Goal: Task Accomplishment & Management: Use online tool/utility

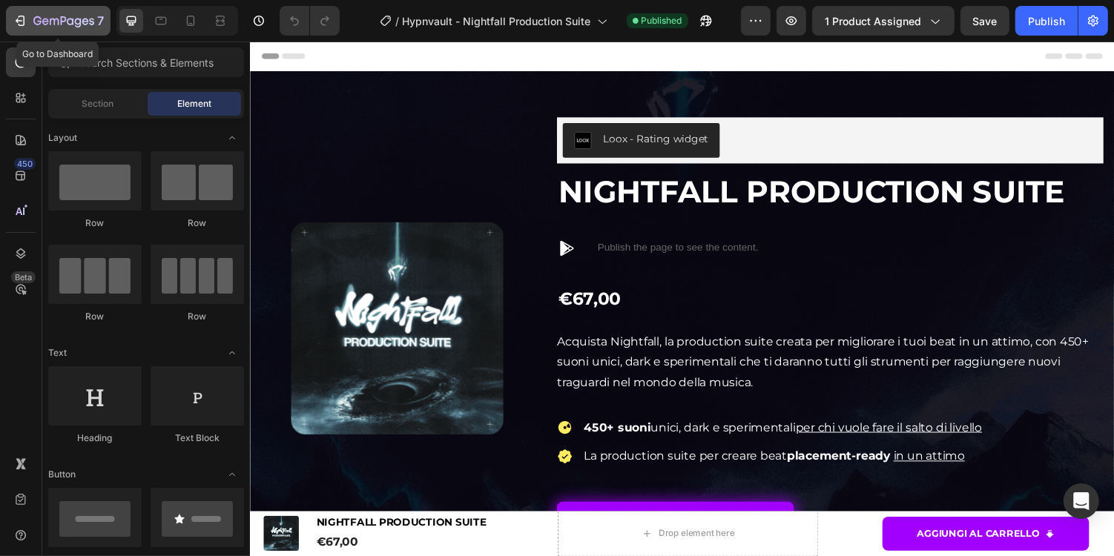
click at [82, 16] on icon "button" at bounding box center [63, 22] width 61 height 13
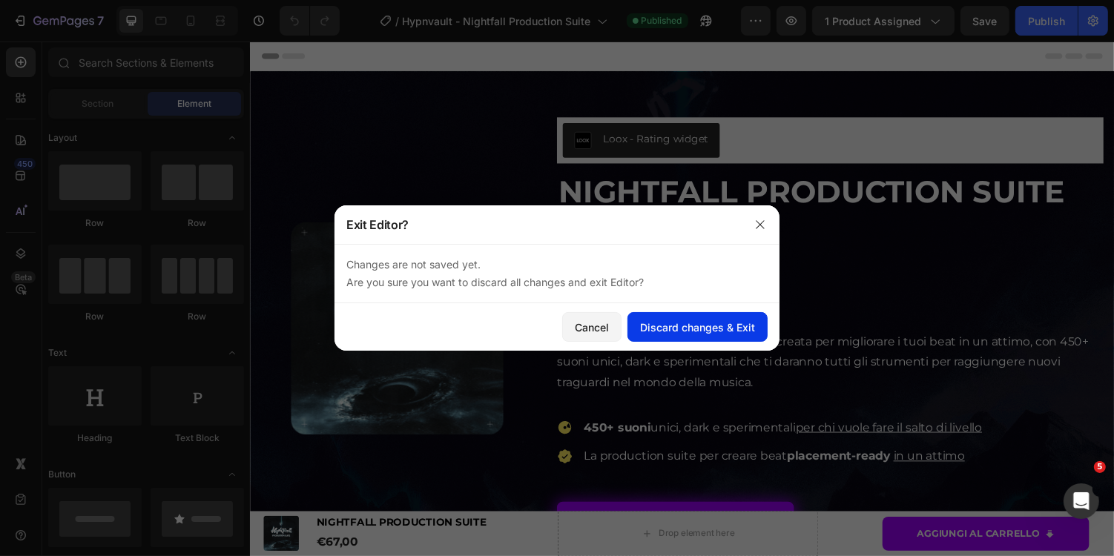
click at [685, 327] on div "Discard changes & Exit" at bounding box center [697, 328] width 115 height 16
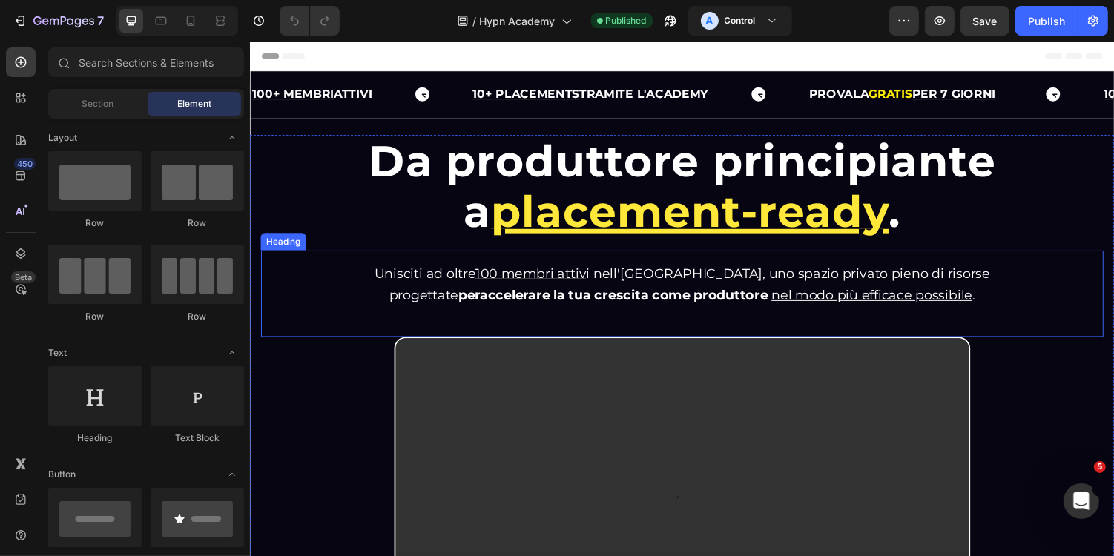
click at [524, 281] on u "100 membri attiv" at bounding box center [538, 279] width 114 height 16
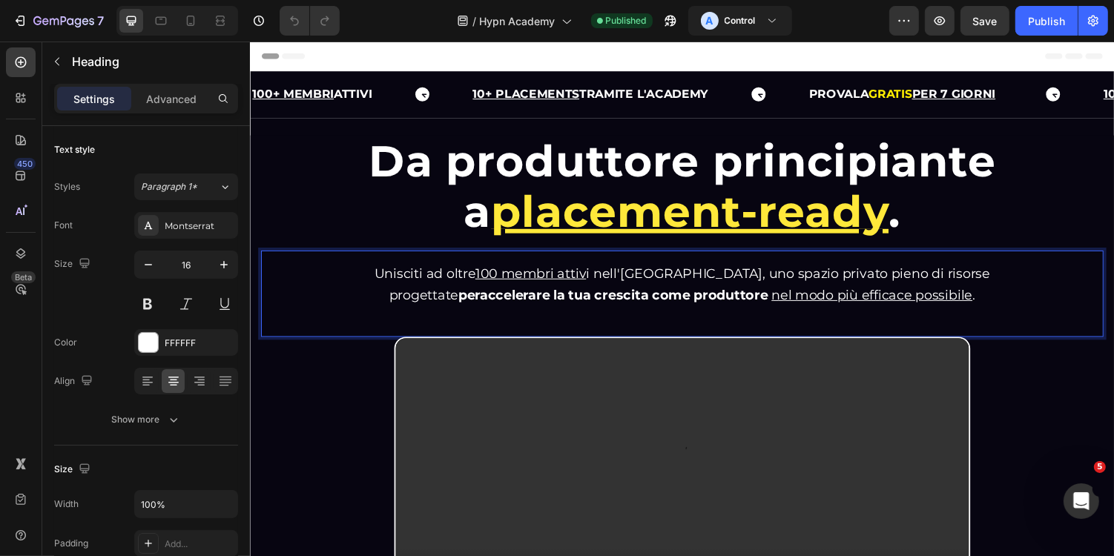
click at [520, 281] on u "100 membri attiv" at bounding box center [538, 279] width 114 height 16
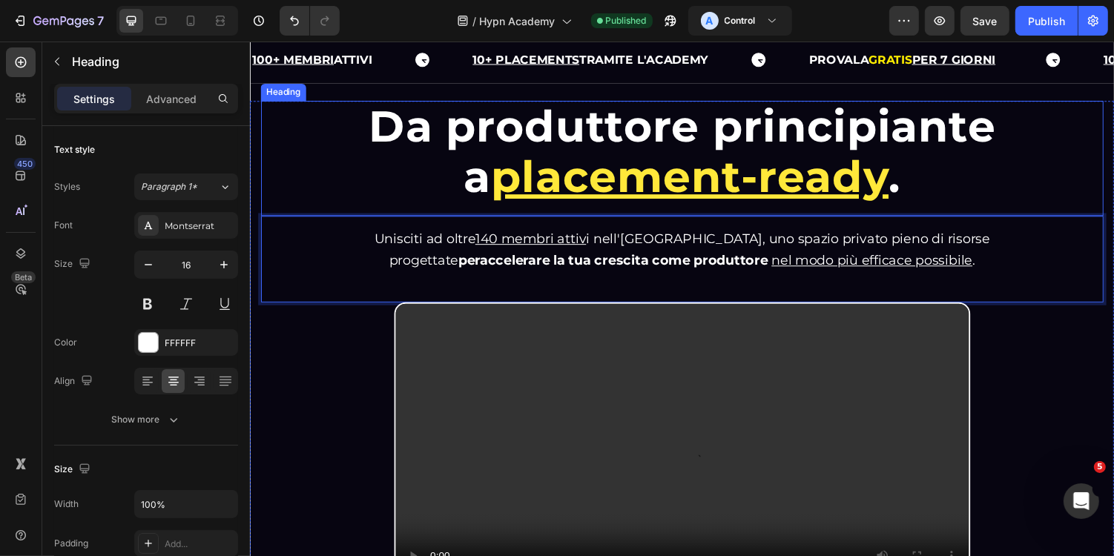
scroll to position [42, 0]
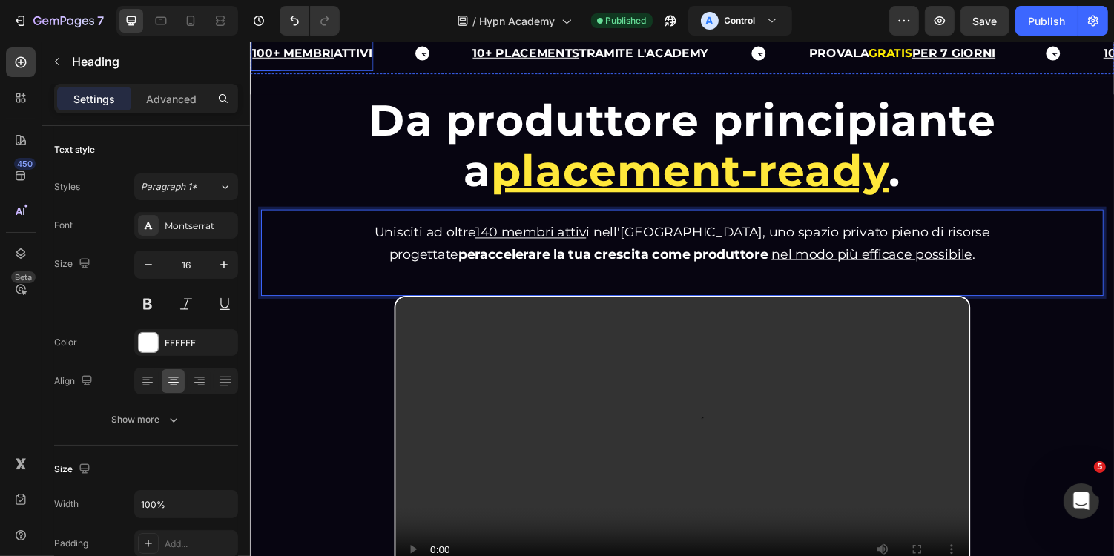
click at [278, 47] on u "100+ MEMBRI" at bounding box center [293, 52] width 84 height 14
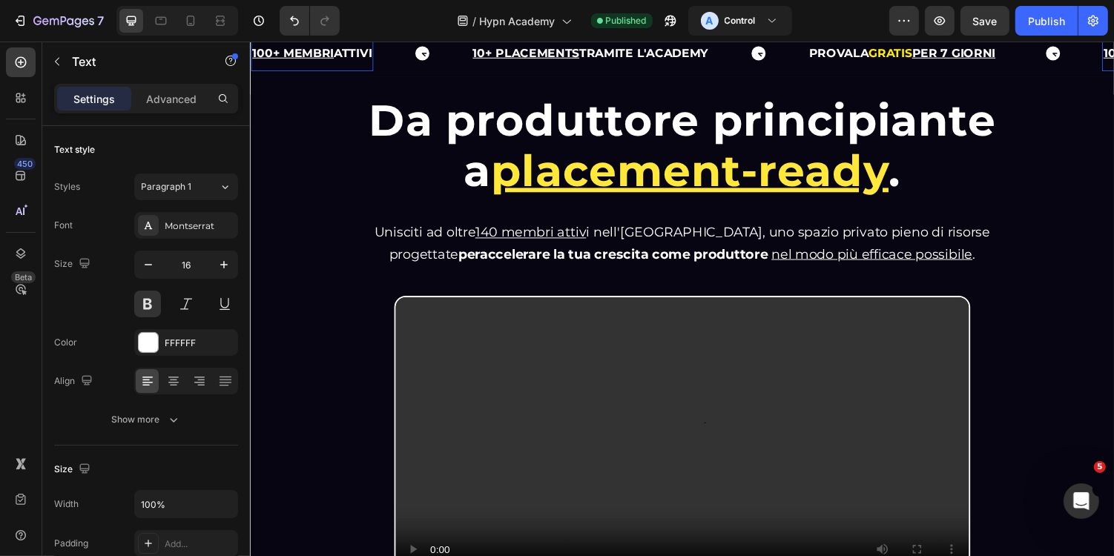
click at [260, 54] on u "100+ MEMBRI" at bounding box center [293, 52] width 84 height 14
click at [263, 54] on u "100+ MEMBRI" at bounding box center [293, 52] width 84 height 14
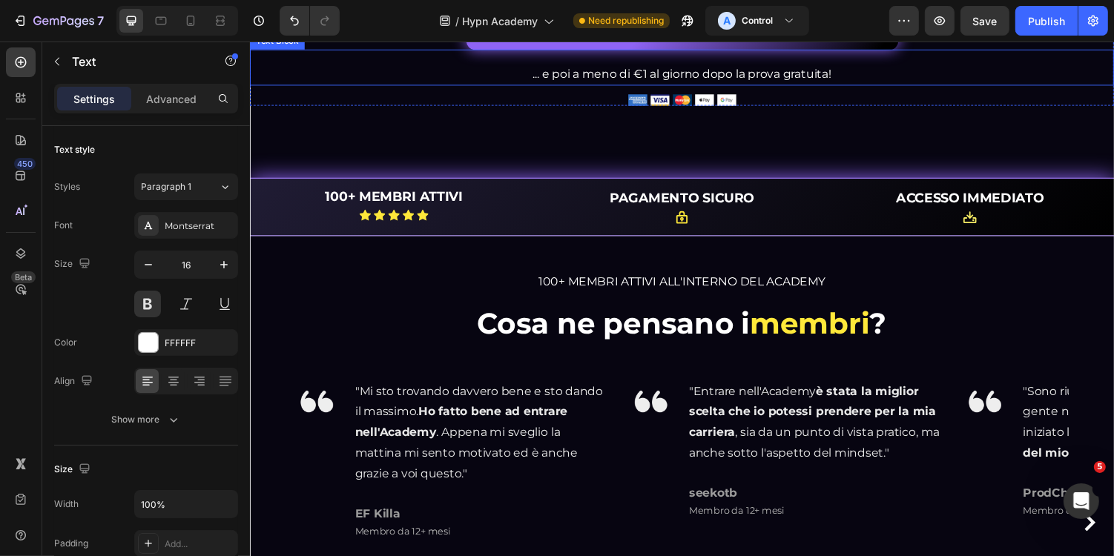
scroll to position [743, 0]
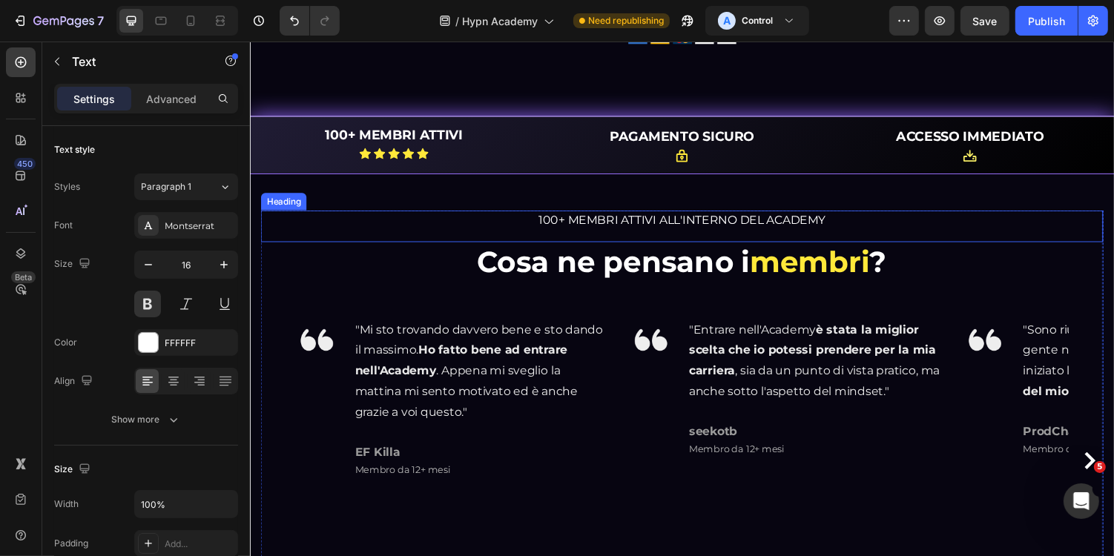
click at [559, 231] on span "100+ MEMBRI ATTIVI ALL'INTERNO DEL ACADEMY" at bounding box center [695, 224] width 296 height 14
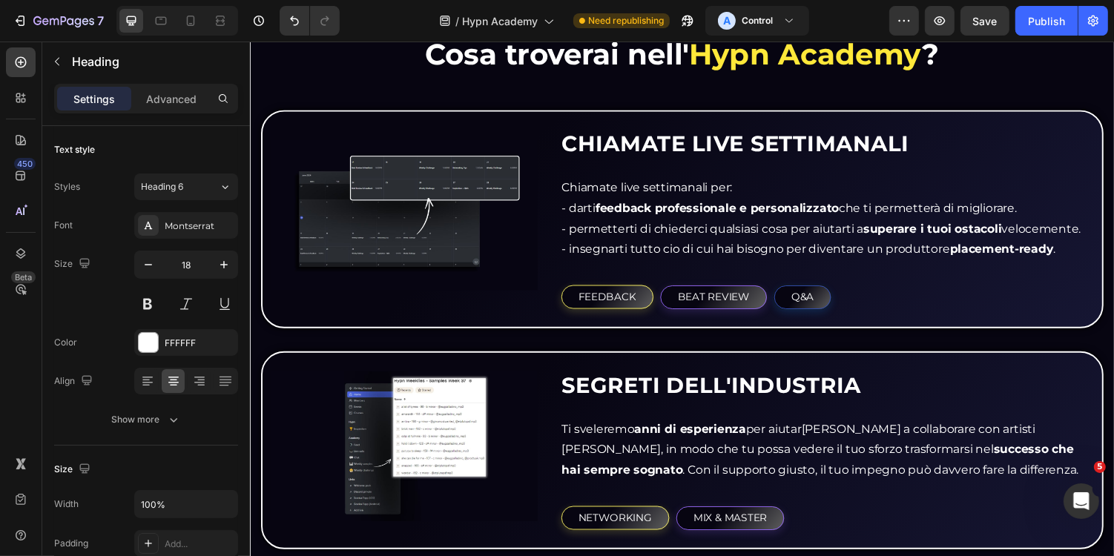
scroll to position [1521, 0]
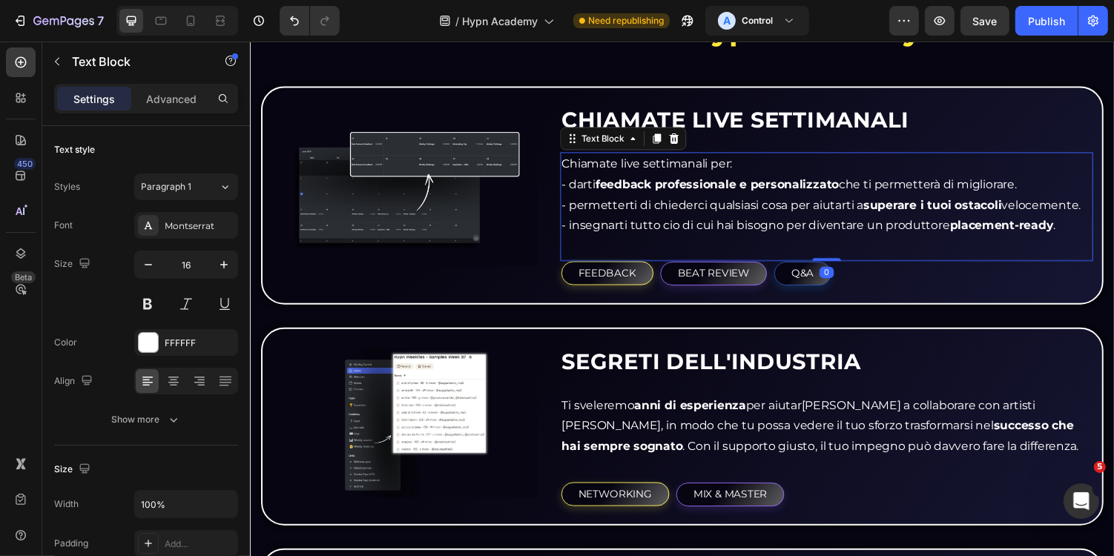
click at [668, 200] on p "- permetterti di chiederci qualsiasi cosa per aiutarti a superare i tuoi ostaco…" at bounding box center [843, 210] width 546 height 22
click at [670, 209] on p "- permetterti di chiederci qualsiasi cosa per aiutarti a superare i tuoi ostaco…" at bounding box center [843, 210] width 546 height 22
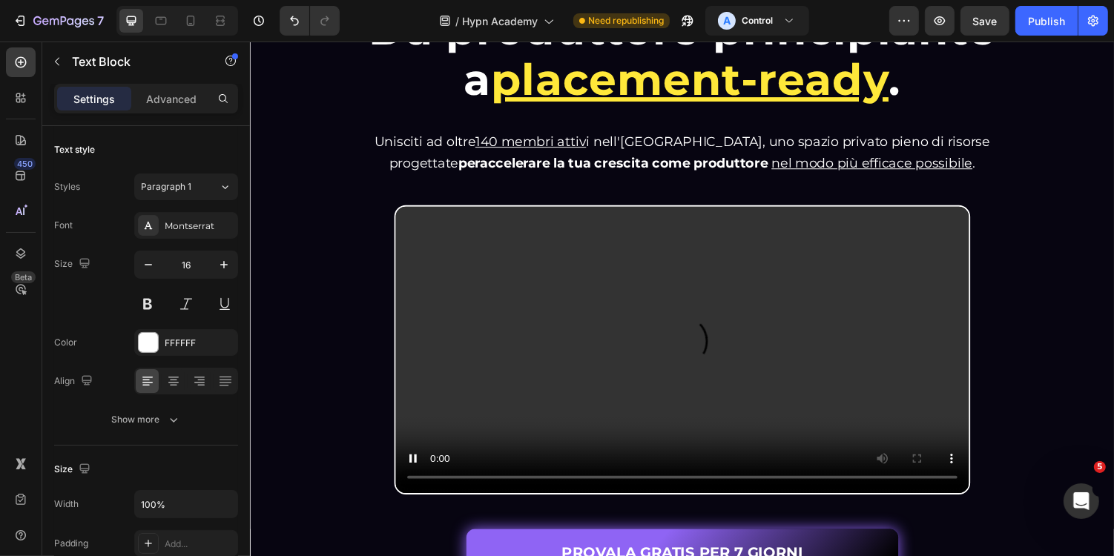
scroll to position [0, 0]
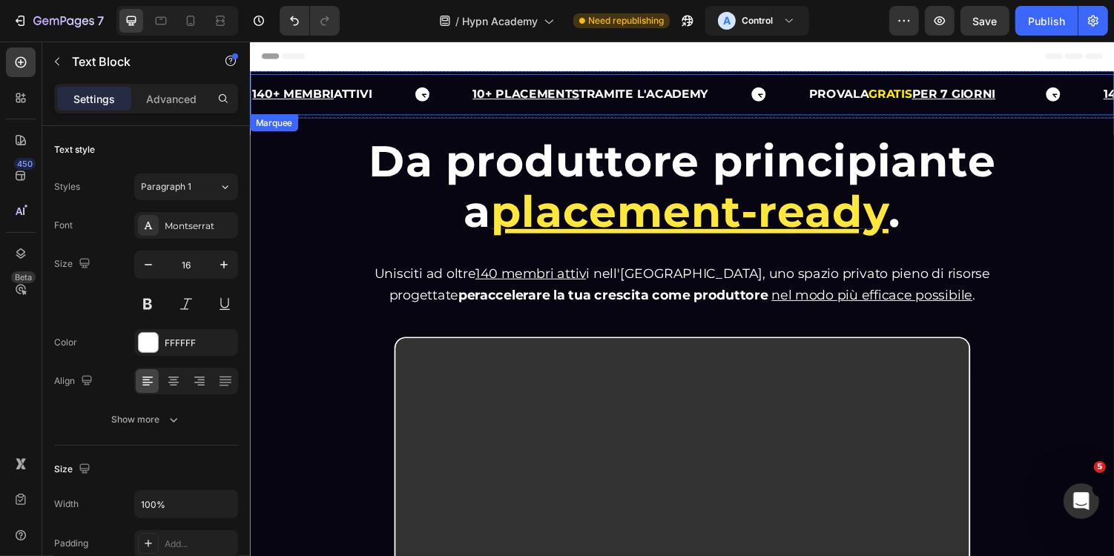
click at [763, 77] on div "140+ MEMBRI ATTIVI Text 10+ PLACEMENTS TRAMITE L'ACADEMY Text Block PROVALA GRA…" at bounding box center [688, 95] width 877 height 36
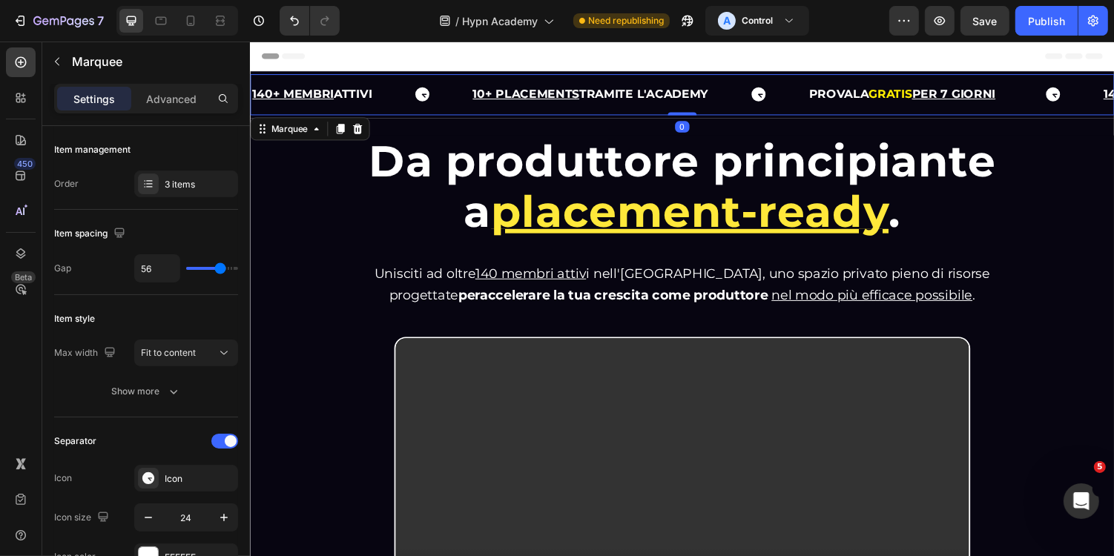
click at [756, 74] on div "140+ MEMBRI ATTIVI Text 10+ PLACEMENTS TRAMITE L'ACADEMY Text Block PROVALA GRA…" at bounding box center [694, 95] width 890 height 42
click at [306, 117] on div "140+ MEMBRI ATTIVI Text 10+ PLACEMENTS TRAMITE L'ACADEMY Text Block PROVALA GRA…" at bounding box center [694, 95] width 890 height 48
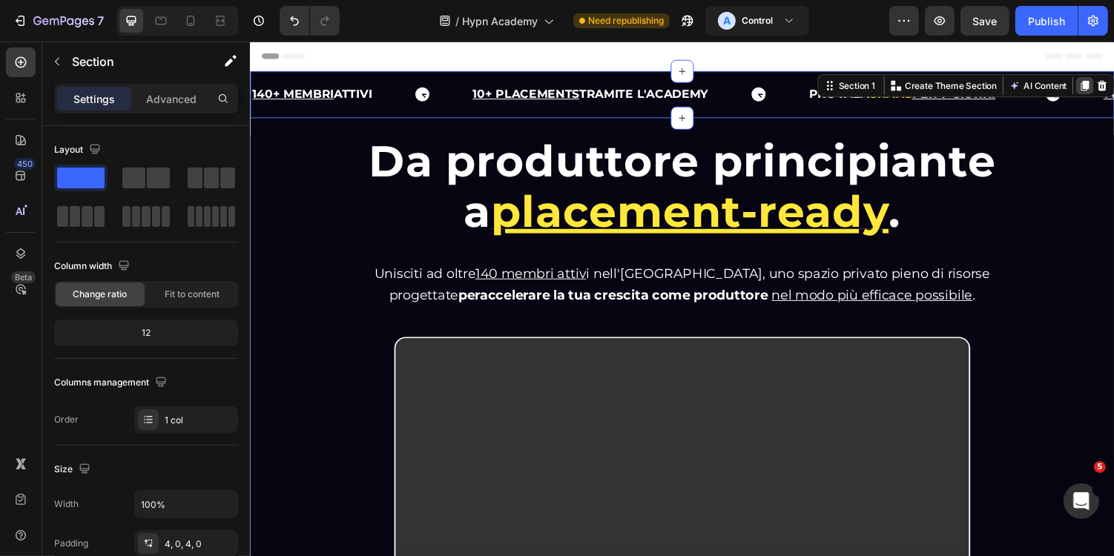
click at [1108, 84] on icon at bounding box center [1109, 86] width 8 height 10
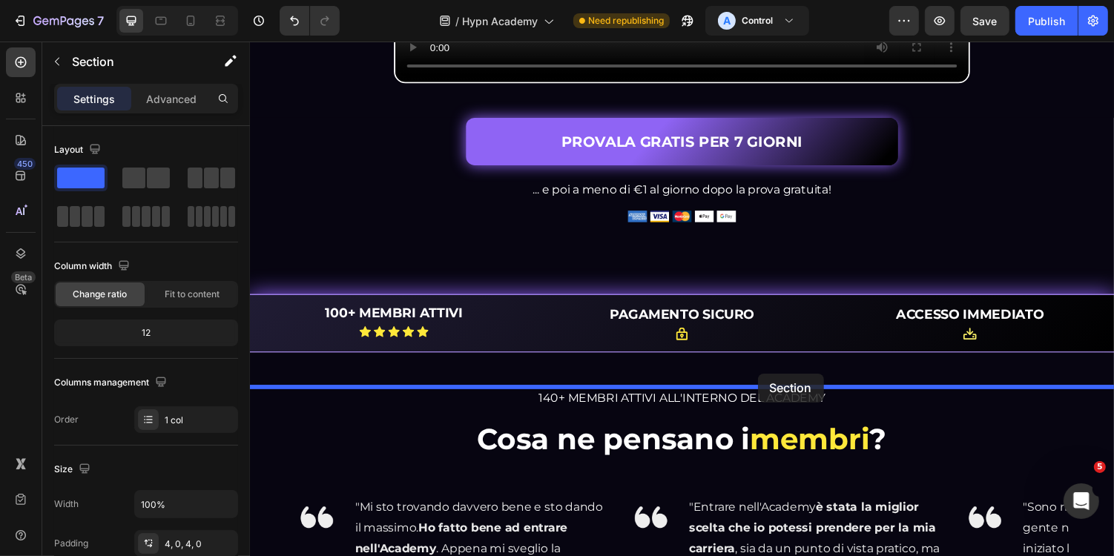
drag, startPoint x: 852, startPoint y: 104, endPoint x: 772, endPoint y: 384, distance: 291.6
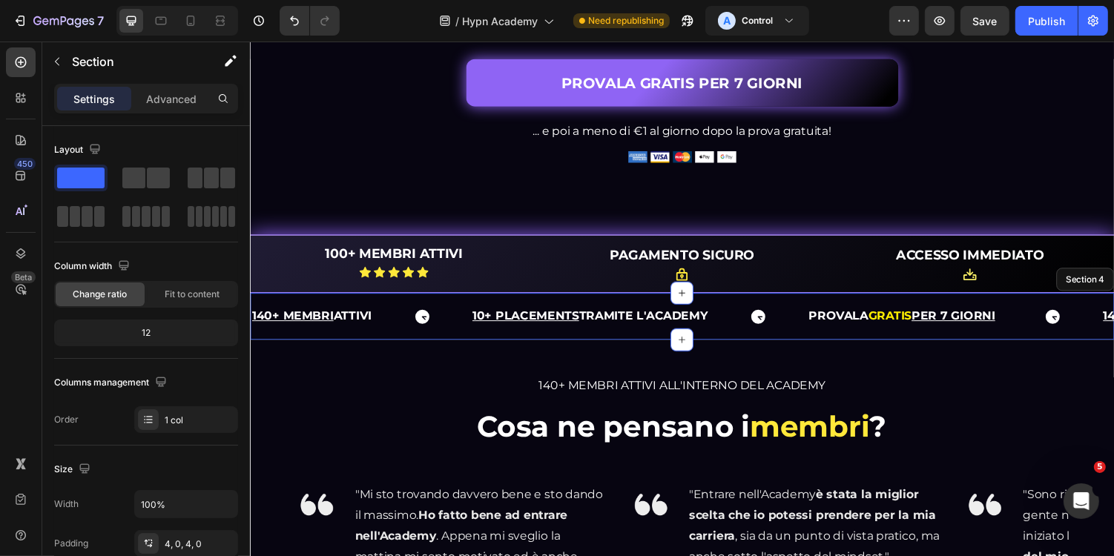
scroll to position [668, 0]
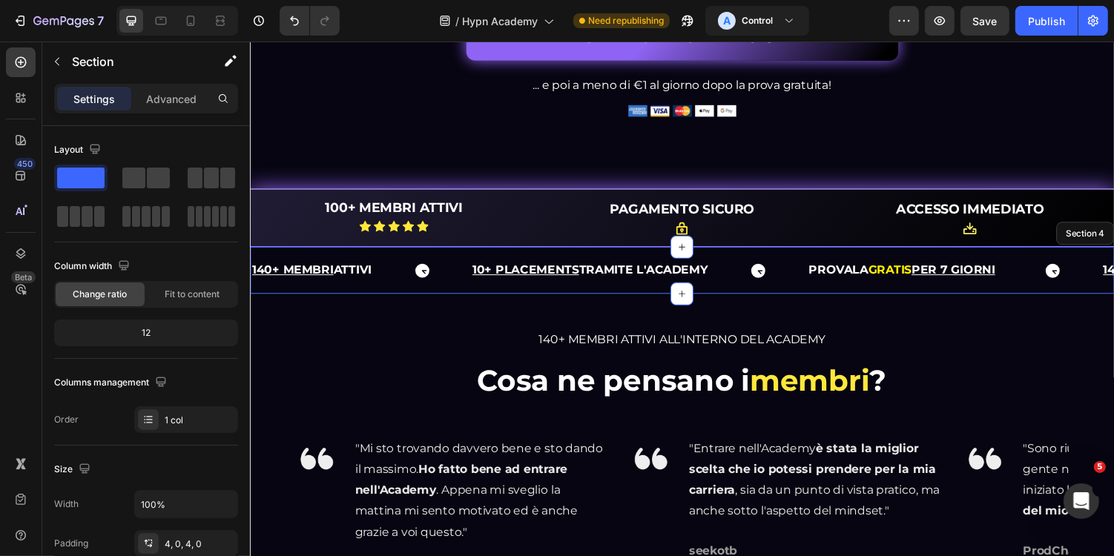
click at [611, 289] on div "140+ MEMBRI ATTIVI Text 10+ PLACEMENTS TRAMITE L'ACADEMY Text Block PROVALA GRA…" at bounding box center [694, 276] width 890 height 48
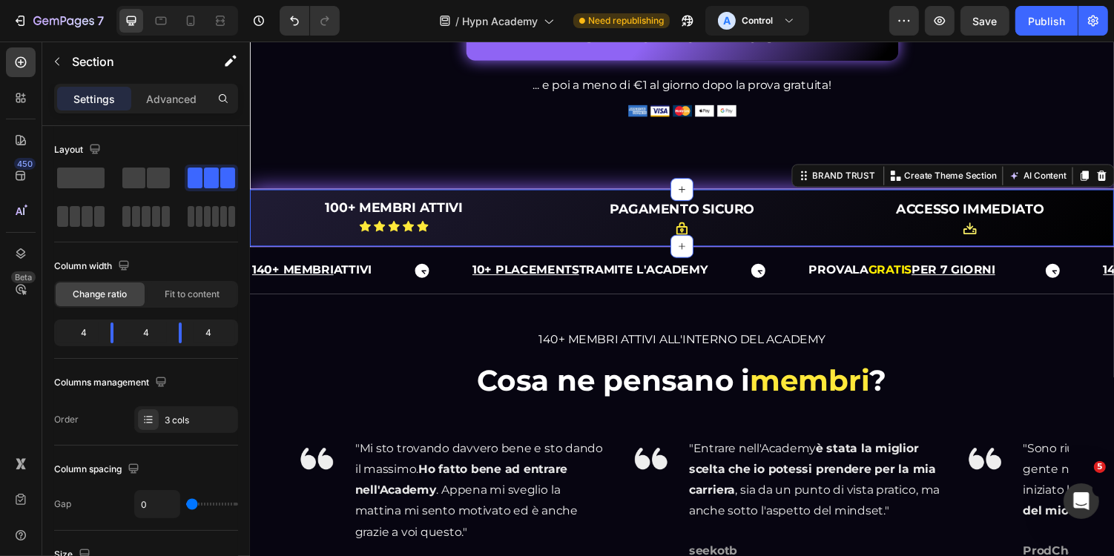
click at [331, 231] on div "100+ MEMBRI ATTIVI Heading Icon Icon Icon Icon Icon Icon List Row PAGAMENTO SIC…" at bounding box center [694, 222] width 890 height 60
click at [189, 99] on p "Advanced" at bounding box center [171, 99] width 50 height 16
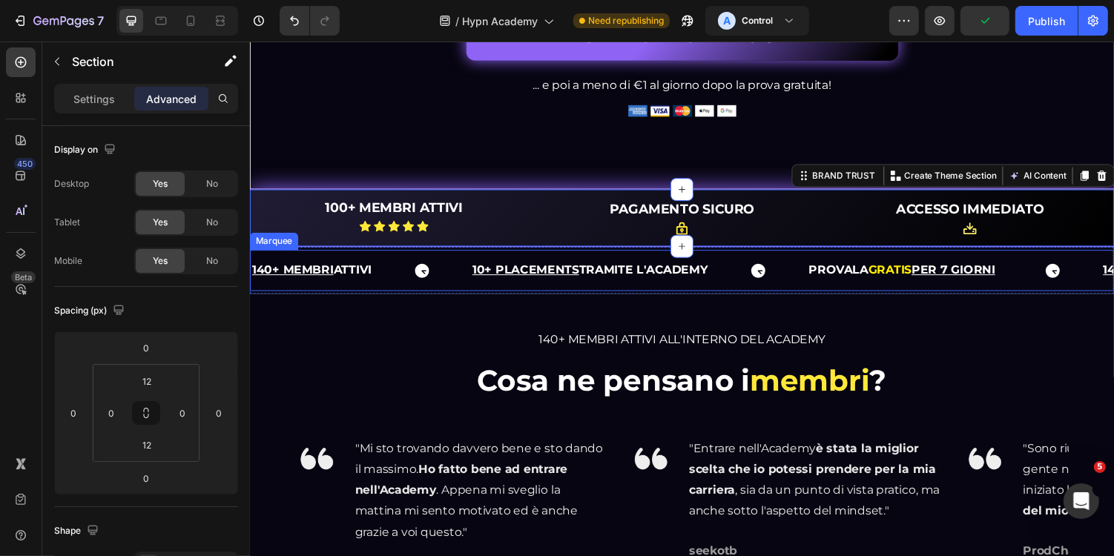
click at [368, 292] on div "140+ MEMBRI ATTIVI Text 10+ PLACEMENTS TRAMITE L'ACADEMY Text Block PROVALA GRA…" at bounding box center [694, 276] width 890 height 42
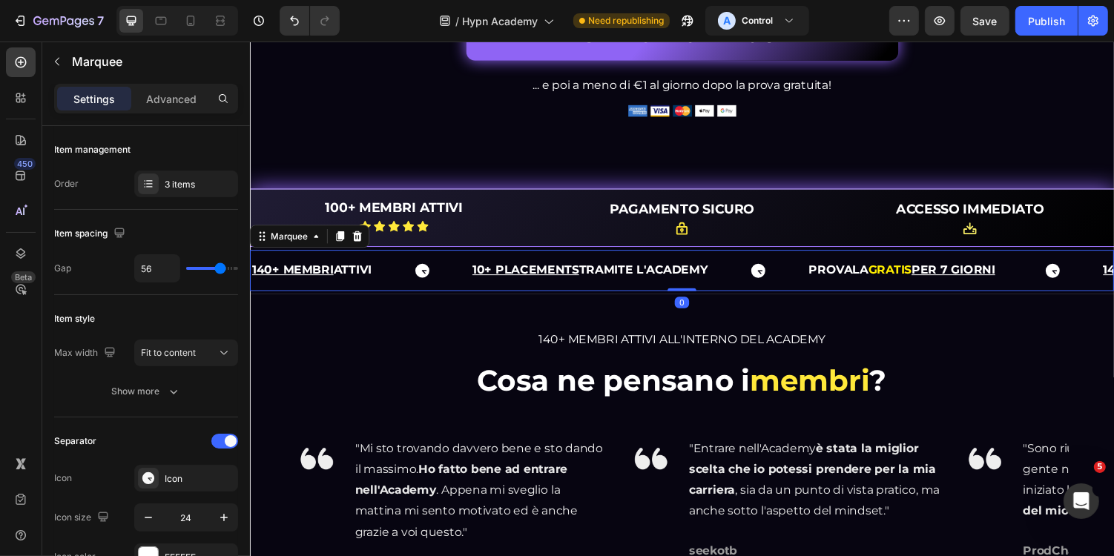
click at [163, 112] on div "Settings Advanced" at bounding box center [146, 99] width 184 height 30
click at [165, 105] on p "Advanced" at bounding box center [171, 99] width 50 height 16
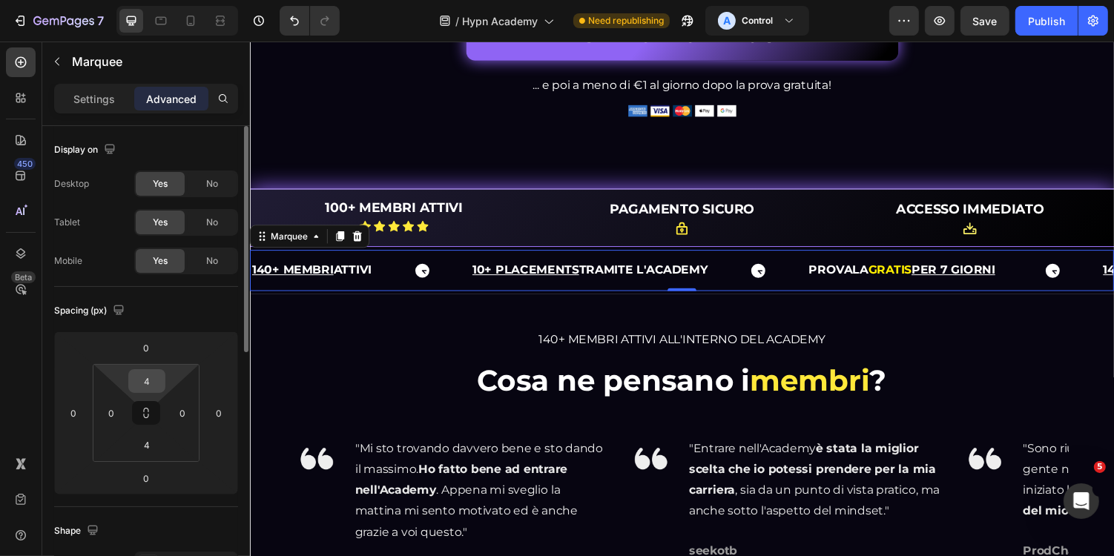
click at [148, 378] on input "4" at bounding box center [147, 381] width 30 height 22
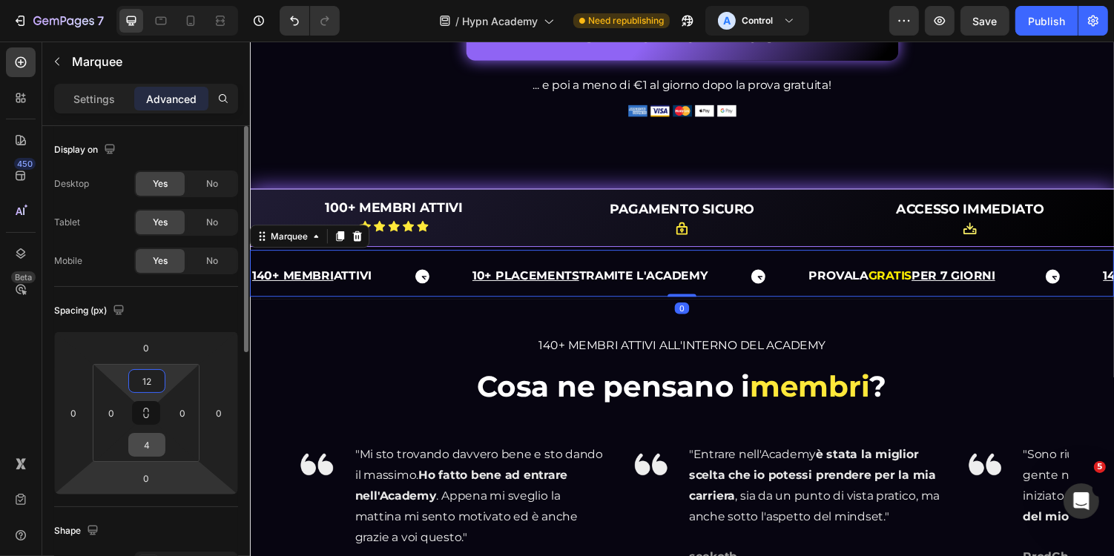
type input "12"
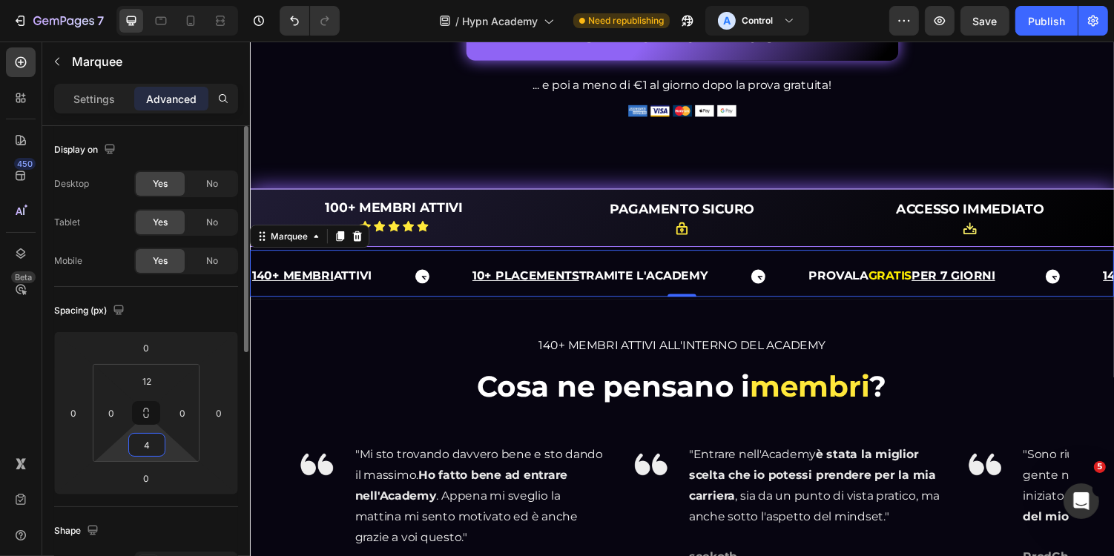
click at [153, 455] on input "4" at bounding box center [147, 445] width 30 height 22
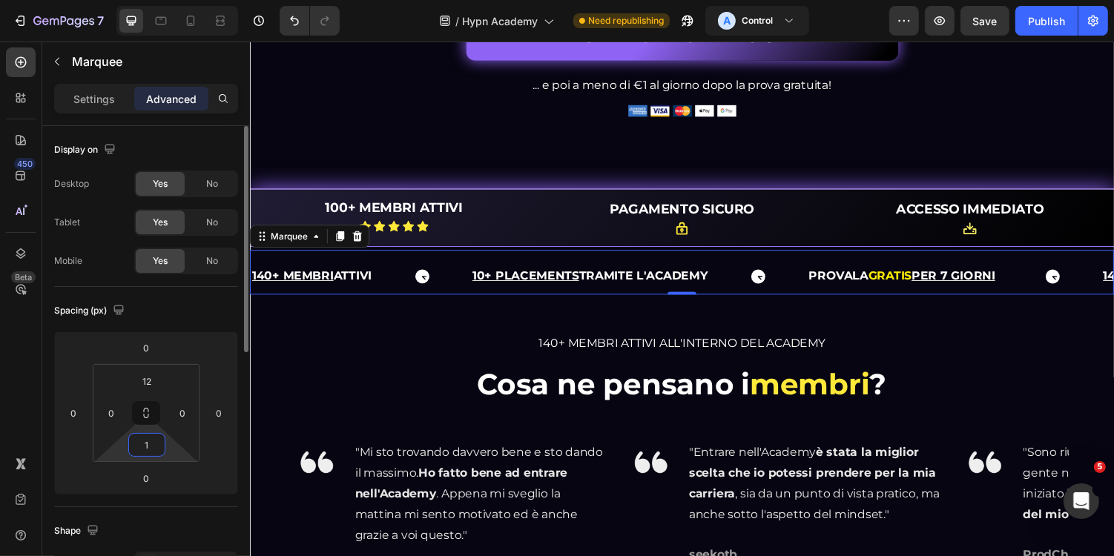
type input "12"
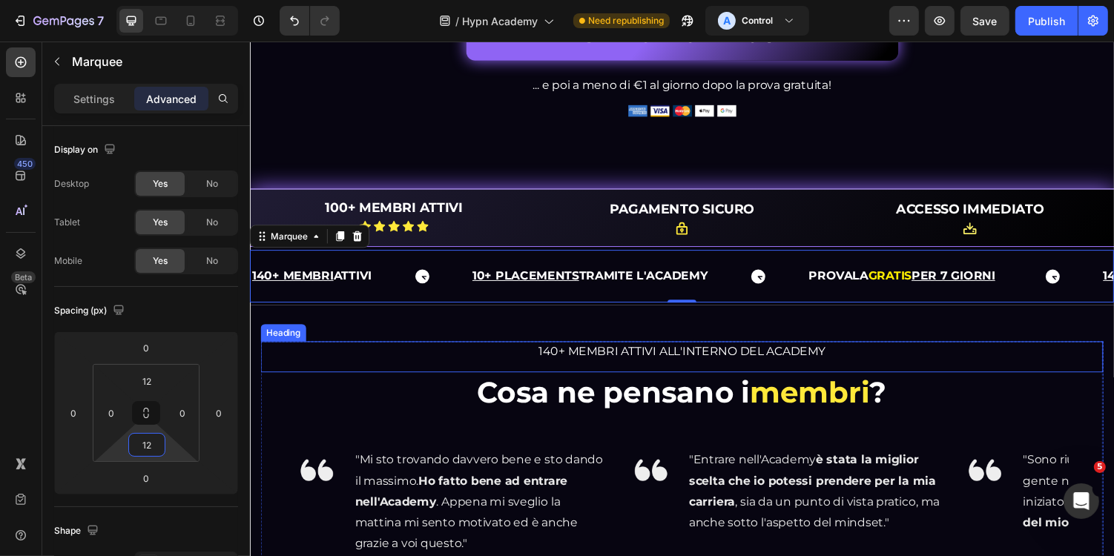
click at [369, 381] on div "140+ MEMBRI ATTIVI ALL'INTERNO DEL ACADEMY Heading" at bounding box center [694, 365] width 868 height 32
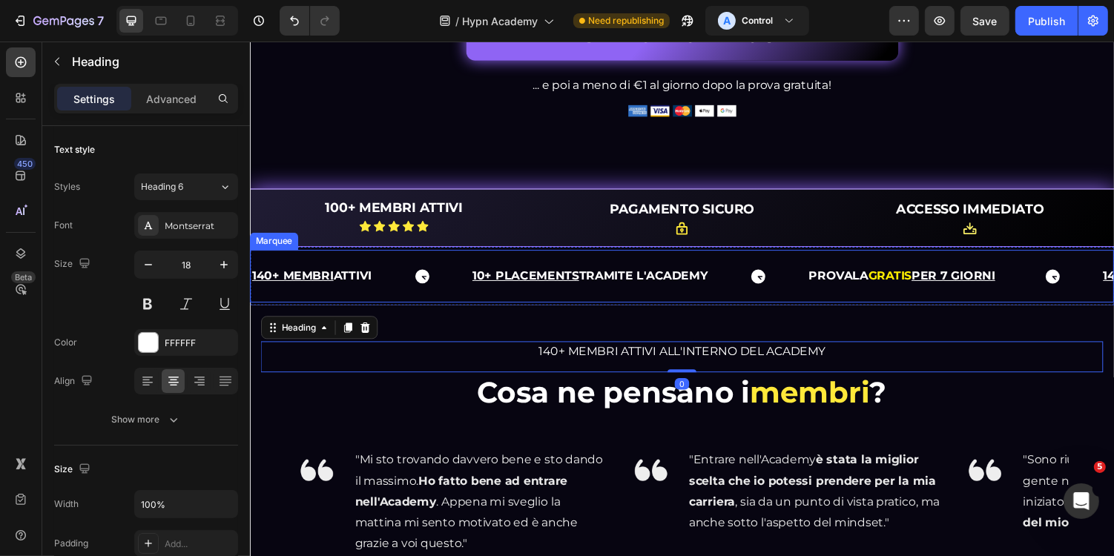
click at [475, 309] on div "140+ MEMBRI ATTIVI Text 10+ PLACEMENTS TRAMITE L'ACADEMY Text Block PROVALA GRA…" at bounding box center [694, 282] width 890 height 54
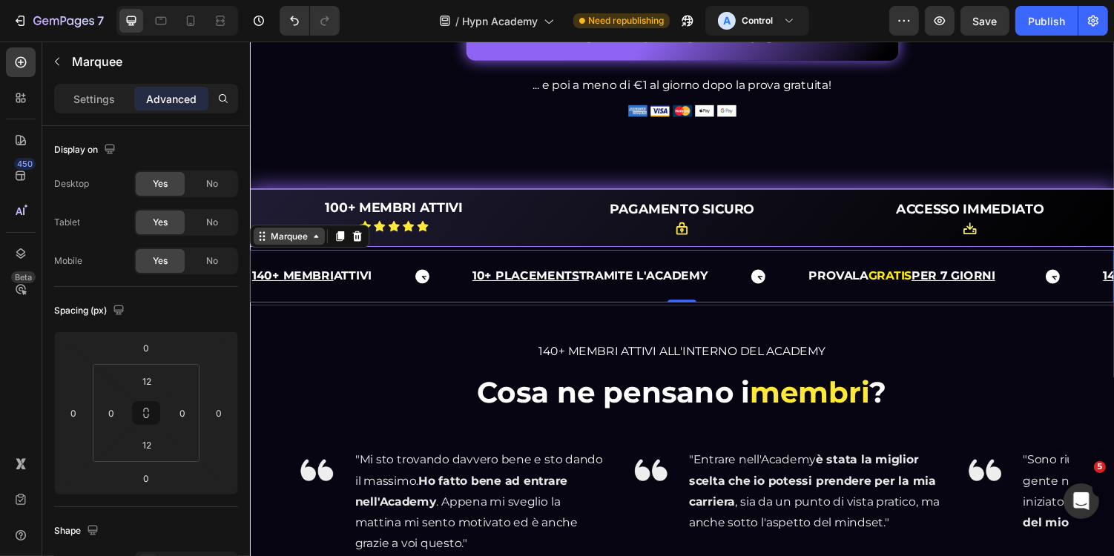
click at [286, 250] on div "Marquee" at bounding box center [289, 241] width 73 height 18
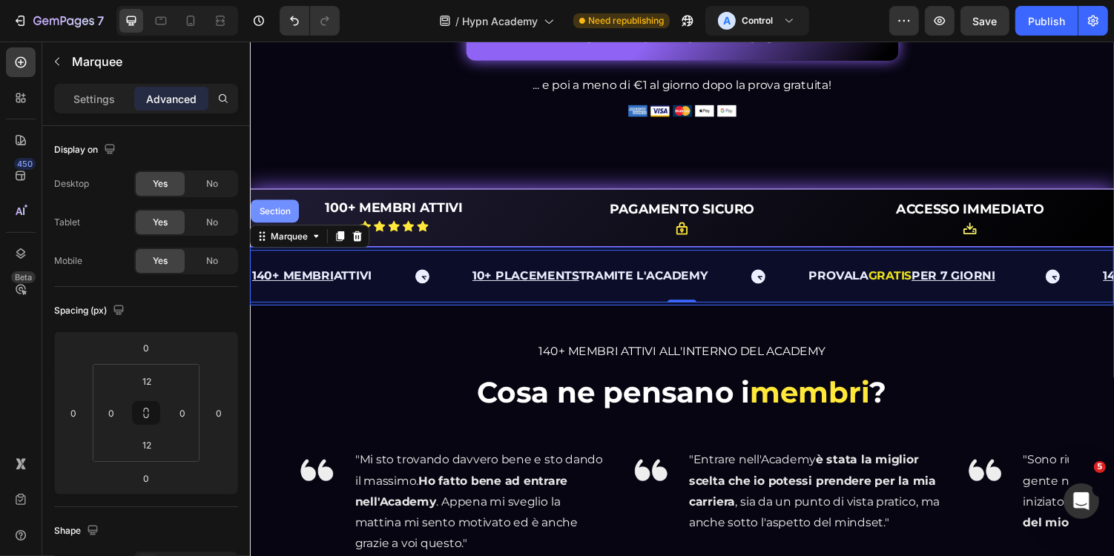
click at [286, 220] on div "Section" at bounding box center [275, 215] width 38 height 9
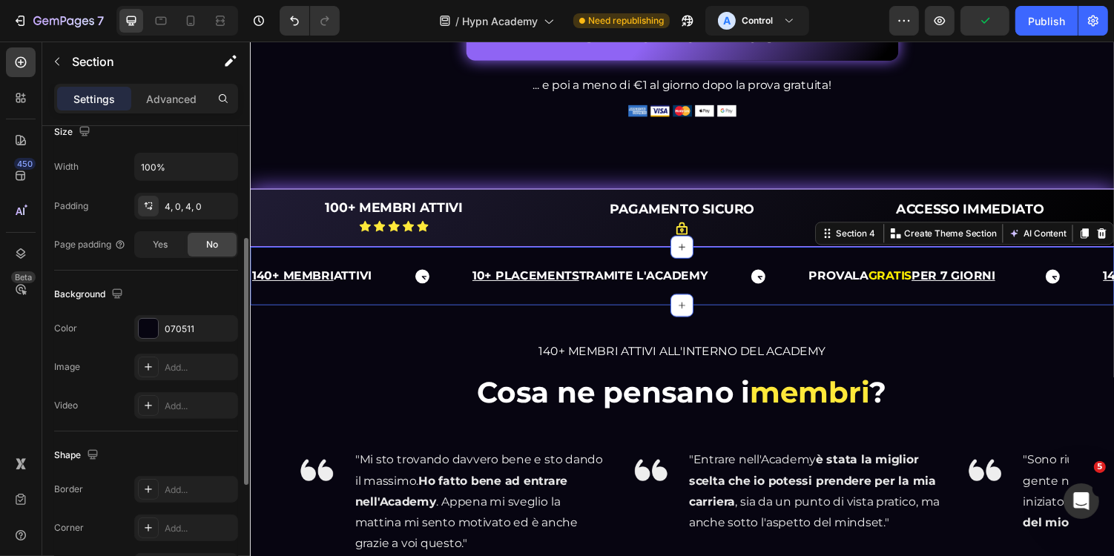
scroll to position [340, 0]
click at [177, 323] on div "070511" at bounding box center [186, 326] width 43 height 13
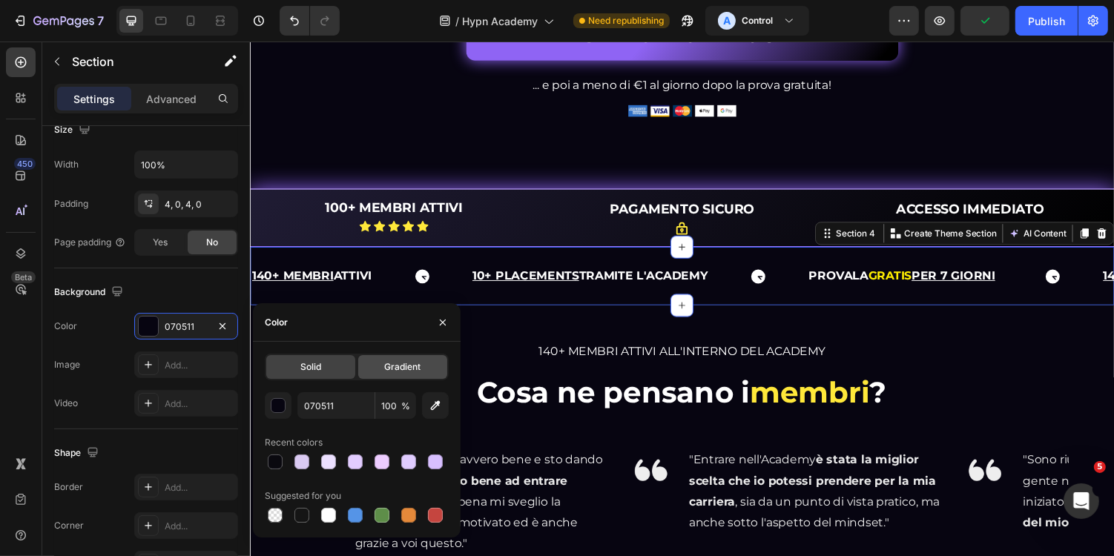
click at [407, 360] on div "Gradient" at bounding box center [402, 367] width 89 height 24
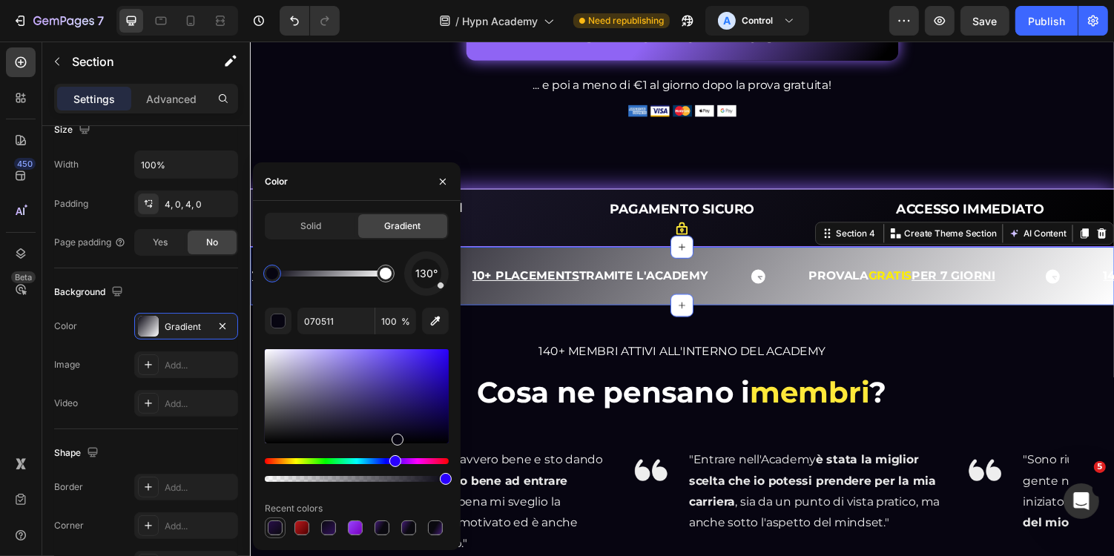
click at [277, 527] on div at bounding box center [275, 528] width 15 height 15
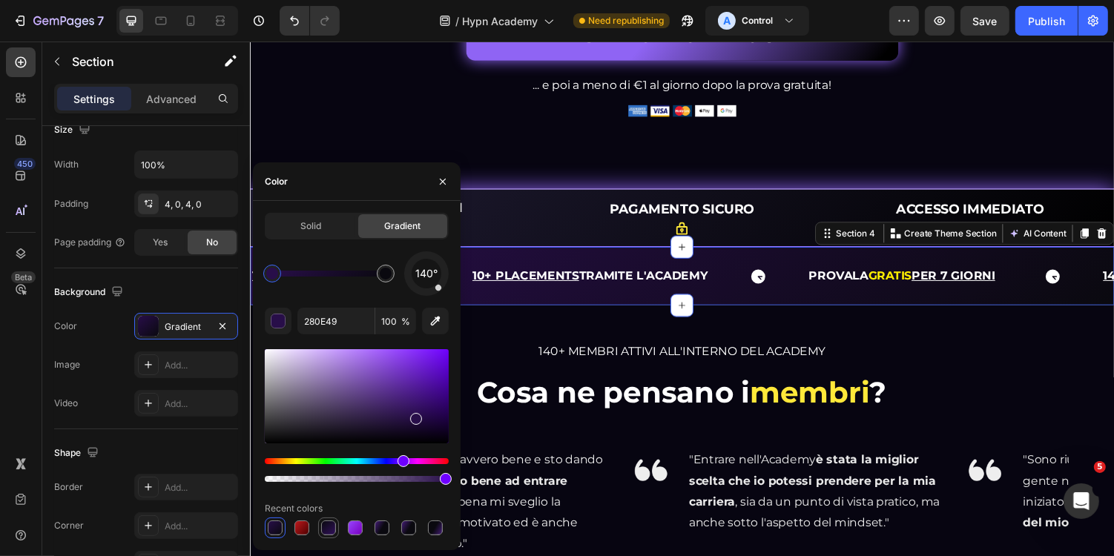
click at [324, 531] on div at bounding box center [328, 528] width 15 height 15
type input "0A090F"
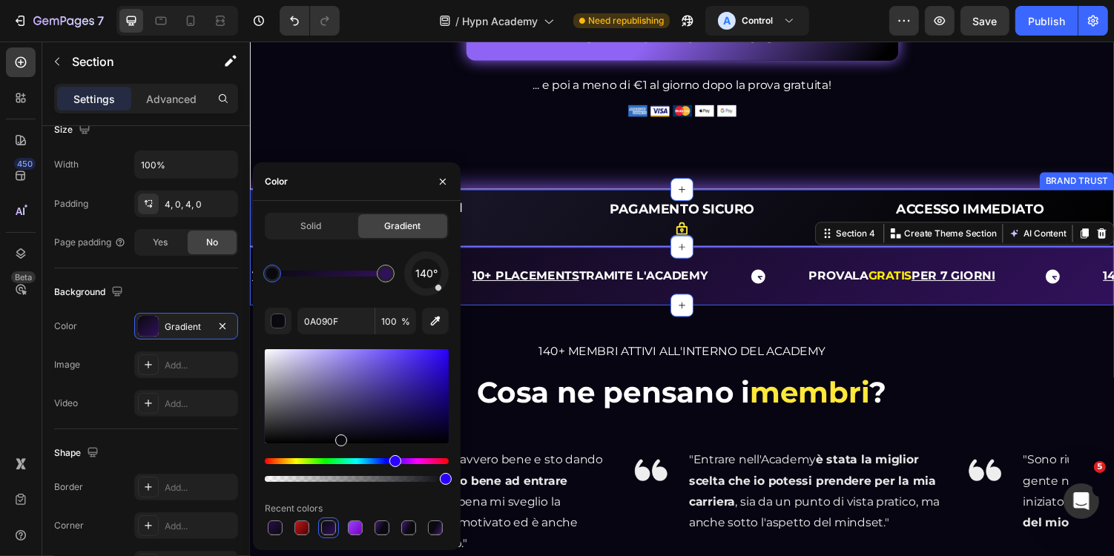
scroll to position [339, 0]
click at [608, 232] on div "100+ MEMBRI ATTIVI Heading Icon Icon Icon Icon Icon Icon List Row PAGAMENTO SIC…" at bounding box center [694, 222] width 890 height 60
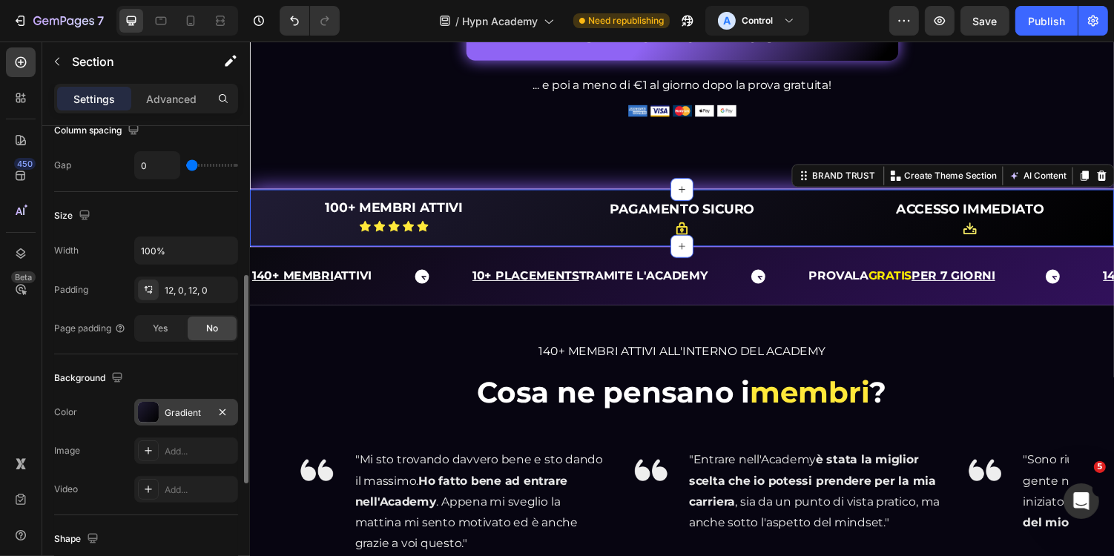
click at [185, 406] on div "Gradient" at bounding box center [186, 412] width 43 height 13
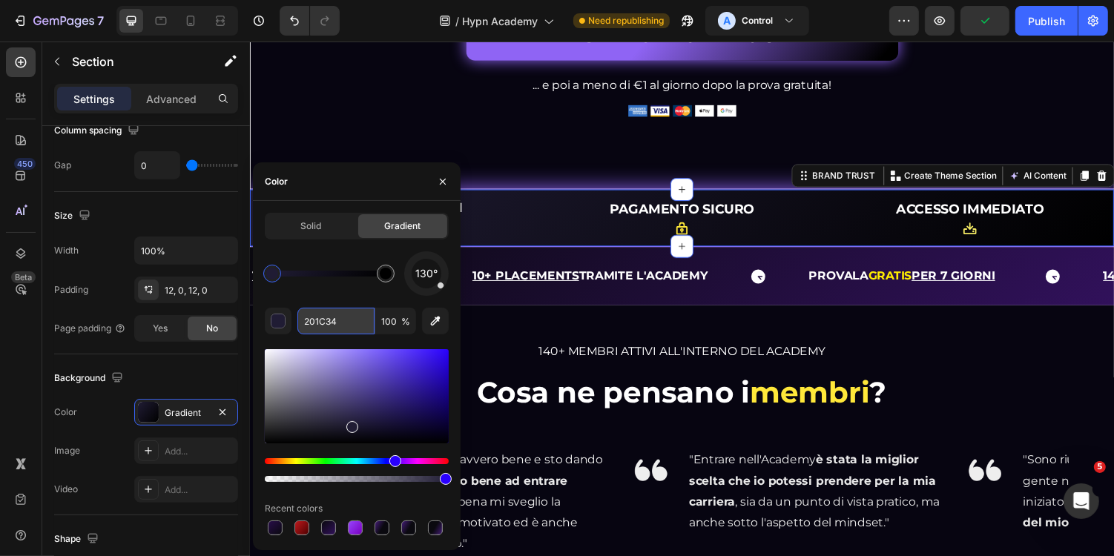
click at [344, 315] on input "201C34" at bounding box center [335, 321] width 77 height 27
type input "000000"
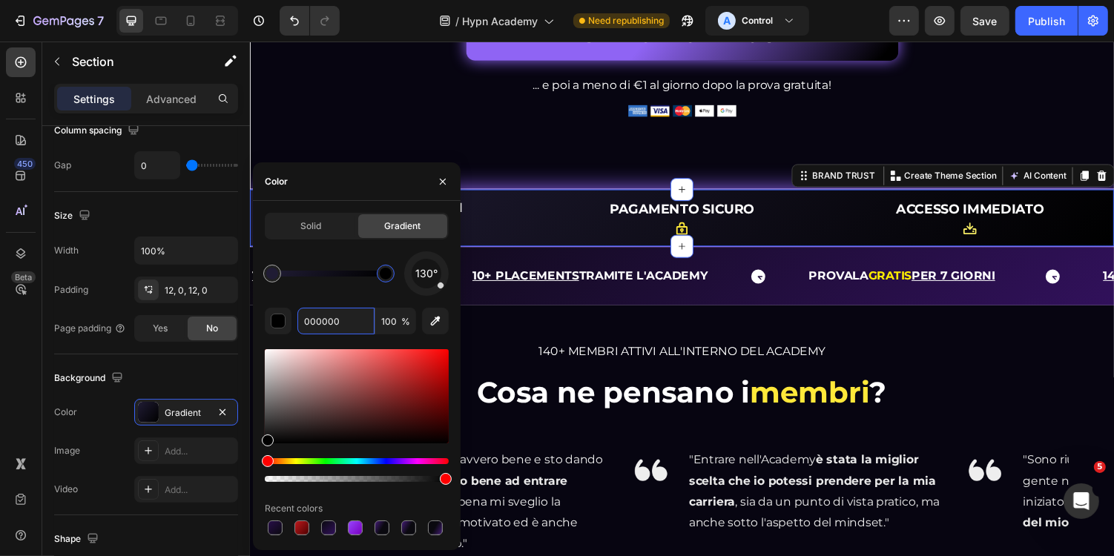
click at [387, 277] on div at bounding box center [386, 274] width 12 height 12
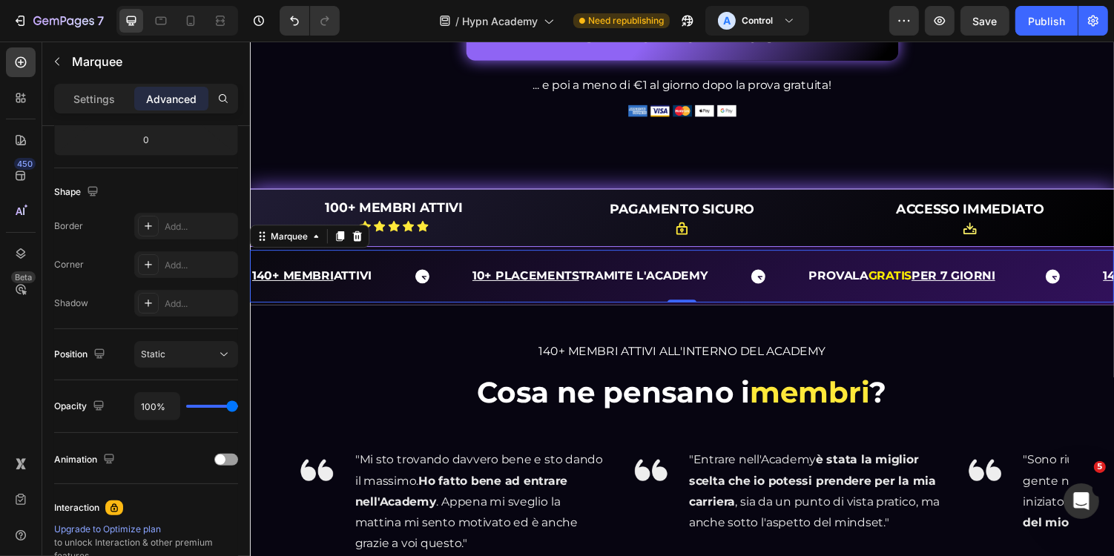
click at [565, 294] on div "140+ MEMBRI ATTIVI Text 10+ PLACEMENTS TRAMITE L'ACADEMY Text Block PROVALA GRA…" at bounding box center [694, 282] width 890 height 54
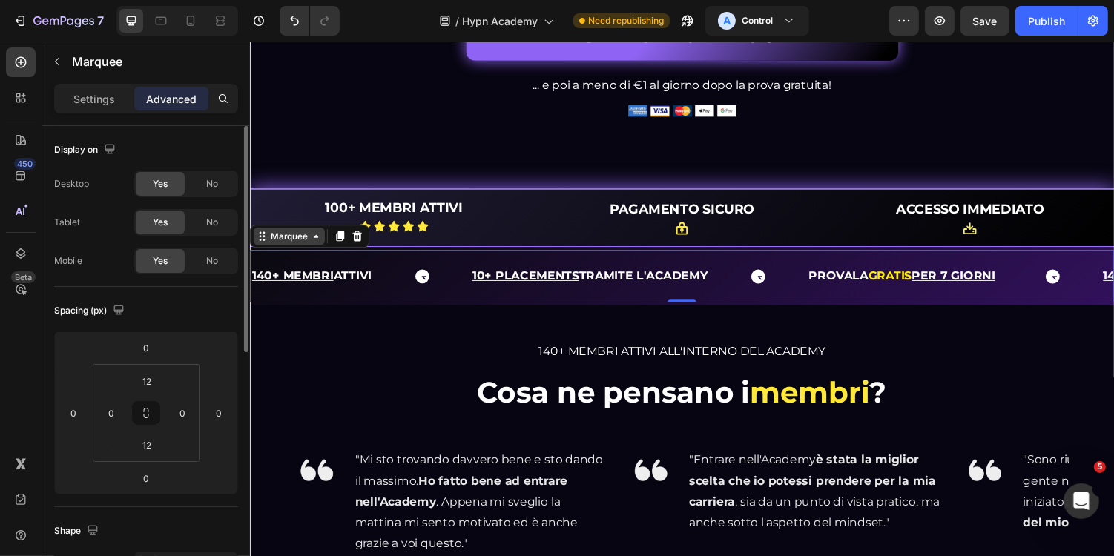
click at [299, 248] on div "Marquee" at bounding box center [290, 240] width 44 height 13
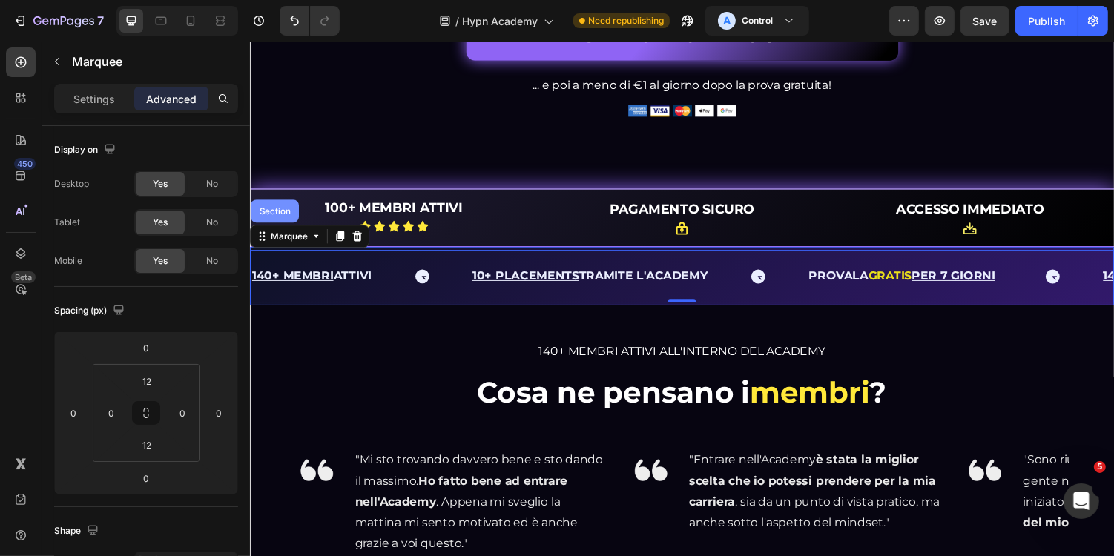
click at [280, 220] on div "Section" at bounding box center [275, 215] width 38 height 9
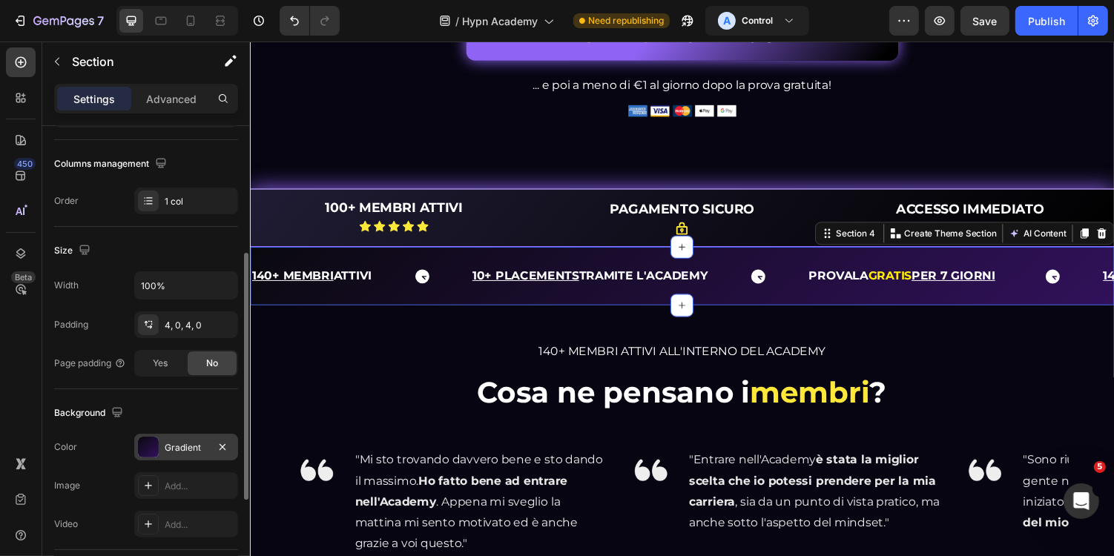
scroll to position [243, 0]
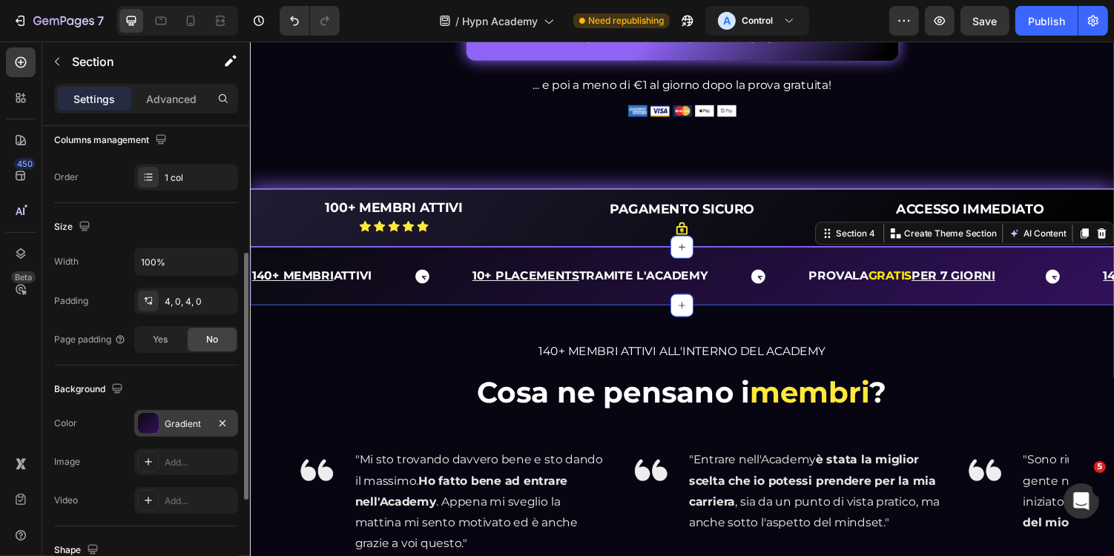
click at [179, 418] on div "Gradient" at bounding box center [186, 424] width 43 height 13
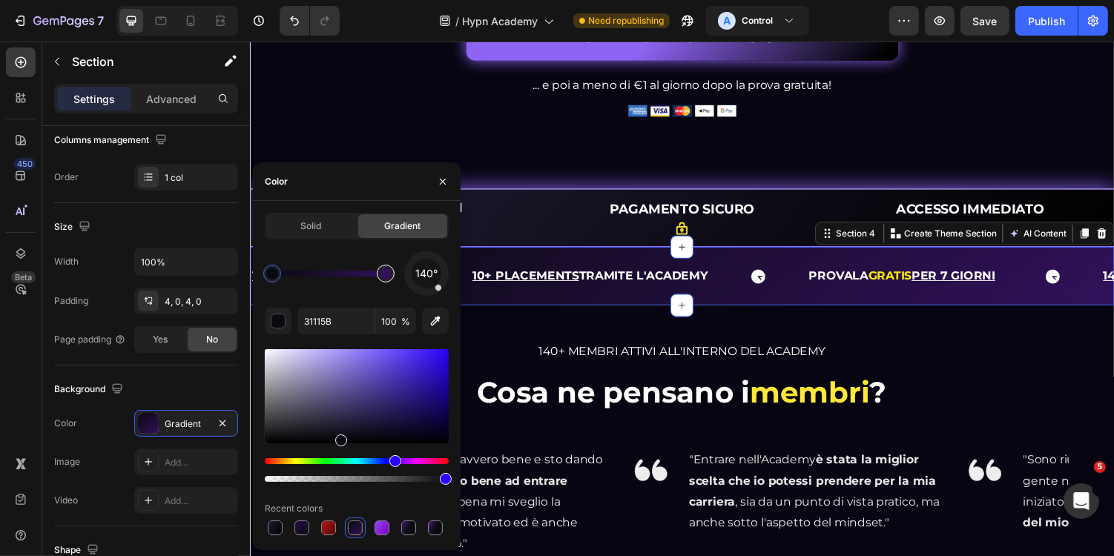
click at [382, 277] on div at bounding box center [386, 274] width 12 height 12
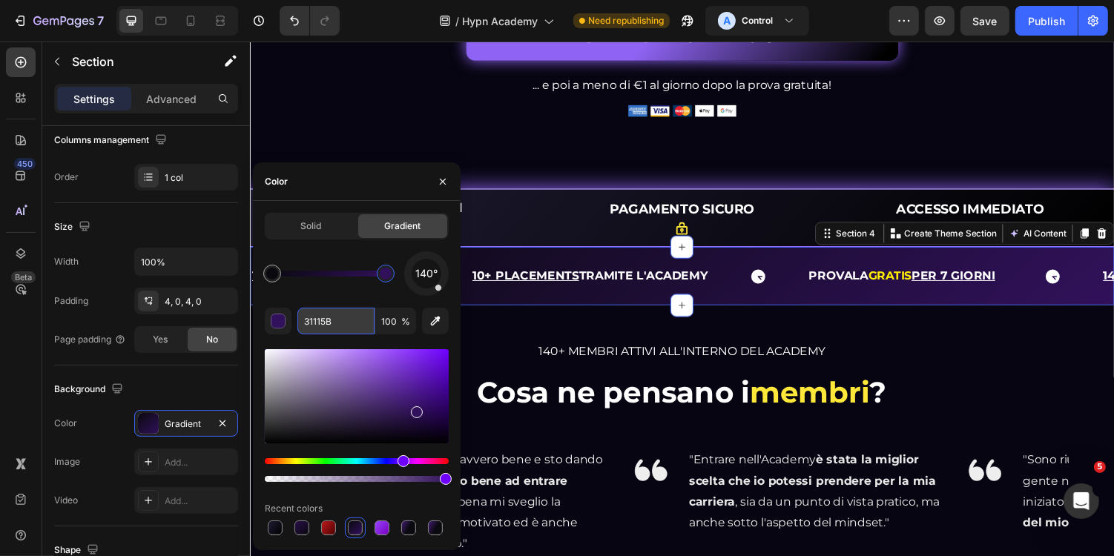
click at [349, 317] on input "31115B" at bounding box center [335, 321] width 77 height 27
paste input "201C34"
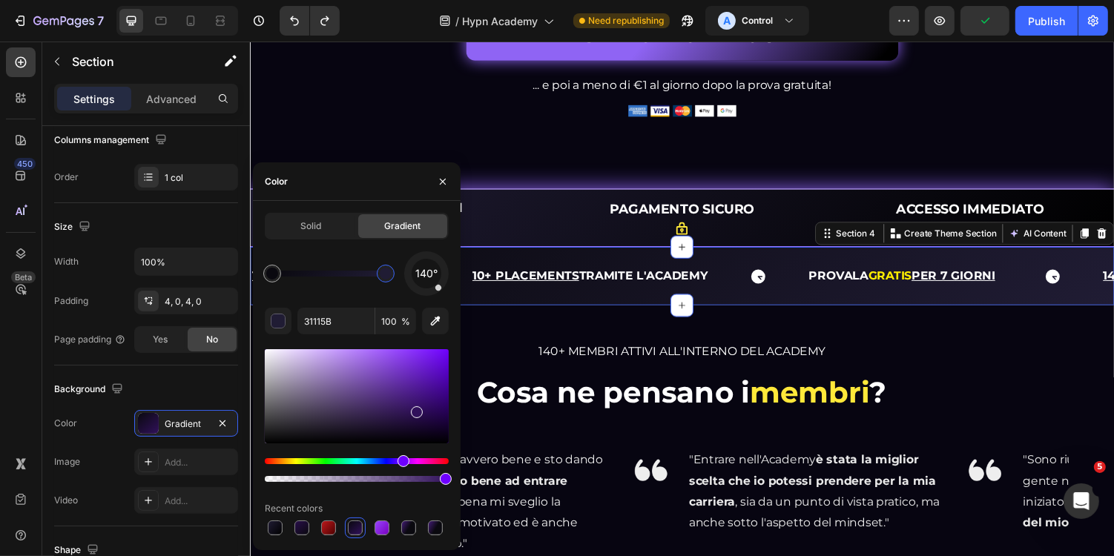
click at [367, 300] on div "140° 31115B 100 % Recent colors" at bounding box center [357, 394] width 184 height 287
drag, startPoint x: 389, startPoint y: 281, endPoint x: 416, endPoint y: 281, distance: 27.4
click at [416, 281] on div "140°" at bounding box center [357, 273] width 184 height 45
type input "201C34"
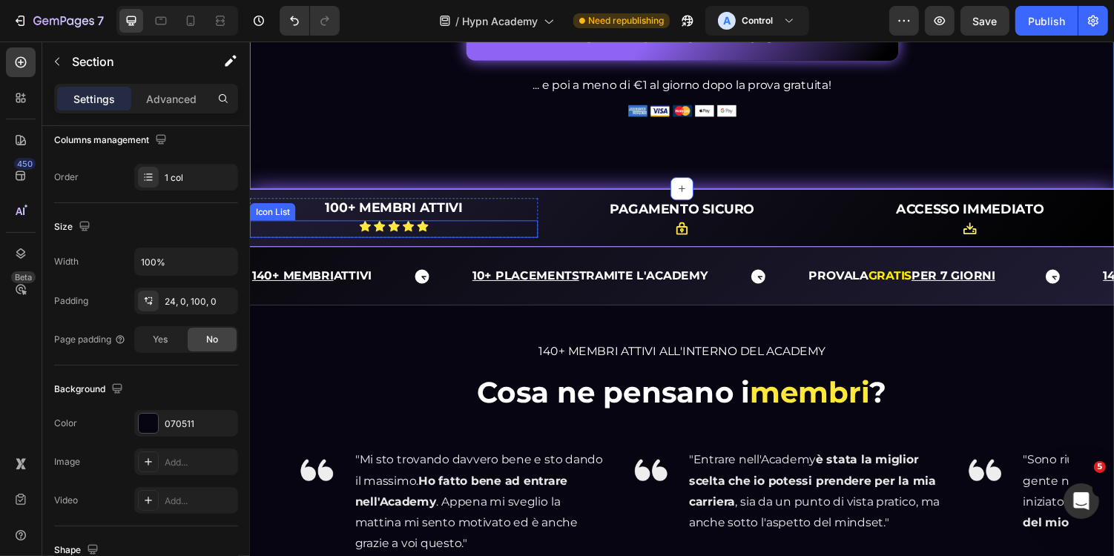
click at [398, 237] on div "Icon" at bounding box center [398, 231] width 12 height 12
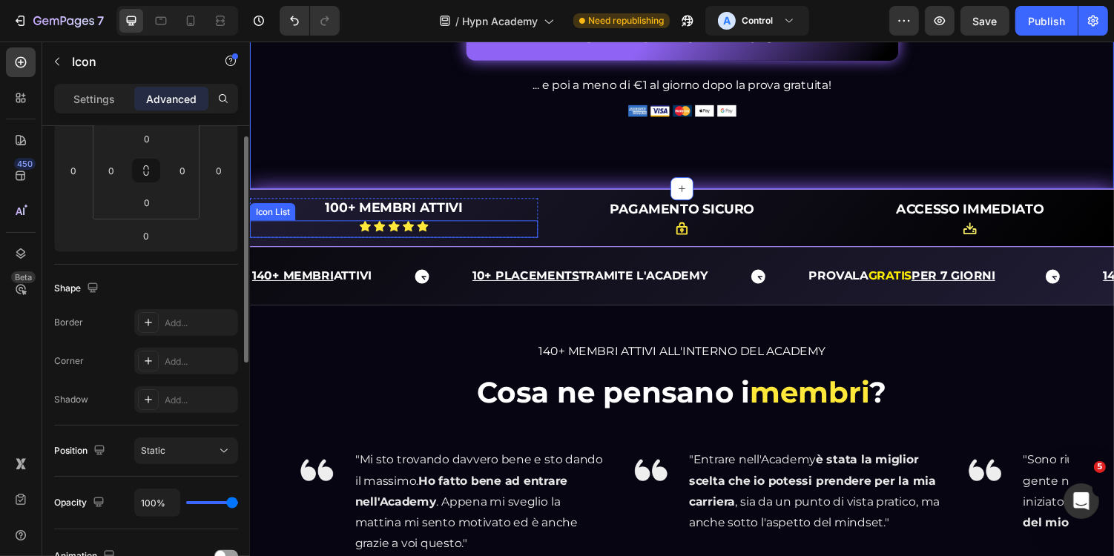
scroll to position [0, 0]
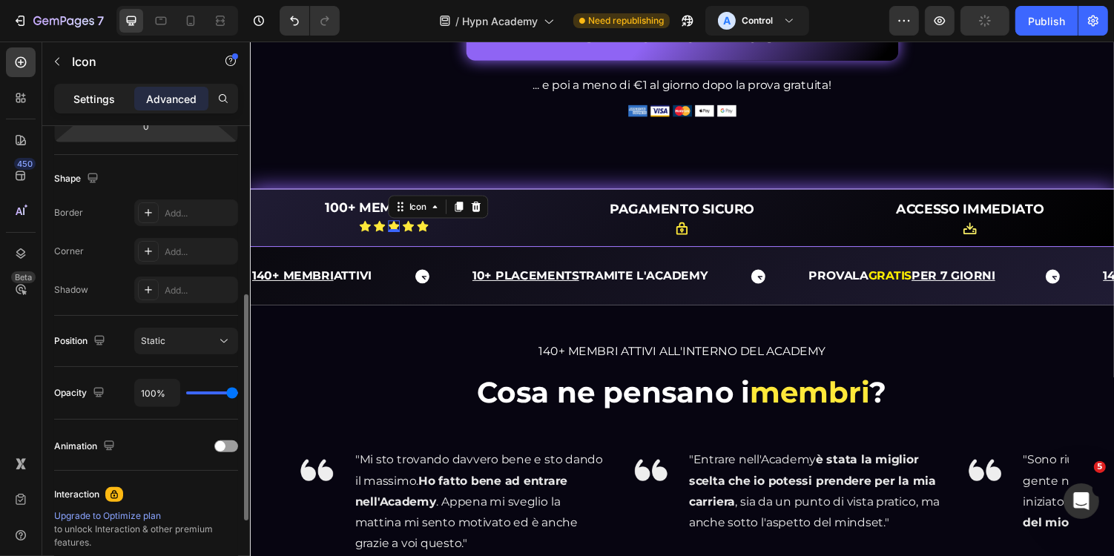
click at [106, 102] on p "Settings" at bounding box center [94, 99] width 42 height 16
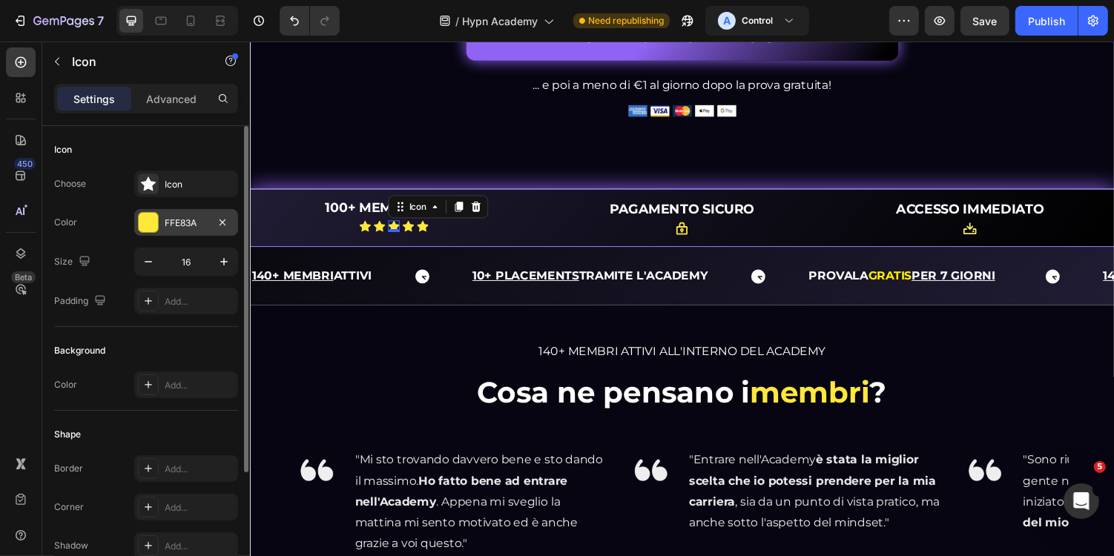
click at [194, 231] on div "FFE83A" at bounding box center [186, 222] width 104 height 27
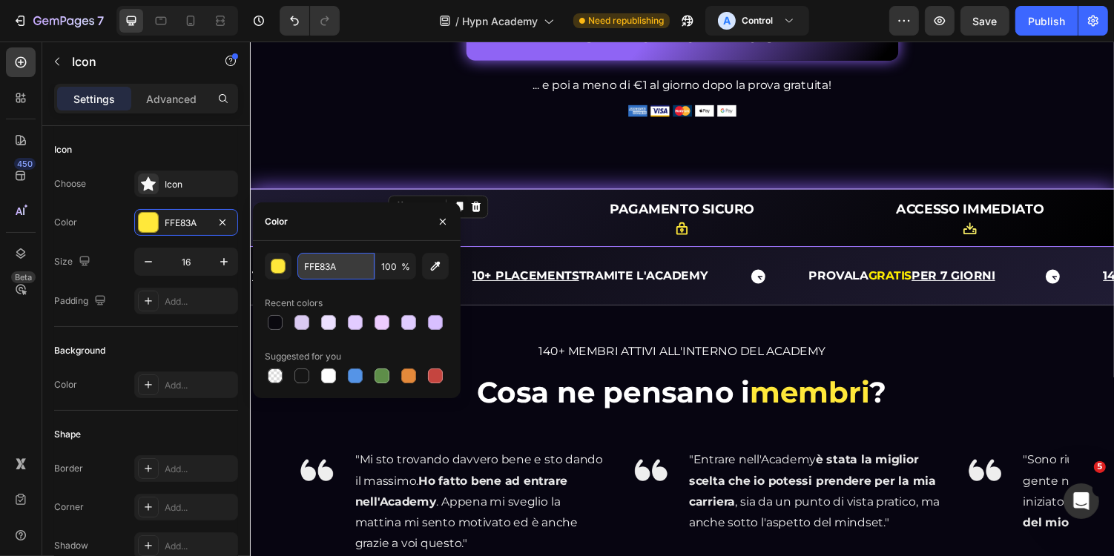
click at [352, 276] on input "FFE83A" at bounding box center [335, 266] width 77 height 27
click at [569, 289] on u "10+ PLACEMENTS" at bounding box center [533, 281] width 110 height 14
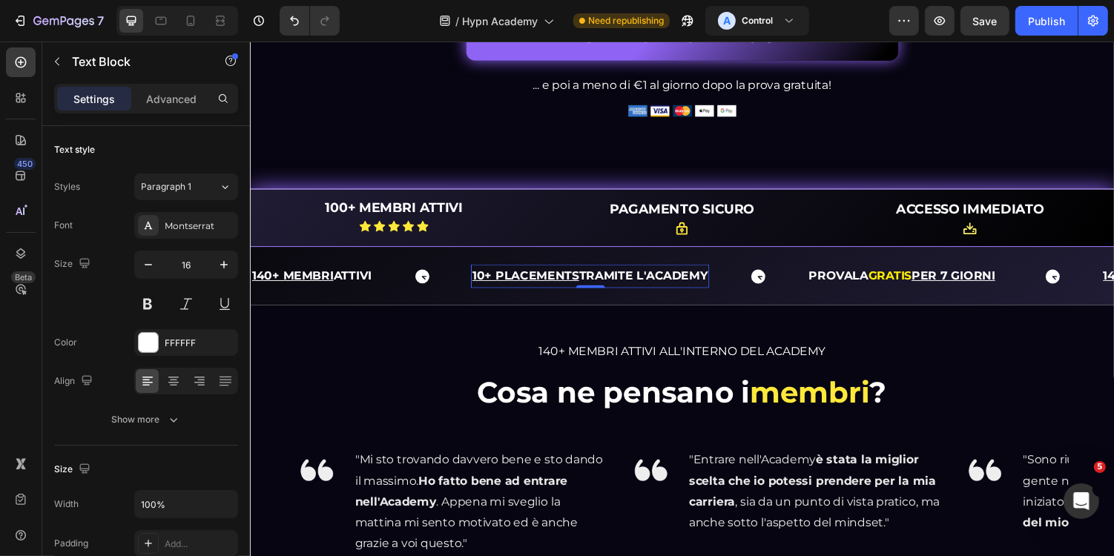
click at [507, 289] on u "10+ PLACEMENTS" at bounding box center [533, 281] width 110 height 14
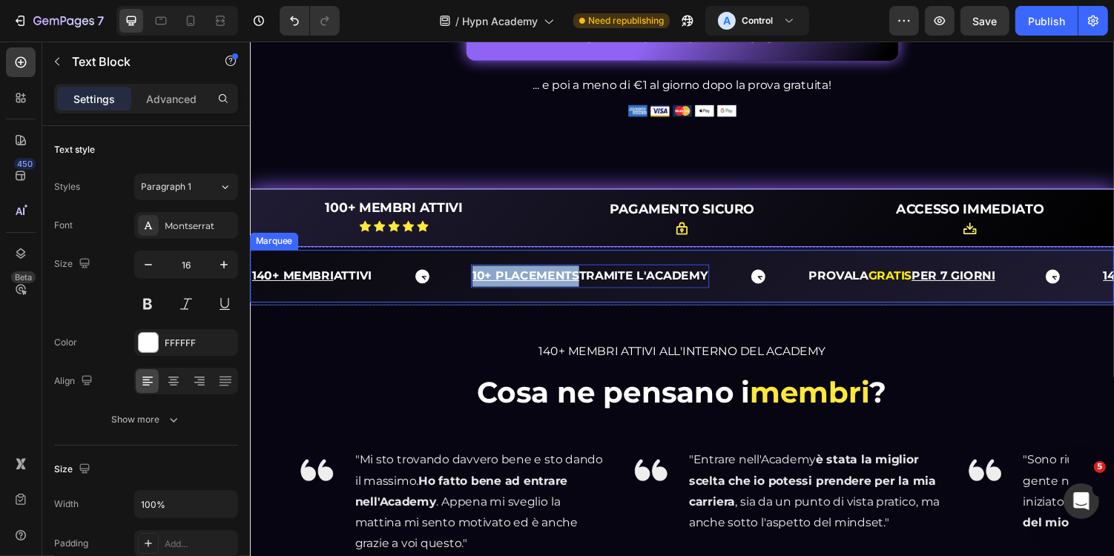
drag, startPoint x: 590, startPoint y: 317, endPoint x: 477, endPoint y: 317, distance: 112.7
click at [476, 300] on div "140+ MEMBRI ATTIVI Text 10+ PLACEMENTS TRAMITE L'ACADEMY Text Block 0 PROVALA G…" at bounding box center [688, 282] width 877 height 36
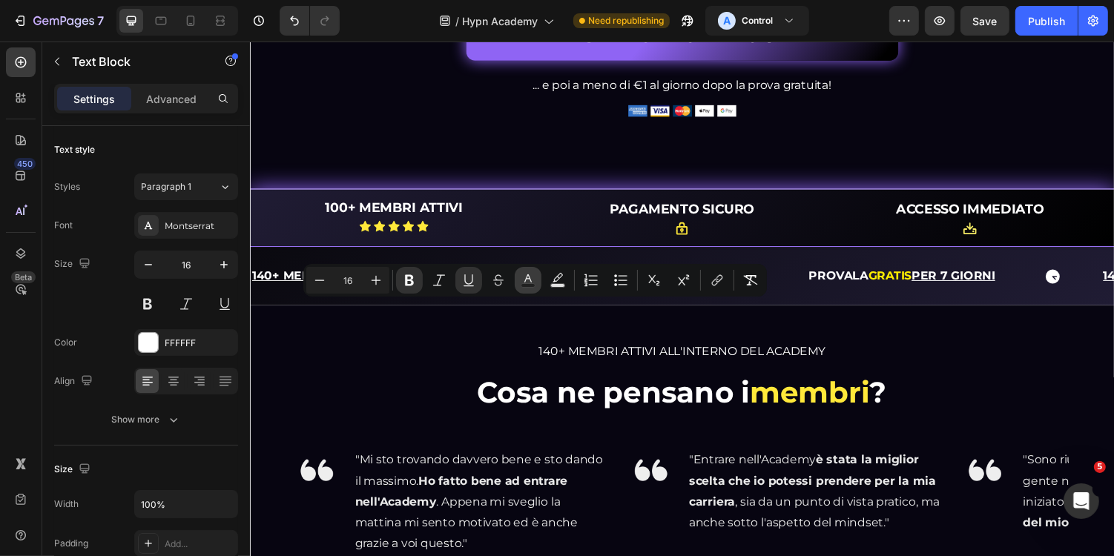
click at [530, 288] on button "Text Color" at bounding box center [528, 280] width 27 height 27
type input "FFFFFF"
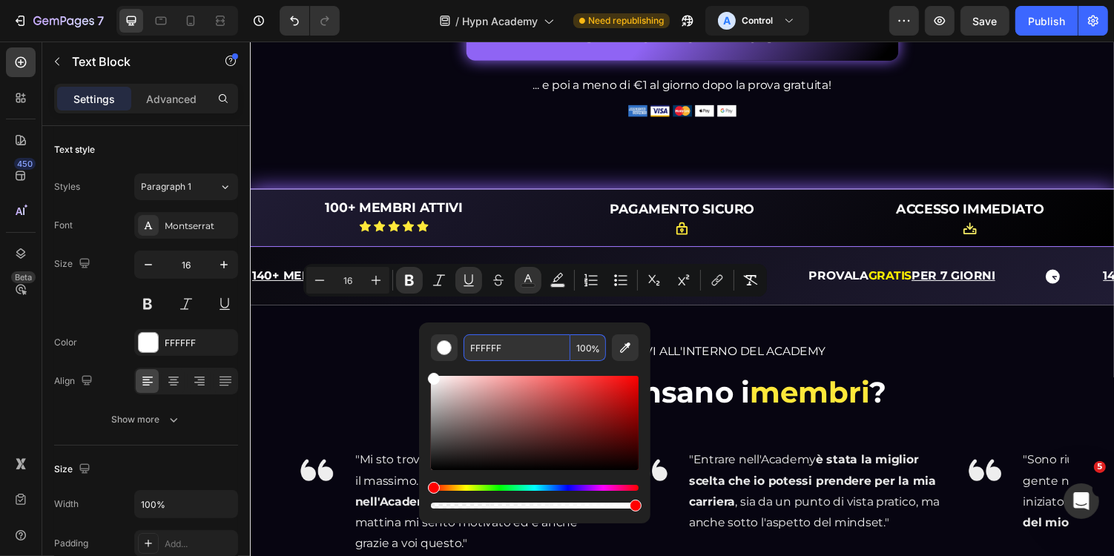
click at [531, 349] on input "FFFFFF" at bounding box center [517, 348] width 107 height 27
paste input "E83A"
type input "FFE83A"
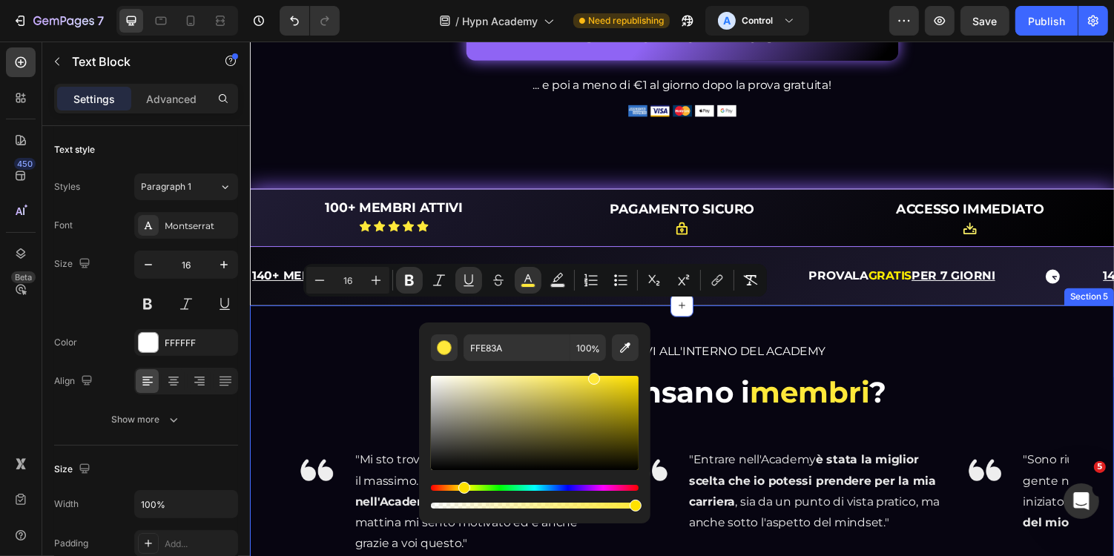
click at [751, 353] on div "140+ MEMBRI ATTIVI ALL'INTERNO DEL ACADEMY Heading Cosa ne pensano i membri ? H…" at bounding box center [694, 551] width 890 height 479
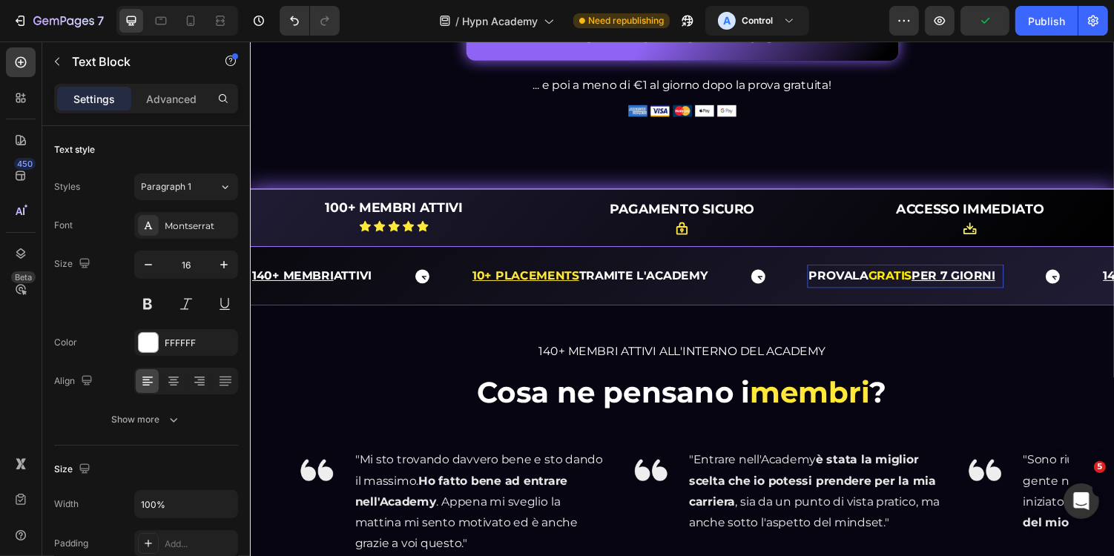
click at [928, 289] on strong "GRATIS" at bounding box center [908, 281] width 45 height 14
click at [923, 289] on strong "GRATIS" at bounding box center [908, 281] width 45 height 14
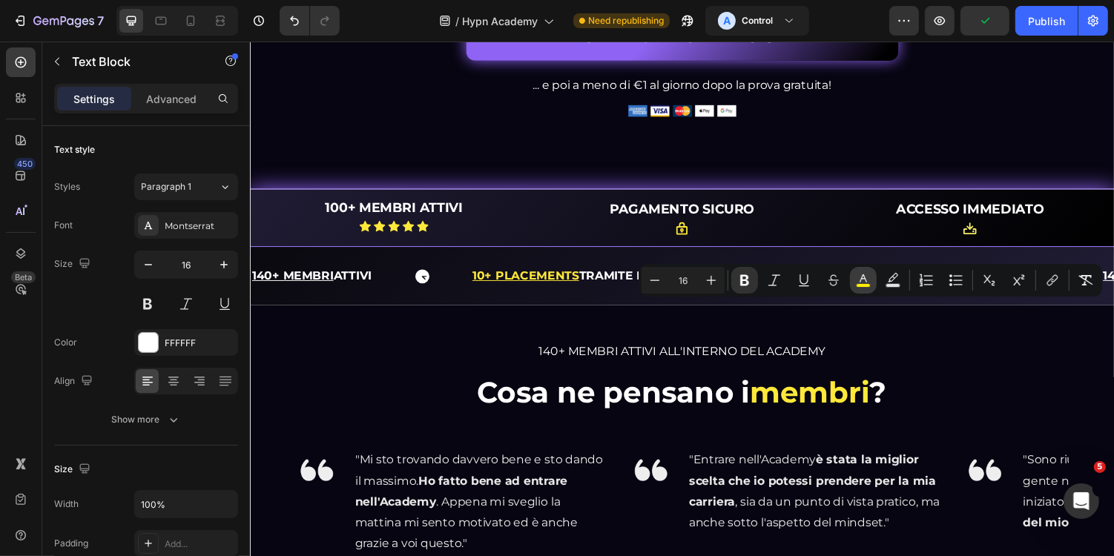
click at [862, 284] on rect "Editor contextual toolbar" at bounding box center [864, 286] width 14 height 4
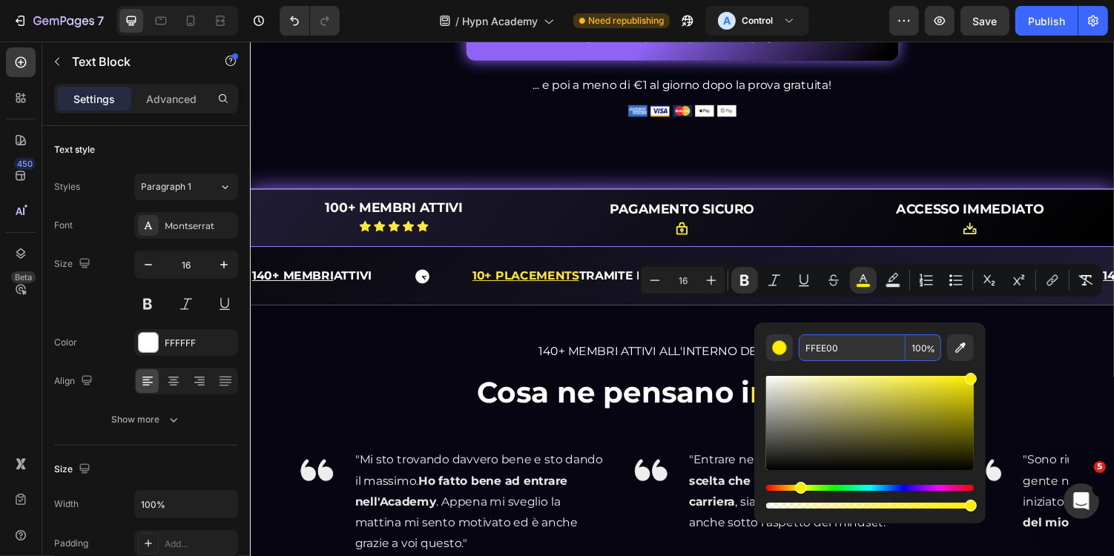
click at [861, 355] on input "FFEE00" at bounding box center [852, 348] width 107 height 27
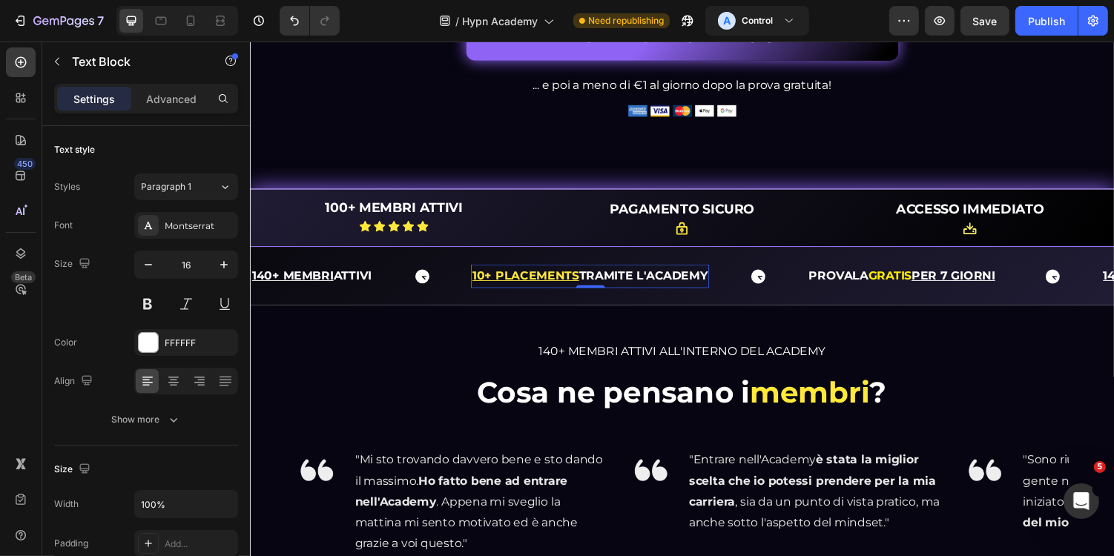
click at [582, 289] on u "10+ PLACEMENTS" at bounding box center [533, 281] width 110 height 14
click at [587, 293] on p "10+ PLACEMENTS TRAMITE L'ACADEMY" at bounding box center [599, 282] width 243 height 22
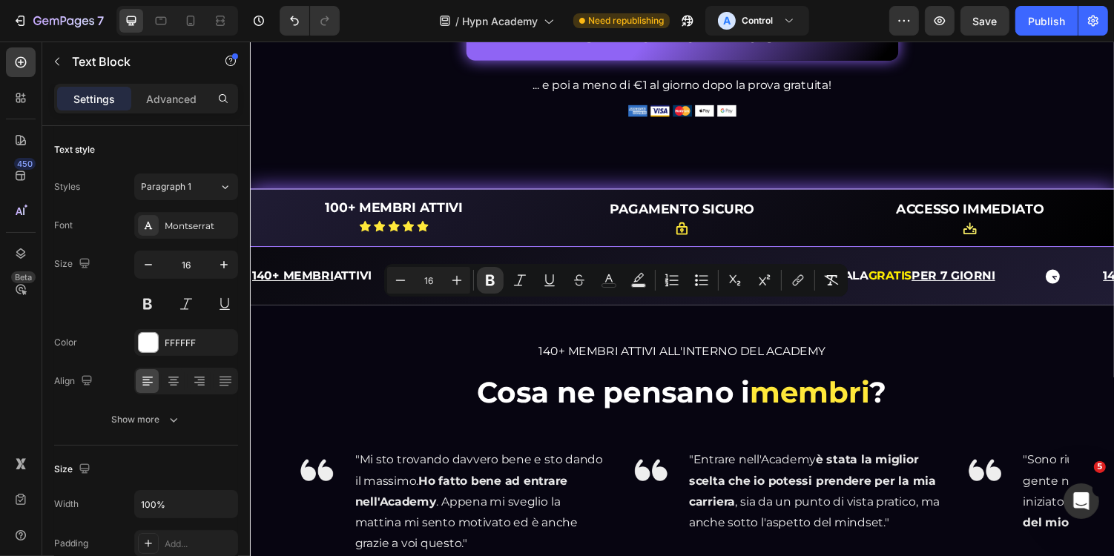
click at [593, 289] on strong "TRAMITE L'ACADEMY" at bounding box center [654, 281] width 133 height 14
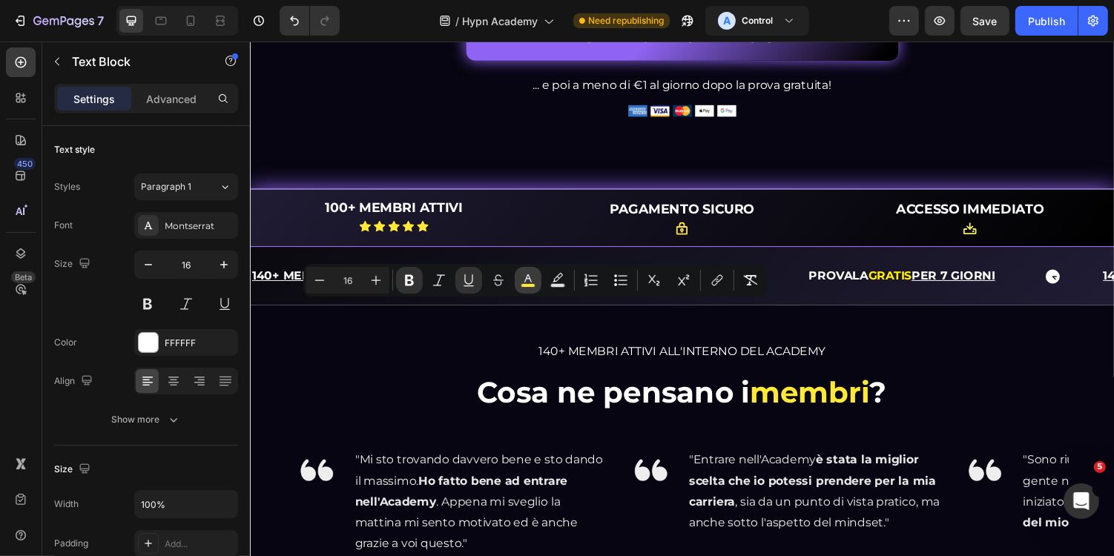
click at [533, 273] on icon "Editor contextual toolbar" at bounding box center [528, 280] width 15 height 15
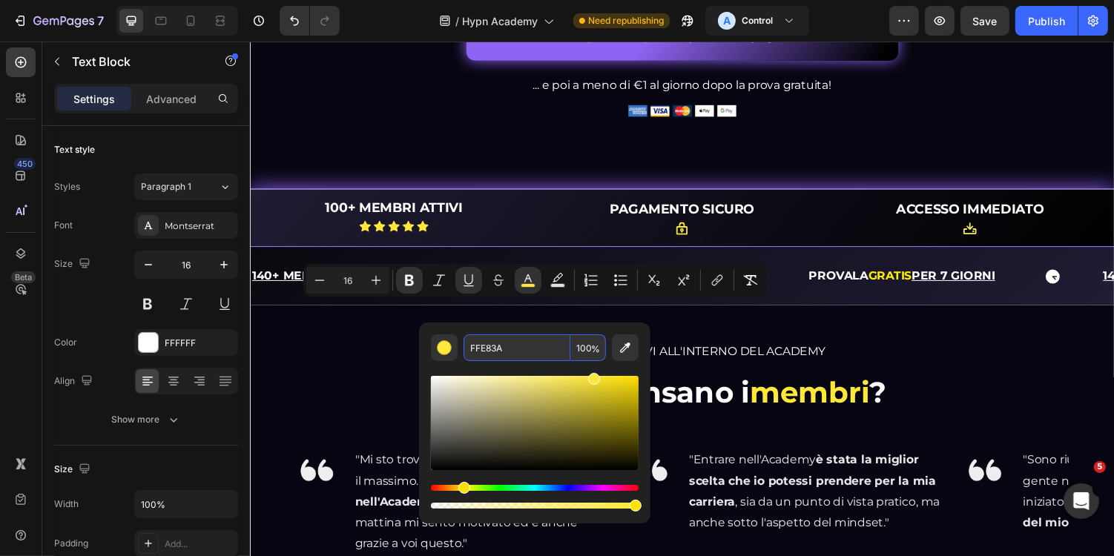
click at [532, 345] on input "FFE83A" at bounding box center [517, 348] width 107 height 27
paste input "E00"
type input "FFEE00"
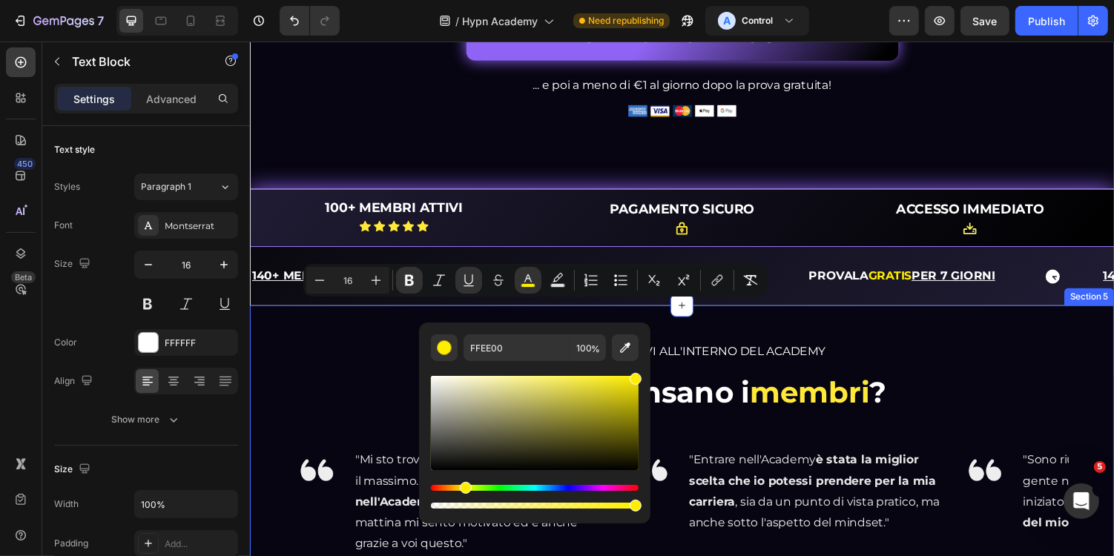
click at [730, 374] on div "140+ MEMBRI ATTIVI ALL'INTERNO DEL ACADEMY Heading Cosa ne pensano i membri ? H…" at bounding box center [694, 551] width 890 height 479
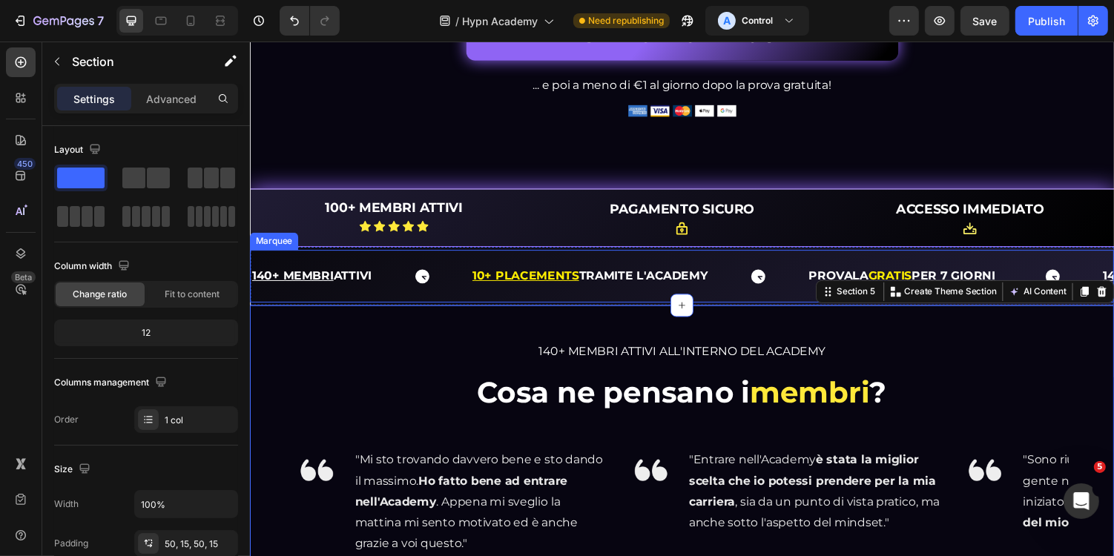
click at [774, 294] on div "140+ MEMBRI ATTIVI Text 10+ PLACEMENTS TRAMITE L'ACADEMY Text Block PROVALA GRA…" at bounding box center [694, 282] width 890 height 54
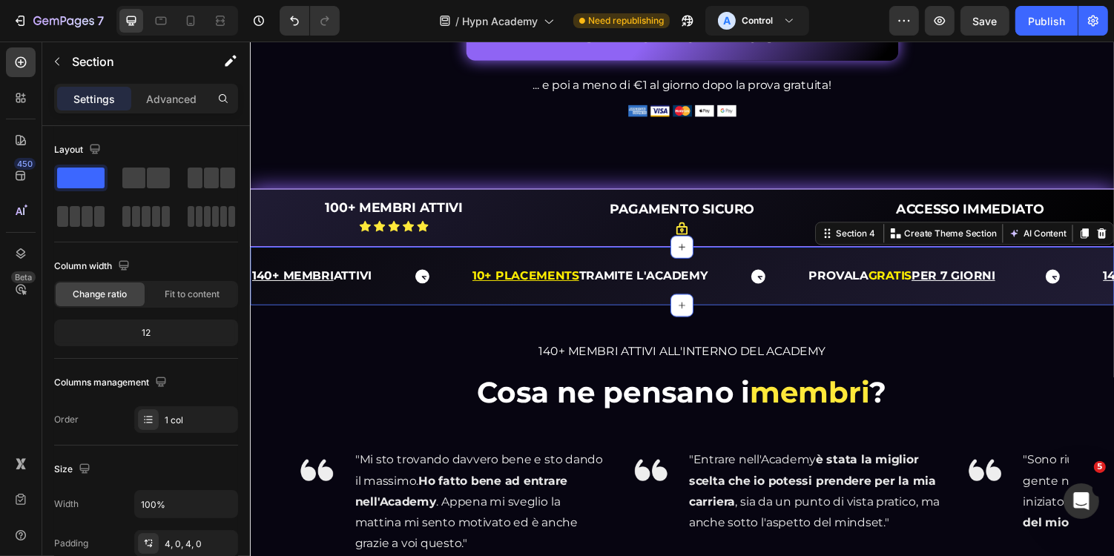
click at [785, 289] on div "140+ MEMBRI ATTIVI Text 10+ PLACEMENTS TRAMITE L'ACADEMY Text Block PROVALA GRA…" at bounding box center [694, 282] width 890 height 60
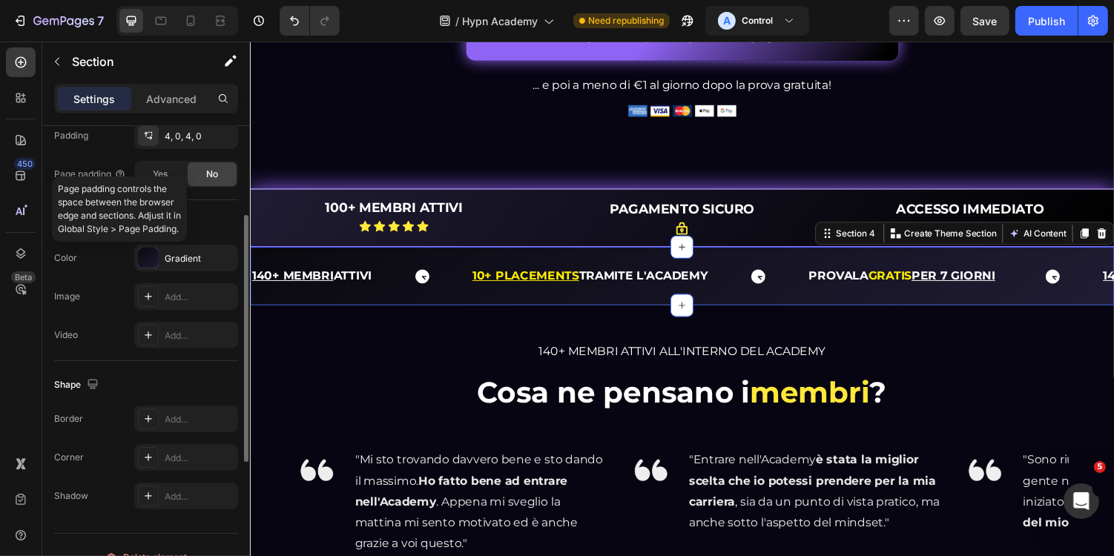
scroll to position [429, 0]
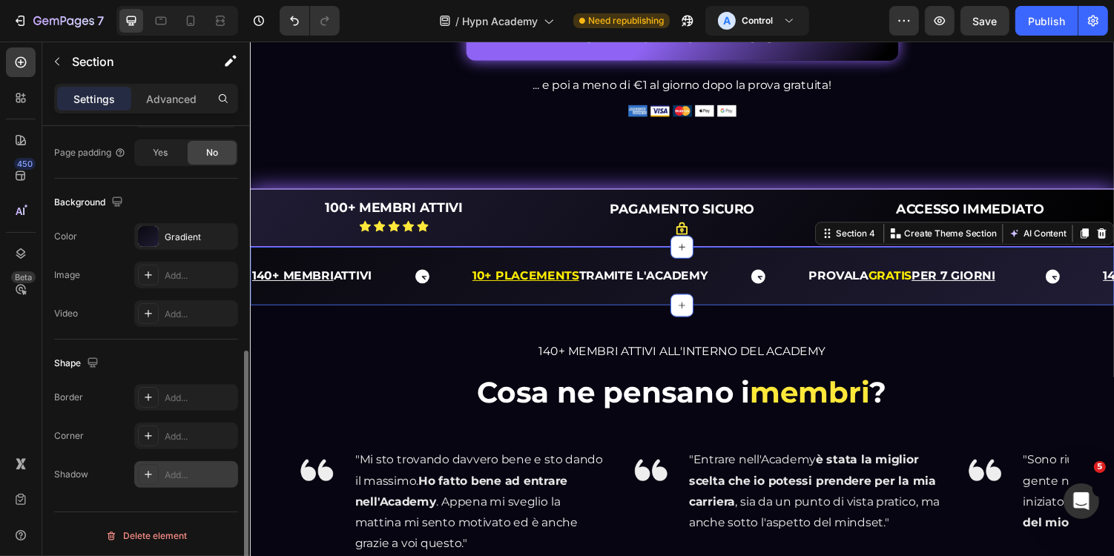
click at [177, 462] on div "Add..." at bounding box center [186, 474] width 104 height 27
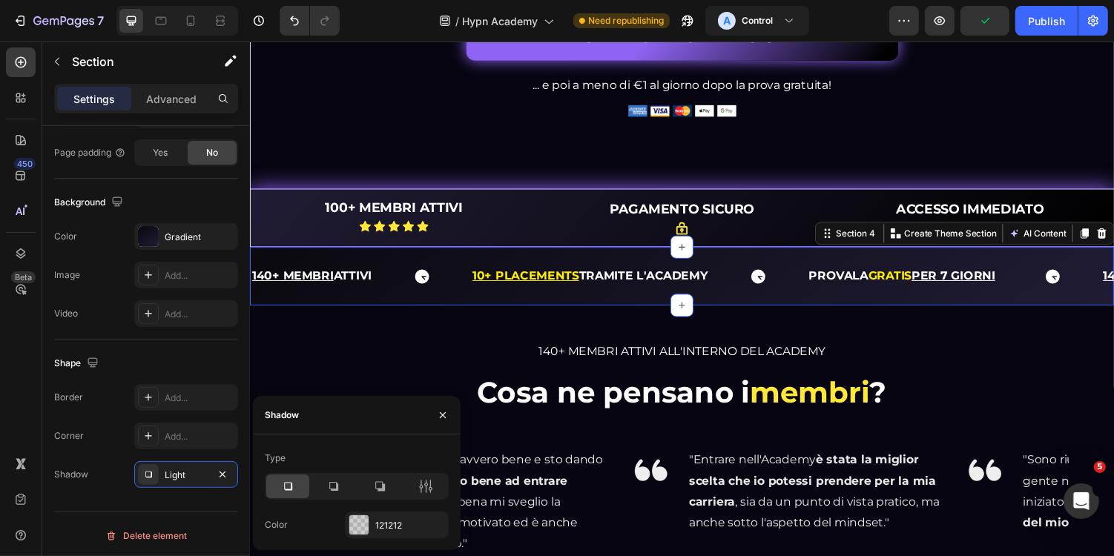
click at [432, 471] on div "Type" at bounding box center [357, 473] width 184 height 53
click at [429, 496] on div at bounding box center [425, 487] width 43 height 24
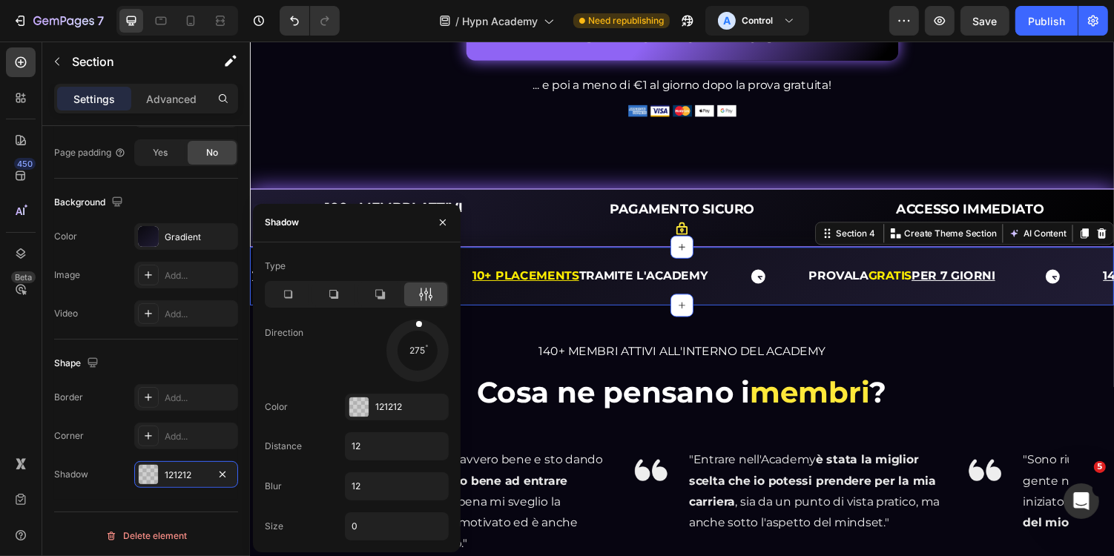
drag, startPoint x: 436, startPoint y: 368, endPoint x: 422, endPoint y: 282, distance: 87.2
click at [422, 282] on div "Type Direction 275 Color 121212 Distance 12 Blur 12 Size 0" at bounding box center [357, 397] width 208 height 286
click at [421, 414] on div "121212" at bounding box center [397, 407] width 104 height 27
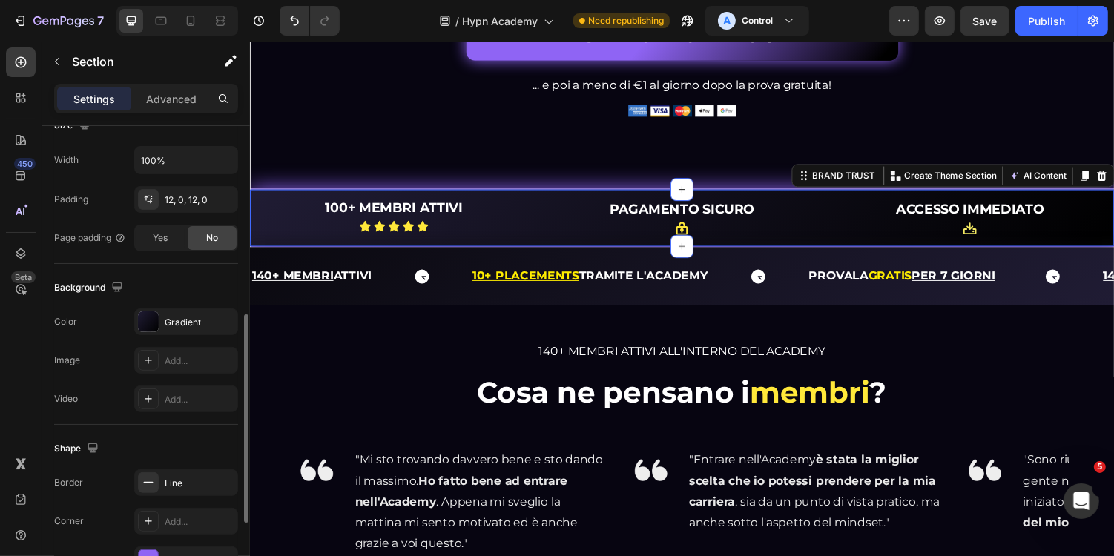
click at [530, 234] on div "100+ MEMBRI ATTIVI Heading Icon Icon Icon Icon Icon Icon List Row PAGAMENTO SIC…" at bounding box center [694, 222] width 890 height 60
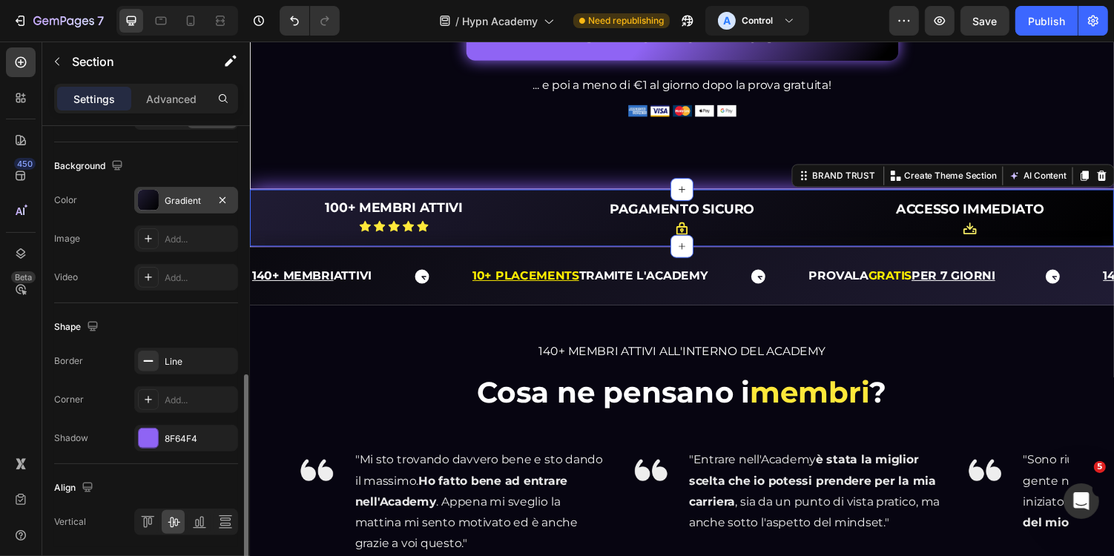
scroll to position [597, 0]
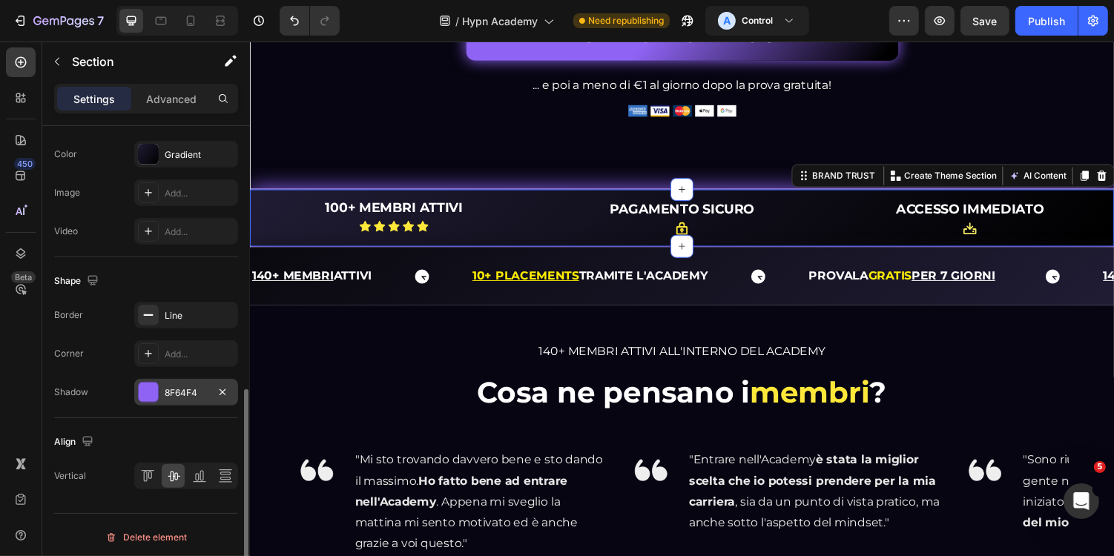
click at [187, 381] on div "8F64F4" at bounding box center [186, 392] width 104 height 27
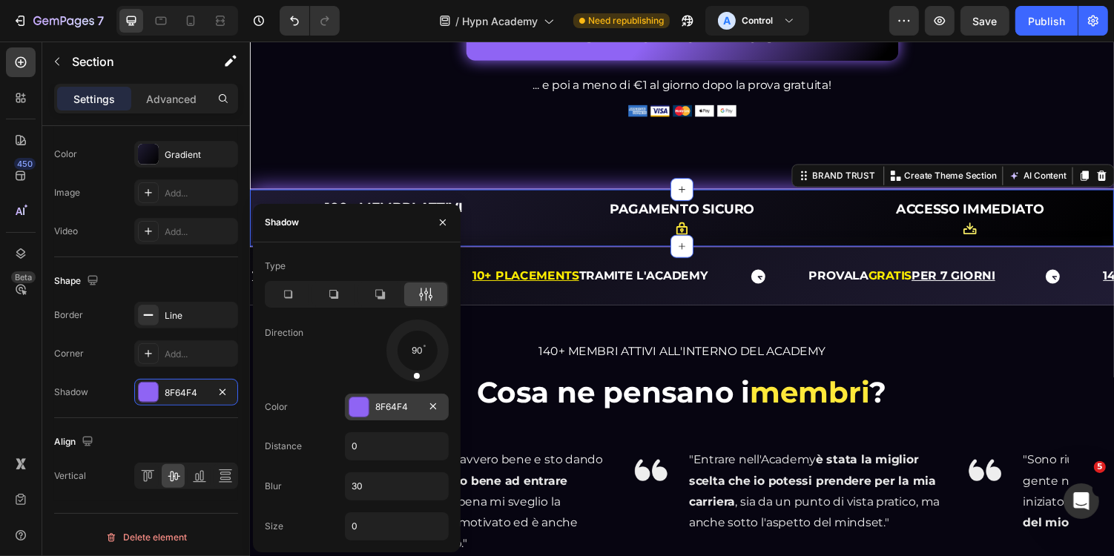
click at [402, 409] on div "8F64F4" at bounding box center [396, 407] width 43 height 13
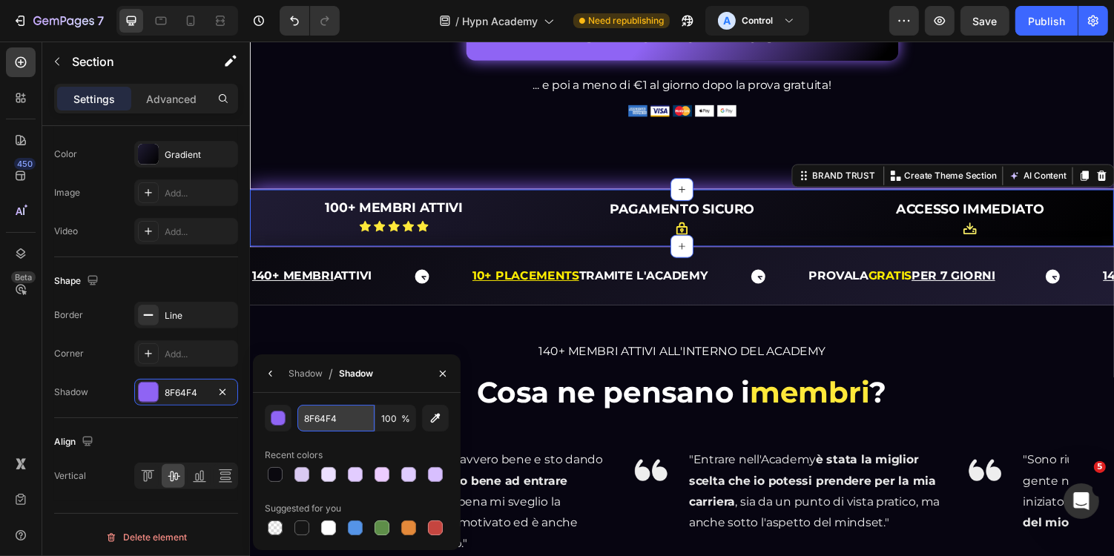
click at [338, 418] on input "8F64F4" at bounding box center [335, 418] width 77 height 27
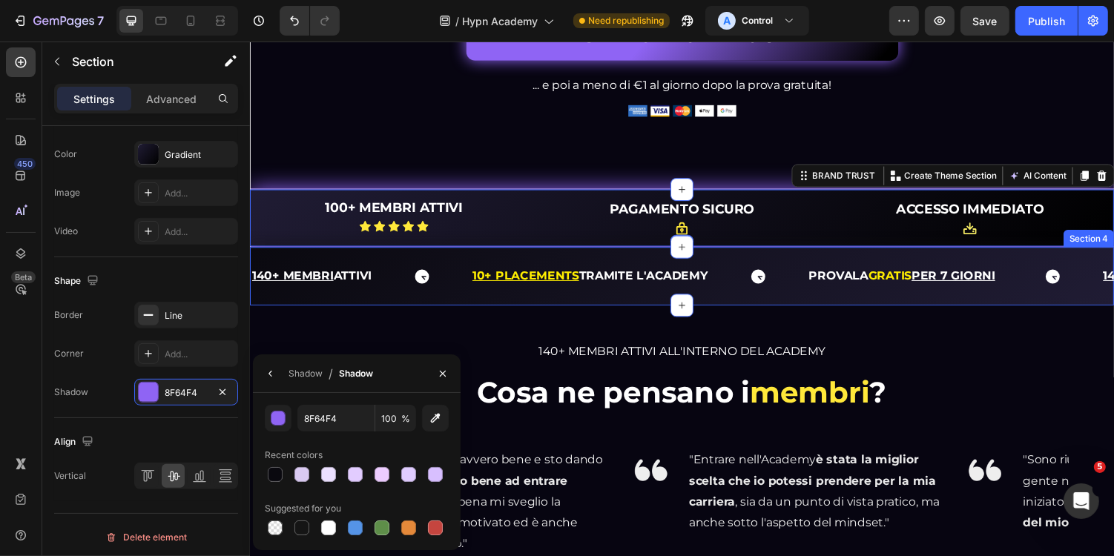
click at [522, 289] on div "140+ MEMBRI ATTIVI Text 10+ PLACEMENTS TRAMITE L'ACADEMY Text Block PROVALA GRA…" at bounding box center [694, 282] width 890 height 60
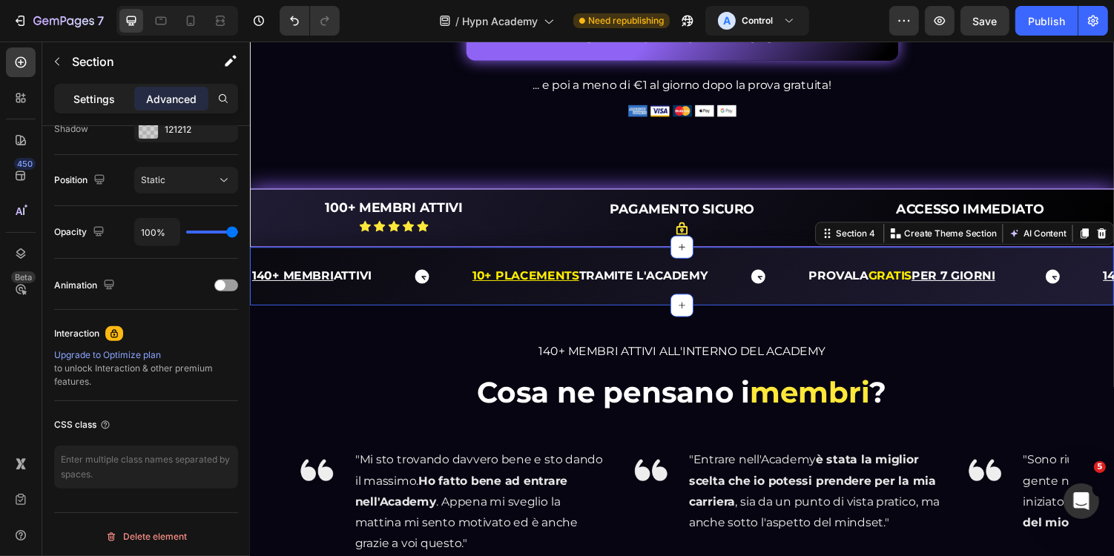
click at [108, 104] on p "Settings" at bounding box center [94, 99] width 42 height 16
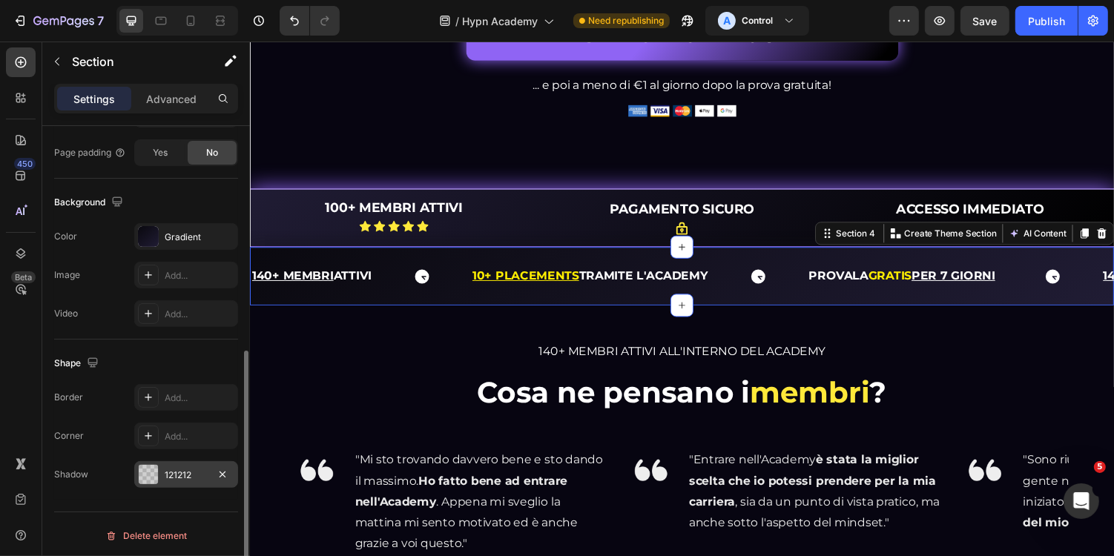
click at [185, 461] on div "121212" at bounding box center [186, 474] width 104 height 27
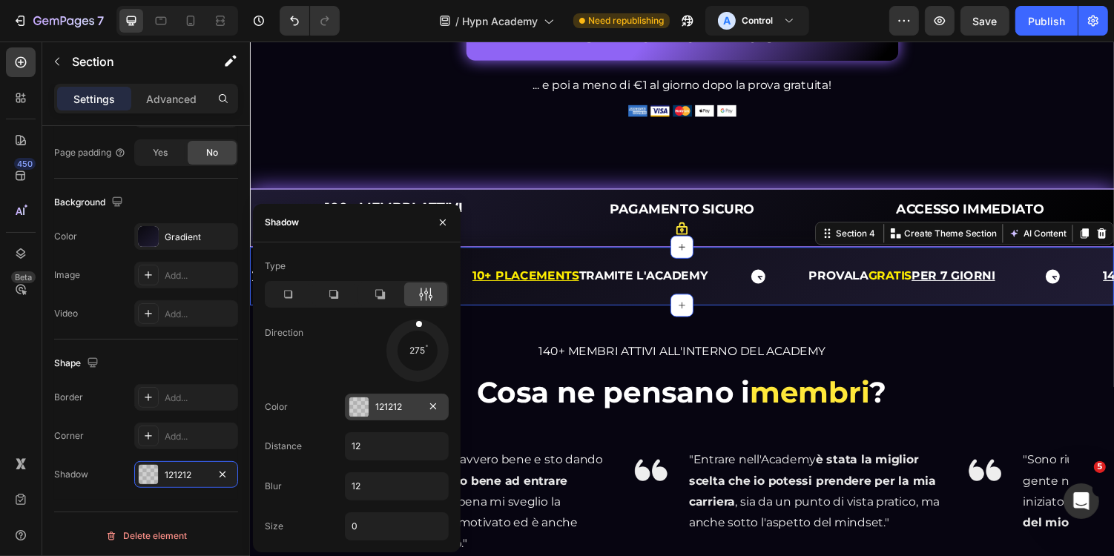
click at [405, 398] on div "121212" at bounding box center [397, 407] width 104 height 27
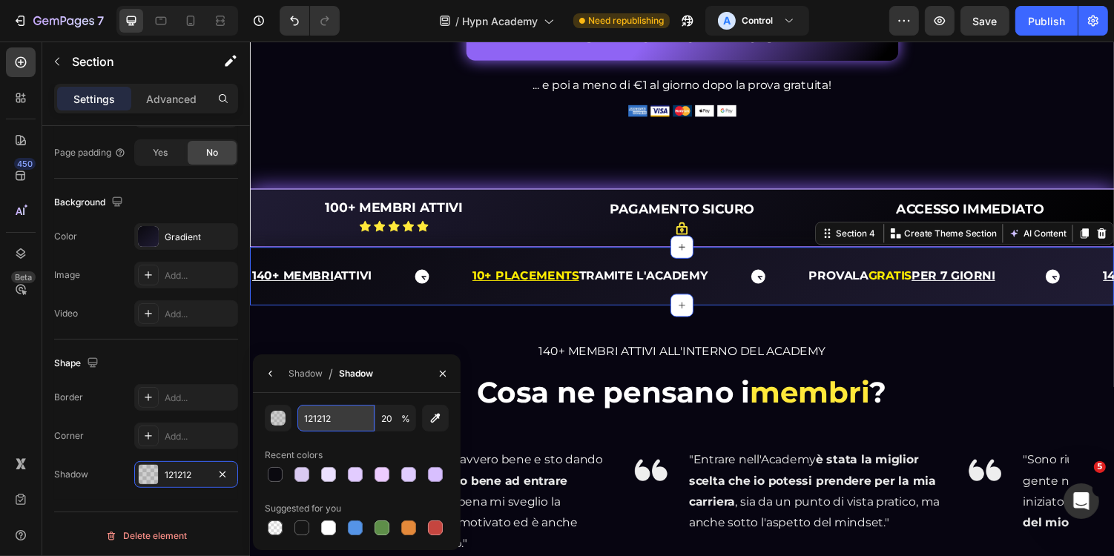
click at [340, 428] on input "121212" at bounding box center [335, 418] width 77 height 27
paste input "8F64F4"
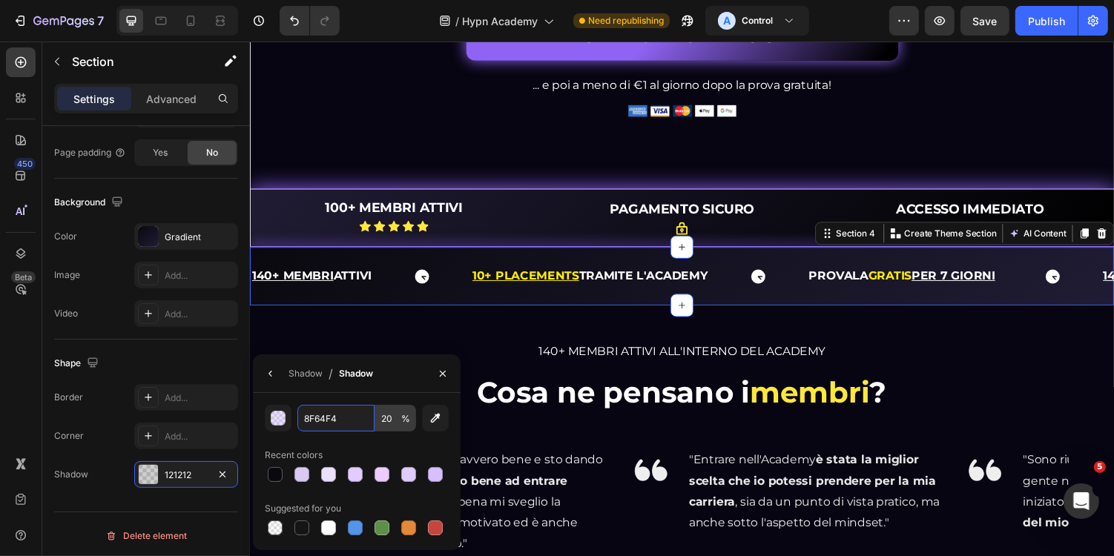
type input "8F64F4"
click at [387, 422] on input "20" at bounding box center [395, 418] width 41 height 27
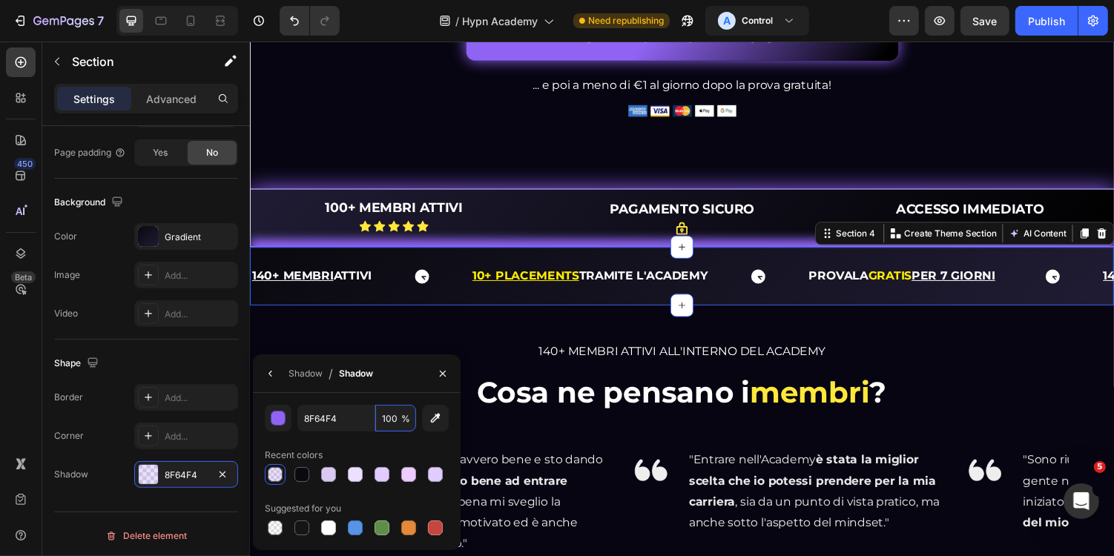
type input "100"
click at [396, 391] on div "Shadow / Shadow" at bounding box center [357, 374] width 208 height 39
click at [265, 374] on icon "button" at bounding box center [271, 374] width 12 height 12
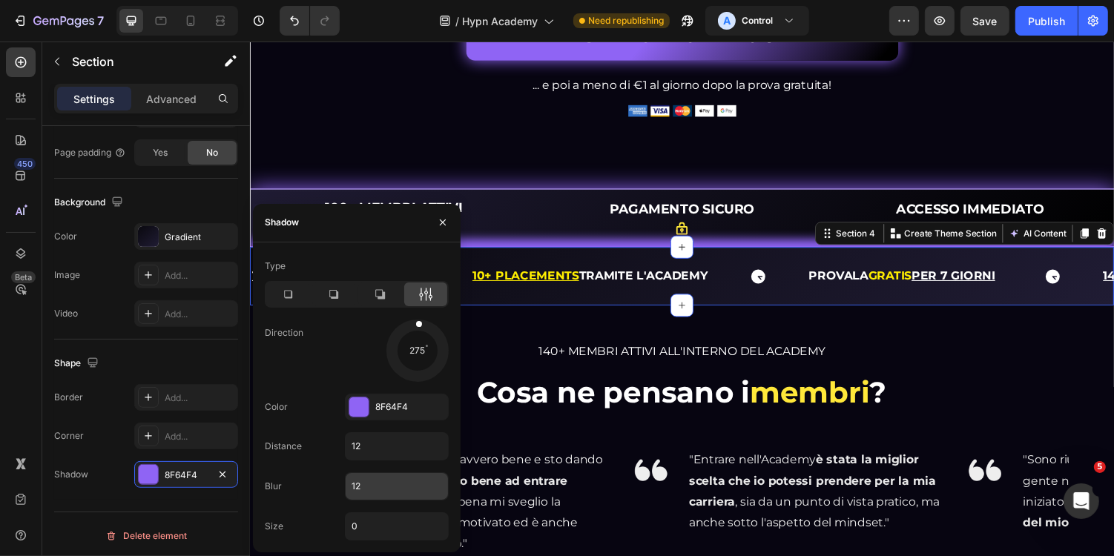
click at [387, 481] on input "12" at bounding box center [397, 486] width 102 height 27
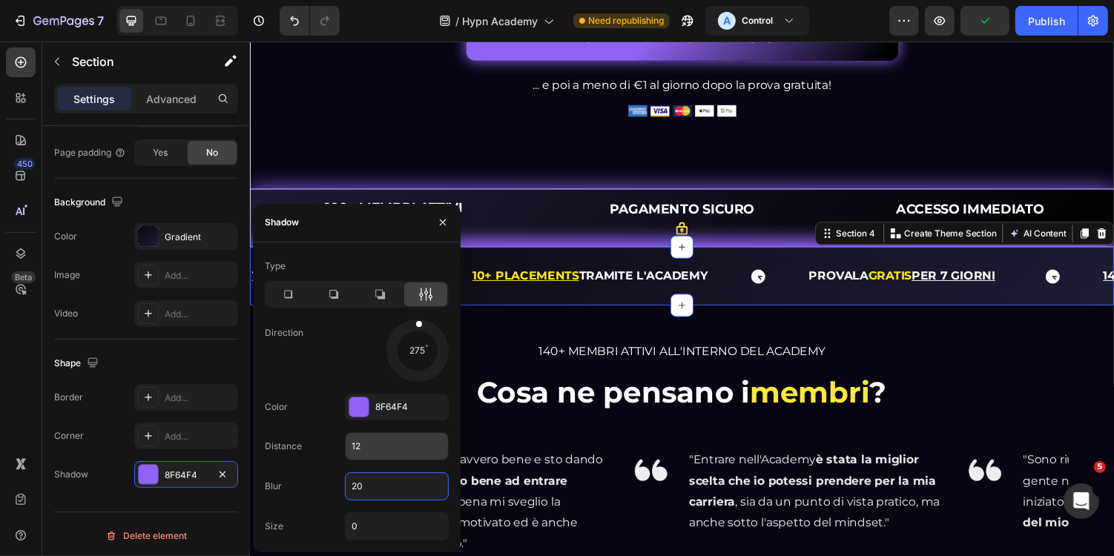
type input "20"
click at [411, 438] on input "12" at bounding box center [397, 446] width 102 height 27
type input "1"
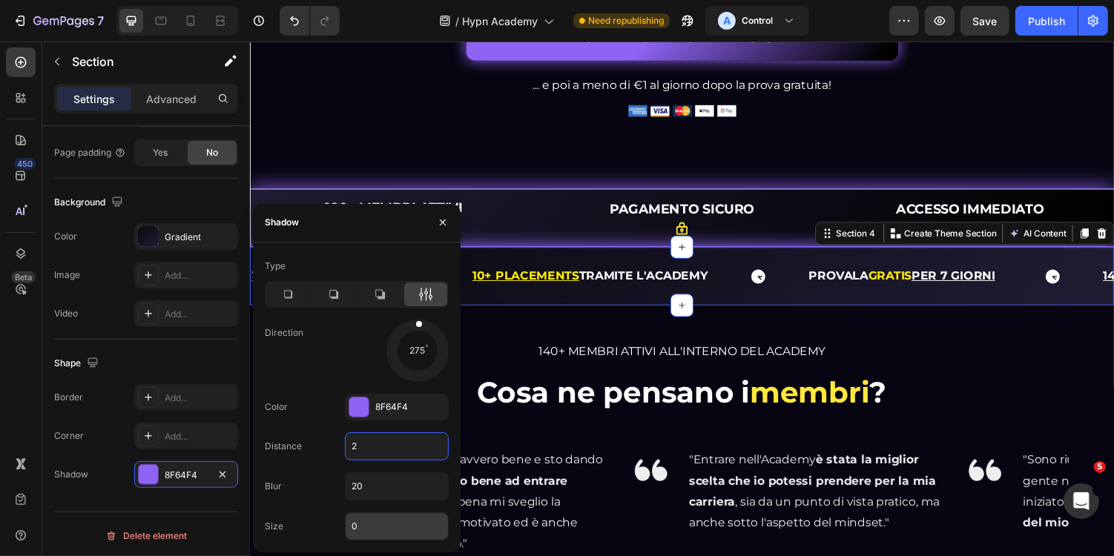
type input "2"
click at [394, 514] on input "0" at bounding box center [397, 526] width 102 height 27
type input "2"
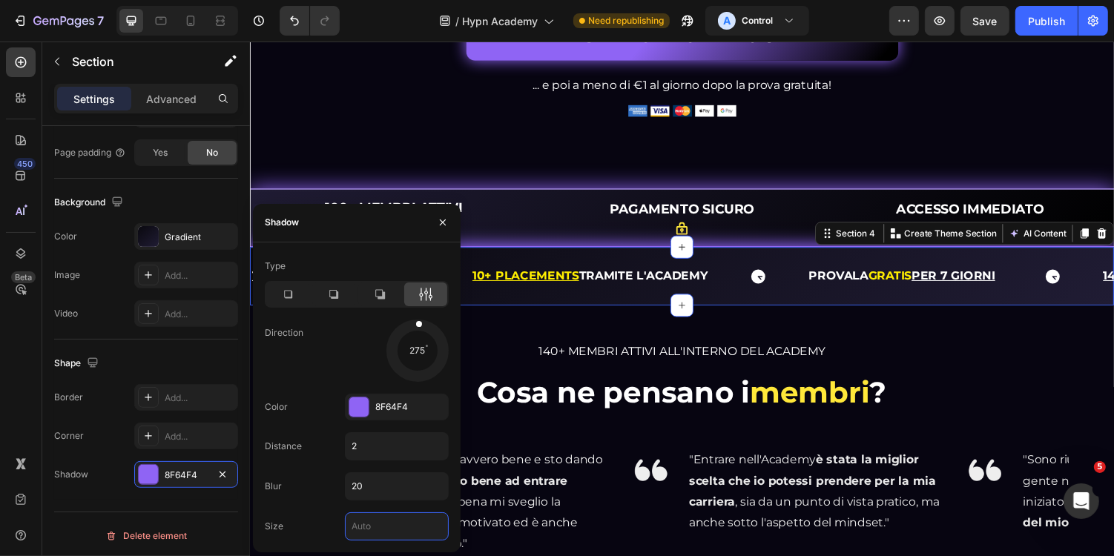
type input "1"
type input "3"
type input "2"
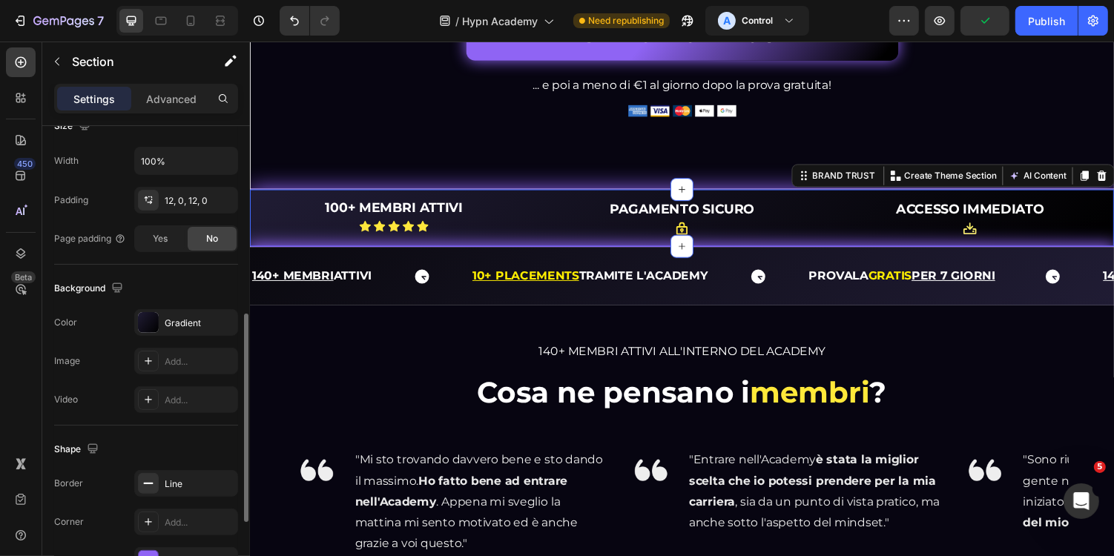
click at [533, 232] on div "100+ MEMBRI ATTIVI Heading Icon Icon Icon Icon Icon Icon List Row PAGAMENTO SIC…" at bounding box center [694, 222] width 890 height 60
click at [1113, 185] on icon at bounding box center [1127, 179] width 12 height 12
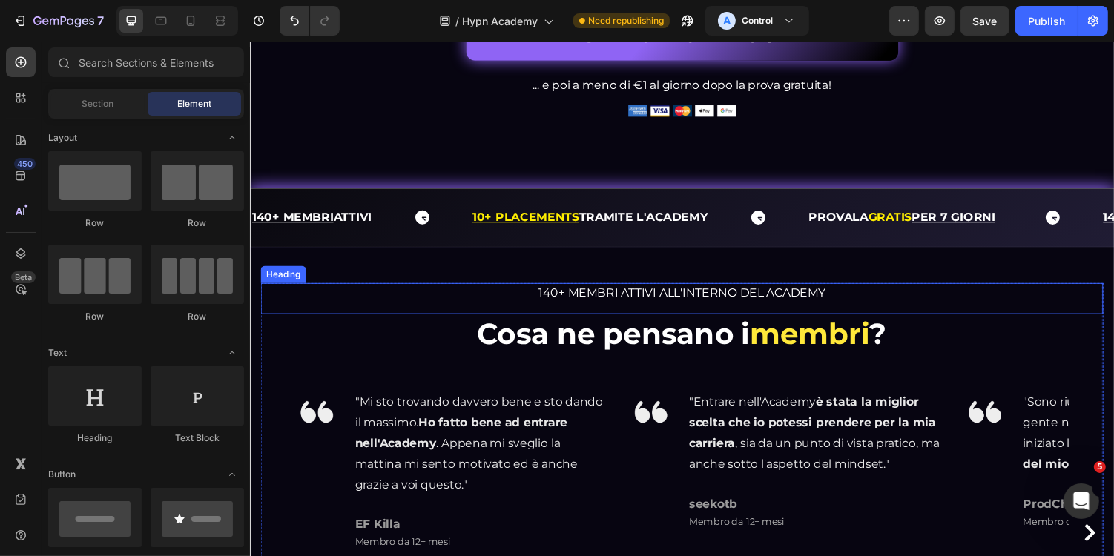
click at [777, 321] on div "140+ MEMBRI ATTIVI ALL'INTERNO DEL ACADEMY Heading" at bounding box center [694, 305] width 868 height 32
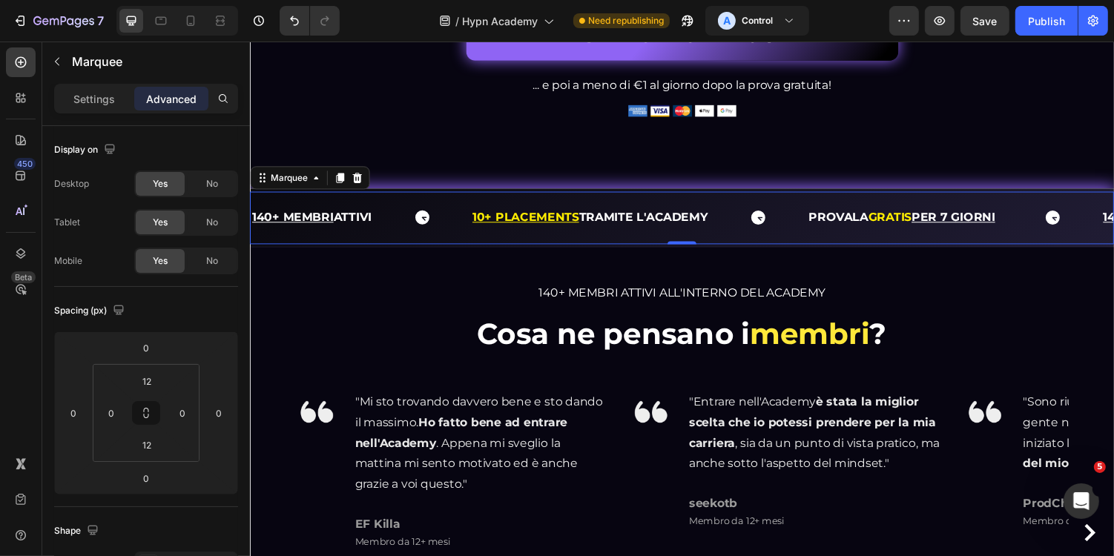
click at [383, 231] on div "140+ MEMBRI ATTIVI Text 10+ PLACEMENTS TRAMITE L'ACADEMY Text Block PROVALA GRA…" at bounding box center [694, 222] width 890 height 54
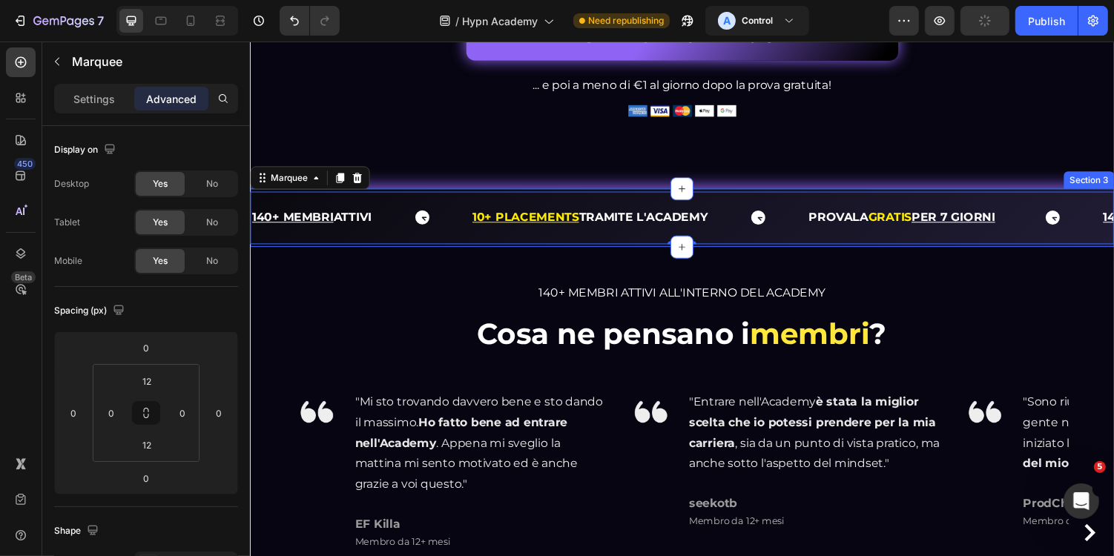
click at [389, 228] on div "140+ MEMBRI ATTIVI Text 10+ PLACEMENTS TRAMITE L'ACADEMY Text Block PROVALA GRA…" at bounding box center [694, 222] width 890 height 60
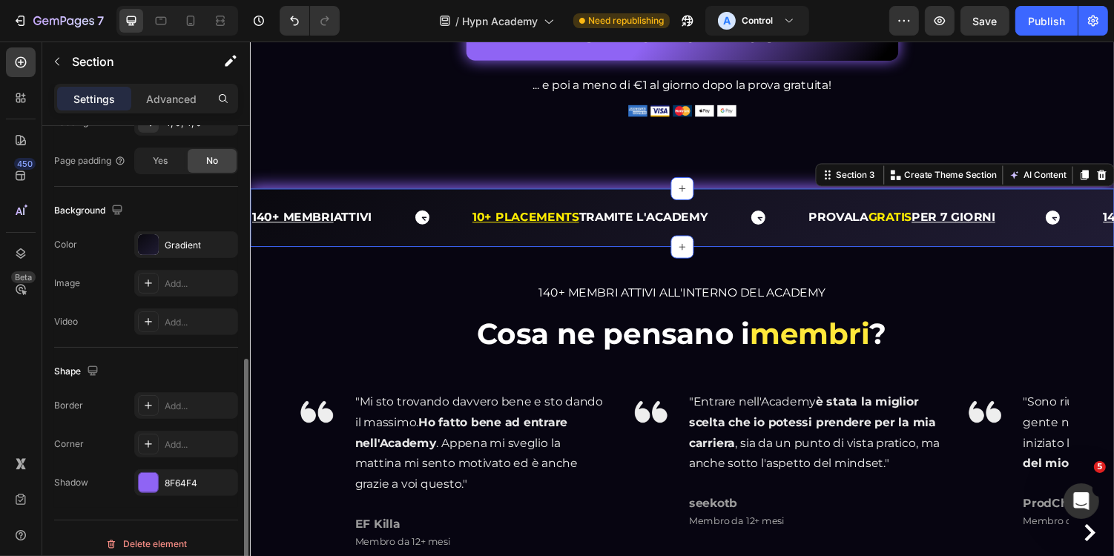
scroll to position [429, 0]
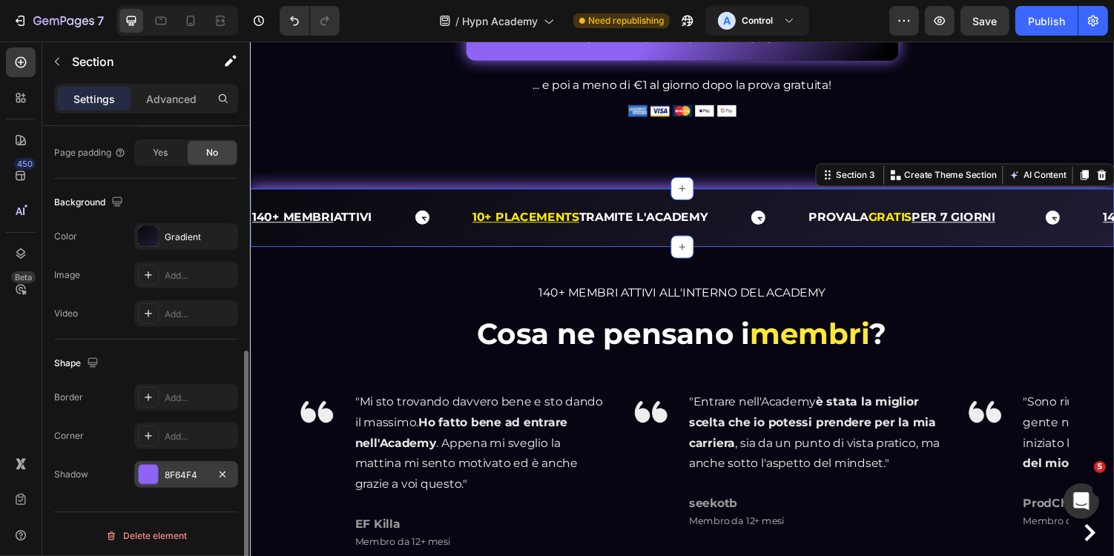
click at [171, 469] on div "8F64F4" at bounding box center [186, 475] width 43 height 13
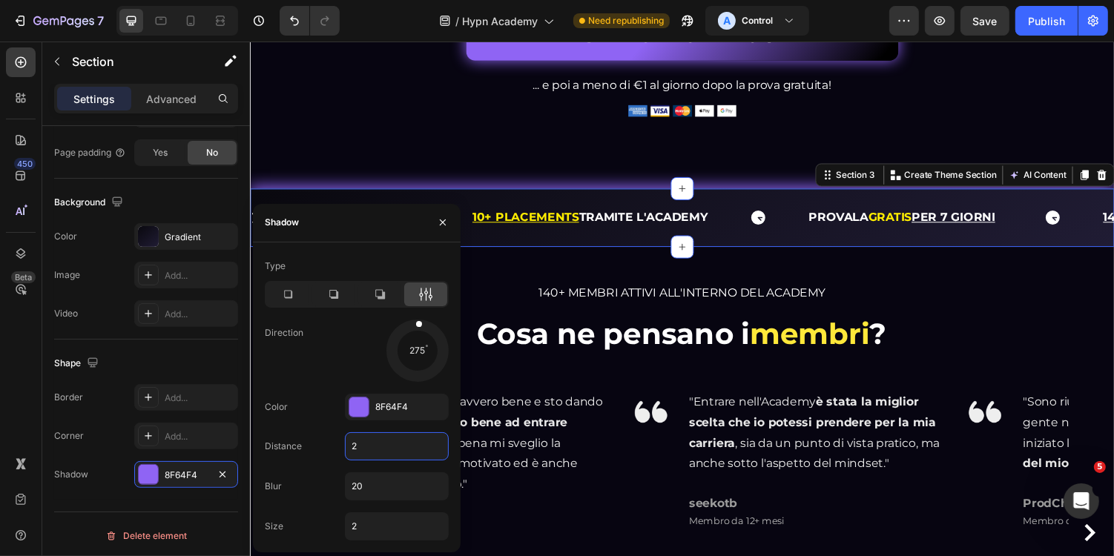
click at [377, 445] on input "2" at bounding box center [397, 446] width 102 height 27
type input "1"
click at [378, 524] on input "2" at bounding box center [397, 526] width 102 height 27
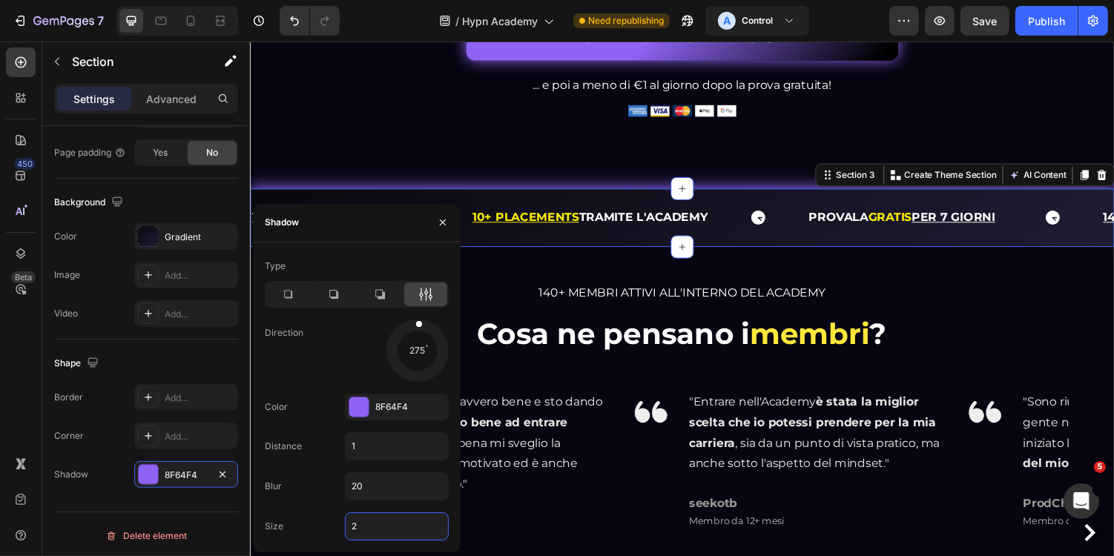
type input "1"
type input "3"
type input "4"
type input "5"
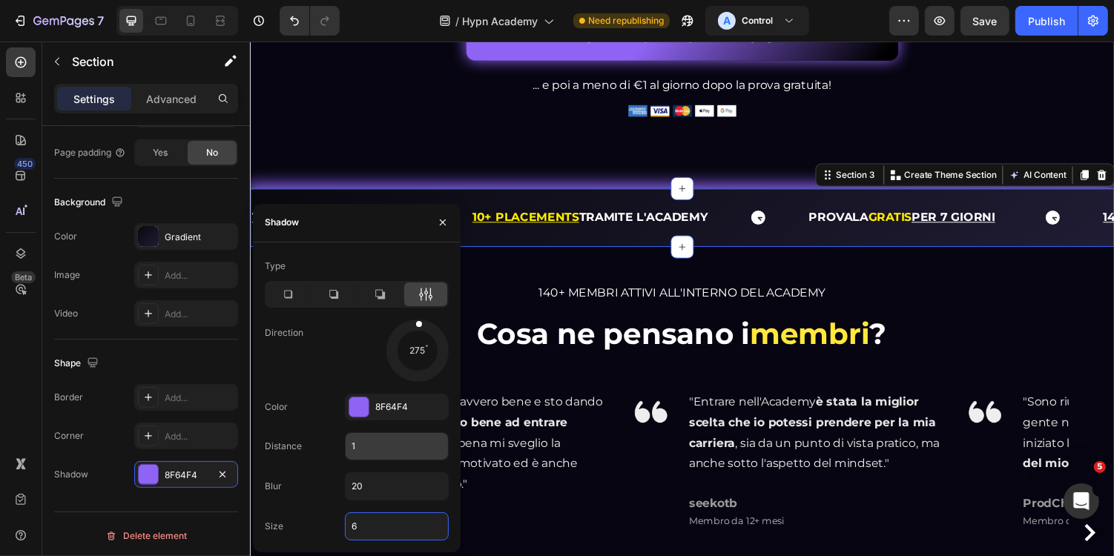
type input "6"
click at [390, 452] on input "1" at bounding box center [397, 446] width 102 height 27
type input "0"
click at [392, 522] on input "6" at bounding box center [397, 526] width 102 height 27
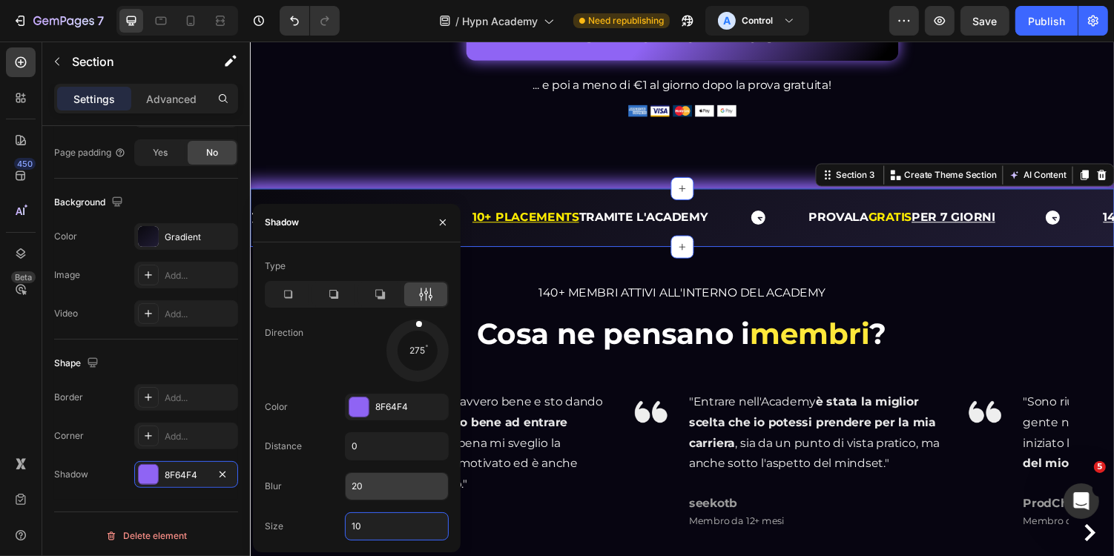
type input "10"
click at [402, 490] on input "20" at bounding box center [397, 486] width 102 height 27
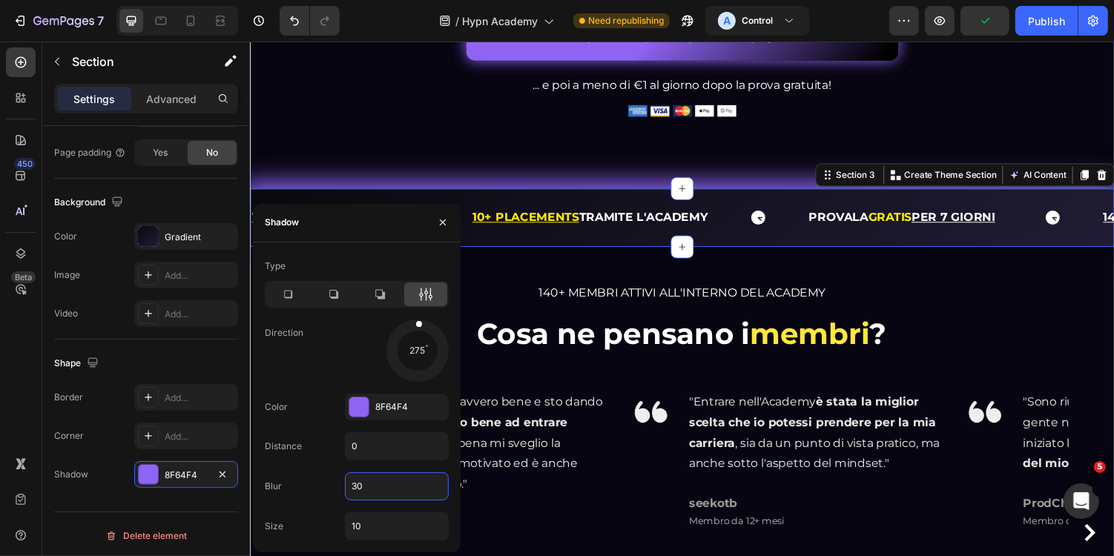
type input "3"
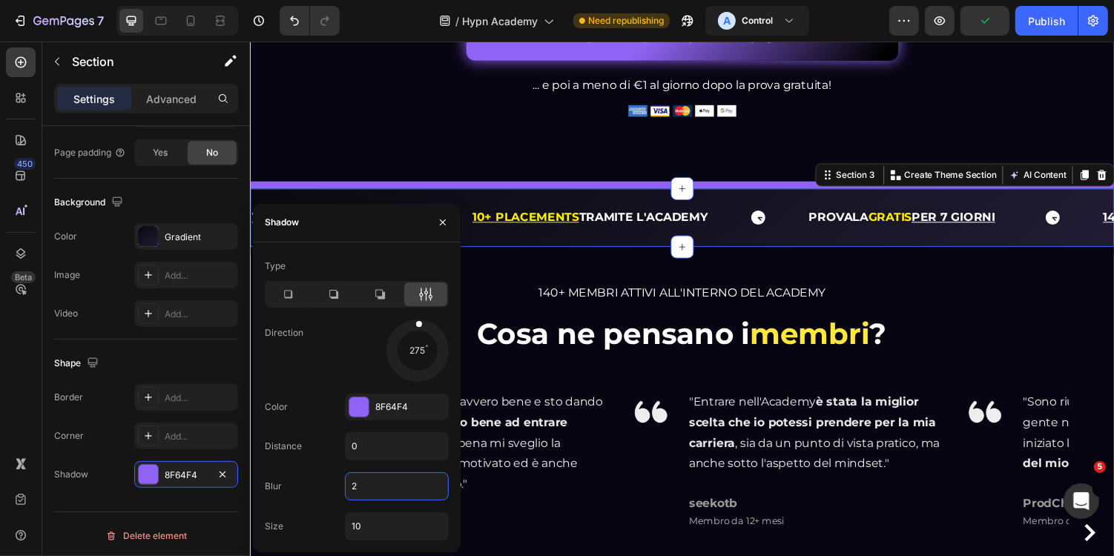
type input "20"
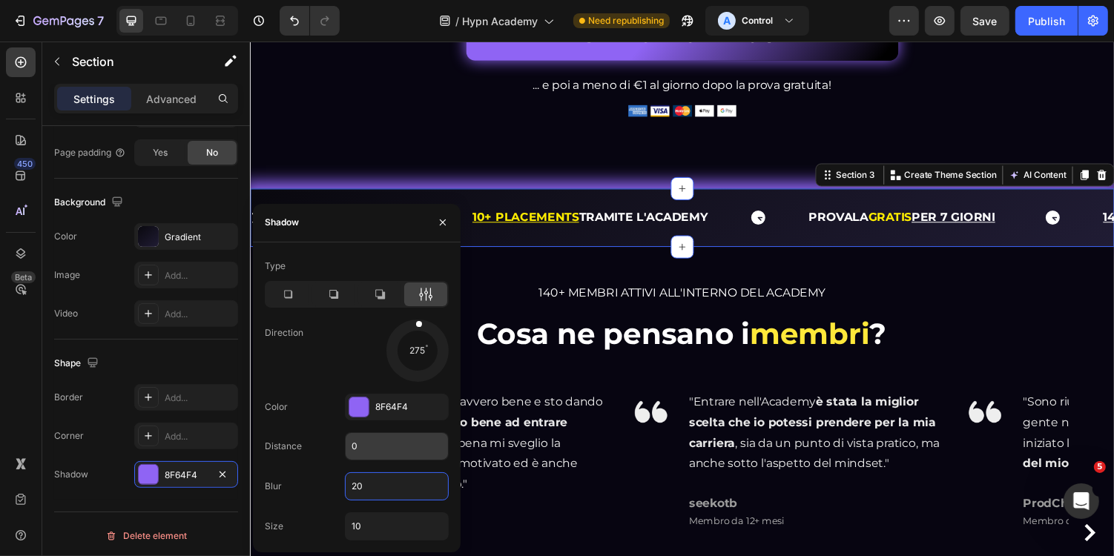
click at [404, 450] on input "0" at bounding box center [397, 446] width 102 height 27
type input "2"
type input "1"
click at [392, 521] on input "10" at bounding box center [397, 526] width 102 height 27
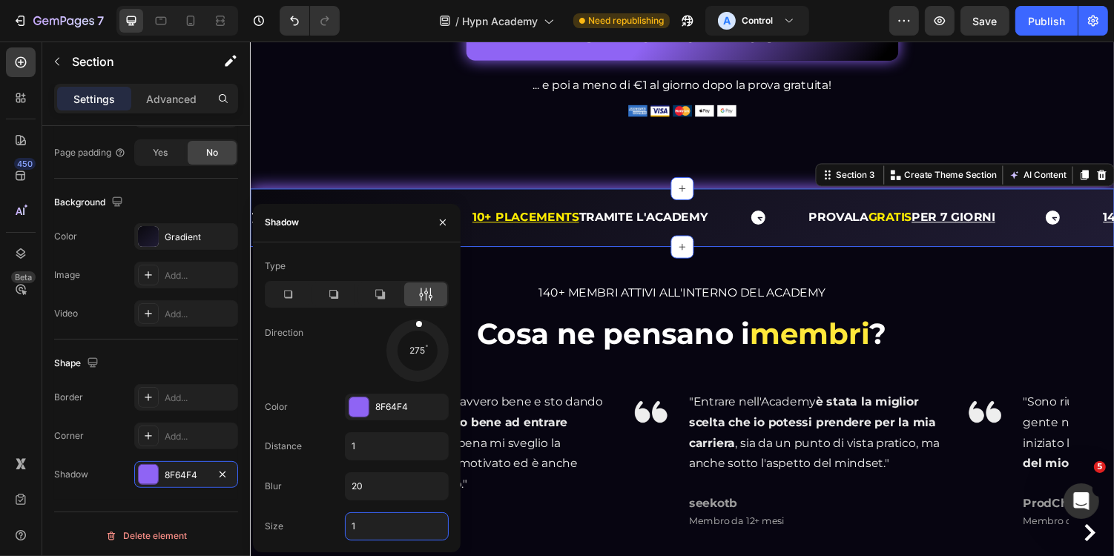
click at [397, 523] on input "1" at bounding box center [397, 526] width 102 height 27
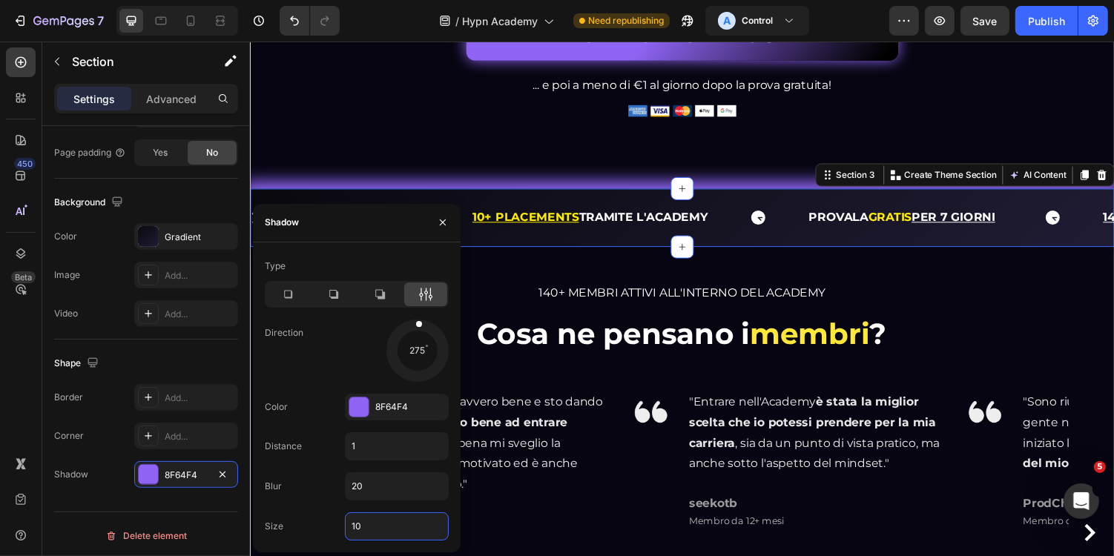
type input "1"
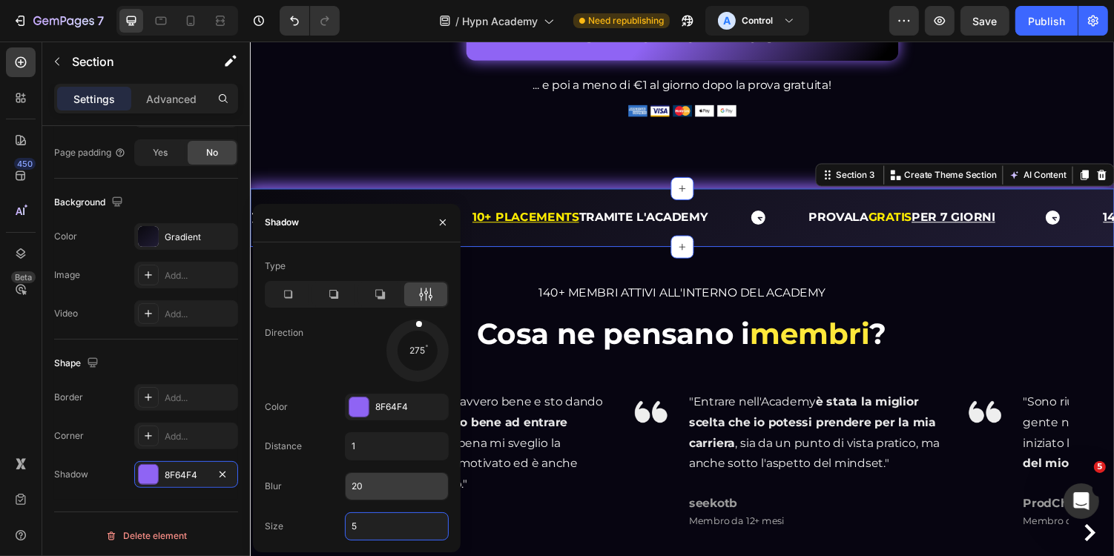
type input "5"
click at [395, 485] on input "20" at bounding box center [397, 486] width 102 height 27
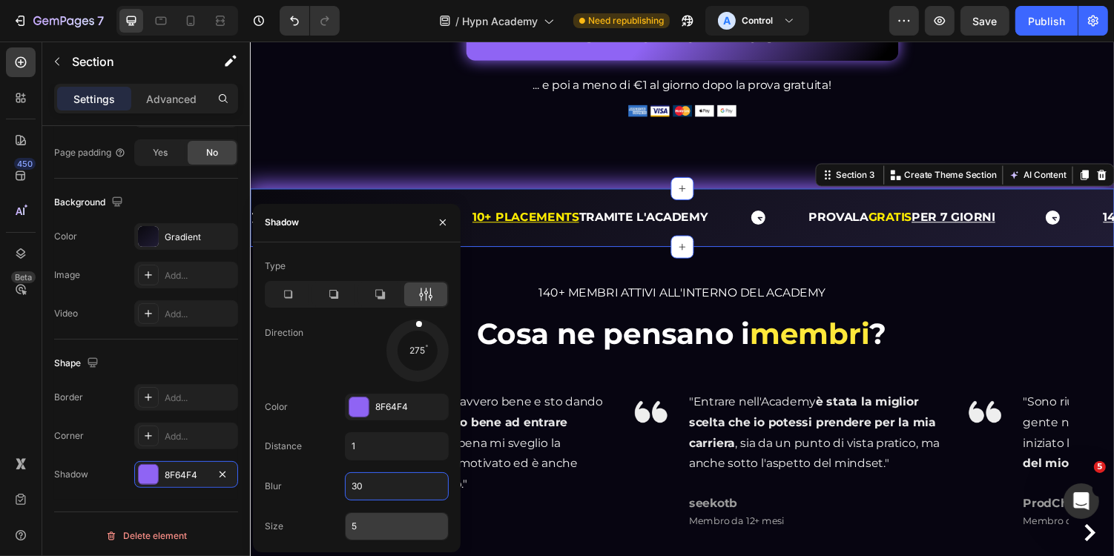
type input "30"
click at [401, 524] on input "5" at bounding box center [397, 526] width 102 height 27
type input "3"
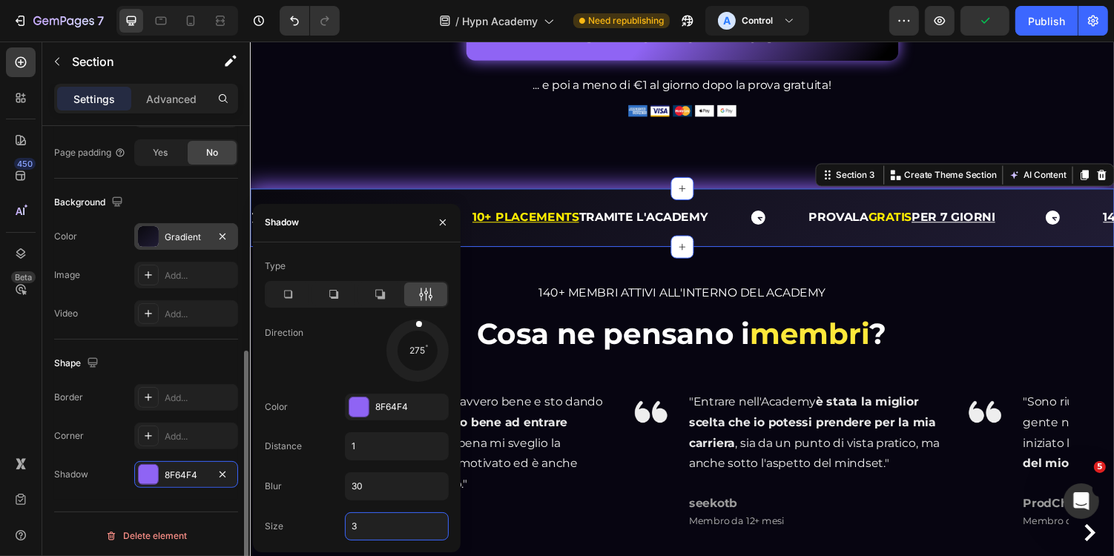
click at [190, 231] on div "Gradient" at bounding box center [186, 237] width 43 height 13
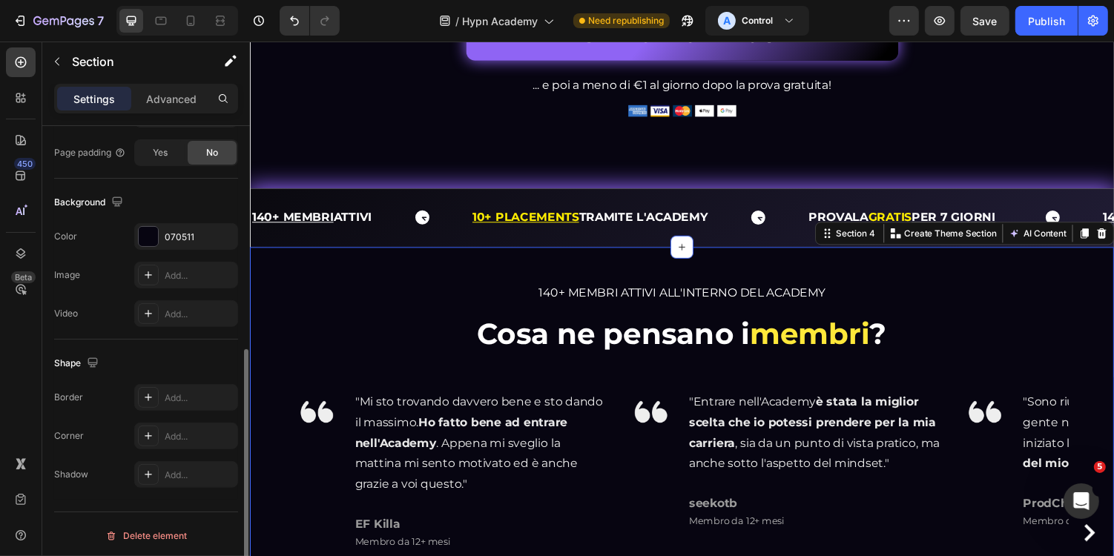
click at [539, 296] on div "140+ MEMBRI ATTIVI ALL'INTERNO DEL ACADEMY Heading Cosa ne pensano i membri ? H…" at bounding box center [694, 491] width 890 height 479
click at [208, 231] on div "070511" at bounding box center [186, 237] width 104 height 27
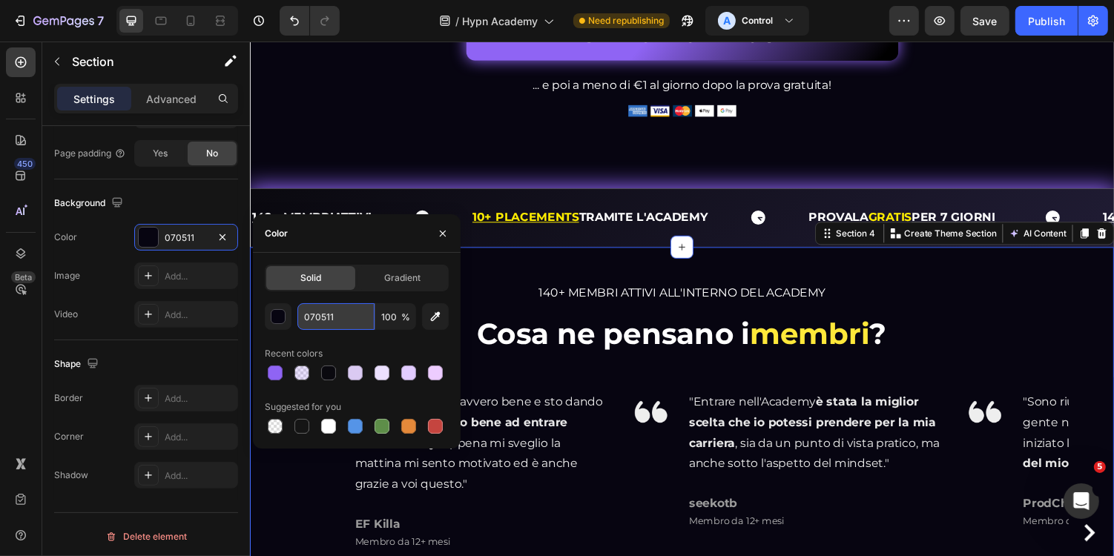
click at [342, 321] on input "070511" at bounding box center [335, 316] width 77 height 27
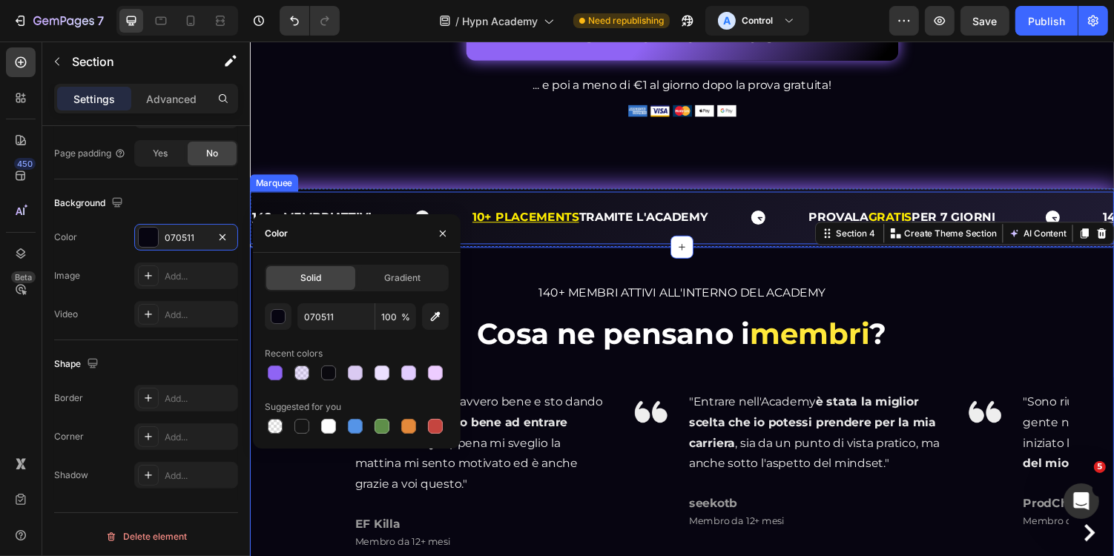
click at [563, 230] on div "140+ MEMBRI ATTIVI Text 10+ PLACEMENTS TRAMITE L'ACADEMY Text Block PROVALA GRA…" at bounding box center [694, 222] width 890 height 54
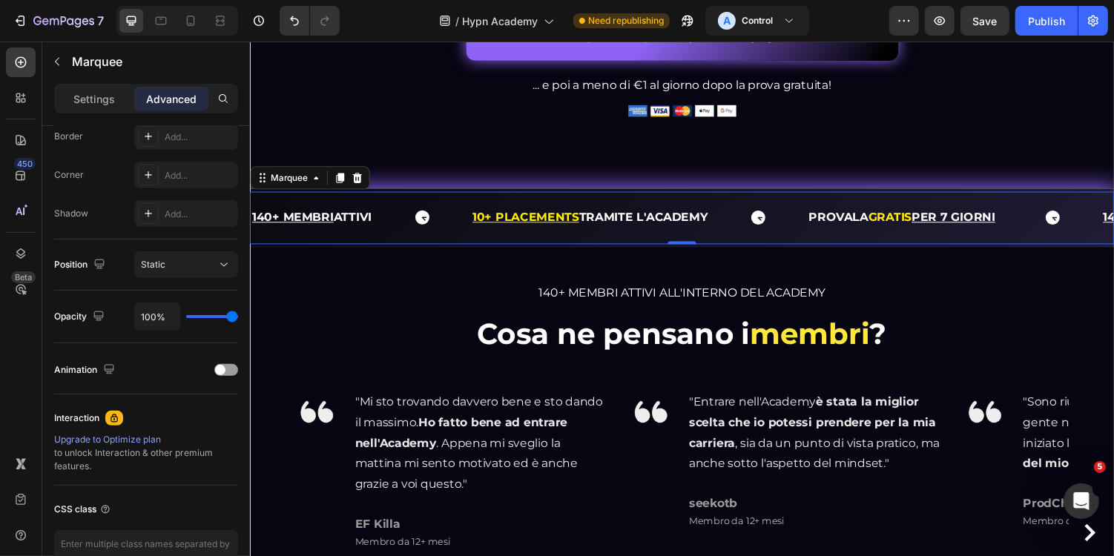
scroll to position [0, 0]
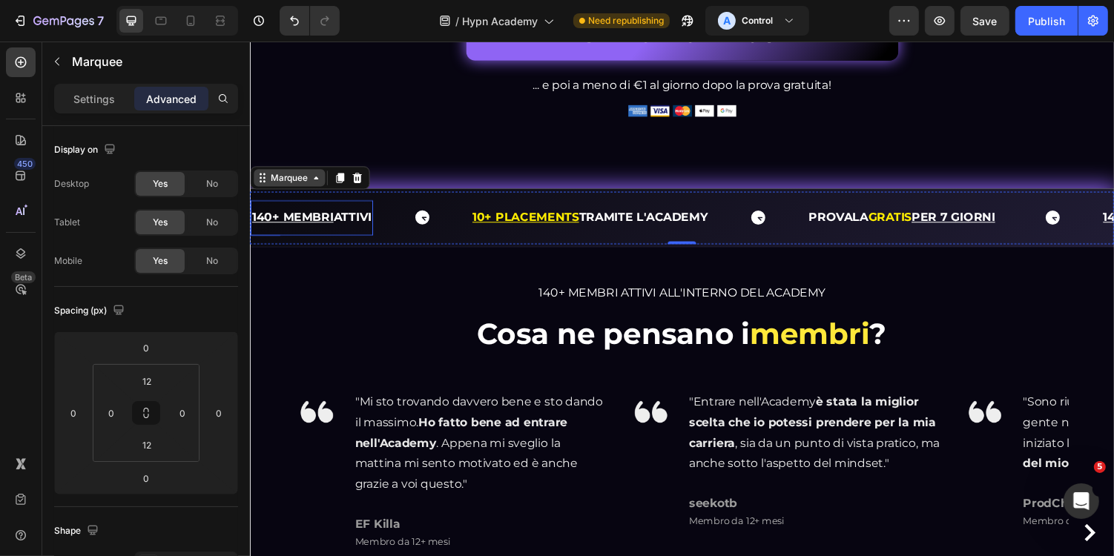
click at [301, 188] on div "Marquee" at bounding box center [290, 180] width 44 height 13
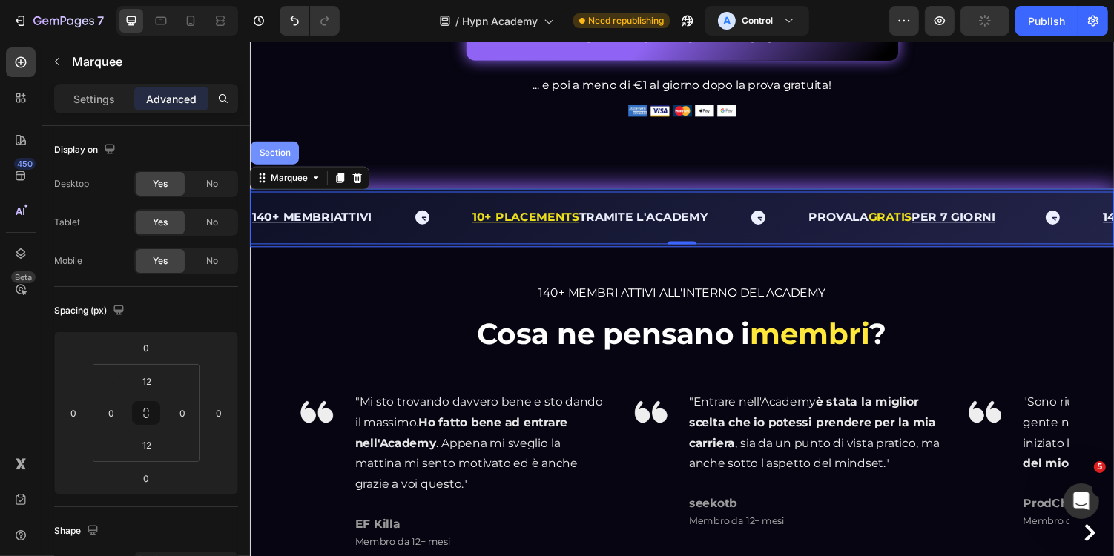
click at [271, 159] on div "Section" at bounding box center [275, 155] width 38 height 9
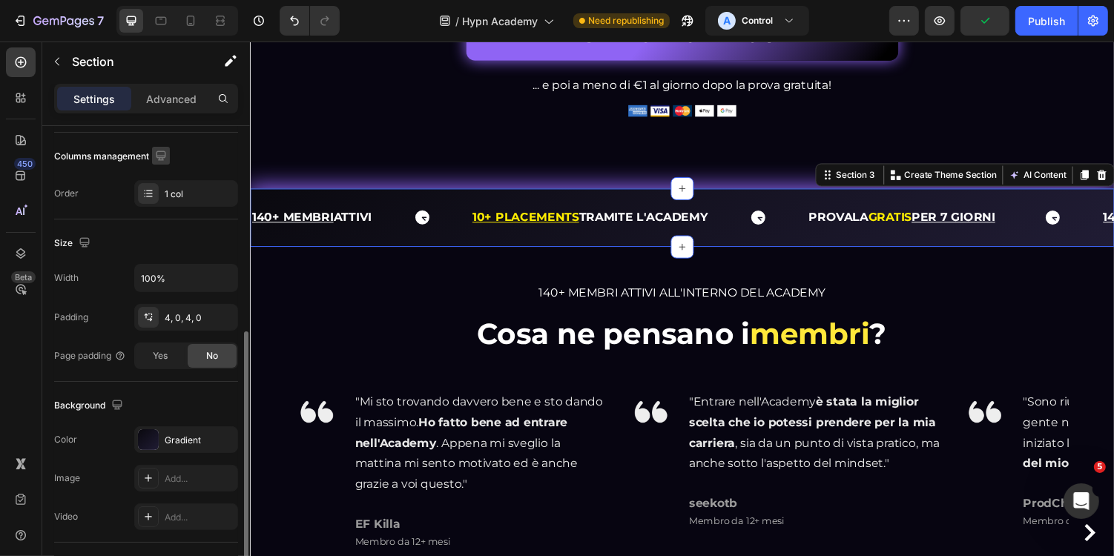
scroll to position [429, 0]
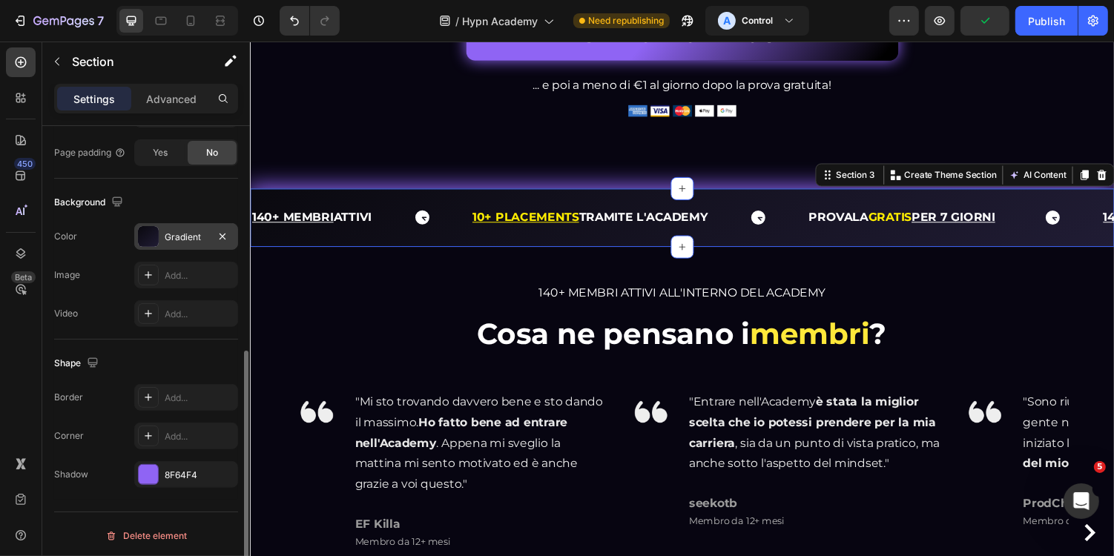
click at [184, 226] on div "Gradient" at bounding box center [186, 236] width 104 height 27
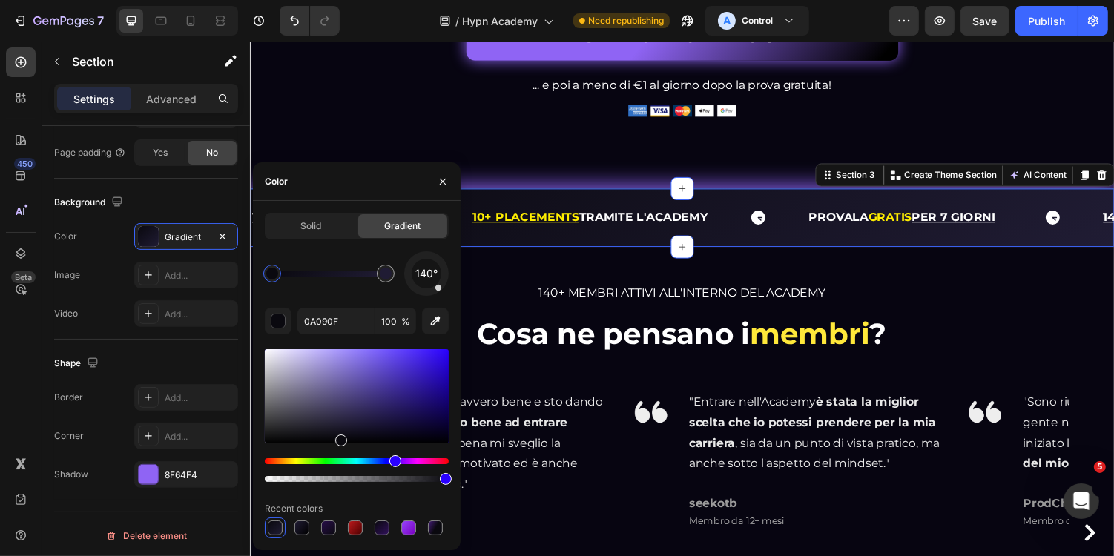
click at [270, 276] on div at bounding box center [272, 274] width 12 height 12
click at [334, 325] on input "0A090F" at bounding box center [335, 321] width 77 height 27
paste input "70511"
click at [353, 324] on input "070511F" at bounding box center [335, 321] width 77 height 27
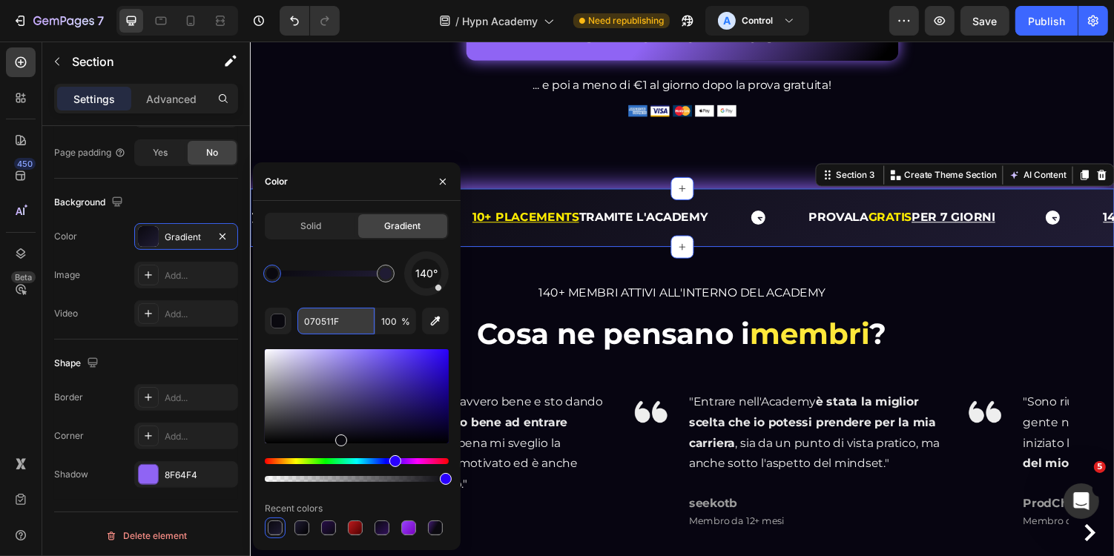
paste input "text"
click at [395, 281] on div at bounding box center [385, 273] width 27 height 27
click at [343, 322] on input "201C34" at bounding box center [335, 321] width 77 height 27
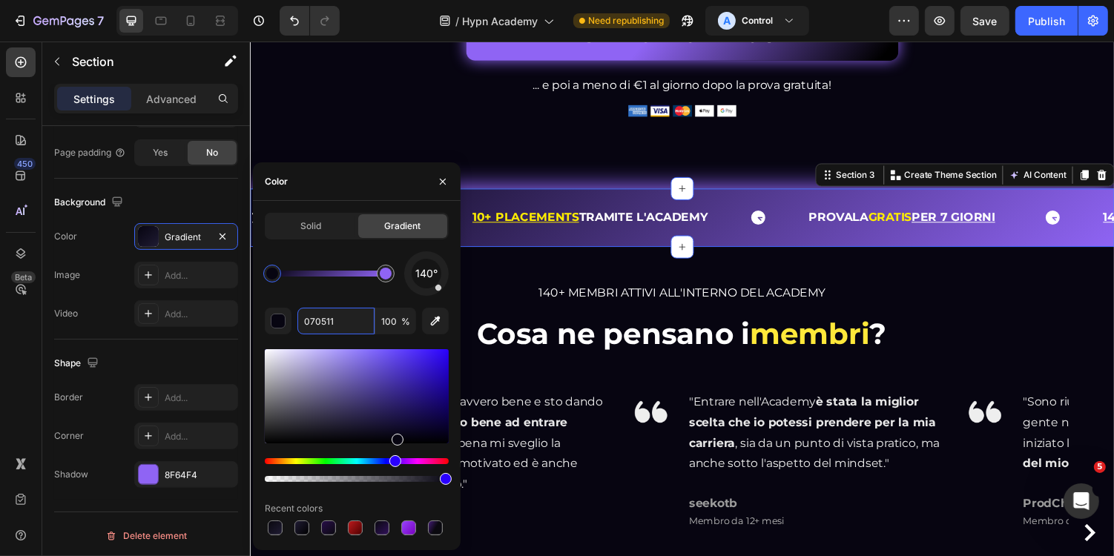
drag, startPoint x: 282, startPoint y: 271, endPoint x: 353, endPoint y: 271, distance: 71.2
click at [278, 271] on div at bounding box center [272, 274] width 12 height 12
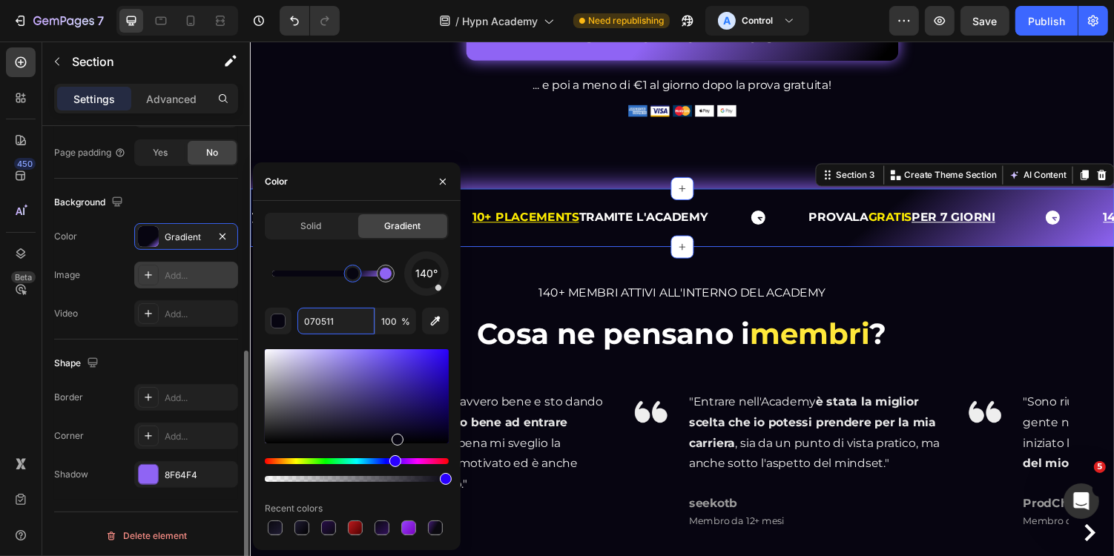
drag, startPoint x: 355, startPoint y: 274, endPoint x: 208, endPoint y: 274, distance: 146.9
click at [208, 274] on div "450 Beta Sections(18) Elements(83) Section Element Hero Section Product Detail …" at bounding box center [125, 299] width 250 height 515
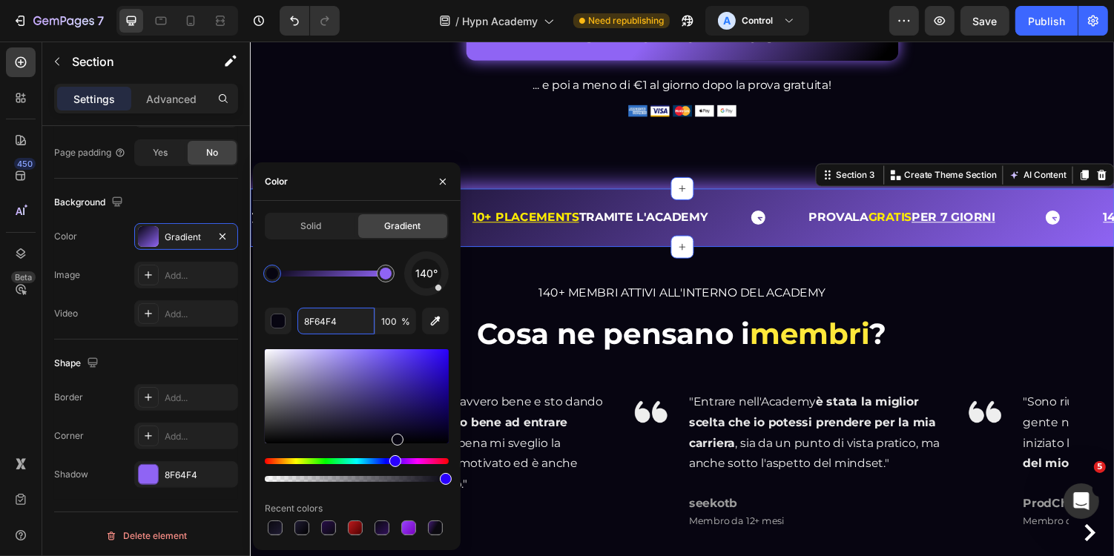
drag, startPoint x: 394, startPoint y: 273, endPoint x: 408, endPoint y: 273, distance: 14.1
click at [398, 273] on div at bounding box center [385, 273] width 27 height 27
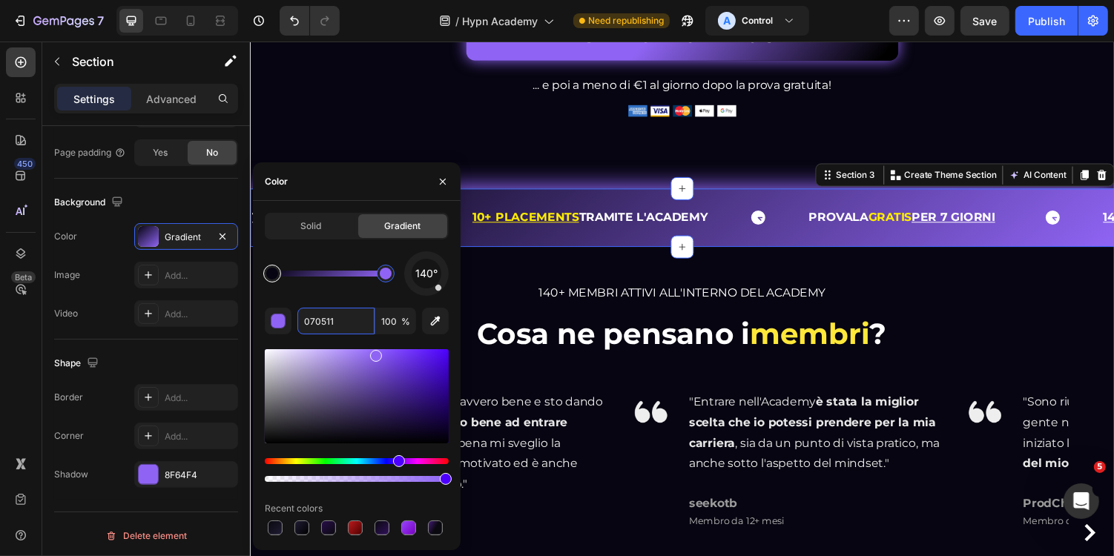
click at [274, 276] on div at bounding box center [272, 274] width 12 height 12
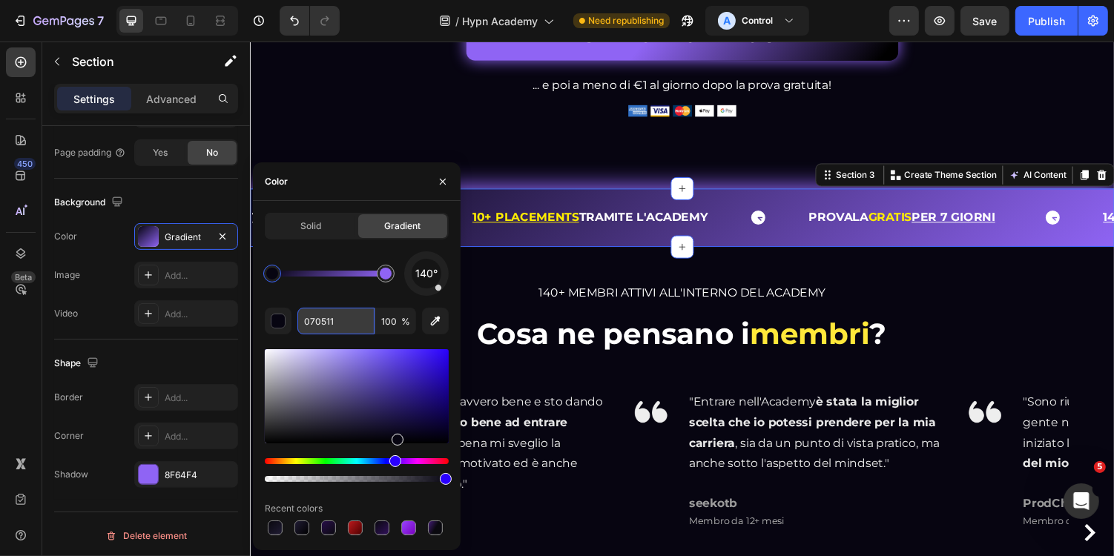
click at [339, 323] on input "070511" at bounding box center [335, 321] width 77 height 27
click at [389, 279] on div at bounding box center [386, 274] width 18 height 18
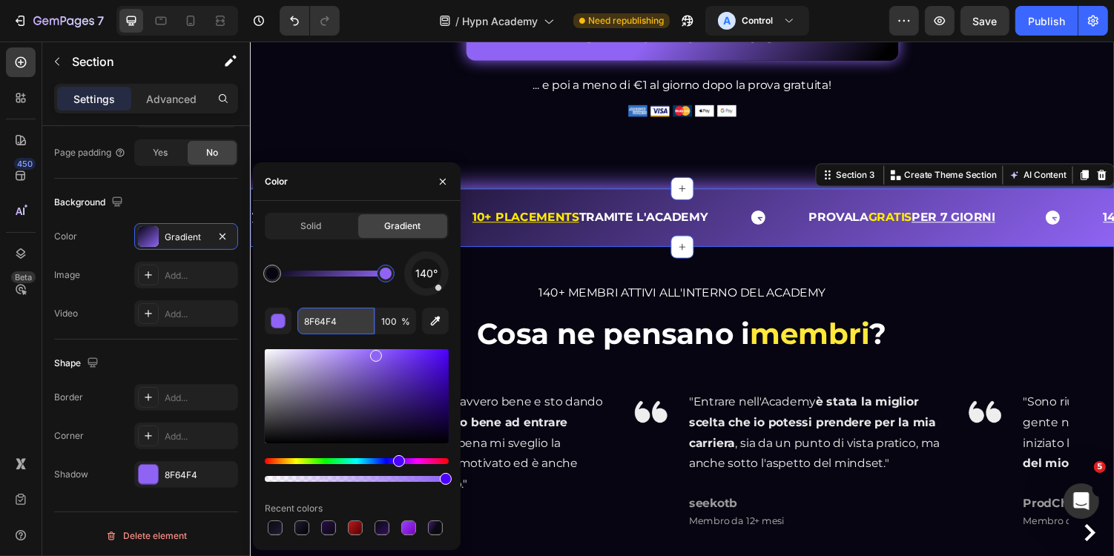
click at [351, 329] on input "8F64F4" at bounding box center [335, 321] width 77 height 27
paste input "070511"
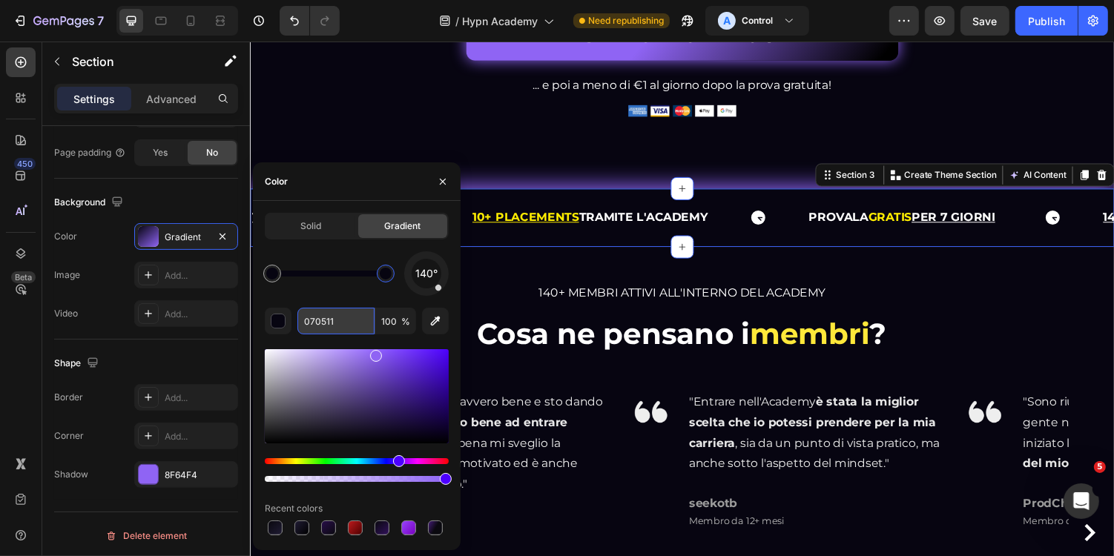
click at [348, 309] on input "070511" at bounding box center [335, 321] width 77 height 27
click at [361, 297] on div "140° 070511 100 % Recent colors" at bounding box center [357, 394] width 184 height 287
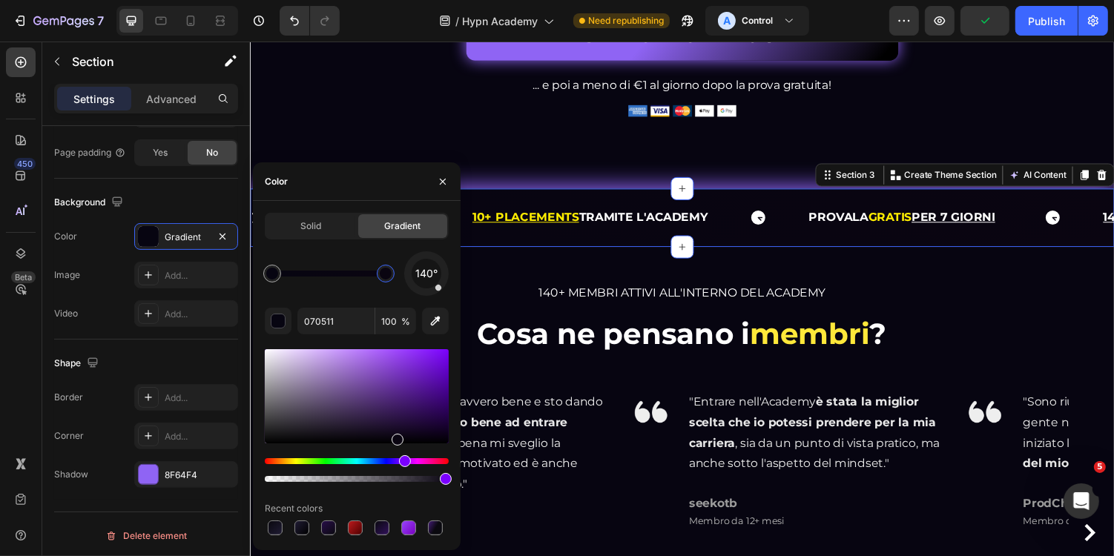
click at [403, 461] on div "Hue" at bounding box center [405, 461] width 12 height 12
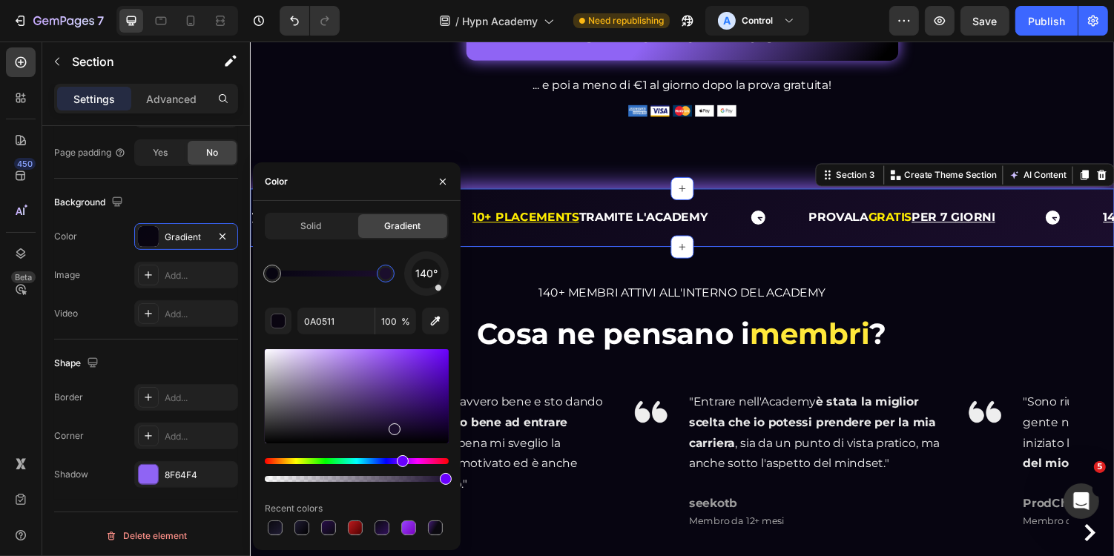
click at [390, 424] on div at bounding box center [395, 430] width 12 height 12
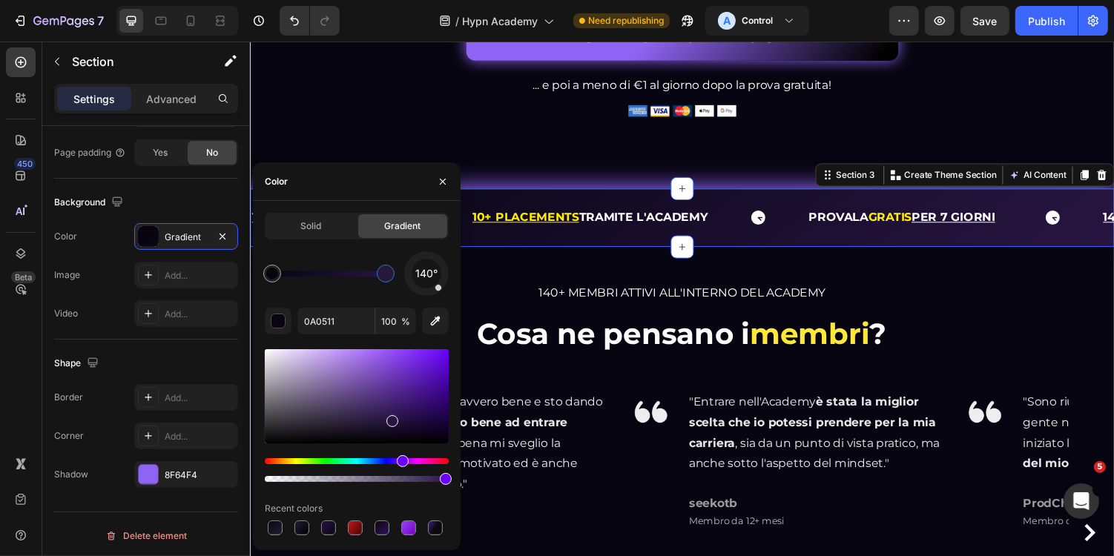
type input "2B1542"
drag, startPoint x: 403, startPoint y: 461, endPoint x: 395, endPoint y: 462, distance: 7.5
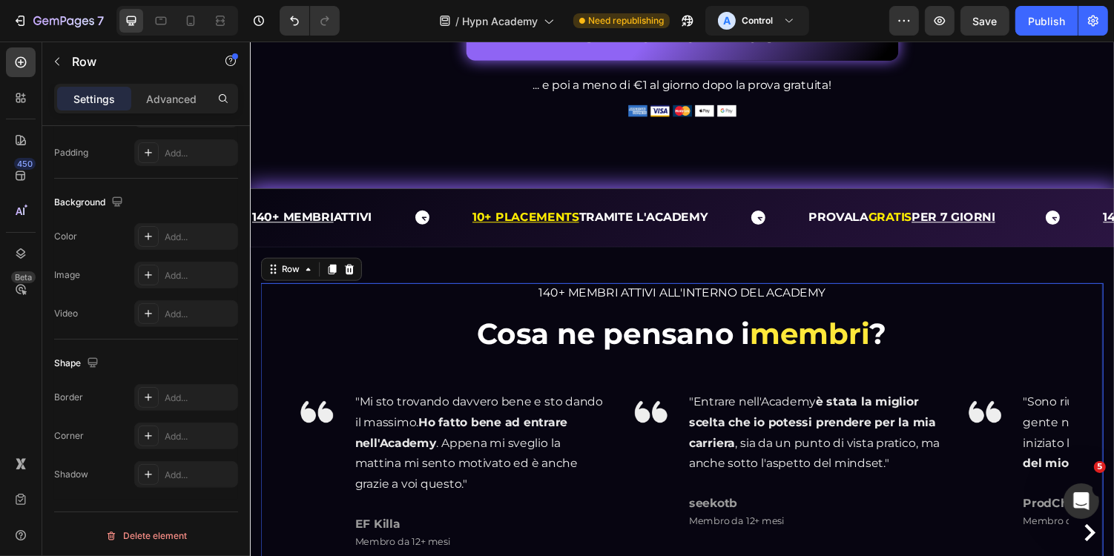
click at [938, 415] on div "140+ MEMBRI ATTIVI ALL'INTERNO DEL ACADEMY Heading Cosa ne pensano i membri ? H…" at bounding box center [694, 491] width 868 height 405
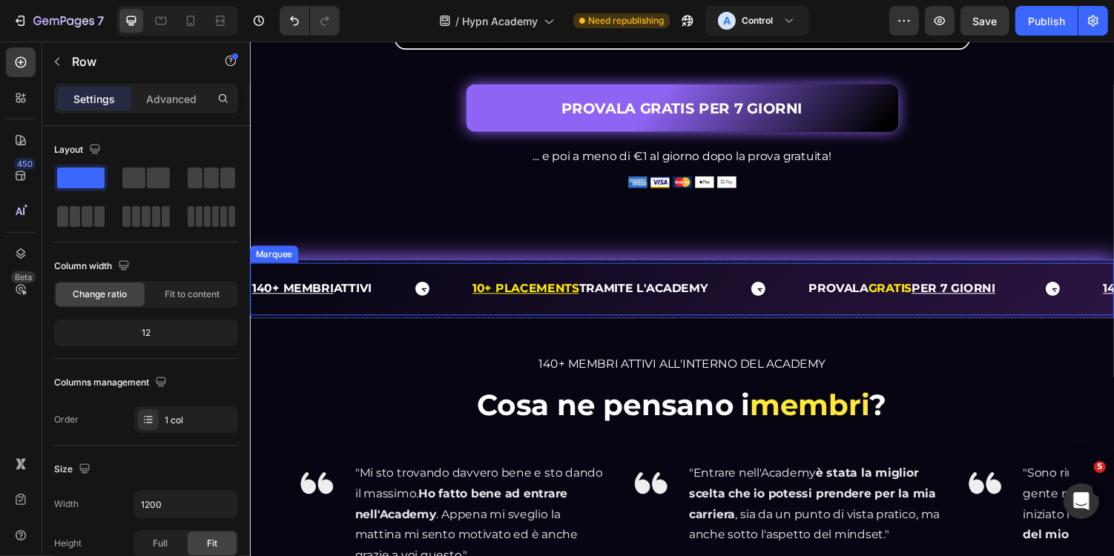
scroll to position [545, 0]
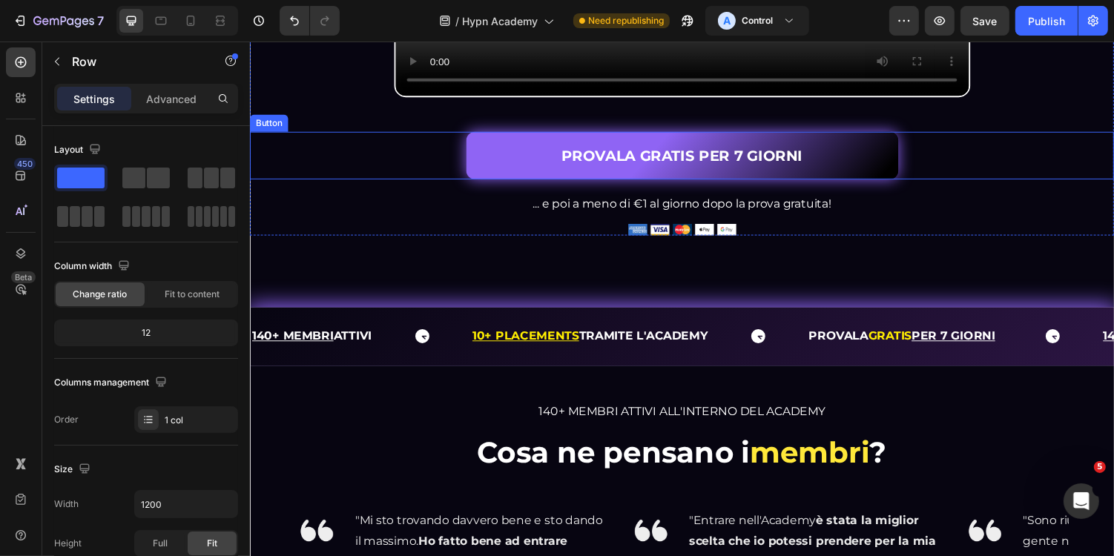
click at [854, 174] on link "PROVALA GRATIS PER 7 GIORNI" at bounding box center [694, 158] width 445 height 49
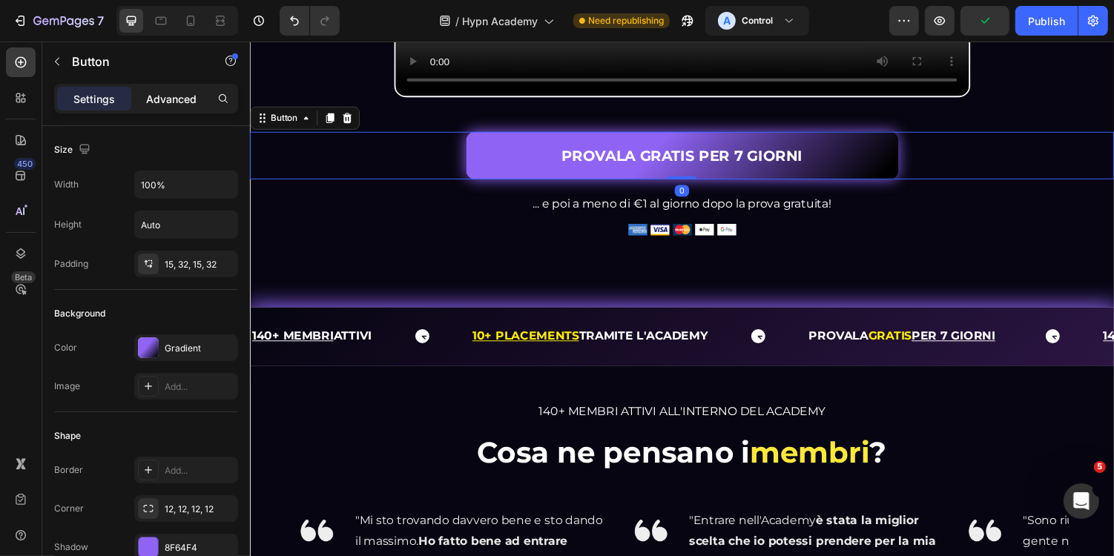
click at [177, 94] on p "Advanced" at bounding box center [171, 99] width 50 height 16
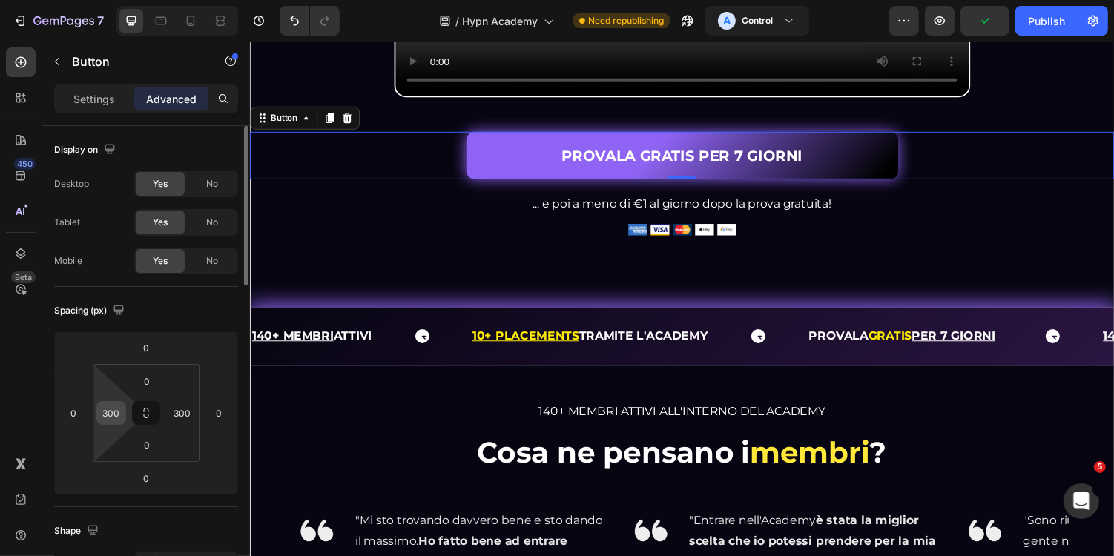
click at [117, 415] on input "300" at bounding box center [111, 413] width 22 height 22
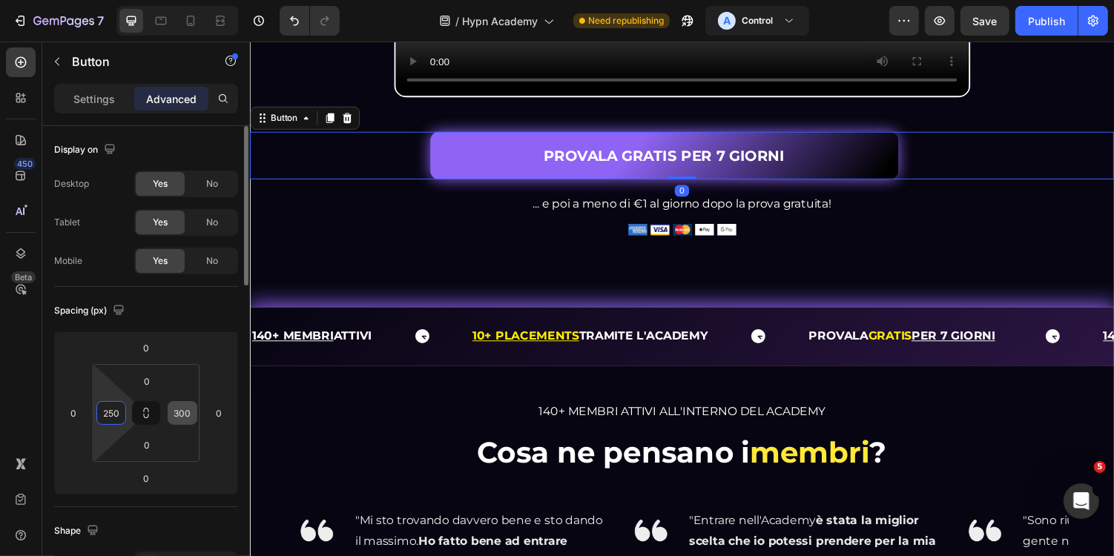
type input "250"
click at [176, 417] on input "300" at bounding box center [182, 413] width 22 height 22
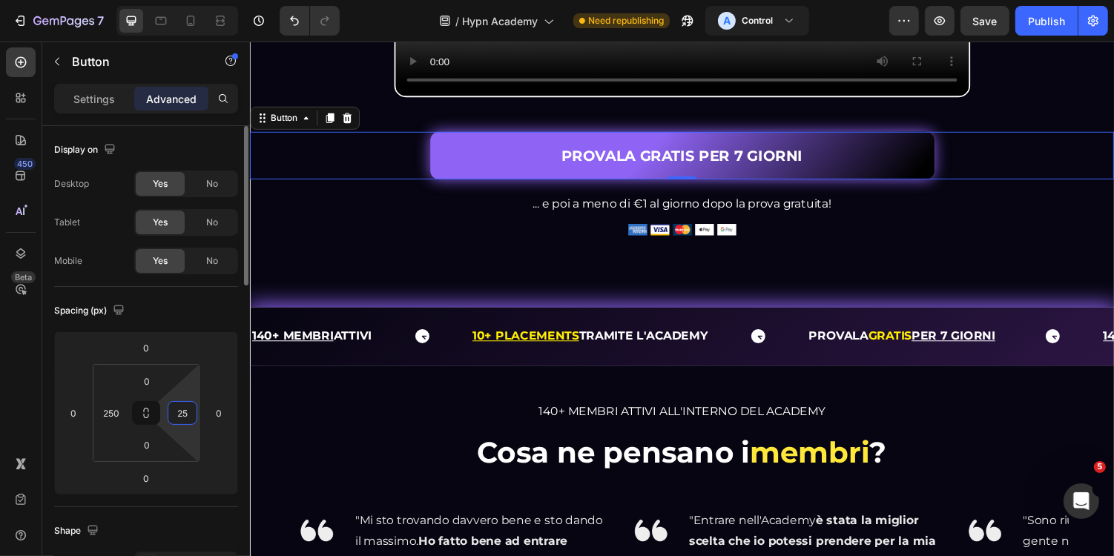
type input "2"
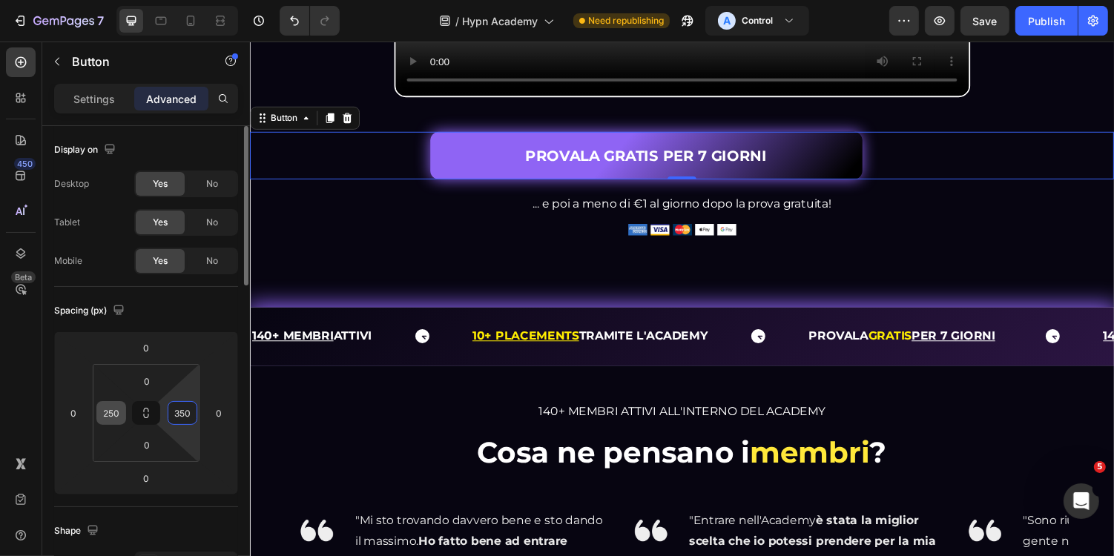
type input "350"
click at [114, 412] on input "250" at bounding box center [111, 413] width 22 height 22
type input "2"
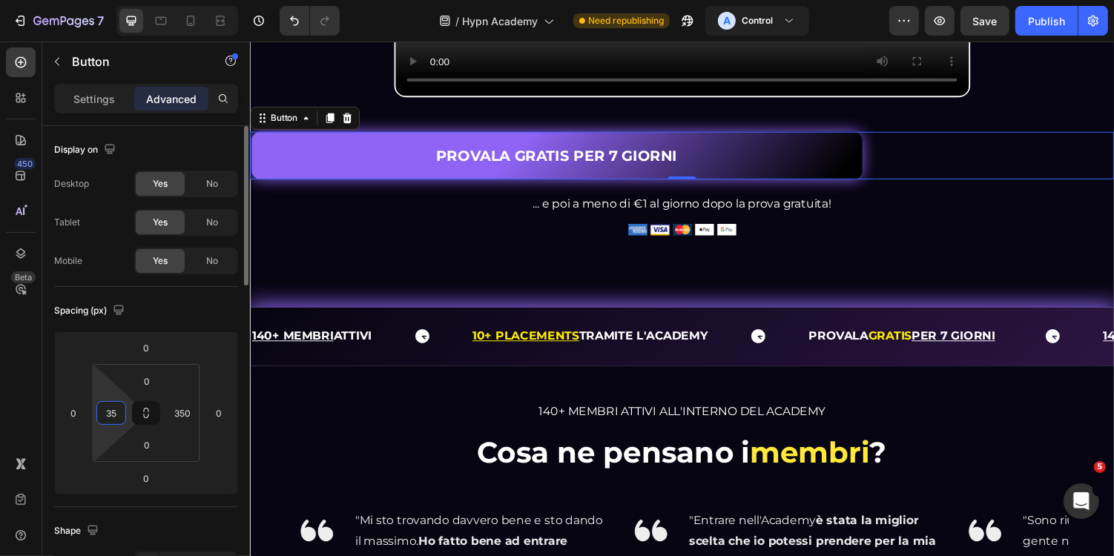
type input "350"
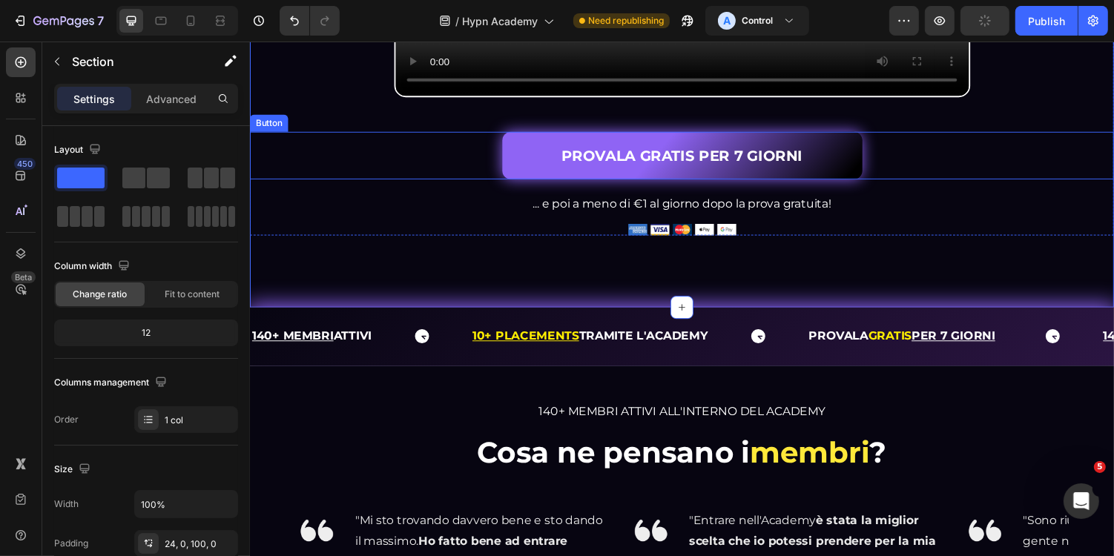
click at [546, 181] on link "PROVALA GRATIS PER 7 GIORNI" at bounding box center [694, 158] width 371 height 49
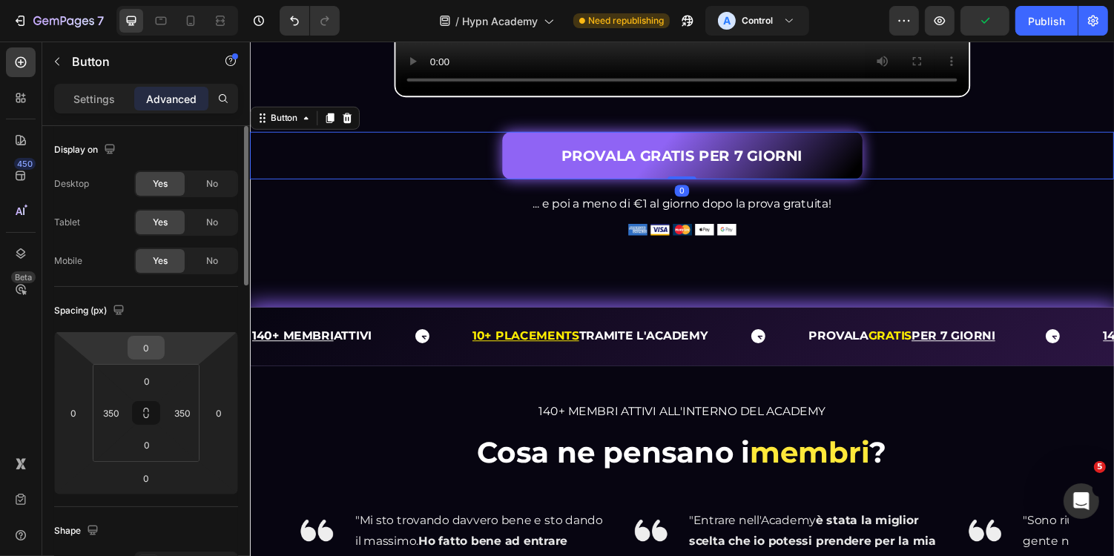
click at [154, 349] on input "0" at bounding box center [146, 348] width 30 height 22
type input "12"
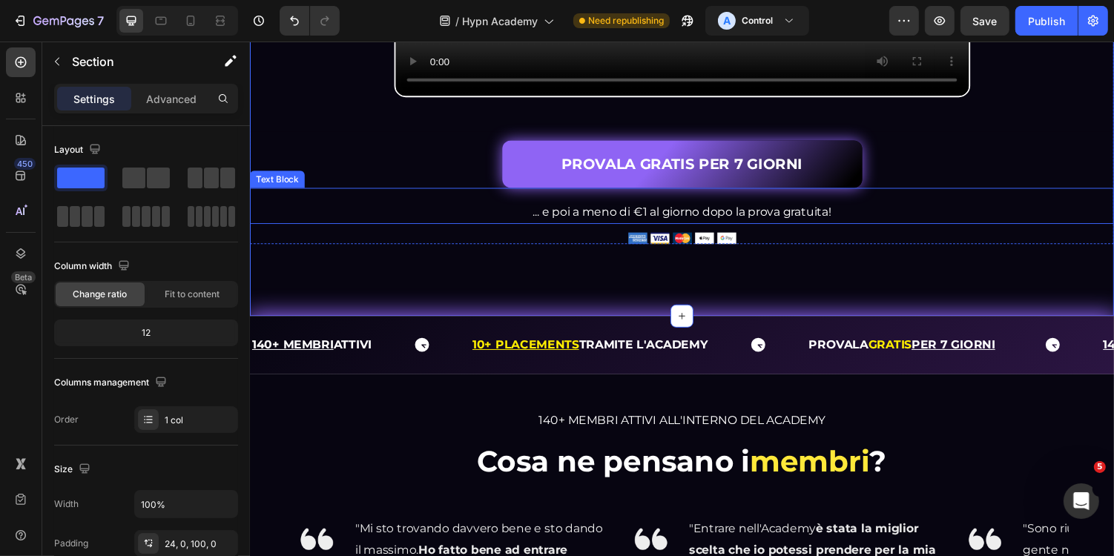
click at [522, 191] on link "PROVALA GRATIS PER 7 GIORNI" at bounding box center [694, 166] width 371 height 49
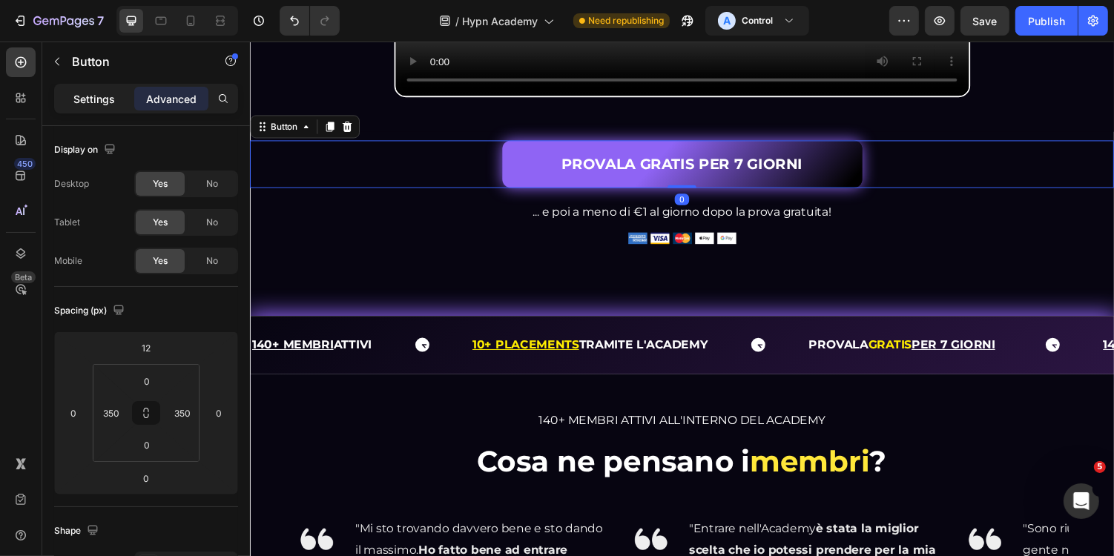
click at [72, 99] on div "Settings" at bounding box center [94, 99] width 74 height 24
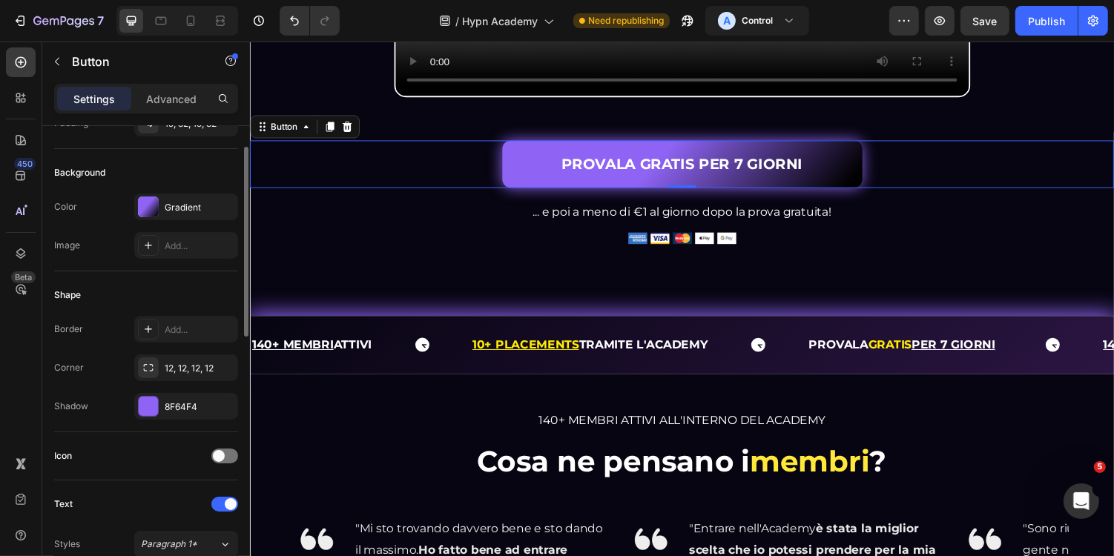
scroll to position [65, 0]
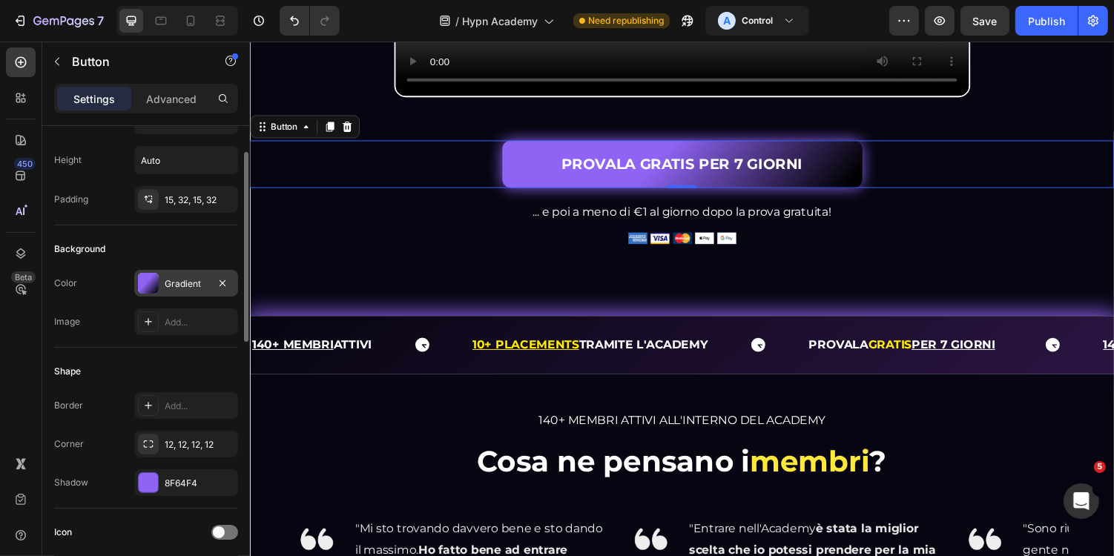
click at [186, 283] on div "Gradient" at bounding box center [186, 283] width 43 height 13
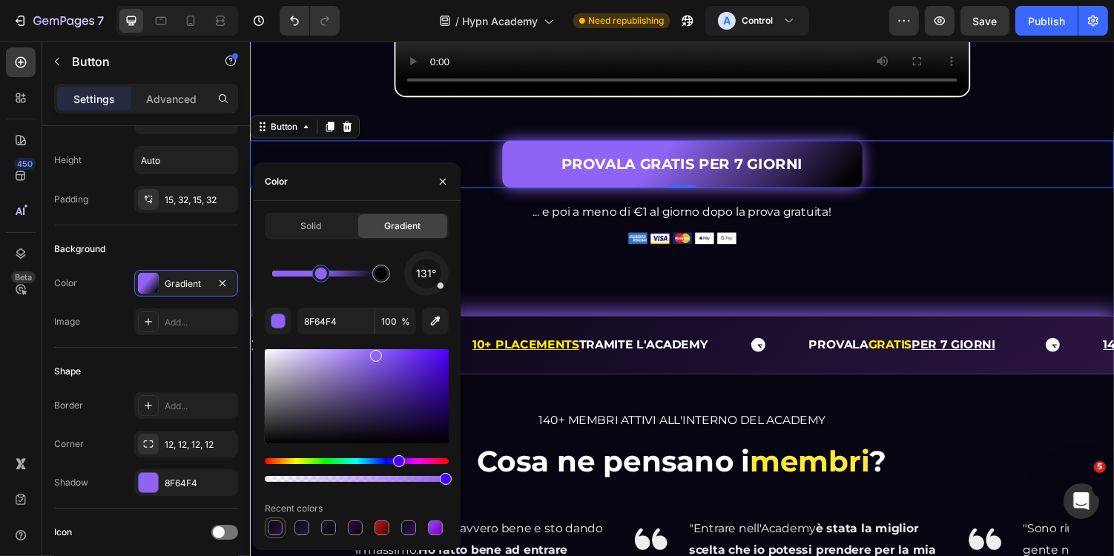
click at [277, 530] on div at bounding box center [275, 528] width 15 height 15
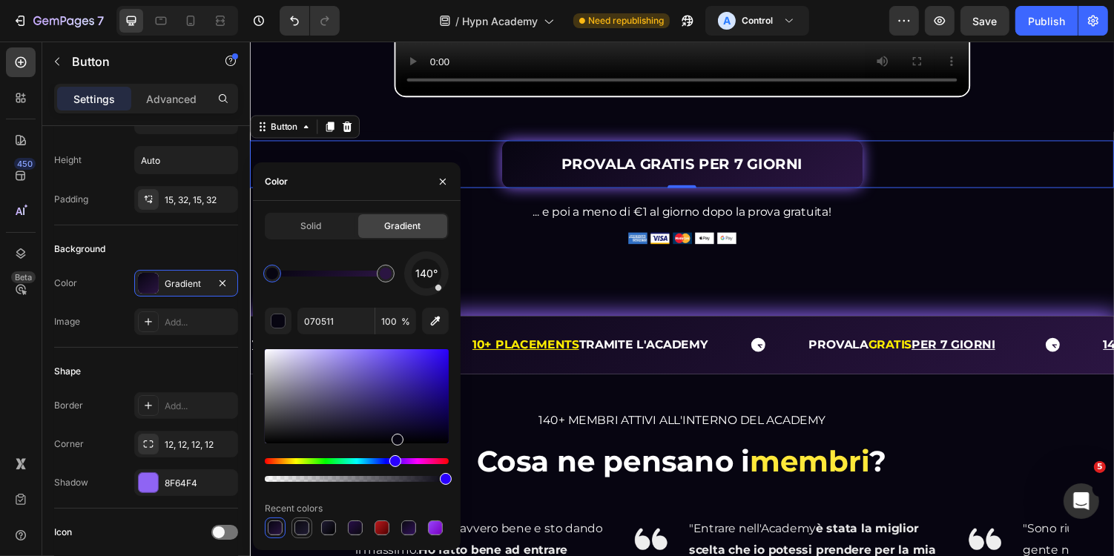
click at [306, 529] on div at bounding box center [301, 528] width 15 height 15
click at [443, 524] on div at bounding box center [436, 528] width 18 height 18
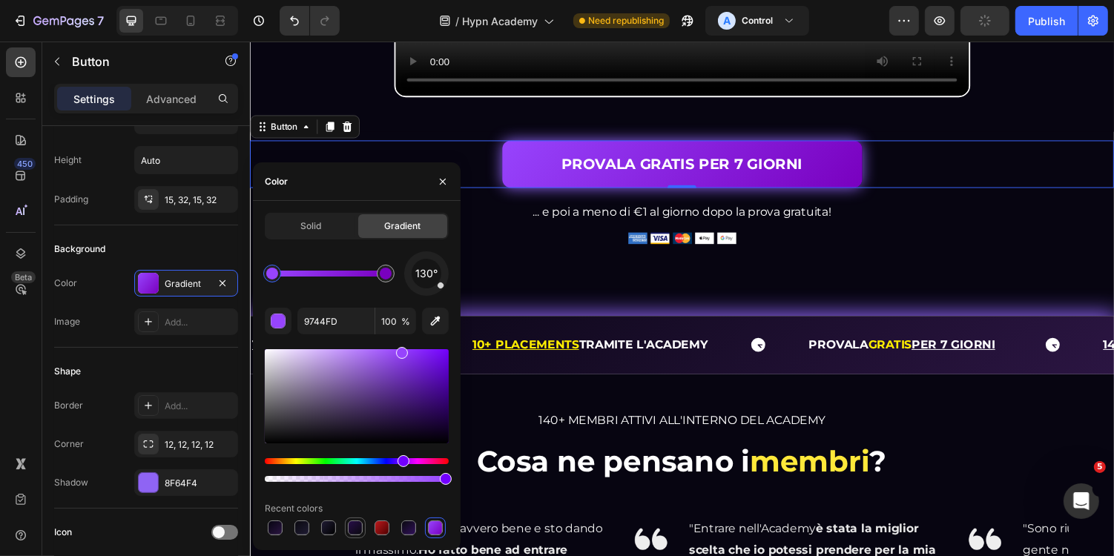
click at [357, 527] on div at bounding box center [355, 528] width 15 height 15
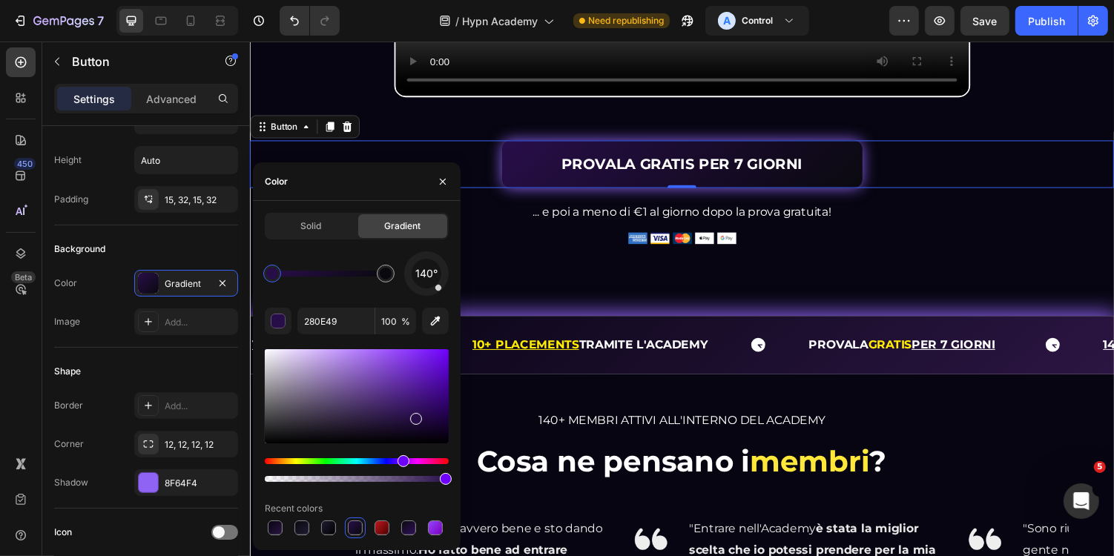
drag, startPoint x: 273, startPoint y: 278, endPoint x: 265, endPoint y: 278, distance: 8.2
click at [267, 278] on div at bounding box center [272, 274] width 12 height 12
drag, startPoint x: 414, startPoint y: 416, endPoint x: 396, endPoint y: 404, distance: 21.4
click at [410, 413] on div at bounding box center [416, 419] width 12 height 12
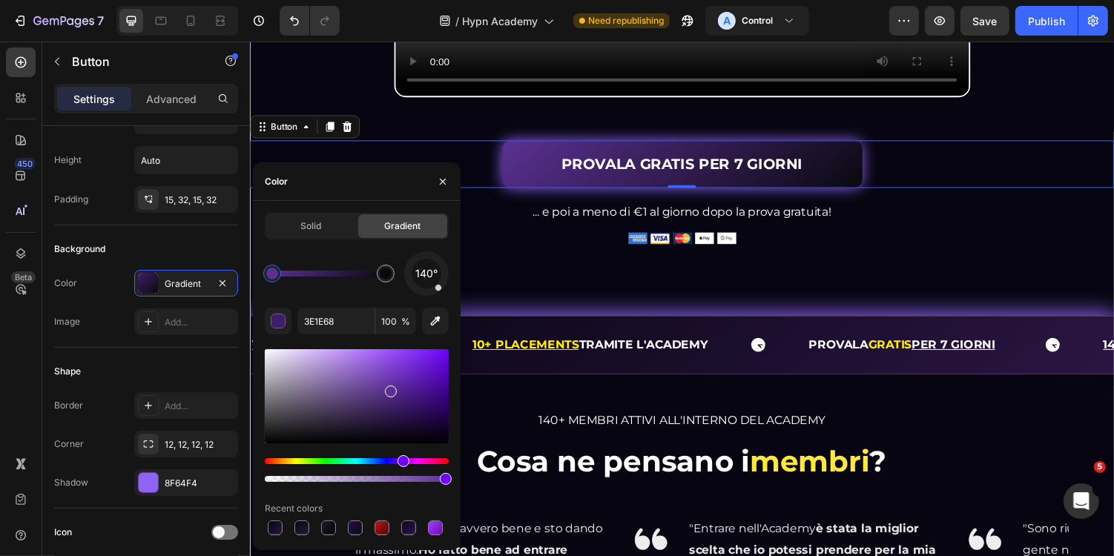
drag, startPoint x: 401, startPoint y: 406, endPoint x: 387, endPoint y: 387, distance: 23.9
click at [387, 387] on div at bounding box center [391, 392] width 12 height 12
type input "5E3396"
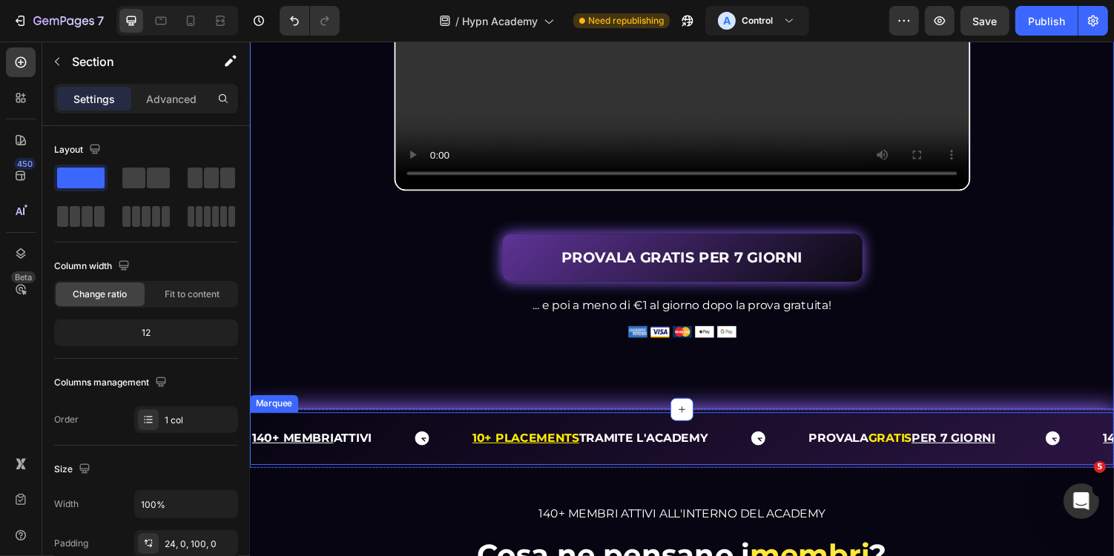
scroll to position [473, 0]
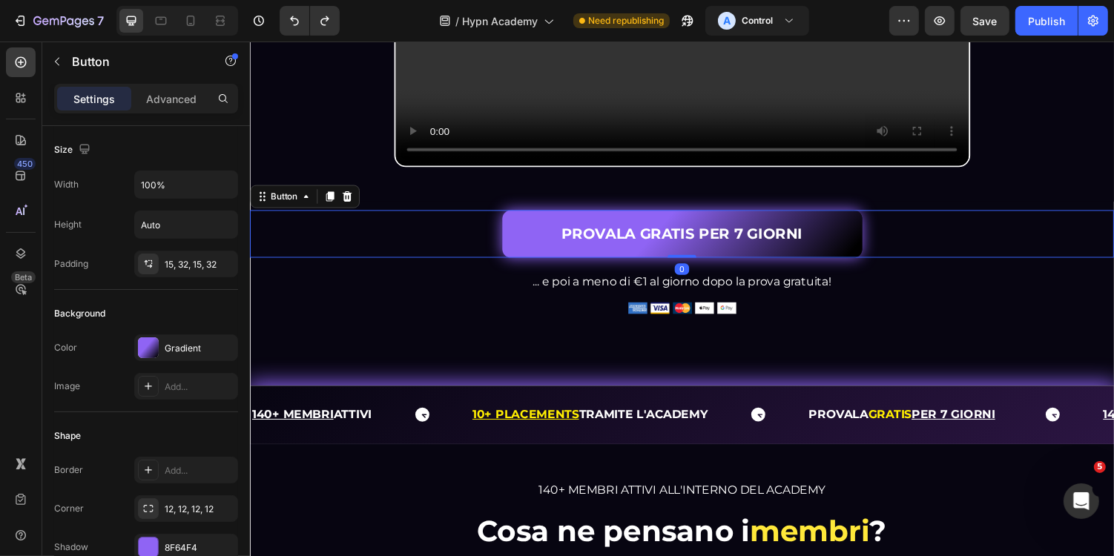
click at [888, 263] on div "PROVALA GRATIS PER 7 GIORNI Button 0" at bounding box center [694, 238] width 890 height 49
click at [173, 338] on div "Gradient" at bounding box center [186, 348] width 104 height 27
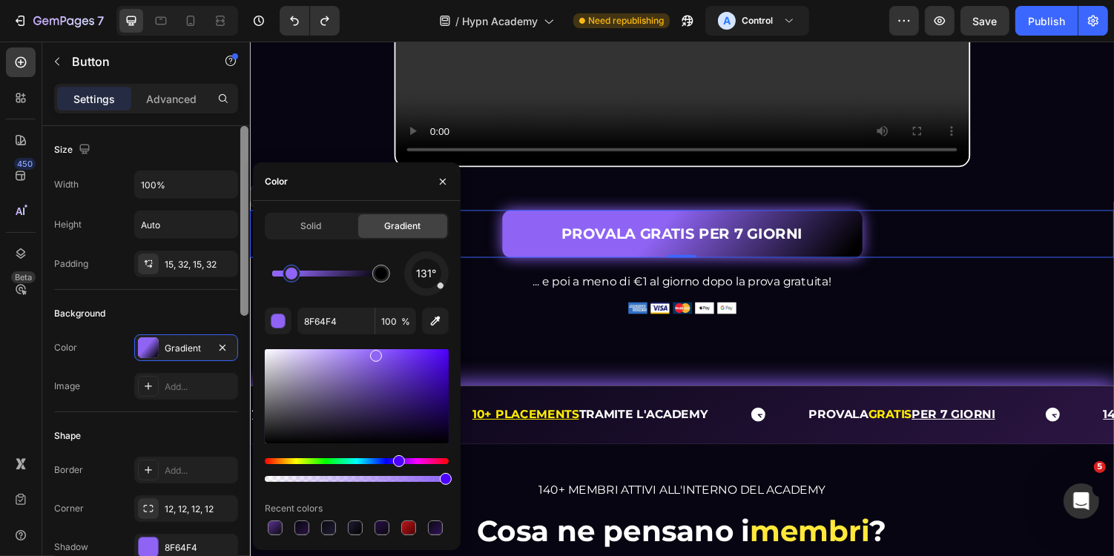
drag, startPoint x: 324, startPoint y: 279, endPoint x: 238, endPoint y: 279, distance: 86.0
click at [238, 279] on div "450 Beta Sections(18) Elements(83) Section Element Hero Section Product Detail …" at bounding box center [125, 299] width 250 height 515
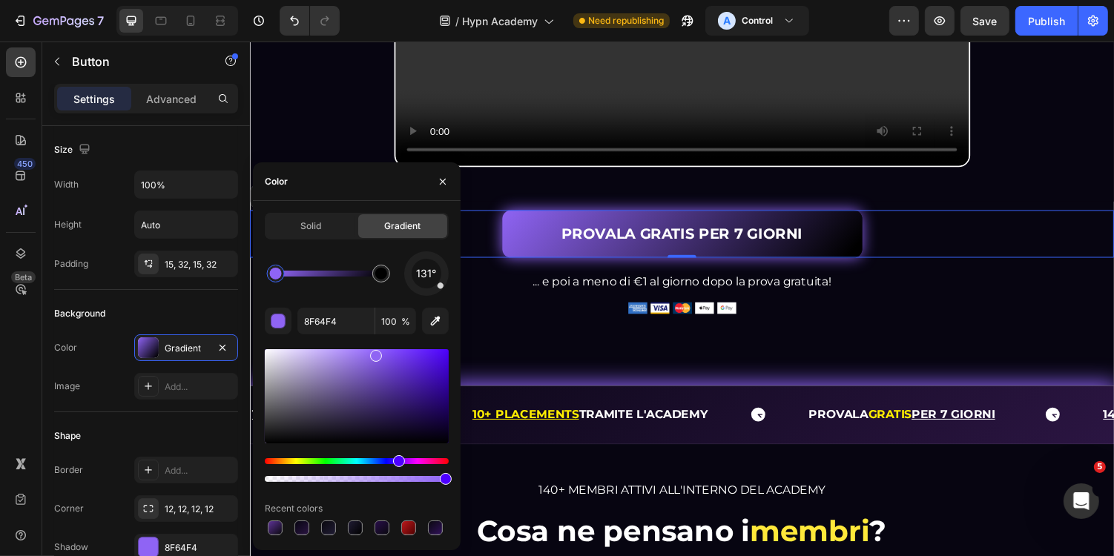
drag, startPoint x: 273, startPoint y: 275, endPoint x: 312, endPoint y: 274, distance: 39.3
click at [282, 274] on div at bounding box center [276, 274] width 12 height 12
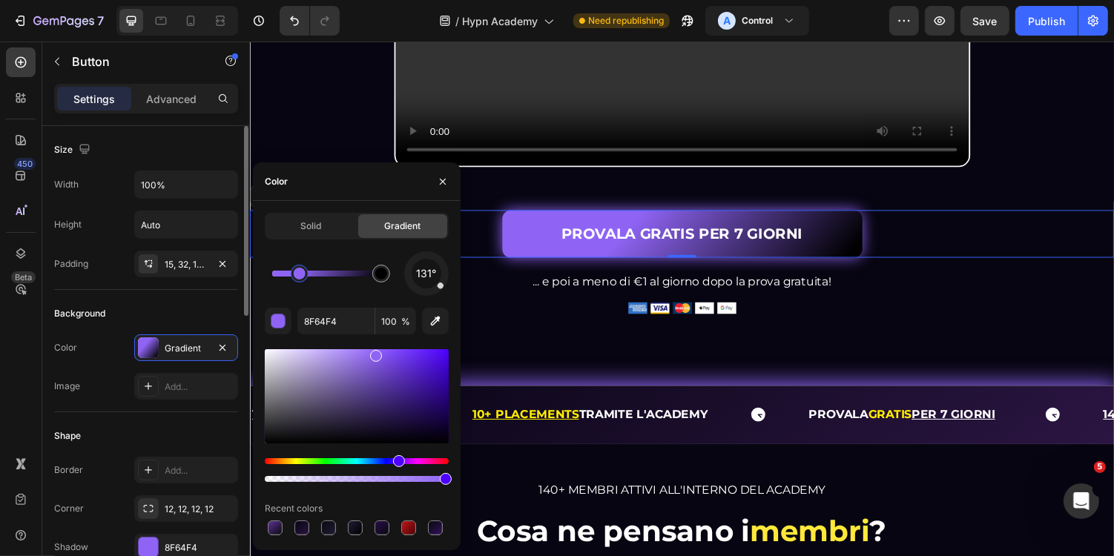
drag, startPoint x: 312, startPoint y: 274, endPoint x: 235, endPoint y: 274, distance: 77.1
click at [235, 274] on div "450 Beta Sections(18) Elements(83) Section Element Hero Section Product Detail …" at bounding box center [125, 299] width 250 height 515
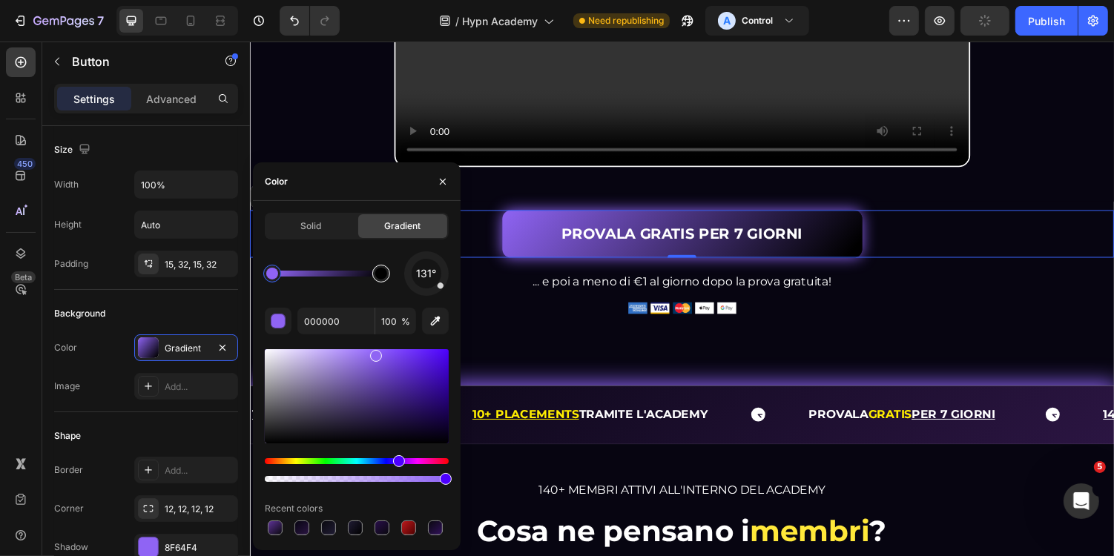
click at [385, 280] on div at bounding box center [381, 274] width 12 height 12
click at [386, 278] on div at bounding box center [384, 274] width 12 height 12
click at [387, 277] on div at bounding box center [386, 274] width 12 height 12
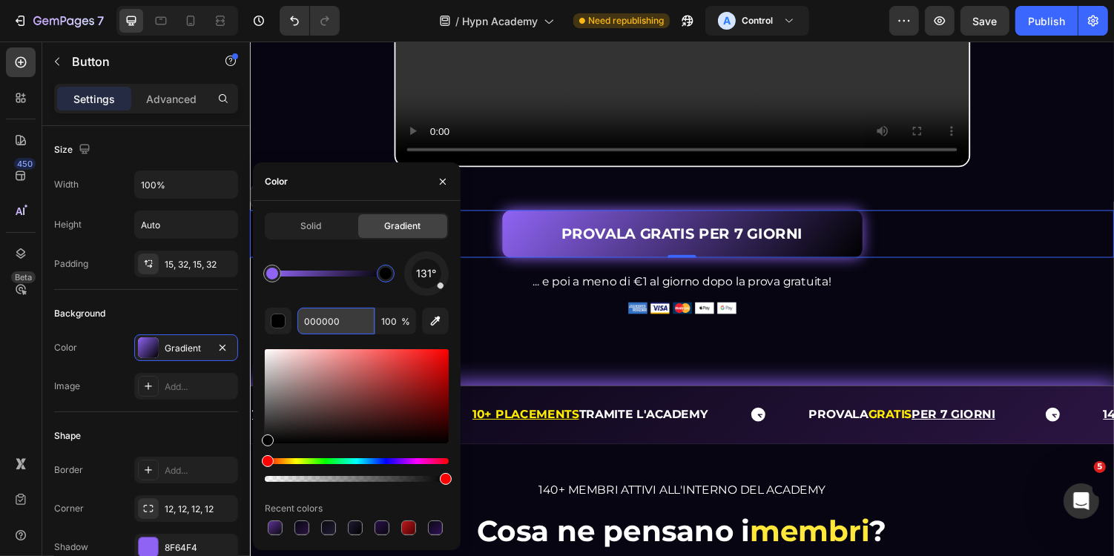
click at [349, 321] on input "000000" at bounding box center [335, 321] width 77 height 27
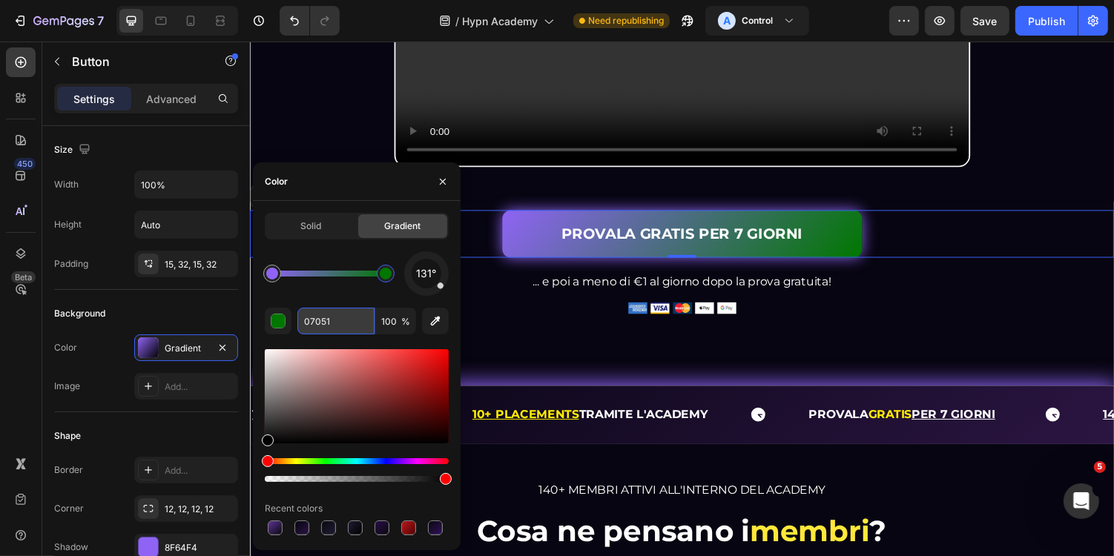
type input "070511"
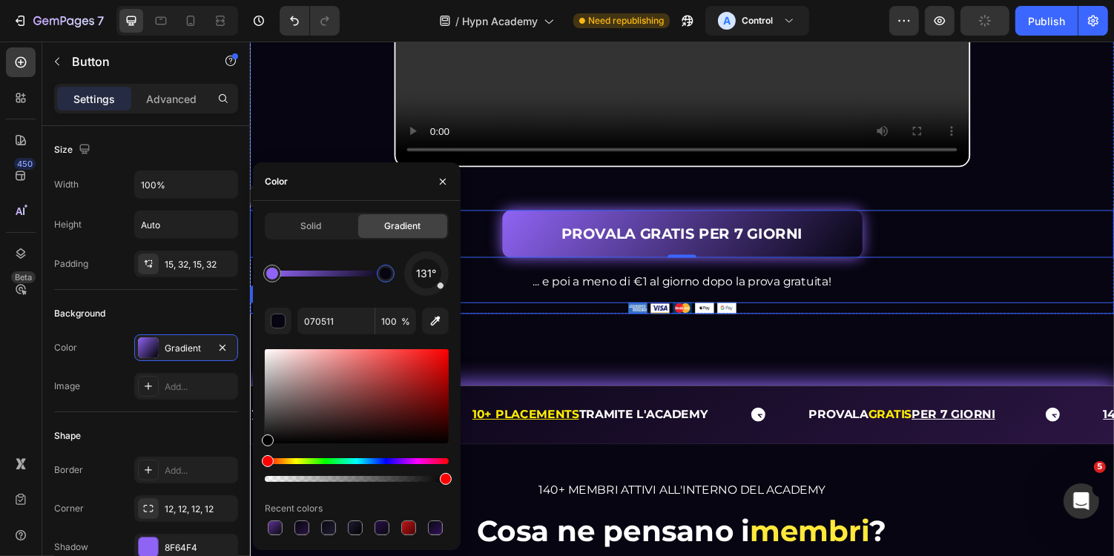
click at [897, 320] on div at bounding box center [694, 314] width 890 height 11
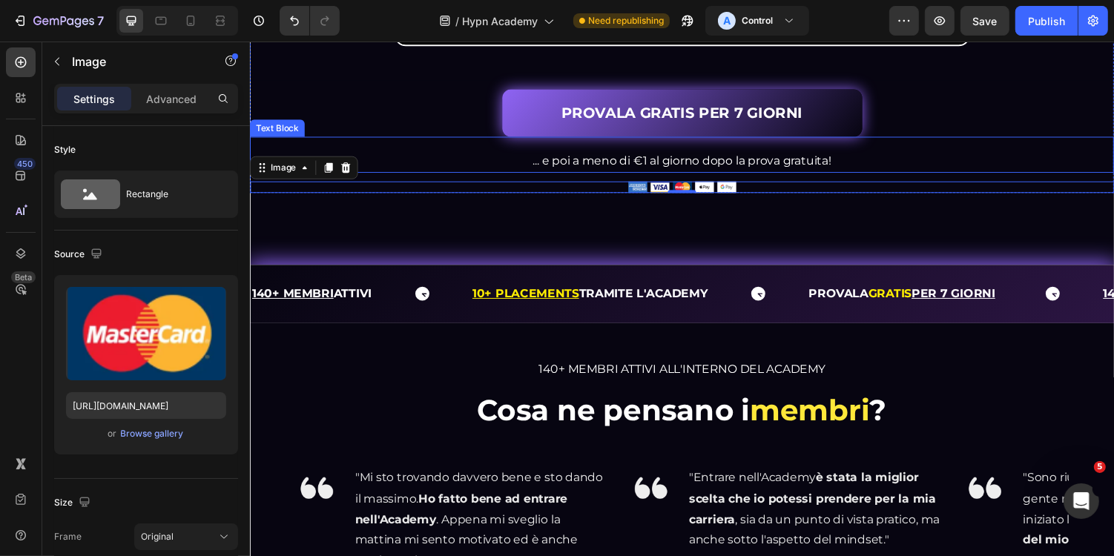
scroll to position [0, 0]
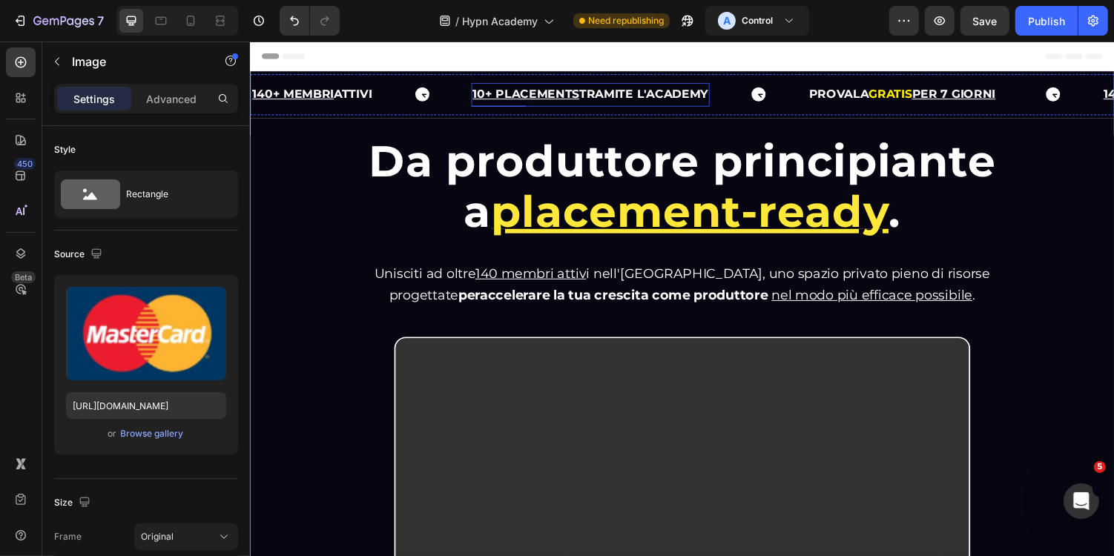
click at [509, 93] on u "10+ PLACEMENTS" at bounding box center [533, 95] width 110 height 14
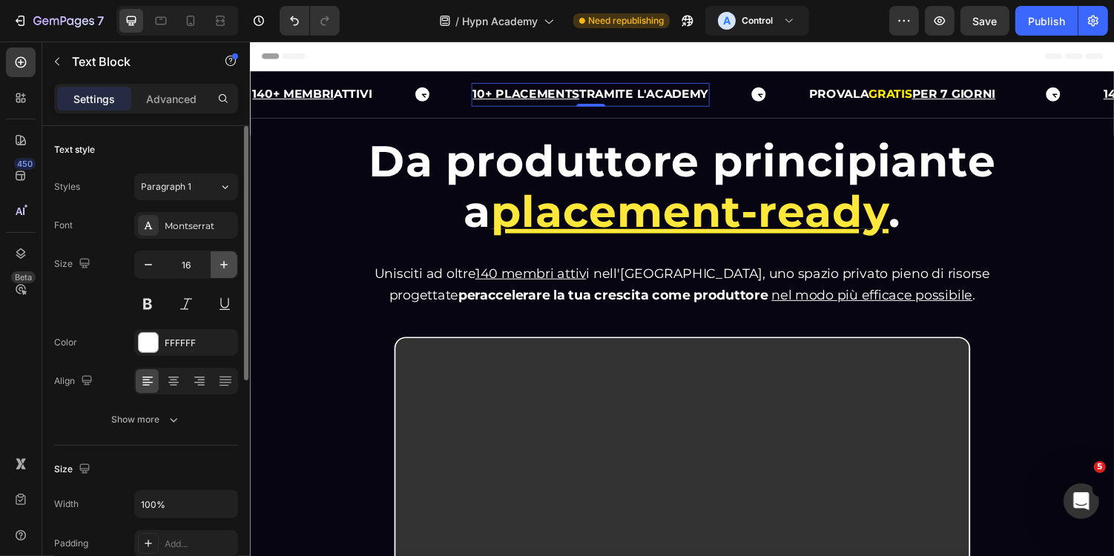
click at [223, 257] on icon "button" at bounding box center [224, 264] width 15 height 15
type input "18"
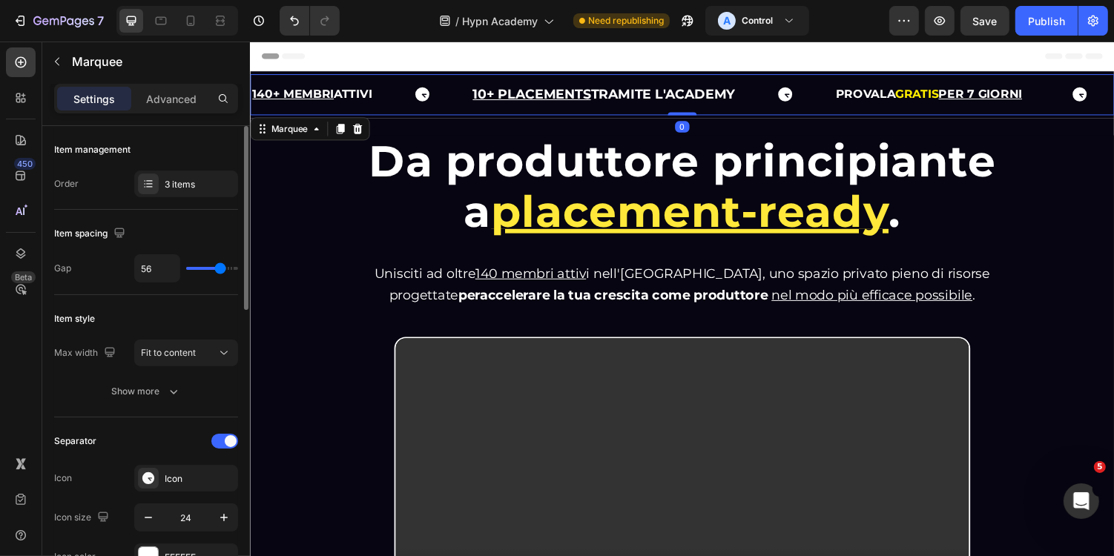
click at [383, 102] on div "140+ MEMBRI ATTIVI Text" at bounding box center [363, 95] width 227 height 36
click at [362, 95] on p "140+ MEMBRI ATTIVI" at bounding box center [312, 96] width 123 height 22
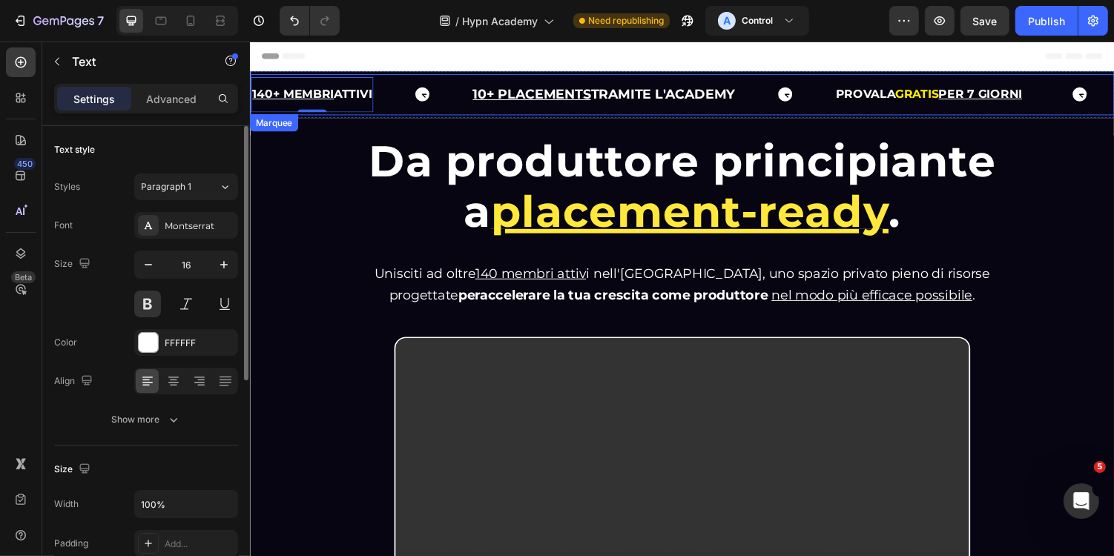
click at [420, 113] on div "140+ MEMBRI ATTIVI Text 0 10+ PLACEMENTS TRAMITE L'ACADEMY Text Block PROVALA G…" at bounding box center [694, 95] width 890 height 42
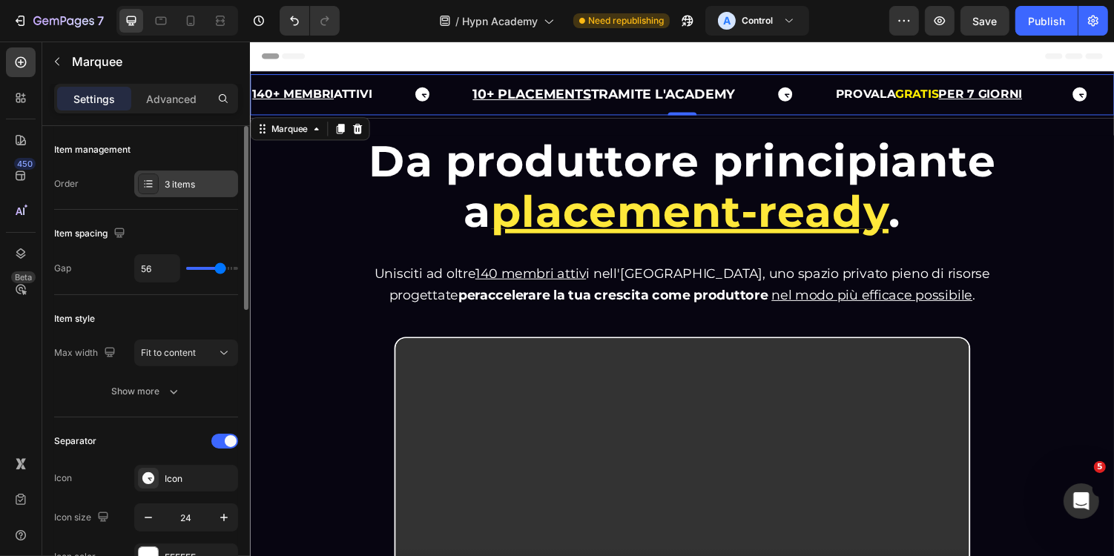
click at [188, 180] on div "3 items" at bounding box center [200, 184] width 70 height 13
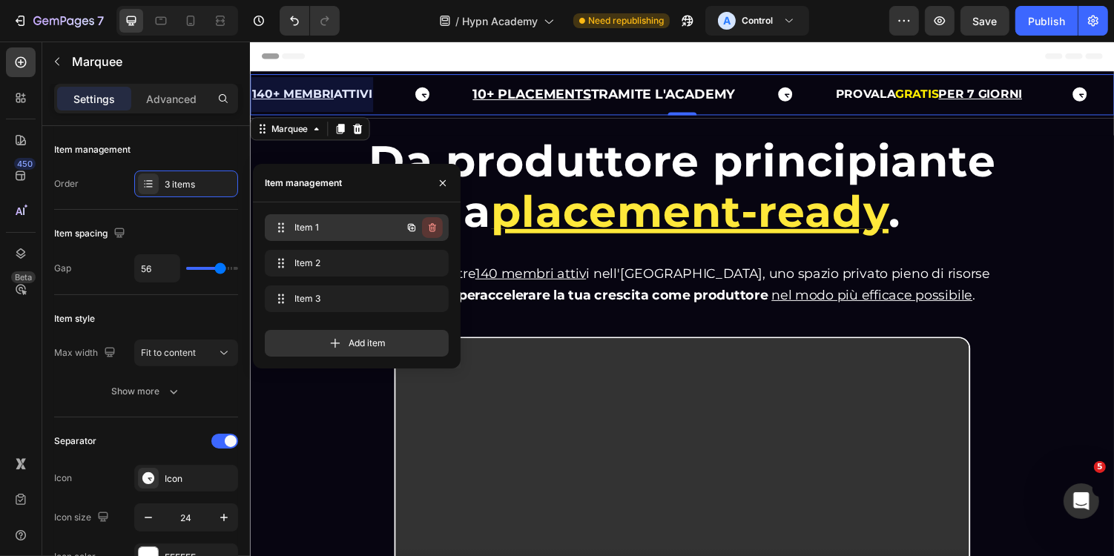
click at [435, 225] on icon "button" at bounding box center [432, 227] width 7 height 9
click at [422, 228] on div "Delete" at bounding box center [422, 227] width 27 height 13
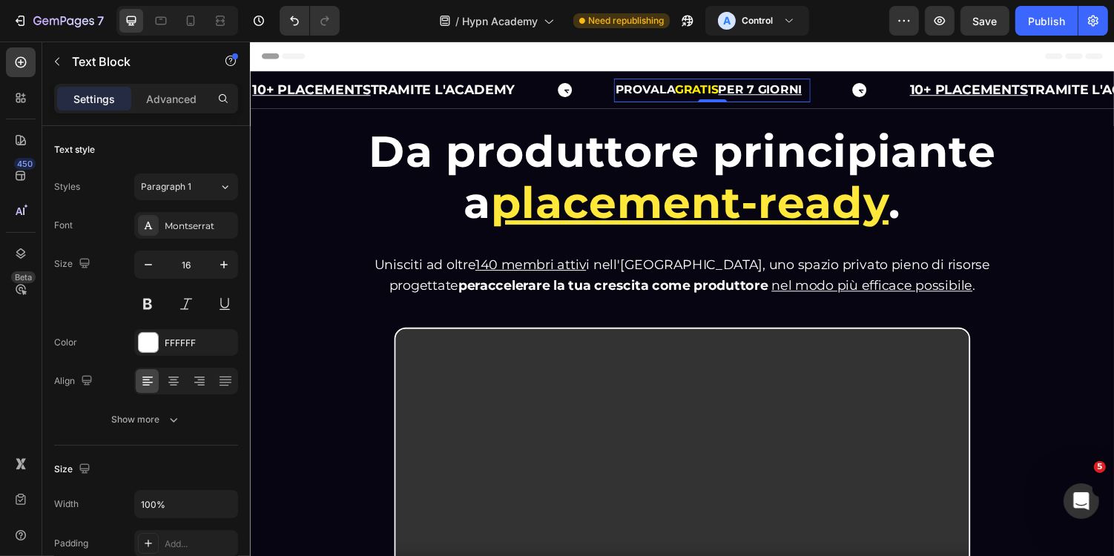
click at [711, 85] on strong "GRATIS" at bounding box center [709, 90] width 45 height 14
click at [224, 255] on button "button" at bounding box center [224, 264] width 27 height 27
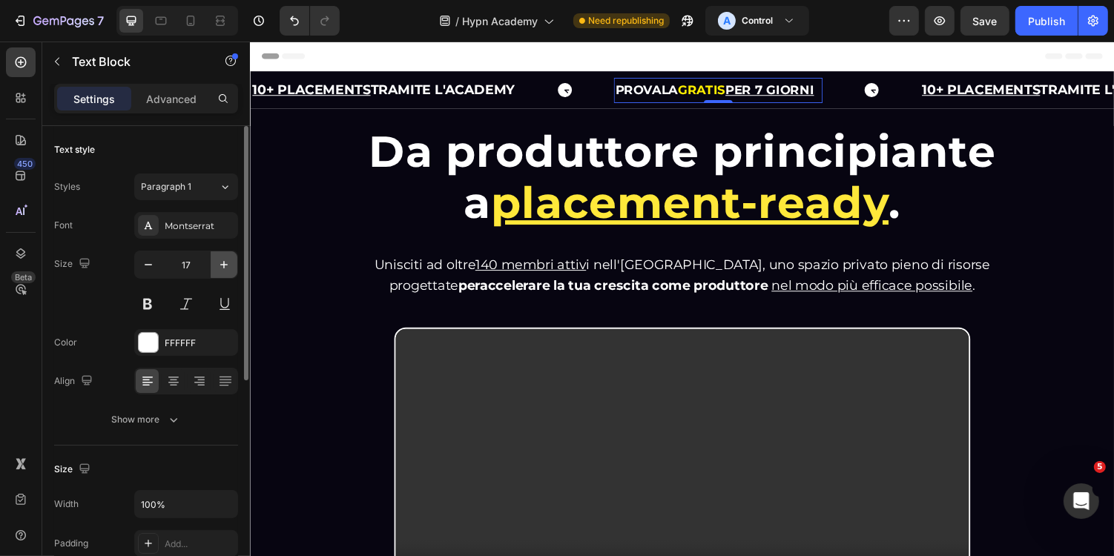
type input "18"
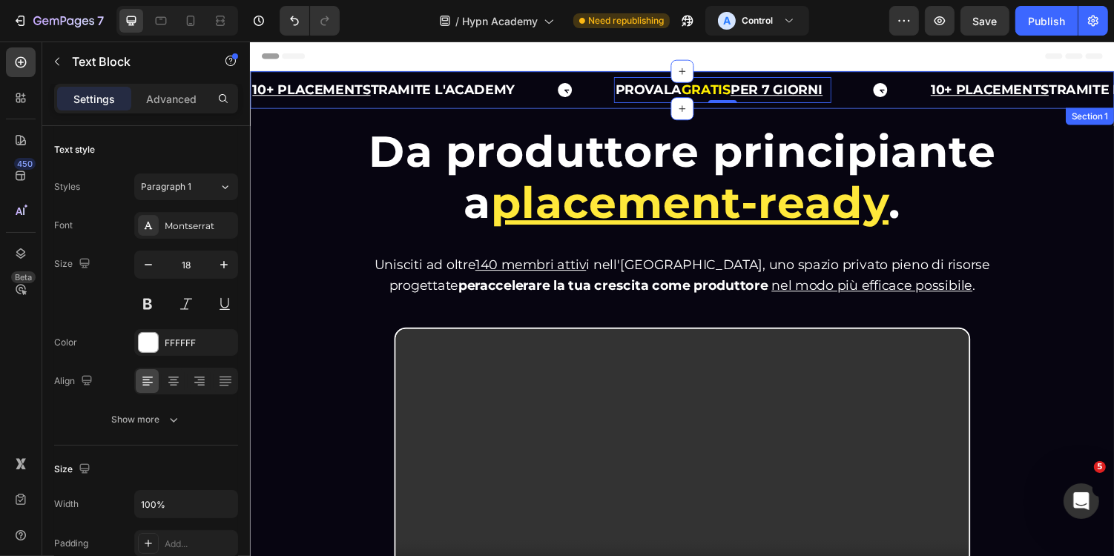
click at [522, 74] on div "10+ PLACEMENTS TRAMITE L'ACADEMY Text Block PROVALA GRATIS PER 7 GIORNI Text Bl…" at bounding box center [694, 90] width 890 height 33
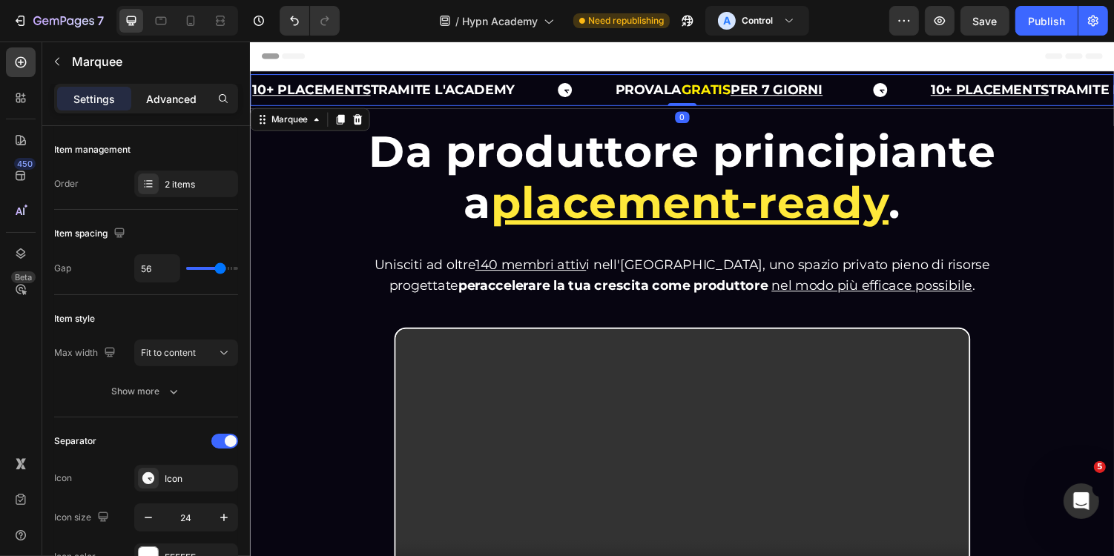
click at [184, 95] on p "Advanced" at bounding box center [171, 99] width 50 height 16
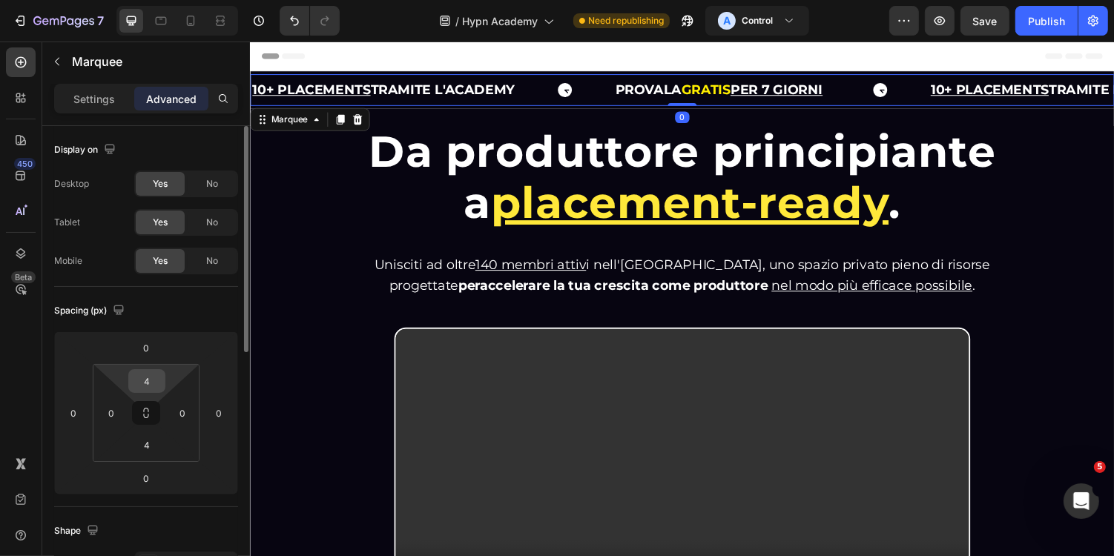
click at [148, 378] on input "4" at bounding box center [147, 381] width 30 height 22
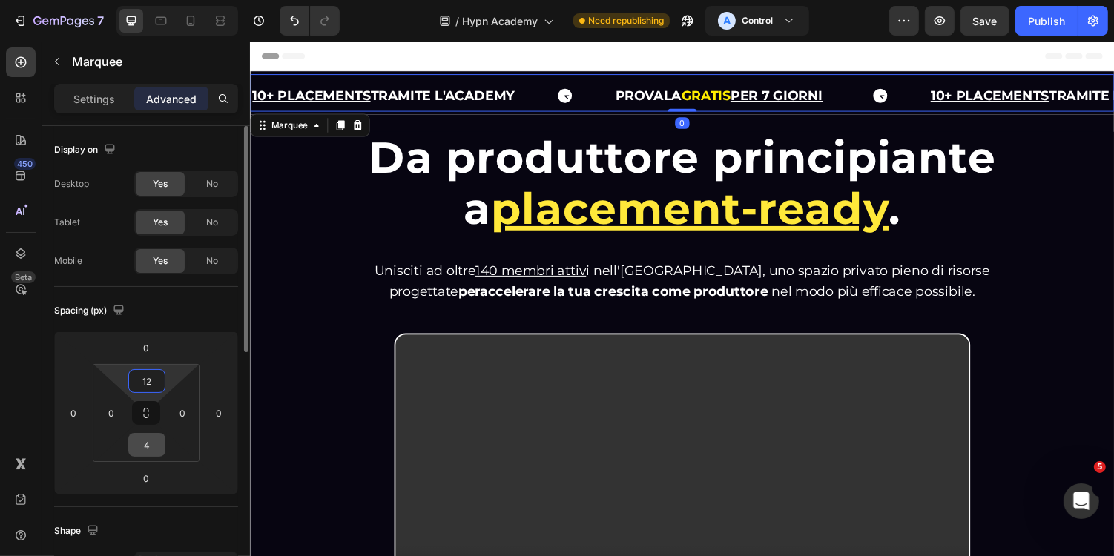
type input "12"
click at [151, 442] on input "4" at bounding box center [147, 445] width 30 height 22
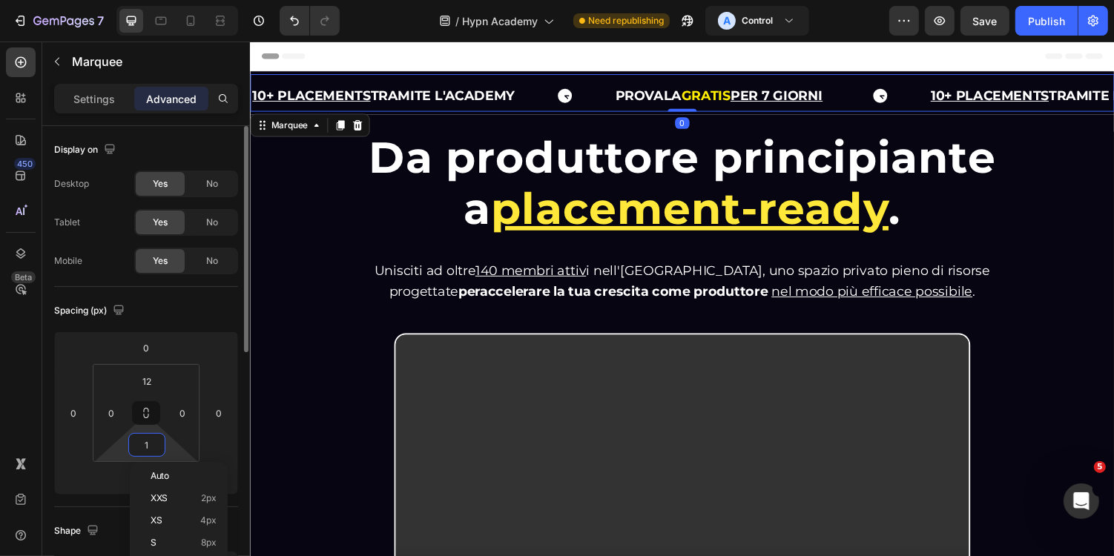
type input "12"
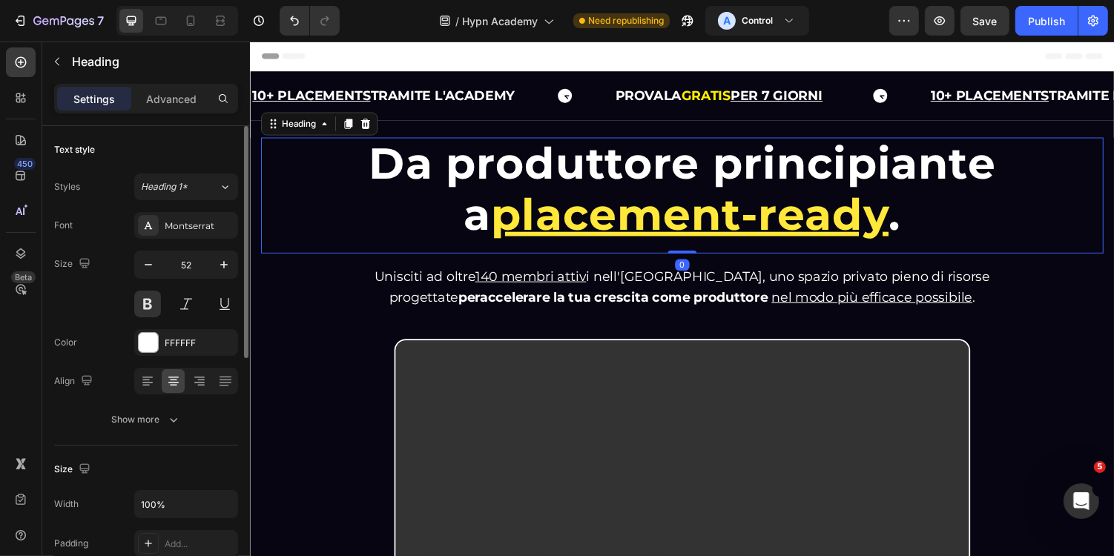
click at [355, 209] on h1 "Da produttore principiante a placement-ready ." at bounding box center [694, 193] width 757 height 108
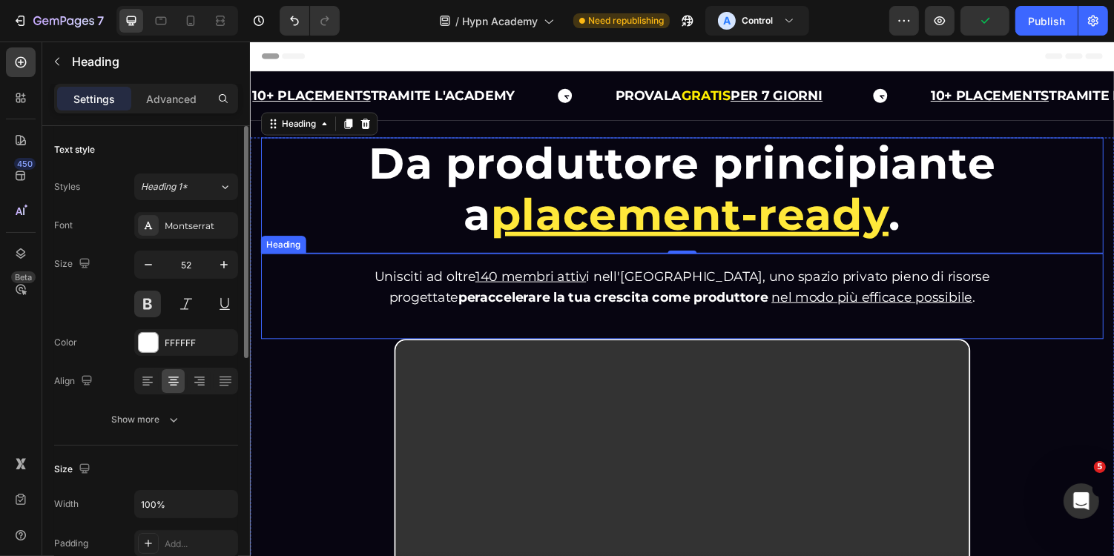
click at [566, 284] on u "140 membri attiv" at bounding box center [538, 282] width 114 height 16
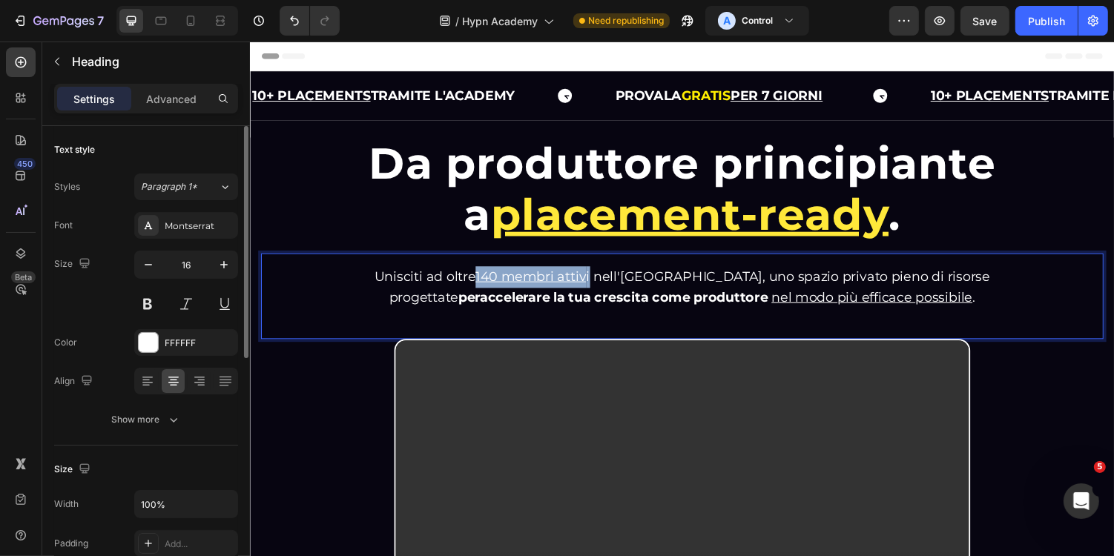
drag, startPoint x: 509, startPoint y: 282, endPoint x: 623, endPoint y: 285, distance: 114.3
click at [623, 285] on span "Unisciti ad oltre 140 membri attiv i nell'Hypn Academy, uno spazio privato pien…" at bounding box center [695, 293] width 634 height 39
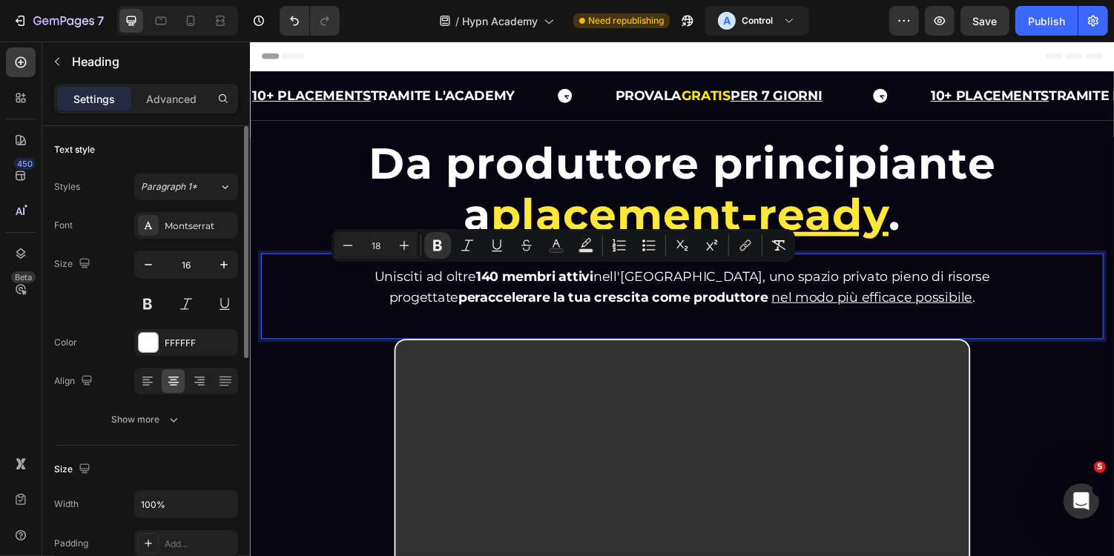
click at [704, 298] on strong "accelerare la tua crescita come produttore" at bounding box center [634, 304] width 297 height 16
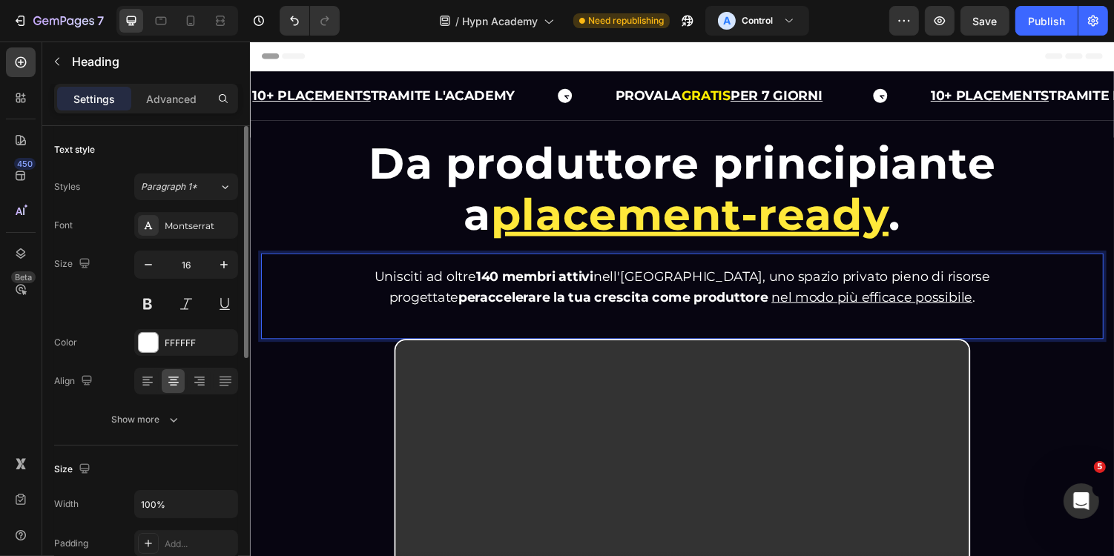
click at [785, 276] on span "Unisciti ad oltre 140 membri attivi nell'Hypn Academy, uno spazio privato pieno…" at bounding box center [695, 293] width 634 height 39
click at [857, 276] on span "Unisciti ad oltre 140 membri attivi nell'Hypn Academy, uno spazio privato pieno…" at bounding box center [695, 293] width 634 height 39
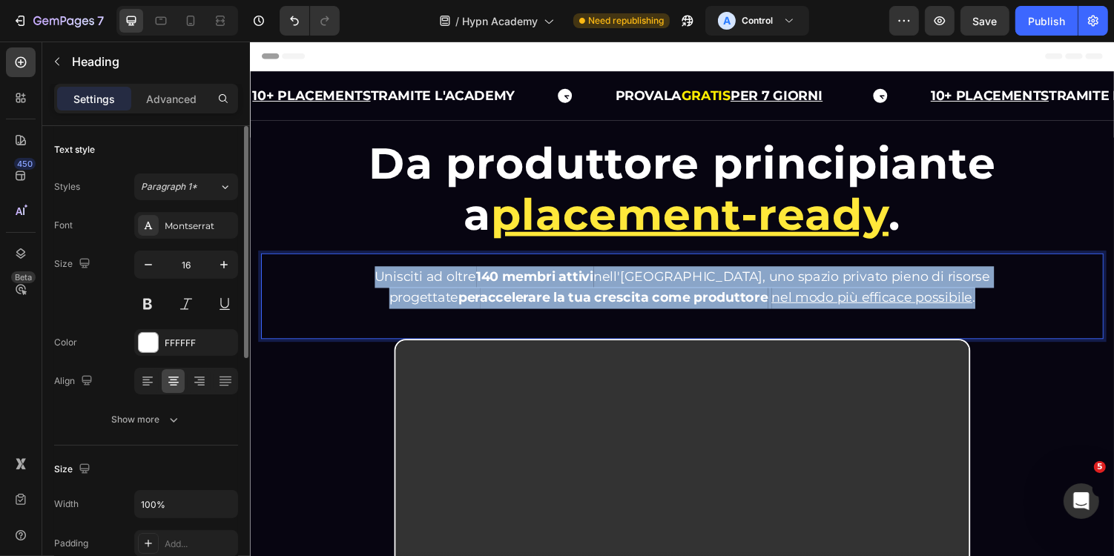
click at [857, 276] on span "Unisciti ad oltre 140 membri attivi nell'Hypn Academy, uno spazio privato pieno…" at bounding box center [695, 293] width 634 height 39
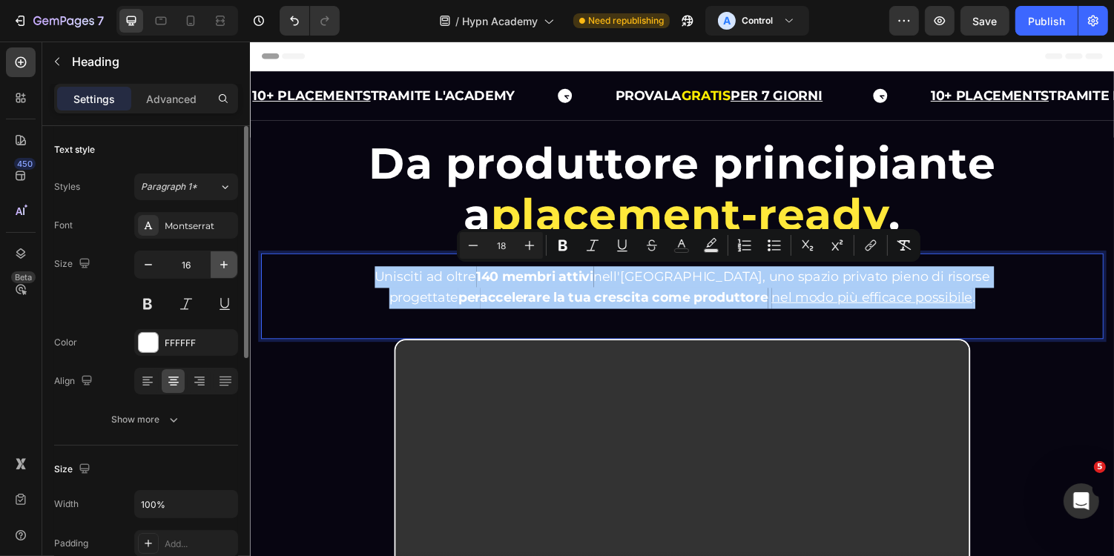
click at [224, 257] on icon "button" at bounding box center [224, 264] width 15 height 15
type input "18"
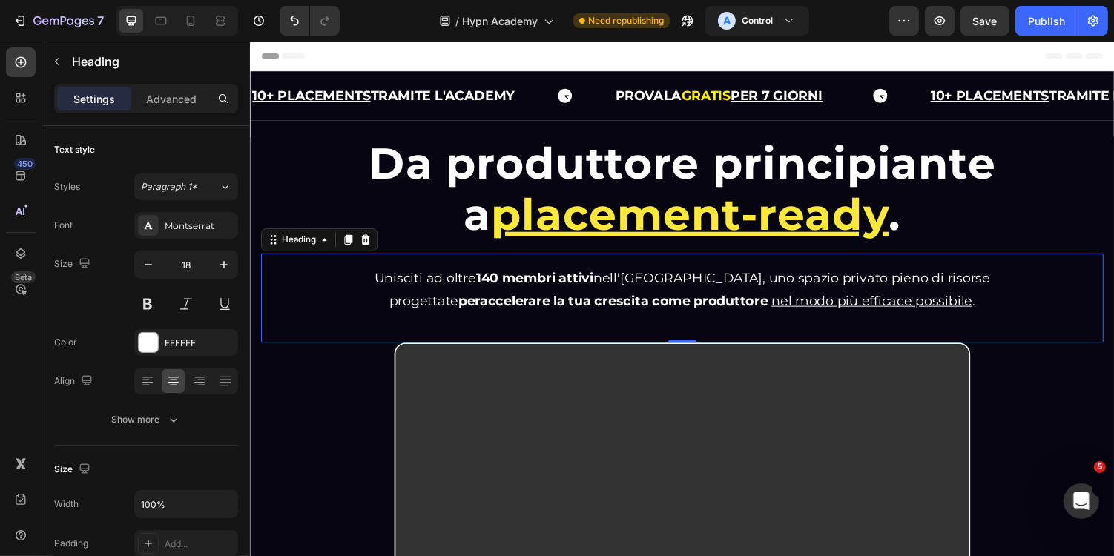
click at [521, 292] on p "Unisciti ad oltre 140 membri attivi nell'Hypn Academy, uno spazio privato pieno…" at bounding box center [694, 296] width 642 height 48
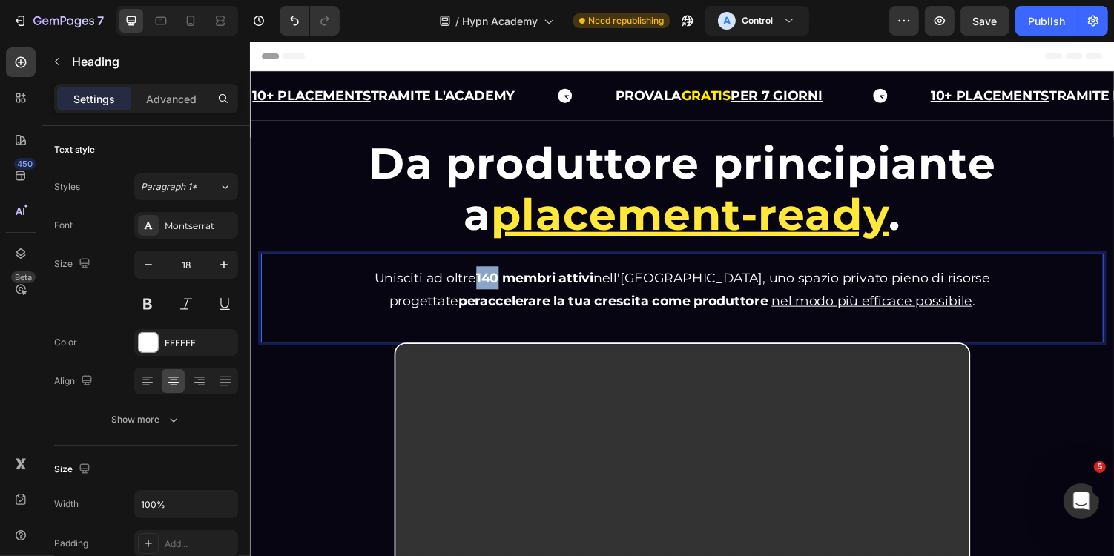
click at [521, 292] on p "Unisciti ad oltre 140 membri attivi nell'Hypn Academy, uno spazio privato pieno…" at bounding box center [694, 296] width 642 height 48
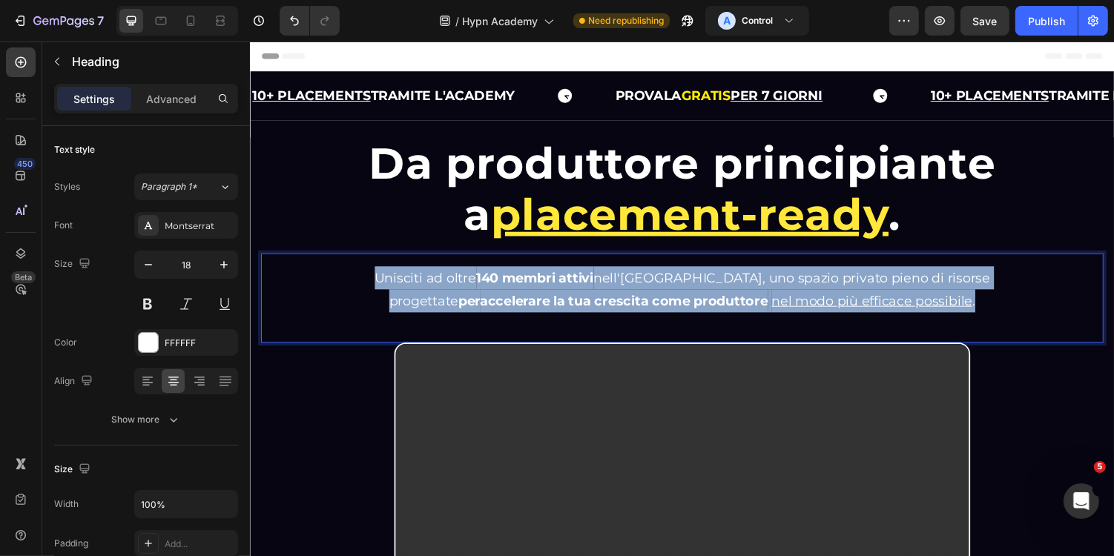
click at [521, 292] on p "Unisciti ad oltre 140 membri attivi nell'Hypn Academy, uno spazio privato pieno…" at bounding box center [694, 296] width 642 height 48
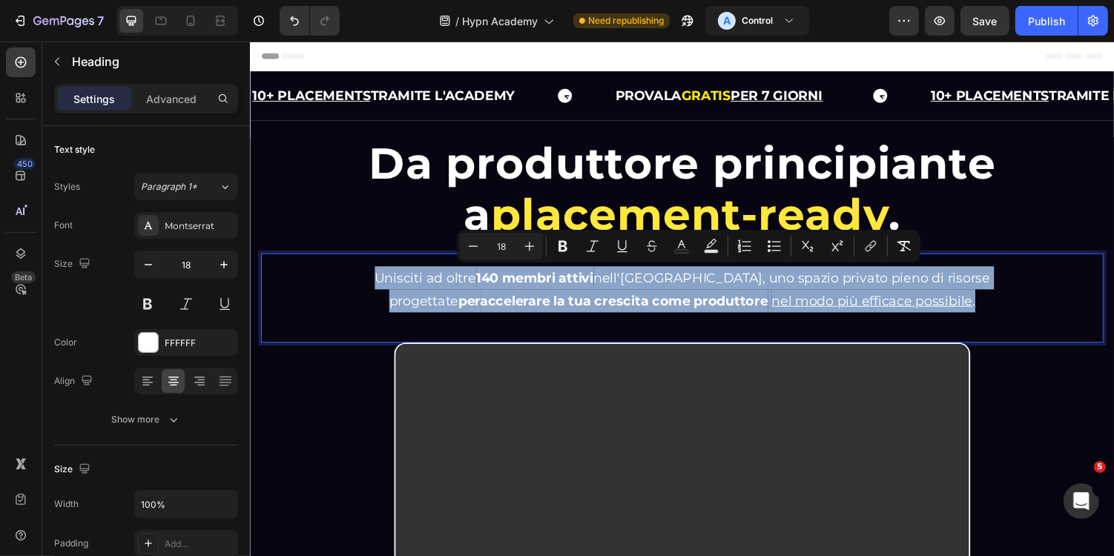
click at [395, 333] on div "Unisciti ad oltre 140 membri attivi nell'Hypn Academy, uno spazio privato pieno…" at bounding box center [694, 305] width 868 height 93
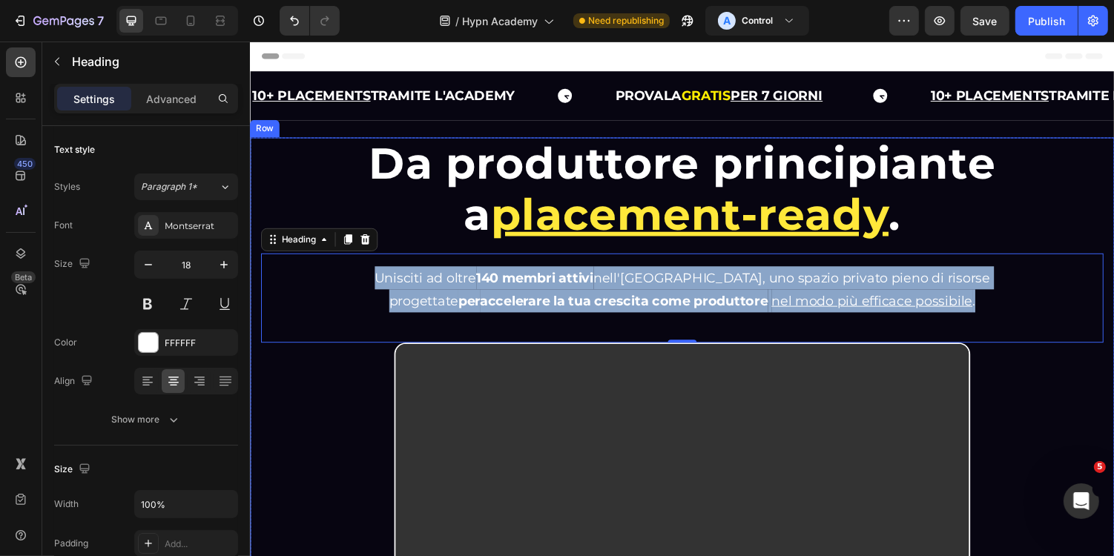
click at [335, 383] on div "Da produttore principiante a placement-ready . Heading Da produttore principian…" at bounding box center [694, 394] width 868 height 510
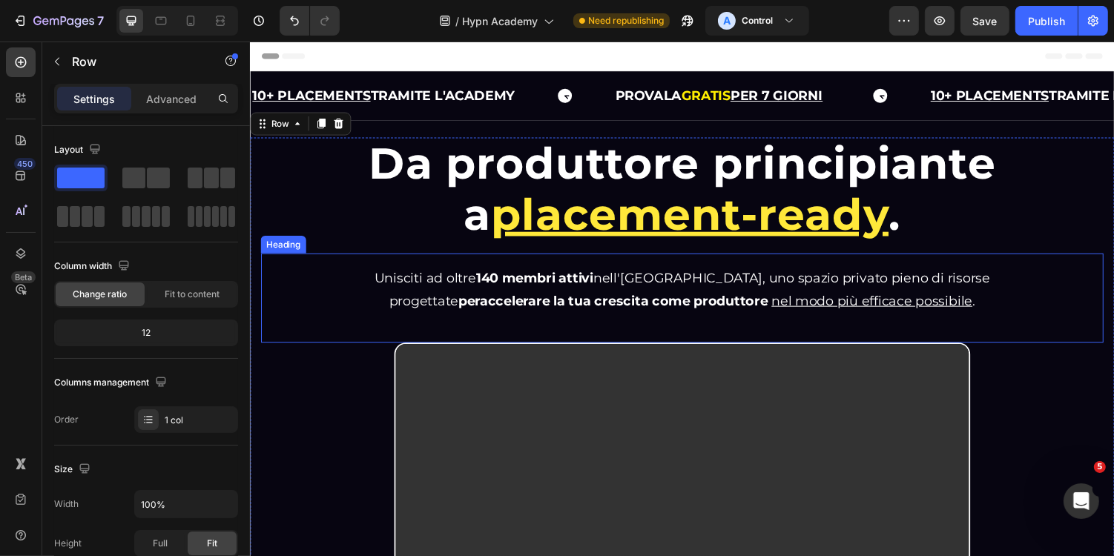
click at [473, 307] on strong "per" at bounding box center [475, 308] width 22 height 16
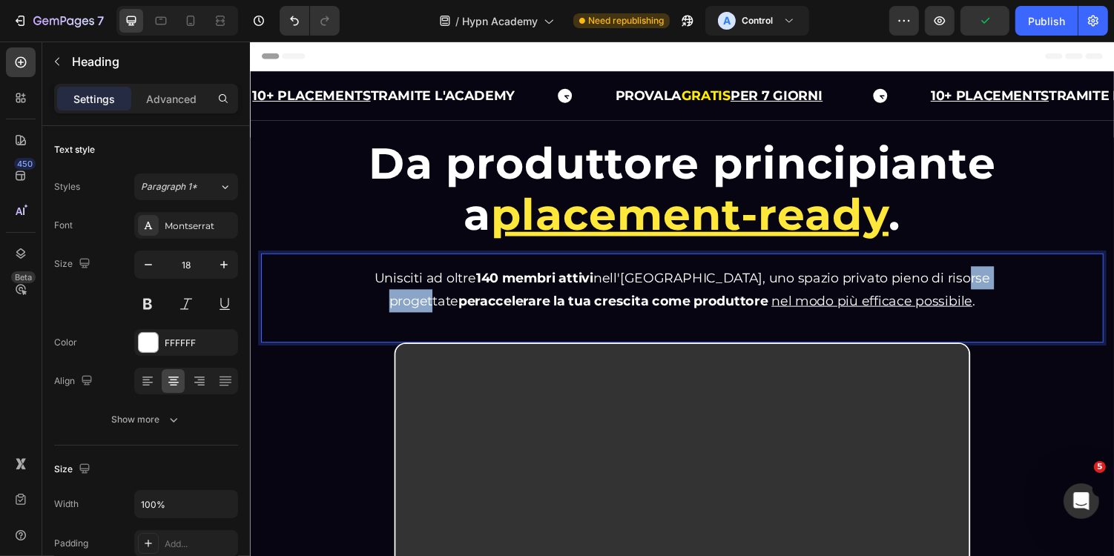
click at [405, 306] on span "Unisciti ad oltre 140 membri attivi nell'Hypn Academy, uno spazio privato pieno…" at bounding box center [695, 296] width 634 height 40
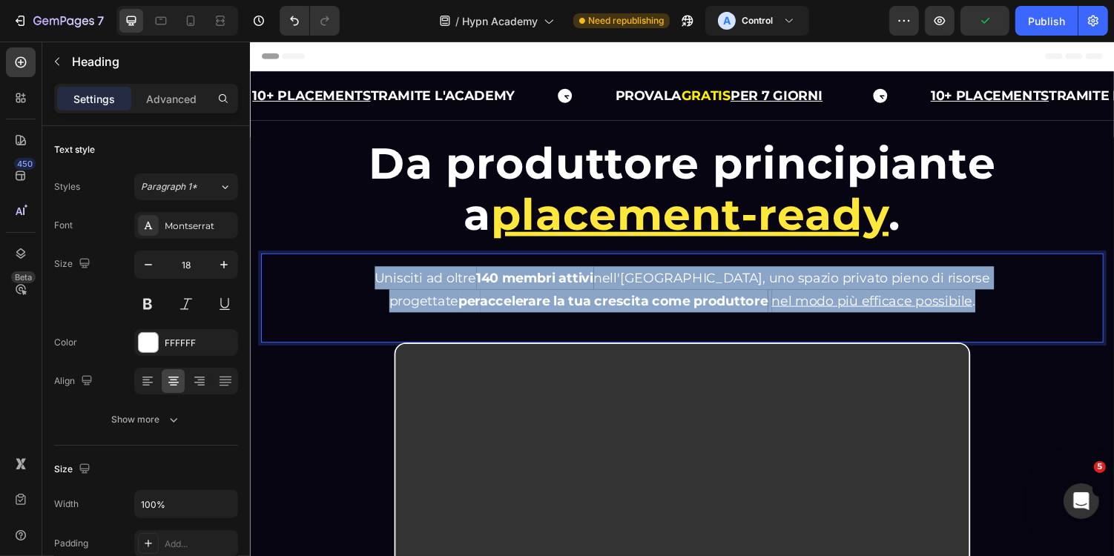
click at [405, 306] on span "Unisciti ad oltre 140 membri attivi nell'Hypn Academy, uno spazio privato pieno…" at bounding box center [695, 296] width 634 height 40
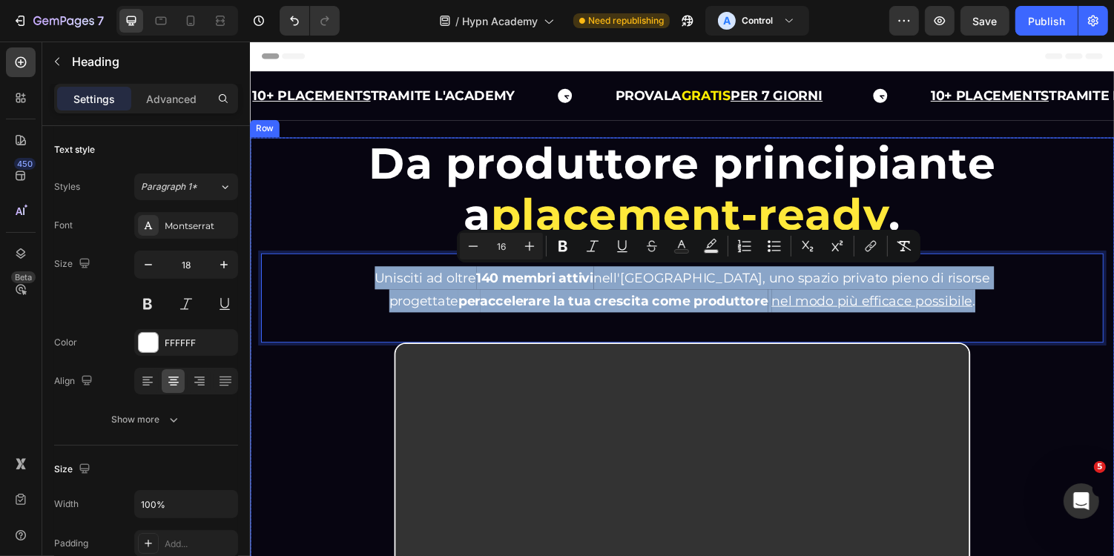
click at [335, 425] on div "Da produttore principiante a placement-ready . Heading Da produttore principian…" at bounding box center [694, 394] width 868 height 510
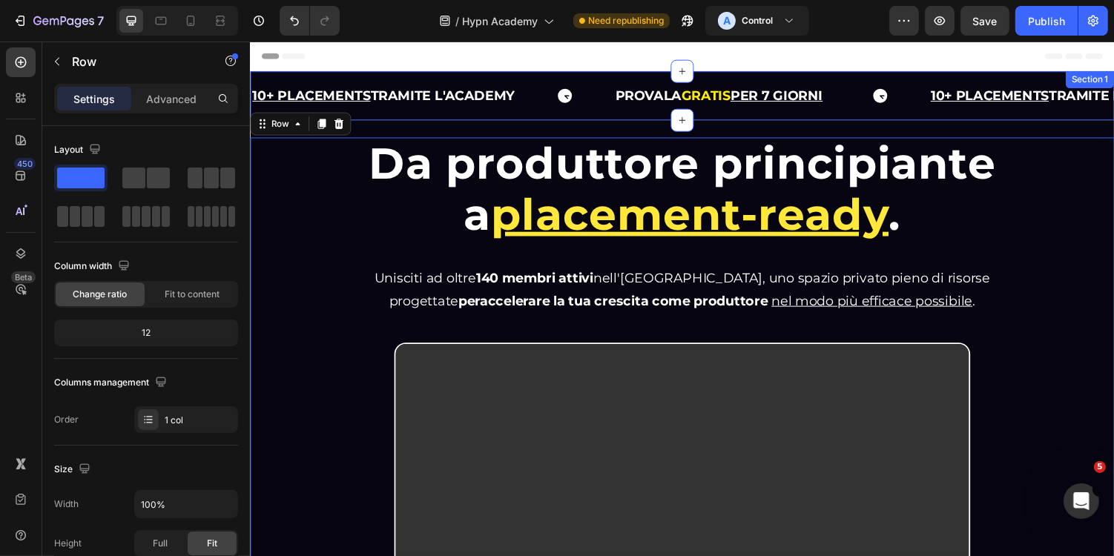
click at [743, 119] on div "10+ PLACEMENTS TRAMITE L'ACADEMY Text Block PROVALA GRATIS PER 7 GIORNI Text Bl…" at bounding box center [694, 96] width 890 height 50
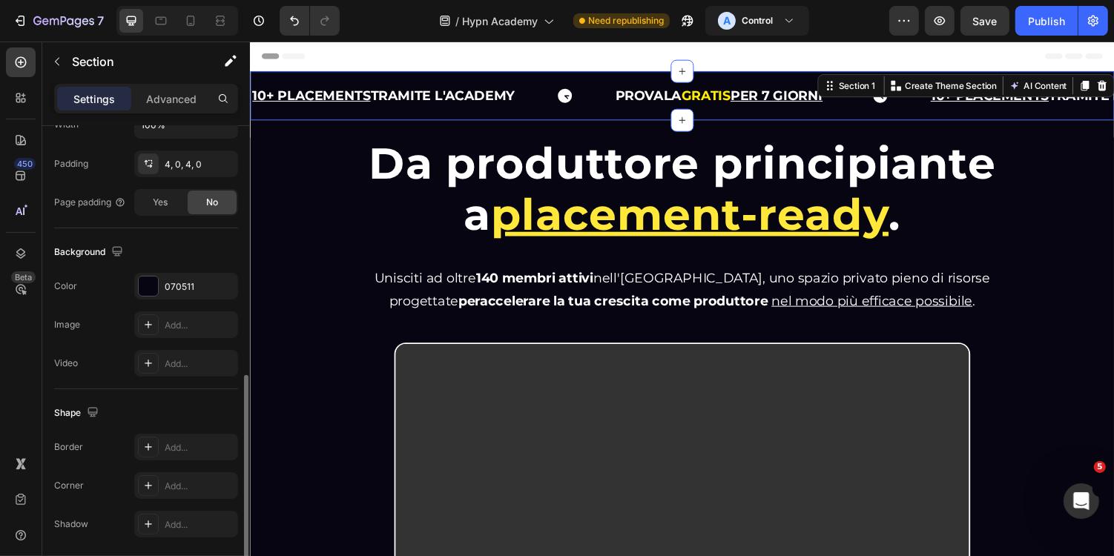
scroll to position [429, 0]
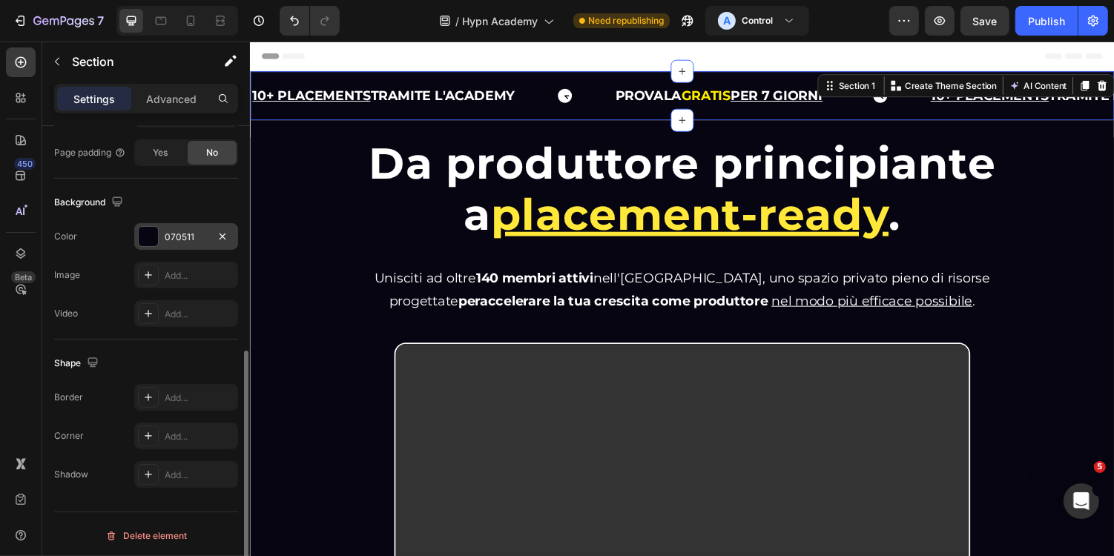
click at [180, 240] on div "070511" at bounding box center [186, 237] width 43 height 13
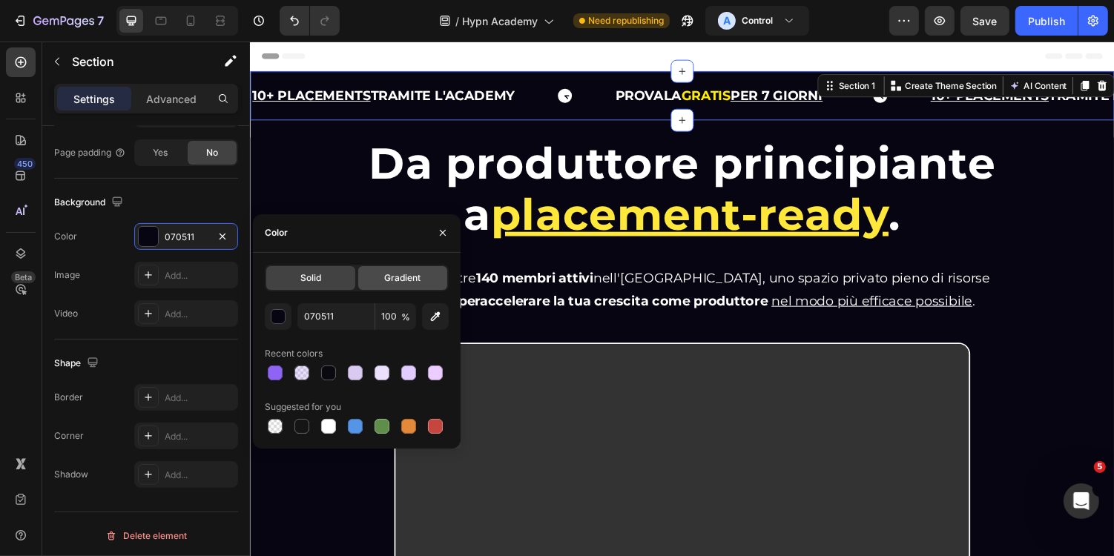
click at [414, 287] on div "Gradient" at bounding box center [402, 278] width 89 height 24
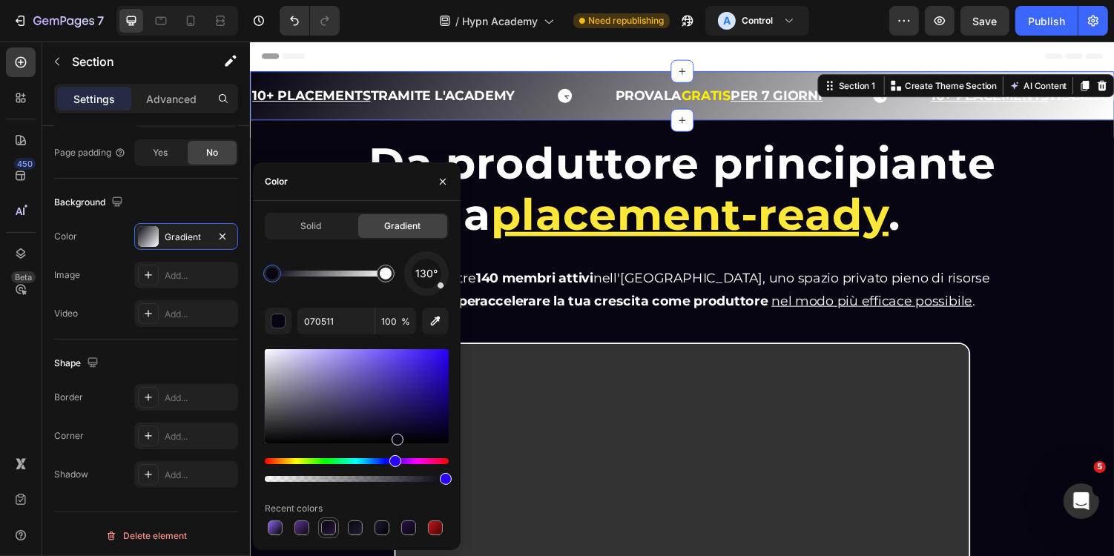
click at [333, 524] on div at bounding box center [328, 528] width 15 height 15
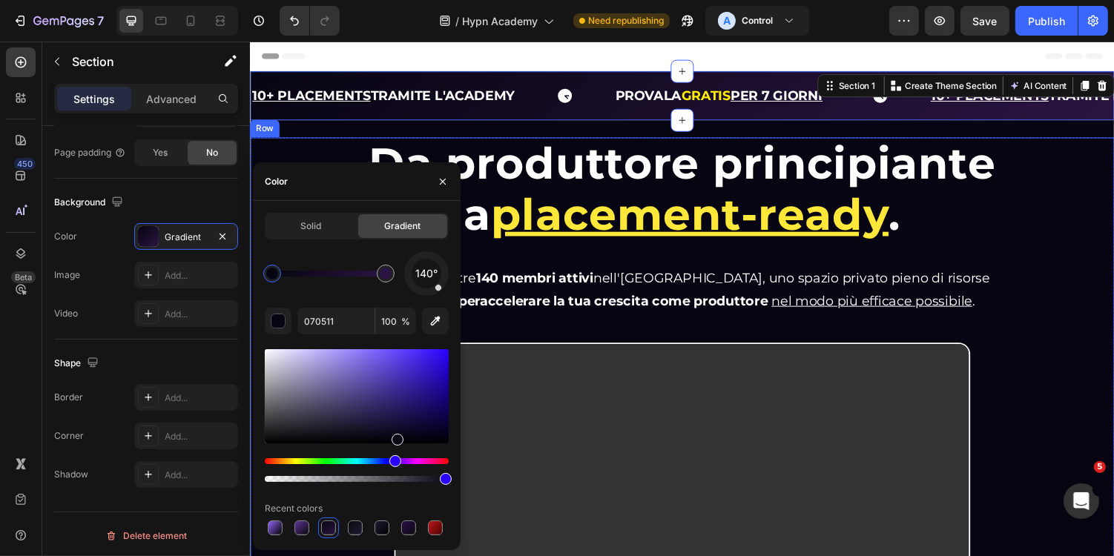
click at [1066, 361] on div "Da produttore principiante a placement-ready . Heading Da produttore principian…" at bounding box center [694, 394] width 868 height 510
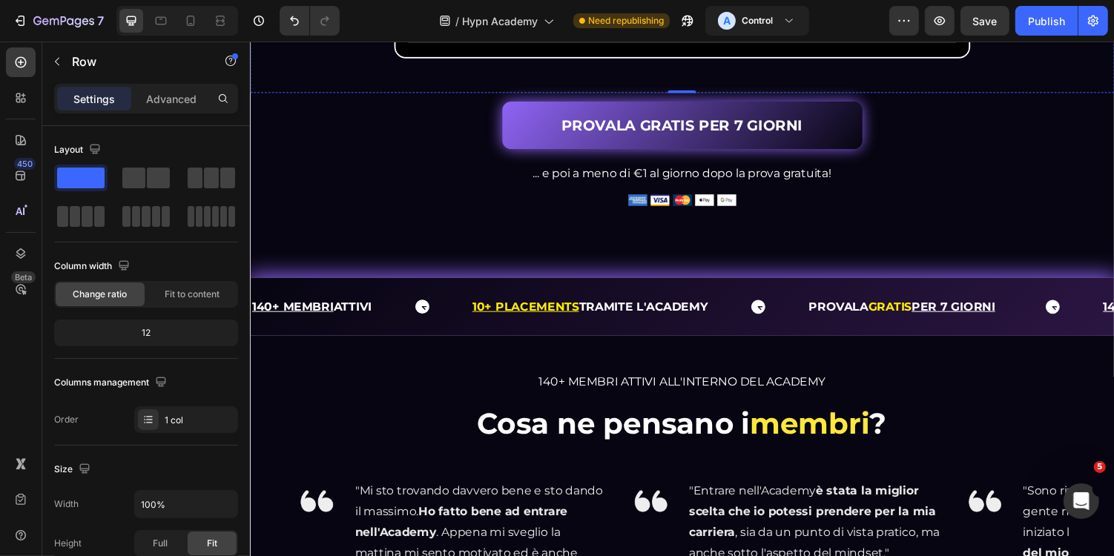
scroll to position [593, 0]
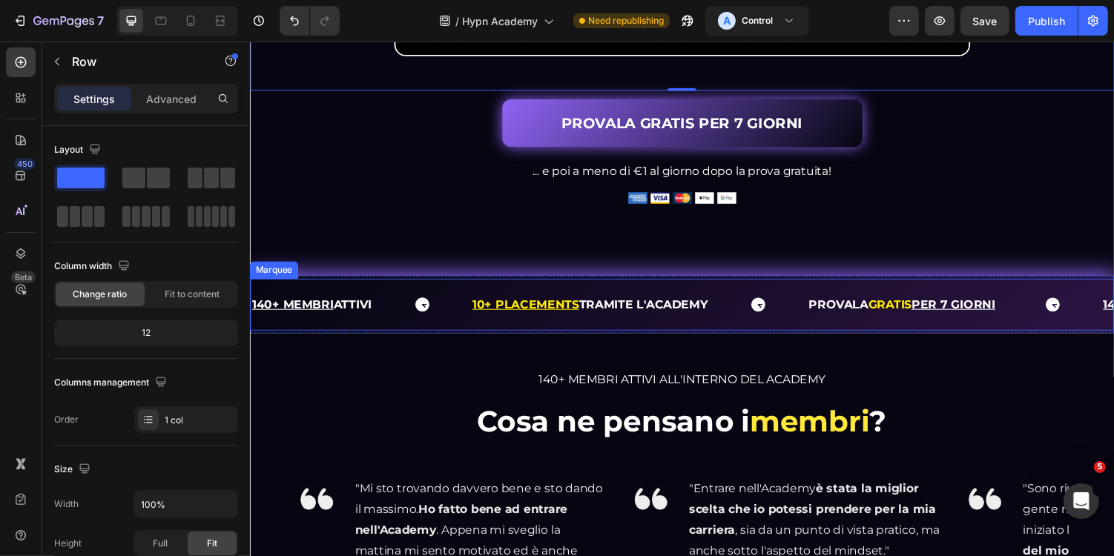
click at [740, 322] on div "140+ MEMBRI ATTIVI Text 10+ PLACEMENTS TRAMITE L'ACADEMY Text Block PROVALA GRA…" at bounding box center [694, 312] width 890 height 54
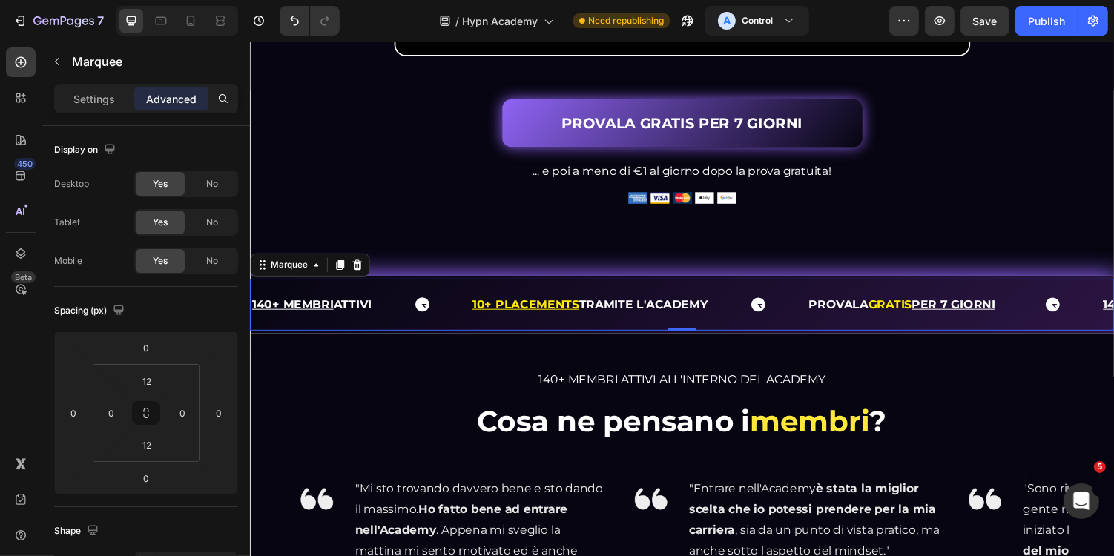
click at [734, 320] on div "140+ MEMBRI ATTIVI Text 10+ PLACEMENTS TRAMITE L'ACADEMY Text Block PROVALA GRA…" at bounding box center [694, 312] width 890 height 54
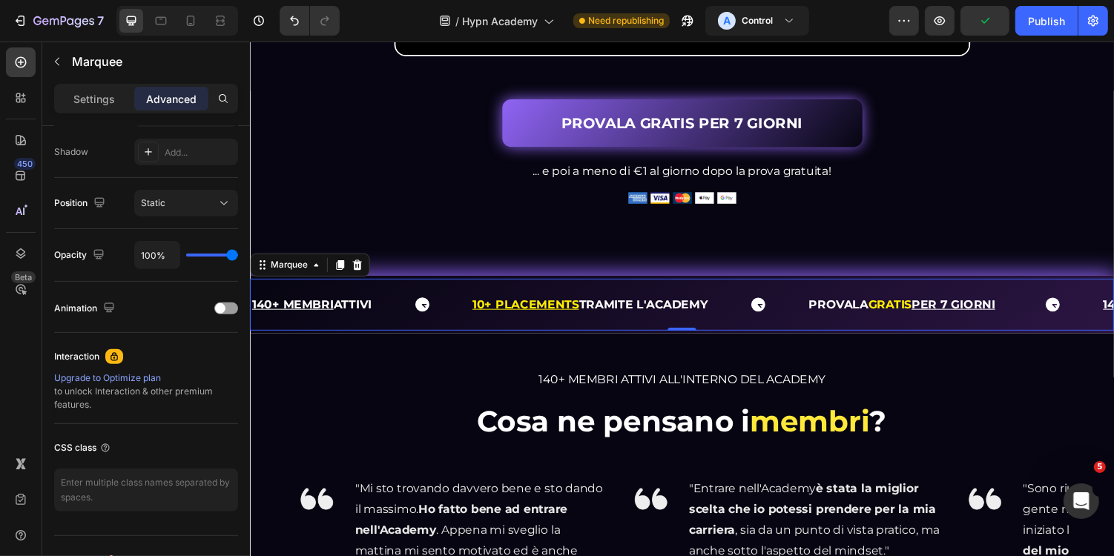
scroll to position [513, 0]
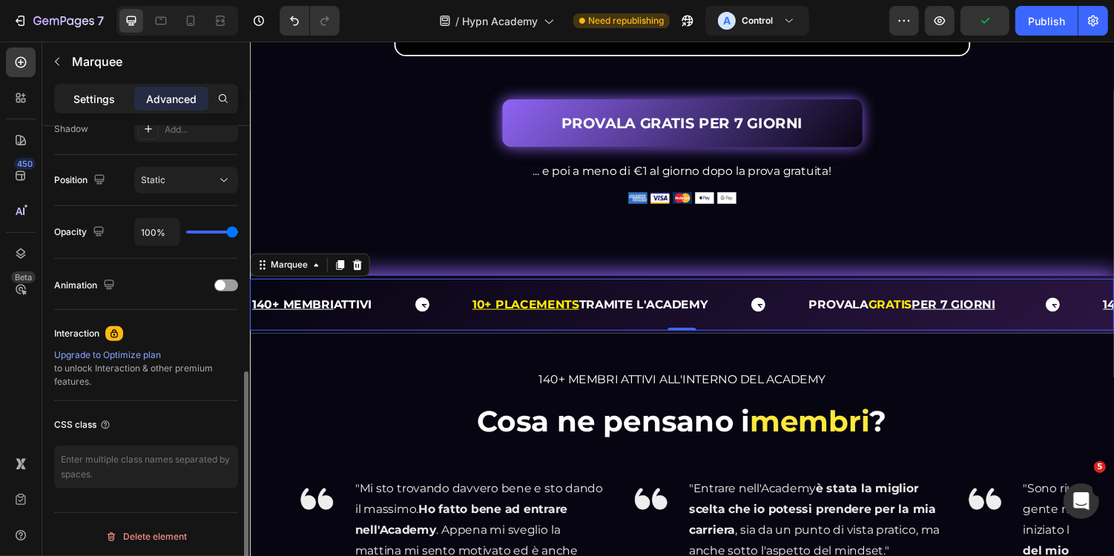
click at [102, 101] on p "Settings" at bounding box center [94, 99] width 42 height 16
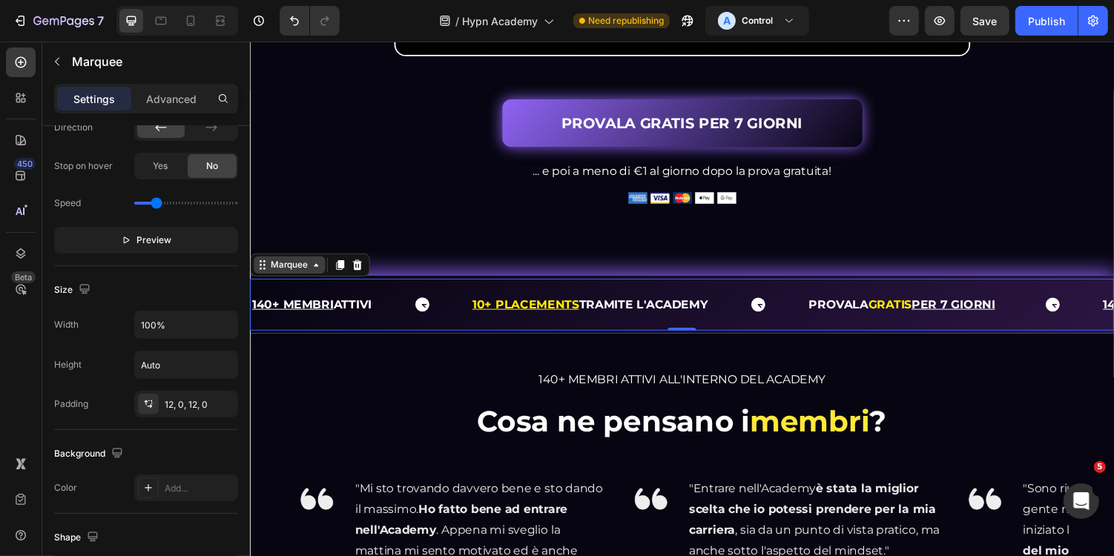
click at [305, 277] on div "Marquee" at bounding box center [290, 270] width 44 height 13
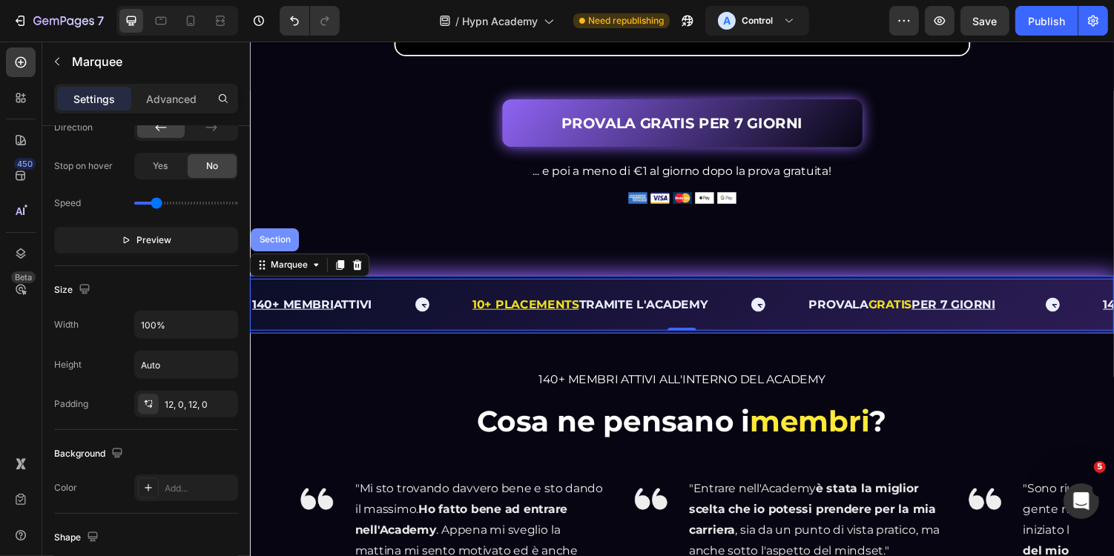
click at [280, 257] on div "Section" at bounding box center [275, 245] width 50 height 24
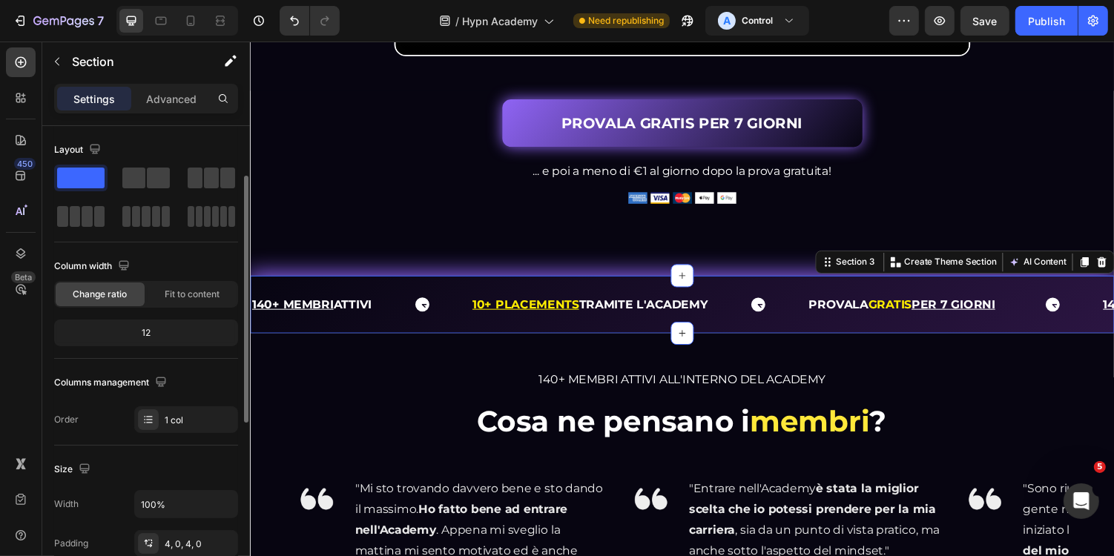
scroll to position [429, 0]
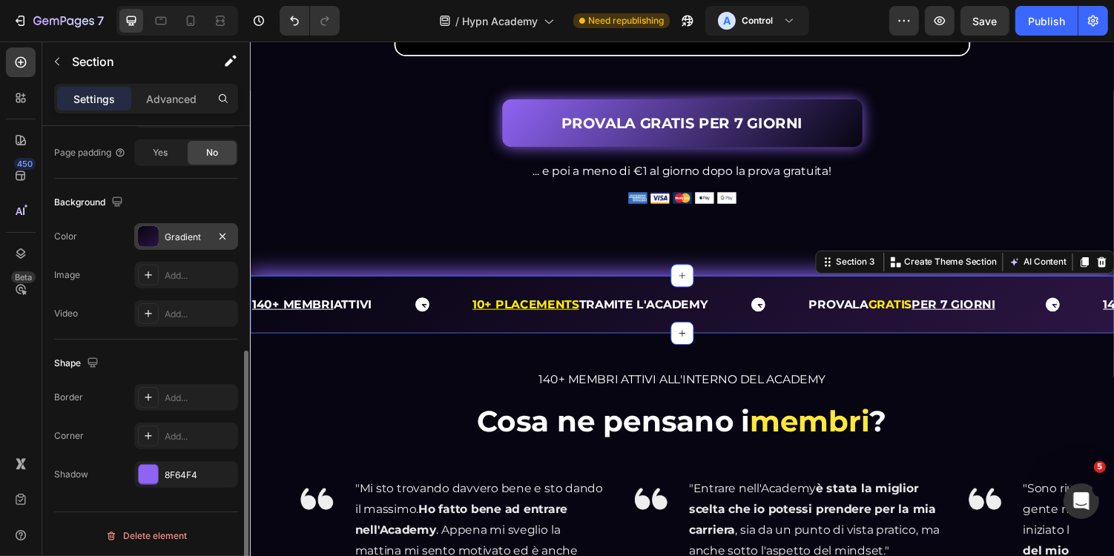
click at [176, 239] on div "Gradient" at bounding box center [186, 237] width 43 height 13
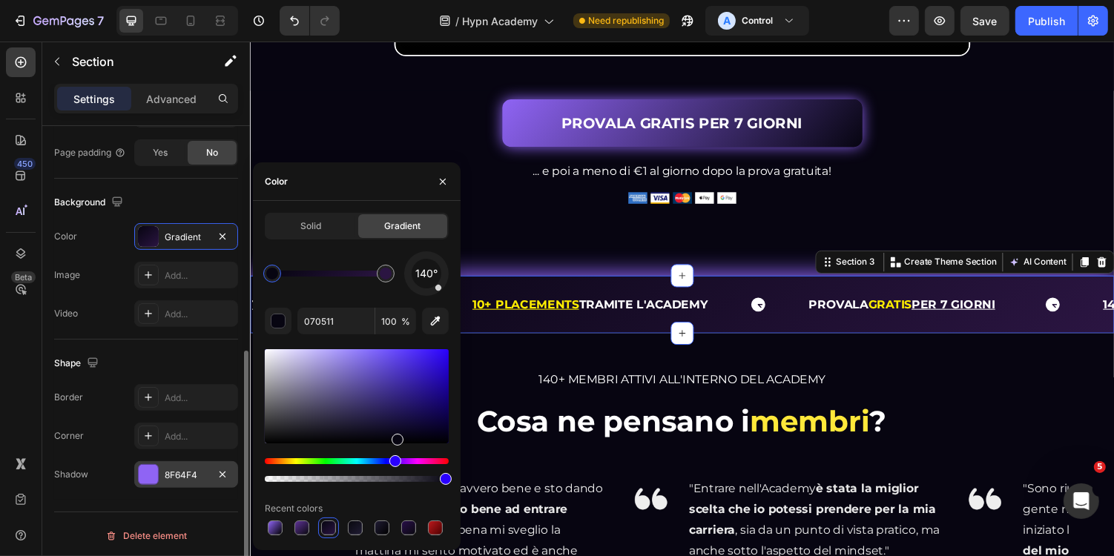
click at [188, 473] on div "8F64F4" at bounding box center [186, 475] width 43 height 13
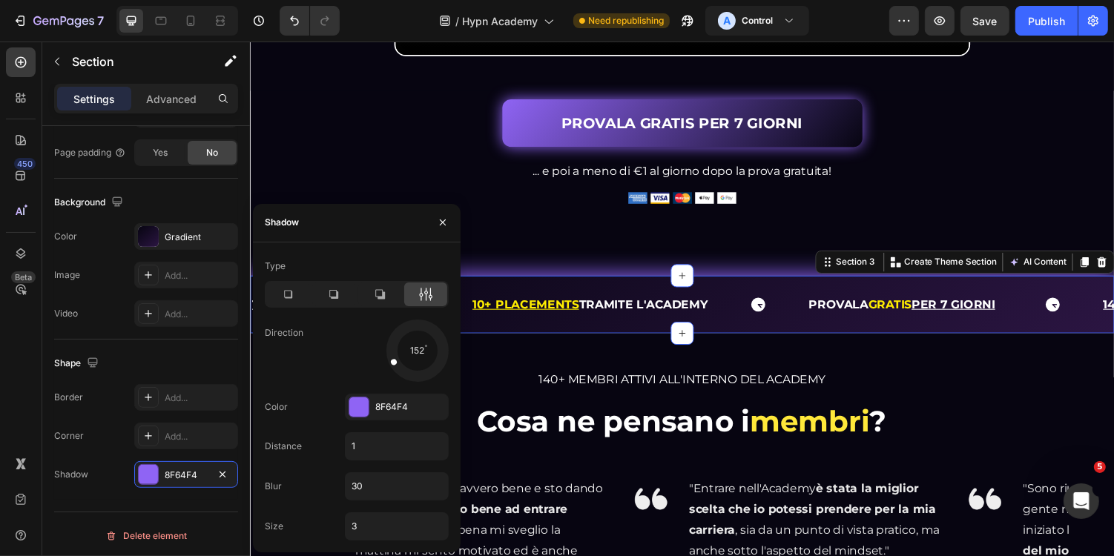
drag, startPoint x: 396, startPoint y: 320, endPoint x: 380, endPoint y: 386, distance: 67.3
click at [380, 386] on div "Type Direction 152 Color 8F64F4 Distance 1 Blur 30 Size 3" at bounding box center [357, 397] width 208 height 286
drag, startPoint x: 402, startPoint y: 363, endPoint x: 424, endPoint y: 375, distance: 24.9
click at [421, 375] on div at bounding box center [406, 362] width 28 height 30
drag, startPoint x: 424, startPoint y: 375, endPoint x: 415, endPoint y: 260, distance: 116.1
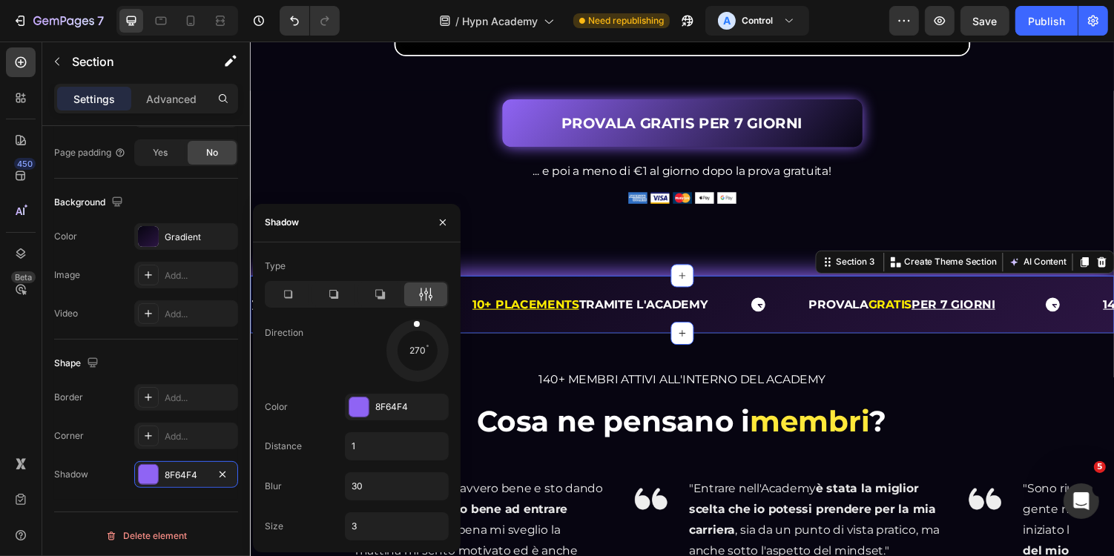
click at [415, 260] on div "Type Direction 270 Color 8F64F4 Distance 1 Blur 30 Size 3" at bounding box center [357, 397] width 208 height 286
click at [450, 229] on button "button" at bounding box center [443, 223] width 24 height 24
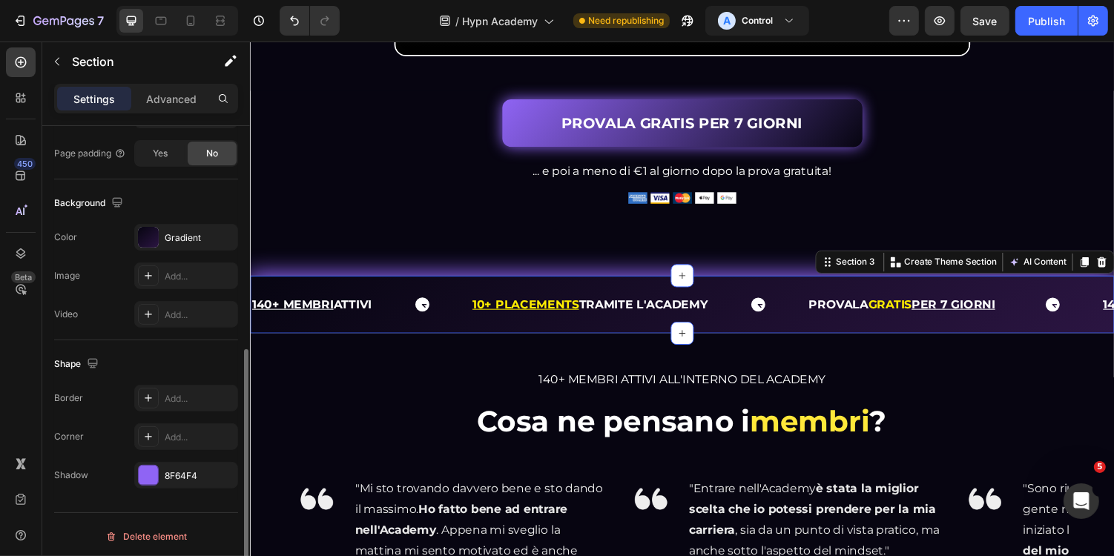
scroll to position [428, 0]
click at [593, 342] on div "140+ MEMBRI ATTIVI Text 10+ PLACEMENTS TRAMITE L'ACADEMY Text Block PROVALA GRA…" at bounding box center [694, 312] width 890 height 60
click at [192, 398] on div "Add..." at bounding box center [200, 398] width 70 height 13
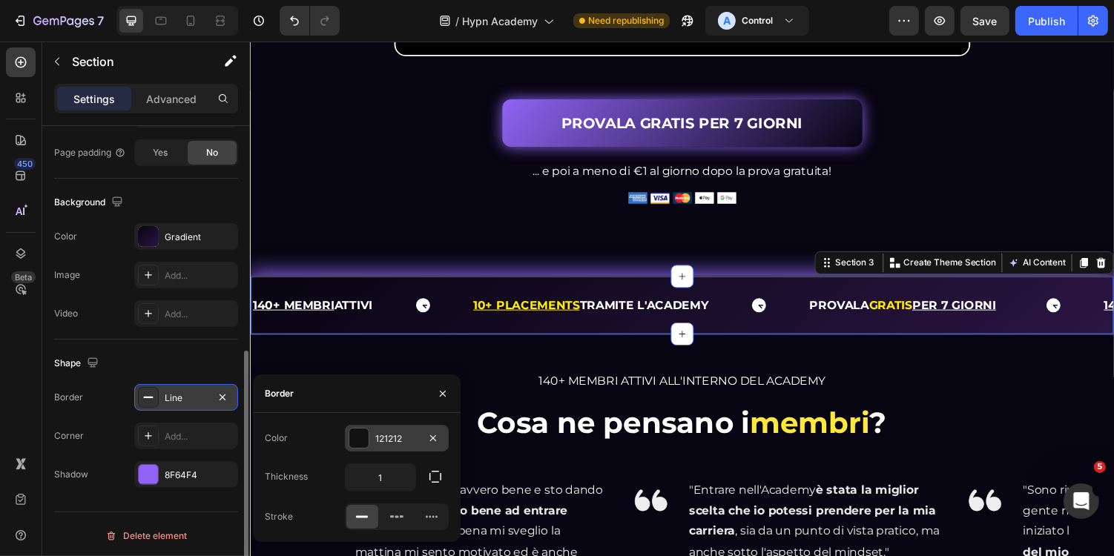
click at [401, 426] on div "121212" at bounding box center [397, 438] width 104 height 27
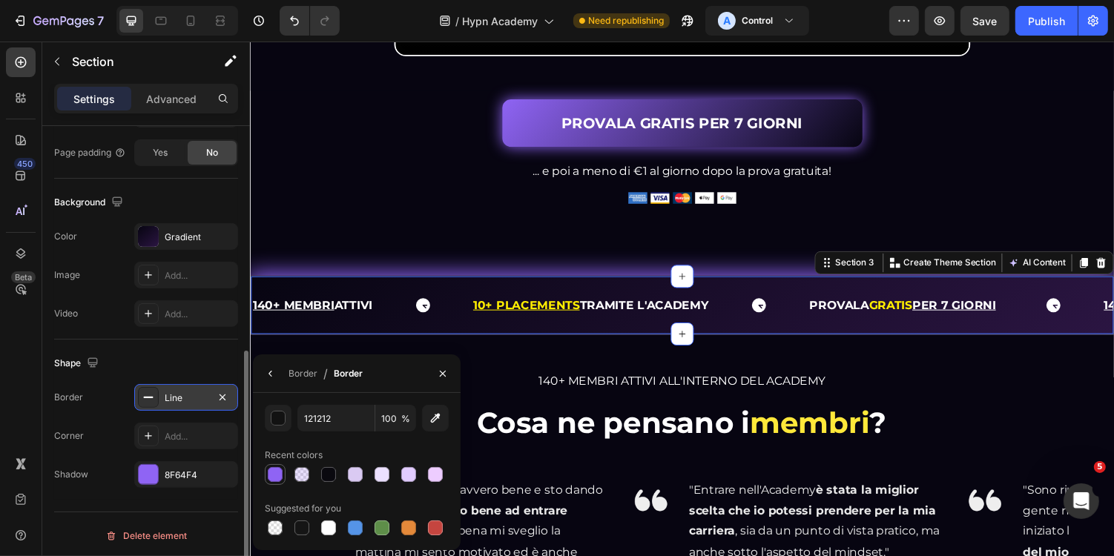
click at [274, 474] on div at bounding box center [275, 474] width 15 height 15
type input "8F64F4"
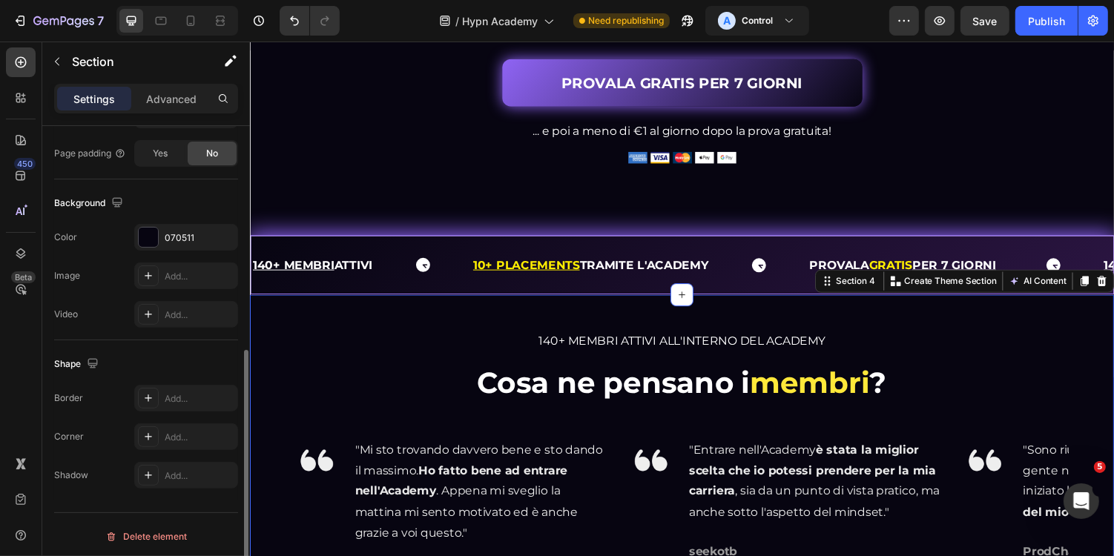
scroll to position [639, 0]
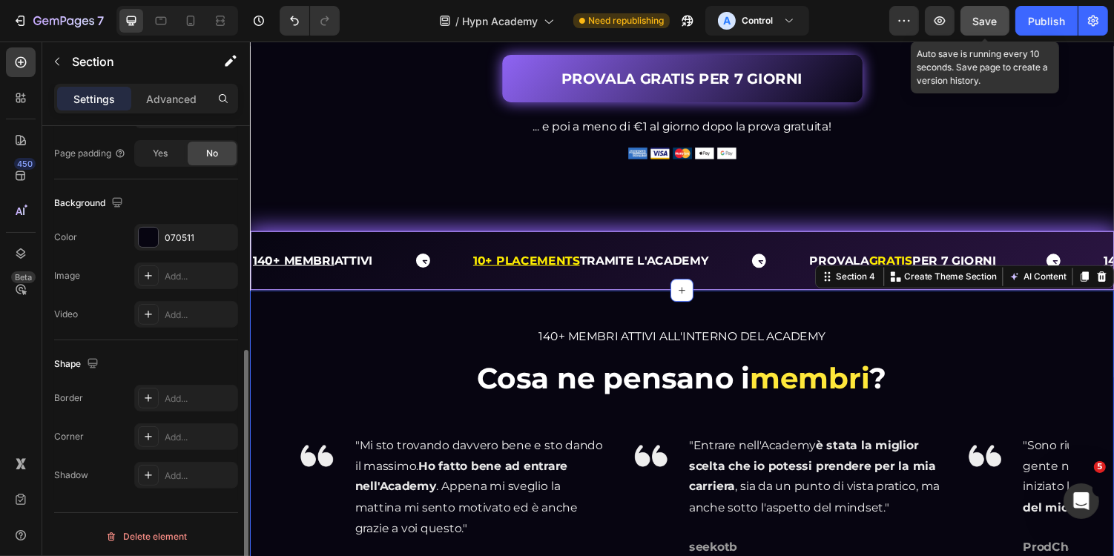
click at [998, 21] on span "Save" at bounding box center [985, 21] width 24 height 13
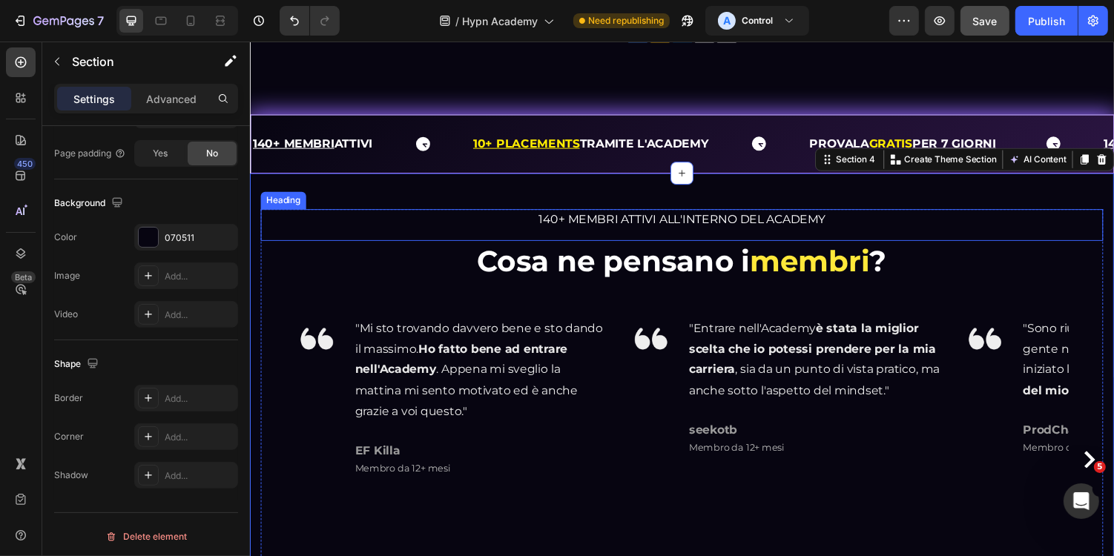
scroll to position [745, 0]
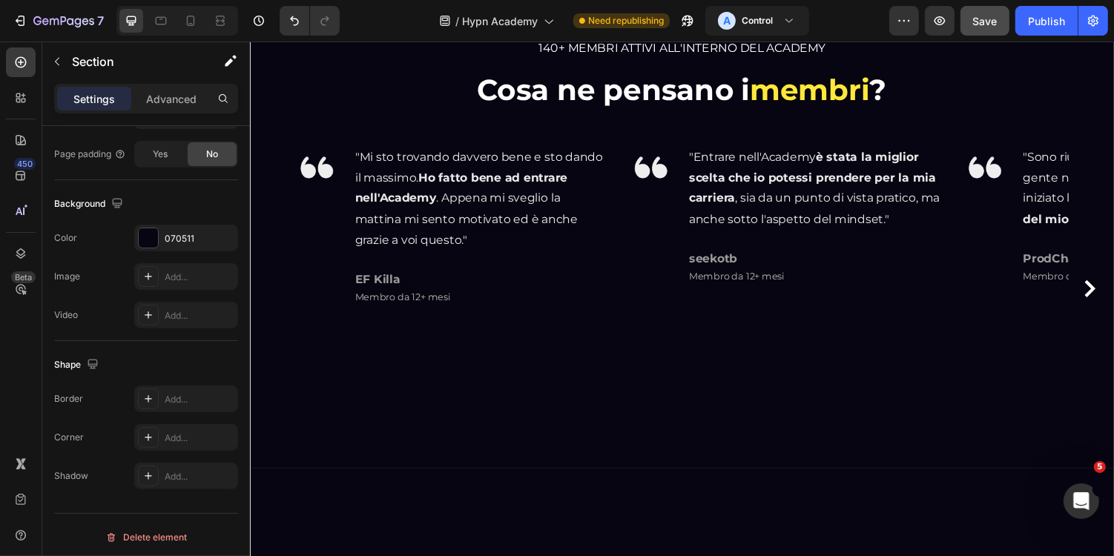
scroll to position [939, 0]
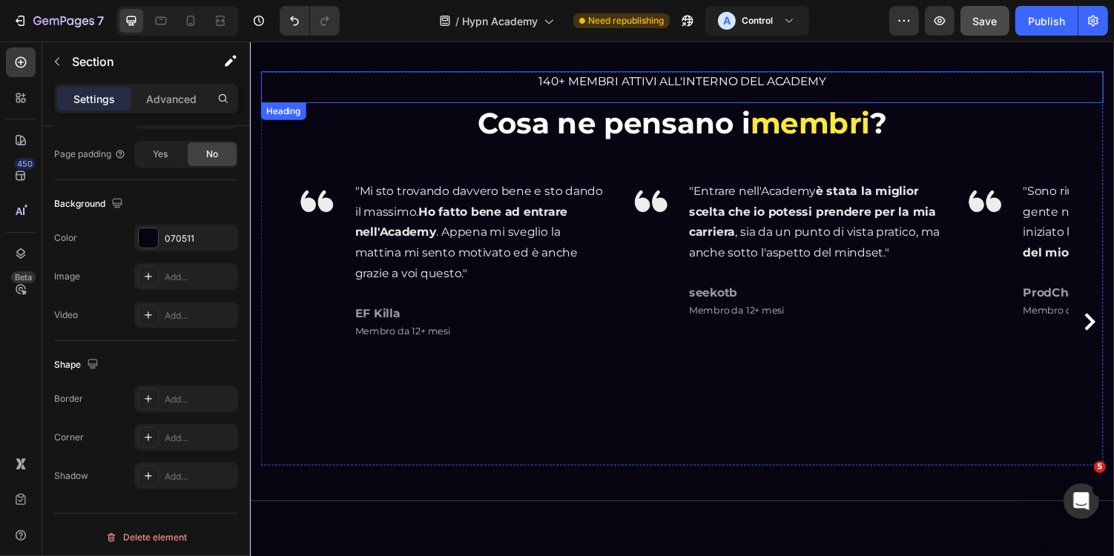
click at [641, 81] on span "140+ MEMBRI ATTIVI ALL'INTERNO DEL ACADEMY" at bounding box center [695, 81] width 296 height 14
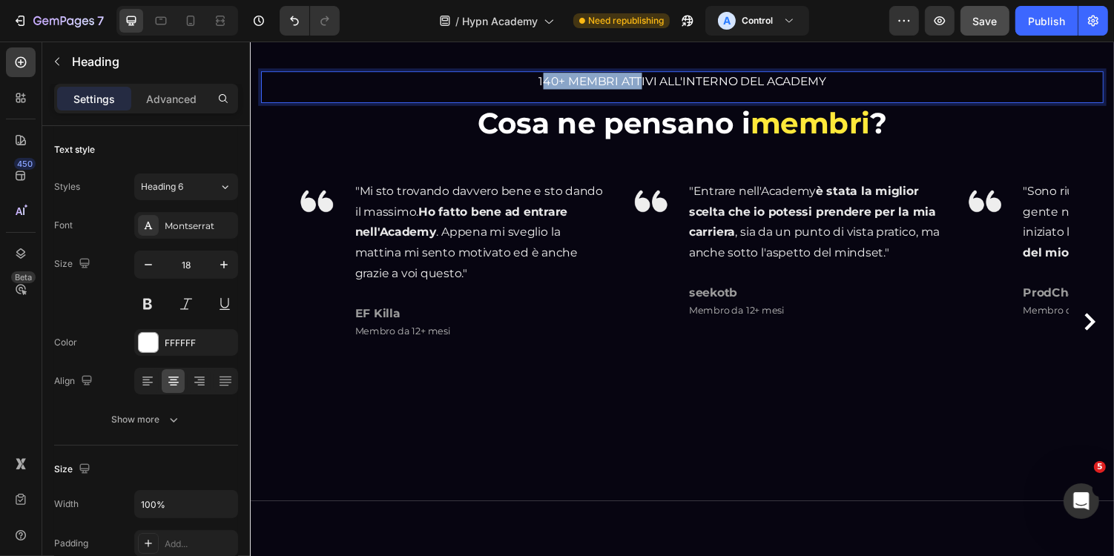
drag, startPoint x: 548, startPoint y: 81, endPoint x: 649, endPoint y: 82, distance: 100.9
click at [649, 82] on span "140+ MEMBRI ATTIVI ALL'INTERNO DEL ACADEMY" at bounding box center [695, 81] width 296 height 14
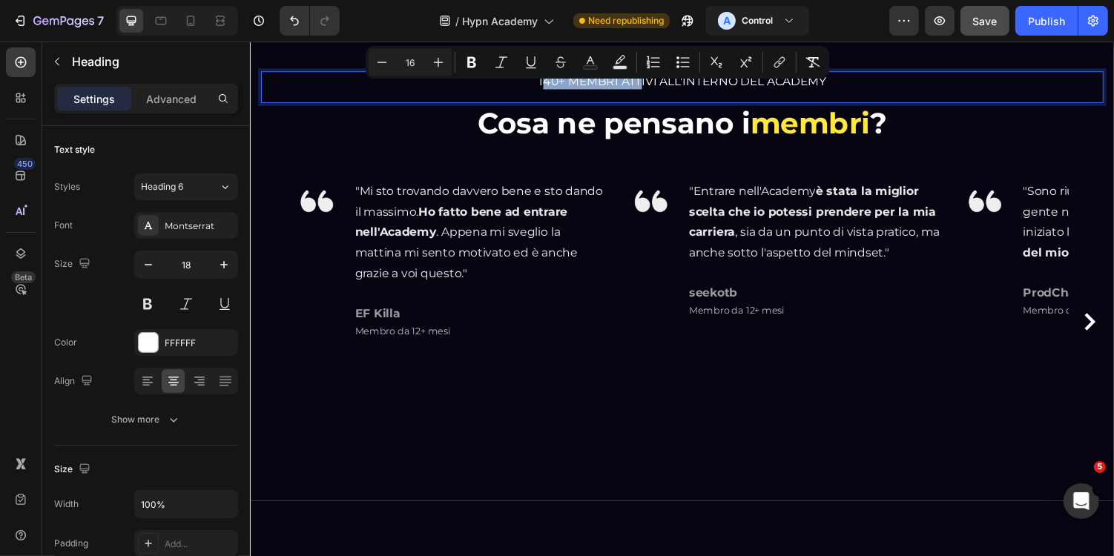
click at [593, 82] on span "140+ MEMBRI ATTIVI ALL'INTERNO DEL ACADEMY" at bounding box center [695, 81] width 296 height 14
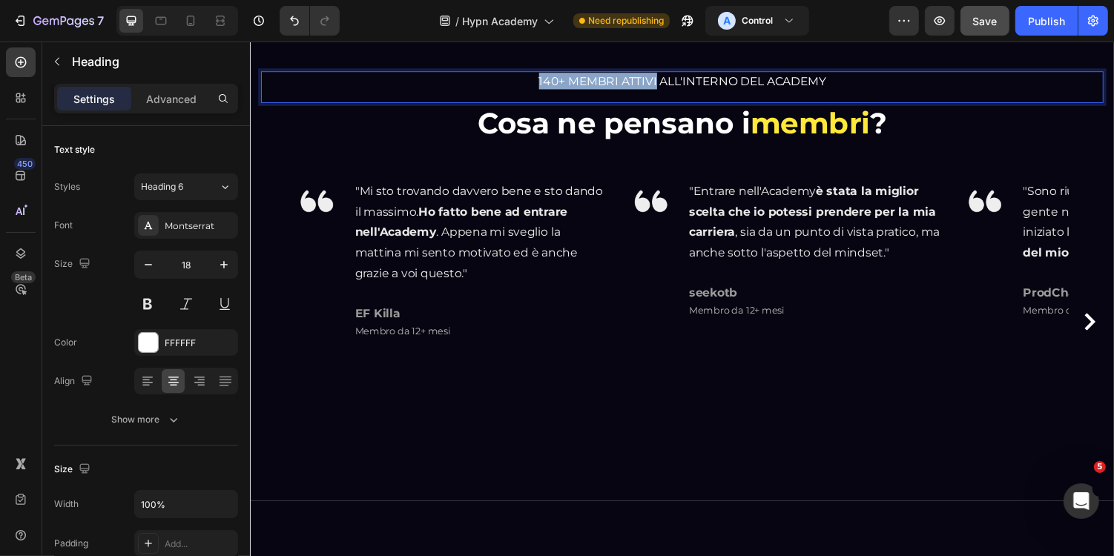
drag, startPoint x: 544, startPoint y: 82, endPoint x: 667, endPoint y: 83, distance: 122.4
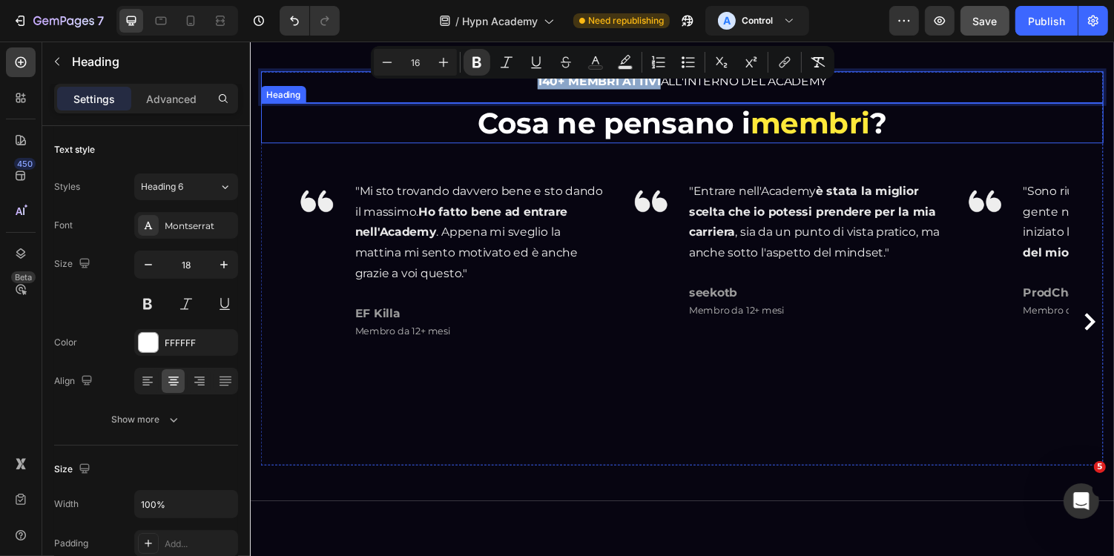
click at [690, 145] on div "140+ MEMBRI ATTIVI ALL'INTERNO DEL ACADEMY Heading 0 Cosa ne pensano i membri ?…" at bounding box center [694, 273] width 868 height 405
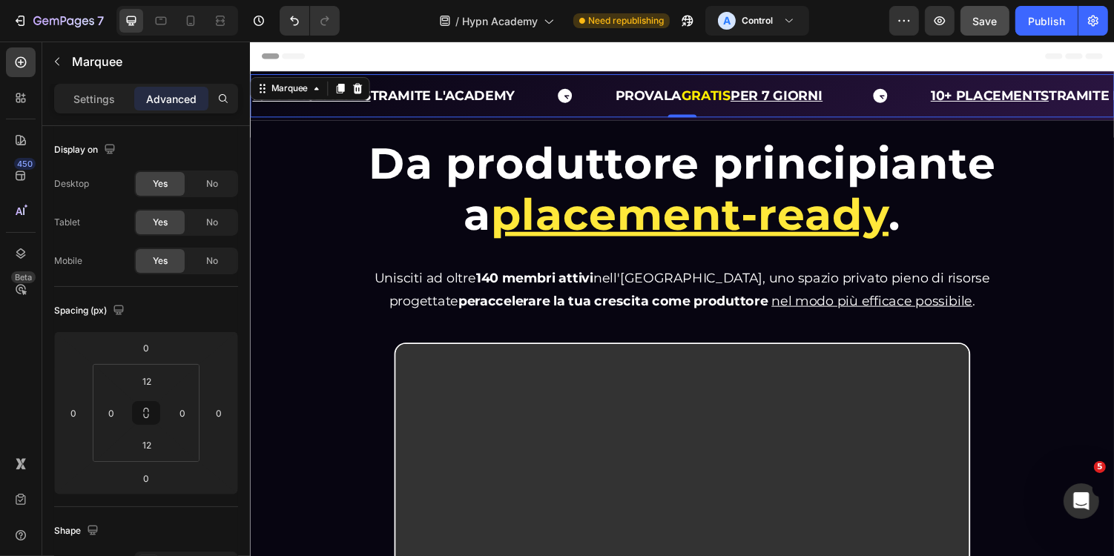
click at [662, 117] on div "10+ PLACEMENTS TRAMITE L'ACADEMY Text Block PROVALA GRATIS PER 7 GIORNI Text Bl…" at bounding box center [694, 96] width 890 height 45
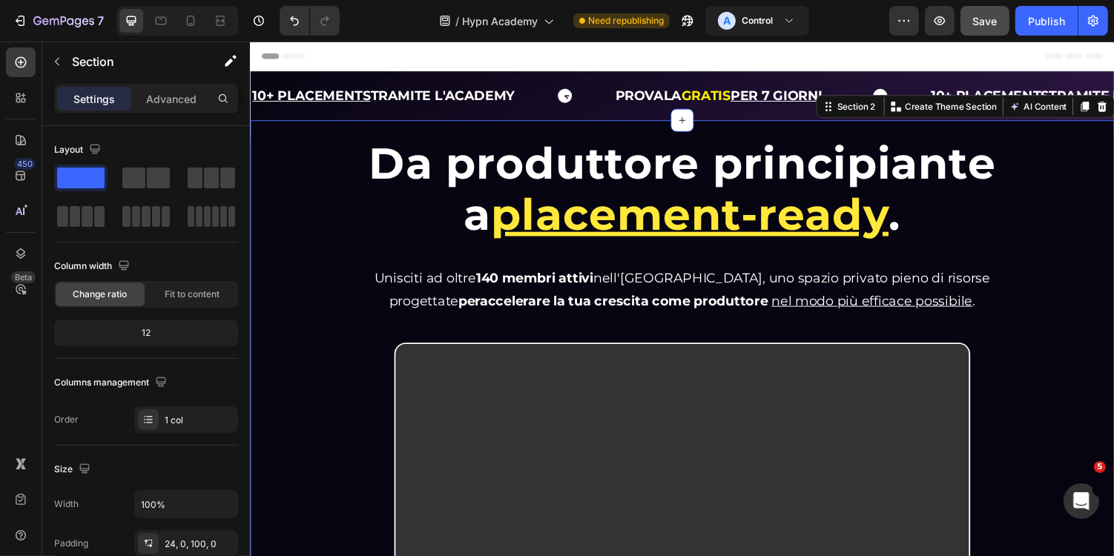
click at [648, 122] on div "Da produttore principiante a placement-ready . Heading Da produttore principian…" at bounding box center [694, 498] width 890 height 753
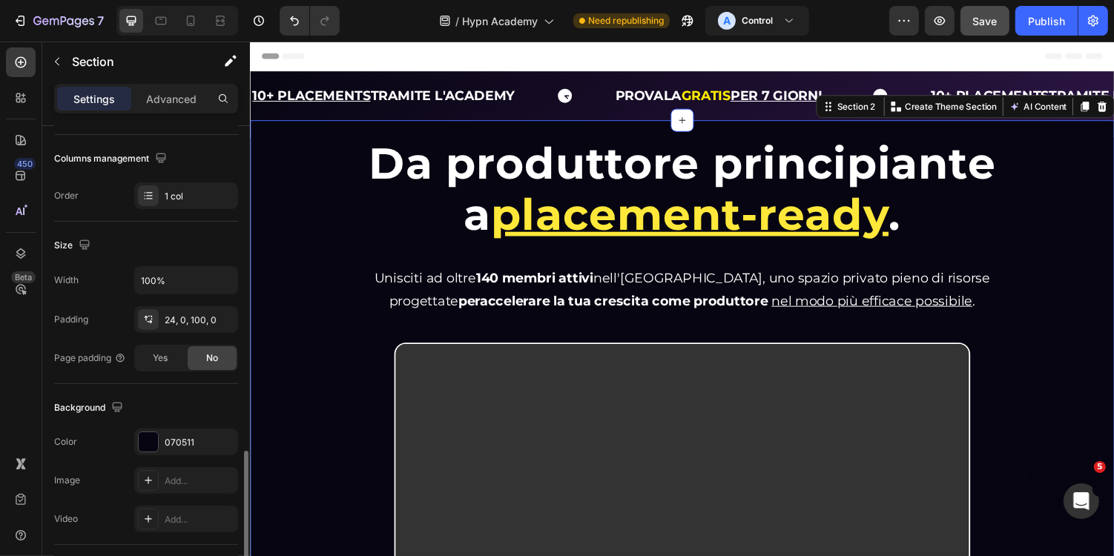
scroll to position [429, 0]
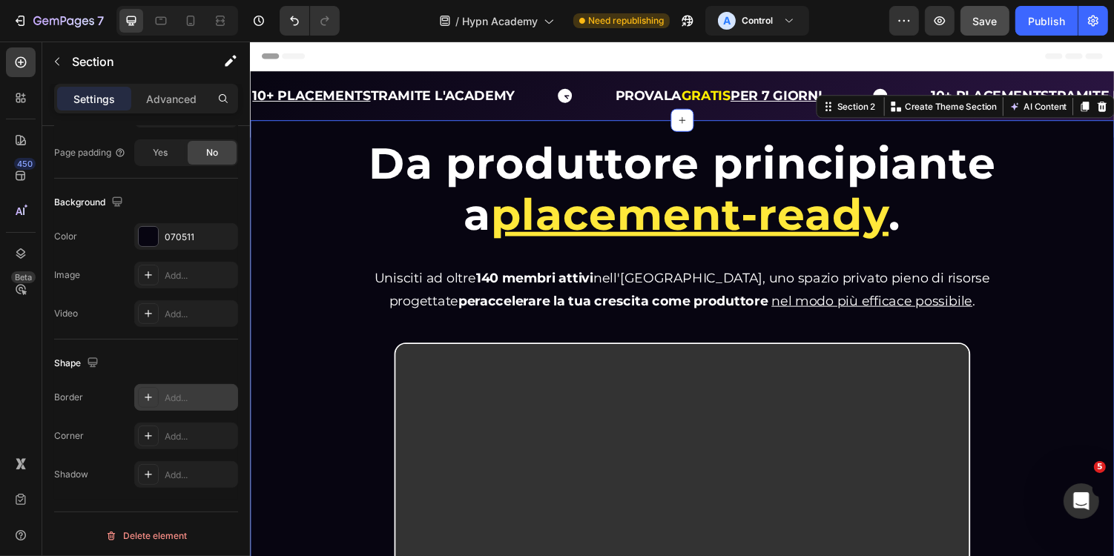
click at [186, 400] on div "Add..." at bounding box center [200, 398] width 70 height 13
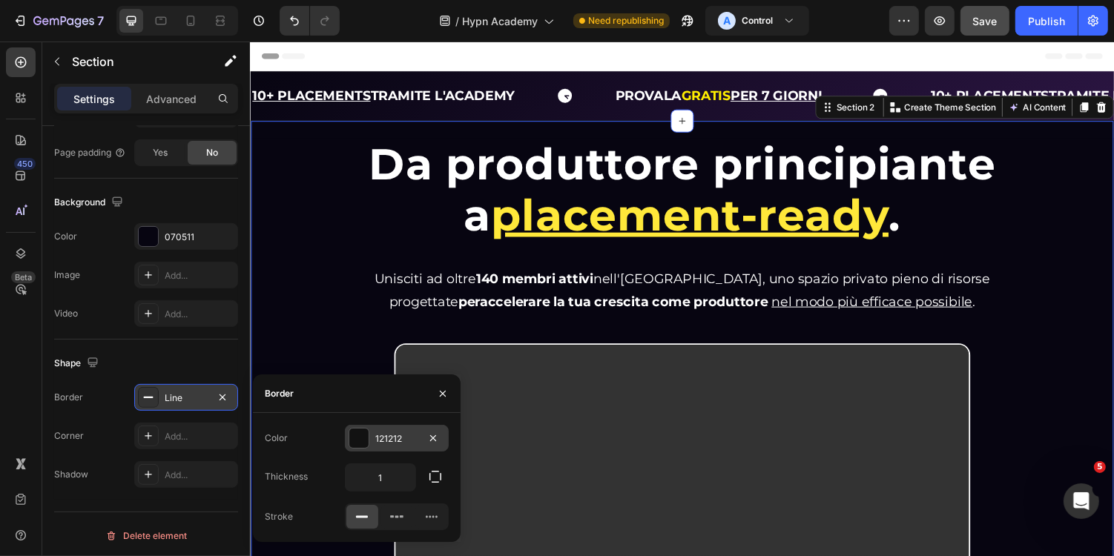
click at [396, 440] on div "121212" at bounding box center [396, 438] width 43 height 13
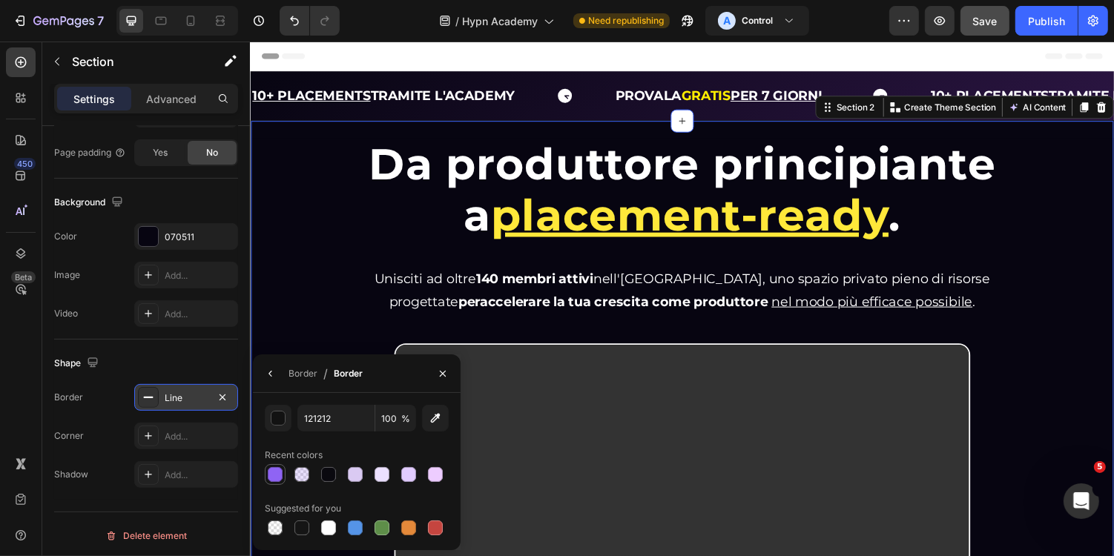
click at [281, 478] on div at bounding box center [275, 474] width 15 height 15
type input "8F64F4"
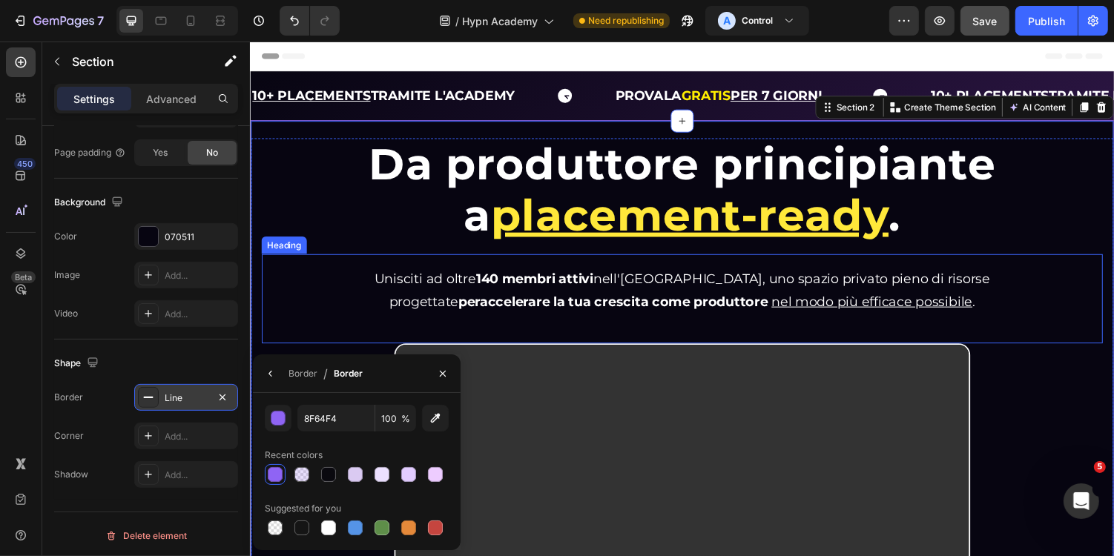
click at [325, 290] on div "Unisciti ad oltre 140 membri attivi nell'Hypn Academy, uno spazio privato pieno…" at bounding box center [694, 306] width 866 height 93
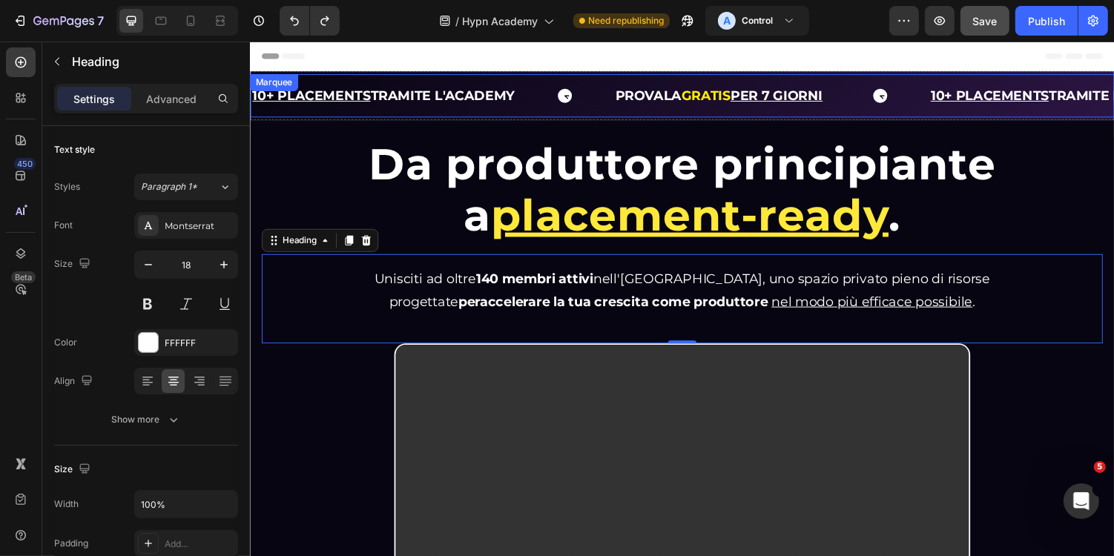
click at [401, 74] on div "10+ PLACEMENTS TRAMITE L'ACADEMY Text Block PROVALA GRATIS PER 7 GIORNI Text Bl…" at bounding box center [694, 96] width 890 height 45
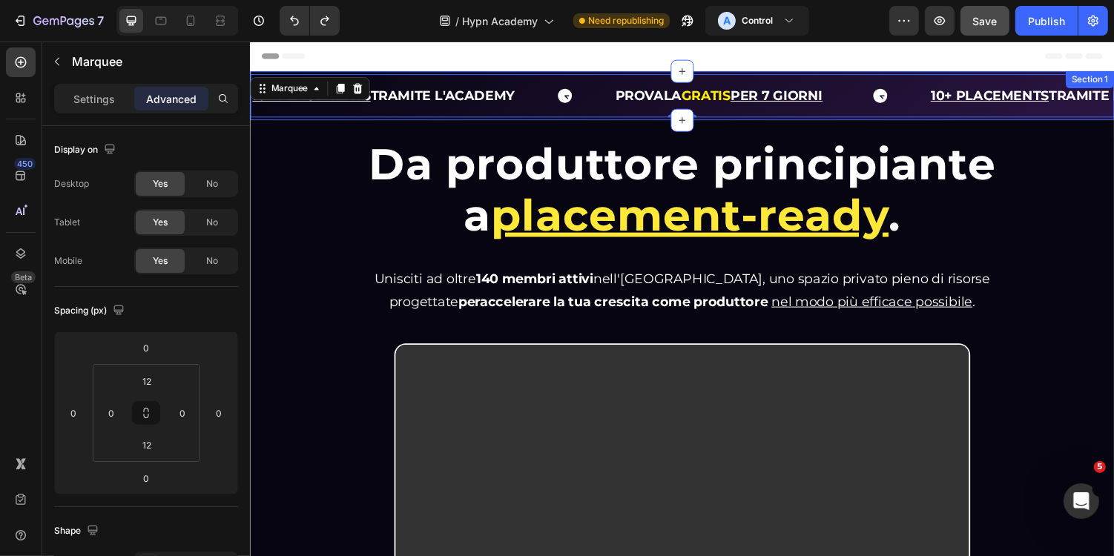
click at [409, 71] on div "10+ PLACEMENTS TRAMITE L'ACADEMY Text Block PROVALA GRATIS PER 7 GIORNI Text Bl…" at bounding box center [694, 96] width 890 height 50
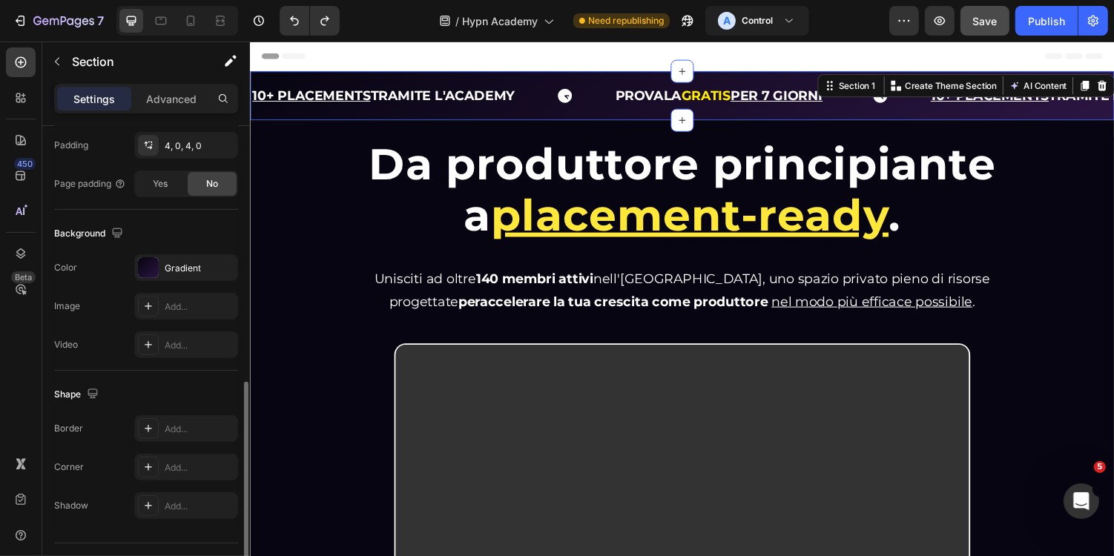
scroll to position [429, 0]
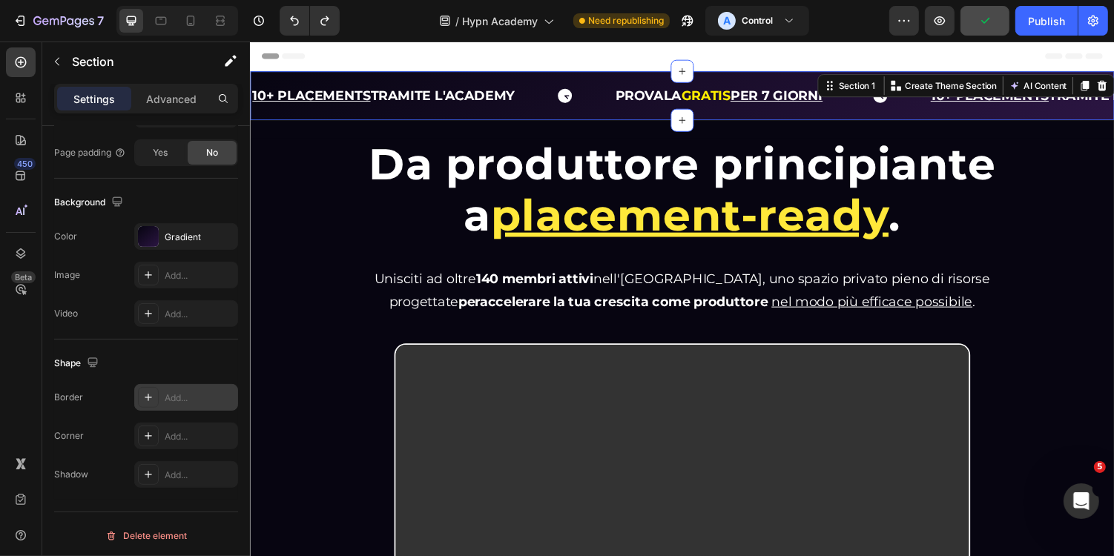
click at [178, 398] on div "Add..." at bounding box center [200, 398] width 70 height 13
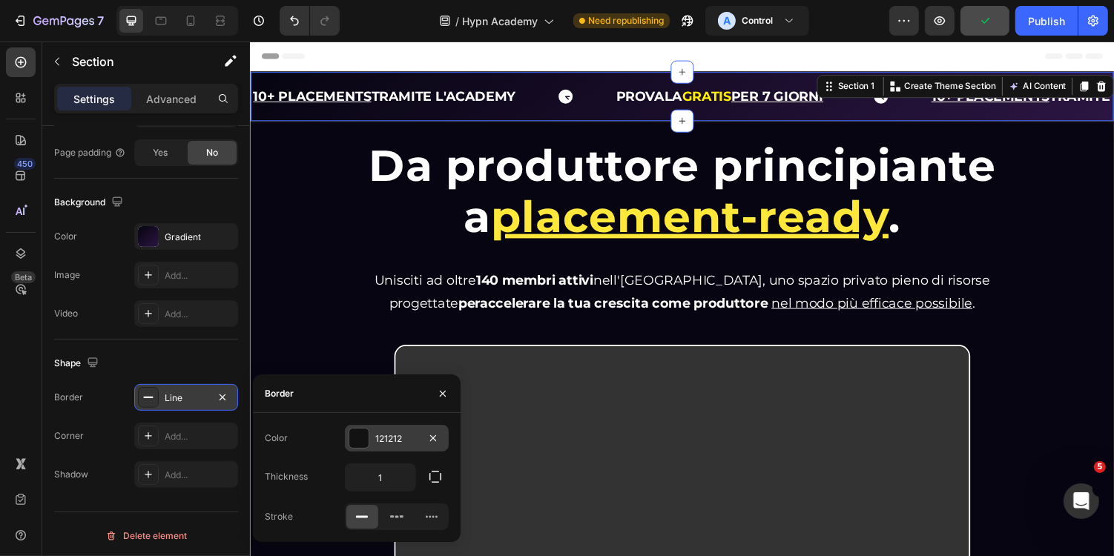
click at [393, 438] on div "121212" at bounding box center [396, 438] width 43 height 13
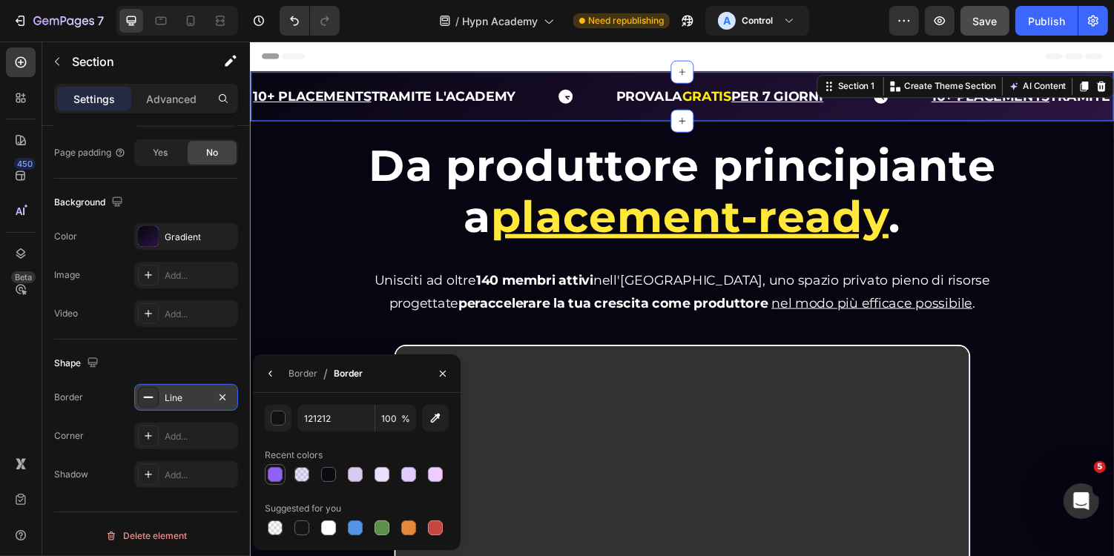
click at [277, 478] on div at bounding box center [275, 474] width 15 height 15
type input "8F64F4"
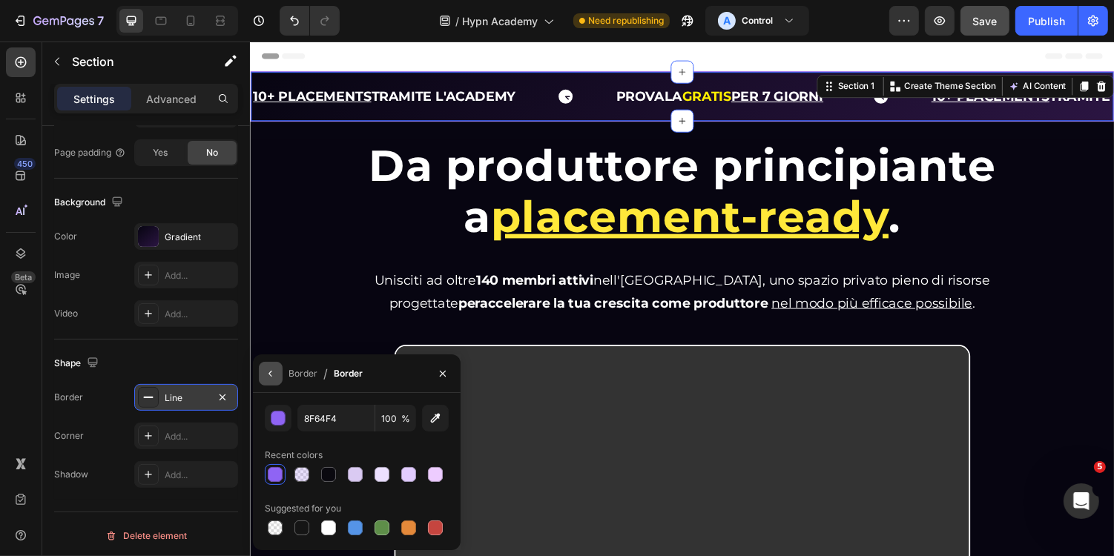
click at [282, 371] on button "button" at bounding box center [271, 374] width 24 height 24
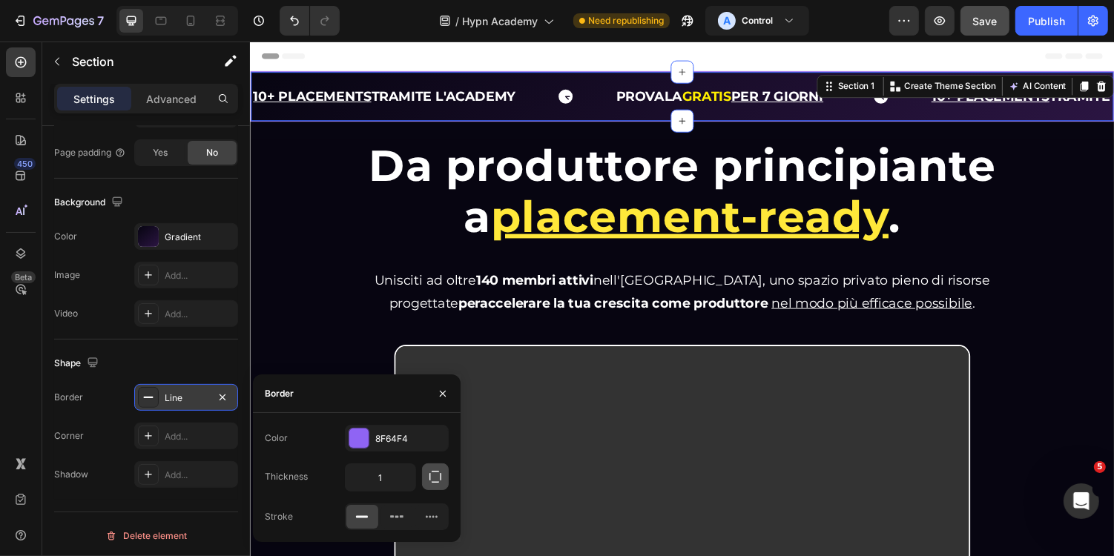
click at [430, 480] on icon "button" at bounding box center [435, 477] width 12 height 12
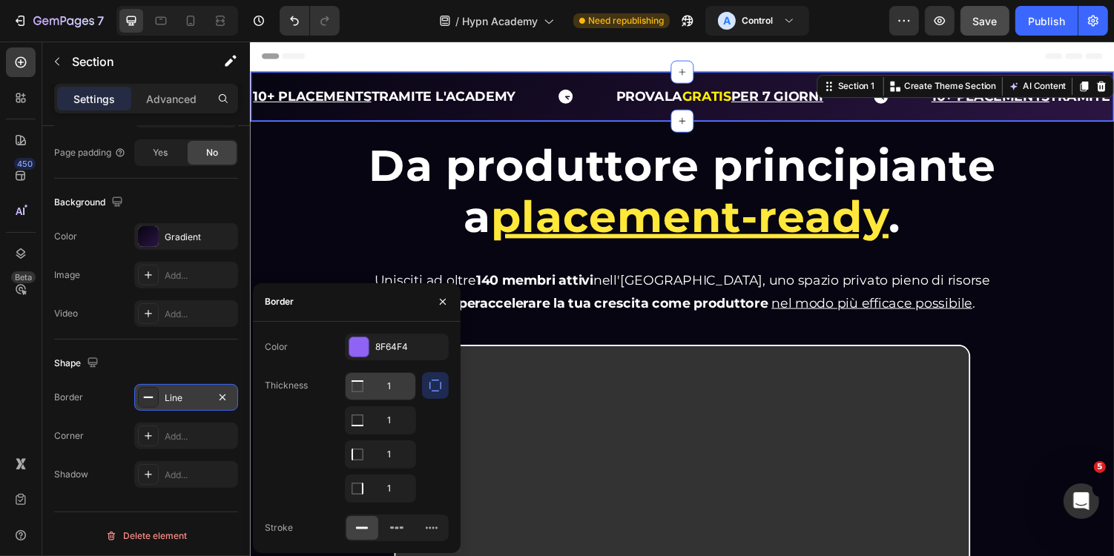
click at [397, 391] on input "1" at bounding box center [381, 386] width 70 height 27
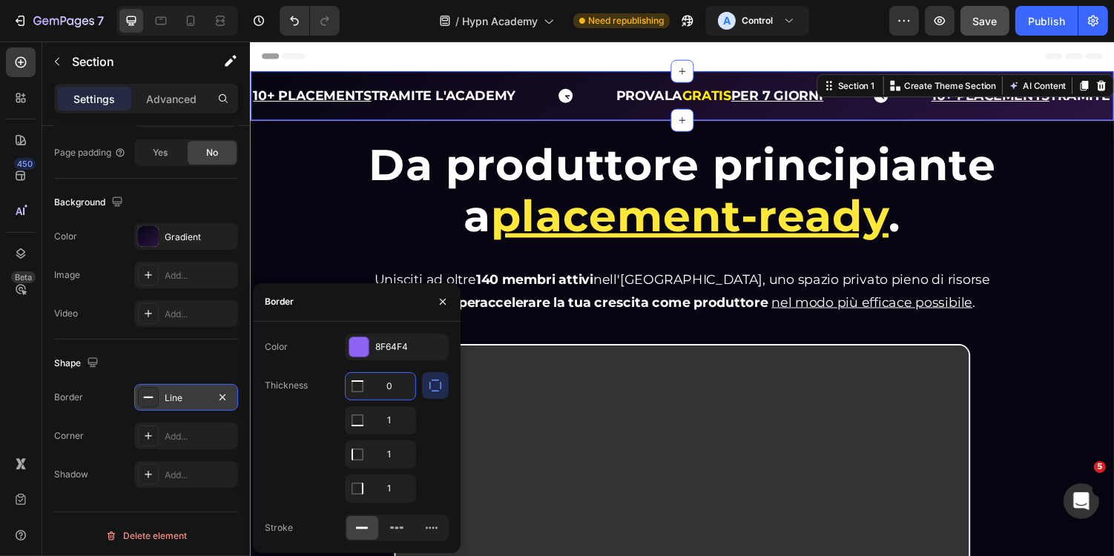
type input "0"
click at [323, 322] on div "Color 8F64F4 Thickness 0 1 0 0 Stroke" at bounding box center [357, 437] width 208 height 231
click at [435, 297] on button "button" at bounding box center [443, 302] width 24 height 24
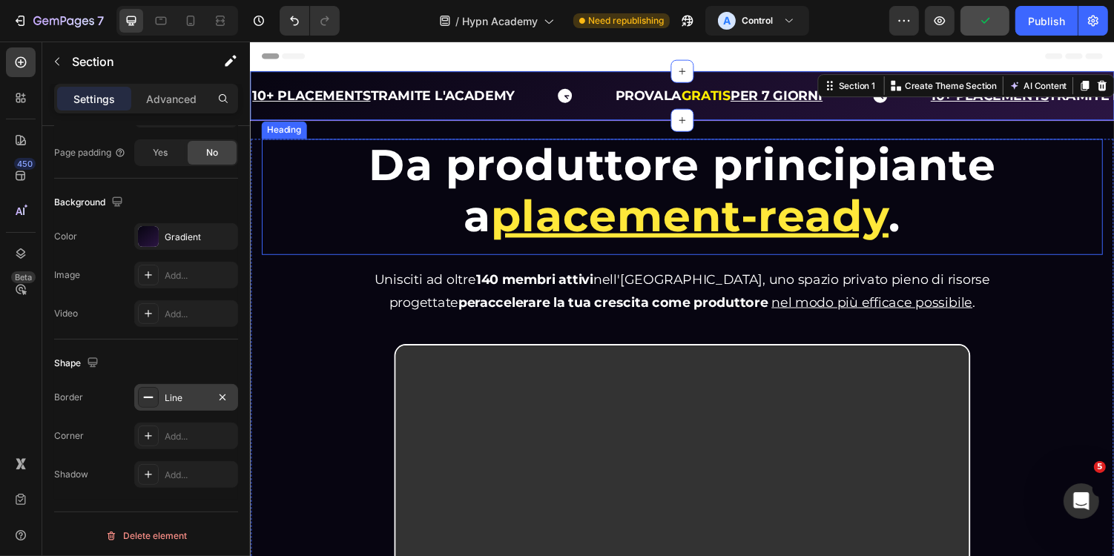
click at [337, 204] on h1 "Da produttore principiante a placement-ready ." at bounding box center [694, 195] width 755 height 108
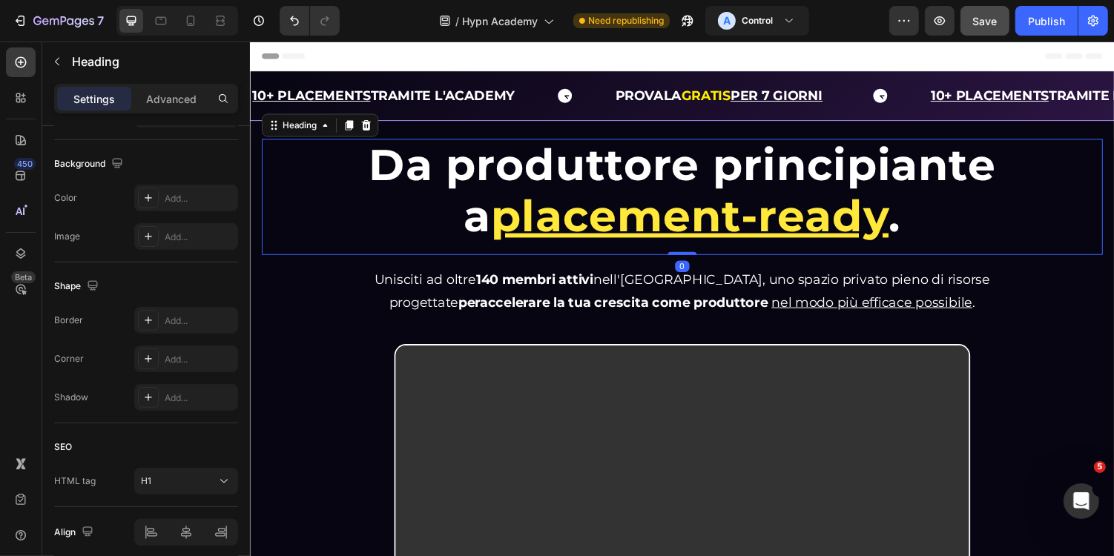
scroll to position [0, 0]
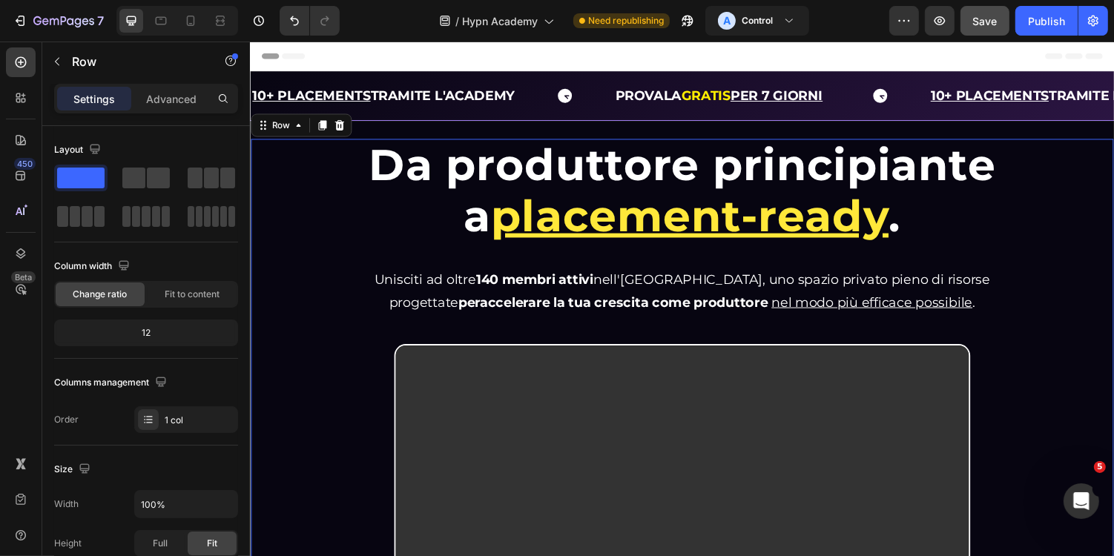
click at [338, 357] on div "Da produttore principiante a placement-ready . Heading Da produttore principian…" at bounding box center [694, 396] width 866 height 510
click at [783, 30] on button "A Control" at bounding box center [757, 21] width 104 height 30
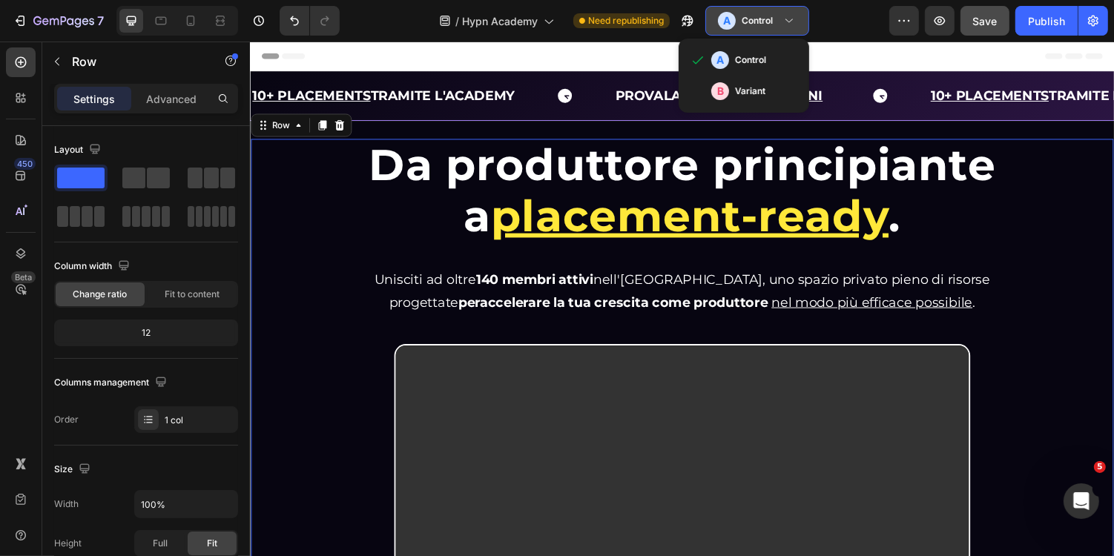
click at [783, 30] on button "A Control" at bounding box center [757, 21] width 104 height 30
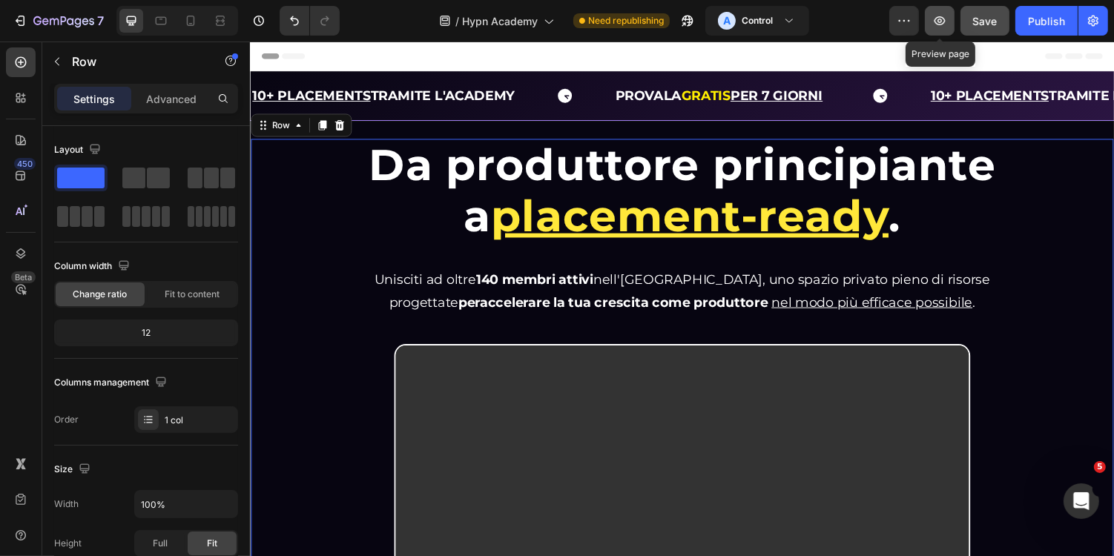
click at [938, 22] on icon "button" at bounding box center [939, 20] width 15 height 15
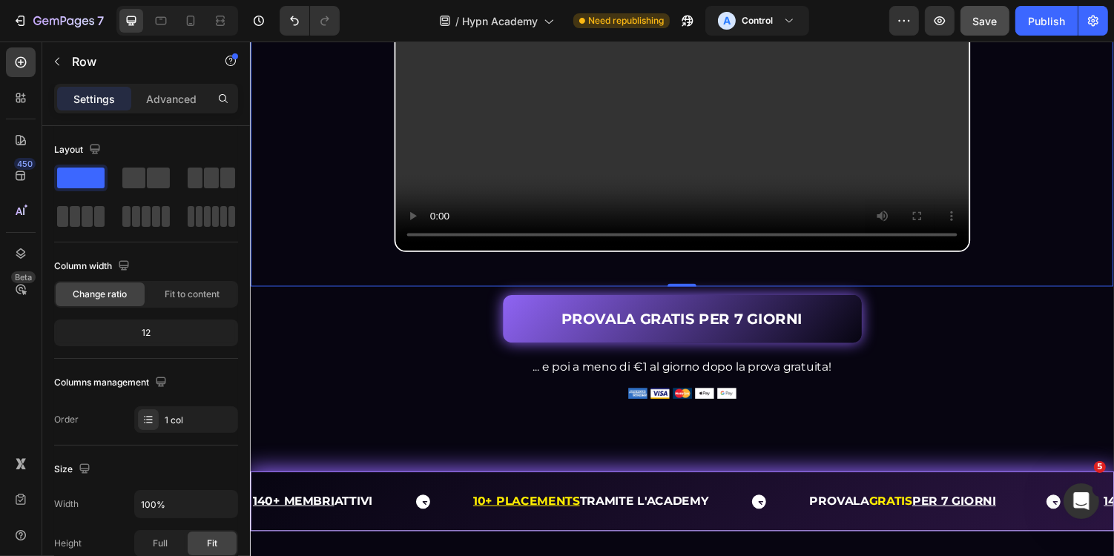
scroll to position [540, 0]
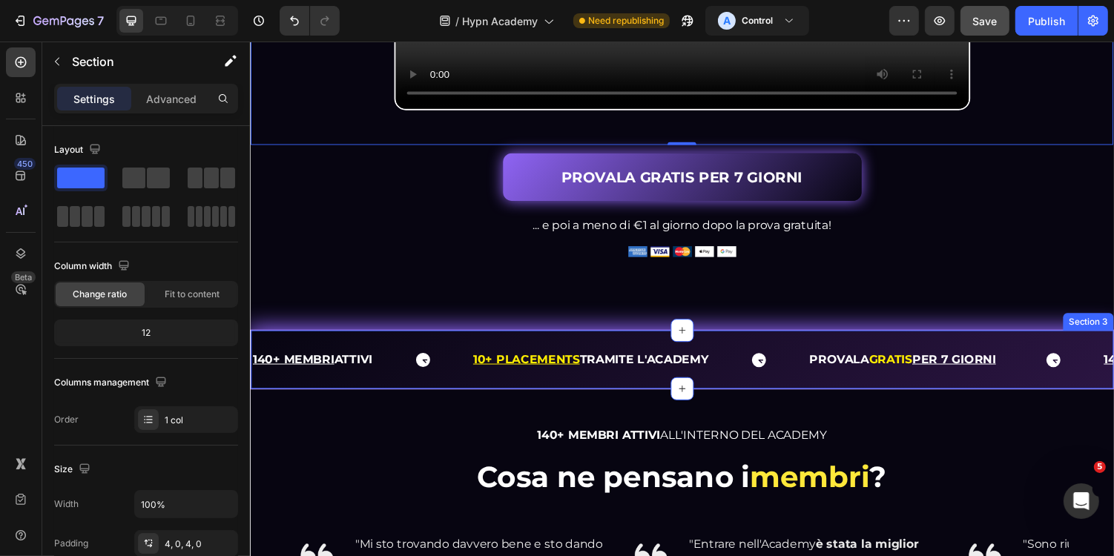
click at [346, 375] on div "140+ MEMBRI ATTIVI Text 10+ PLACEMENTS TRAMITE L'ACADEMY Text Block PROVALA GRA…" at bounding box center [694, 369] width 890 height 62
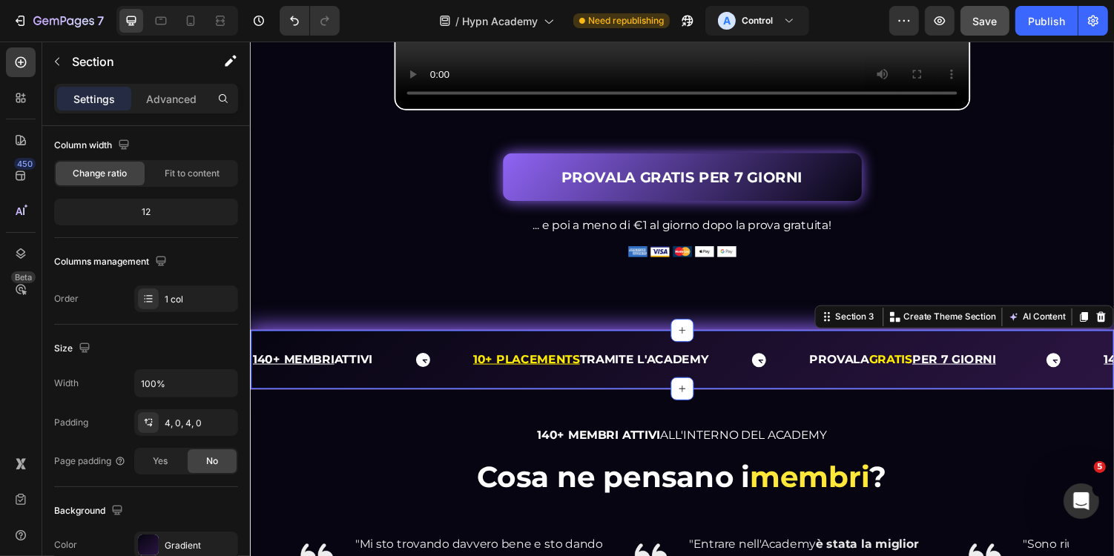
scroll to position [429, 0]
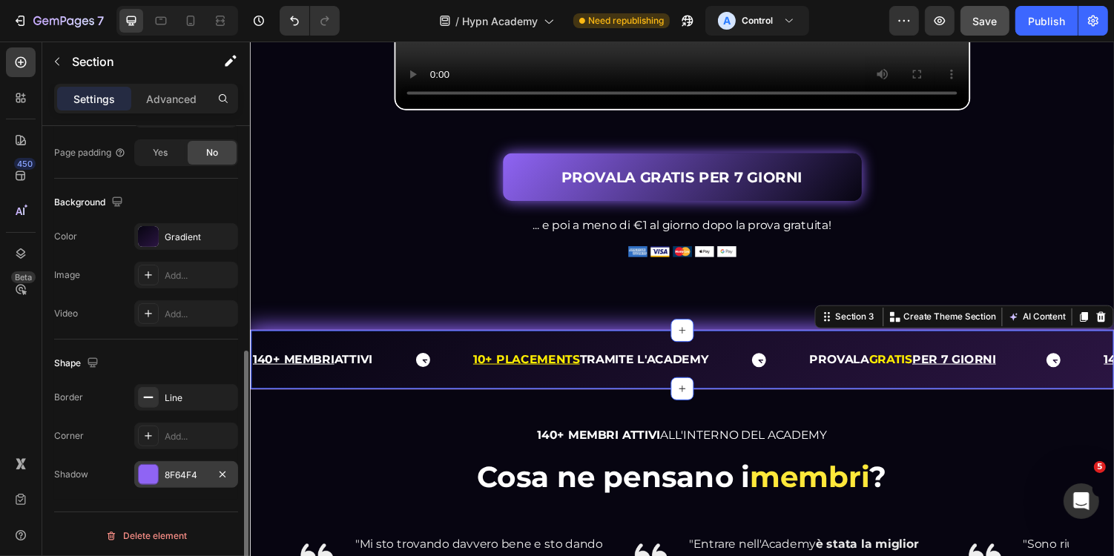
click at [185, 469] on div "8F64F4" at bounding box center [186, 475] width 43 height 13
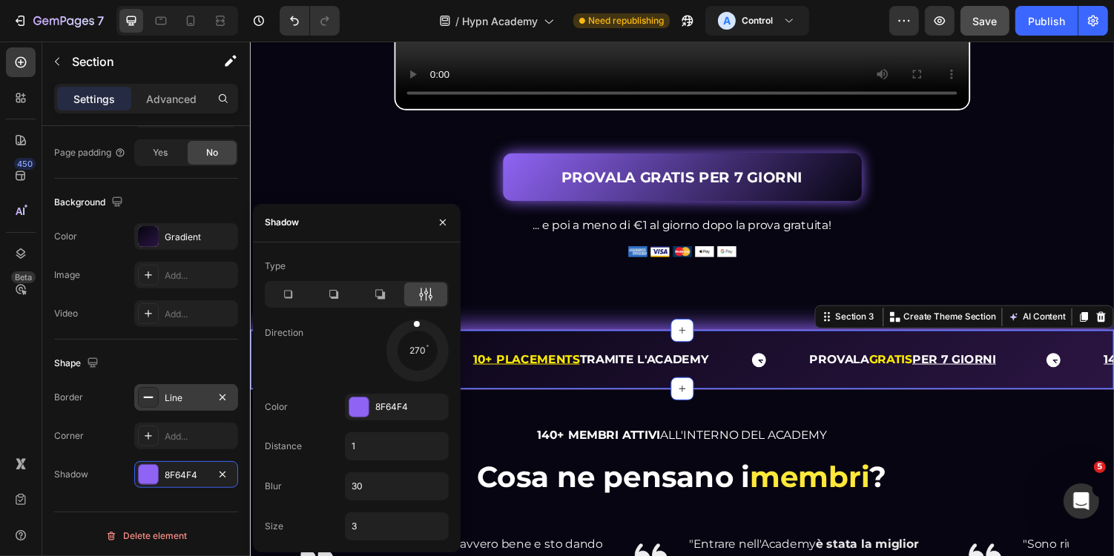
click at [188, 402] on div "Line" at bounding box center [186, 397] width 104 height 27
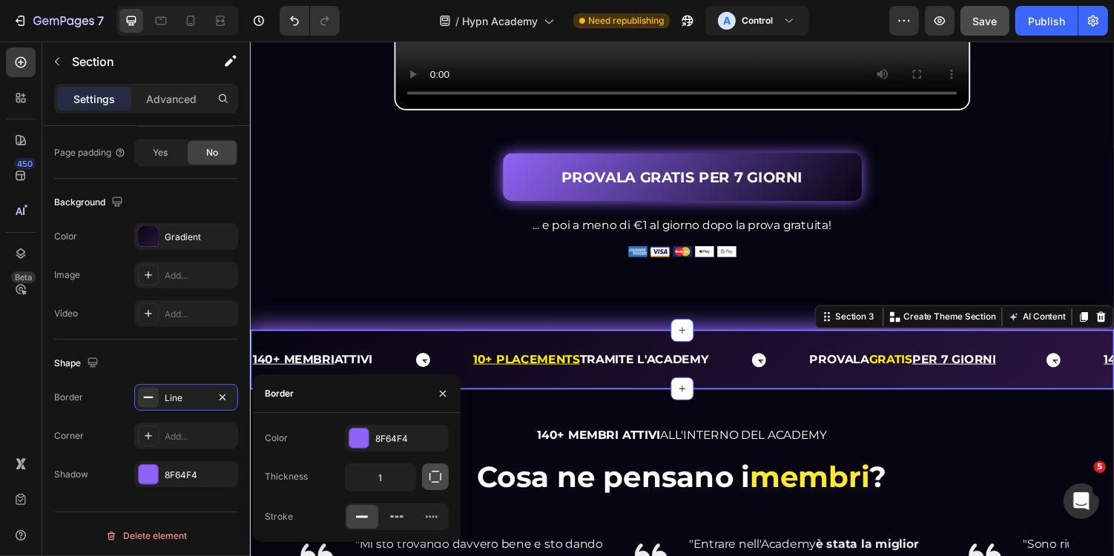
click at [436, 474] on icon "button" at bounding box center [435, 477] width 15 height 15
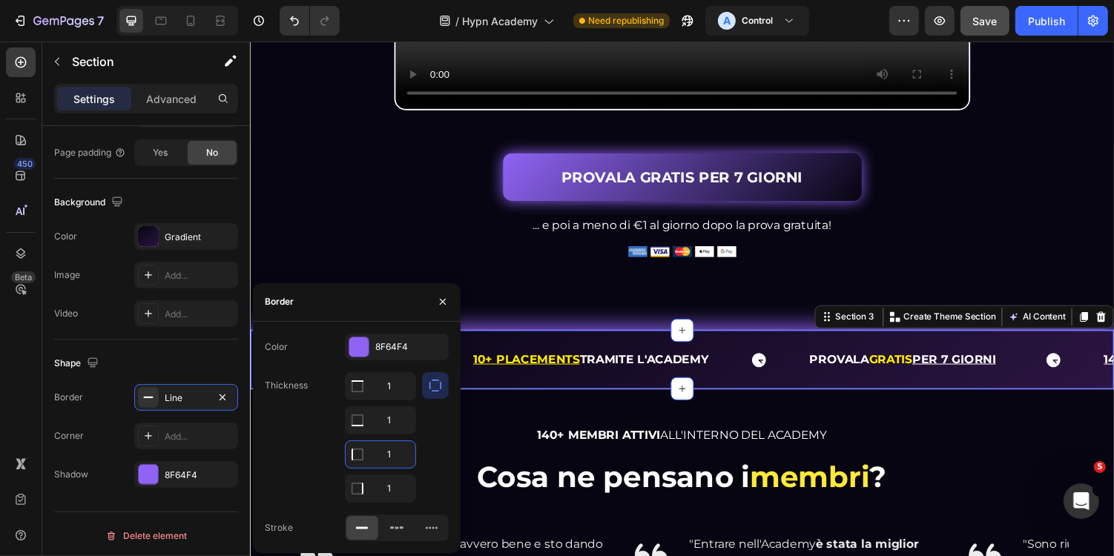
click at [392, 451] on input "1" at bounding box center [381, 454] width 70 height 27
type input "0"
click at [392, 487] on input "1" at bounding box center [381, 488] width 70 height 27
type input "0"
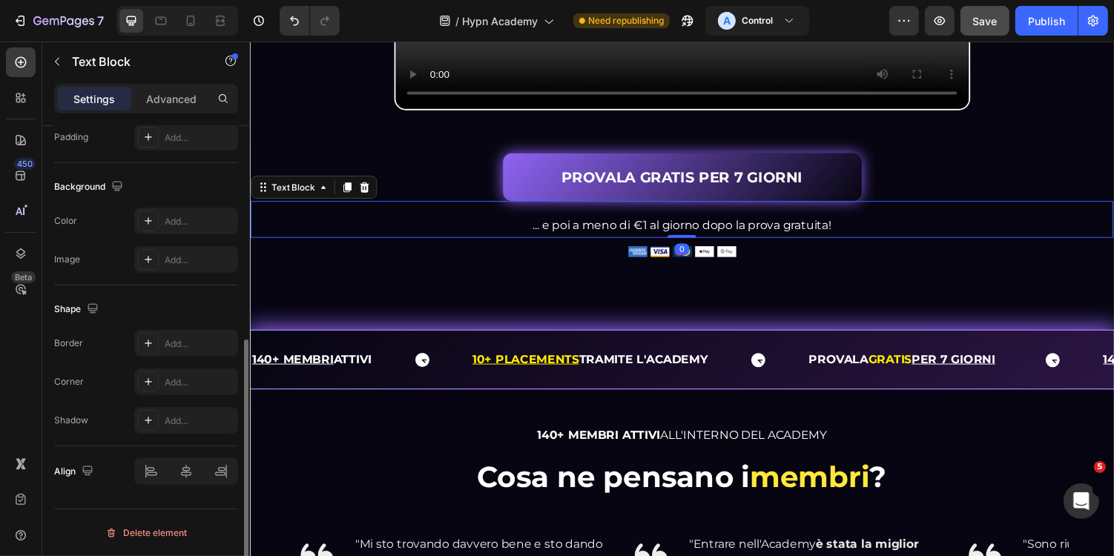
click at [366, 241] on p "... e poi a meno di €1 al giorno dopo la prova gratuita!" at bounding box center [694, 231] width 886 height 22
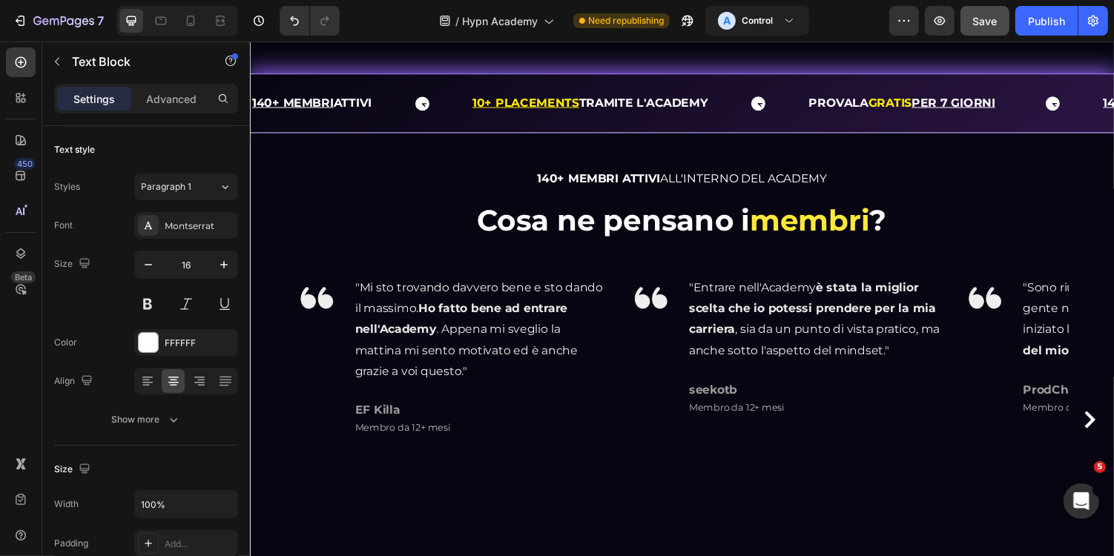
scroll to position [805, 0]
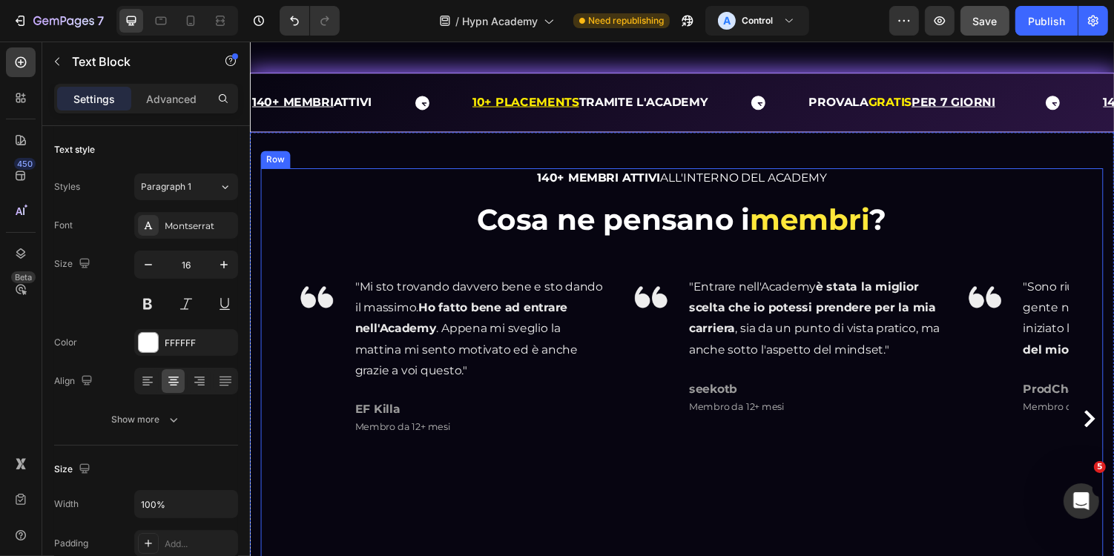
click at [547, 245] on h2 "Cosa ne pensano i membri ?" at bounding box center [694, 224] width 868 height 42
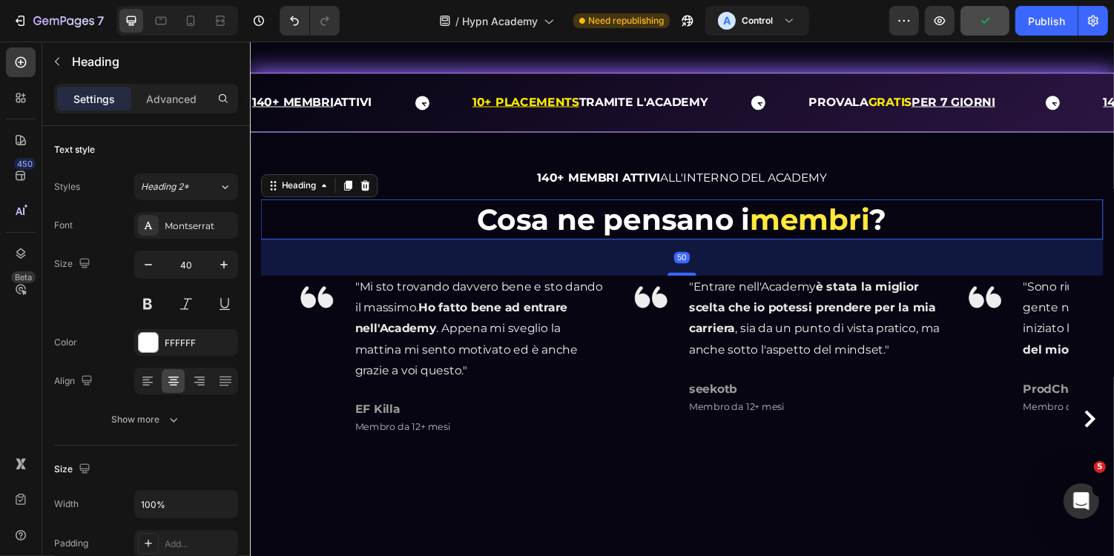
click at [575, 245] on h2 "Cosa ne pensano i membri ?" at bounding box center [694, 224] width 868 height 42
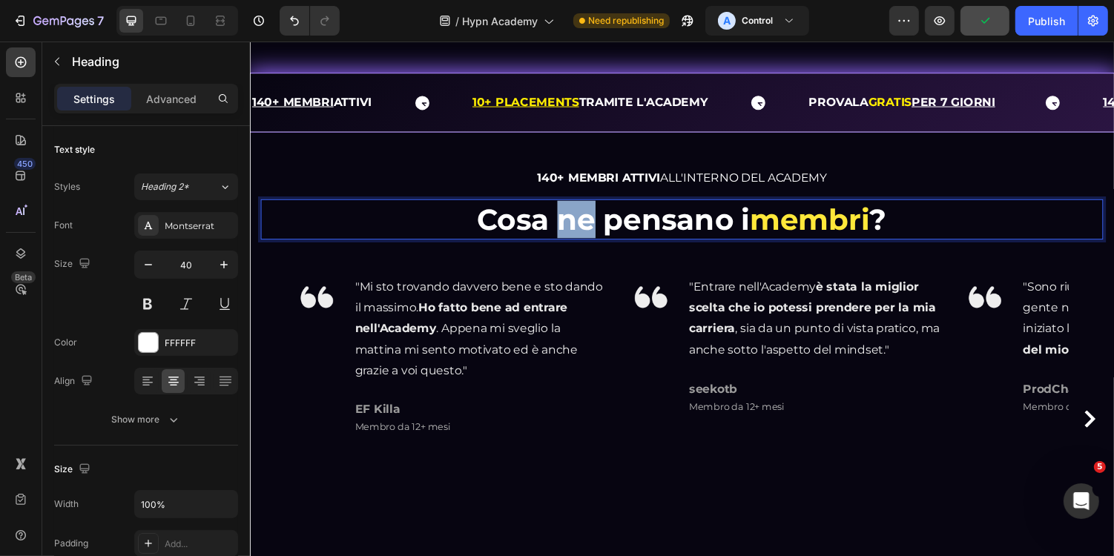
click at [575, 243] on p "Cosa ne pensano i membri ?" at bounding box center [694, 224] width 865 height 39
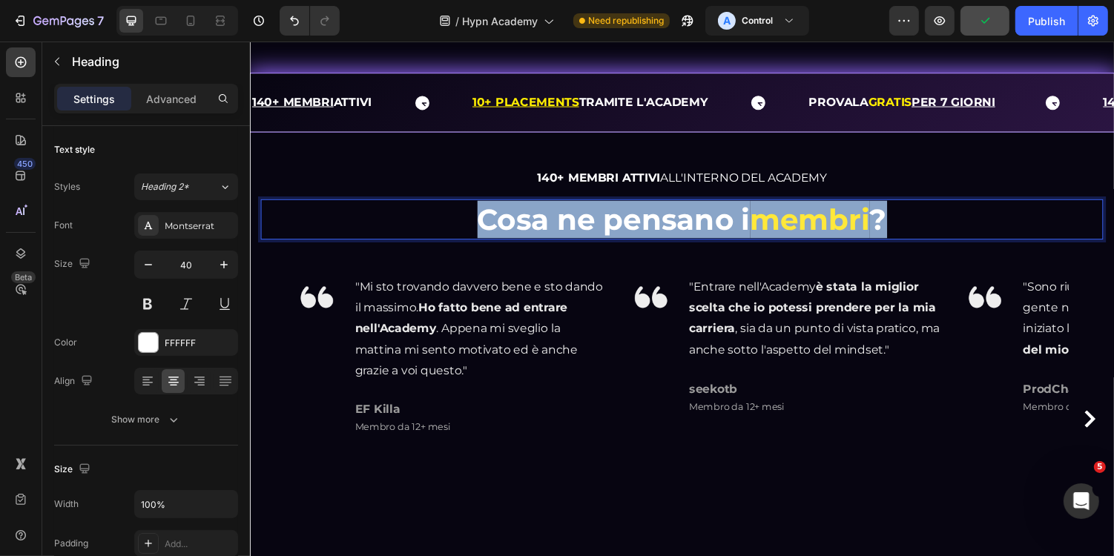
click at [575, 243] on p "Cosa ne pensano i membri ?" at bounding box center [694, 224] width 865 height 39
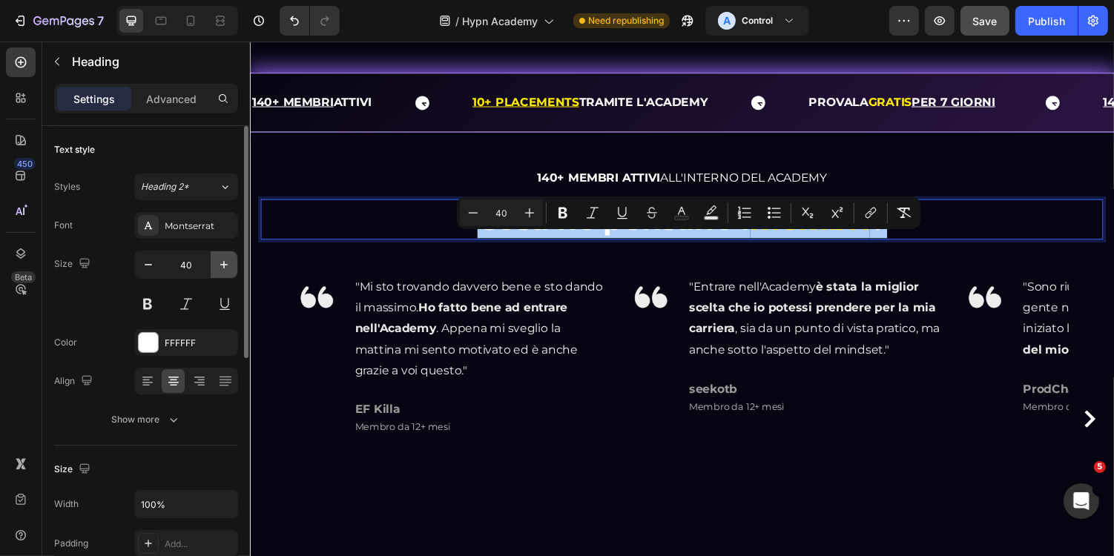
click at [230, 267] on icon "button" at bounding box center [224, 264] width 15 height 15
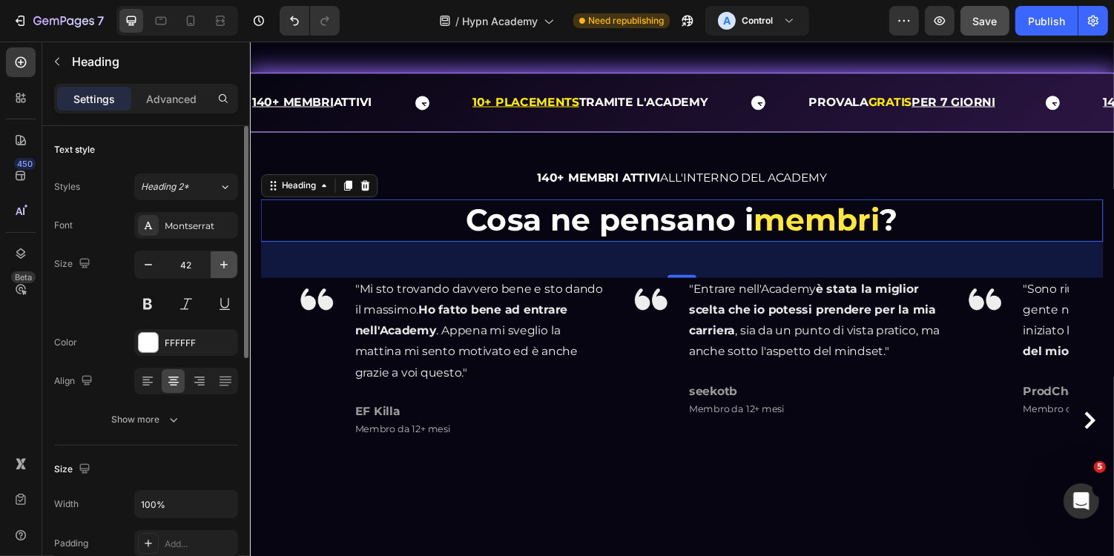
click at [230, 267] on icon "button" at bounding box center [224, 264] width 15 height 15
type input "44"
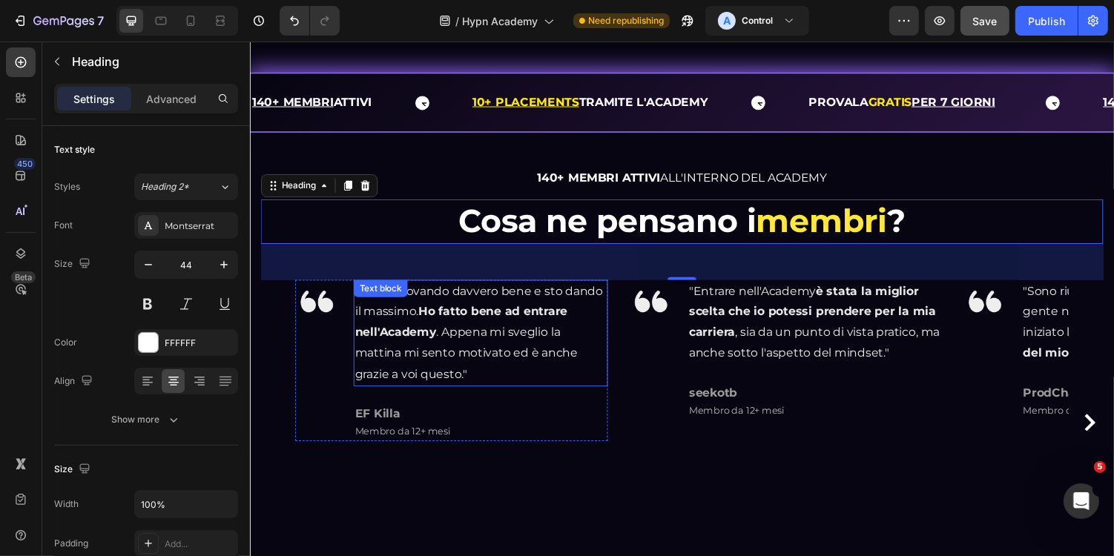
click at [516, 395] on p ""Mi sto trovando davvero bene e sto dando il massimo. Ho fatto bene ad entrare …" at bounding box center [487, 341] width 259 height 107
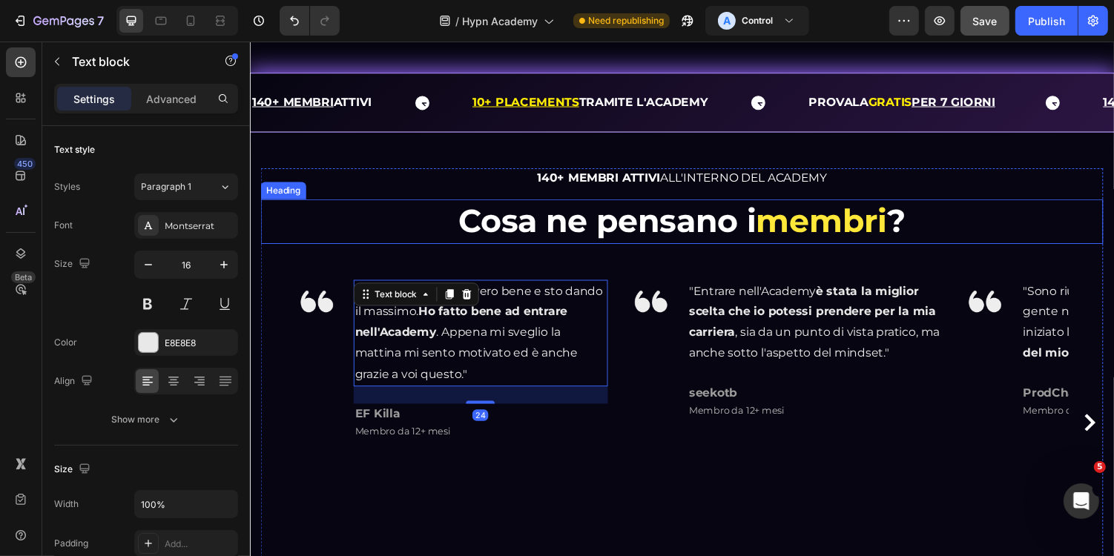
click at [788, 246] on span "membri" at bounding box center [838, 225] width 135 height 40
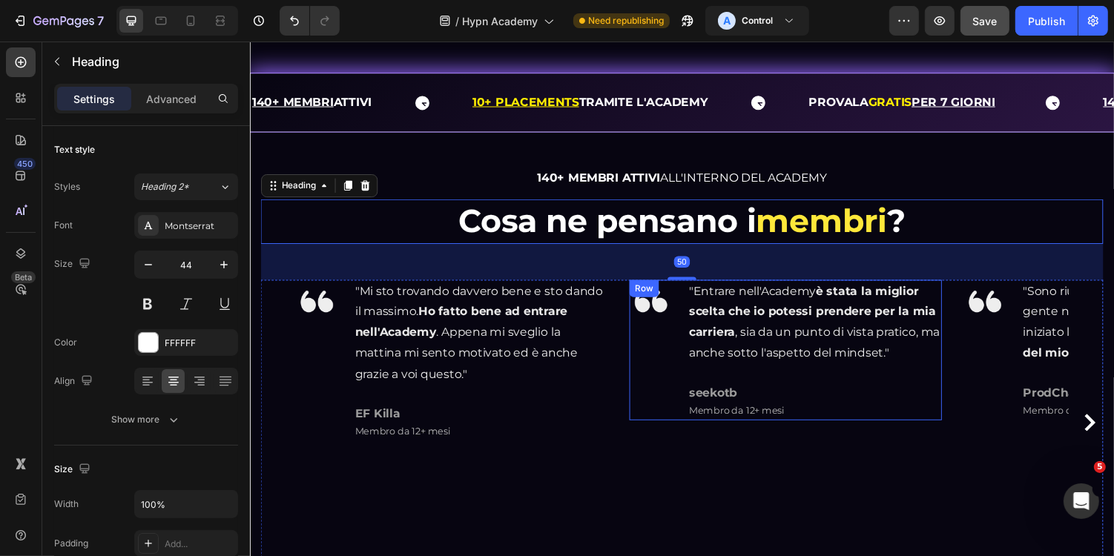
click at [790, 412] on p "seekotb" at bounding box center [751, 403] width 99 height 18
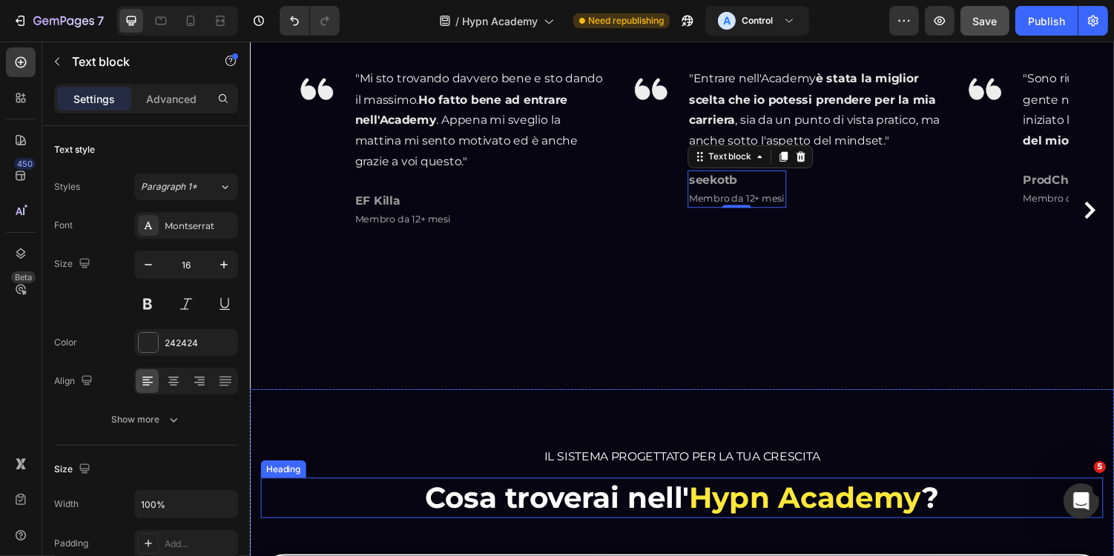
scroll to position [764, 0]
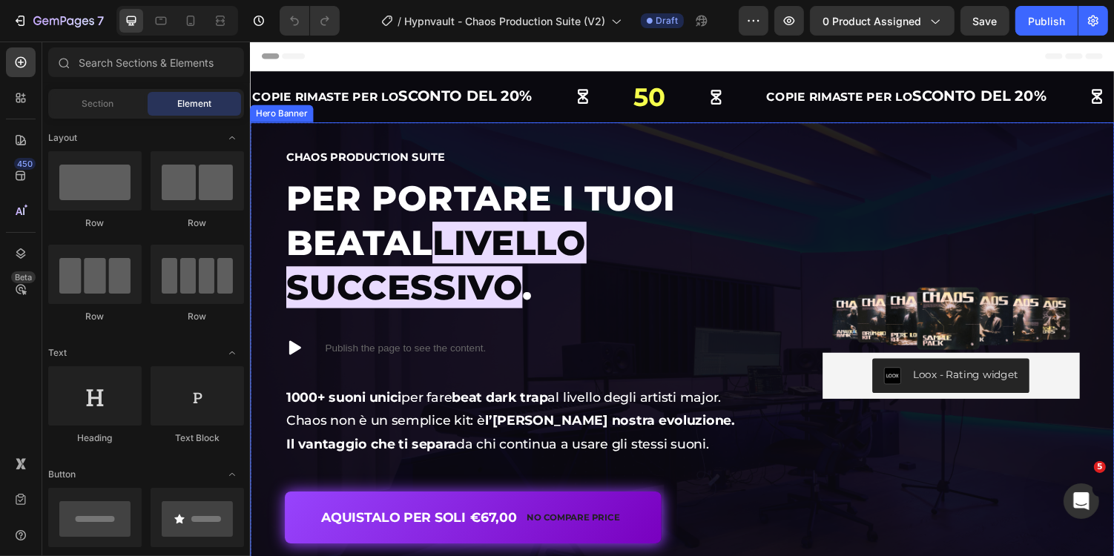
click at [628, 128] on div "Image Loox - Rating widget Loox Chaos Production Suite Heading Per portare i tu…" at bounding box center [694, 368] width 890 height 489
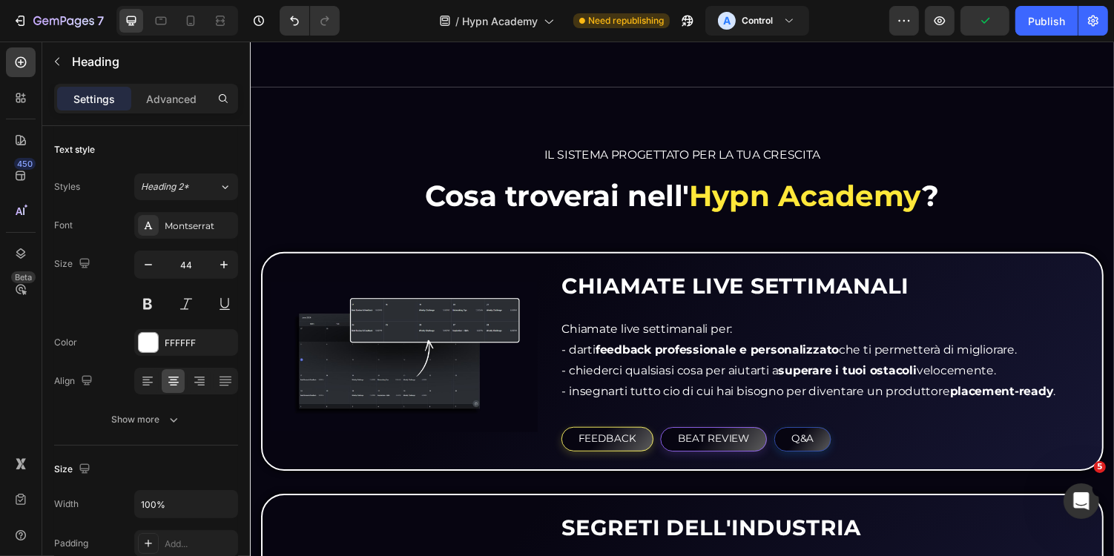
scroll to position [1433, 0]
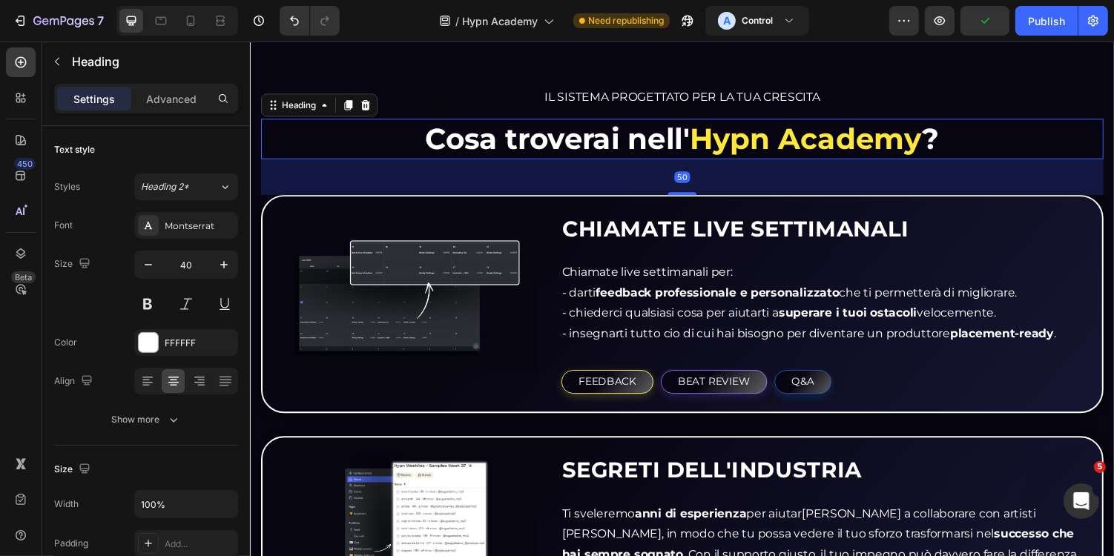
click at [734, 148] on span "Hypn Academy" at bounding box center [822, 140] width 240 height 36
click at [229, 264] on icon "button" at bounding box center [224, 264] width 15 height 15
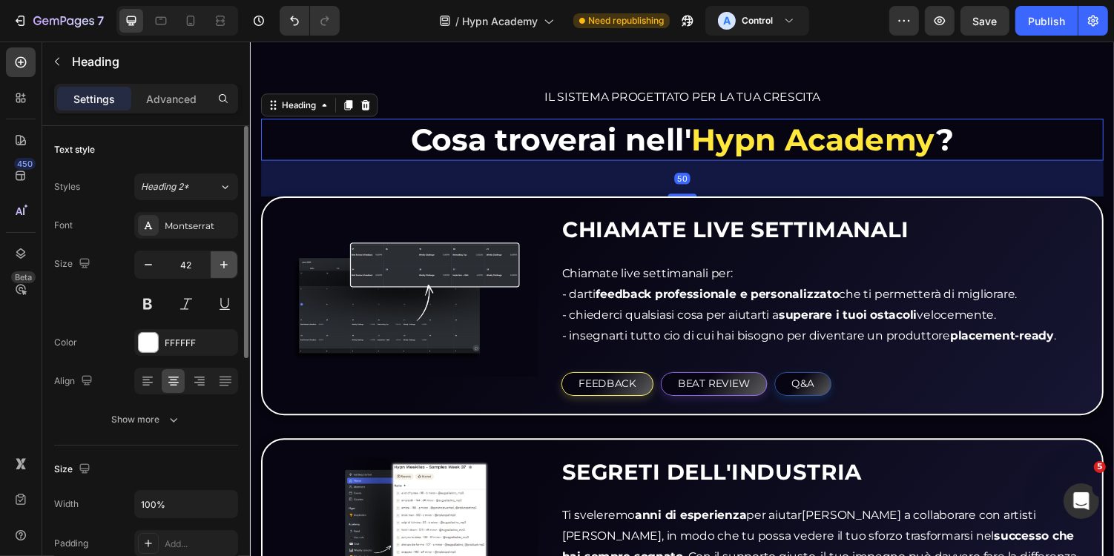
click at [229, 264] on icon "button" at bounding box center [224, 264] width 15 height 15
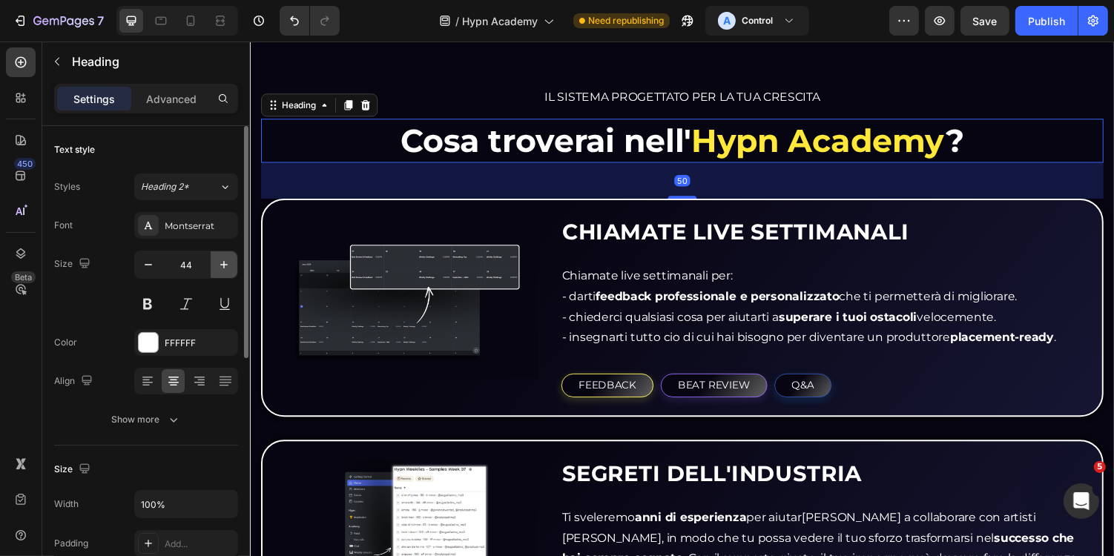
click at [229, 264] on icon "button" at bounding box center [224, 264] width 15 height 15
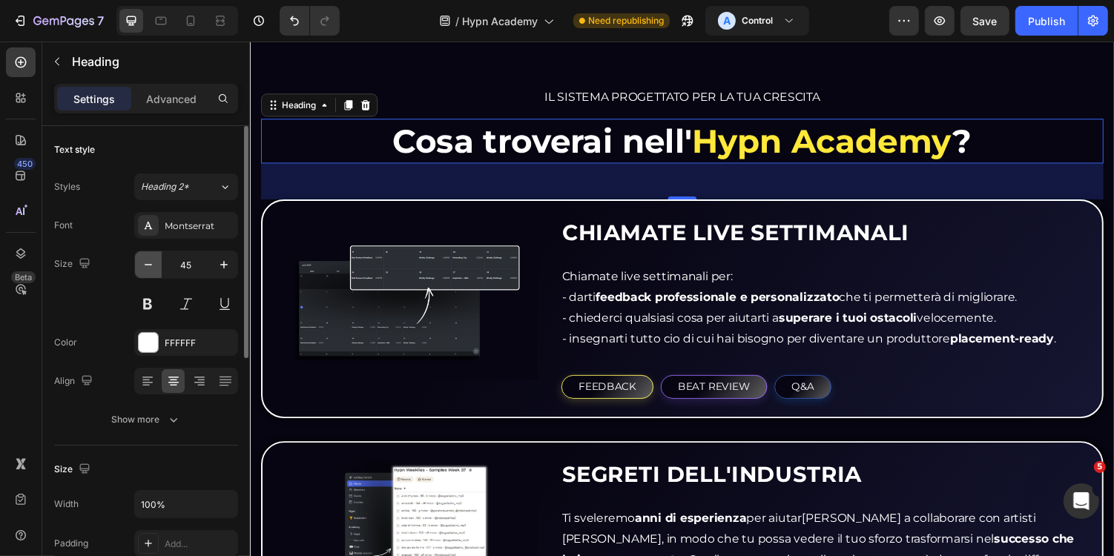
click at [148, 264] on icon "button" at bounding box center [148, 264] width 7 height 1
type input "44"
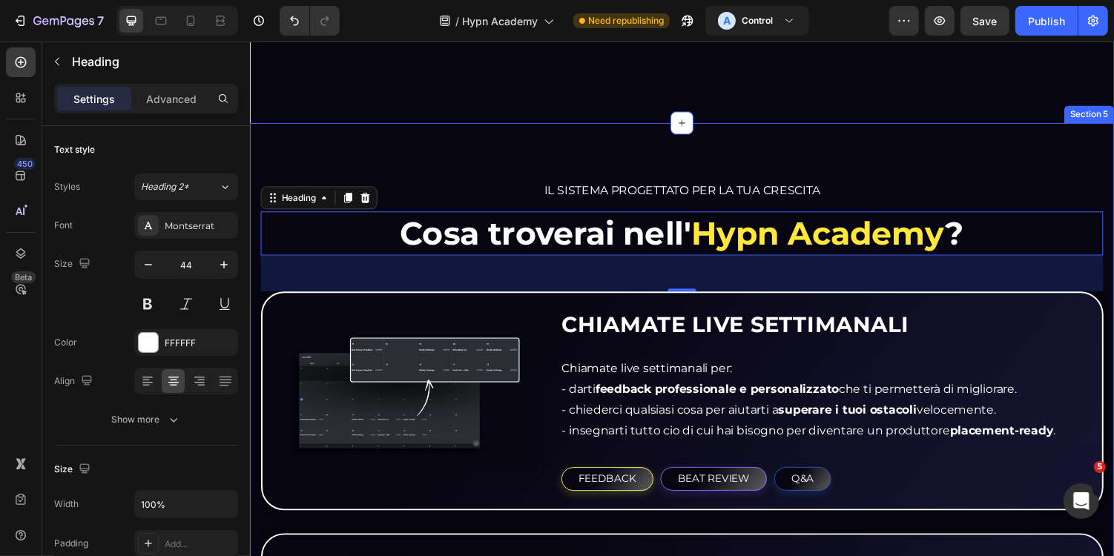
scroll to position [1314, 0]
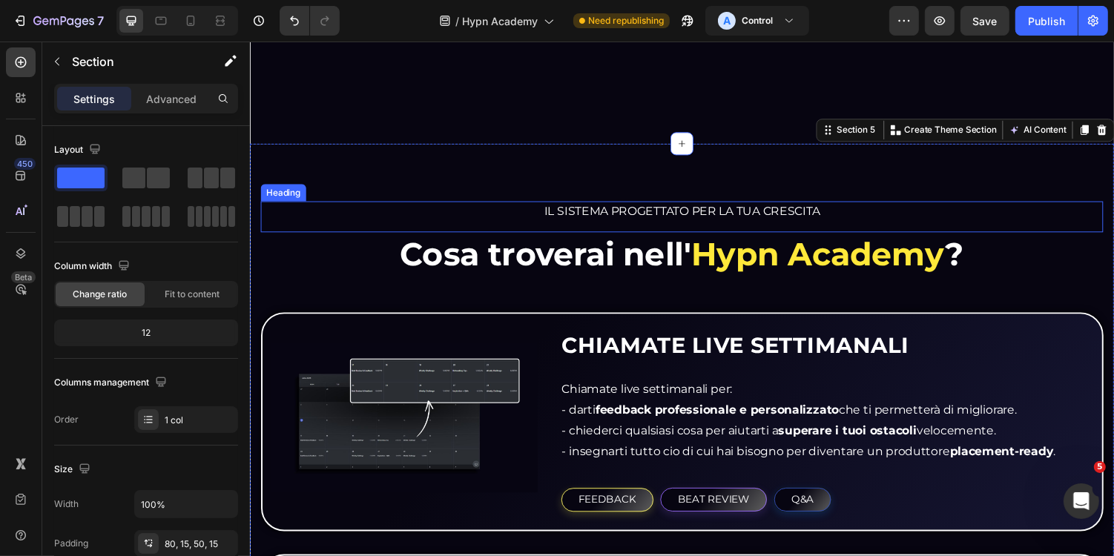
click at [637, 220] on span "IL SISTEMA PROGETTATO PER LA TUA CRESCITA" at bounding box center [695, 215] width 284 height 14
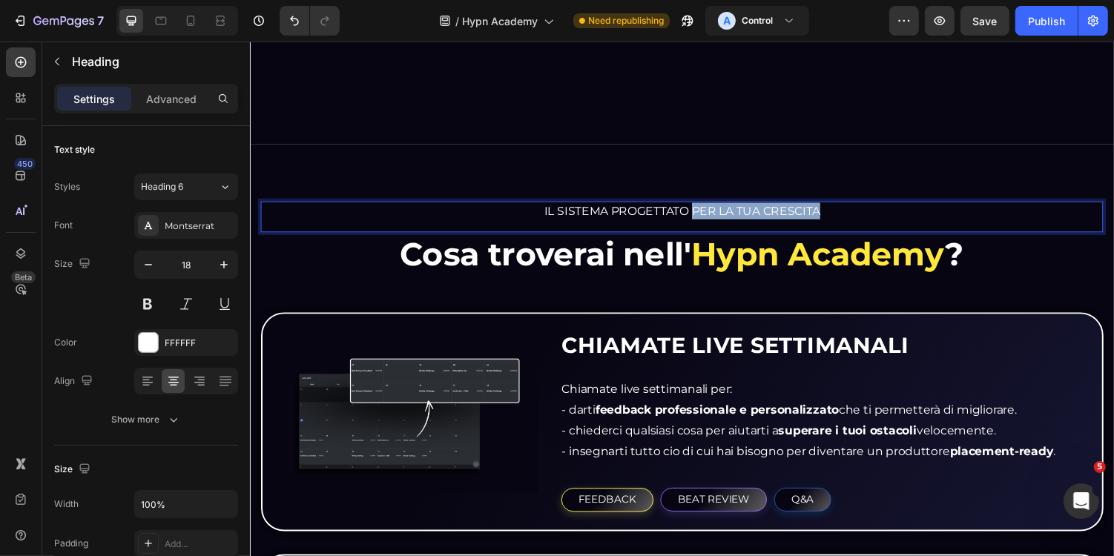
drag, startPoint x: 708, startPoint y: 214, endPoint x: 857, endPoint y: 214, distance: 148.4
click at [857, 214] on p "IL SISTEMA PROGETTATO PER LA TUA CRESCITA" at bounding box center [694, 215] width 865 height 17
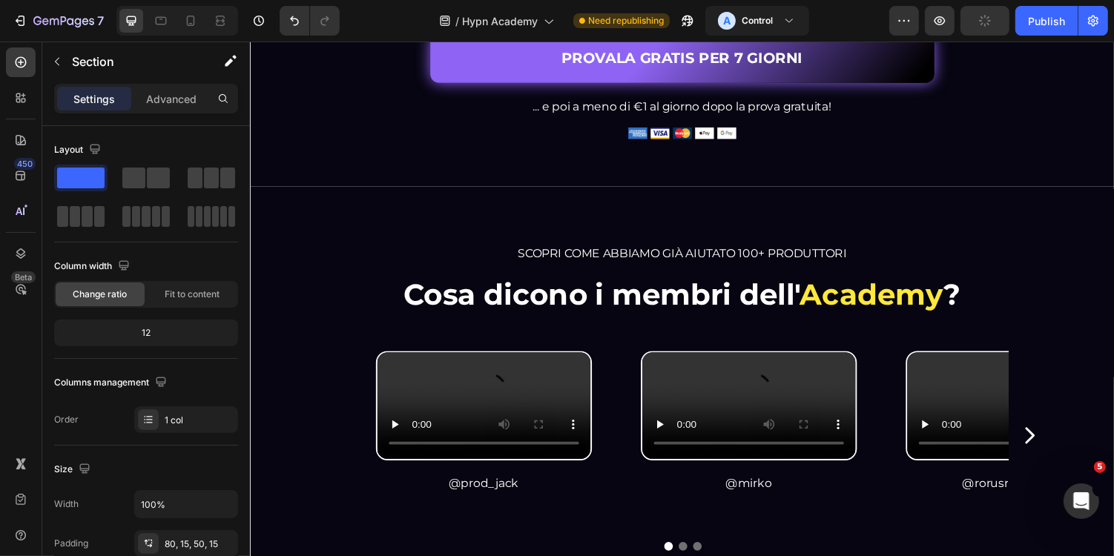
scroll to position [3242, 0]
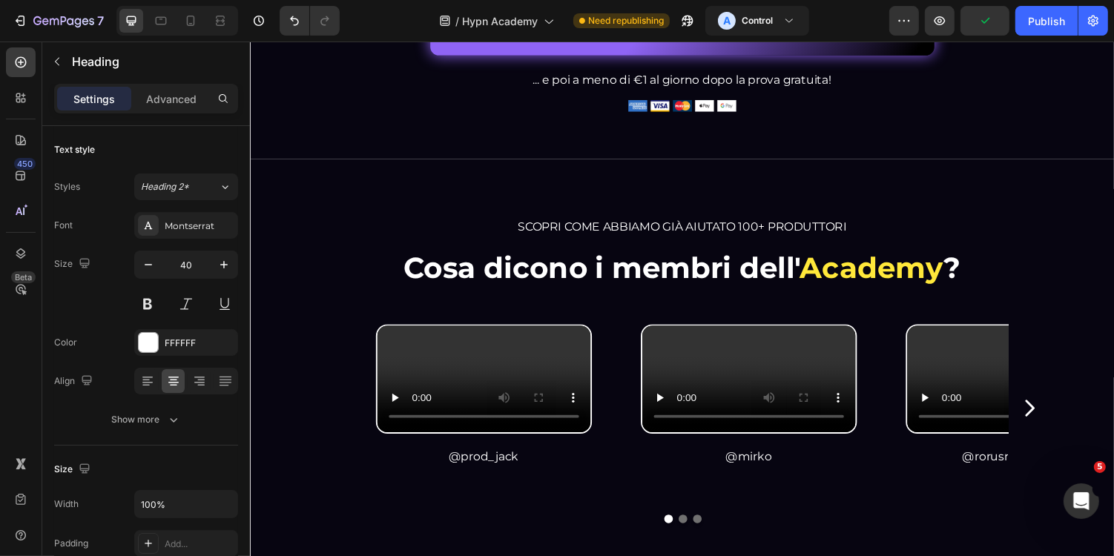
click at [793, 281] on h2 "Cosa dicono i membri dell' Academy ?" at bounding box center [694, 274] width 869 height 42
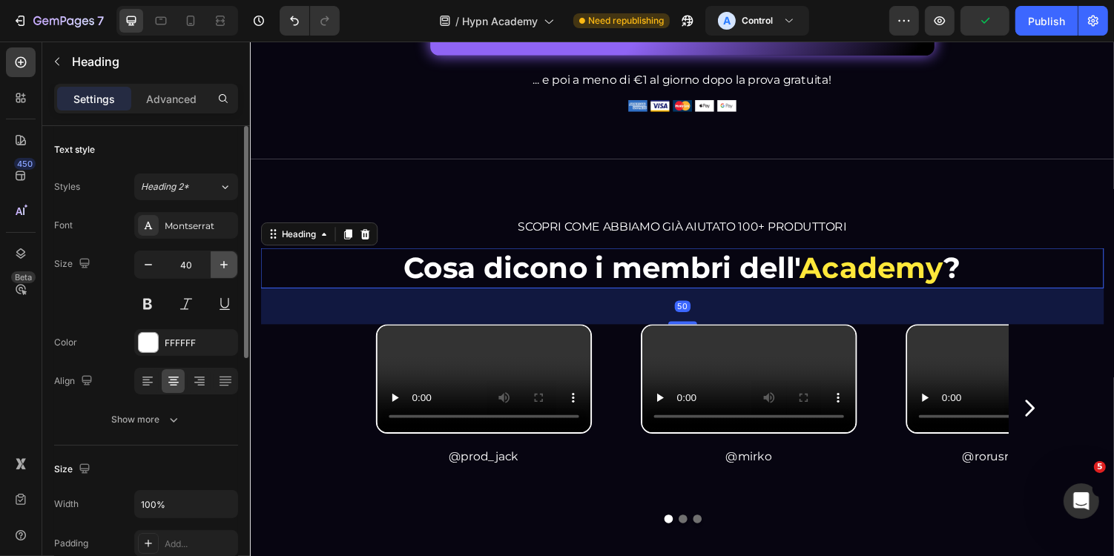
click at [231, 259] on icon "button" at bounding box center [224, 264] width 15 height 15
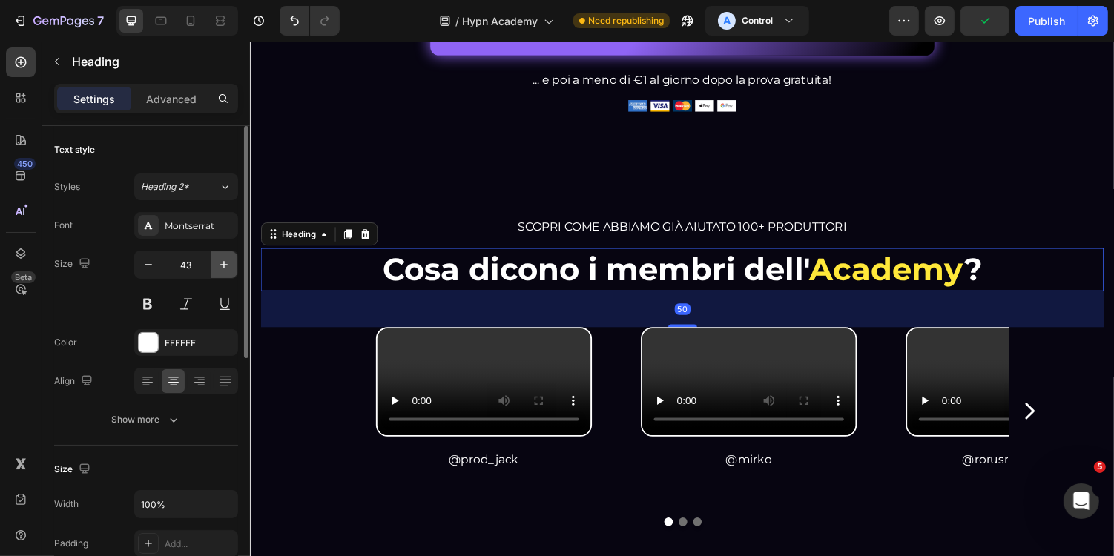
type input "44"
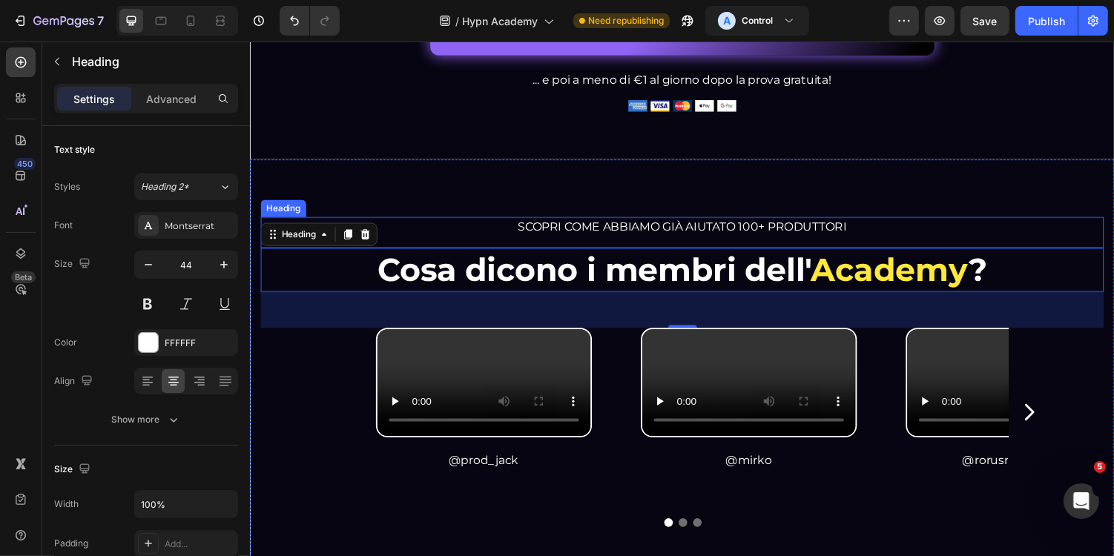
click at [654, 231] on span "SCOPRI COME ABBIAMO GIÀ AIUTATO 100+ PRODUTTORI" at bounding box center [694, 231] width 339 height 14
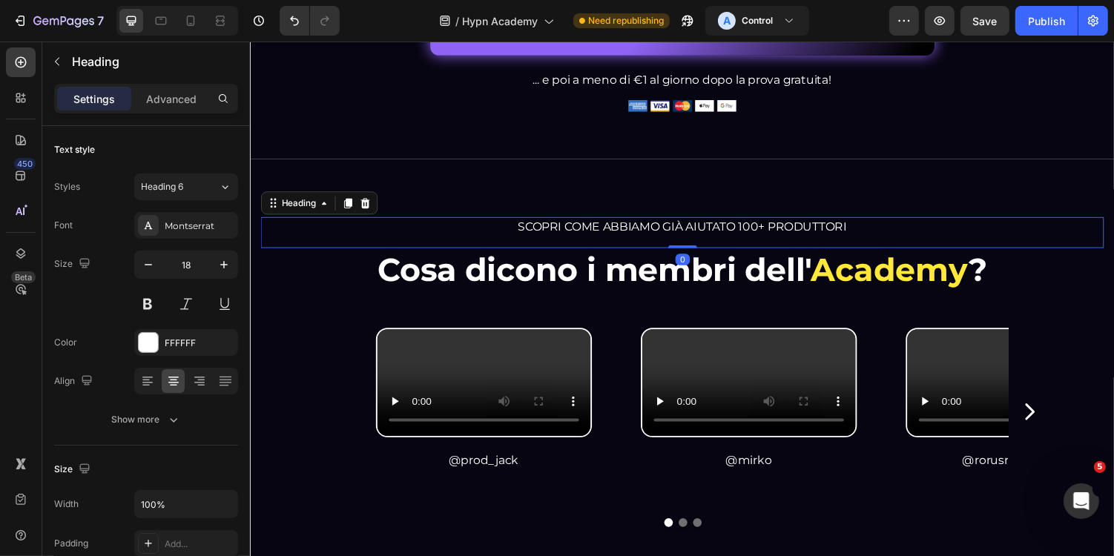
click at [698, 238] on h2 "SCOPRI COME ABBIAMO GIÀ AIUTATO 100+ PRODUTTORI" at bounding box center [694, 231] width 869 height 20
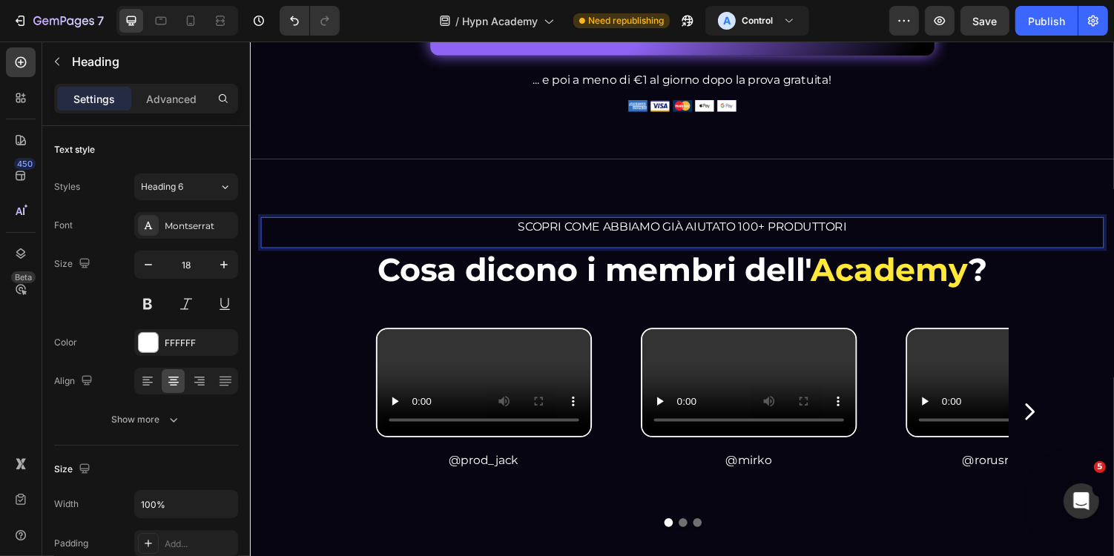
click at [764, 233] on span "SCOPRI COME ABBIAMO GIÀ AIUTATO 100+ PRODUTTORI" at bounding box center [694, 231] width 339 height 14
drag, startPoint x: 757, startPoint y: 231, endPoint x: 767, endPoint y: 231, distance: 10.4
click at [767, 231] on span "SCOPRI COME ABBIAMO GIÀ AIUTATO 140+ PRODUTTORI" at bounding box center [694, 231] width 339 height 14
drag, startPoint x: 756, startPoint y: 231, endPoint x: 879, endPoint y: 226, distance: 123.2
click at [879, 226] on p "SCOPRI COME ABBIAMO GIÀ AIUTATO 140+ PRODUTTORI" at bounding box center [695, 231] width 866 height 17
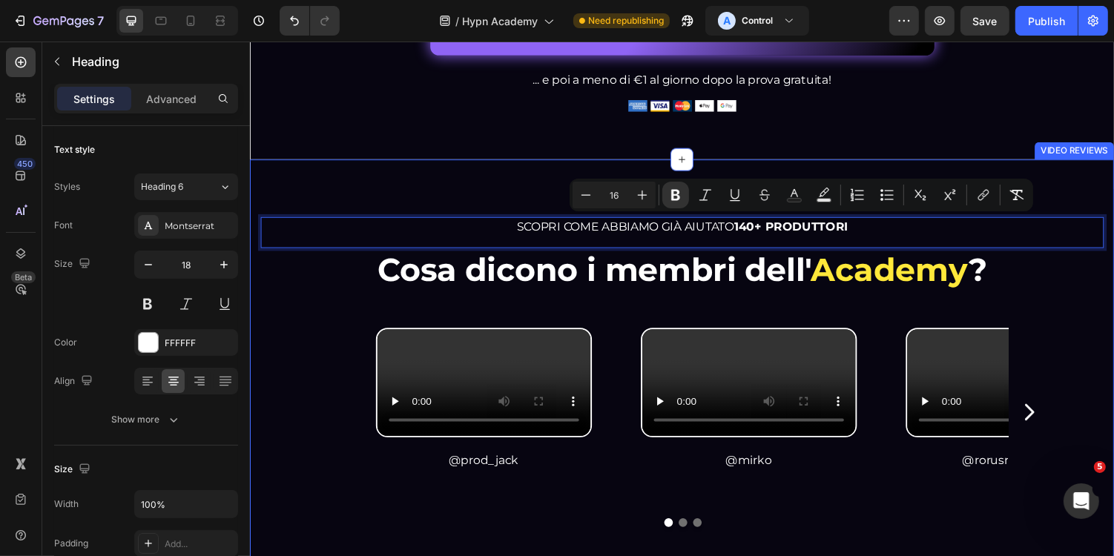
click at [829, 300] on div "SCOPRI COME ABBIAMO GIÀ AIUTATO 140+ PRODUTTORI Heading 0 Cosa dicono i membri …" at bounding box center [694, 381] width 869 height 320
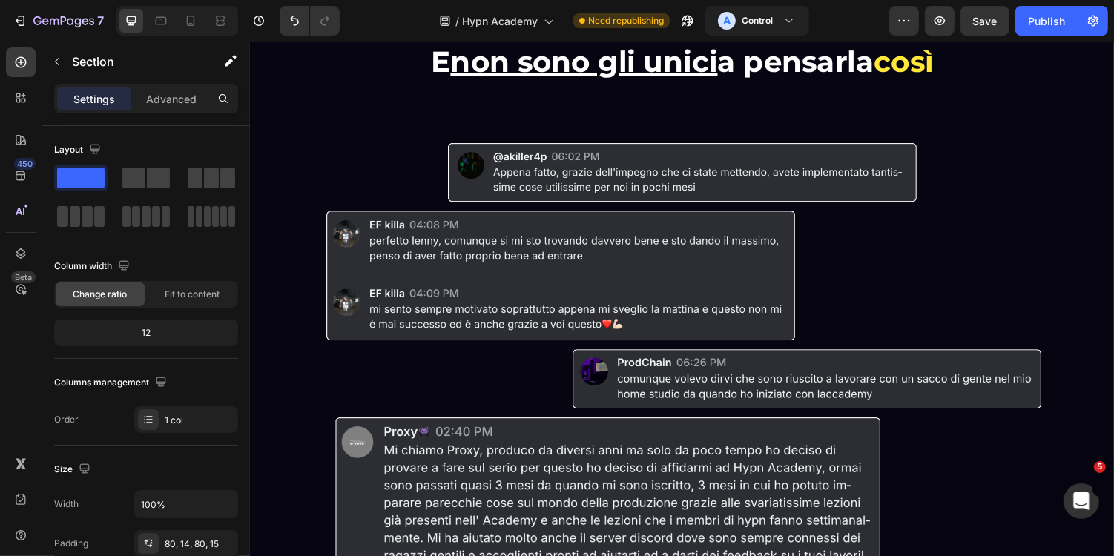
scroll to position [3953, 0]
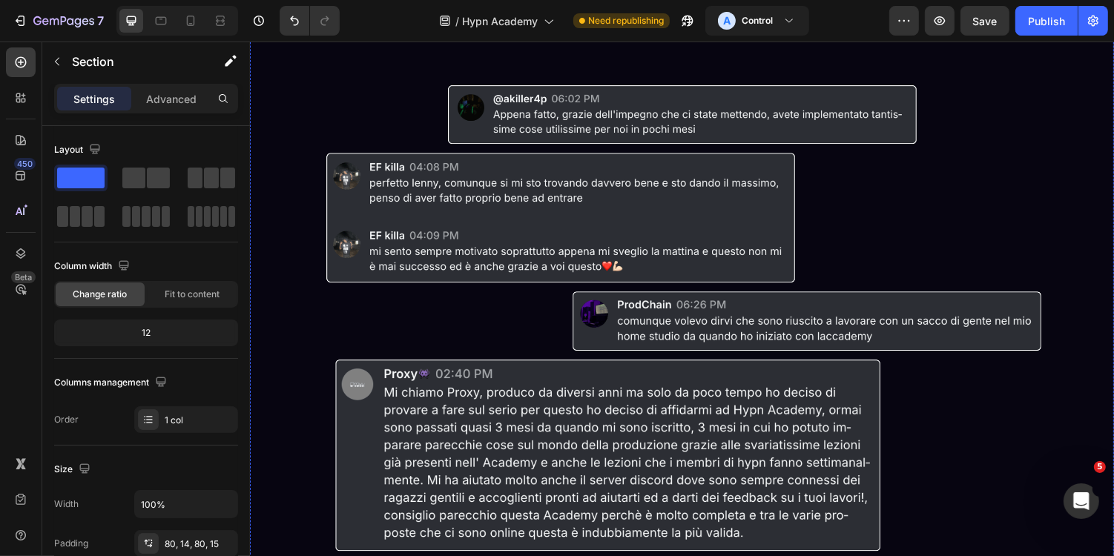
click at [732, 22] on h2 "E non sono gli unici a pensarla così" at bounding box center [694, 2] width 869 height 42
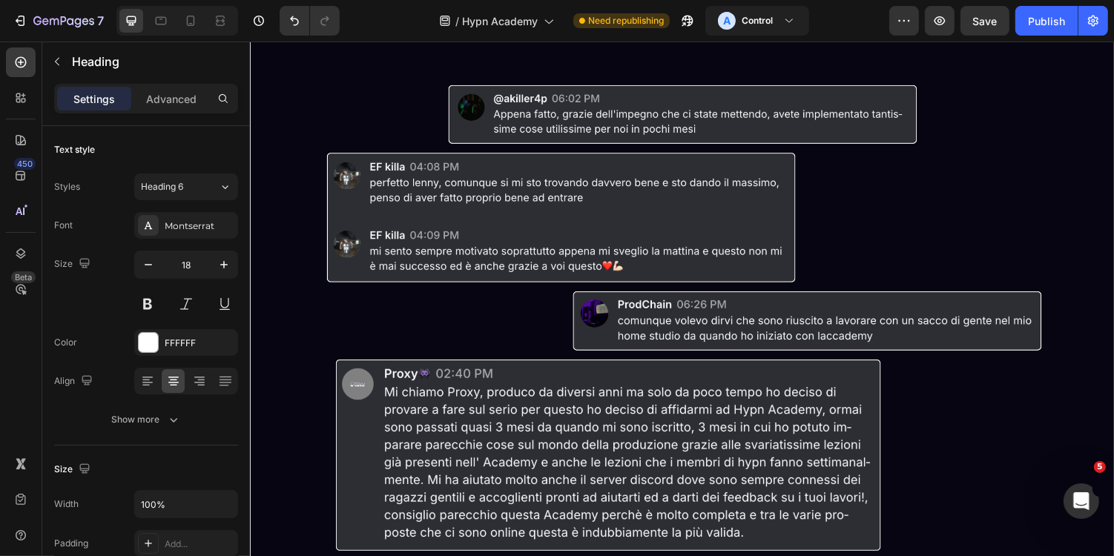
drag, startPoint x: 734, startPoint y: 236, endPoint x: 855, endPoint y: 234, distance: 120.9
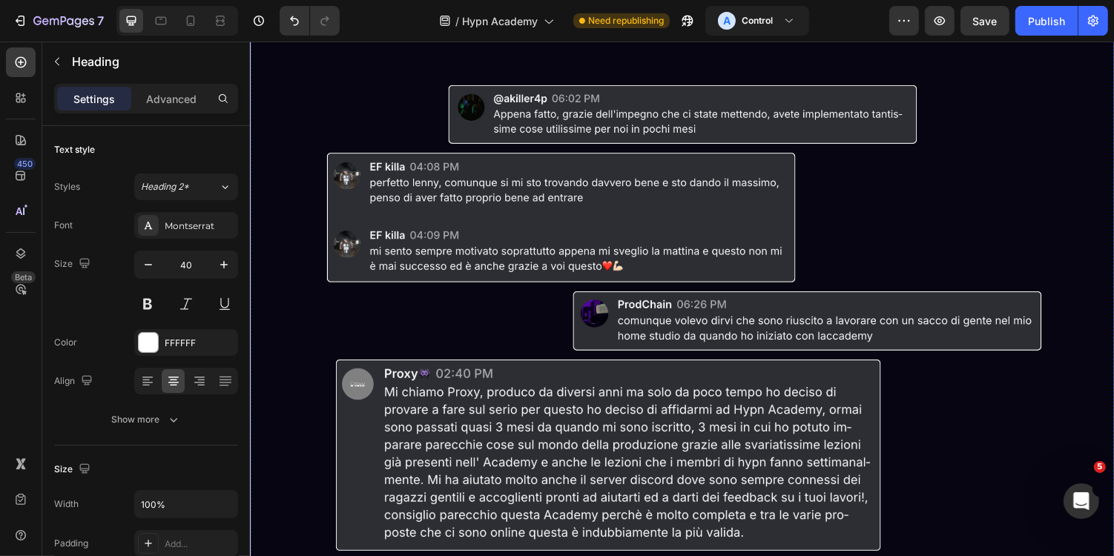
click at [692, 19] on u "non sono gli unici" at bounding box center [593, 1] width 275 height 36
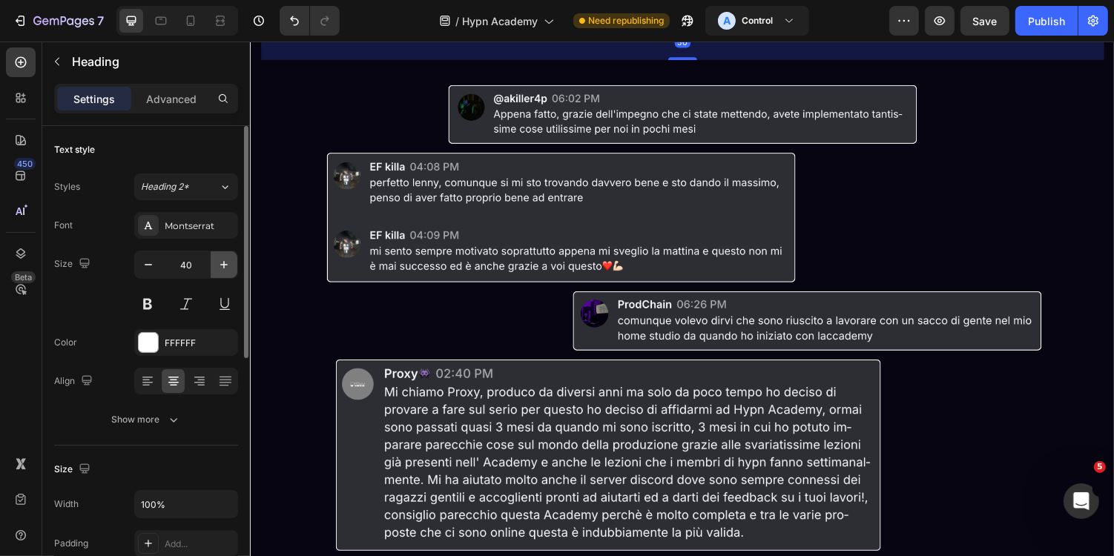
click at [220, 269] on icon "button" at bounding box center [224, 264] width 15 height 15
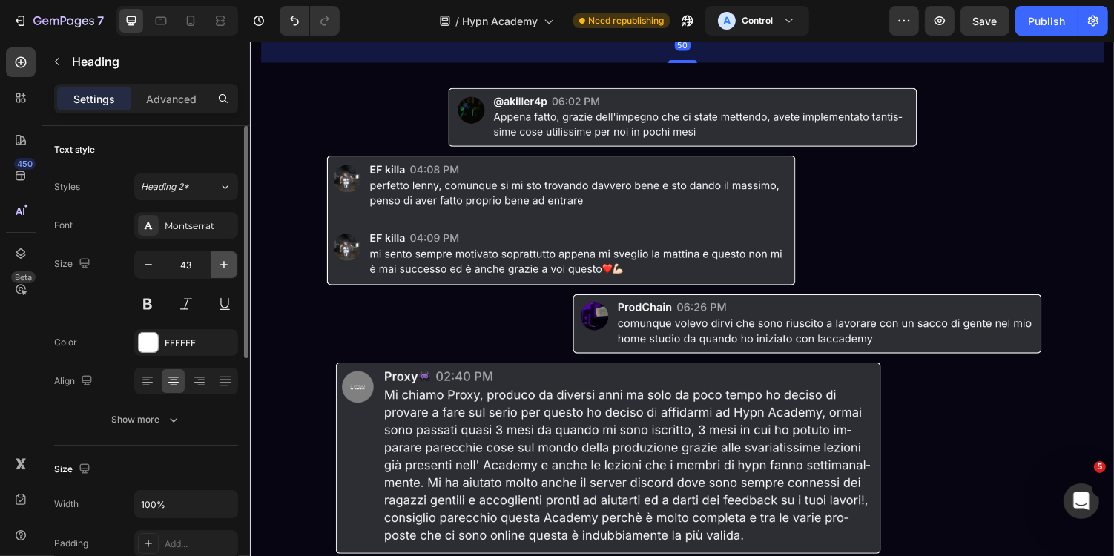
click at [220, 269] on icon "button" at bounding box center [224, 264] width 15 height 15
type input "44"
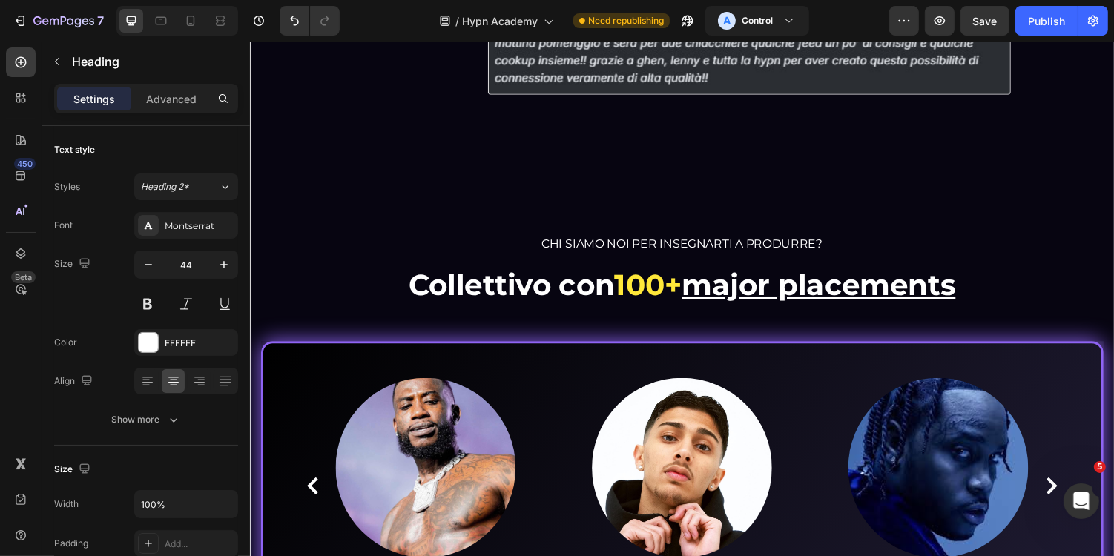
scroll to position [5733, 0]
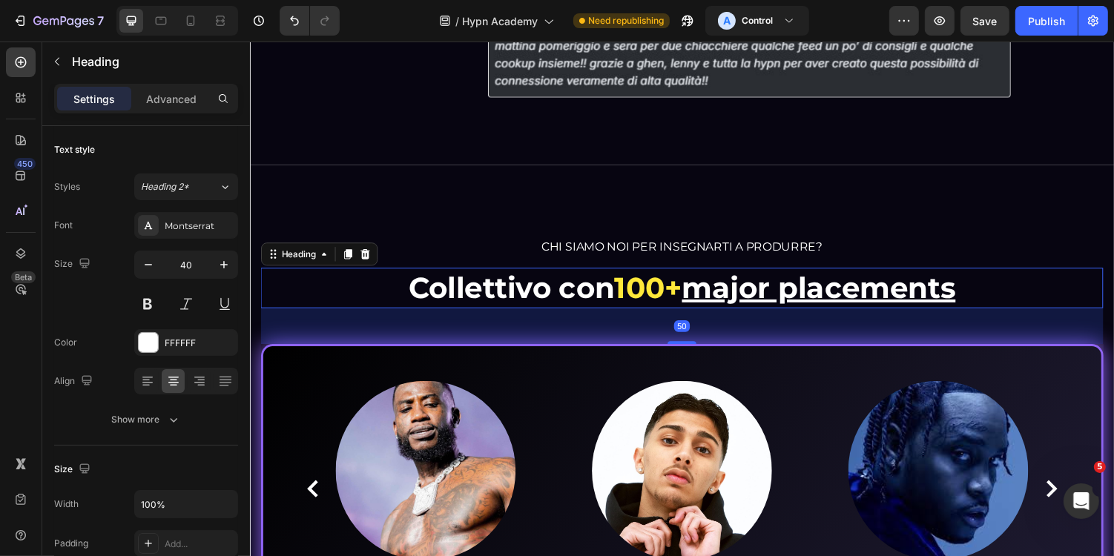
click at [519, 289] on h2 "Collettivo con 100+ major placements" at bounding box center [694, 295] width 868 height 42
click at [228, 263] on icon "button" at bounding box center [224, 264] width 15 height 15
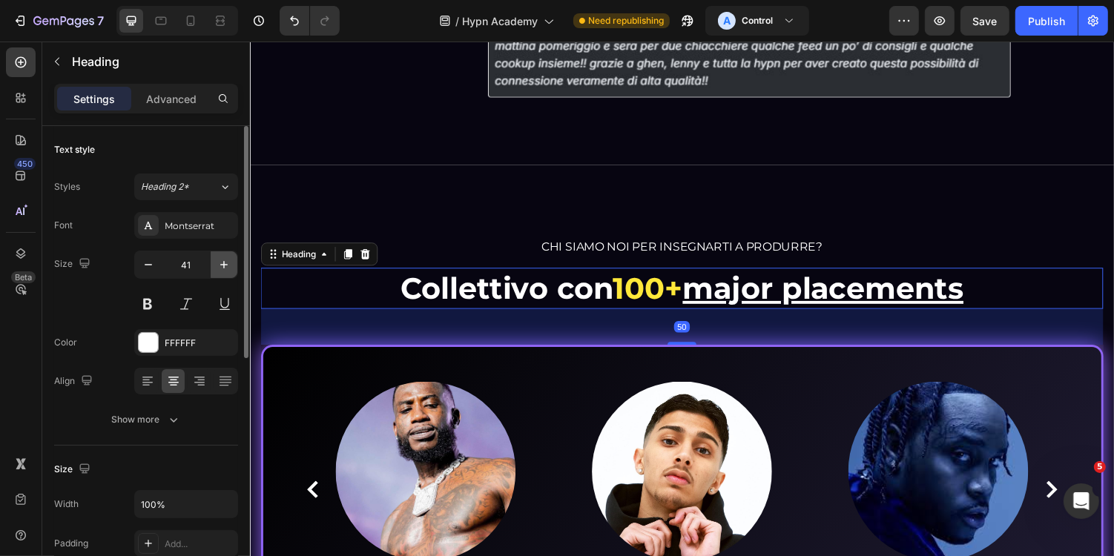
click at [228, 263] on icon "button" at bounding box center [224, 264] width 15 height 15
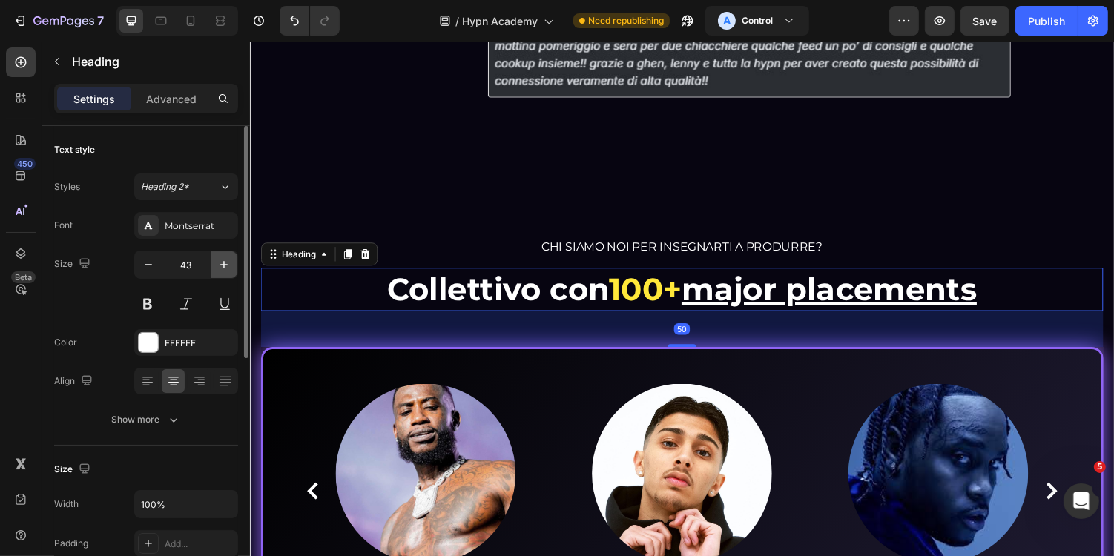
click at [228, 263] on icon "button" at bounding box center [224, 264] width 15 height 15
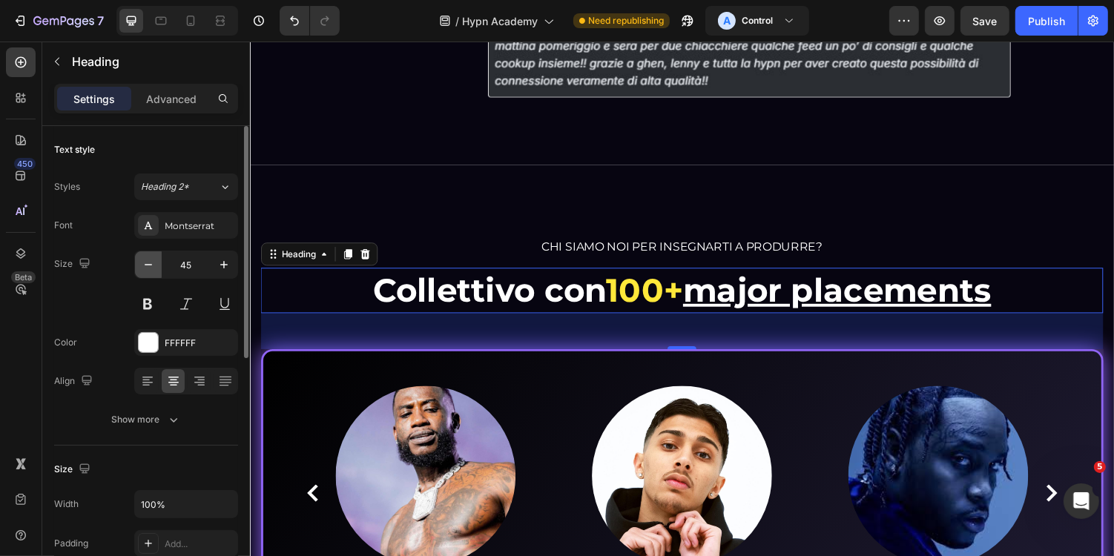
click at [148, 269] on icon "button" at bounding box center [148, 264] width 15 height 15
type input "44"
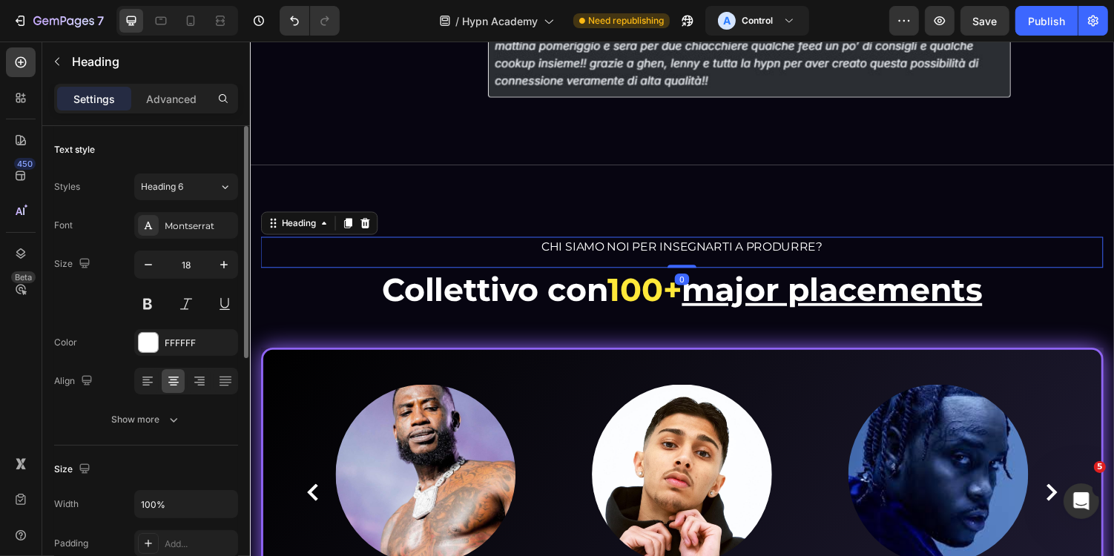
click at [692, 246] on span "CHI SIAMO NOI PER INSEGNARTI A PRODURRE?" at bounding box center [694, 252] width 289 height 14
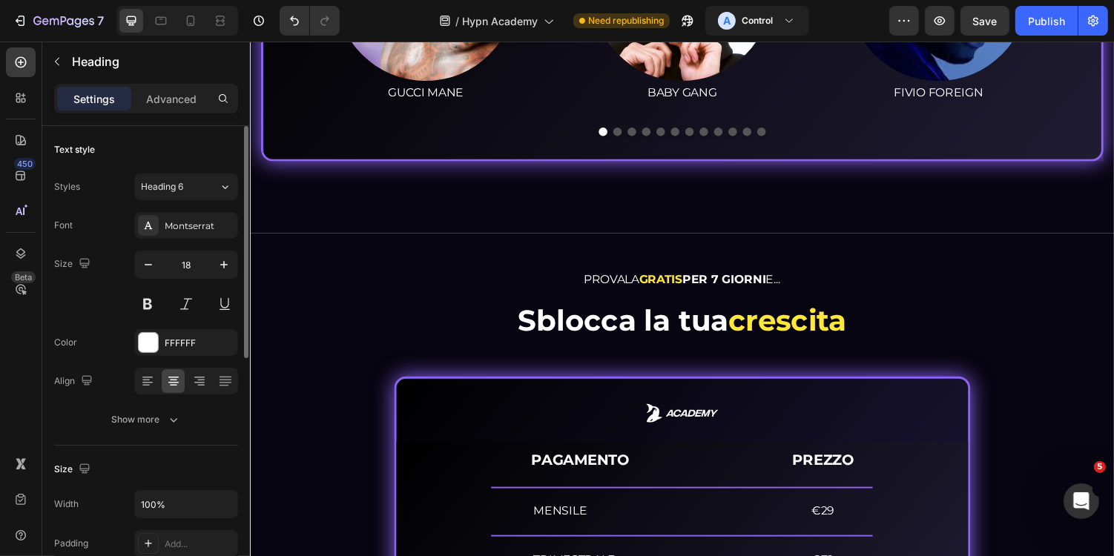
scroll to position [6310, 0]
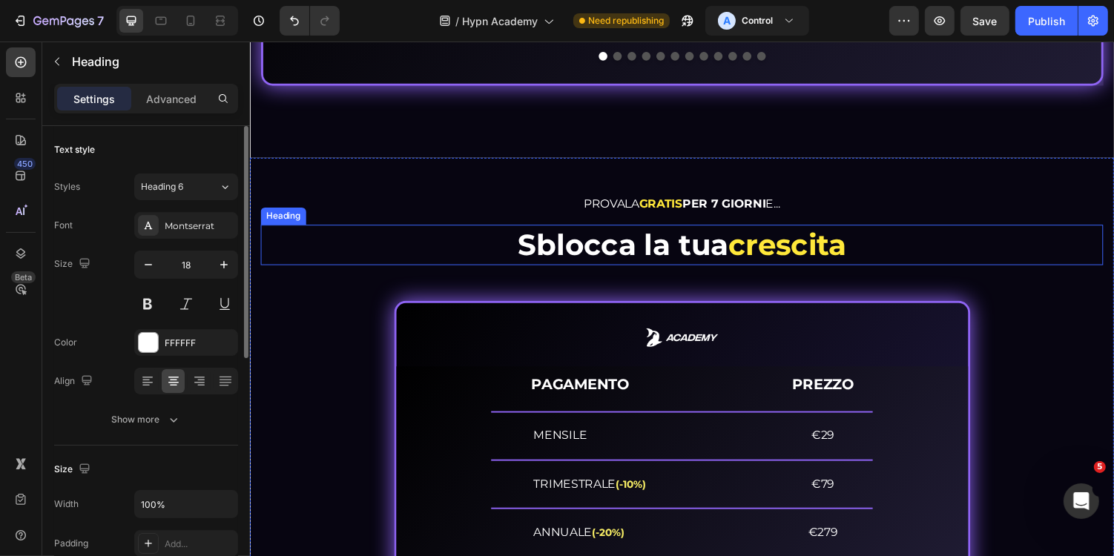
click at [757, 248] on span "crescita" at bounding box center [804, 249] width 122 height 36
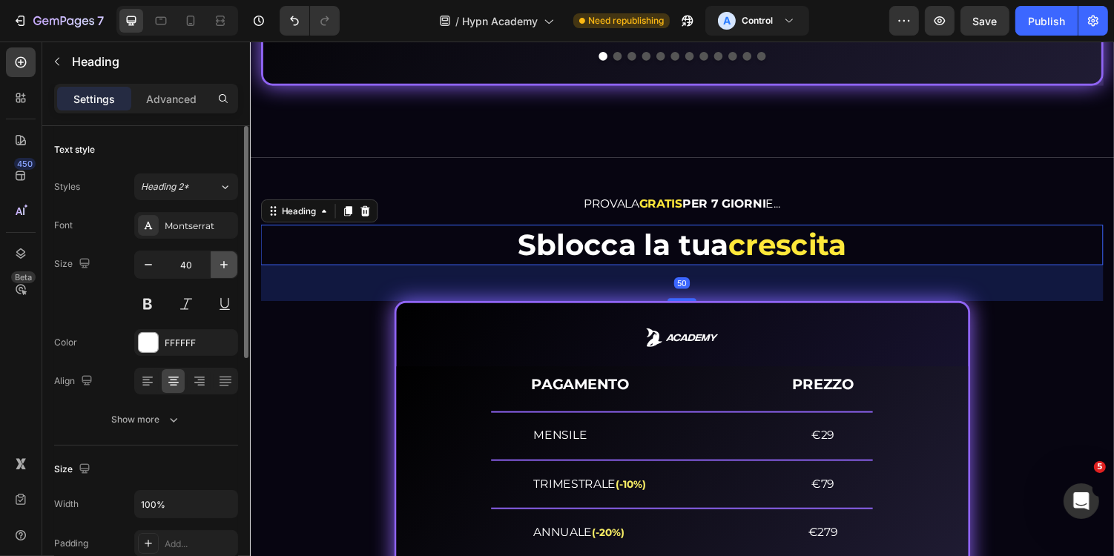
click at [231, 263] on icon "button" at bounding box center [224, 264] width 15 height 15
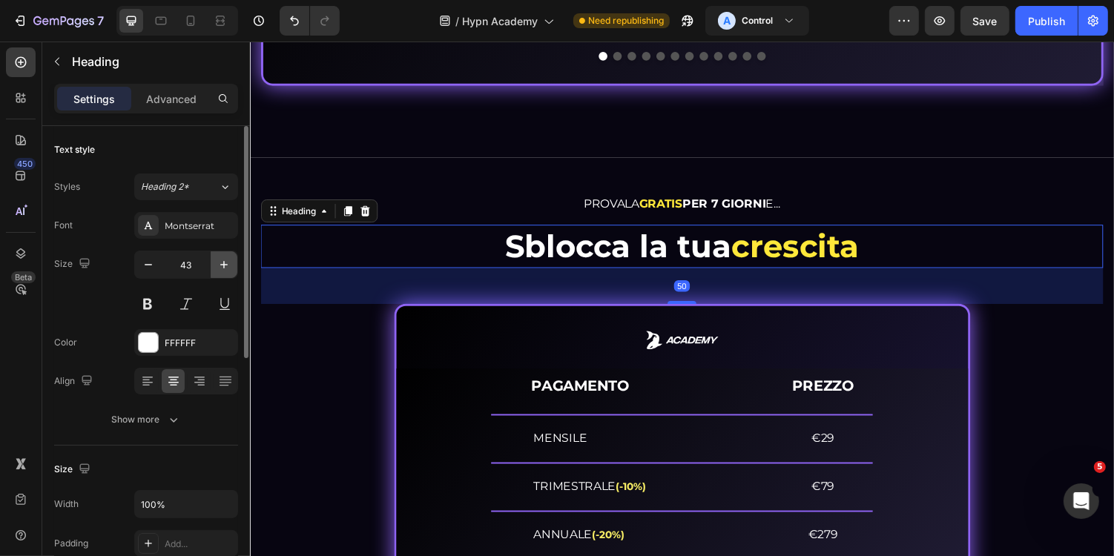
type input "44"
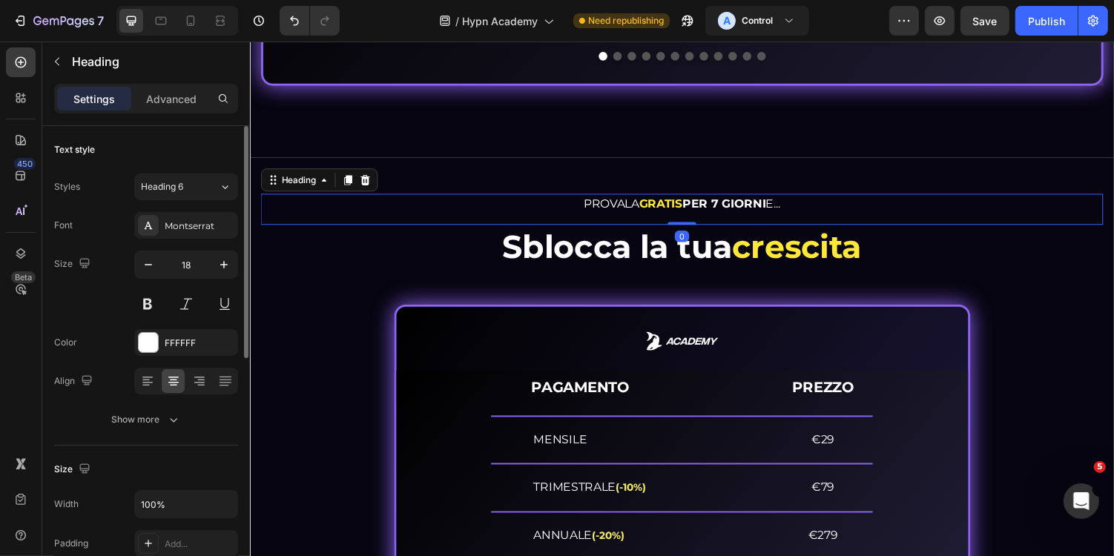
click at [687, 200] on strong "GRATIS" at bounding box center [673, 207] width 45 height 14
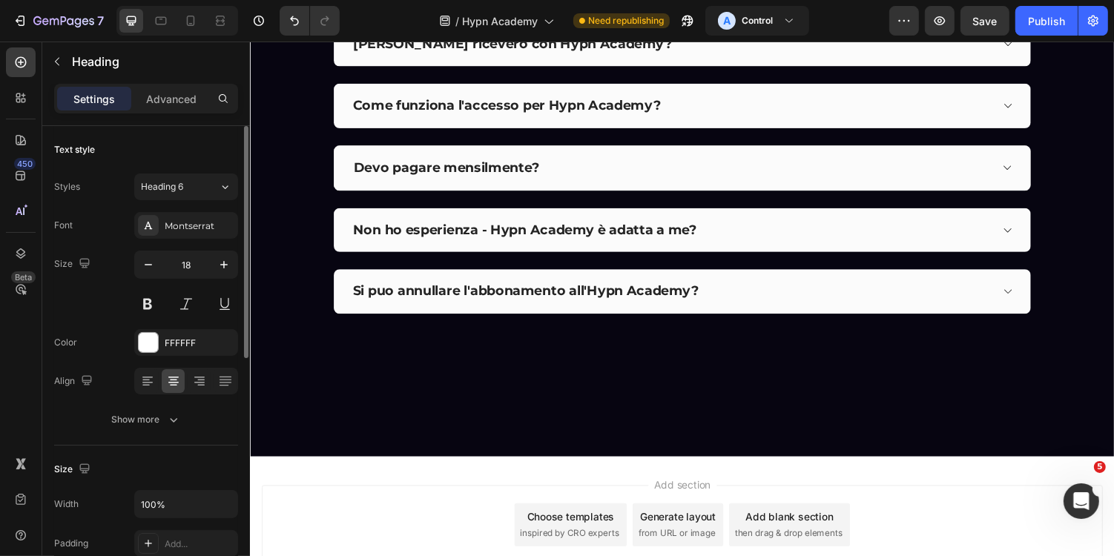
scroll to position [7435, 0]
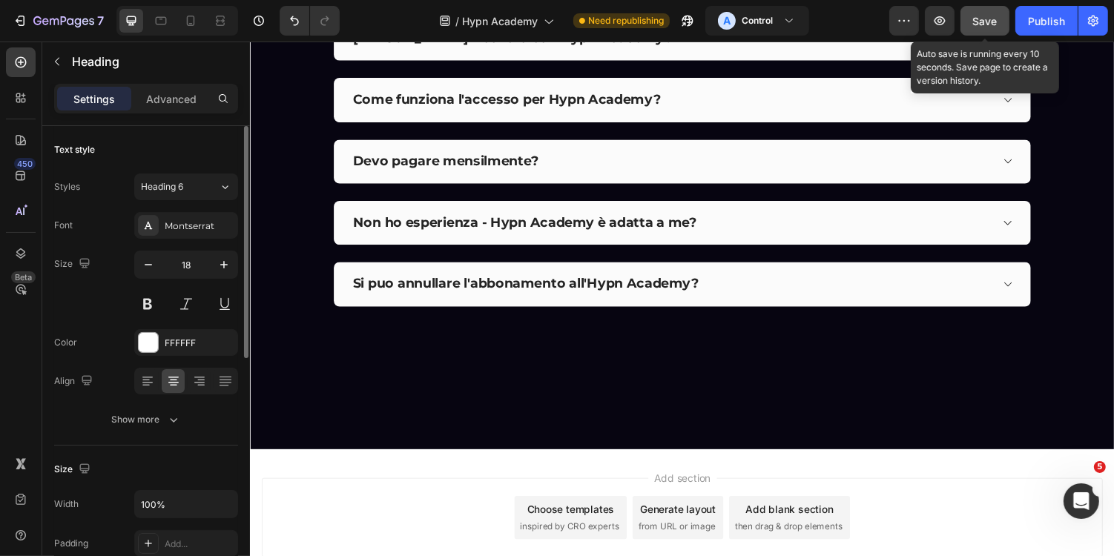
click at [978, 22] on span "Save" at bounding box center [985, 21] width 24 height 13
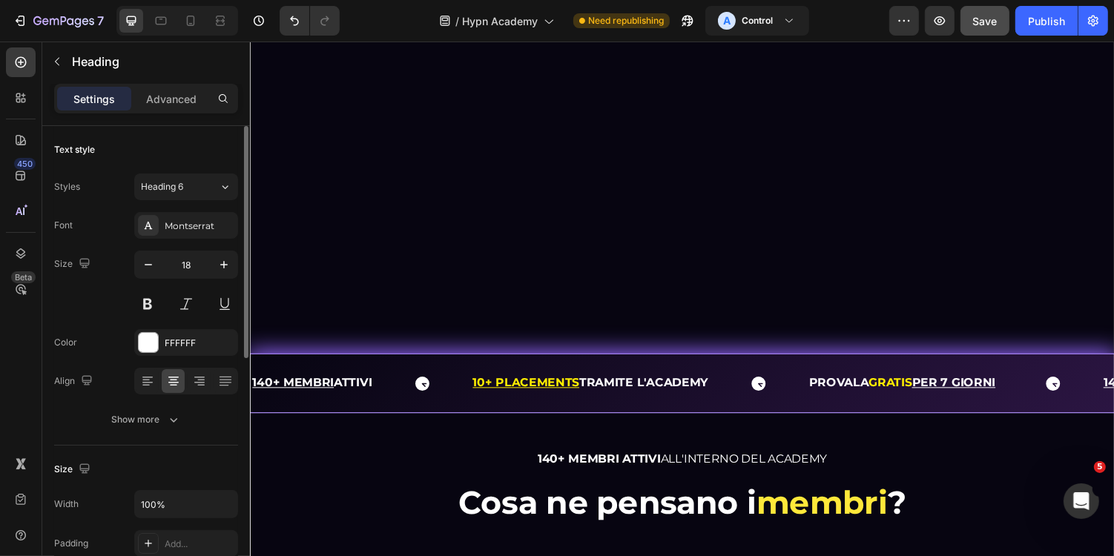
scroll to position [0, 0]
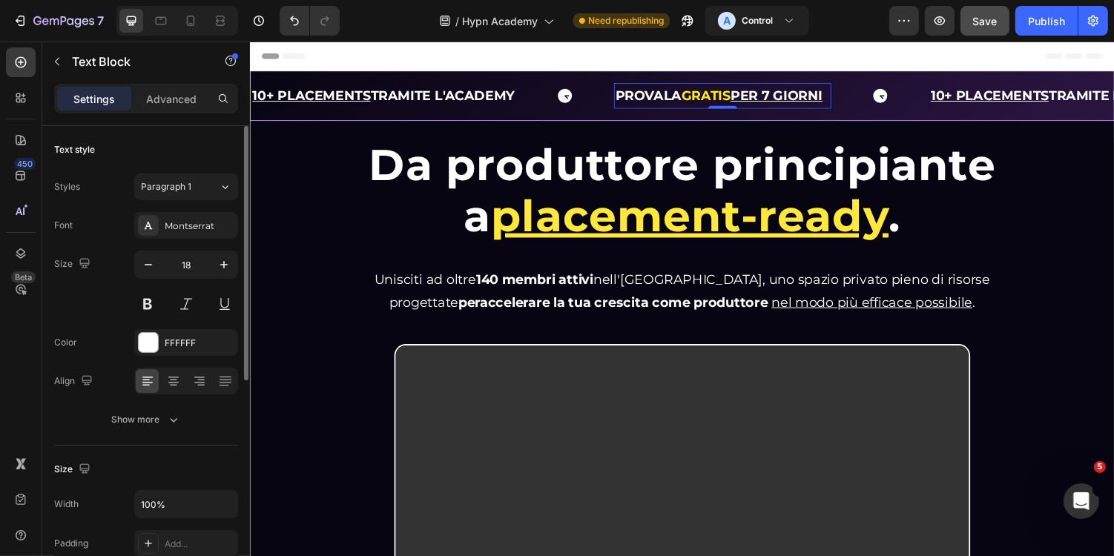
click at [685, 93] on strong "PROVALA" at bounding box center [659, 96] width 68 height 16
click at [640, 96] on strong "PROVALA" at bounding box center [659, 96] width 68 height 16
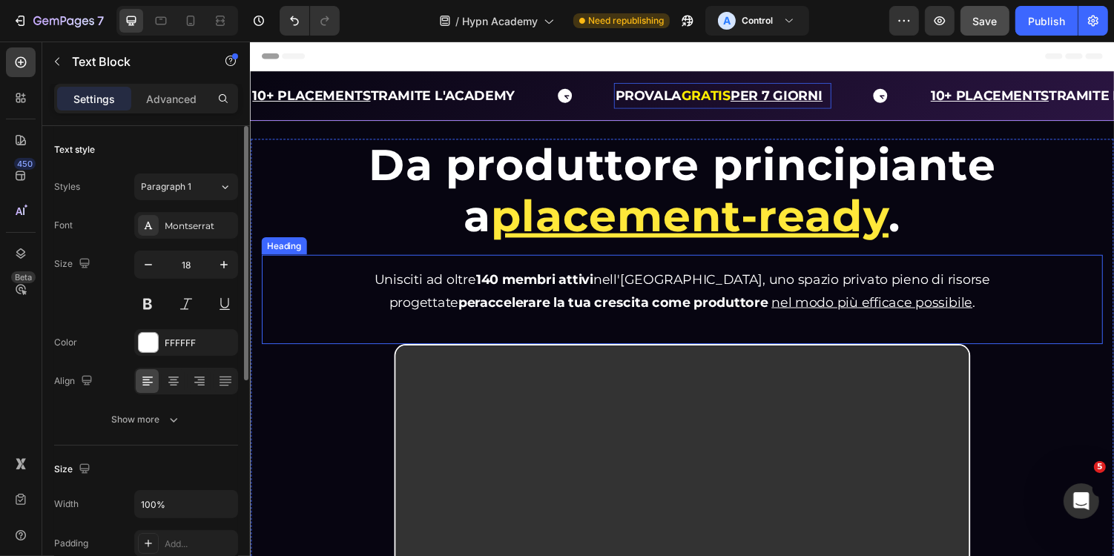
click at [430, 285] on span "Unisciti ad oltre 140 membri attivi nell'Hypn Academy, uno spazio privato pieno…" at bounding box center [695, 297] width 634 height 40
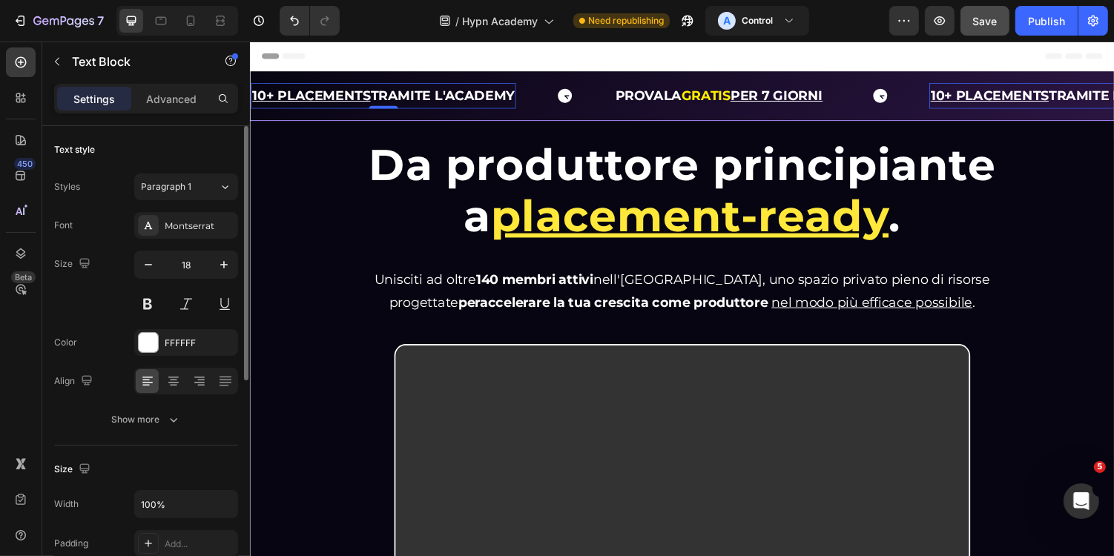
click at [459, 106] on p "10+ PLACEMENTS TRAMITE L'ACADEMY" at bounding box center [386, 97] width 270 height 24
click at [446, 102] on strong "10+ PLACEMENTS TRAMITE L'ACADEMY" at bounding box center [386, 96] width 270 height 16
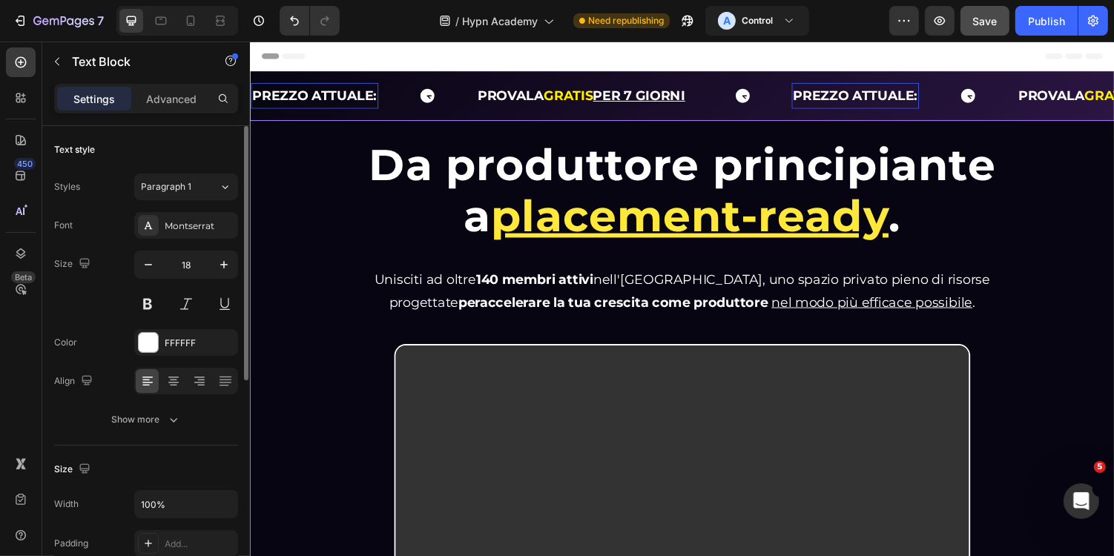
click at [329, 93] on strong "PREZZO ATTUALE:" at bounding box center [315, 96] width 128 height 16
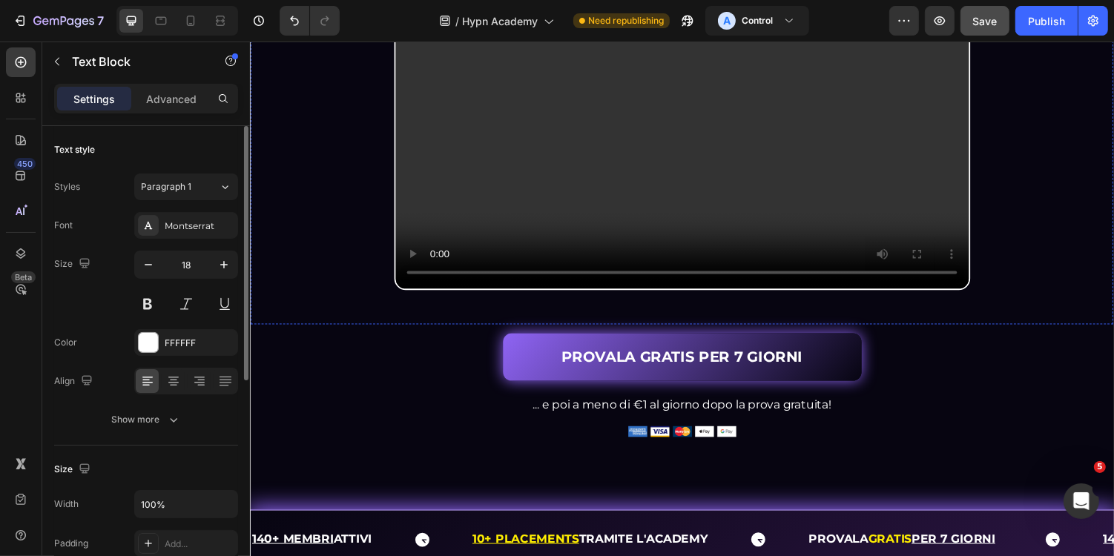
scroll to position [625, 0]
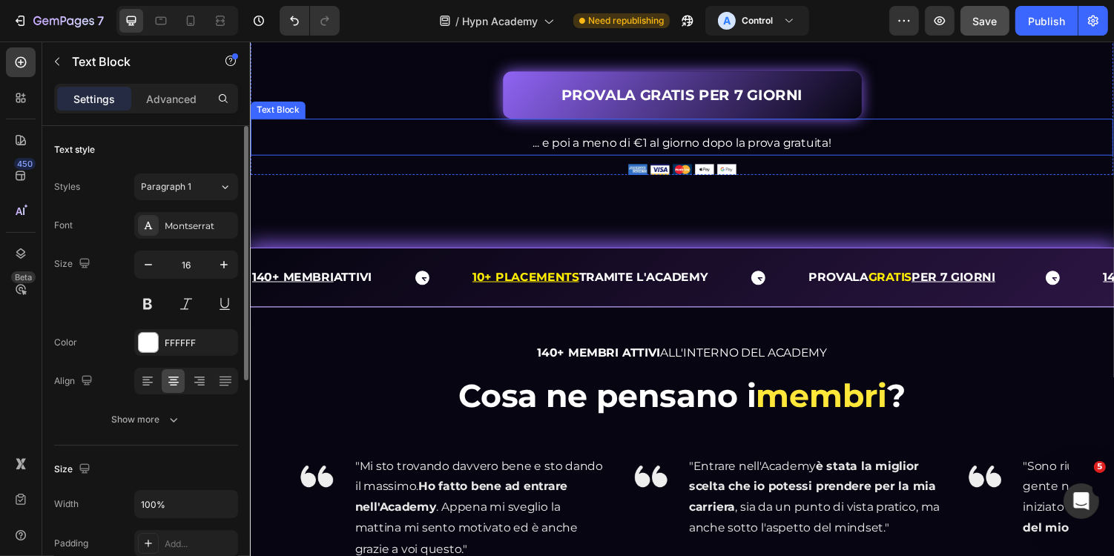
click at [665, 157] on p "... e poi a meno di €1 al giorno dopo la prova gratuita!" at bounding box center [694, 146] width 886 height 22
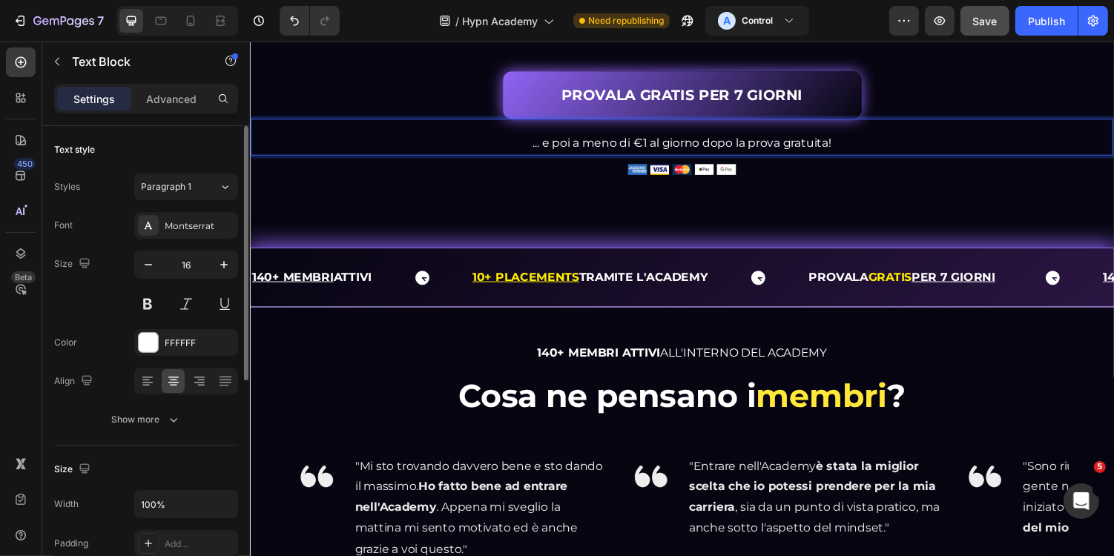
click at [648, 157] on p "... e poi a meno di €1 al giorno dopo la prova gratuita!" at bounding box center [694, 146] width 886 height 22
click at [650, 157] on p "... e poi a meno di €1 al giorno dopo la prova gratuita!" at bounding box center [694, 146] width 886 height 22
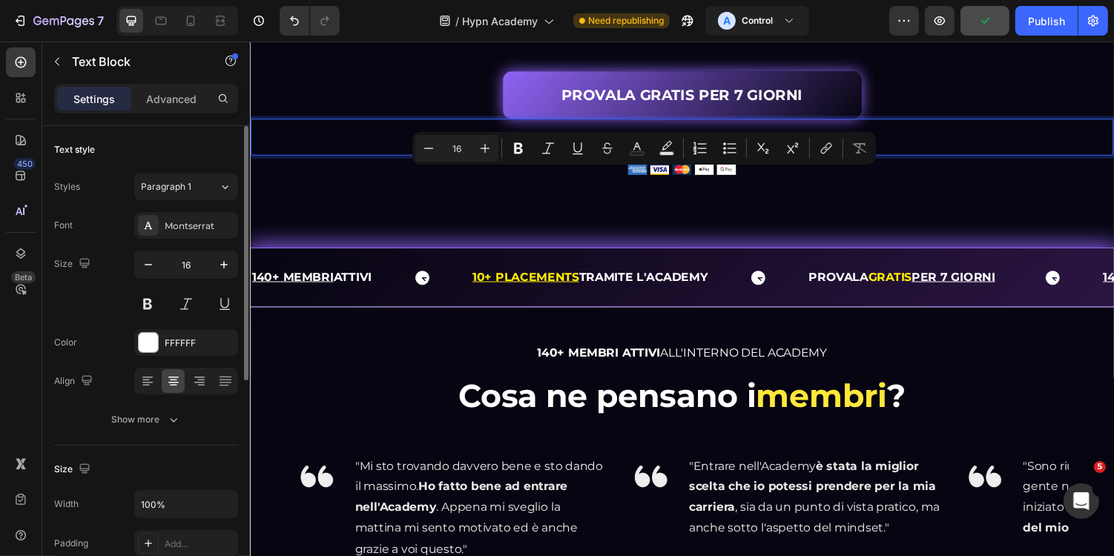
copy p "€"
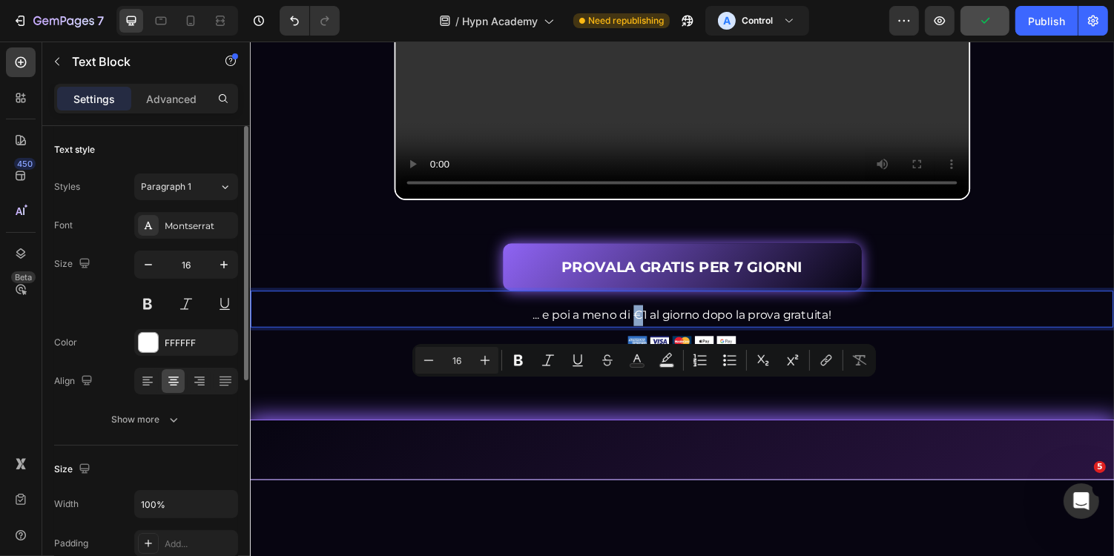
scroll to position [0, 0]
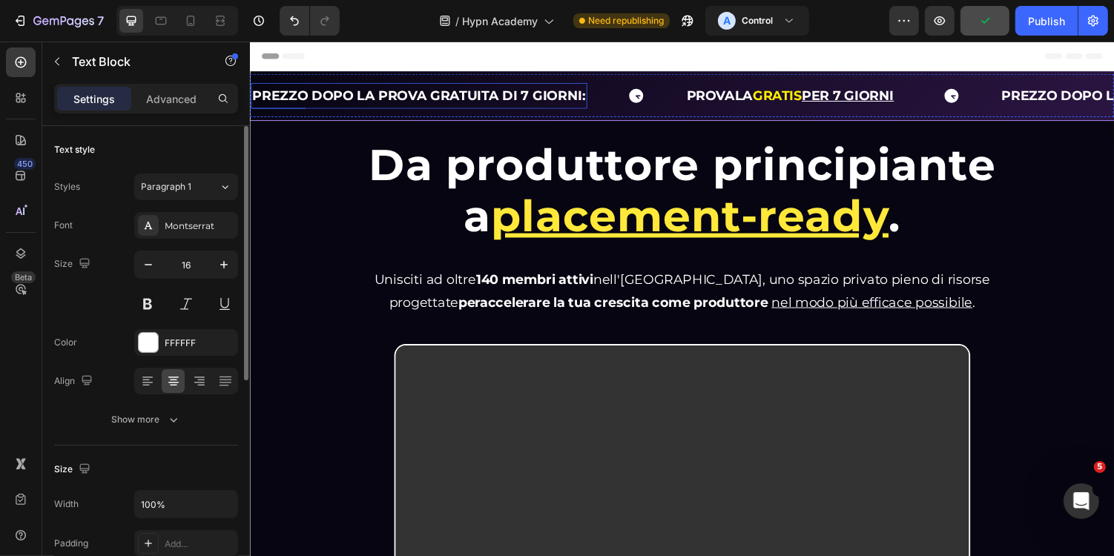
click at [576, 94] on strong "PREZZO DOPO LA PROVA GRATUITA DI 7 GIORNI:" at bounding box center [422, 96] width 343 height 16
click at [595, 95] on strong "PREZZO DOPO LA PROVA GRATUITA DI 7 GIORNI:" at bounding box center [422, 96] width 343 height 16
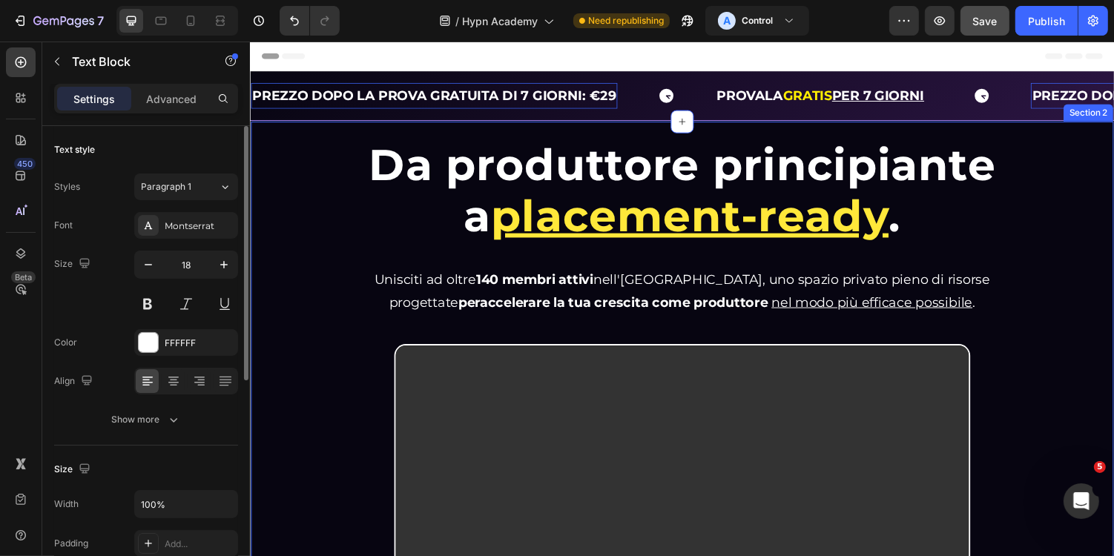
click at [629, 135] on div "Da produttore principiante a placement-ready . Heading Da produttore principian…" at bounding box center [694, 499] width 890 height 754
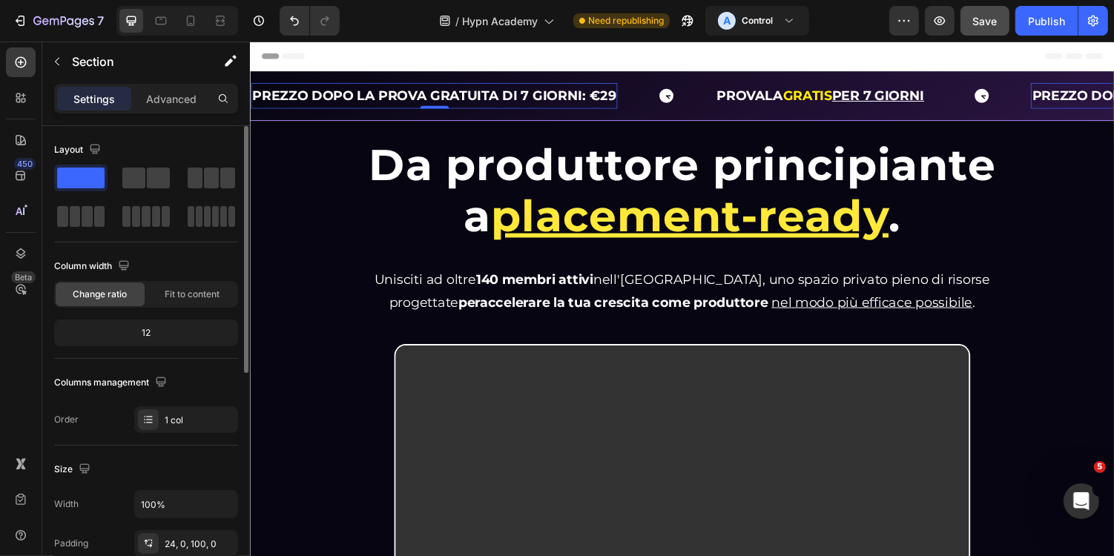
click at [447, 102] on strong "PREZZO DOPO LA PROVA GRATUITA DI 7 GIORNI: €29" at bounding box center [438, 96] width 375 height 16
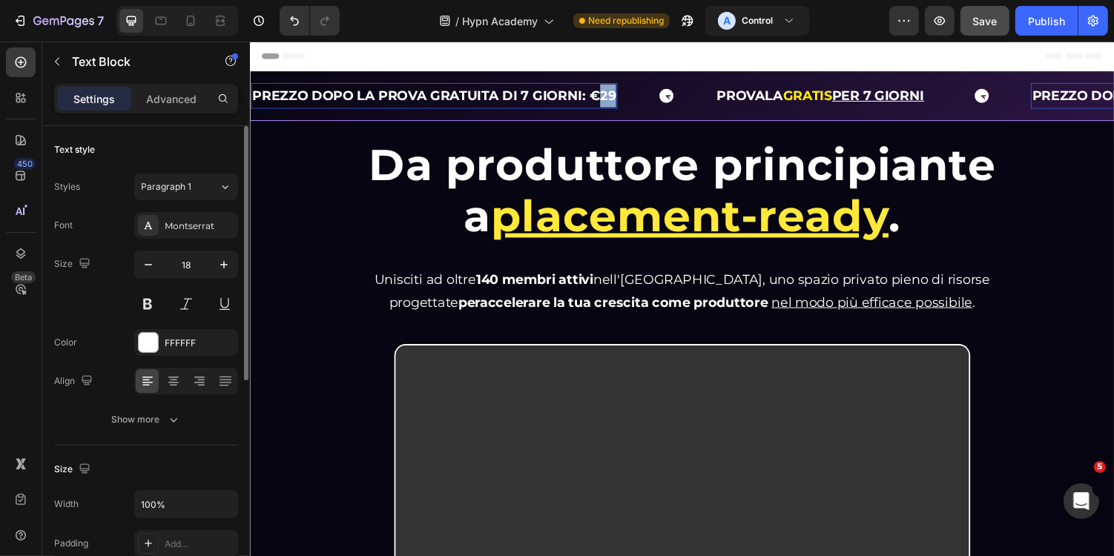
click at [613, 103] on strong "PREZZO DOPO LA PROVA GRATUITA DI 7 GIORNI: €29" at bounding box center [438, 96] width 375 height 16
click at [605, 101] on strong "PREZZO DOPO LA PROVA GRATUITA DI 7 GIORNI: €29" at bounding box center [438, 96] width 375 height 16
click at [625, 97] on strong "PREZZO DOPO LA PROVA GRATUITA DI 7 GIORNI: €29" at bounding box center [438, 96] width 375 height 16
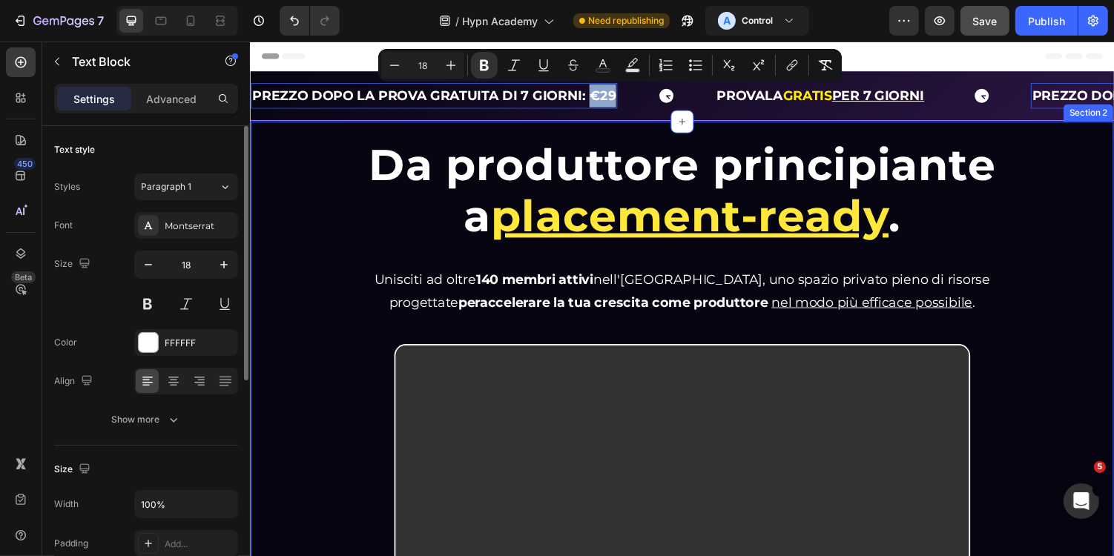
click at [576, 134] on div "Da produttore principiante a placement-ready . Heading Da produttore principian…" at bounding box center [694, 499] width 890 height 754
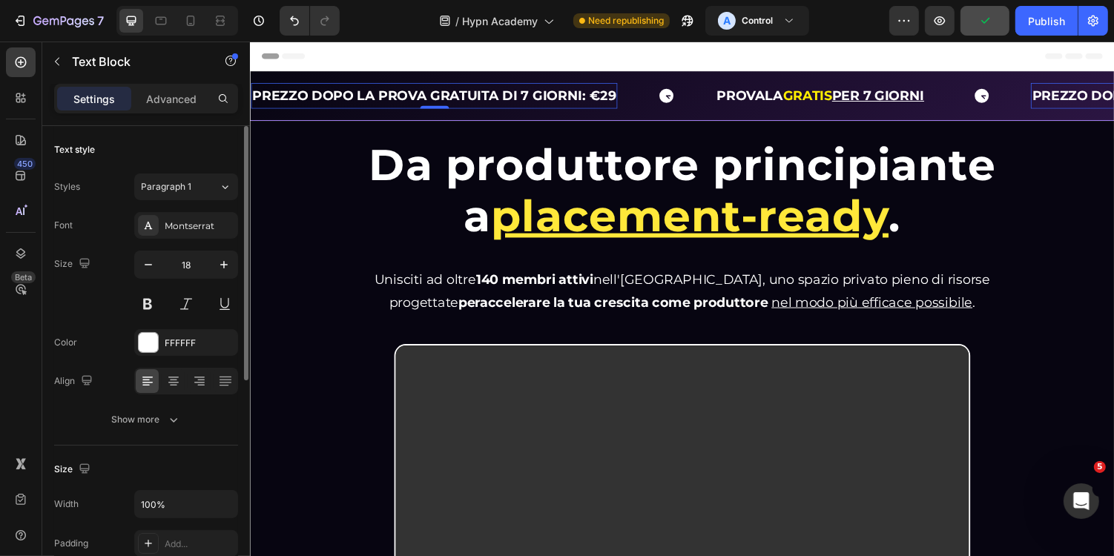
click at [360, 99] on strong "PREZZO DOPO LA PROVA GRATUITA DI 7 GIORNI: €29" at bounding box center [438, 96] width 375 height 16
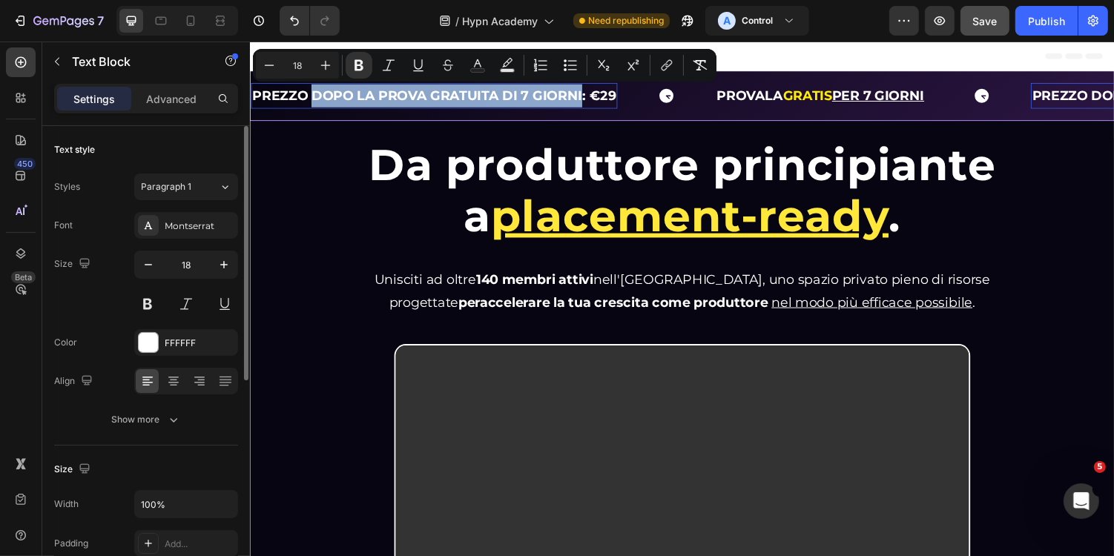
drag, startPoint x: 317, startPoint y: 98, endPoint x: 593, endPoint y: 100, distance: 275.9
click at [593, 100] on strong "PREZZO DOPO LA PROVA GRATUITA DI 7 GIORNI: €29" at bounding box center [438, 96] width 375 height 16
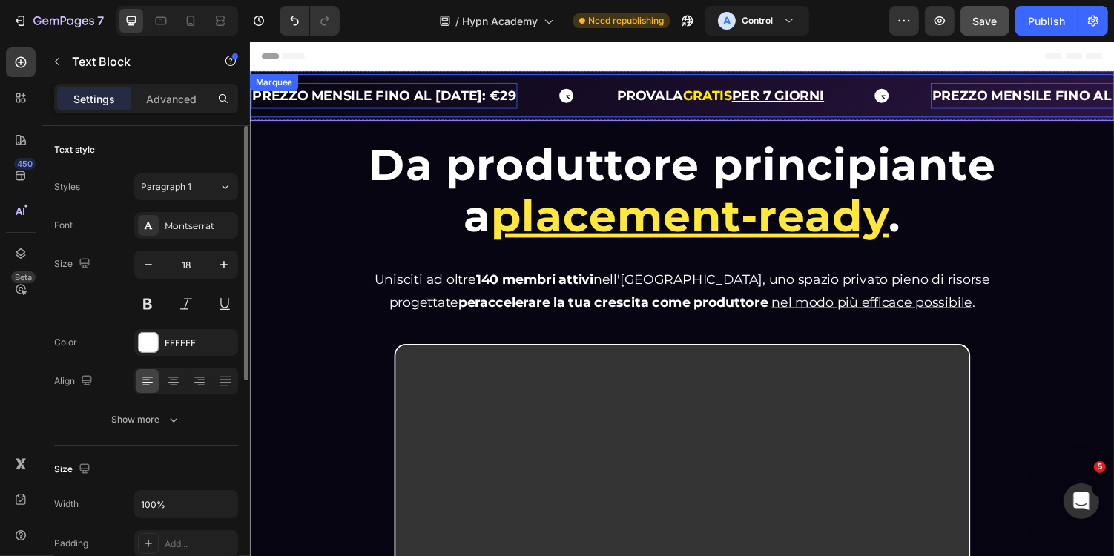
drag, startPoint x: 522, startPoint y: 98, endPoint x: 559, endPoint y: 96, distance: 37.1
click at [559, 97] on div "PREZZO MENSILE FINO AL 31/08/2025: €29 Text Block 0" at bounding box center [437, 96] width 375 height 27
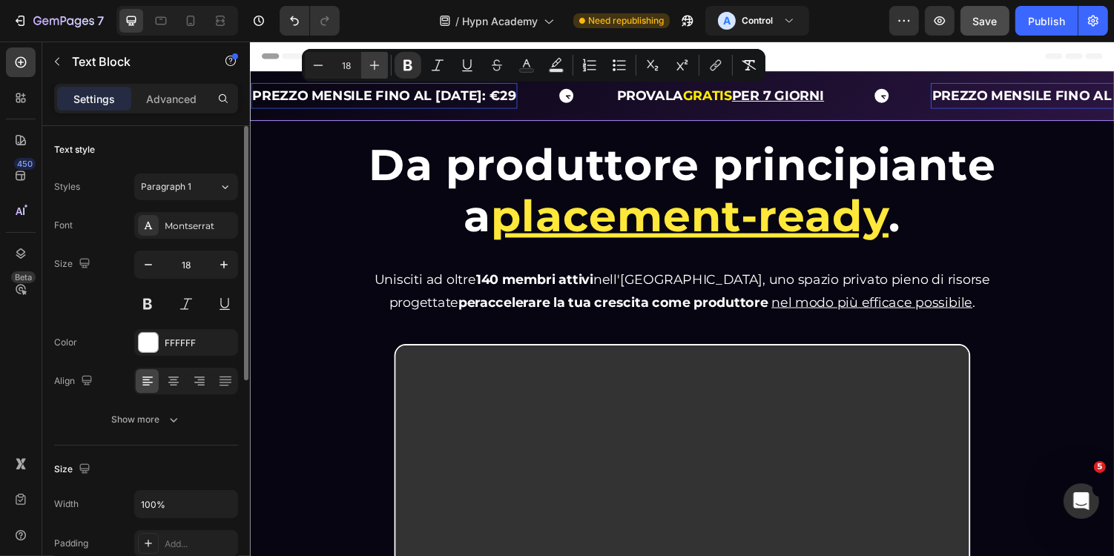
click at [381, 67] on icon "Editor contextual toolbar" at bounding box center [374, 65] width 15 height 15
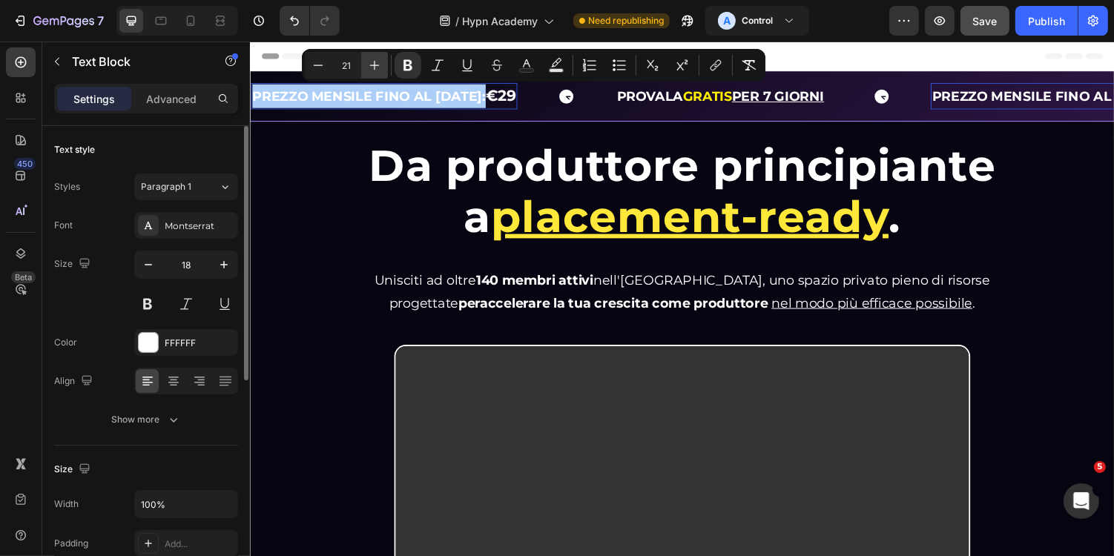
click at [381, 67] on icon "Editor contextual toolbar" at bounding box center [374, 65] width 15 height 15
type input "22"
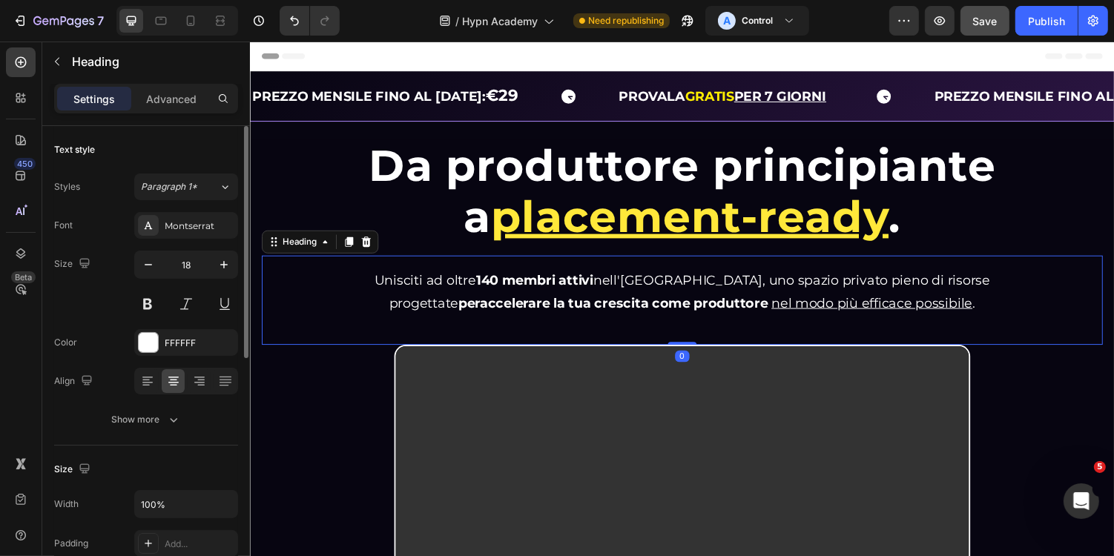
click at [338, 264] on div "Unisciti ad oltre 140 membri attivi nell'Hypn Academy, uno spazio privato pieno…" at bounding box center [694, 307] width 866 height 93
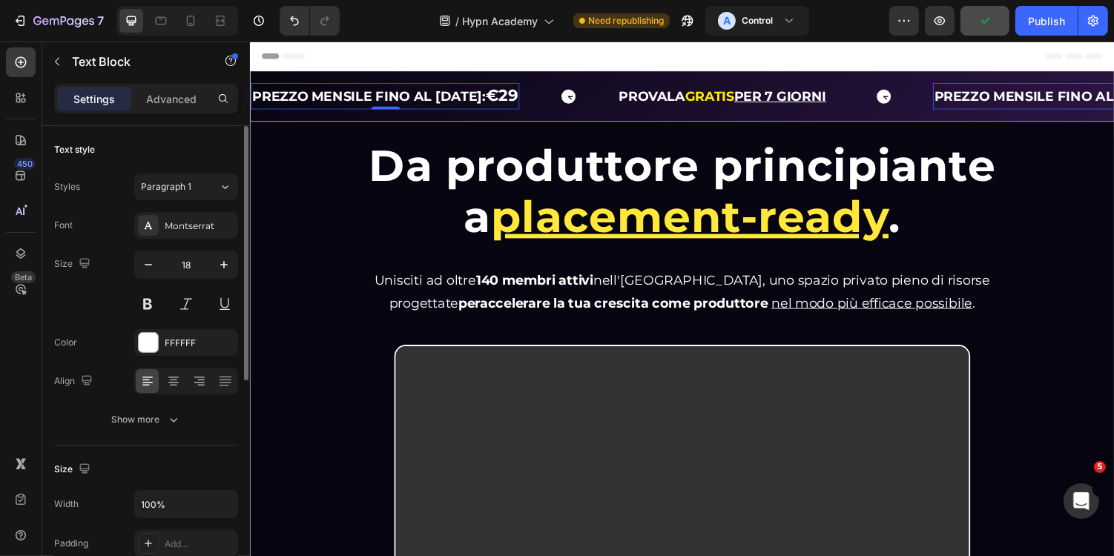
click at [361, 106] on p "PREZZO MENSILE FINO AL 31/08/2025: €29" at bounding box center [388, 97] width 274 height 24
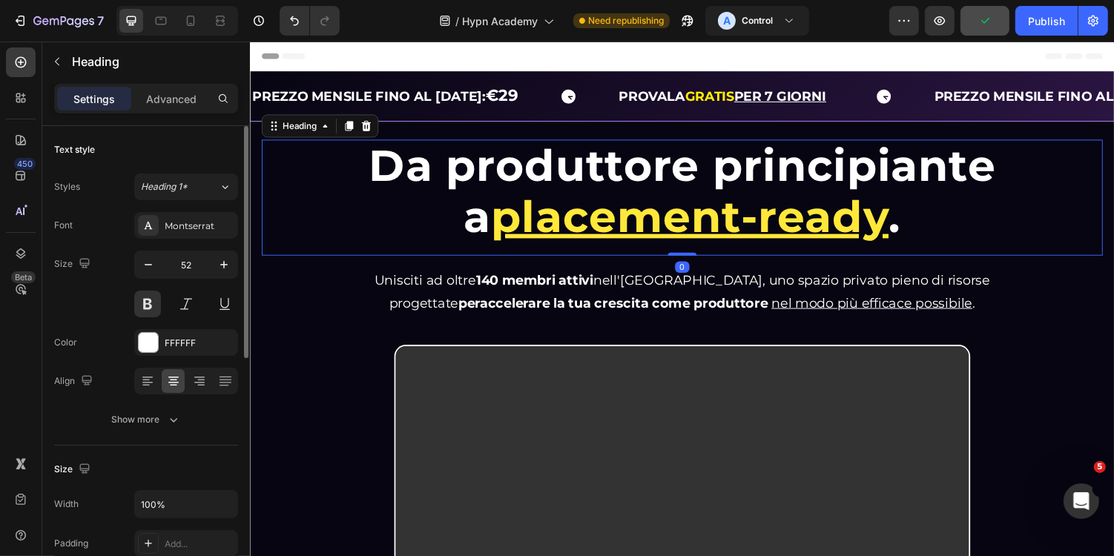
click at [353, 172] on h1 "Da produttore principiante a placement-ready ." at bounding box center [694, 196] width 755 height 108
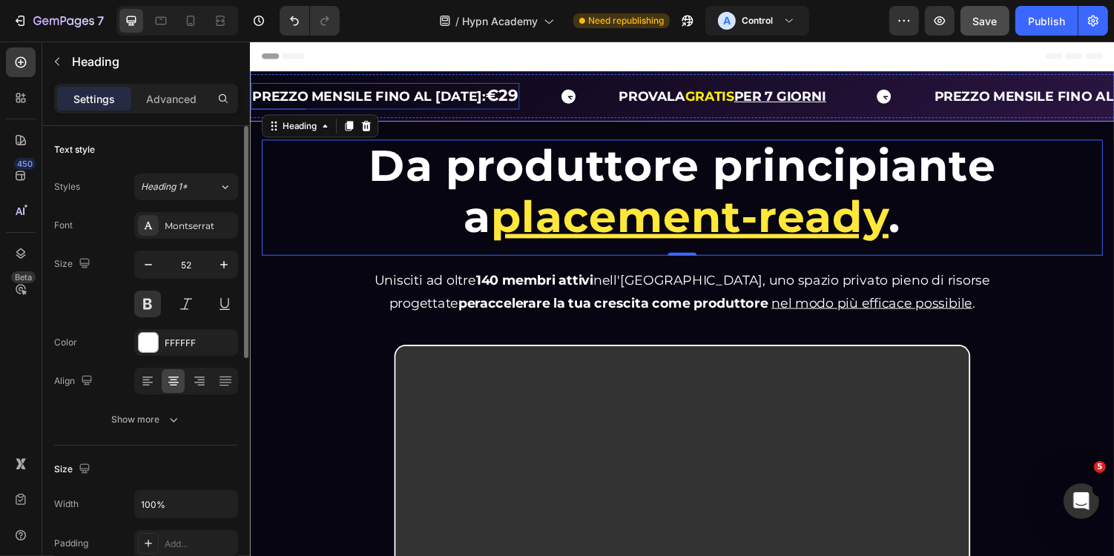
click at [455, 99] on strong "PREZZO MENSILE FINO AL 31/08/2025:" at bounding box center [371, 97] width 240 height 16
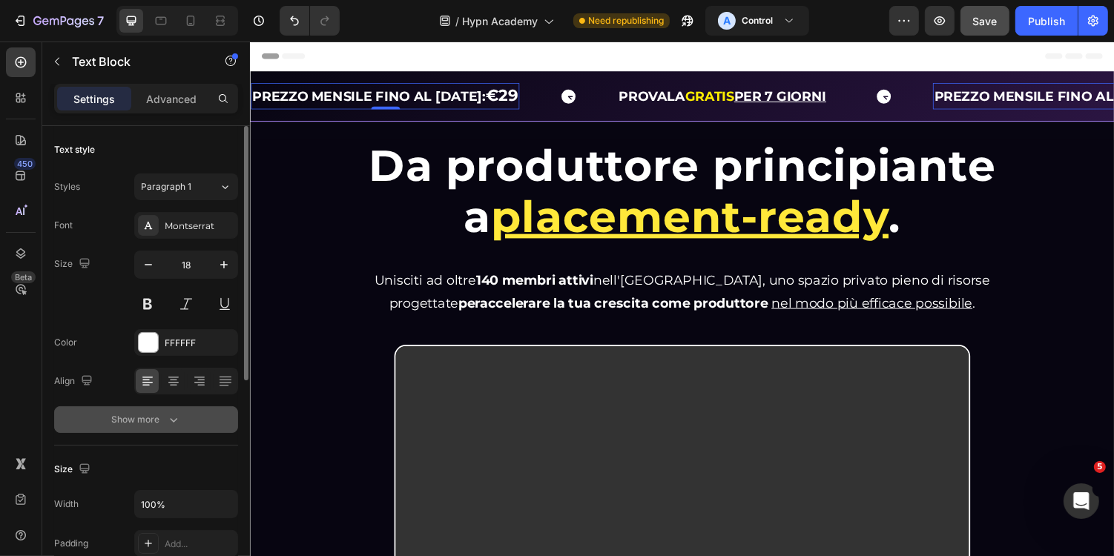
click at [182, 420] on button "Show more" at bounding box center [146, 419] width 184 height 27
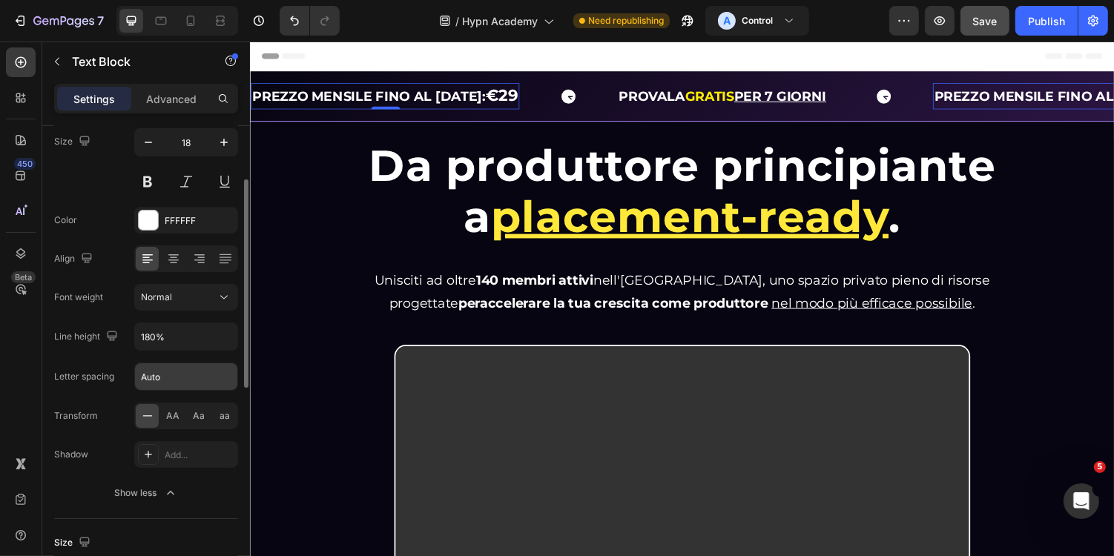
scroll to position [128, 0]
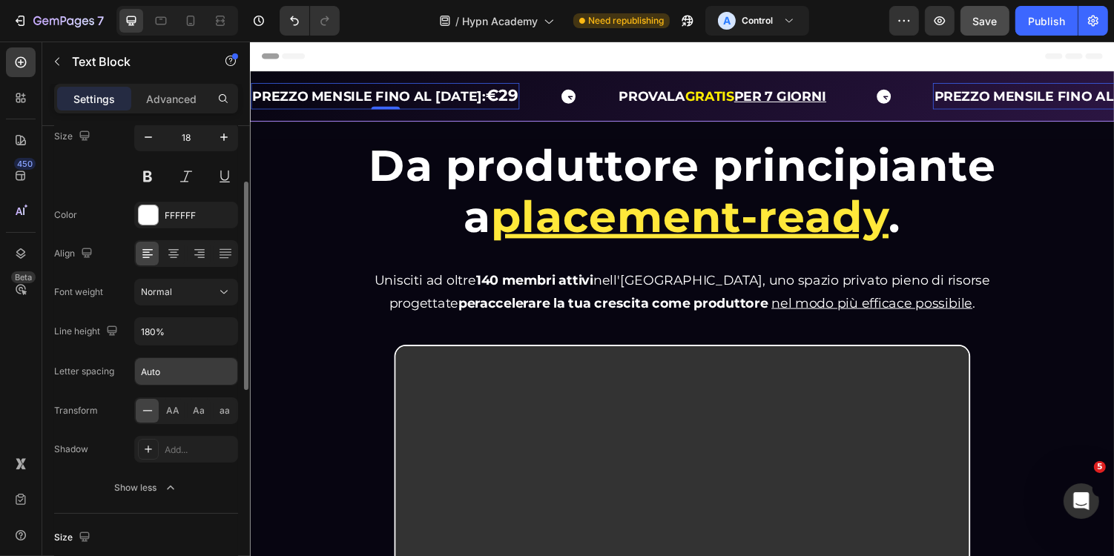
click at [190, 373] on input "Auto" at bounding box center [186, 371] width 102 height 27
type input "1"
type input "0.5"
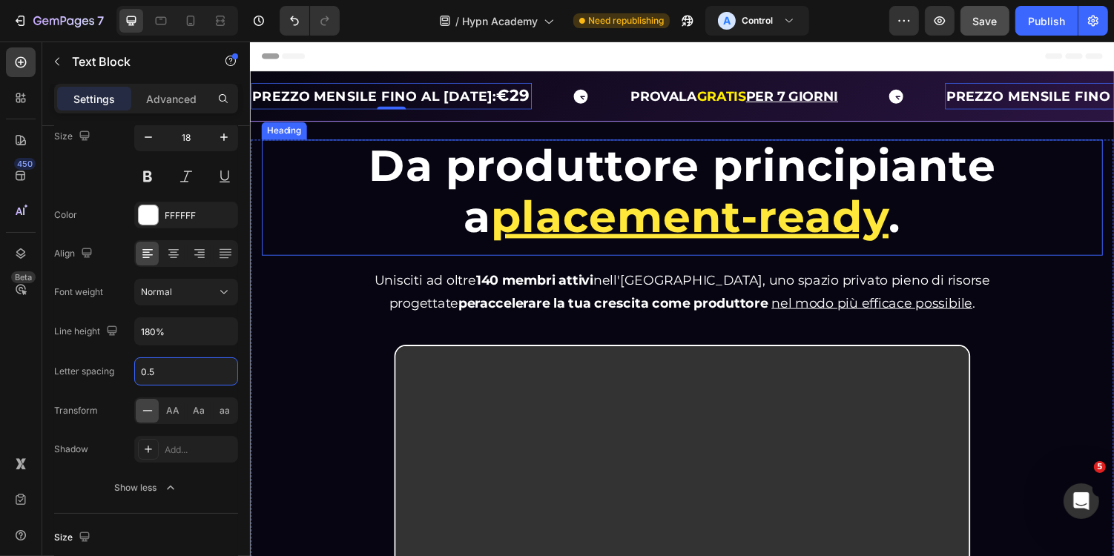
click at [309, 249] on div "Da produttore principiante a placement-ready . Heading" at bounding box center [694, 201] width 866 height 119
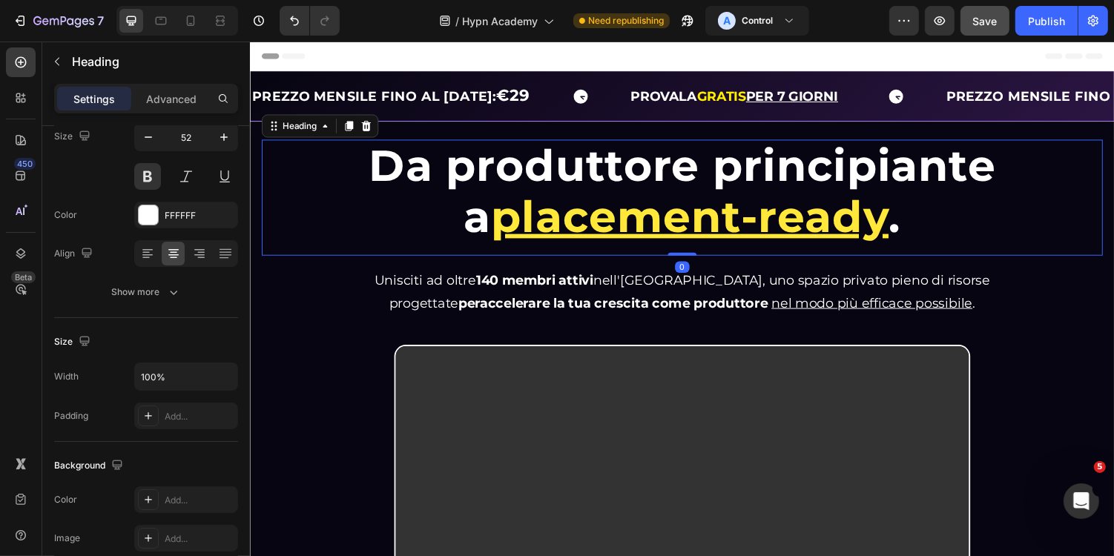
scroll to position [0, 0]
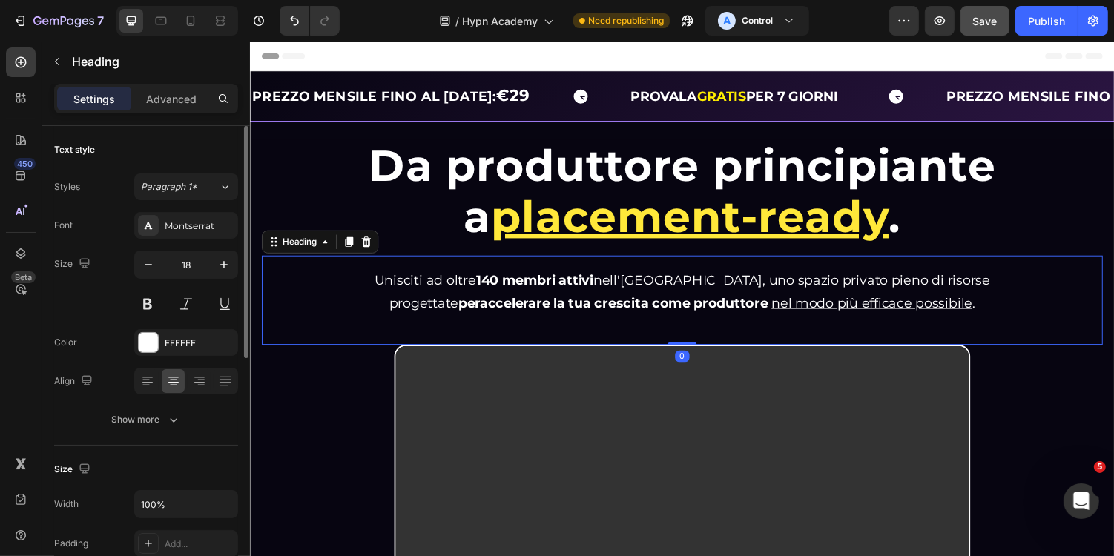
click at [302, 317] on div "Unisciti ad oltre 140 membri attivi nell'Hypn Academy, uno spazio privato pieno…" at bounding box center [694, 307] width 866 height 93
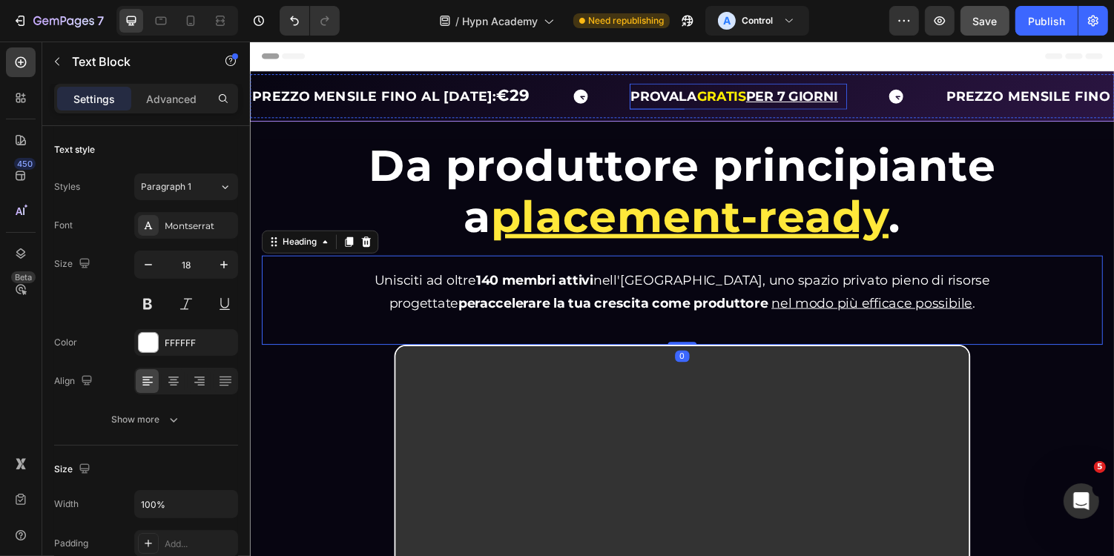
click at [745, 93] on strong "GRATIS" at bounding box center [735, 97] width 50 height 16
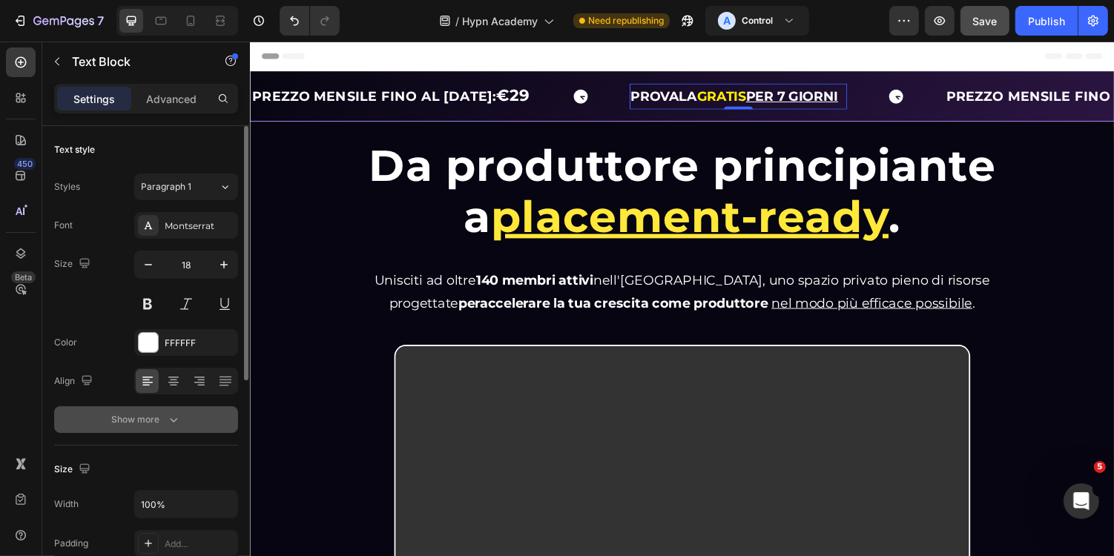
click at [147, 426] on button "Show more" at bounding box center [146, 419] width 184 height 27
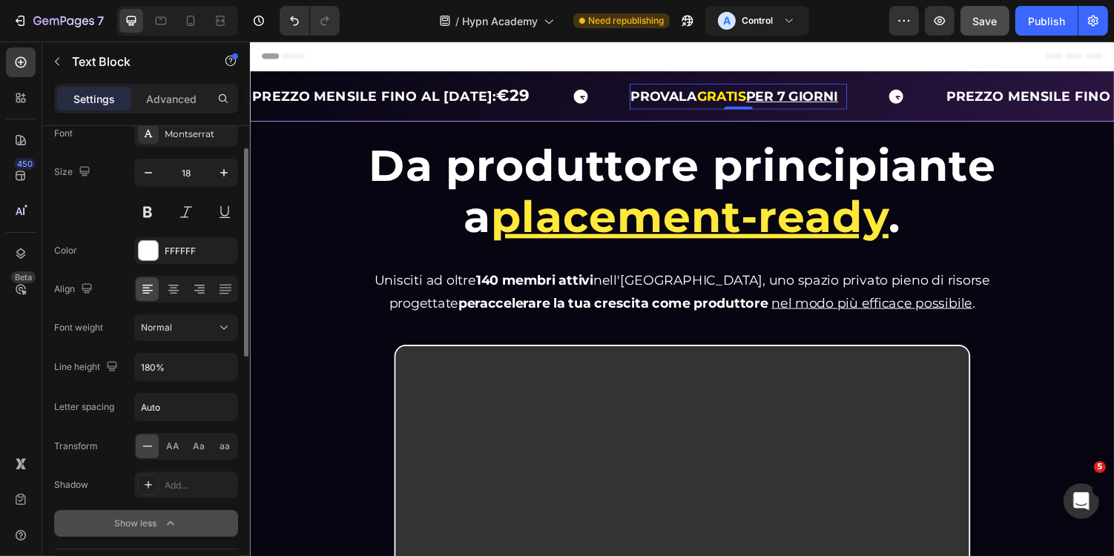
scroll to position [96, 0]
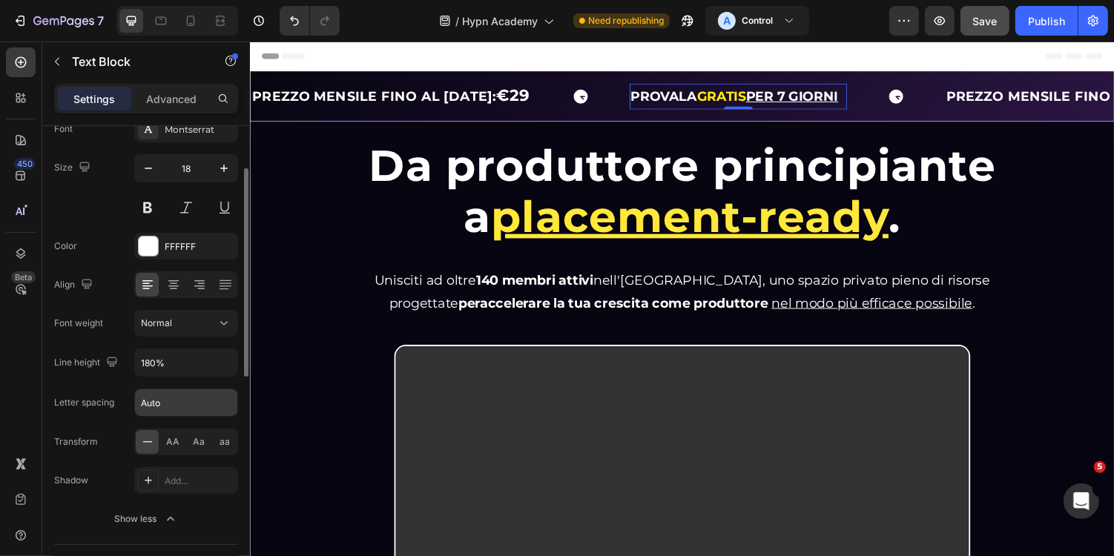
click at [182, 412] on input "Auto" at bounding box center [186, 402] width 102 height 27
type input "0.5"
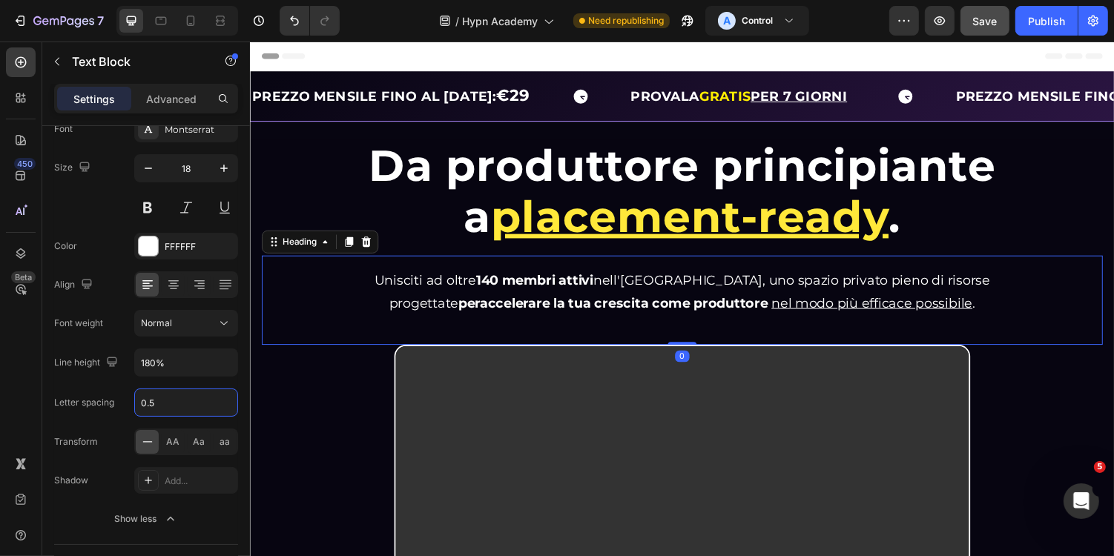
click at [289, 340] on div "Unisciti ad oltre 140 membri attivi nell'Hypn Academy, uno spazio privato pieno…" at bounding box center [694, 307] width 866 height 93
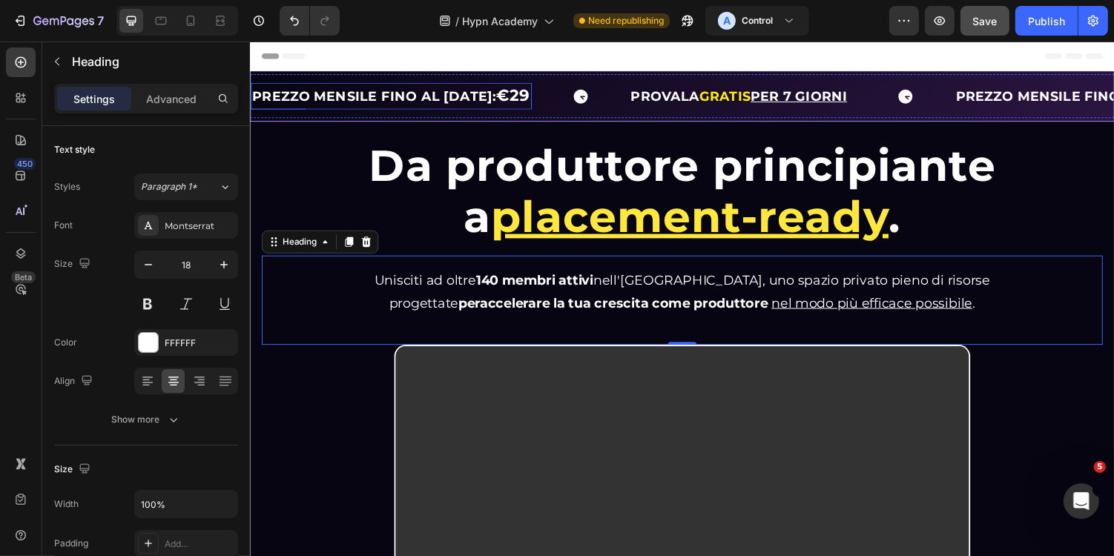
click at [404, 90] on strong "PREZZO MENSILE FINO AL 31/08/2025:" at bounding box center [376, 97] width 251 height 16
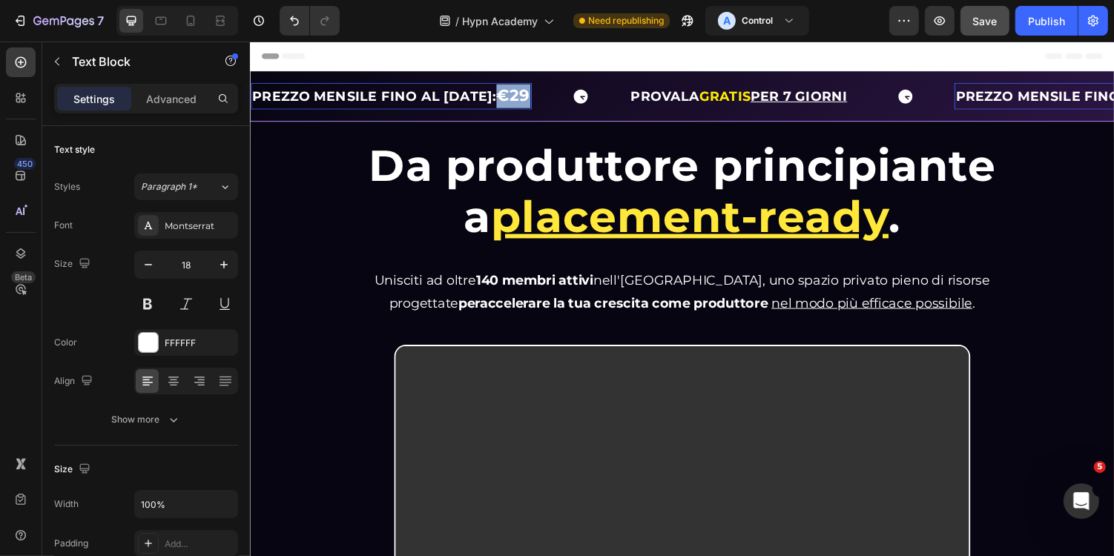
drag, startPoint x: 536, startPoint y: 99, endPoint x: 573, endPoint y: 98, distance: 36.4
click at [573, 98] on div "PREZZO MENSILE FINO AL 31/08/2025: €29 Text Block 0" at bounding box center [445, 96] width 390 height 27
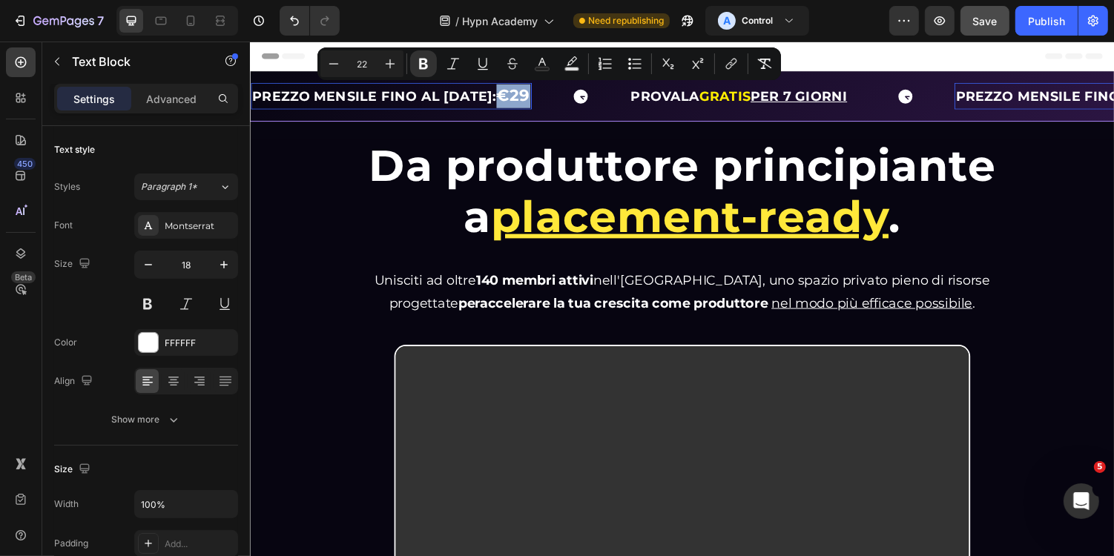
click at [538, 99] on strong "€29" at bounding box center [520, 96] width 35 height 20
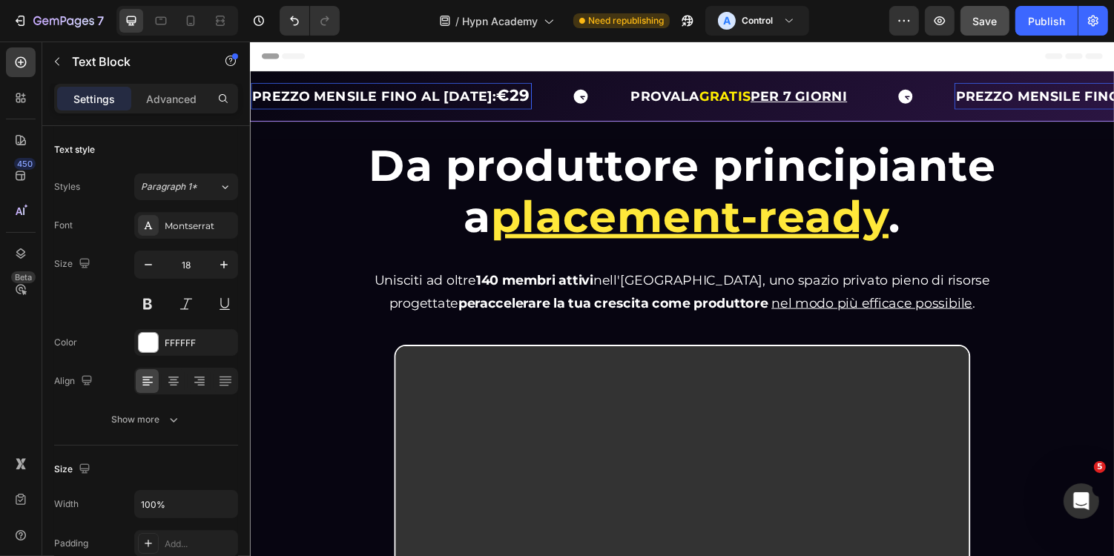
click at [329, 96] on strong "PREZZO MENSILE FINO AL 31/08/2025:" at bounding box center [376, 97] width 251 height 16
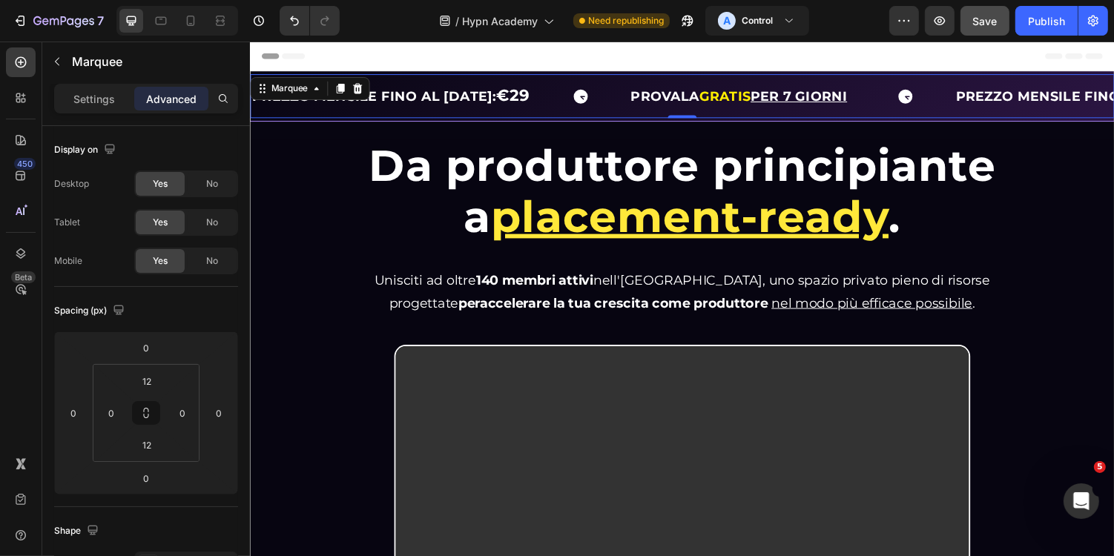
click at [269, 111] on div "PREZZO MENSILE FINO AL 31/08/2025: €29 Text Block PROVALA GRATIS PER 7 GIORNI T…" at bounding box center [694, 96] width 890 height 45
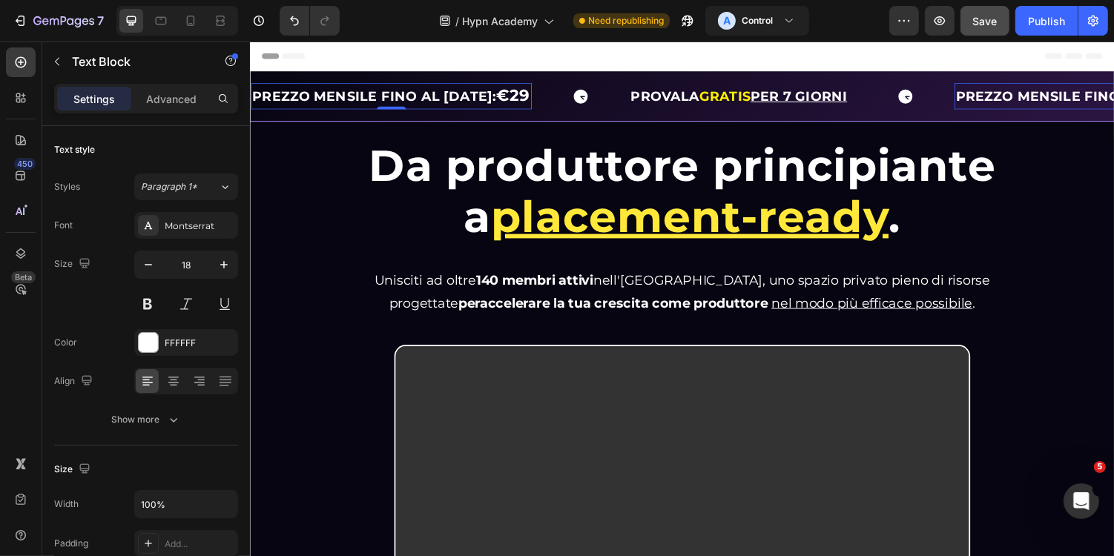
click at [277, 105] on p "PREZZO MENSILE FINO AL 31/08/2025: €29" at bounding box center [394, 97] width 286 height 24
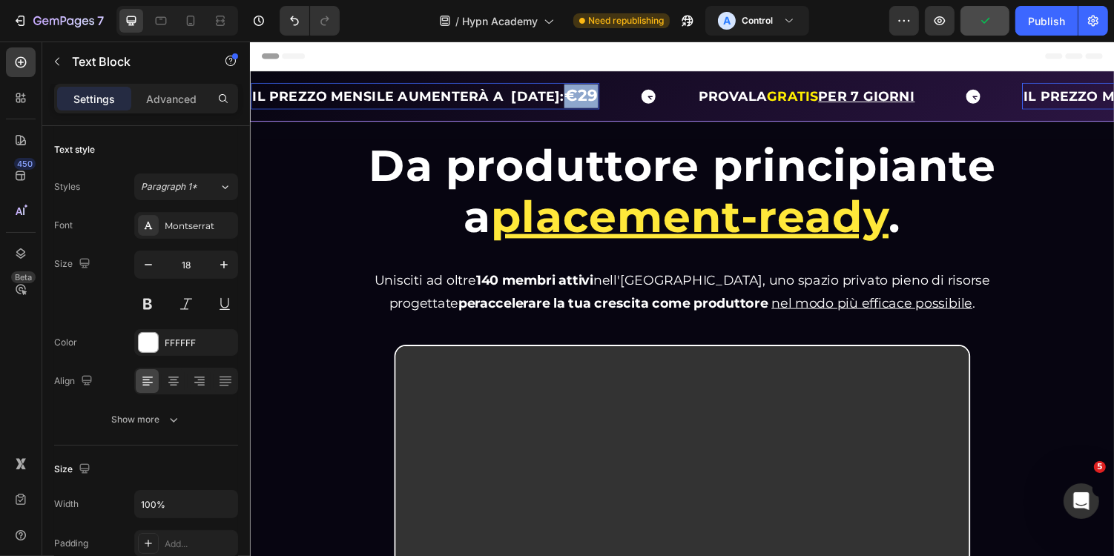
drag, startPoint x: 607, startPoint y: 102, endPoint x: 636, endPoint y: 102, distance: 29.7
click at [608, 102] on strong "€29" at bounding box center [590, 96] width 35 height 20
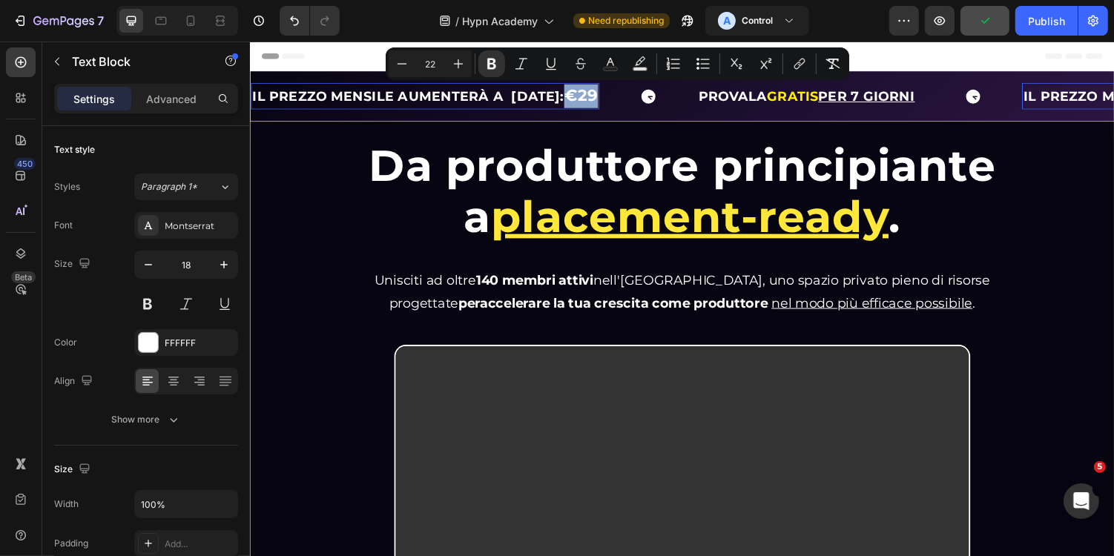
copy strong "€29"
click at [503, 102] on strong "IL PREZZO MENSILE AUMENTERÀ A 31/08/2025:" at bounding box center [411, 97] width 321 height 16
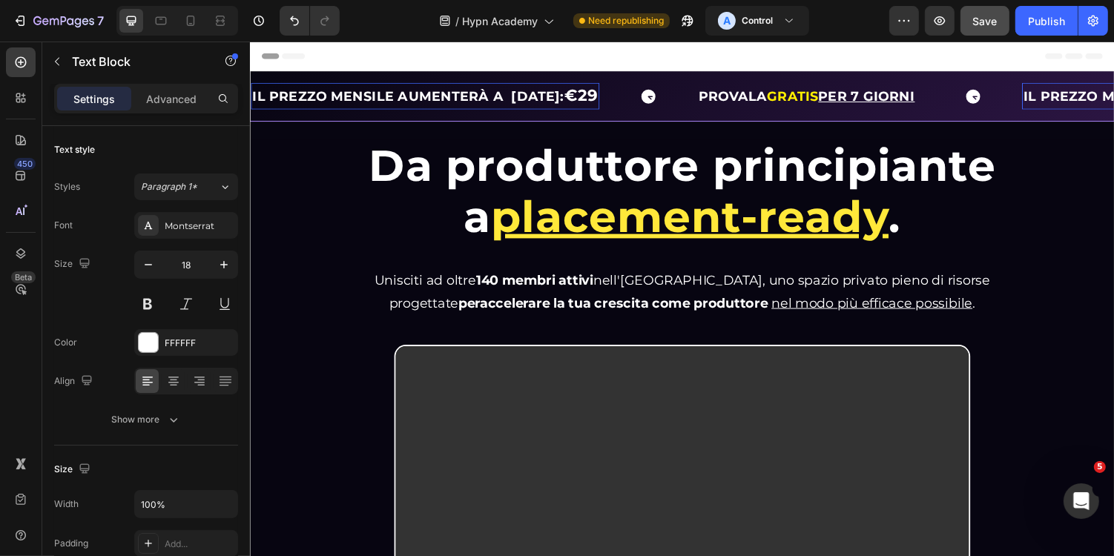
click at [510, 102] on strong "IL PREZZO MENSILE AUMENTERÀ A 31/08/2025:" at bounding box center [411, 97] width 321 height 16
click at [499, 99] on strong "€29" at bounding box center [513, 96] width 35 height 20
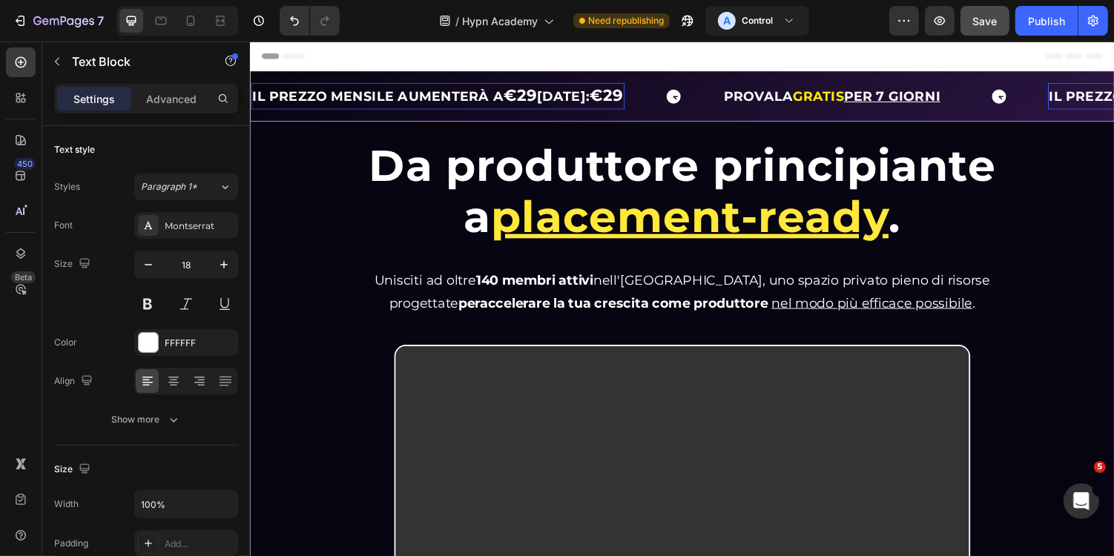
click at [550, 99] on strong "31/08/2025:" at bounding box center [571, 97] width 55 height 16
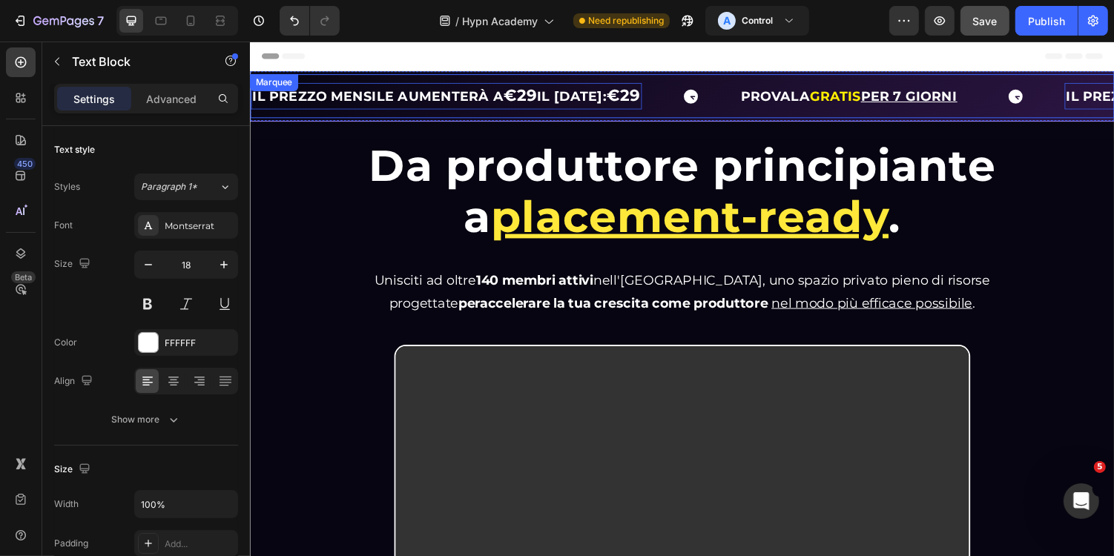
drag, startPoint x: 648, startPoint y: 98, endPoint x: 707, endPoint y: 99, distance: 58.6
click at [707, 99] on div "IL PREZZO MENSILE AUMENTERÀ A €29 IL 31/08/2025: €29 Text Block 0" at bounding box center [502, 96] width 504 height 27
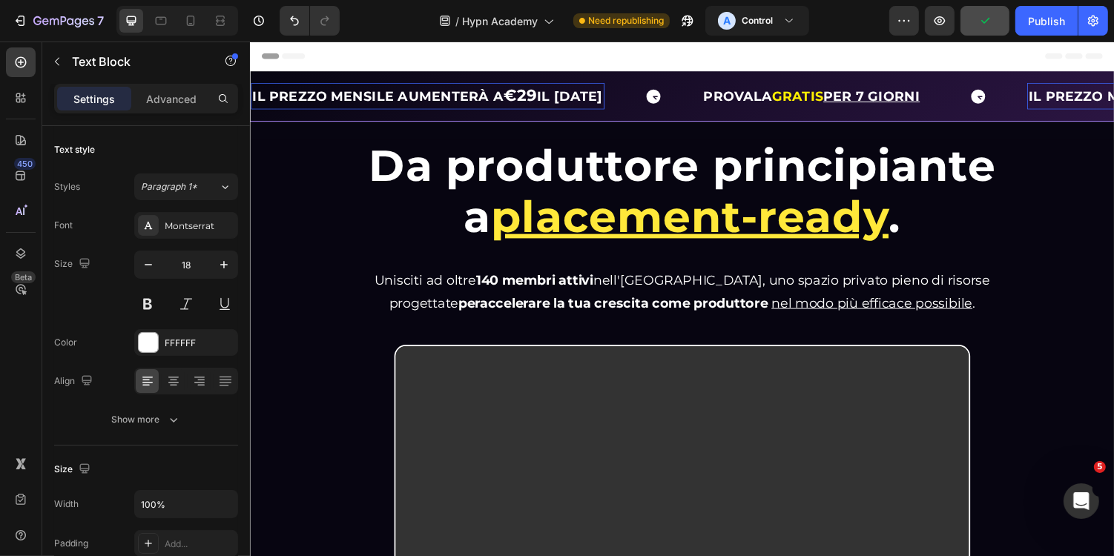
click at [585, 100] on strong "IL 31/08/2025" at bounding box center [578, 97] width 68 height 16
click at [563, 99] on strong "1/08/2025" at bounding box center [575, 97] width 50 height 16
click at [271, 102] on strong "IL PREZZO MENSILE AUMENTERÀ A" at bounding box center [380, 97] width 259 height 16
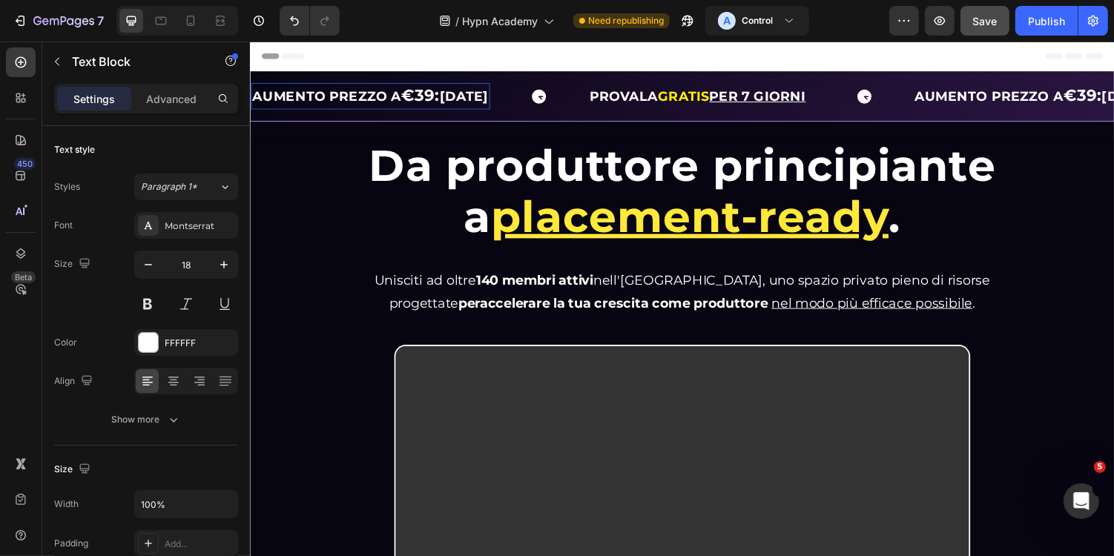
click at [392, 101] on strong "AUMENTO PREZZO A" at bounding box center [328, 97] width 154 height 16
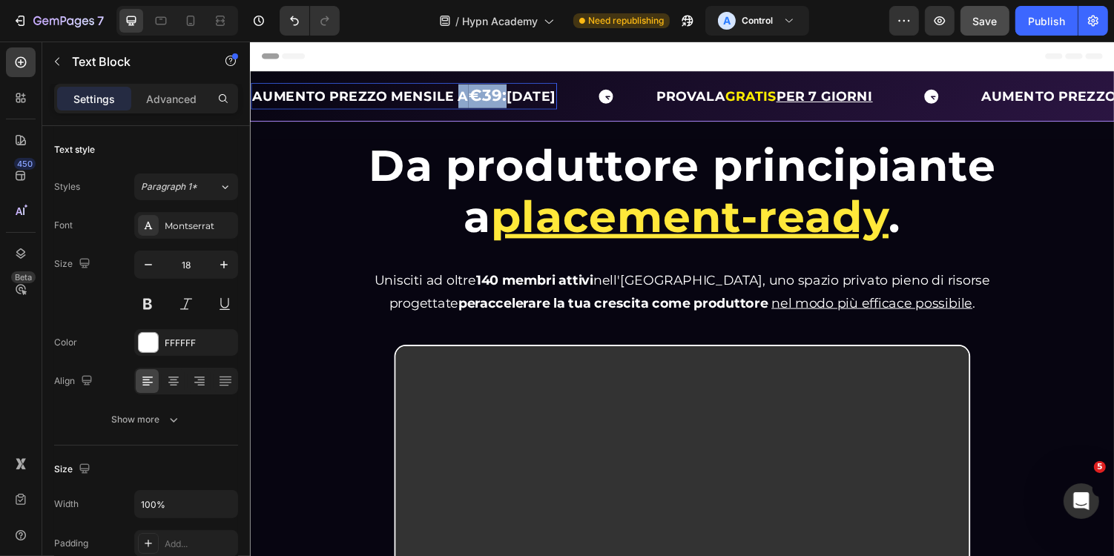
drag, startPoint x: 518, startPoint y: 97, endPoint x: 464, endPoint y: 99, distance: 53.4
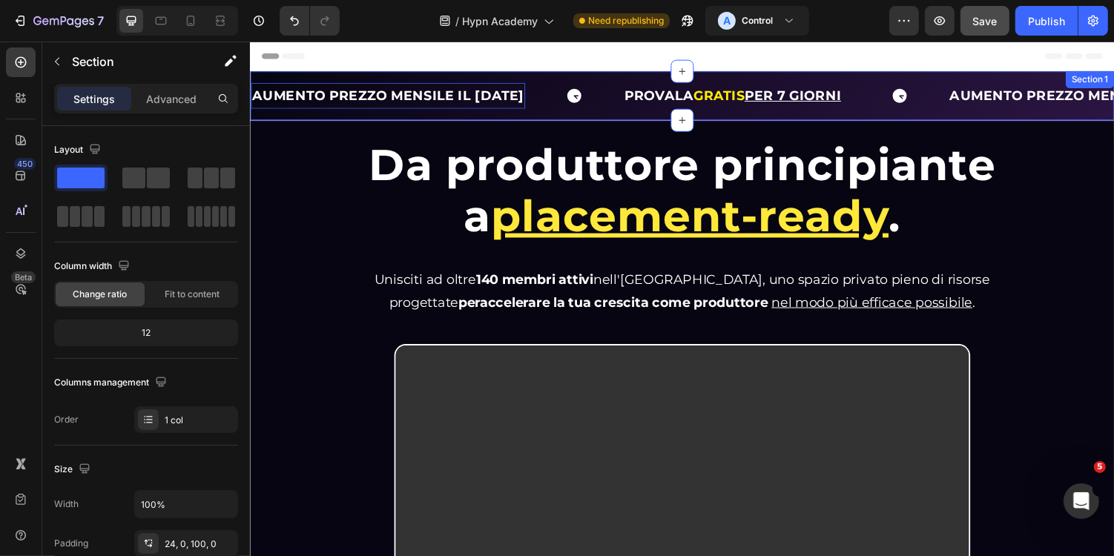
click at [538, 132] on div "Da produttore principiante a placement-ready . Heading Da produttore principian…" at bounding box center [694, 499] width 890 height 754
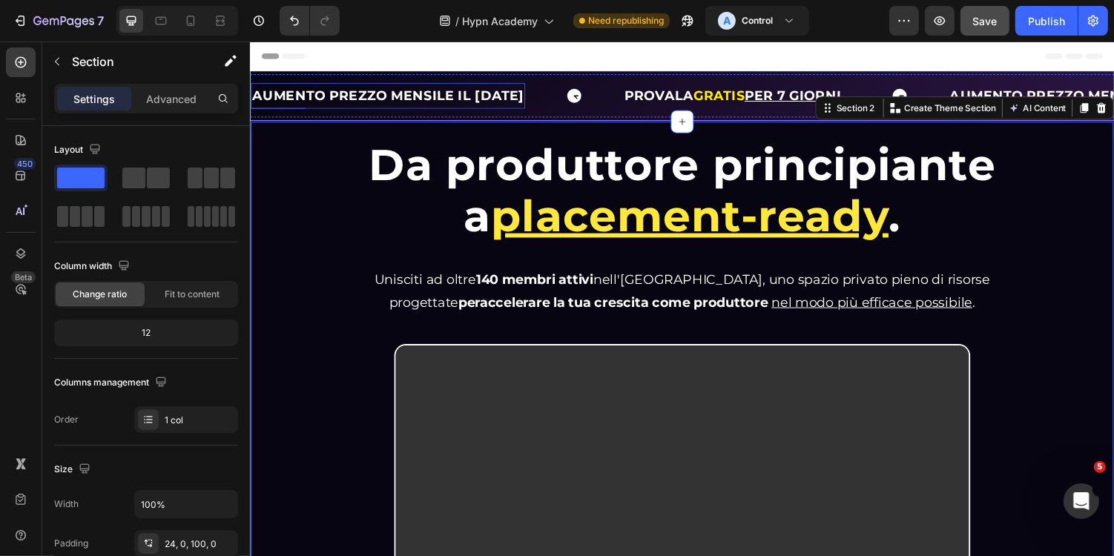
click at [531, 97] on strong "AUMENTO PREZZO MENSILE IL 01/09/2025" at bounding box center [391, 96] width 280 height 16
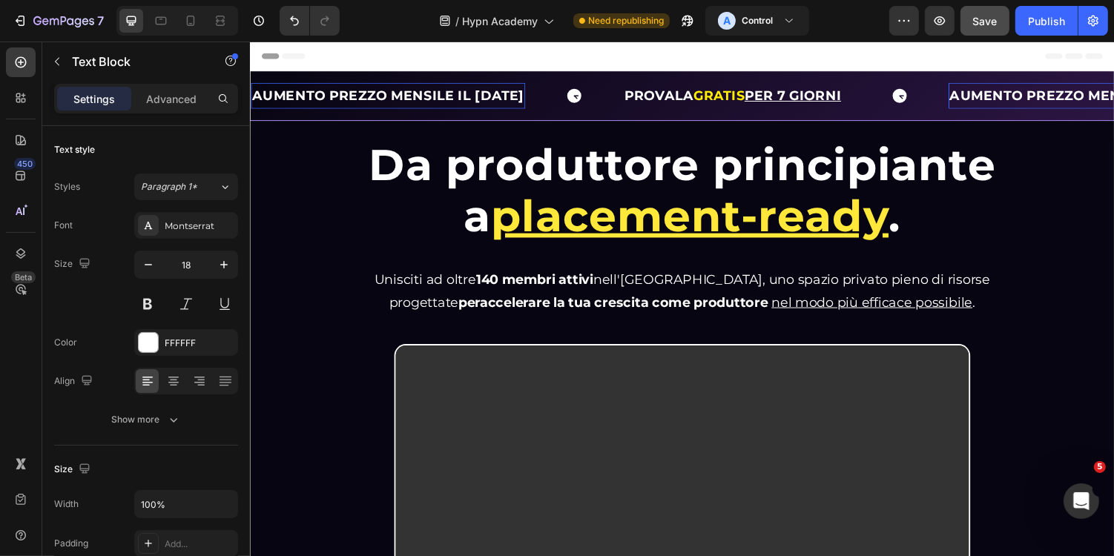
click at [531, 97] on strong "AUMENTO PREZZO MENSILE IL 01/09/2025" at bounding box center [391, 96] width 280 height 16
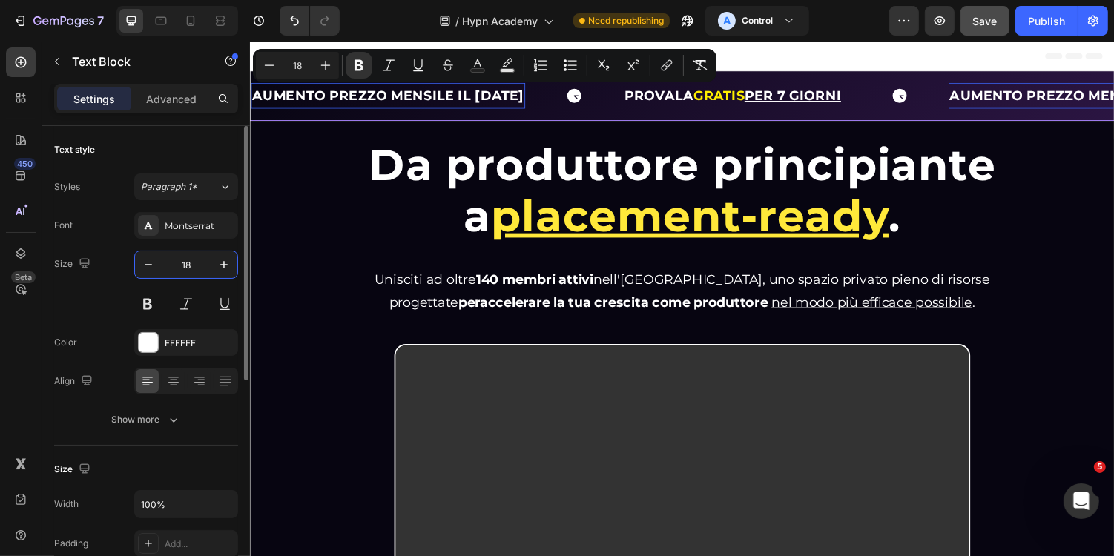
click at [194, 266] on input "18" at bounding box center [186, 264] width 49 height 27
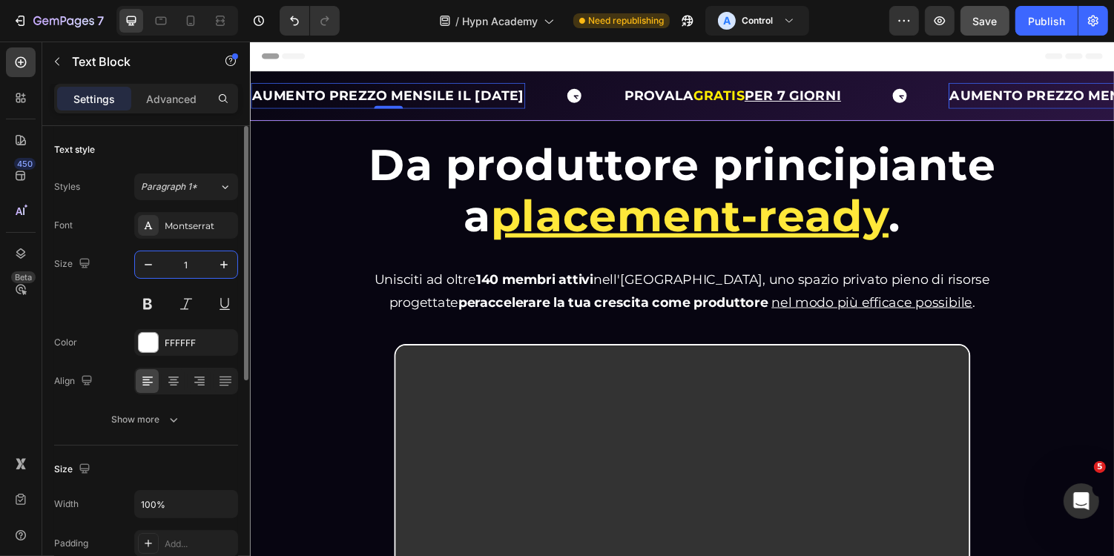
type input "18"
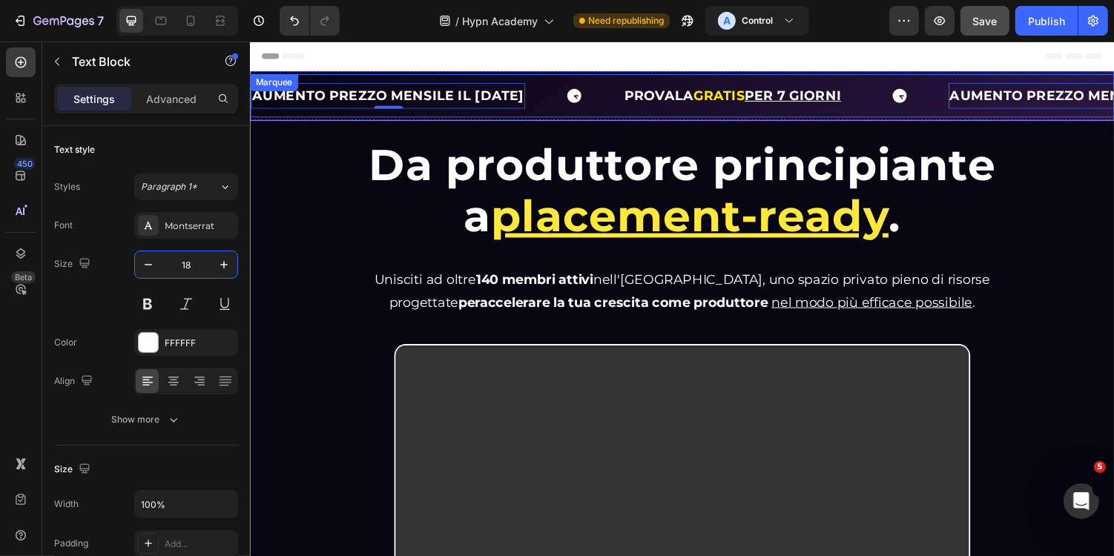
click at [473, 145] on span "Da produttore principiante" at bounding box center [694, 167] width 646 height 54
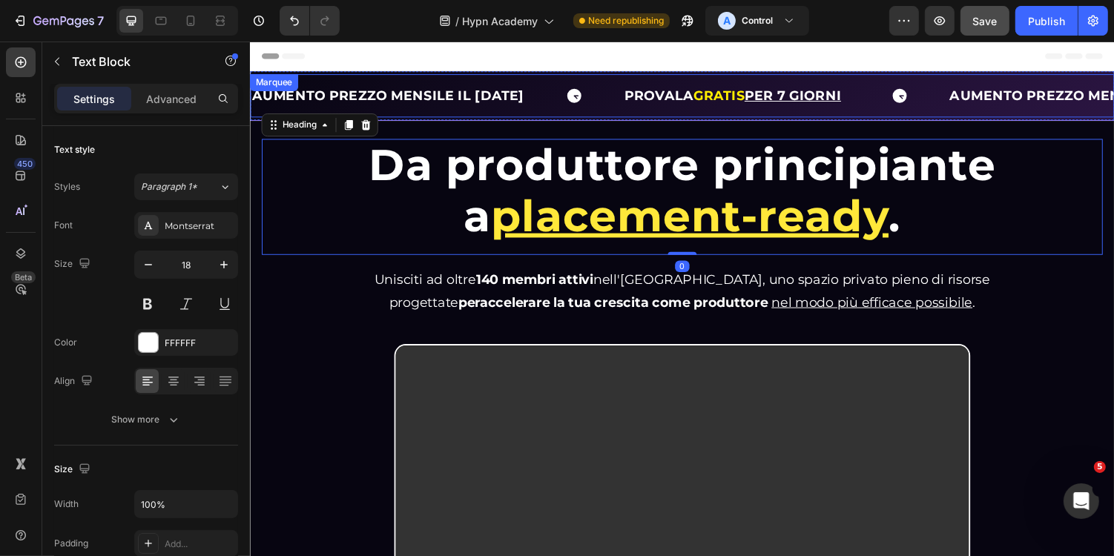
click at [493, 93] on strong "AUMENTO PREZZO MENSILE IL 01/09/2025" at bounding box center [391, 96] width 280 height 16
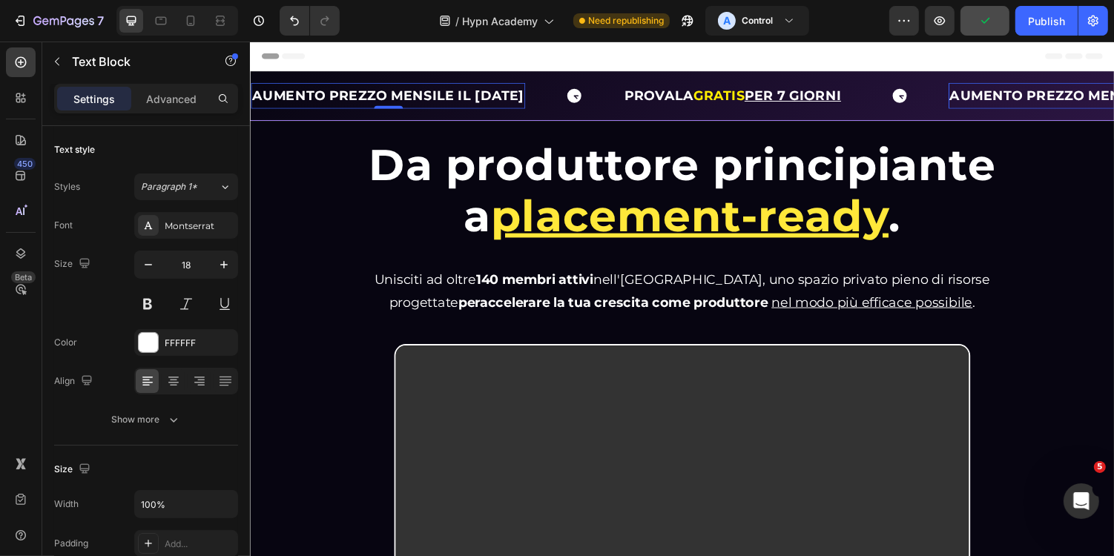
click at [427, 108] on div "AUMENTO PREZZO MENSILE IL 01/09/2025" at bounding box center [391, 96] width 283 height 27
click at [450, 96] on strong "AUMENTO PREZZO MENSILE IL 01/09/2025" at bounding box center [391, 96] width 280 height 16
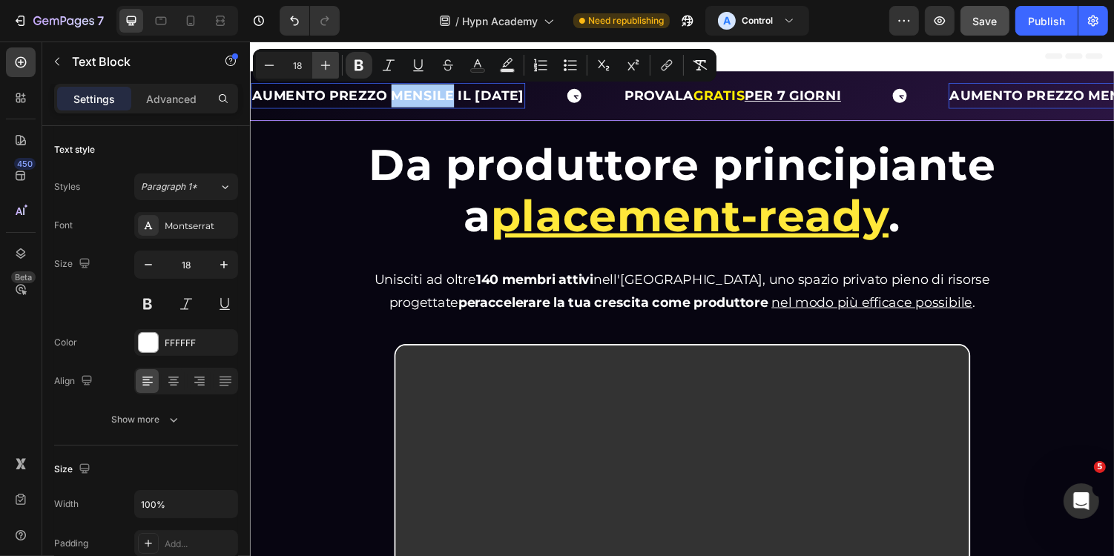
click at [326, 65] on icon "Editor contextual toolbar" at bounding box center [326, 66] width 10 height 10
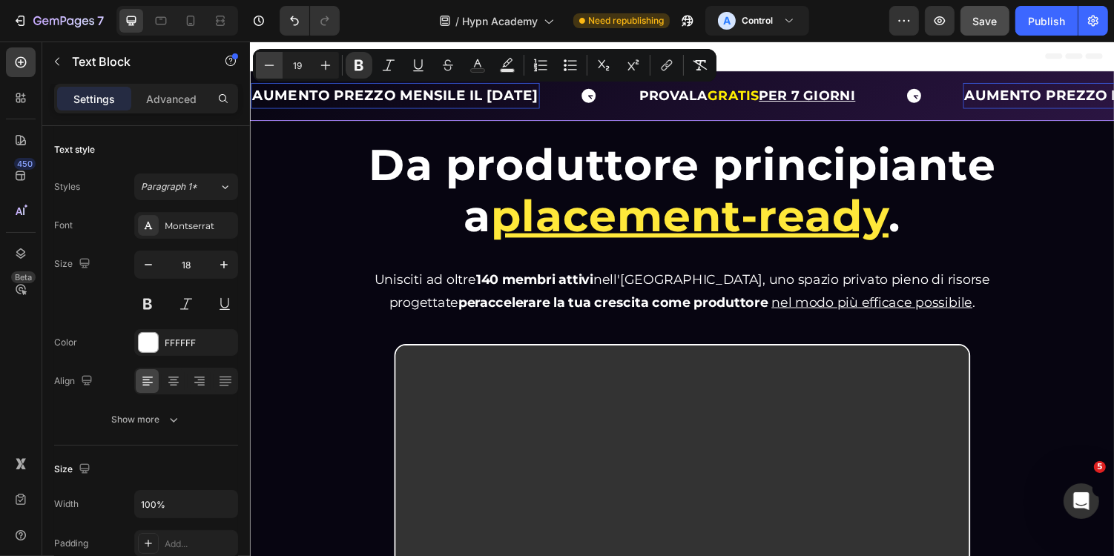
click at [265, 66] on icon "Editor contextual toolbar" at bounding box center [269, 65] width 15 height 15
type input "18"
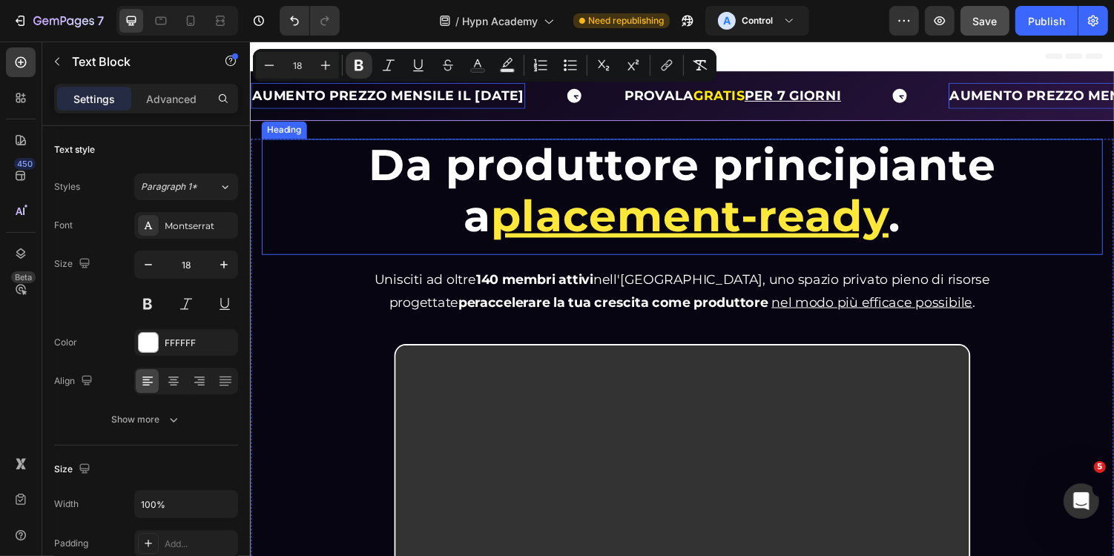
click at [347, 188] on h1 "Da produttore principiante a placement-ready ." at bounding box center [694, 195] width 755 height 108
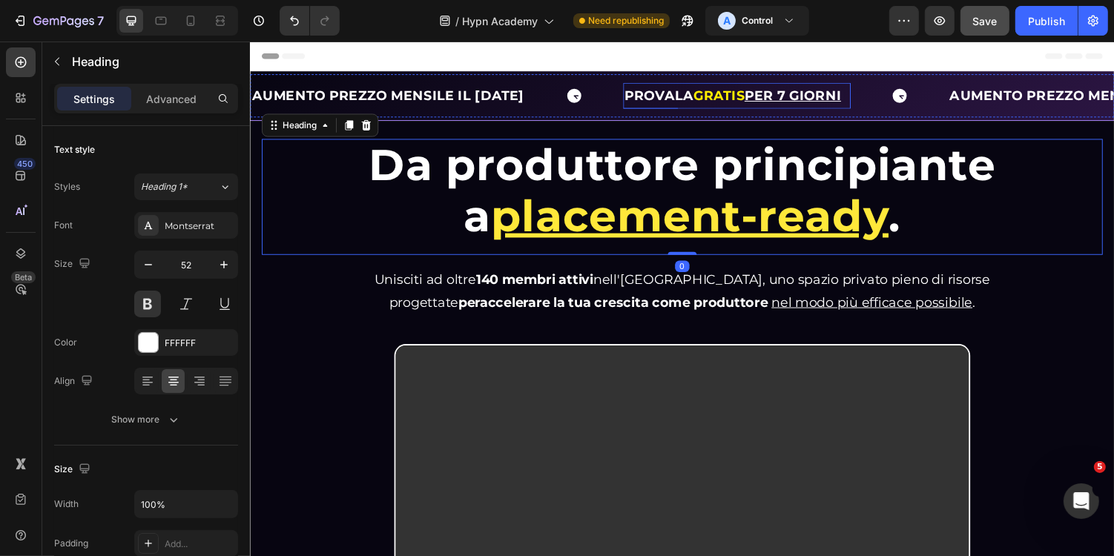
click at [738, 99] on strong "GRATIS" at bounding box center [732, 96] width 53 height 16
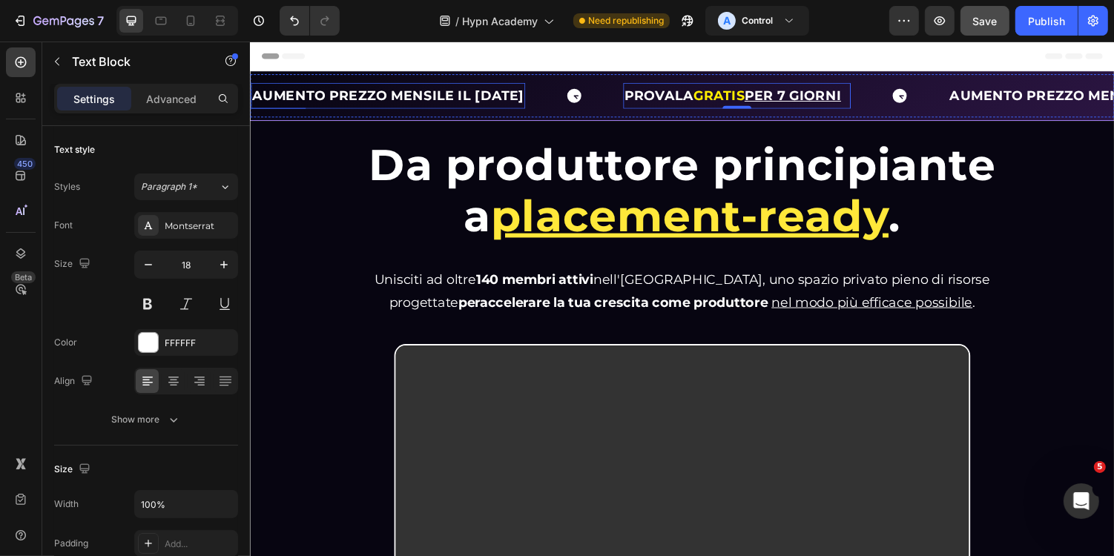
click at [507, 94] on strong "AUMENTO PREZZO MENSILE IL 01/09/2025" at bounding box center [391, 96] width 280 height 16
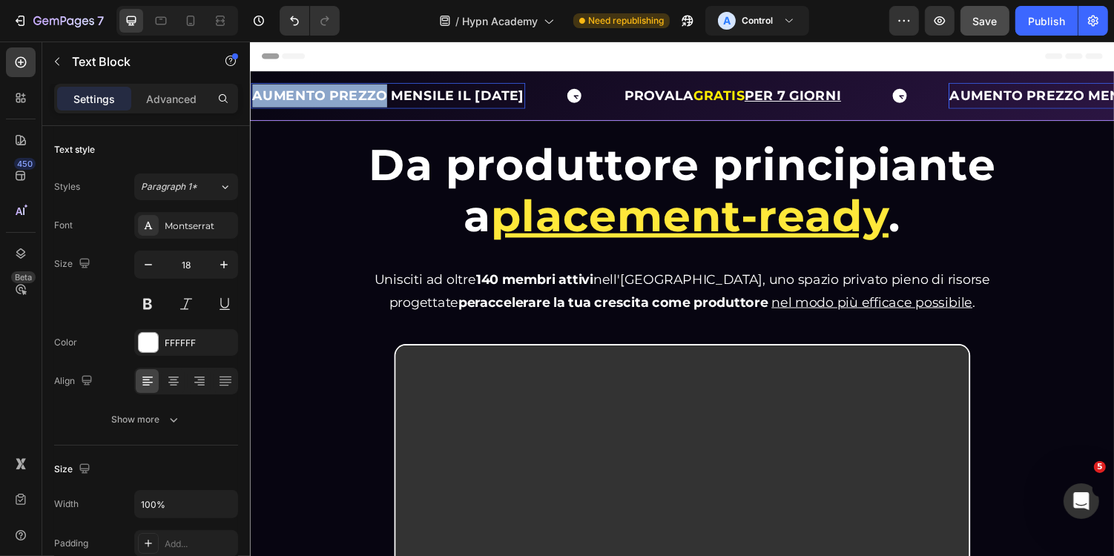
drag, startPoint x: 389, startPoint y: 102, endPoint x: 235, endPoint y: 104, distance: 154.3
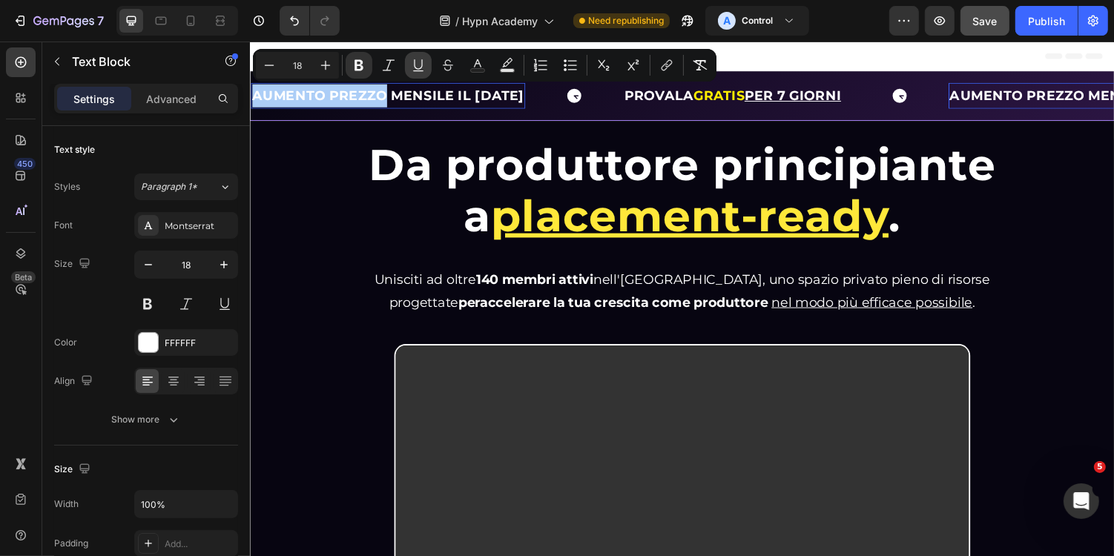
click at [418, 58] on icon "Editor contextual toolbar" at bounding box center [418, 65] width 15 height 15
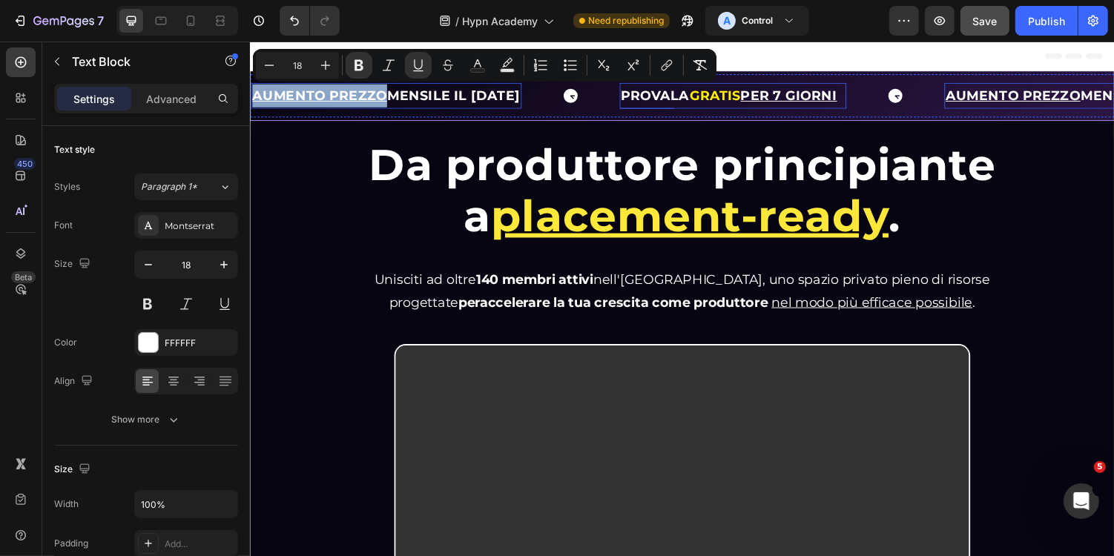
click at [754, 100] on strong "GRATIS" at bounding box center [728, 96] width 53 height 16
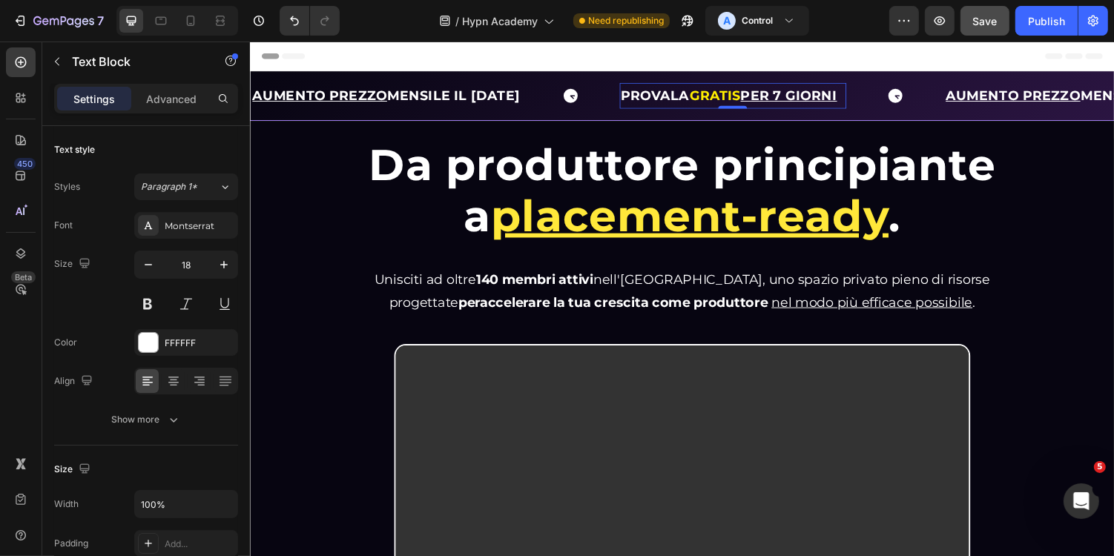
click at [754, 100] on strong "GRATIS" at bounding box center [728, 96] width 53 height 16
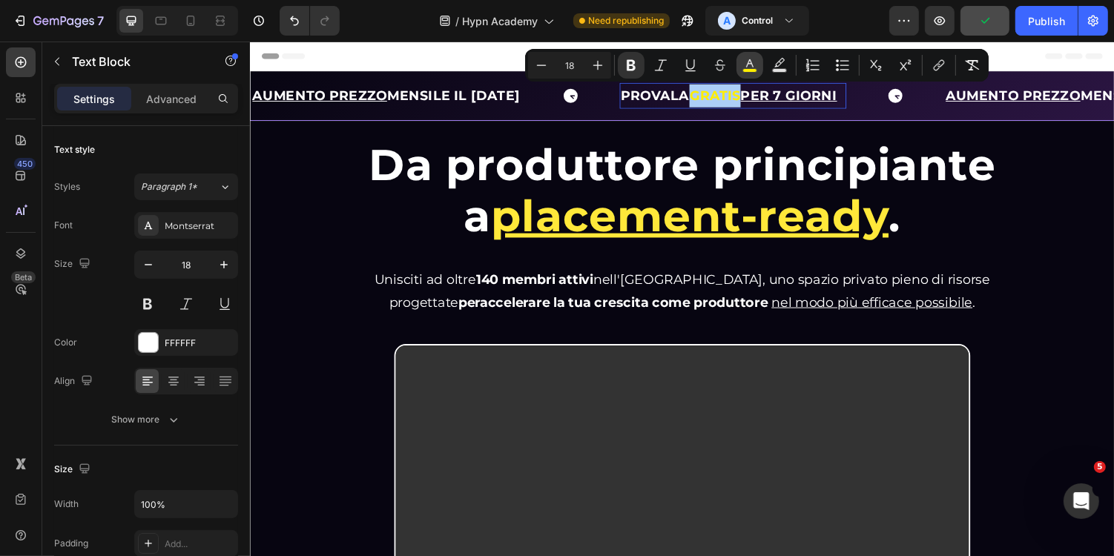
click at [745, 69] on rect "Editor contextual toolbar" at bounding box center [750, 71] width 14 height 4
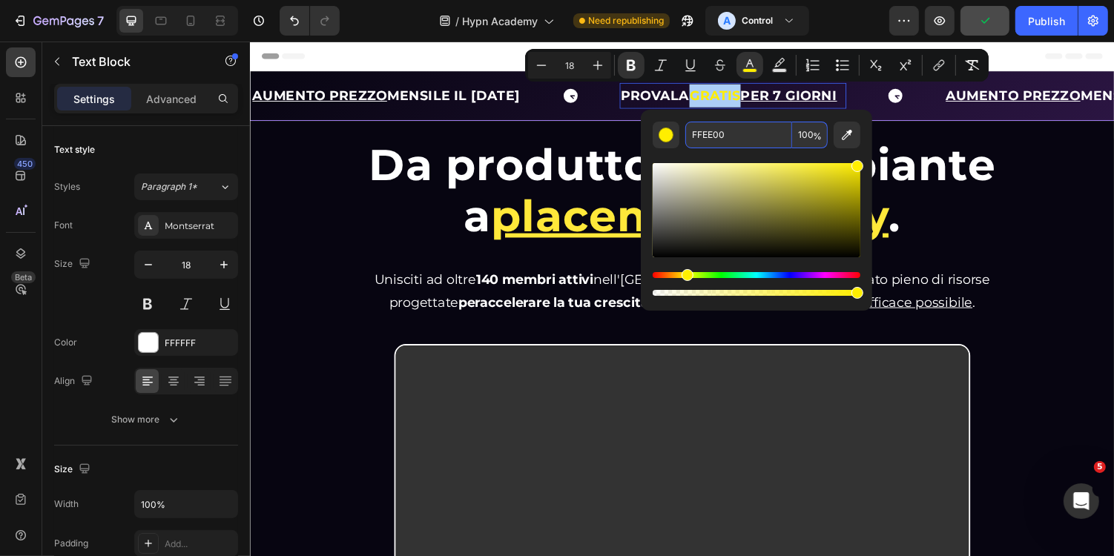
click at [737, 131] on input "FFEE00" at bounding box center [738, 135] width 107 height 27
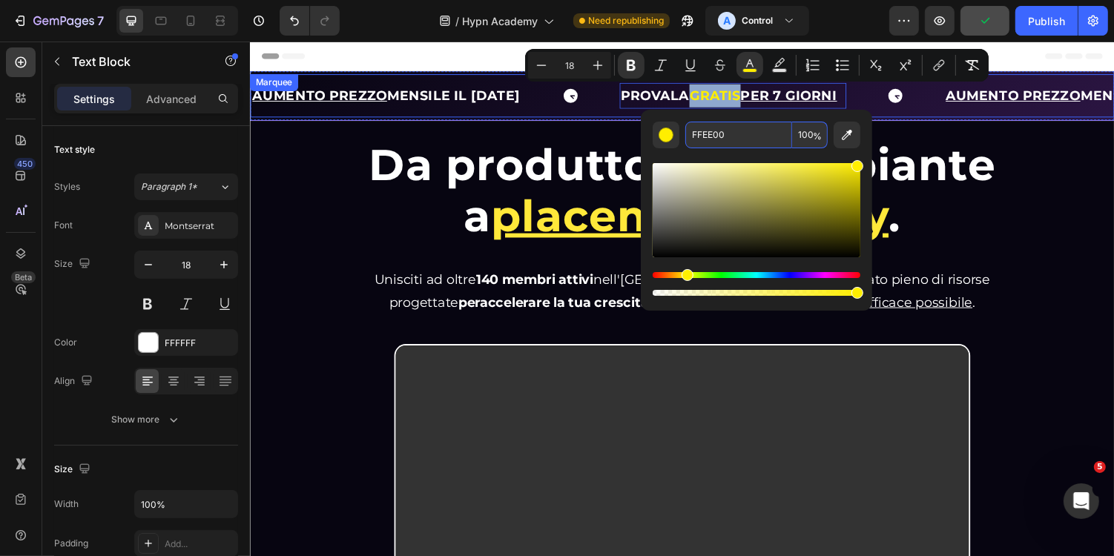
click at [520, 94] on strong "AUMENTO PREZZO MENSILE IL 01/09/2025" at bounding box center [389, 96] width 276 height 16
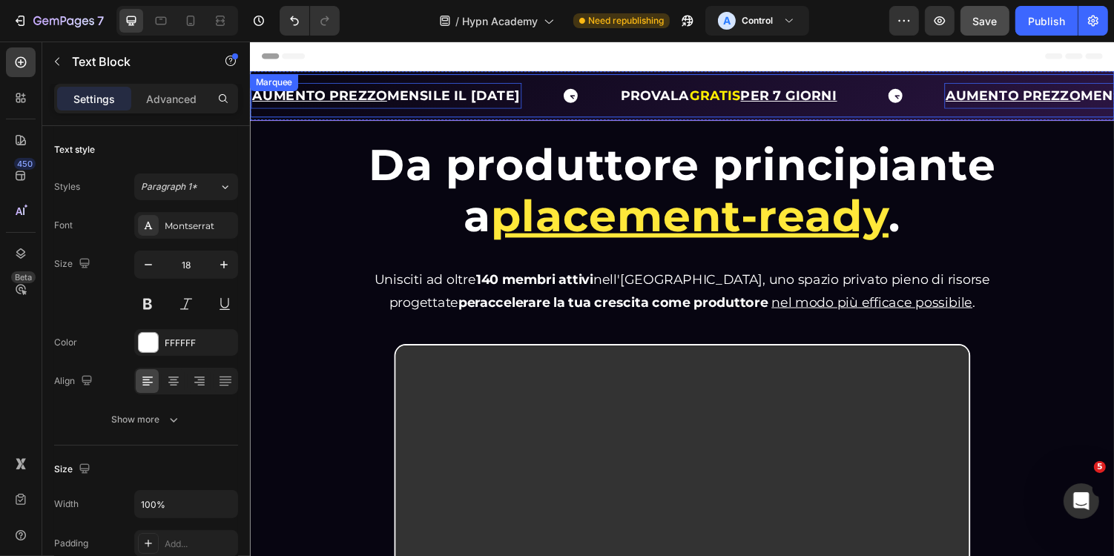
drag, startPoint x: 481, startPoint y: 97, endPoint x: 582, endPoint y: 96, distance: 100.1
click at [582, 96] on div "AUMENTO PREZZO MENSILE IL 01/09/2025 Text Block 0" at bounding box center [440, 96] width 380 height 27
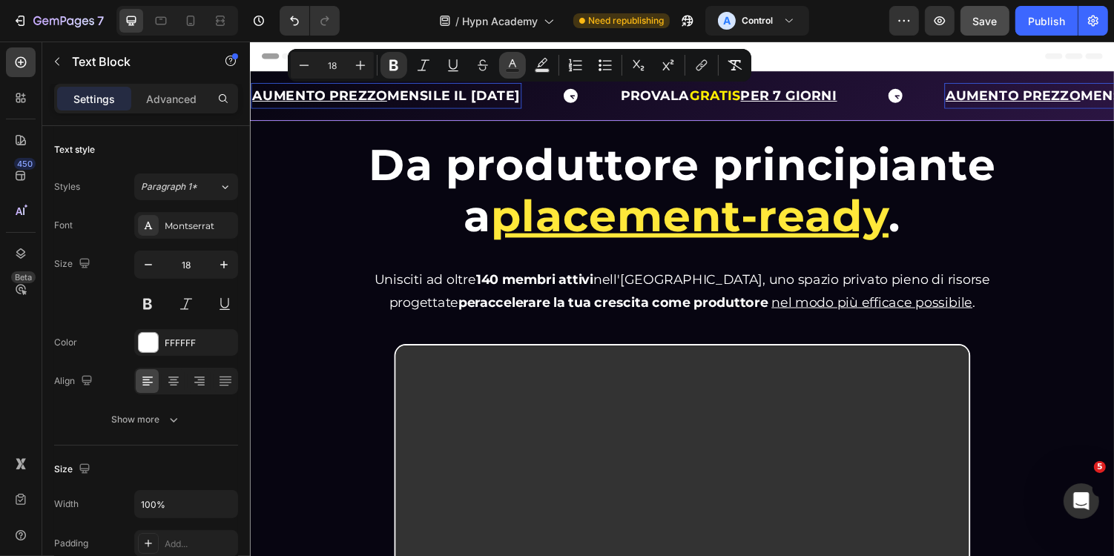
click at [506, 70] on rect "Editor contextual toolbar" at bounding box center [513, 71] width 14 height 4
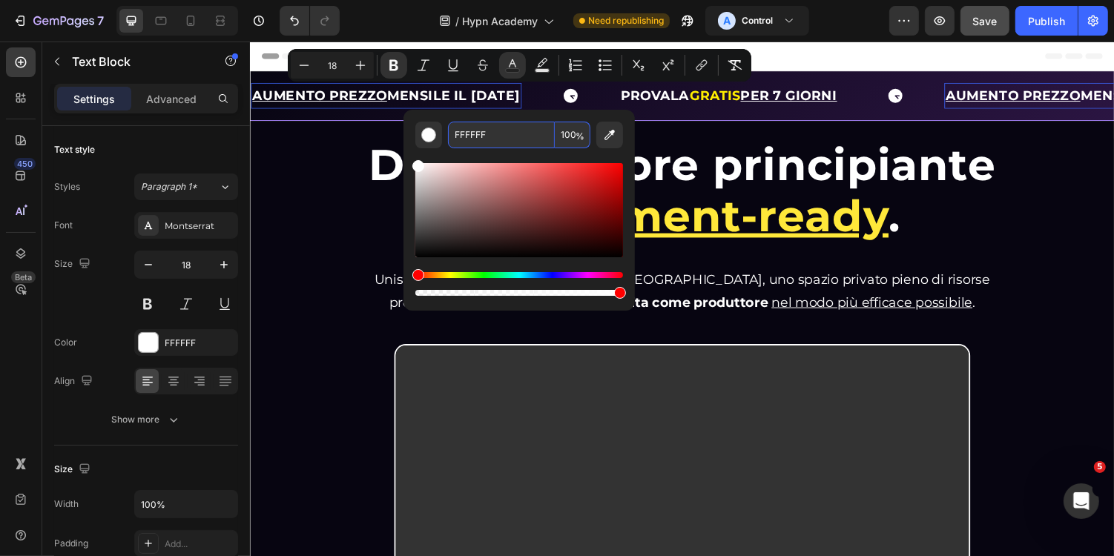
click at [505, 136] on input "FFFFFF" at bounding box center [501, 135] width 107 height 27
paste input "EE00"
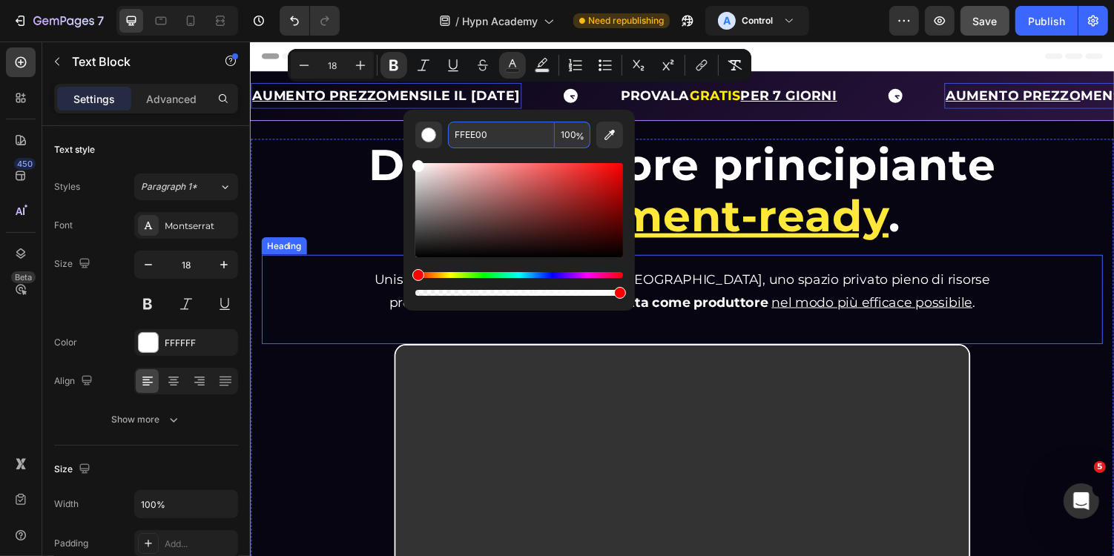
type input "FFEE00"
click at [375, 274] on h2 "Unisciti ad oltre 140 membri attivi nell'Hypn Academy, uno spazio privato pieno…" at bounding box center [694, 297] width 644 height 51
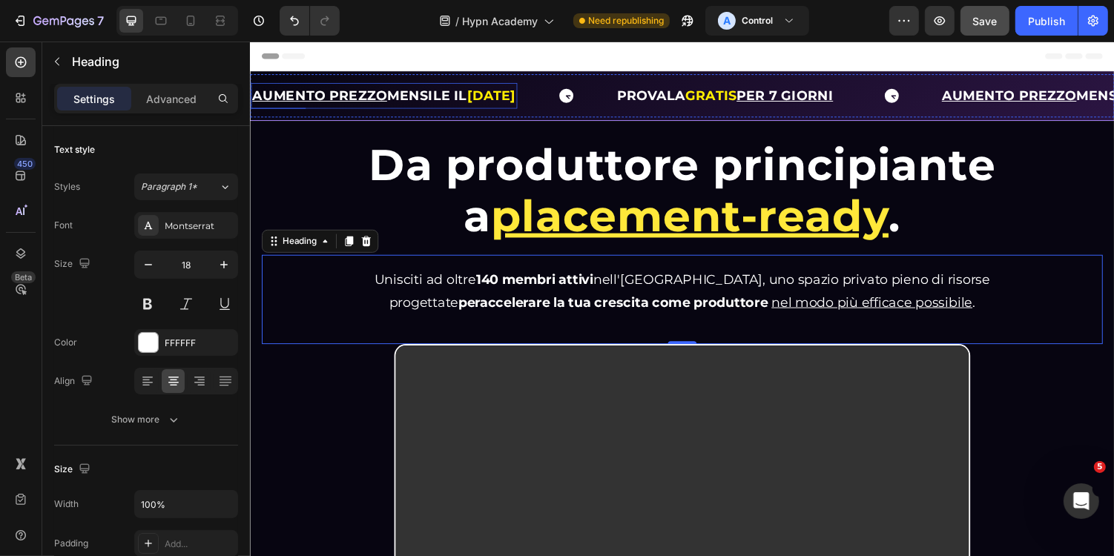
click at [331, 99] on u "AUMENTO PREZZO" at bounding box center [320, 96] width 139 height 16
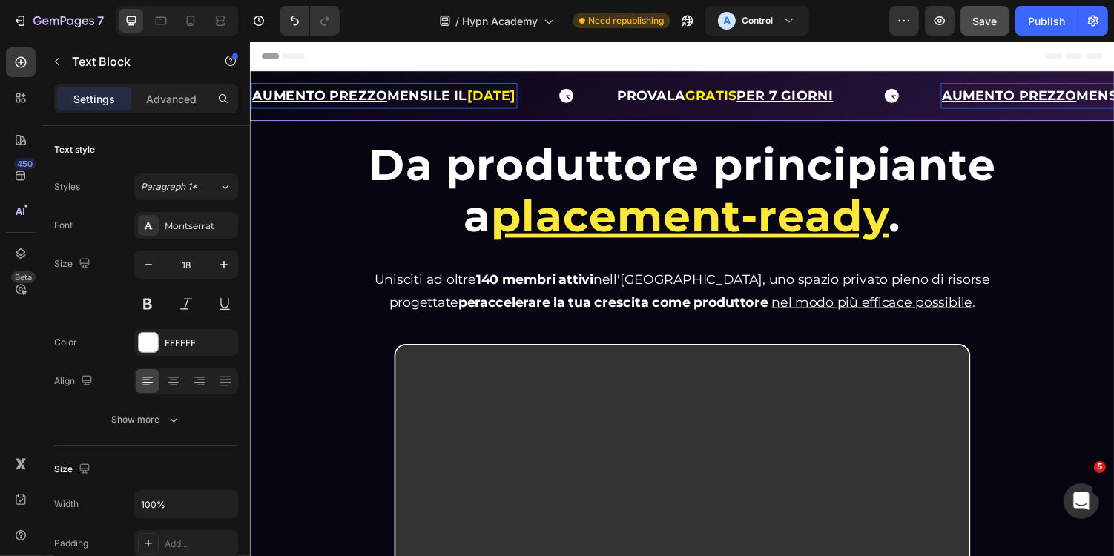
click at [331, 98] on u "AUMENTO PREZZO" at bounding box center [320, 96] width 139 height 16
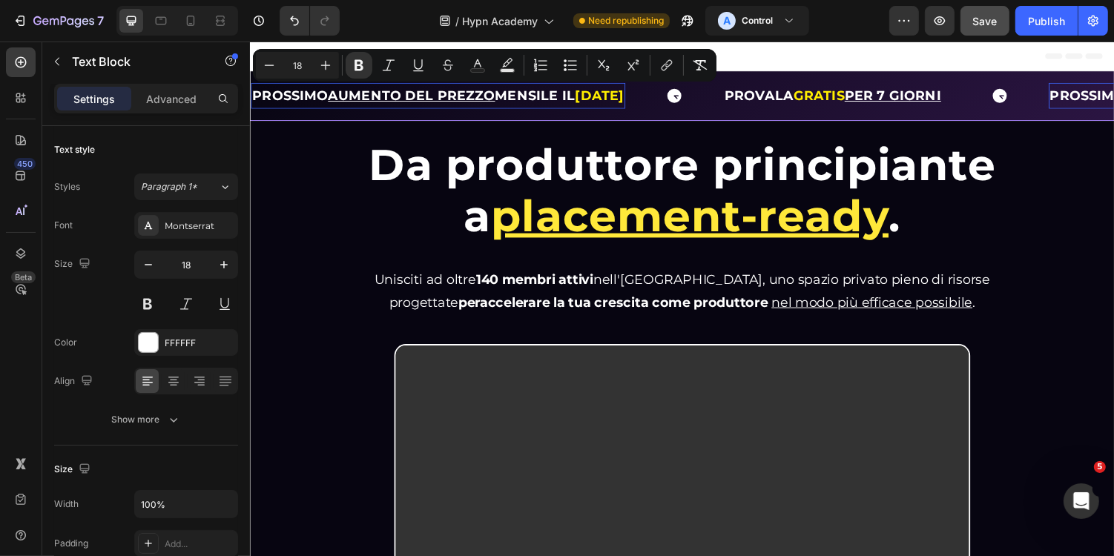
click at [513, 92] on strong "PROSSIMO AUMENTO DEL PREZZO MENSILE IL" at bounding box center [417, 96] width 332 height 16
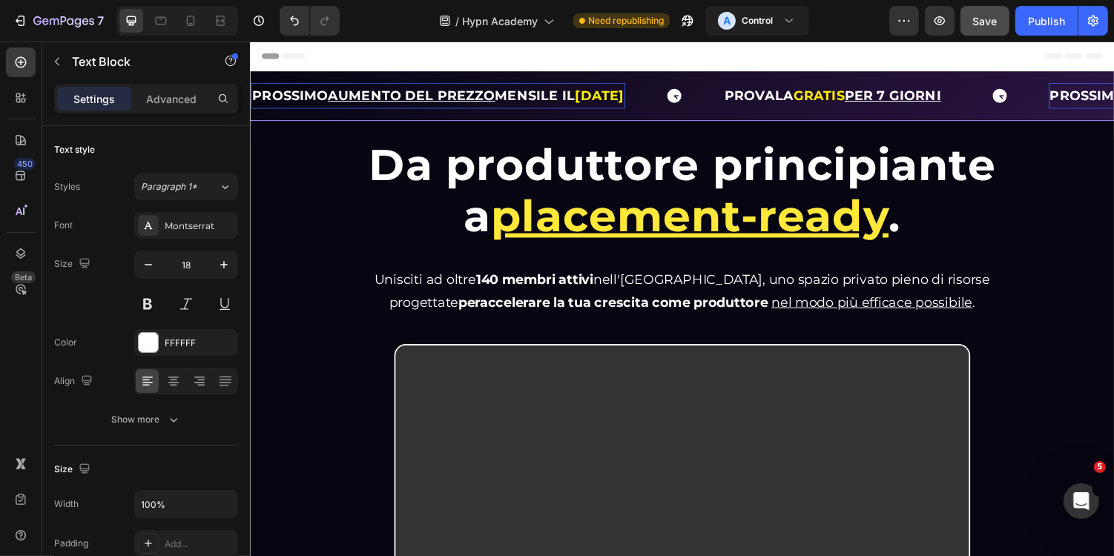
click at [584, 92] on strong "PROSSIMO AUMENTO DEL PREZZO MENSILE IL" at bounding box center [417, 96] width 332 height 16
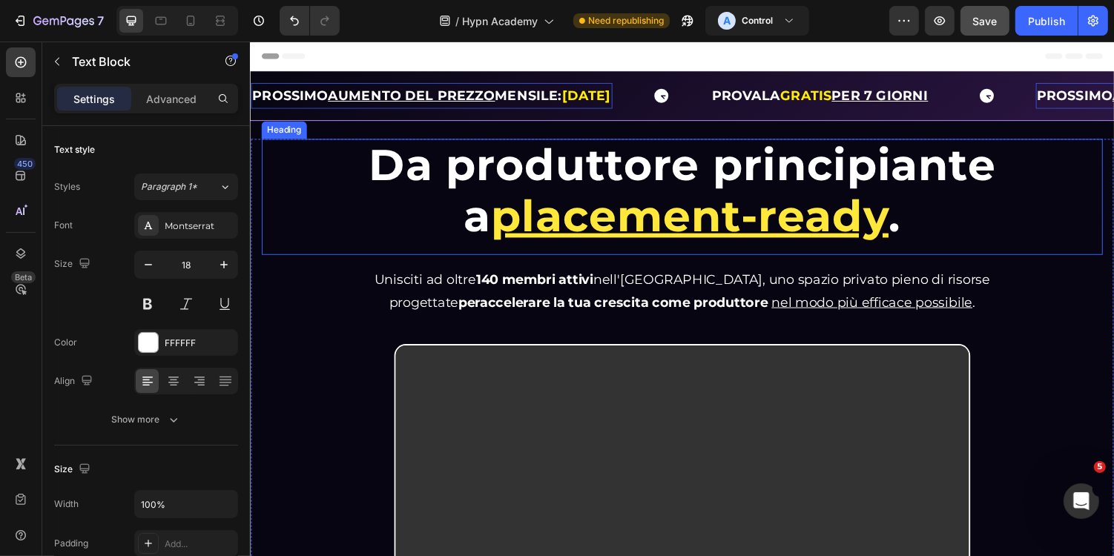
click at [343, 243] on h1 "Da produttore principiante a placement-ready ." at bounding box center [694, 195] width 755 height 108
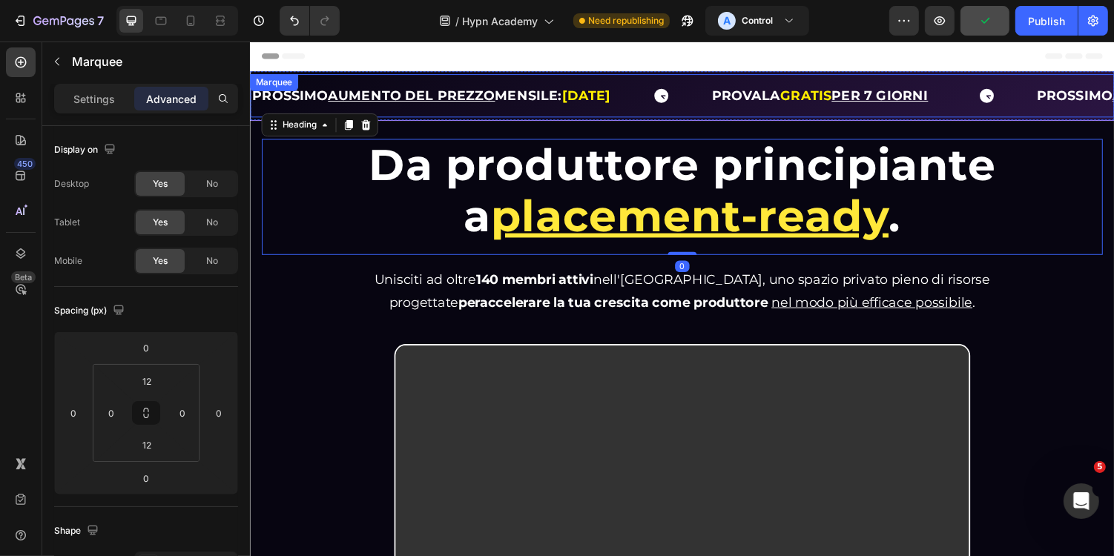
click at [480, 74] on div "PROSSIMO AUMENTO DEL PREZZO MENSILE: 01/09/2025 Text Block PROVALA GRATIS PER 7…" at bounding box center [694, 96] width 890 height 45
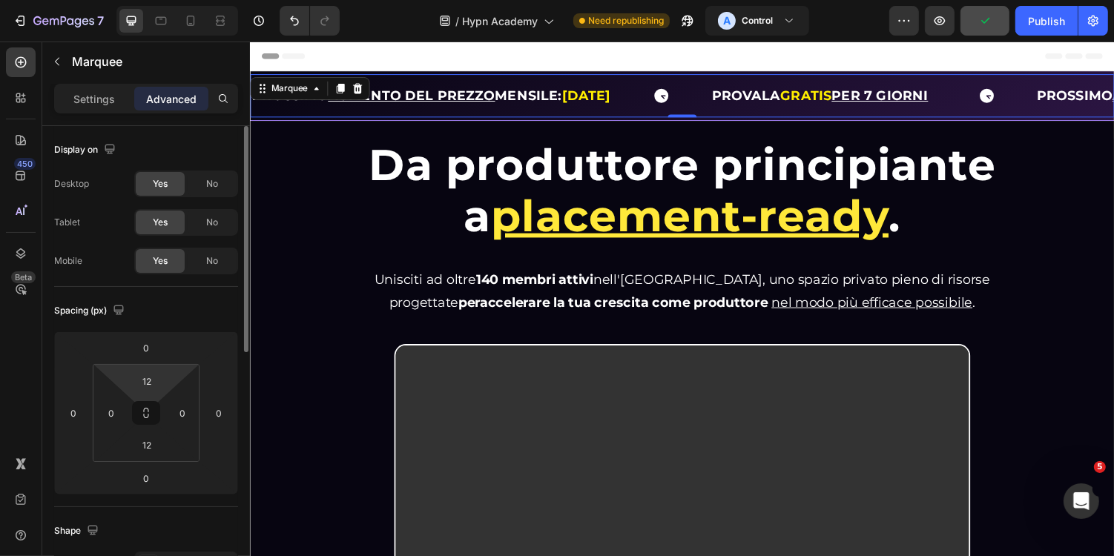
scroll to position [513, 0]
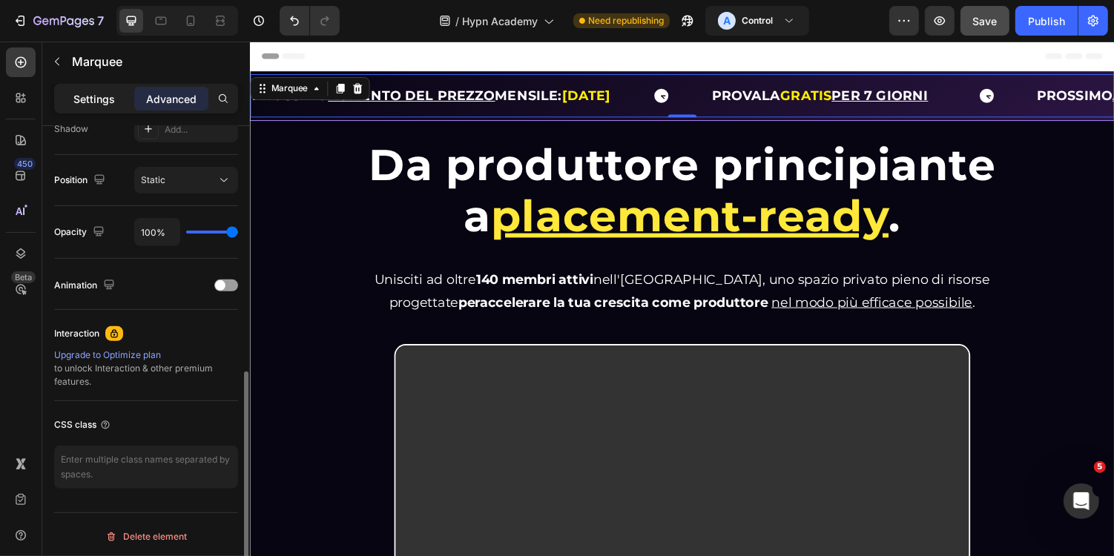
click at [82, 107] on div "Settings" at bounding box center [94, 99] width 74 height 24
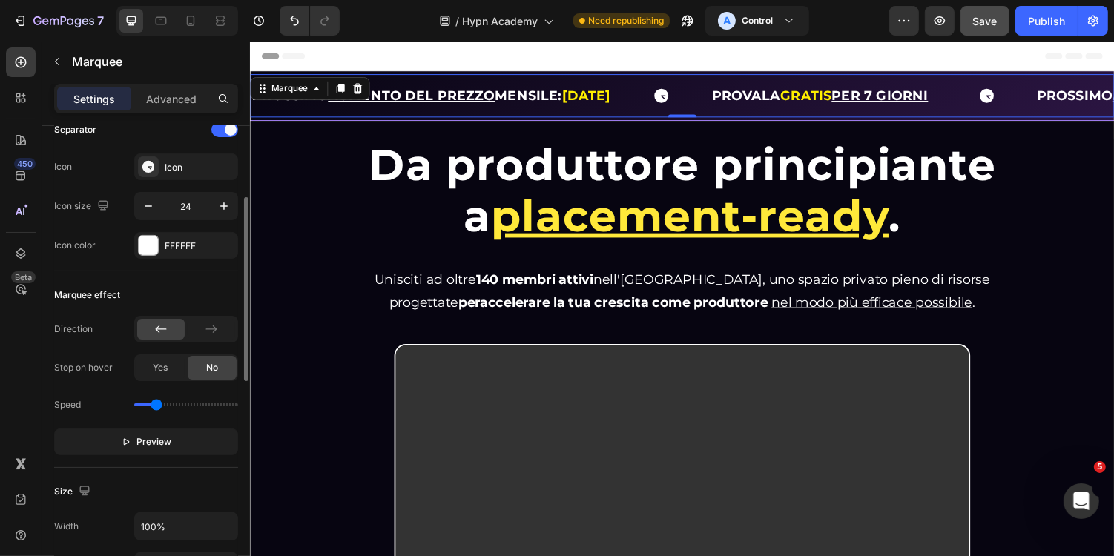
scroll to position [320, 0]
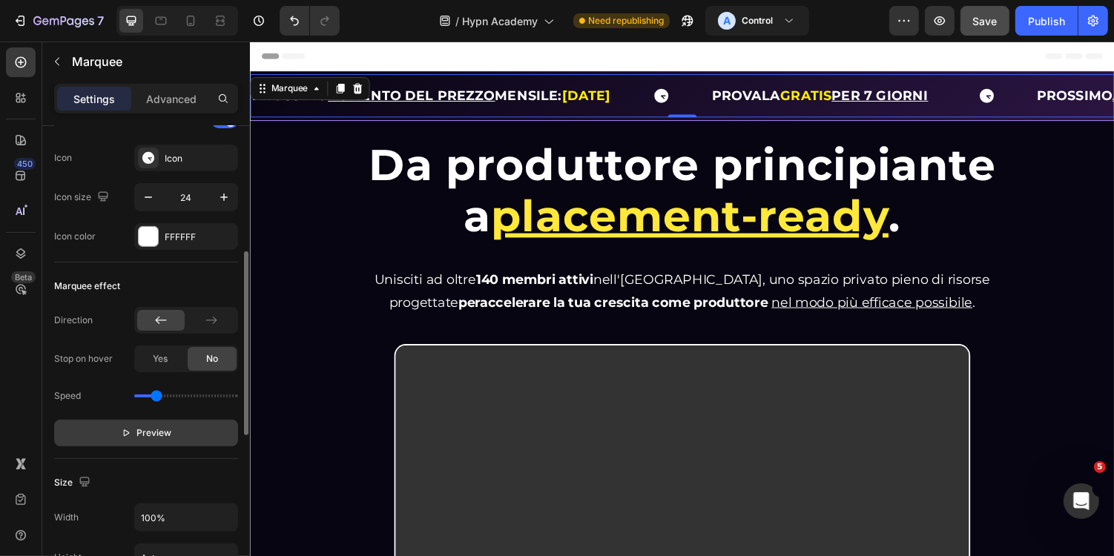
click at [153, 432] on span "Preview" at bounding box center [154, 433] width 35 height 15
type input "1"
click at [164, 395] on input "range" at bounding box center [186, 396] width 104 height 3
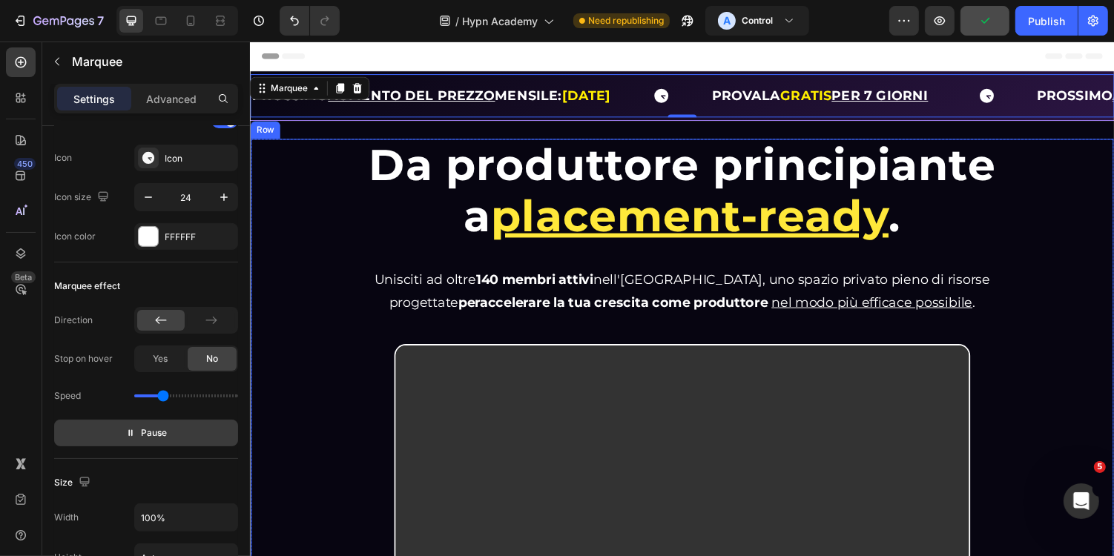
click at [317, 355] on div "Da produttore principiante a placement-ready . Heading Da produttore principian…" at bounding box center [694, 396] width 866 height 510
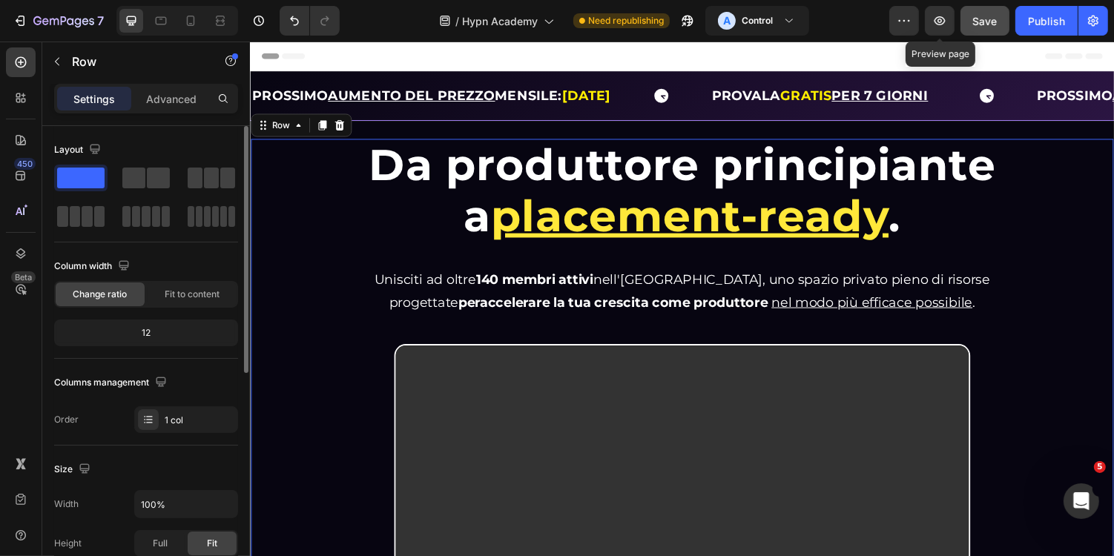
click at [975, 18] on span "Save" at bounding box center [985, 21] width 24 height 13
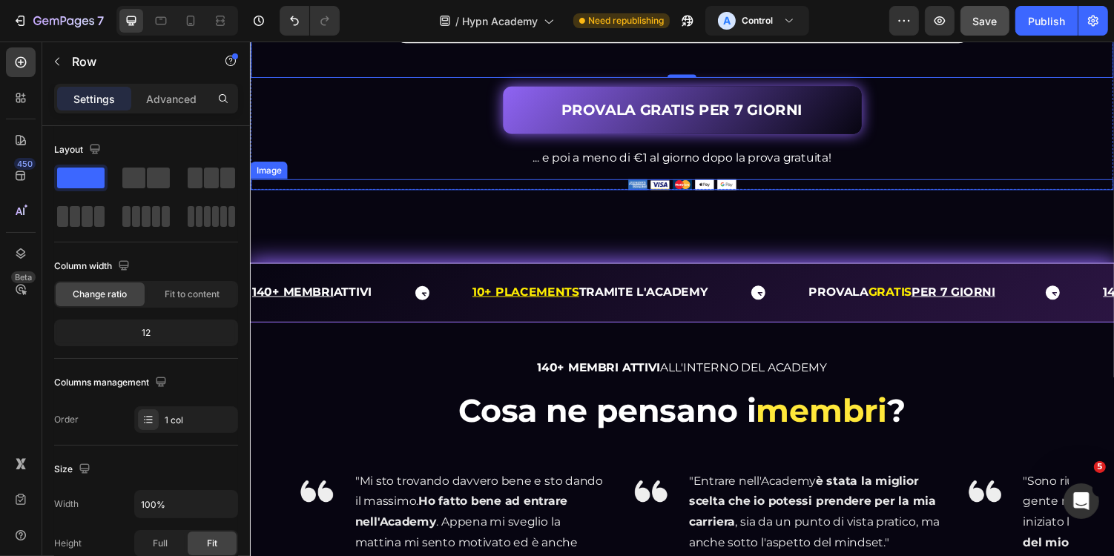
scroll to position [613, 0]
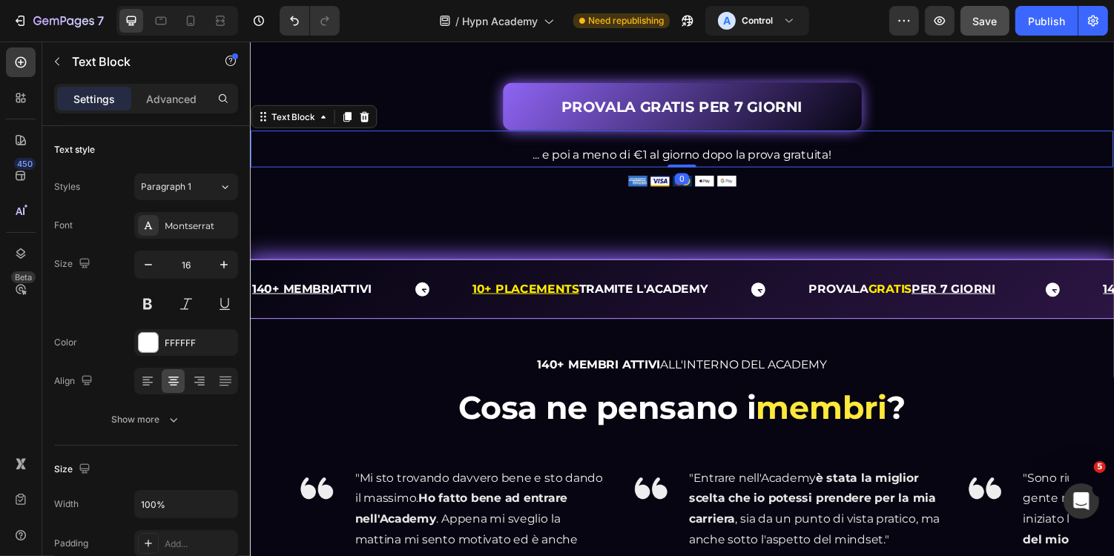
click at [677, 168] on p "... e poi a meno di €1 al giorno dopo la prova gratuita!" at bounding box center [694, 158] width 886 height 22
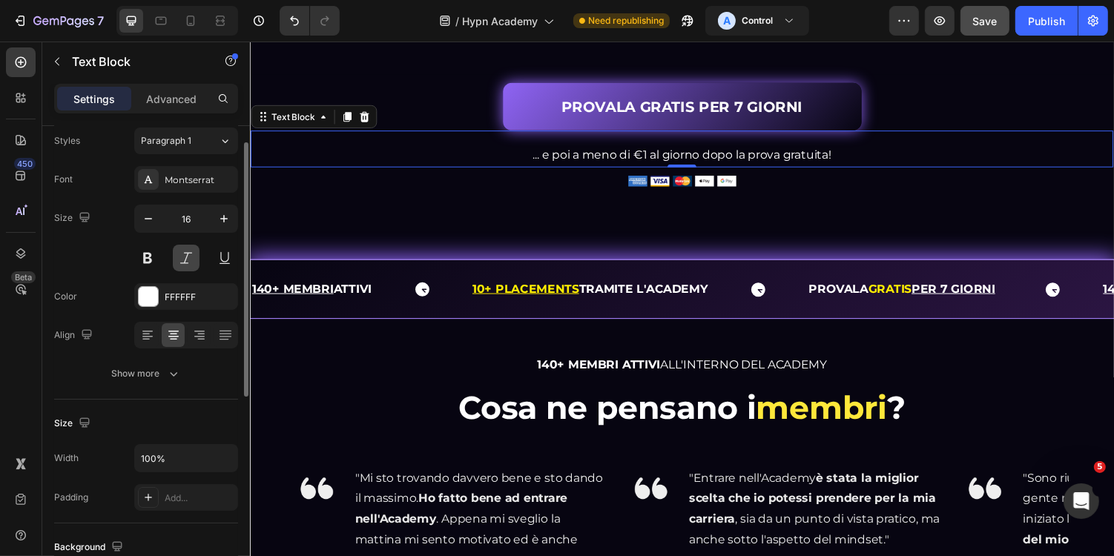
scroll to position [70, 0]
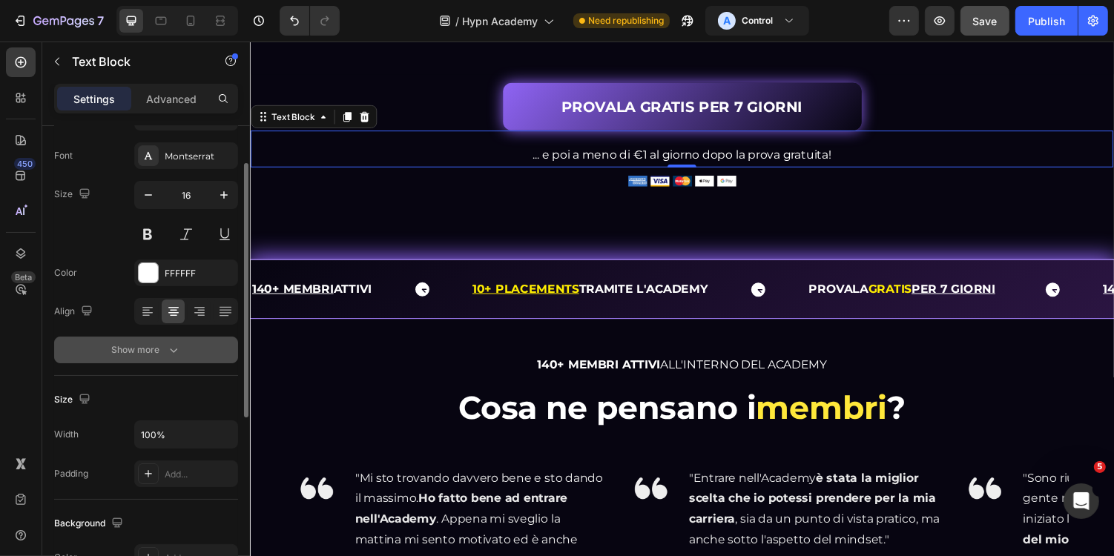
click at [177, 348] on icon "button" at bounding box center [173, 350] width 15 height 15
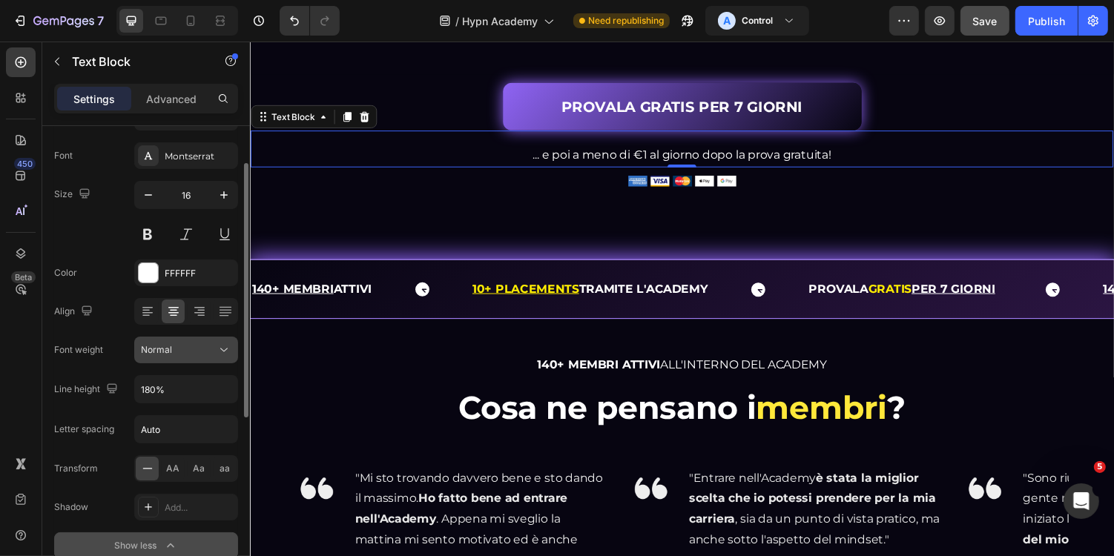
click at [192, 356] on button "Normal" at bounding box center [186, 350] width 104 height 27
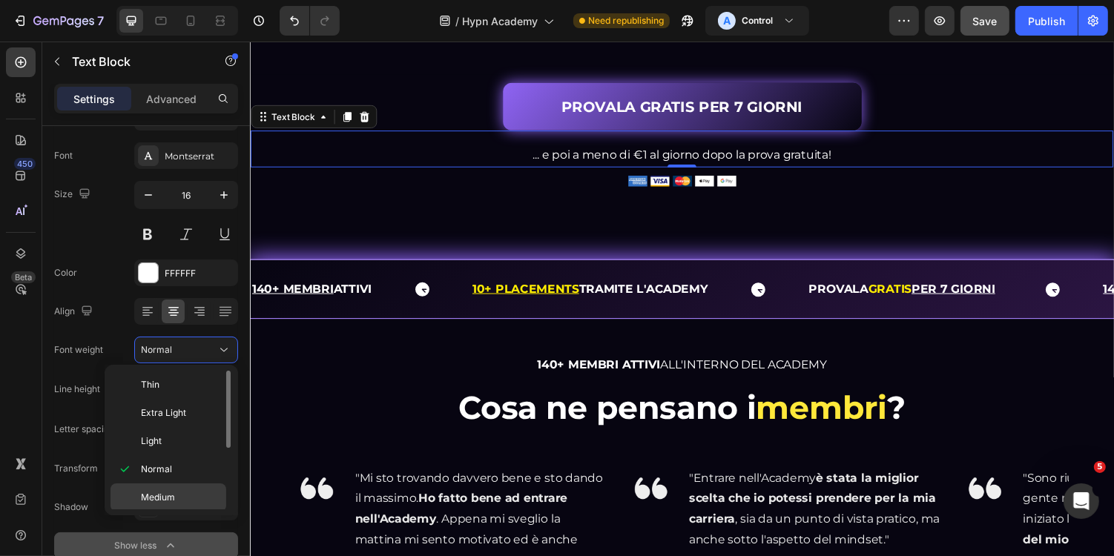
click at [186, 492] on p "Medium" at bounding box center [180, 497] width 79 height 13
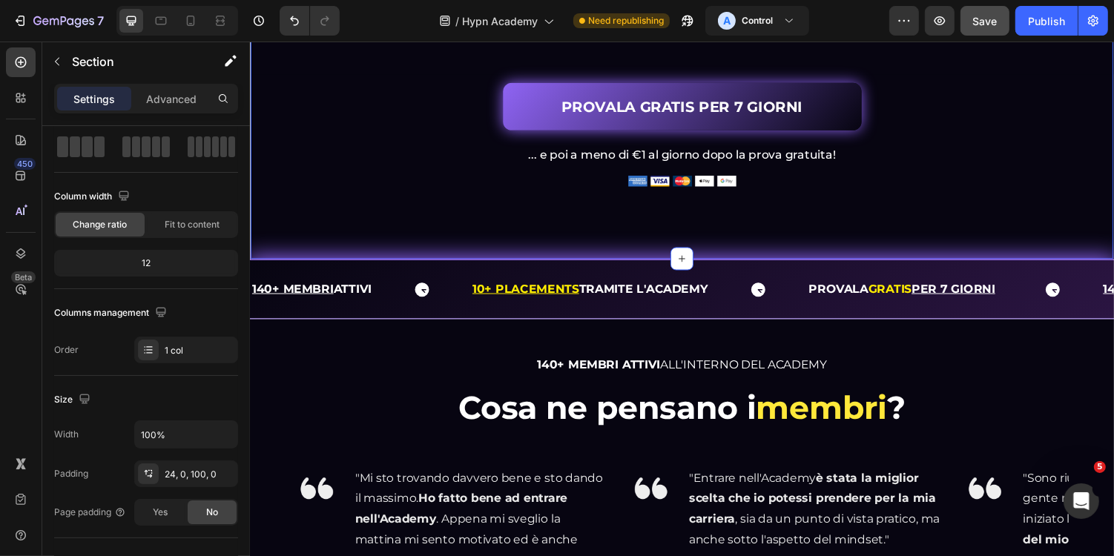
scroll to position [0, 0]
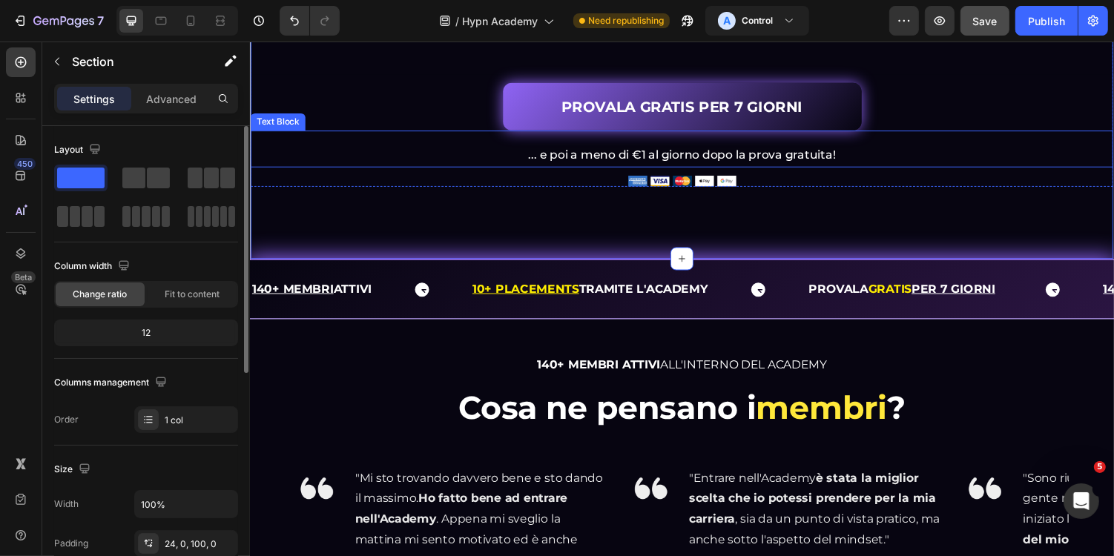
click at [645, 168] on p "... e poi a meno di €1 al giorno dopo la prova gratuita!" at bounding box center [694, 158] width 886 height 22
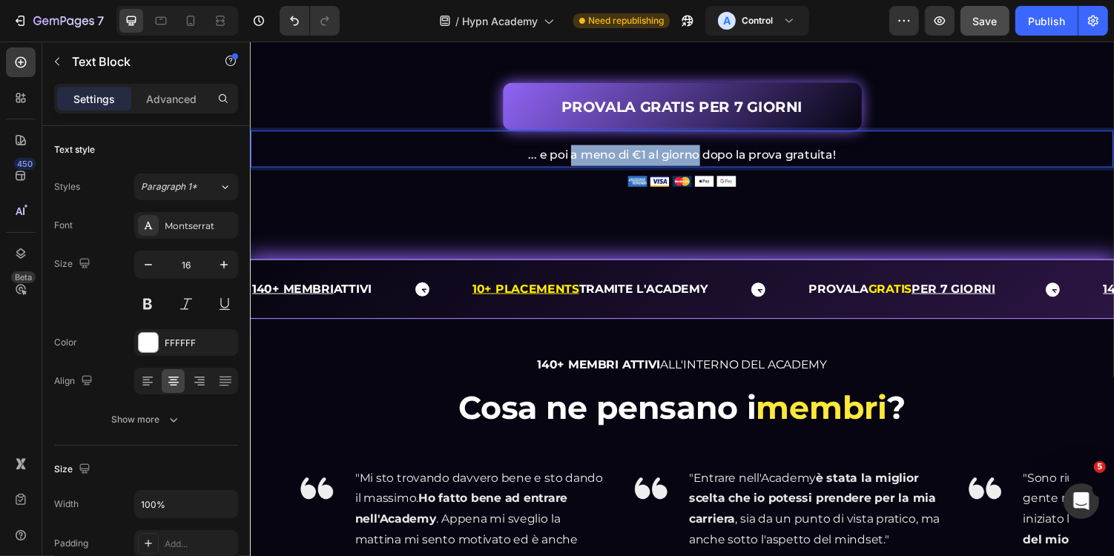
drag, startPoint x: 581, startPoint y: 196, endPoint x: 712, endPoint y: 197, distance: 131.3
click at [712, 168] on p "... e poi a meno di €1 al giorno dopo la prova gratuita!" at bounding box center [694, 158] width 886 height 22
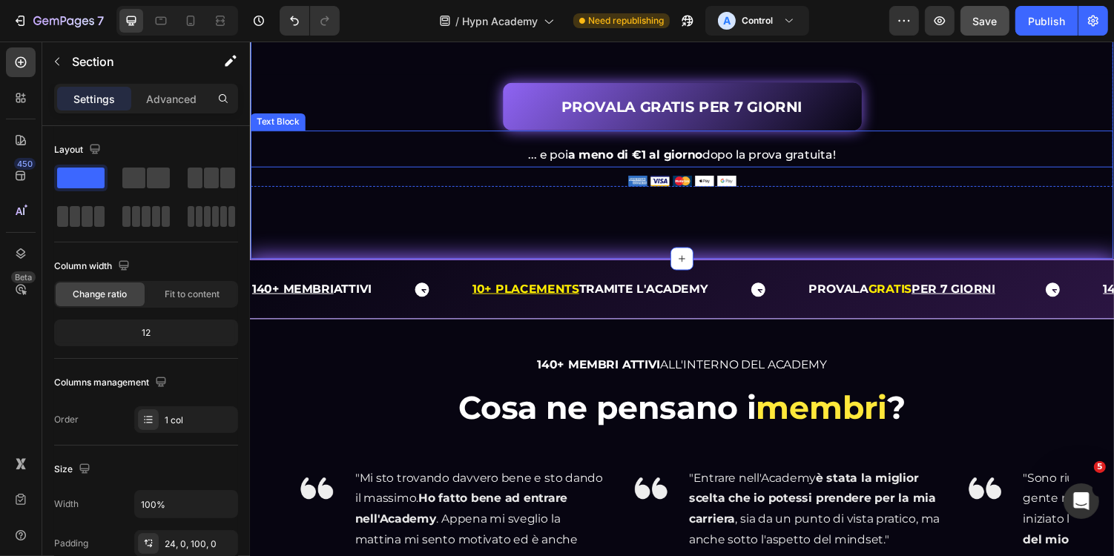
click at [547, 168] on p "... e poi a meno di €1 al giorno dopo la prova gratuita!" at bounding box center [694, 158] width 886 height 22
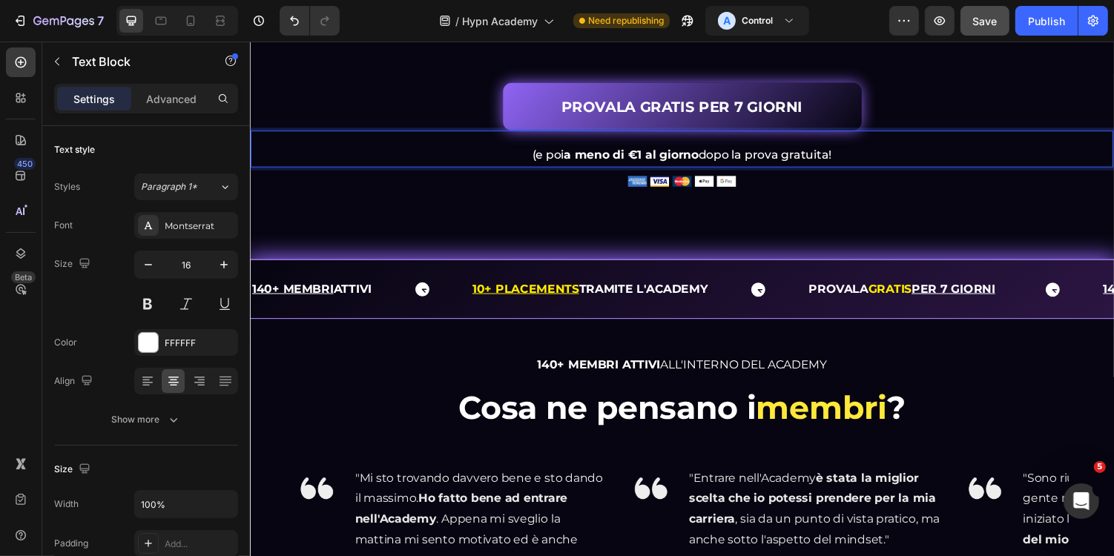
click at [850, 168] on p "(e poi a meno di €1 al giorno dopo la prova gratuita!" at bounding box center [694, 158] width 886 height 22
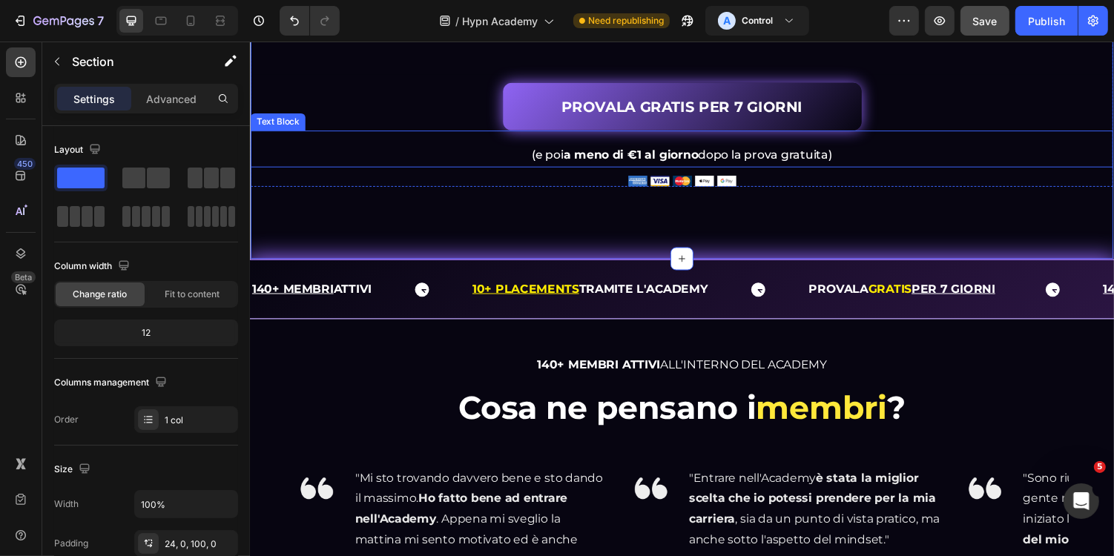
click at [809, 168] on p "(e poi a meno di €1 al giorno dopo la prova gratuita)" at bounding box center [694, 158] width 886 height 22
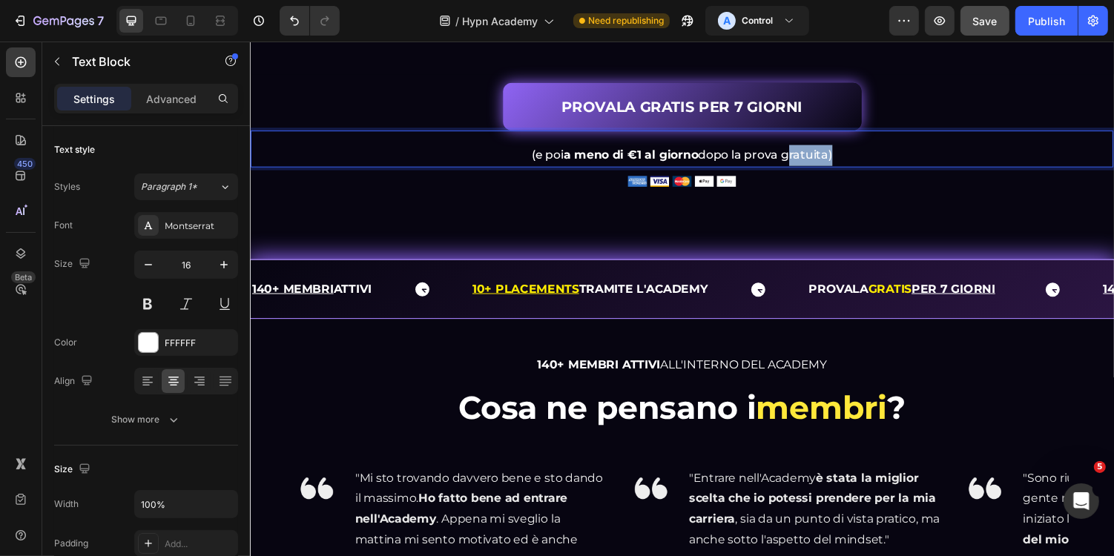
click at [809, 168] on p "(e poi a meno di €1 al giorno dopo la prova gratuita)" at bounding box center [694, 158] width 886 height 22
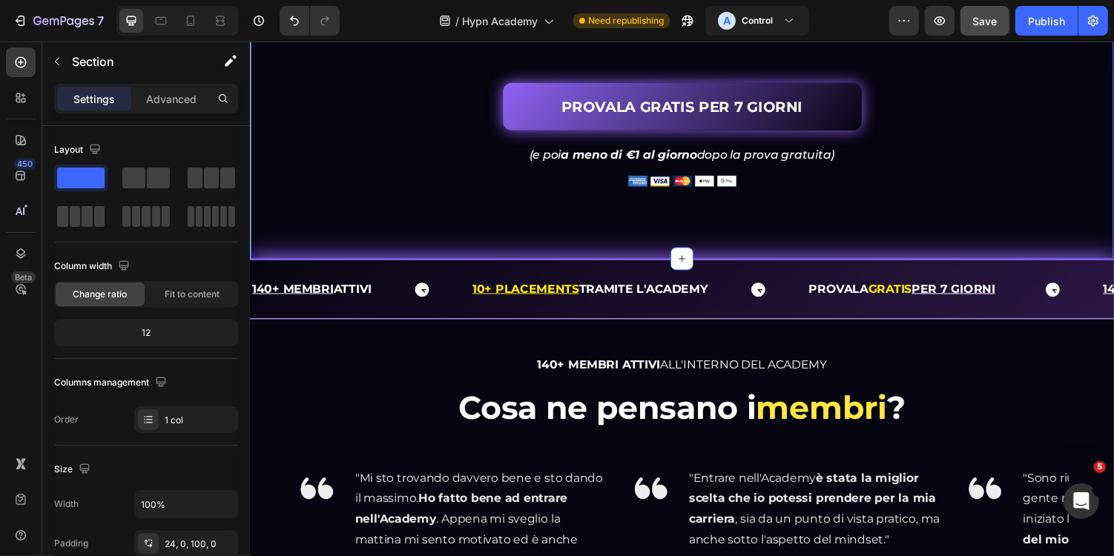
click at [192, 16] on icon at bounding box center [191, 21] width 8 height 10
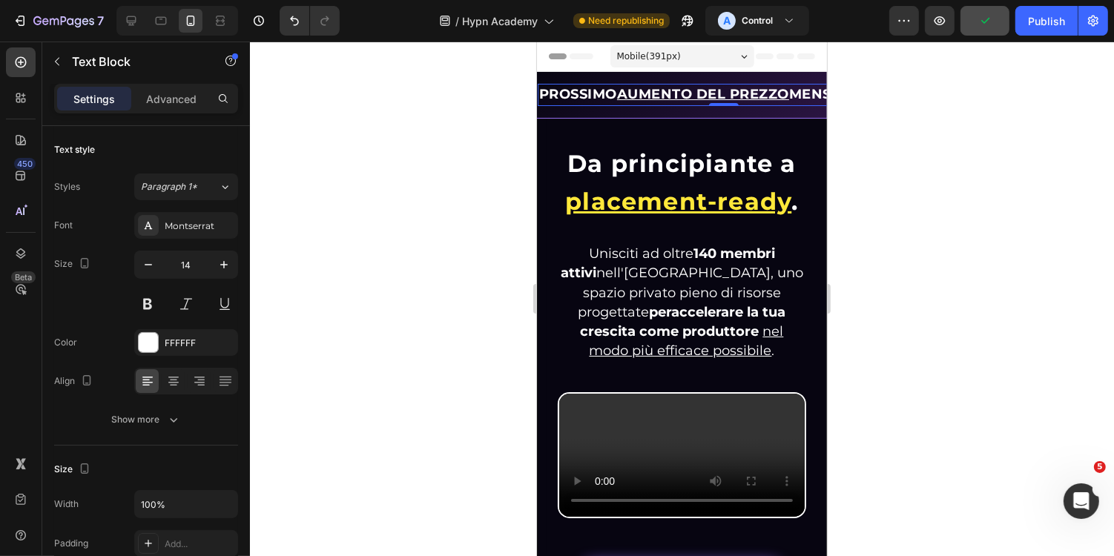
click at [659, 97] on u "AUMENTO DEL PREZZO" at bounding box center [702, 93] width 172 height 16
click at [144, 266] on icon "button" at bounding box center [148, 264] width 15 height 15
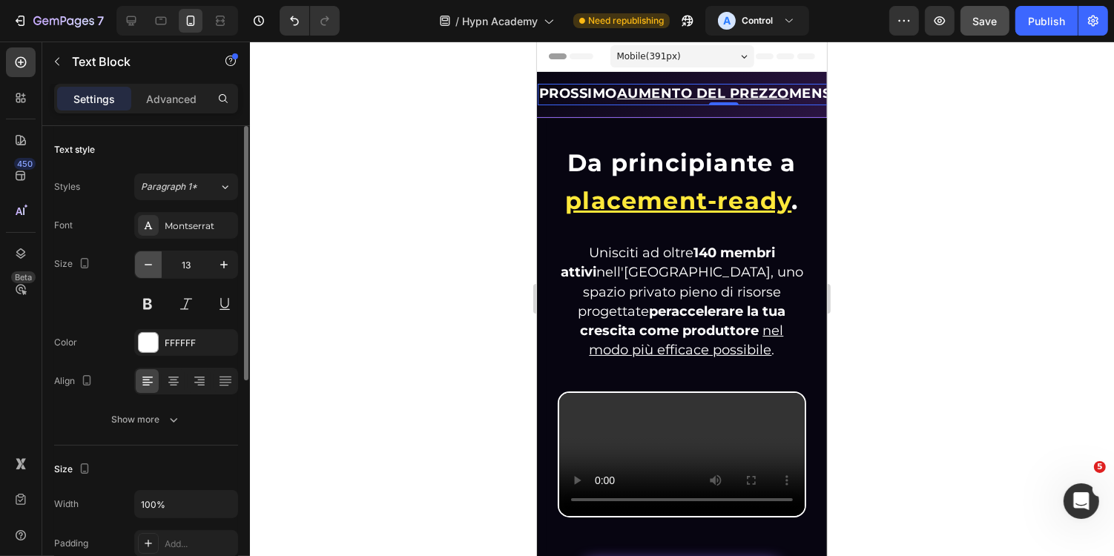
type input "12"
click at [602, 91] on strong "PROSSIMO AUMENTO DEL PREZZO MENSILE:" at bounding box center [698, 93] width 319 height 16
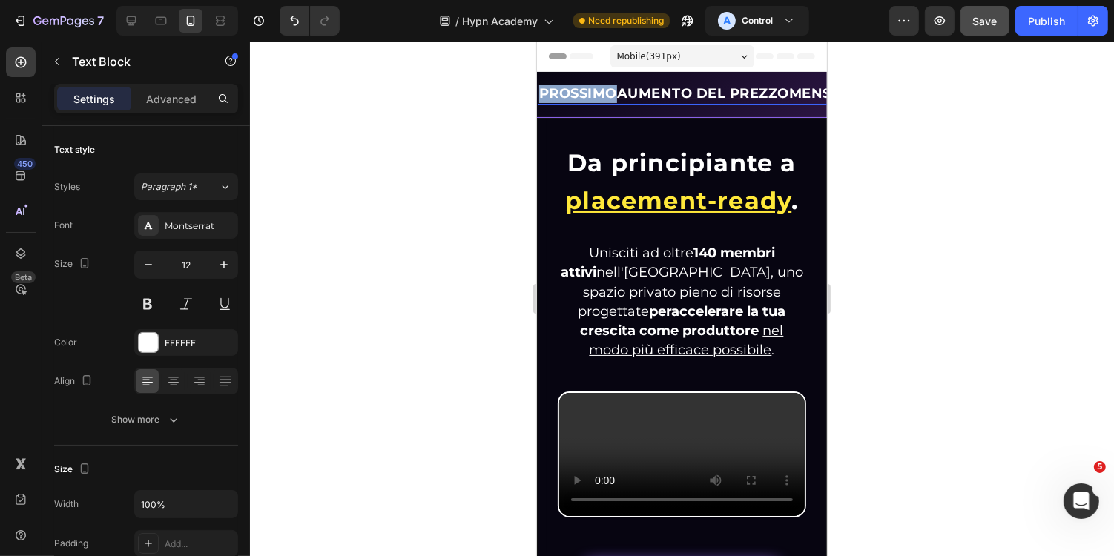
click at [602, 91] on strong "PROSSIMO AUMENTO DEL PREZZO MENSILE:" at bounding box center [698, 93] width 319 height 16
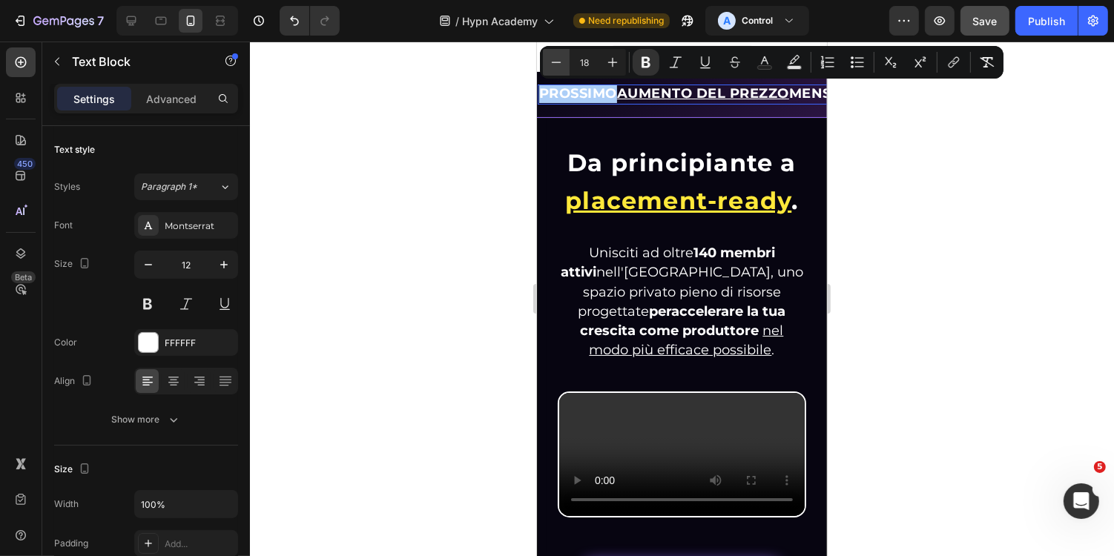
click at [562, 60] on icon "Editor contextual toolbar" at bounding box center [556, 62] width 15 height 15
type input "17"
click at [481, 126] on div at bounding box center [682, 299] width 864 height 515
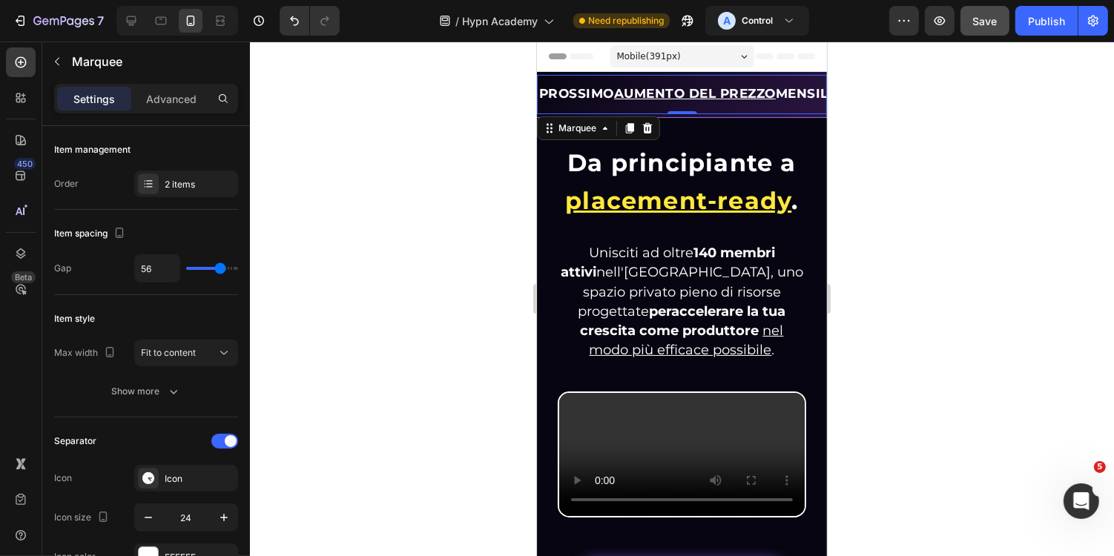
click at [626, 109] on div "PROSSIMO AUMENTO DEL PREZZO MENSILE: 01/09/2025 Text Block PROVALA GRATIS PER 7…" at bounding box center [681, 93] width 290 height 39
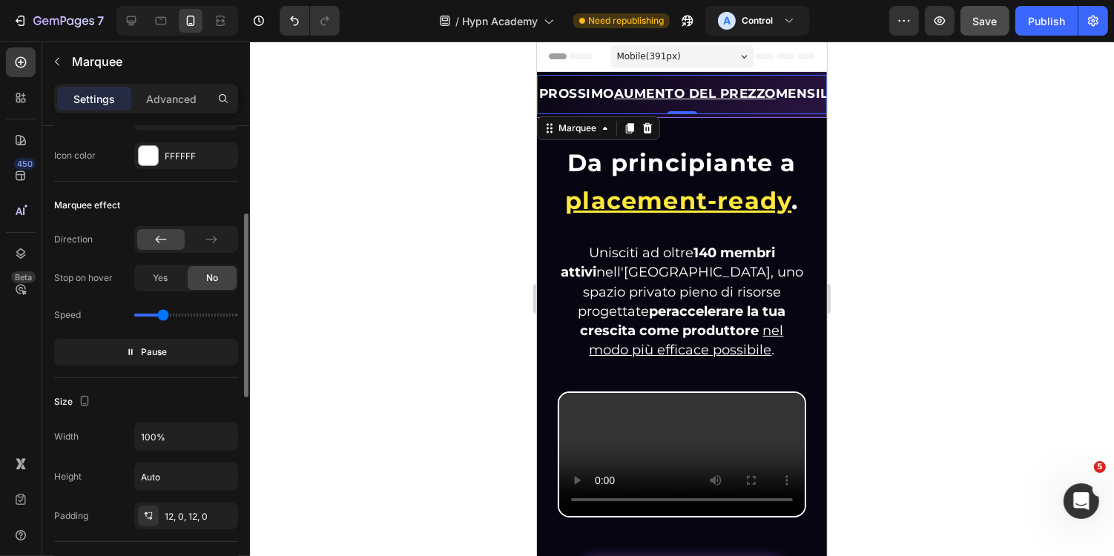
scroll to position [411, 0]
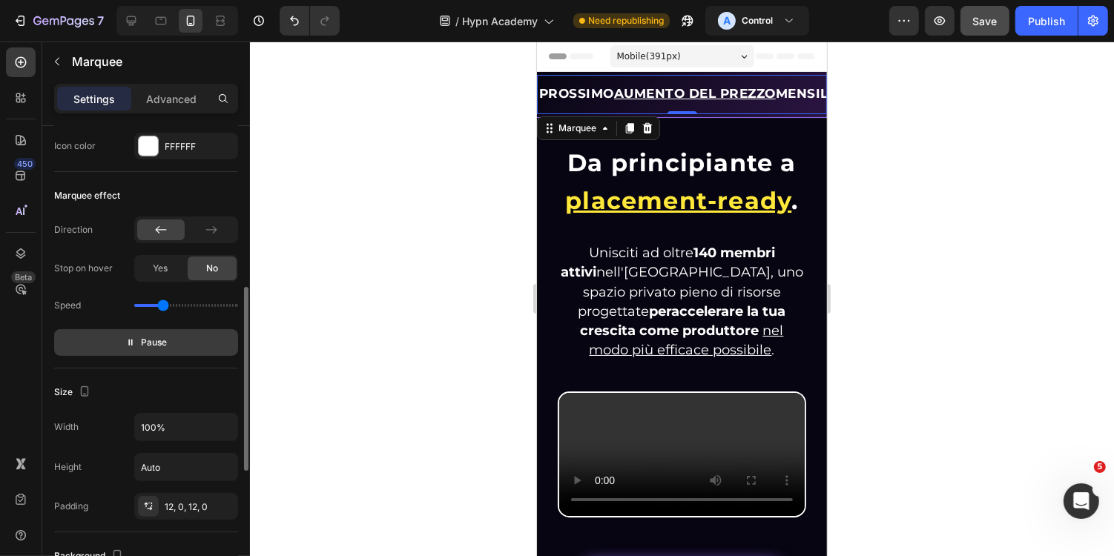
click at [171, 341] on button "Pause" at bounding box center [146, 342] width 184 height 27
click at [164, 341] on span "Preview" at bounding box center [154, 342] width 35 height 15
click at [156, 21] on icon at bounding box center [161, 21] width 11 height 8
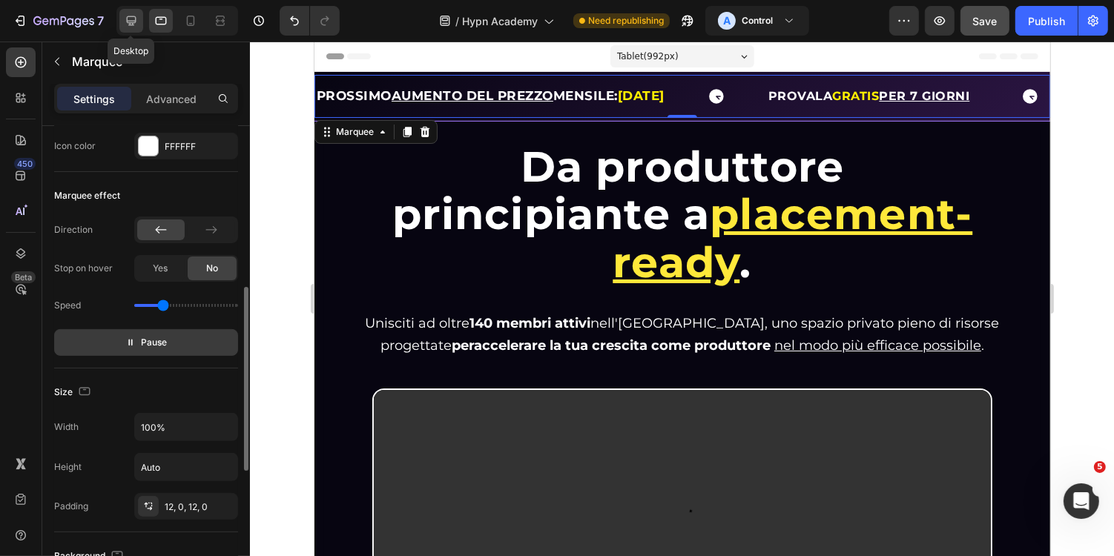
click at [125, 15] on icon at bounding box center [131, 20] width 15 height 15
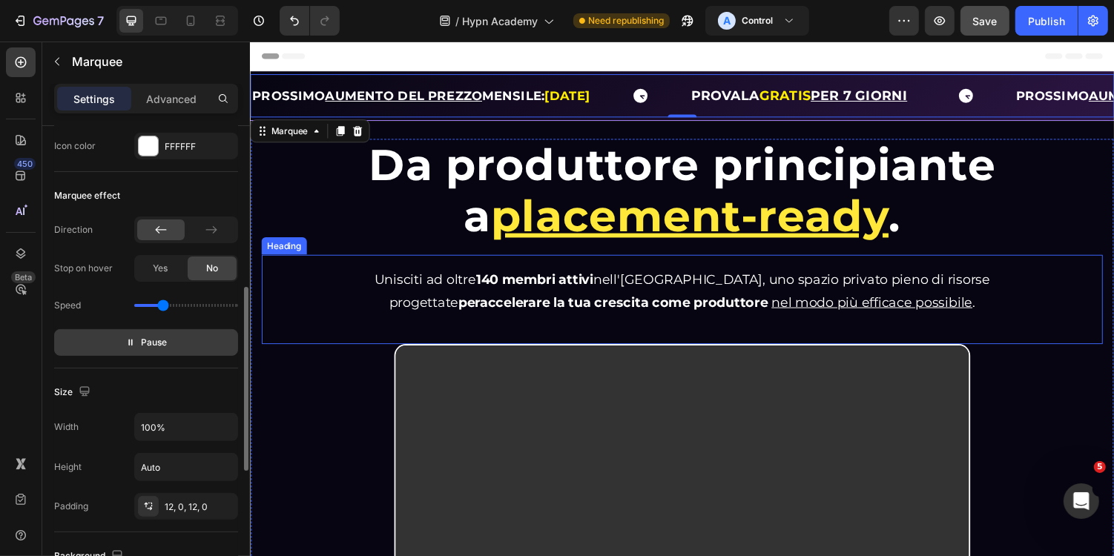
click at [1043, 277] on div "Unisciti ad oltre 140 membri attivi nell'Hypn Academy, uno spazio privato pieno…" at bounding box center [694, 306] width 866 height 93
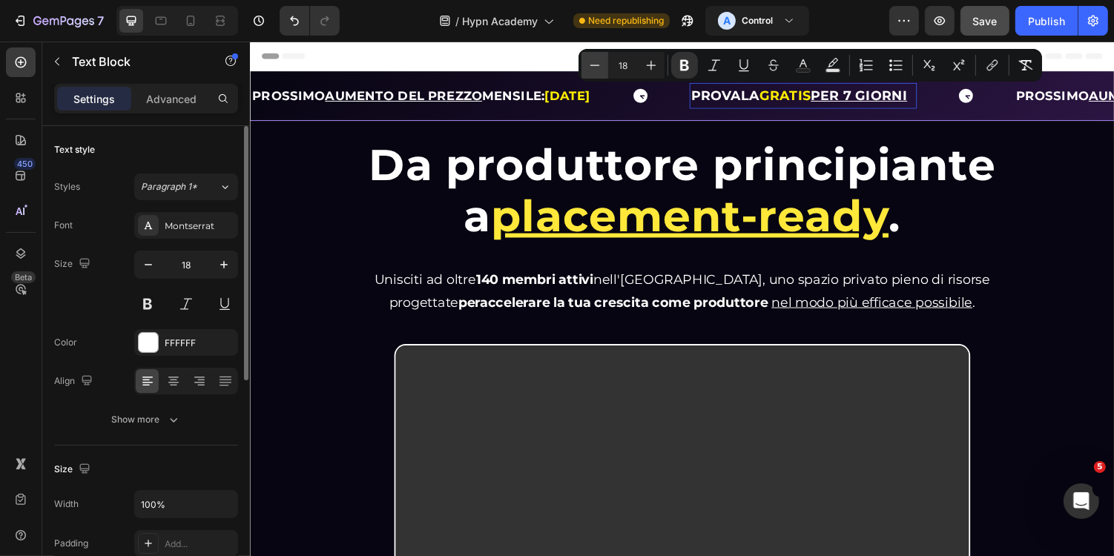
click at [599, 63] on icon "Editor contextual toolbar" at bounding box center [594, 65] width 15 height 15
type input "17"
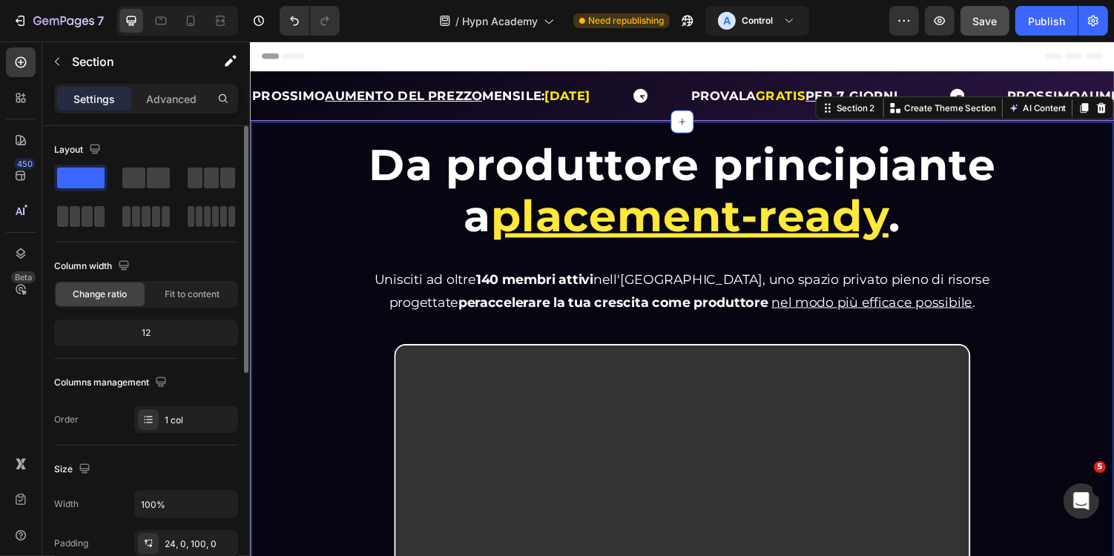
click at [605, 135] on div "Da produttore principiante a placement-ready . Heading Da produttore principian…" at bounding box center [694, 499] width 890 height 754
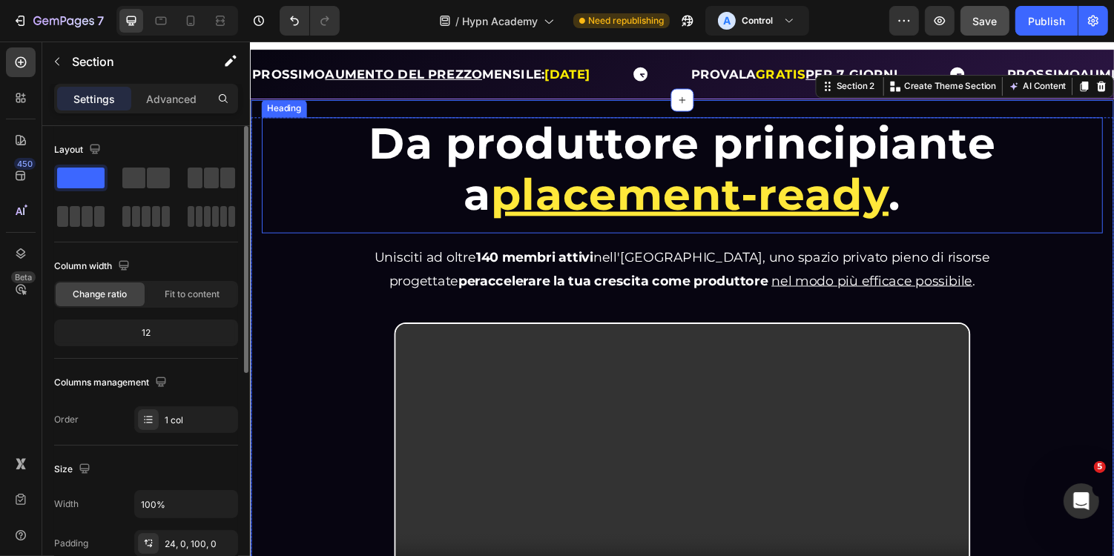
scroll to position [24, 0]
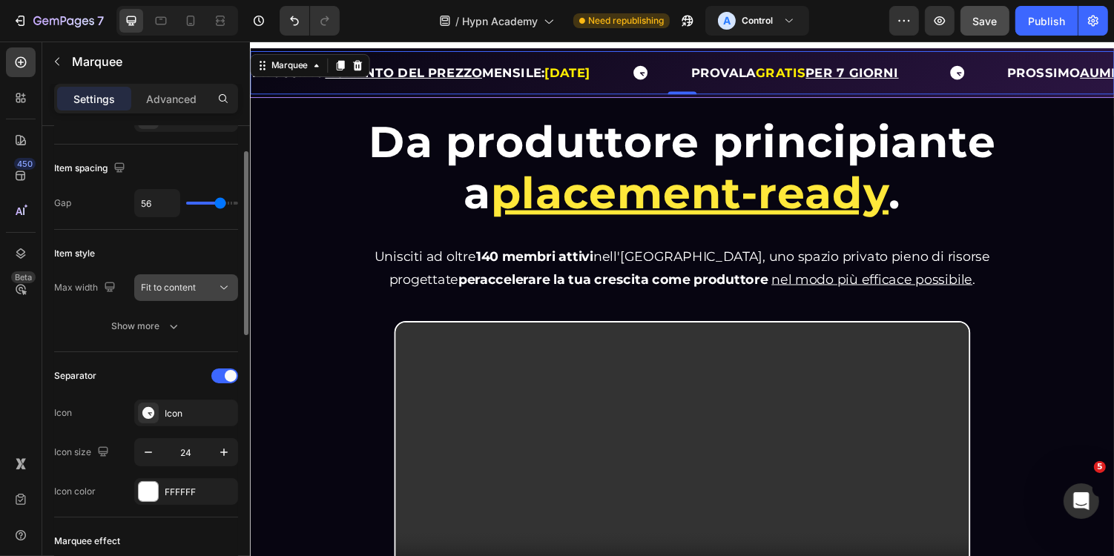
scroll to position [83, 0]
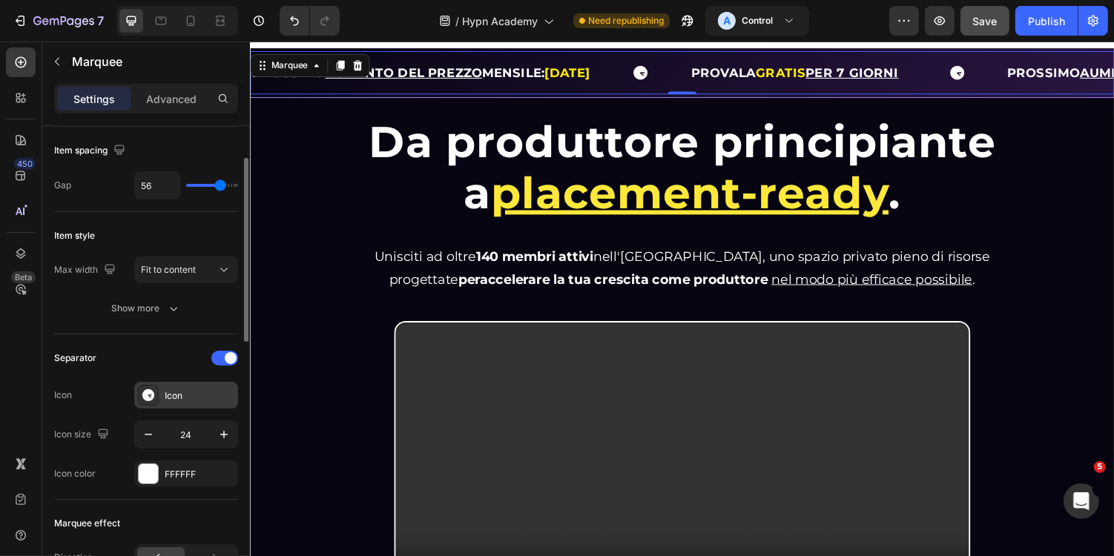
click at [186, 389] on div "Icon" at bounding box center [200, 395] width 70 height 13
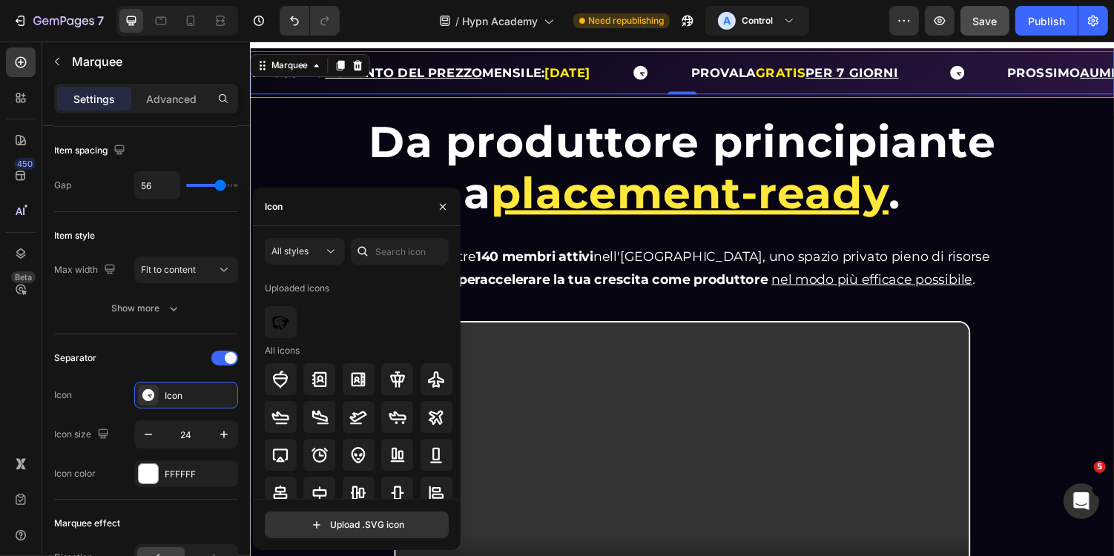
click at [374, 250] on div at bounding box center [363, 251] width 24 height 27
click at [287, 251] on span "All styles" at bounding box center [289, 251] width 37 height 11
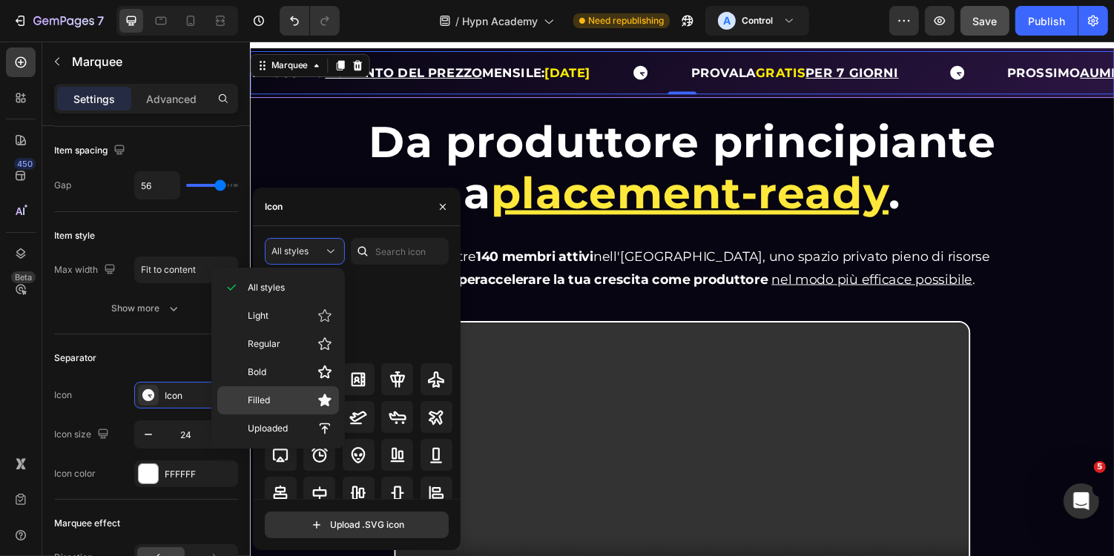
click at [307, 388] on div "Filled" at bounding box center [278, 400] width 122 height 28
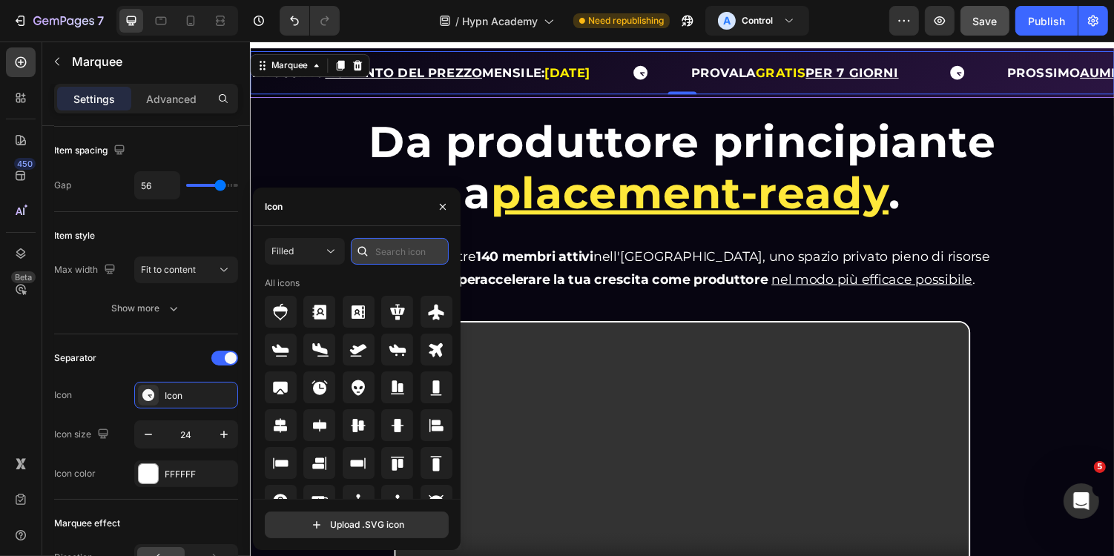
click at [420, 243] on input "text" at bounding box center [400, 251] width 98 height 27
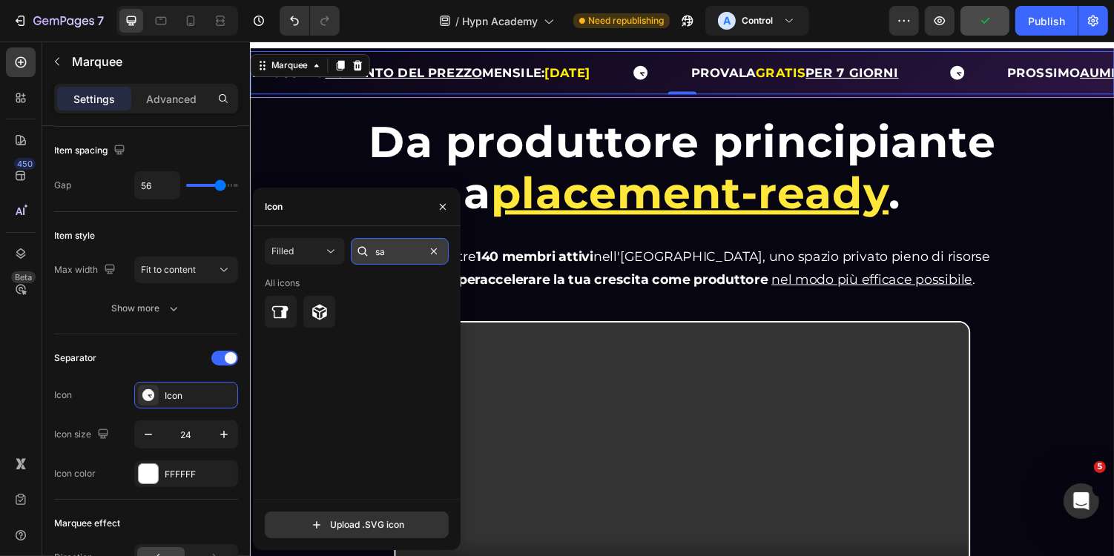
type input "s"
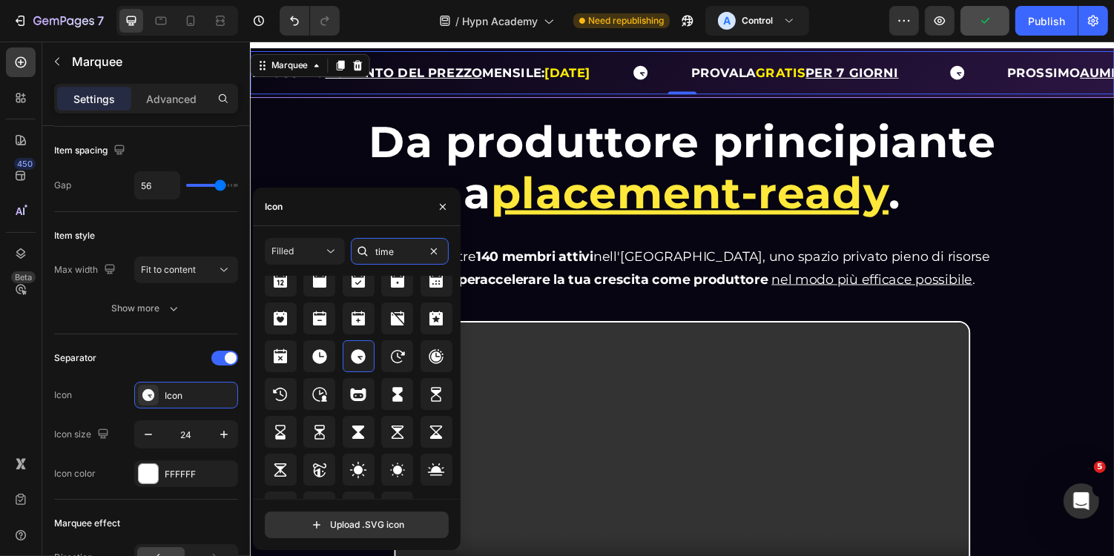
scroll to position [131, 0]
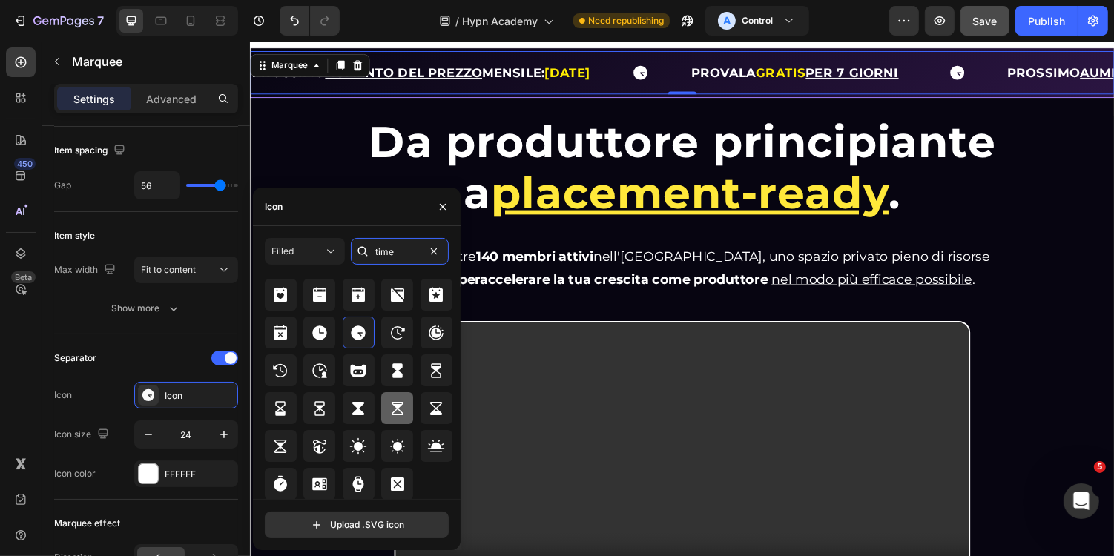
type input "time"
click at [400, 407] on icon at bounding box center [398, 409] width 18 height 18
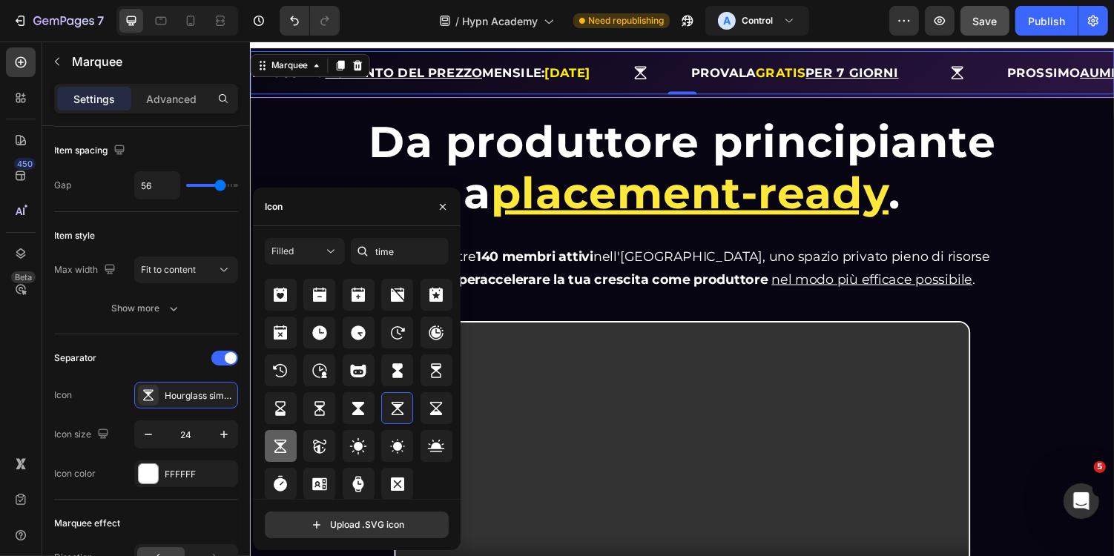
click at [283, 446] on icon at bounding box center [280, 447] width 18 height 18
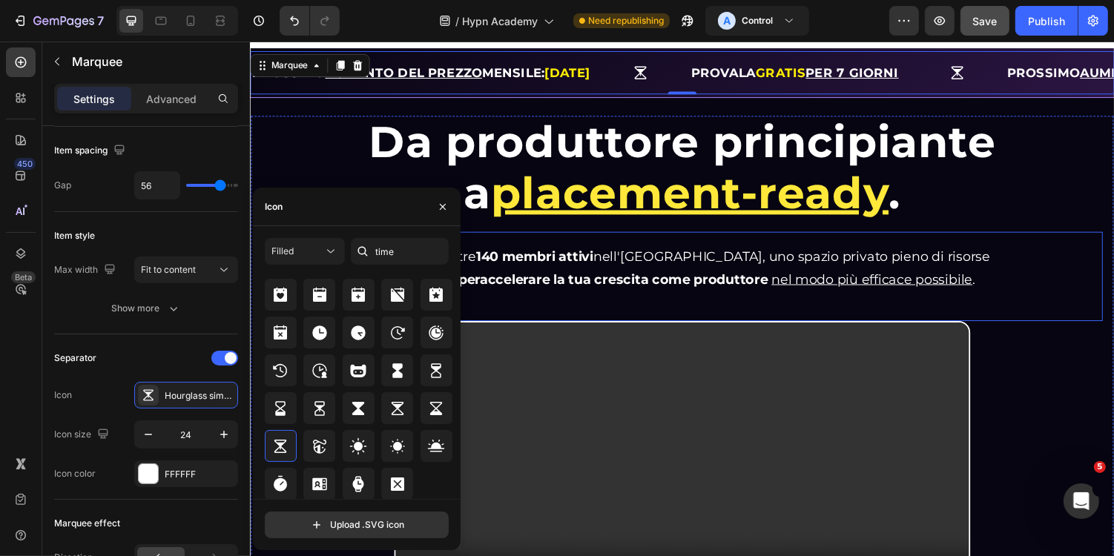
click at [1074, 259] on div "Unisciti ad oltre 140 membri attivi nell'Hypn Academy, uno spazio privato pieno…" at bounding box center [694, 283] width 866 height 93
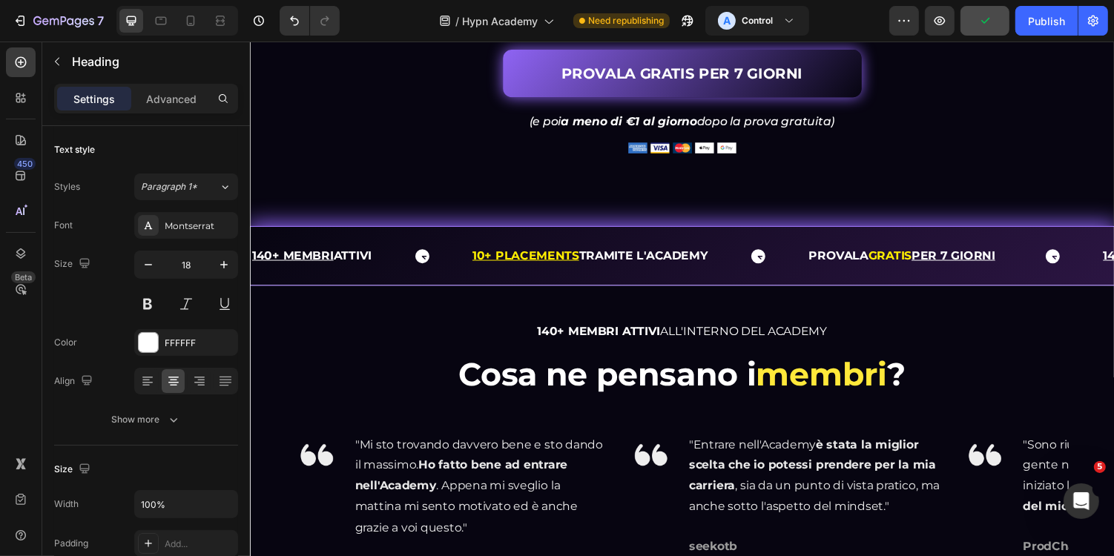
scroll to position [747, 0]
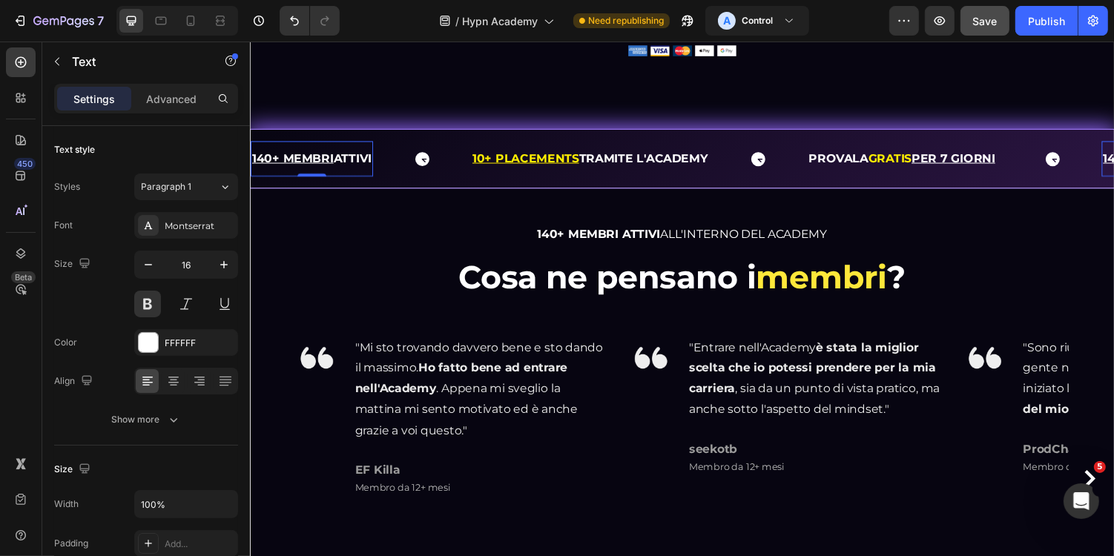
click at [312, 168] on u "140+ MEMBRI" at bounding box center [293, 161] width 84 height 14
click at [564, 168] on u "10+ PLACEMENTS" at bounding box center [533, 161] width 110 height 14
click at [593, 168] on strong "TRAMITE L'ACADEMY" at bounding box center [654, 161] width 133 height 14
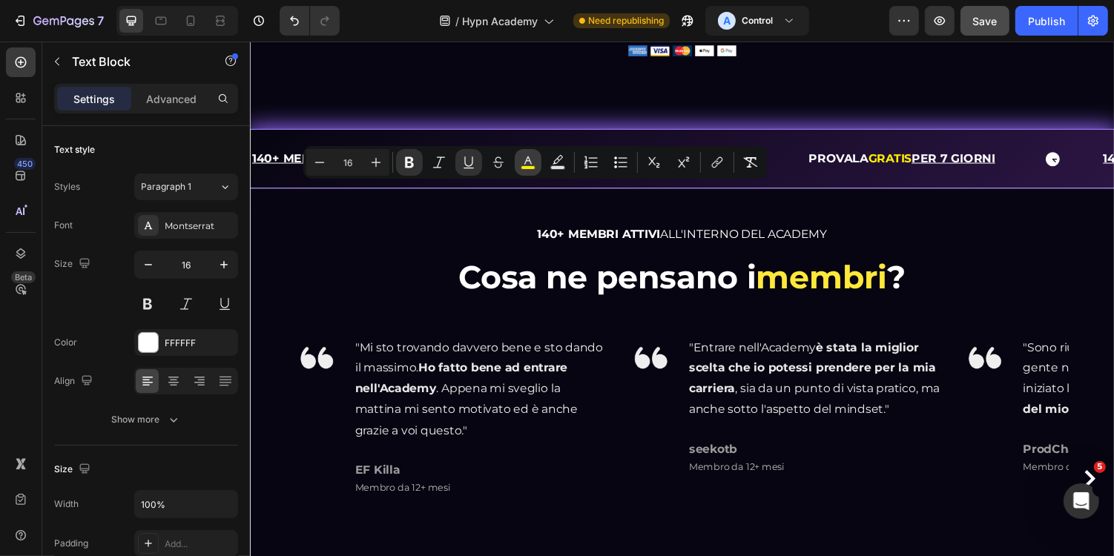
click at [524, 163] on icon "Editor contextual toolbar" at bounding box center [527, 161] width 7 height 8
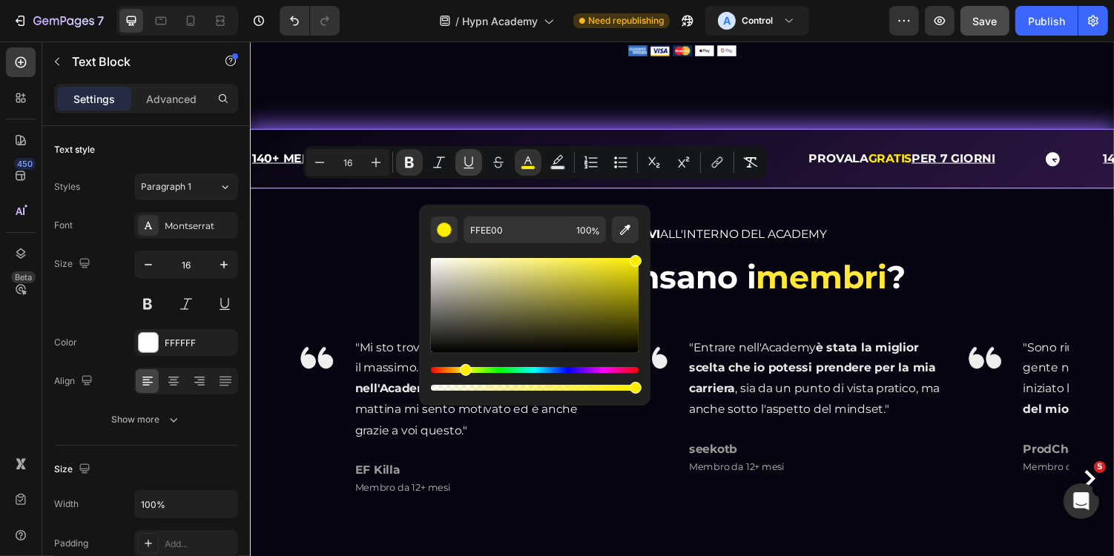
click at [479, 166] on button "Underline" at bounding box center [468, 162] width 27 height 27
click at [648, 172] on p "10+ PLACEMENTS TRAMITE L'ACADEMY" at bounding box center [599, 162] width 243 height 22
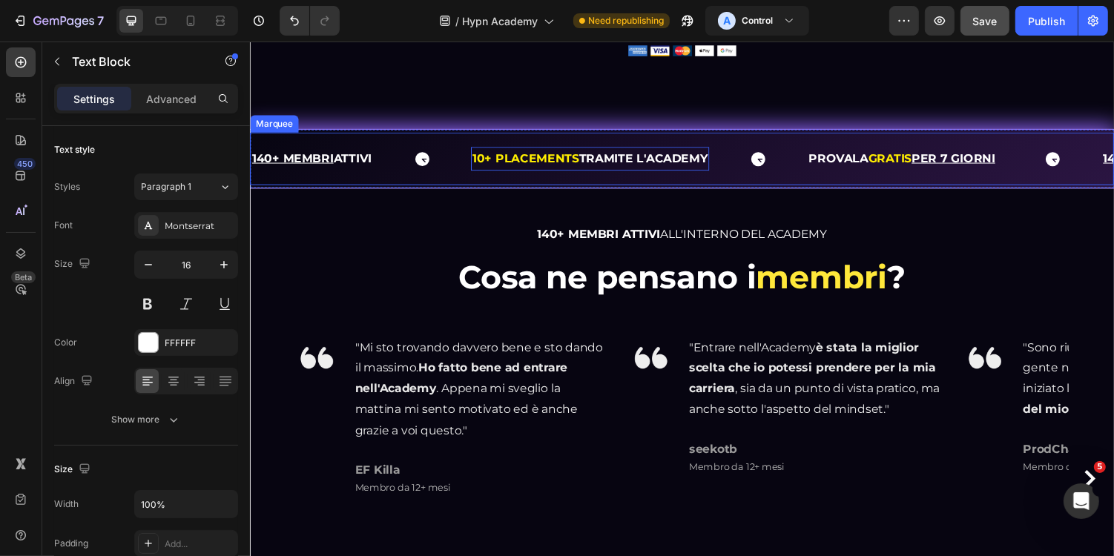
click at [306, 168] on u "140+ MEMBRI" at bounding box center [293, 161] width 84 height 14
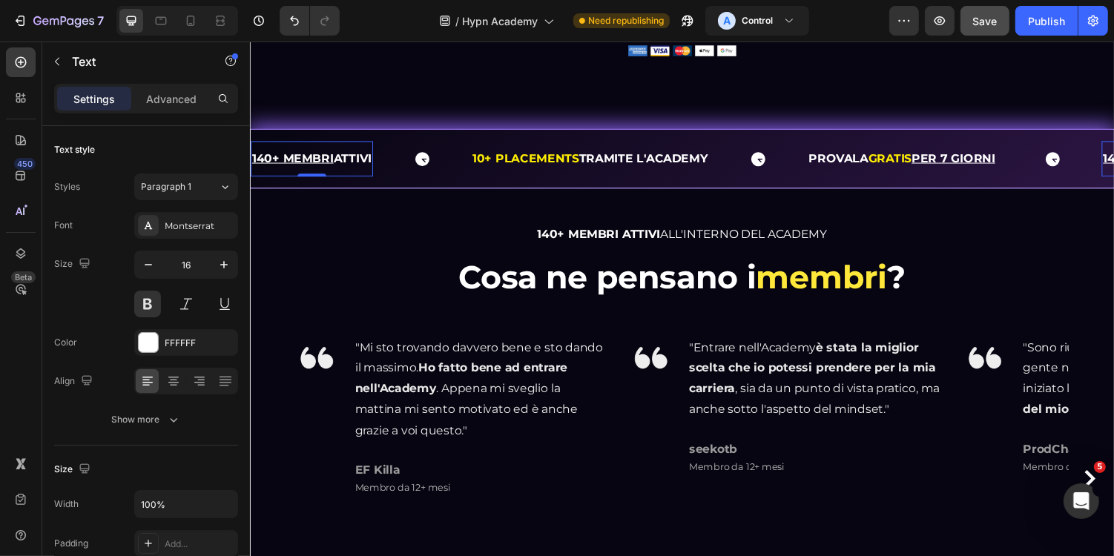
click at [328, 168] on u "140+ MEMBRI" at bounding box center [293, 161] width 84 height 14
drag, startPoint x: 335, startPoint y: 197, endPoint x: 246, endPoint y: 197, distance: 89.0
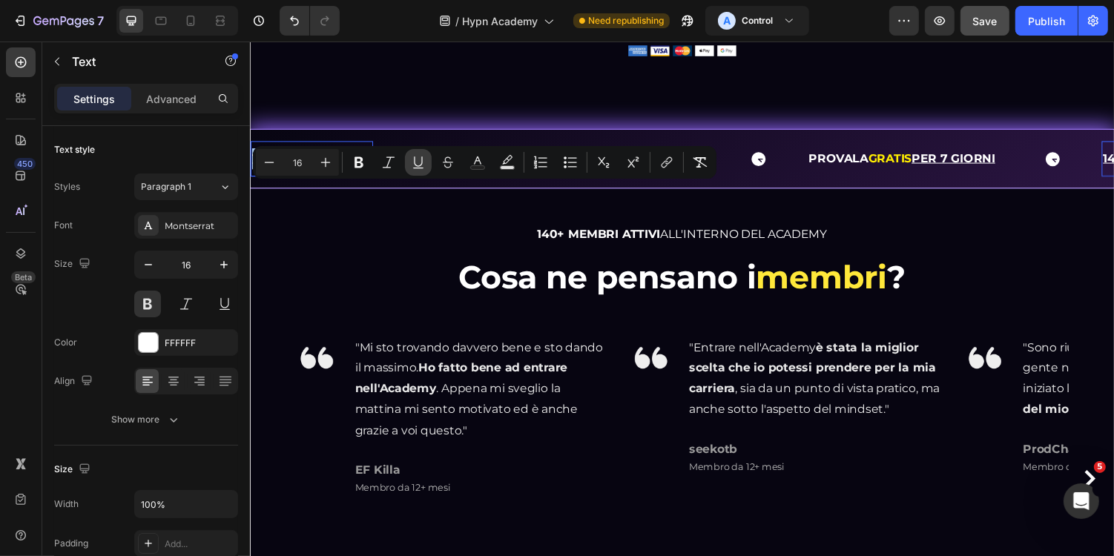
click at [423, 162] on icon "Editor contextual toolbar" at bounding box center [418, 162] width 15 height 15
click at [474, 162] on icon "Editor contextual toolbar" at bounding box center [477, 162] width 15 height 15
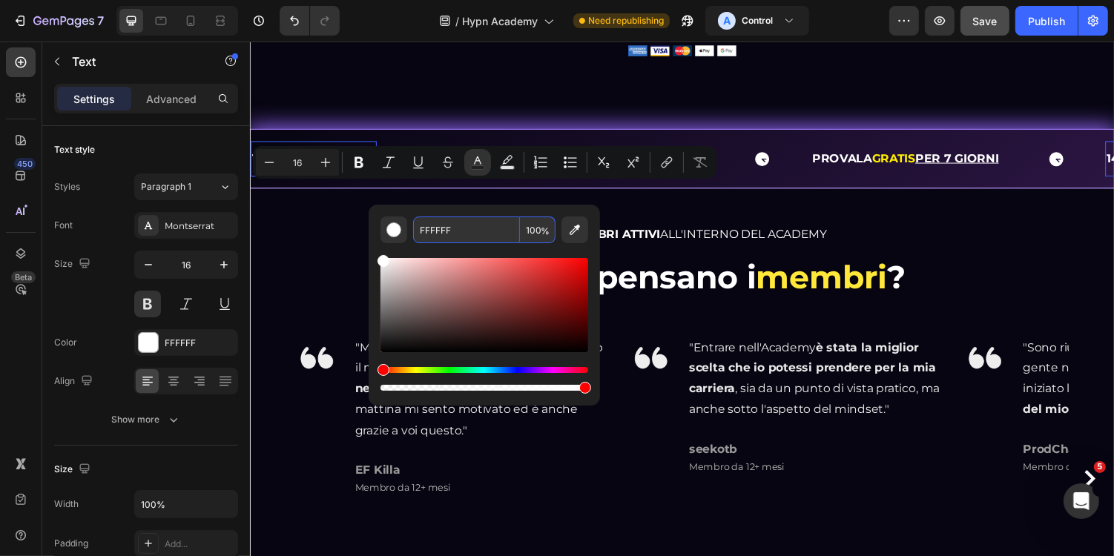
click at [504, 229] on input "FFFFFF" at bounding box center [466, 230] width 107 height 27
paste input "EE00"
type input "FFEE00"
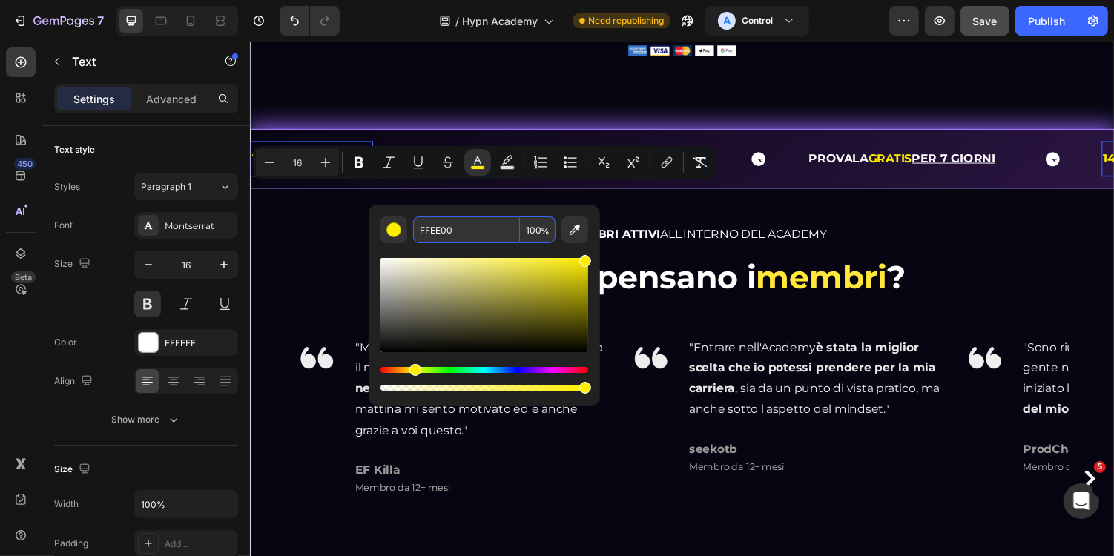
click at [279, 255] on div "140+ MEMBRI ATTIVI ALL'INTERNO DEL ACADEMY Heading Cosa ne pensano i membri ? H…" at bounding box center [694, 433] width 890 height 483
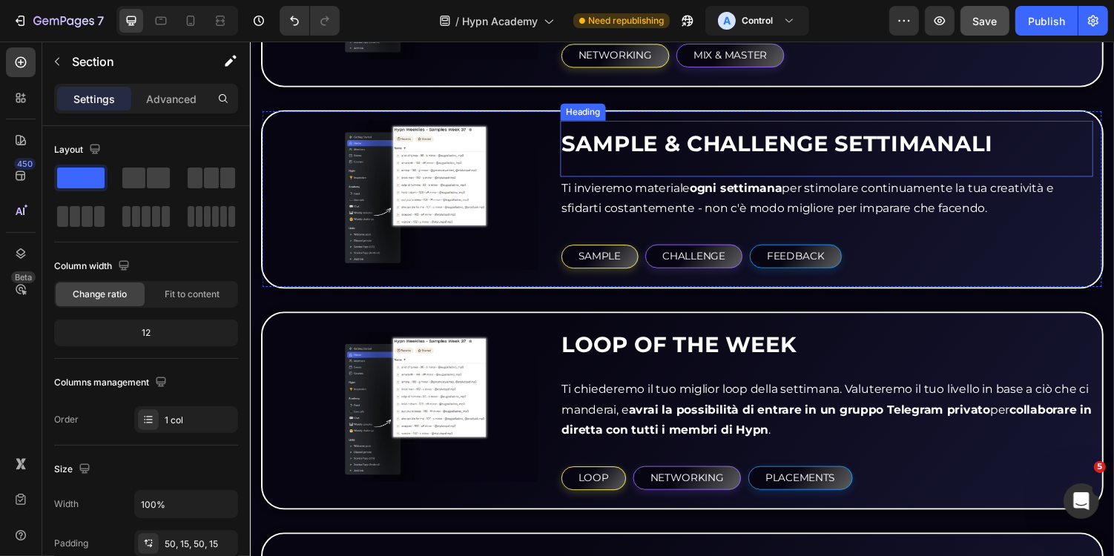
scroll to position [2003, 0]
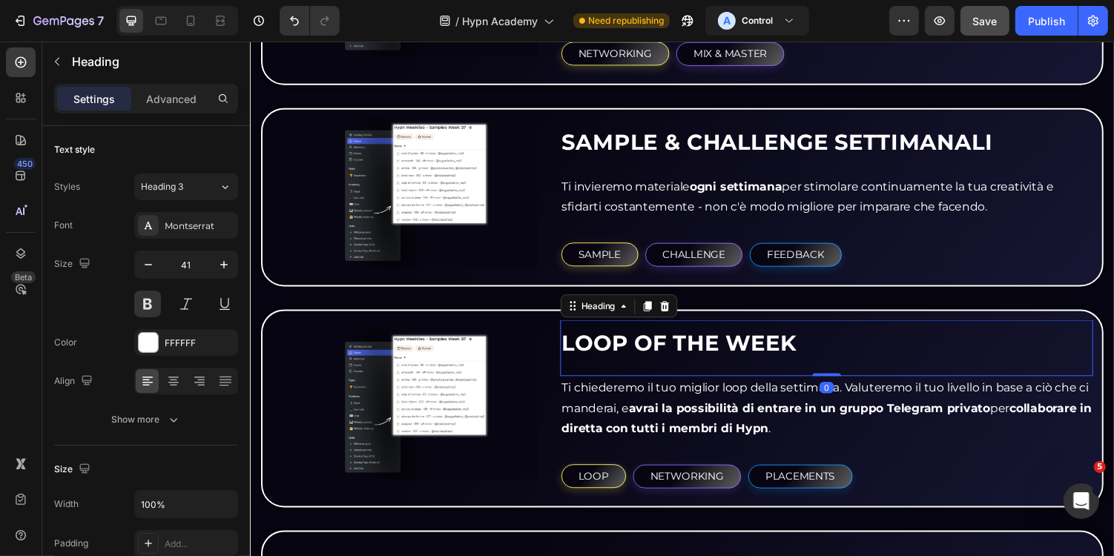
click at [691, 351] on span "LOOP OF THE WEEK" at bounding box center [691, 351] width 242 height 27
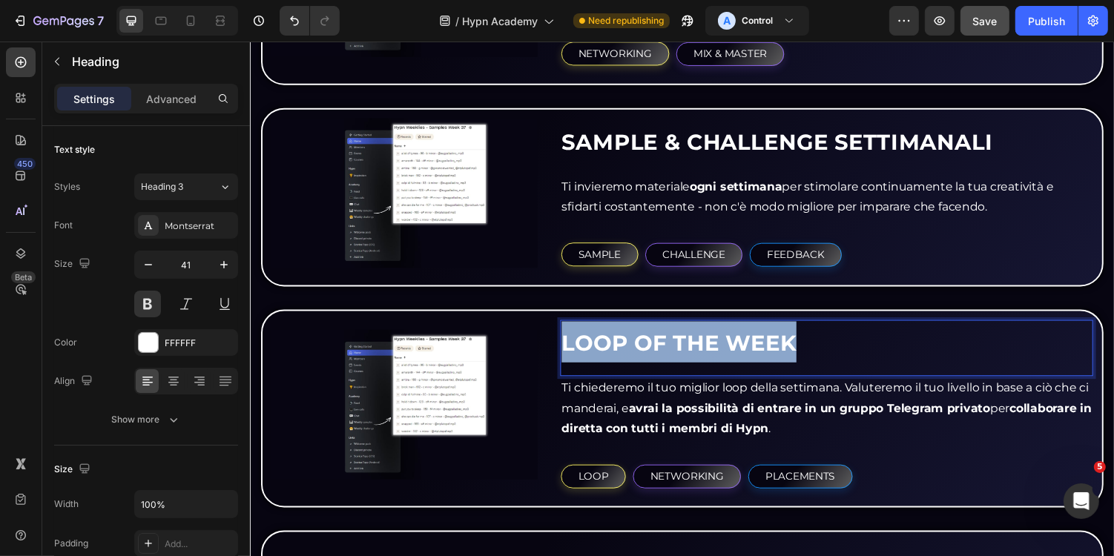
click at [691, 351] on span "LOOP OF THE WEEK" at bounding box center [691, 351] width 242 height 27
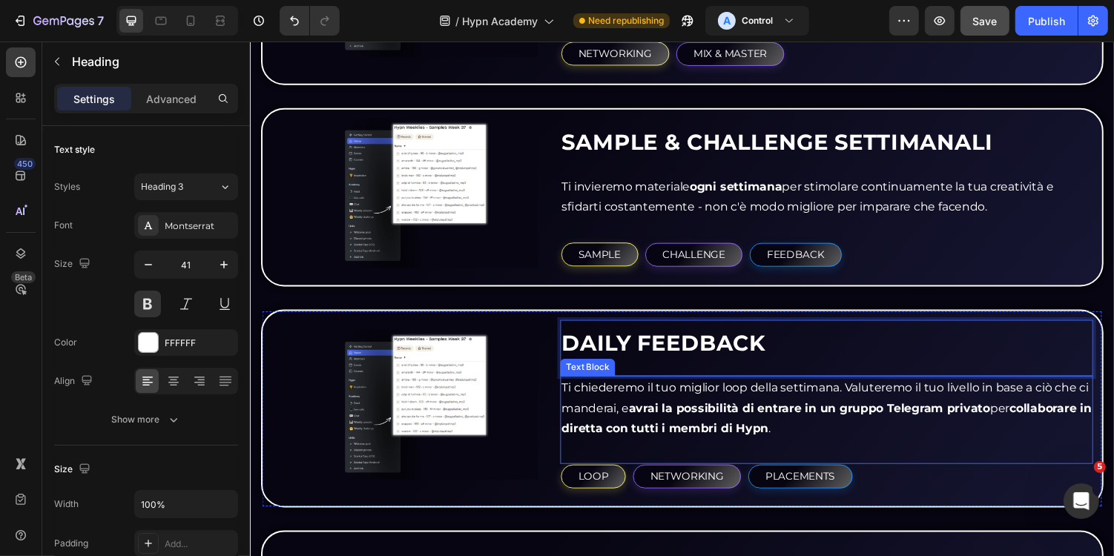
click at [691, 389] on p "Ti chiederemo il tuo miglior loop della settimana. Valuteremo il tuo livello in…" at bounding box center [843, 418] width 546 height 64
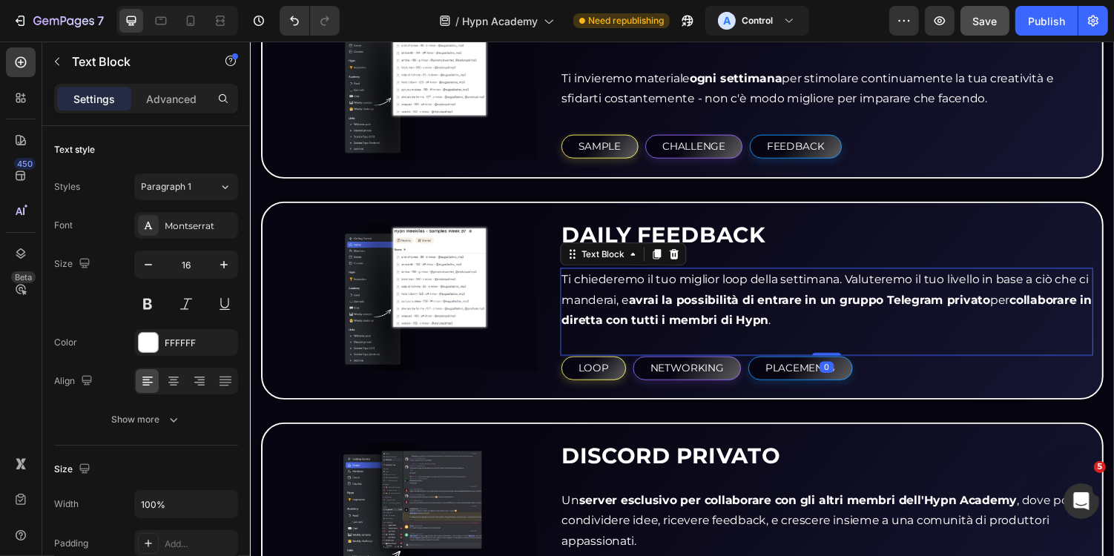
scroll to position [2115, 0]
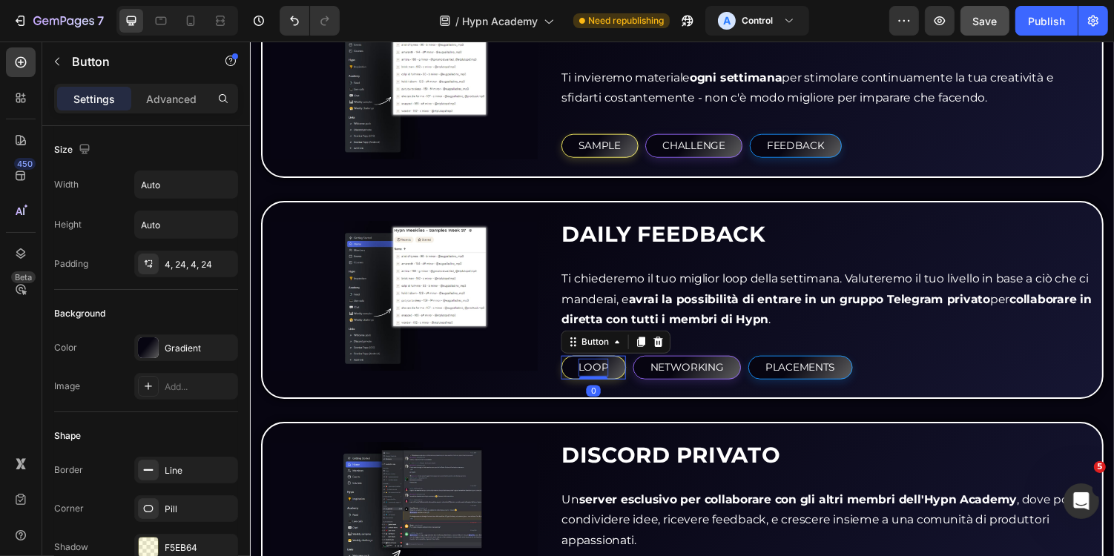
click at [610, 373] on p "LOOP" at bounding box center [602, 376] width 31 height 19
click at [601, 371] on p "LOOP" at bounding box center [602, 376] width 31 height 19
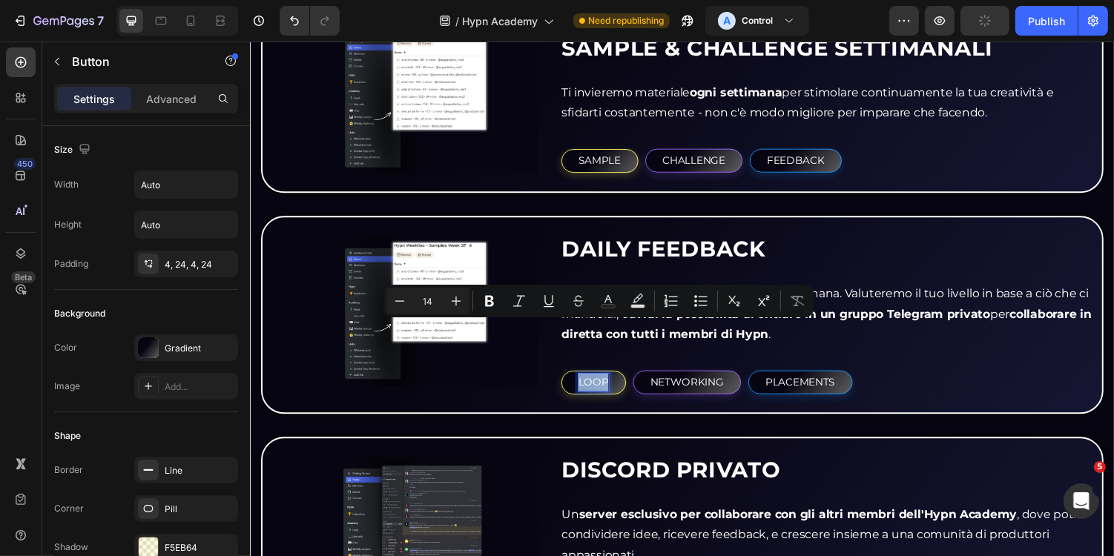
scroll to position [2084, 0]
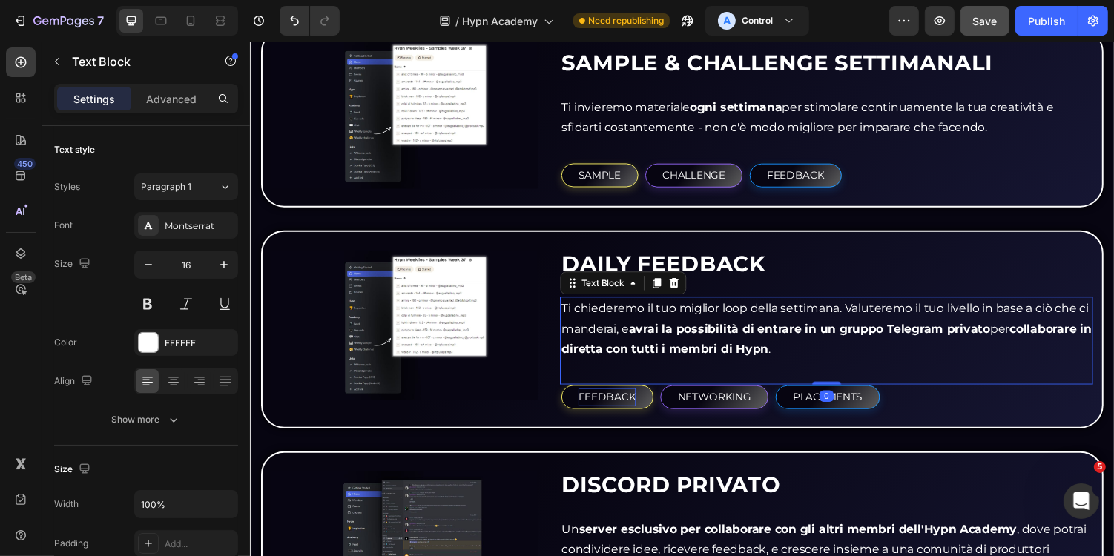
click at [818, 342] on p "Ti chiederemo il tuo miglior loop della settimana. Valuteremo il tuo livello in…" at bounding box center [843, 337] width 546 height 64
click at [780, 323] on p "Ti chiederemo il tuo miglior loop della settimana. Valuteremo il tuo livello in…" at bounding box center [843, 337] width 546 height 64
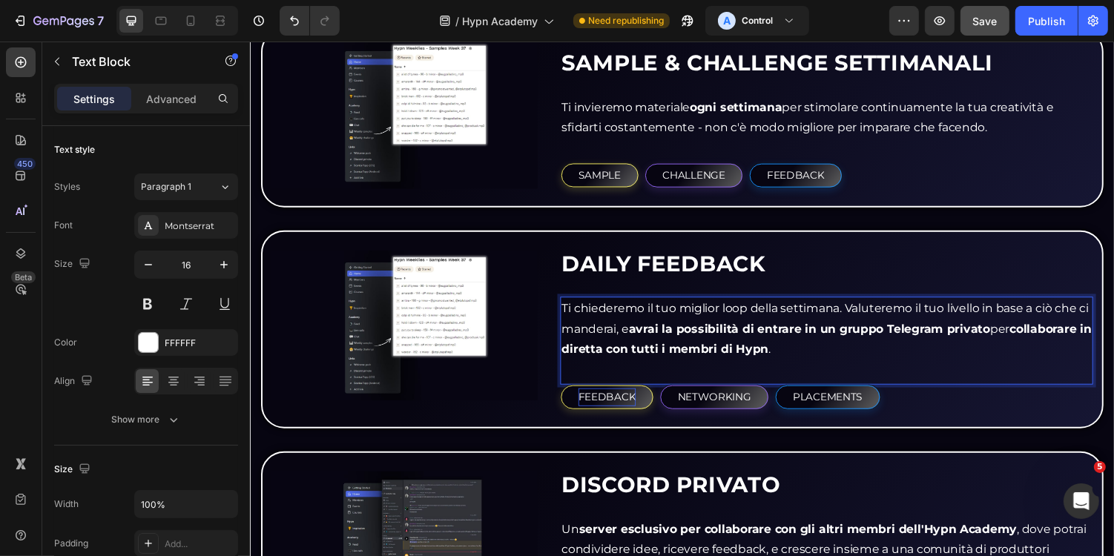
click at [573, 313] on p "Ti chiederemo il tuo miglior loop della settimana. Valuteremo il tuo livello in…" at bounding box center [843, 337] width 546 height 64
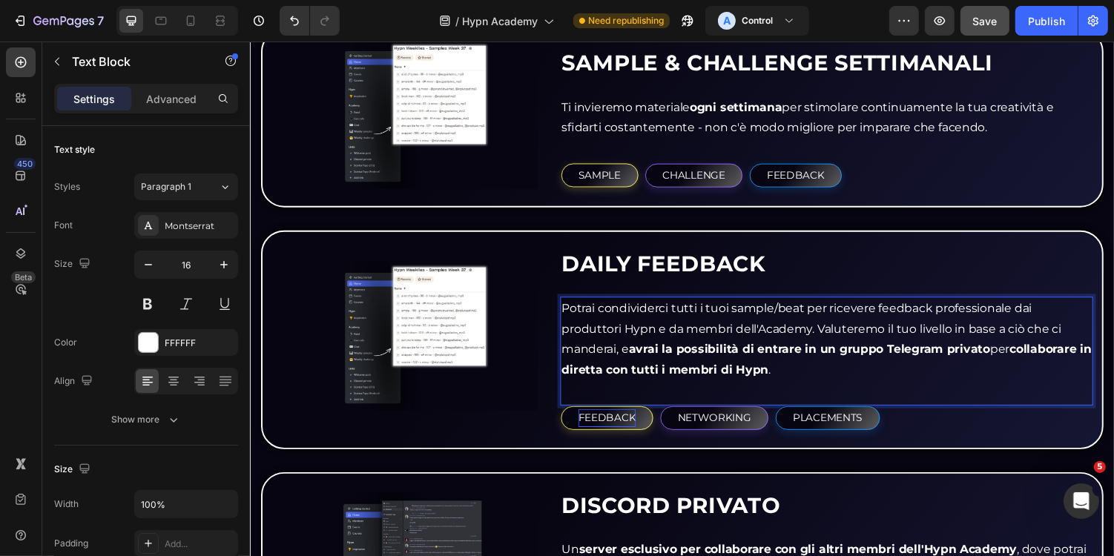
click at [1059, 310] on p "Potrai condividerci tutti i tuoi sample/beat per ricevere feedback professional…" at bounding box center [843, 347] width 546 height 85
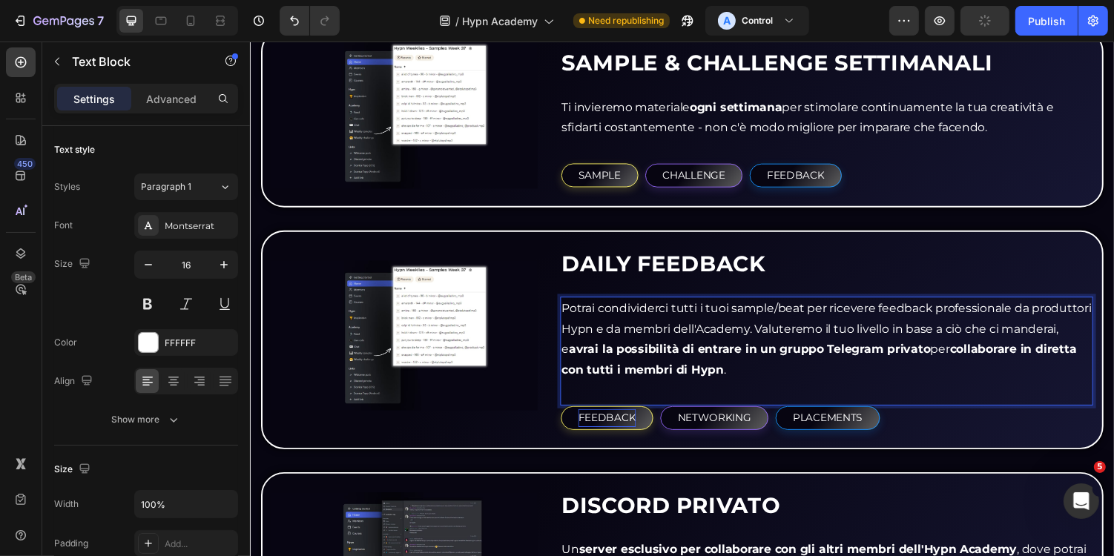
click at [665, 339] on p "Potrai condividerci tutti i tuoi sample/beat per ricevere feedback professional…" at bounding box center [843, 347] width 546 height 85
click at [773, 331] on p "Potrai condividerci tutti i tuoi sample/beat per ricevere feedback professional…" at bounding box center [843, 347] width 546 height 85
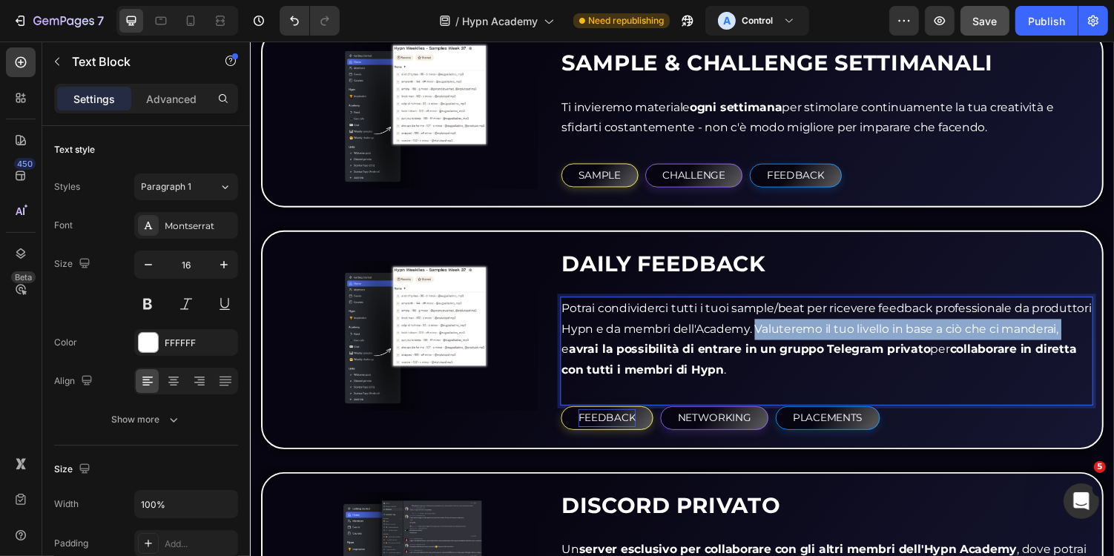
click at [1090, 329] on p "Potrai condividerci tutti i tuoi sample/beat per ricevere feedback professional…" at bounding box center [843, 347] width 546 height 85
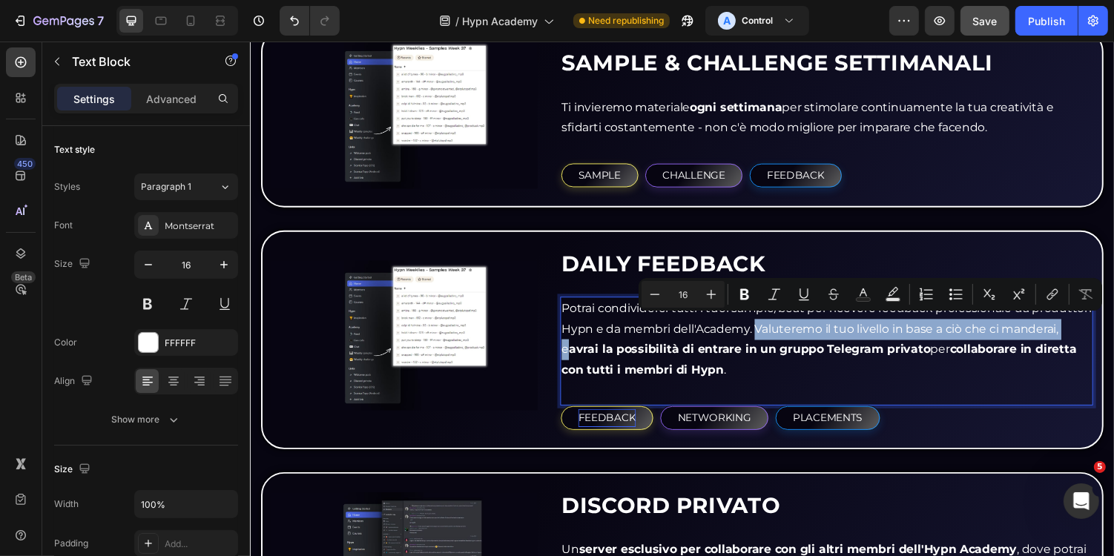
click at [1097, 334] on p "Potrai condividerci tutti i tuoi sample/beat per ricevere feedback professional…" at bounding box center [843, 347] width 546 height 85
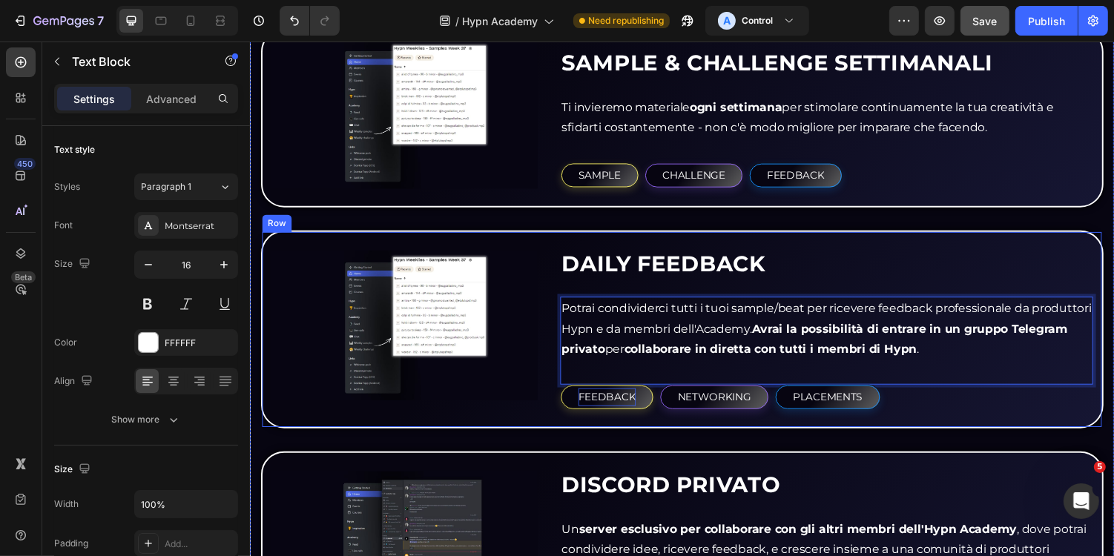
click at [1059, 356] on p "Potrai condividerci tutti i tuoi sample/beat per ricevere feedback professional…" at bounding box center [843, 337] width 546 height 64
click at [952, 331] on strong "Avrai la possibilità di entrare in un gruppo Telegram privato" at bounding box center [830, 347] width 521 height 36
click at [1027, 350] on p "Potrai condividerci tutti i tuoi sample/beat per ricevere feedback professional…" at bounding box center [843, 337] width 546 height 64
click at [685, 322] on p "Potrai condividerci tutti i tuoi sample/beat per ricevere feedback professional…" at bounding box center [843, 337] width 546 height 64
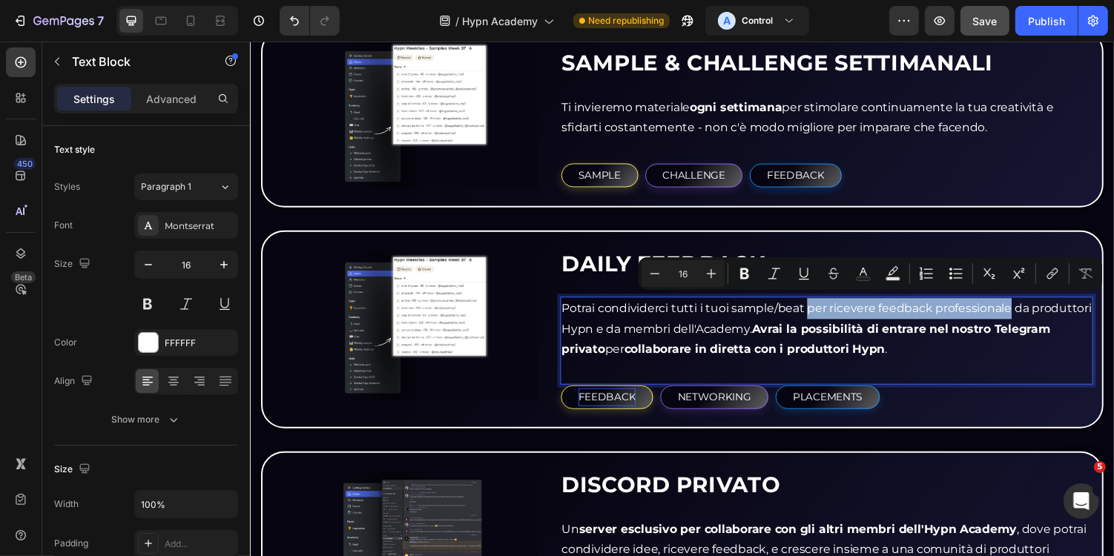
drag, startPoint x: 823, startPoint y: 314, endPoint x: 1032, endPoint y: 317, distance: 208.5
click at [1032, 317] on p "Potrai condividerci tutti i tuoi sample/beat per ricevere feedback professional…" at bounding box center [843, 337] width 546 height 64
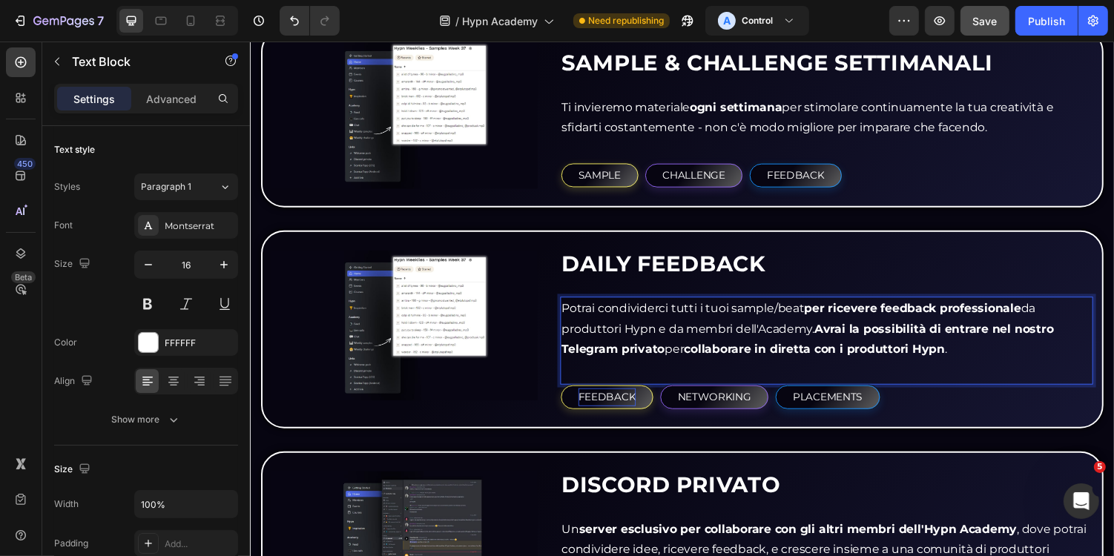
click at [954, 339] on p "Potrai condividerci tutti i tuoi sample/beat per ricevere feedback professional…" at bounding box center [843, 337] width 546 height 64
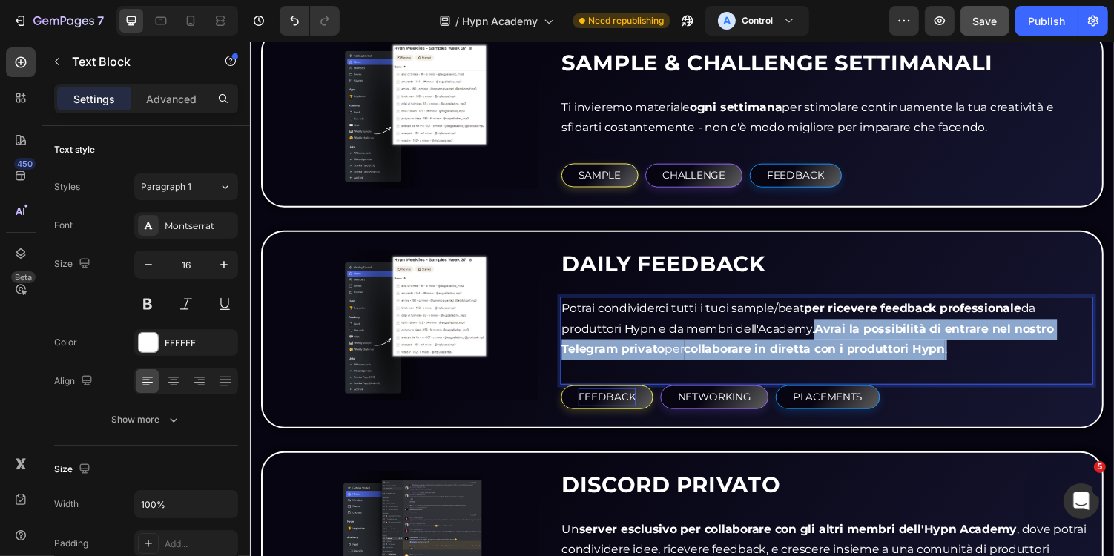
drag, startPoint x: 835, startPoint y: 329, endPoint x: 981, endPoint y: 353, distance: 148.2
click at [981, 353] on p "Potrai condividerci tutti i tuoi sample/beat per ricevere feedback professional…" at bounding box center [843, 337] width 546 height 64
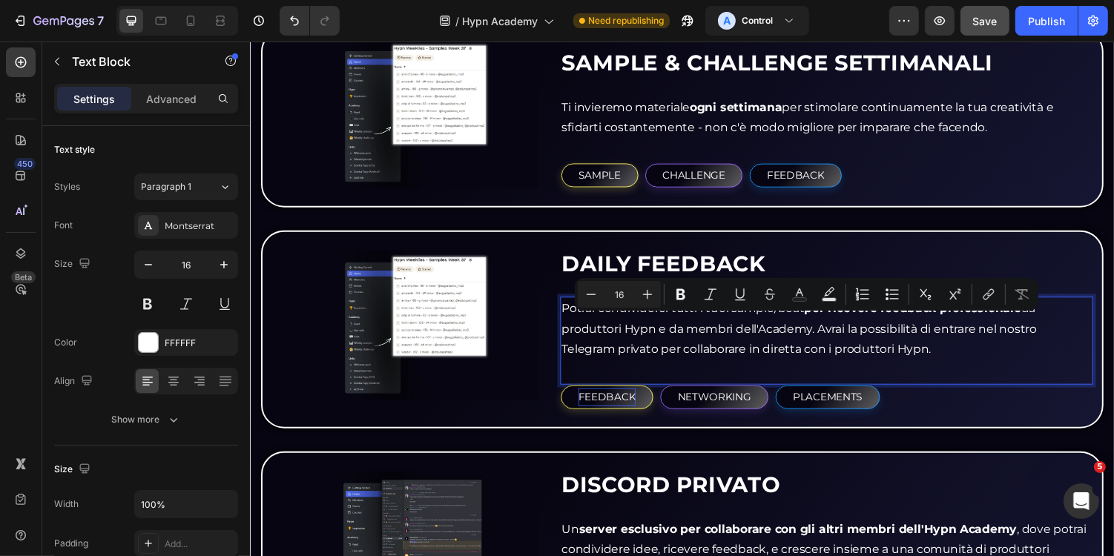
click at [951, 342] on p "Potrai condividerci tutti i tuoi sample/beat per ricevere feedback professional…" at bounding box center [843, 337] width 546 height 64
click at [988, 354] on p "Potrai condividerci tutti i tuoi sample/beat per ricevere feedback professional…" at bounding box center [843, 337] width 546 height 64
click at [729, 344] on p "Potrai condividerci tutti i tuoi sample/beat per ricevere feedback professional…" at bounding box center [843, 337] width 546 height 64
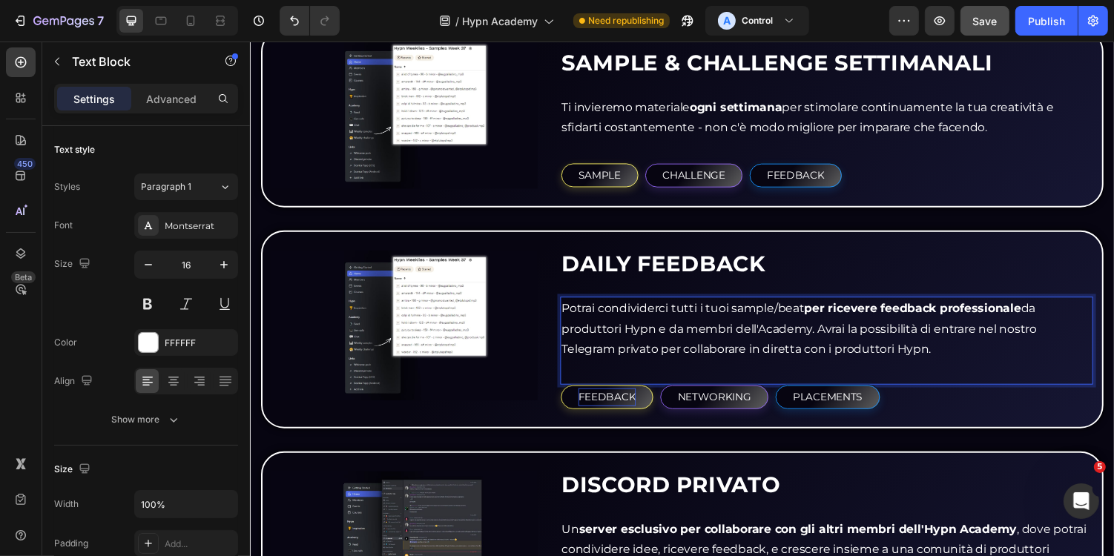
click at [573, 355] on p "Potrai condividerci tutti i tuoi sample/beat per ricevere feedback professional…" at bounding box center [843, 337] width 546 height 64
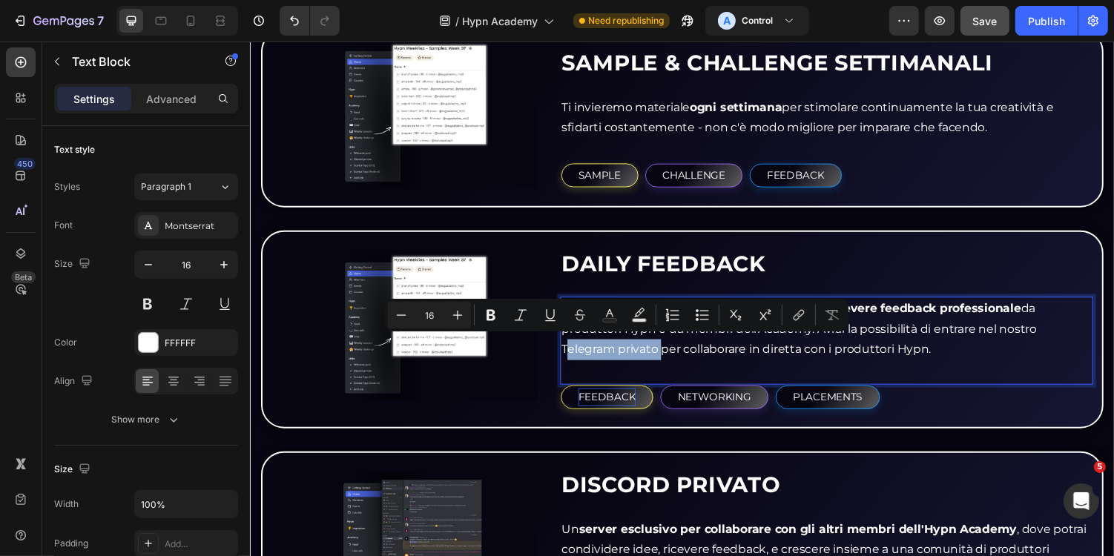
drag, startPoint x: 571, startPoint y: 355, endPoint x: 667, endPoint y: 356, distance: 95.7
click at [667, 356] on p "Potrai condividerci tutti i tuoi sample/beat per ricevere feedback professional…" at bounding box center [843, 337] width 546 height 64
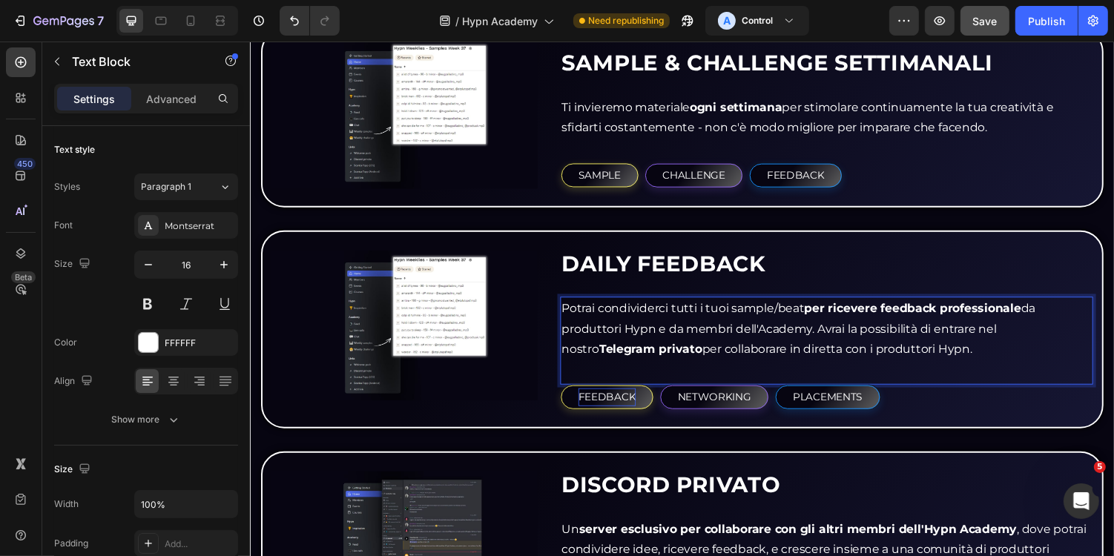
click at [680, 357] on p "Potrai condividerci tutti i tuoi sample/beat per ricevere feedback professional…" at bounding box center [843, 337] width 546 height 64
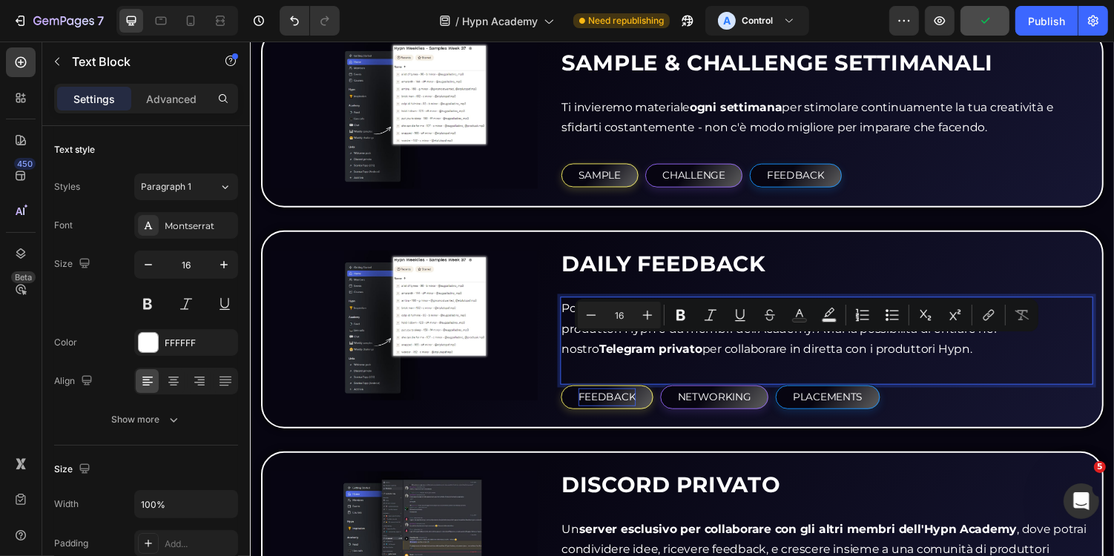
drag, startPoint x: 674, startPoint y: 357, endPoint x: 980, endPoint y: 368, distance: 305.8
click at [980, 368] on div "Potrai condividerci tutti i tuoi sample/beat per ricevere feedback professional…" at bounding box center [843, 348] width 549 height 90
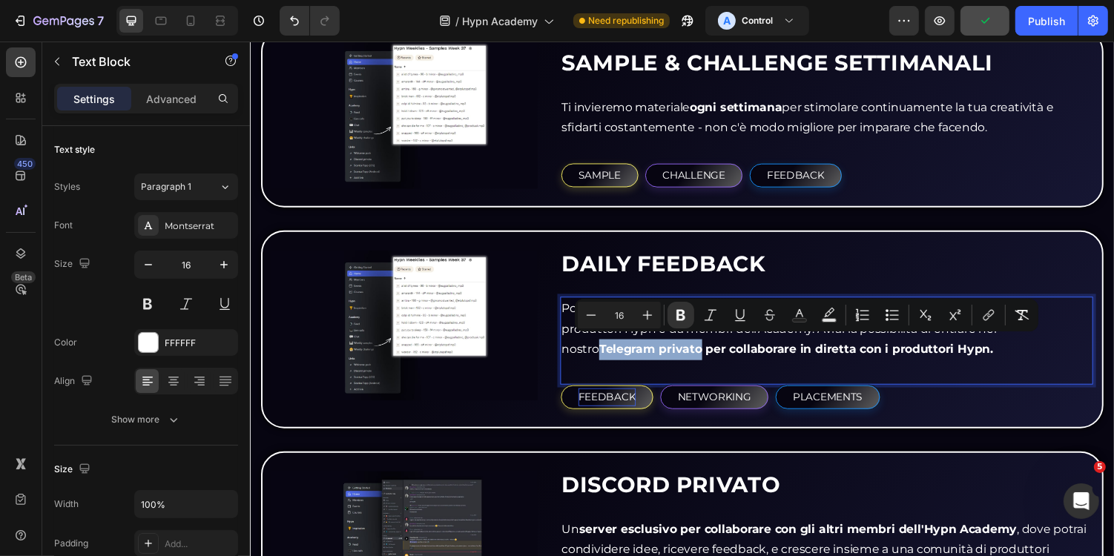
click at [1005, 362] on p "Potrai condividerci tutti i tuoi sample/beat per ricevere feedback professional…" at bounding box center [843, 337] width 546 height 64
click at [978, 376] on div "Potrai condividerci tutti i tuoi sample/beat per ricevere feedback professional…" at bounding box center [843, 348] width 549 height 90
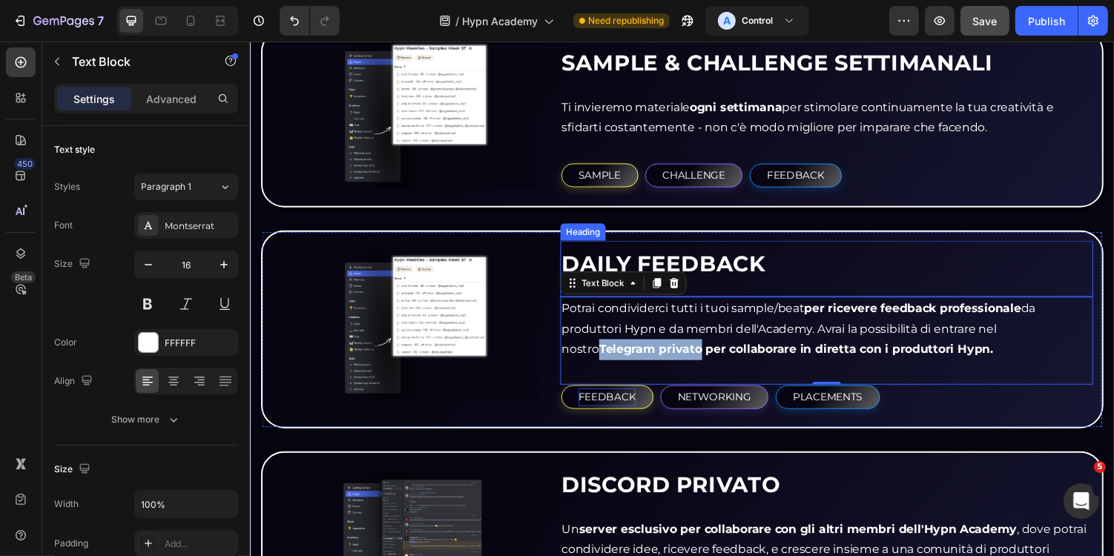
click at [837, 263] on p "⁠⁠⁠⁠⁠⁠⁠ DAILY FEEDBACK" at bounding box center [843, 268] width 546 height 42
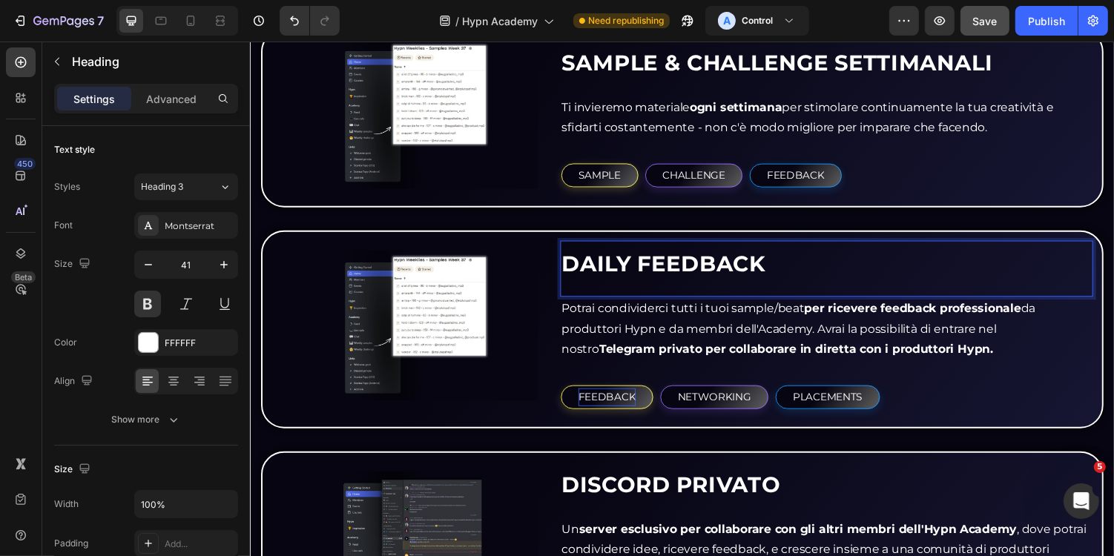
click at [652, 267] on span "DAILY FEEDBACK" at bounding box center [675, 269] width 210 height 27
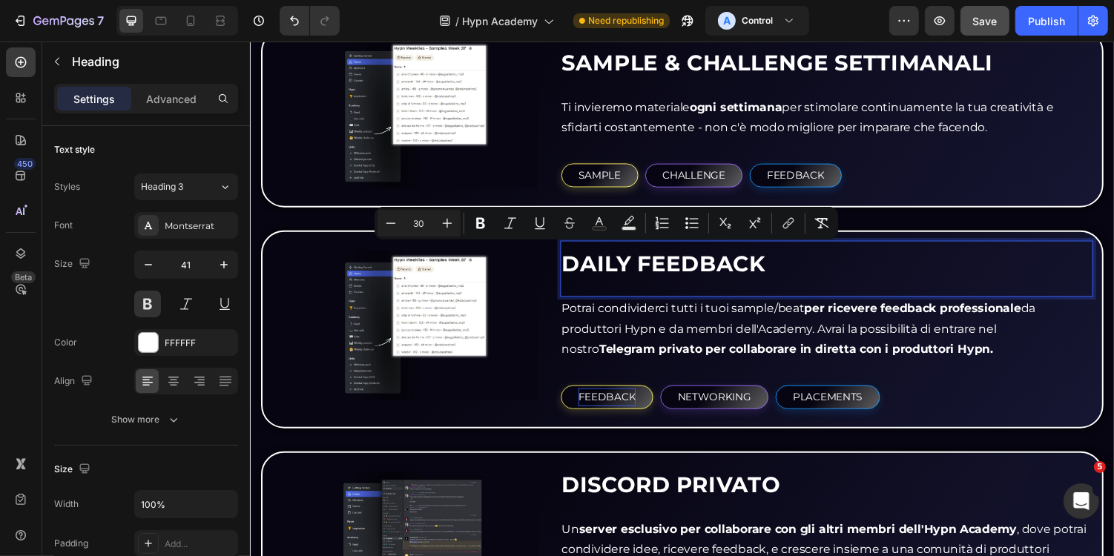
click at [847, 284] on p "DAILY FEEDBACK" at bounding box center [843, 268] width 546 height 42
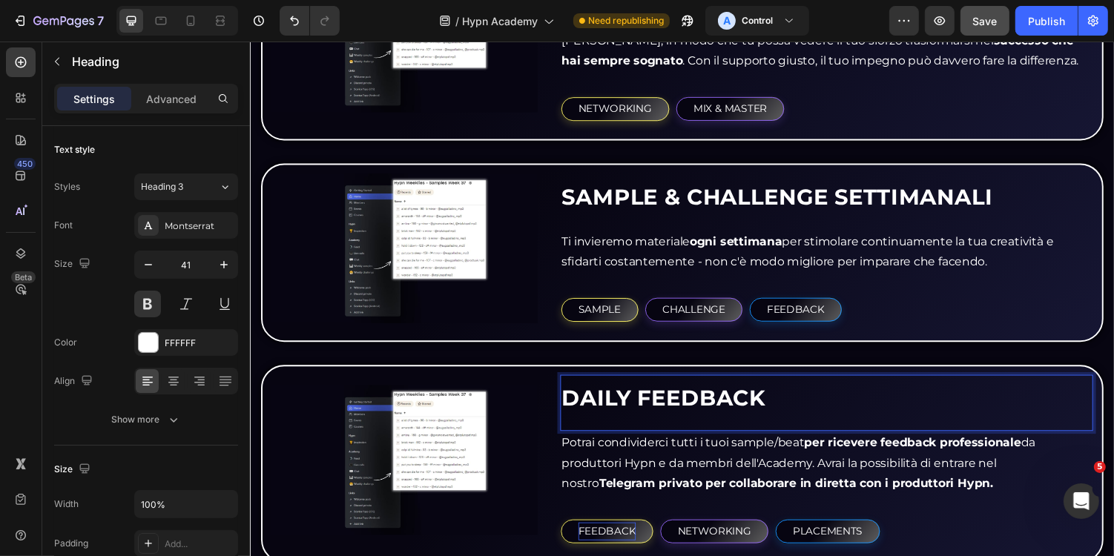
scroll to position [1938, 0]
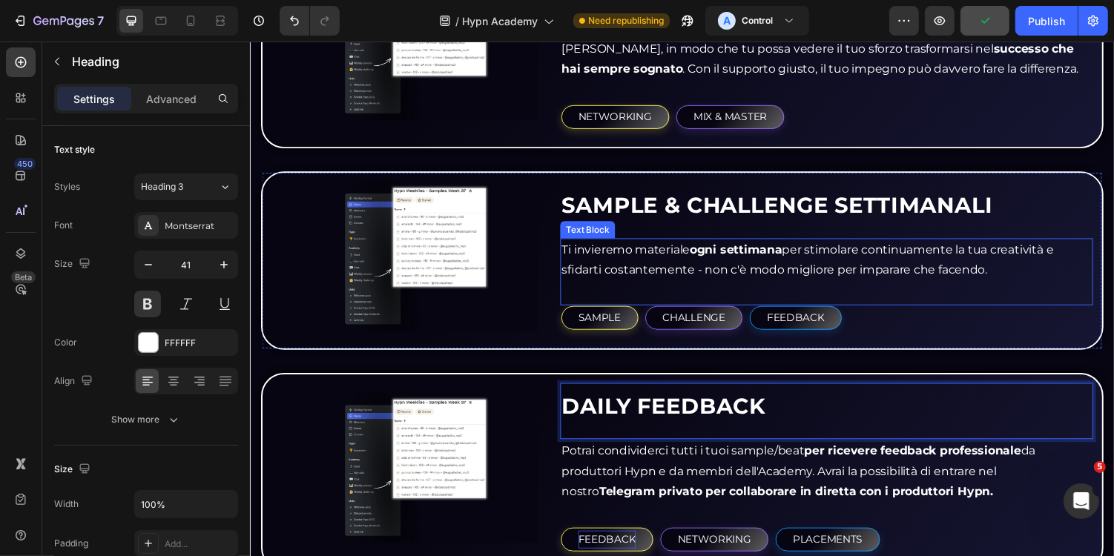
click at [719, 273] on p "Ti invieremo materiale ogni settimana per stimolare continuamente la tua creati…" at bounding box center [843, 266] width 546 height 43
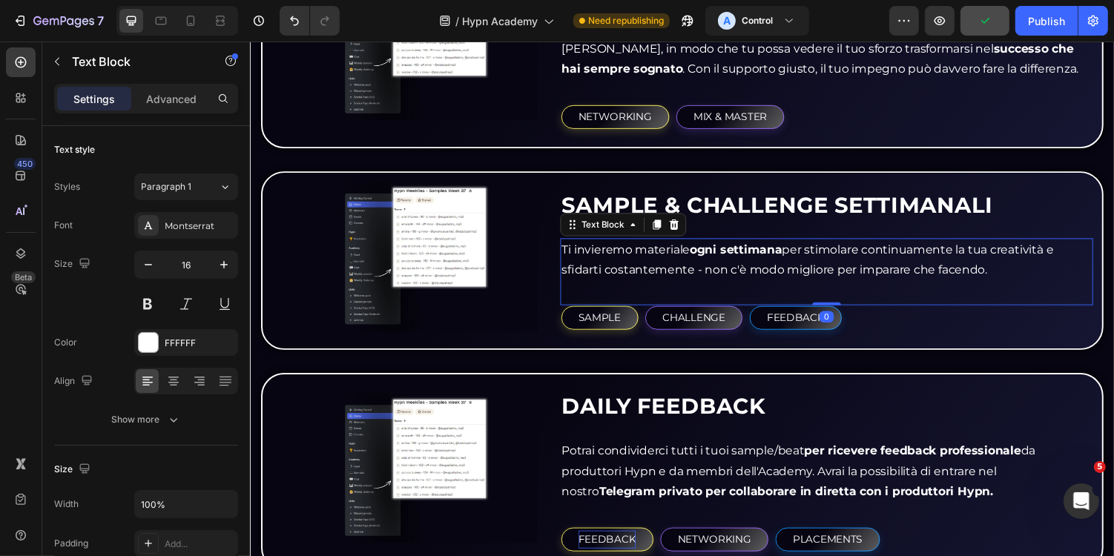
click at [715, 278] on p "Ti invieremo materiale ogni settimana per stimolare continuamente la tua creati…" at bounding box center [843, 266] width 546 height 43
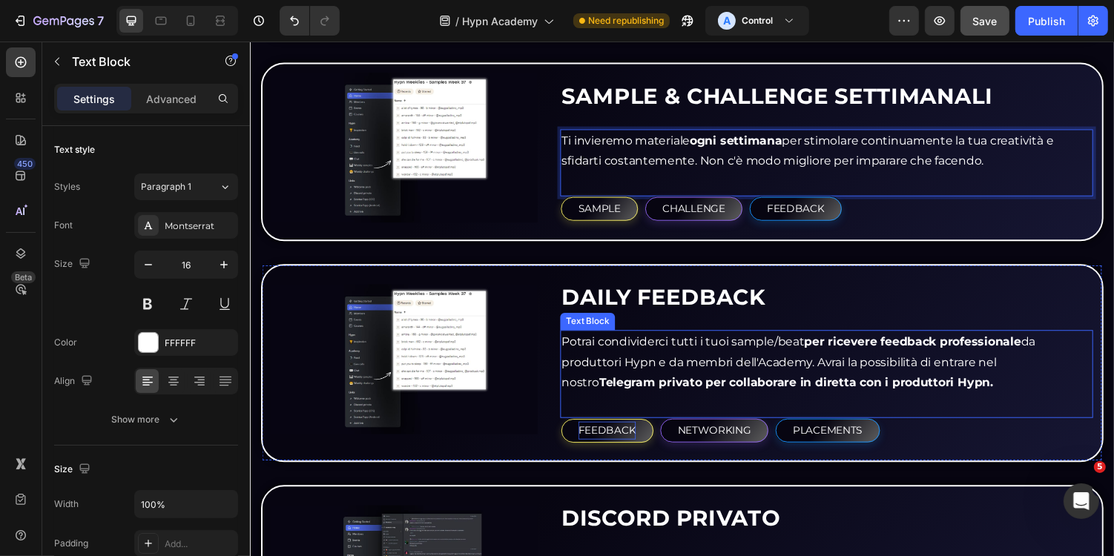
scroll to position [2138, 0]
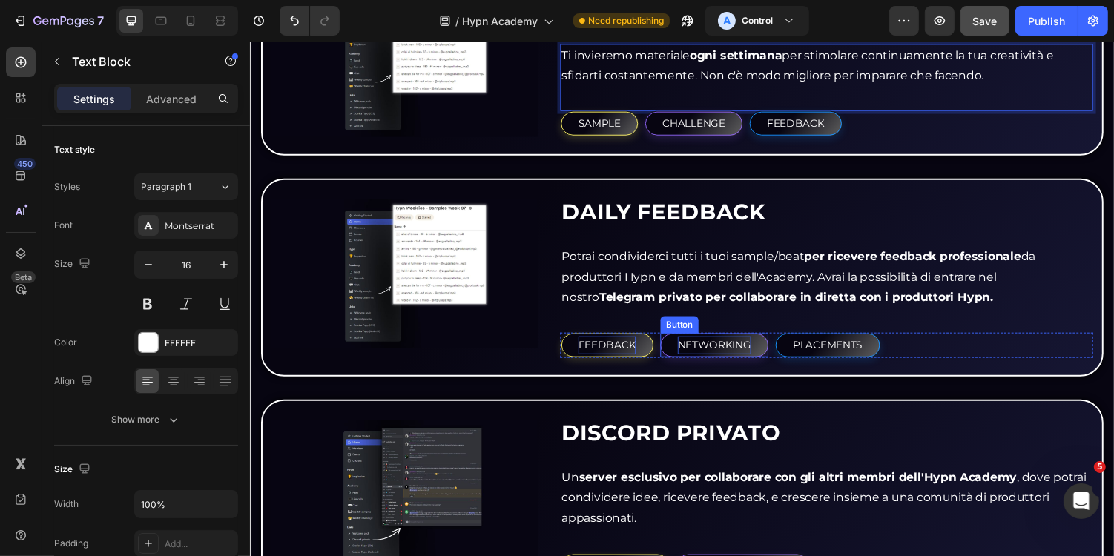
click at [751, 346] on p "NETWORKING" at bounding box center [728, 353] width 76 height 19
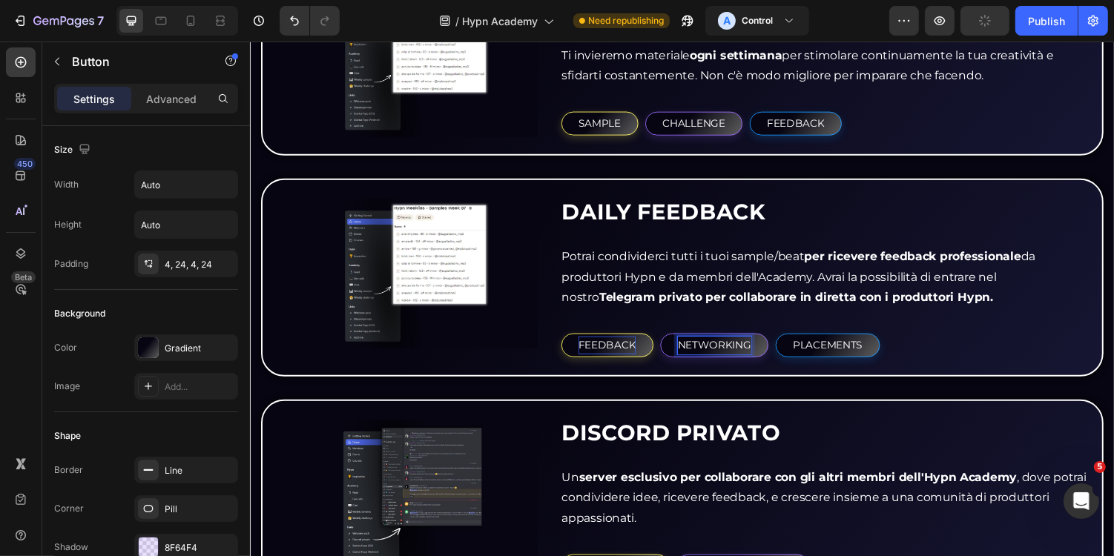
click at [728, 348] on p "NETWORKING" at bounding box center [728, 353] width 76 height 19
click at [824, 348] on p "PLACEMENTS" at bounding box center [827, 353] width 72 height 19
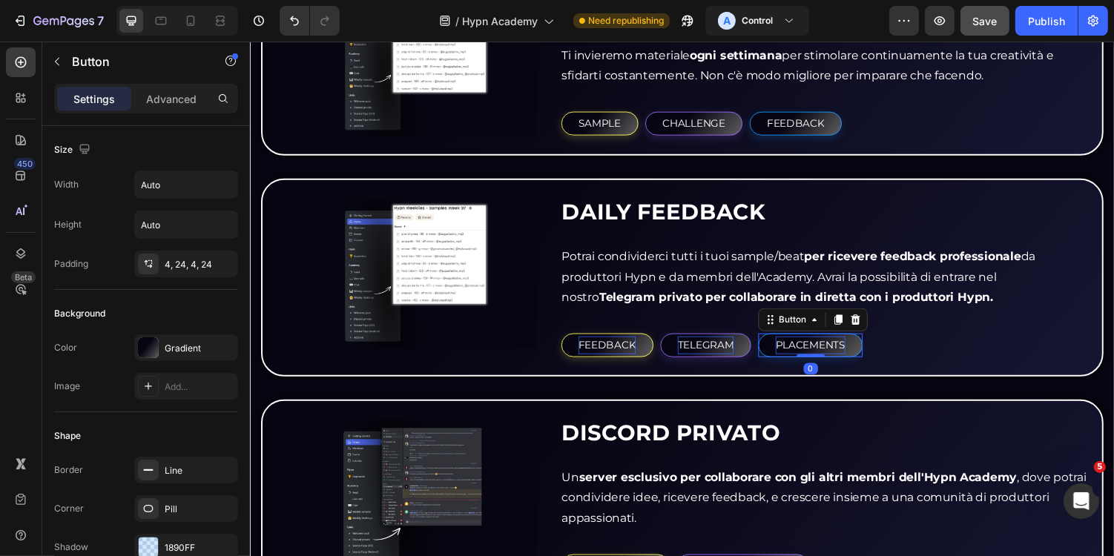
click at [824, 348] on p "PLACEMENTS" at bounding box center [827, 353] width 72 height 19
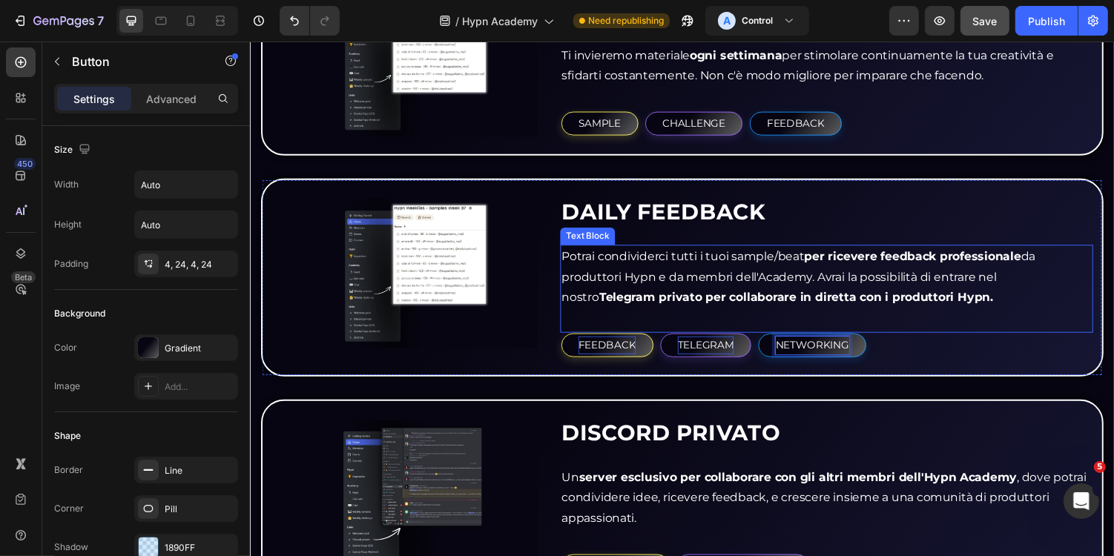
click at [990, 298] on p "Potrai condividerci tutti i tuoi sample/beat per ricevere feedback professional…" at bounding box center [843, 283] width 546 height 64
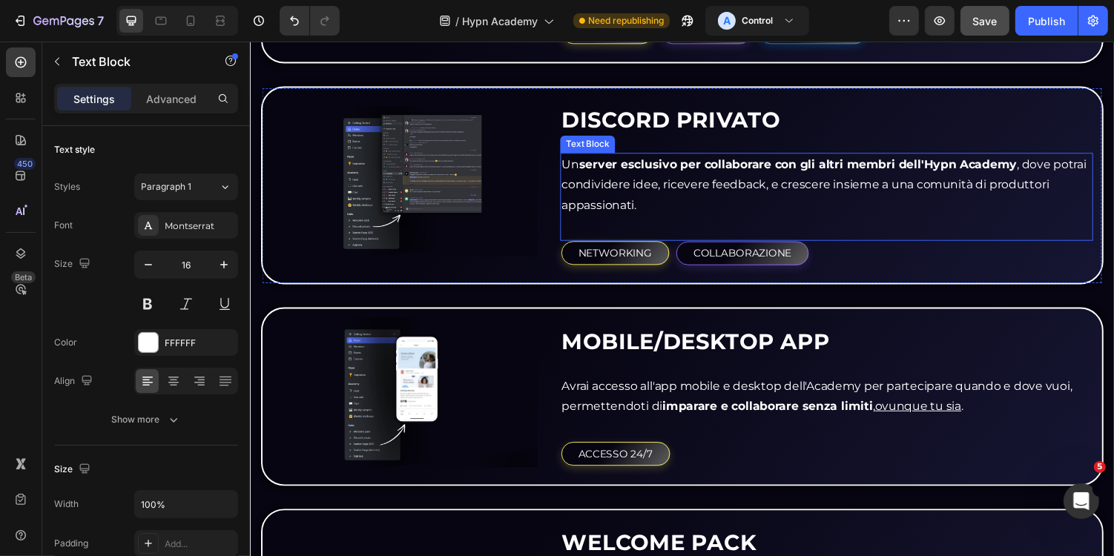
scroll to position [2467, 0]
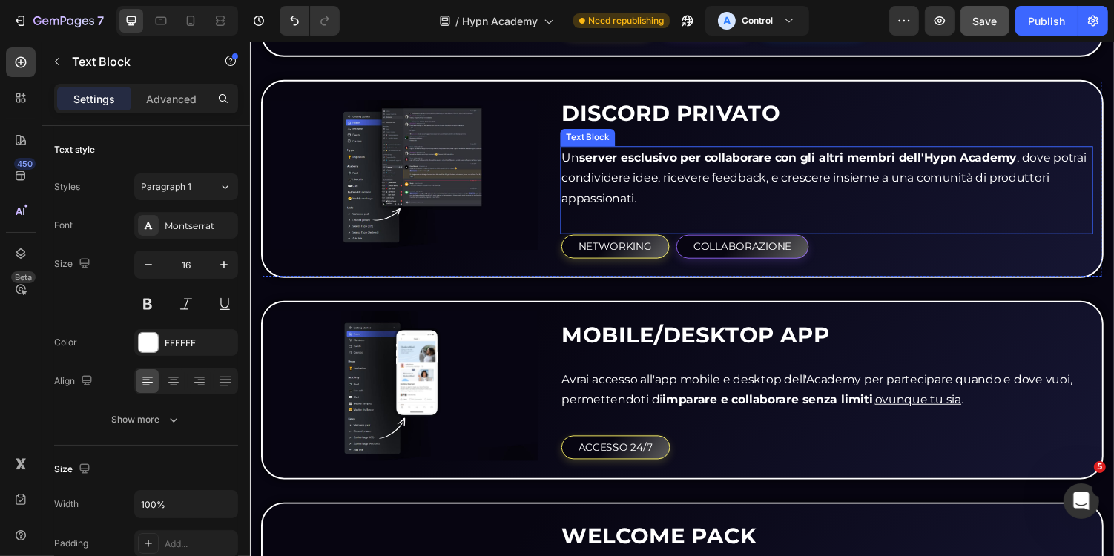
click at [970, 182] on p "Un server esclusivo per collaborare con gli altri membri dell'Hypn Academy , do…" at bounding box center [843, 182] width 546 height 64
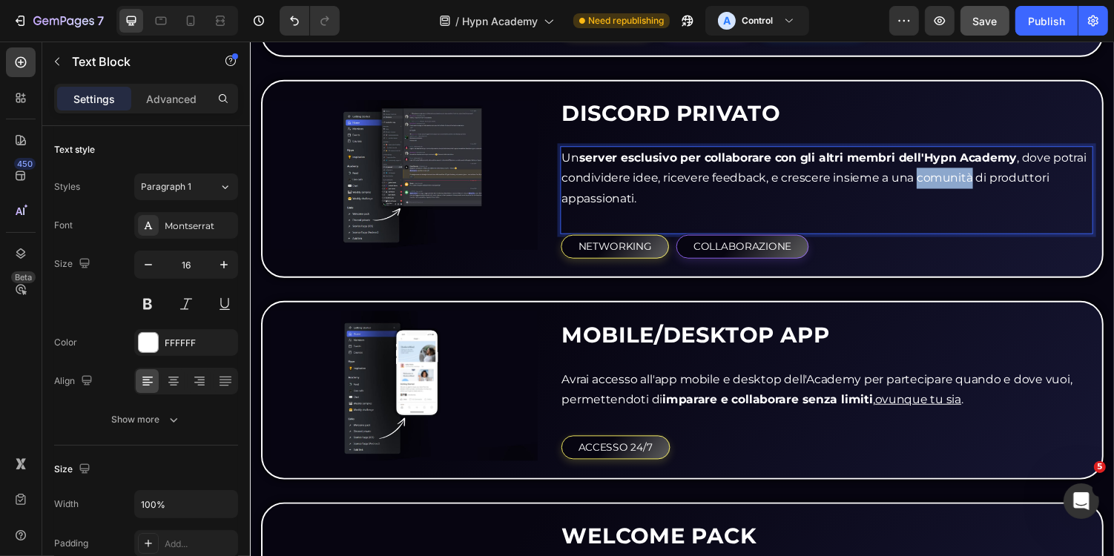
click at [970, 182] on p "Un server esclusivo per collaborare con gli altri membri dell'Hypn Academy , do…" at bounding box center [843, 182] width 546 height 64
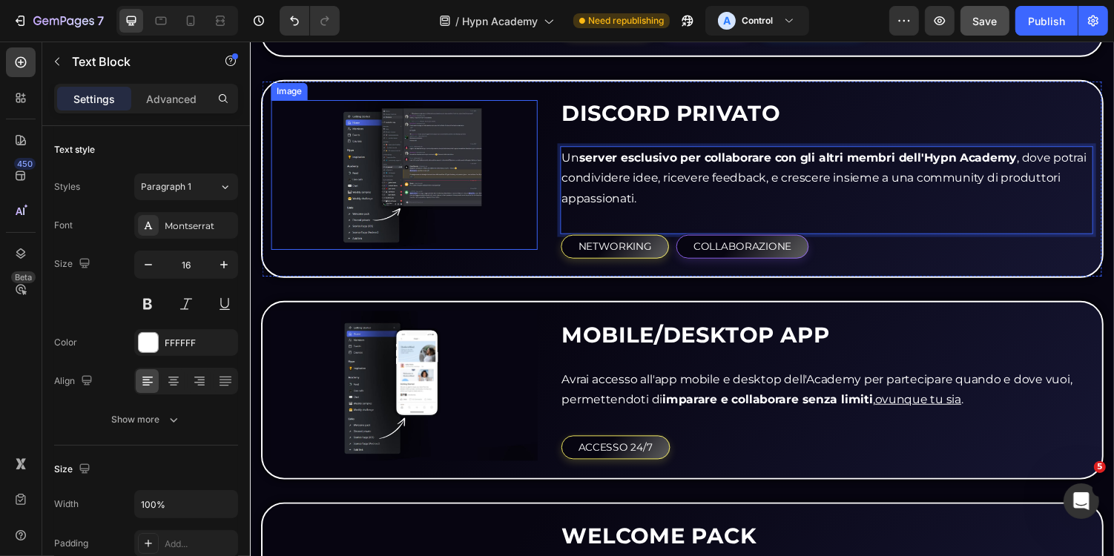
click at [436, 177] on img at bounding box center [408, 178] width 274 height 154
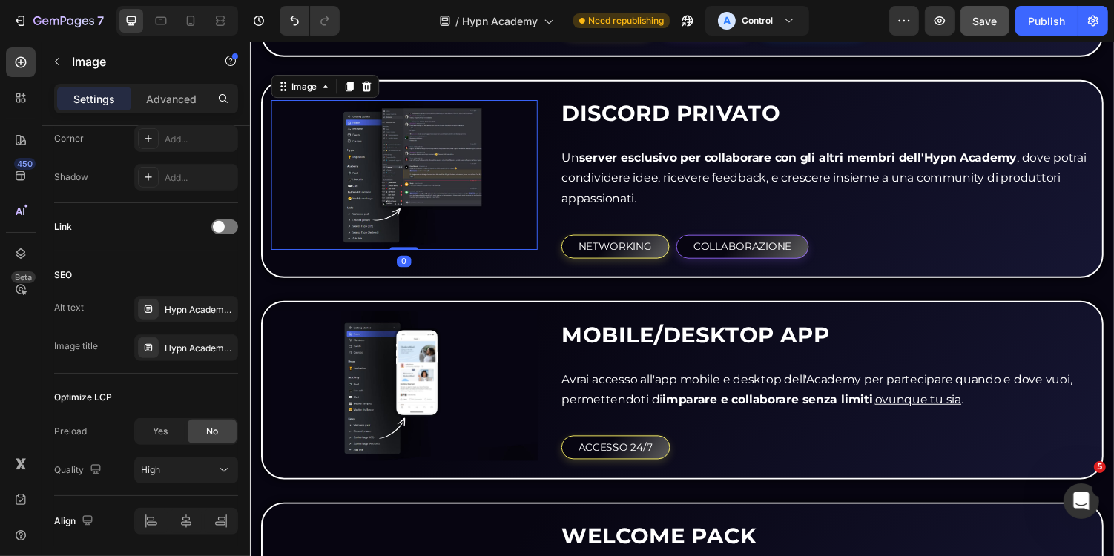
scroll to position [645, 0]
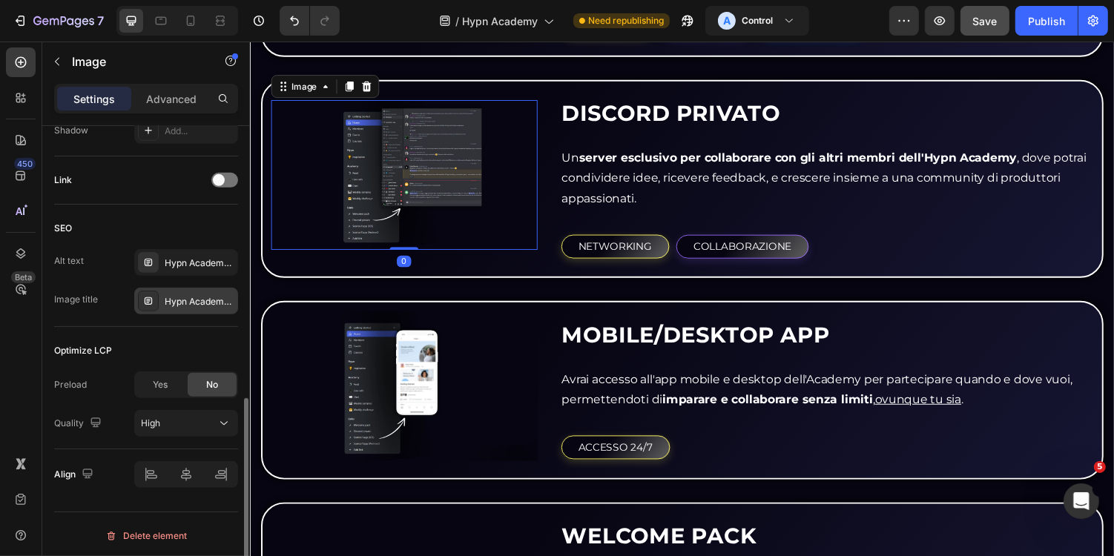
click at [192, 291] on div "Hypn Academy - Discord Privato" at bounding box center [186, 301] width 104 height 27
click at [206, 228] on div "SEO" at bounding box center [146, 229] width 184 height 24
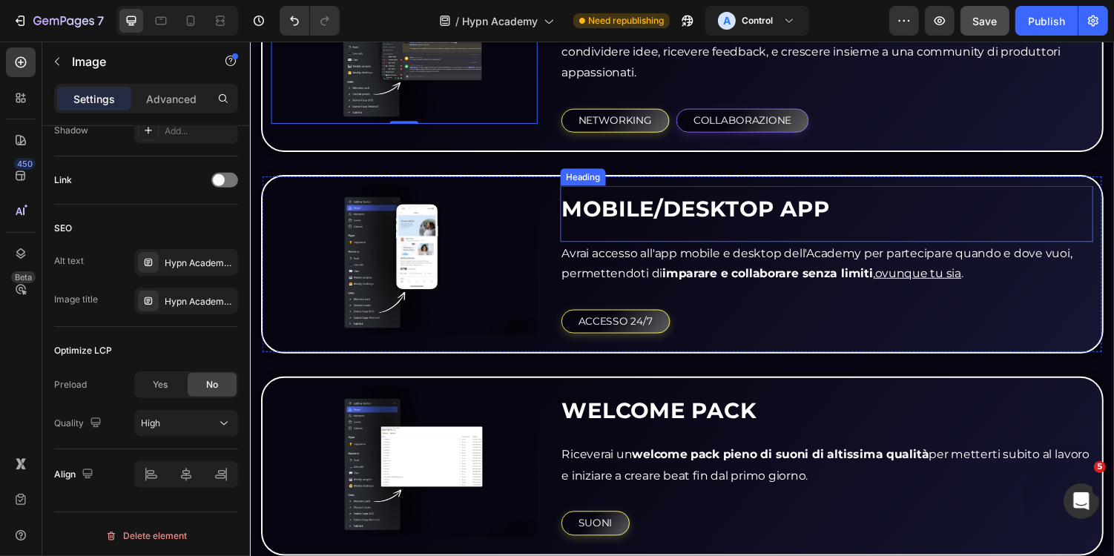
scroll to position [2689, 0]
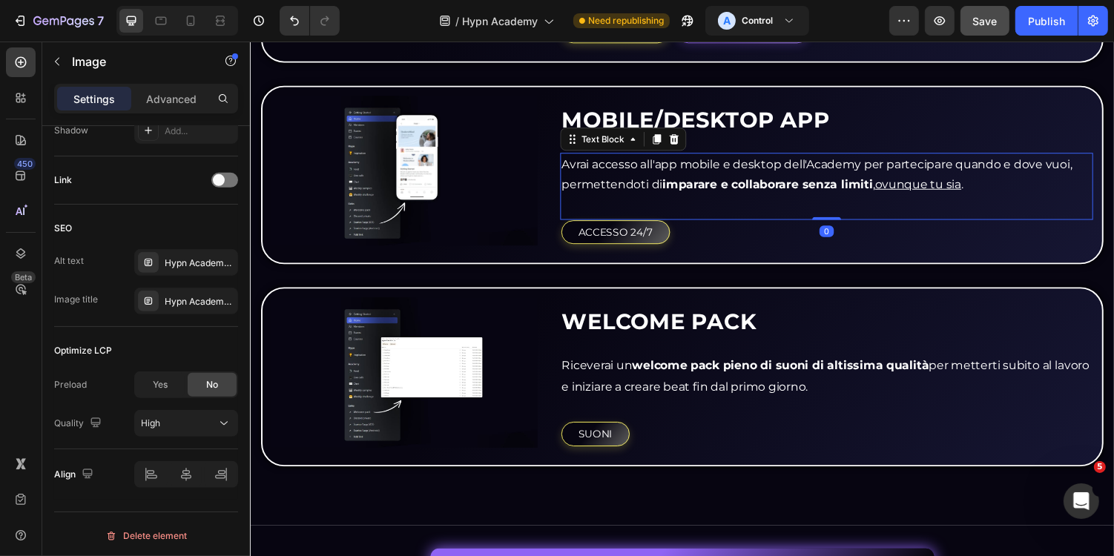
click at [898, 188] on p "Avrai accesso all'app mobile e desktop dell'Academy per partecipare quando e do…" at bounding box center [843, 178] width 546 height 43
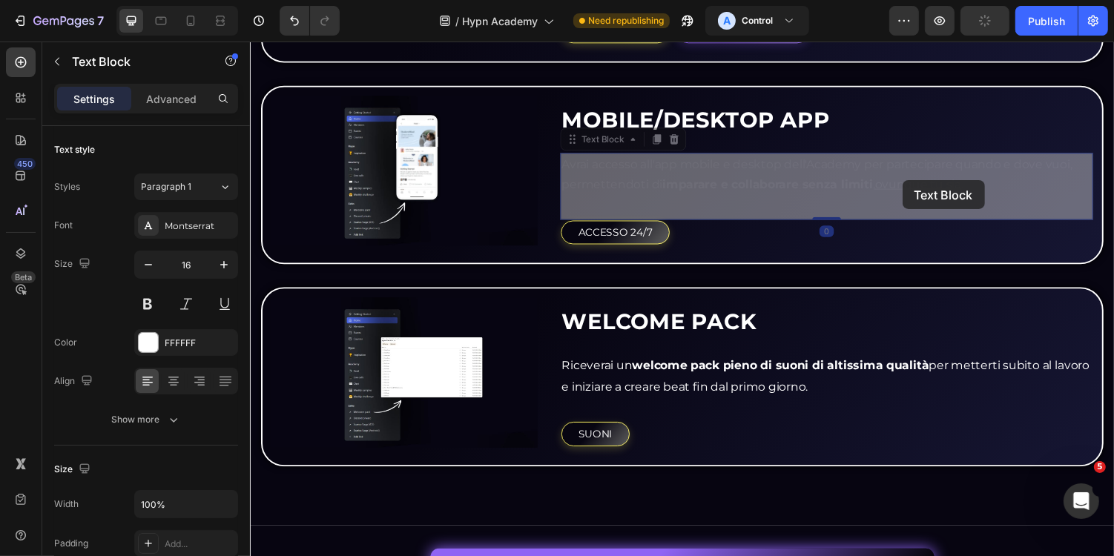
scroll to position [2687, 0]
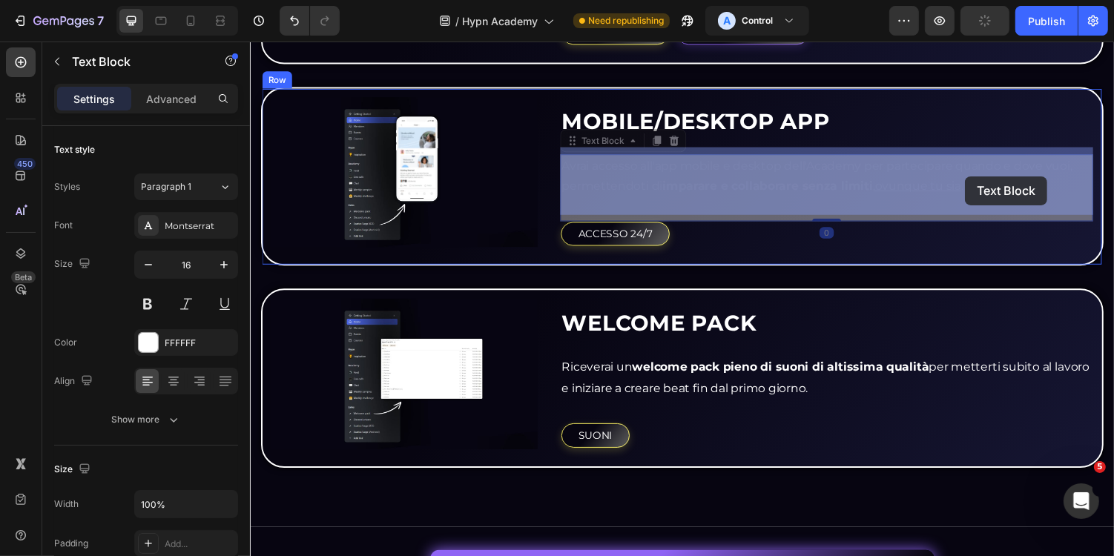
drag, startPoint x: 896, startPoint y: 184, endPoint x: 987, endPoint y: 178, distance: 90.7
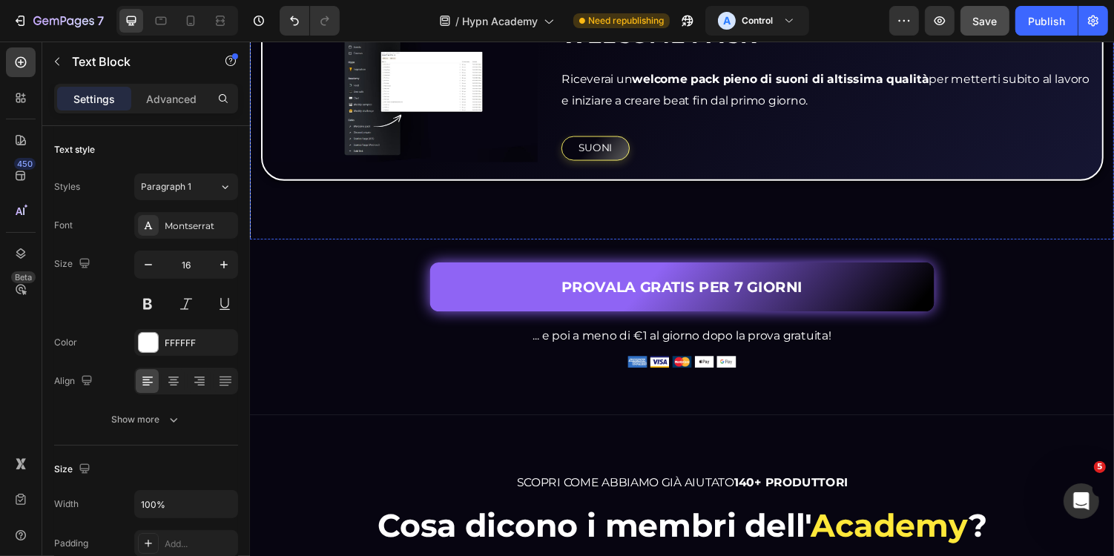
scroll to position [2990, 0]
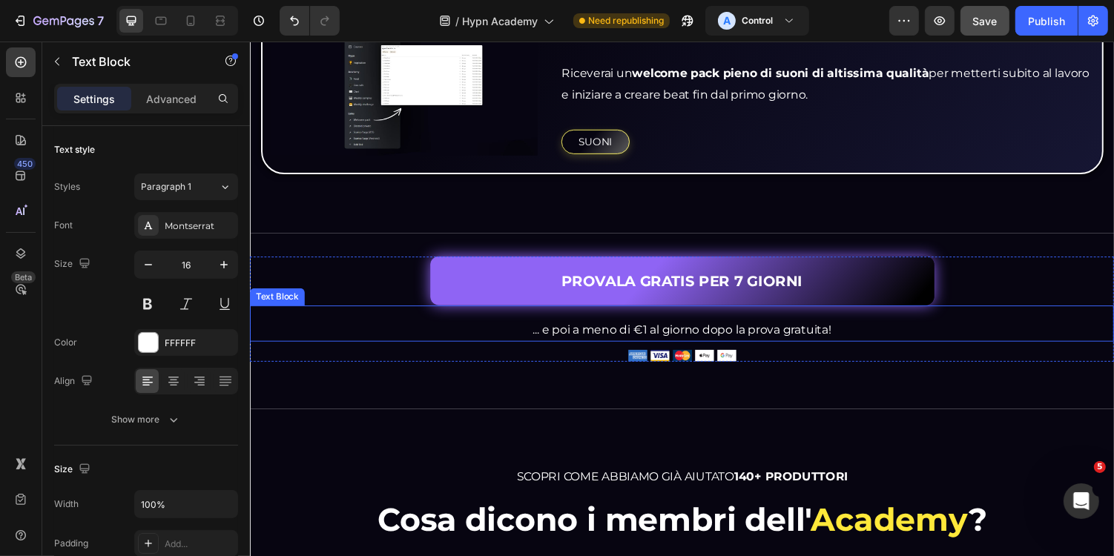
click at [593, 327] on p "... e poi a meno di €1 al giorno dopo la prova gratuita!" at bounding box center [694, 338] width 887 height 22
click at [550, 332] on p "... e poi a meno di €1 al giorno dopo la prova gratuita!" at bounding box center [694, 338] width 887 height 22
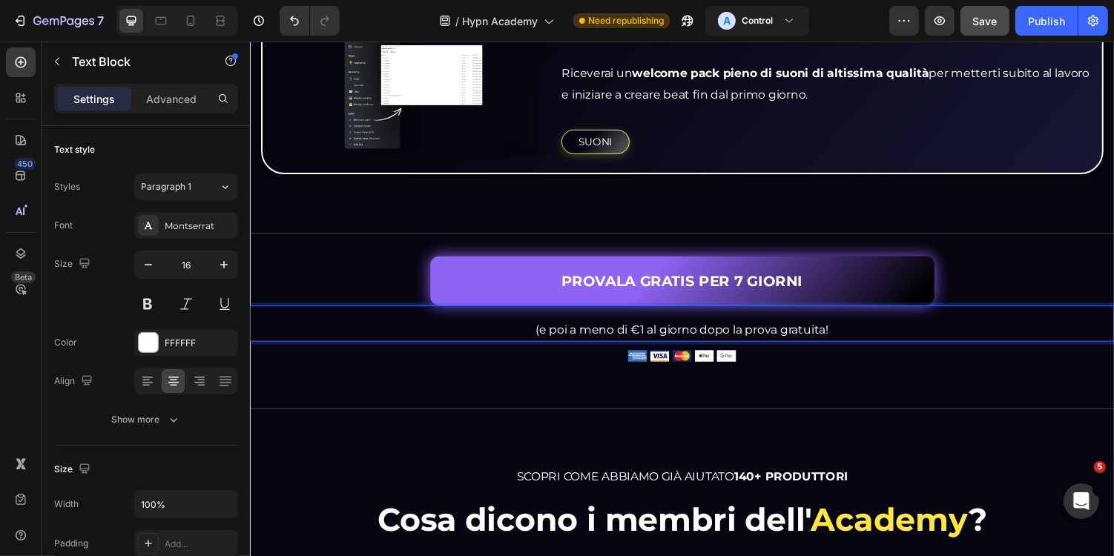
click at [854, 331] on p "(e poi a meno di €1 al giorno dopo la prova gratuita!" at bounding box center [694, 338] width 887 height 22
click at [820, 327] on p "(e poi a meno di €1 al giorno dopo la prova gratuita)" at bounding box center [694, 338] width 887 height 22
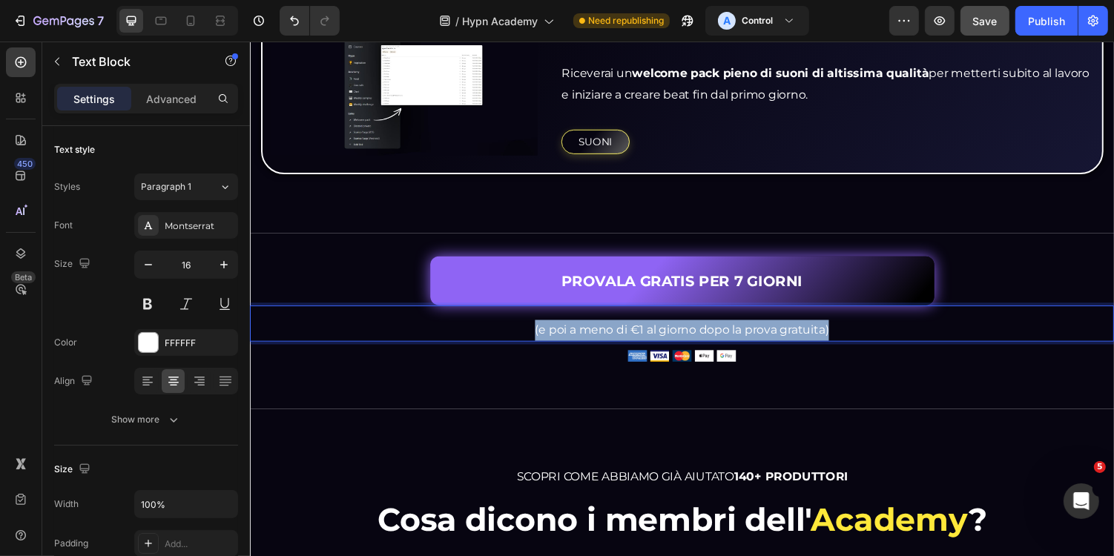
click at [820, 327] on p "(e poi a meno di €1 al giorno dopo la prova gratuita)" at bounding box center [694, 338] width 887 height 22
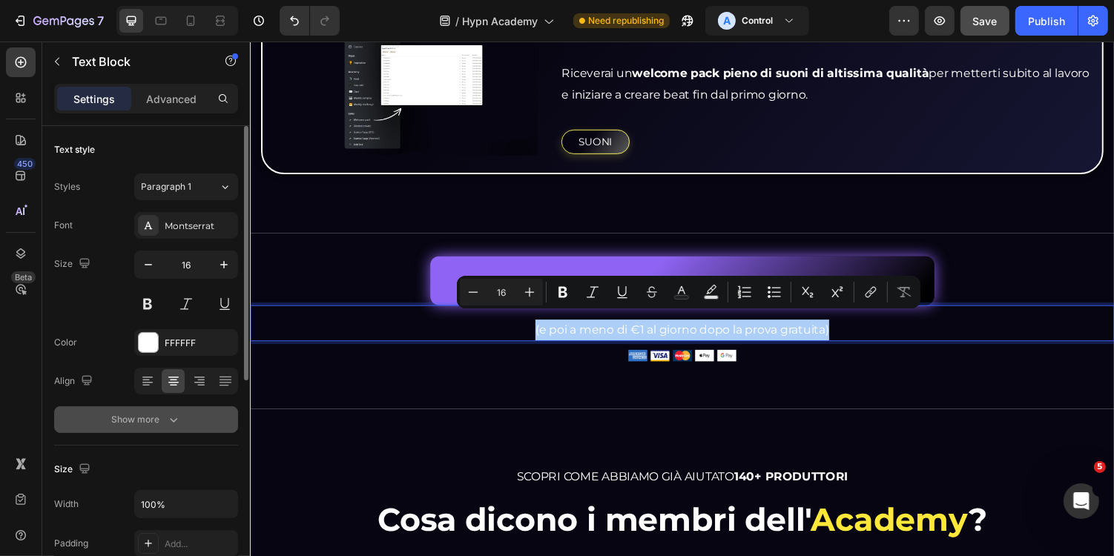
click at [154, 406] on button "Show more" at bounding box center [146, 419] width 184 height 27
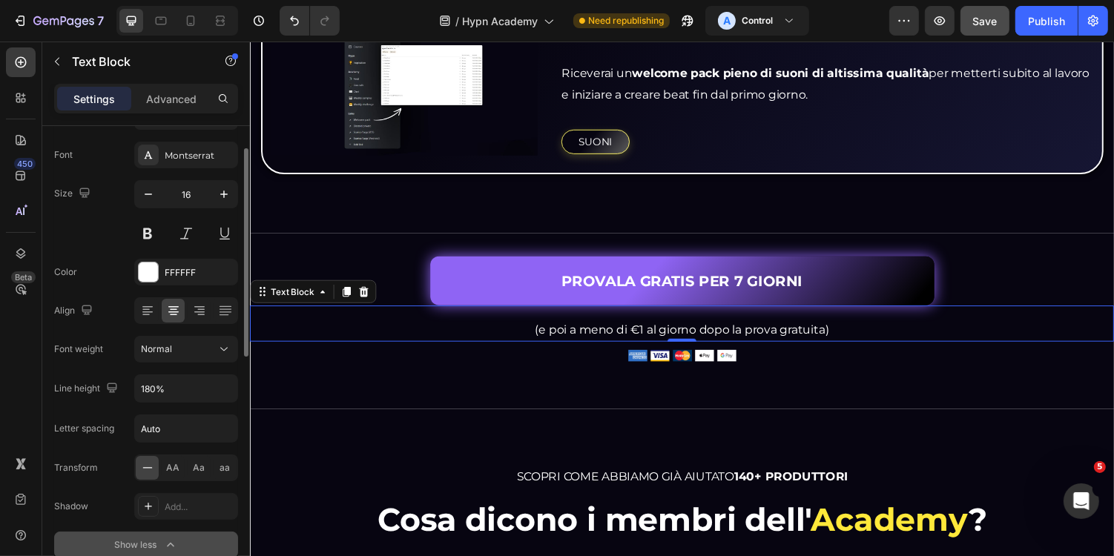
scroll to position [79, 0]
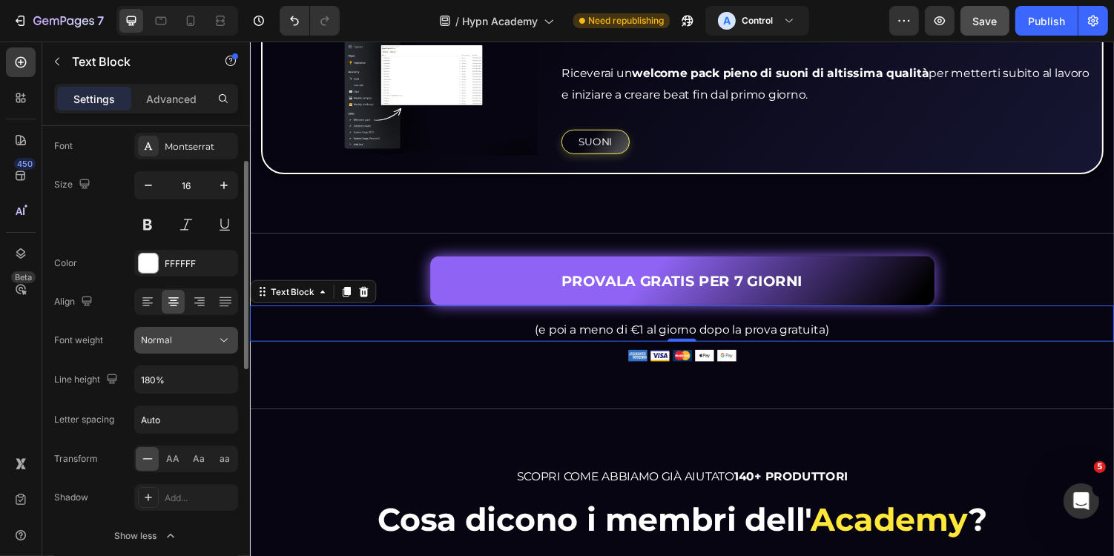
click at [194, 334] on div "Normal" at bounding box center [179, 340] width 76 height 13
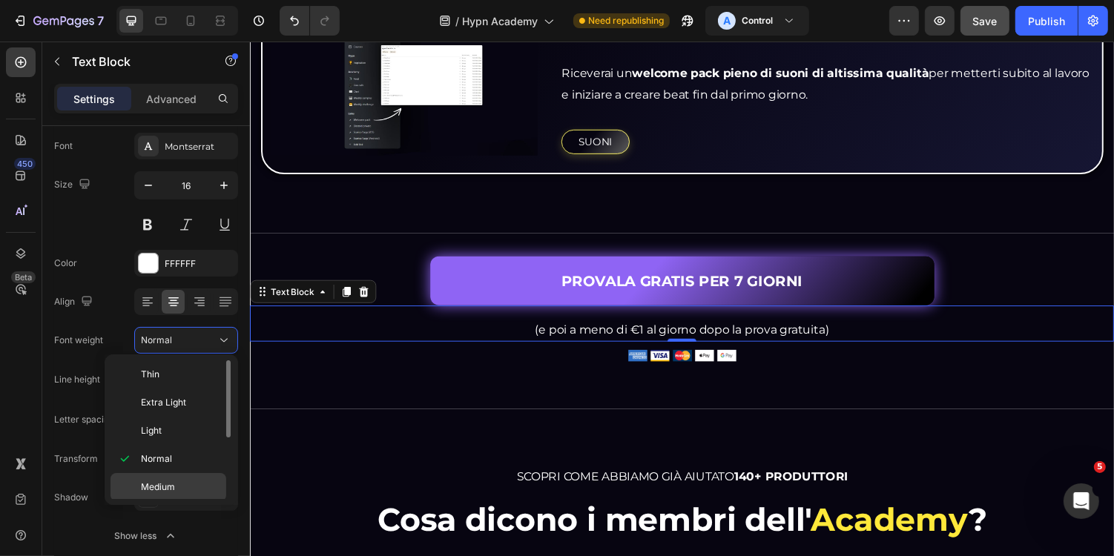
click at [179, 483] on p "Medium" at bounding box center [180, 487] width 79 height 13
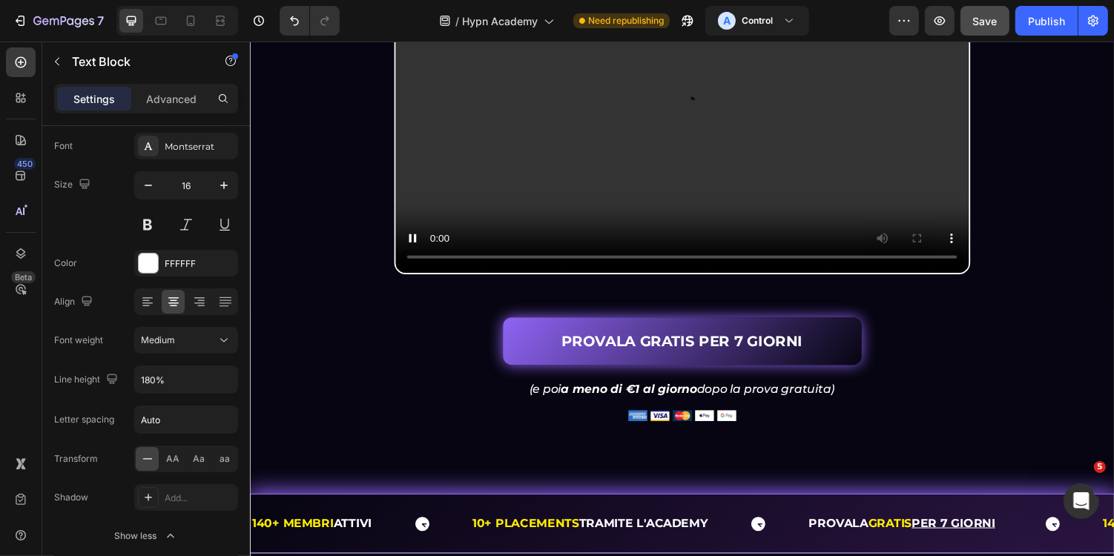
scroll to position [375, 0]
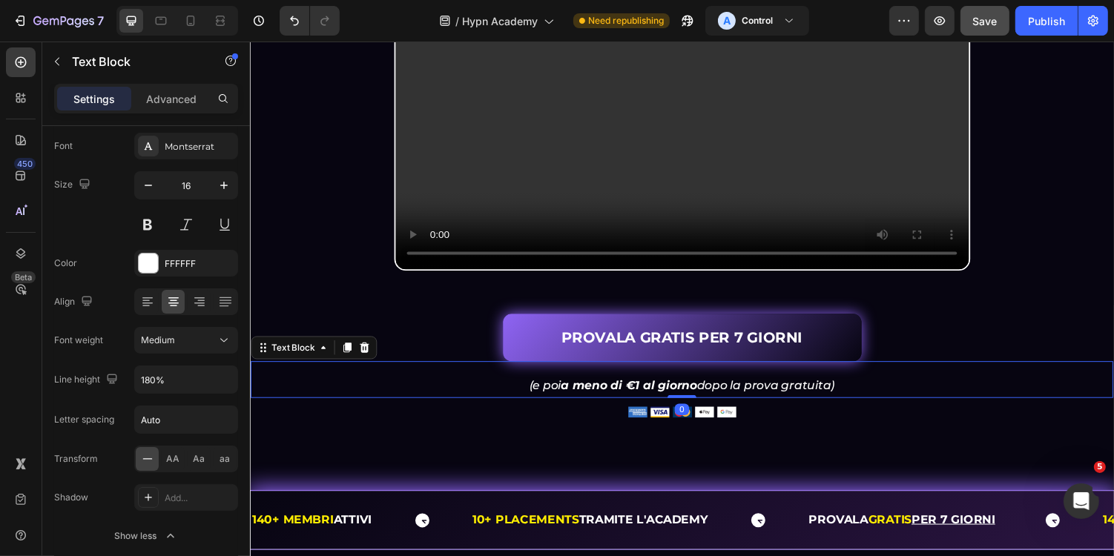
click at [635, 402] on strong "a meno di €1 al giorno" at bounding box center [640, 395] width 140 height 14
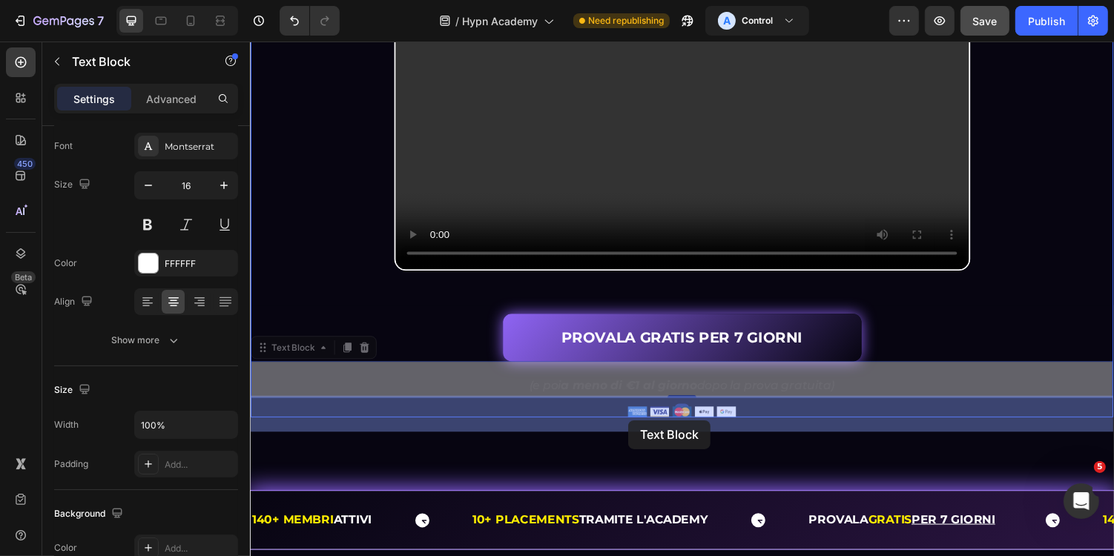
drag, startPoint x: 585, startPoint y: 431, endPoint x: 631, endPoint y: 429, distance: 46.0
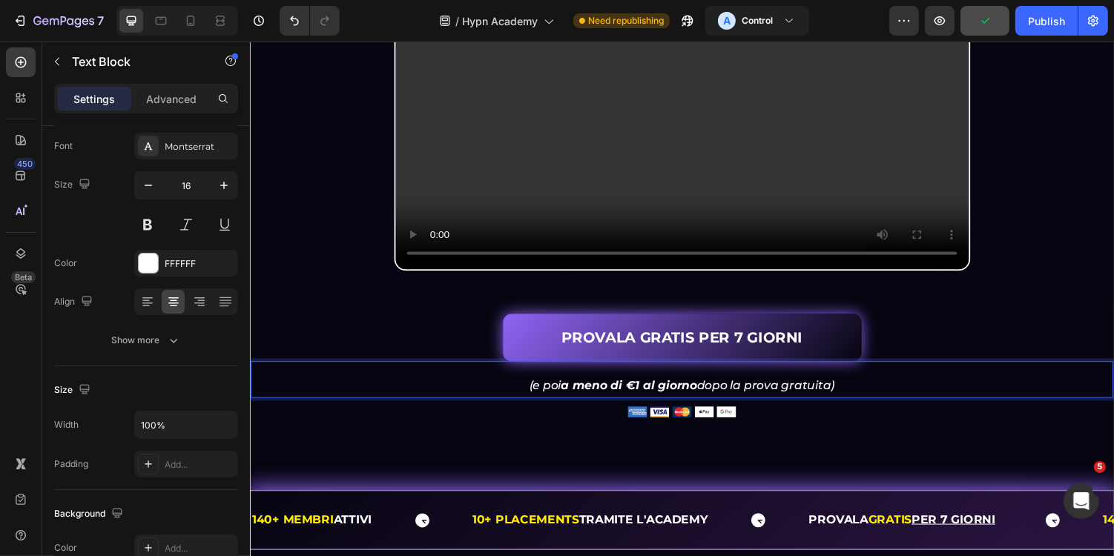
click at [640, 402] on strong "a meno di €1 al giorno" at bounding box center [640, 395] width 140 height 14
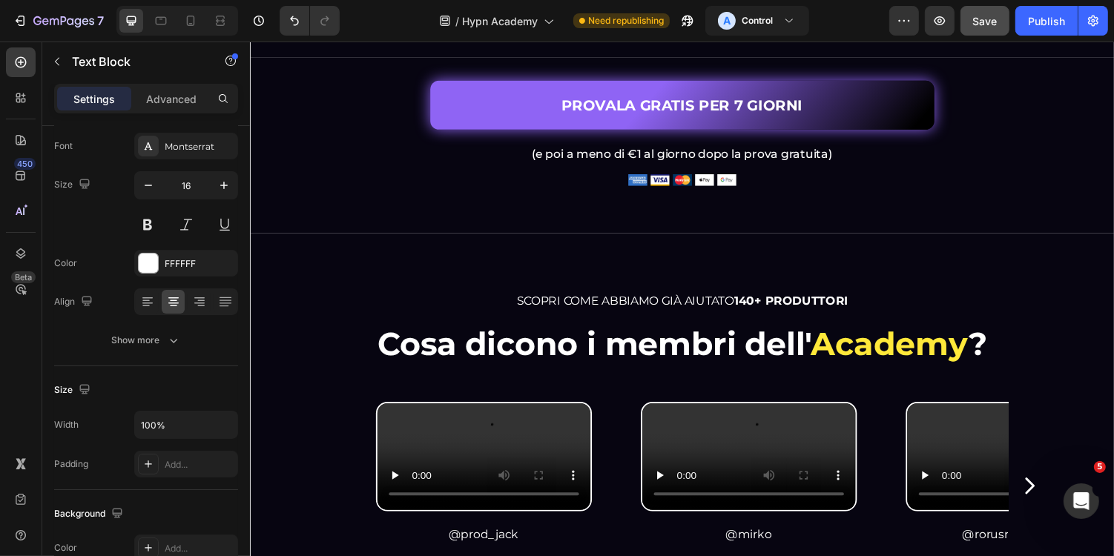
scroll to position [3023, 0]
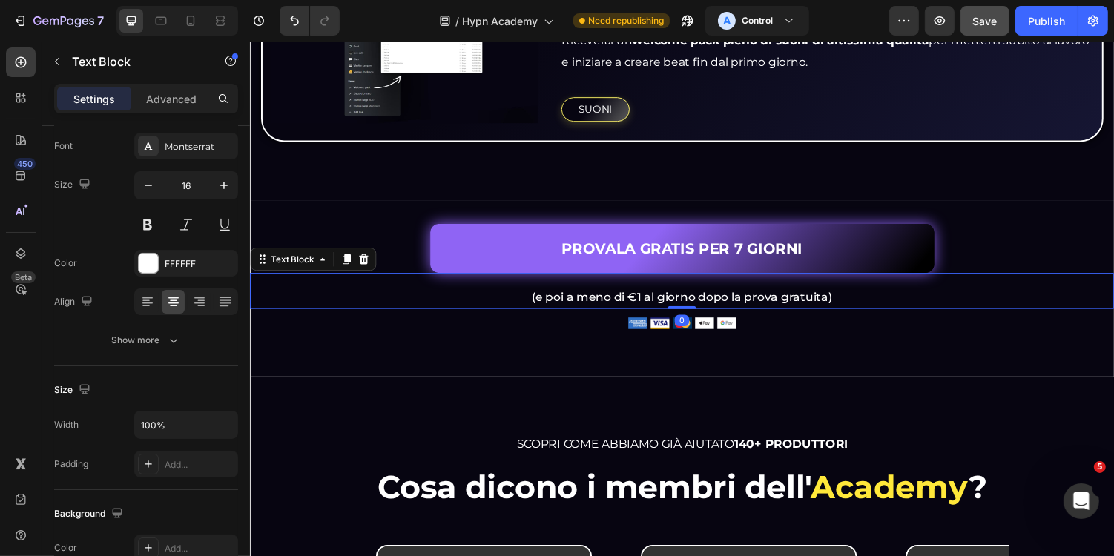
click at [731, 297] on p "(e poi a meno di €1 al giorno dopo la prova gratuita)" at bounding box center [694, 305] width 887 height 22
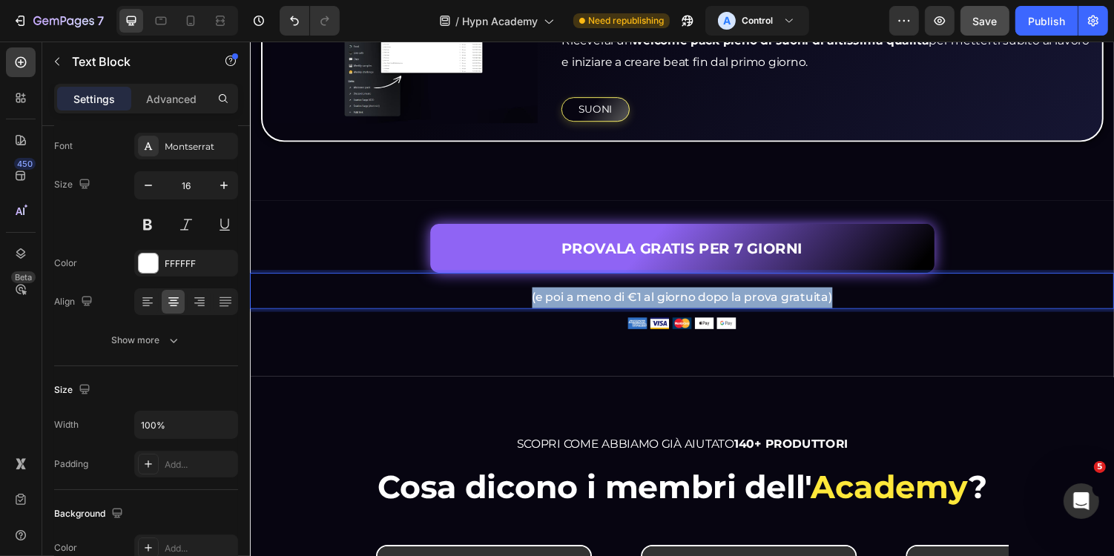
click at [731, 297] on p "(e poi a meno di €1 al giorno dopo la prova gratuita)" at bounding box center [694, 305] width 887 height 22
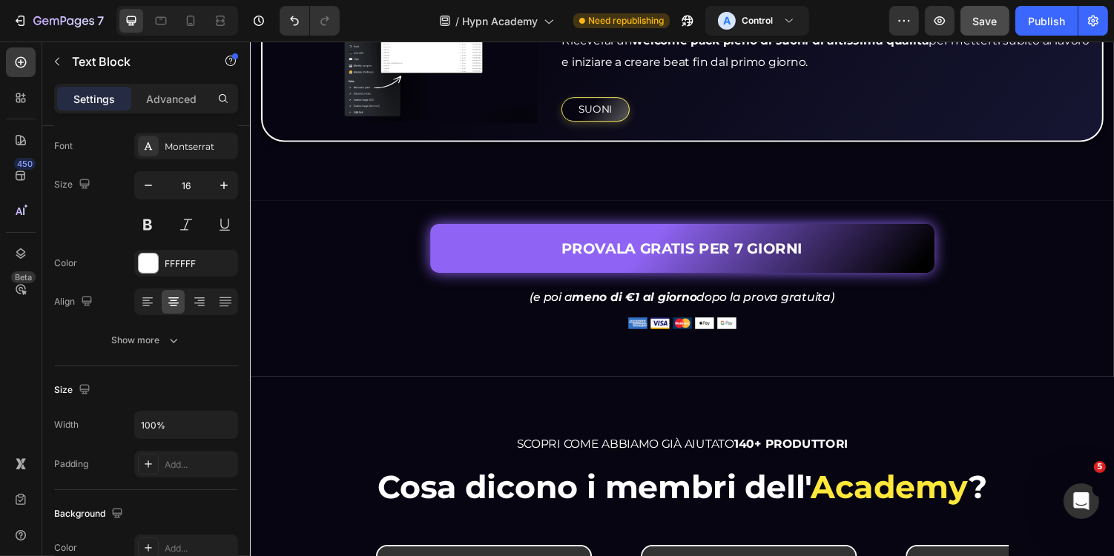
scroll to position [3051, 0]
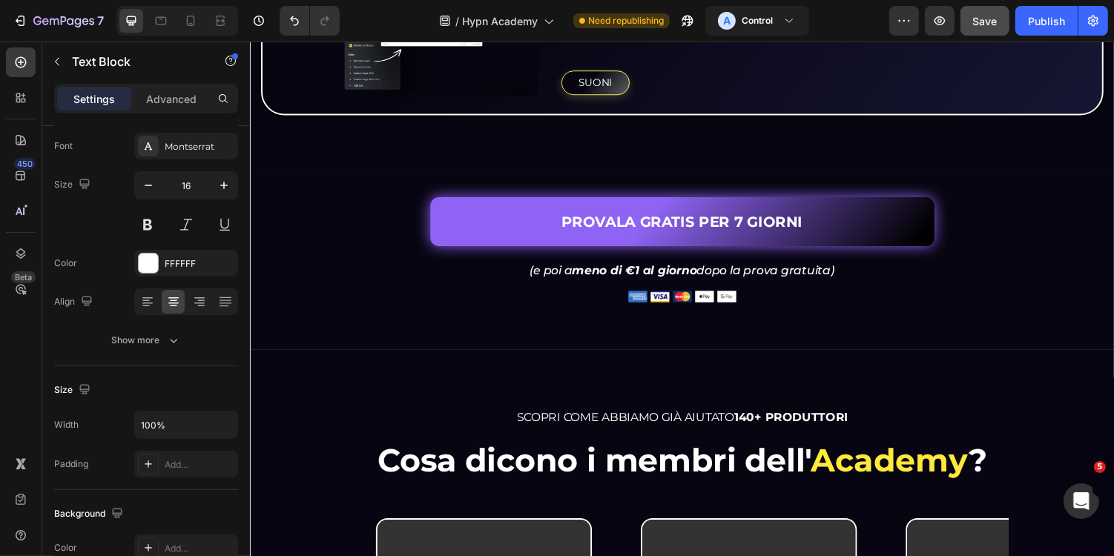
click at [573, 269] on icon "(e poi a meno di €1 al giorno dopo la prova gratuita)" at bounding box center [695, 276] width 314 height 14
click at [582, 269] on strong "meno di €1 al giorno" at bounding box center [646, 276] width 128 height 14
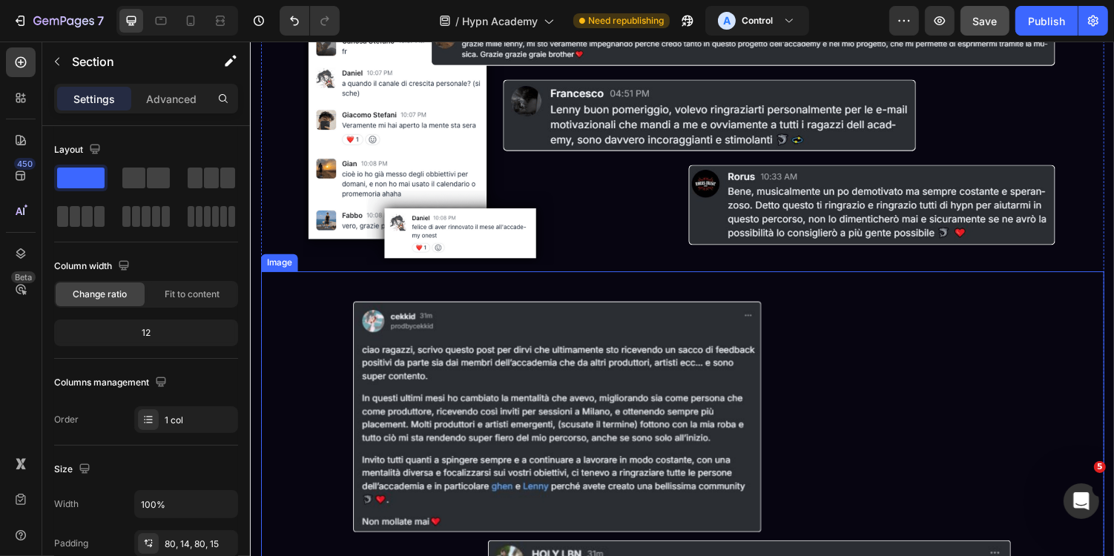
scroll to position [5086, 0]
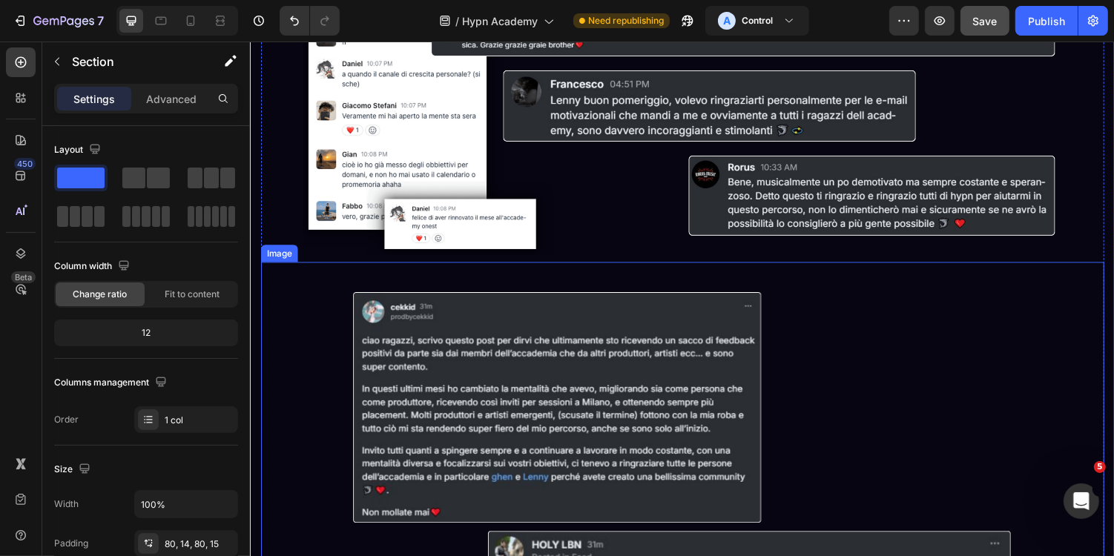
click at [645, 279] on div "Image" at bounding box center [694, 511] width 869 height 487
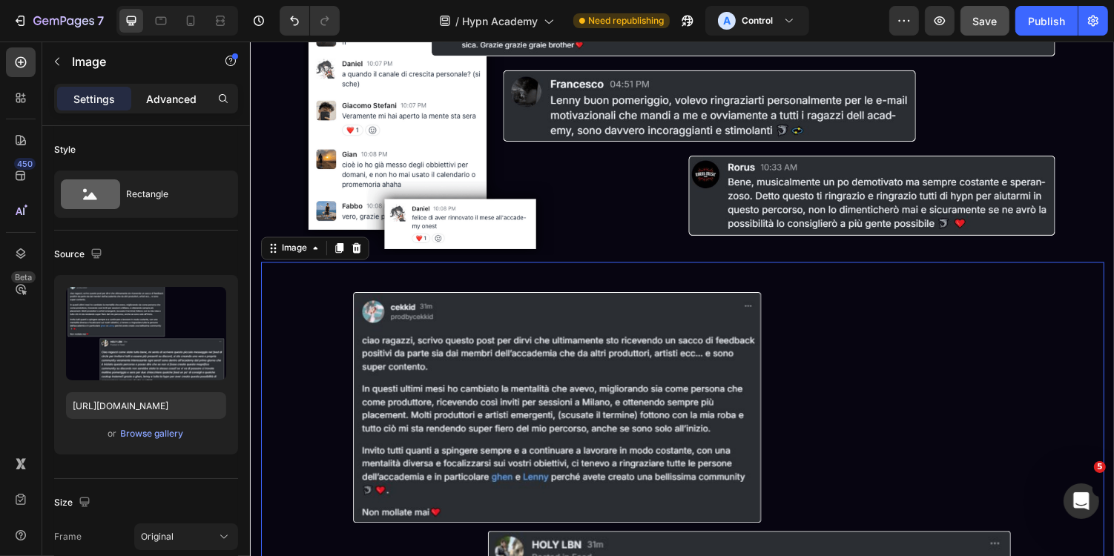
click at [167, 91] on p "Advanced" at bounding box center [171, 99] width 50 height 16
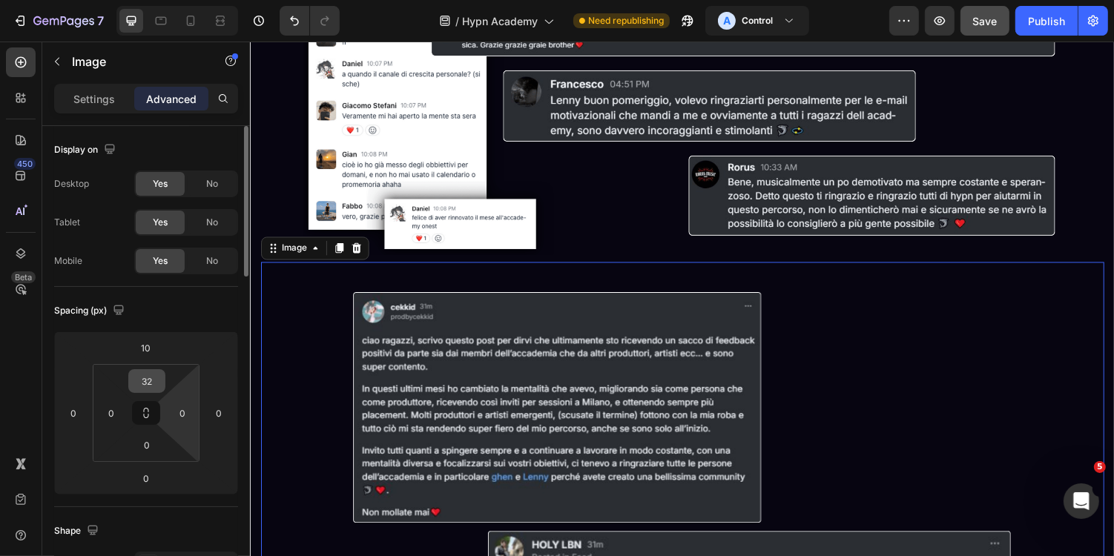
click at [157, 378] on input "32" at bounding box center [147, 381] width 30 height 22
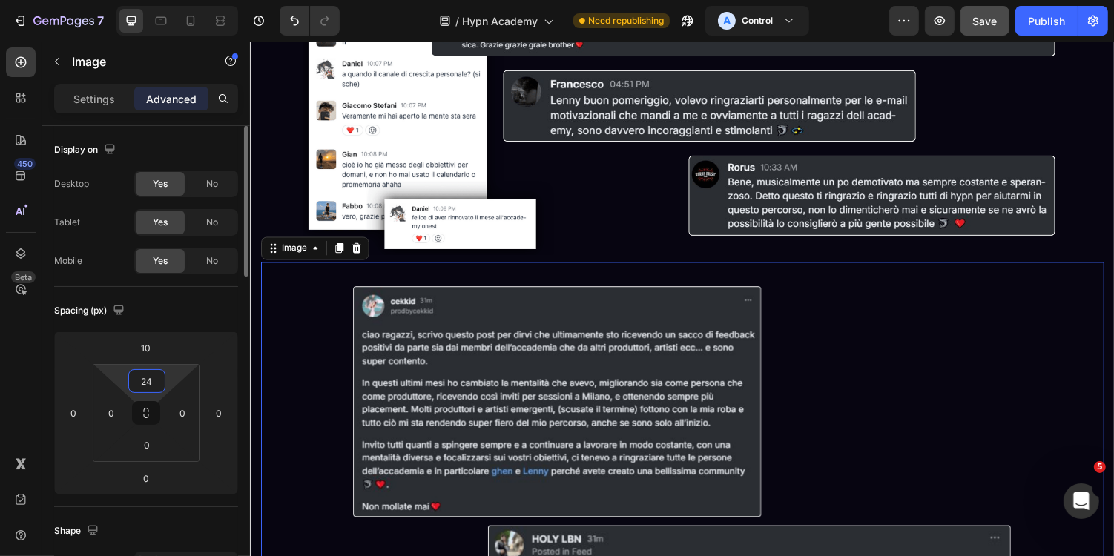
type input "2"
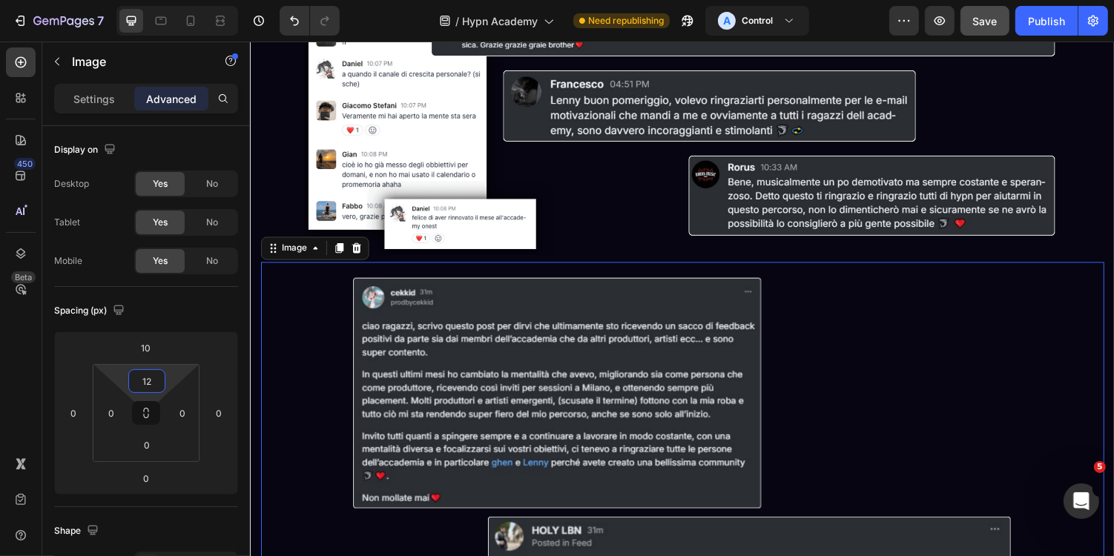
type input "12"
click at [930, 415] on img at bounding box center [694, 509] width 695 height 464
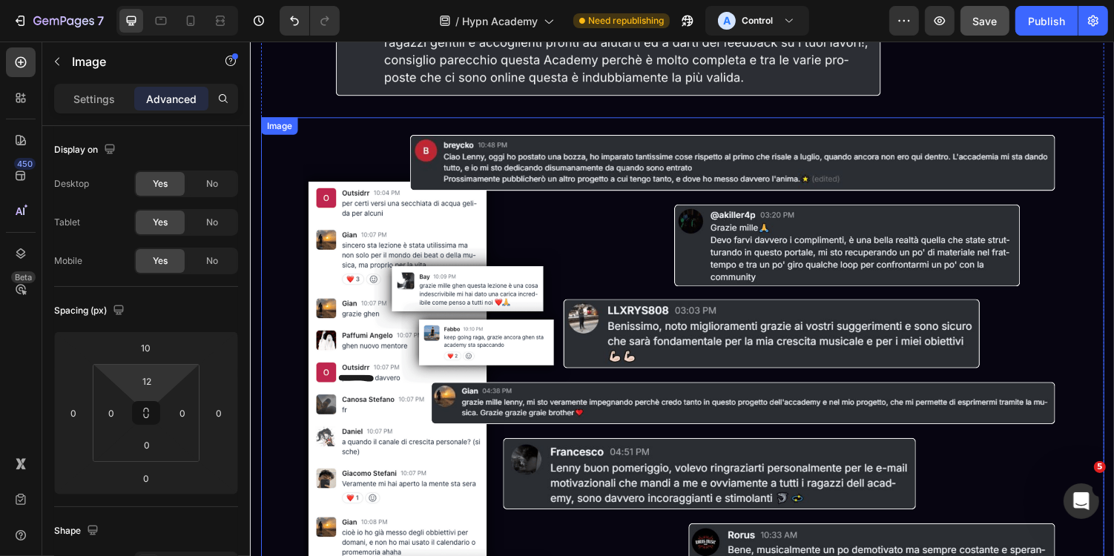
scroll to position [4689, 0]
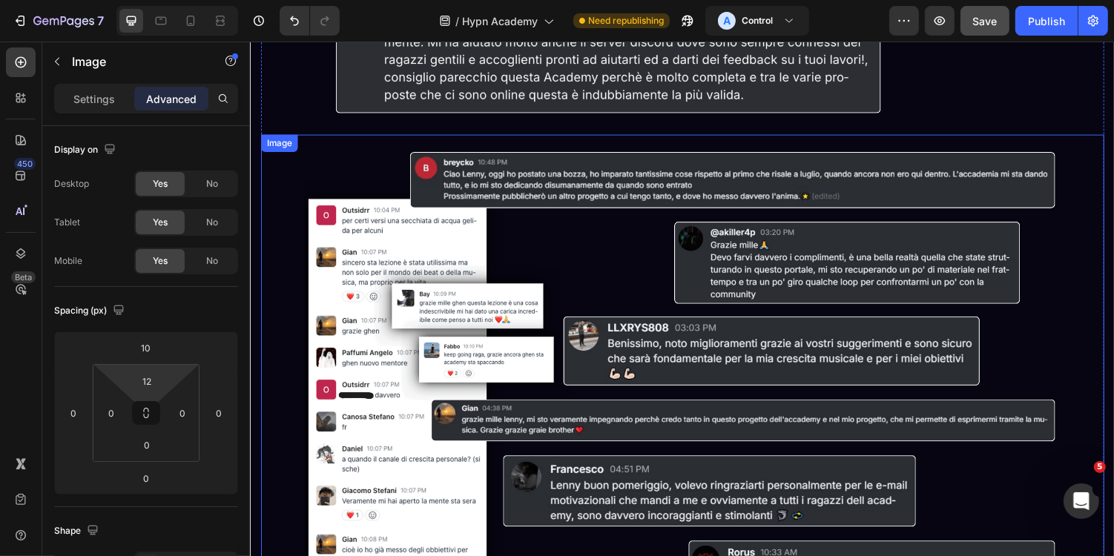
click at [389, 167] on img at bounding box center [695, 396] width 782 height 521
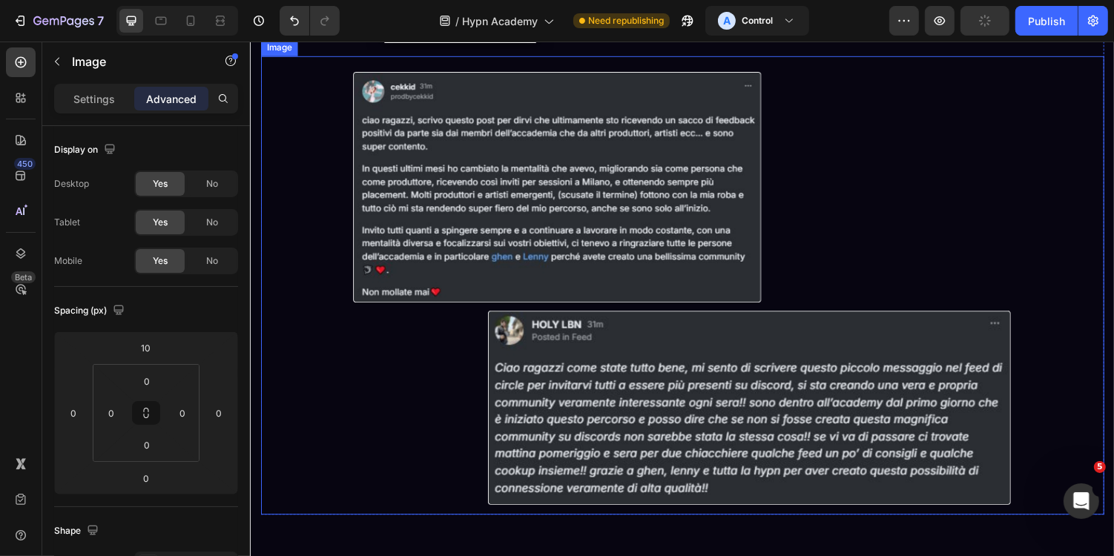
scroll to position [4985, 0]
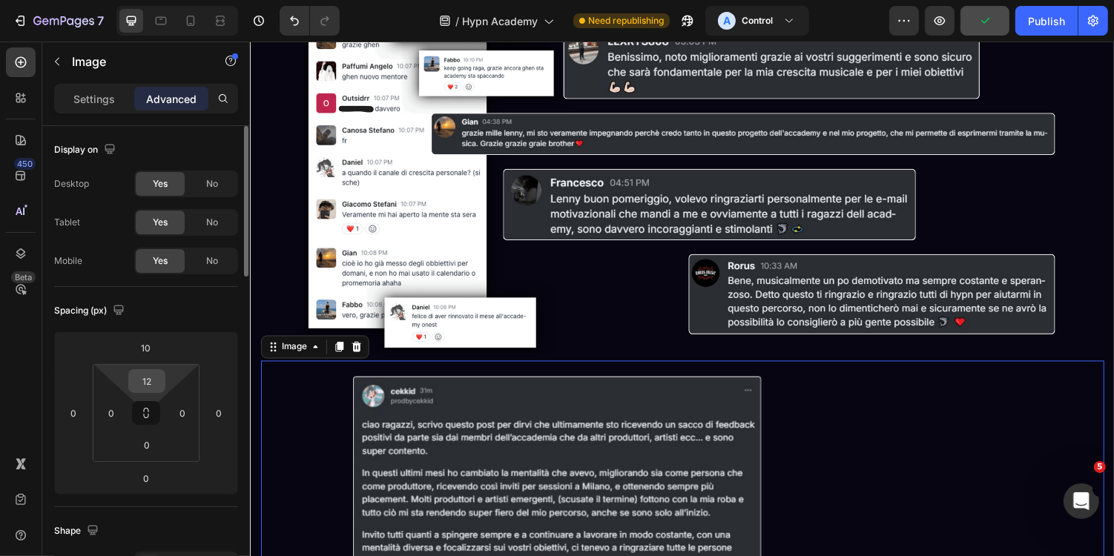
click at [148, 385] on input "12" at bounding box center [147, 381] width 30 height 22
type input "0"
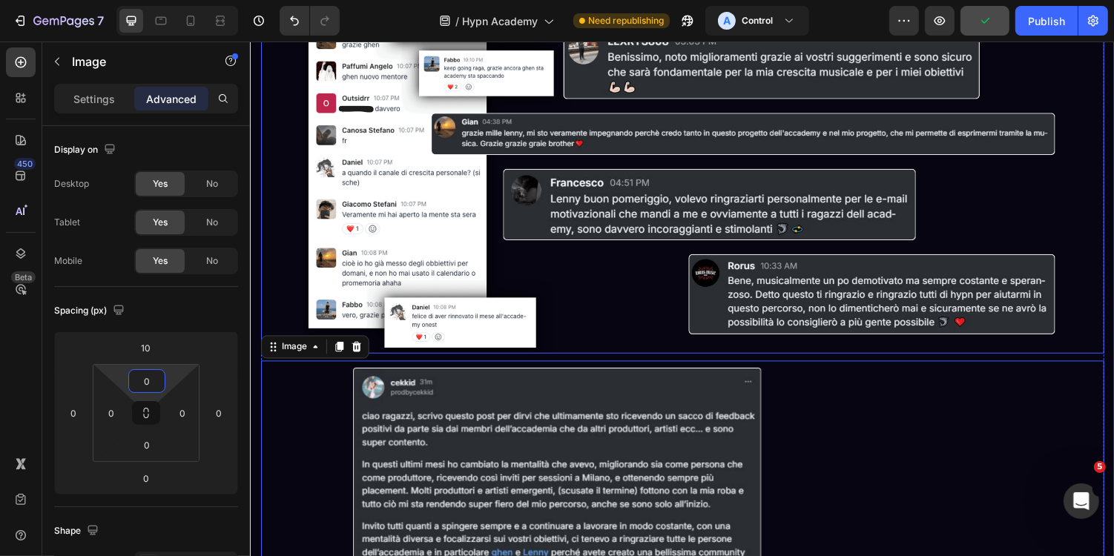
click at [635, 299] on img at bounding box center [695, 101] width 782 height 521
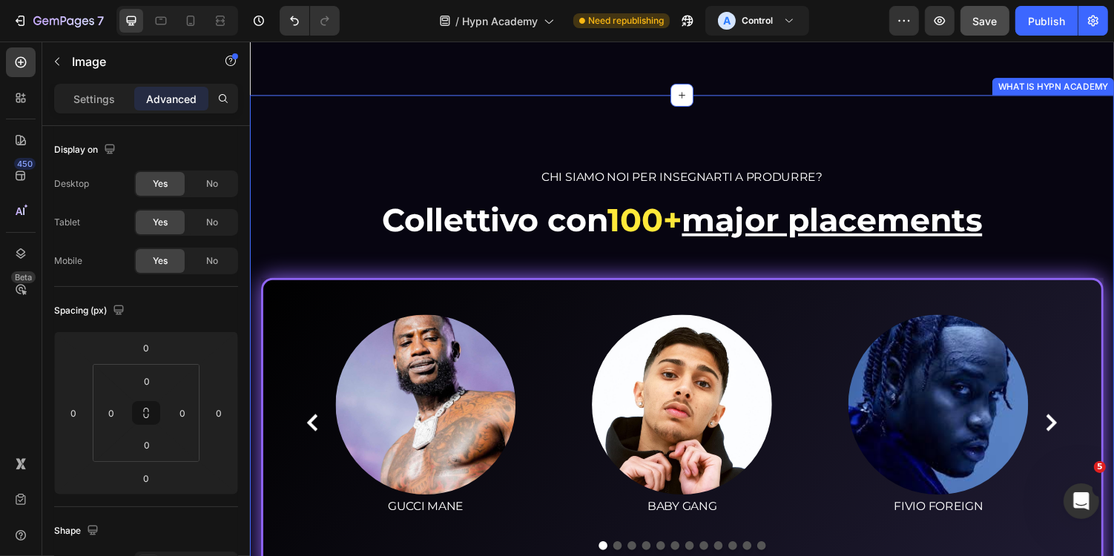
scroll to position [5782, 0]
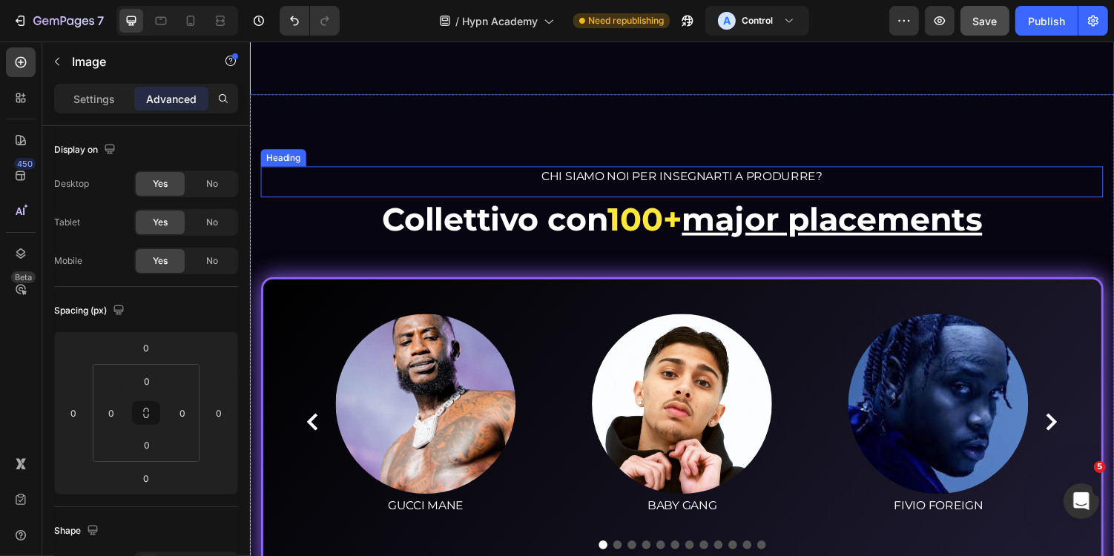
click at [672, 182] on span "CHI SIAMO NOI PER INSEGNARTI A PRODURRE?" at bounding box center [694, 179] width 289 height 14
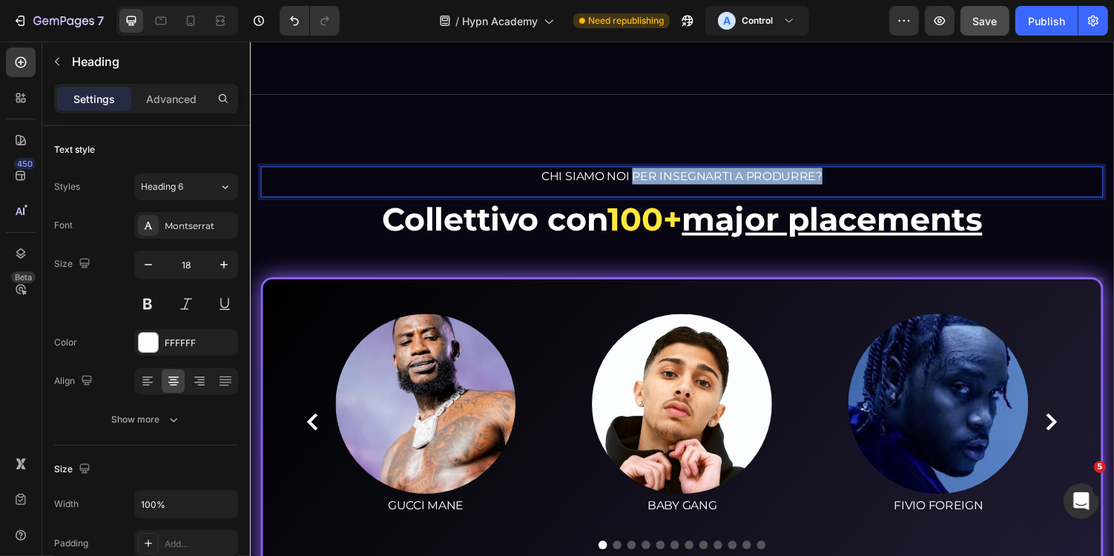
drag, startPoint x: 645, startPoint y: 180, endPoint x: 858, endPoint y: 180, distance: 212.9
click at [858, 180] on p "CHI SIAMO NOI PER INSEGNARTI A PRODURRE?" at bounding box center [694, 179] width 865 height 17
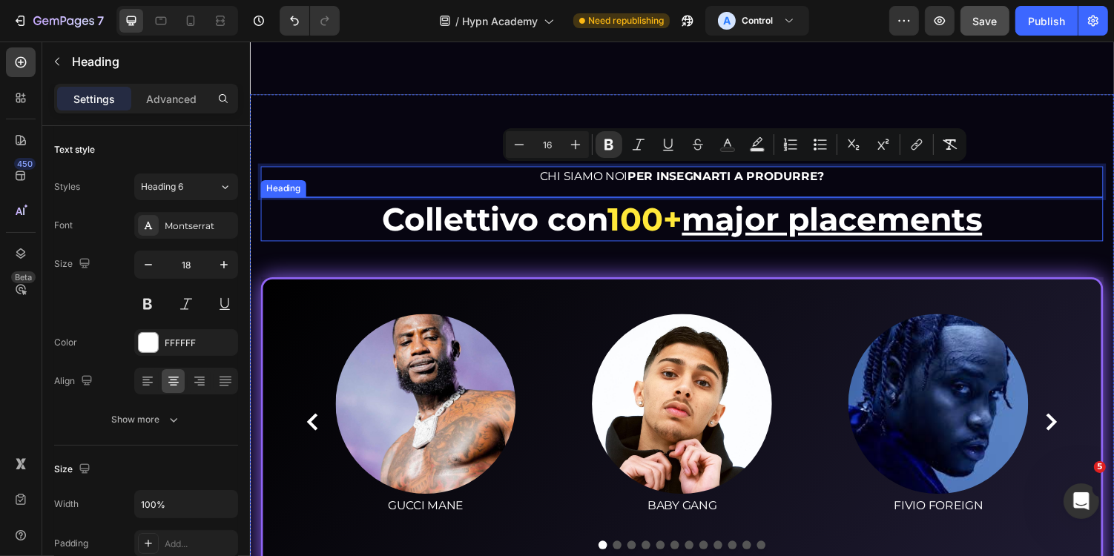
scroll to position [5808, 0]
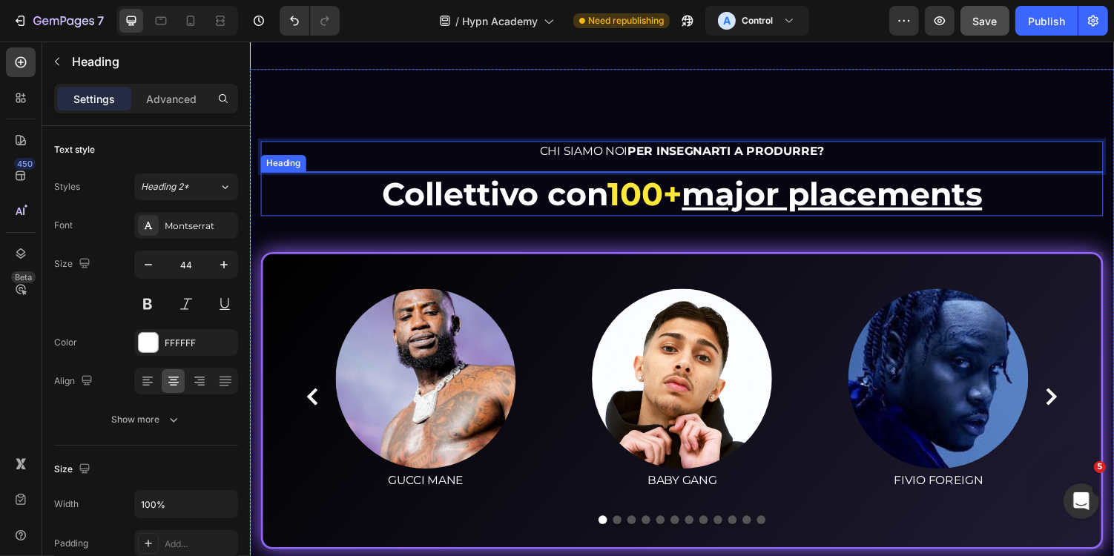
click at [655, 184] on span "100+" at bounding box center [656, 197] width 76 height 40
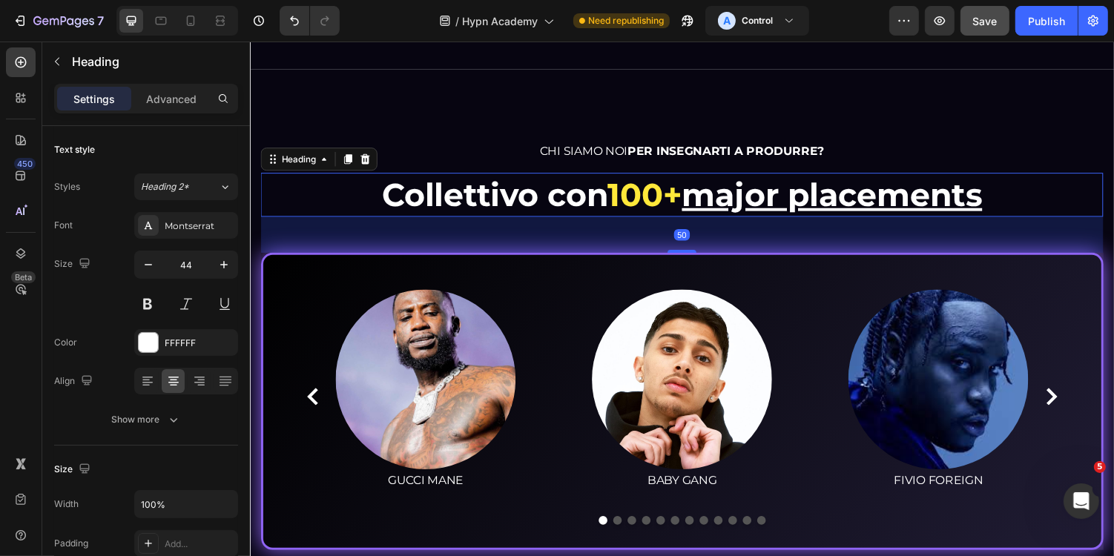
scroll to position [5966, 0]
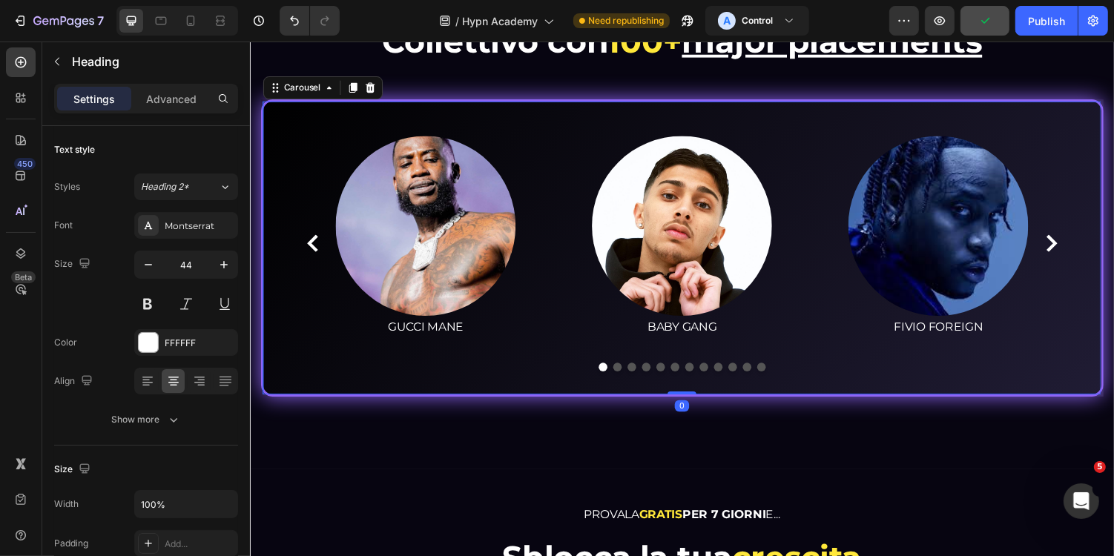
click at [324, 116] on div "Image GUCCI MANE Text block Image BABY GANG Text block Image FIVIO FOREIGN Text…" at bounding box center [694, 253] width 868 height 306
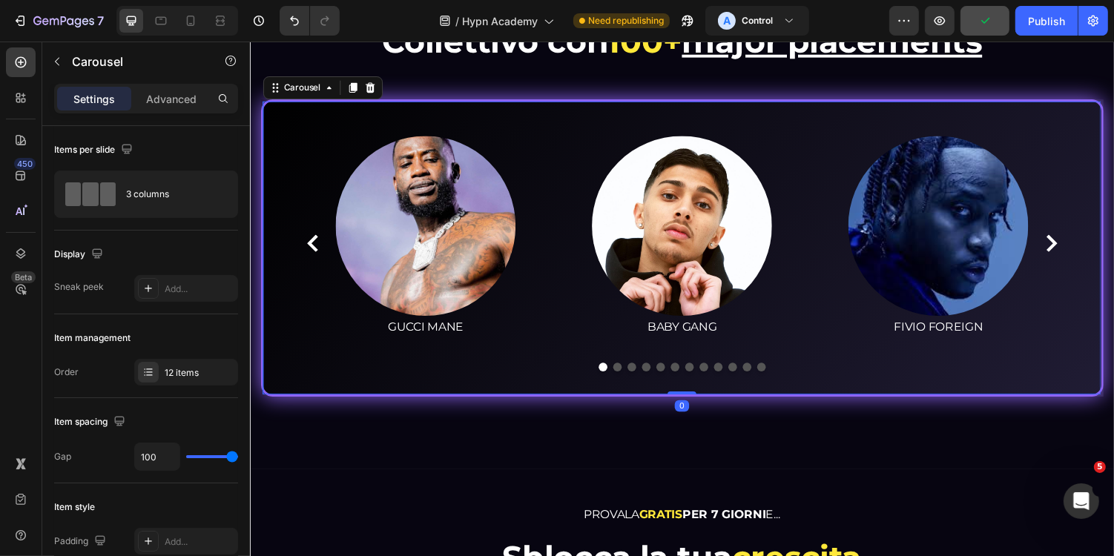
click at [180, 118] on div "Settings Advanced" at bounding box center [146, 105] width 208 height 42
click at [180, 93] on p "Advanced" at bounding box center [171, 99] width 50 height 16
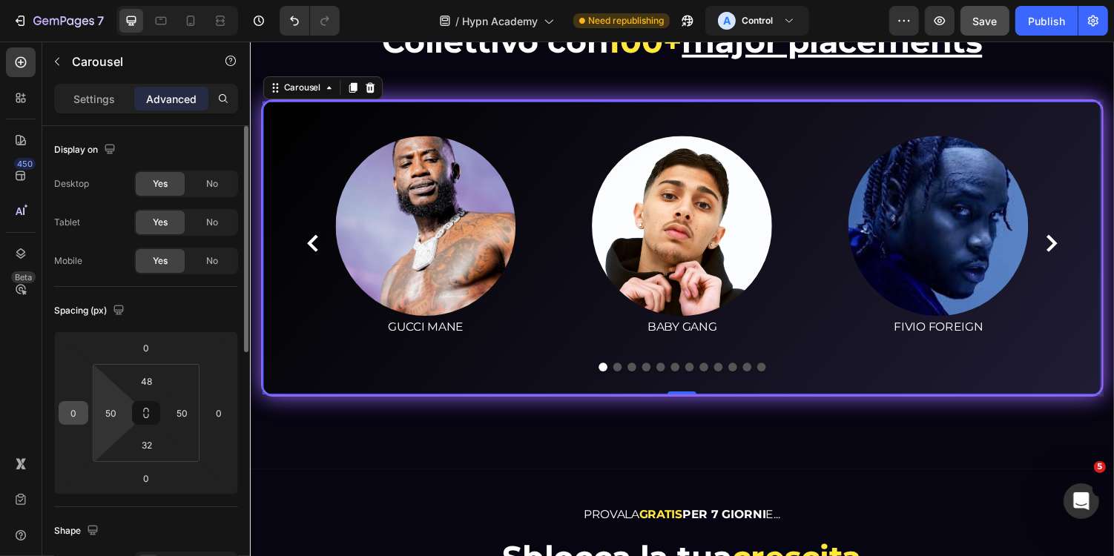
click at [85, 411] on div "0" at bounding box center [74, 413] width 30 height 24
click at [75, 412] on input "0" at bounding box center [73, 413] width 22 height 22
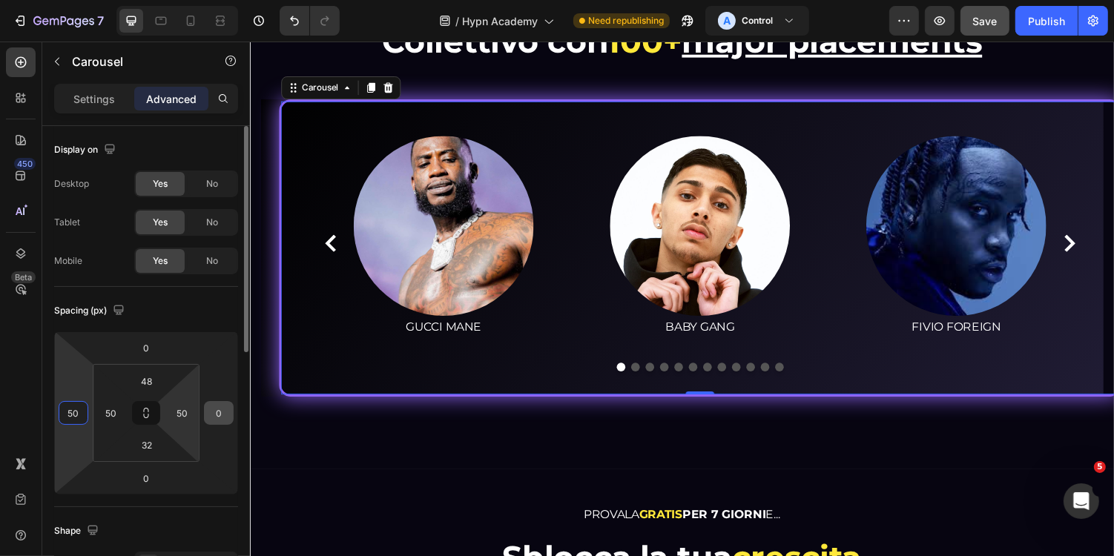
type input "50"
click at [213, 416] on input "0" at bounding box center [219, 413] width 22 height 22
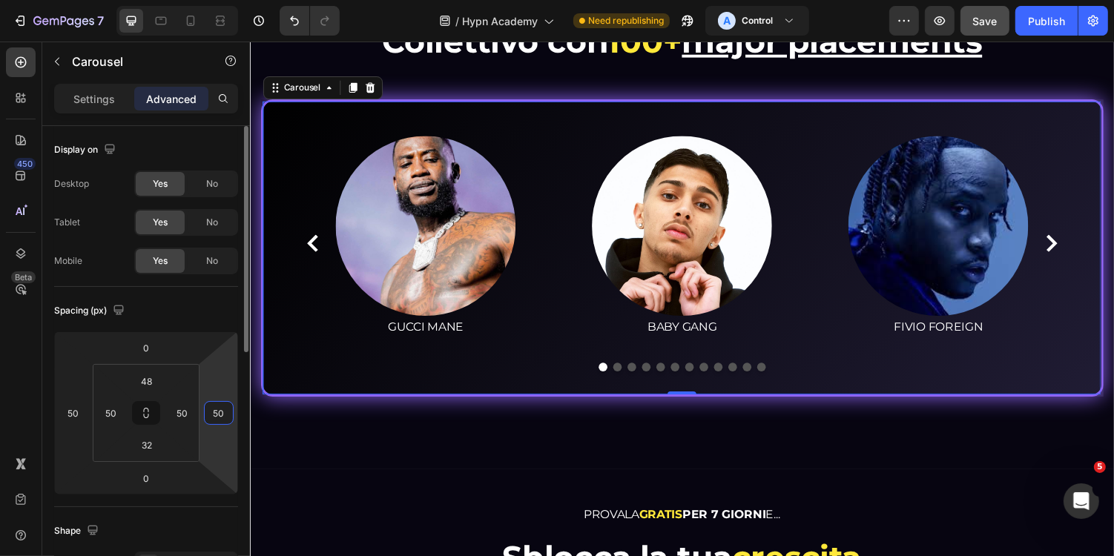
type input "50"
click at [228, 299] on div "Spacing (px)" at bounding box center [146, 311] width 184 height 24
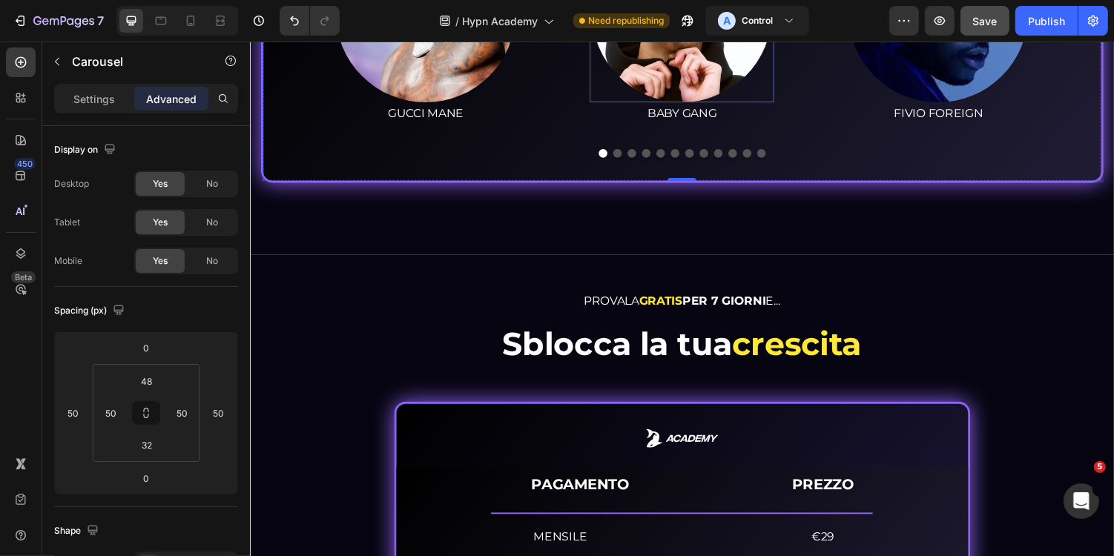
scroll to position [6238, 0]
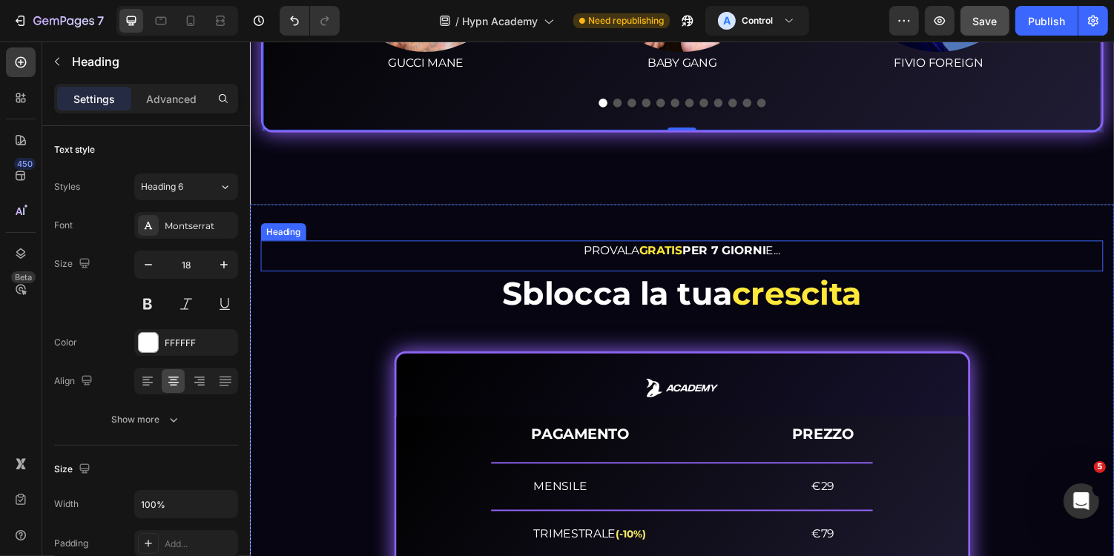
click at [822, 257] on h2 "PROVALA GRATIS PER 7 GIORNI E..." at bounding box center [694, 256] width 868 height 20
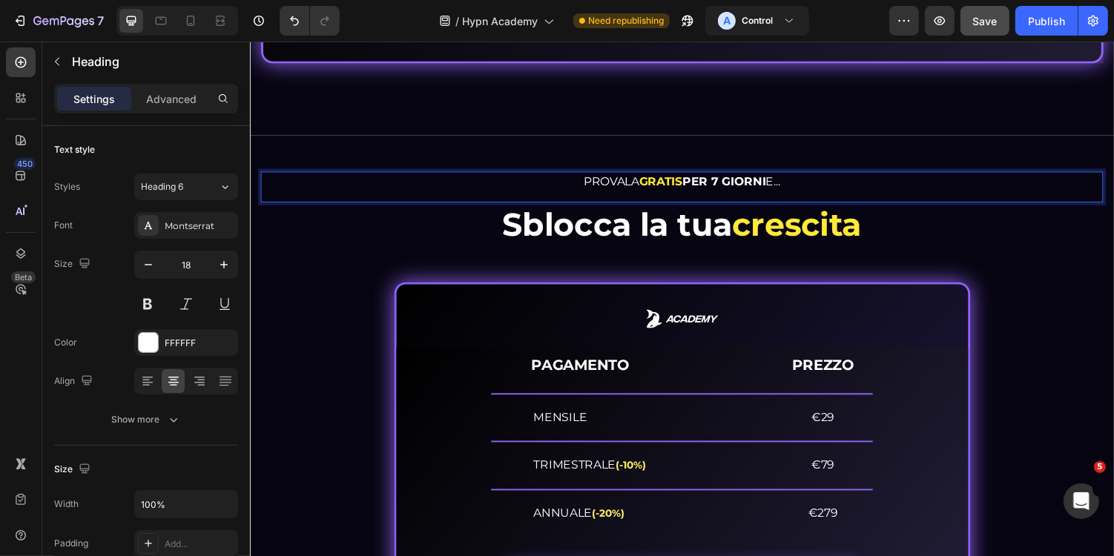
scroll to position [6346, 0]
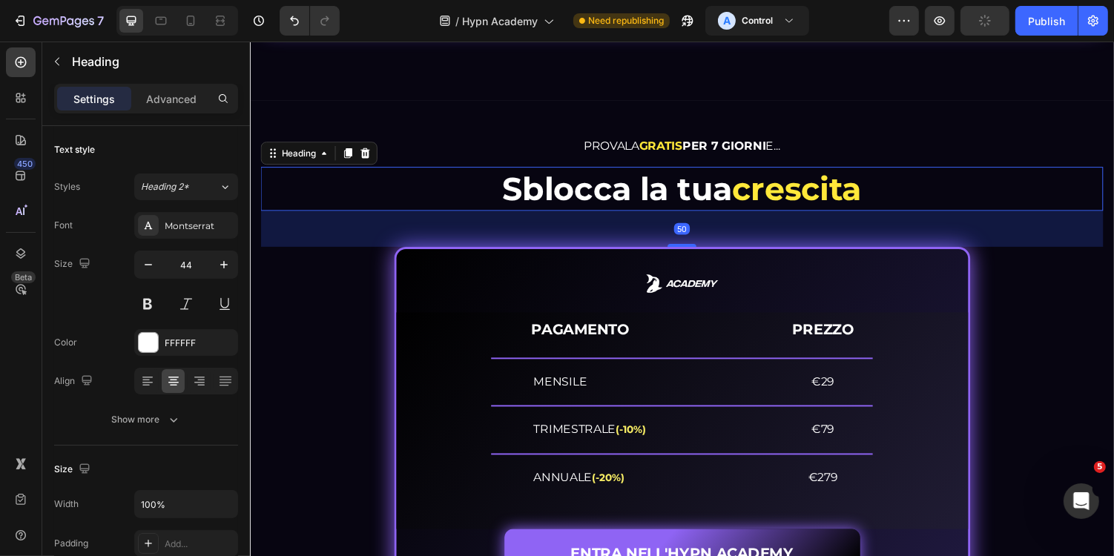
click at [740, 194] on h2 "Sblocca la tua crescita" at bounding box center [694, 192] width 868 height 45
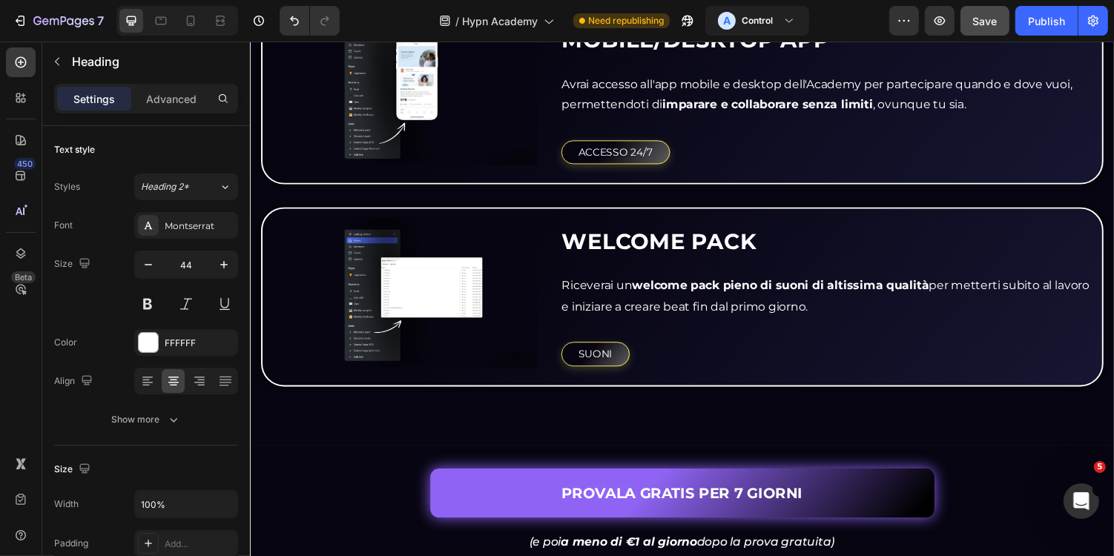
scroll to position [2772, 0]
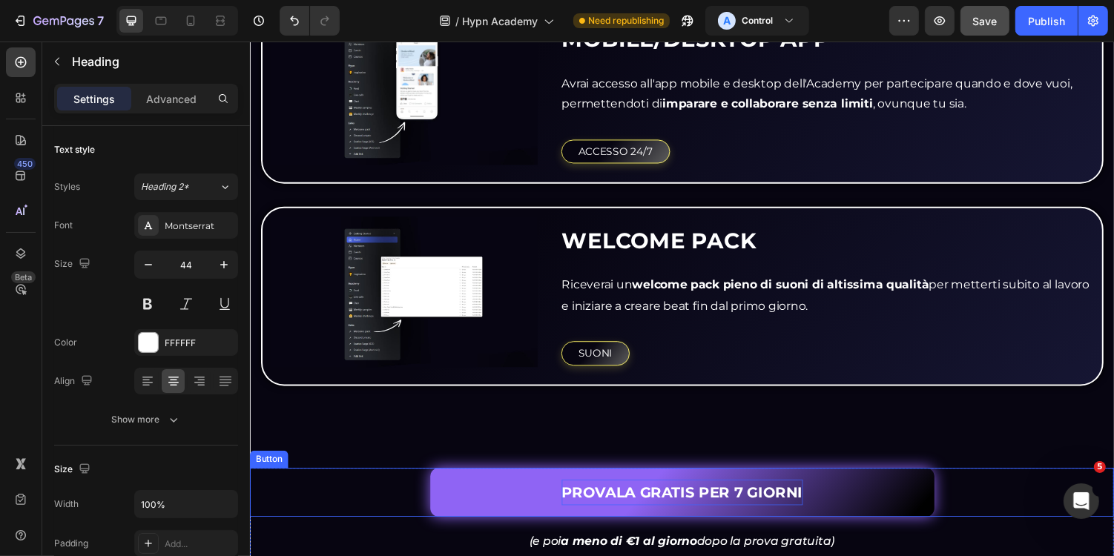
click at [696, 495] on p "PROVALA GRATIS PER 7 GIORNI" at bounding box center [694, 505] width 248 height 27
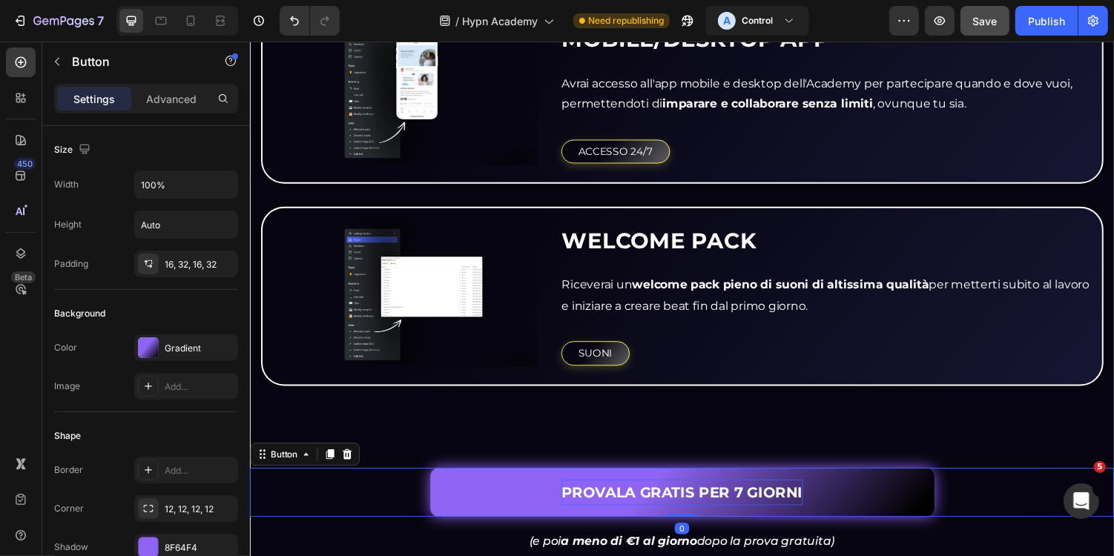
click at [681, 496] on p "PROVALA GRATIS PER 7 GIORNI" at bounding box center [694, 505] width 248 height 27
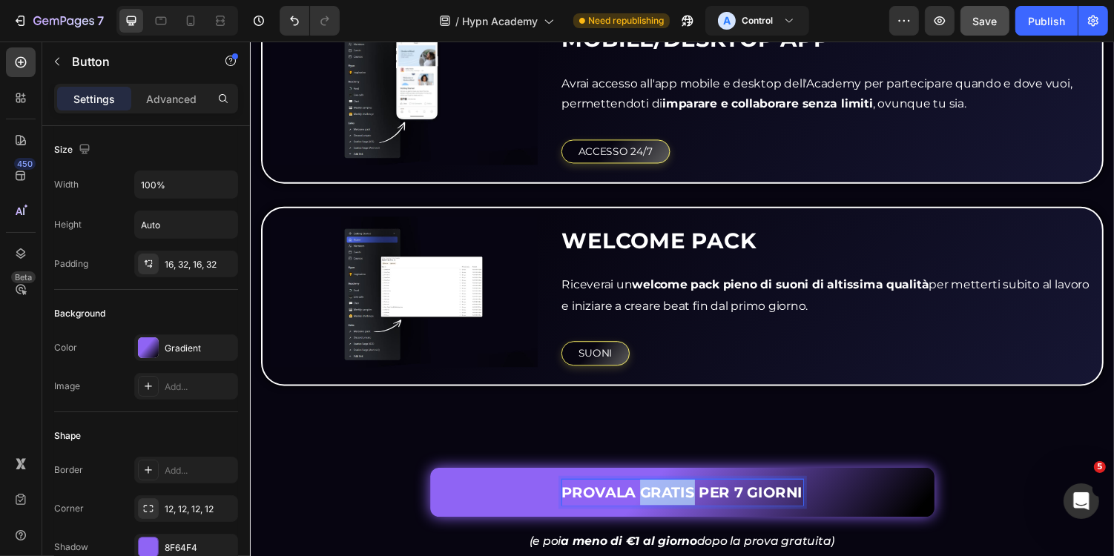
click at [681, 496] on p "PROVALA GRATIS PER 7 GIORNI" at bounding box center [694, 505] width 248 height 27
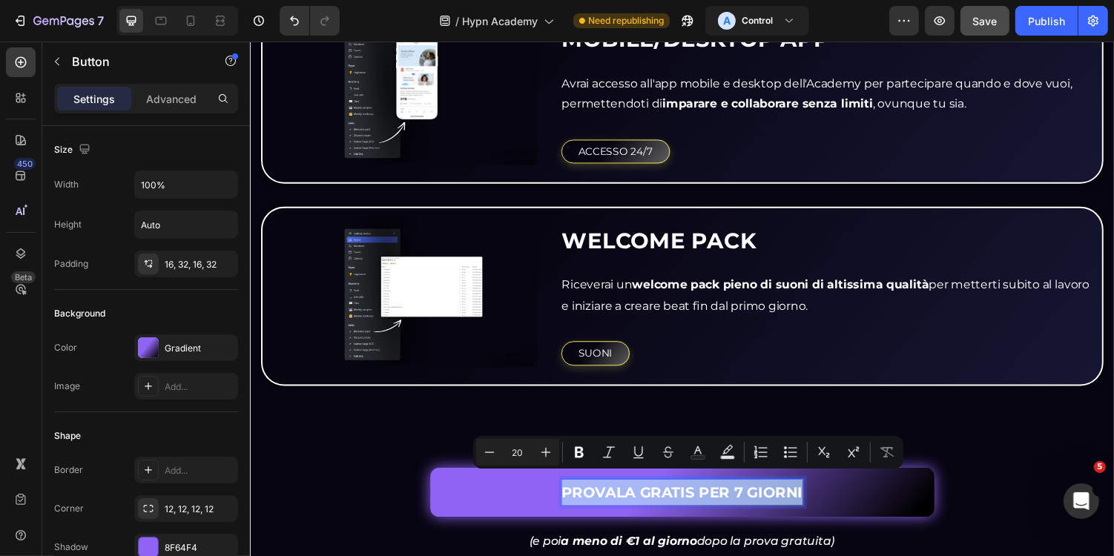
copy p "PROVALA GRATIS PER 7 GIORNI"
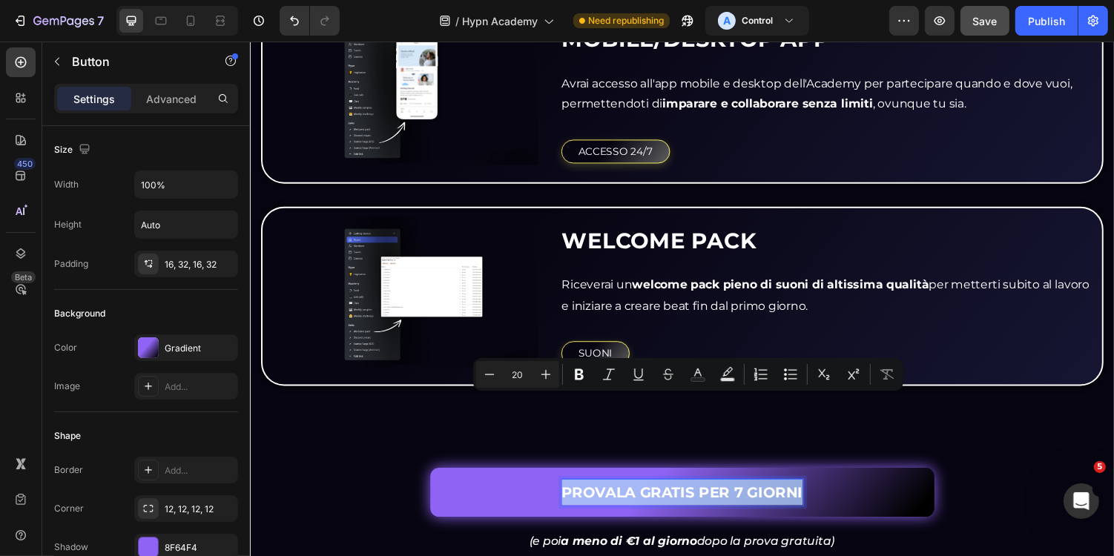
type input "16"
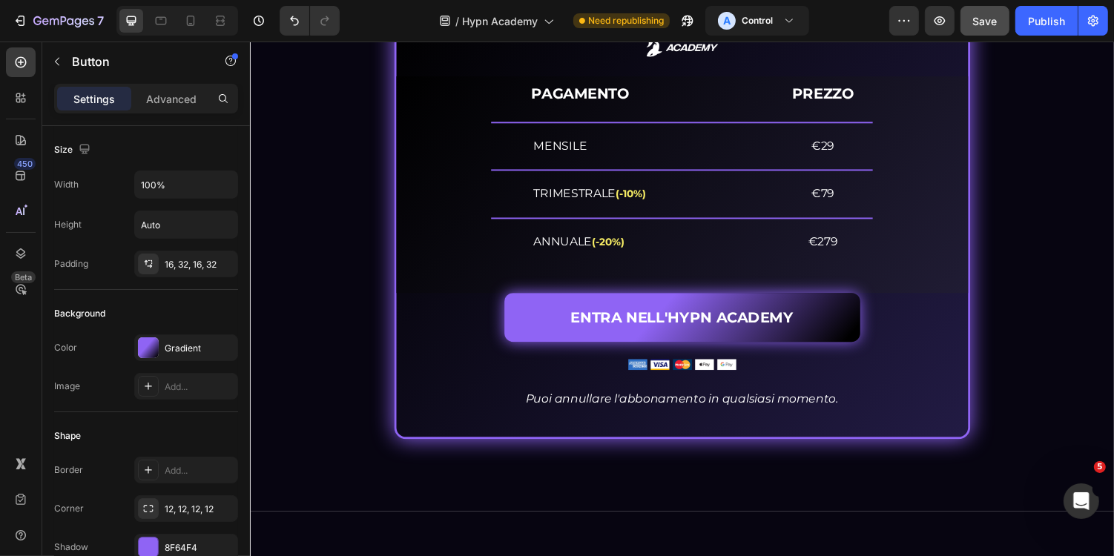
scroll to position [6586, 0]
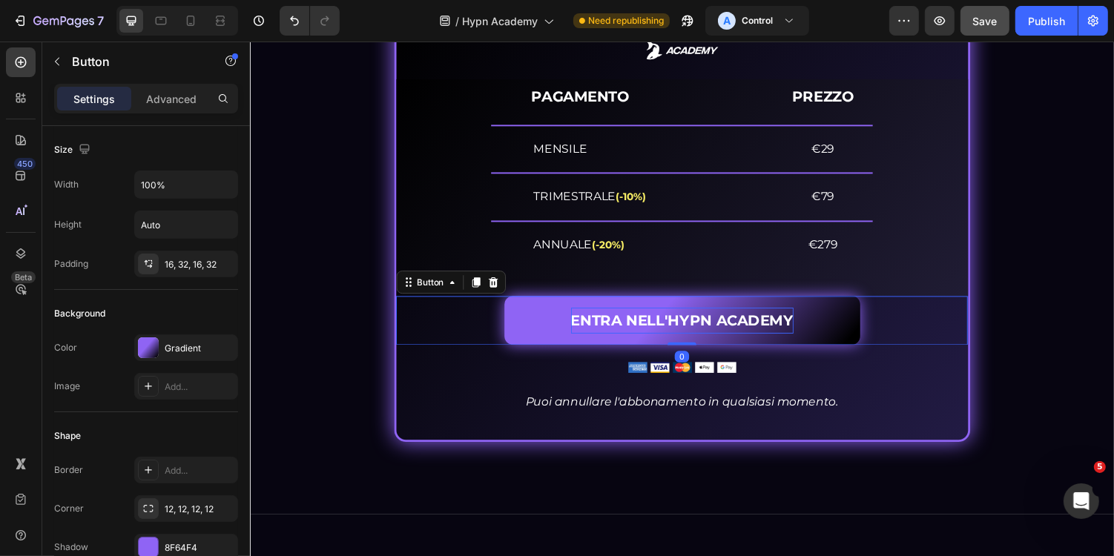
click at [662, 326] on p "ENTRA NELL'HYPN ACADEMY" at bounding box center [694, 328] width 229 height 27
click at [639, 326] on p "ENTRA NELL'HYPN ACADEMY" at bounding box center [694, 328] width 229 height 27
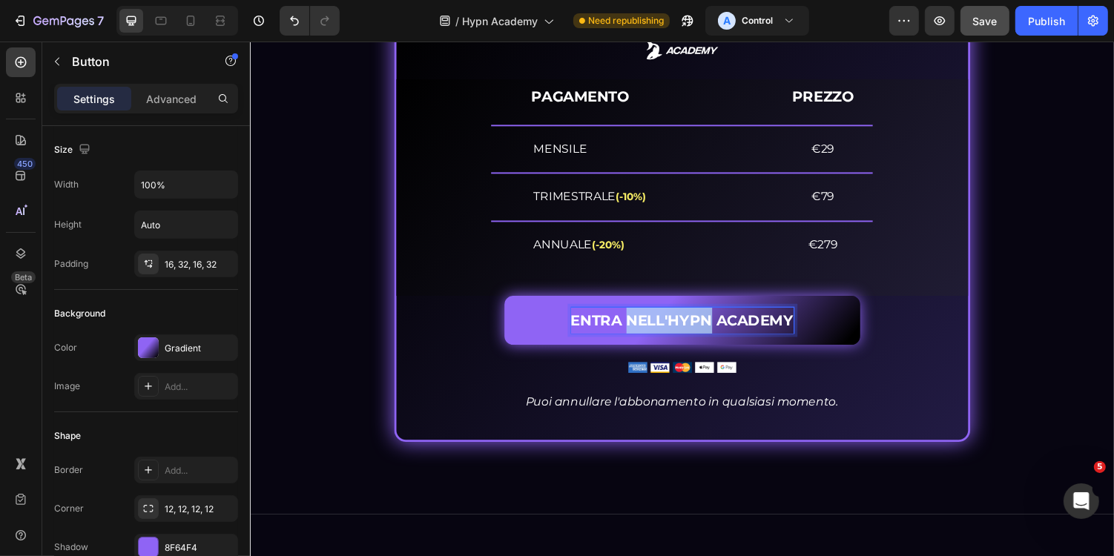
click at [639, 326] on p "ENTRA NELL'HYPN ACADEMY" at bounding box center [694, 328] width 229 height 27
click at [645, 327] on p "PROVALA GRATIS PER 7 GIORNI" at bounding box center [694, 328] width 248 height 27
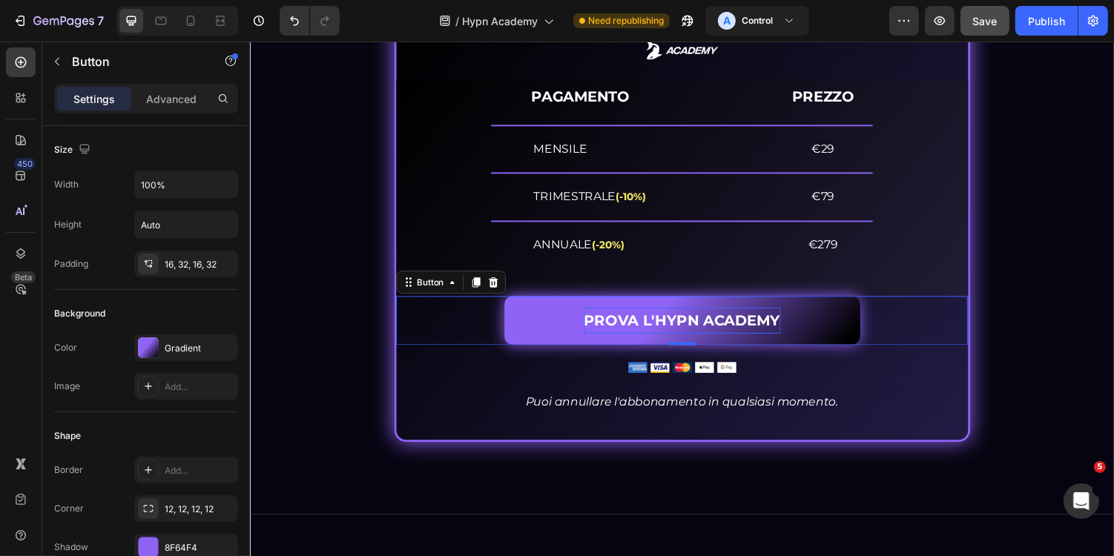
click at [973, 347] on div "PROVA L'HYPN ACADEMY Button 0" at bounding box center [694, 328] width 589 height 50
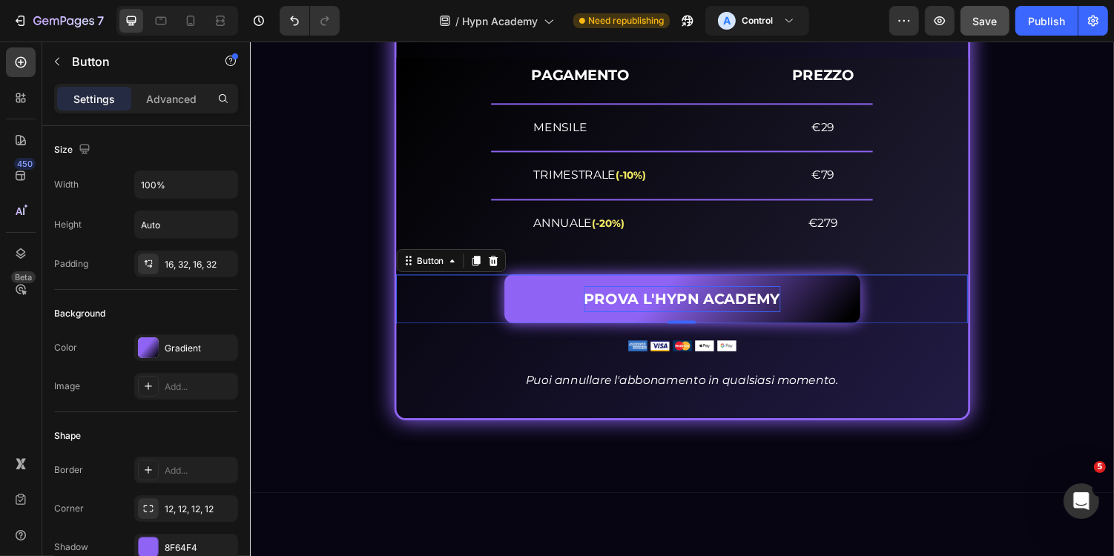
scroll to position [6609, 0]
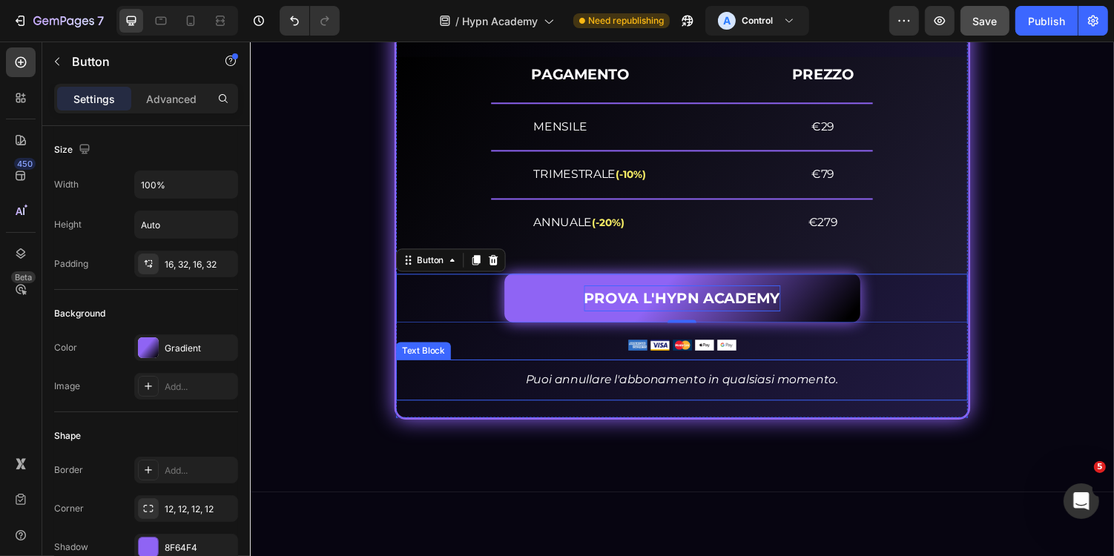
click at [647, 392] on icon "Puoi annullare l'abbonamento in qualsiasi momento." at bounding box center [694, 388] width 322 height 14
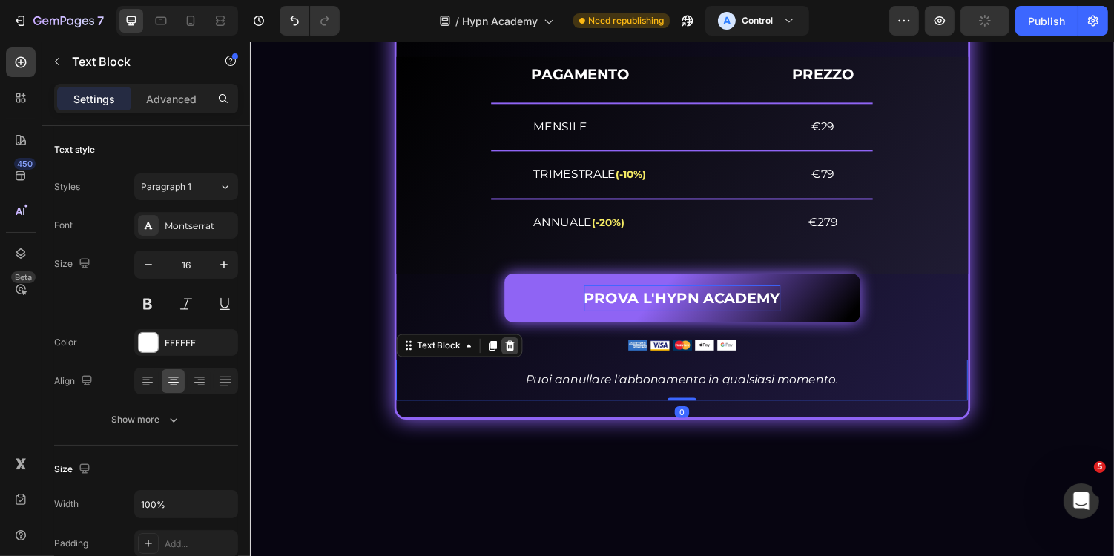
click at [516, 356] on icon at bounding box center [518, 354] width 10 height 10
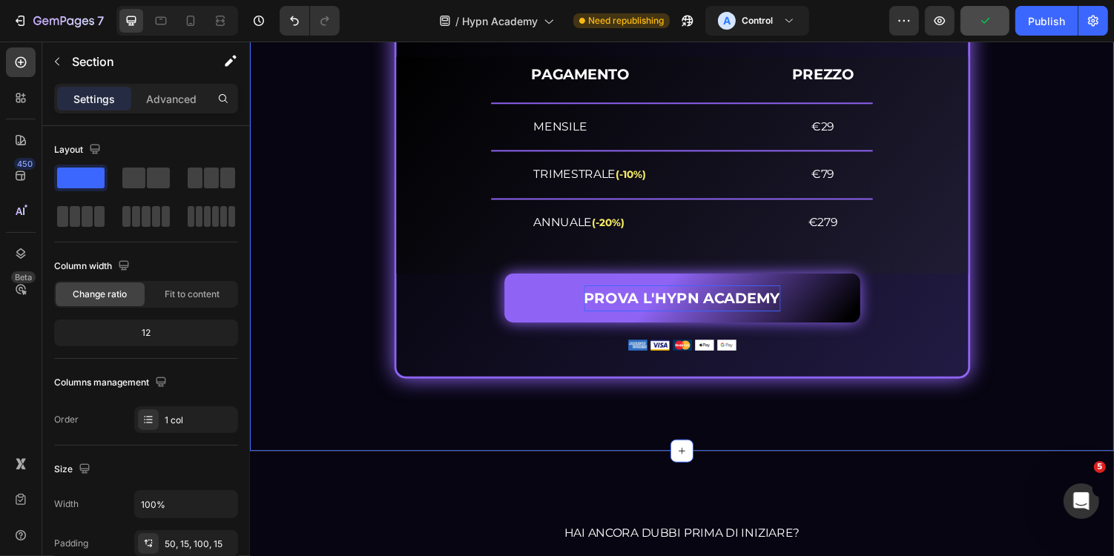
click at [591, 435] on div "PROVALA GRATIS PER 7 GIORNI E... Heading Sblocca la tua crescita Heading Image …" at bounding box center [694, 150] width 890 height 625
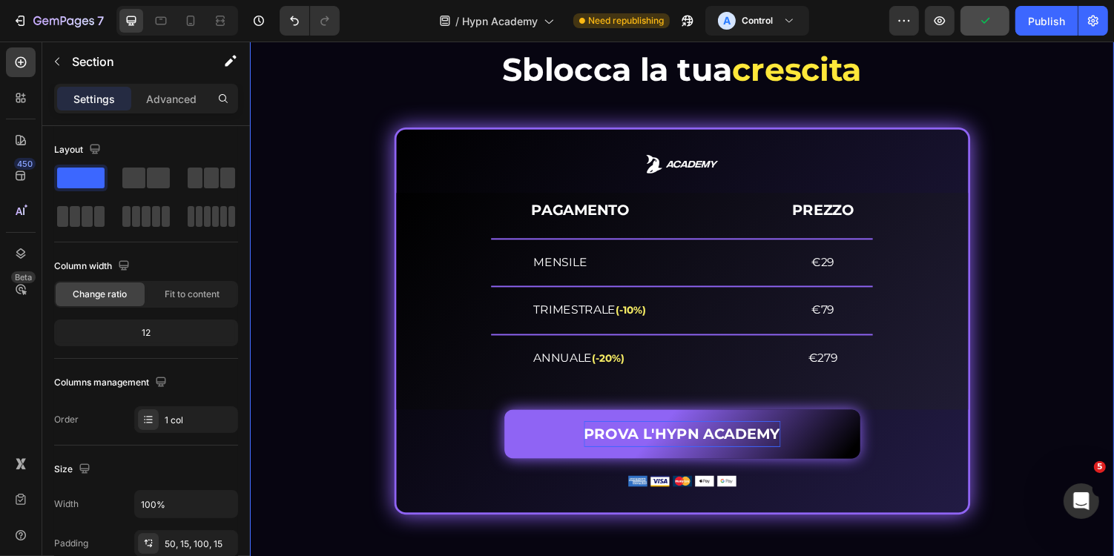
scroll to position [6461, 0]
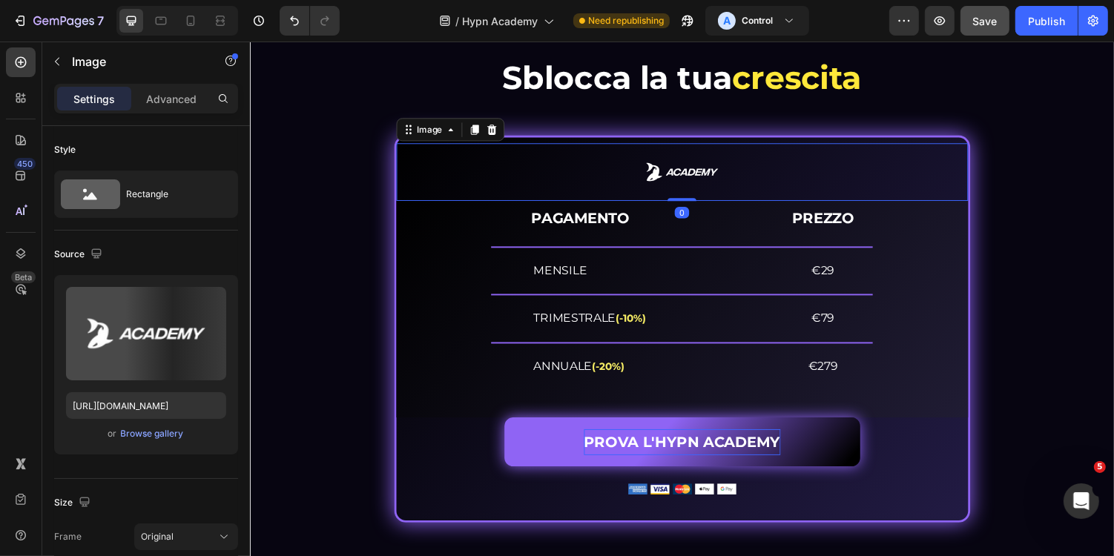
click at [712, 172] on img at bounding box center [695, 174] width 118 height 59
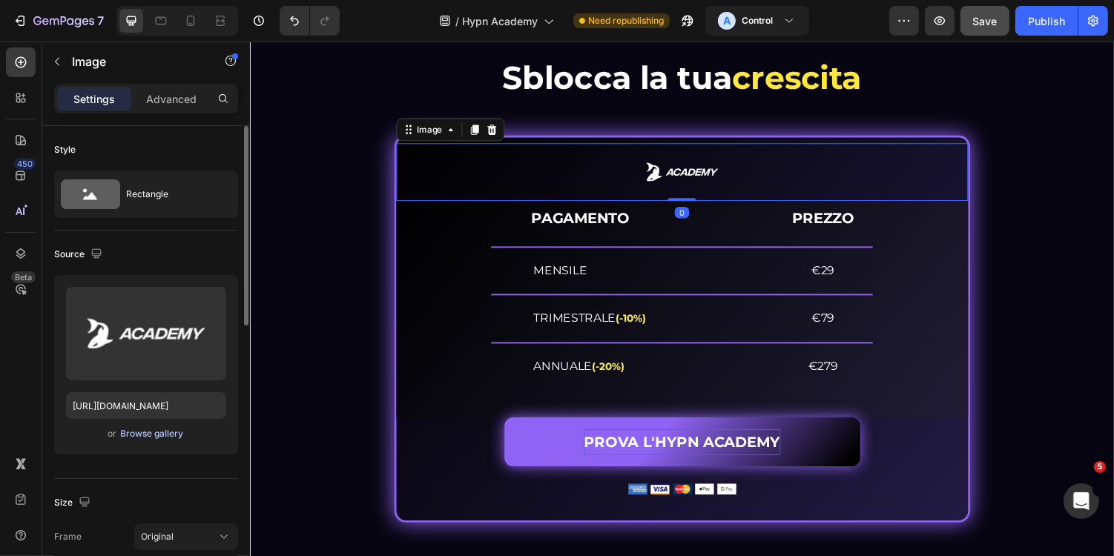
click at [154, 430] on div "Browse gallery" at bounding box center [152, 433] width 63 height 13
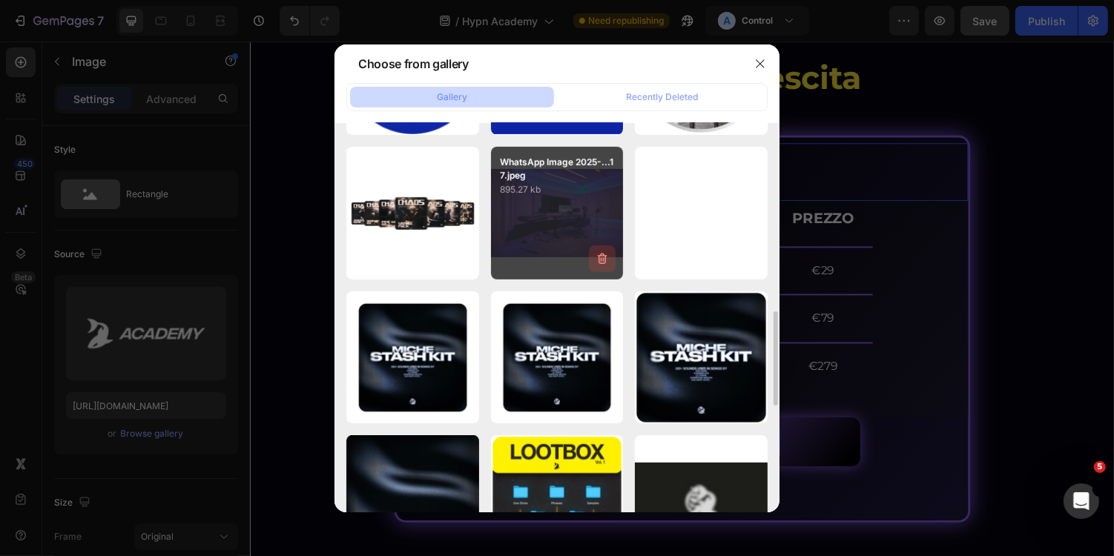
scroll to position [722, 0]
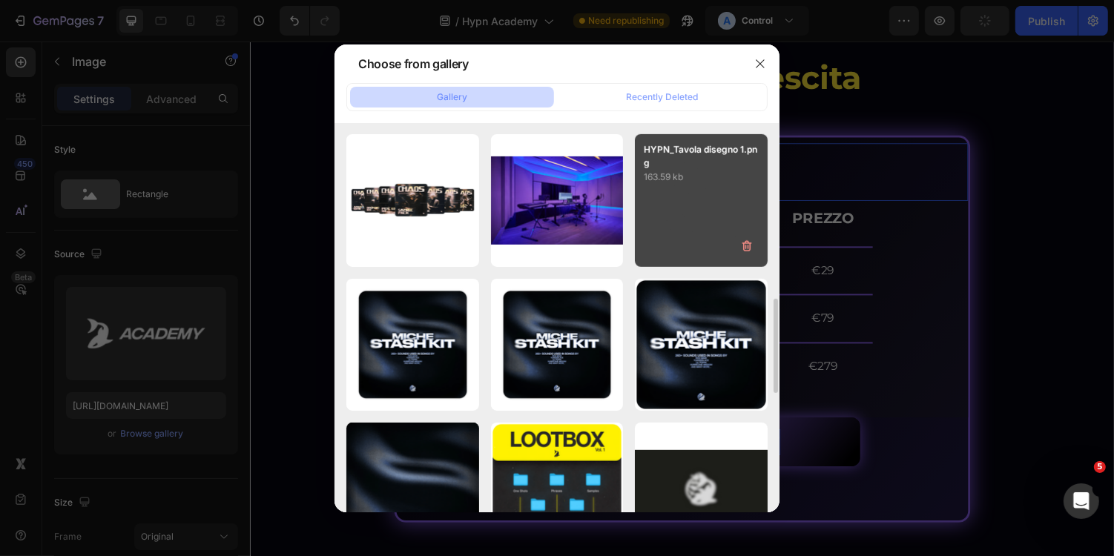
click at [679, 217] on div "HYPN_Tavola disegno 1.png 163.59 kb" at bounding box center [701, 200] width 133 height 133
type input "https://cdn.shopify.com/s/files/1/0669/2824/7049/files/gempages_491410533749097…"
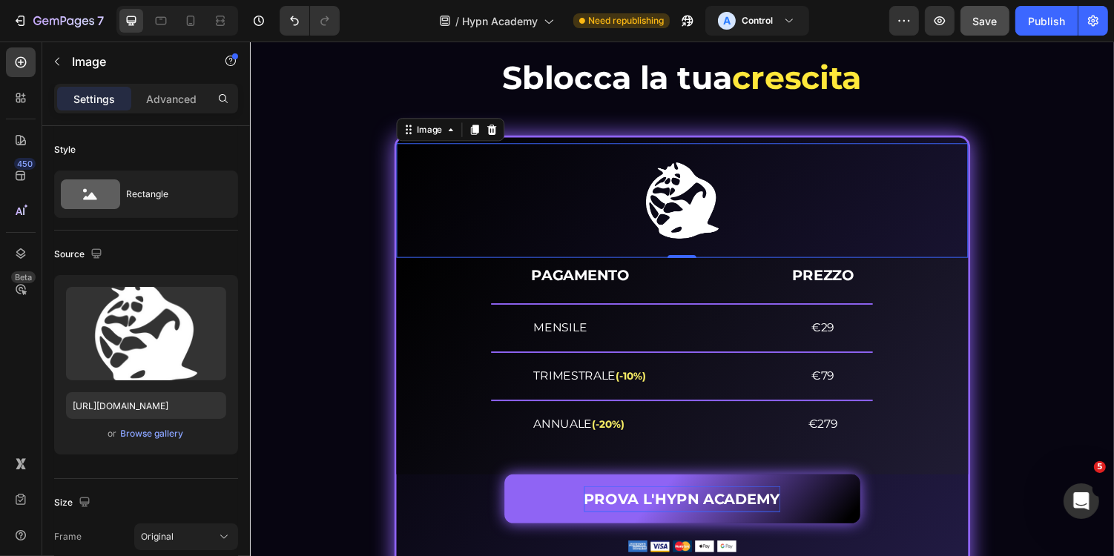
click at [699, 210] on img at bounding box center [695, 204] width 118 height 118
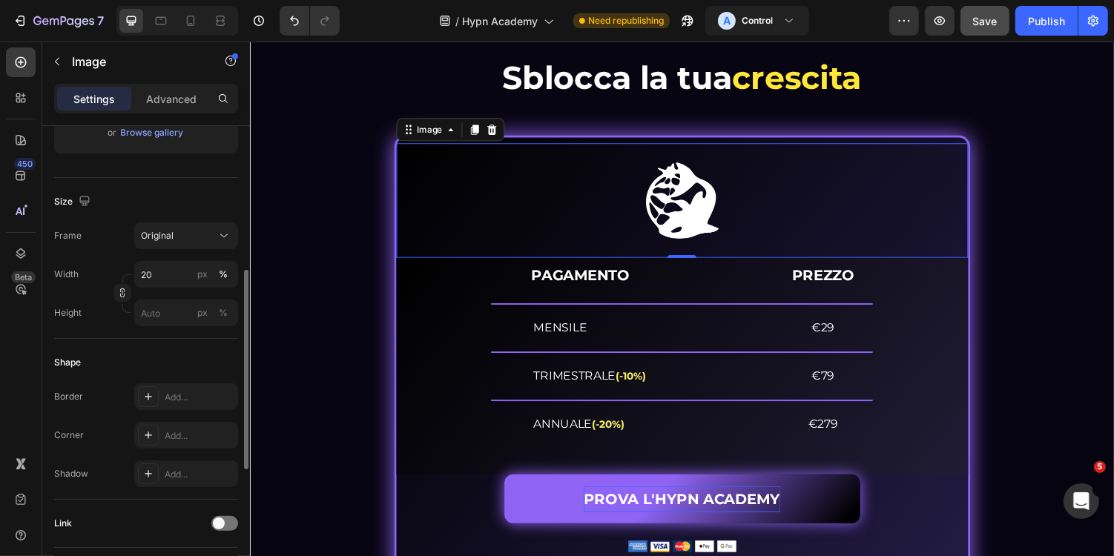
scroll to position [319, 0]
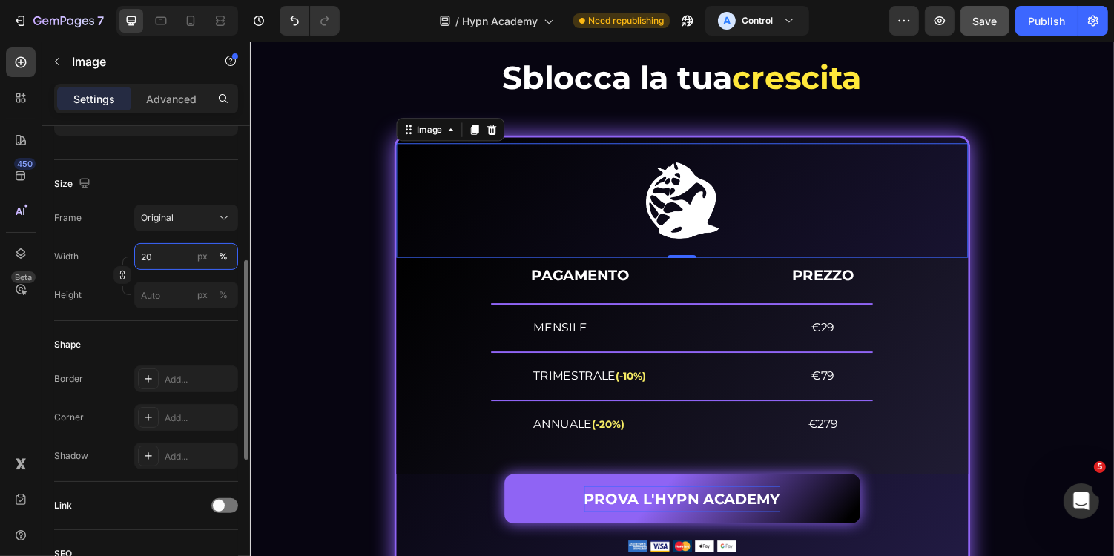
click at [162, 248] on input "20" at bounding box center [186, 256] width 104 height 27
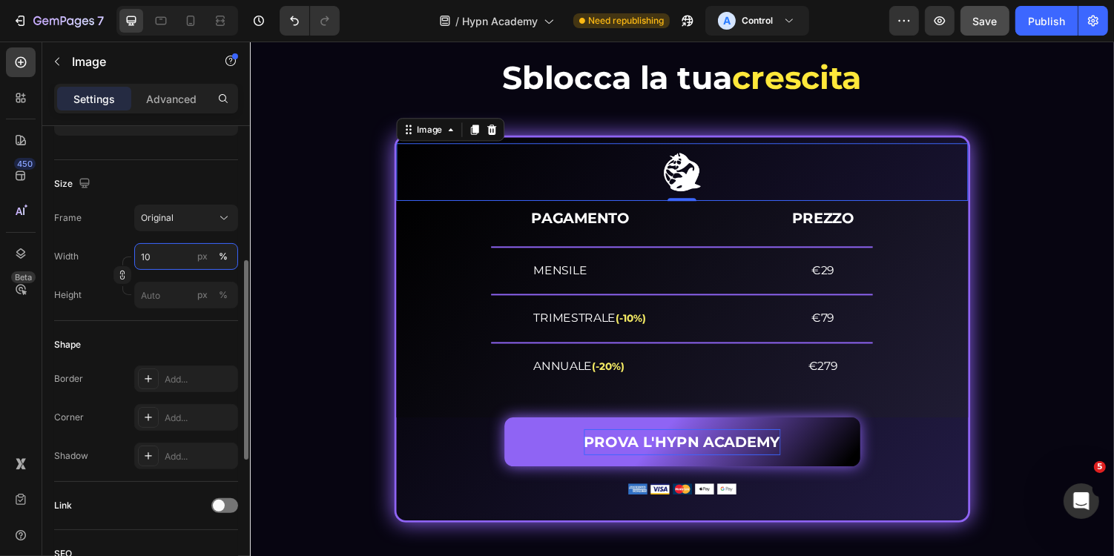
type input "1"
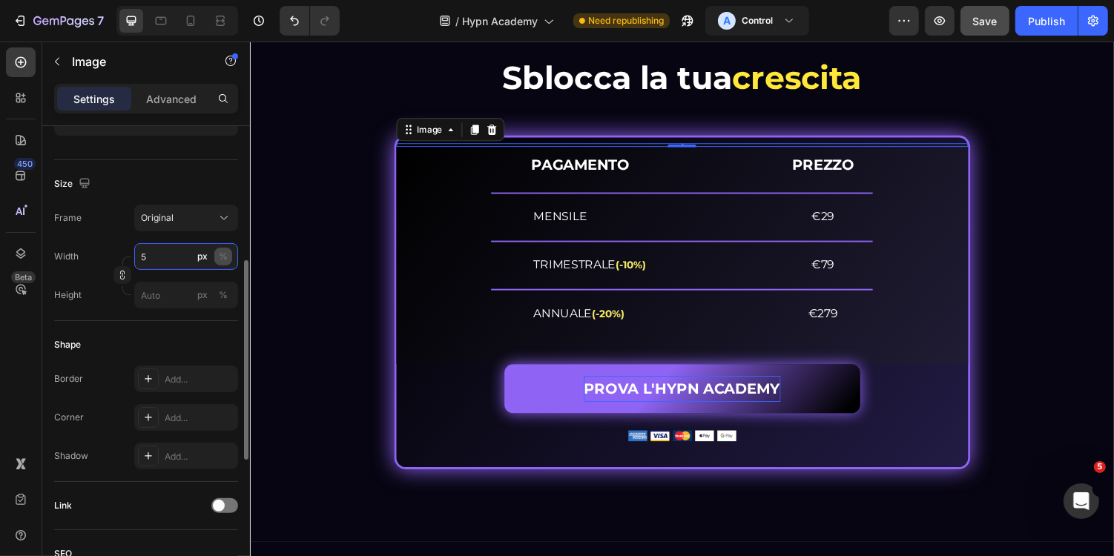
type input "5"
click at [226, 254] on div "%" at bounding box center [223, 256] width 9 height 13
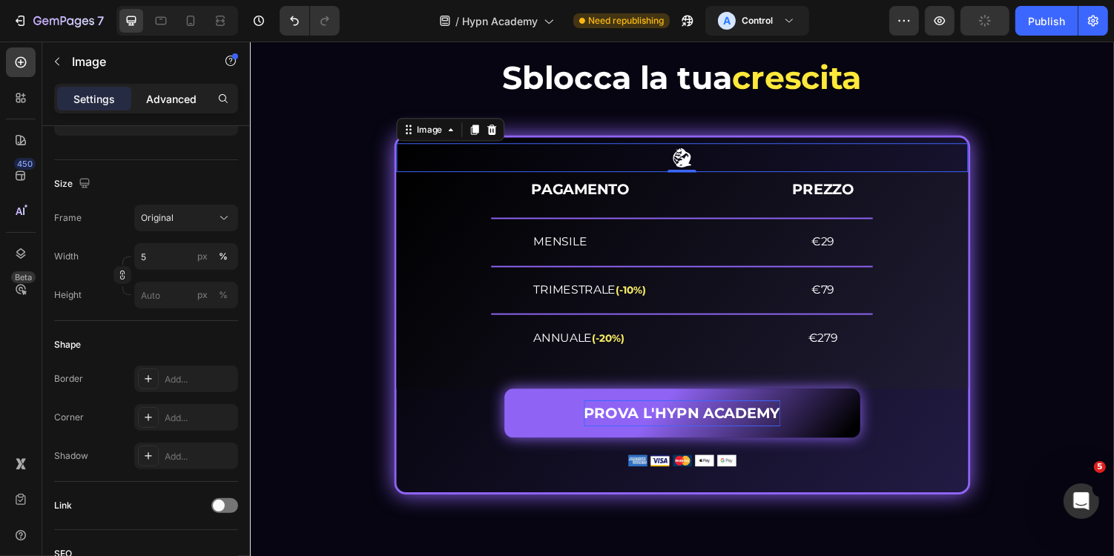
click at [174, 96] on p "Advanced" at bounding box center [171, 99] width 50 height 16
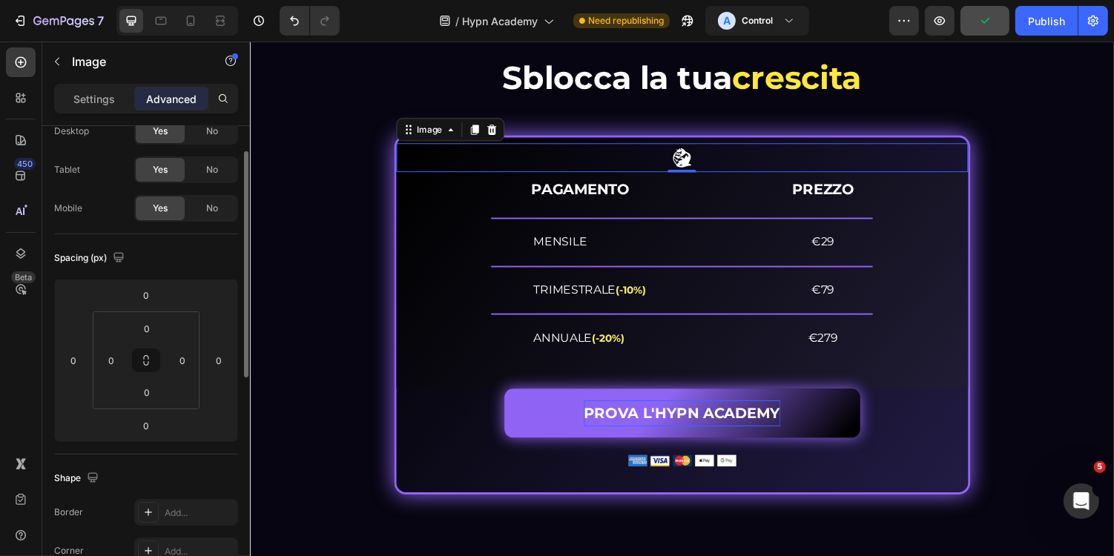
scroll to position [25, 0]
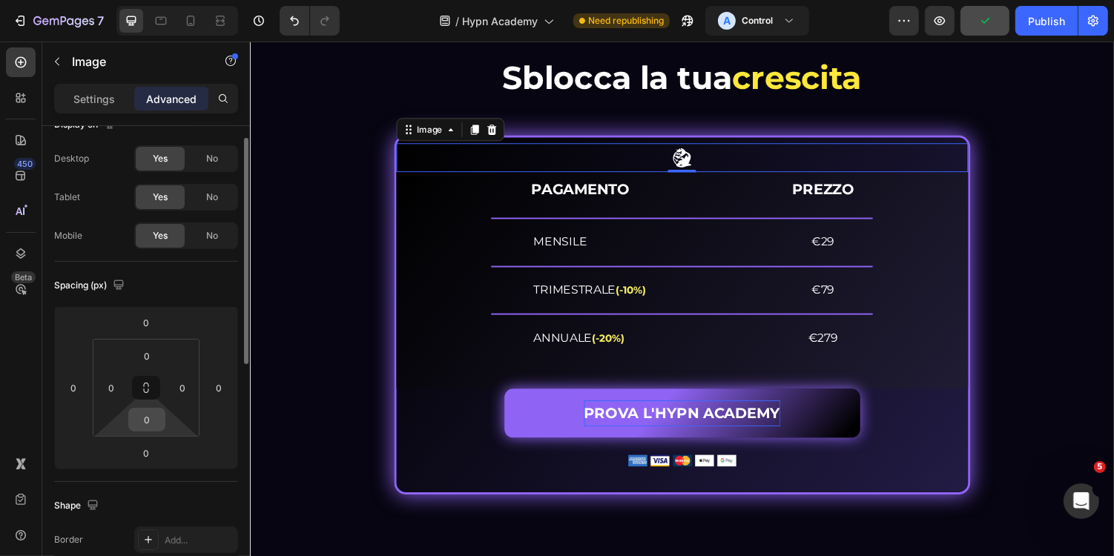
click at [157, 421] on input "0" at bounding box center [147, 420] width 30 height 22
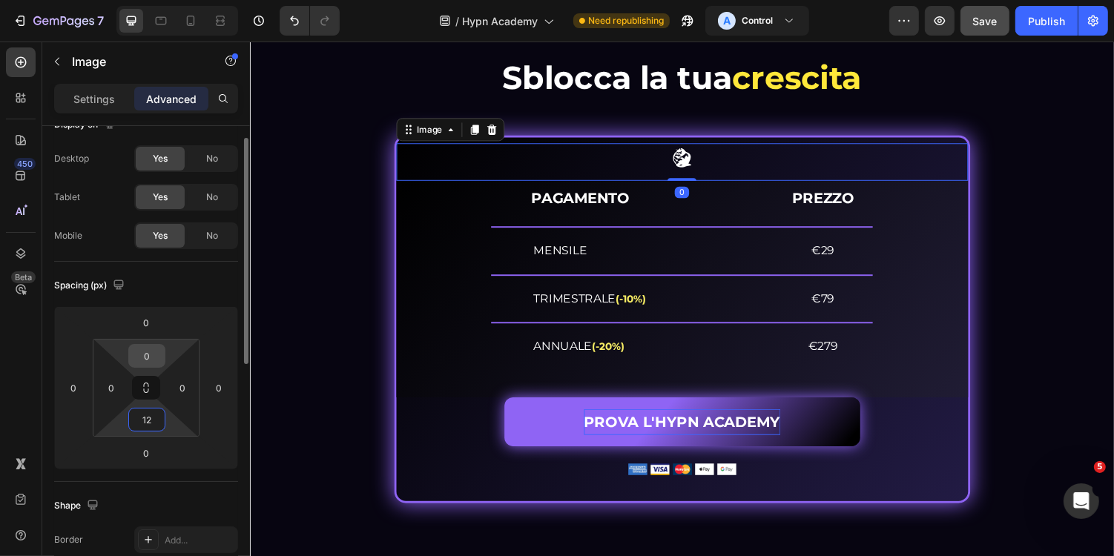
type input "12"
click at [156, 358] on input "0" at bounding box center [147, 356] width 30 height 22
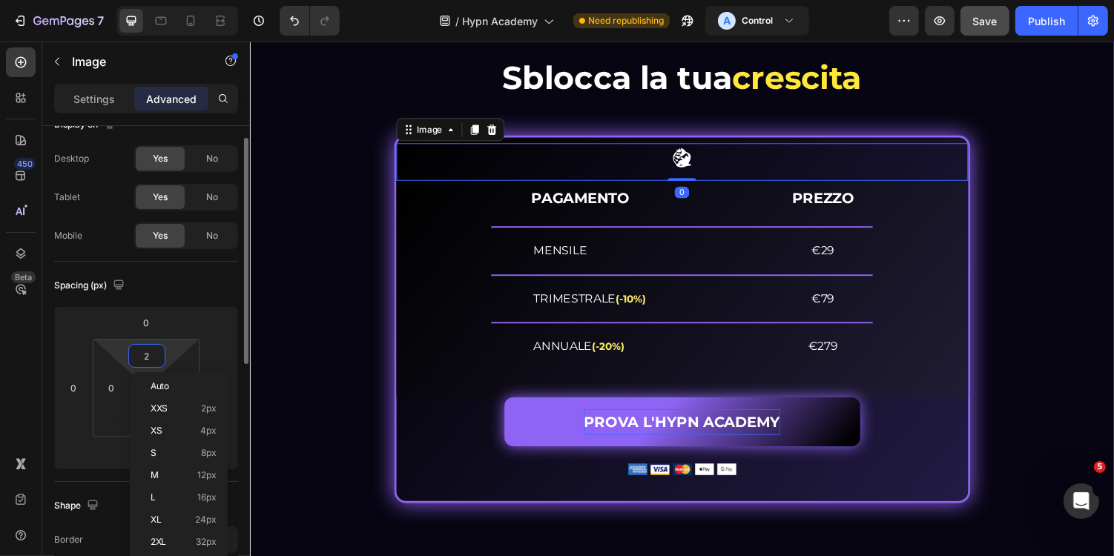
type input "24"
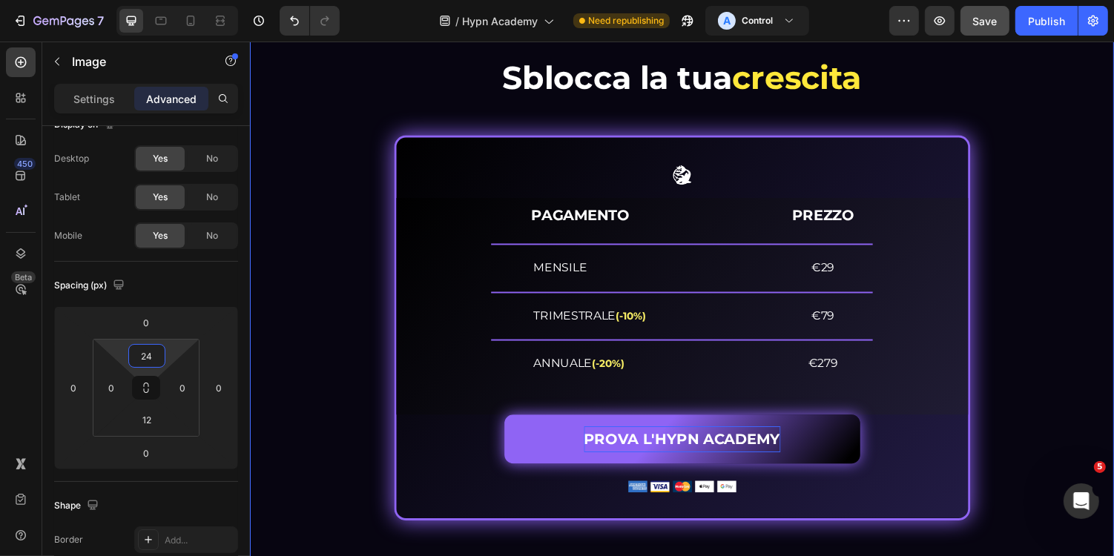
click at [312, 240] on div "PROVALA GRATIS PER 7 GIORNI E... Heading Sblocca la tua crescita Heading Image …" at bounding box center [694, 278] width 868 height 511
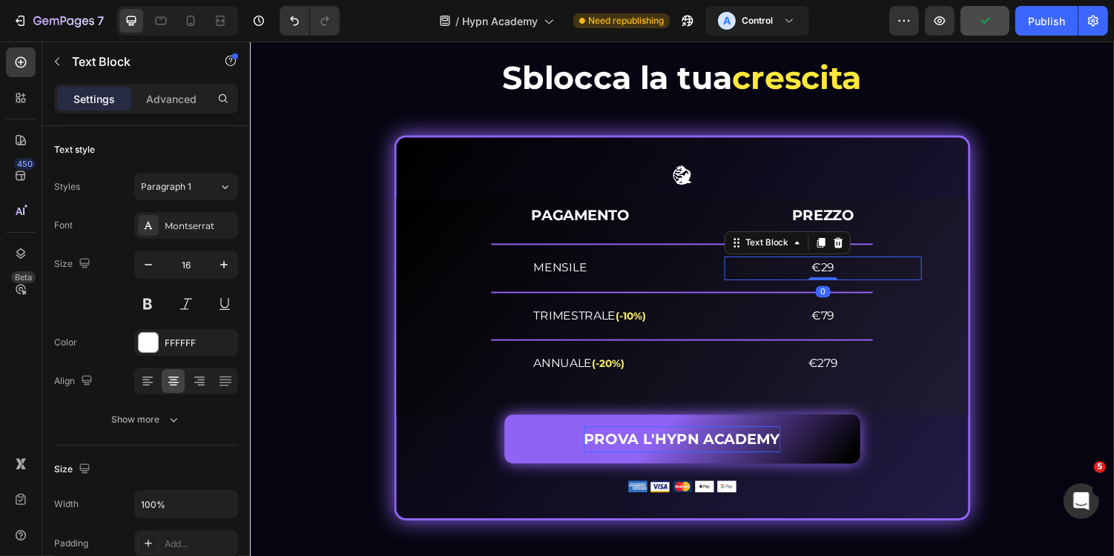
click at [839, 271] on span "€29" at bounding box center [840, 273] width 24 height 14
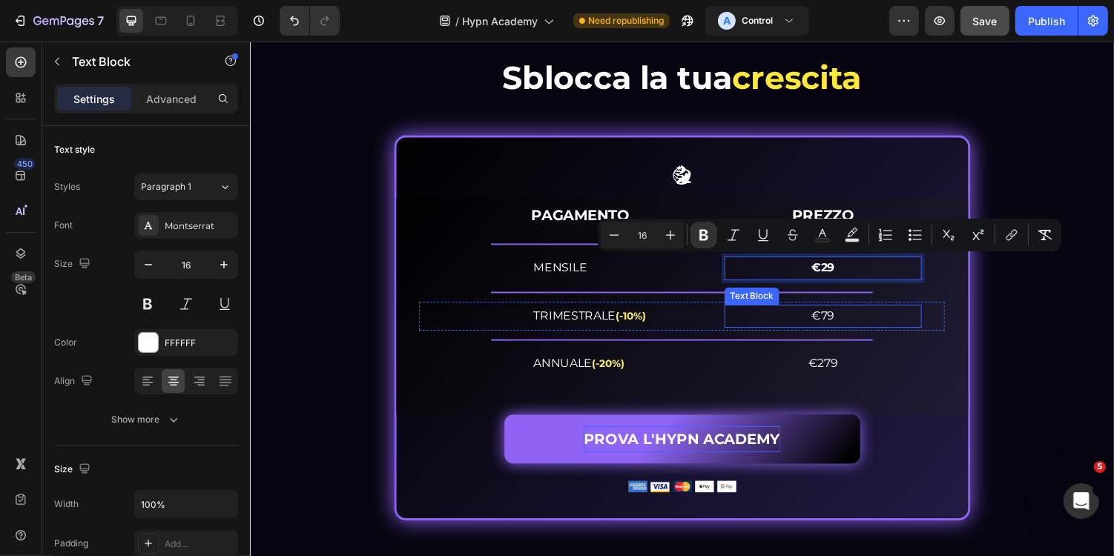
click at [840, 329] on div "€79 Text Block" at bounding box center [839, 324] width 203 height 24
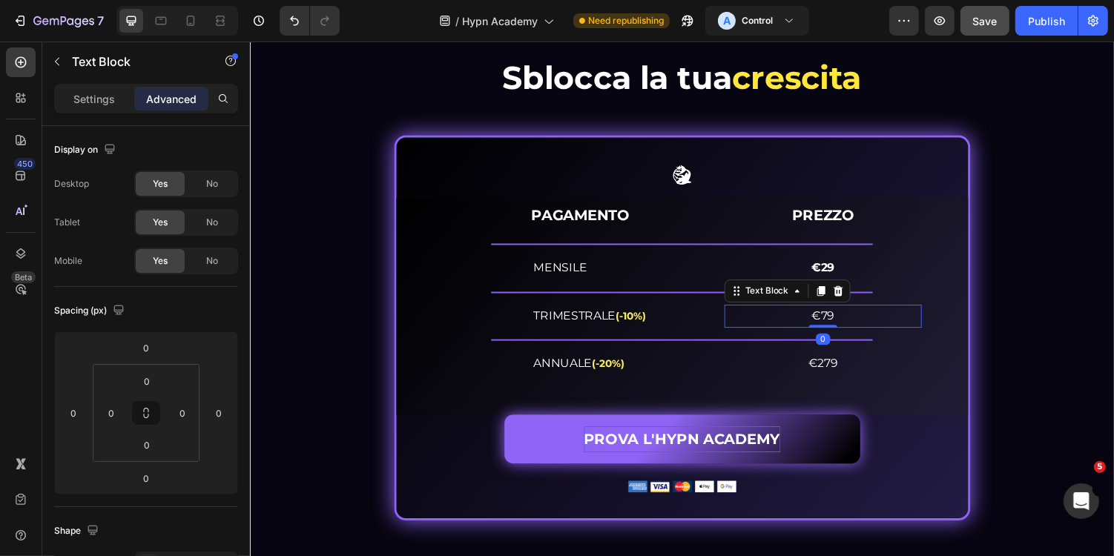
click at [840, 332] on div at bounding box center [840, 333] width 30 height 3
click at [843, 318] on span "€79" at bounding box center [840, 323] width 24 height 14
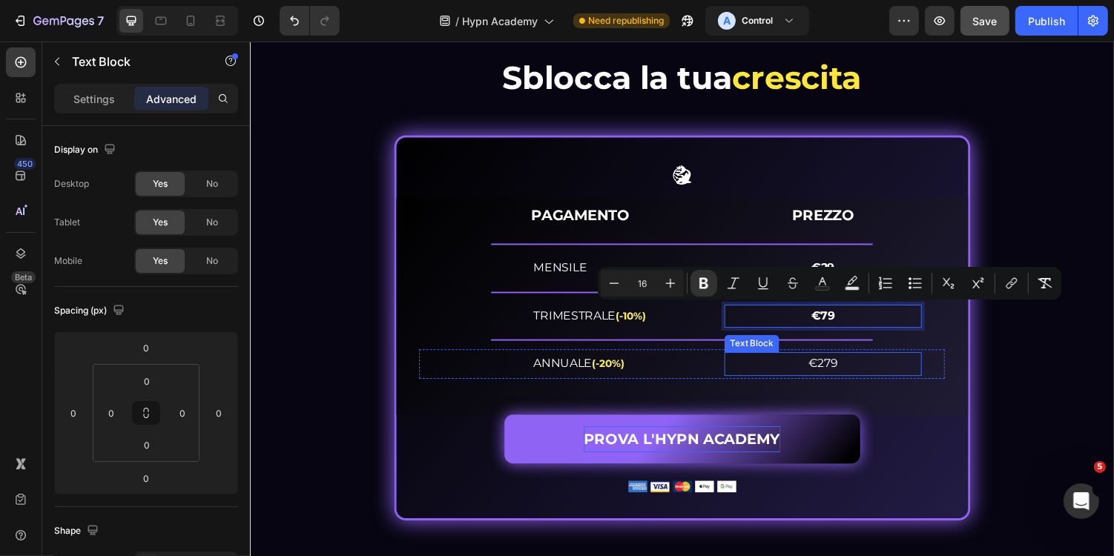
click at [841, 369] on span "€279" at bounding box center [839, 372] width 30 height 14
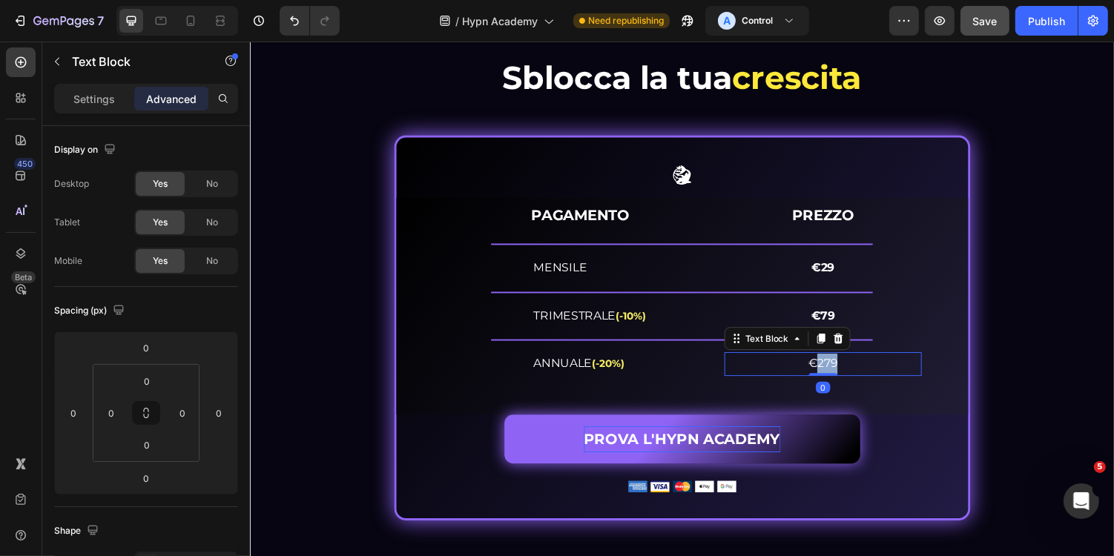
click at [841, 369] on span "€279" at bounding box center [839, 372] width 30 height 14
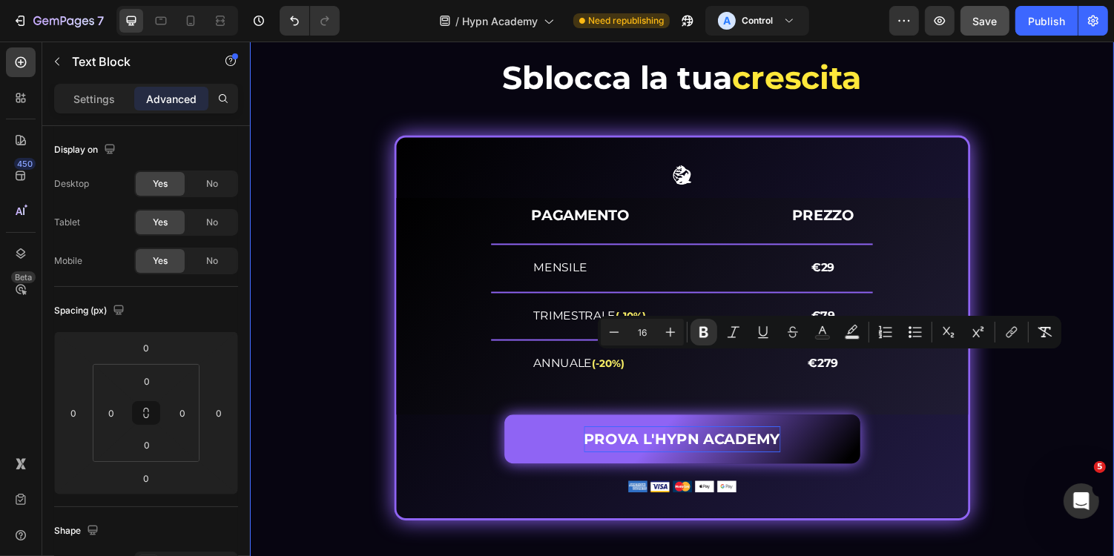
click at [1038, 382] on div "PROVALA GRATIS PER 7 GIORNI E... Heading Sblocca la tua crescita Heading Image …" at bounding box center [694, 278] width 868 height 511
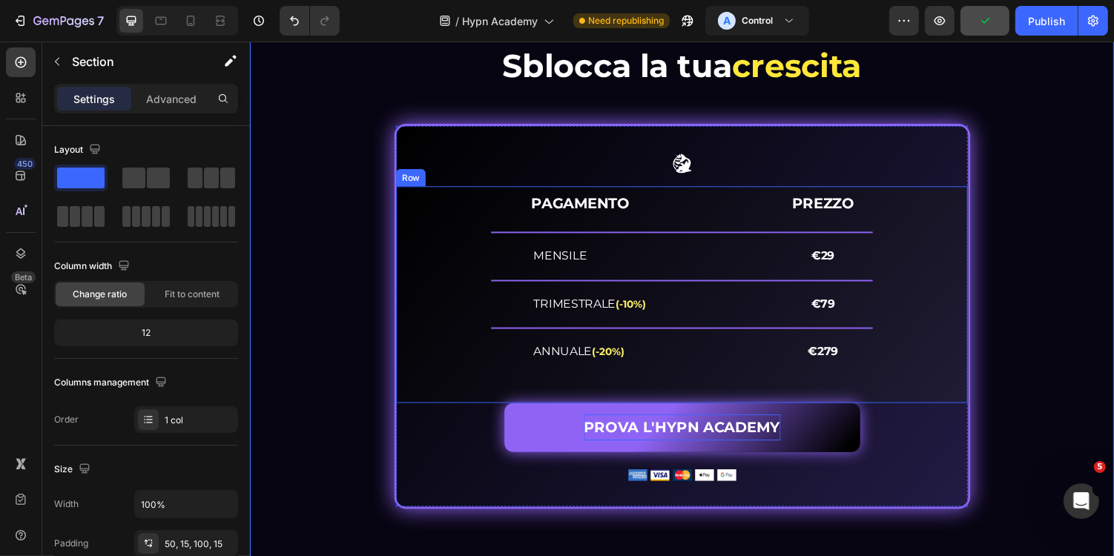
scroll to position [6474, 0]
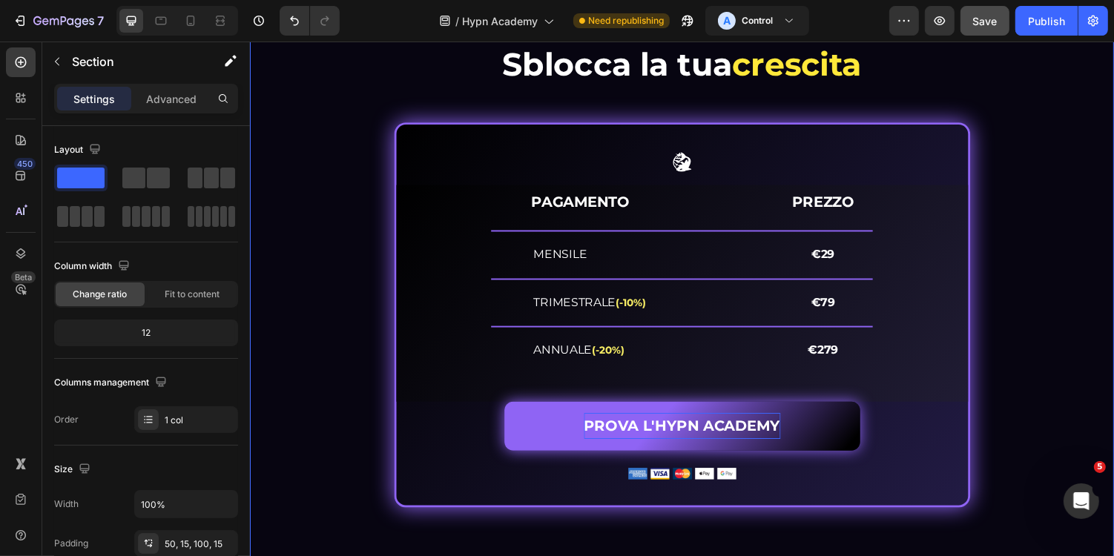
click at [1043, 431] on div "PROVALA GRATIS PER 7 GIORNI E... Heading Sblocca la tua crescita Heading Image …" at bounding box center [694, 265] width 868 height 511
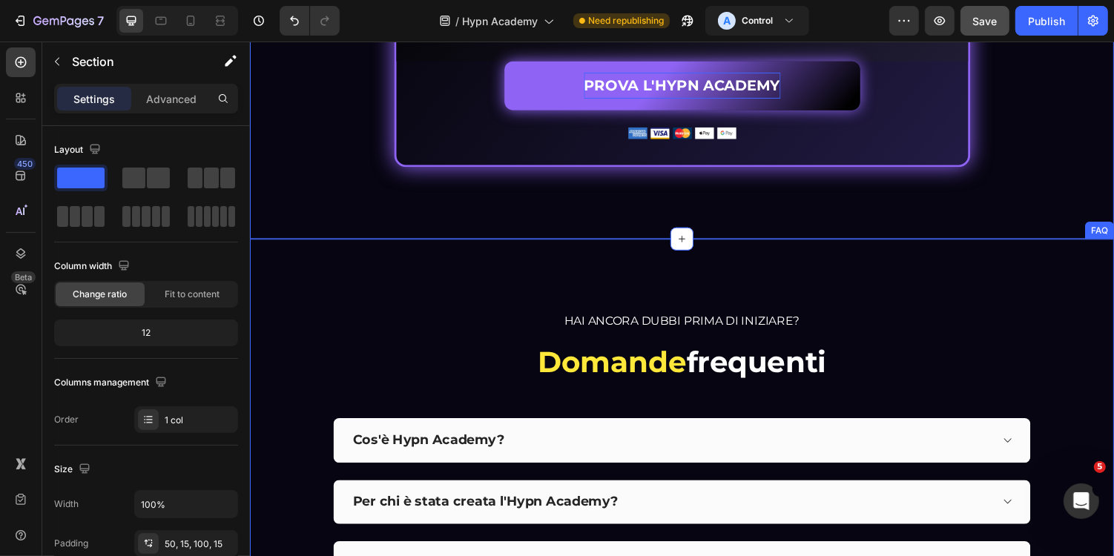
scroll to position [6877, 0]
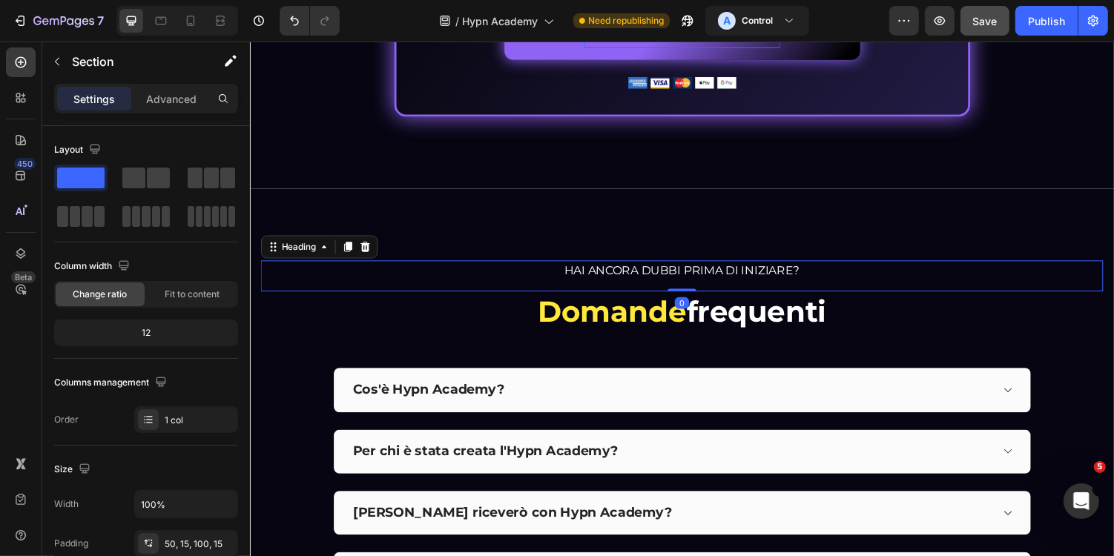
click at [716, 277] on span "HAI ANCORA DUBBI PRIMA DI INIZIARE?" at bounding box center [694, 276] width 243 height 14
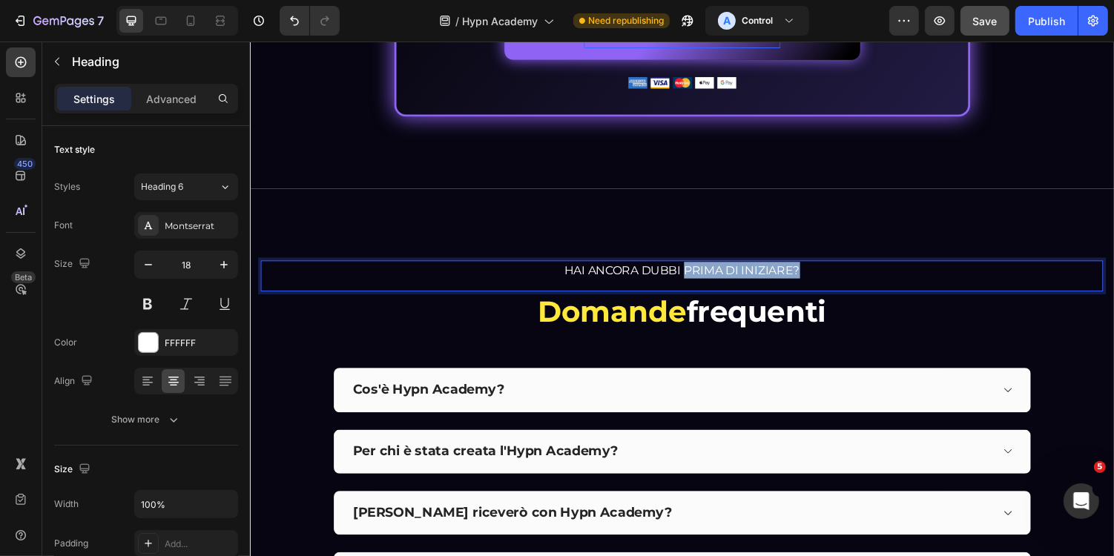
drag, startPoint x: 699, startPoint y: 276, endPoint x: 856, endPoint y: 274, distance: 157.3
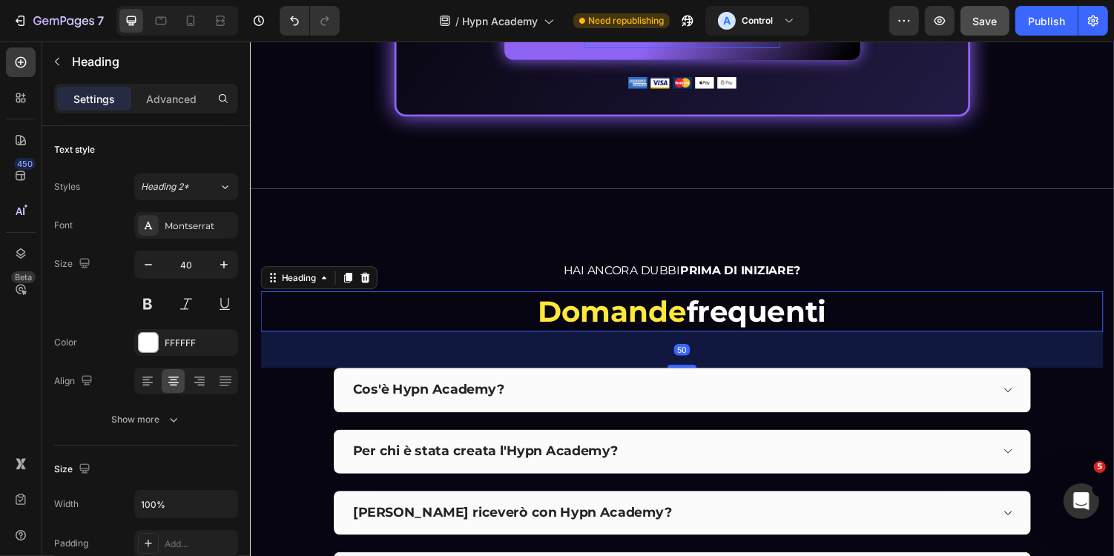
click at [960, 337] on h2 "Domande frequenti" at bounding box center [694, 319] width 868 height 42
click at [229, 269] on icon "button" at bounding box center [224, 264] width 15 height 15
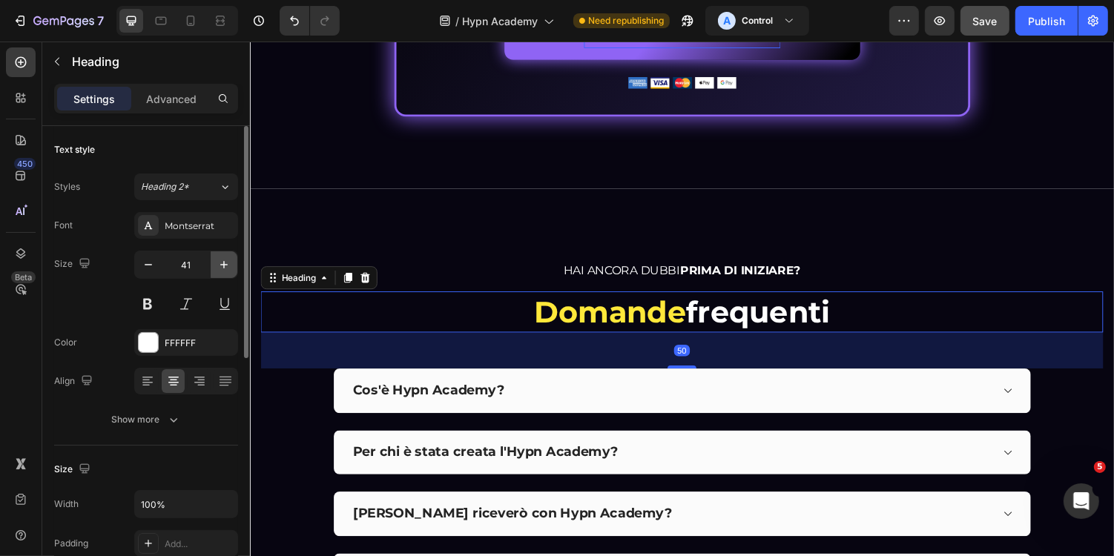
click at [229, 269] on icon "button" at bounding box center [224, 264] width 15 height 15
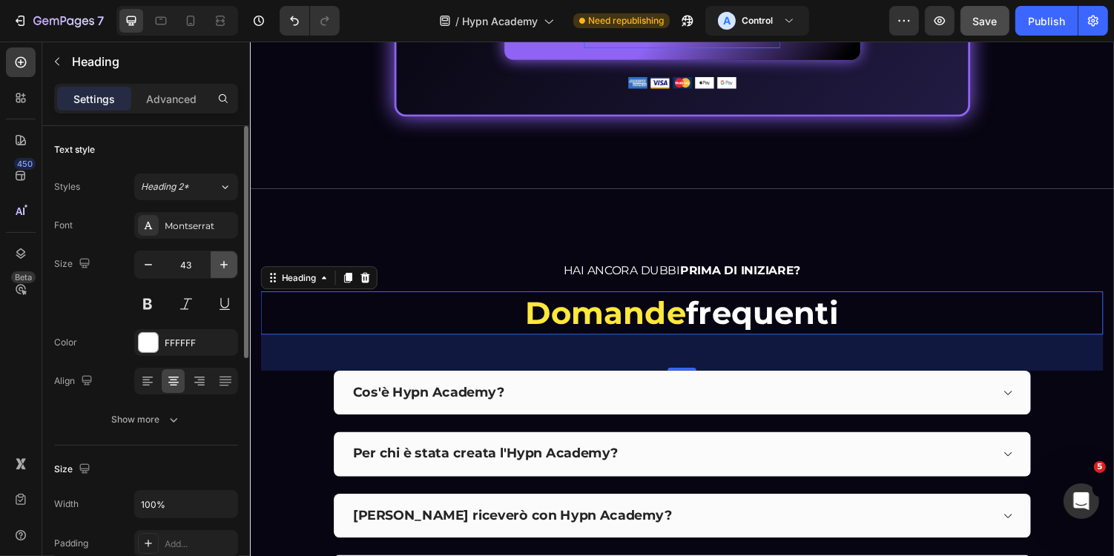
type input "44"
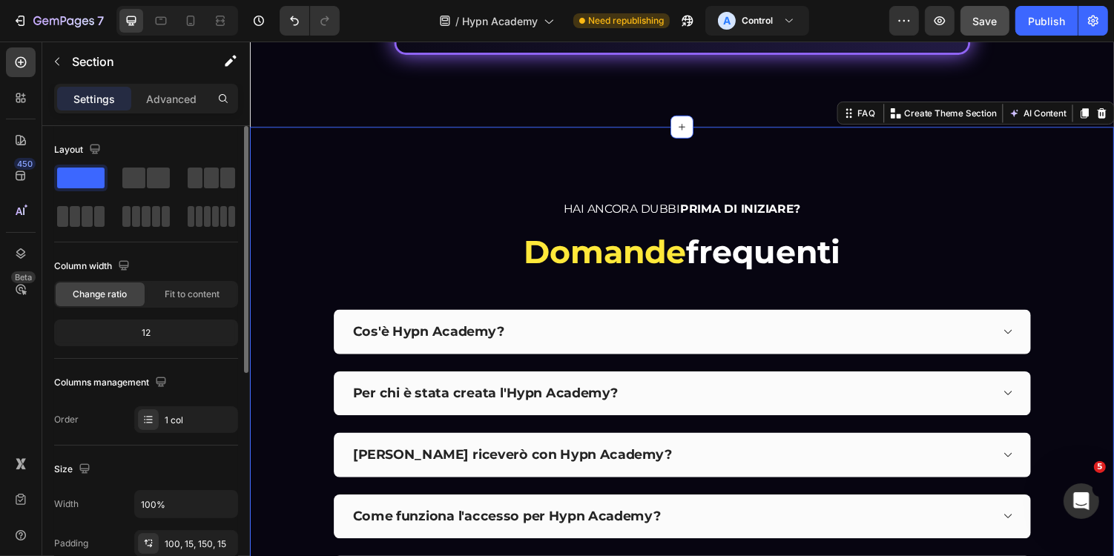
scroll to position [6943, 0]
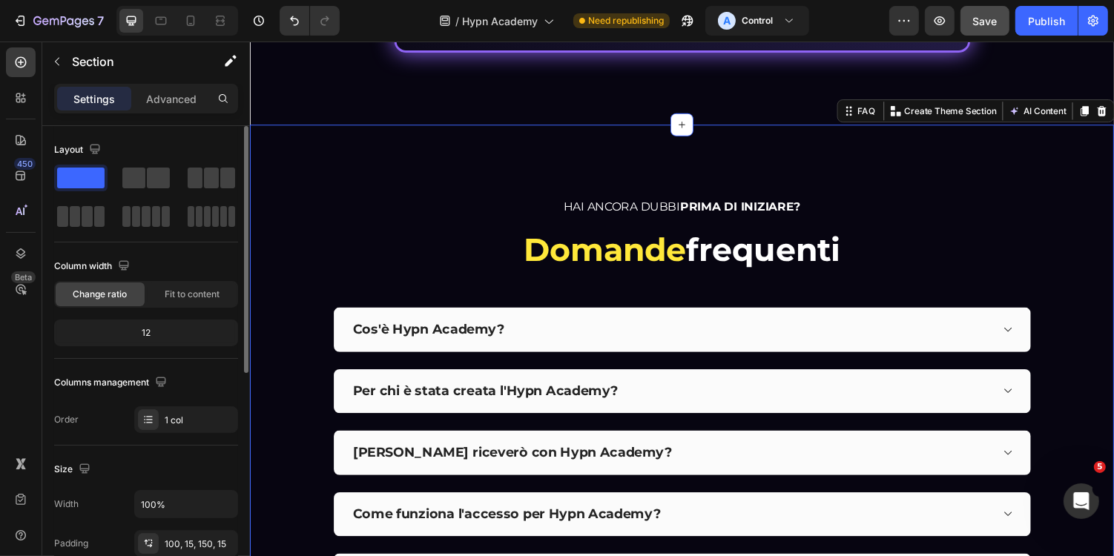
click at [655, 203] on span "HAI ANCORA DUBBI PRIMA DI INIZIARE?" at bounding box center [695, 210] width 244 height 14
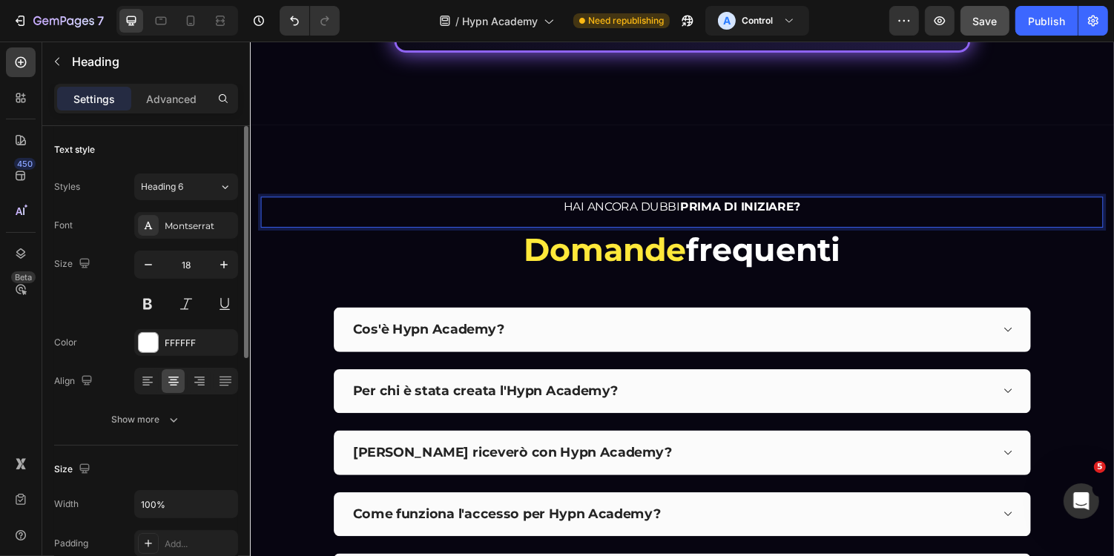
click at [654, 210] on span "HAI ANCORA DUBBI PRIMA DI INIZIARE?" at bounding box center [695, 210] width 244 height 14
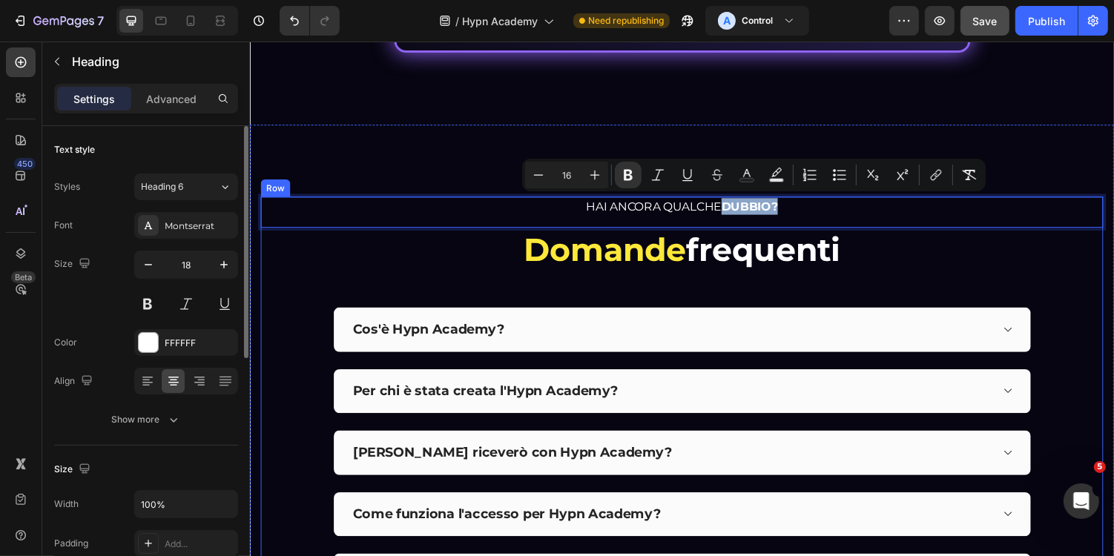
click at [796, 281] on div "HAI ANCORA QUALCHE DUBBIO? Heading 0 Domande frequenti Heading Cos'è Hypn Acade…" at bounding box center [694, 488] width 868 height 576
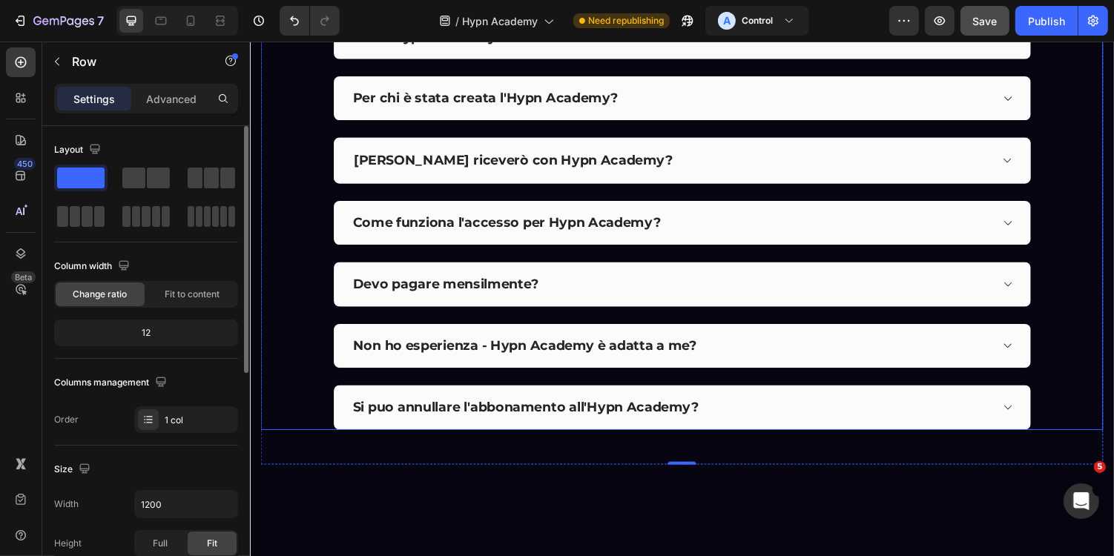
scroll to position [7257, 0]
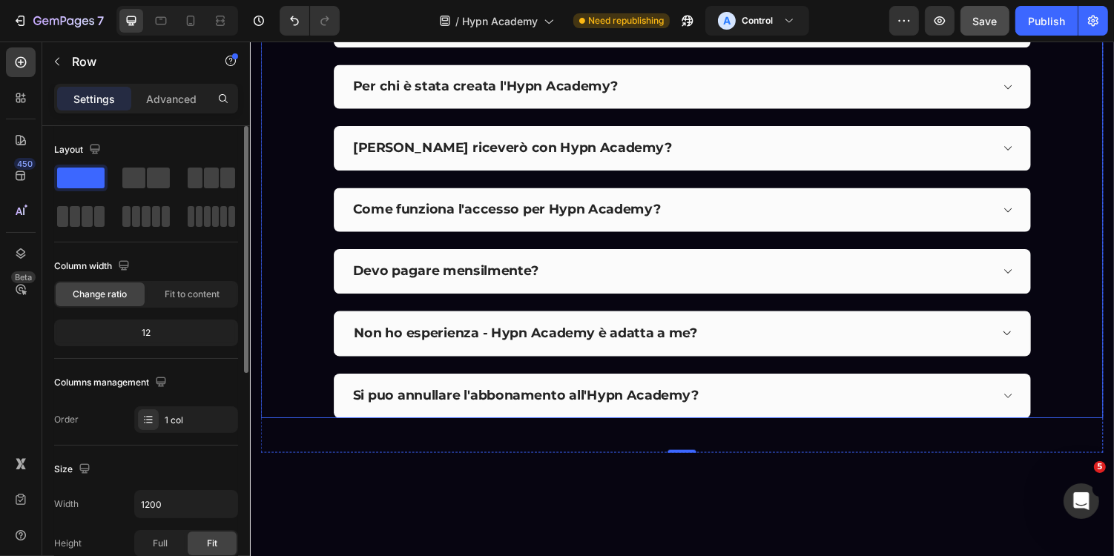
click at [779, 332] on div "Non ho esperienza - Hypn Academy è adatta a me?" at bounding box center [682, 342] width 657 height 22
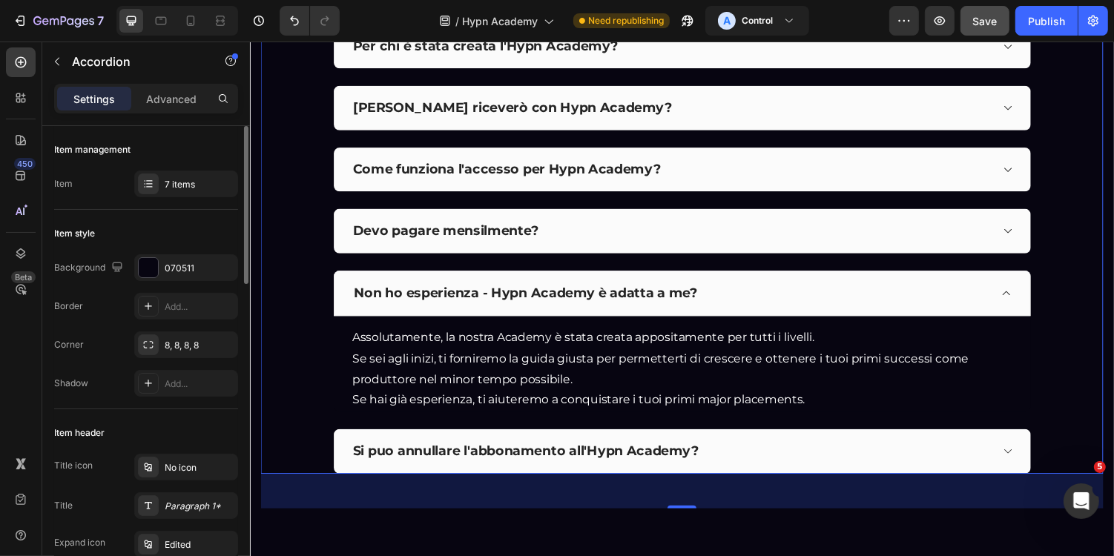
scroll to position [7298, 0]
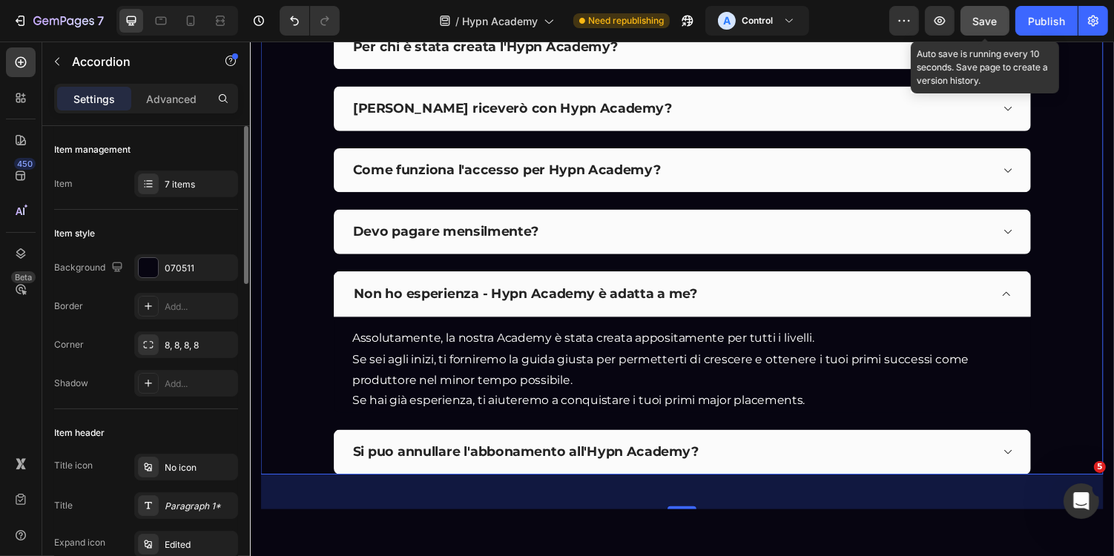
click at [975, 19] on span "Save" at bounding box center [985, 21] width 24 height 13
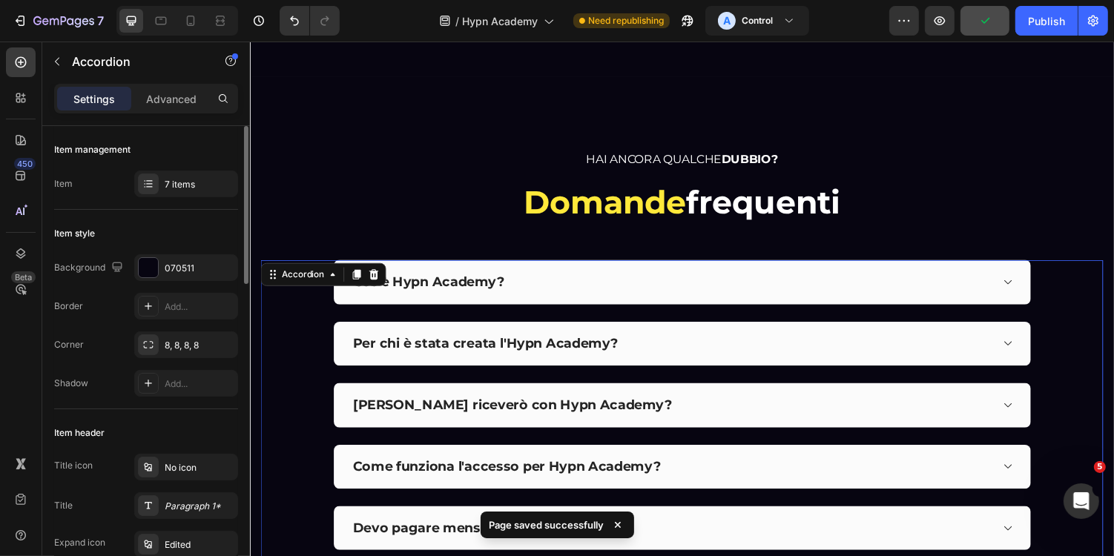
scroll to position [6620, 0]
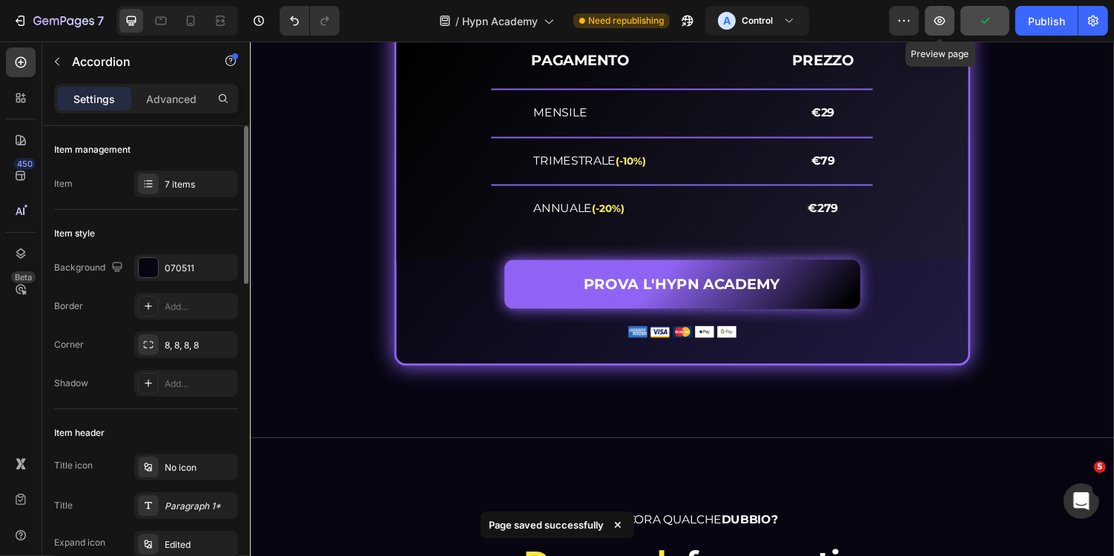
click at [940, 14] on icon "button" at bounding box center [939, 20] width 15 height 15
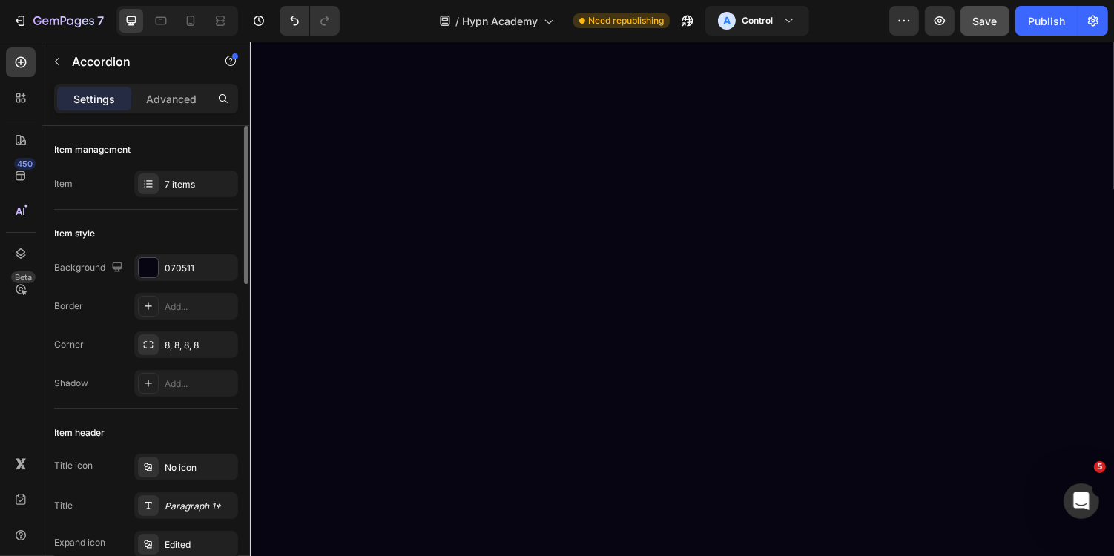
scroll to position [0, 0]
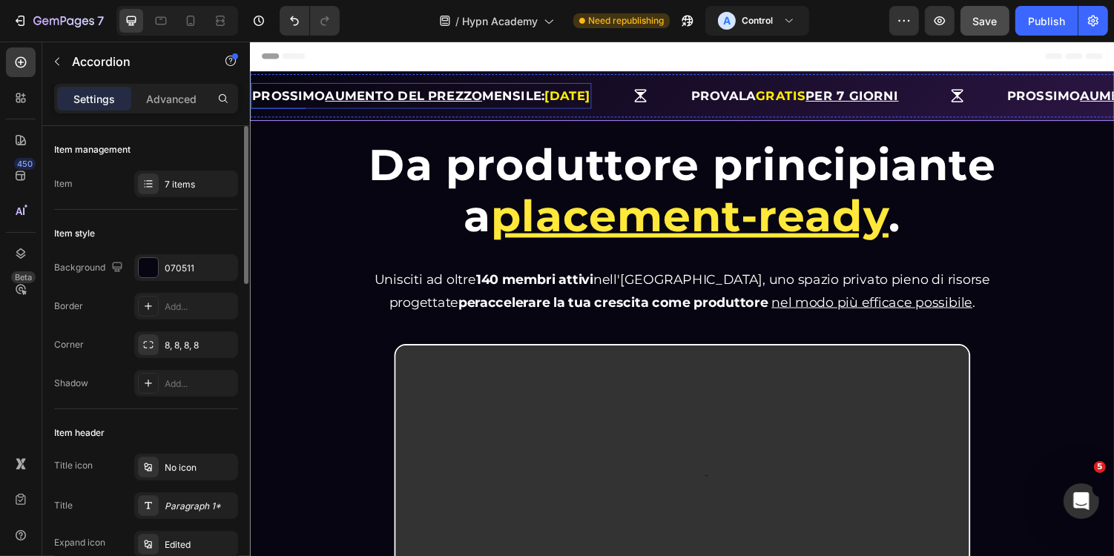
click at [363, 100] on u "AUMENTO DEL PREZZO" at bounding box center [407, 96] width 162 height 15
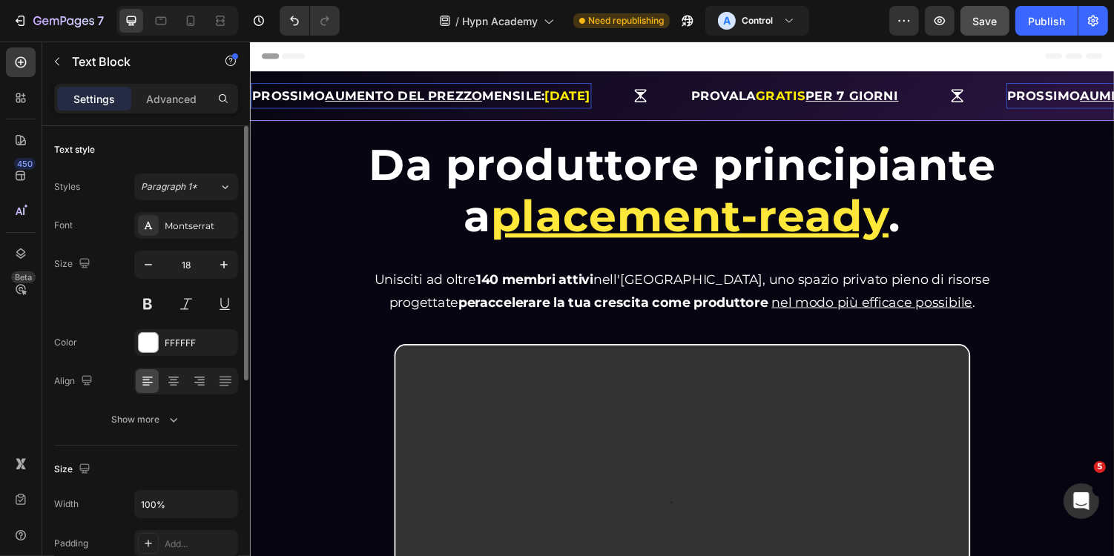
click at [292, 104] on p "PROSSIMO AUMENTO DEL PREZZO MENSILE: 01/09/2025" at bounding box center [425, 97] width 348 height 24
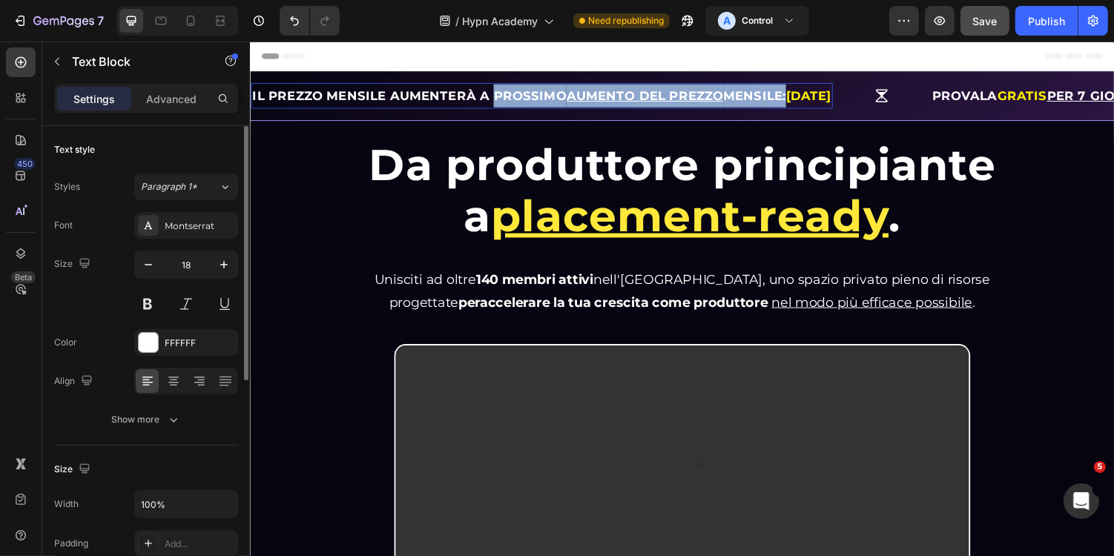
click at [801, 96] on strong "IL PREZZO MENSILE AUMENTERÀ A PROSSIMO AUMENTO DEL PREZZO MENSILE:" at bounding box center [526, 96] width 550 height 15
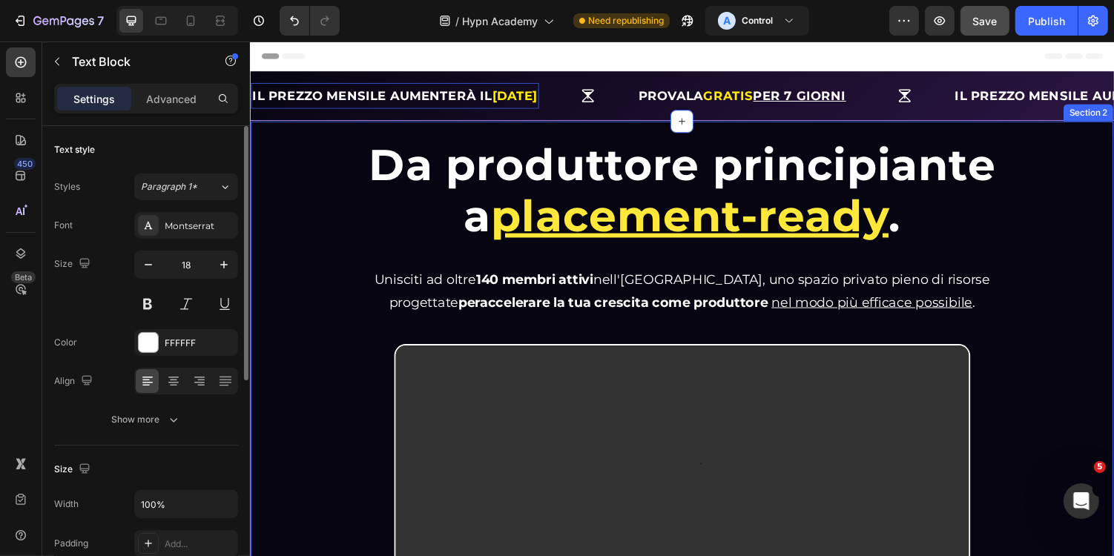
click at [495, 130] on div "Da produttore principiante a placement-ready . Heading Da produttore principian…" at bounding box center [694, 499] width 890 height 754
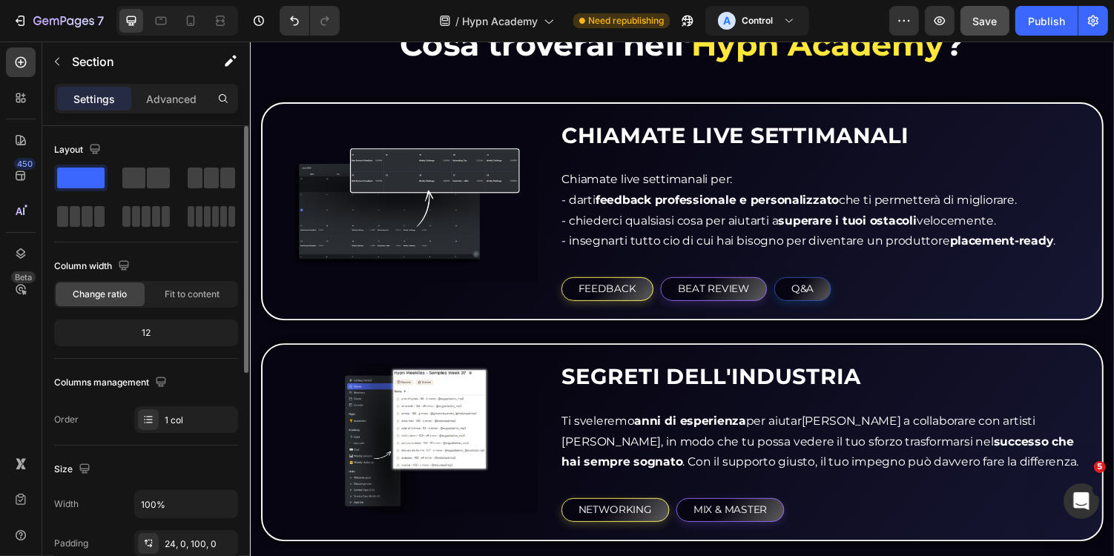
scroll to position [1533, 0]
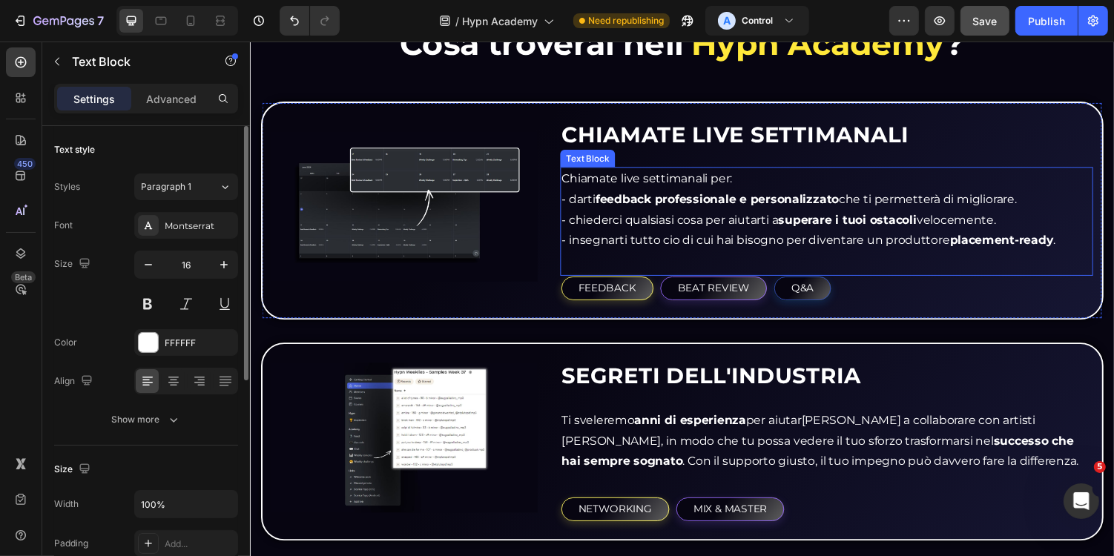
click at [754, 228] on p "- chiederci qualsiasi cosa per aiutarti a superare i tuoi ostacoli velocemente." at bounding box center [843, 225] width 546 height 22
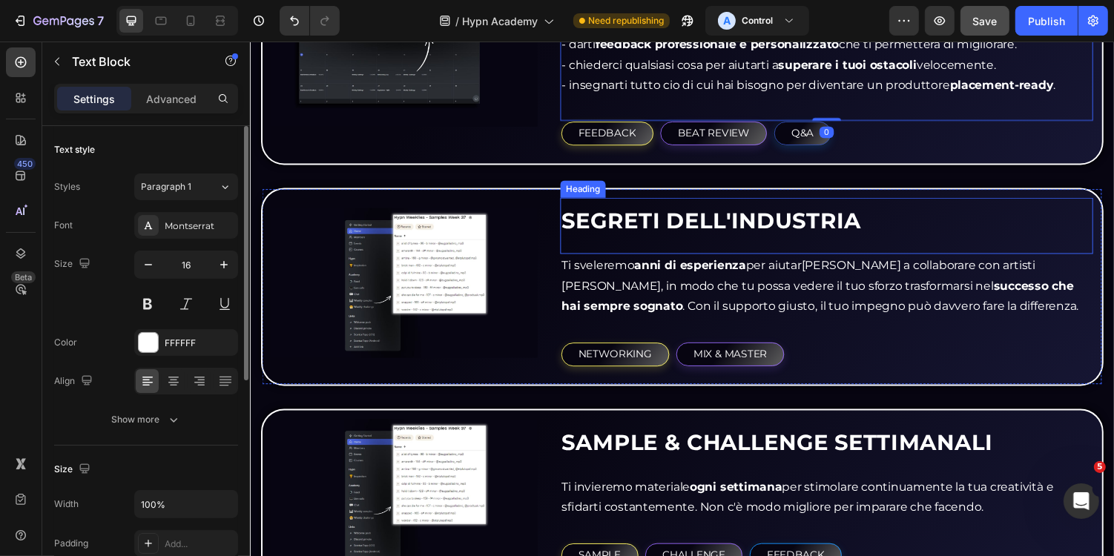
scroll to position [1696, 0]
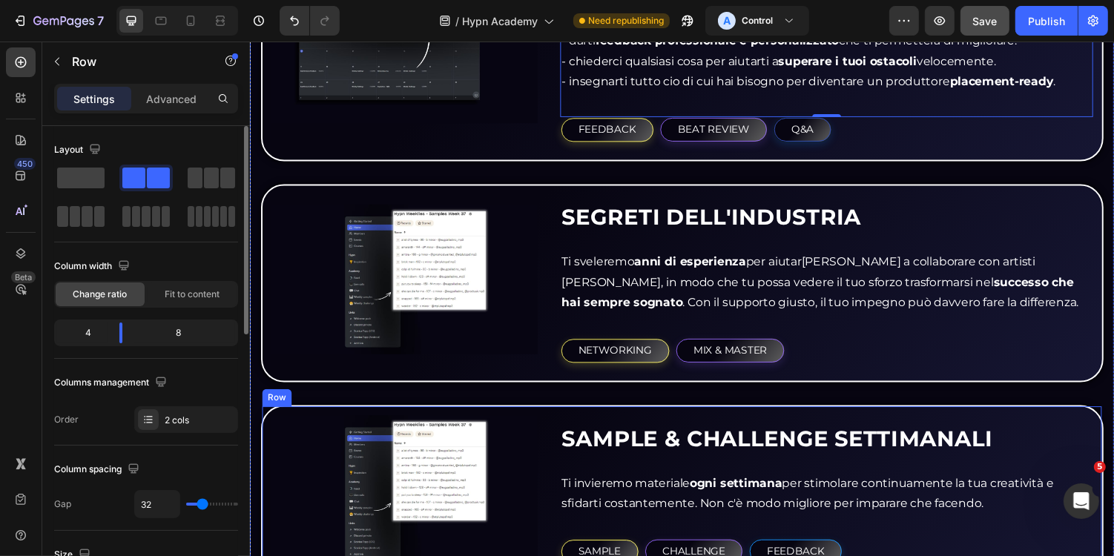
click at [627, 415] on div "Image SAMPLE & CHALLENGE SETTIMANALI Heading Ti invieremo materiale ogni settim…" at bounding box center [694, 507] width 868 height 184
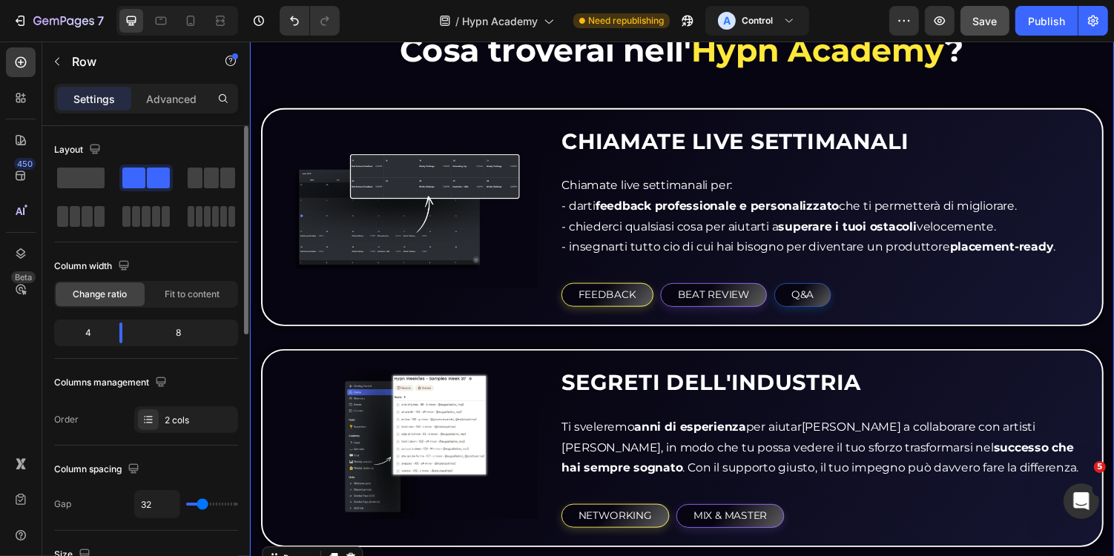
scroll to position [1515, 0]
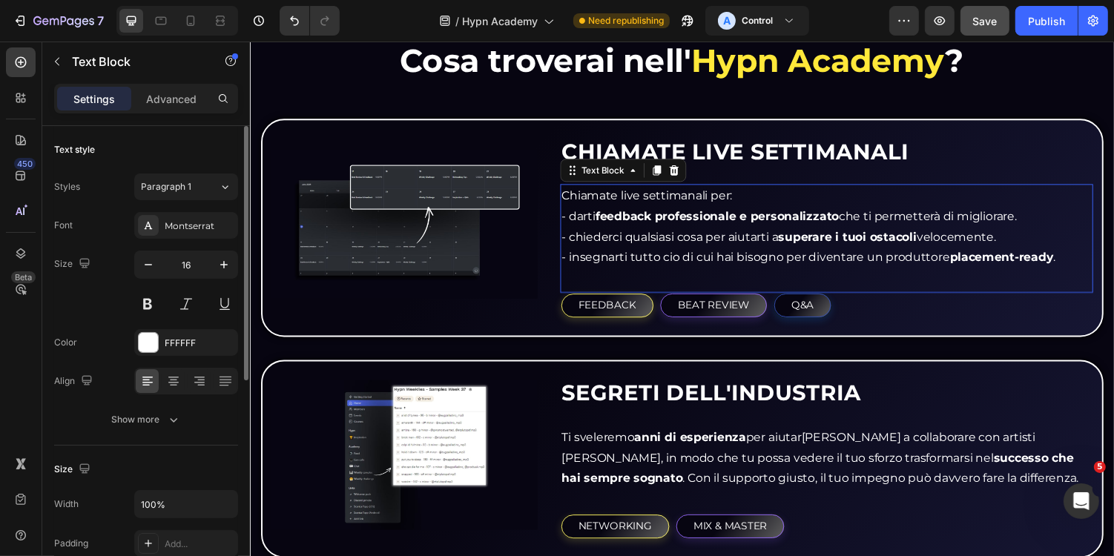
click at [750, 196] on p "Chiamate live settimanali per:" at bounding box center [843, 200] width 546 height 22
click at [762, 197] on p "Chiamate live settimanali per:" at bounding box center [843, 200] width 546 height 22
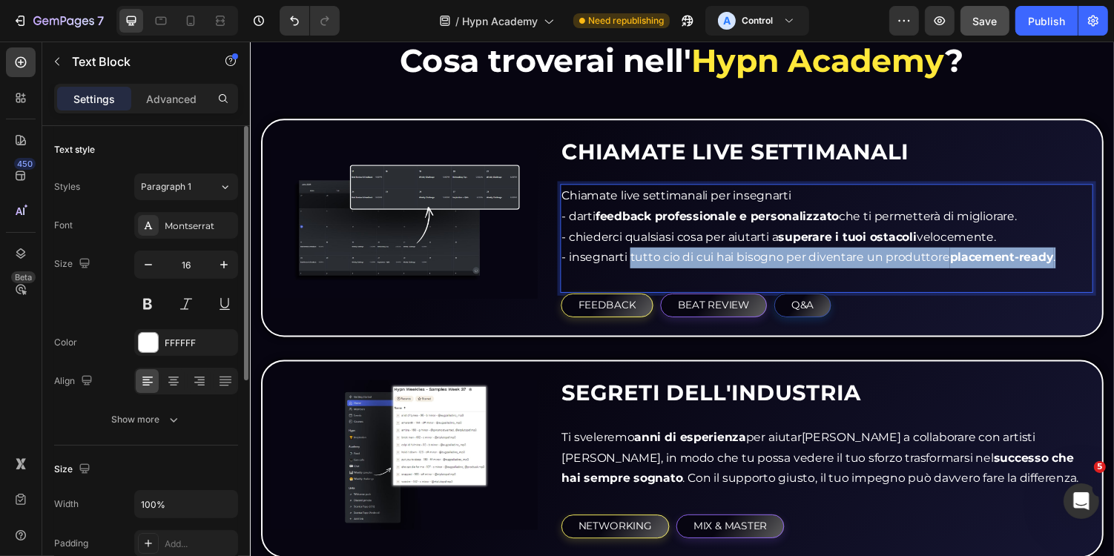
drag, startPoint x: 642, startPoint y: 264, endPoint x: 1084, endPoint y: 268, distance: 442.1
click at [1084, 268] on p "- insegnarti tutto cio di cui hai bisogno per diventare un produttore placement…" at bounding box center [843, 264] width 546 height 22
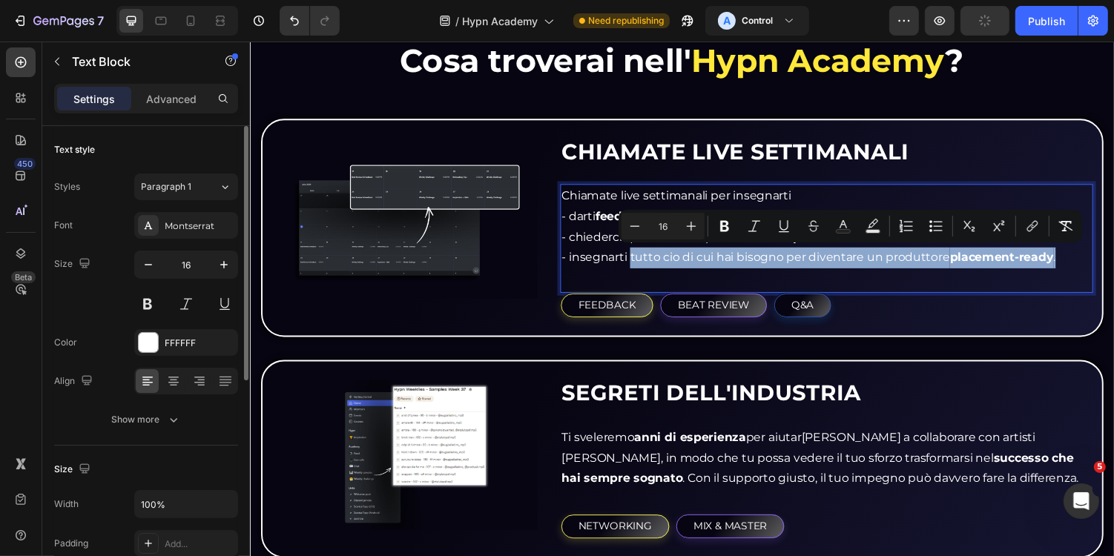
copy p "tutto cio di cui hai bisogno per diventare un produttore placement-ready ."
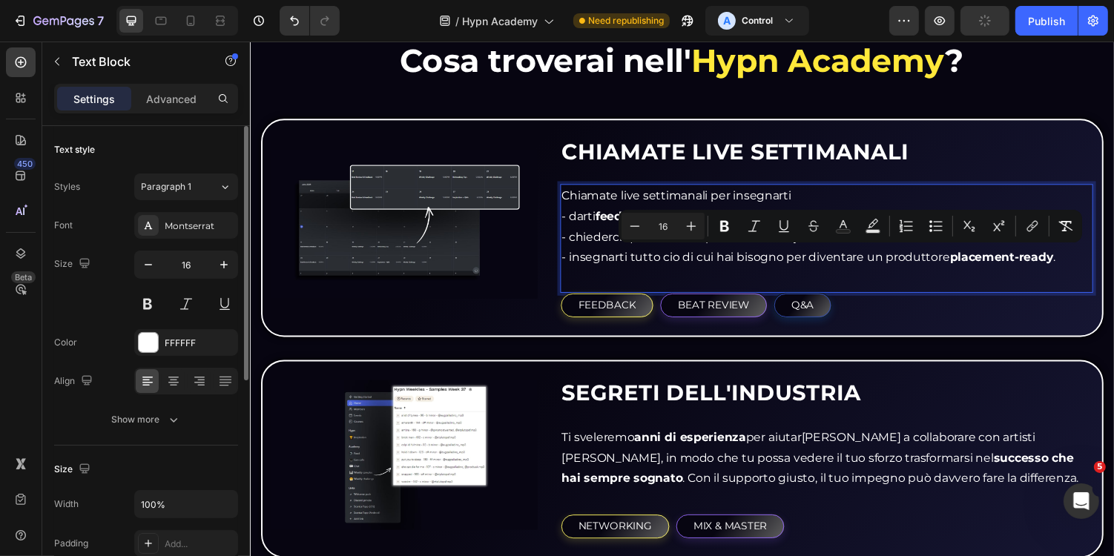
click at [912, 194] on p "Chiamate live settimanali per insegnarti" at bounding box center [843, 200] width 546 height 22
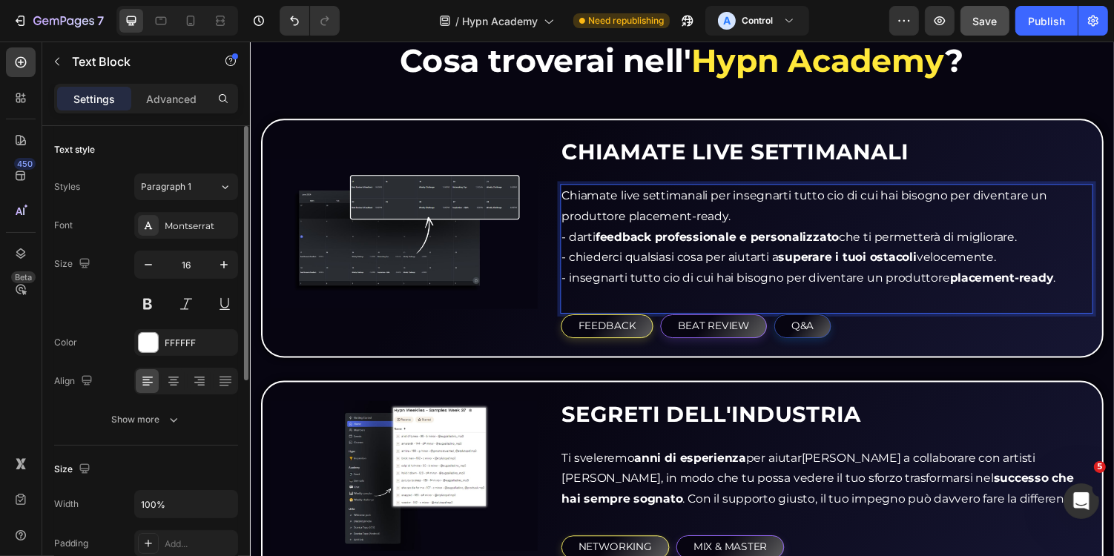
click at [633, 286] on p "- insegnarti tutto cio di cui hai bisogno per diventare un produttore placement…" at bounding box center [843, 285] width 546 height 22
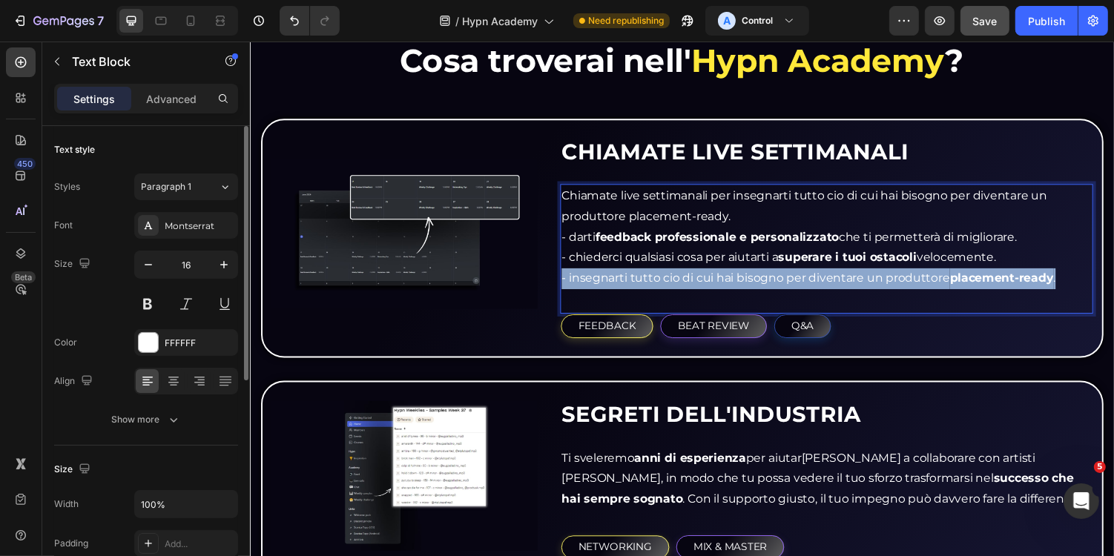
click at [633, 286] on p "- insegnarti tutto cio di cui hai bisogno per diventare un produttore placement…" at bounding box center [843, 285] width 546 height 22
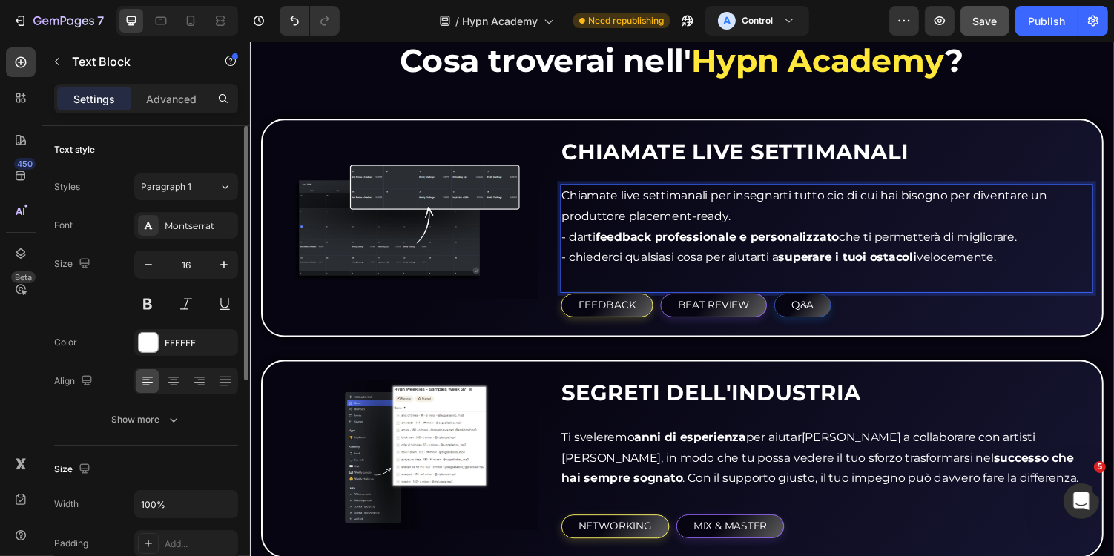
click at [762, 220] on p "Chiamate live settimanali per insegnarti tutto cio di cui hai bisogno per diven…" at bounding box center [843, 210] width 546 height 43
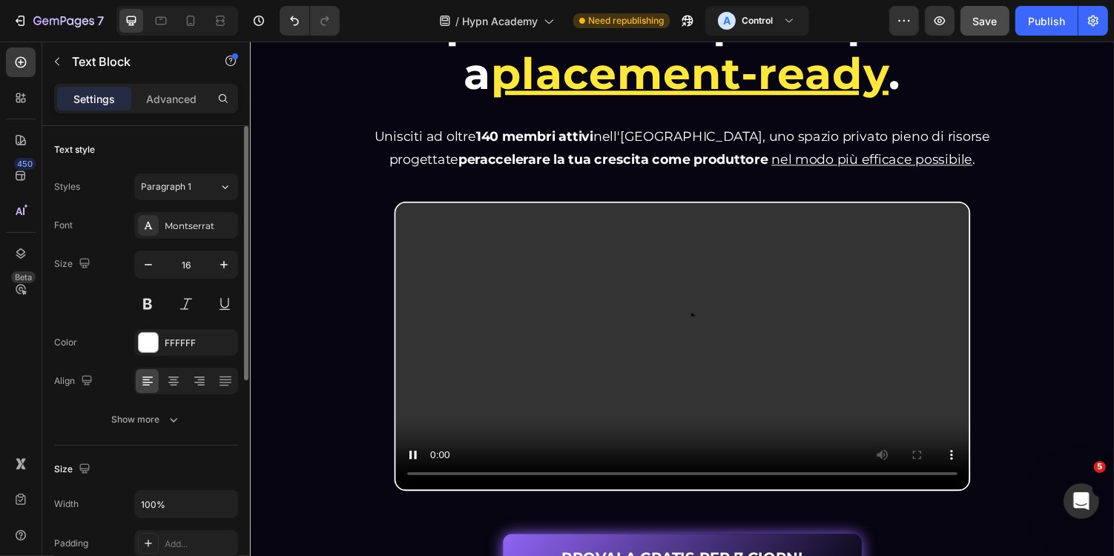
scroll to position [154, 0]
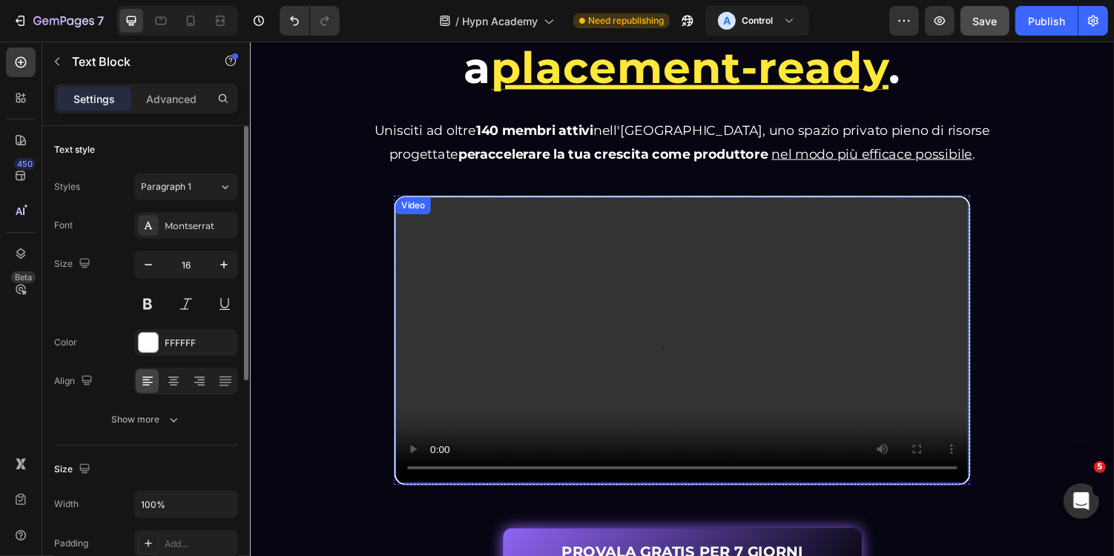
click at [713, 326] on video at bounding box center [694, 348] width 590 height 295
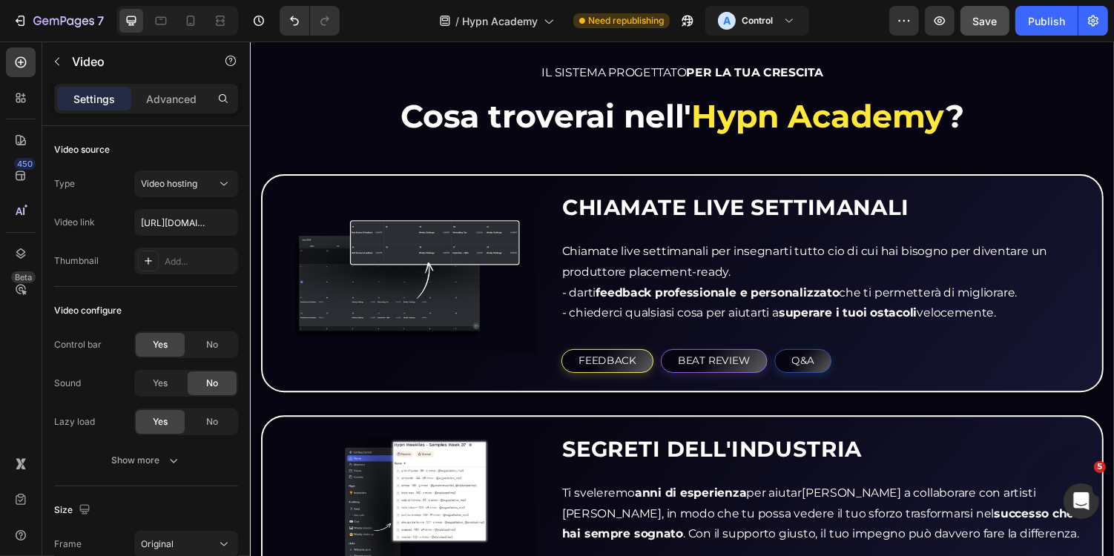
scroll to position [1459, 0]
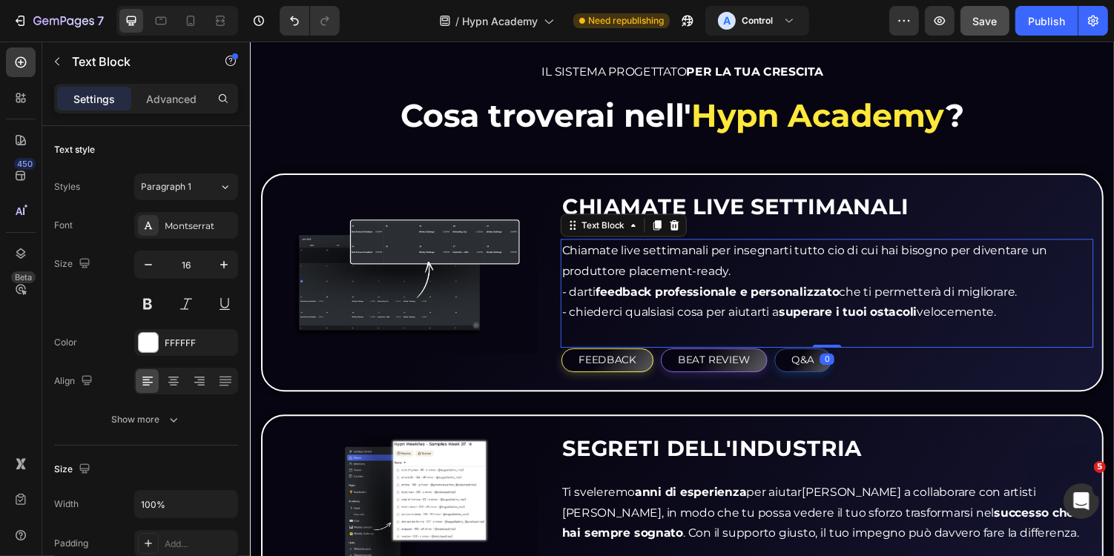
click at [768, 266] on p "Chiamate live settimanali per insegnarti tutto cio di cui hai bisogno per diven…" at bounding box center [843, 267] width 546 height 43
click at [727, 258] on p "Chiamate live settimanali per insegnarti tutto cio di cui hai bisogno per diven…" at bounding box center [843, 267] width 546 height 43
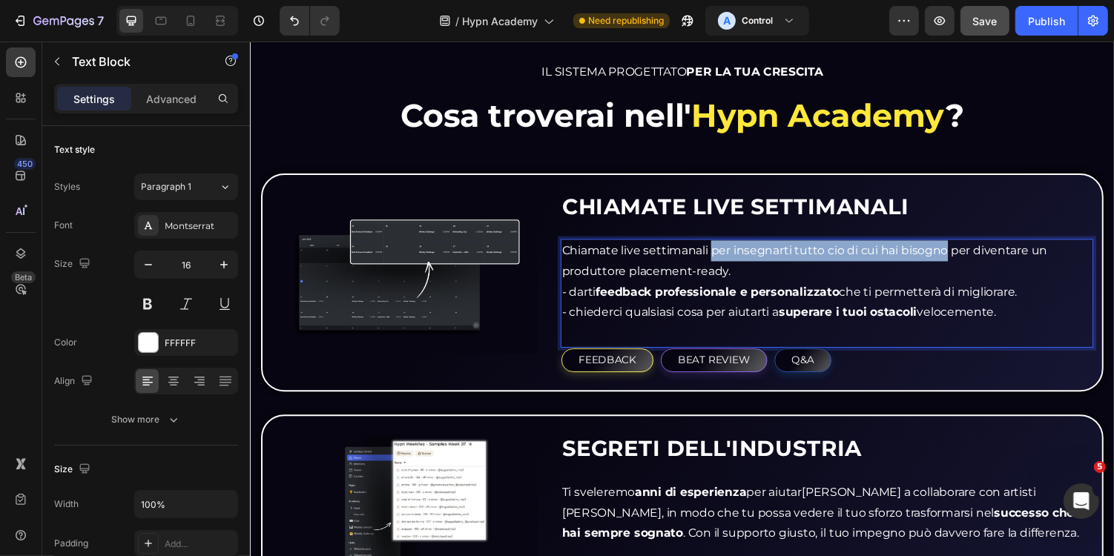
click at [966, 257] on p "Chiamate live settimanali per insegnarti tutto cio di cui hai bisogno per diven…" at bounding box center [843, 267] width 546 height 43
drag, startPoint x: 639, startPoint y: 280, endPoint x: 763, endPoint y: 268, distance: 125.3
click at [763, 268] on p "Chiamate live settimanali per insegnarti tutto cio di cui hai bisogno per diven…" at bounding box center [843, 267] width 546 height 43
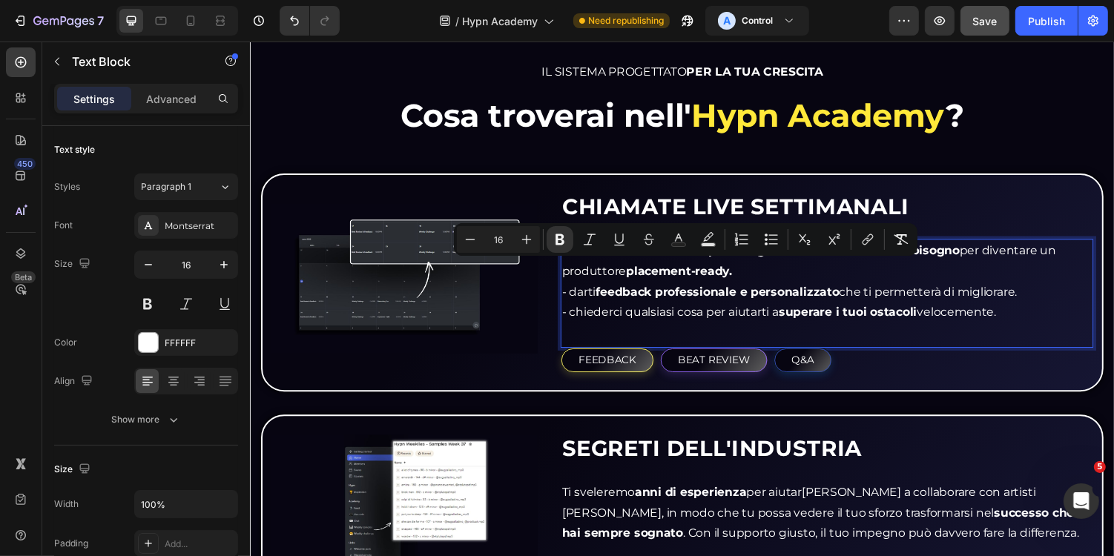
click at [783, 274] on p "Chiamate live settimanali per insegnarti tutto cio di cui hai bisogno per diven…" at bounding box center [843, 267] width 546 height 43
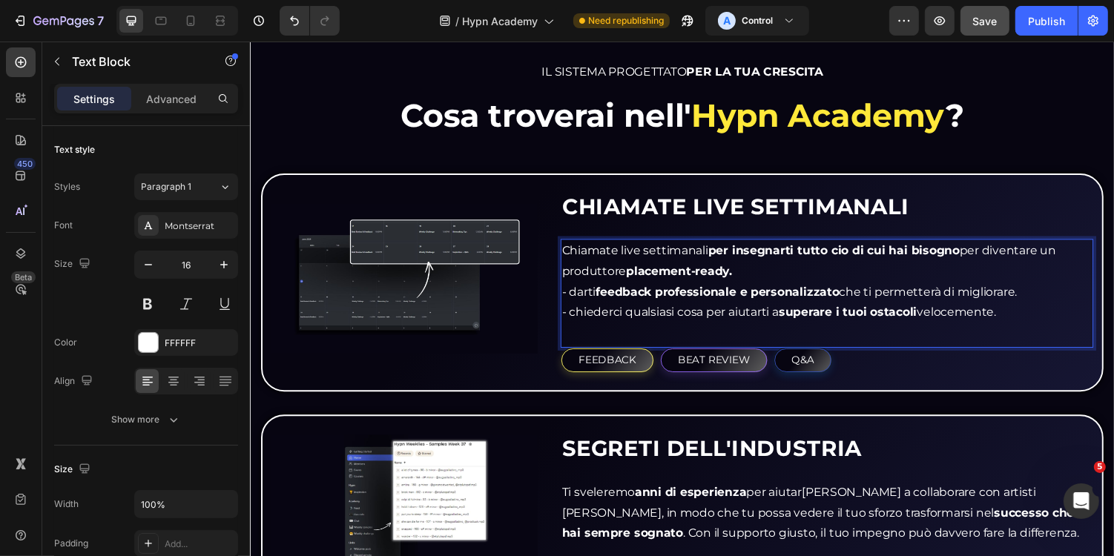
click at [745, 277] on strong "placement-ready." at bounding box center [690, 277] width 109 height 14
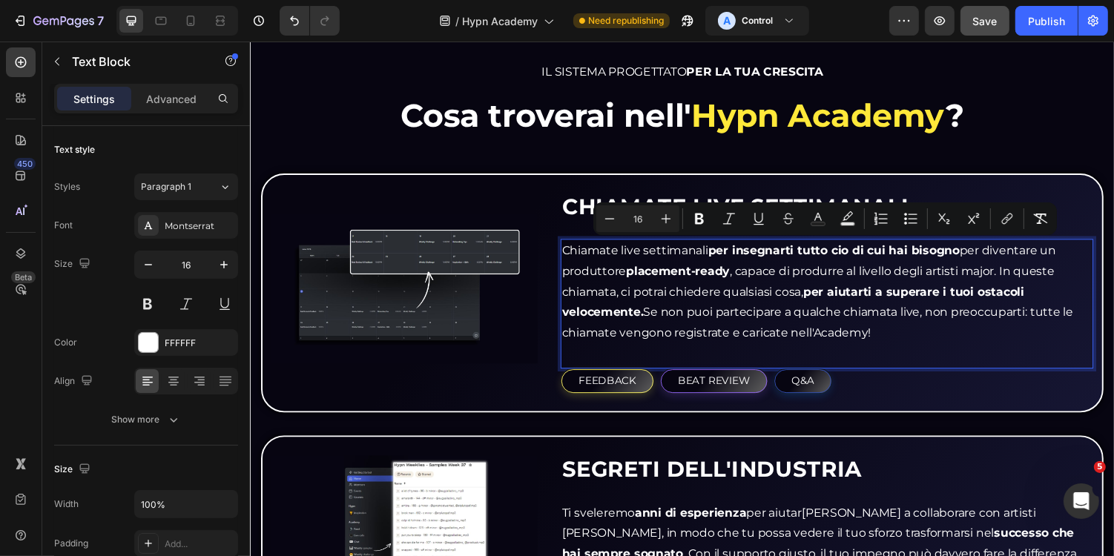
click at [1010, 306] on p "Chiamate live settimanali per insegnarti tutto cio di cui hai bisogno per diven…" at bounding box center [843, 299] width 546 height 107
copy p "Chiamate live settimanali per insegnarti tutto cio di cui hai bisogno per diven…"
click at [902, 340] on p "Chiamate live settimanali per insegnarti tutto cio di cui hai bisogno per diven…" at bounding box center [843, 299] width 546 height 107
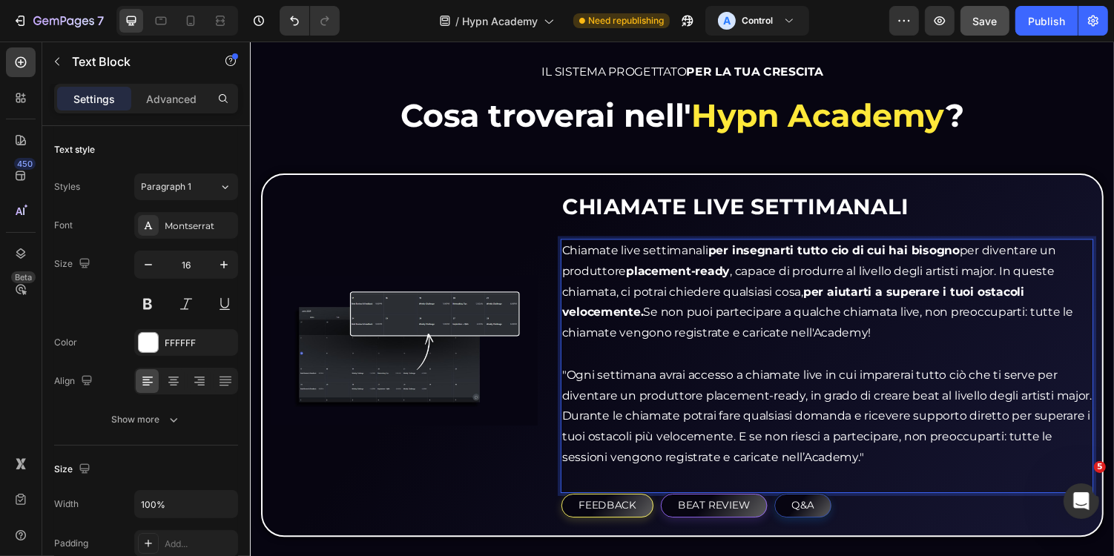
scroll to position [1489, 0]
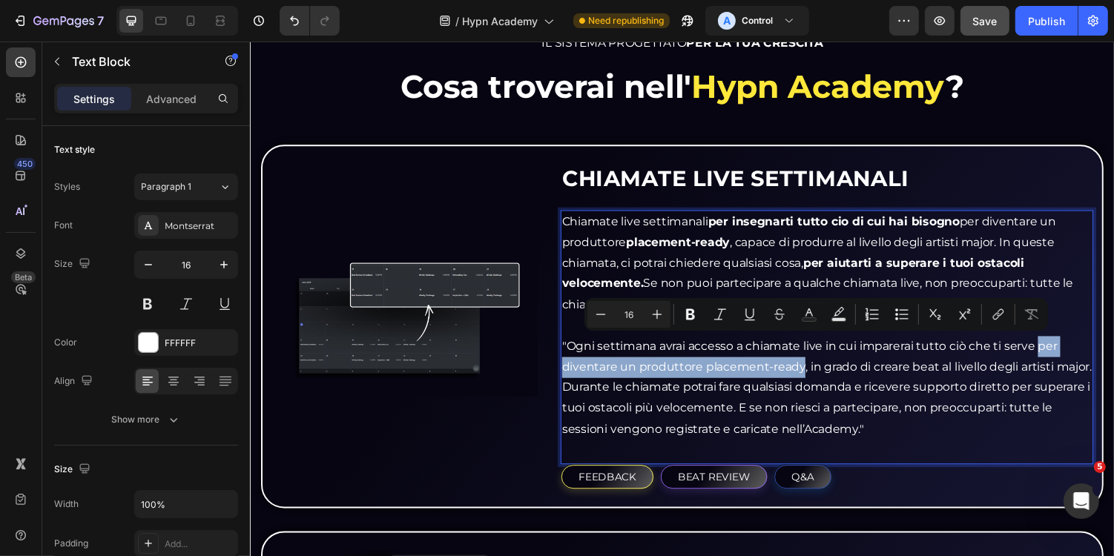
drag, startPoint x: 1062, startPoint y: 353, endPoint x: 817, endPoint y: 379, distance: 246.2
click at [817, 379] on p ""Ogni settimana avrai accesso a chiamate live in cui imparerai tutto ciò che ti…" at bounding box center [843, 397] width 546 height 107
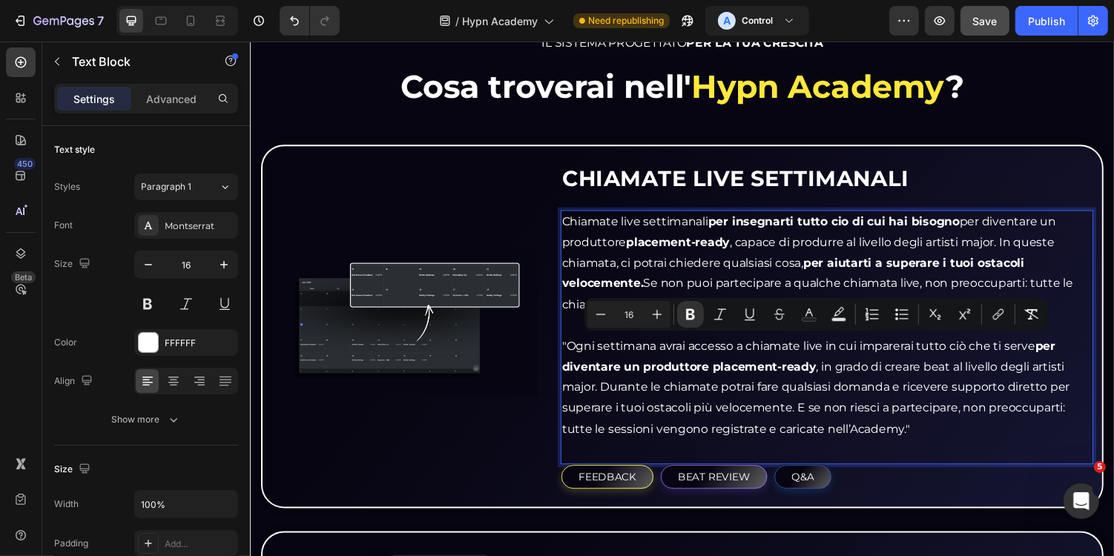
click at [868, 392] on p ""Ogni settimana avrai accesso a chiamate live in cui imparerai tutto ciò che ti…" at bounding box center [843, 397] width 546 height 107
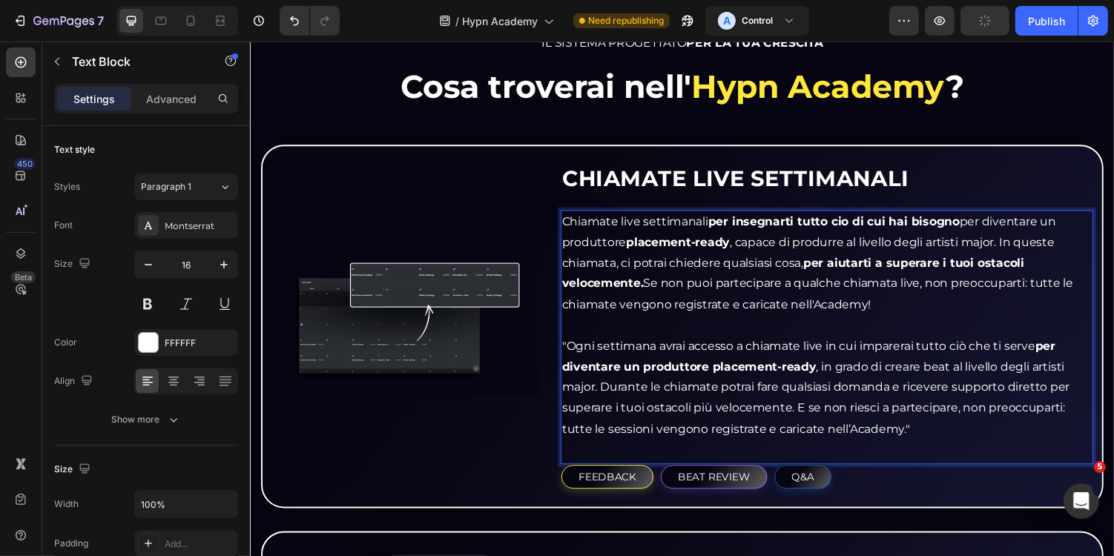
click at [942, 398] on p ""Ogni settimana avrai accesso a chiamate live in cui imparerai tutto ciò che ti…" at bounding box center [843, 397] width 546 height 107
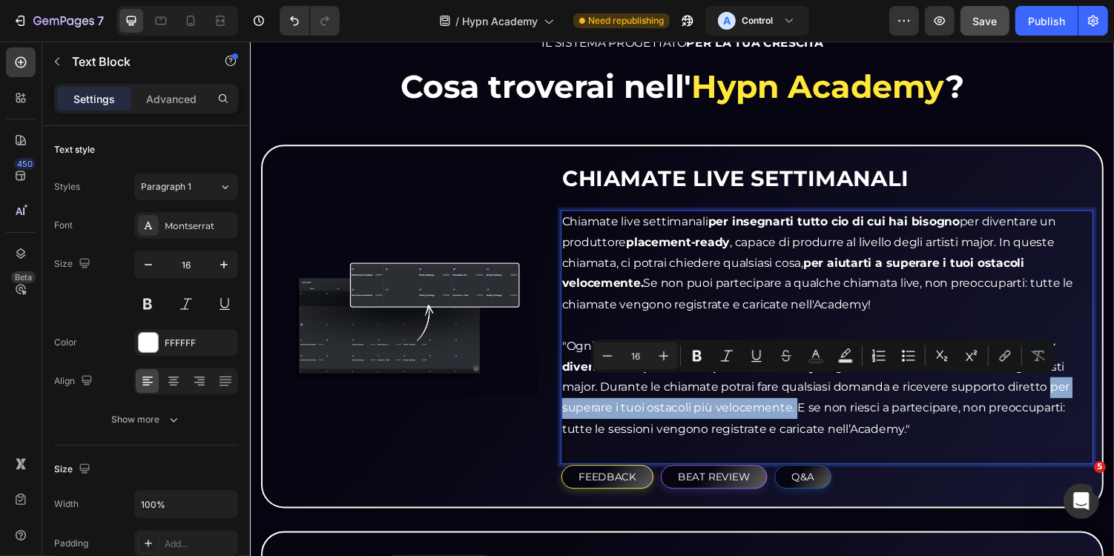
drag, startPoint x: 1078, startPoint y: 395, endPoint x: 813, endPoint y: 419, distance: 265.9
click at [811, 419] on p ""Ogni settimana avrai accesso a chiamate live in cui imparerai tutto ciò che ti…" at bounding box center [843, 397] width 546 height 107
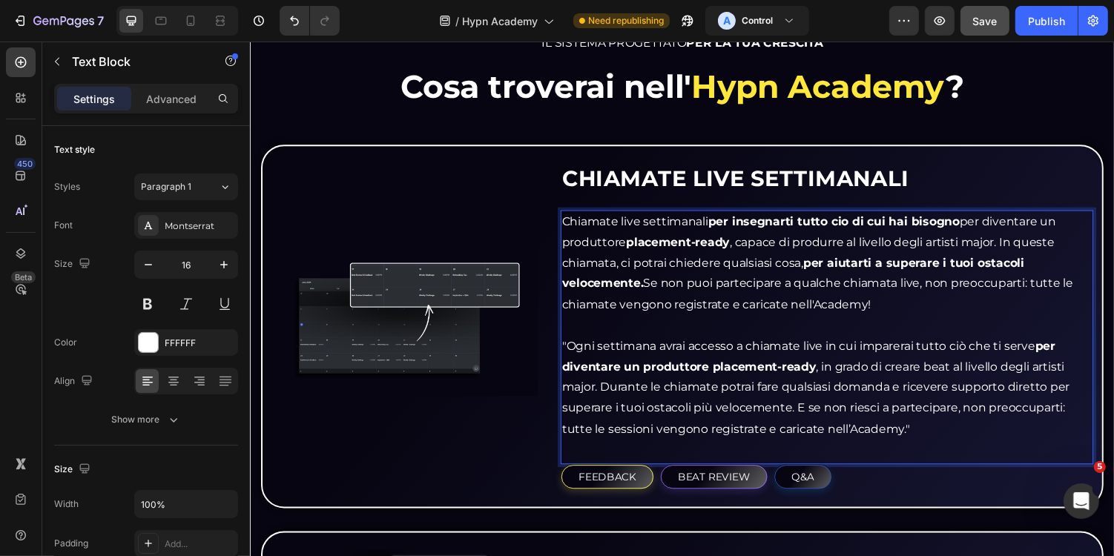
click at [809, 421] on p ""Ogni settimana avrai accesso a chiamate live in cui imparerai tutto ciò che ti…" at bounding box center [843, 397] width 546 height 107
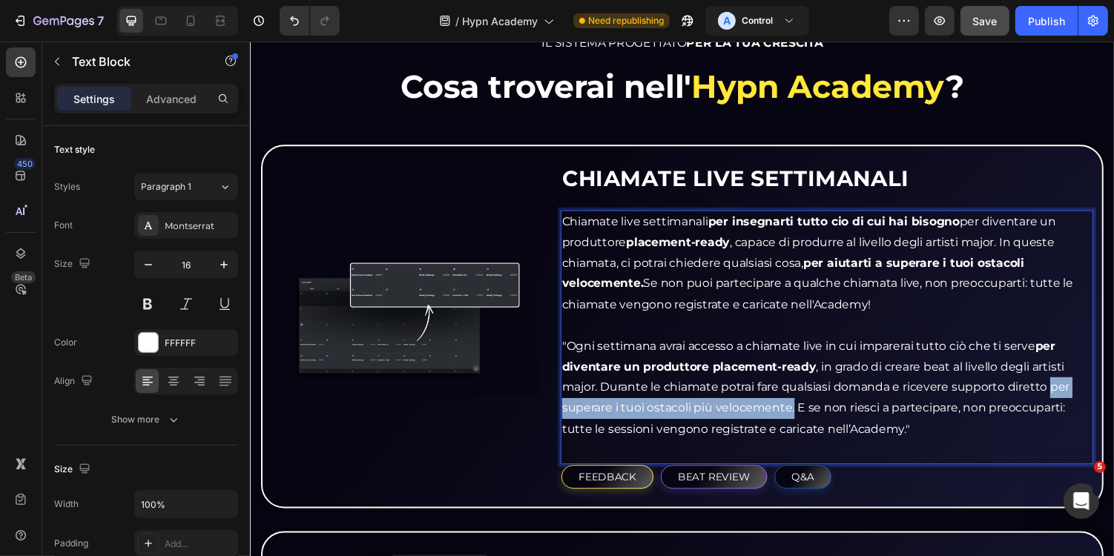
click at [1076, 398] on p ""Ogni settimana avrai accesso a chiamate live in cui imparerai tutto ciò che ti…" at bounding box center [843, 397] width 546 height 107
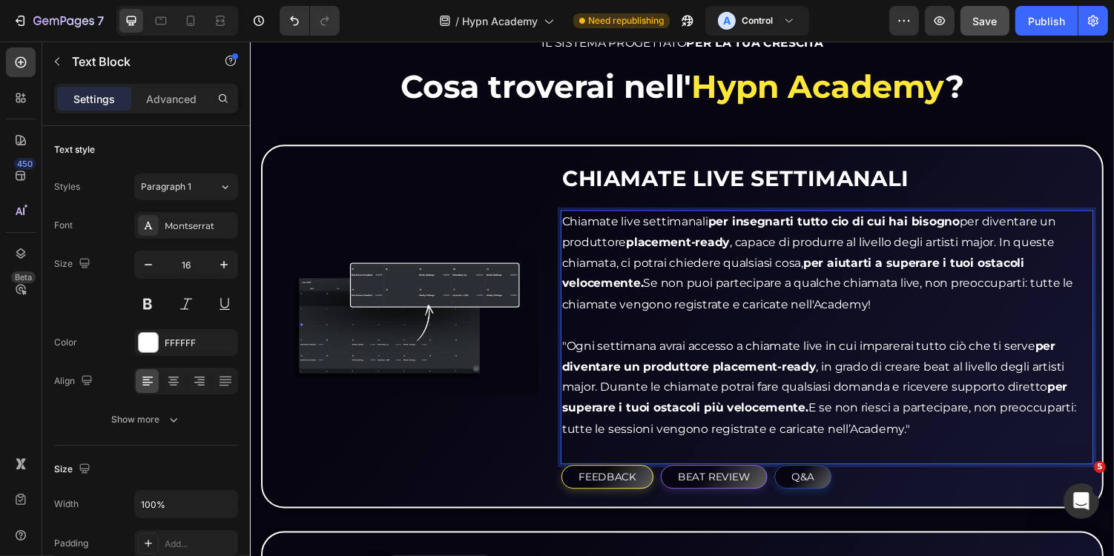
click at [959, 422] on p ""Ogni settimana avrai accesso a chiamate live in cui imparerai tutto ciò che ti…" at bounding box center [843, 397] width 546 height 107
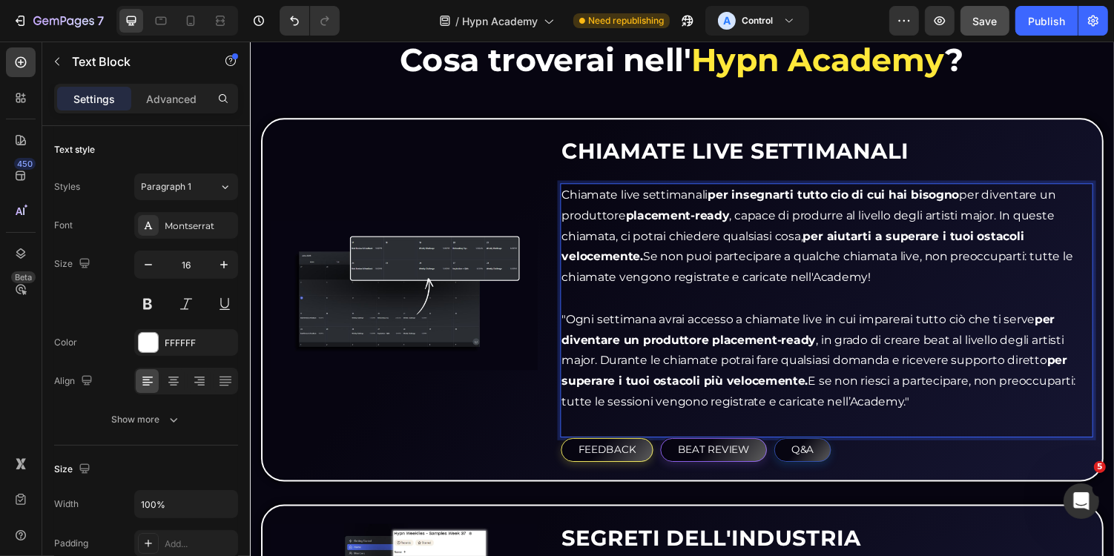
click at [939, 410] on p ""Ogni settimana avrai accesso a chiamate live in cui imparerai tutto ciò che ti…" at bounding box center [843, 370] width 546 height 107
click at [577, 322] on p ""Ogni settimana avrai accesso a chiamate live in cui imparerai tutto ciò che ti…" at bounding box center [843, 370] width 546 height 107
click at [585, 311] on p "Rich Text Editor. Editing area: main" at bounding box center [843, 306] width 546 height 22
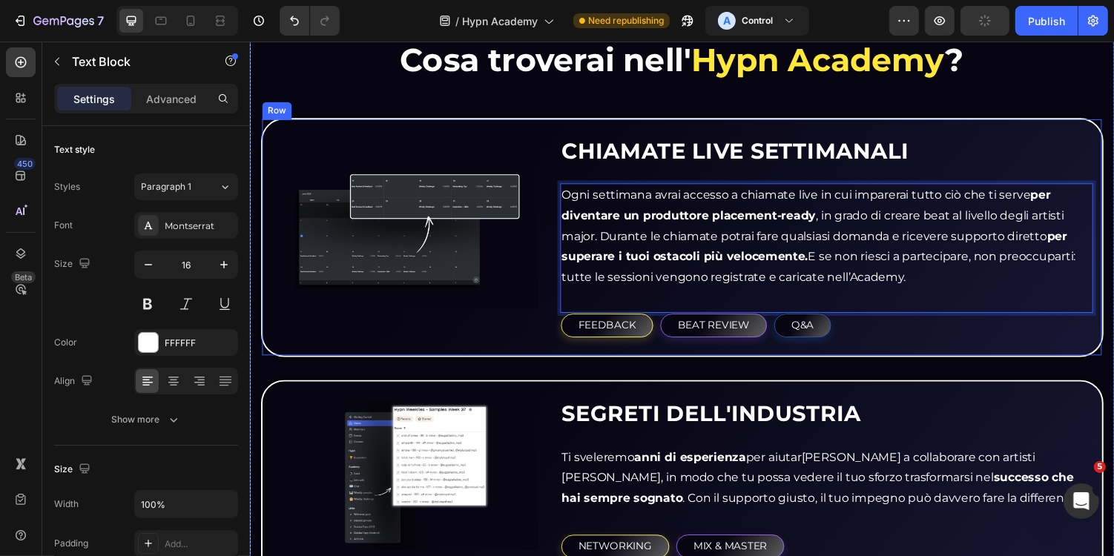
click at [900, 359] on div "Image CHIAMATE LIVE SETTIMANALI Heading Ogni settimana avrai accesso a chiamate…" at bounding box center [694, 242] width 868 height 246
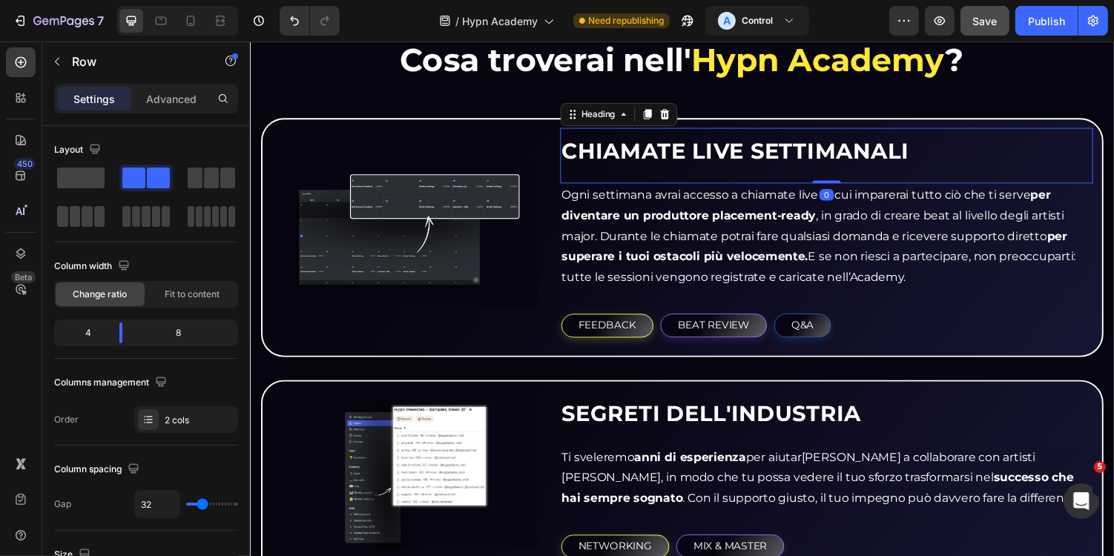
click at [739, 154] on span "CHIAMATE LIVE SETTIMANALI" at bounding box center [749, 153] width 358 height 27
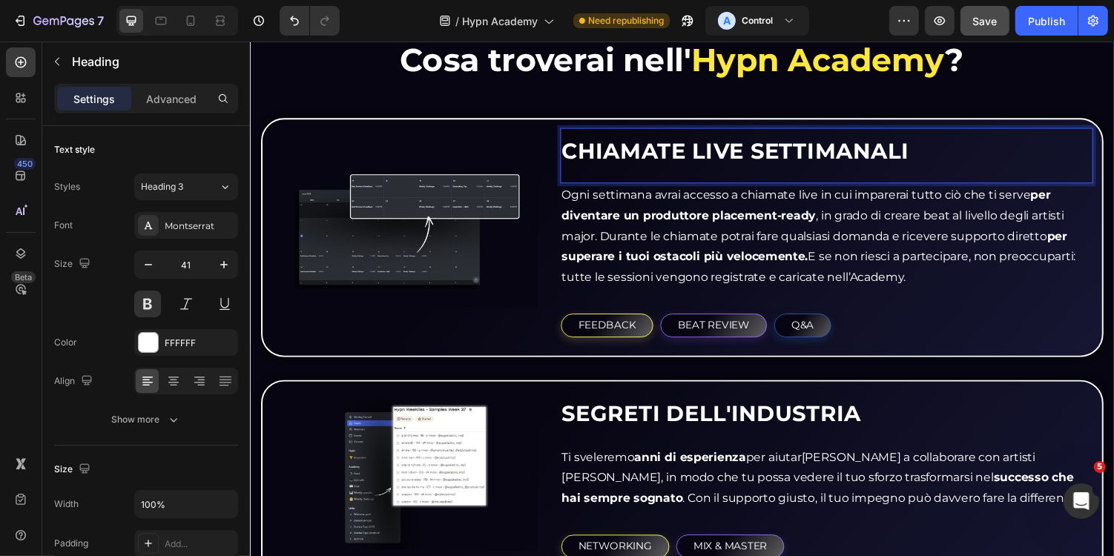
click at [746, 154] on span "CHIAMATE LIVE SETTIMANALI" at bounding box center [749, 153] width 358 height 27
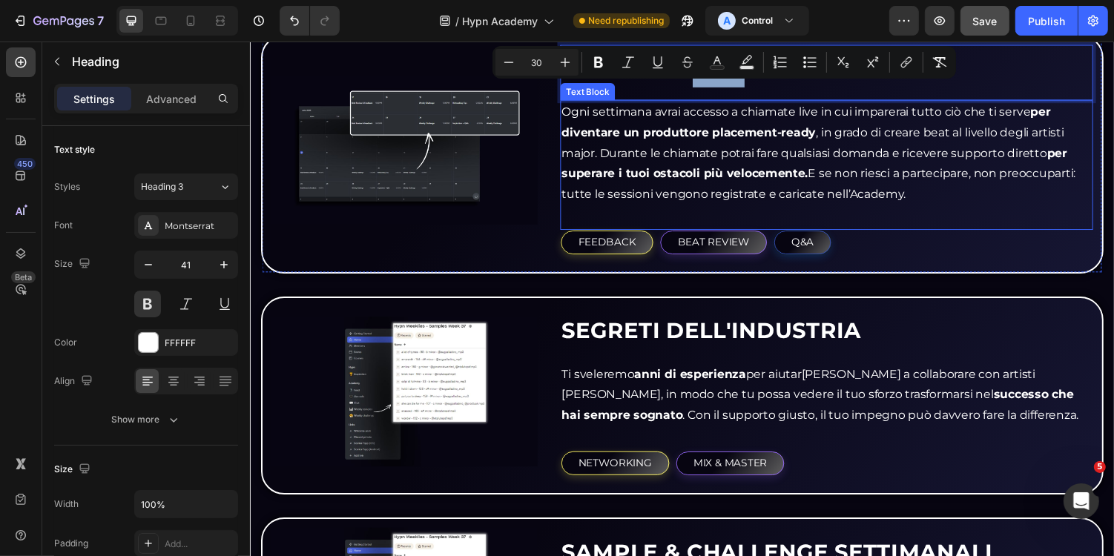
scroll to position [1701, 0]
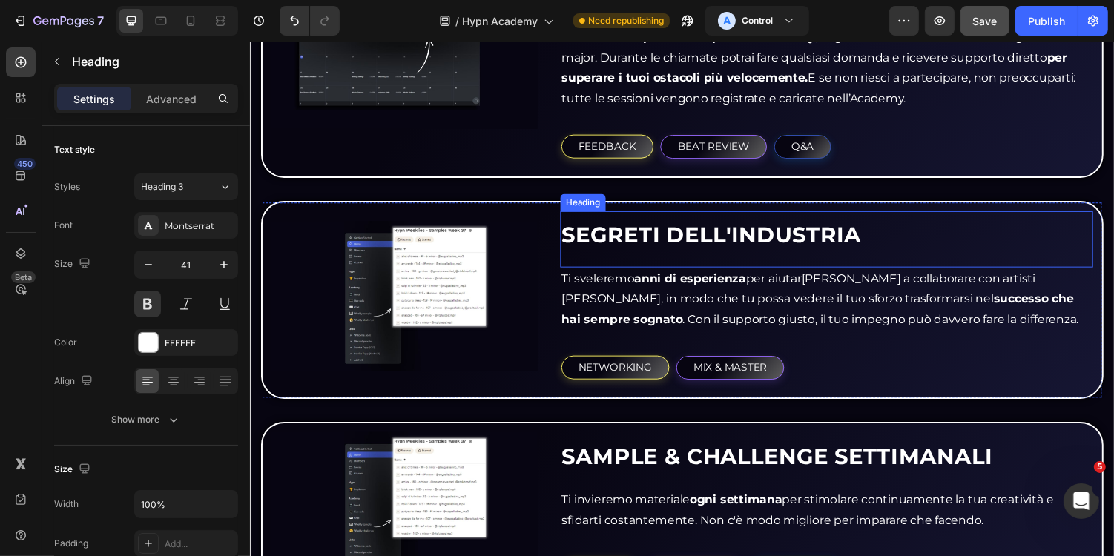
click at [785, 215] on h3 "SEGRETI DELL'INDUSTRIA" at bounding box center [843, 237] width 549 height 45
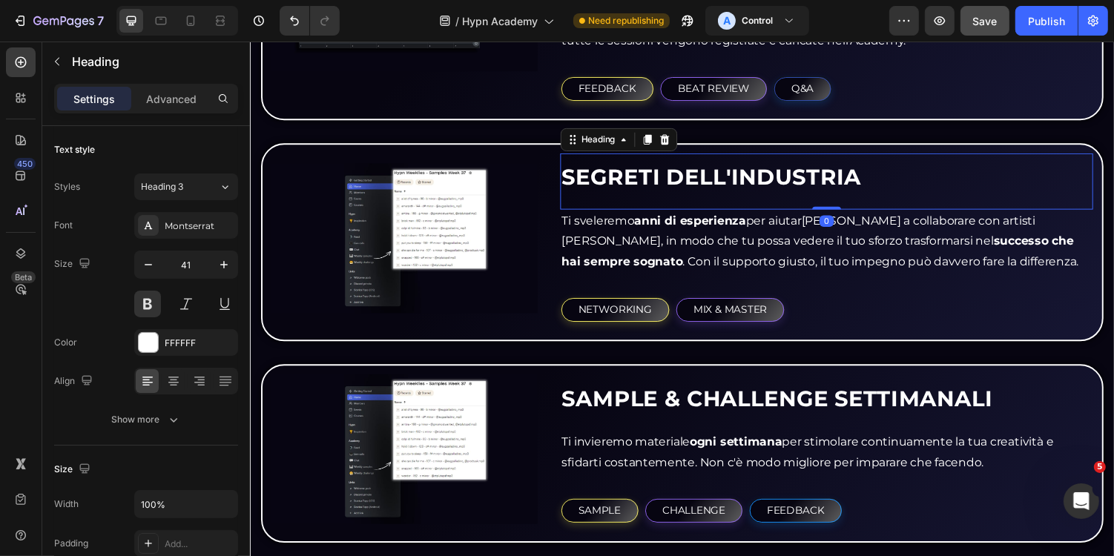
scroll to position [1762, 0]
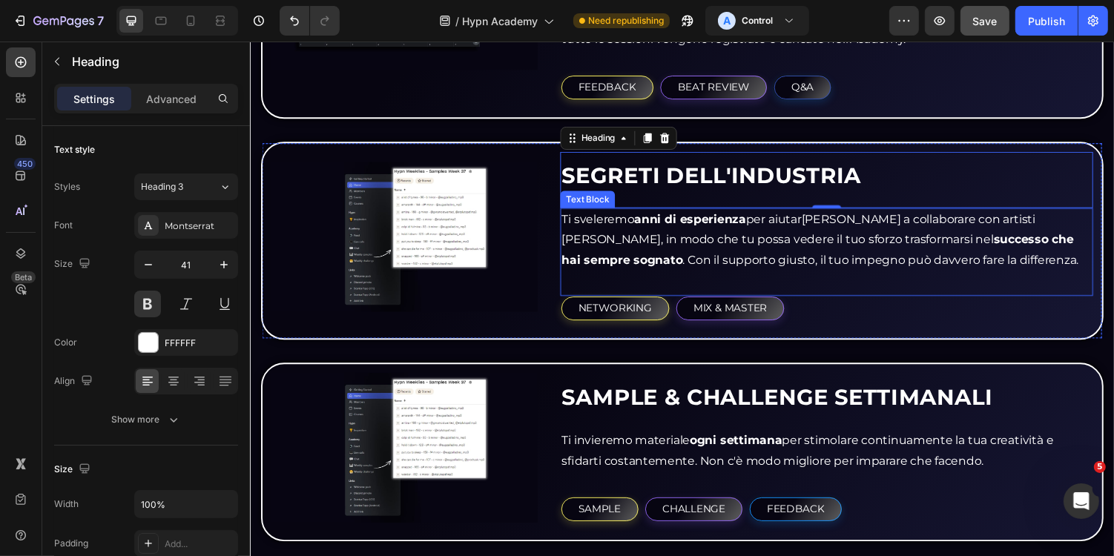
click at [715, 217] on strong "anni di esperienza" at bounding box center [702, 224] width 115 height 14
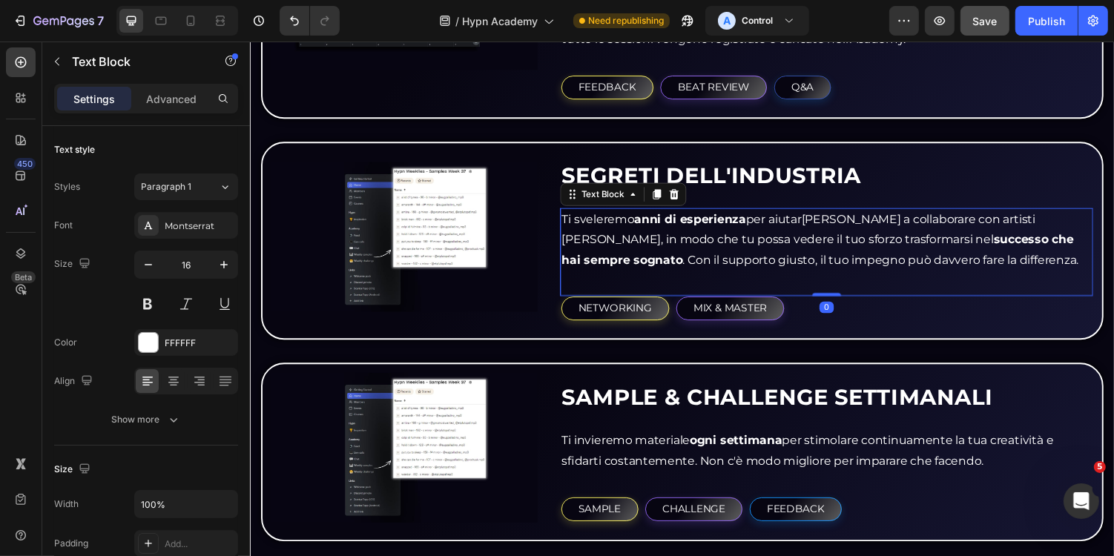
click at [666, 224] on strong "anni di esperienza" at bounding box center [702, 224] width 115 height 14
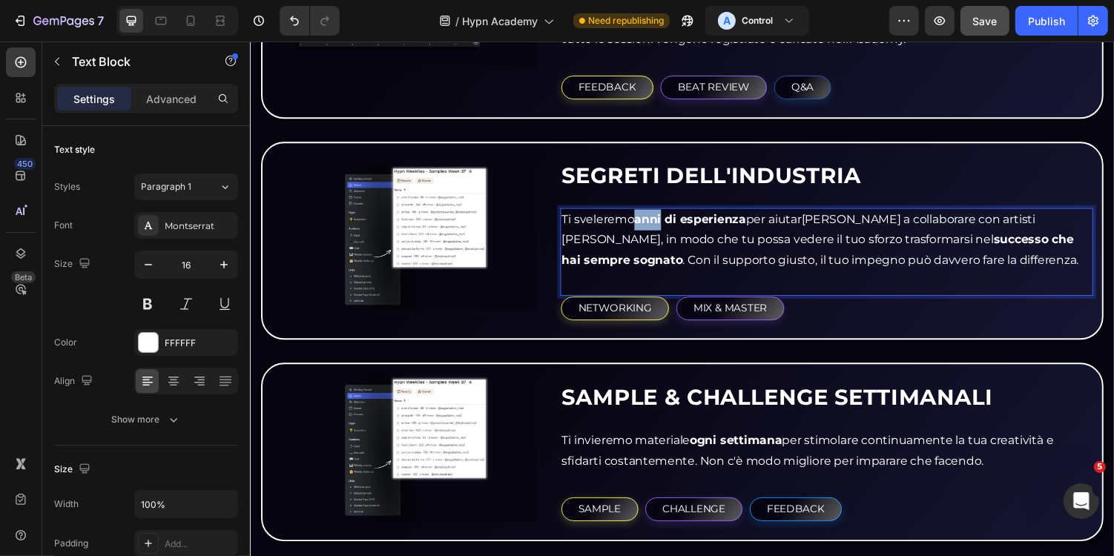
click at [666, 224] on strong "anni di esperienza" at bounding box center [702, 224] width 115 height 14
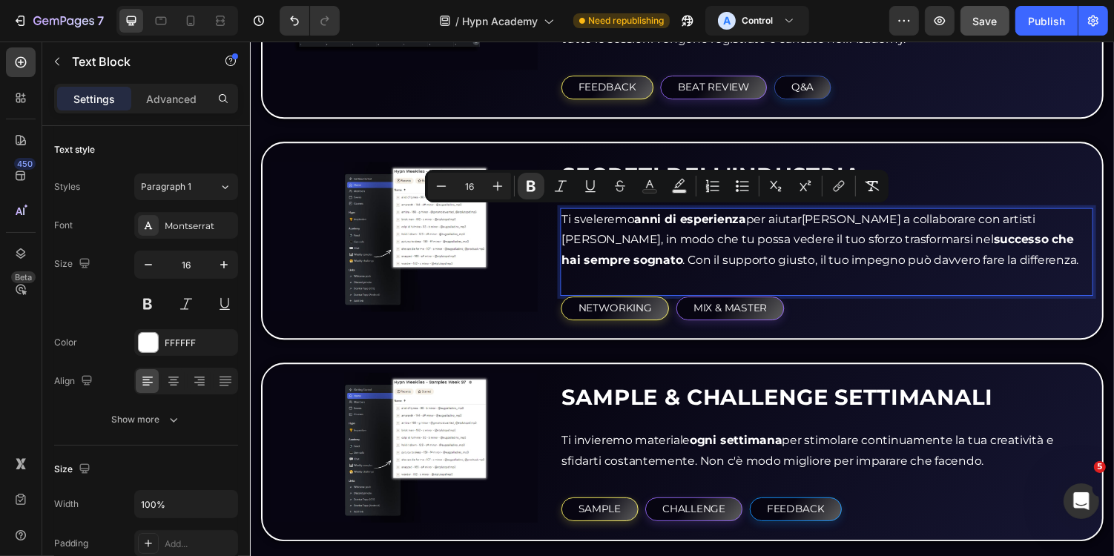
click at [753, 248] on p "Ti sveleremo anni di esperienza per aiutarti a collaborare con artisti major, i…" at bounding box center [843, 246] width 546 height 64
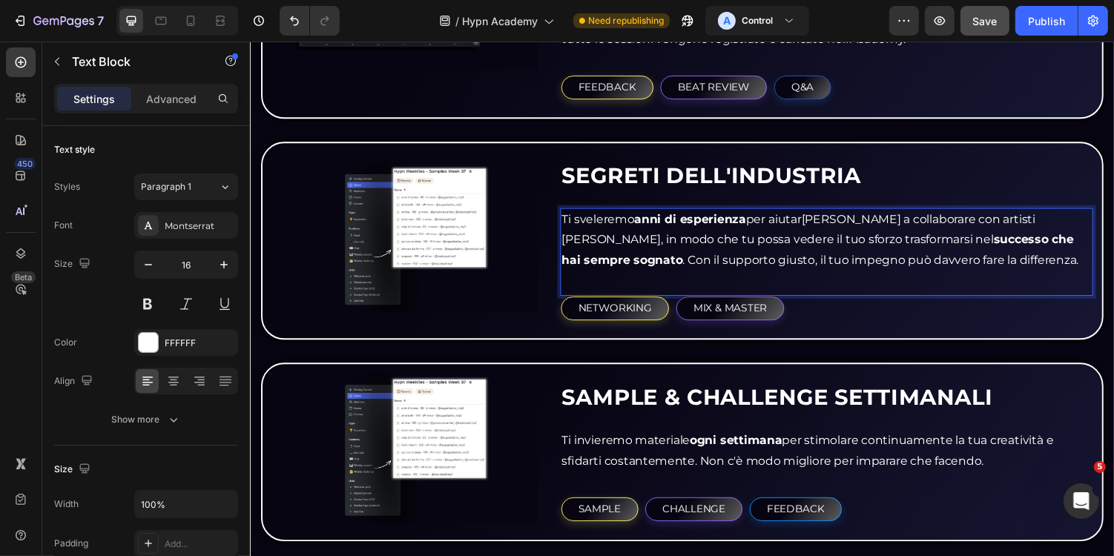
click at [770, 240] on p "Ti sveleremo anni di esperienza per aiutarti a collaborare con artisti major, i…" at bounding box center [843, 246] width 546 height 64
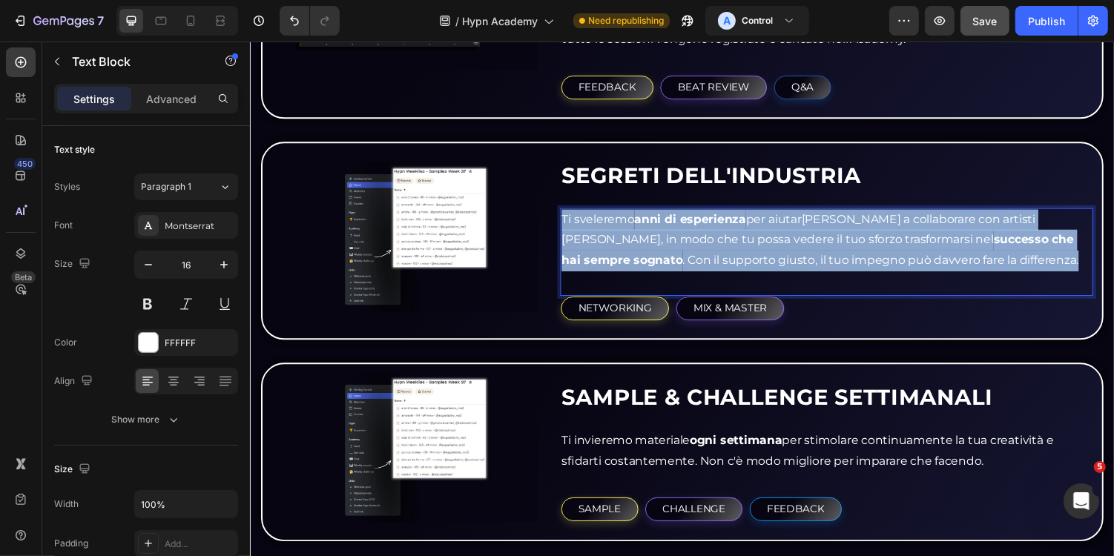
click at [770, 240] on p "Ti sveleremo anni di esperienza per aiutarti a collaborare con artisti major, i…" at bounding box center [843, 246] width 546 height 64
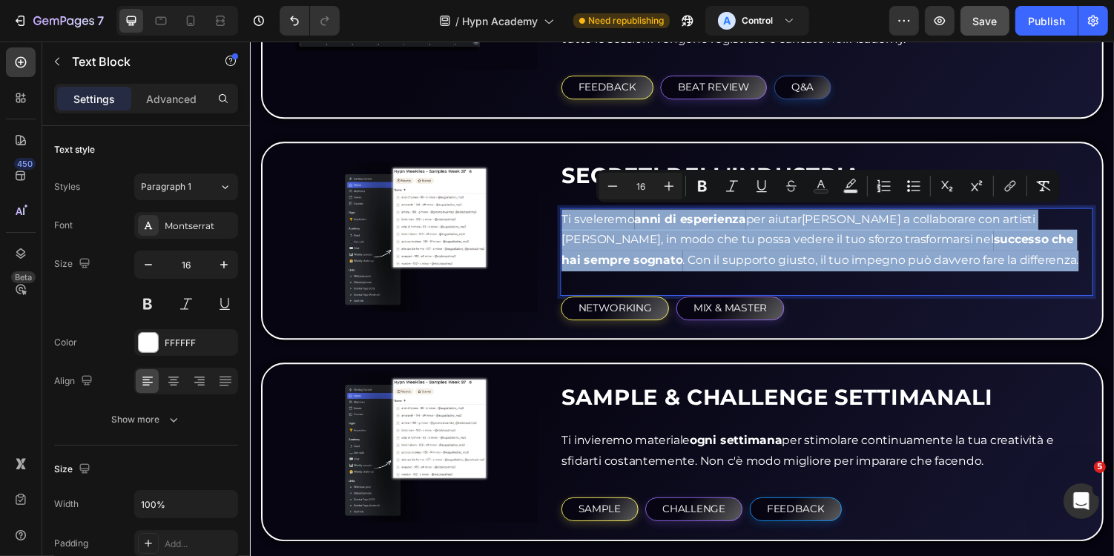
copy p "Ti sveleremo anni di esperienza per aiutarti a collaborare con artisti major, i…"
click at [945, 263] on p "Ti sveleremo anni di esperienza per aiutarti a collaborare con artisti major, i…" at bounding box center [843, 246] width 546 height 64
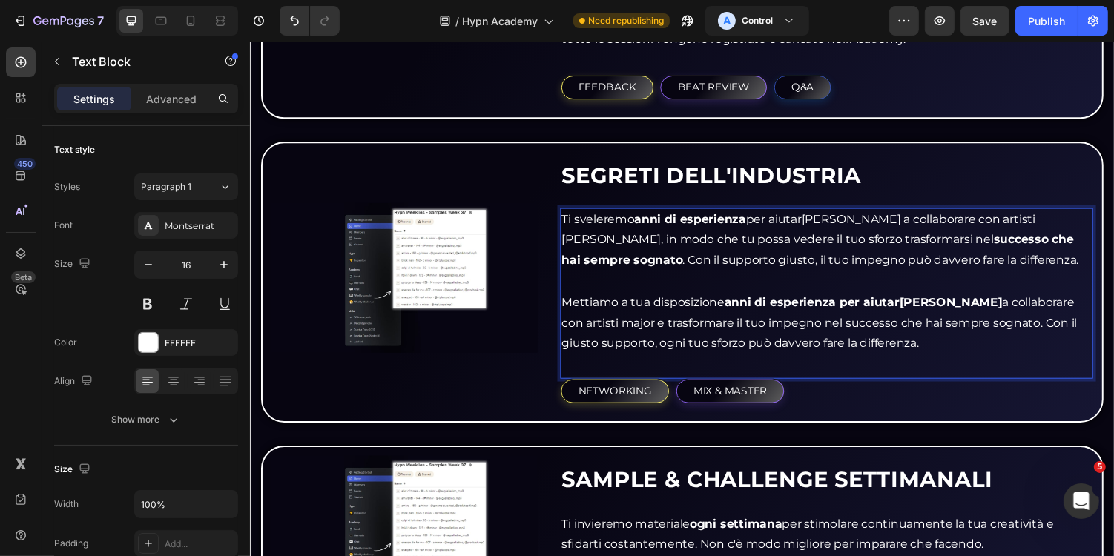
click at [1006, 326] on p "Mettiamo a tua disposizione anni di esperienza per aiutarti a collaborare con a…" at bounding box center [843, 331] width 546 height 64
click at [734, 283] on p "Rich Text Editor. Editing area: main" at bounding box center [843, 288] width 546 height 22
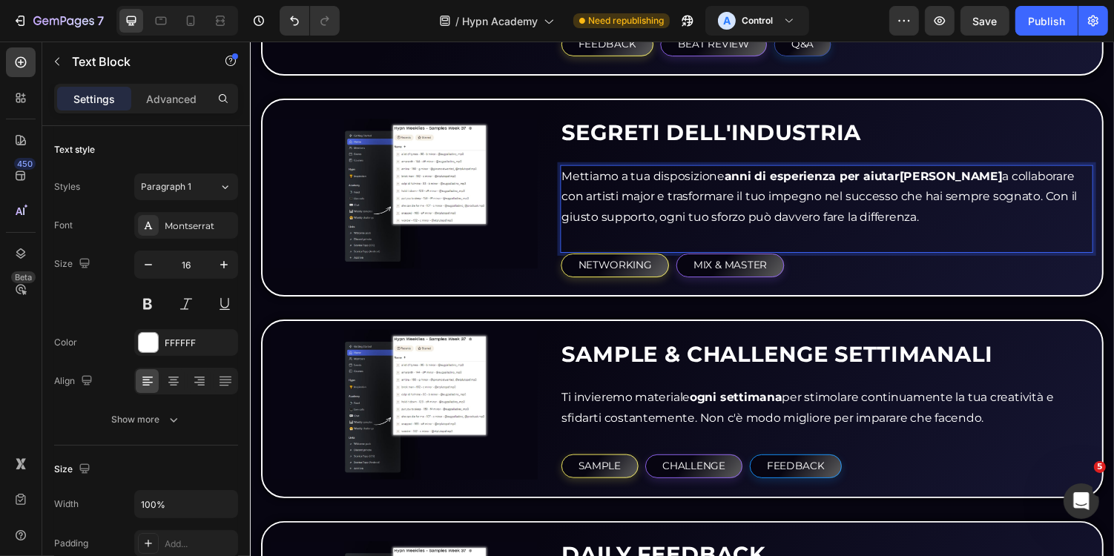
scroll to position [1808, 0]
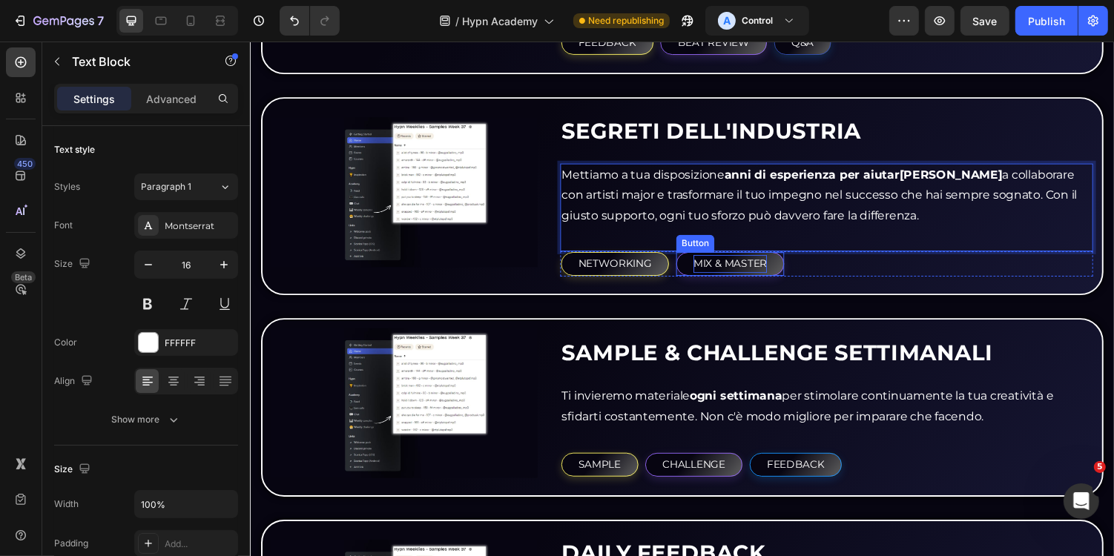
click at [740, 267] on div "MIX & MASTER" at bounding box center [744, 269] width 76 height 19
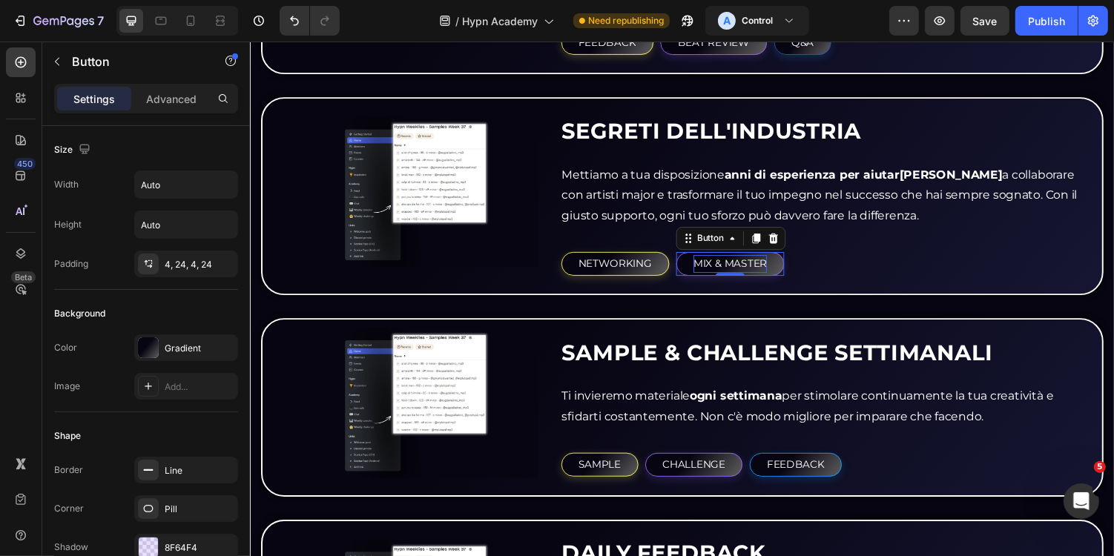
click at [740, 266] on div "MIX & MASTER" at bounding box center [744, 269] width 76 height 19
click at [740, 266] on p "MIX & MASTER" at bounding box center [744, 269] width 76 height 19
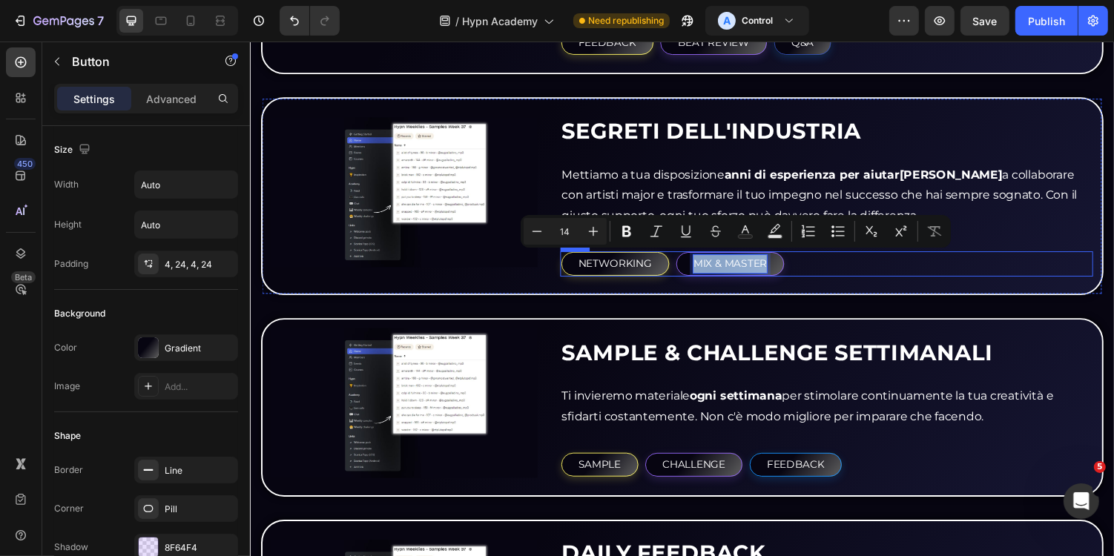
click at [837, 272] on div "NETWORKING Button MIX & MASTER Button 0 Row" at bounding box center [843, 270] width 549 height 26
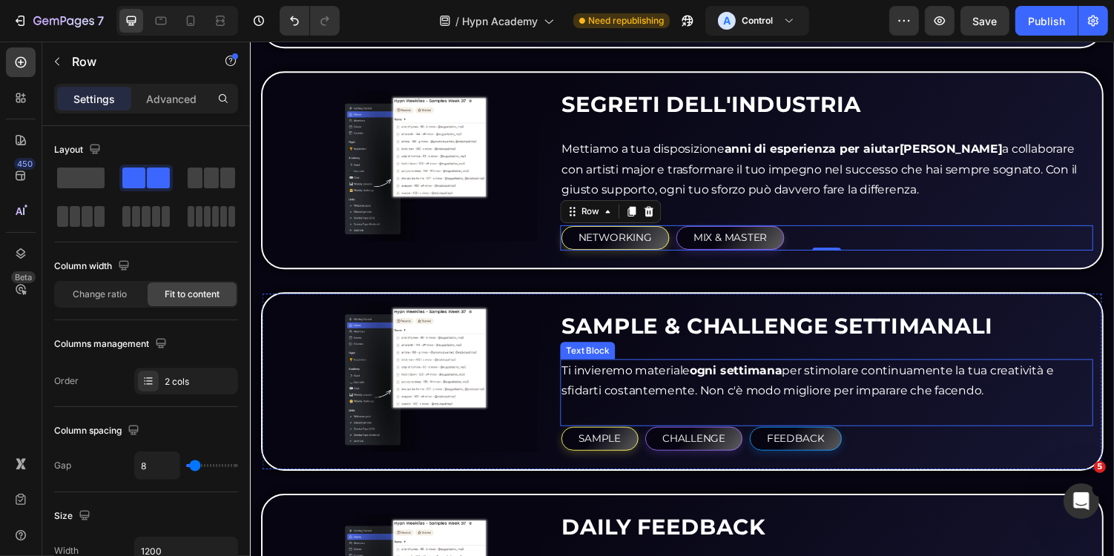
scroll to position [1803, 0]
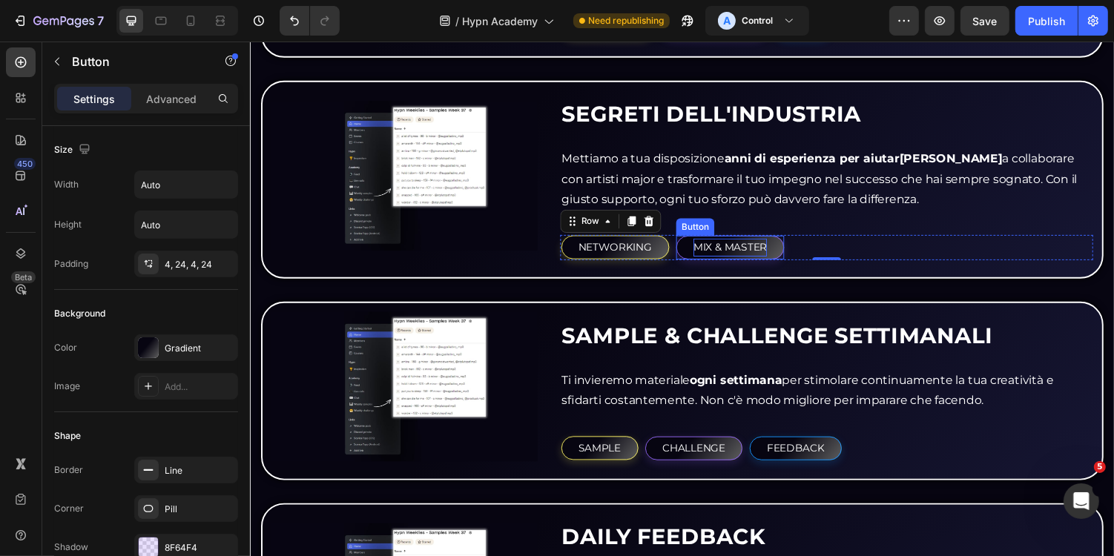
click at [743, 247] on p "MIX & MASTER" at bounding box center [744, 252] width 76 height 19
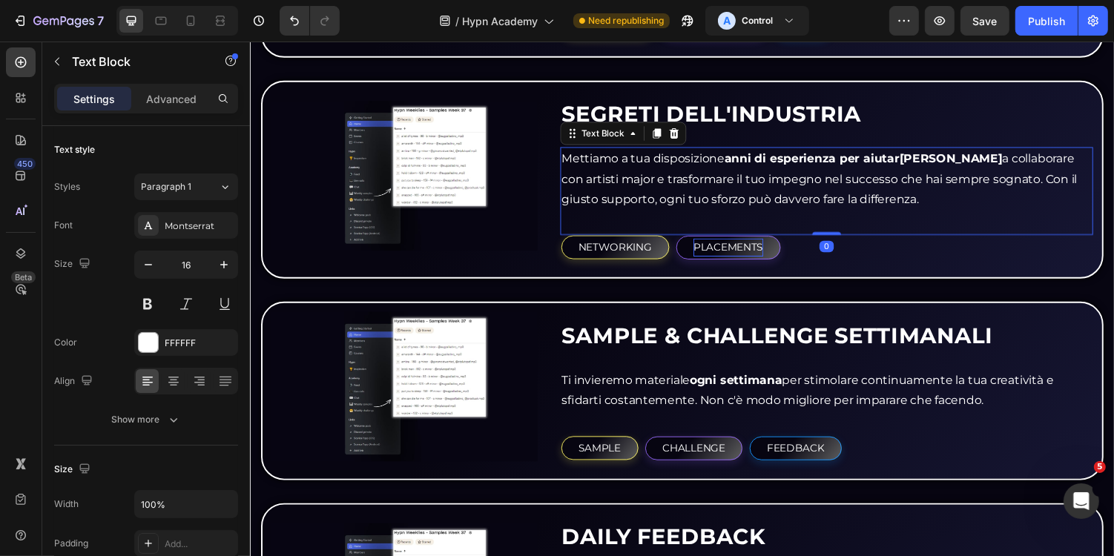
click at [885, 211] on div "Mettiamo a tua disposizione anni di esperienza per aiutarti a collaborare con a…" at bounding box center [843, 182] width 549 height 67
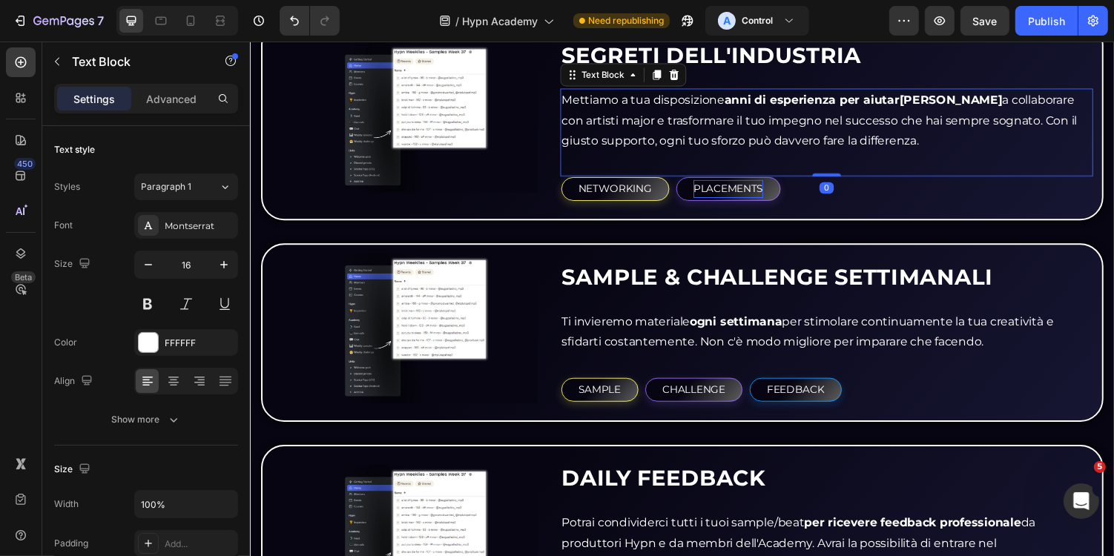
scroll to position [1885, 0]
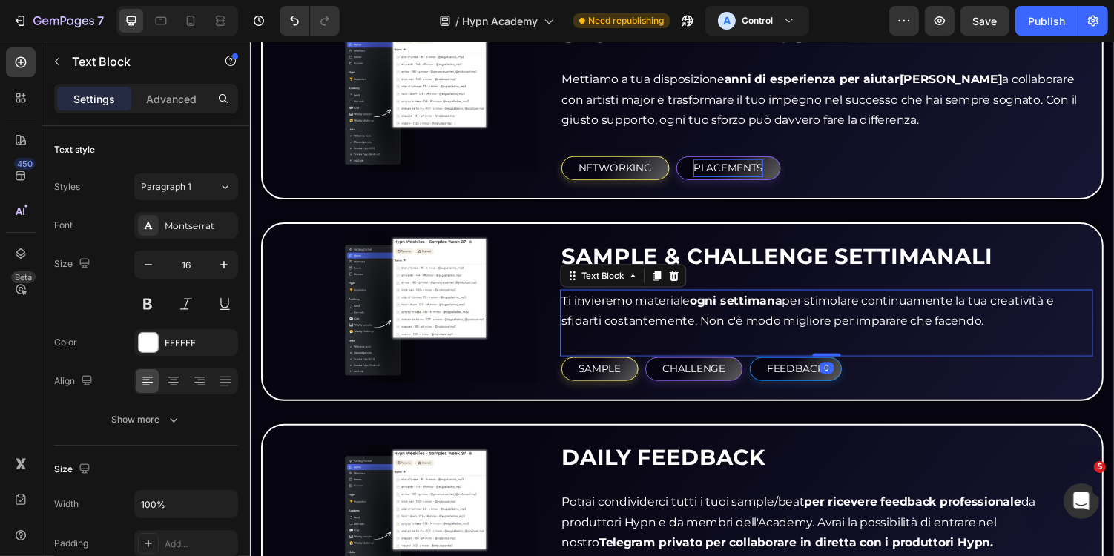
click at [763, 308] on strong "ogni settimana" at bounding box center [749, 307] width 95 height 14
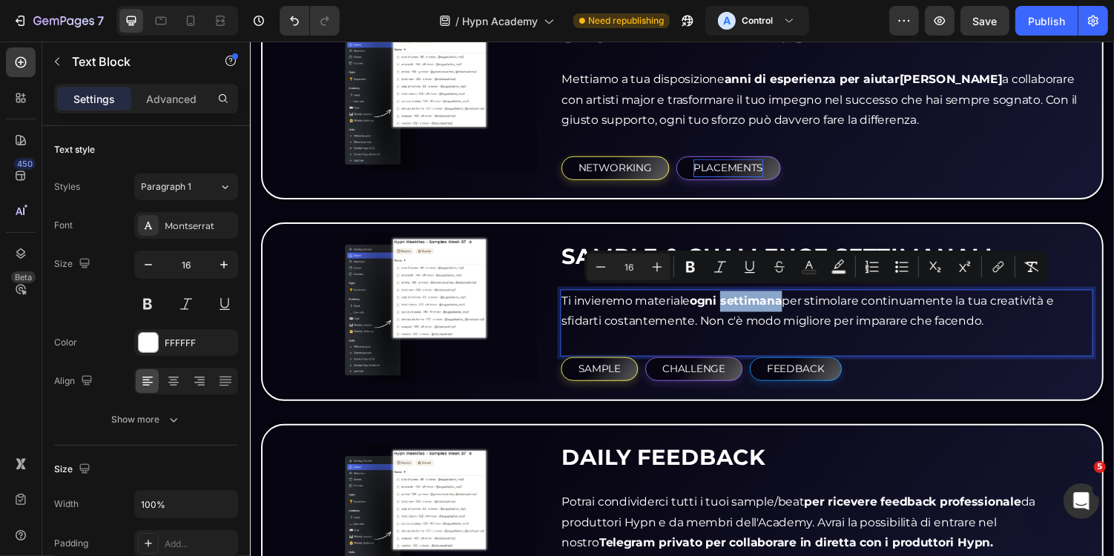
copy p "Ti invieremo materiale ogni settimana per stimolare continuamente la tua creati…"
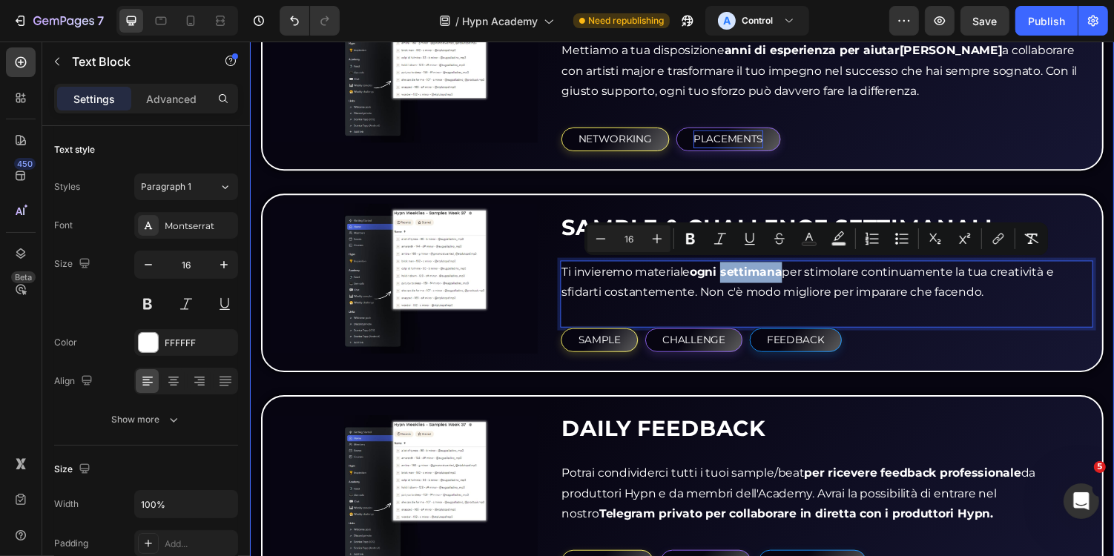
click at [760, 182] on div "IL SISTEMA PROGETTATO PER LA TUA CRESCITA Heading Cosa troverai nell' Hypn Acad…" at bounding box center [694, 429] width 868 height 1688
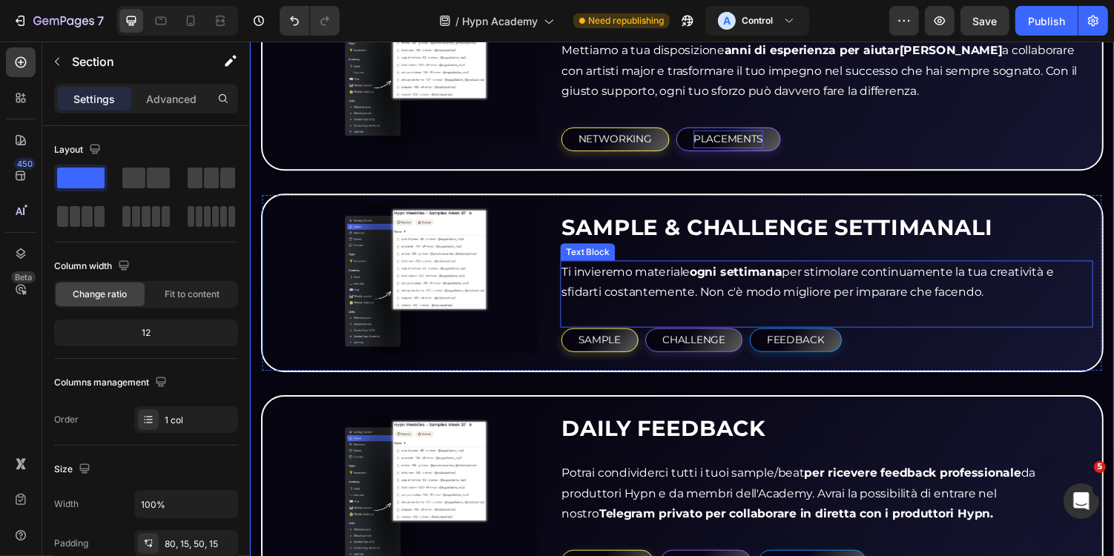
click at [751, 294] on p "Ti invieremo materiale ogni settimana per stimolare continuamente la tua creati…" at bounding box center [843, 289] width 546 height 43
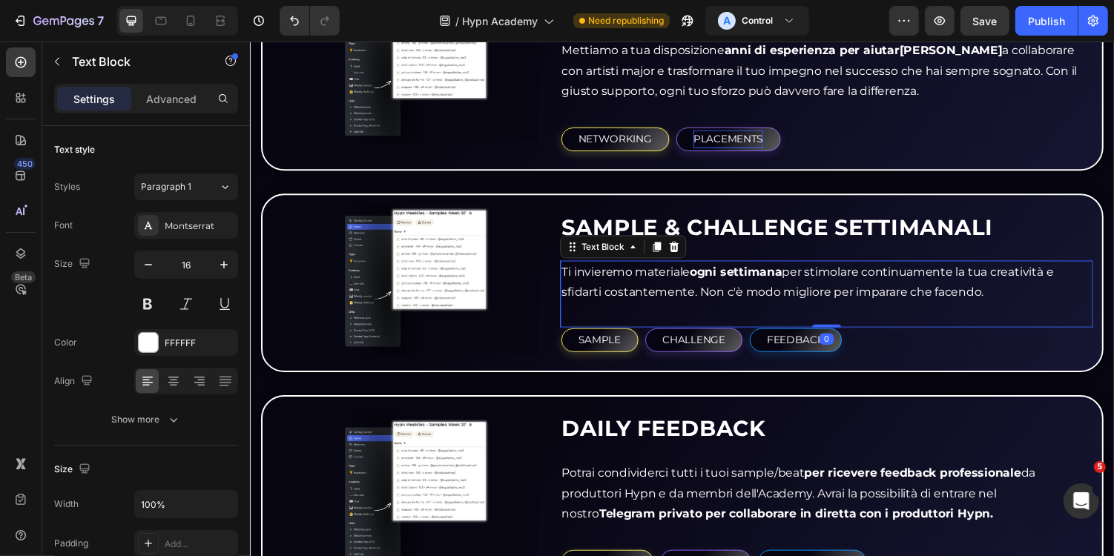
click at [751, 294] on p "Ti invieremo materiale ogni settimana per stimolare continuamente la tua creati…" at bounding box center [843, 289] width 546 height 43
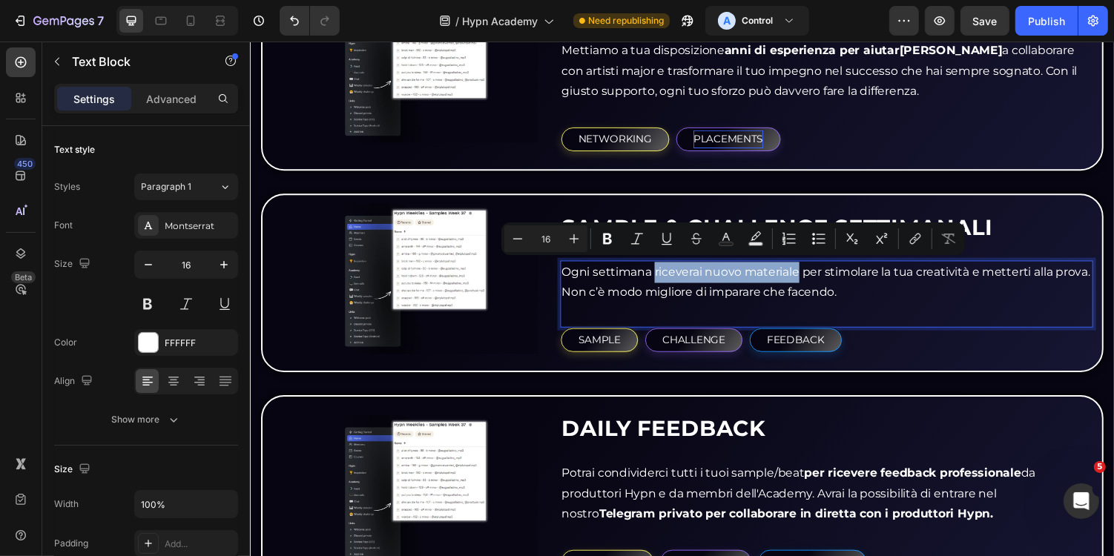
drag, startPoint x: 667, startPoint y: 277, endPoint x: 813, endPoint y: 277, distance: 146.1
click at [813, 277] on p "Ogni settimana riceverai nuovo materiale per stimolare la tua creatività e mett…" at bounding box center [843, 289] width 546 height 43
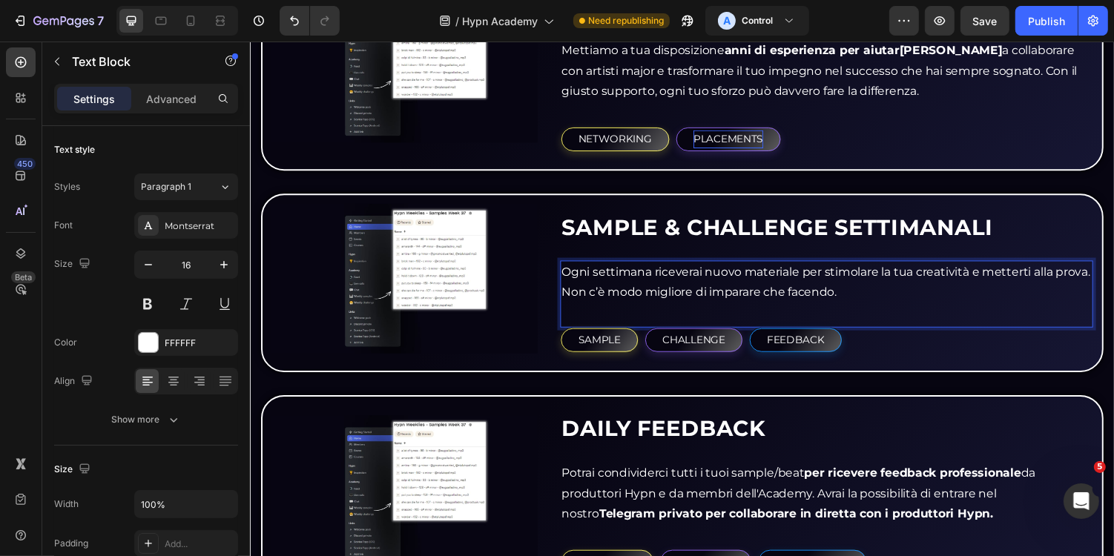
click at [823, 277] on p "Ogni settimana riceverai nuovo materiale per stimolare la tua creatività e mett…" at bounding box center [843, 289] width 546 height 43
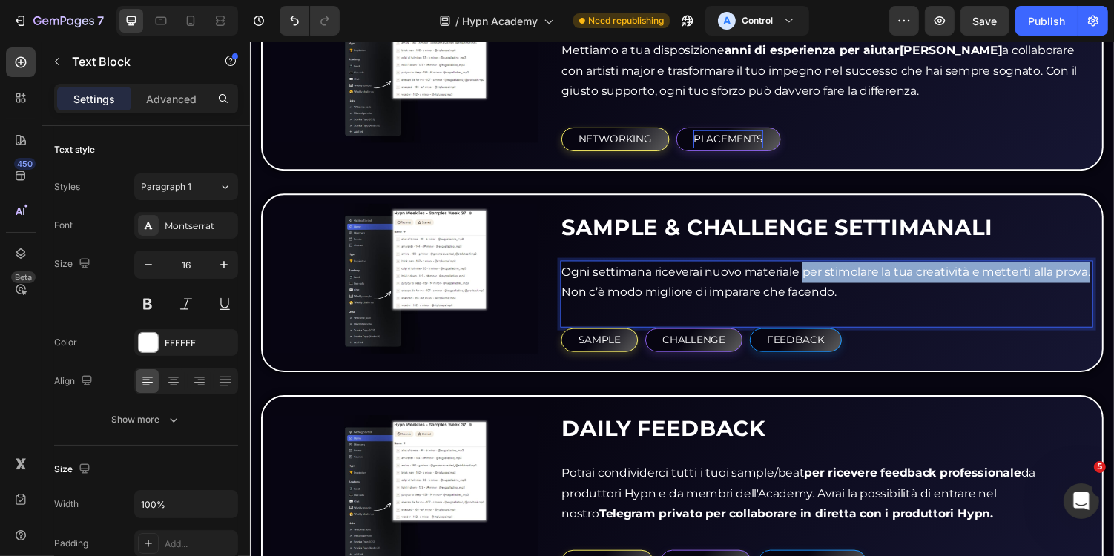
drag, startPoint x: 820, startPoint y: 277, endPoint x: 1116, endPoint y: 281, distance: 296.7
click at [1113, 281] on div "Ogni settimana riceverai nuovo materiale per stimolare la tua creatività e mett…" at bounding box center [843, 289] width 549 height 46
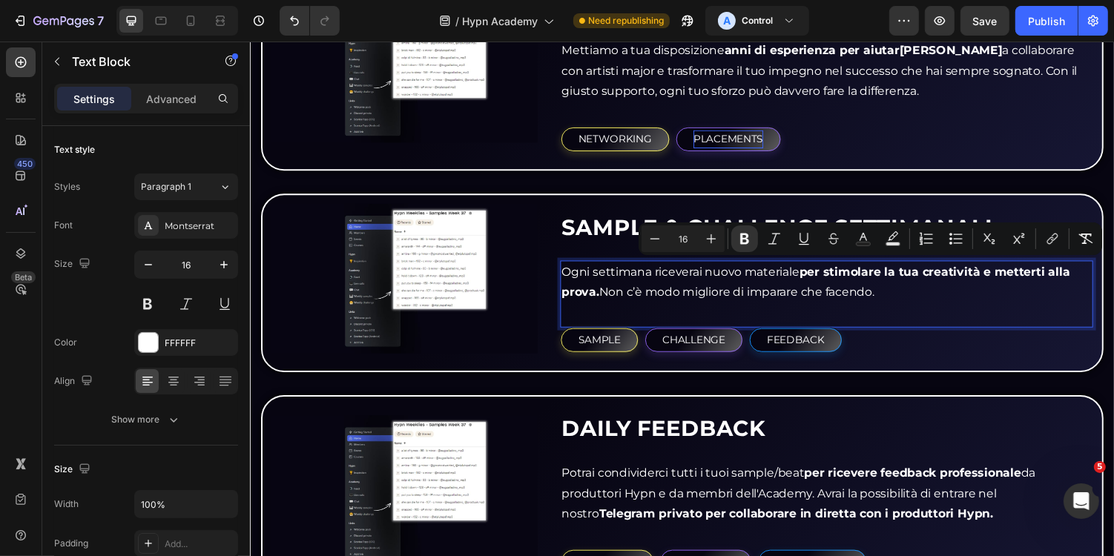
click at [966, 306] on div "Ogni settimana riceverai nuovo materiale per stimolare la tua creatività e mett…" at bounding box center [843, 289] width 549 height 46
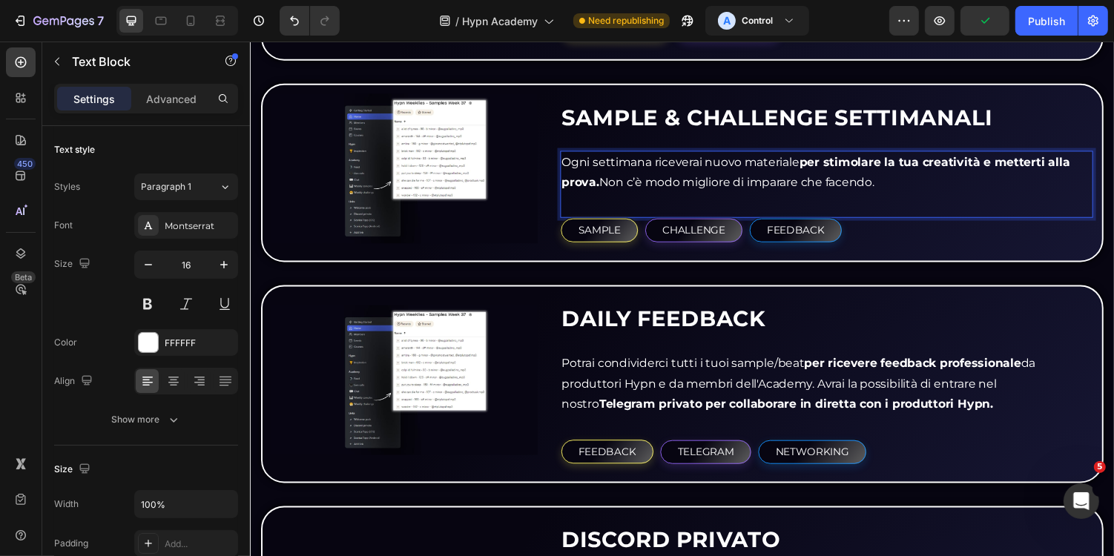
scroll to position [2058, 0]
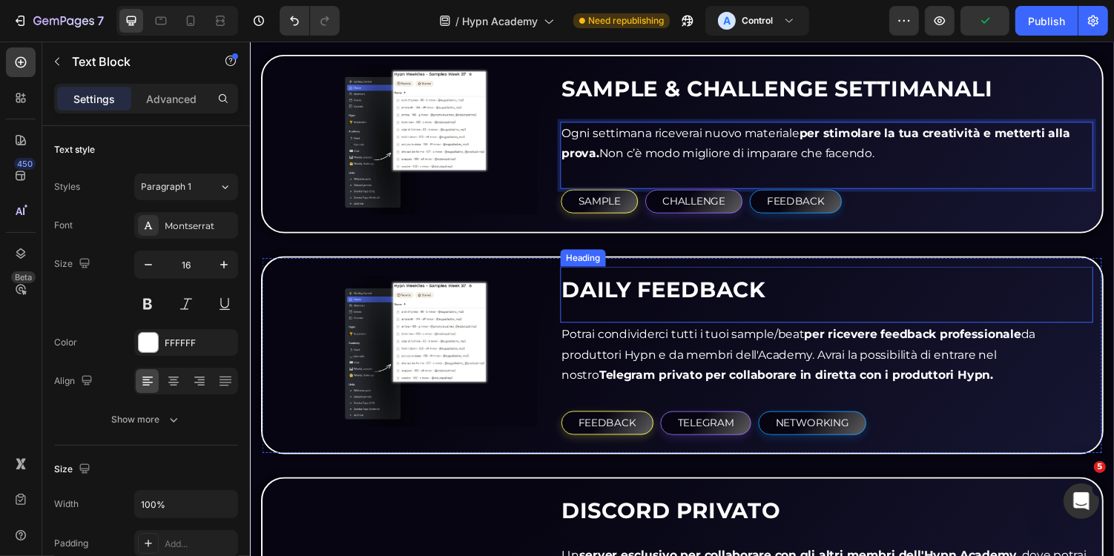
click at [797, 332] on p "Potrai condividerci tutti i tuoi sample/beat per ricevere feedback professional…" at bounding box center [843, 364] width 546 height 64
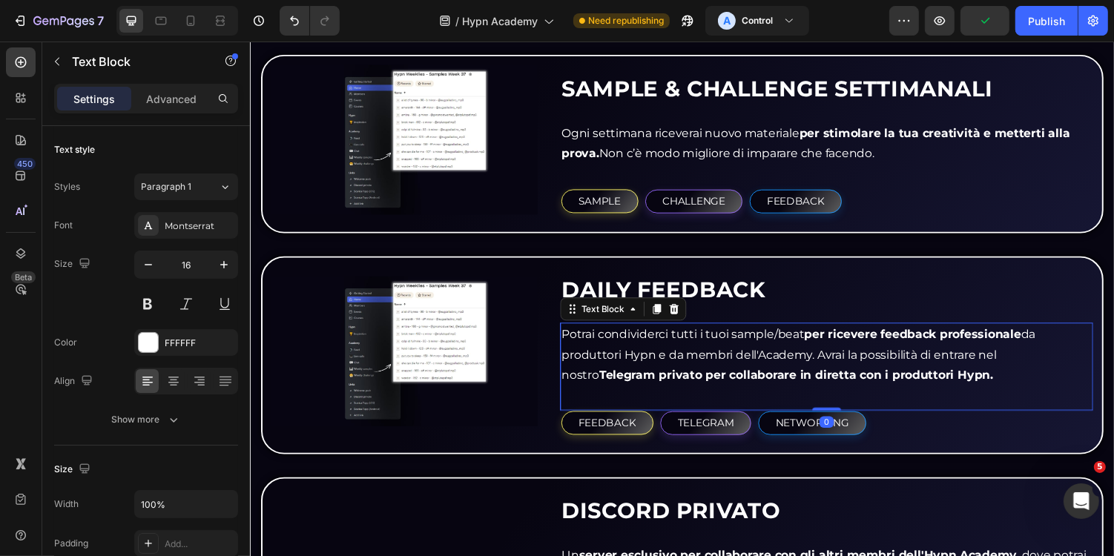
click at [797, 332] on p "Potrai condividerci tutti i tuoi sample/beat per ricevere feedback professional…" at bounding box center [843, 364] width 546 height 64
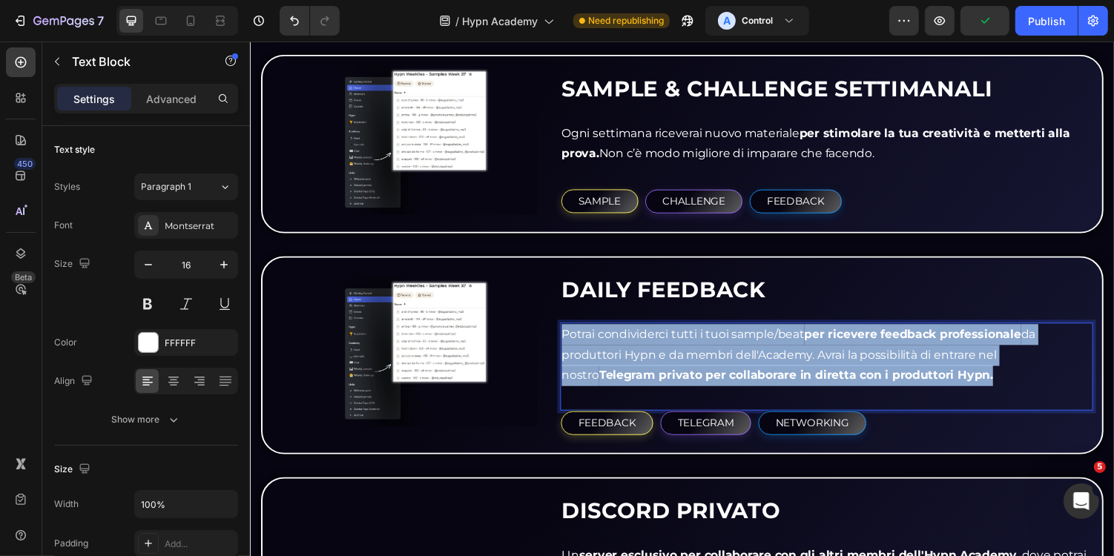
click at [797, 332] on p "Potrai condividerci tutti i tuoi sample/beat per ricevere feedback professional…" at bounding box center [843, 364] width 546 height 64
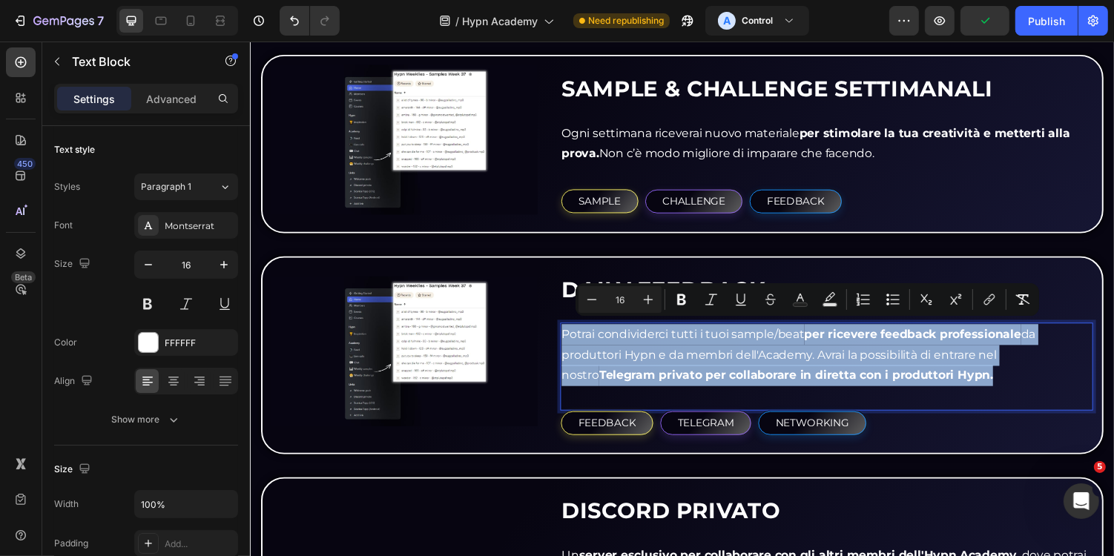
copy p "Potrai condividerci tutti i tuoi sample/beat per ricevere feedback professional…"
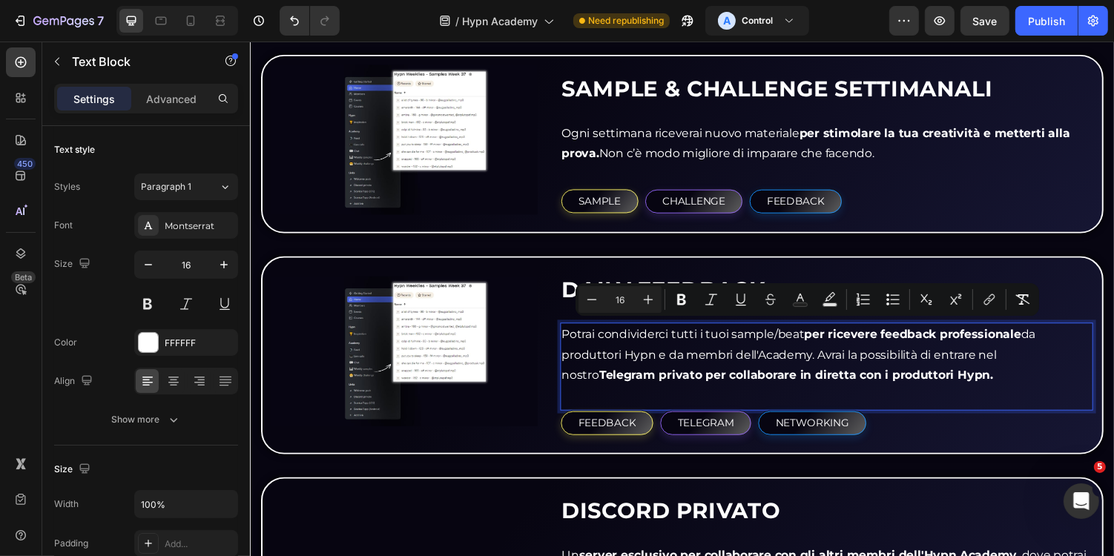
click at [985, 383] on p "Potrai condividerci tutti i tuoi sample/beat per ricevere feedback professional…" at bounding box center [843, 364] width 546 height 64
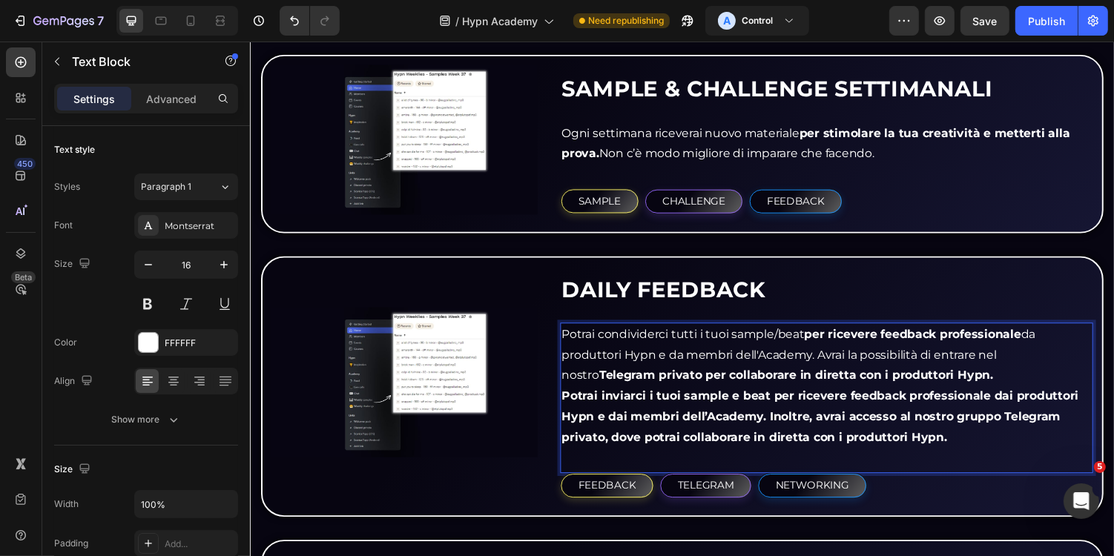
click at [806, 398] on strong "Potrai inviarci i tuoi sample e beat per ricevere feedback professionale dai pr…" at bounding box center [836, 426] width 533 height 57
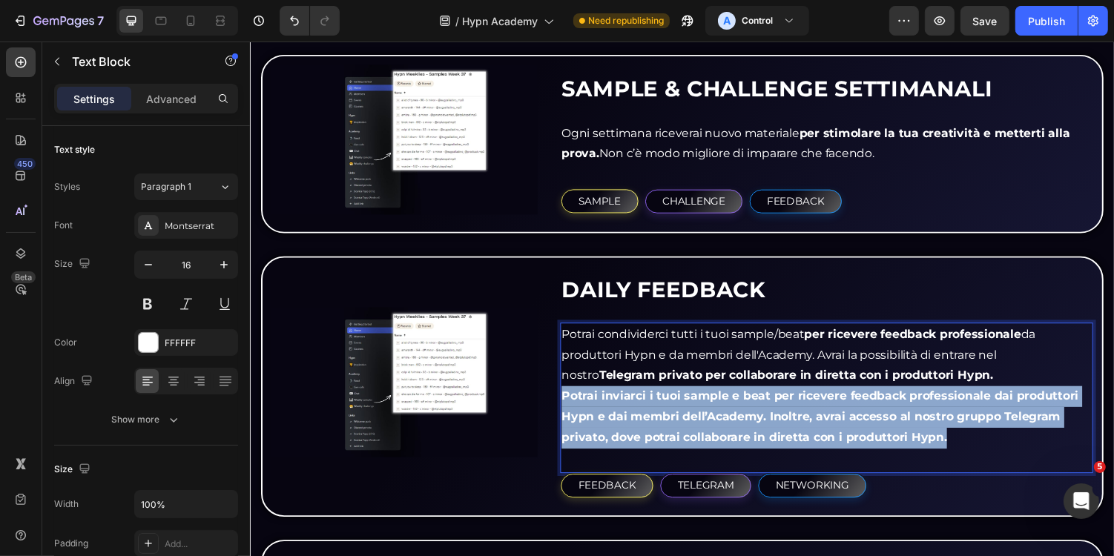
click at [806, 398] on strong "Potrai inviarci i tuoi sample e beat per ricevere feedback professionale dai pr…" at bounding box center [836, 426] width 533 height 57
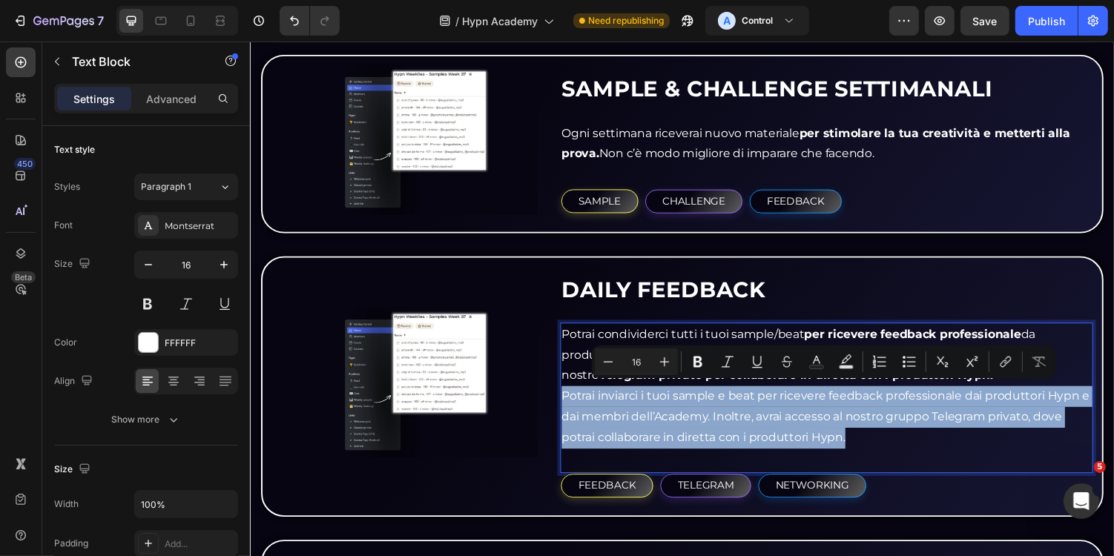
click at [915, 427] on p "Potrai inviarci i tuoi sample e beat per ricevere feedback professionale dai pr…" at bounding box center [843, 427] width 546 height 64
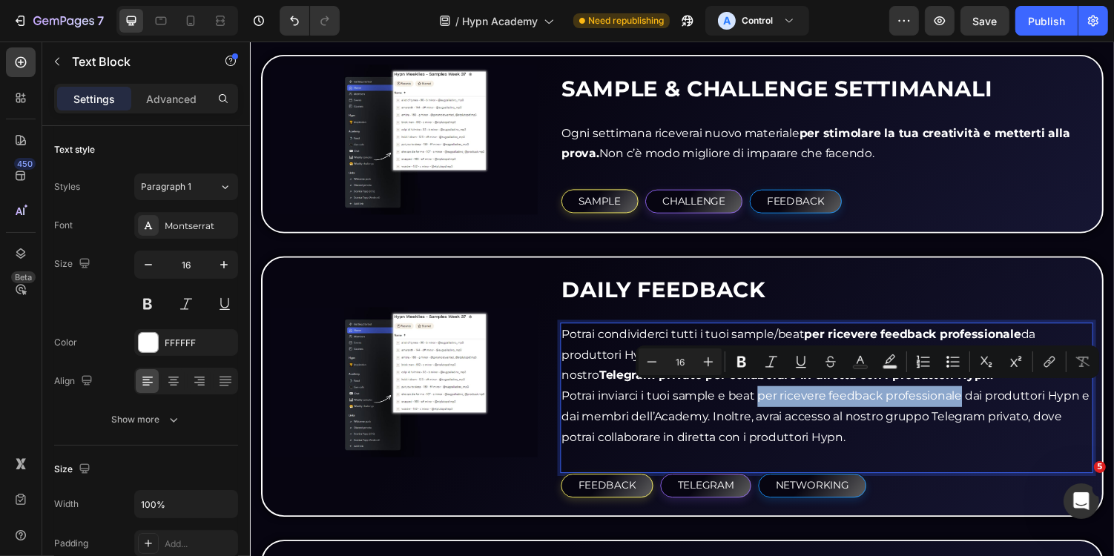
drag, startPoint x: 777, startPoint y: 406, endPoint x: 983, endPoint y: 408, distance: 206.2
click at [983, 408] on p "Potrai inviarci i tuoi sample e beat per ricevere feedback professionale dai pr…" at bounding box center [843, 427] width 546 height 64
click at [922, 422] on p "Potrai inviarci i tuoi sample e beat per ricevere feedback professionale dai pr…" at bounding box center [843, 427] width 546 height 64
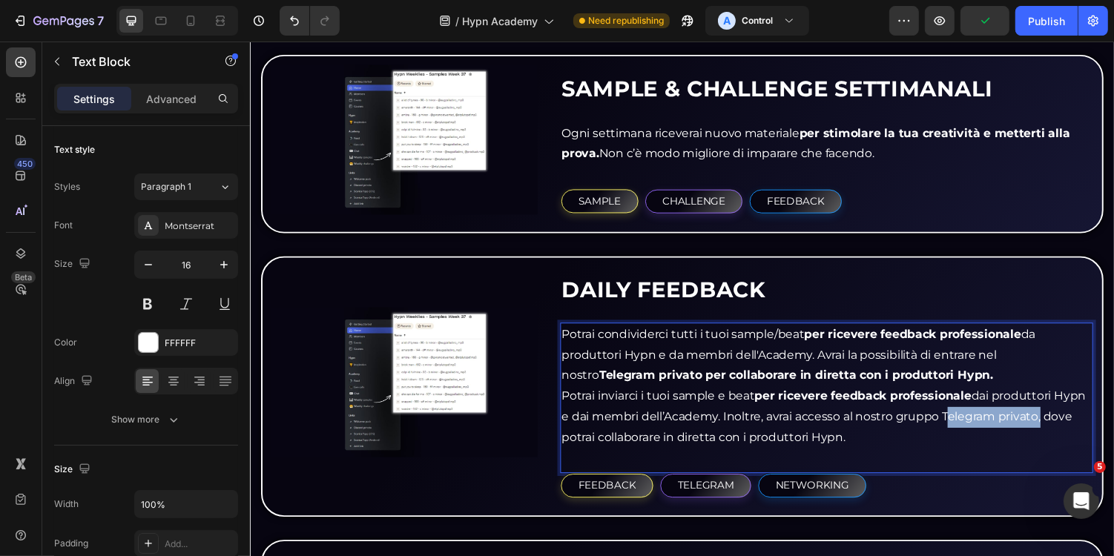
drag, startPoint x: 966, startPoint y: 423, endPoint x: 1063, endPoint y: 424, distance: 97.2
click at [1063, 424] on p "Potrai inviarci i tuoi sample e beat per ricevere feedback professionale dai pr…" at bounding box center [843, 427] width 546 height 64
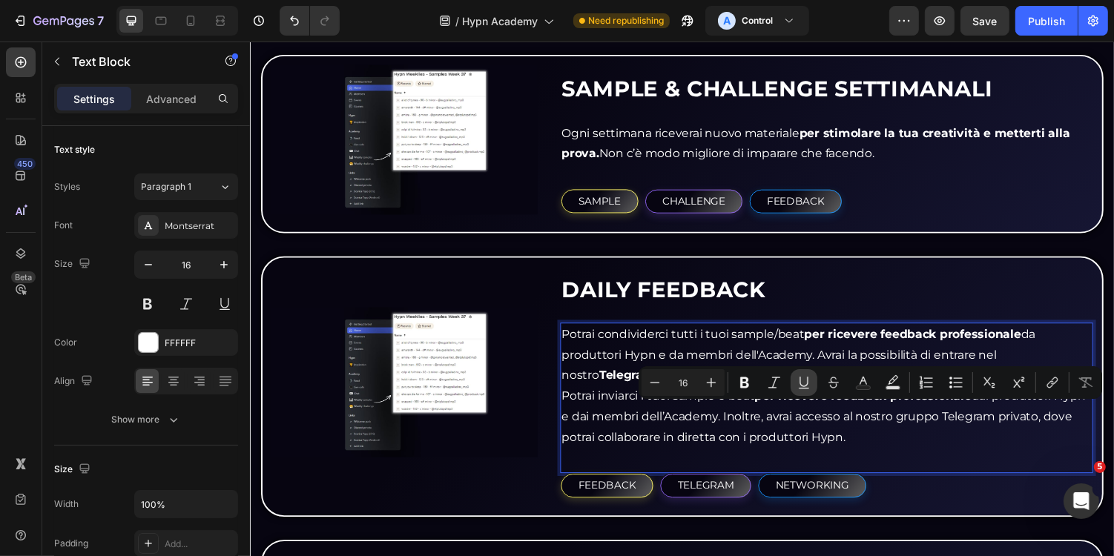
click at [800, 383] on icon "Editor contextual toolbar" at bounding box center [804, 382] width 8 height 10
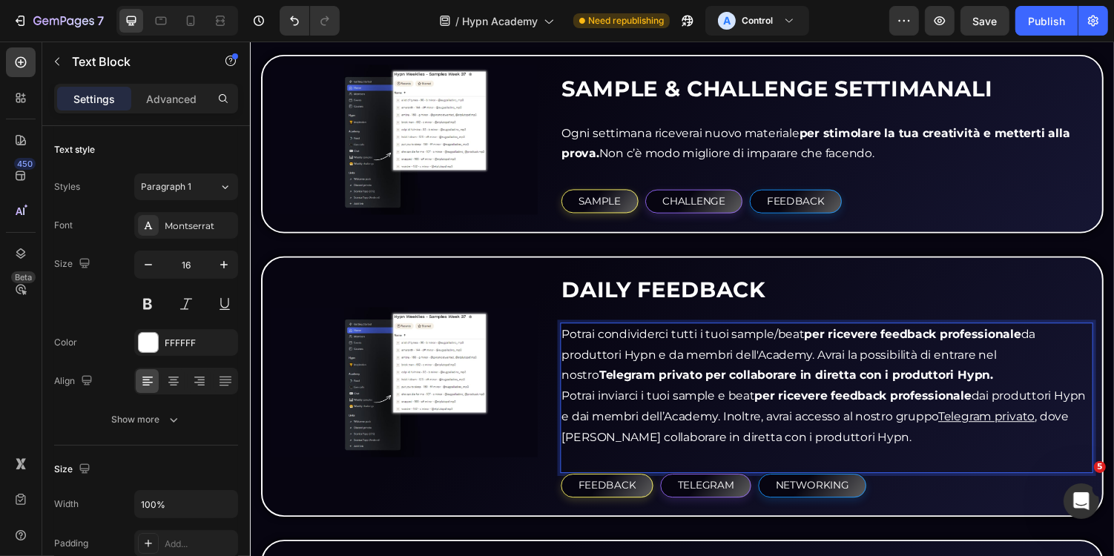
click at [934, 429] on p "Potrai inviarci i tuoi sample e beat per ricevere feedback professionale dai pr…" at bounding box center [843, 427] width 546 height 64
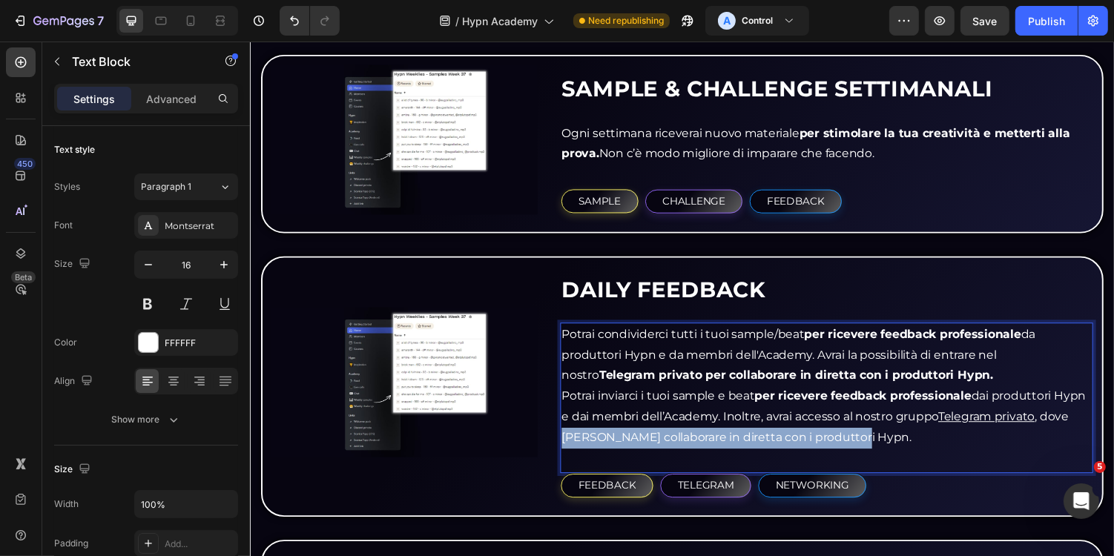
drag, startPoint x: 570, startPoint y: 447, endPoint x: 873, endPoint y: 437, distance: 302.8
click at [873, 437] on p "Potrai inviarci i tuoi sample e beat per ricevere feedback professionale dai pr…" at bounding box center [843, 427] width 546 height 64
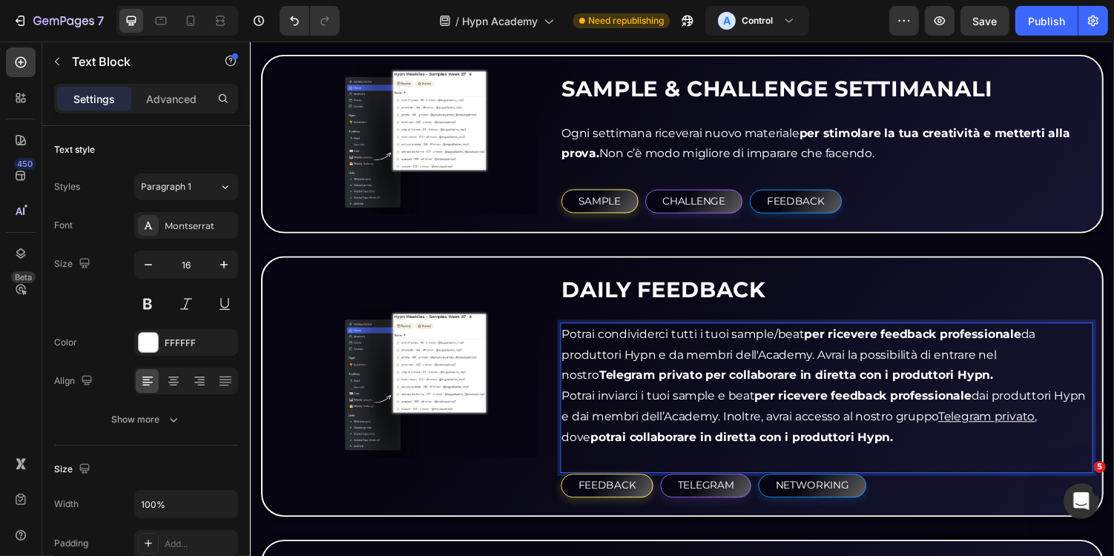
click at [846, 371] on p "Potrai condividerci tutti i tuoi sample/beat per ricevere feedback professional…" at bounding box center [843, 364] width 546 height 64
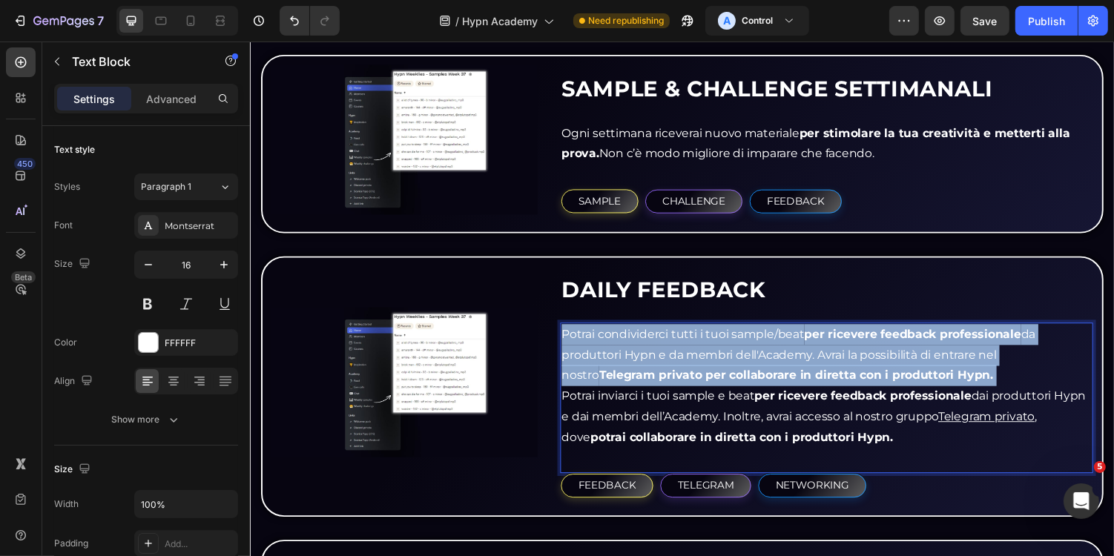
click at [846, 371] on p "Potrai condividerci tutti i tuoi sample/beat per ricevere feedback professional…" at bounding box center [843, 364] width 546 height 64
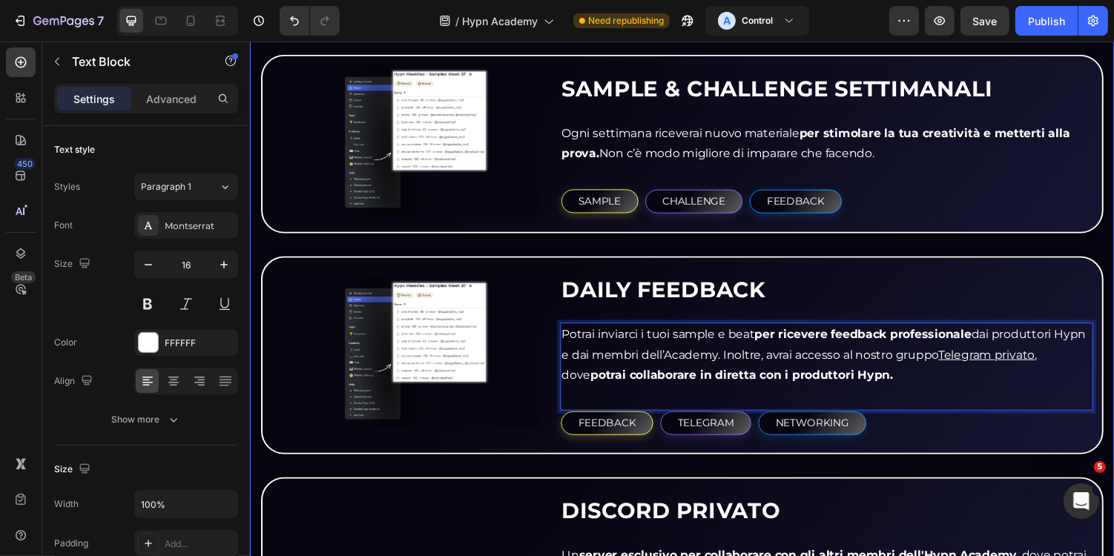
click at [889, 254] on div "IL SISTEMA PROGETTATO PER LA TUA CRESCITA Heading Cosa troverai nell' Hypn Acad…" at bounding box center [694, 285] width 868 height 1688
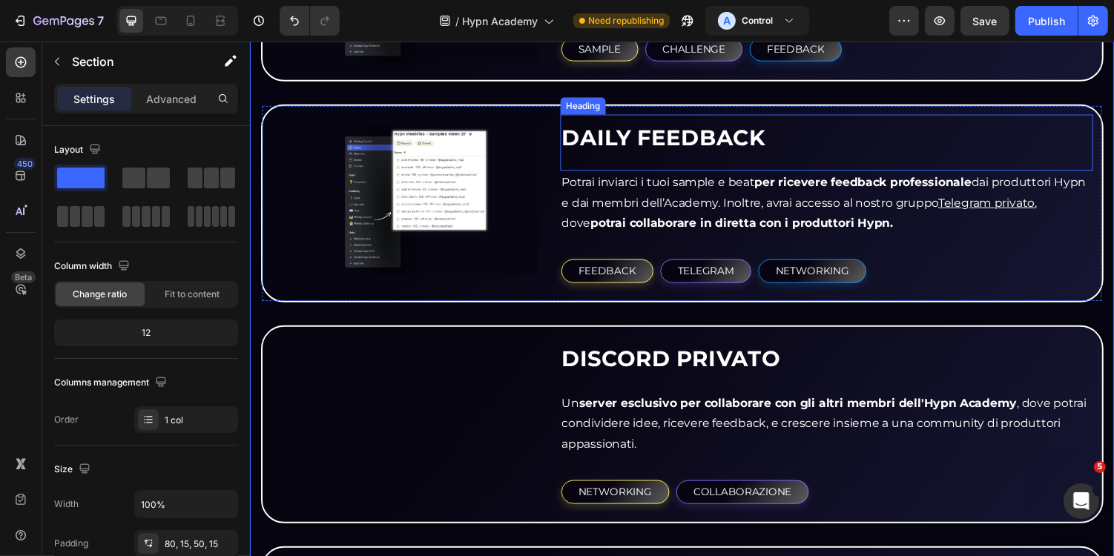
scroll to position [2253, 0]
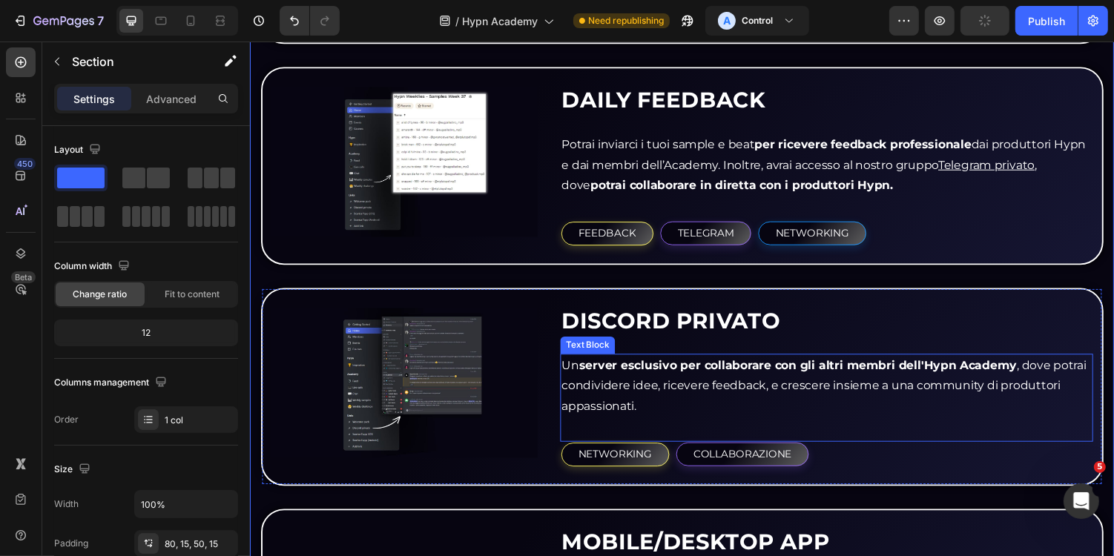
click at [733, 367] on strong "server esclusivo per collaborare con gli altri membri dell'Hypn Academy" at bounding box center [813, 374] width 451 height 14
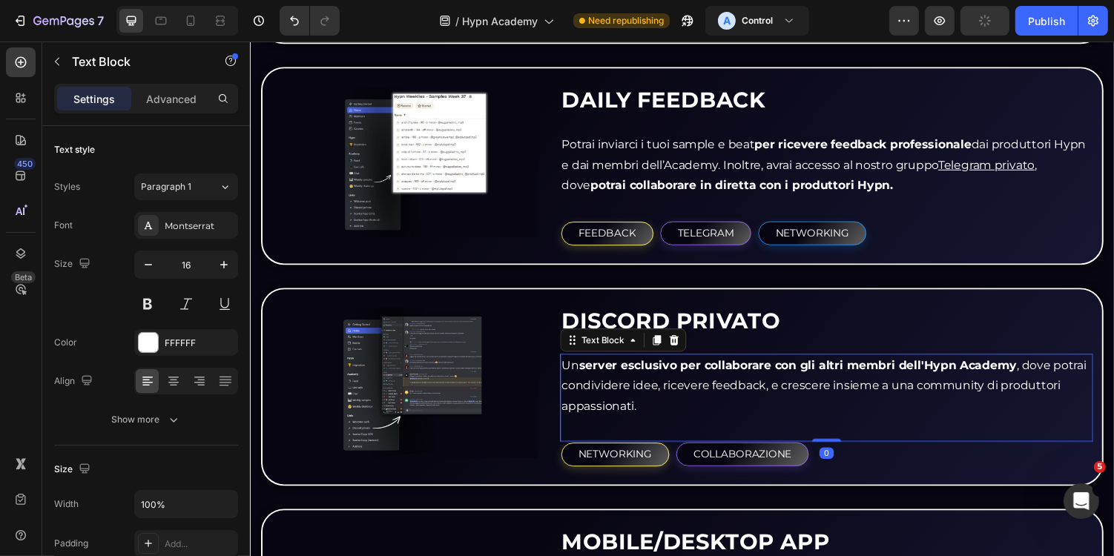
click at [733, 367] on strong "server esclusivo per collaborare con gli altri membri dell'Hypn Academy" at bounding box center [813, 374] width 451 height 14
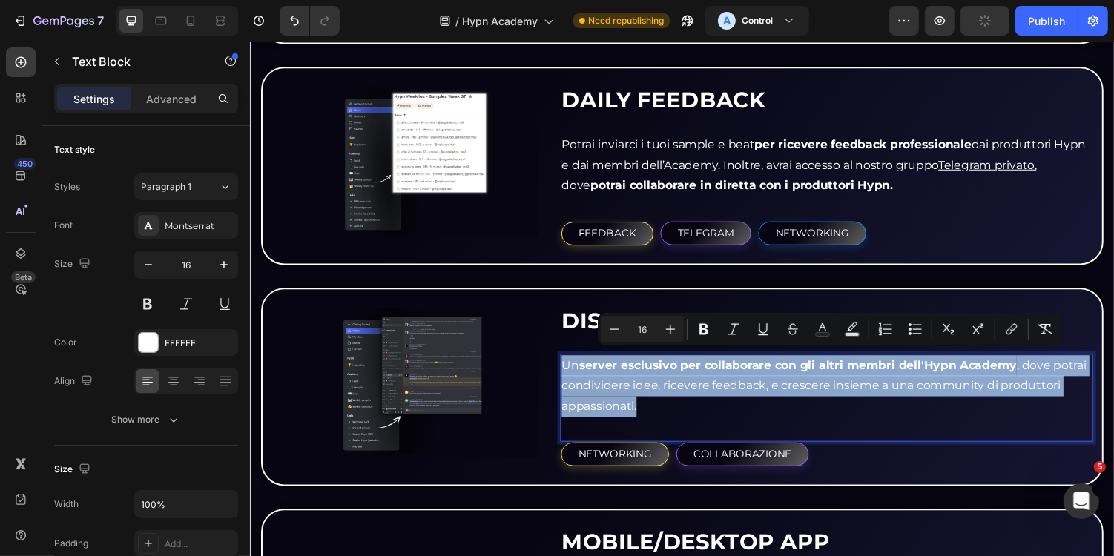
copy p "Un server esclusivo per collaborare con gli altri membri dell'Hypn Academy , do…"
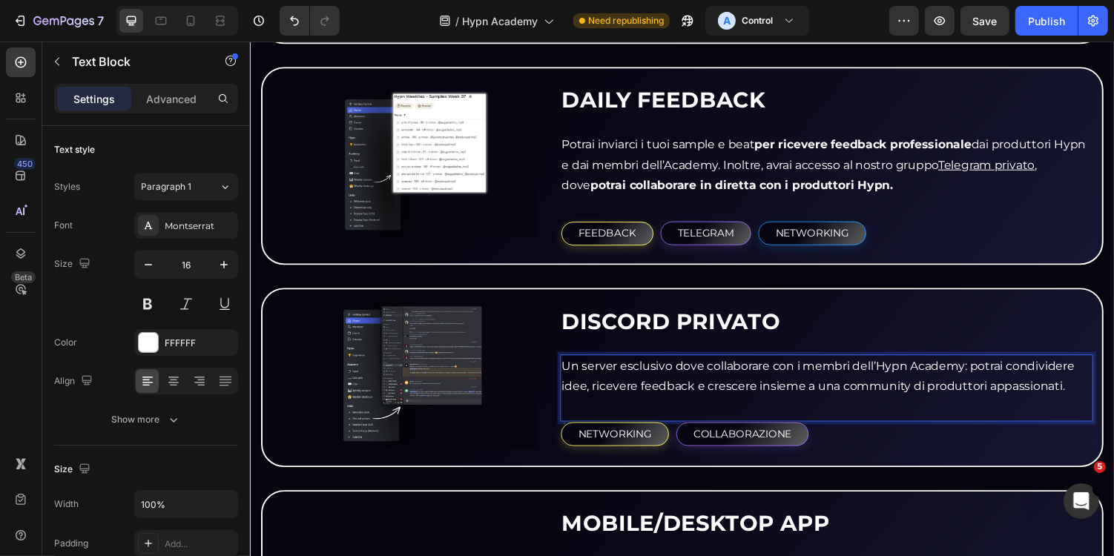
click at [576, 368] on p "Un server esclusivo dove collaborare con i membri dell’Hypn Academy: potrai con…" at bounding box center [843, 386] width 546 height 43
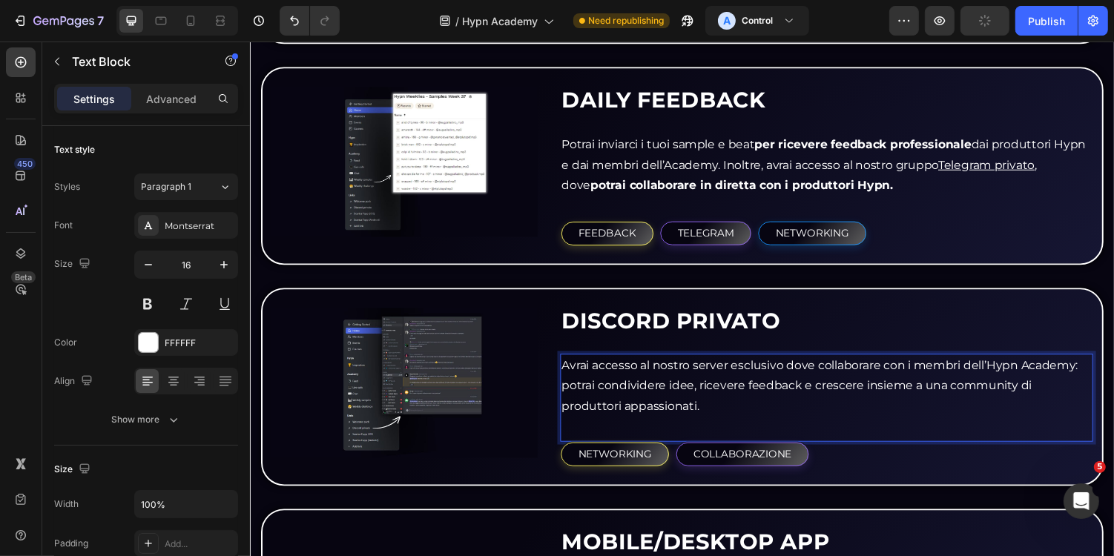
click at [833, 375] on p "Avrai accesso al nostro server esclusivo dove collaborare con i membri dell’Hyp…" at bounding box center [843, 396] width 546 height 64
click at [939, 391] on p "Avrai accesso al nostro server esclusivo per collaborare con i membri dell’Hypn…" at bounding box center [843, 396] width 546 height 64
click at [896, 402] on p "Avrai accesso al nostro server esclusivo per collaborare con i membri dell’Hypn…" at bounding box center [843, 396] width 546 height 64
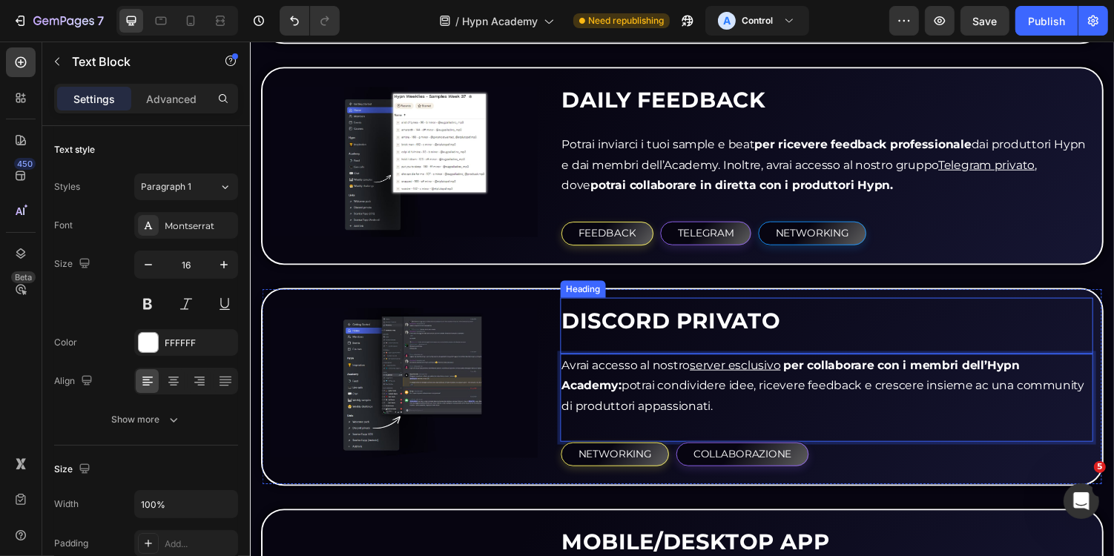
scroll to position [2323, 0]
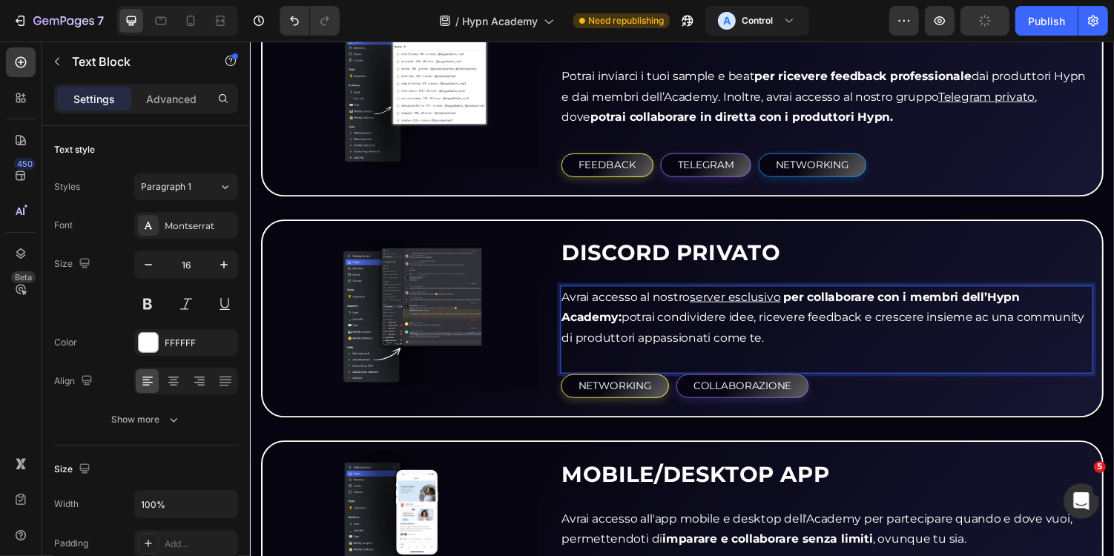
click at [708, 330] on p "Avrai accesso al nostro server esclusivo per collaborare con i membri dell’Hypn…" at bounding box center [843, 326] width 546 height 64
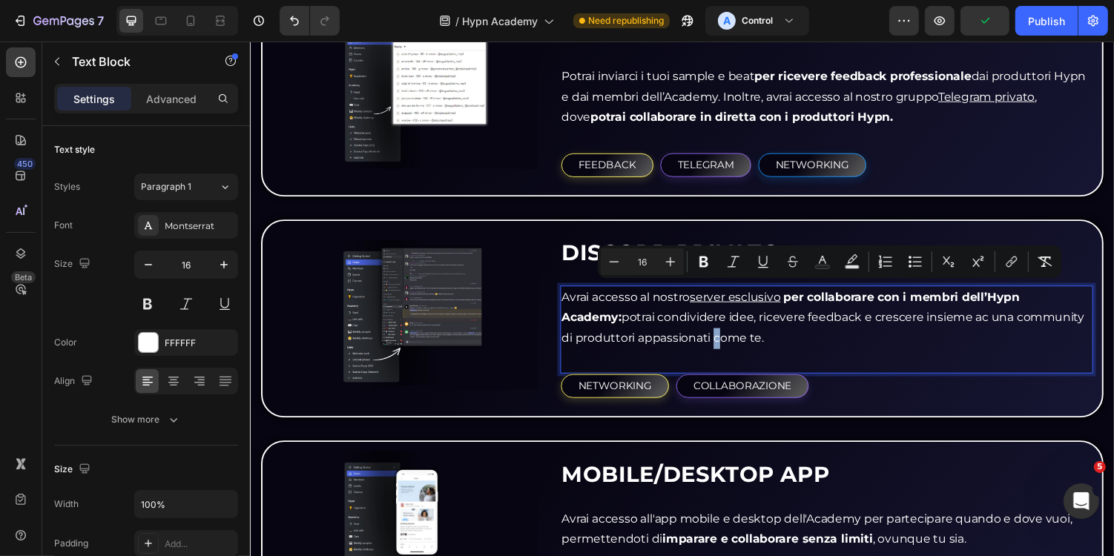
copy p "Avrai accesso al nostro server esclusivo per collaborare con i membri dell’Hypn…"
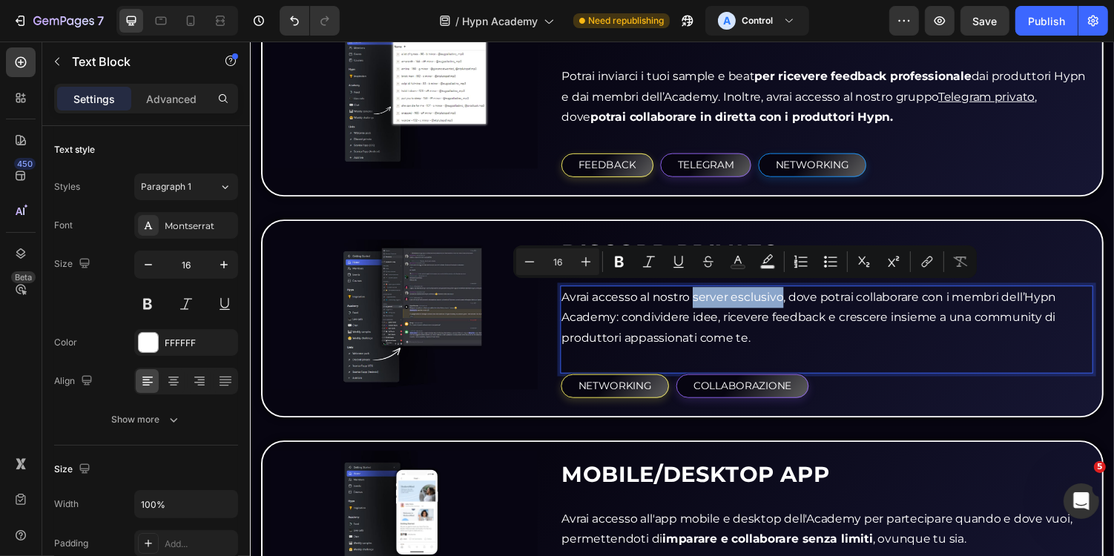
drag, startPoint x: 708, startPoint y: 301, endPoint x: 797, endPoint y: 301, distance: 89.0
click at [797, 301] on p "Avrai accesso al nostro server esclusivo, dove potrai collaborare con i membri …" at bounding box center [843, 326] width 546 height 64
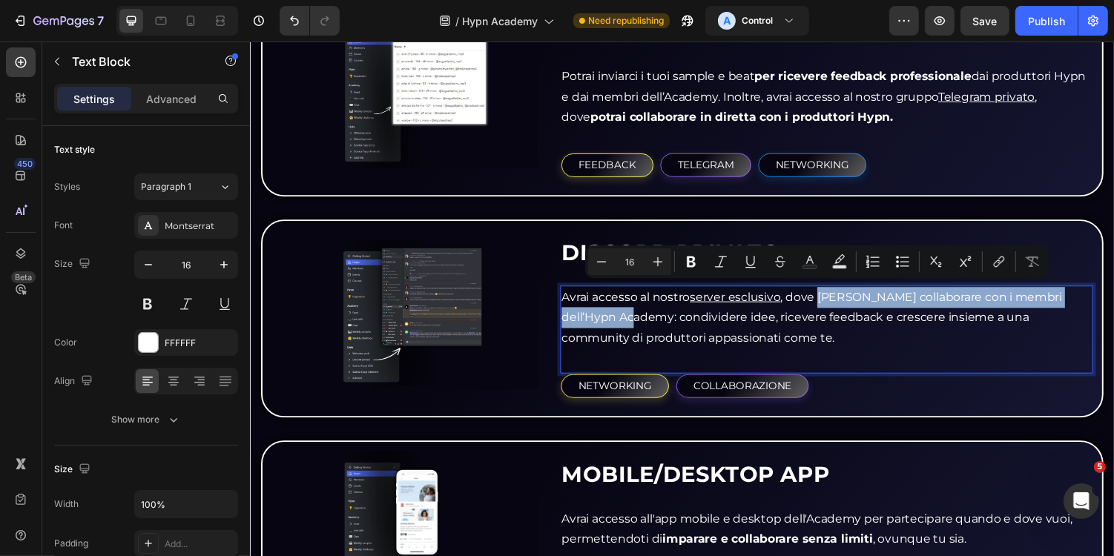
drag, startPoint x: 837, startPoint y: 303, endPoint x: 634, endPoint y: 325, distance: 204.5
click at [634, 325] on p "Avrai accesso al nostro server esclusivo , dove potrai collaborare con i membri…" at bounding box center [843, 326] width 546 height 64
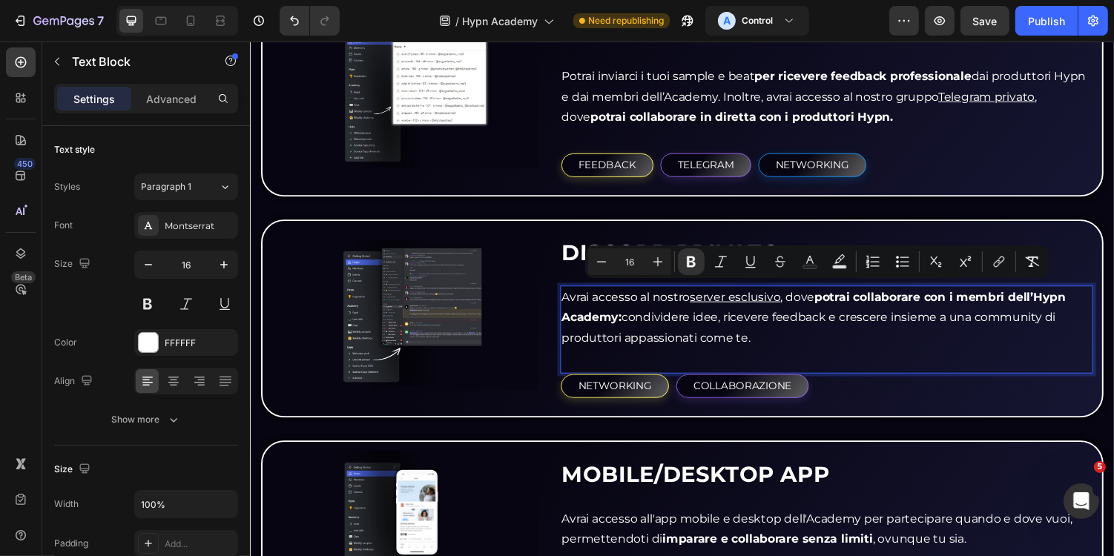
click at [753, 339] on p "Avrai accesso al nostro server esclusivo , dove potrai collaborare con i membri…" at bounding box center [843, 326] width 546 height 64
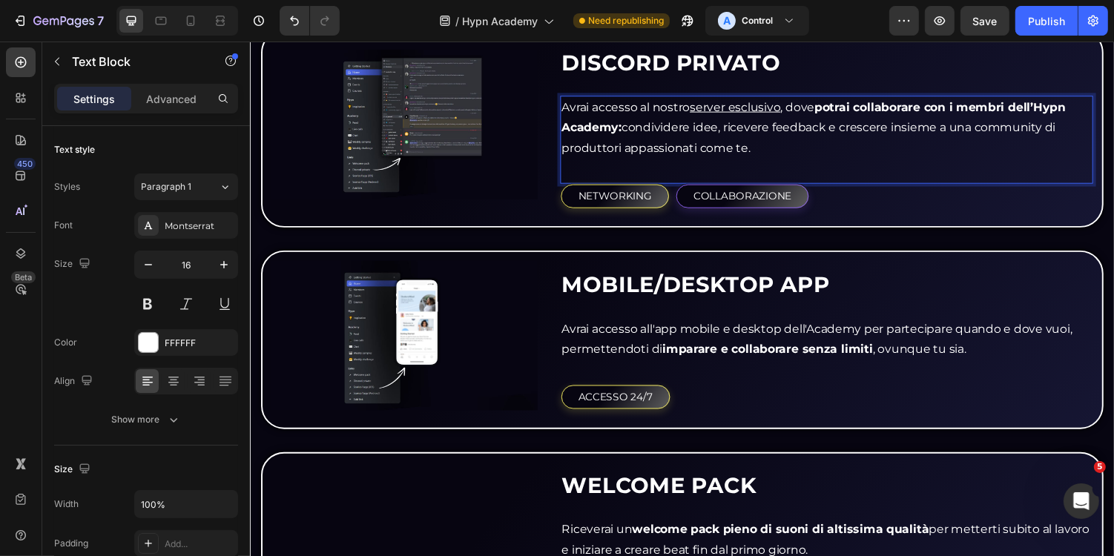
scroll to position [2546, 0]
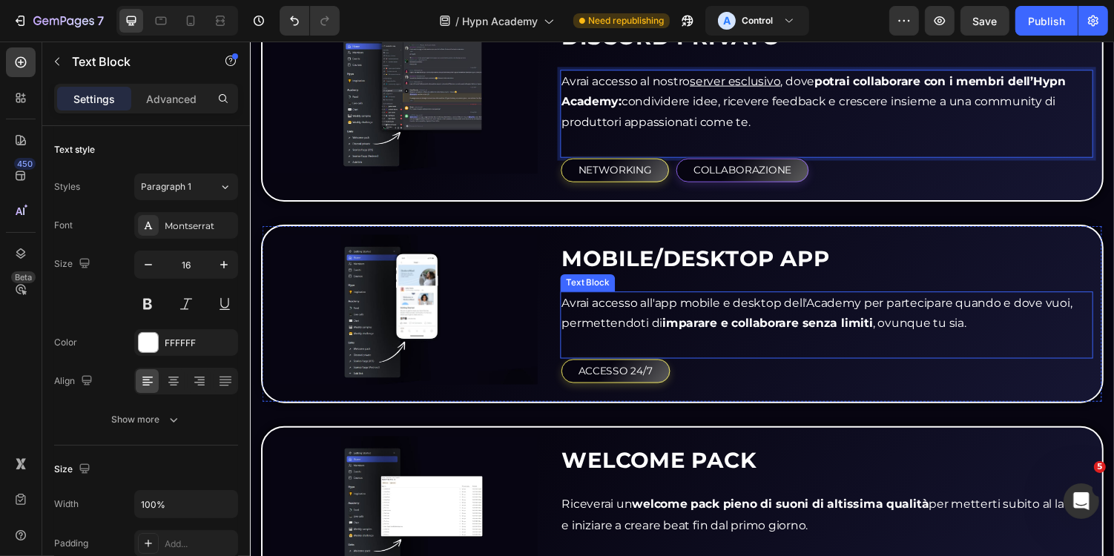
click at [751, 323] on strong "imparare e collaborare senza limiti" at bounding box center [782, 330] width 217 height 14
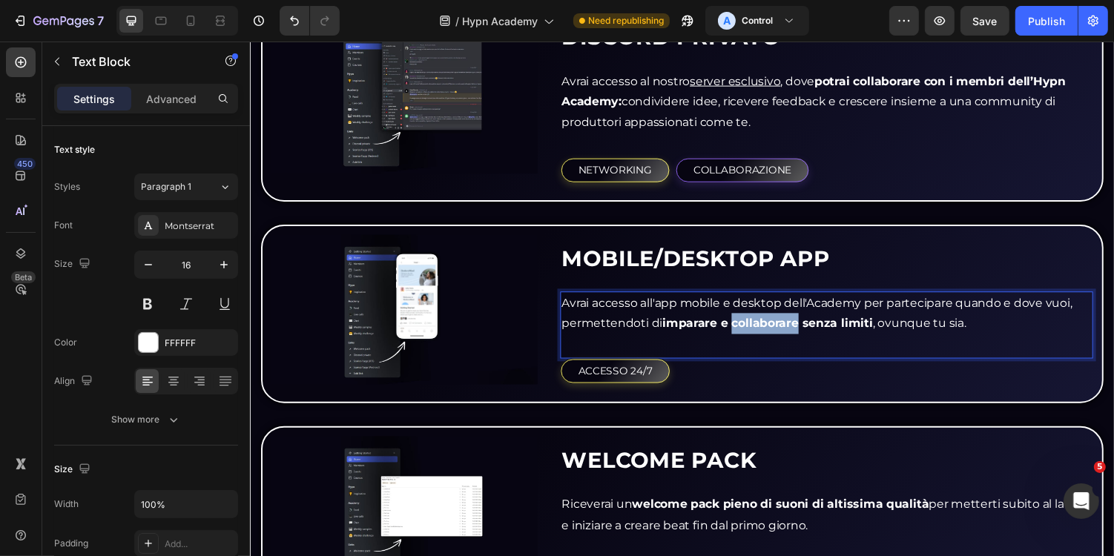
click at [751, 323] on strong "imparare e collaborare senza limiti" at bounding box center [782, 330] width 217 height 14
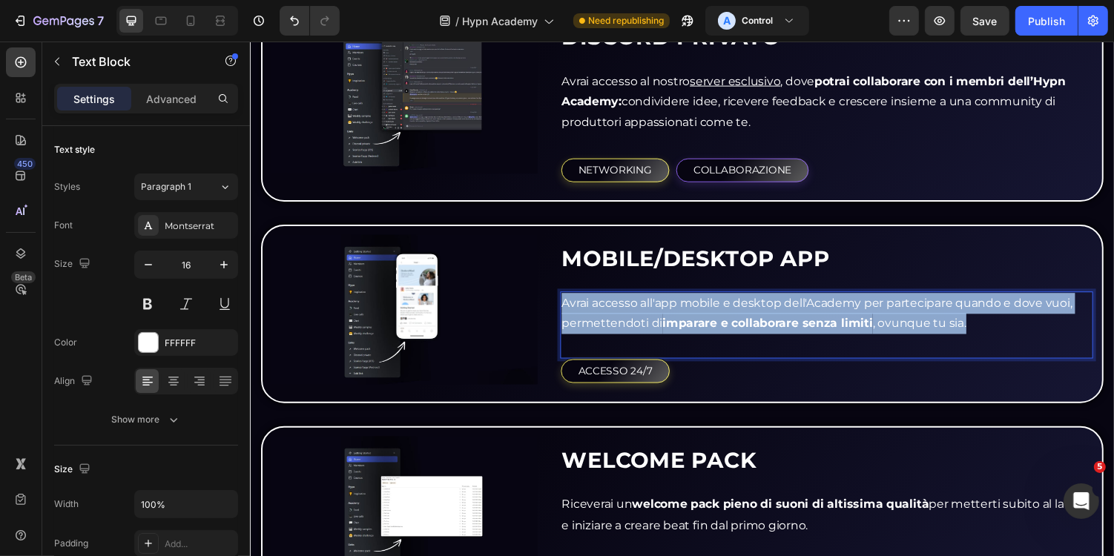
click at [751, 323] on strong "imparare e collaborare senza limiti" at bounding box center [782, 330] width 217 height 14
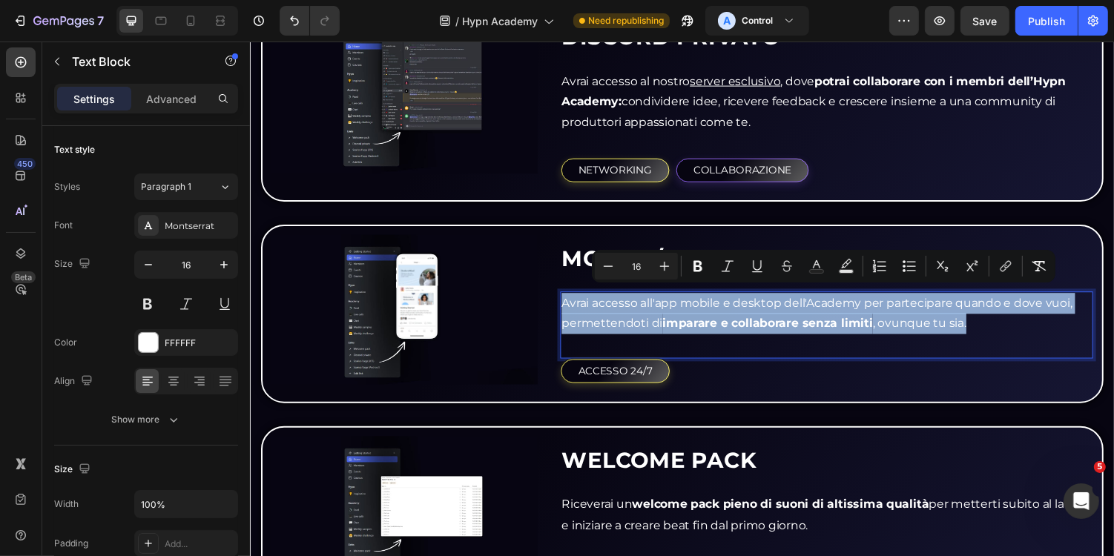
copy p "Avrai accesso all'app mobile e desktop dell'Academy per partecipare quando e do…"
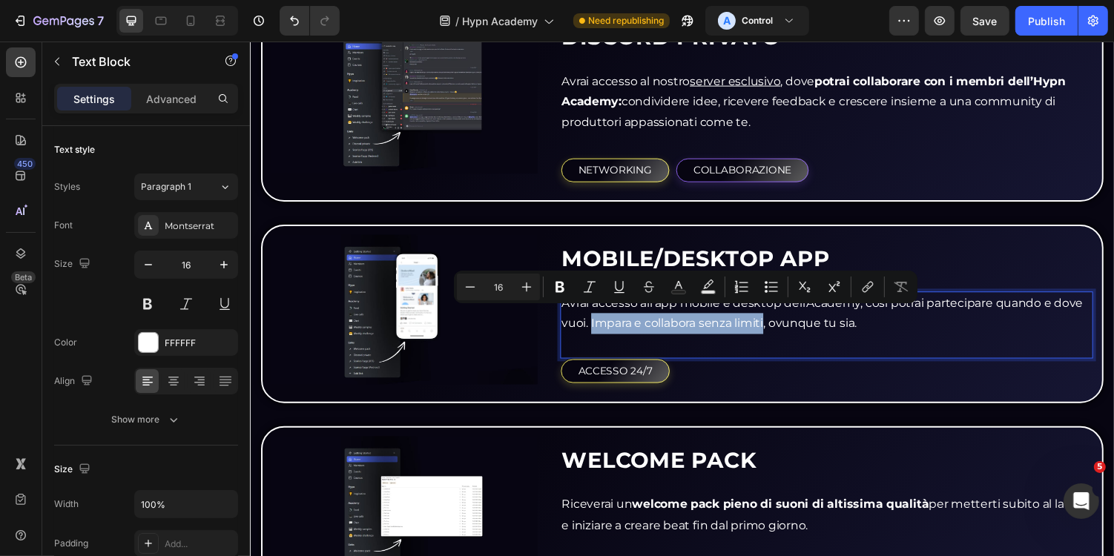
drag, startPoint x: 602, startPoint y: 326, endPoint x: 780, endPoint y: 327, distance: 178.8
click at [780, 327] on p "Avrai accesso all’app mobile e desktop dell’Academy, così potrai partecipare qu…" at bounding box center [843, 321] width 546 height 43
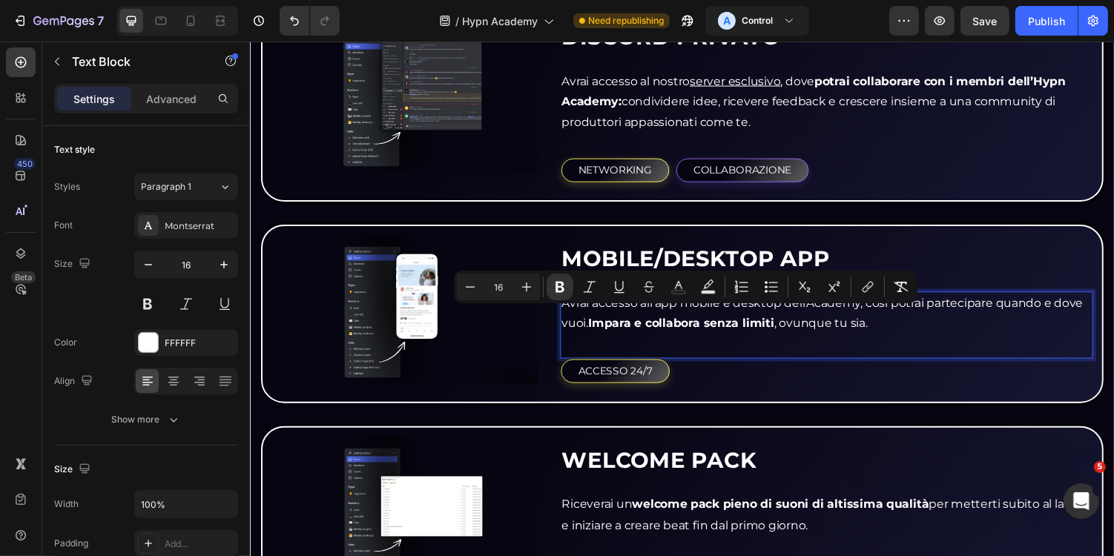
click at [896, 332] on p "Avrai accesso all’app mobile e desktop dell’Academy, così potrai partecipare qu…" at bounding box center [843, 321] width 546 height 43
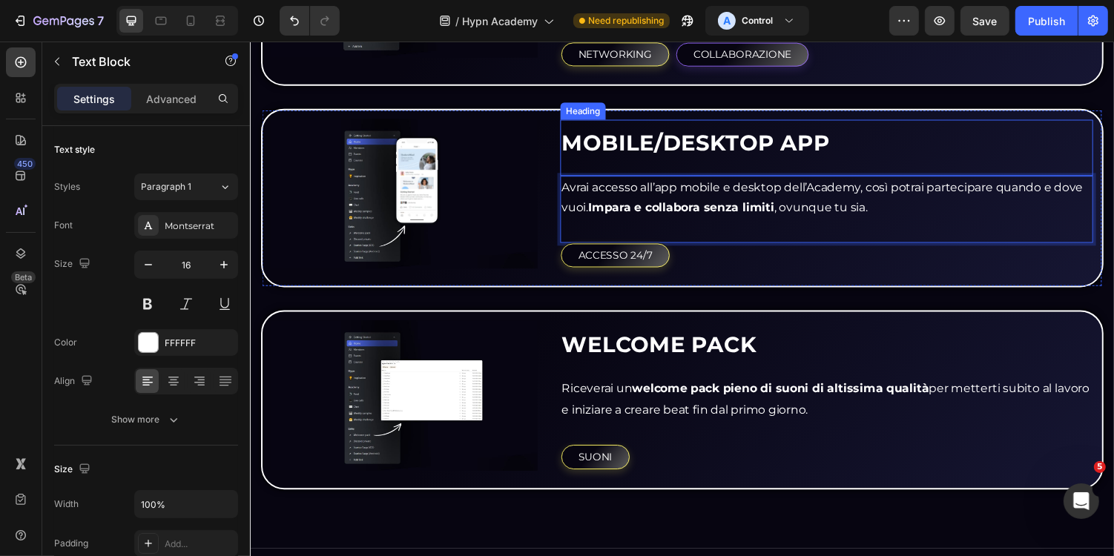
scroll to position [2694, 0]
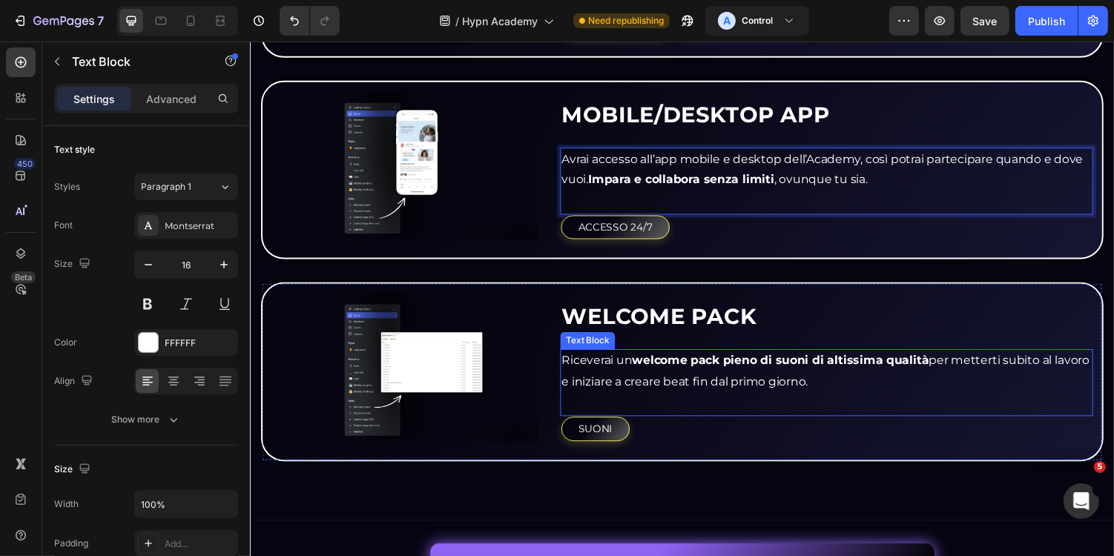
click at [668, 372] on p "Riceverai un welcome pack pieno di suoni di altissima qualità per metterti subi…" at bounding box center [843, 380] width 546 height 43
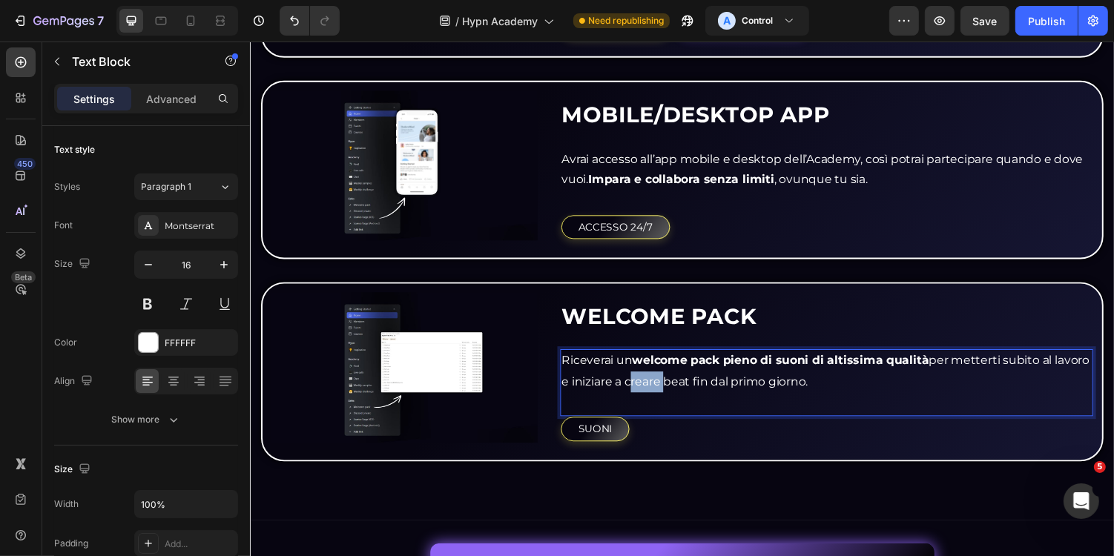
click at [668, 372] on p "Riceverai un welcome pack pieno di suoni di altissima qualità per metterti subi…" at bounding box center [843, 380] width 546 height 43
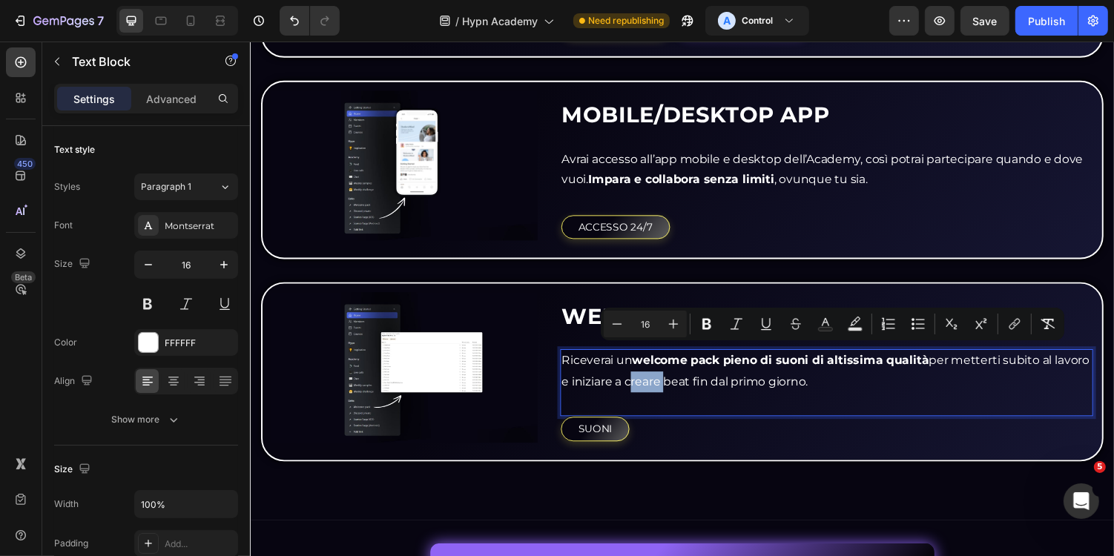
copy p "Riceverai un welcome pack pieno di suoni di altissima qualità per metterti subi…"
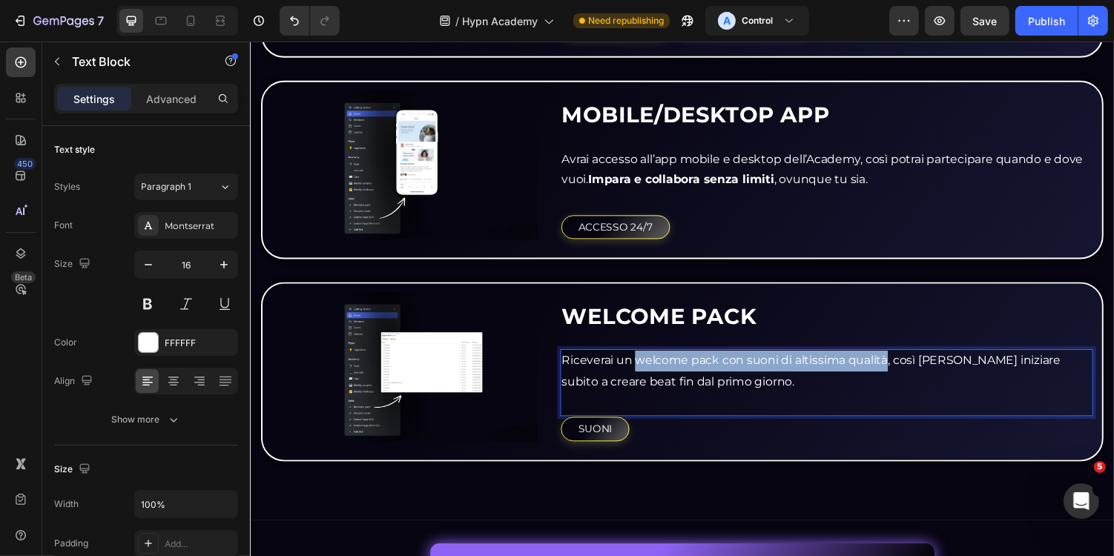
drag, startPoint x: 648, startPoint y: 364, endPoint x: 906, endPoint y: 369, distance: 257.4
click at [906, 369] on p "Riceverai un welcome pack con suoni di altissima qualità, così potrai iniziare …" at bounding box center [843, 380] width 546 height 43
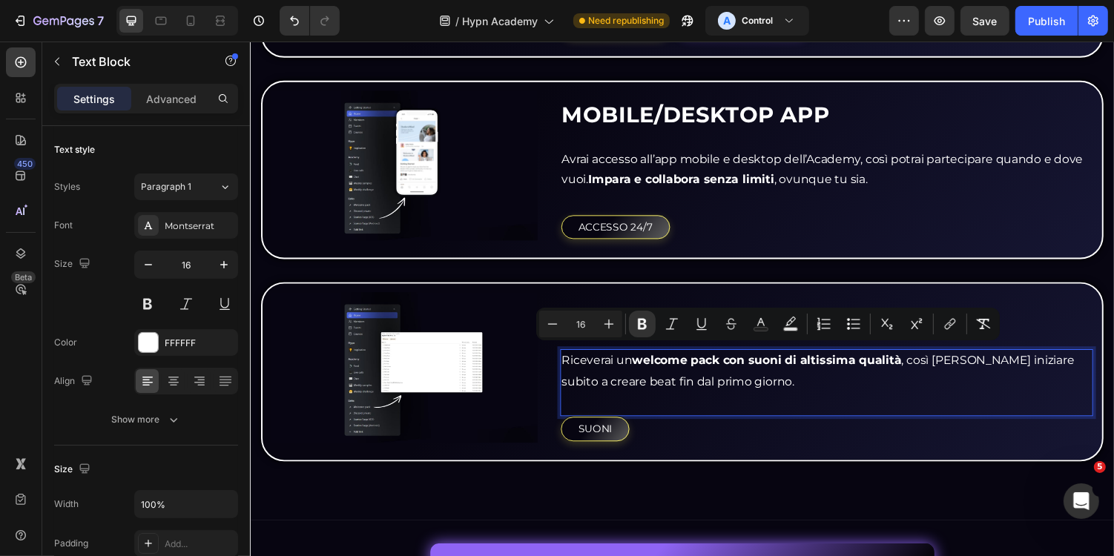
click at [955, 393] on p "Riceverai un welcome pack con suoni di altissima qualità , così potrai iniziare…" at bounding box center [843, 380] width 546 height 43
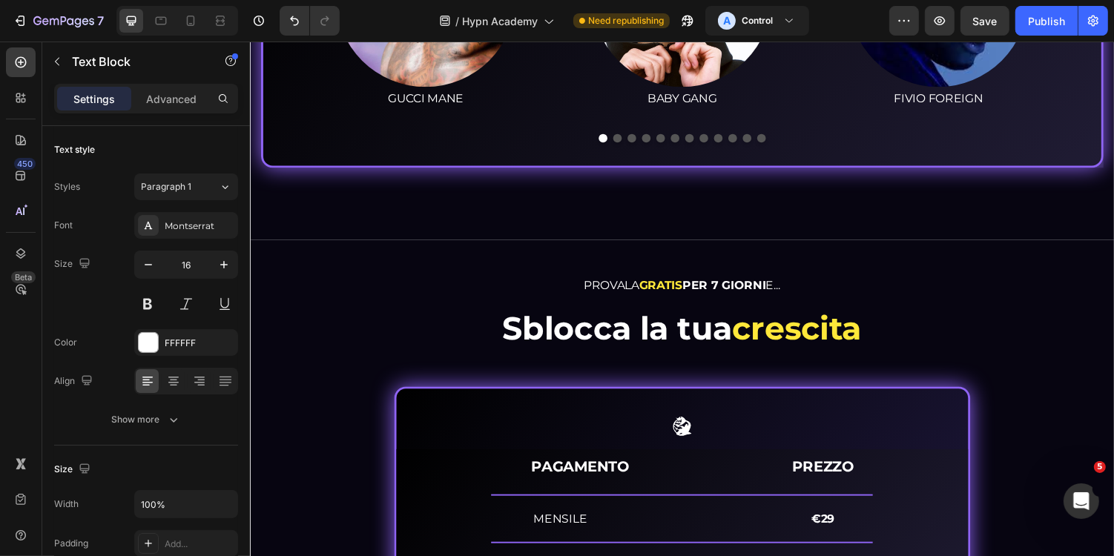
scroll to position [6204, 0]
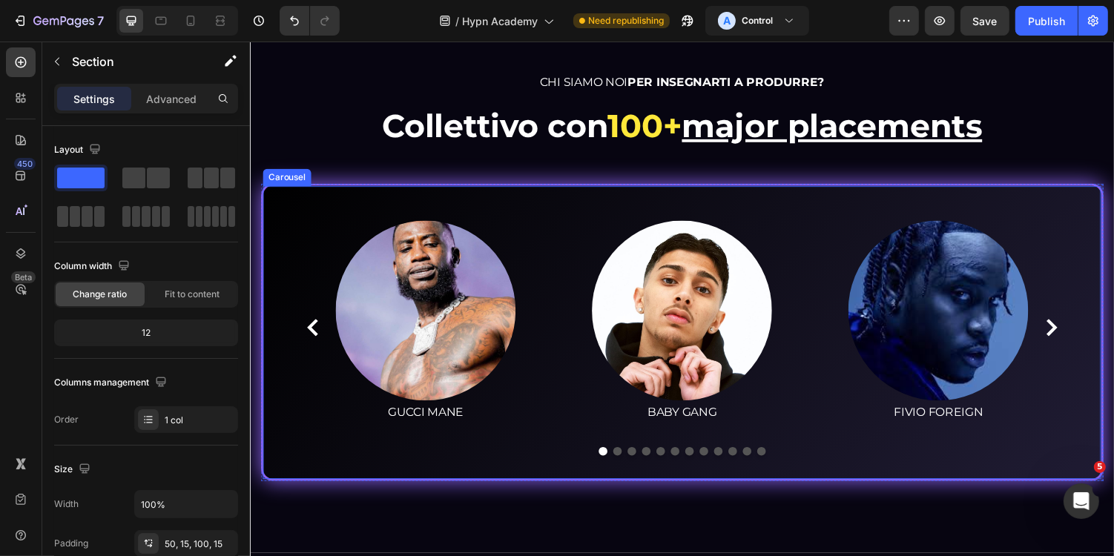
scroll to position [6194, 0]
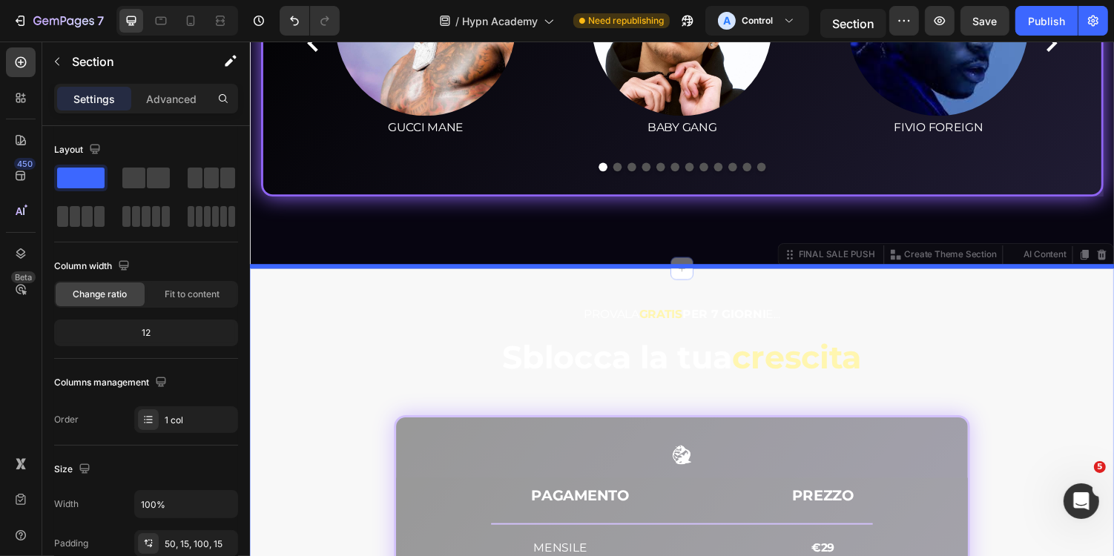
scroll to position [5726, 0]
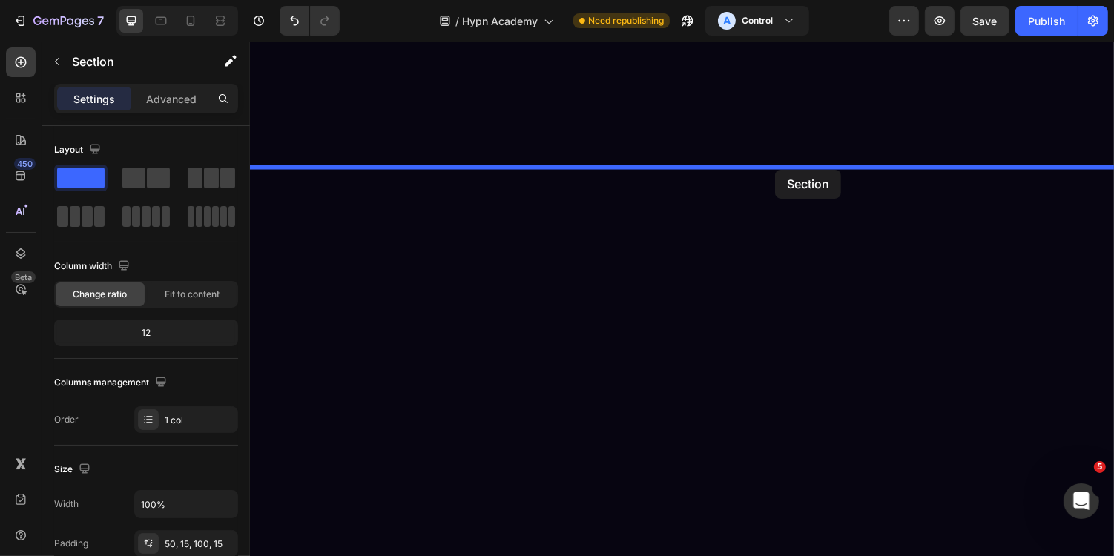
drag, startPoint x: 837, startPoint y: 260, endPoint x: 790, endPoint y: 173, distance: 98.6
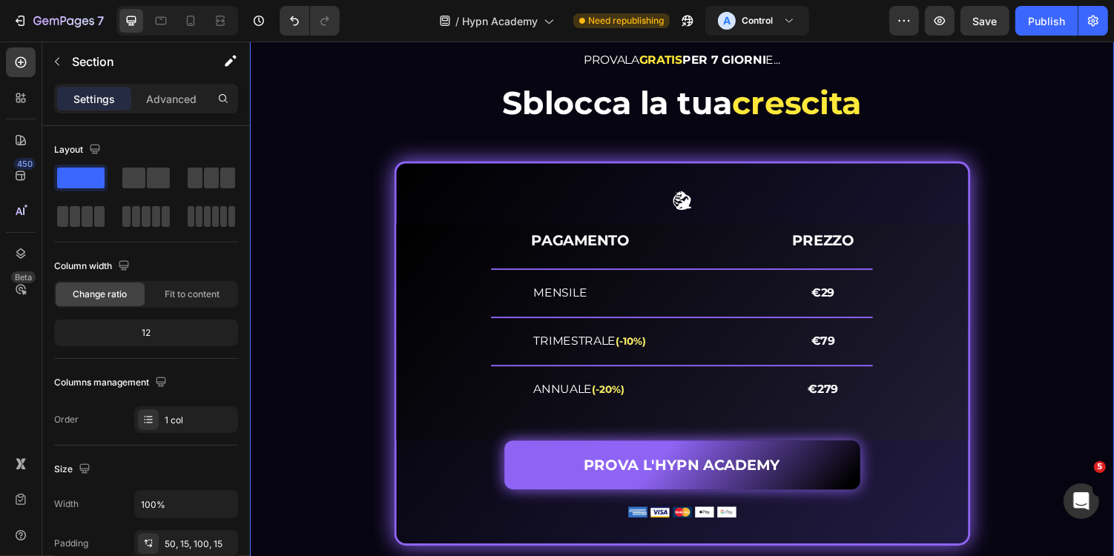
scroll to position [5880, 0]
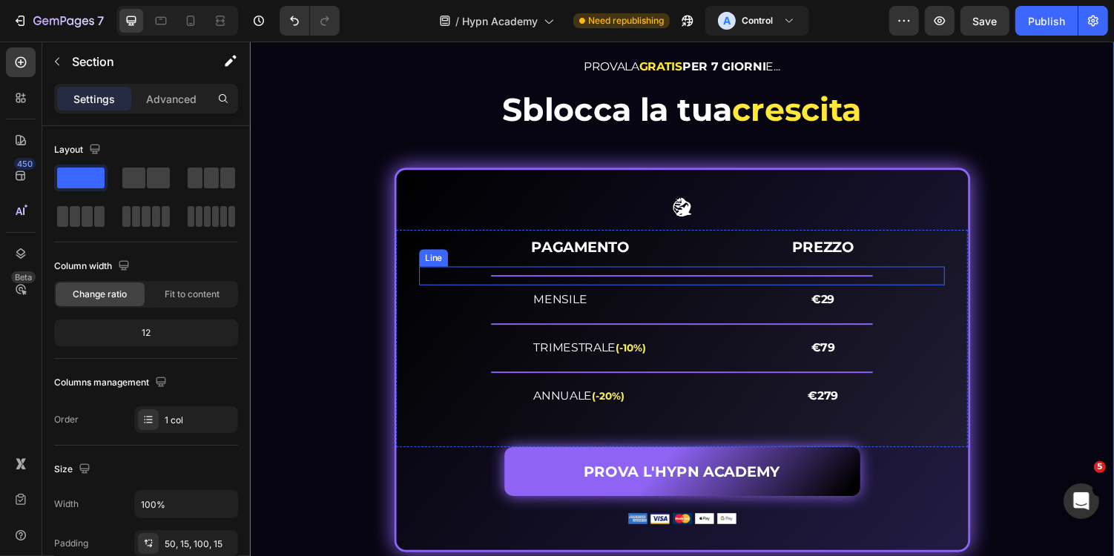
click at [800, 283] on div "Title Line" at bounding box center [694, 281] width 541 height 19
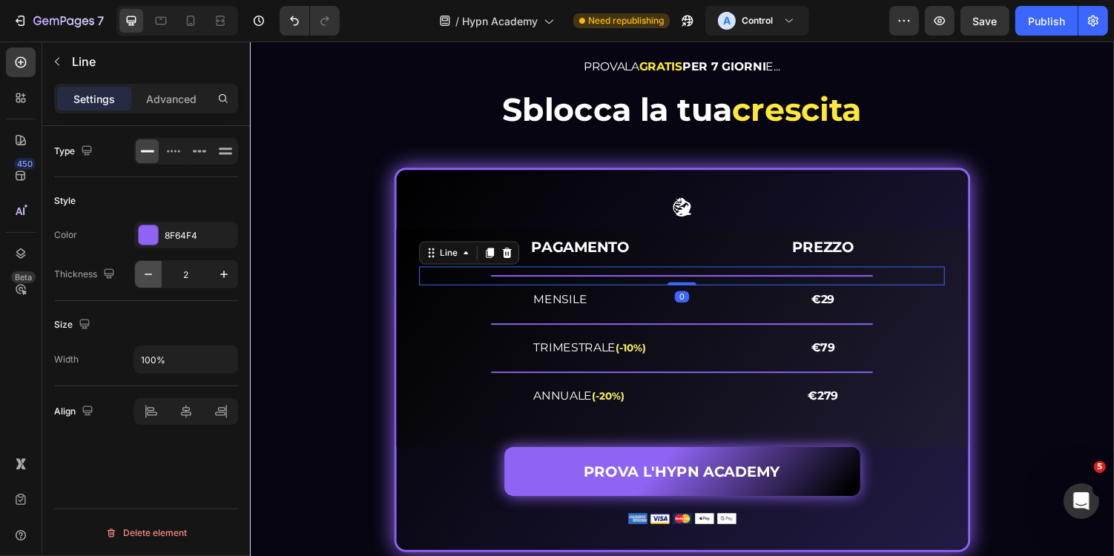
click at [148, 284] on button "button" at bounding box center [148, 274] width 27 height 27
type input "1"
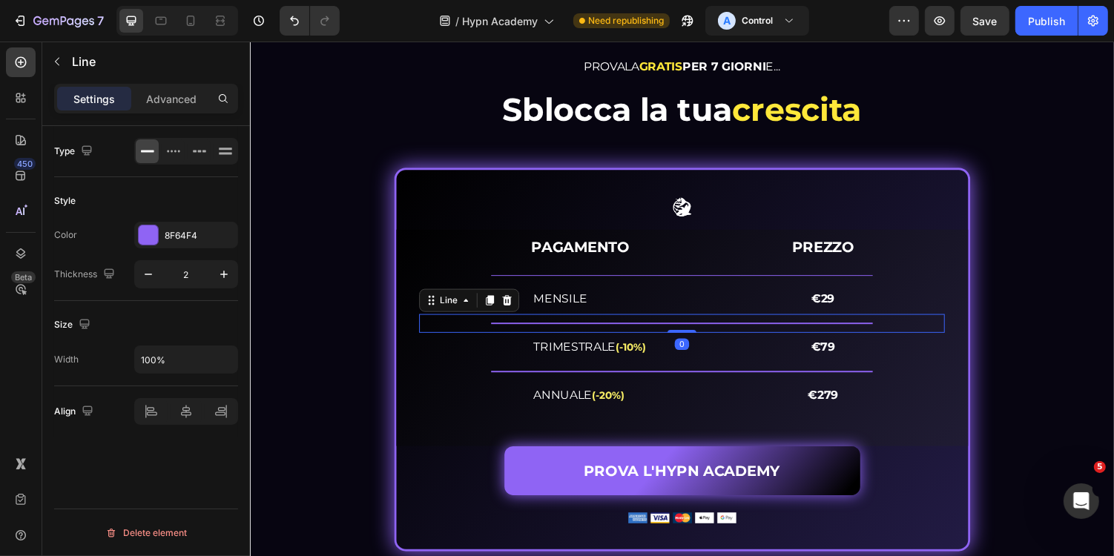
click at [575, 329] on div "Title Line 0" at bounding box center [694, 330] width 541 height 19
click at [144, 272] on icon "button" at bounding box center [148, 274] width 15 height 15
type input "1"
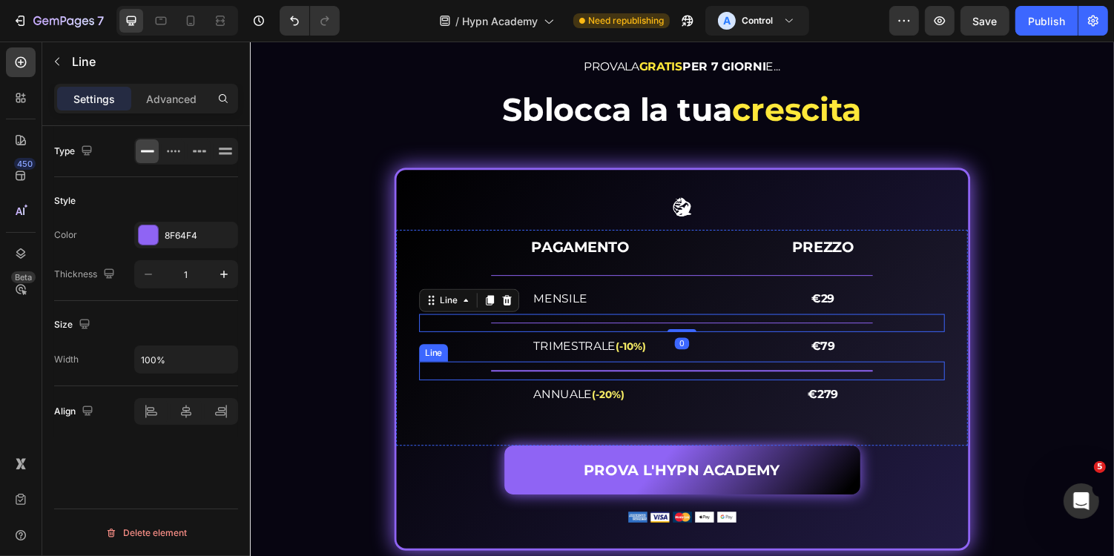
click at [516, 372] on div "Title Line" at bounding box center [694, 379] width 541 height 19
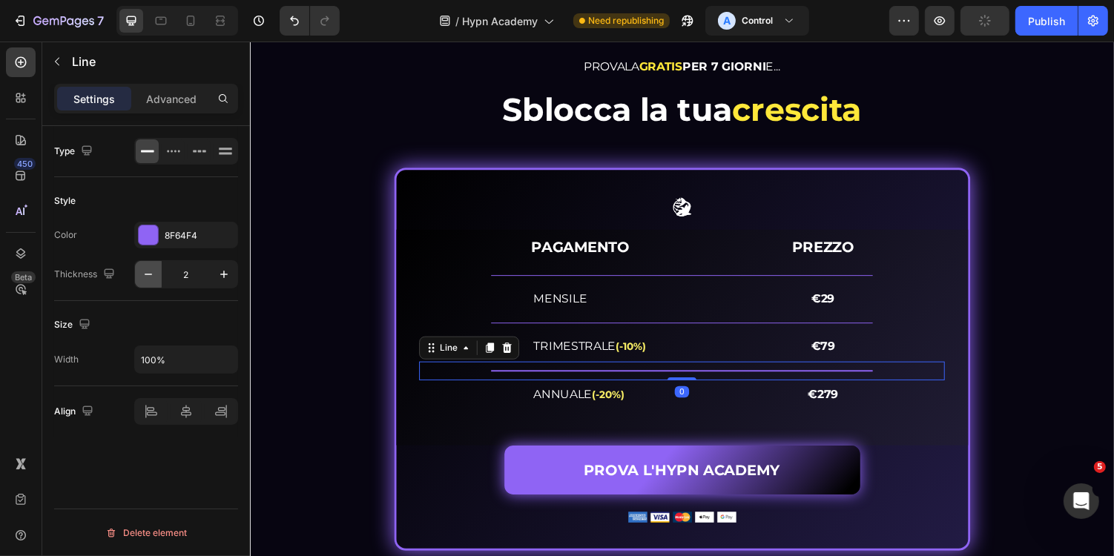
click at [151, 267] on icon "button" at bounding box center [148, 274] width 15 height 15
type input "1"
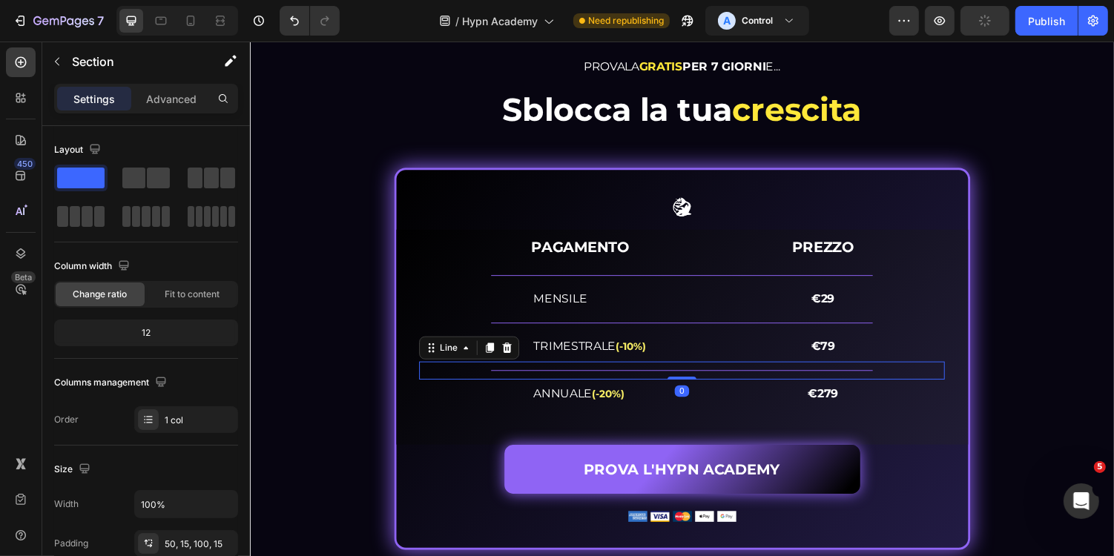
click at [333, 310] on div "PROVALA GRATIS PER 7 GIORNI E... Heading Sblocca la tua crescita Heading Image …" at bounding box center [694, 310] width 868 height 509
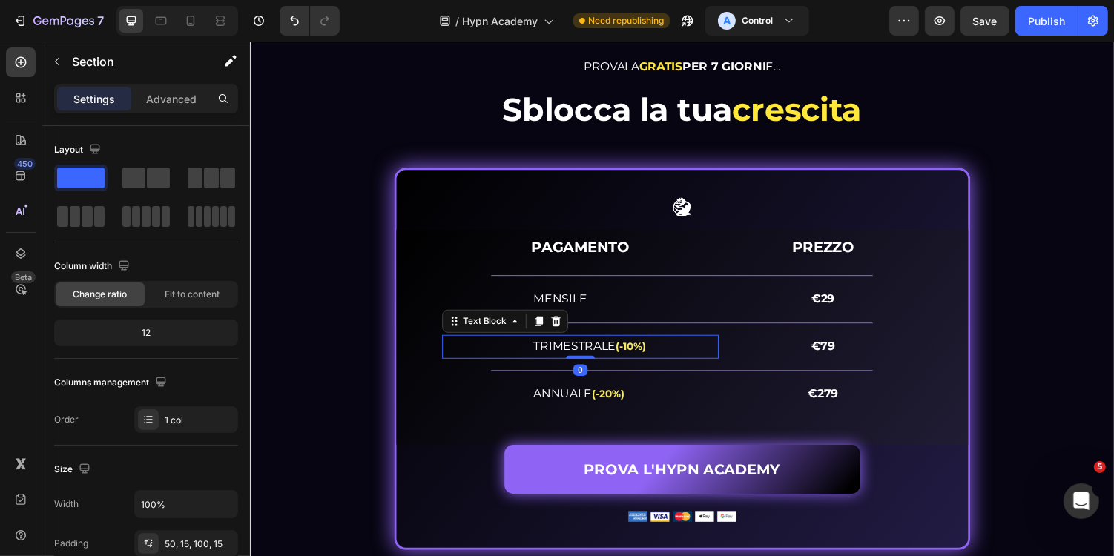
click at [669, 356] on p "TRIMESTRALE (-10%)" at bounding box center [635, 355] width 189 height 22
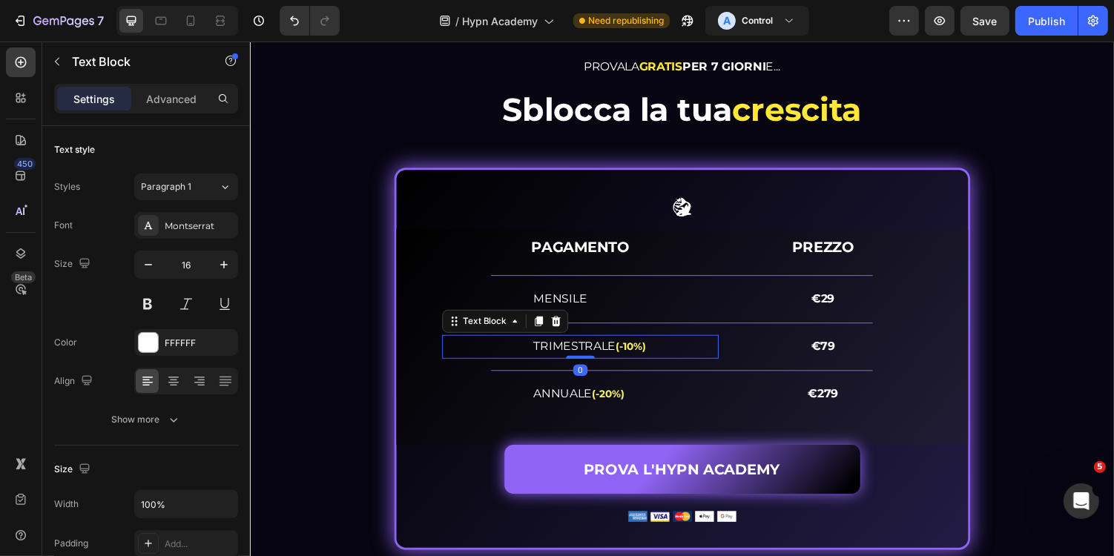
click at [605, 354] on p "TRIMESTRALE (-10%)" at bounding box center [635, 355] width 189 height 22
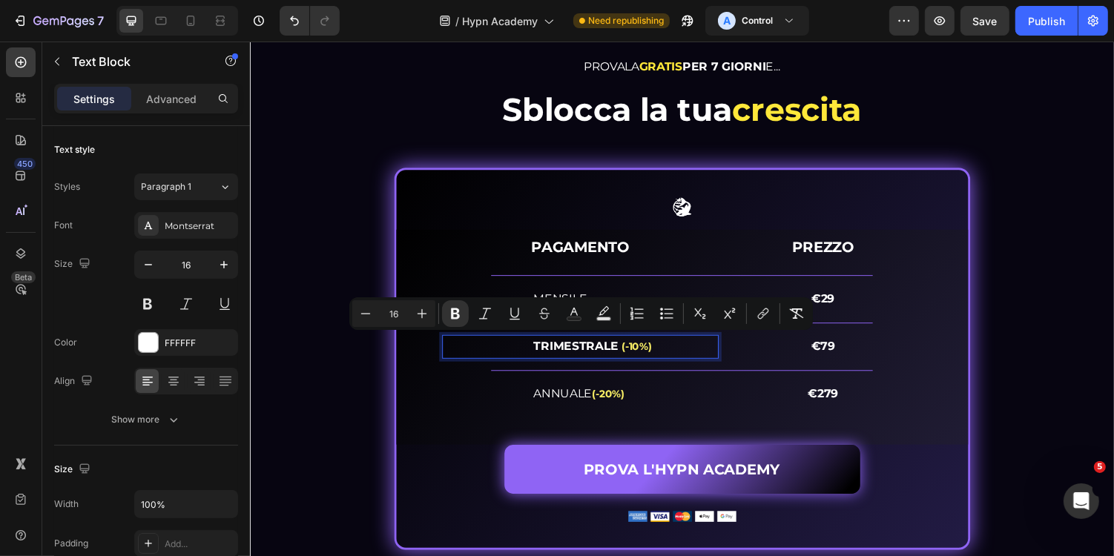
type input "14"
drag, startPoint x: 688, startPoint y: 347, endPoint x: 628, endPoint y: 355, distance: 61.3
click at [628, 355] on p "TRIMESTRALE (-10%)" at bounding box center [635, 355] width 189 height 22
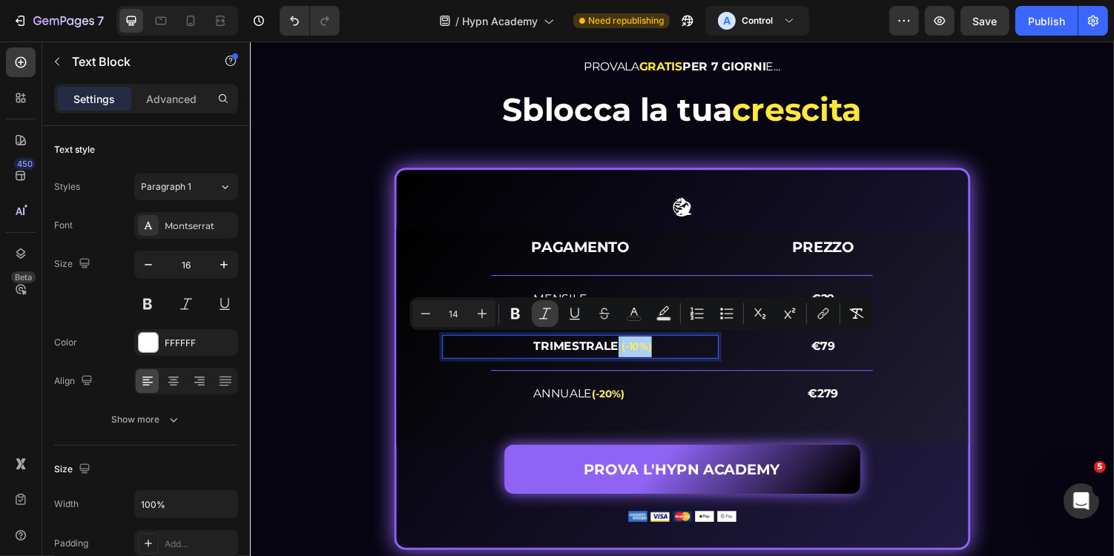
click at [536, 316] on button "Italic" at bounding box center [545, 313] width 27 height 27
type input "16"
click at [539, 314] on icon "Editor contextual toolbar" at bounding box center [545, 313] width 15 height 15
click at [512, 315] on icon "Editor contextual toolbar" at bounding box center [515, 314] width 9 height 11
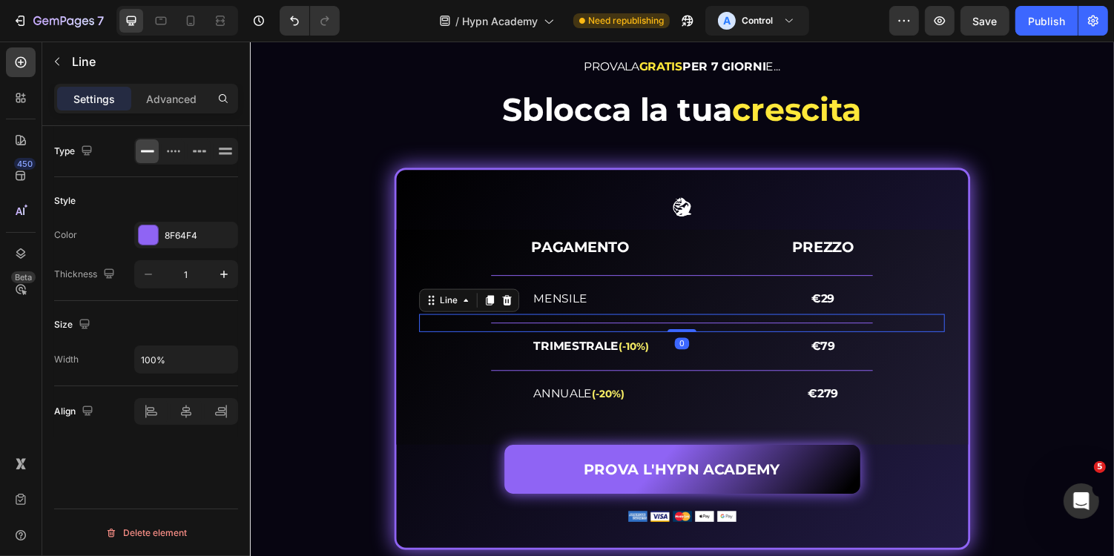
click at [518, 322] on div "Title Line 0" at bounding box center [694, 330] width 541 height 19
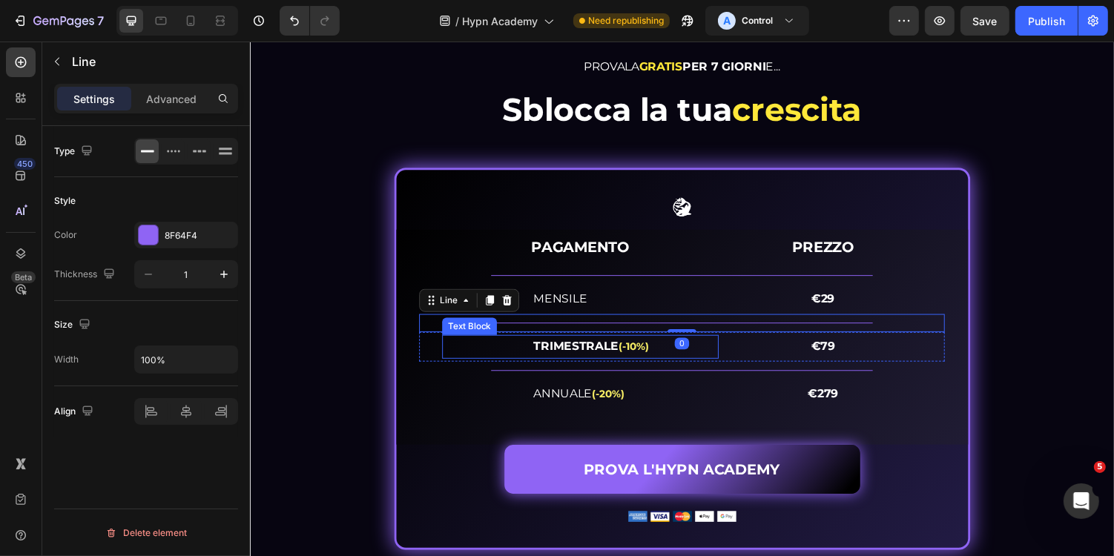
click at [696, 362] on p "TRIMESTRALE (-10%)" at bounding box center [635, 355] width 189 height 22
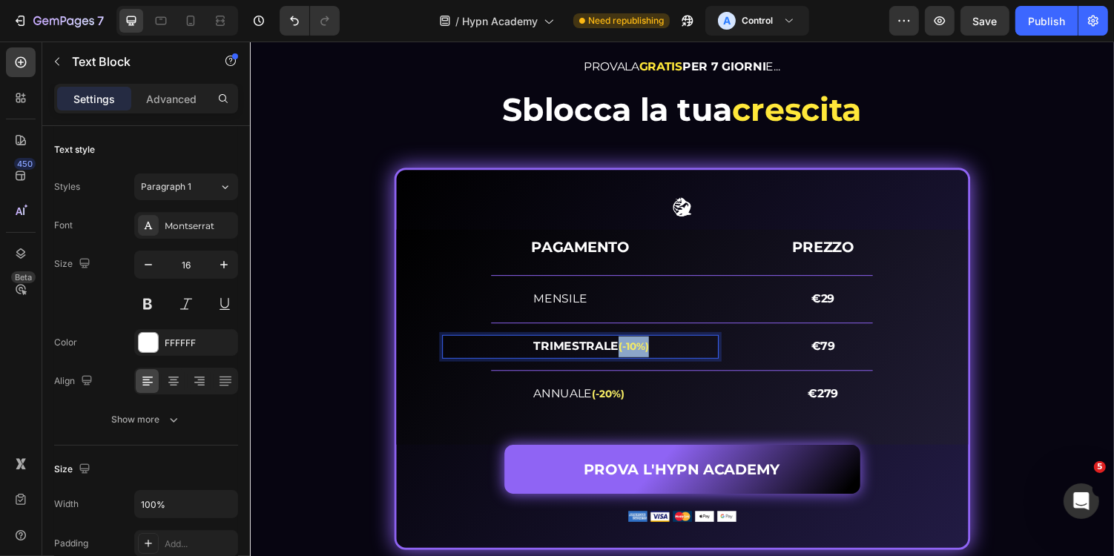
click at [629, 354] on strong "TRIMESTRALE" at bounding box center [585, 354] width 88 height 14
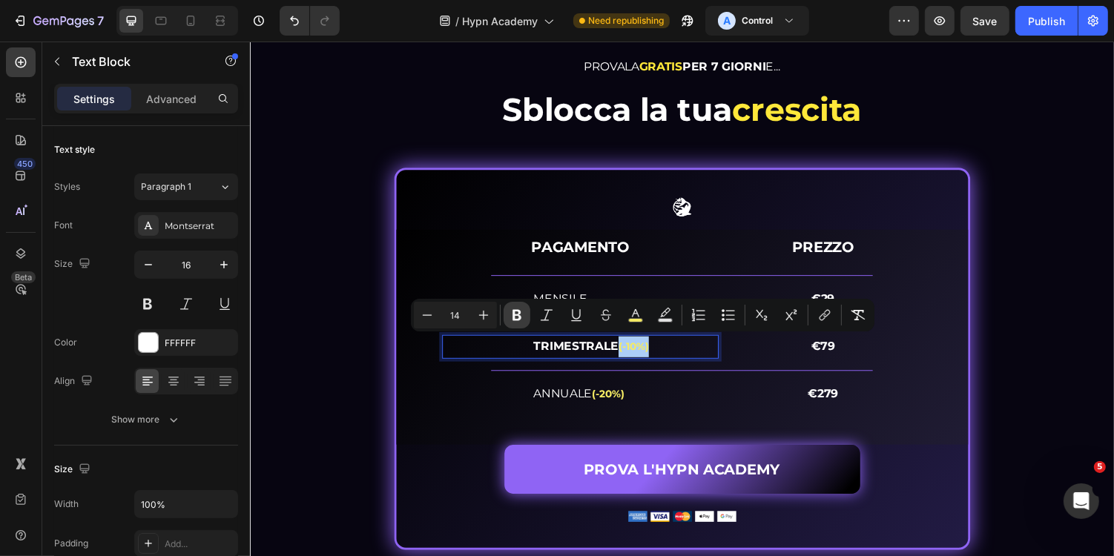
click at [524, 314] on button "Bold" at bounding box center [517, 315] width 27 height 27
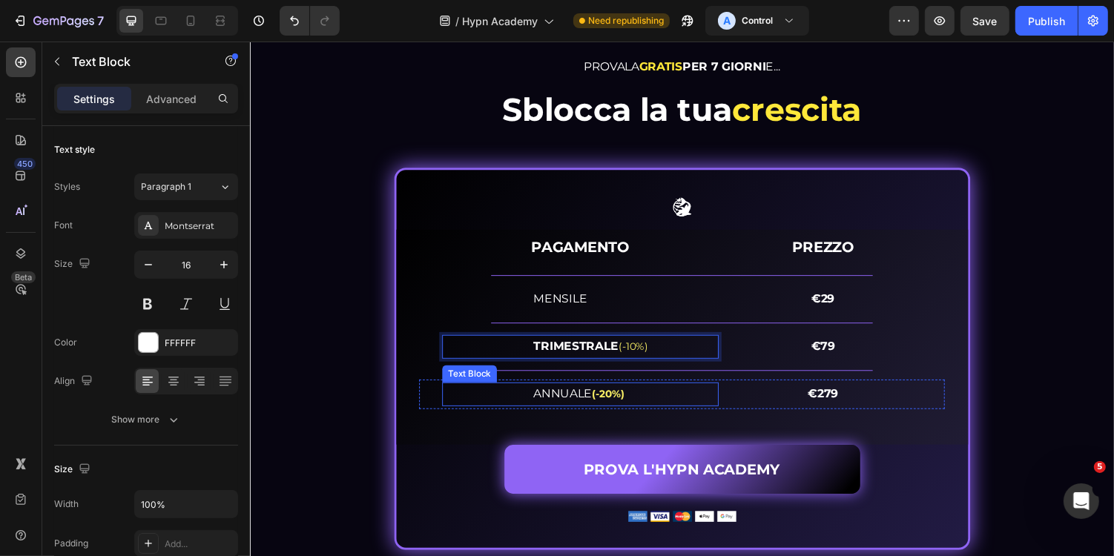
click at [536, 405] on div "ANNUALE (-20%) Text Block" at bounding box center [589, 404] width 285 height 24
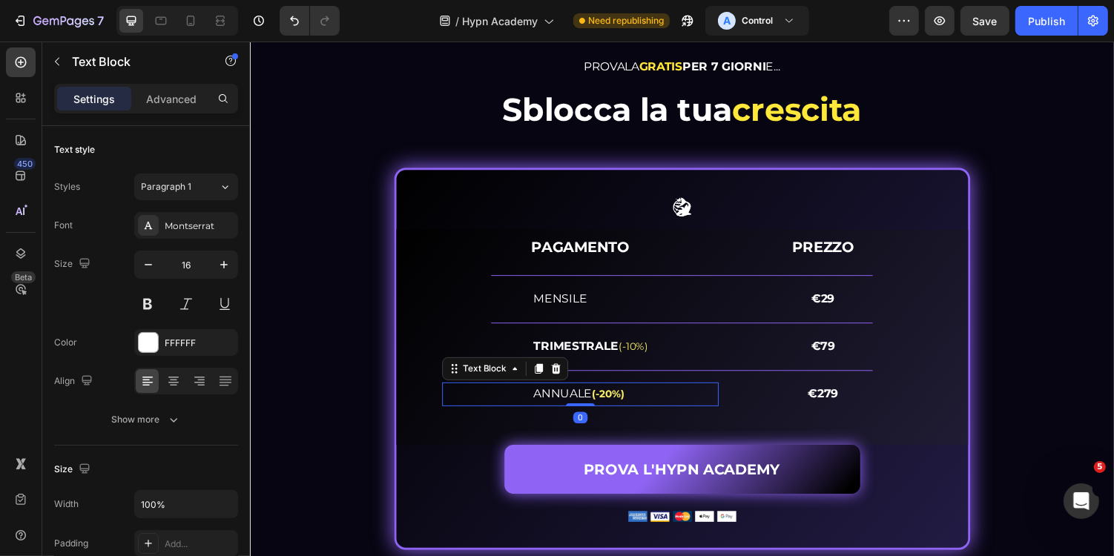
click at [655, 409] on p "ANNUALE (-20%)" at bounding box center [635, 404] width 189 height 22
drag, startPoint x: 654, startPoint y: 400, endPoint x: 602, endPoint y: 403, distance: 51.3
click at [602, 403] on p "ANNUALE (-20%)" at bounding box center [635, 404] width 189 height 22
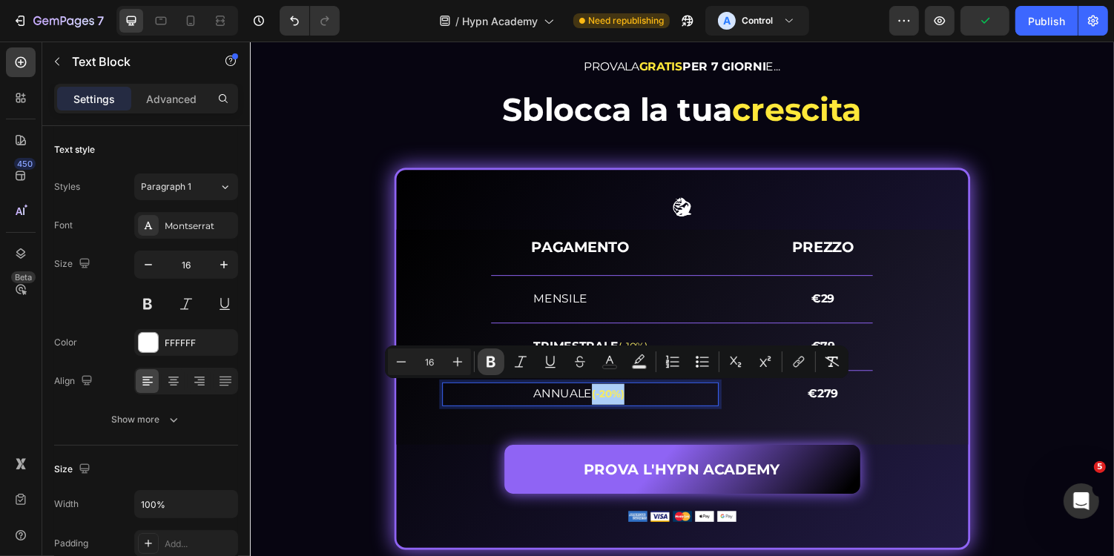
click at [497, 361] on icon "Editor contextual toolbar" at bounding box center [491, 362] width 15 height 15
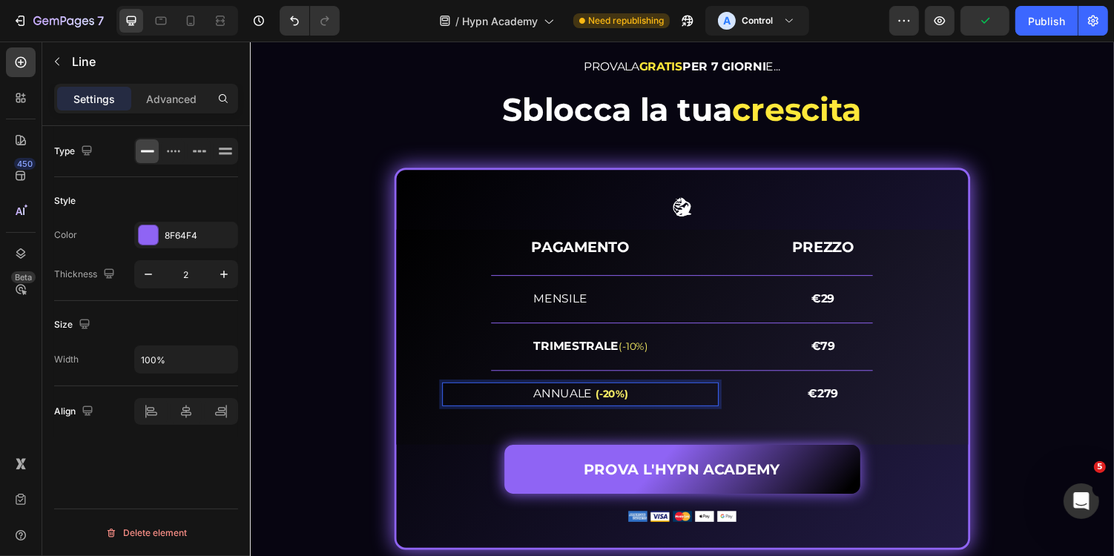
click at [504, 370] on div "Title Line" at bounding box center [694, 379] width 541 height 19
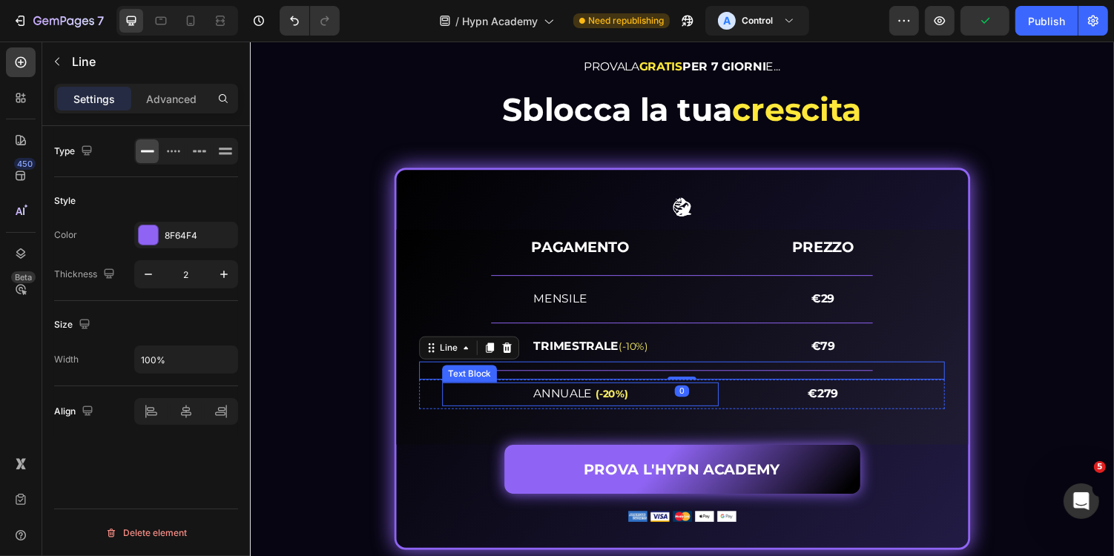
click at [659, 406] on p "ANNUALE (-20%)" at bounding box center [635, 404] width 189 height 22
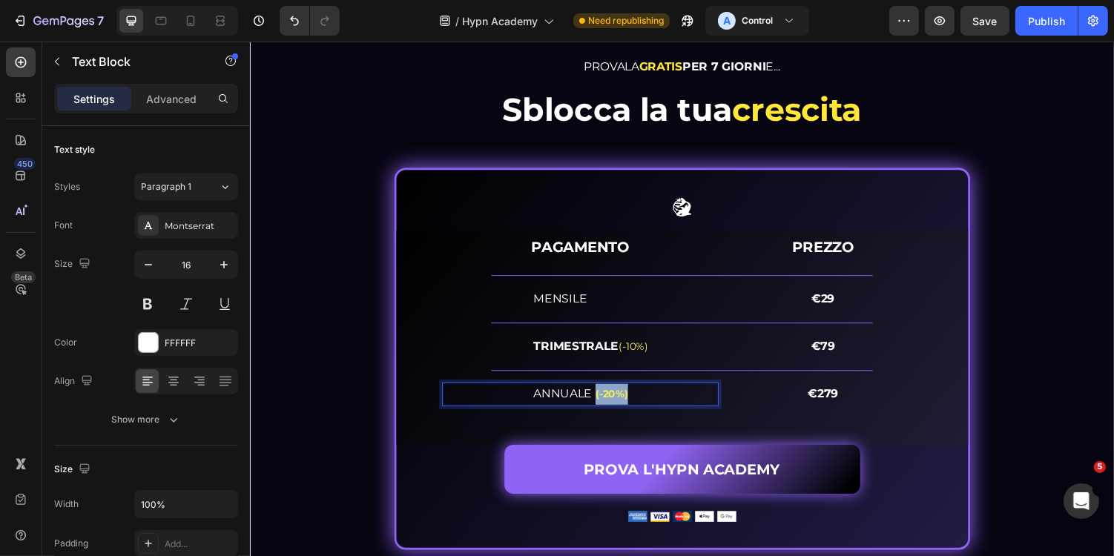
drag, startPoint x: 642, startPoint y: 404, endPoint x: 605, endPoint y: 405, distance: 36.4
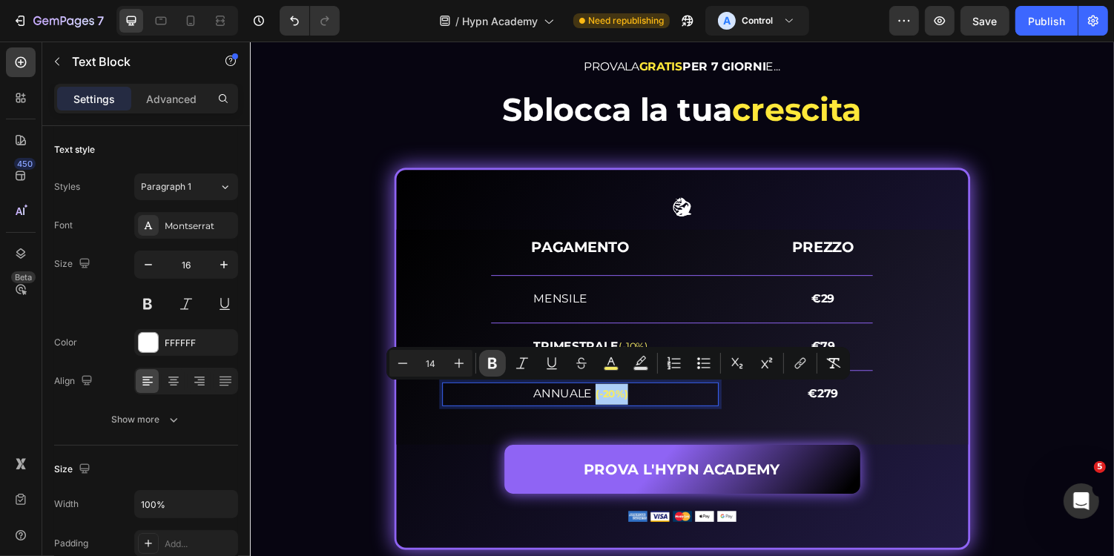
click at [504, 362] on button "Bold" at bounding box center [492, 363] width 27 height 27
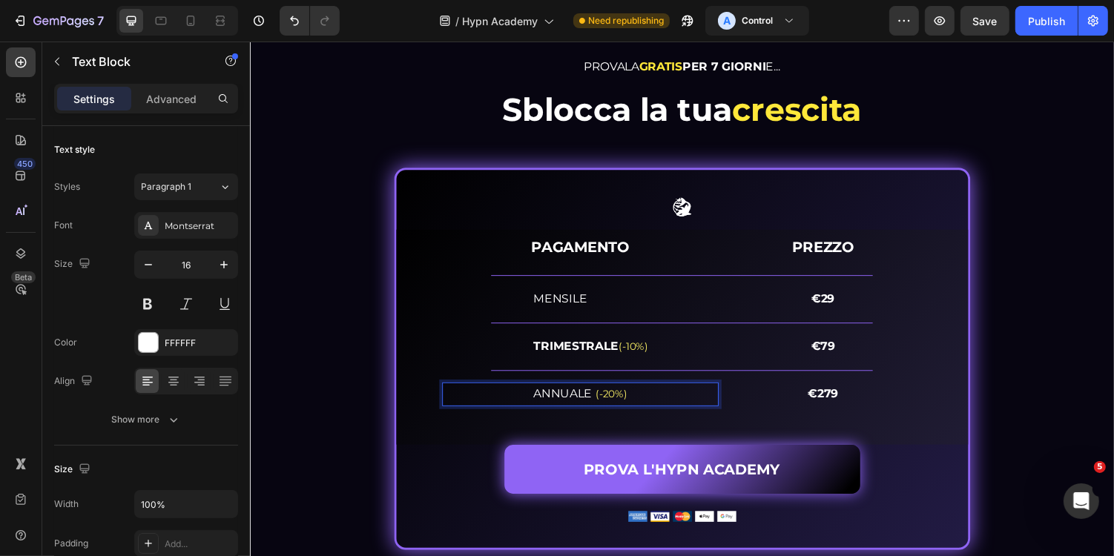
click at [589, 401] on span "ANNUALE" at bounding box center [573, 403] width 64 height 14
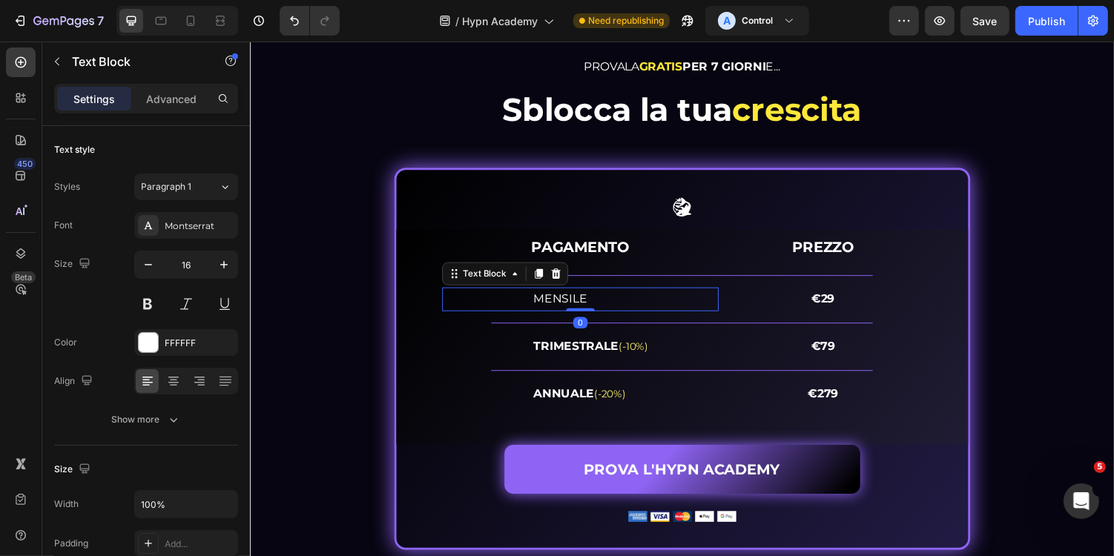
click at [567, 306] on span "MENSILE" at bounding box center [568, 305] width 55 height 14
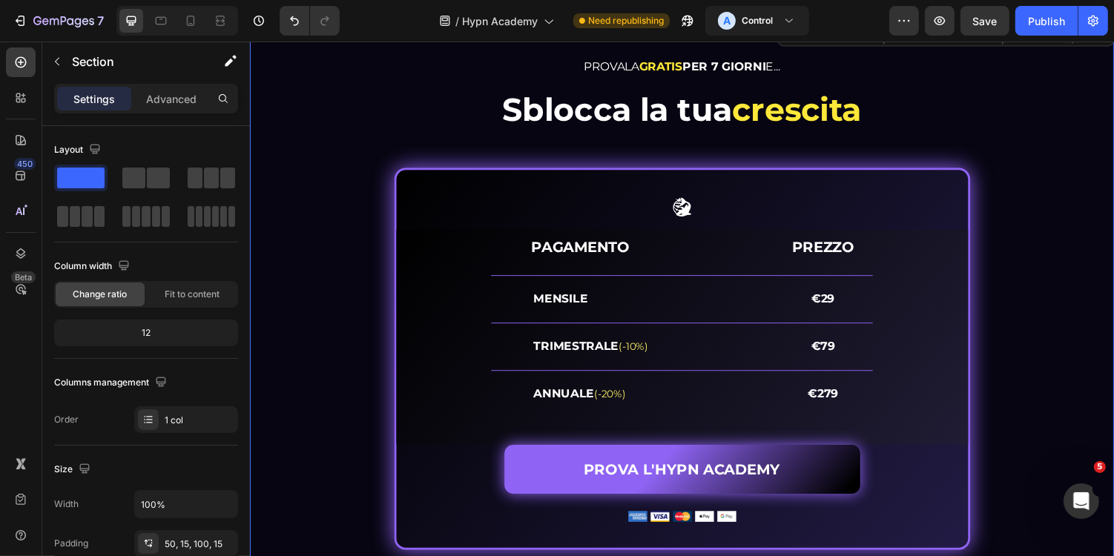
click at [1033, 323] on div "PROVALA GRATIS PER 7 GIORNI E... Heading Sblocca la tua crescita Heading Image …" at bounding box center [694, 310] width 868 height 509
click at [845, 306] on strong "€29" at bounding box center [840, 305] width 24 height 14
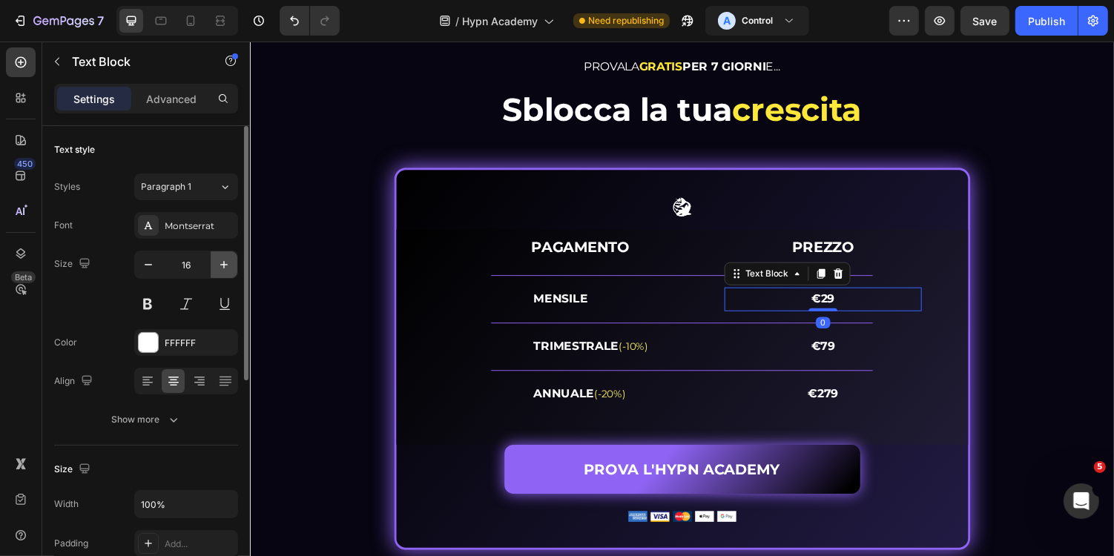
click at [221, 270] on icon "button" at bounding box center [224, 264] width 15 height 15
type input "17"
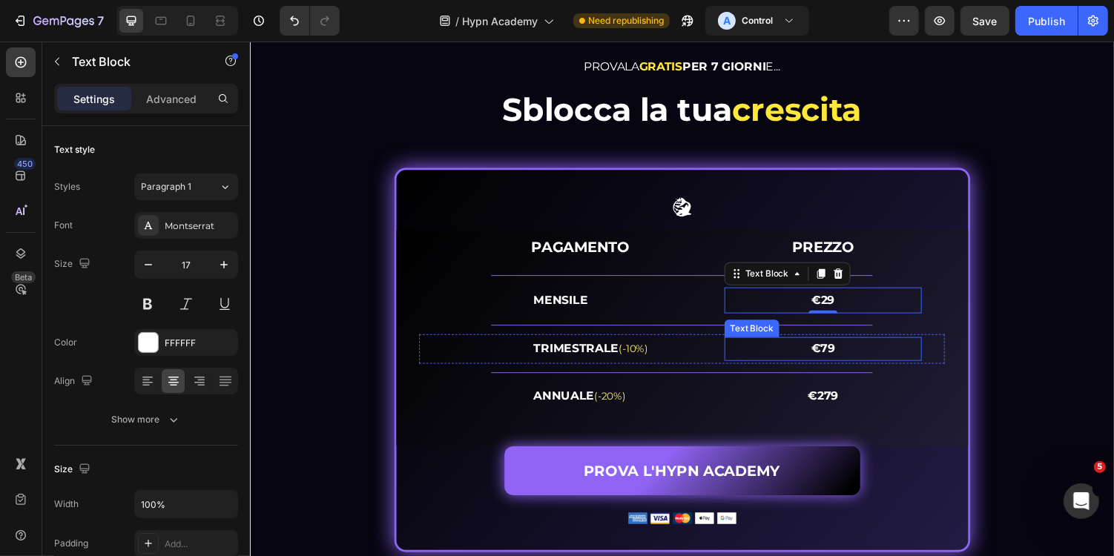
click at [851, 355] on strong "€79" at bounding box center [839, 356] width 24 height 14
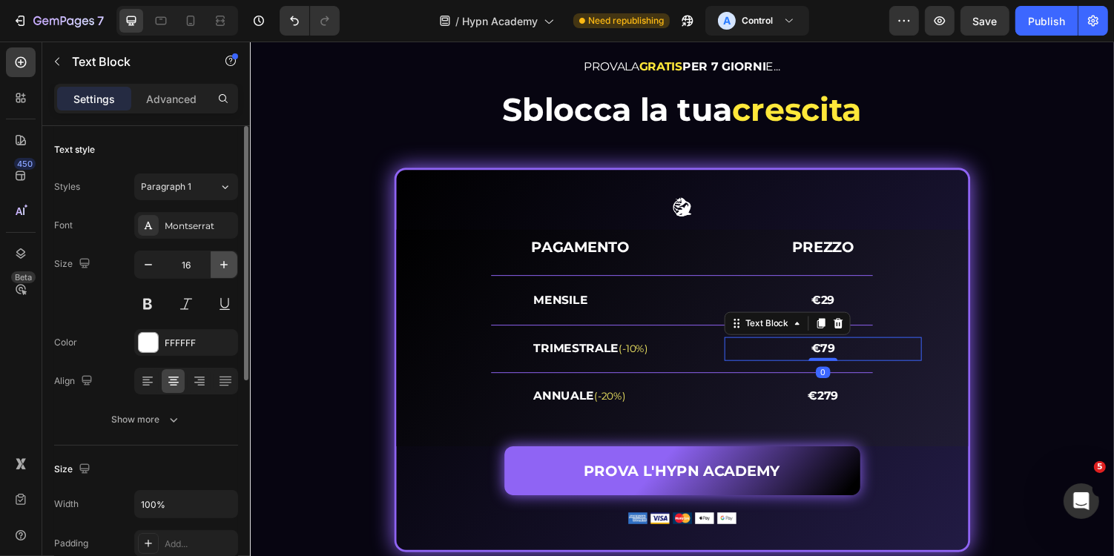
click at [227, 258] on icon "button" at bounding box center [224, 264] width 15 height 15
type input "17"
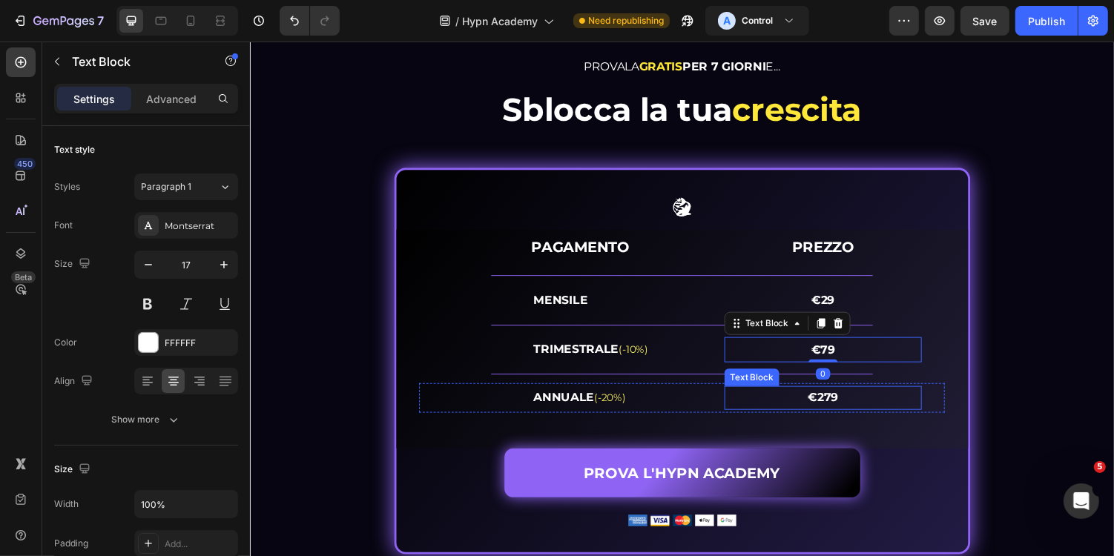
click at [880, 404] on p "€279" at bounding box center [840, 408] width 200 height 22
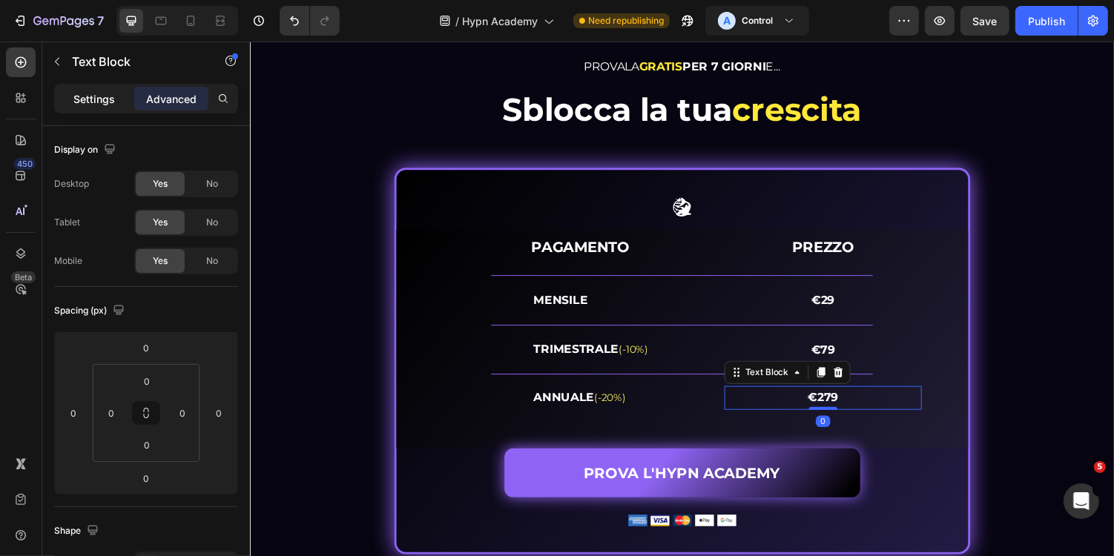
click at [79, 99] on p "Settings" at bounding box center [94, 99] width 42 height 16
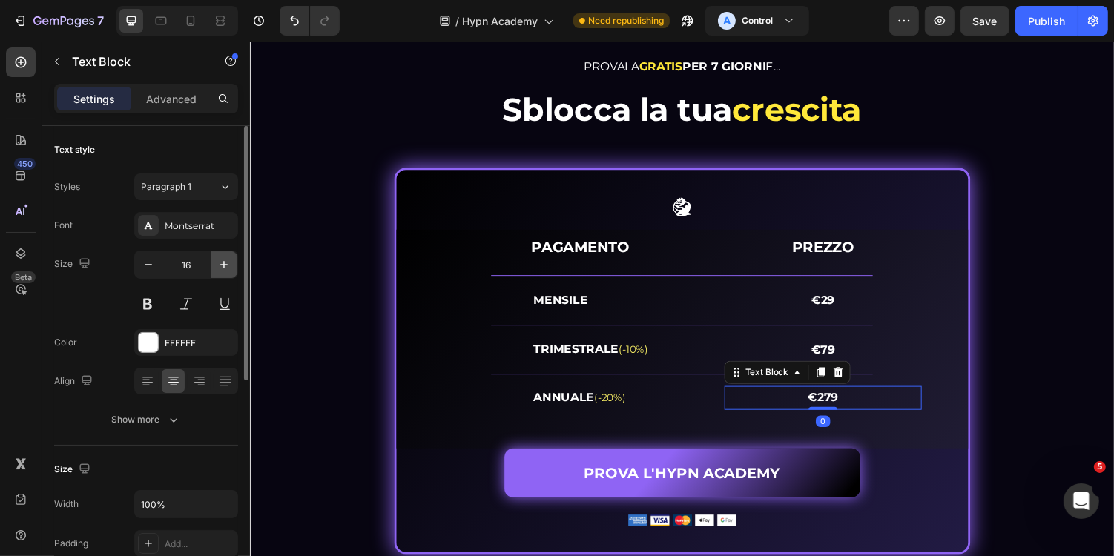
click at [229, 266] on icon "button" at bounding box center [224, 264] width 15 height 15
type input "17"
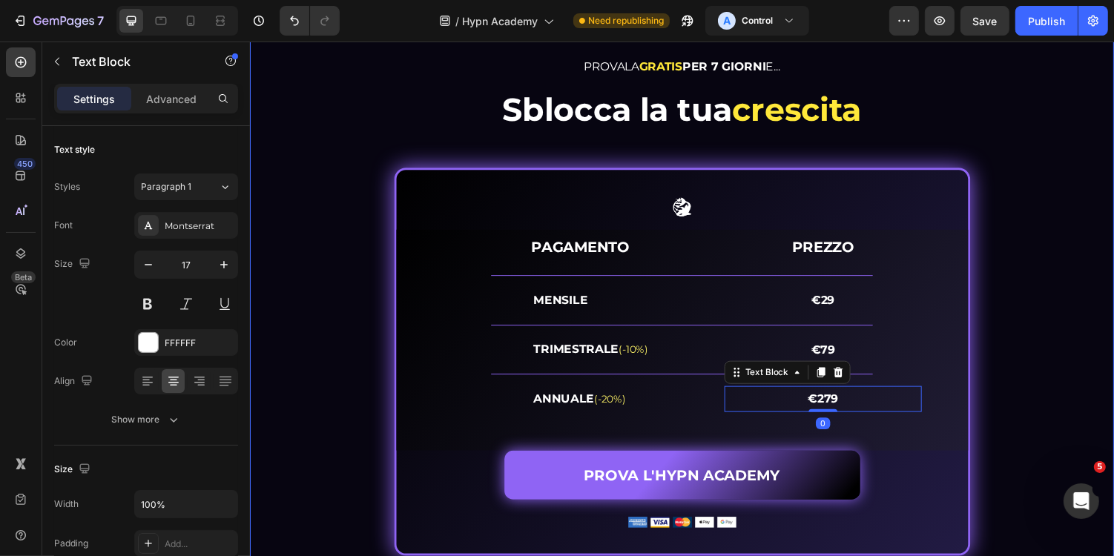
click at [1075, 363] on div "PROVALA GRATIS PER 7 GIORNI E... Heading Sblocca la tua crescita Heading Image …" at bounding box center [694, 313] width 868 height 515
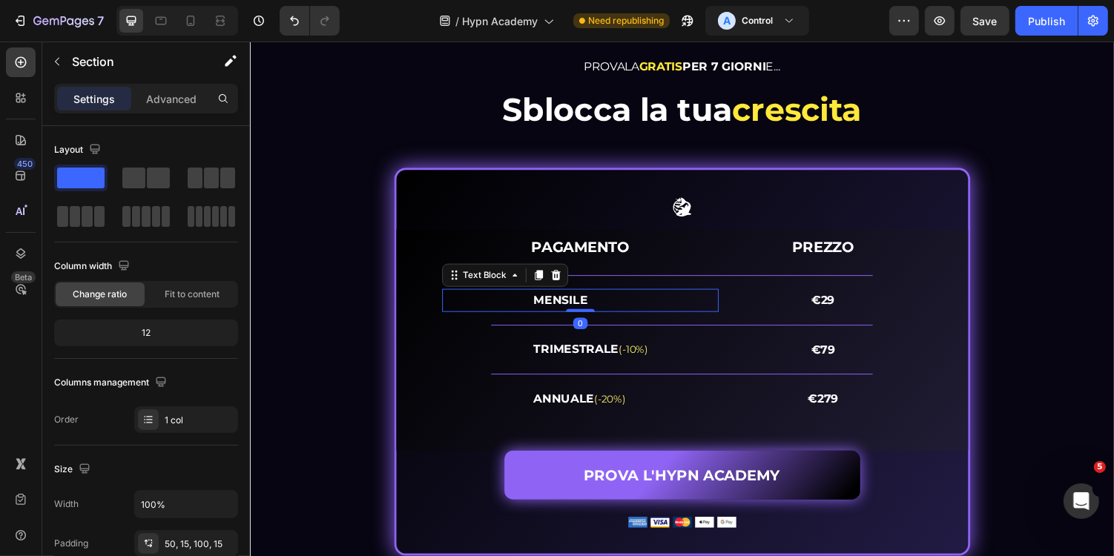
click at [586, 306] on strong "MENSILE" at bounding box center [569, 307] width 56 height 14
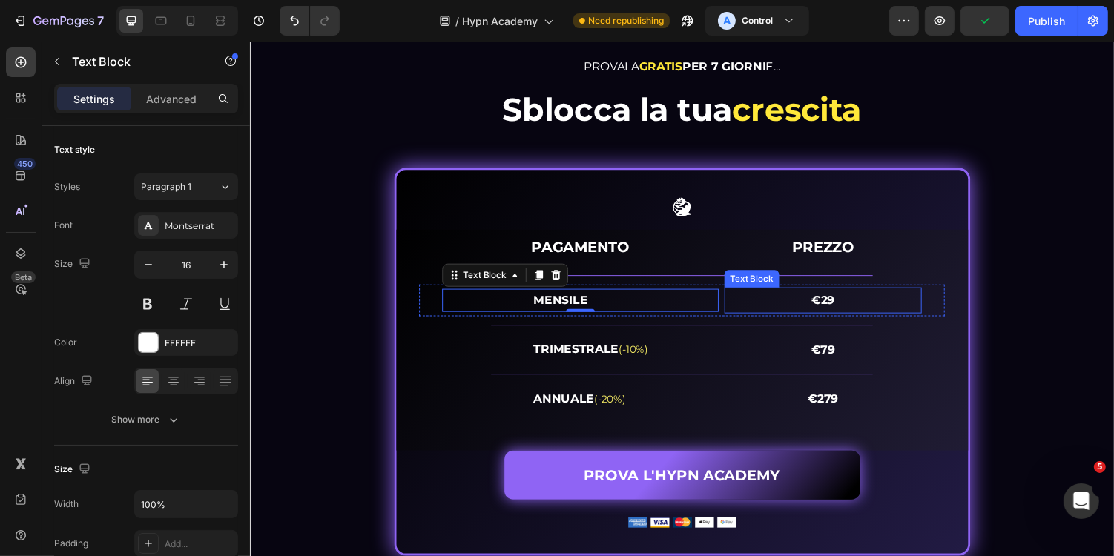
click at [855, 309] on p "€29" at bounding box center [840, 307] width 200 height 24
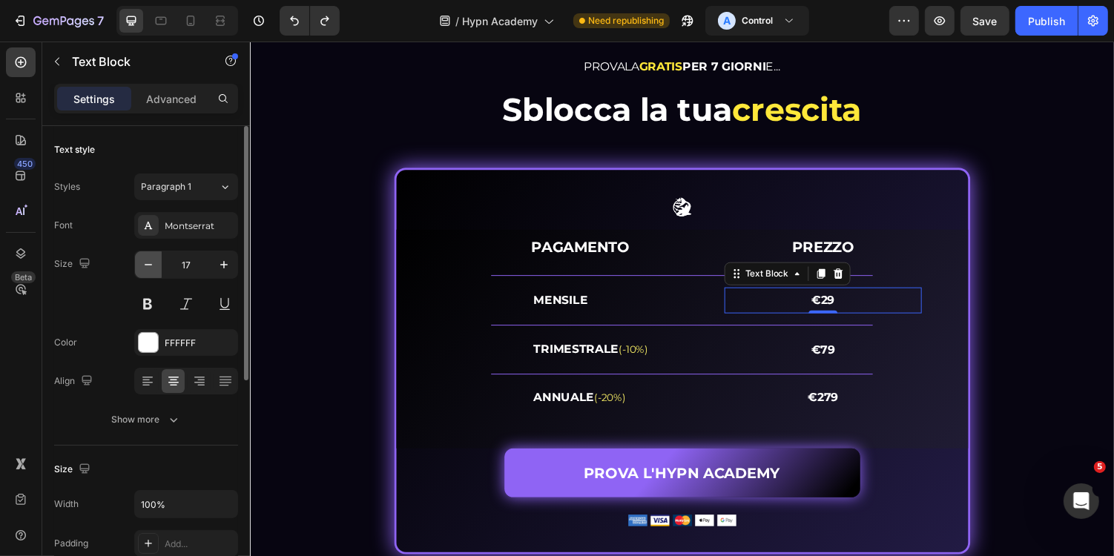
click at [146, 257] on icon "button" at bounding box center [148, 264] width 15 height 15
type input "16"
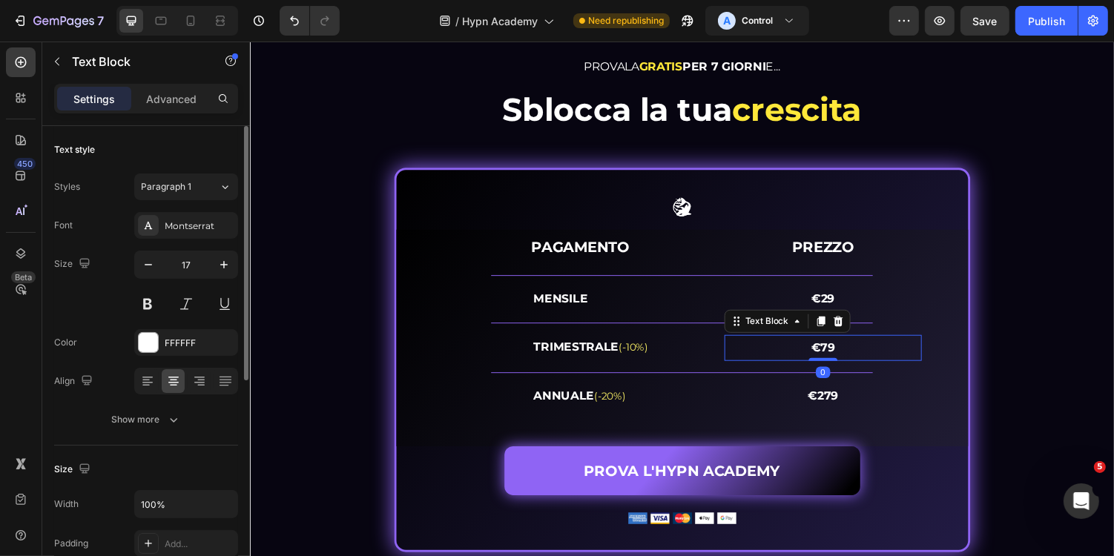
click at [872, 351] on p "€79" at bounding box center [840, 356] width 200 height 24
click at [136, 260] on button "button" at bounding box center [148, 264] width 27 height 27
type input "16"
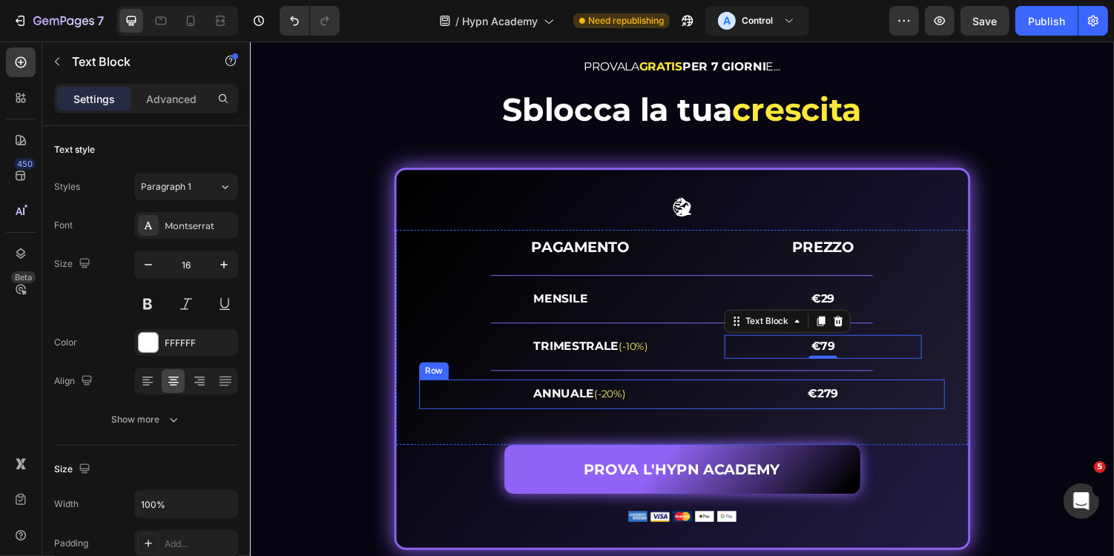
click at [873, 396] on p "€279" at bounding box center [840, 404] width 200 height 22
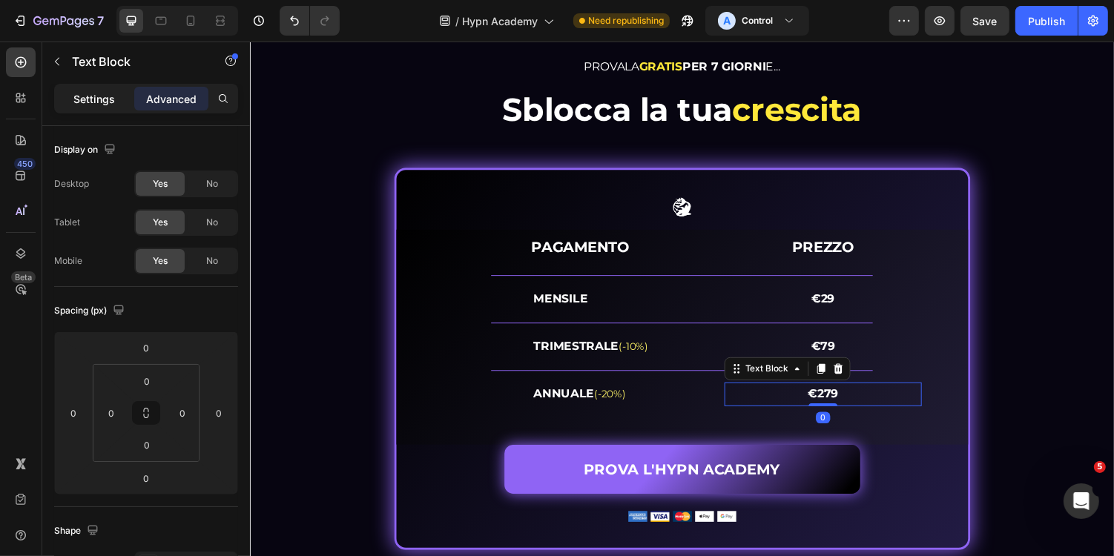
click at [96, 102] on p "Settings" at bounding box center [94, 99] width 42 height 16
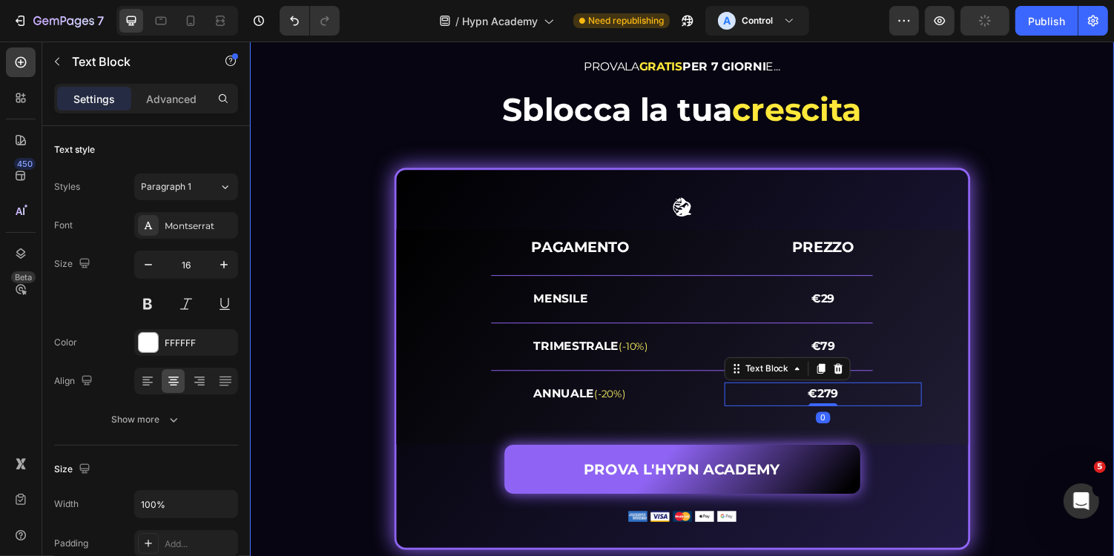
click at [1075, 289] on div "PROVALA GRATIS PER 7 GIORNI E... Heading Sblocca la tua crescita Heading Image …" at bounding box center [694, 310] width 868 height 509
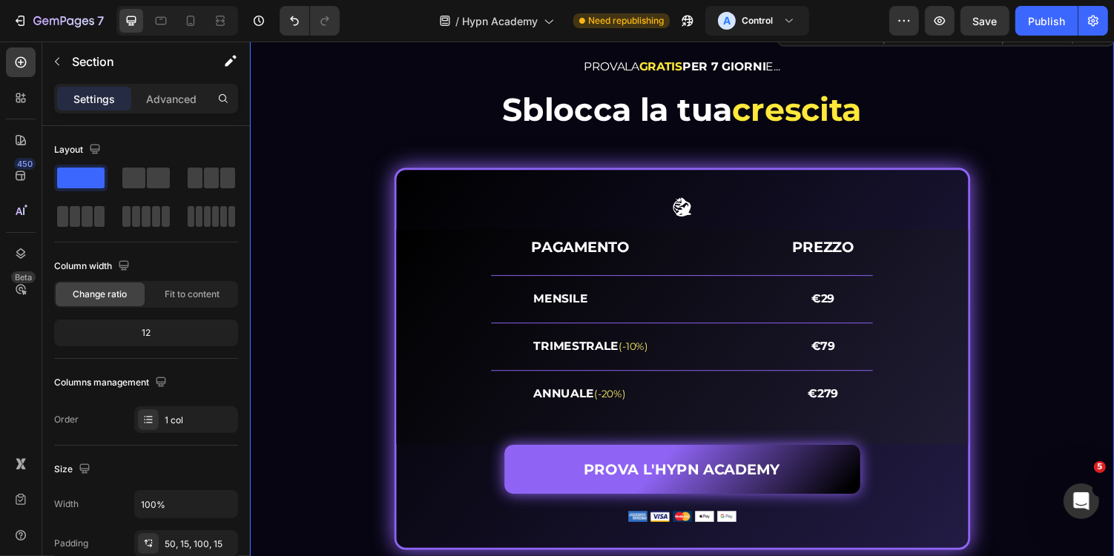
click at [1046, 277] on div "PROVALA GRATIS PER 7 GIORNI E... Heading Sblocca la tua crescita Heading Image …" at bounding box center [694, 310] width 868 height 509
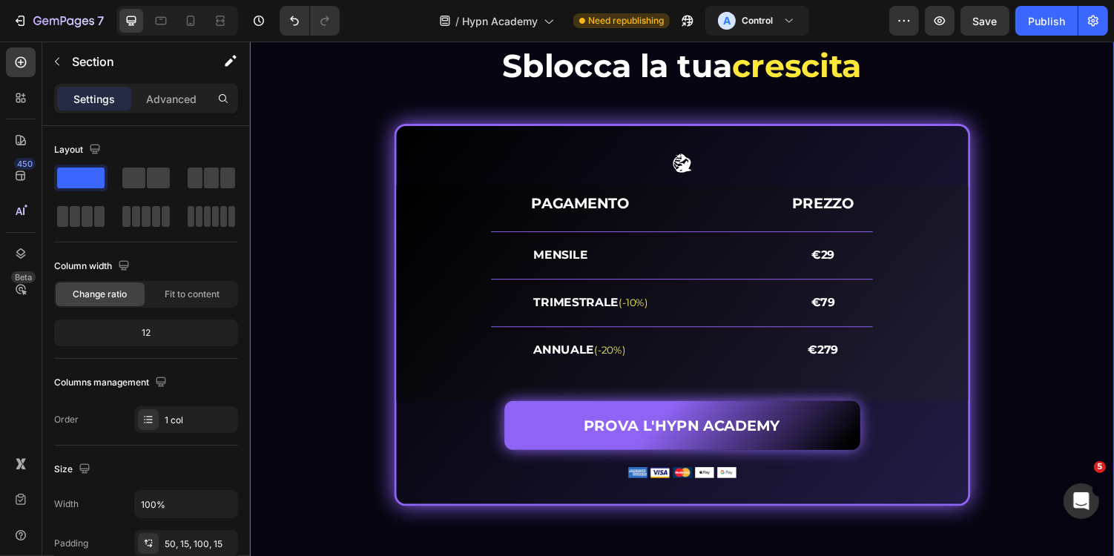
scroll to position [5926, 0]
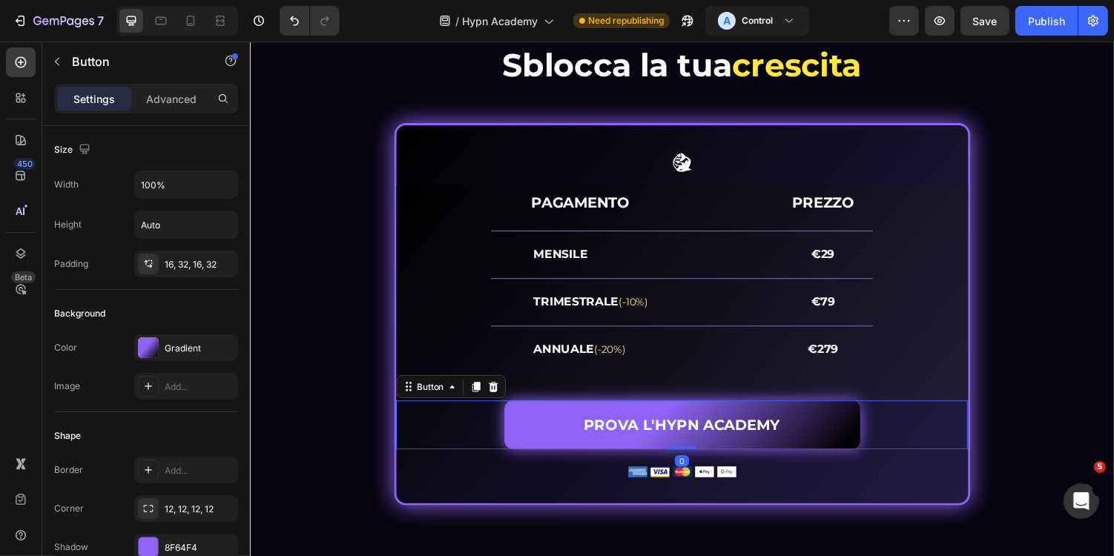
click at [797, 435] on link "PROVA L'HYPN ACADEMY" at bounding box center [694, 435] width 366 height 50
click at [785, 432] on p "PROVA L'HYPN ACADEMY" at bounding box center [694, 435] width 203 height 27
click at [791, 434] on p "PROVA L'HYPN ACADEMY" at bounding box center [694, 435] width 203 height 27
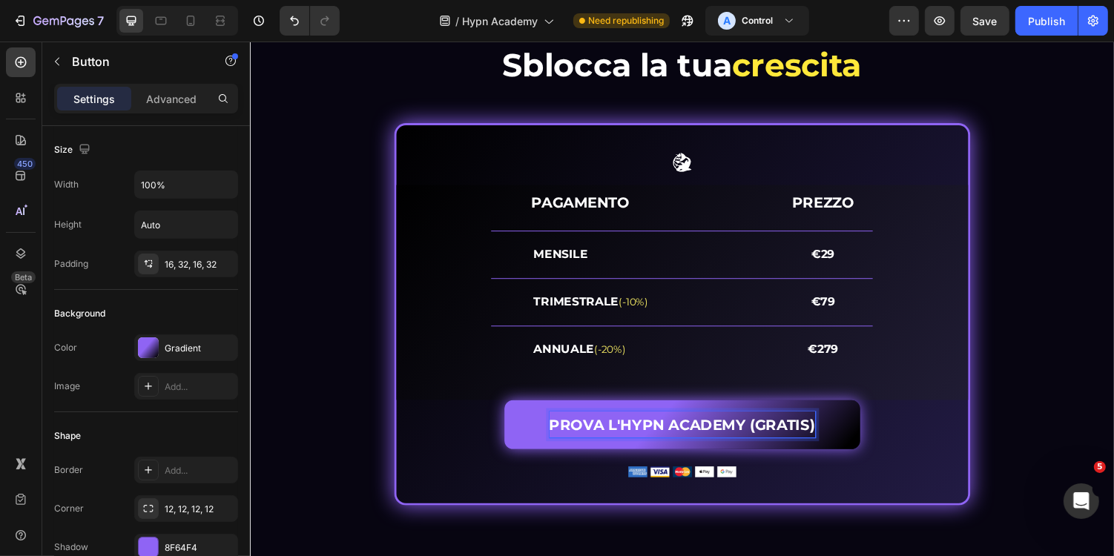
click at [1078, 418] on div "PROVALA GRATIS PER 7 GIORNI E... Heading Sblocca la tua crescita Heading Image …" at bounding box center [694, 264] width 868 height 509
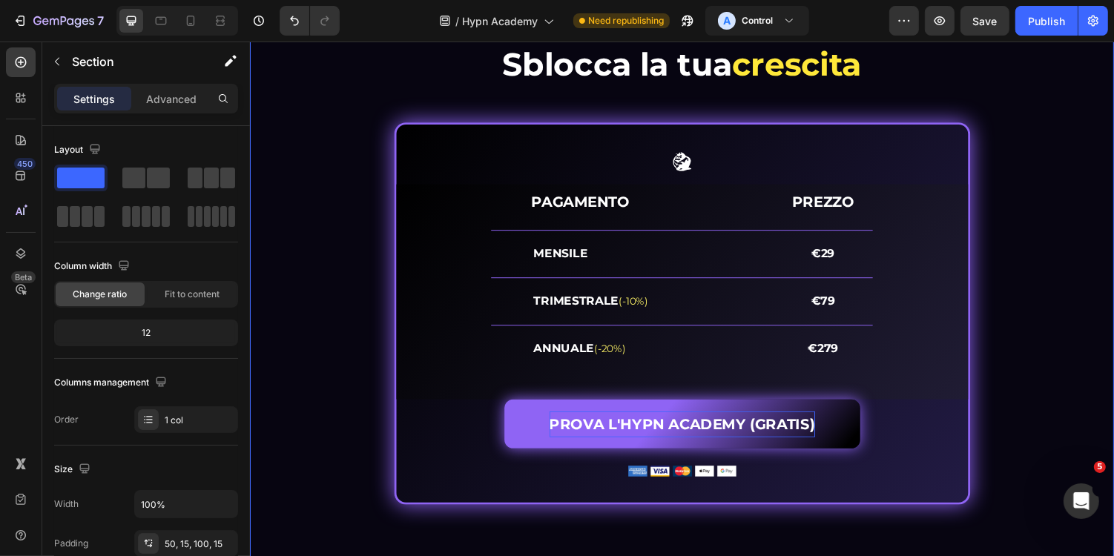
scroll to position [5933, 0]
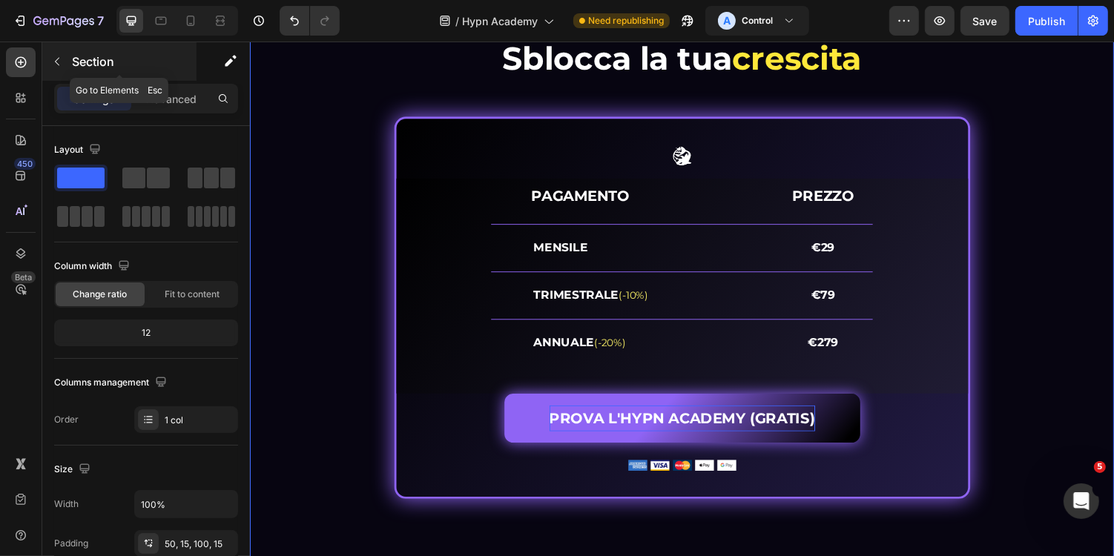
click at [57, 70] on button "button" at bounding box center [57, 62] width 24 height 24
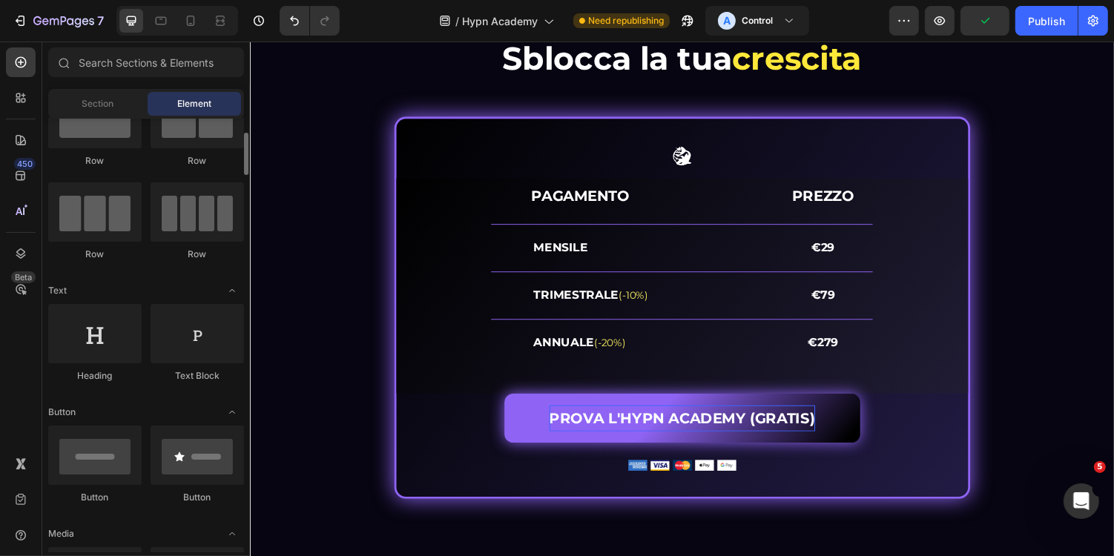
scroll to position [90, 0]
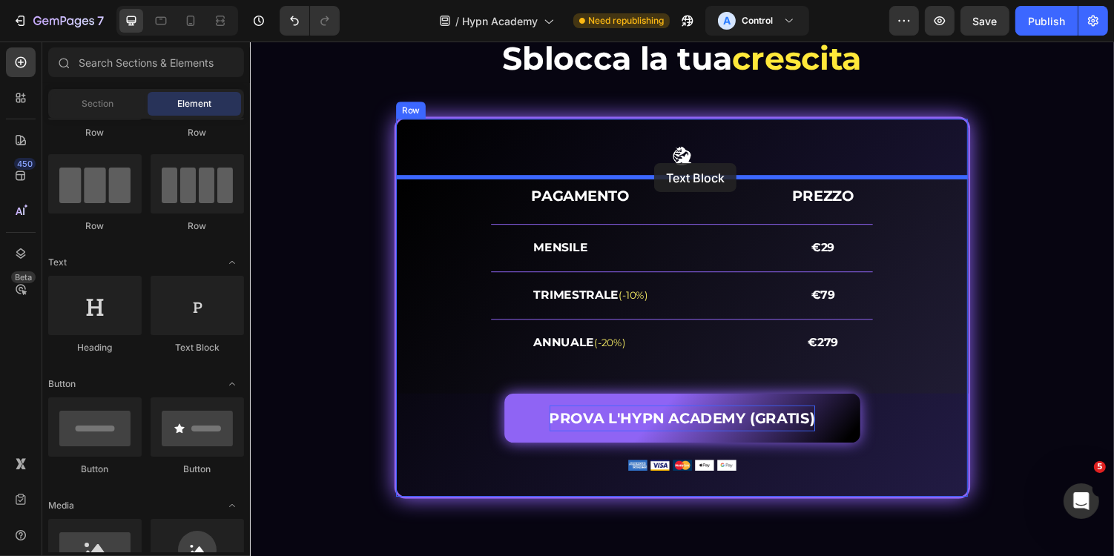
drag, startPoint x: 429, startPoint y: 360, endPoint x: 665, endPoint y: 166, distance: 305.2
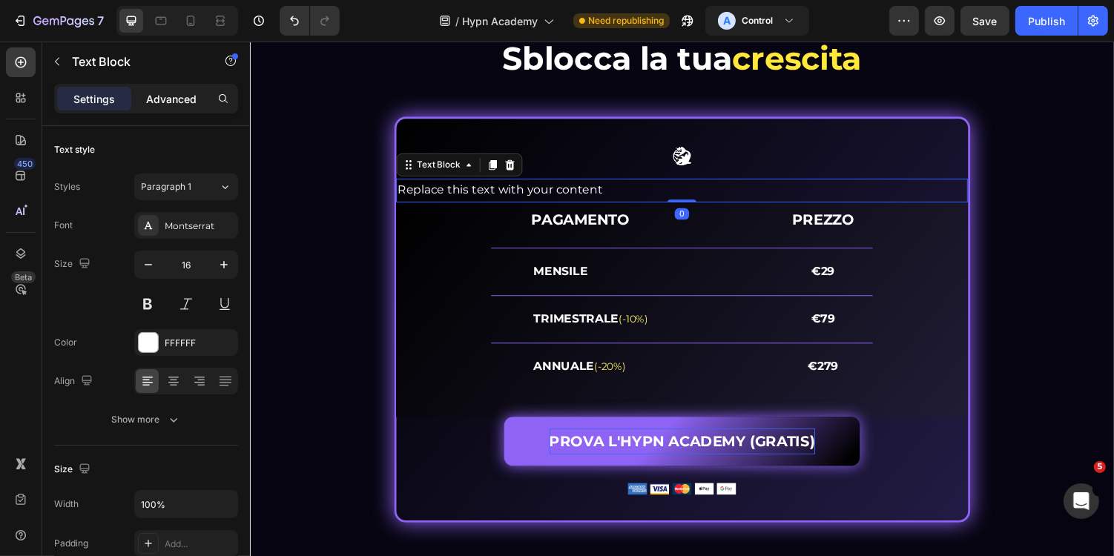
click at [165, 100] on p "Advanced" at bounding box center [171, 99] width 50 height 16
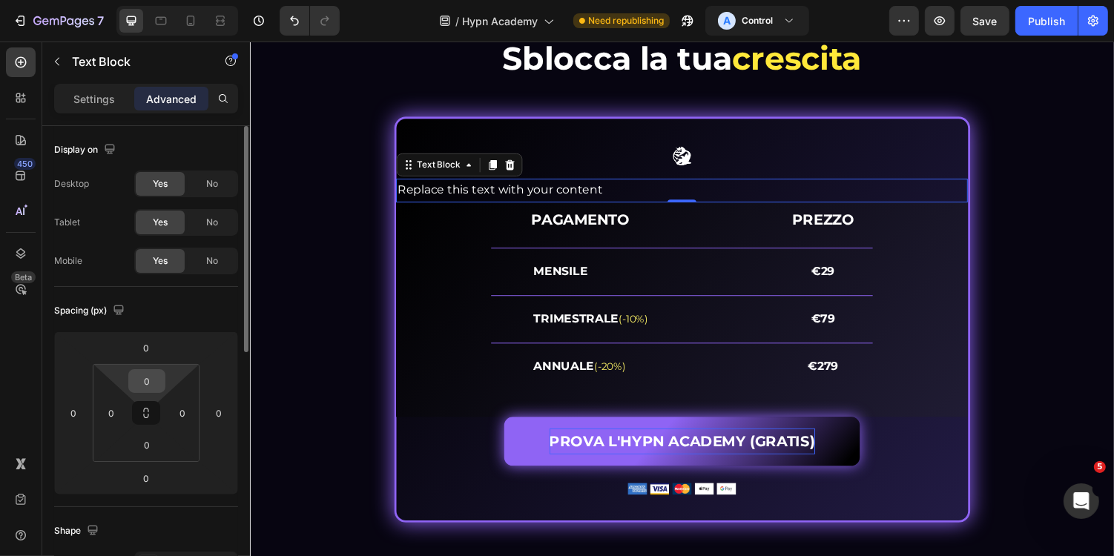
click at [156, 375] on input "0" at bounding box center [147, 381] width 30 height 22
type input "q"
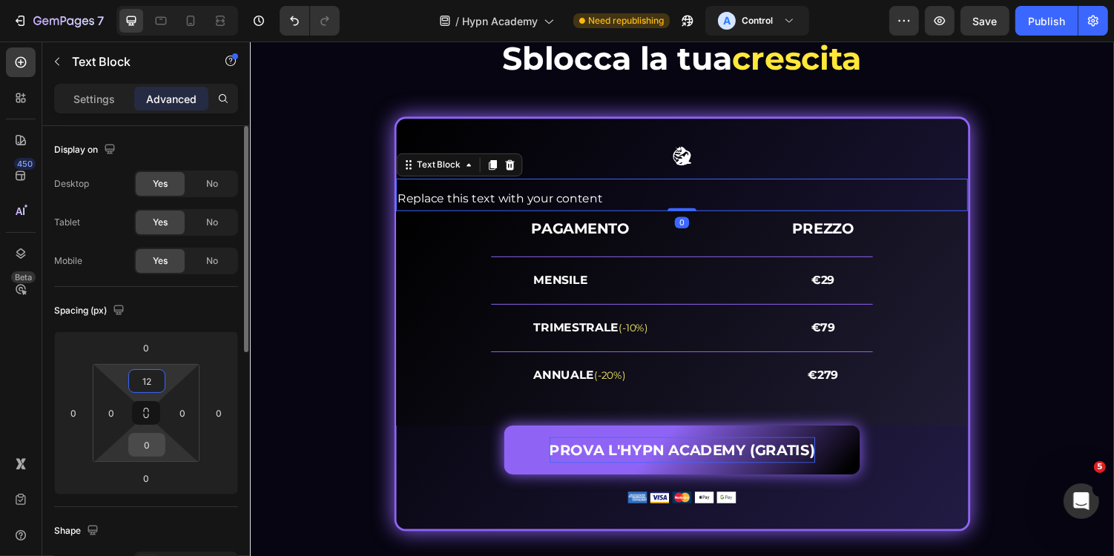
type input "12"
click at [160, 450] on input "0" at bounding box center [147, 445] width 30 height 22
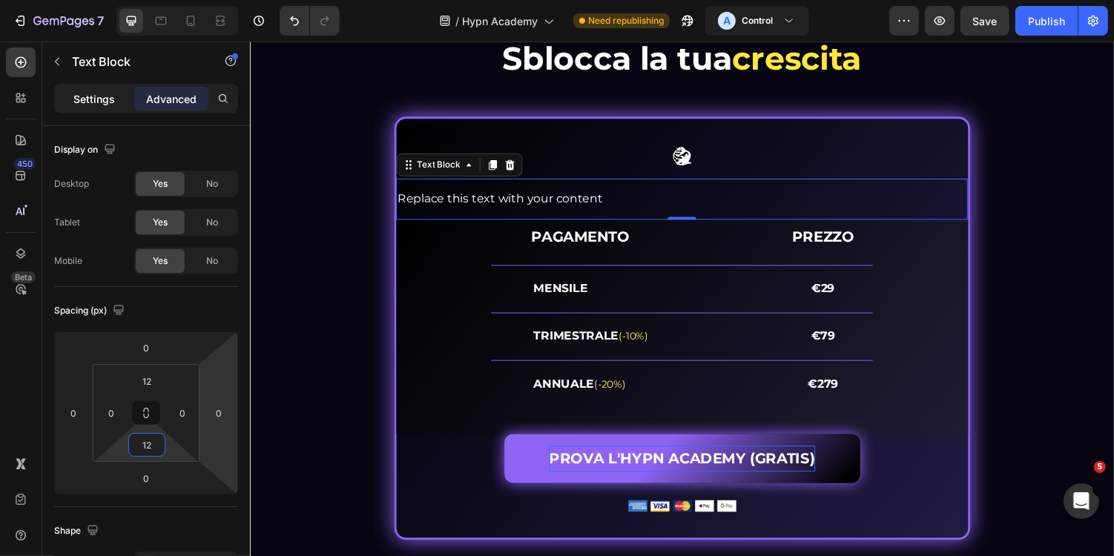
type input "12"
click at [80, 99] on p "Settings" at bounding box center [94, 99] width 42 height 16
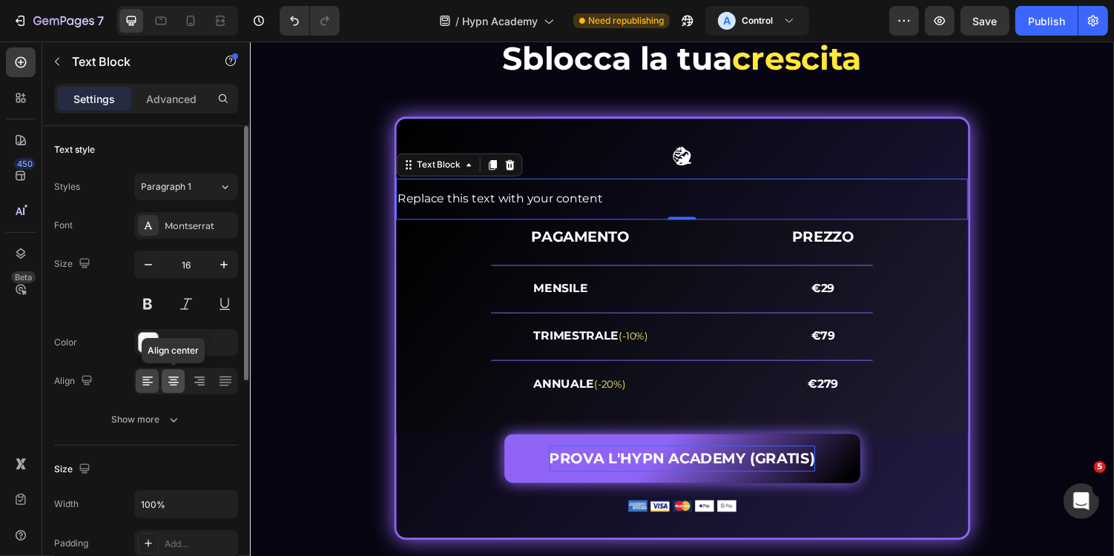
click at [174, 372] on div at bounding box center [173, 381] width 23 height 24
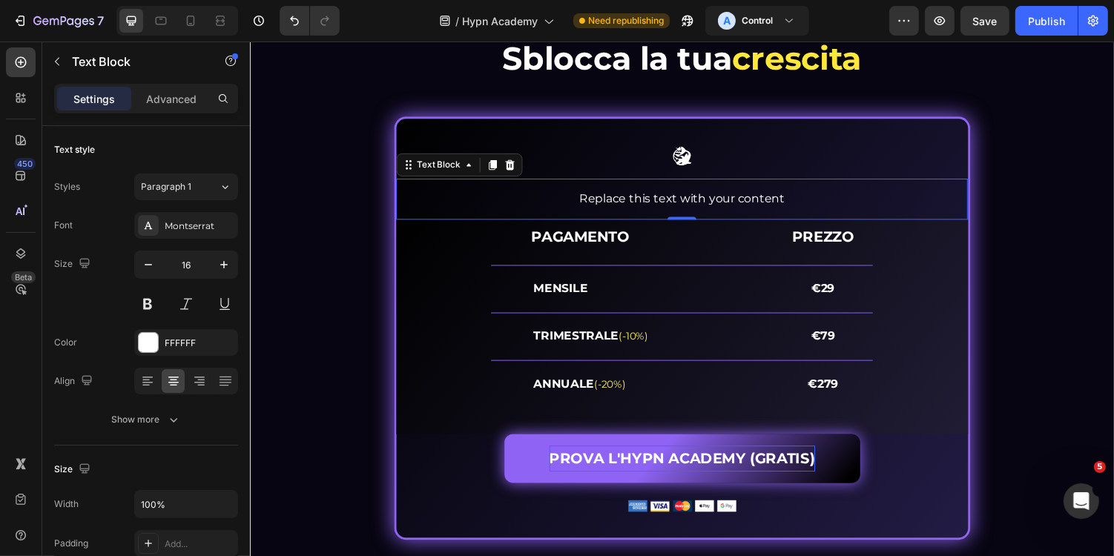
click at [628, 197] on div "Replace this text with your content" at bounding box center [694, 203] width 589 height 24
click at [628, 197] on p "Replace this text with your content" at bounding box center [694, 203] width 586 height 22
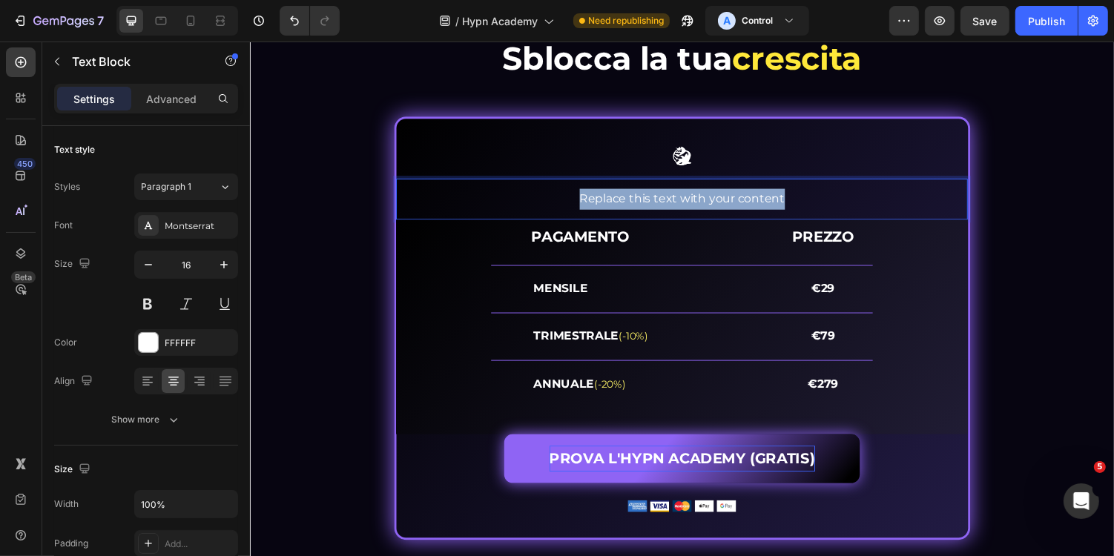
click at [628, 197] on p "Replace this text with your content" at bounding box center [694, 203] width 586 height 22
drag, startPoint x: 609, startPoint y: 203, endPoint x: 704, endPoint y: 208, distance: 95.1
click at [704, 208] on p "Prova l'Hypn Academy gratis per 7 giorni." at bounding box center [694, 203] width 586 height 22
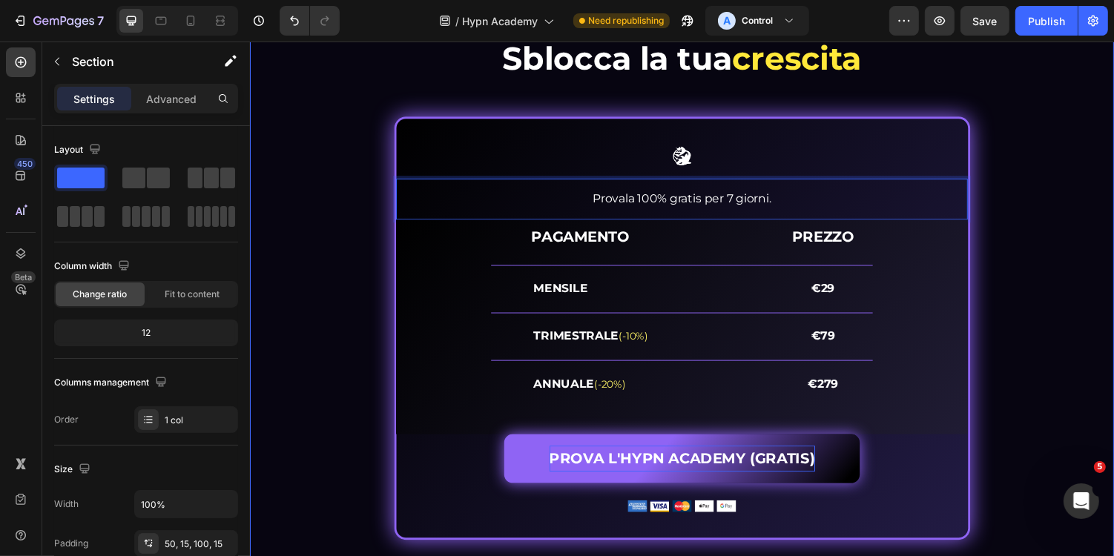
click at [1030, 254] on div "PROVALA GRATIS PER 7 GIORNI E... Heading Sblocca la tua crescita Heading Image …" at bounding box center [694, 278] width 868 height 551
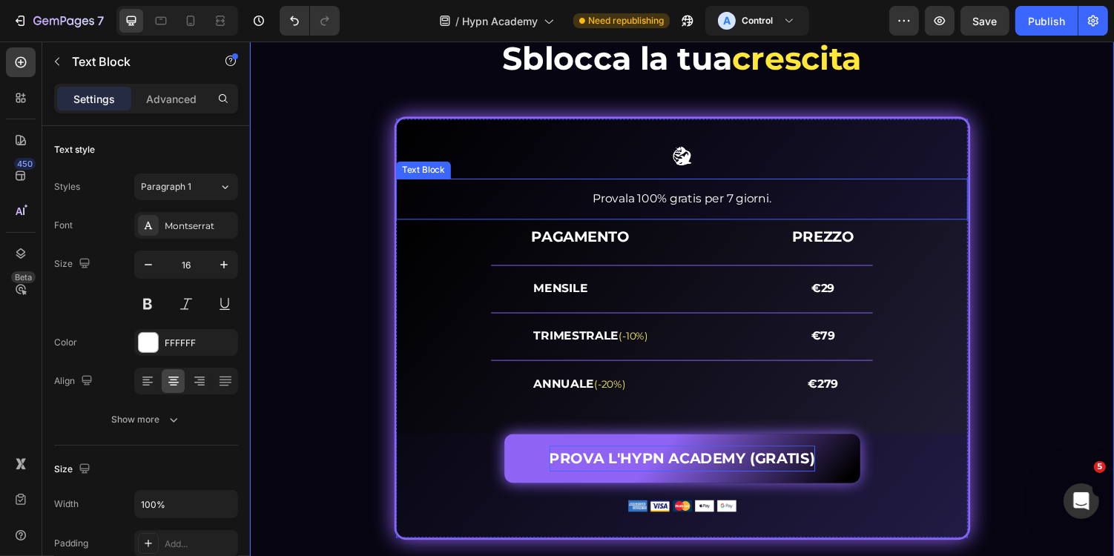
click at [835, 206] on p "Provala 100% gratis per 7 giorni." at bounding box center [694, 203] width 586 height 22
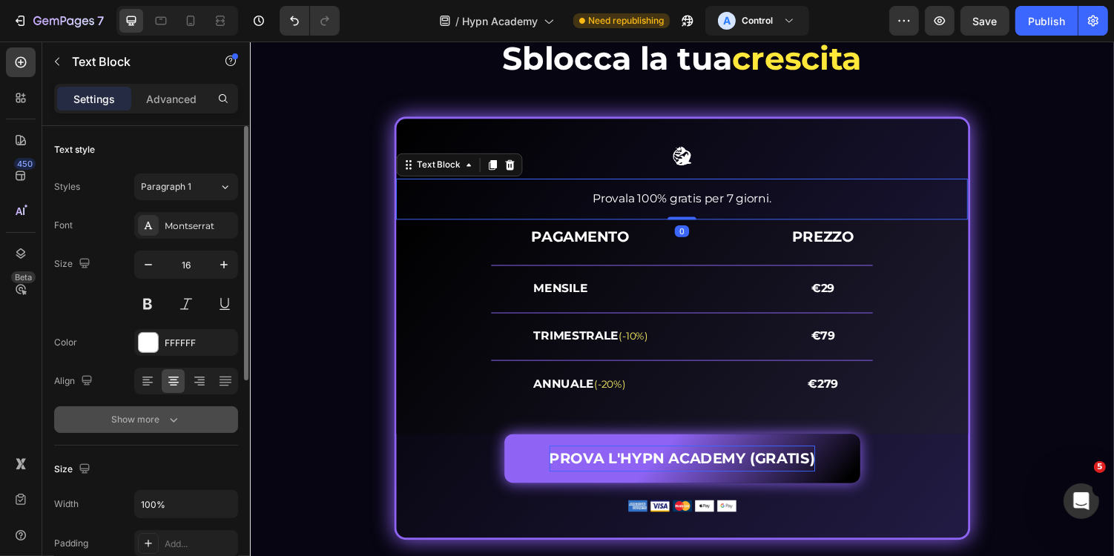
click at [170, 415] on icon "button" at bounding box center [173, 419] width 15 height 15
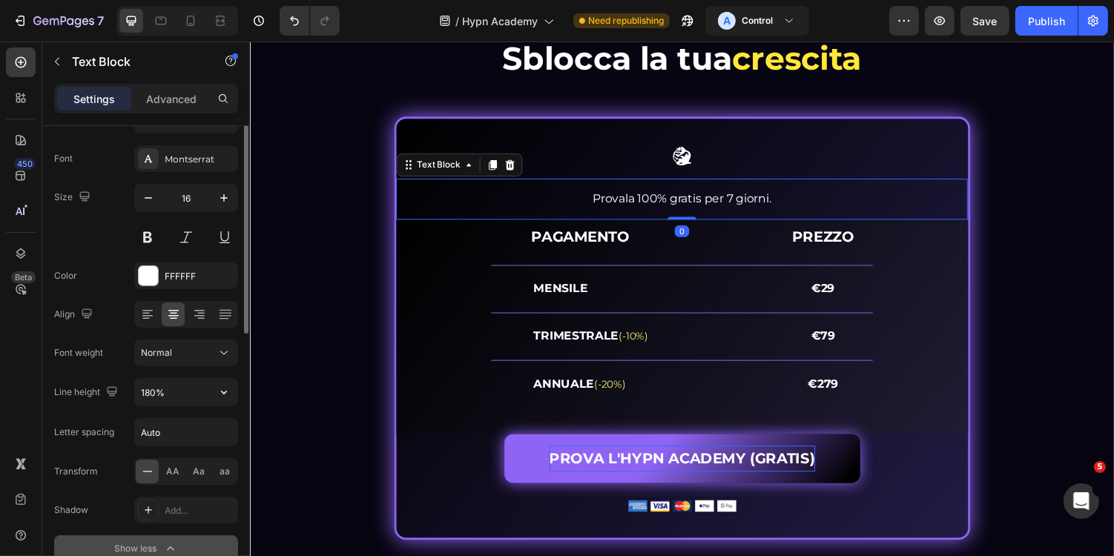
scroll to position [112, 0]
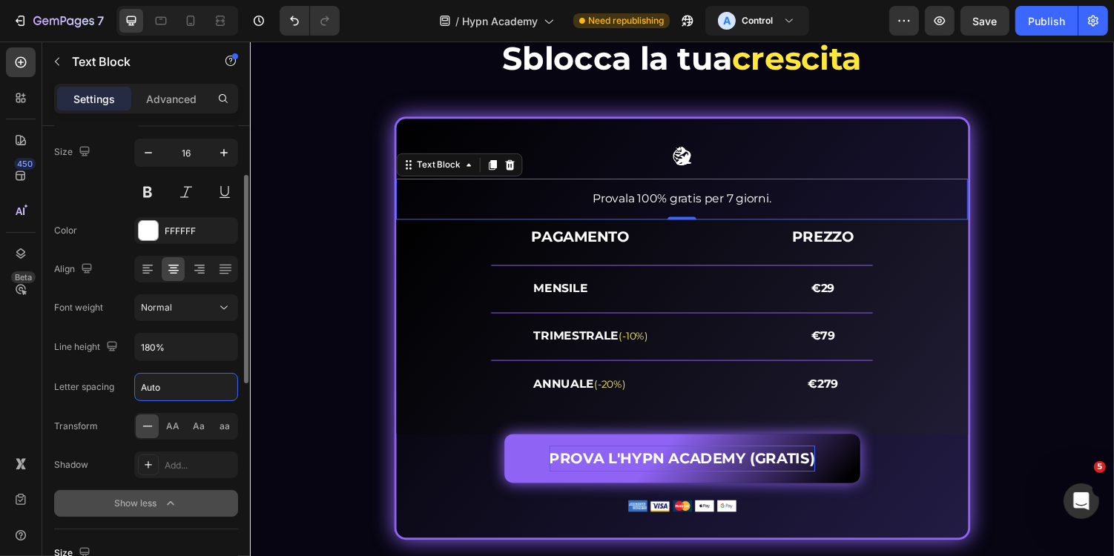
click at [190, 389] on input "Auto" at bounding box center [186, 387] width 102 height 27
click at [211, 304] on div "Normal" at bounding box center [179, 307] width 76 height 13
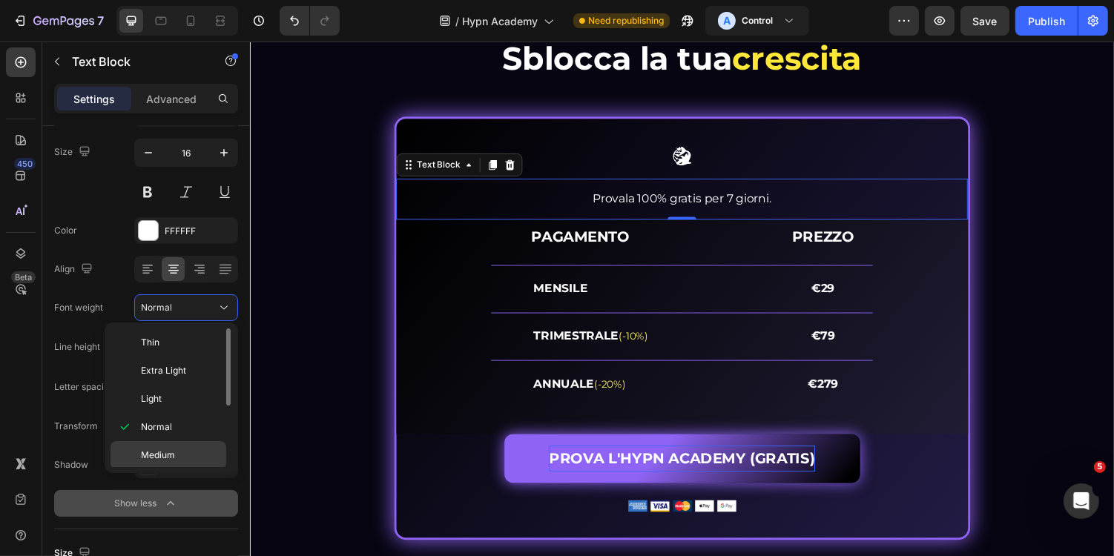
click at [188, 451] on p "Medium" at bounding box center [180, 455] width 79 height 13
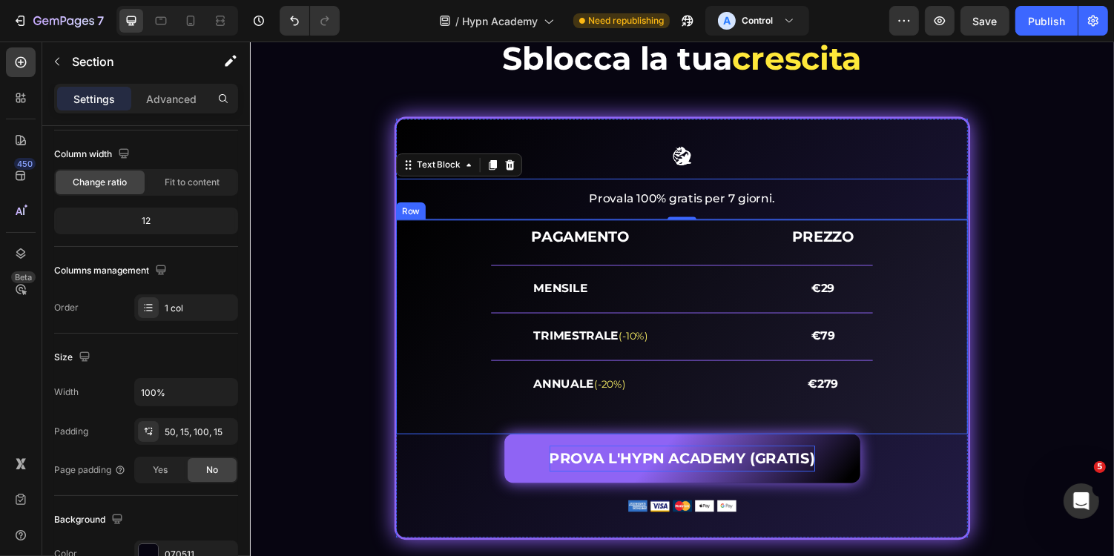
click at [329, 253] on div "PROVALA GRATIS PER 7 GIORNI E... Heading Sblocca la tua crescita Heading Image …" at bounding box center [694, 278] width 868 height 551
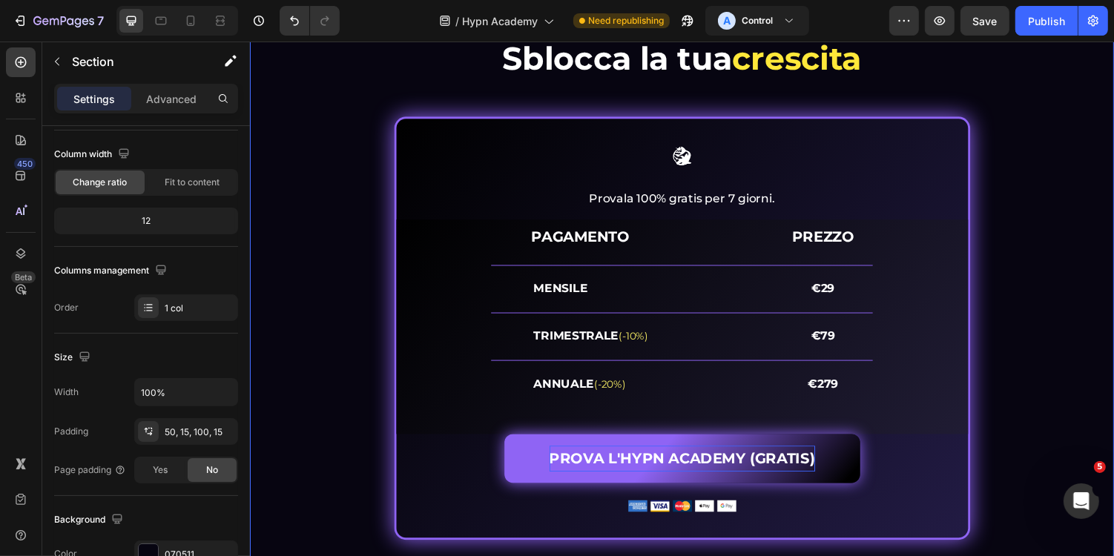
scroll to position [0, 0]
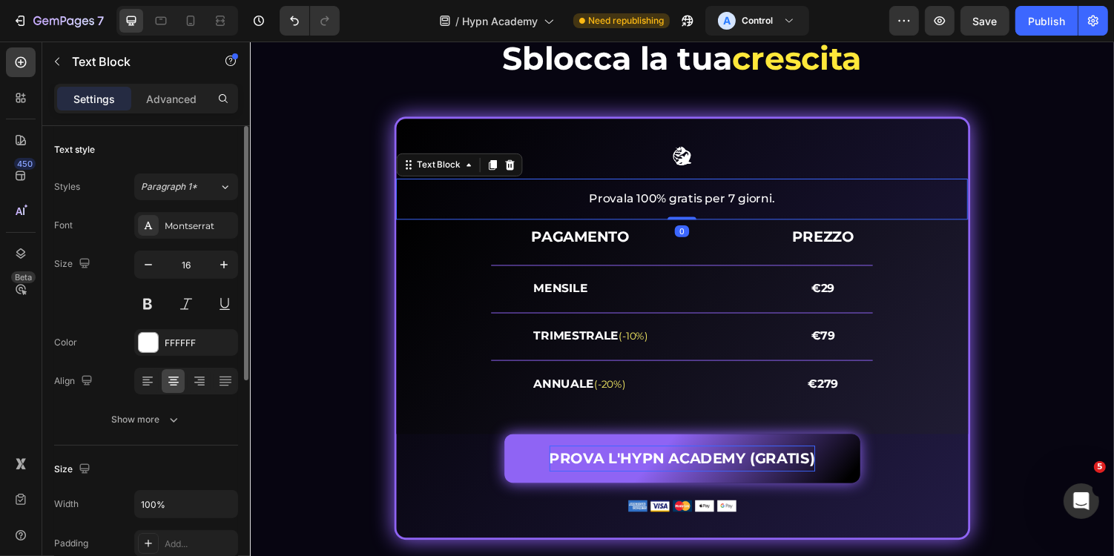
click at [666, 205] on p "Provala 100% gratis per 7 giorni." at bounding box center [694, 203] width 586 height 22
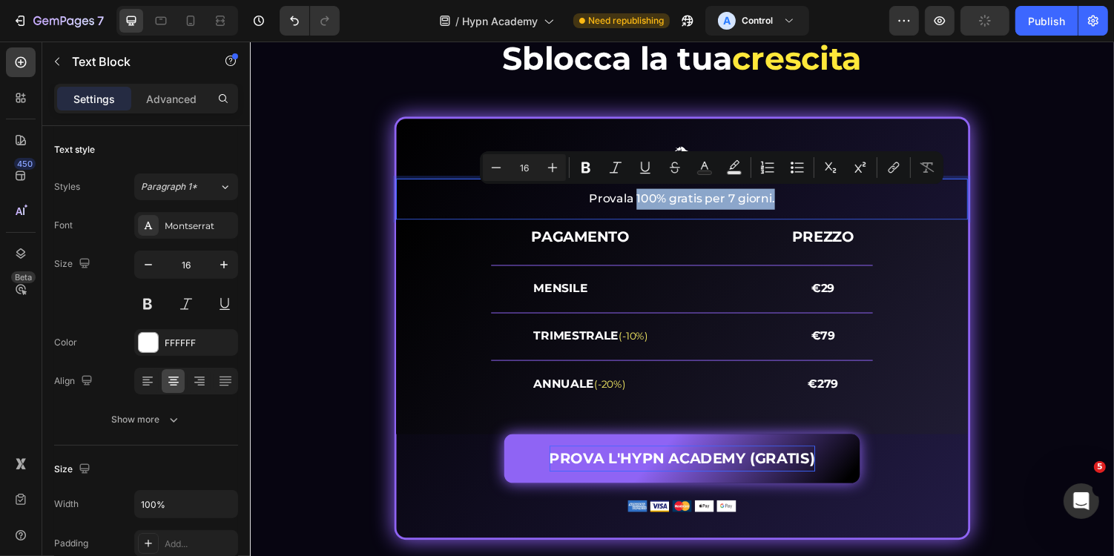
drag, startPoint x: 647, startPoint y: 205, endPoint x: 806, endPoint y: 197, distance: 158.9
click at [806, 197] on p "Provala 100% gratis per 7 giorni." at bounding box center [694, 203] width 586 height 22
click at [837, 198] on p "Provala 100% gratis per 7 giorni." at bounding box center [694, 203] width 586 height 22
click at [861, 205] on p "Provala 100% gratis per 7 giorni." at bounding box center [694, 203] width 586 height 22
click at [838, 211] on div "Provala 100% gratis per 7 giorni." at bounding box center [694, 203] width 589 height 24
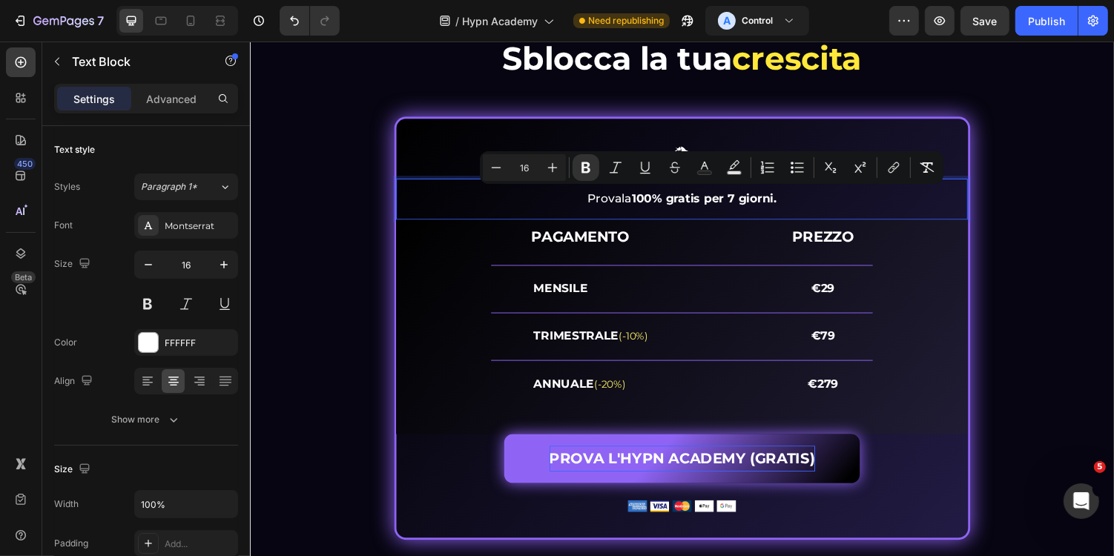
click at [862, 199] on p "Provala 100% gratis per 7 giorni." at bounding box center [694, 203] width 586 height 22
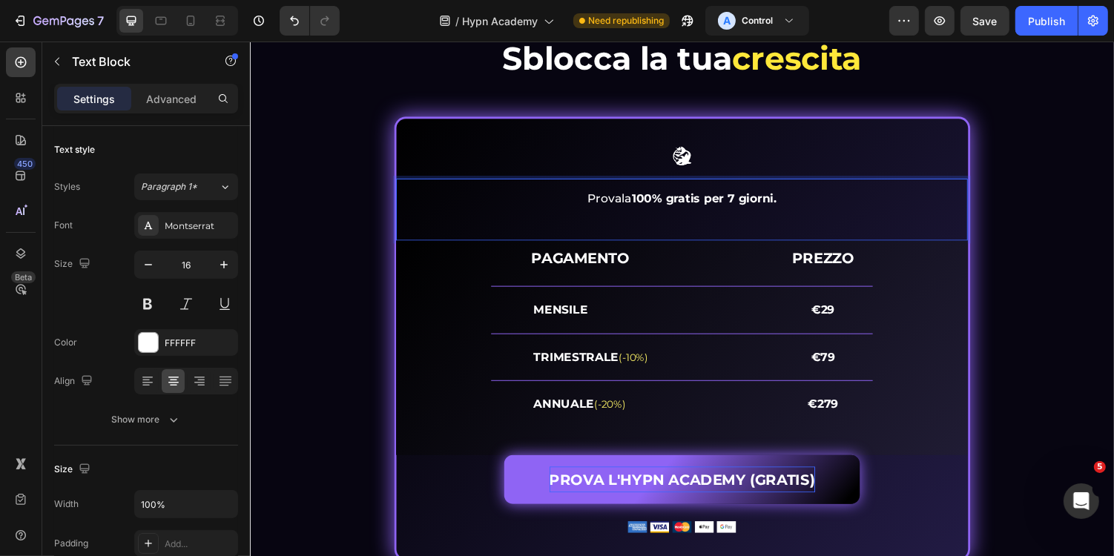
scroll to position [5961, 0]
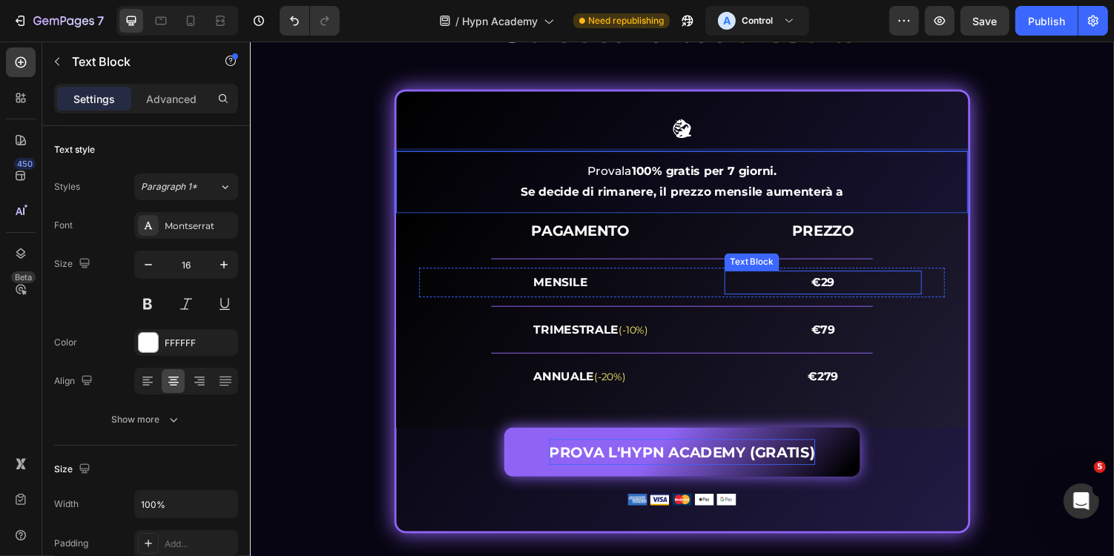
click at [846, 290] on strong "€29" at bounding box center [840, 288] width 24 height 14
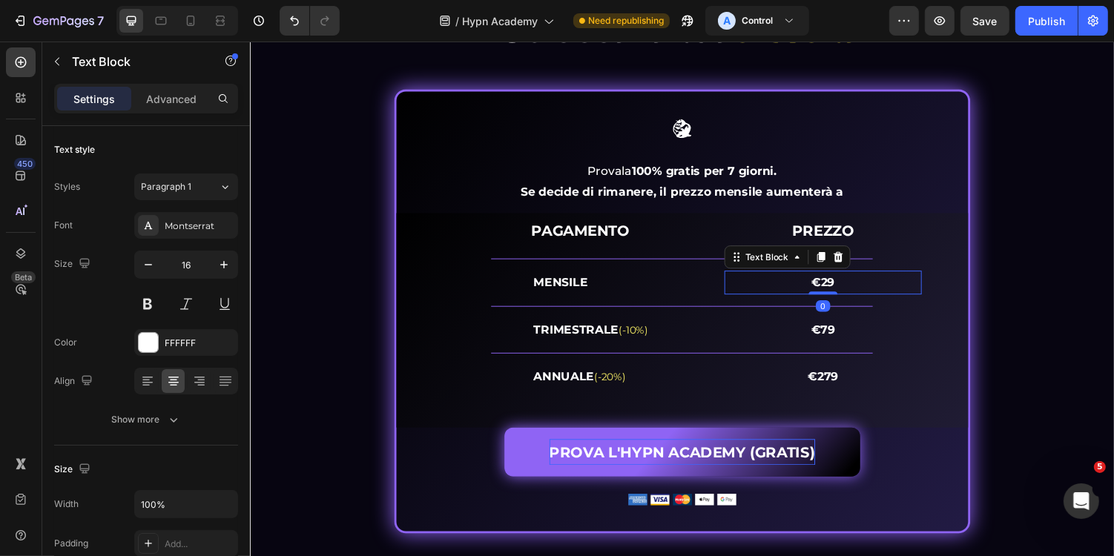
click at [832, 290] on strong "€29" at bounding box center [840, 288] width 24 height 14
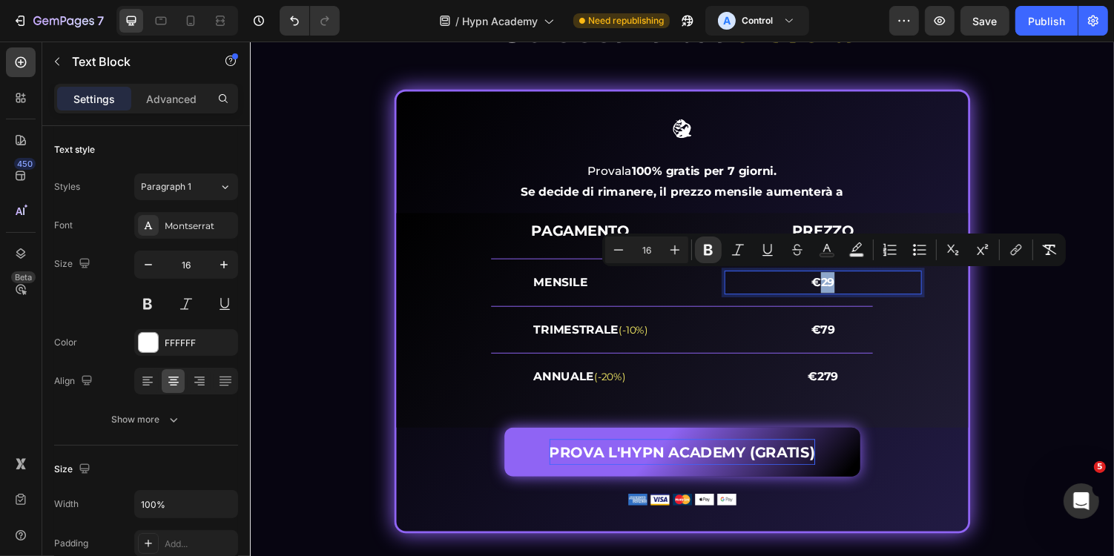
copy strong "29"
click at [840, 292] on strong "€29" at bounding box center [840, 288] width 24 height 14
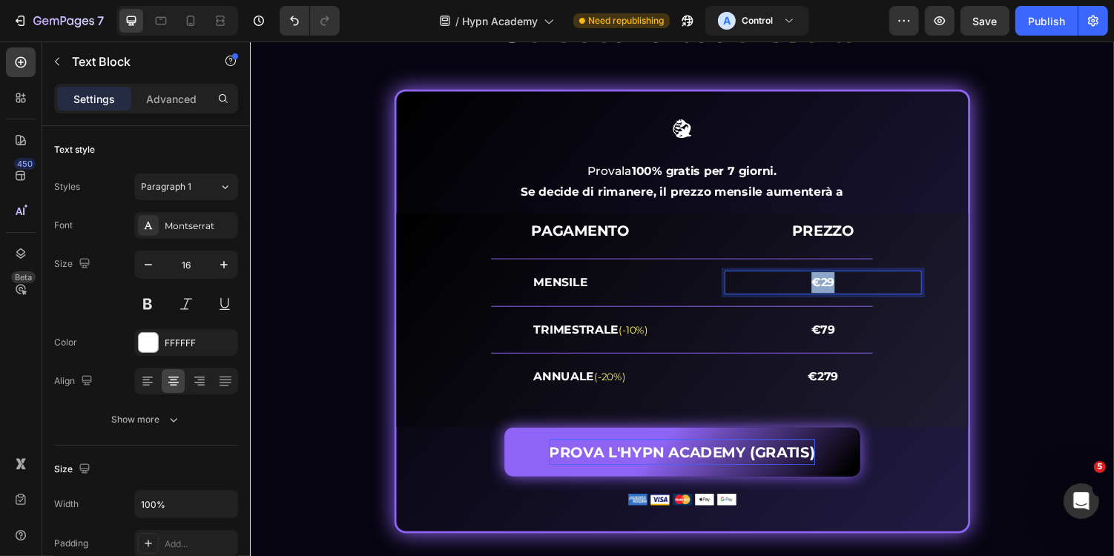
click at [840, 292] on strong "€29" at bounding box center [840, 288] width 24 height 14
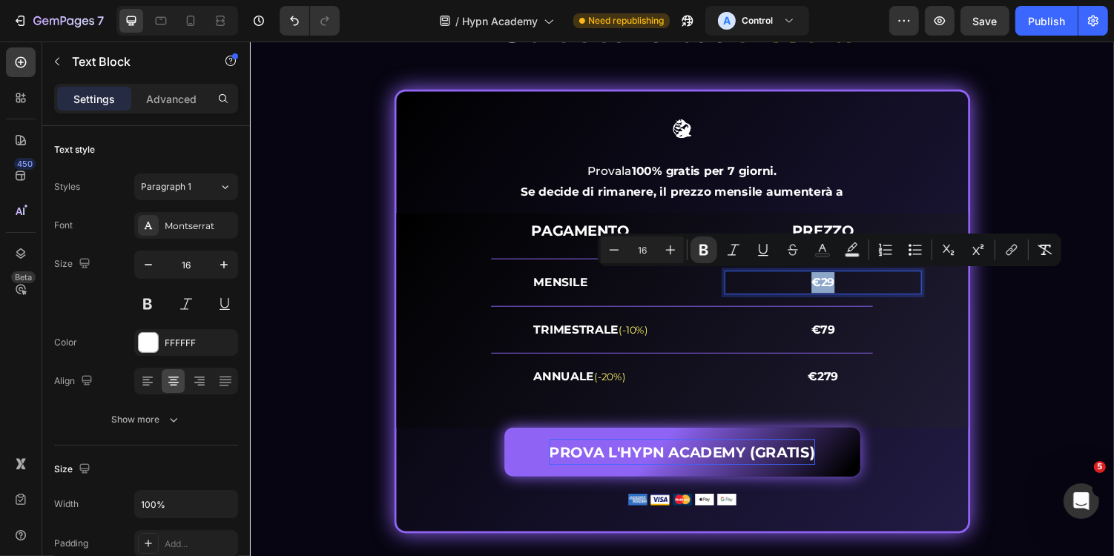
copy strong "€29"
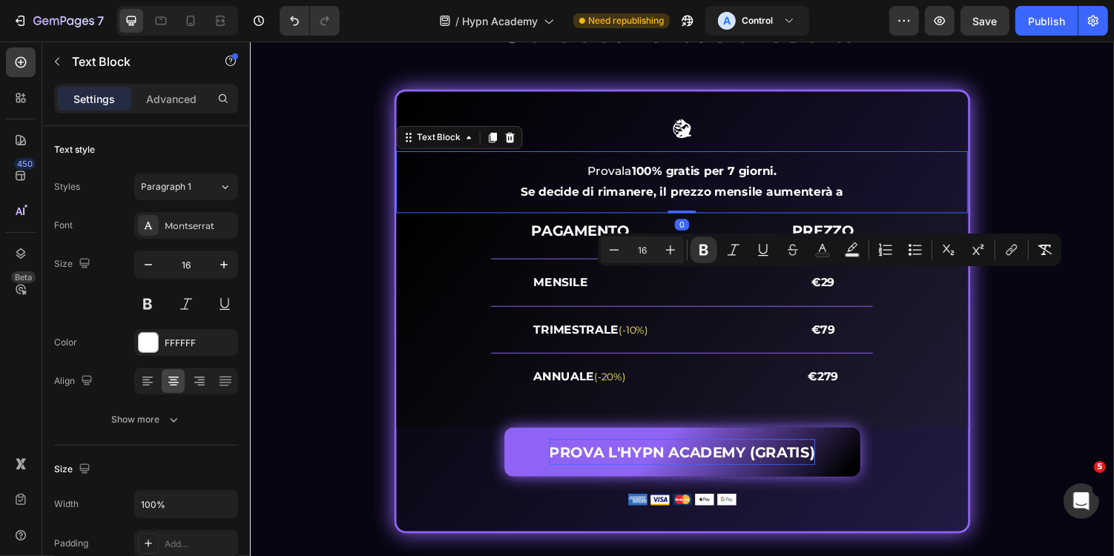
click at [872, 197] on p "Se decide di rimanere, il prezzo mensile aumenterà a" at bounding box center [694, 196] width 586 height 22
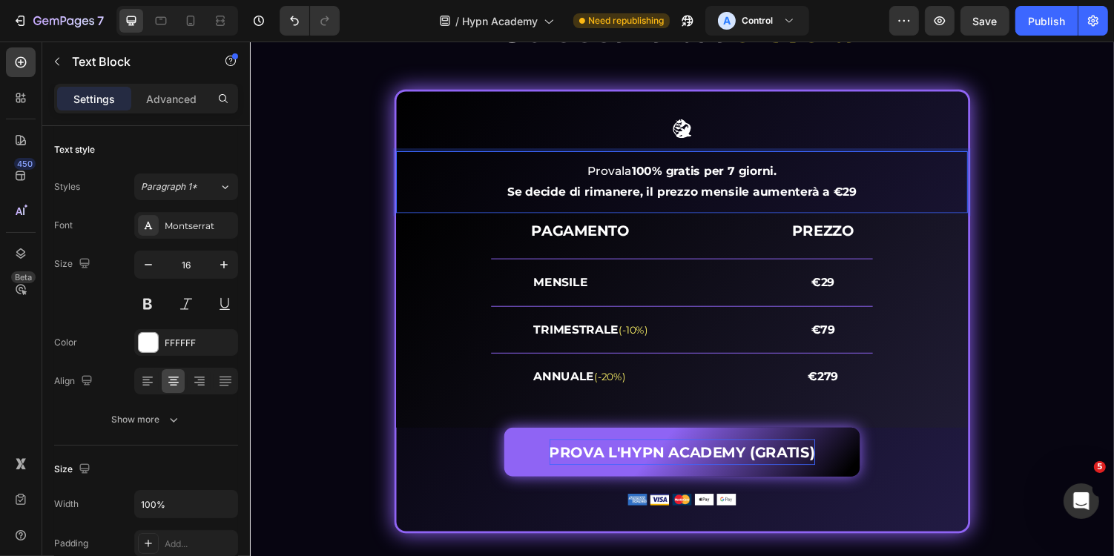
click at [862, 197] on strong "Se decide di rimanere, il prezzo mensile aumenterà a €29" at bounding box center [695, 195] width 360 height 14
click at [892, 194] on p "Se decide di rimanere, il prezzo mensile aumenterà a €39" at bounding box center [694, 196] width 586 height 22
click at [807, 205] on div "Provala 100% gratis per 7 giorni. Se decide di rimanere, il prezzo mensile aume…" at bounding box center [694, 185] width 589 height 46
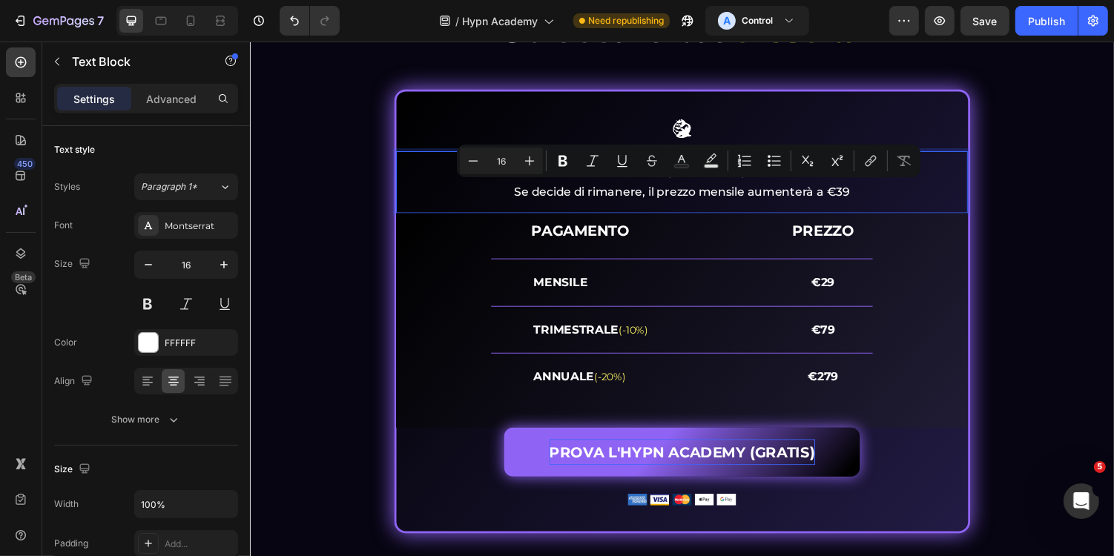
click at [878, 194] on p "Se decide di rimanere, il prezzo mensile aumenterà a €39" at bounding box center [694, 196] width 586 height 22
click at [864, 195] on p "Se decide di rimanere, il prezzo mensile aumenterà a €39" at bounding box center [694, 196] width 586 height 22
click at [873, 198] on p "Se decide di rimanere, il prezzo mensile aumenterà a €39" at bounding box center [694, 196] width 586 height 22
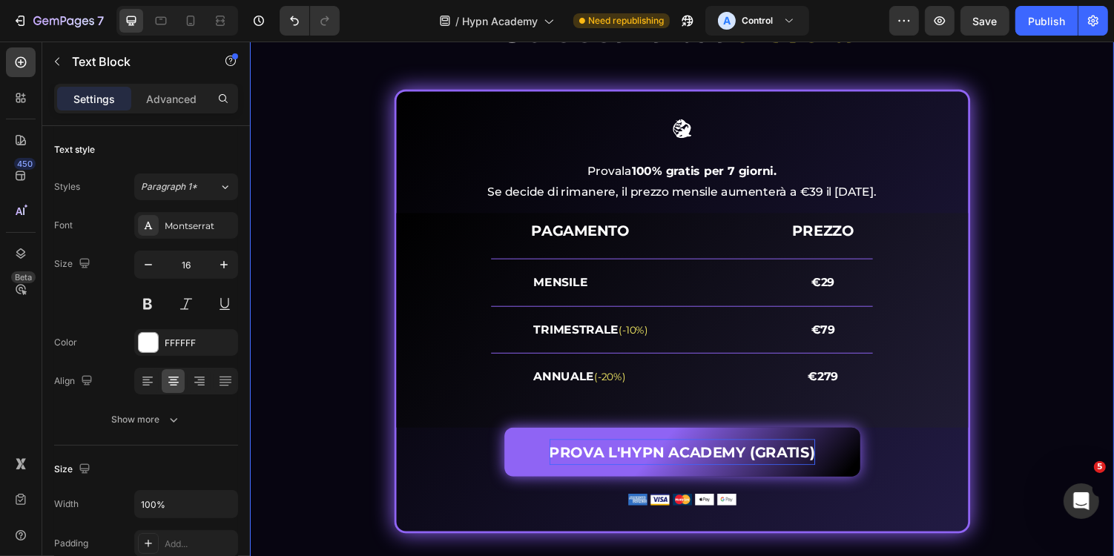
click at [1016, 208] on div "PROVALA GRATIS PER 7 GIORNI E... Heading Sblocca la tua crescita Heading Image …" at bounding box center [694, 261] width 868 height 573
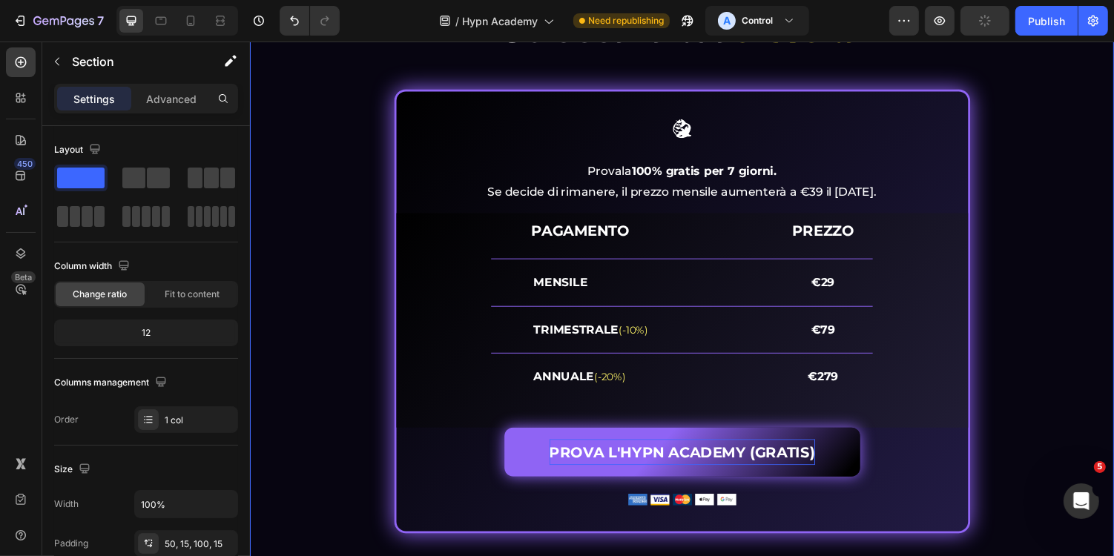
click at [958, 207] on div "Provala 100% gratis per 7 giorni. Se decide di rimanere, il prezzo mensile aume…" at bounding box center [694, 186] width 589 height 64
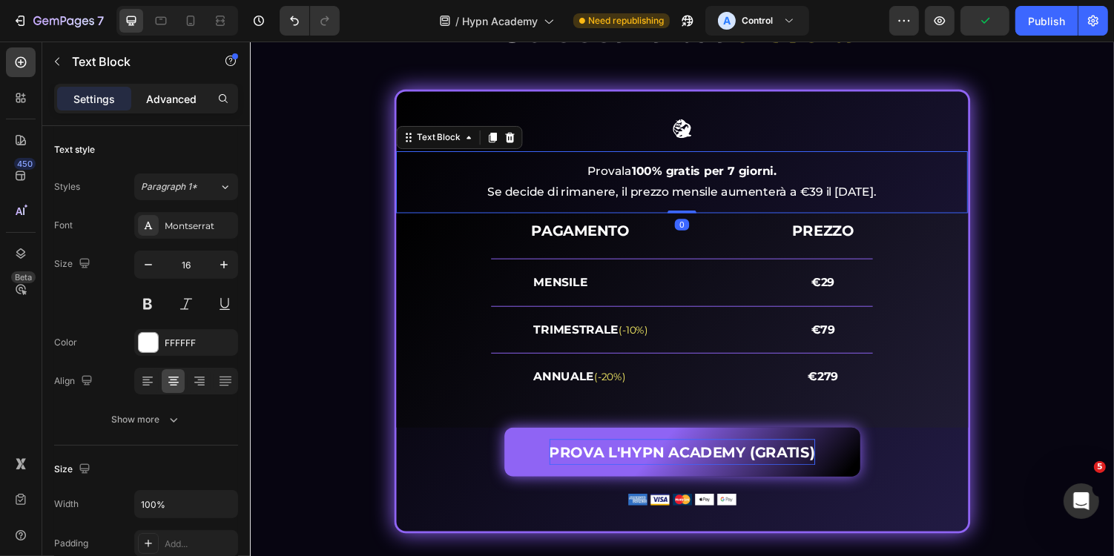
click at [158, 99] on p "Advanced" at bounding box center [171, 99] width 50 height 16
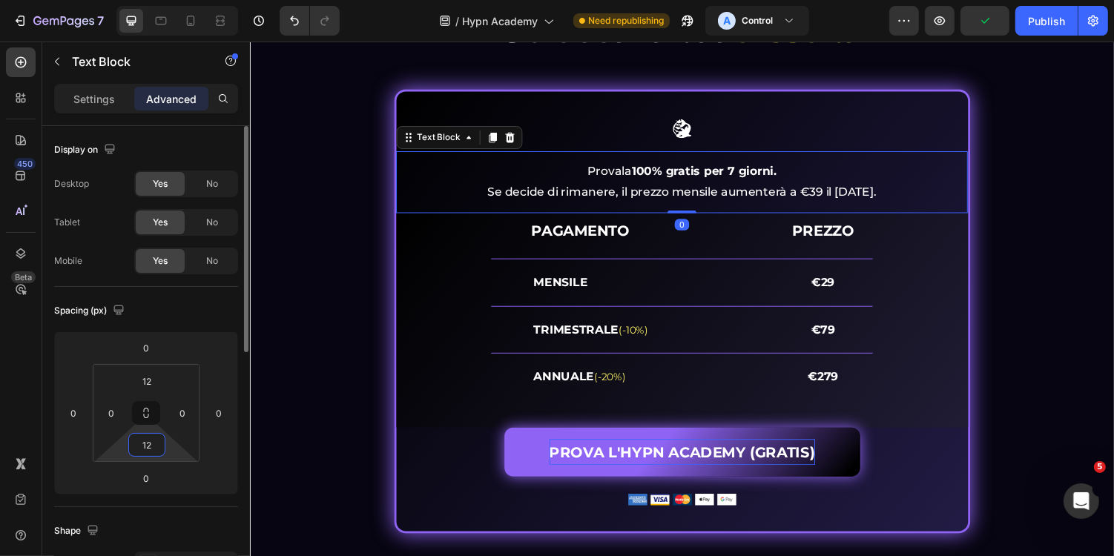
click at [156, 441] on input "12" at bounding box center [147, 445] width 30 height 22
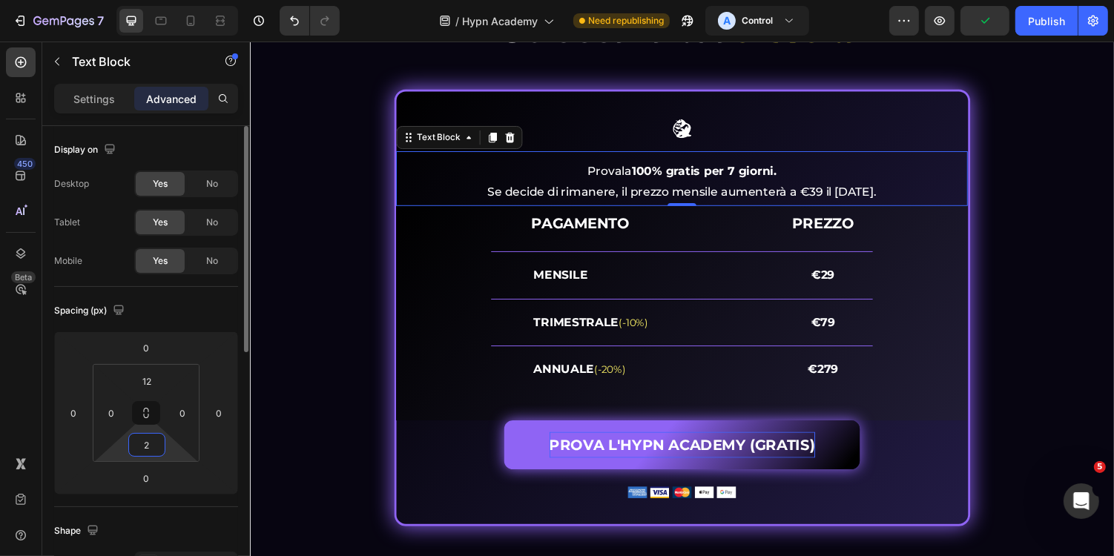
type input "24"
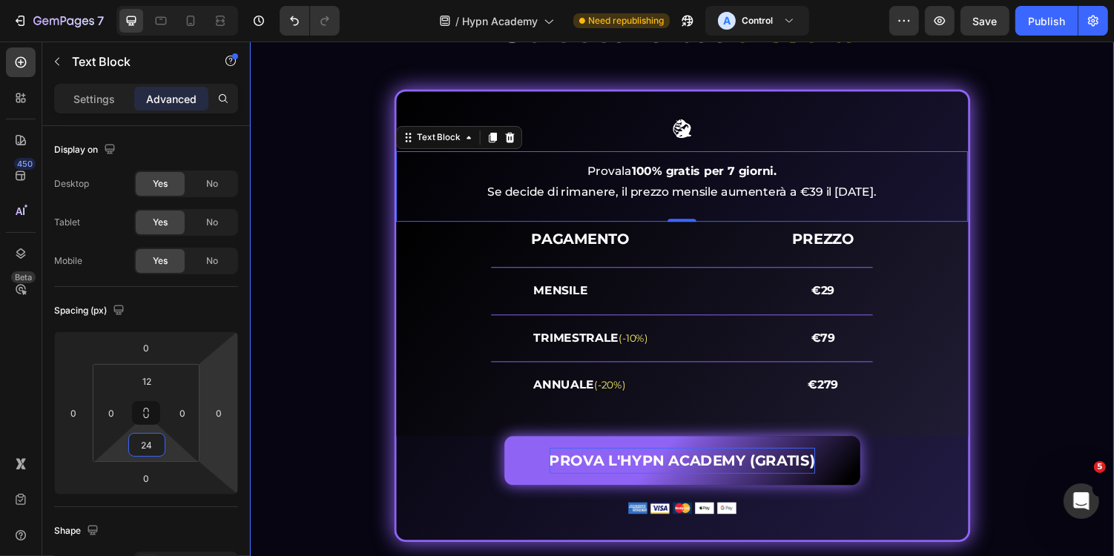
click at [343, 344] on div "PROVALA GRATIS PER 7 GIORNI E... Heading Sblocca la tua crescita Heading Image …" at bounding box center [694, 266] width 868 height 582
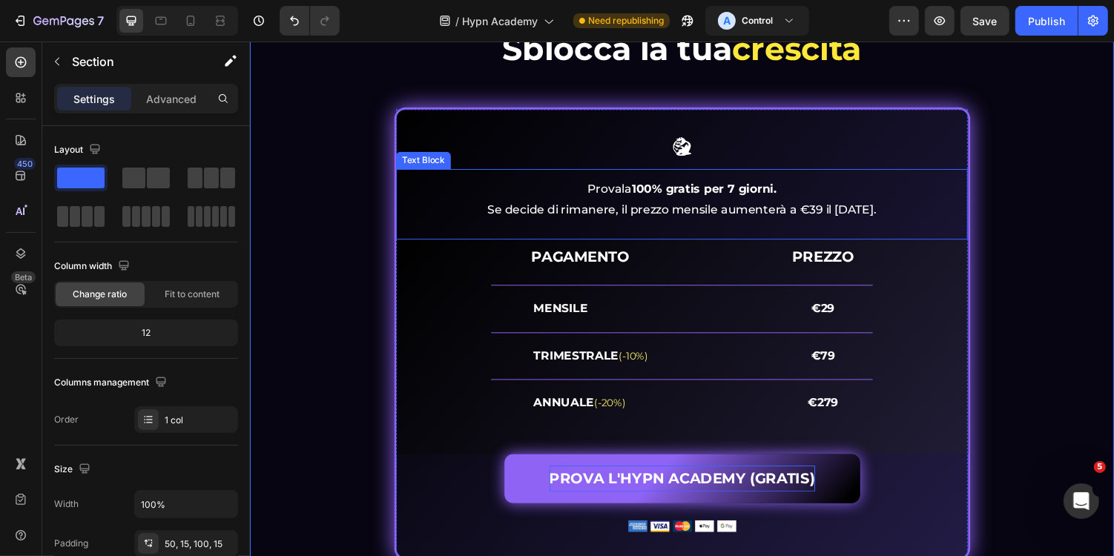
scroll to position [5932, 0]
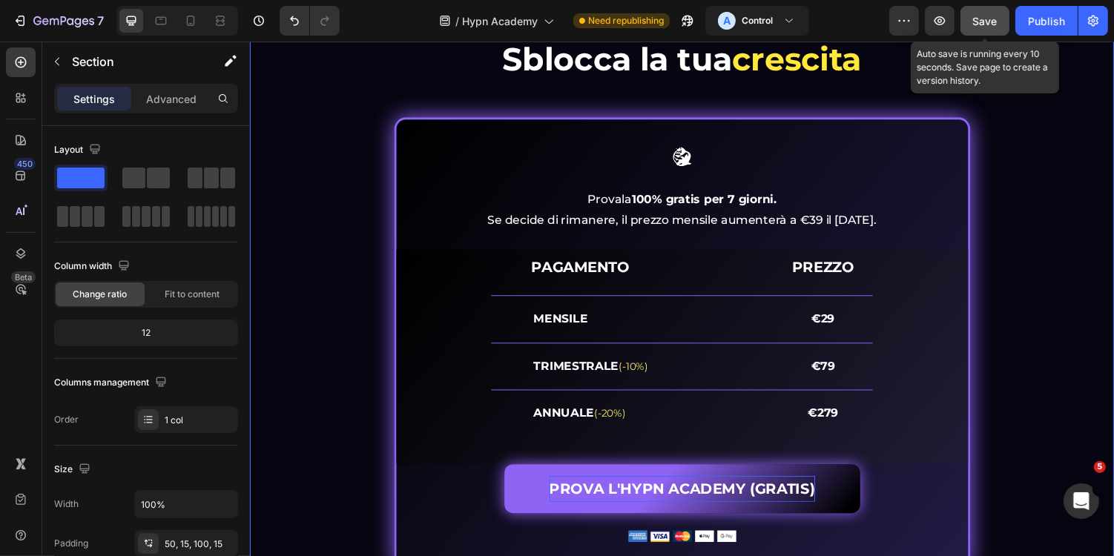
click at [981, 24] on span "Save" at bounding box center [985, 21] width 24 height 13
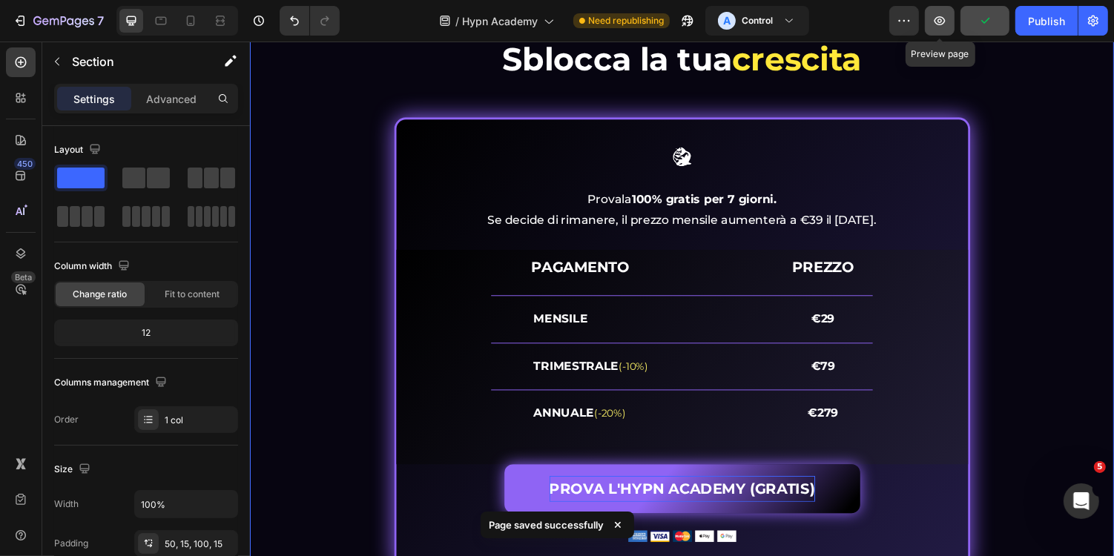
click at [947, 25] on icon "button" at bounding box center [939, 20] width 15 height 15
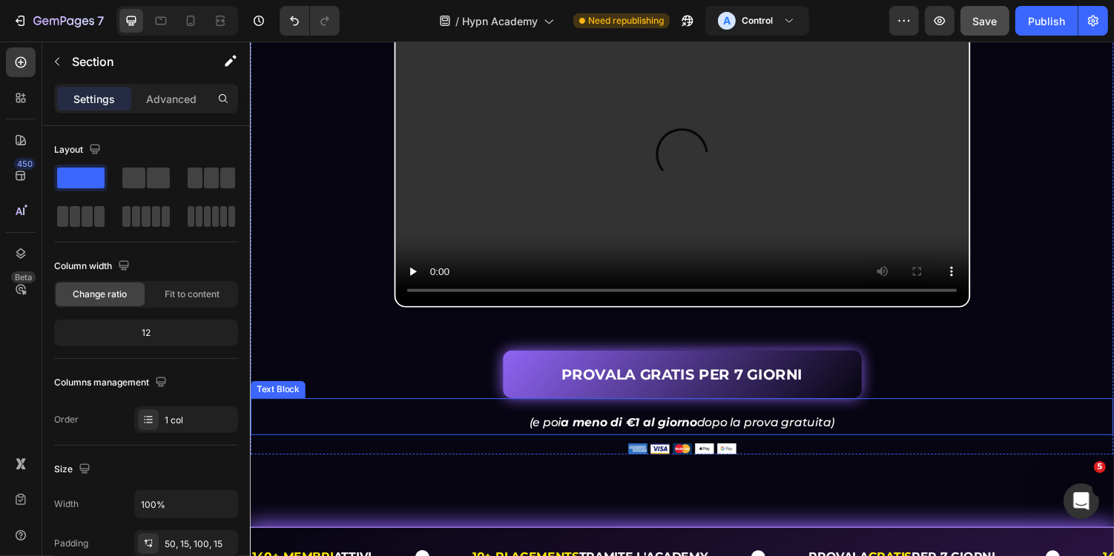
scroll to position [481, 0]
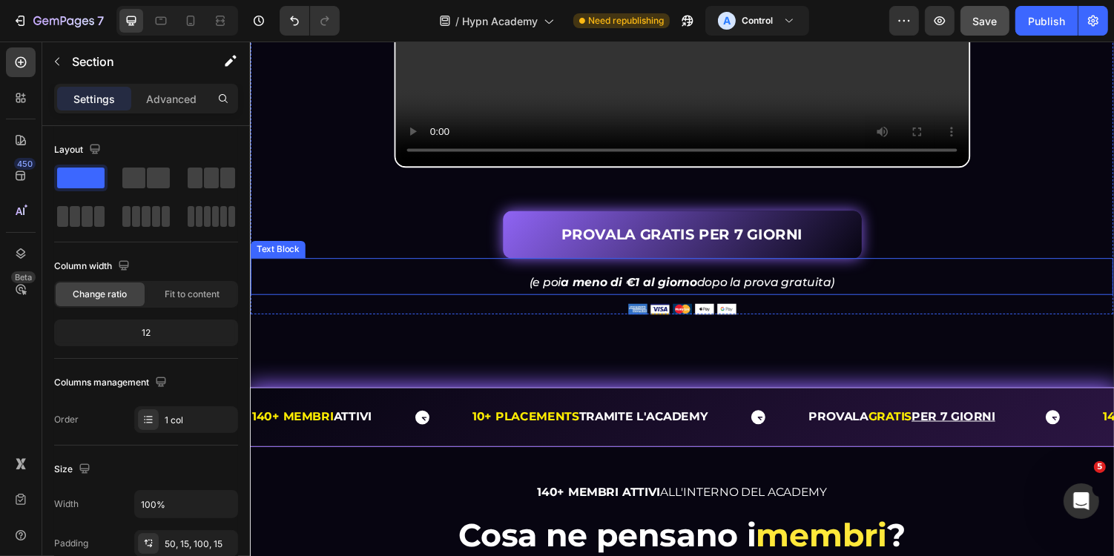
click at [679, 296] on strong "a meno di €1 al giorno" at bounding box center [640, 289] width 140 height 14
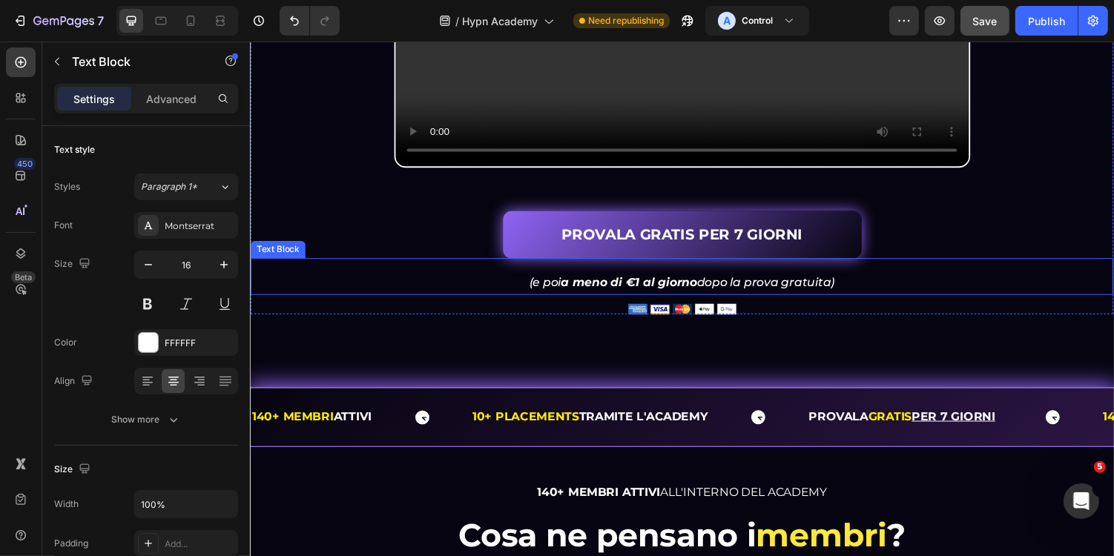
click at [679, 296] on strong "a meno di €1 al giorno" at bounding box center [640, 289] width 140 height 14
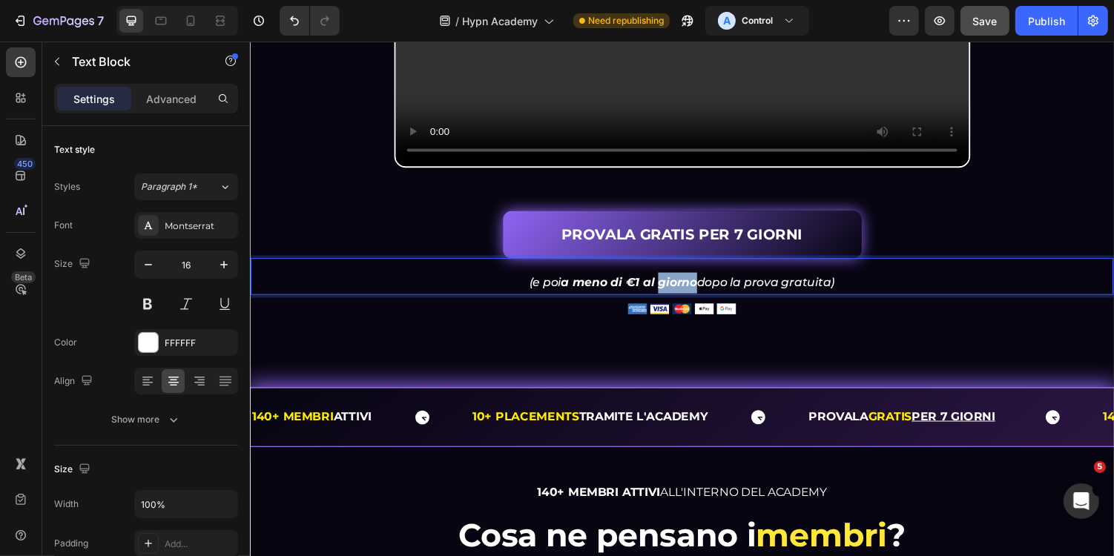
click at [679, 296] on strong "a meno di €1 al giorno" at bounding box center [640, 289] width 140 height 14
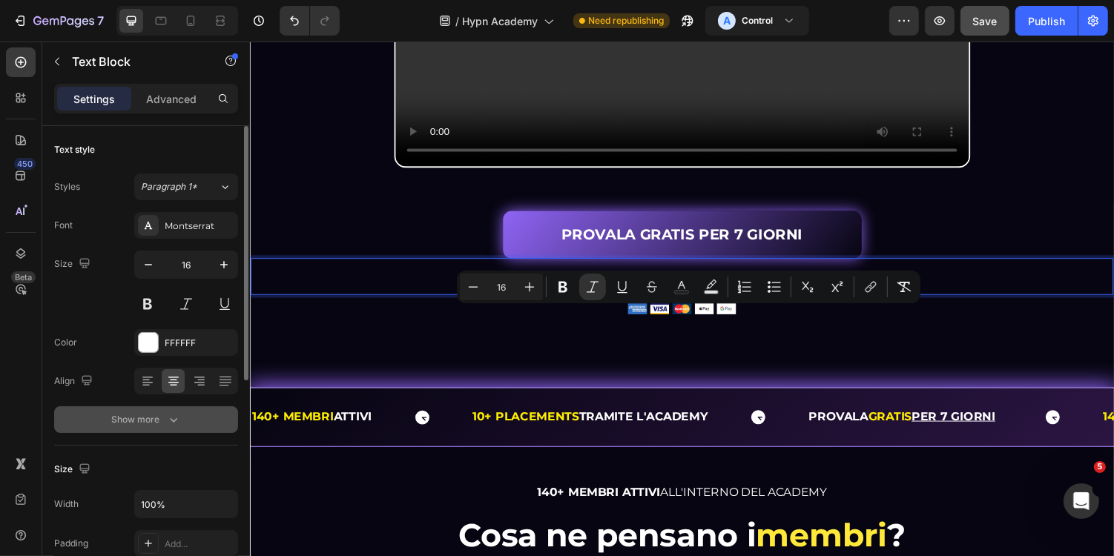
click at [182, 419] on button "Show more" at bounding box center [146, 419] width 184 height 27
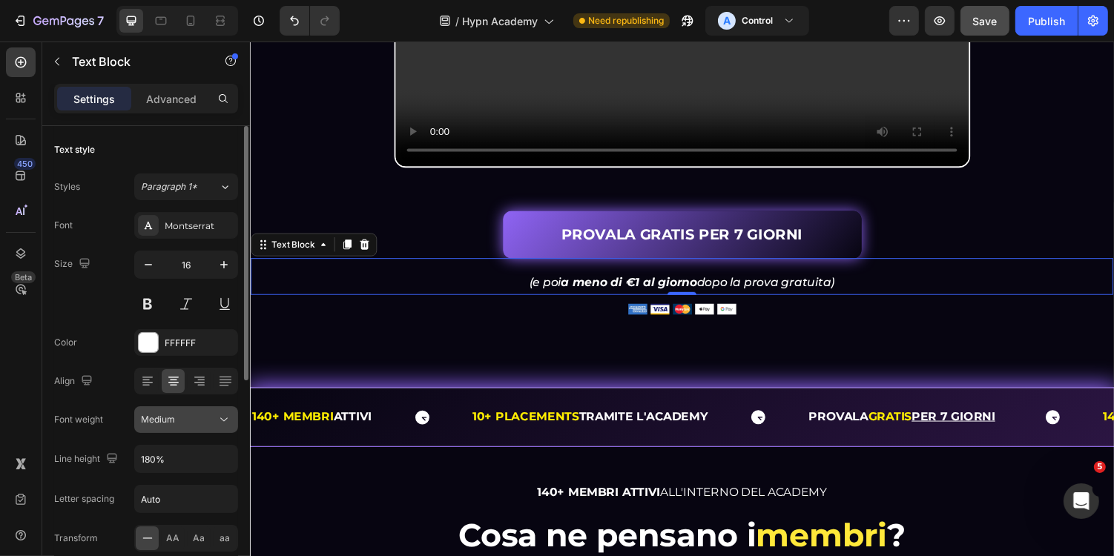
click at [188, 418] on div "Medium" at bounding box center [179, 419] width 76 height 13
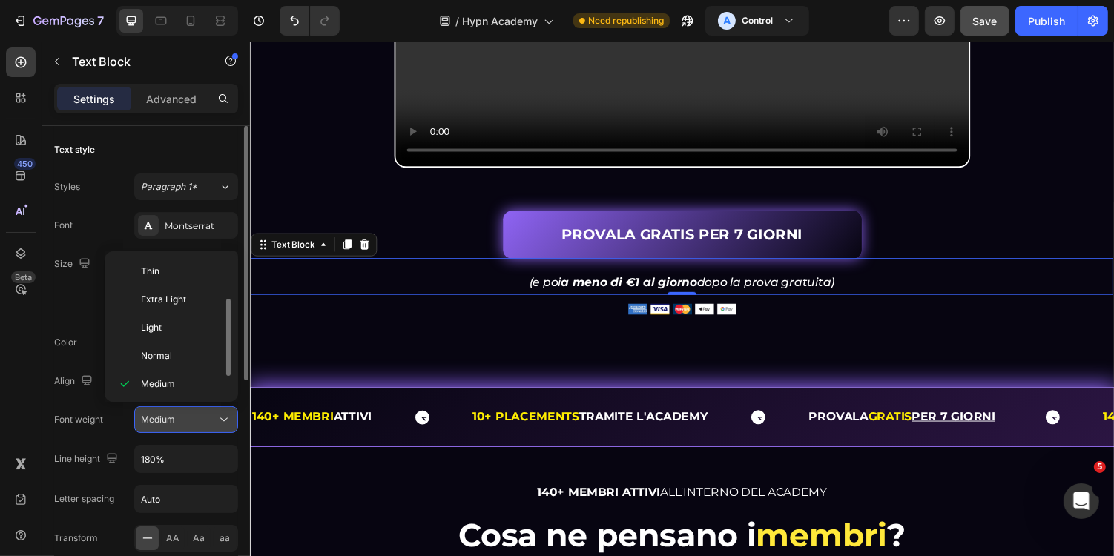
scroll to position [27, 0]
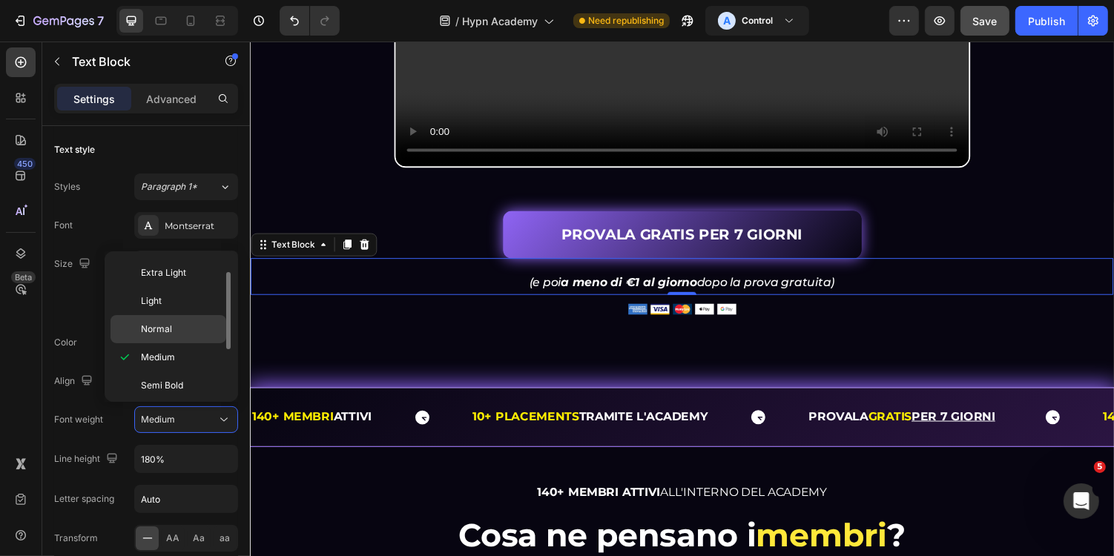
click at [165, 327] on span "Normal" at bounding box center [156, 329] width 31 height 13
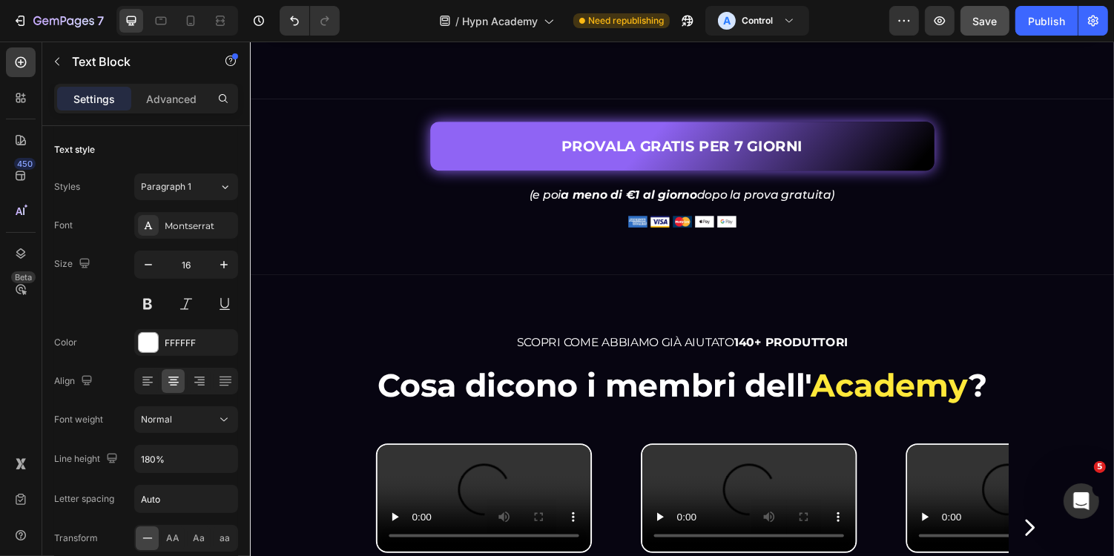
scroll to position [3026, 0]
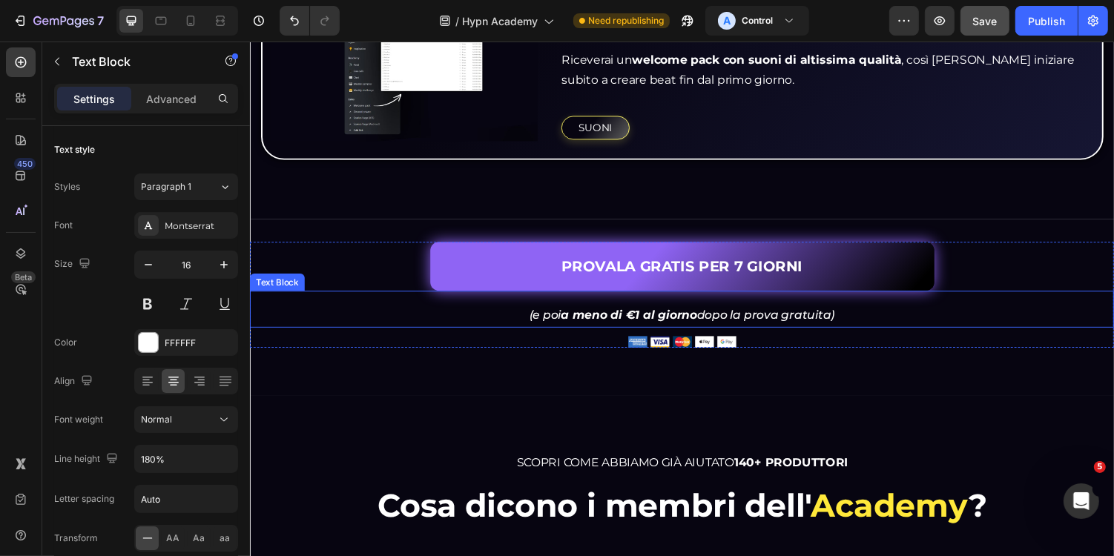
click at [652, 316] on strong "a meno di €1 al giorno" at bounding box center [640, 322] width 140 height 14
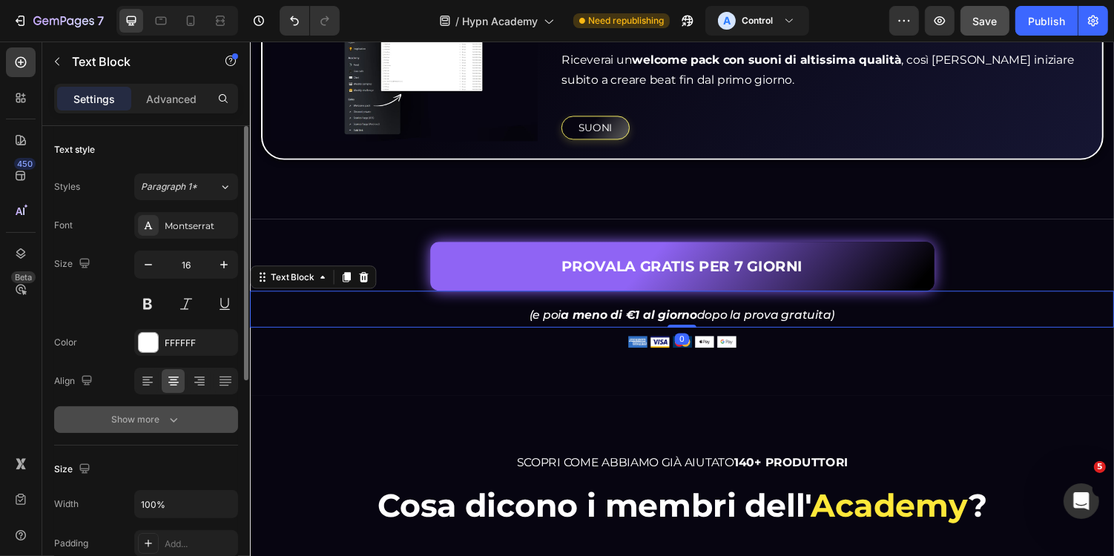
click at [157, 427] on button "Show more" at bounding box center [146, 419] width 184 height 27
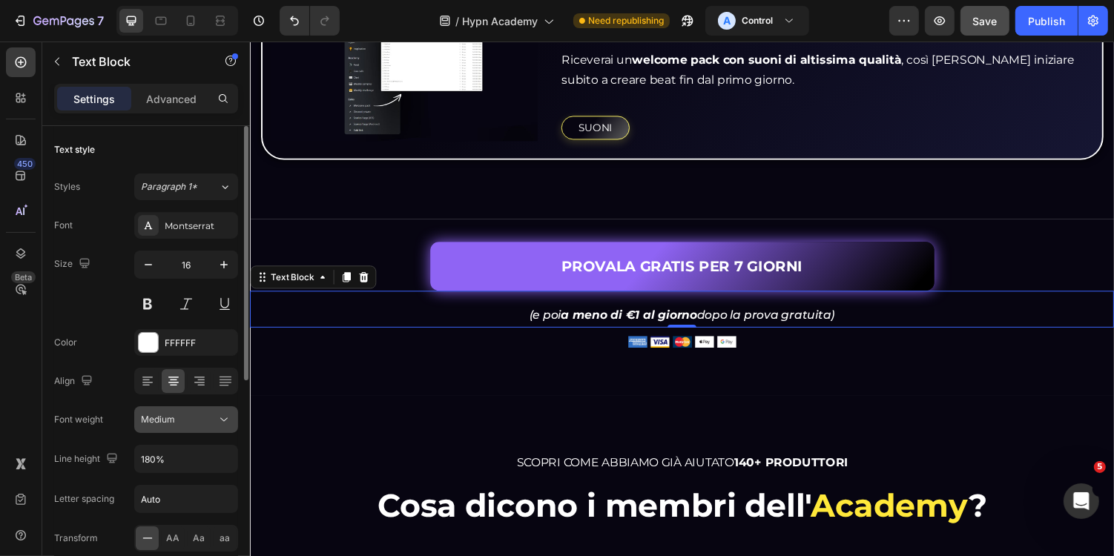
click at [192, 421] on div "Medium" at bounding box center [179, 419] width 76 height 13
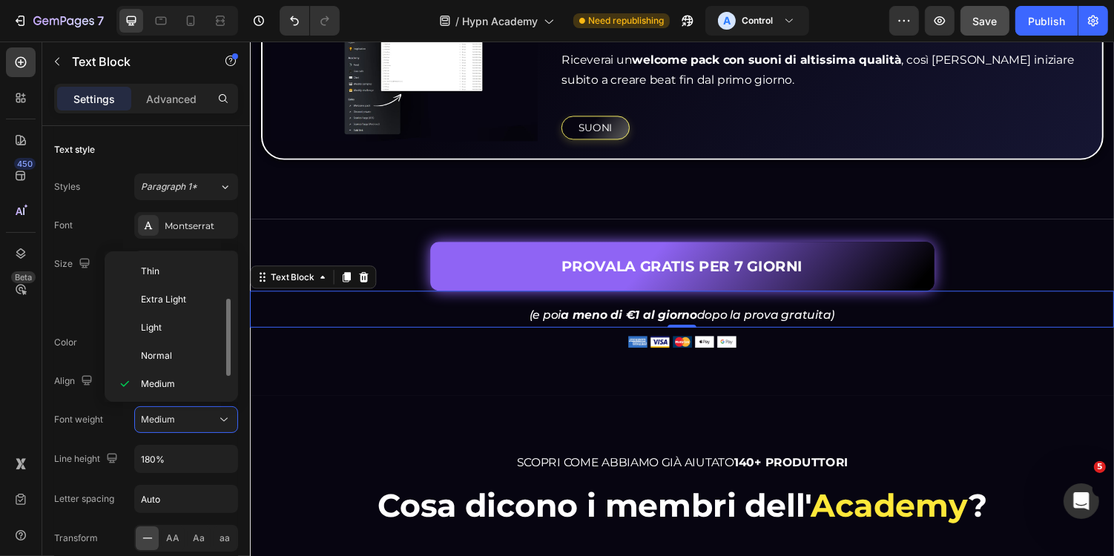
scroll to position [27, 0]
click at [163, 329] on span "Normal" at bounding box center [156, 329] width 31 height 13
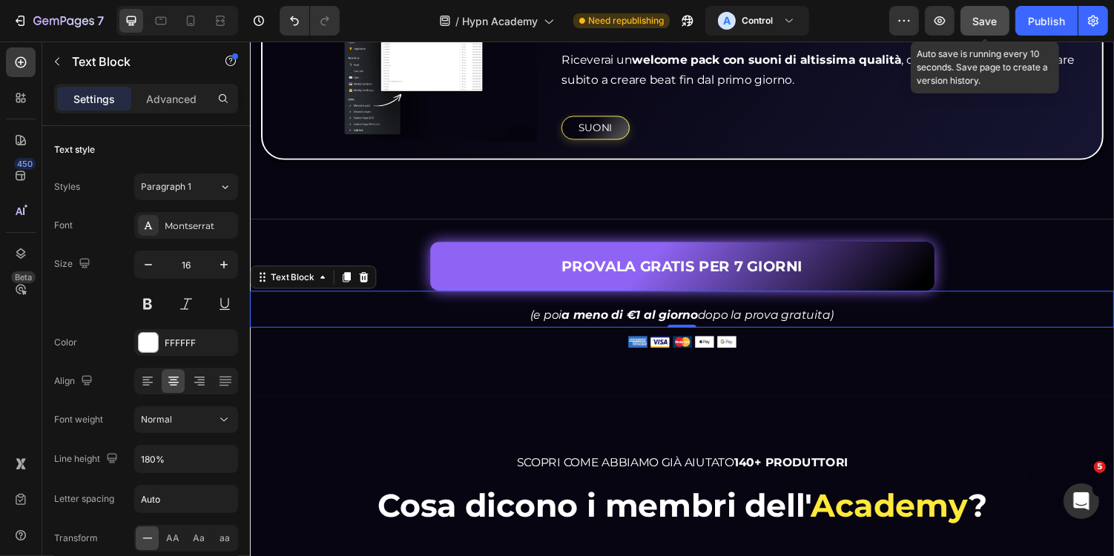
click at [981, 22] on span "Save" at bounding box center [985, 21] width 24 height 13
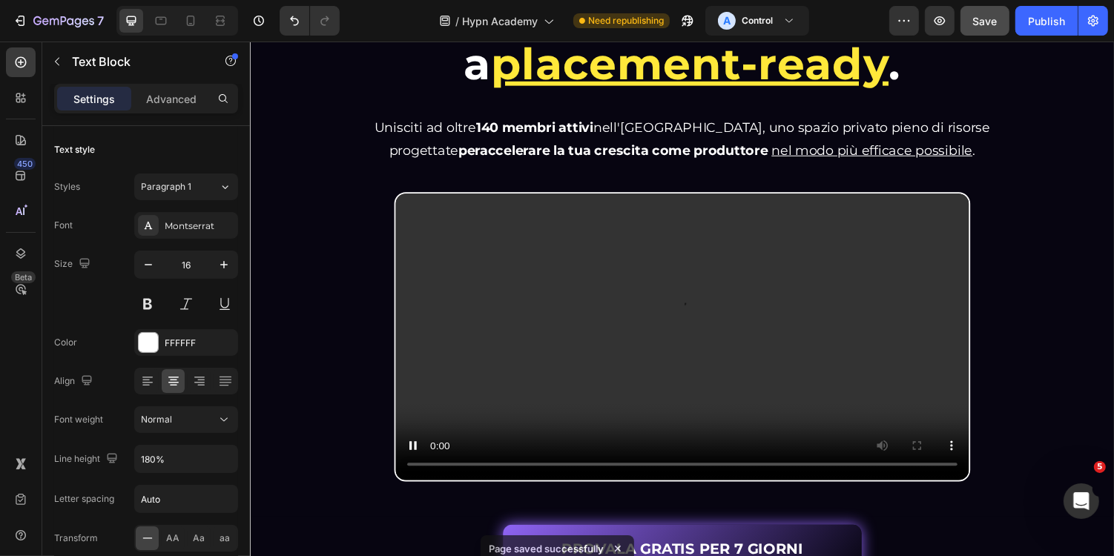
scroll to position [0, 0]
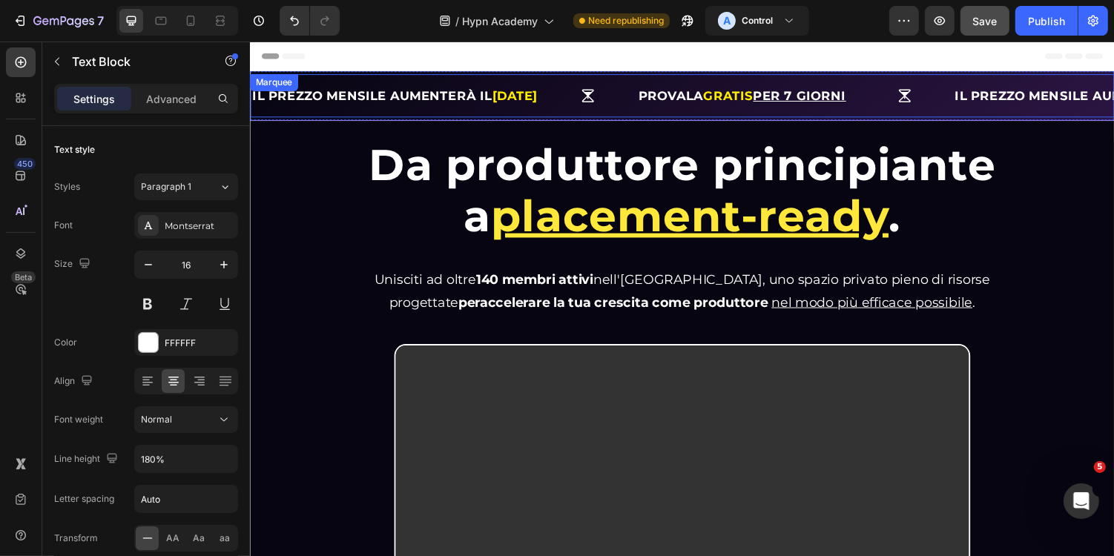
click at [739, 108] on div "PROVALA GRATIS PER 7 GIORNI" at bounding box center [760, 96] width 225 height 27
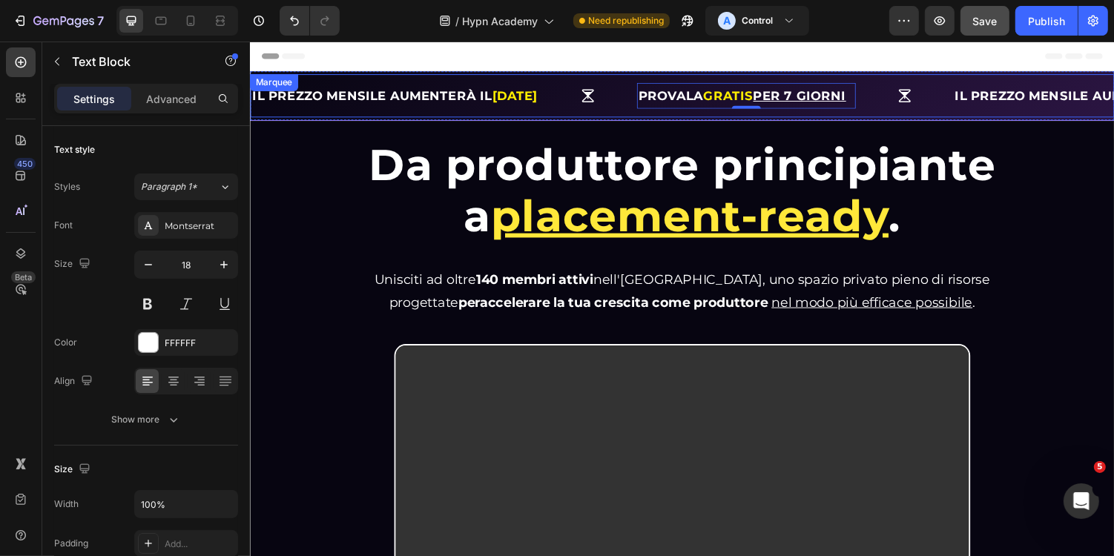
click at [676, 113] on div "IL PREZZO MENSILE AUMENTERÀ IL 01/09/2025 Text Block PROVALA GRATIS PER 7 GIORN…" at bounding box center [694, 96] width 890 height 45
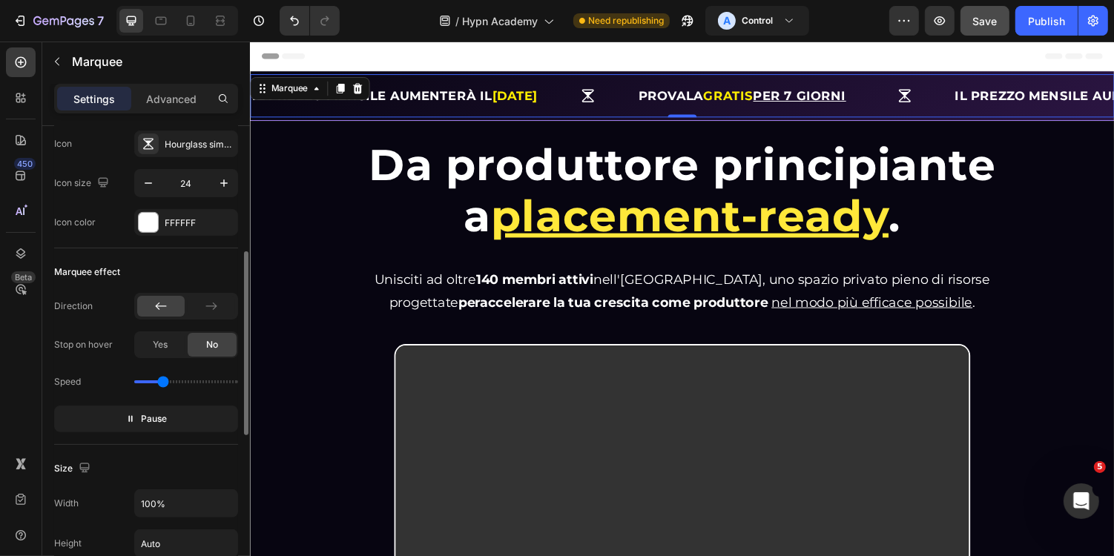
scroll to position [343, 0]
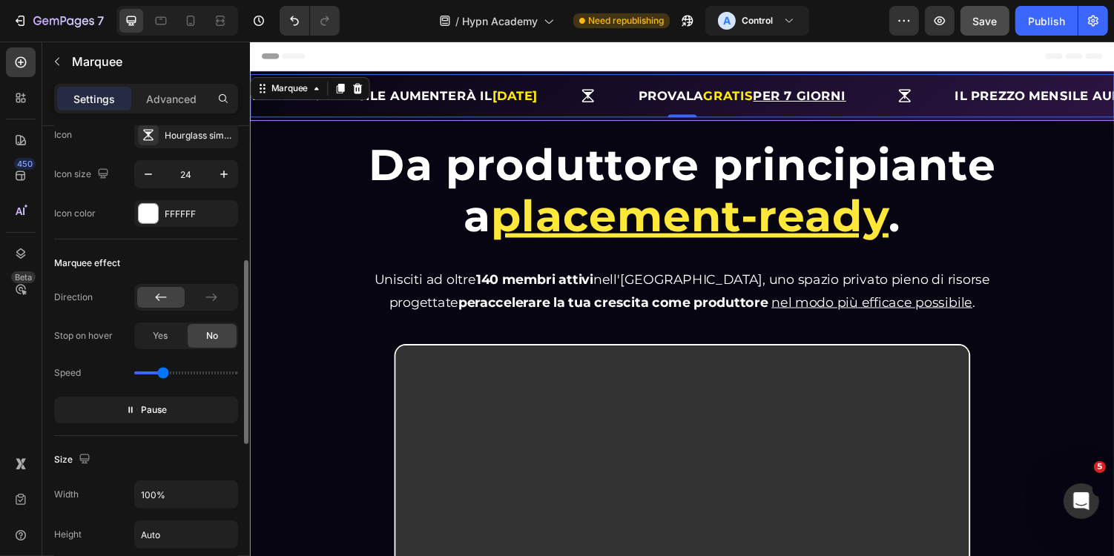
click at [164, 372] on input "range" at bounding box center [186, 373] width 104 height 3
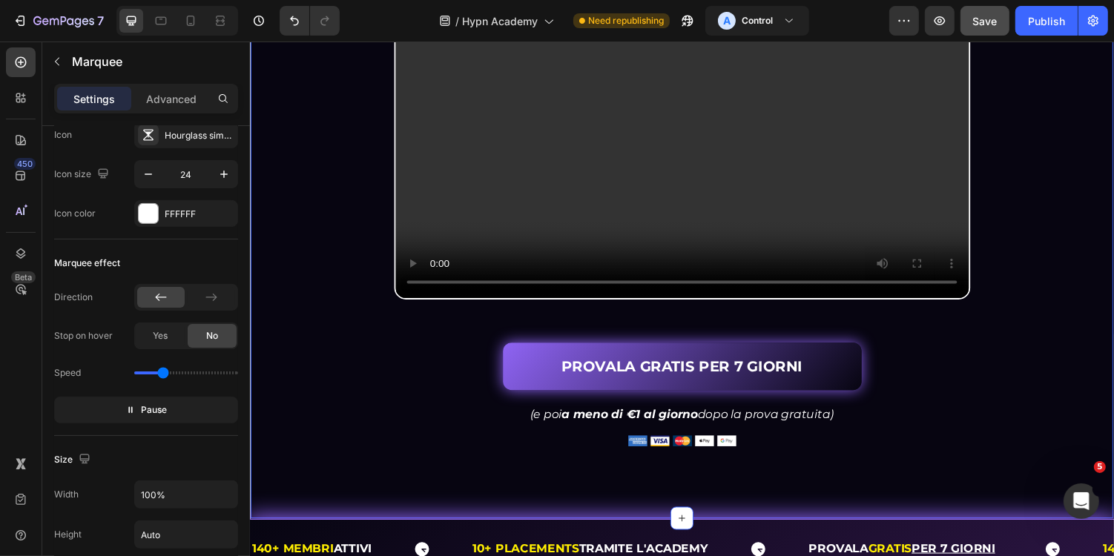
scroll to position [524, 0]
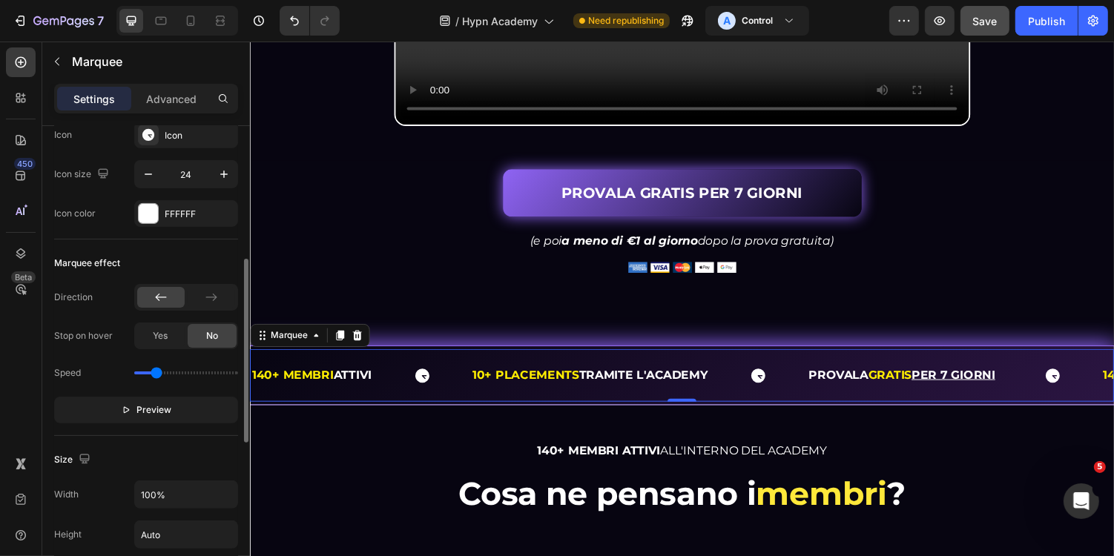
click at [317, 399] on div "140+ MEMBRI ATTIVI Text 10+ PLACEMENTS TRAMITE L'ACADEMY Text Block PROVALA GRA…" at bounding box center [694, 385] width 890 height 54
drag, startPoint x: 155, startPoint y: 371, endPoint x: 163, endPoint y: 371, distance: 8.2
type input "1"
click at [163, 372] on input "range" at bounding box center [186, 373] width 104 height 3
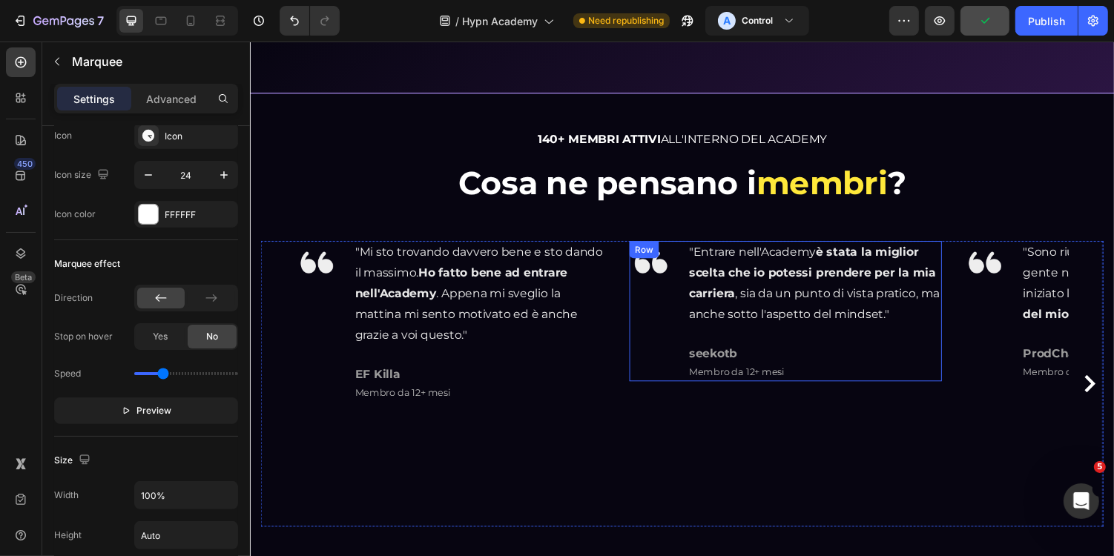
scroll to position [962, 0]
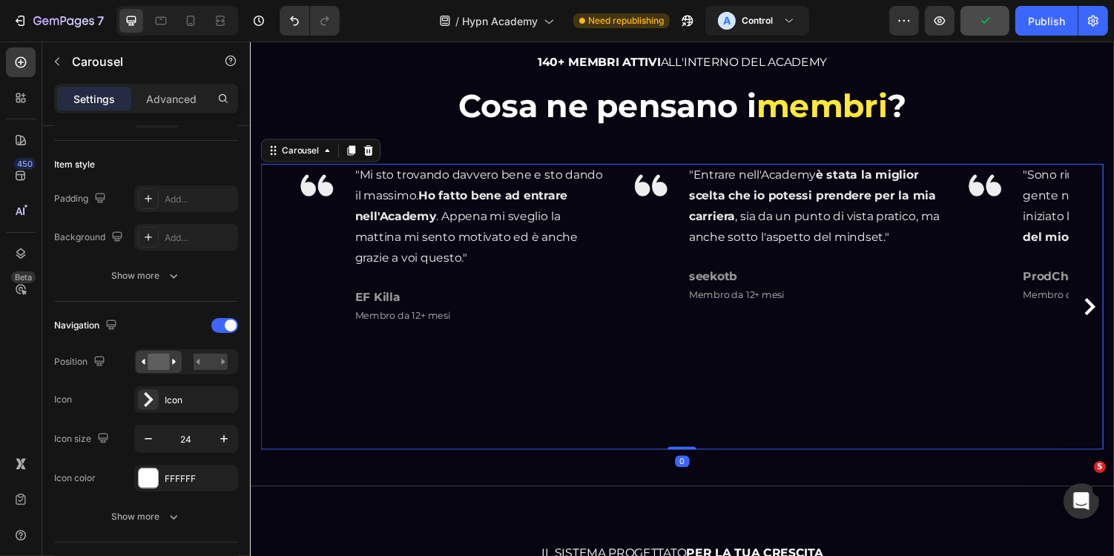
click at [655, 355] on div "Image "Entrare nell'Academy è stata la miglior scelta che io potessi prendere p…" at bounding box center [801, 314] width 322 height 294
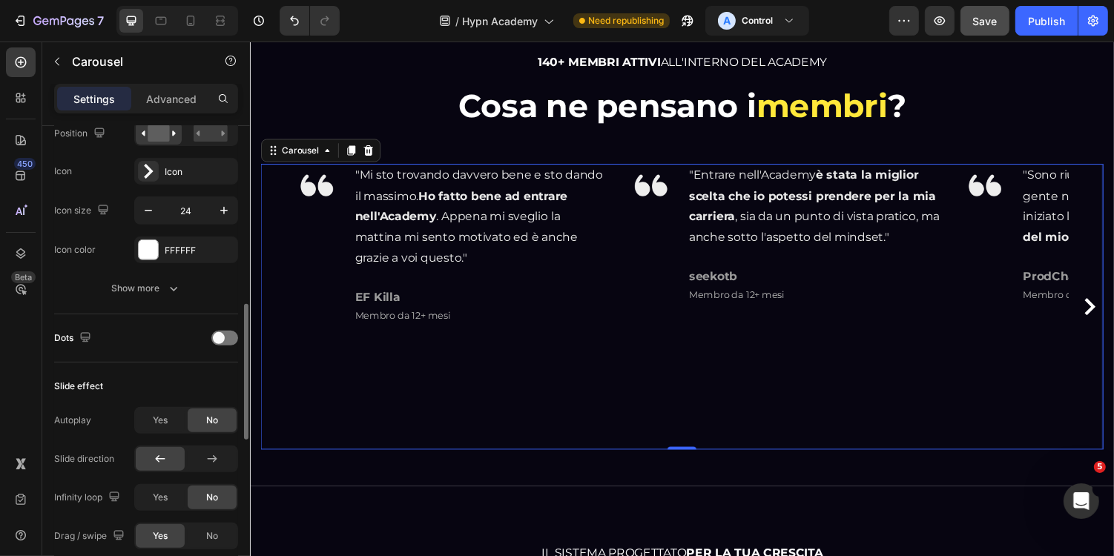
scroll to position [582, 0]
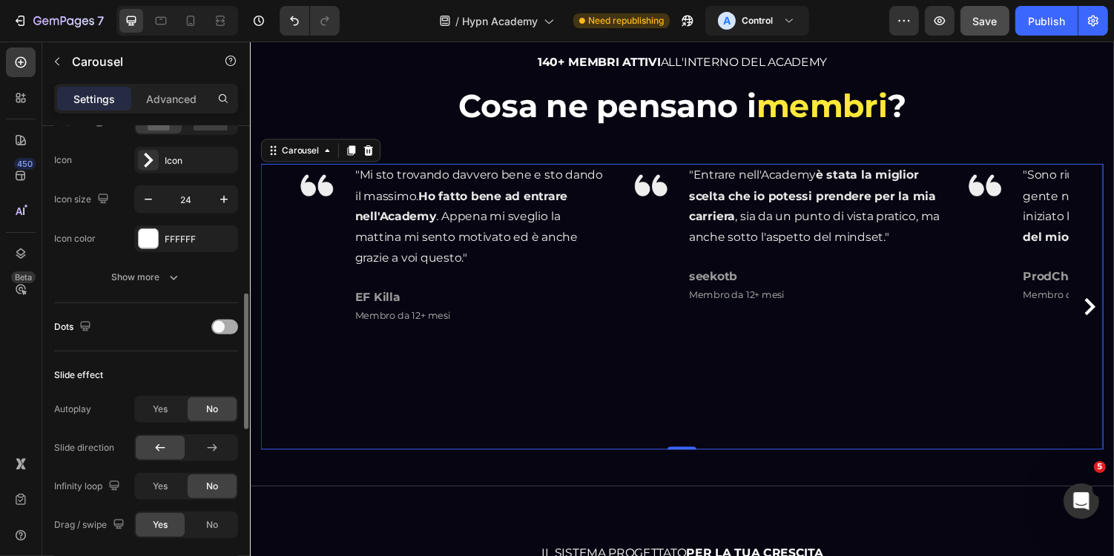
click at [223, 320] on div at bounding box center [224, 327] width 27 height 15
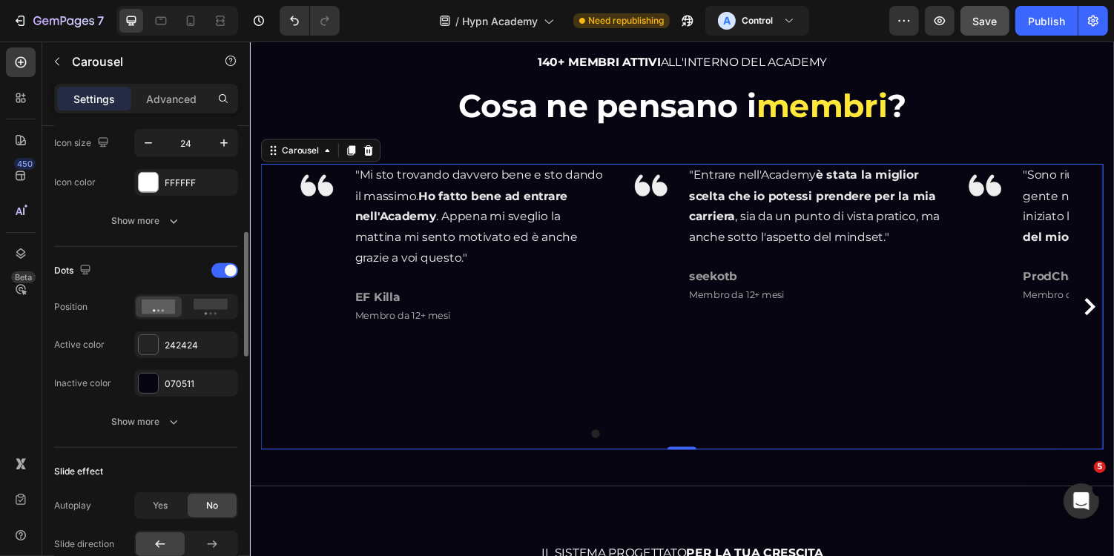
scroll to position [639, 0]
click at [151, 341] on div at bounding box center [148, 344] width 19 height 19
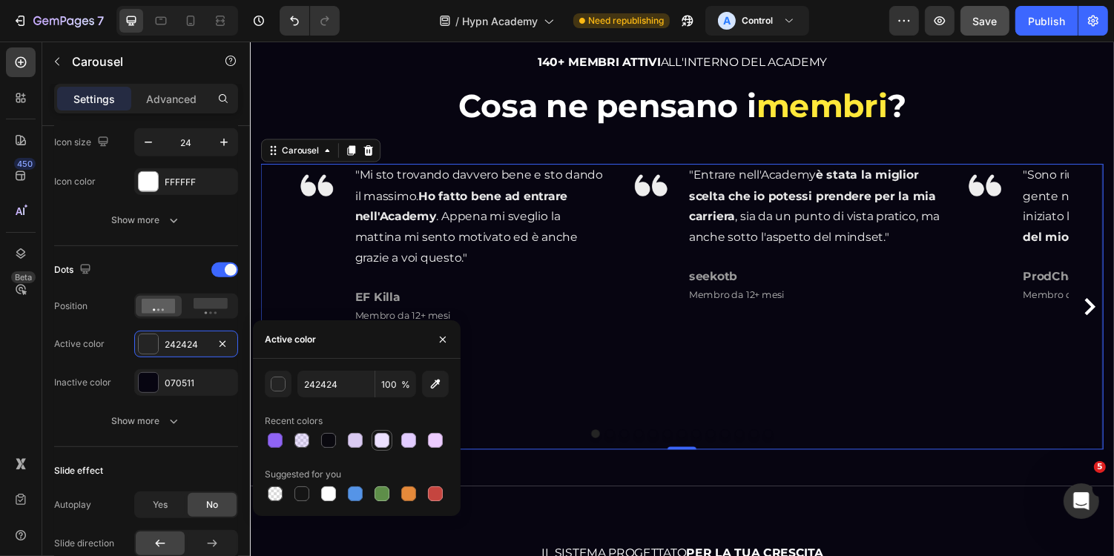
click at [385, 443] on div at bounding box center [382, 440] width 15 height 15
type input "ECE0FF"
click at [146, 375] on div at bounding box center [148, 382] width 19 height 19
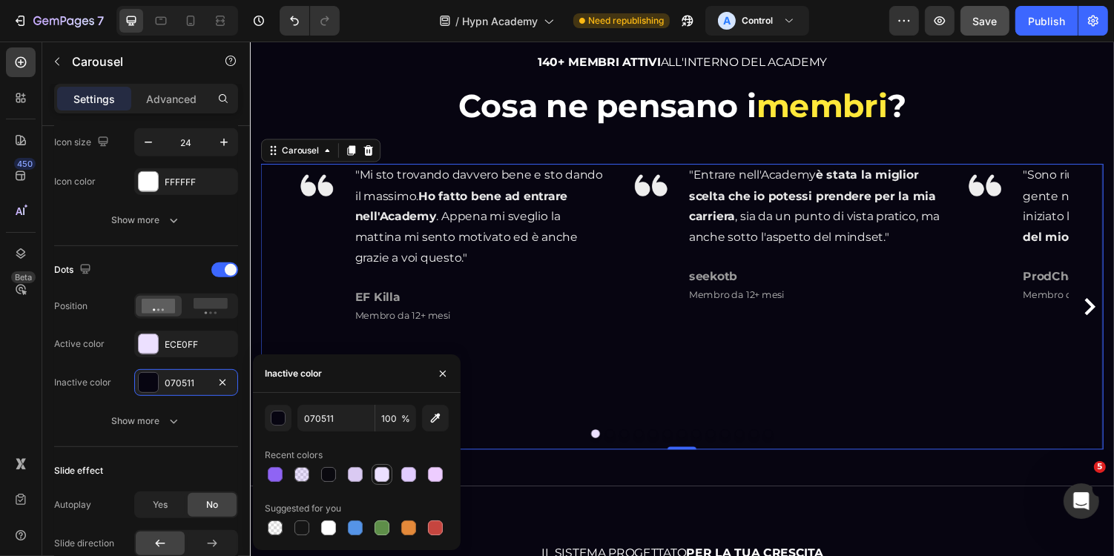
click at [381, 478] on div at bounding box center [382, 474] width 15 height 15
click at [283, 426] on button "button" at bounding box center [278, 418] width 27 height 27
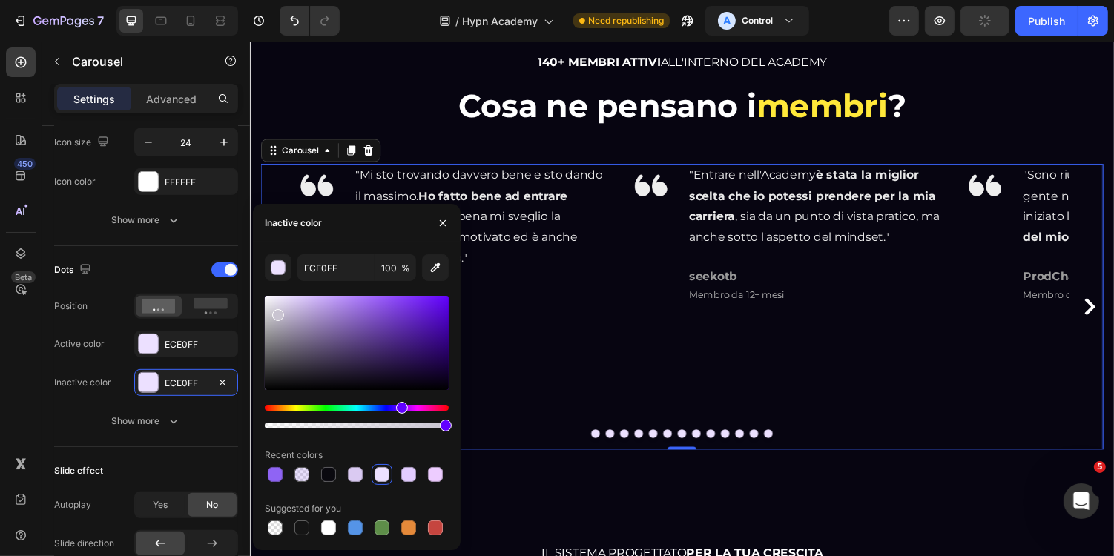
drag, startPoint x: 276, startPoint y: 312, endPoint x: 259, endPoint y: 323, distance: 20.0
click at [259, 323] on div "ECE0FF 100 % Recent colors Suggested for you" at bounding box center [357, 396] width 208 height 284
drag, startPoint x: 271, startPoint y: 323, endPoint x: 266, endPoint y: 336, distance: 14.3
click at [267, 332] on div at bounding box center [273, 326] width 12 height 12
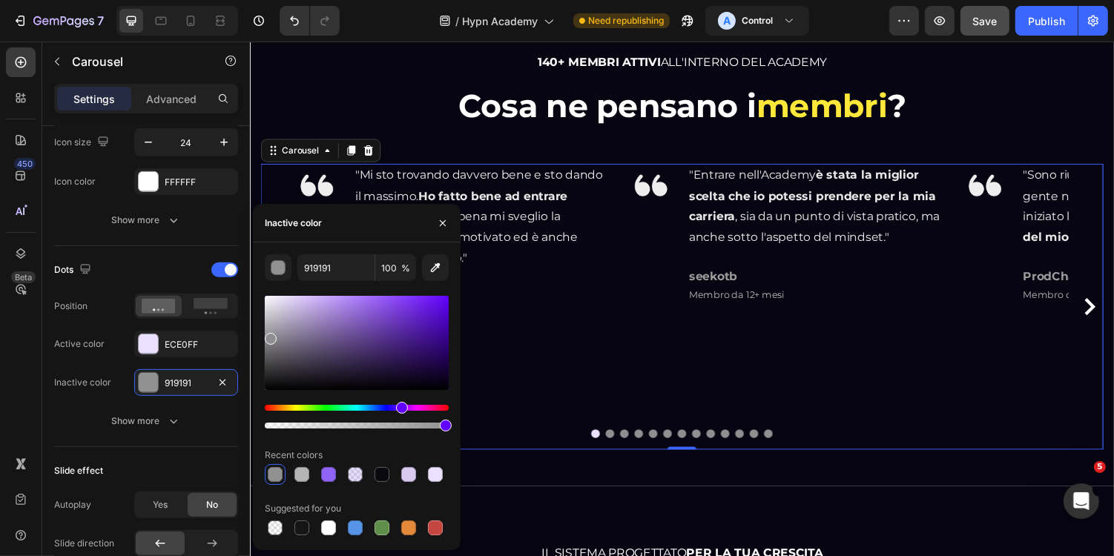
drag, startPoint x: 270, startPoint y: 336, endPoint x: 265, endPoint y: 344, distance: 9.7
click at [265, 343] on div at bounding box center [271, 339] width 12 height 12
click at [263, 351] on div at bounding box center [268, 348] width 12 height 12
type input "686868"
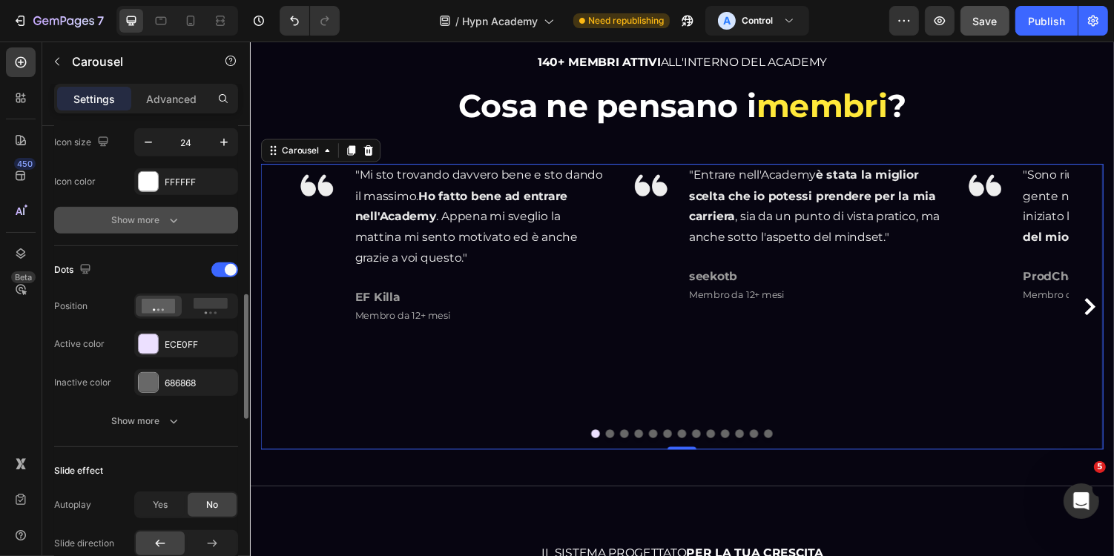
click at [224, 222] on button "Show more" at bounding box center [146, 220] width 184 height 27
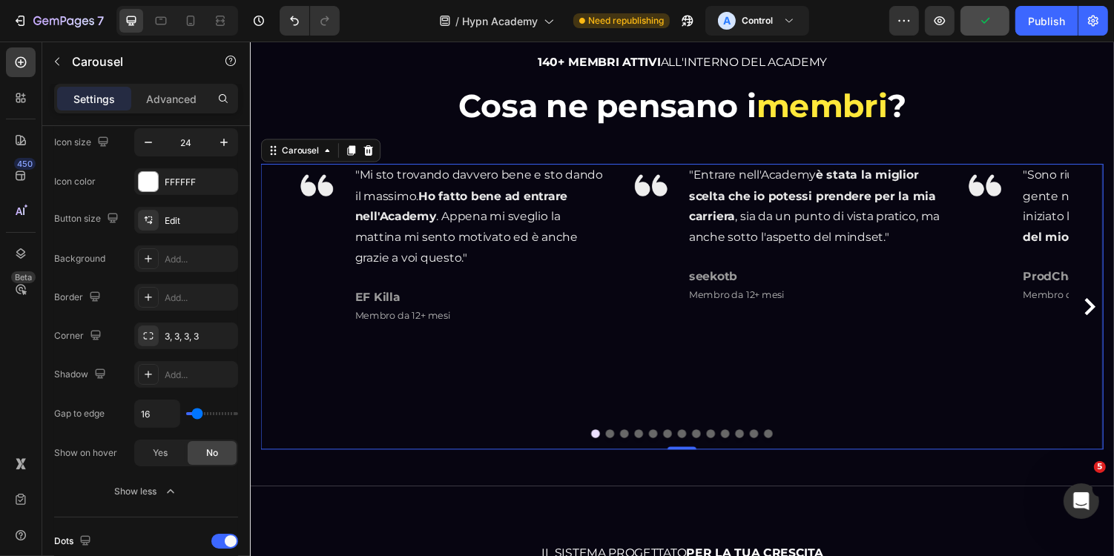
click at [645, 375] on div "Image "Entrare nell'Academy è stata la miglior scelta che io potessi prendere p…" at bounding box center [801, 314] width 322 height 294
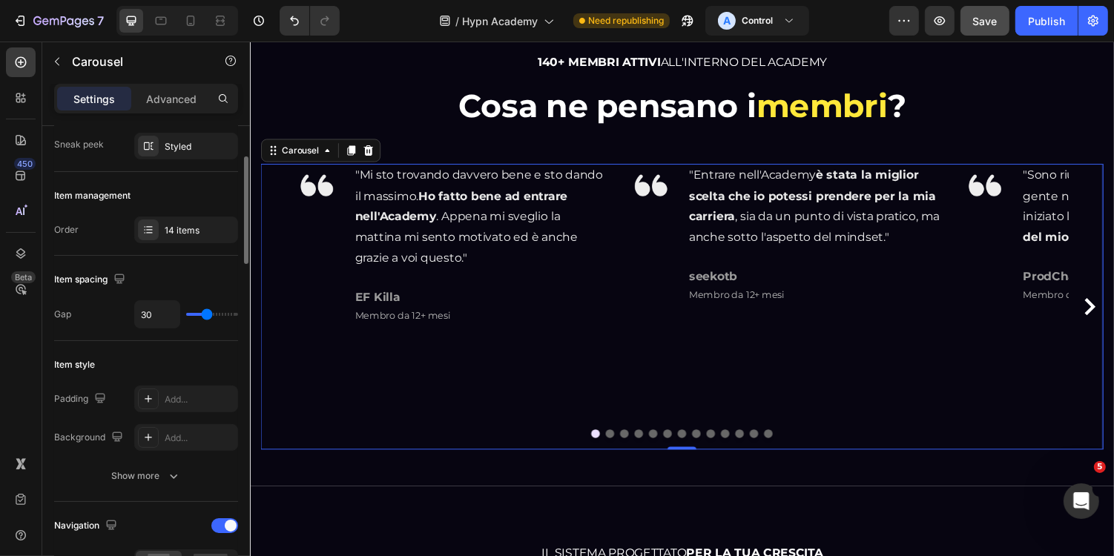
scroll to position [138, 0]
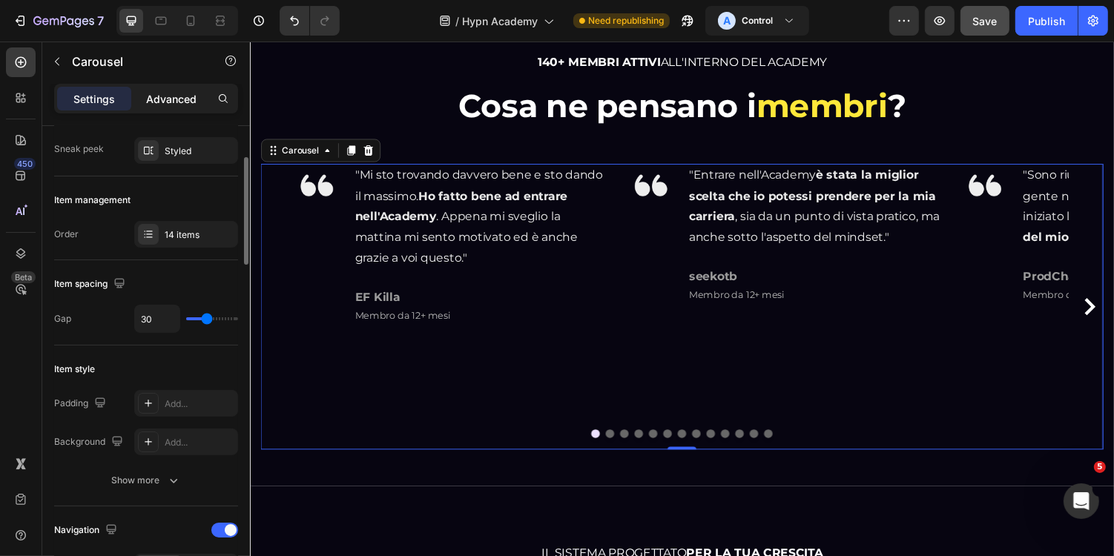
click at [180, 91] on p "Advanced" at bounding box center [171, 99] width 50 height 16
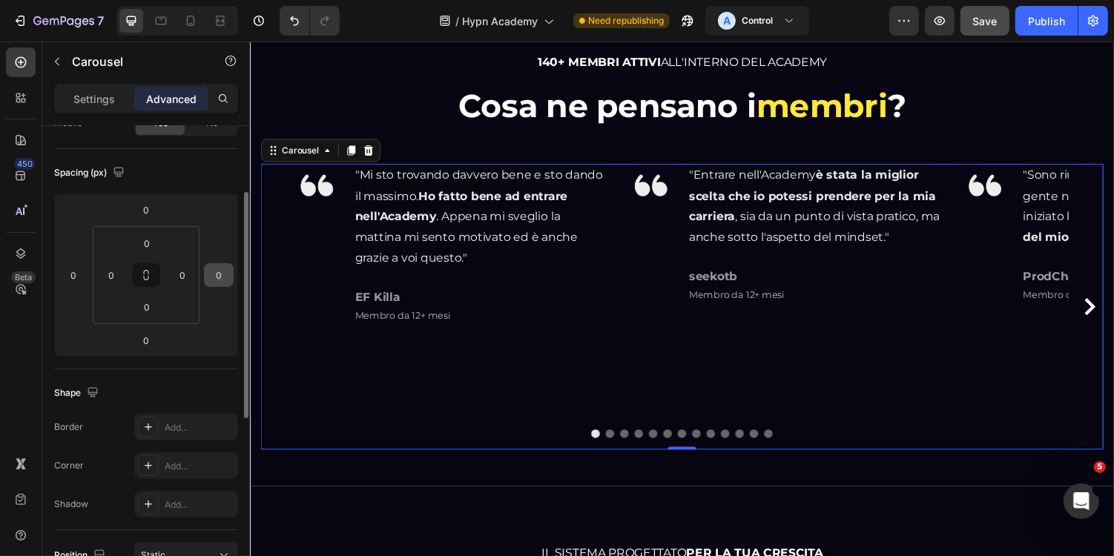
click at [223, 275] on input "0" at bounding box center [219, 275] width 22 height 22
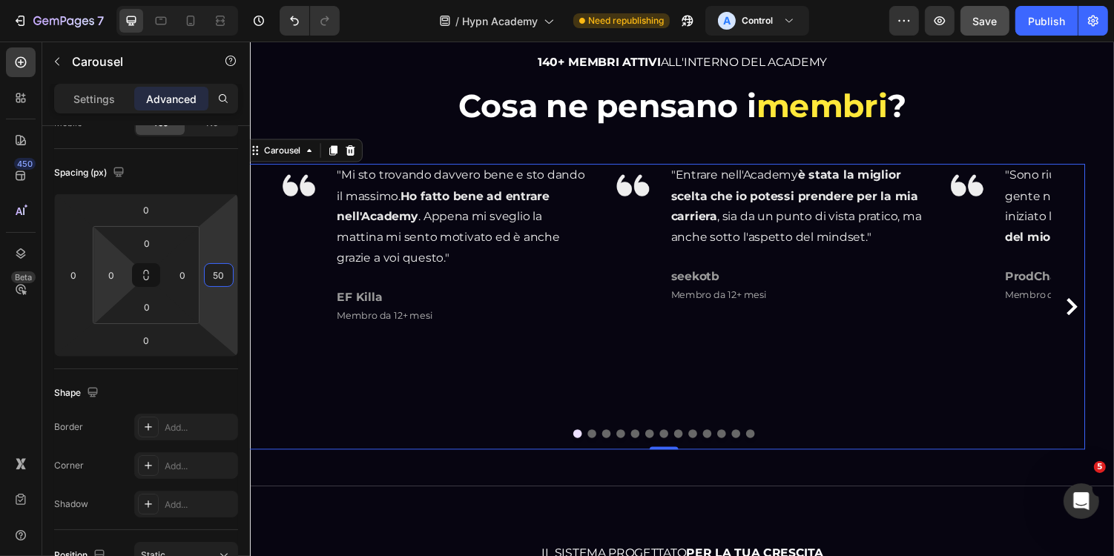
type input "50"
click at [90, 0] on html "7 Version history / Hypn Academy Need republishing A Control Preview Save Publi…" at bounding box center [557, 0] width 1114 height 0
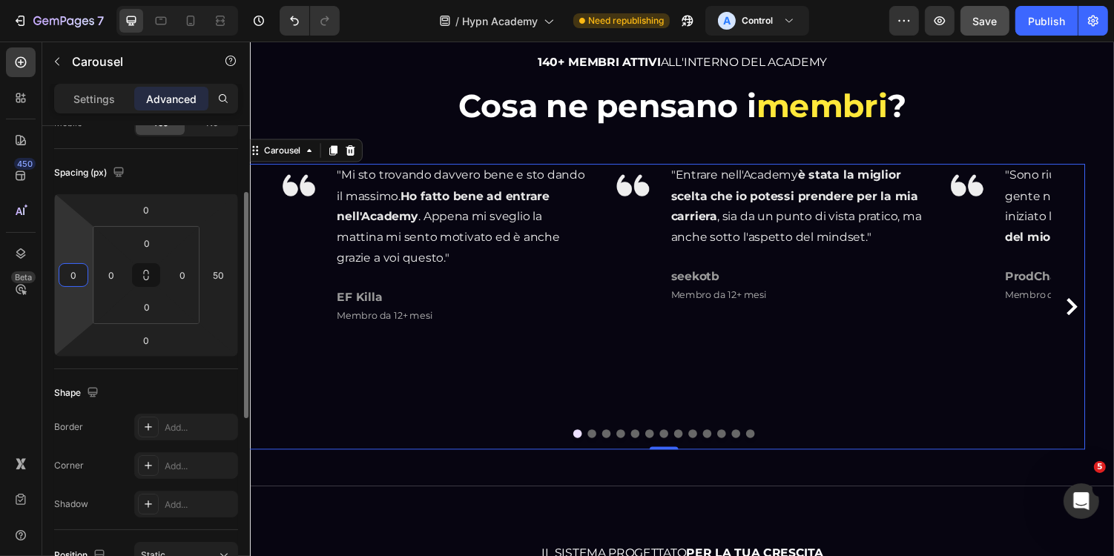
click at [78, 277] on input "0" at bounding box center [73, 275] width 22 height 22
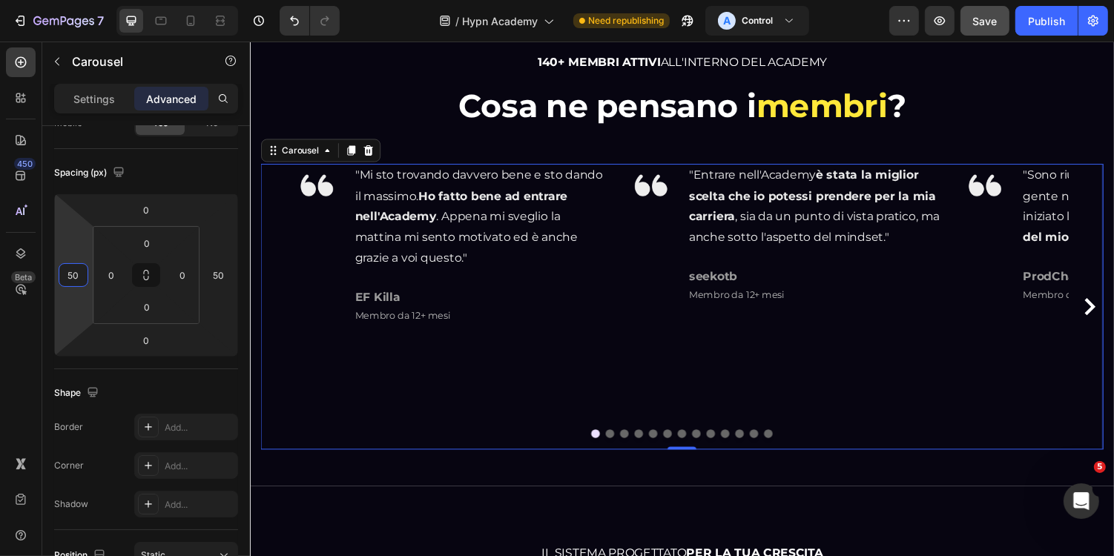
type input "50"
click at [979, 13] on div "Save" at bounding box center [985, 21] width 24 height 16
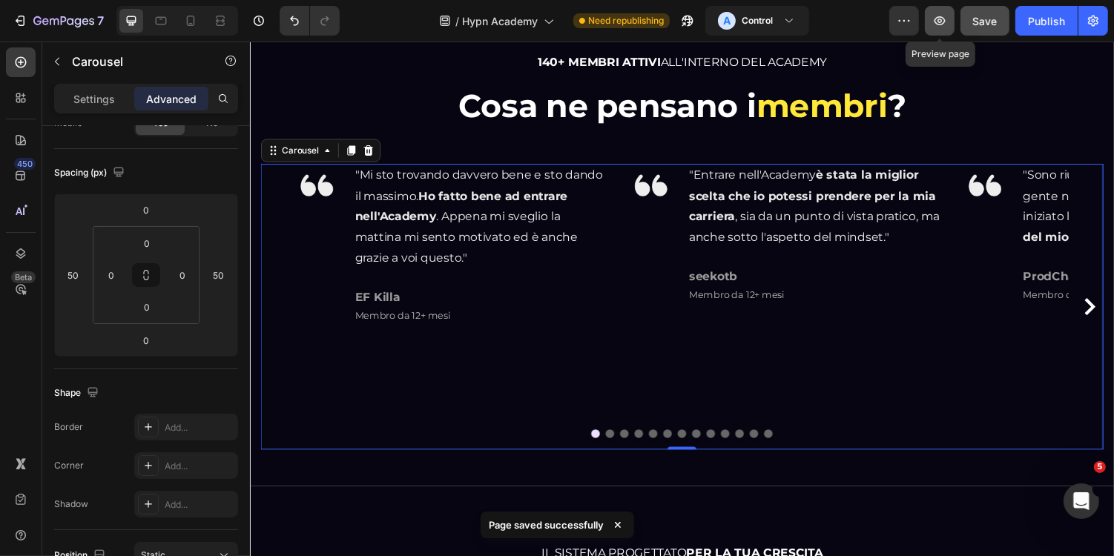
click at [938, 18] on icon "button" at bounding box center [940, 20] width 11 height 9
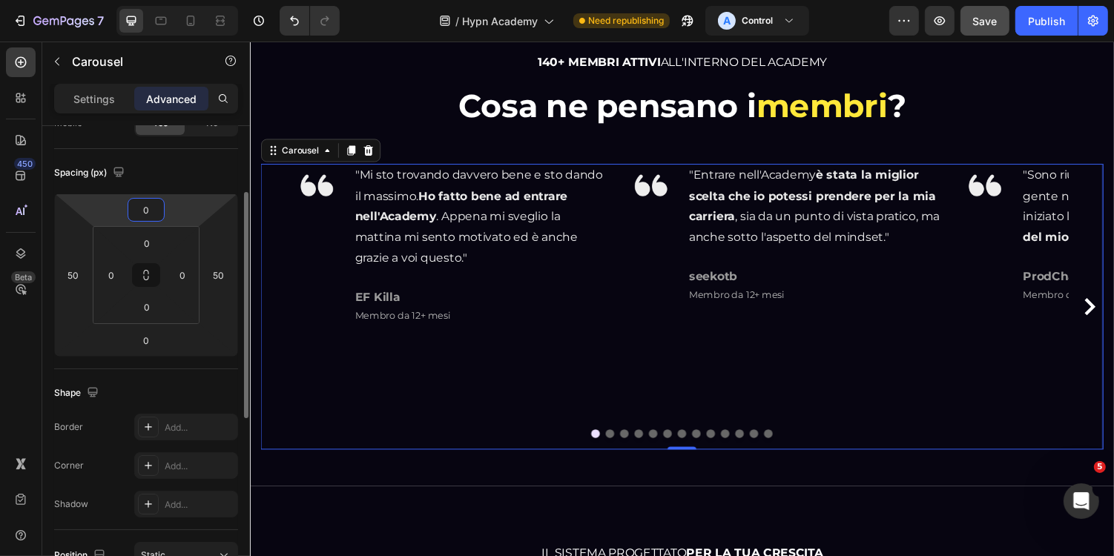
click at [152, 216] on input "0" at bounding box center [146, 210] width 30 height 22
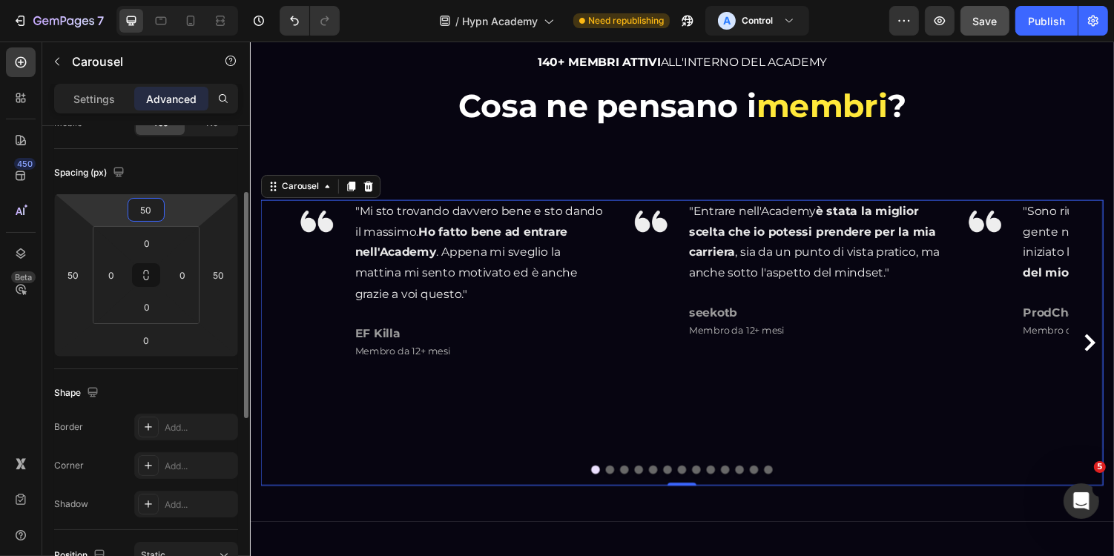
type input "5"
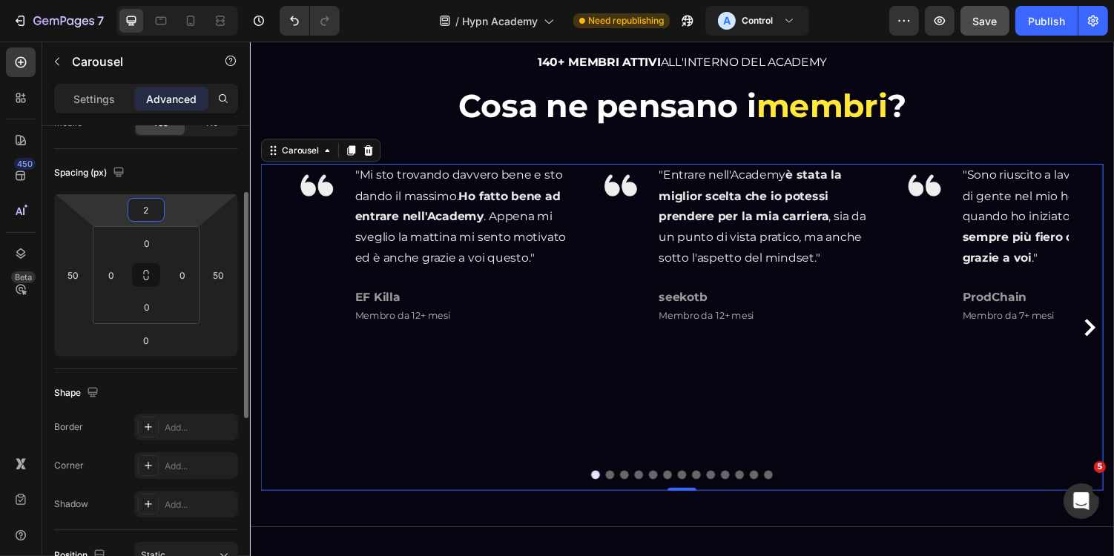
type input "24"
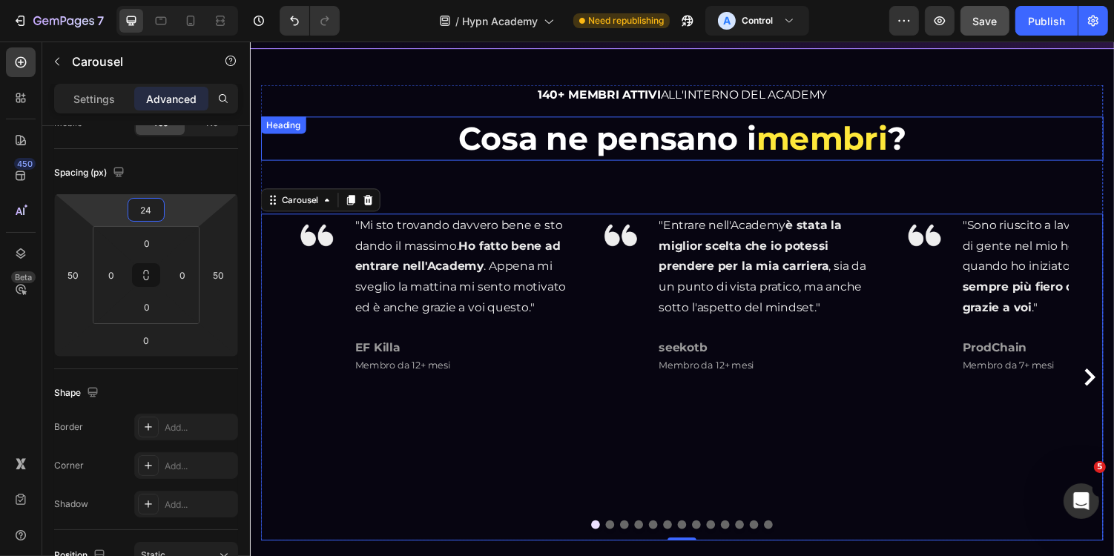
scroll to position [904, 0]
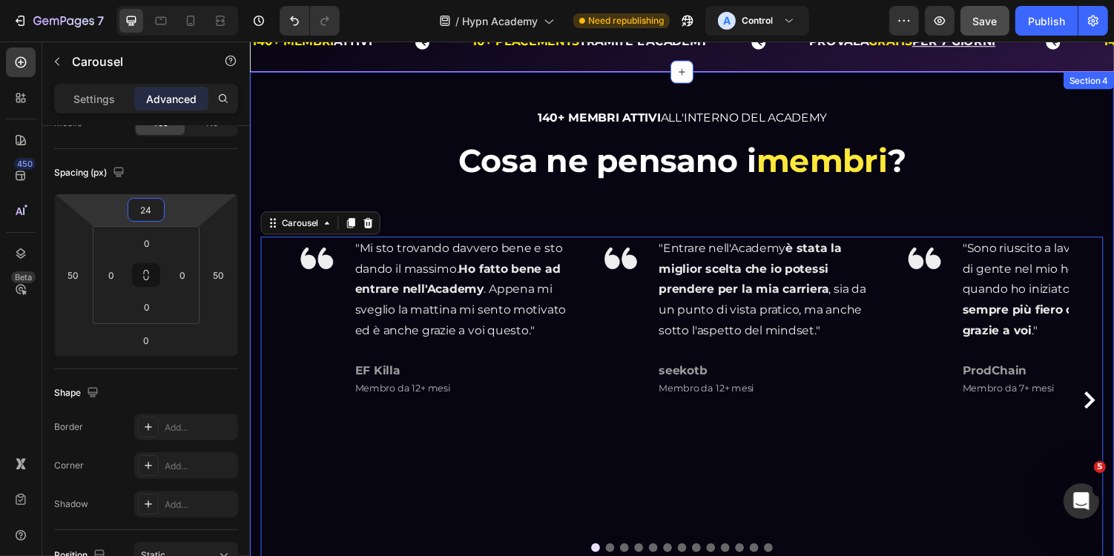
click at [473, 97] on div "140+ MEMBRI ATTIVI ALL'INTERNO DEL ACADEMY Heading Cosa ne pensano i membri ? H…" at bounding box center [694, 344] width 890 height 544
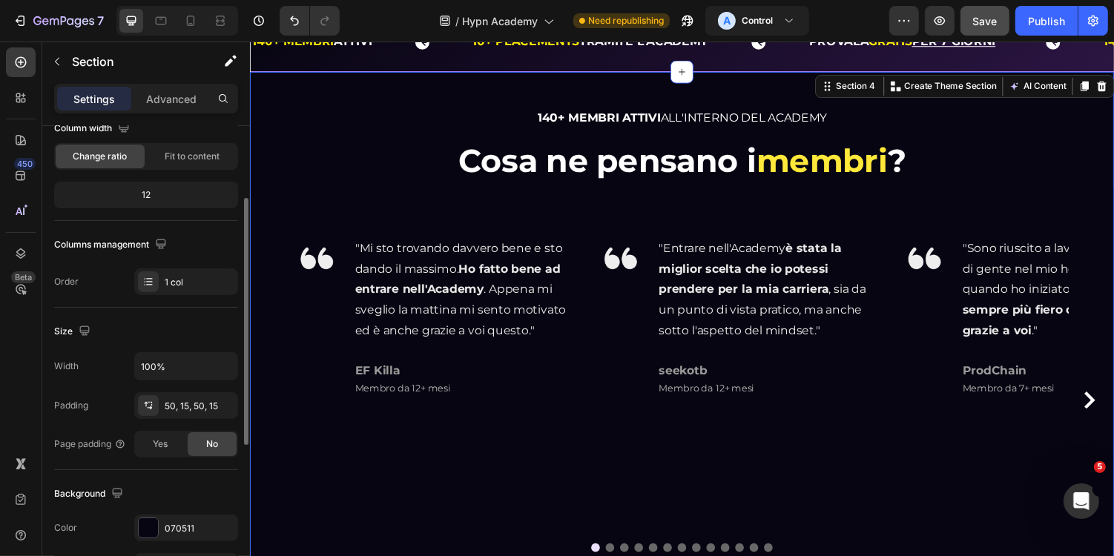
scroll to position [0, 0]
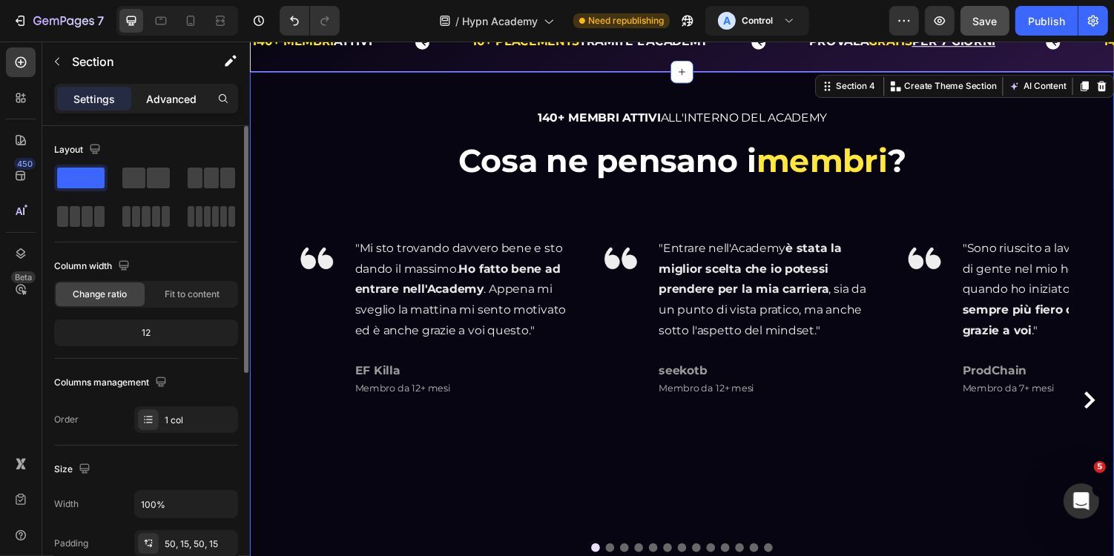
click at [162, 87] on div "Advanced" at bounding box center [171, 99] width 74 height 24
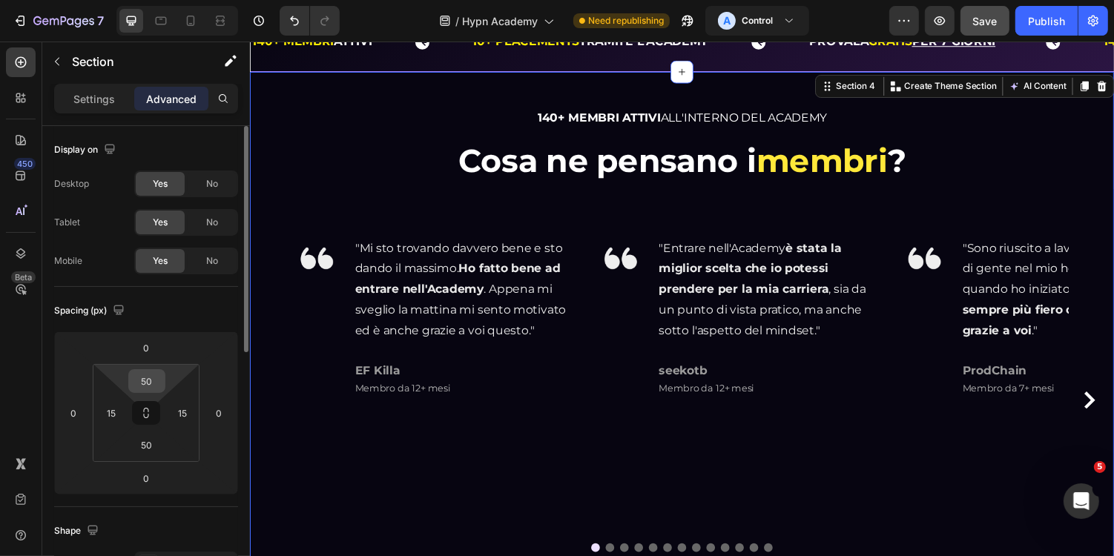
click at [154, 377] on input "50" at bounding box center [147, 381] width 30 height 22
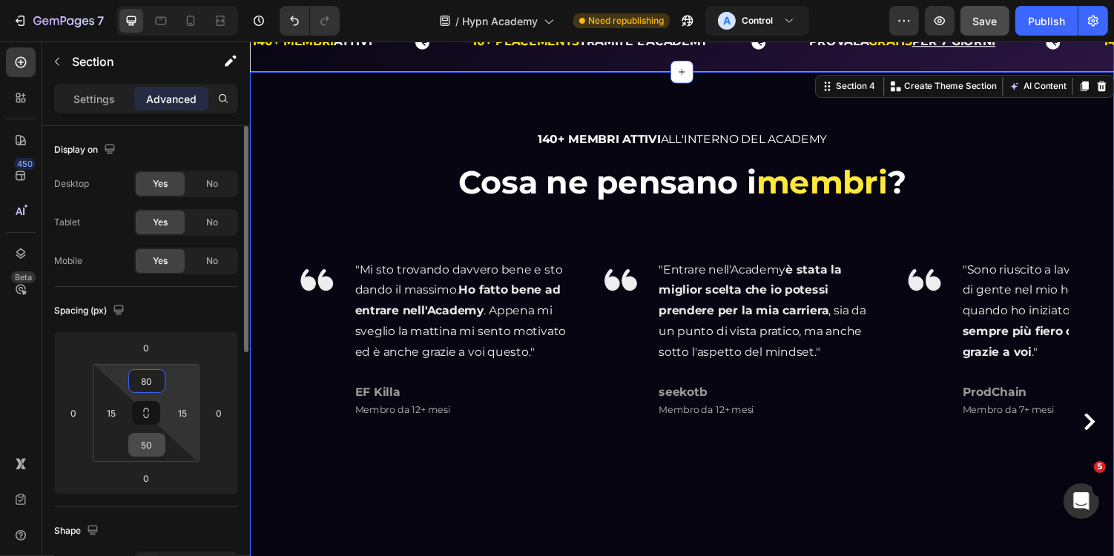
type input "80"
click at [157, 447] on input "50" at bounding box center [147, 445] width 30 height 22
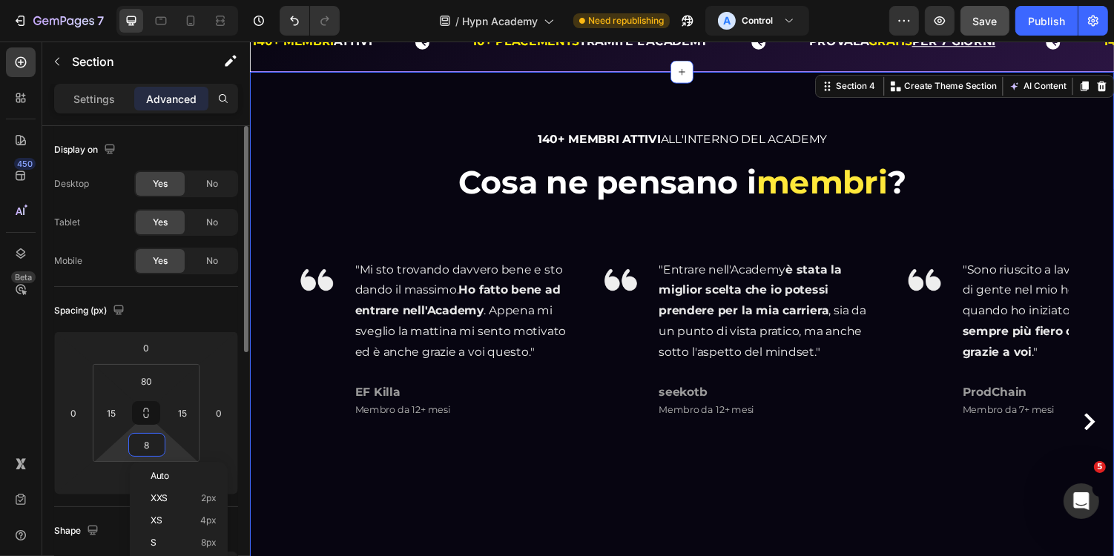
type input "80"
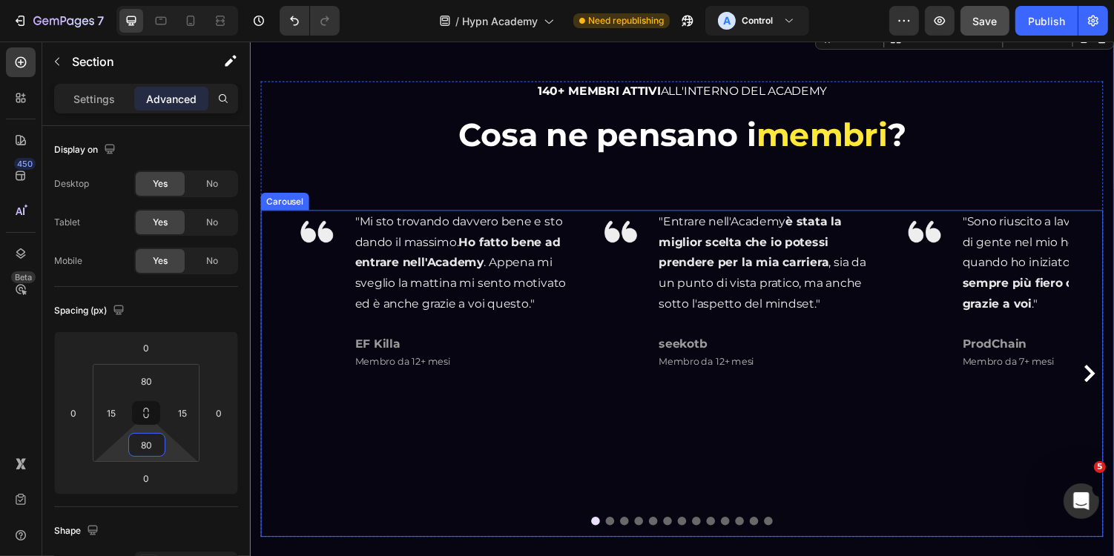
scroll to position [944, 0]
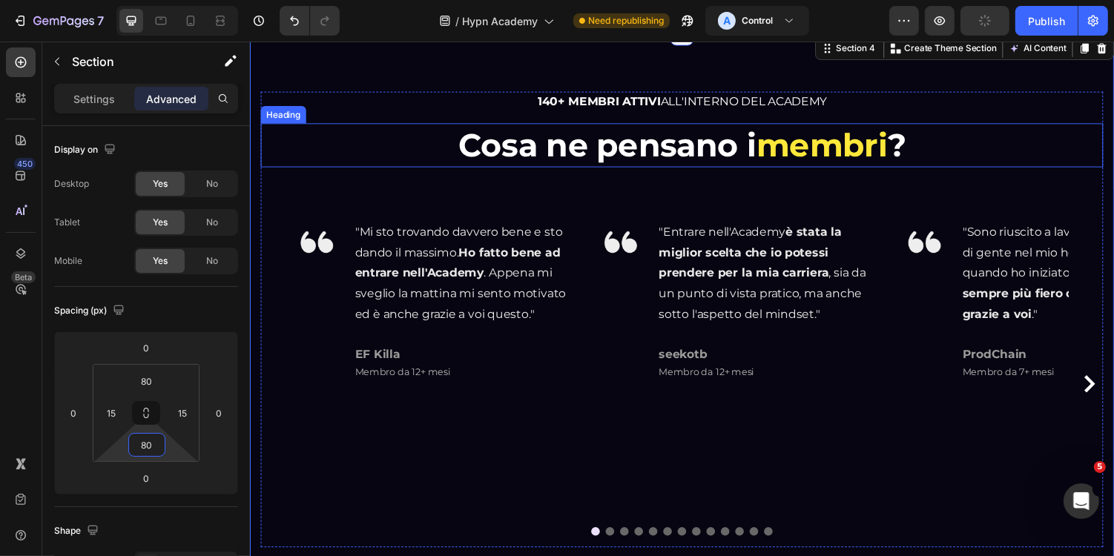
click at [600, 153] on h2 "Cosa ne pensano i membri ?" at bounding box center [694, 147] width 868 height 45
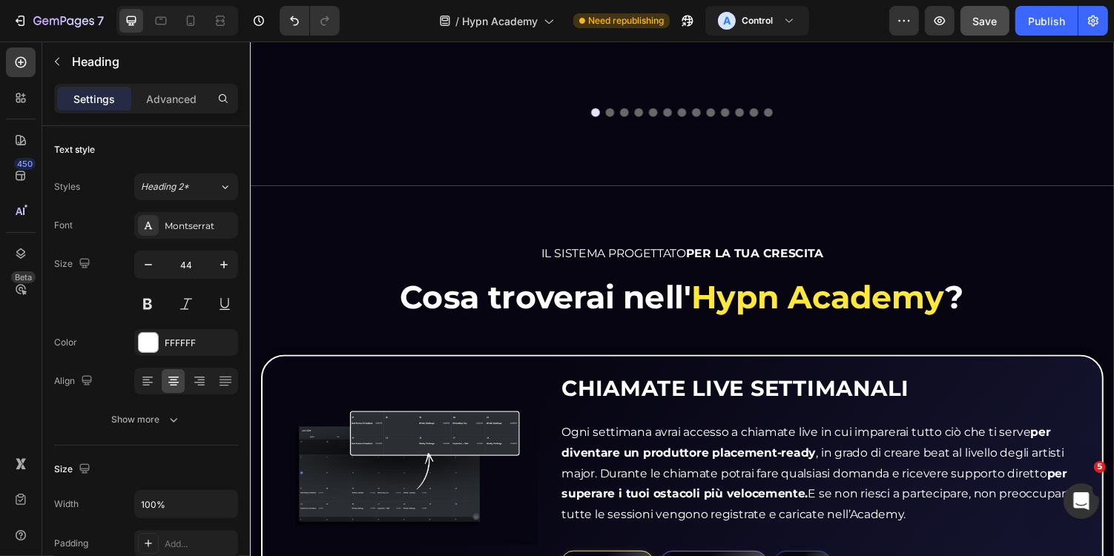
scroll to position [1380, 0]
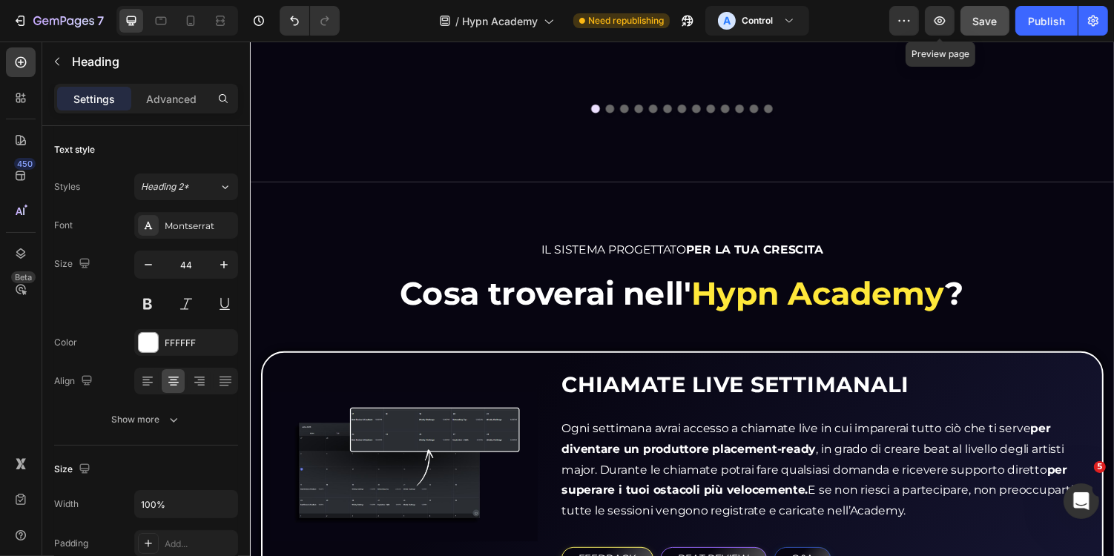
click at [986, 21] on span "Save" at bounding box center [985, 21] width 24 height 13
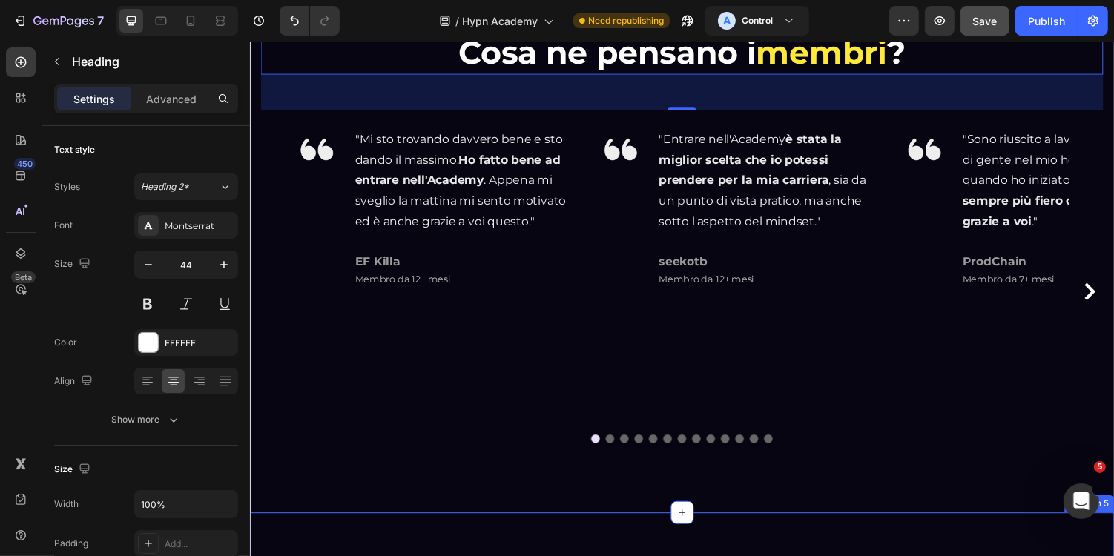
scroll to position [1018, 0]
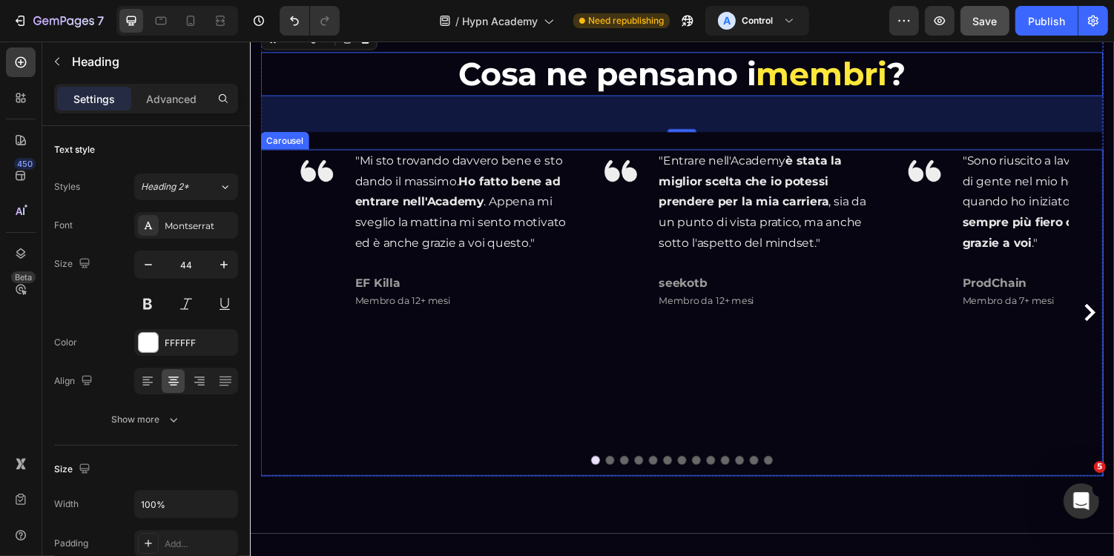
click at [549, 415] on div "Image "Mi sto trovando davvero bene e sto dando il massimo. Ho fatto bene ad en…" at bounding box center [441, 319] width 291 height 337
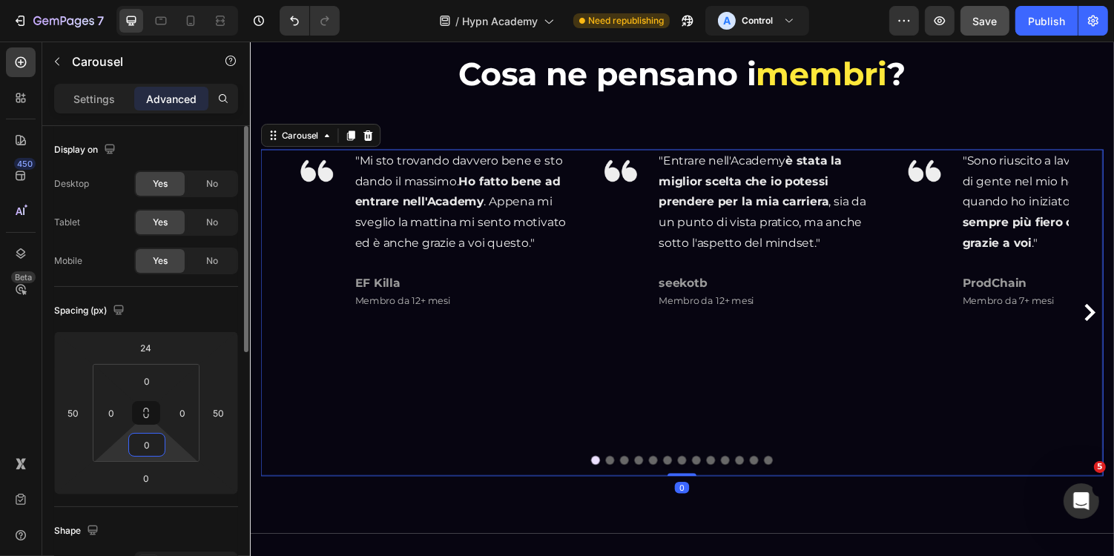
click at [154, 441] on input "0" at bounding box center [147, 445] width 30 height 22
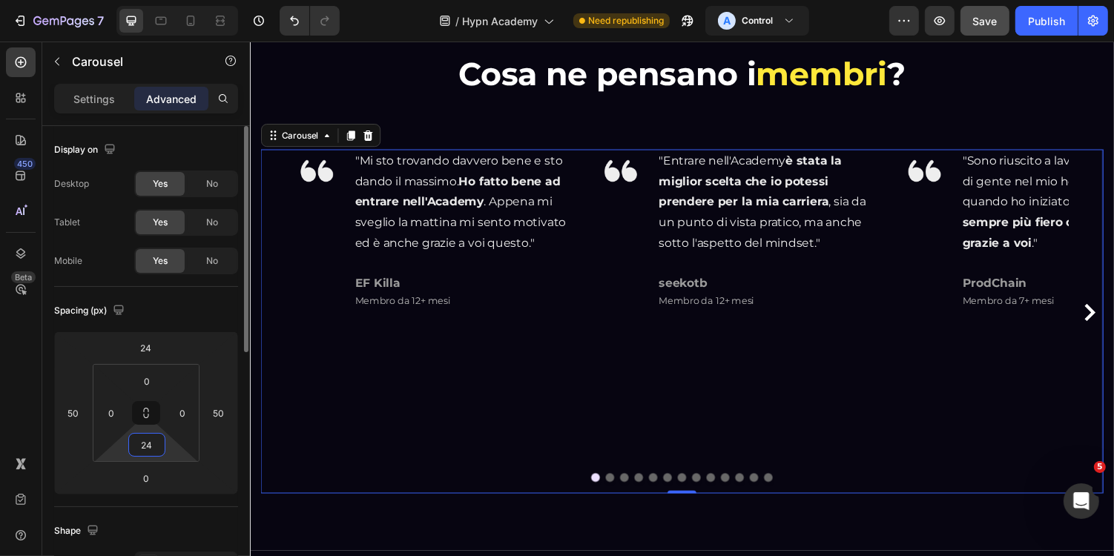
type input "2"
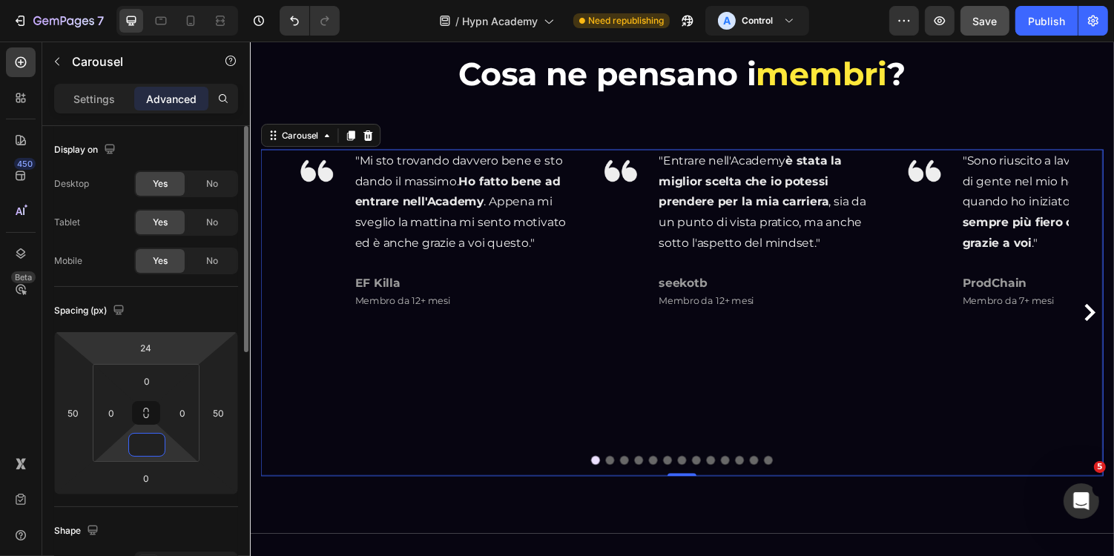
type input "0"
click at [0, 0] on div "Spacing (px) 24 50 0 50 0 0 0 0" at bounding box center [0, 0] width 0 height 0
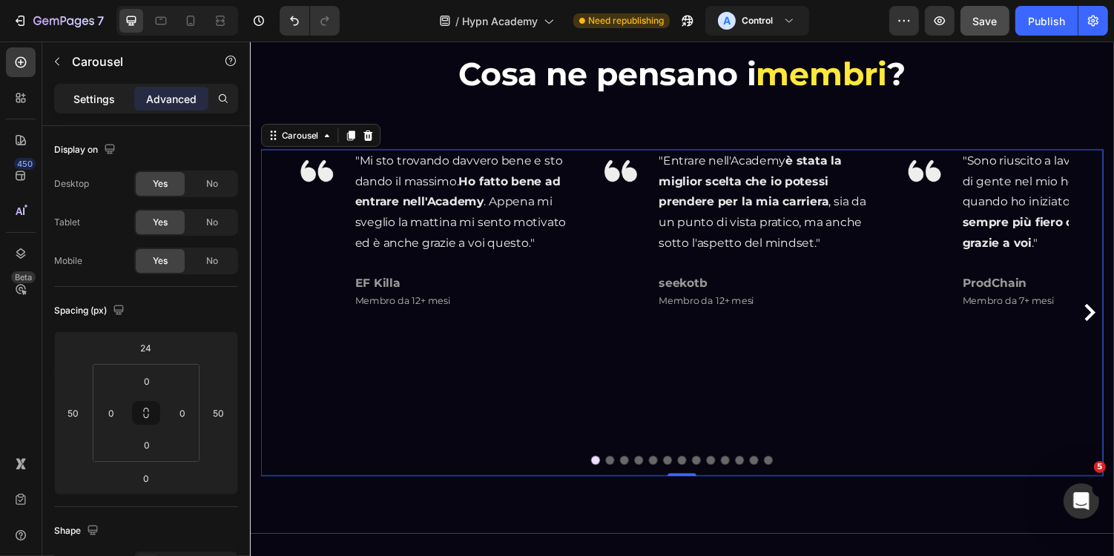
click at [101, 102] on p "Settings" at bounding box center [94, 99] width 42 height 16
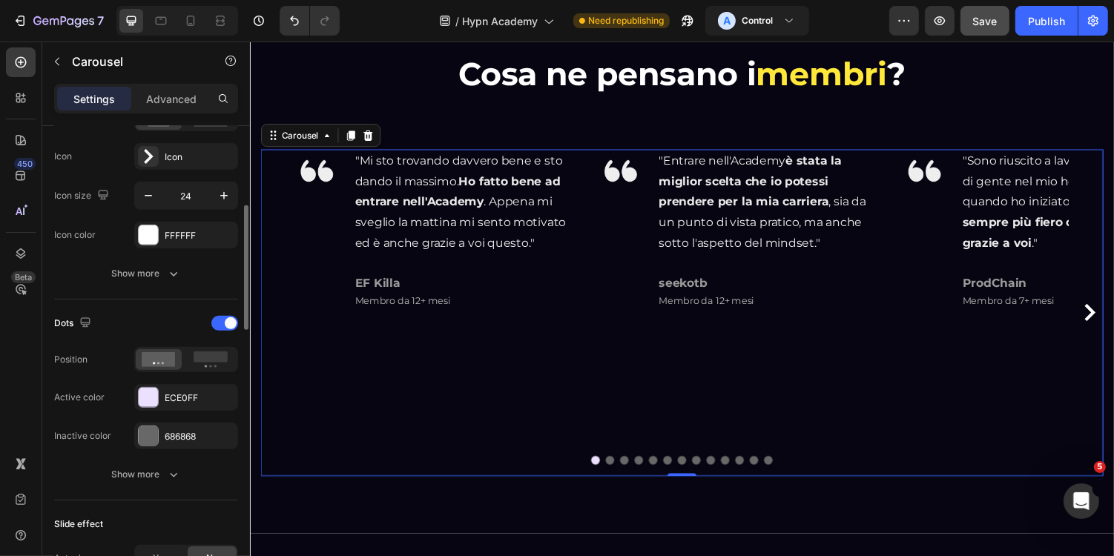
scroll to position [590, 0]
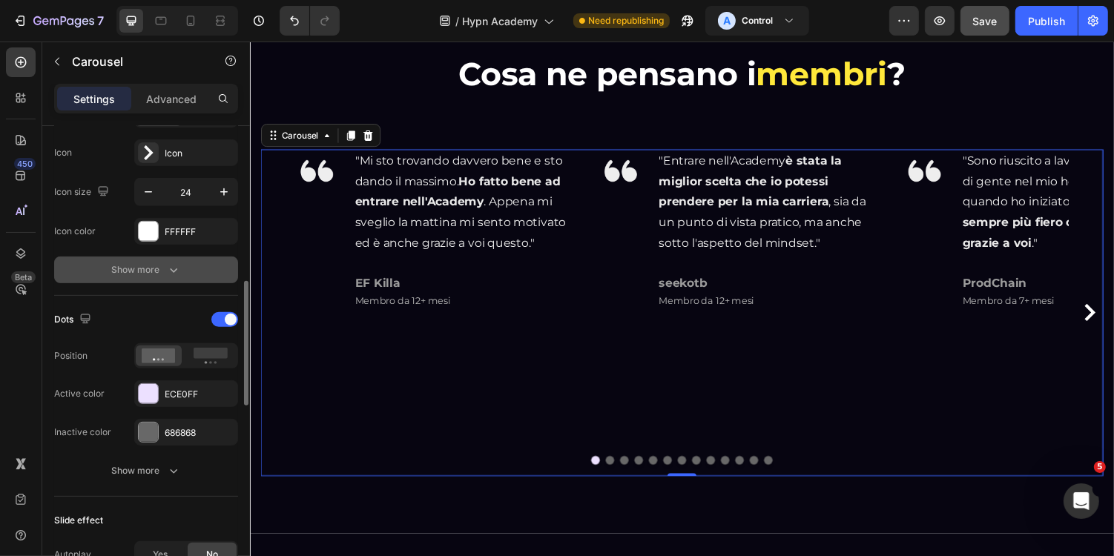
click at [170, 268] on icon "button" at bounding box center [173, 270] width 15 height 15
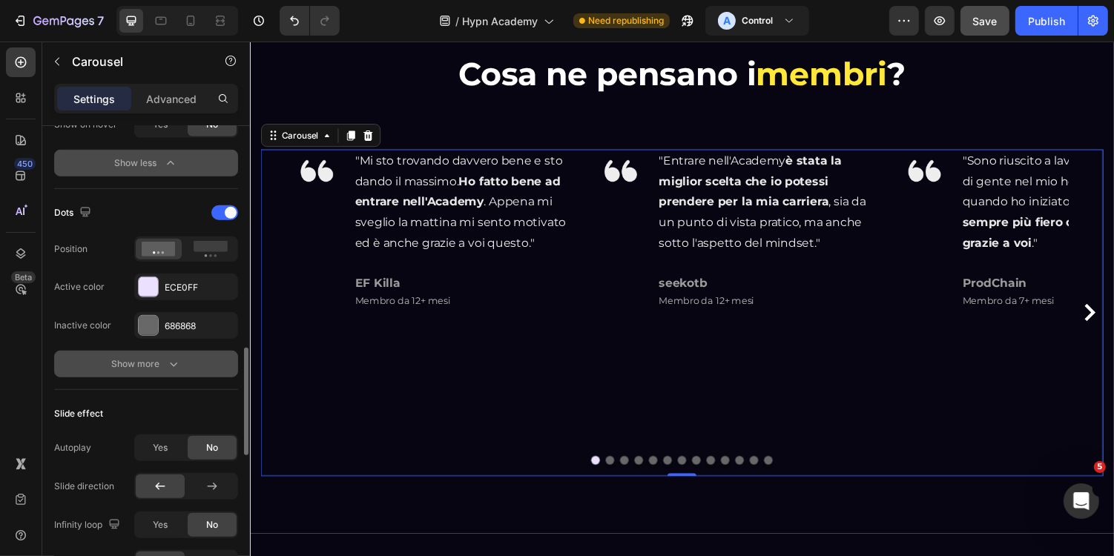
click at [154, 365] on div "Show more" at bounding box center [146, 364] width 69 height 15
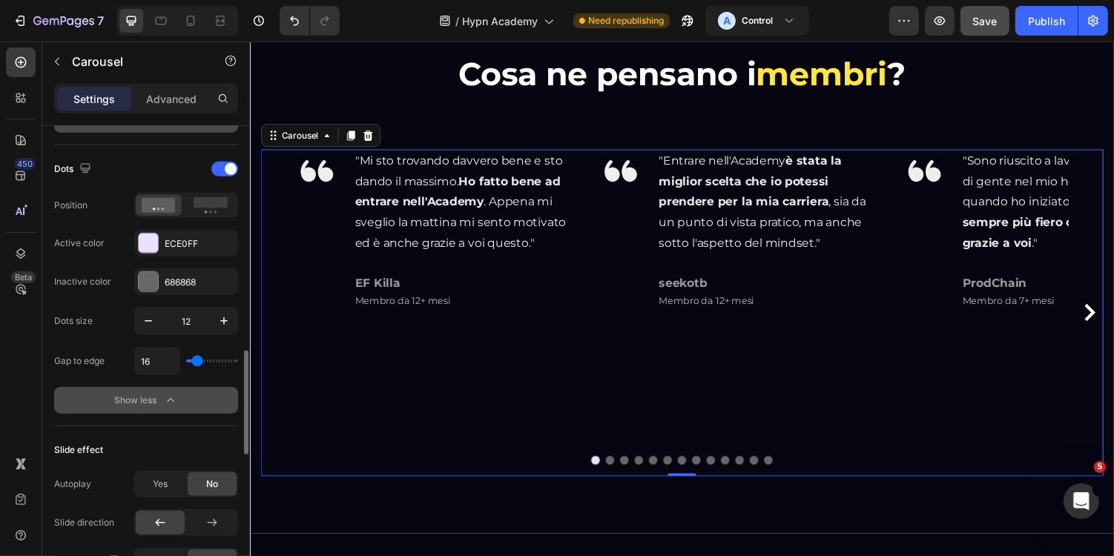
scroll to position [1013, 0]
type input "28"
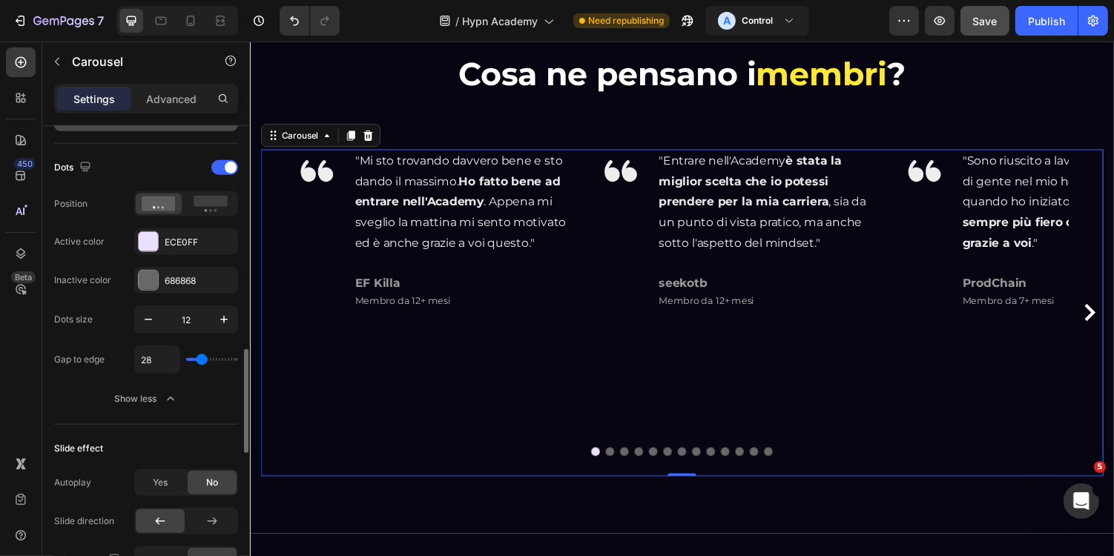
type input "61"
type input "81"
type input "56"
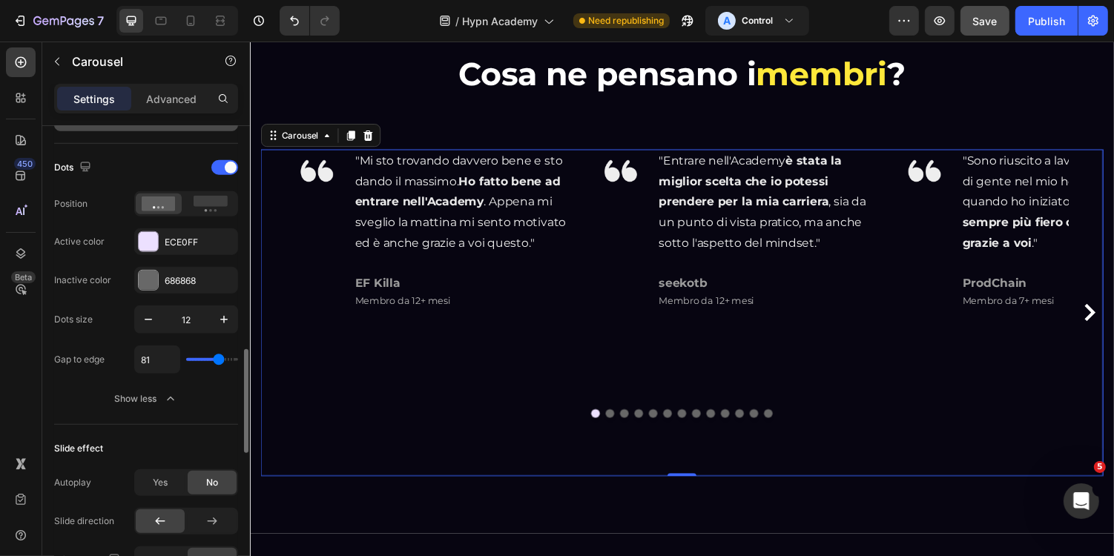
type input "56"
type input "0"
drag, startPoint x: 201, startPoint y: 357, endPoint x: 168, endPoint y: 361, distance: 32.8
type input "0"
click at [186, 361] on input "range" at bounding box center [212, 359] width 52 height 3
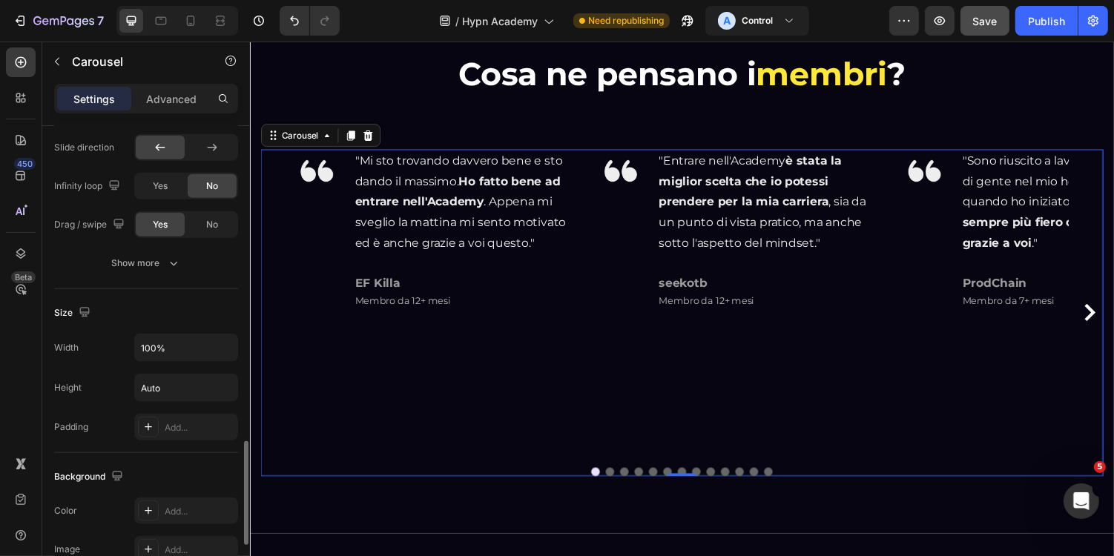
scroll to position [1397, 0]
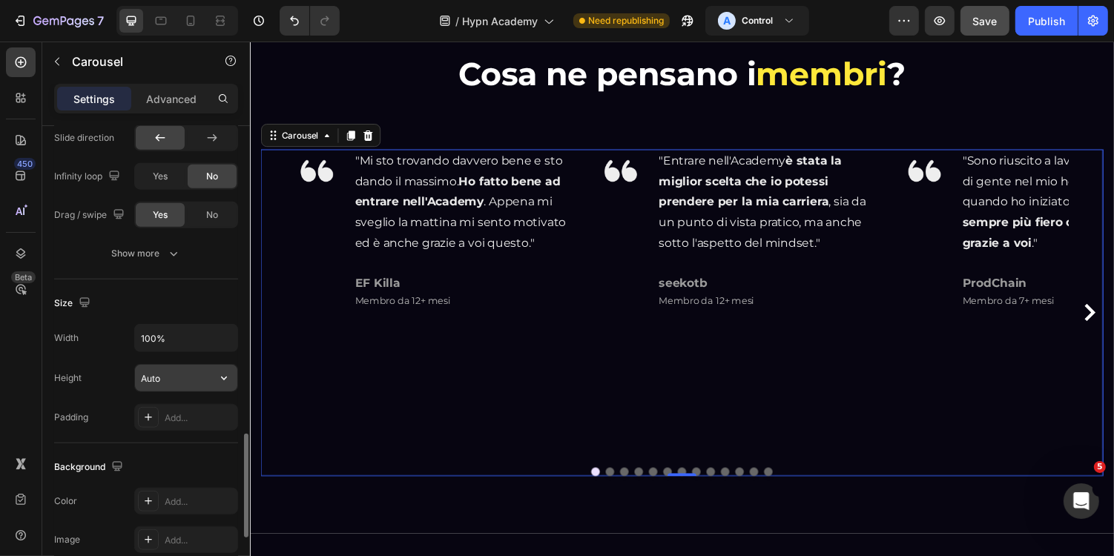
click at [156, 377] on input "Auto" at bounding box center [186, 378] width 102 height 27
click at [211, 378] on button "button" at bounding box center [224, 378] width 27 height 27
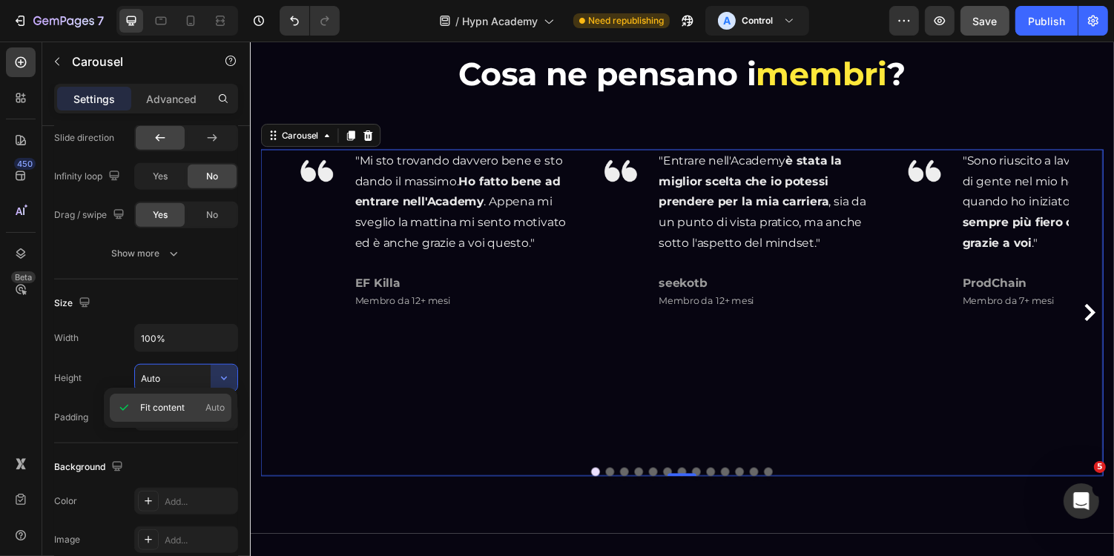
click at [200, 409] on p "Fit content Auto" at bounding box center [182, 407] width 85 height 13
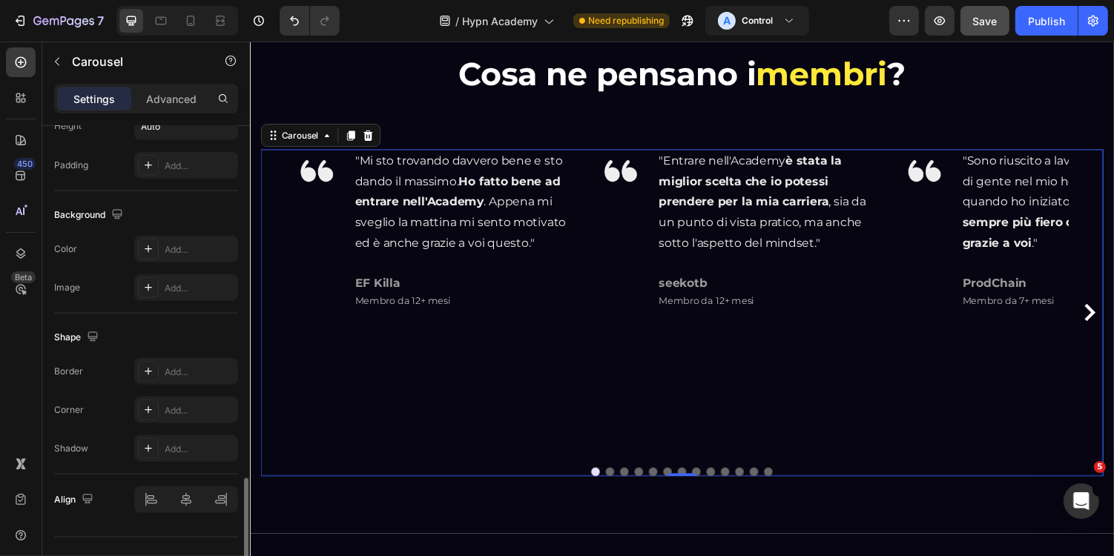
scroll to position [1668, 0]
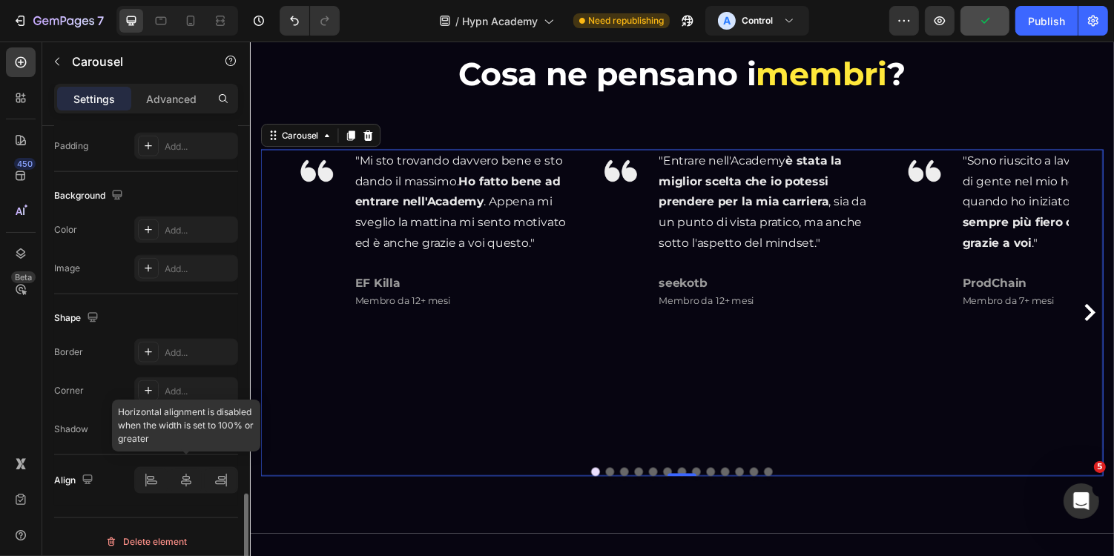
click at [190, 473] on div at bounding box center [186, 480] width 104 height 27
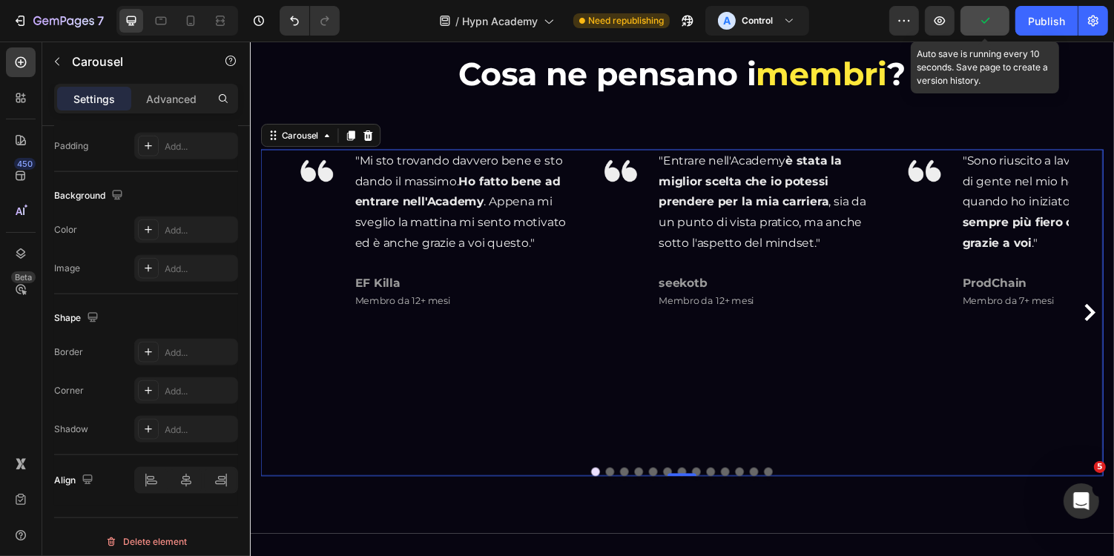
click at [996, 30] on button "button" at bounding box center [985, 21] width 49 height 30
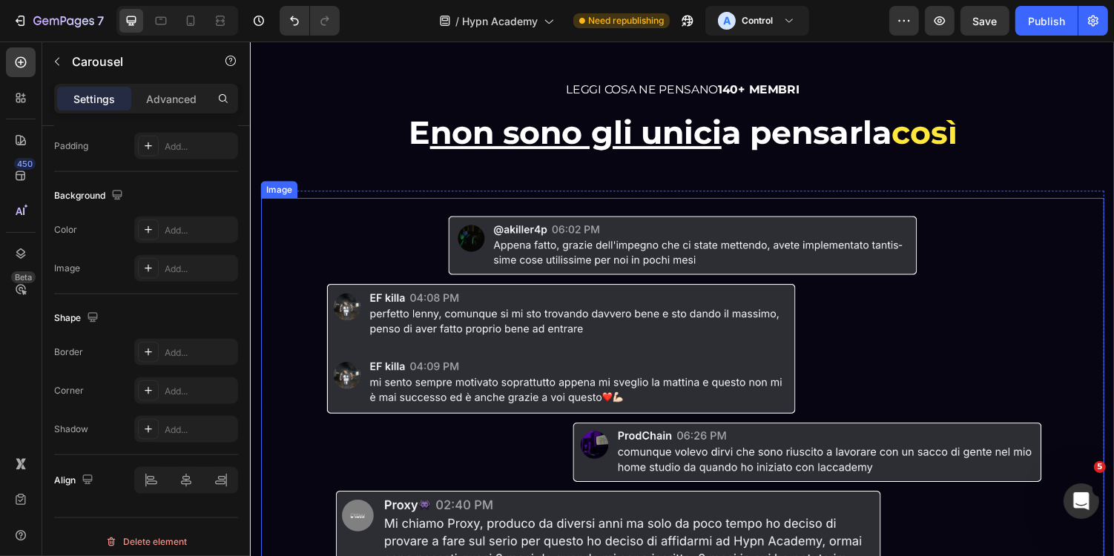
scroll to position [4214, 0]
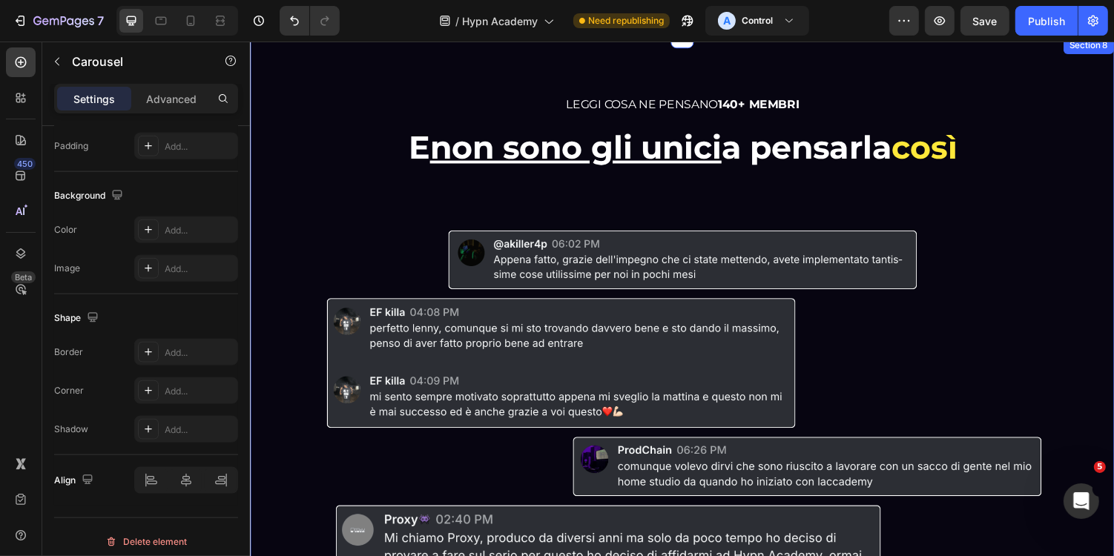
click at [509, 155] on u "non sono gli unici" at bounding box center [585, 149] width 300 height 40
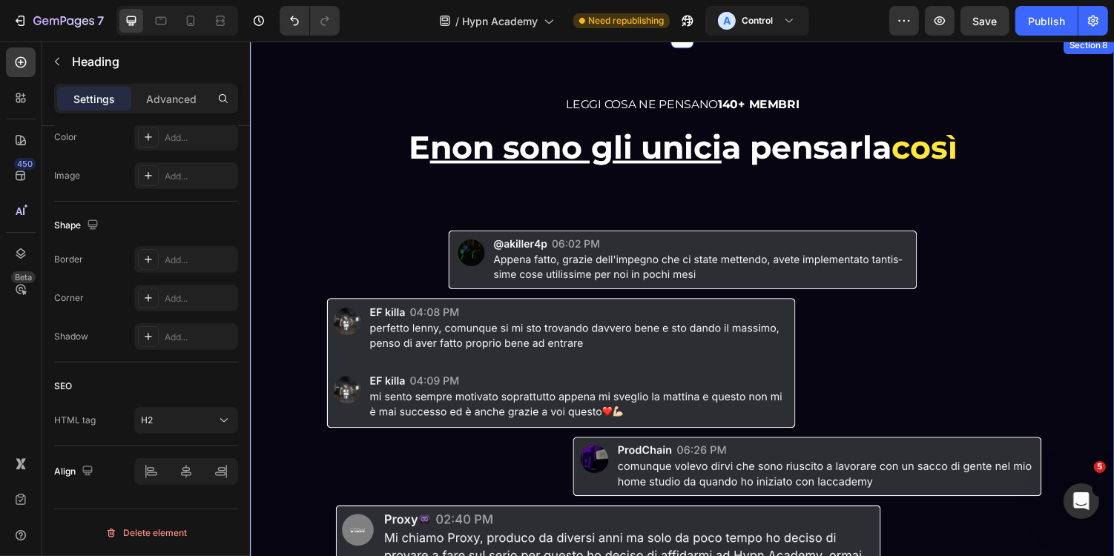
scroll to position [0, 0]
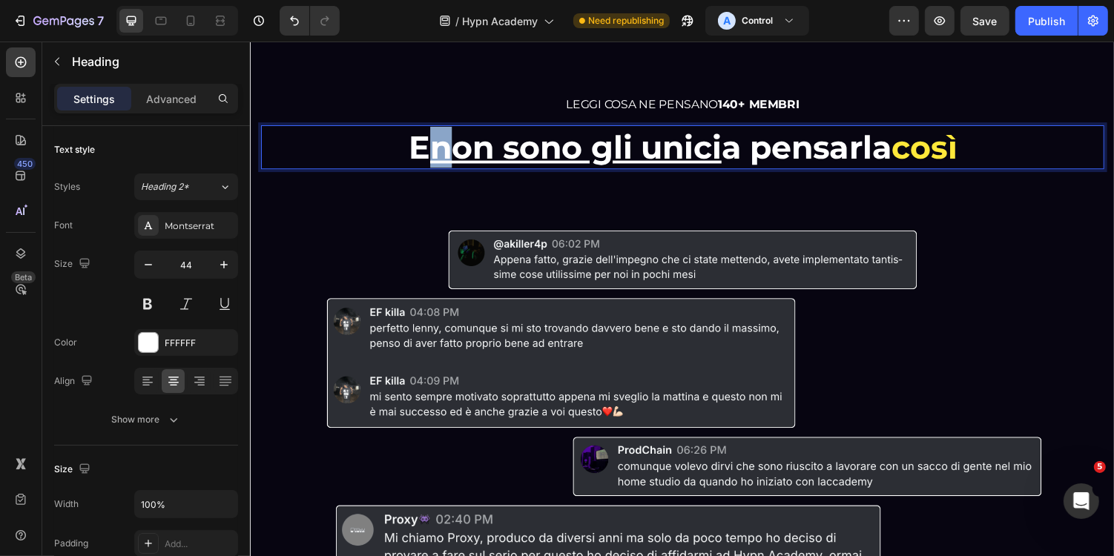
drag, startPoint x: 451, startPoint y: 153, endPoint x: 411, endPoint y: 153, distance: 40.1
click at [411, 153] on p "E non sono gli unici a pensarla così" at bounding box center [695, 149] width 866 height 42
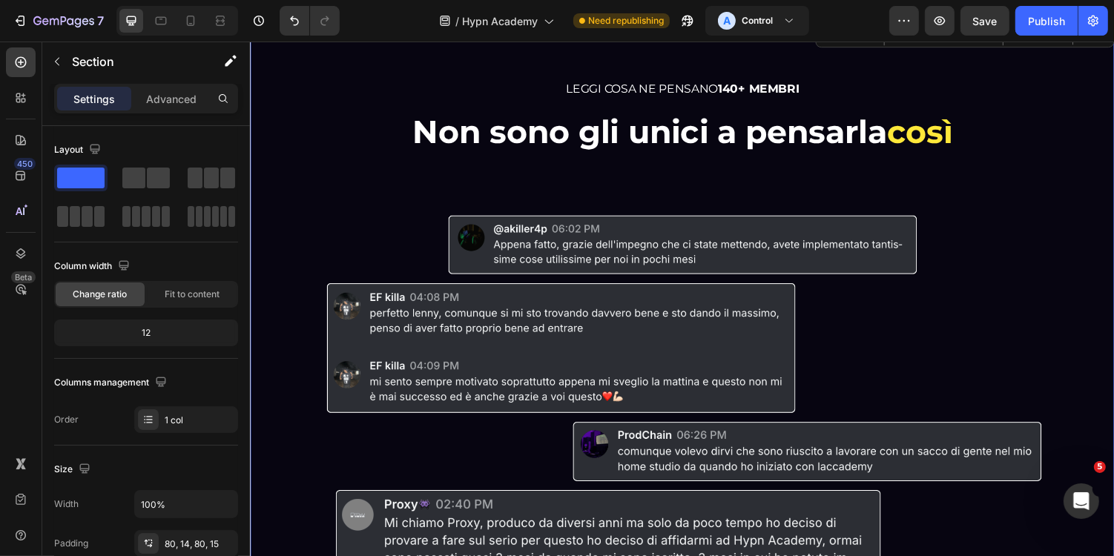
scroll to position [4234, 0]
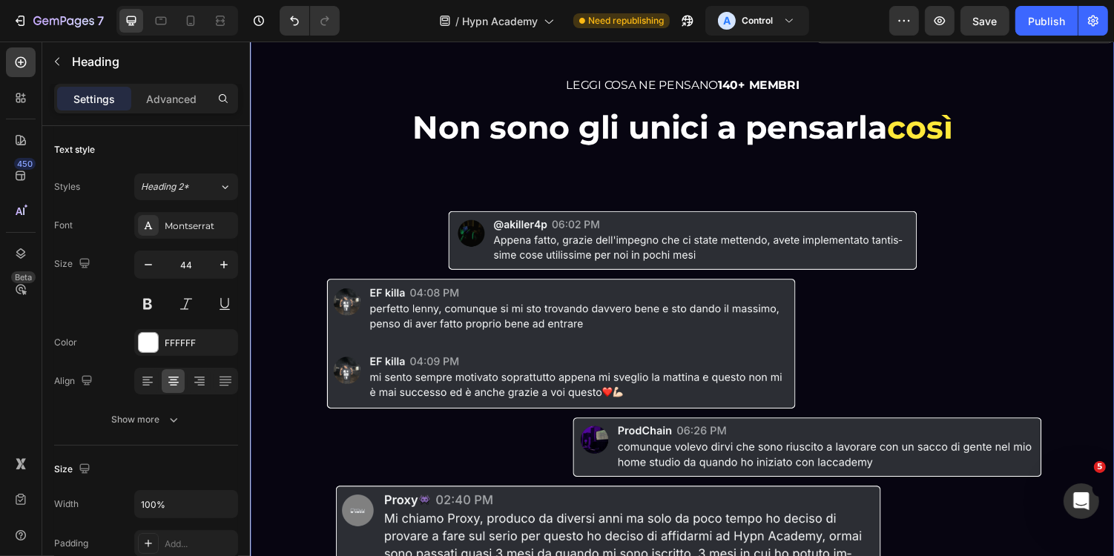
click at [573, 145] on p "Non sono gli unici a pensarla così" at bounding box center [695, 129] width 866 height 42
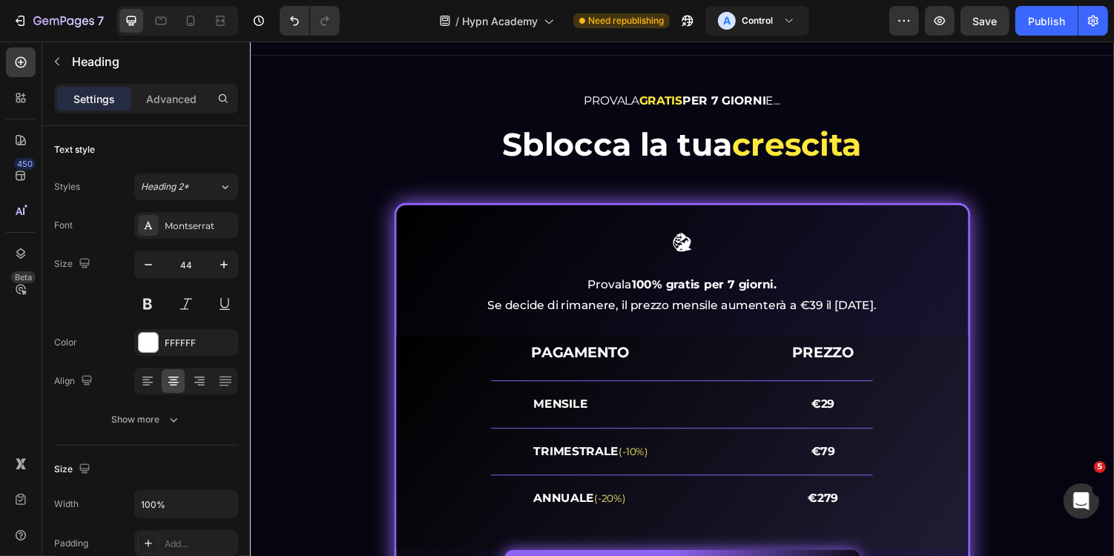
scroll to position [5972, 0]
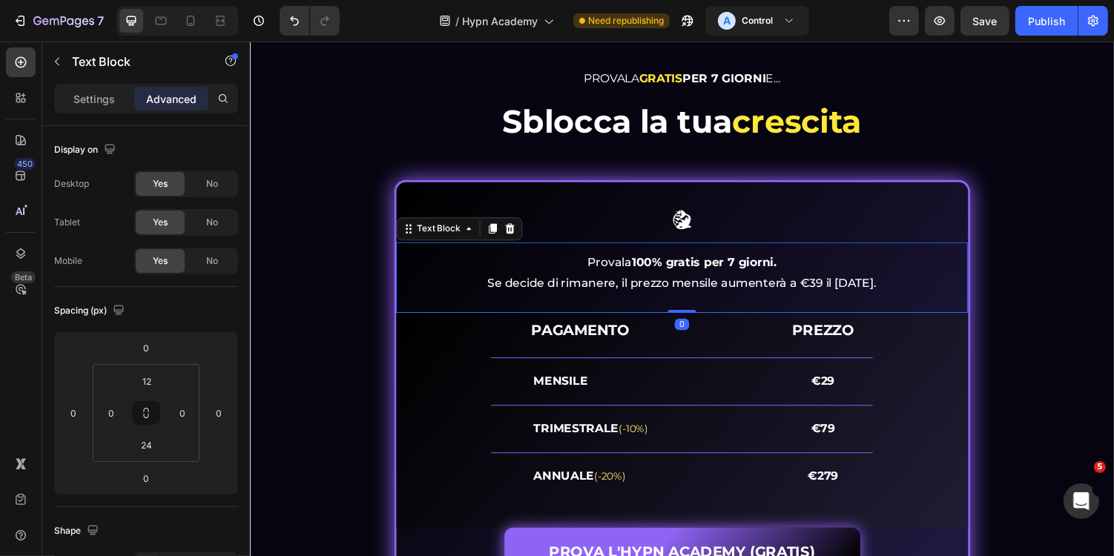
click at [668, 284] on p "Se decide di rimanere, il prezzo mensile aumenterà a €39 il 01/09/2025." at bounding box center [694, 291] width 586 height 22
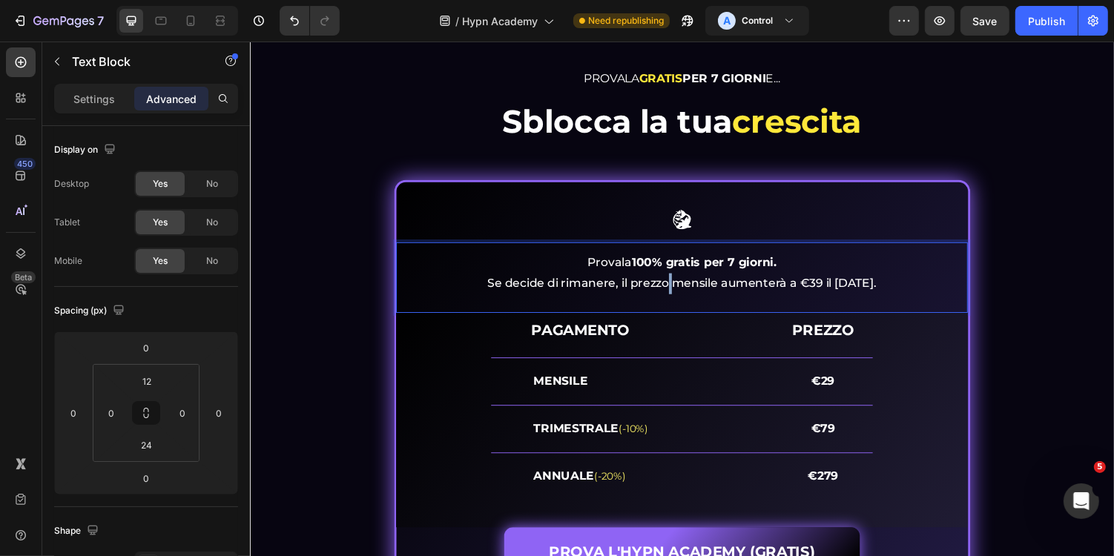
click at [668, 284] on p "Se decide di rimanere, il prezzo mensile aumenterà a €39 il 01/09/2025." at bounding box center [694, 291] width 586 height 22
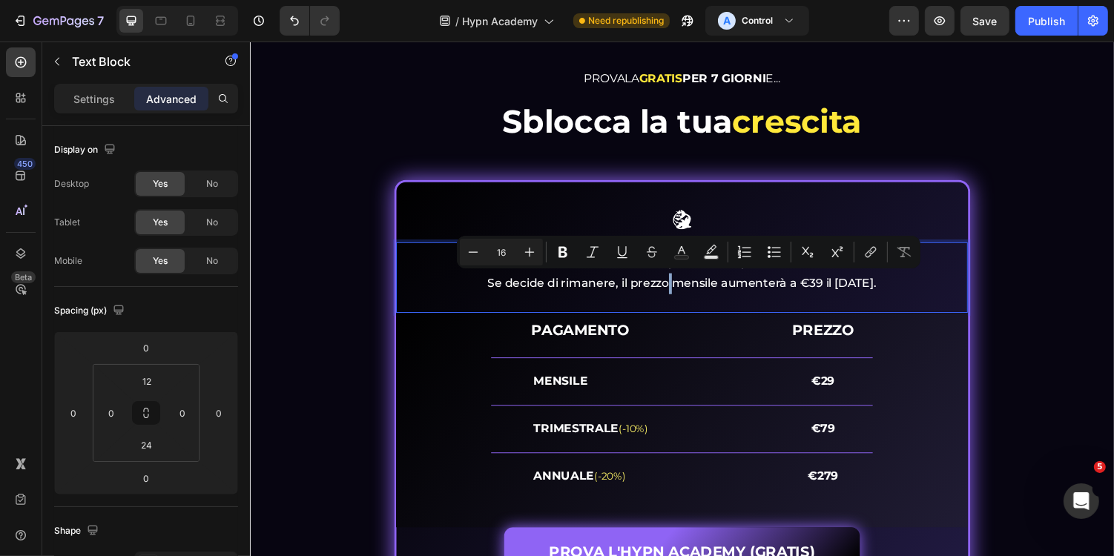
copy p "Se decide di rimanere, il prezzo mensile aumenterà a €39 il 01/09/2025."
click at [536, 292] on p "Se decide di rimanere, il prezzo mensile aumenterà a €39 il 01/09/2025." at bounding box center [694, 291] width 586 height 22
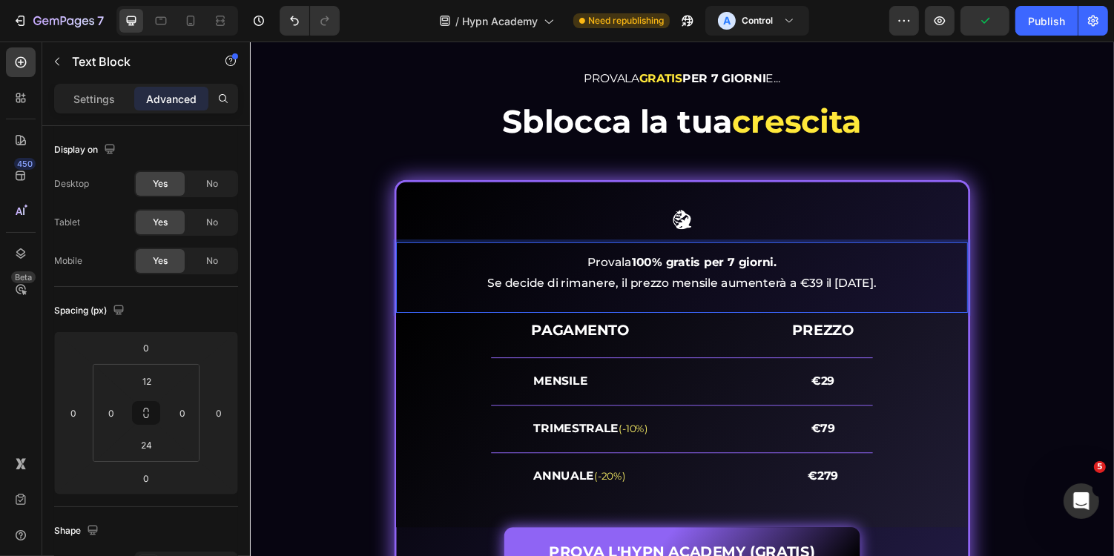
click at [541, 292] on p "Se decide di rimanere, il prezzo mensile aumenterà a €39 il 01/09/2025." at bounding box center [694, 291] width 586 height 22
click at [541, 292] on p "Se decidi di rimanere, il prezzo mensile aumenterà a €39 il 01/09/2025." at bounding box center [694, 291] width 586 height 22
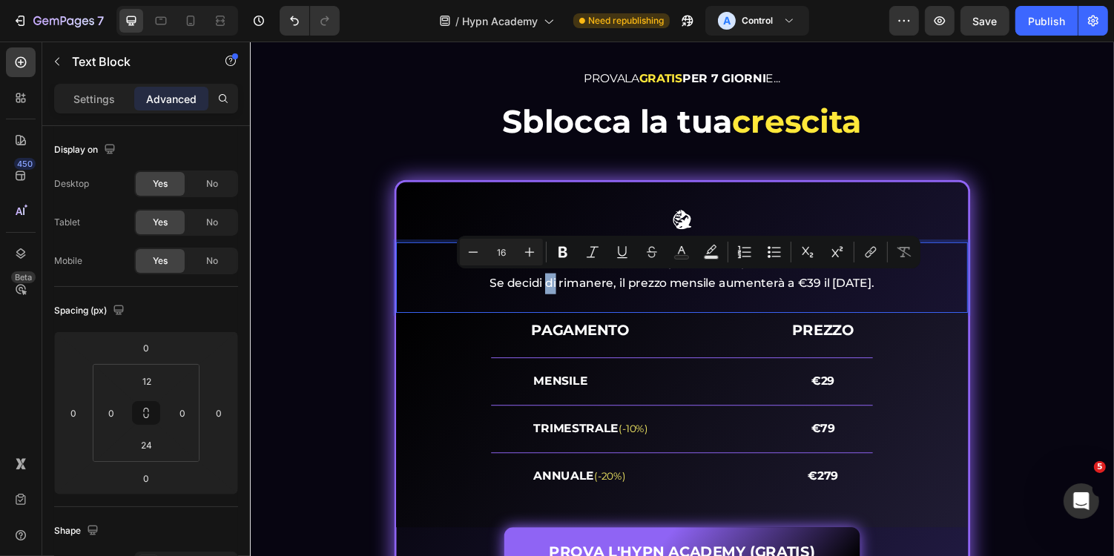
copy p "Se decidi di rimanere, il prezzo mensile aumenterà a €39 il 01/09/2025."
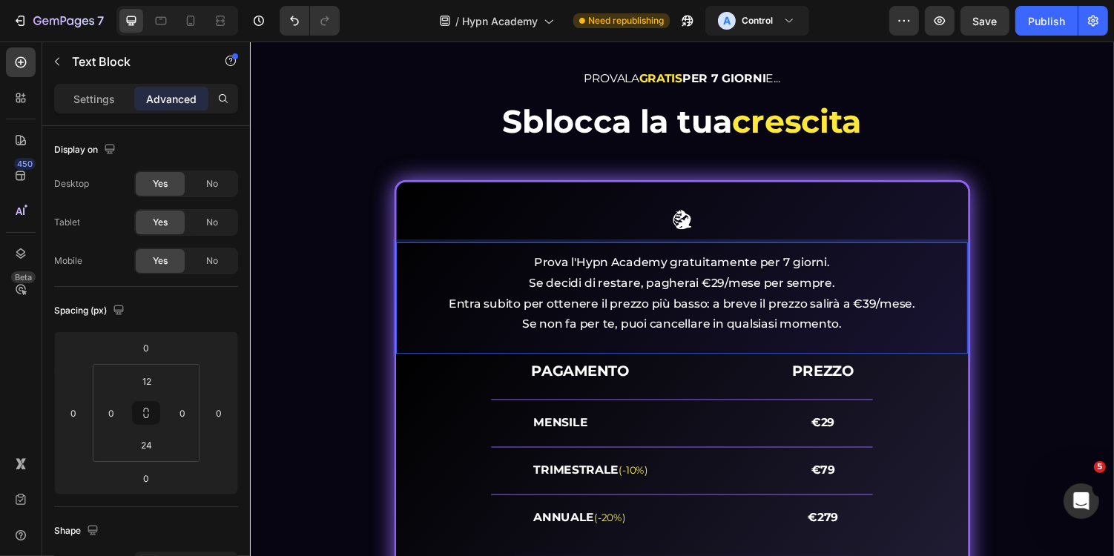
click at [636, 269] on p "Prova l'Hypn Academy gratuitamente per 7 giorni. Se decidi di restare, pagherai…" at bounding box center [694, 300] width 586 height 85
drag, startPoint x: 683, startPoint y: 270, endPoint x: 843, endPoint y: 269, distance: 160.2
click at [844, 269] on p "Prova l'Hypn Academy gratuitamente per 7 giorni. Se decidi di restare, pagherai…" at bounding box center [694, 300] width 586 height 85
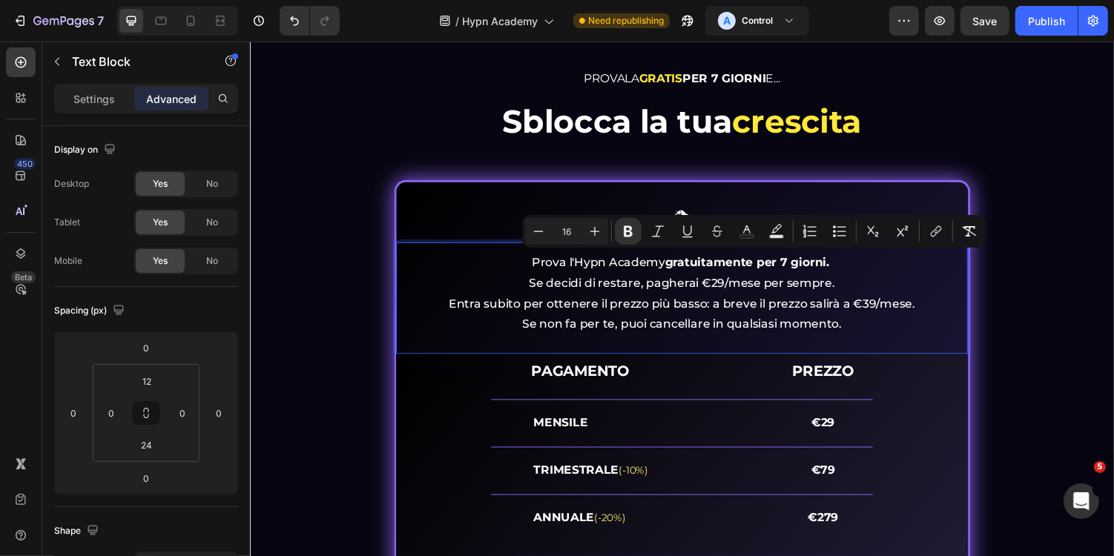
click at [789, 277] on p "Prova l'Hypn Academy gratuitamente per 7 giorni. Se decidi di restare, pagherai…" at bounding box center [694, 300] width 586 height 85
click at [734, 292] on p "Prova l'Hypn Academy gratuitamente per 7 giorni. Se decidi di restare, pagherai…" at bounding box center [694, 300] width 586 height 85
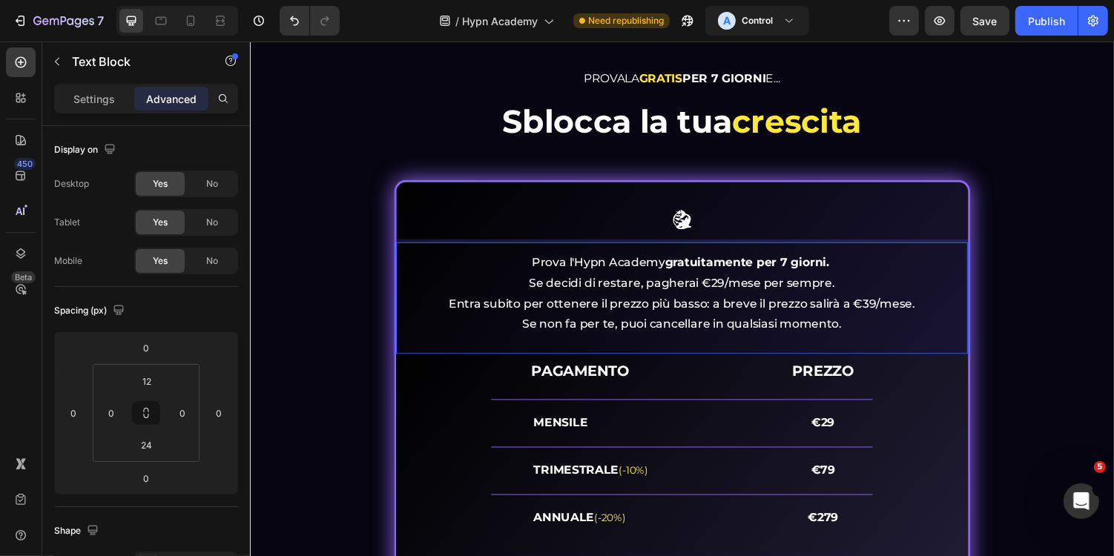
click at [633, 312] on p "Prova l'Hypn Academy gratuitamente per 7 giorni. Se decidi di restare, pagherai…" at bounding box center [694, 300] width 586 height 85
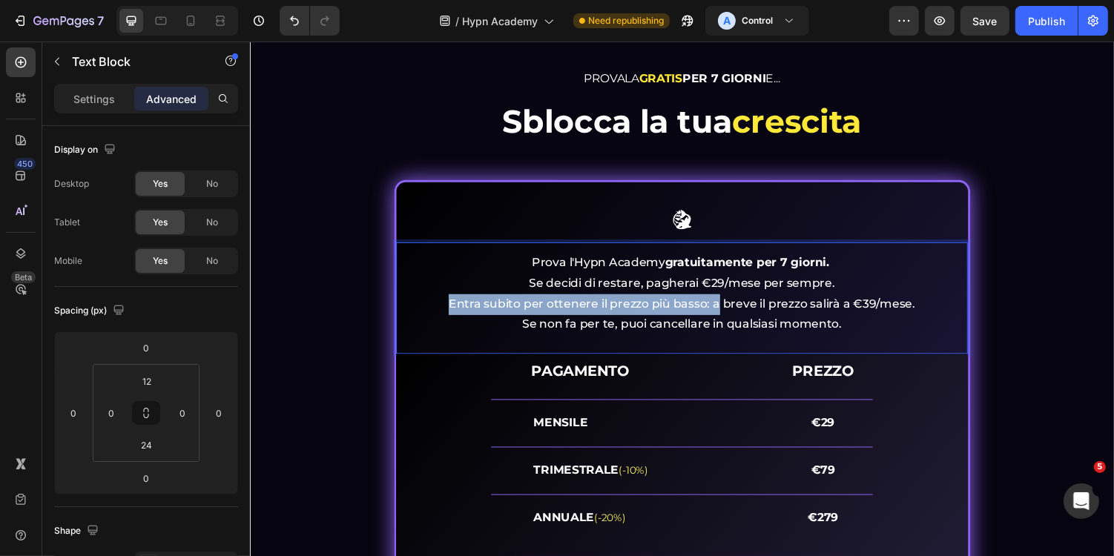
drag, startPoint x: 733, startPoint y: 313, endPoint x: 454, endPoint y: 309, distance: 278.9
click at [452, 309] on p "Prova l'Hypn Academy gratuitamente per 7 giorni. Se decidi di restare, pagherai…" at bounding box center [694, 300] width 586 height 85
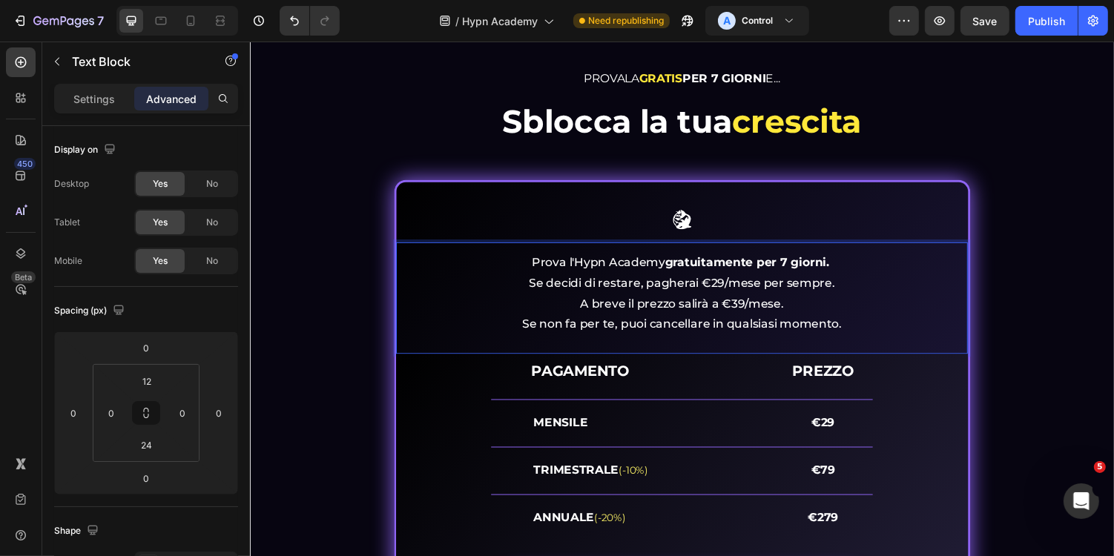
click at [763, 330] on p "Prova l'Hypn Academy gratuitamente per 7 giorni. Se decidi di restare, pagherai…" at bounding box center [694, 300] width 586 height 85
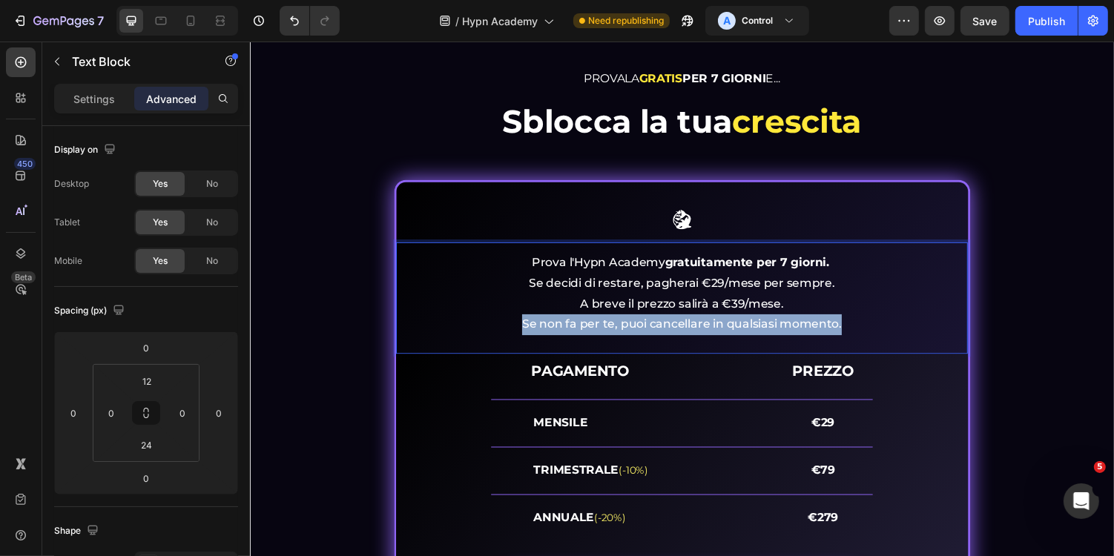
click at [763, 330] on p "Prova l'Hypn Academy gratuitamente per 7 giorni. Se decidi di restare, pagherai…" at bounding box center [694, 300] width 586 height 85
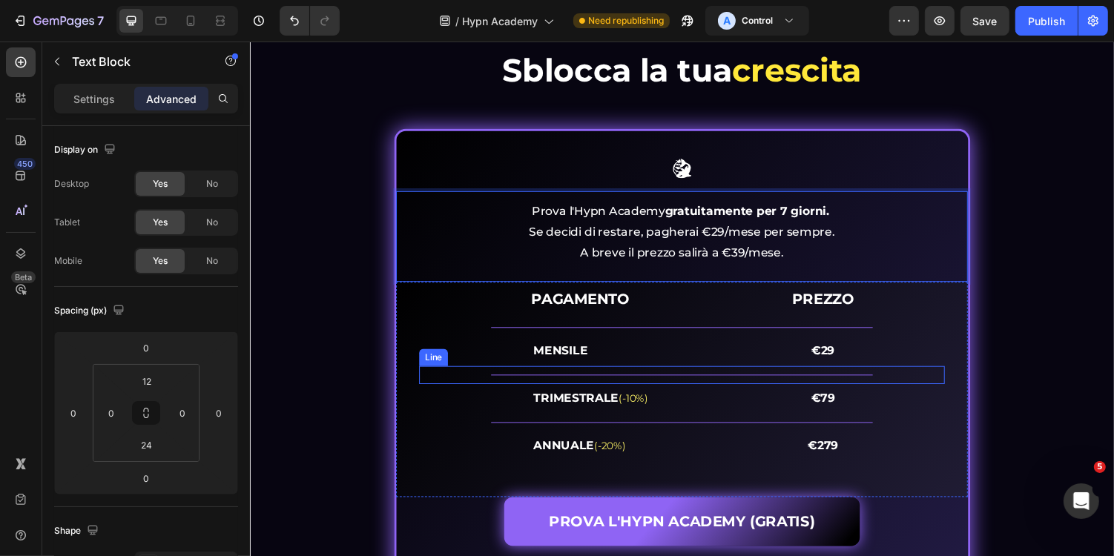
scroll to position [6250, 0]
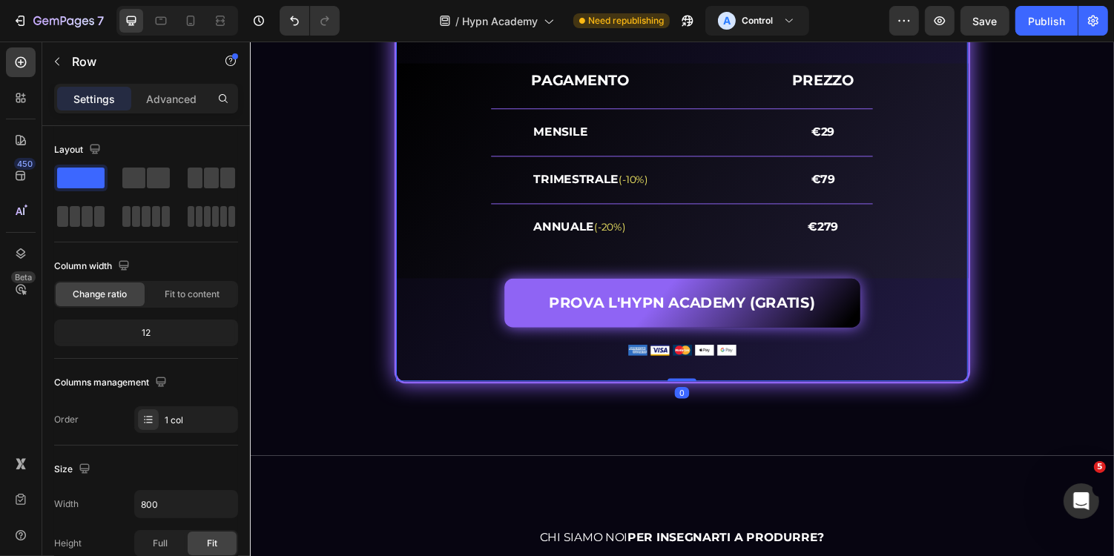
click at [915, 382] on div "Image Prova l'Hypn Academy gratuitamente per 7 giorni. Se decidi di restare, pa…" at bounding box center [694, 149] width 593 height 488
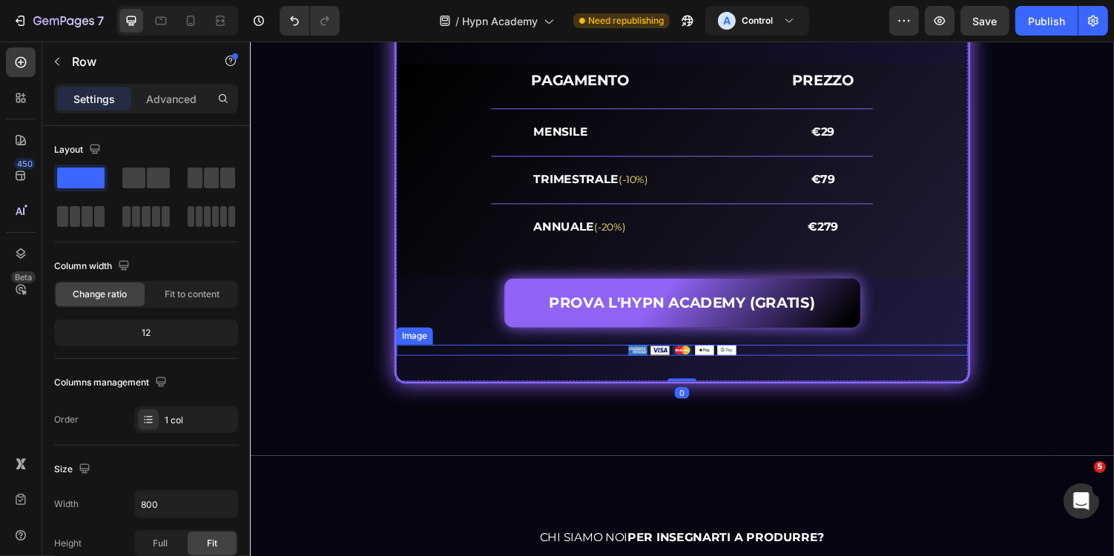
scroll to position [5987, 0]
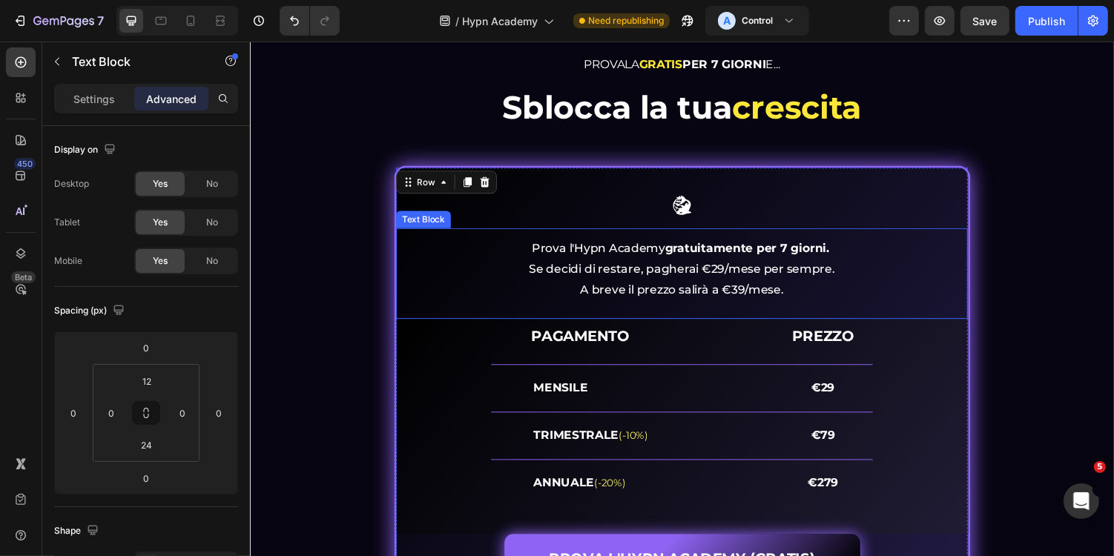
click at [518, 271] on p "Prova l'Hypn Academy gratuitamente per 7 giorni. Se decidi di restare, pagherai…" at bounding box center [694, 275] width 586 height 64
click at [502, 214] on icon at bounding box center [500, 219] width 8 height 10
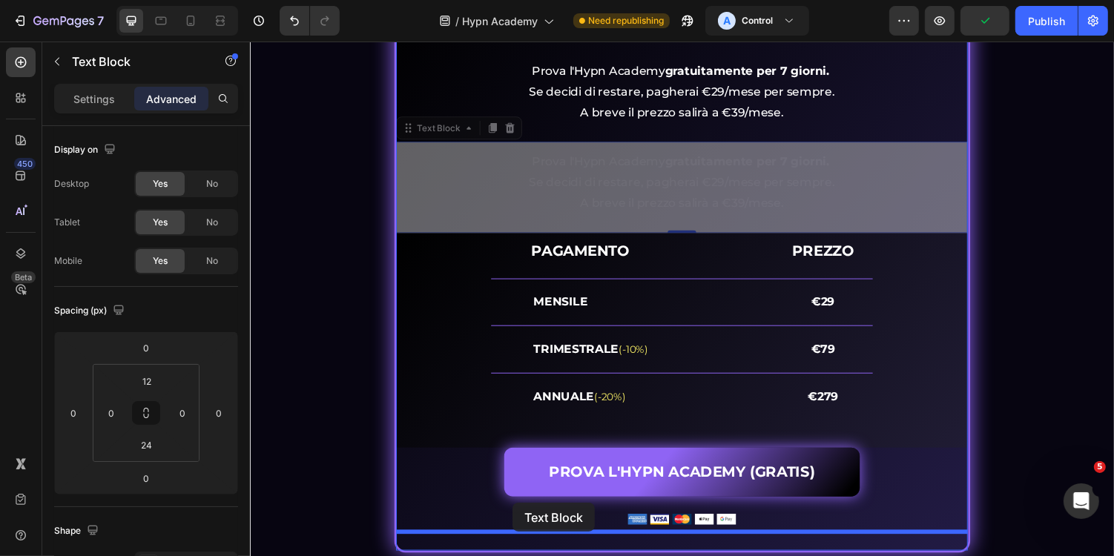
scroll to position [6396, 0]
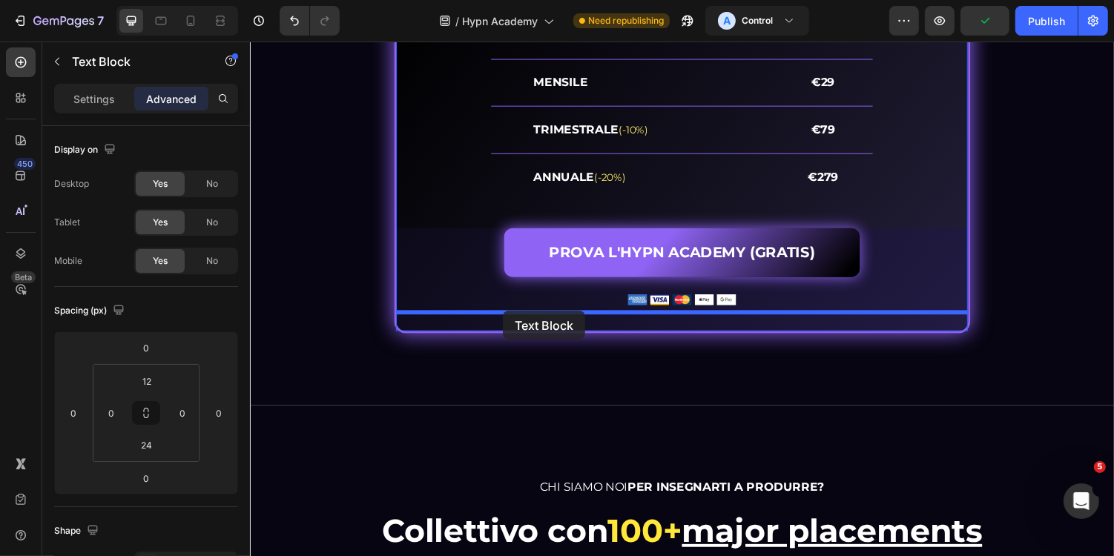
drag, startPoint x: 416, startPoint y: 130, endPoint x: 510, endPoint y: 318, distance: 210.3
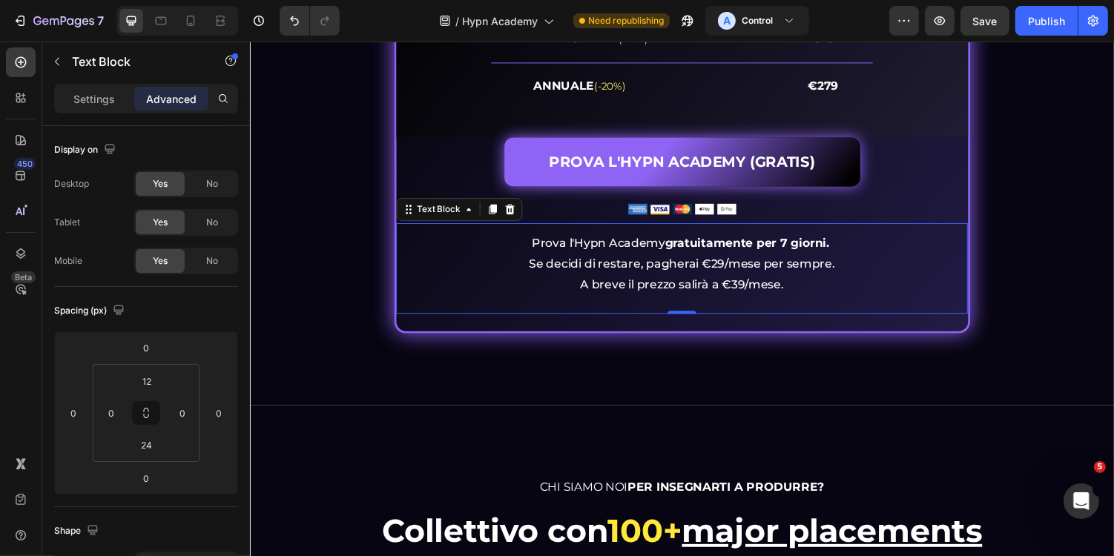
scroll to position [6302, 0]
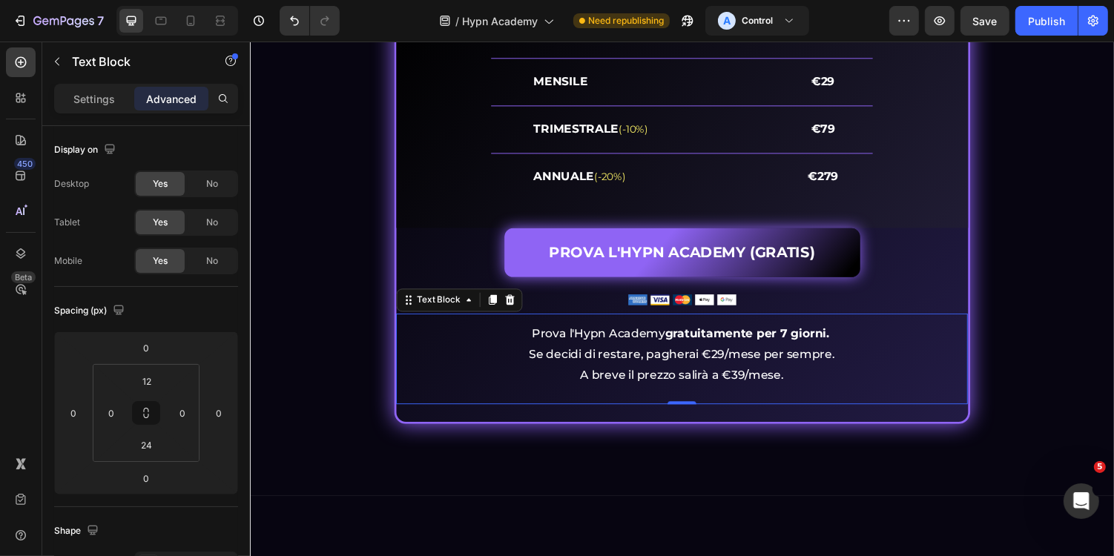
click at [657, 365] on p "Prova l'Hypn Academy gratuitamente per 7 giorni. Se decidi di restare, pagherai…" at bounding box center [694, 364] width 586 height 64
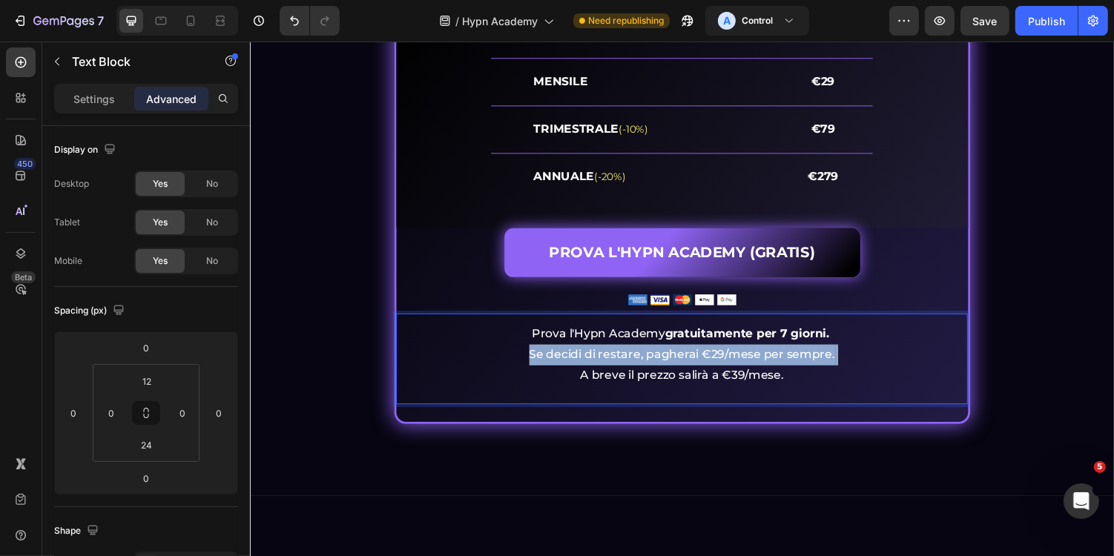
click at [657, 365] on p "Prova l'Hypn Academy gratuitamente per 7 giorni. Se decidi di restare, pagherai…" at bounding box center [694, 364] width 586 height 64
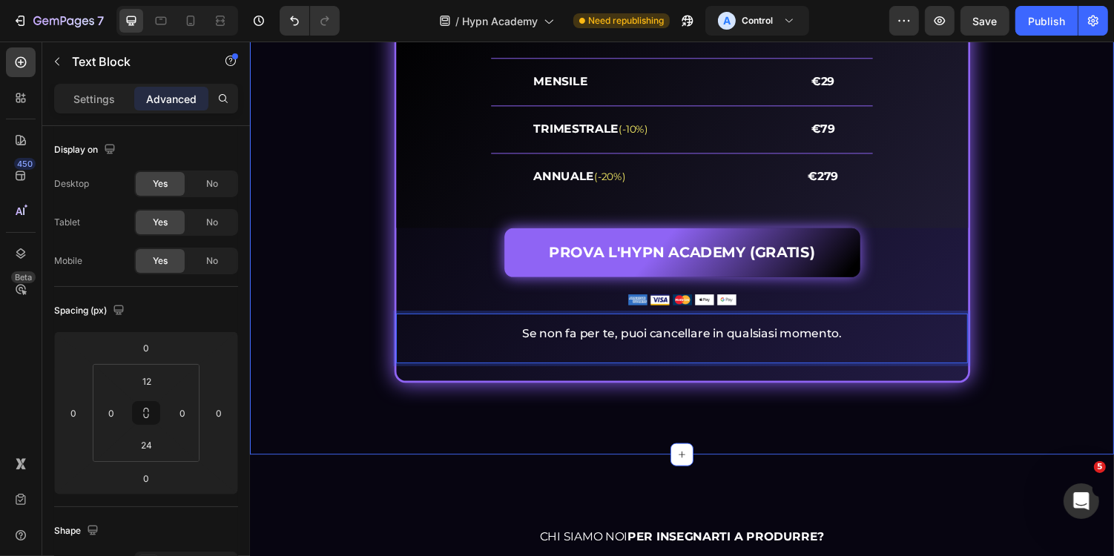
click at [716, 412] on div "PROVALA GRATIS PER 7 GIORNI E... Heading Sblocca la tua crescita Heading Image …" at bounding box center [694, 84] width 890 height 765
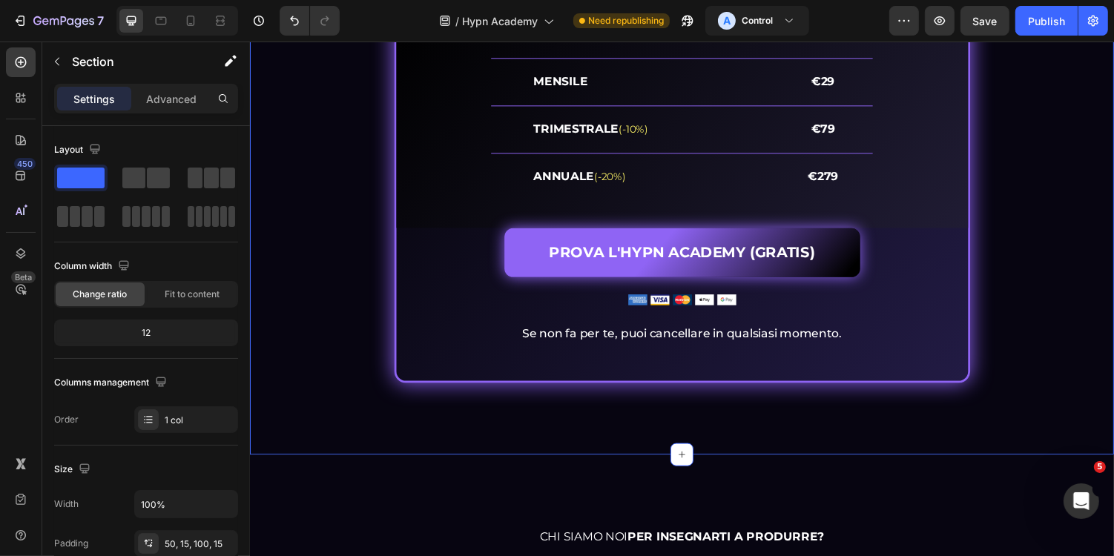
click at [783, 346] on p "Se non fa per te, puoi cancellare in qualsiasi momento." at bounding box center [694, 343] width 586 height 22
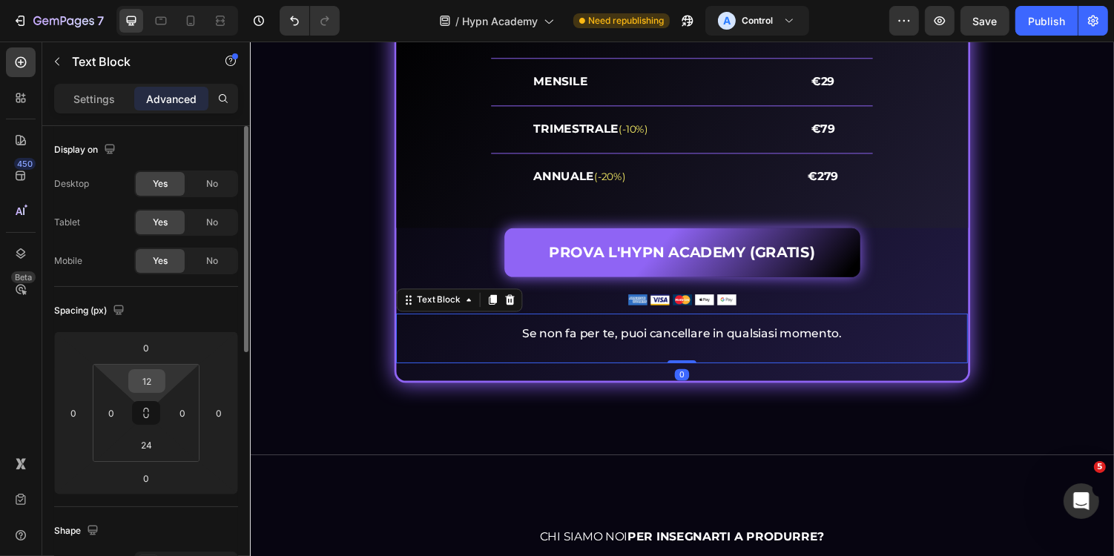
click at [148, 383] on input "12" at bounding box center [147, 381] width 30 height 22
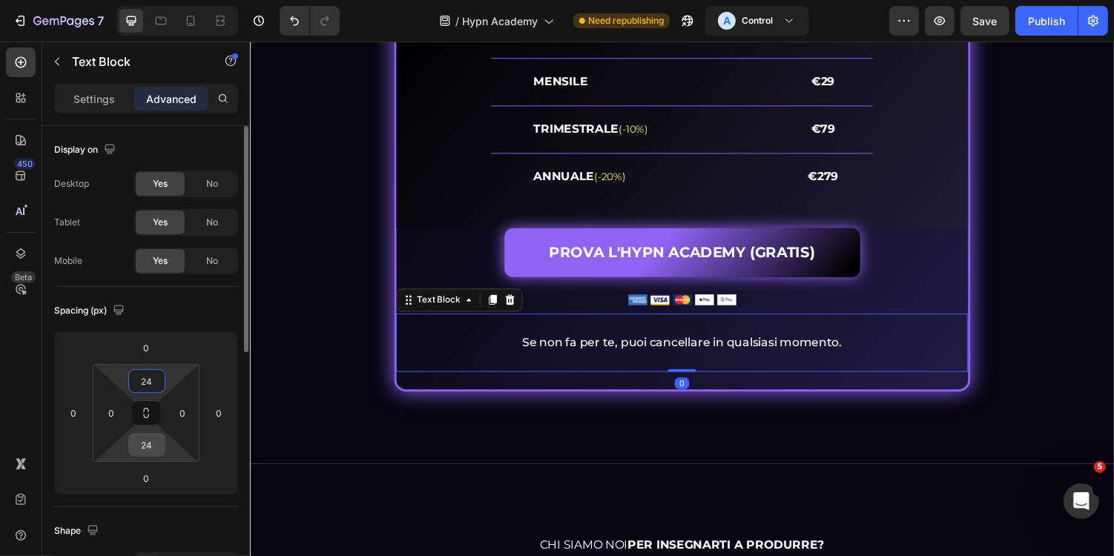
type input "24"
click at [148, 446] on input "24" at bounding box center [147, 445] width 30 height 22
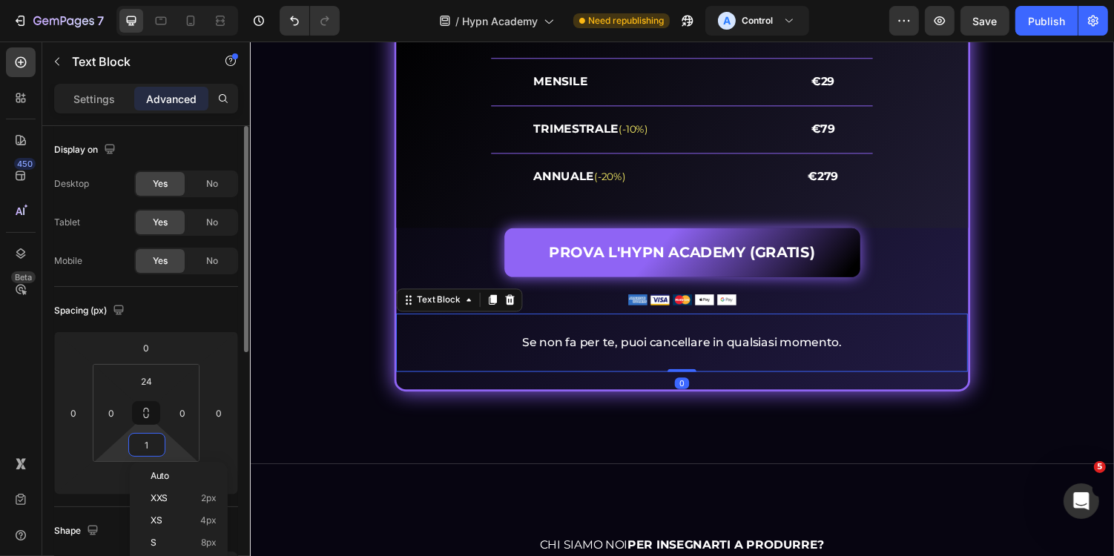
type input "12"
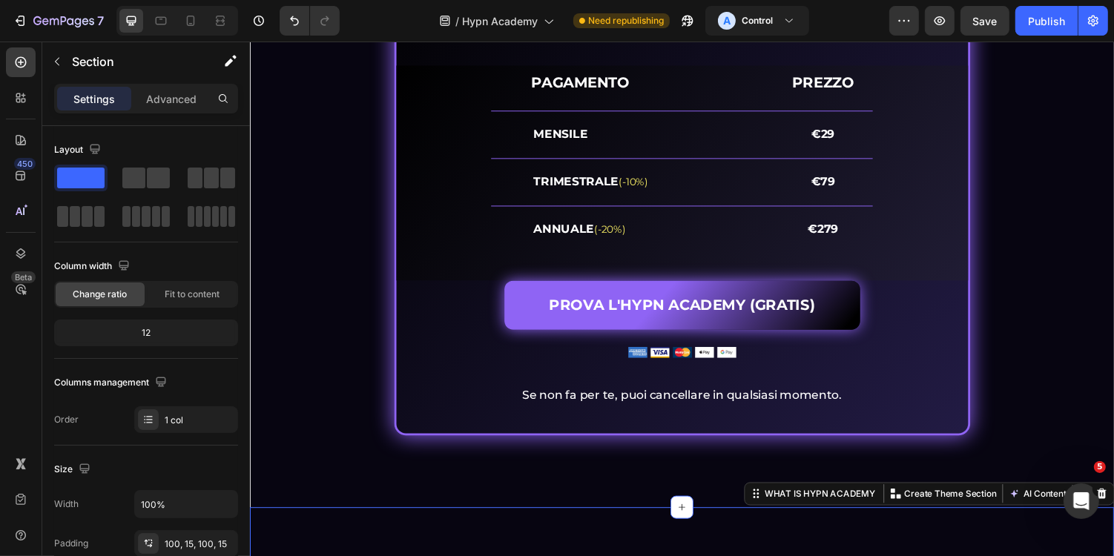
scroll to position [6220, 0]
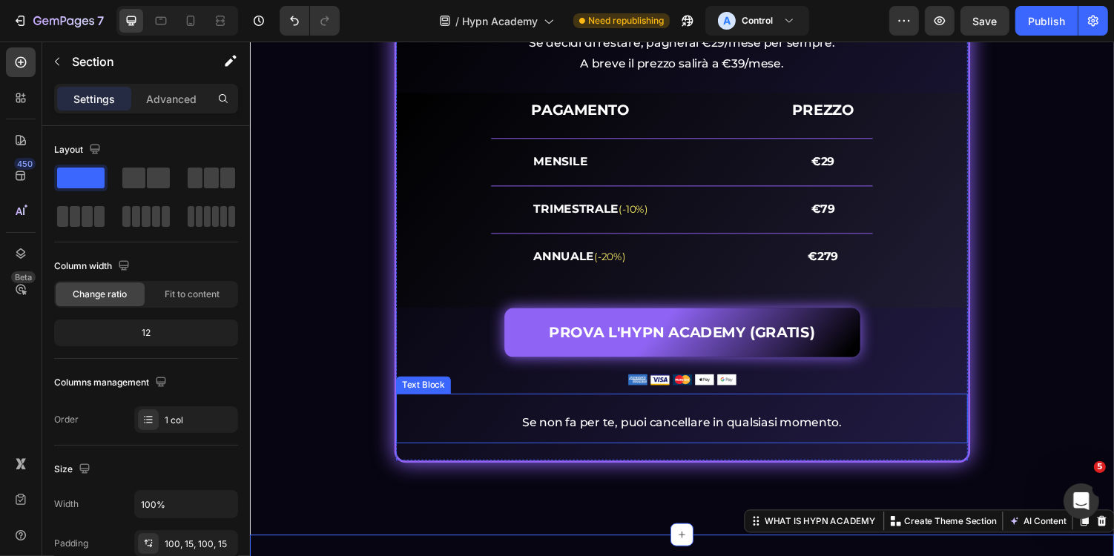
click at [552, 433] on p "Se non fa per te, puoi cancellare in qualsiasi momento." at bounding box center [694, 434] width 586 height 22
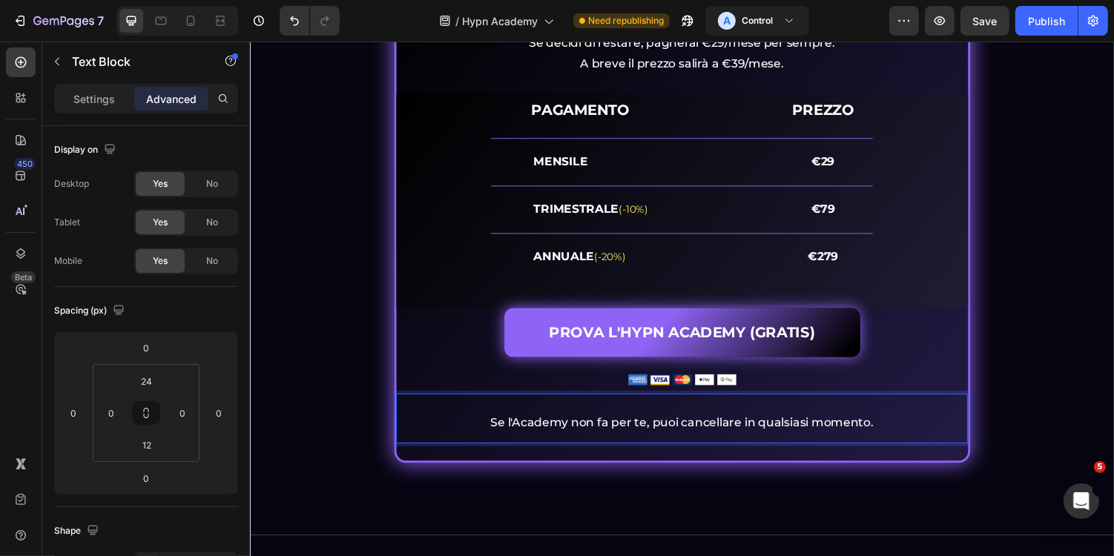
click at [760, 438] on p "Se l'Academy non fa per te, puoi cancellare in qualsiasi momento." at bounding box center [694, 434] width 586 height 22
click at [522, 434] on p "Se l'Academy non fa per te, puoi cancellare il tuo abbonamento in qualsiasi mom…" at bounding box center [694, 434] width 586 height 22
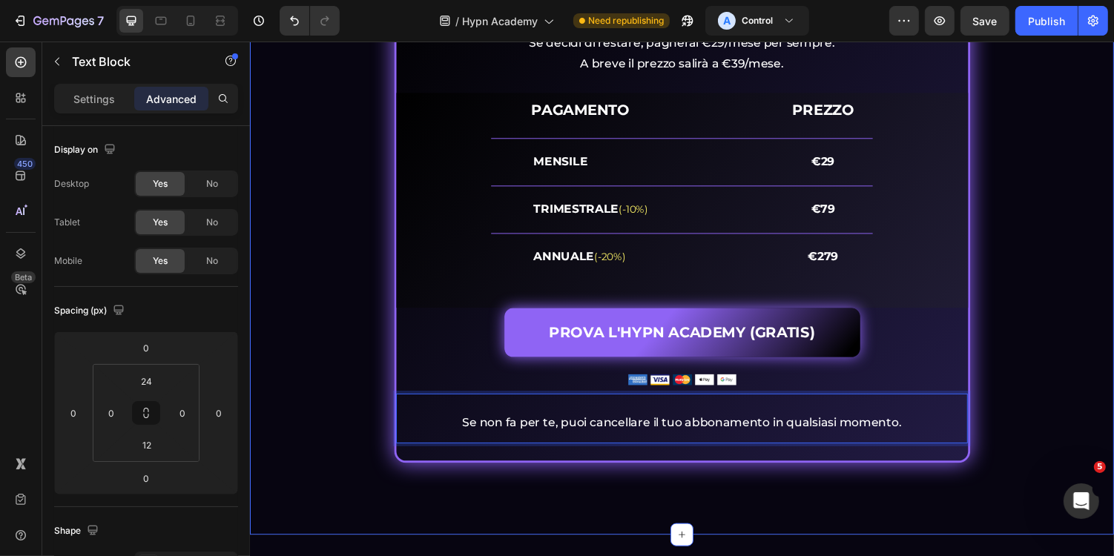
click at [705, 490] on div "PROVALA GRATIS PER 7 GIORNI E... Heading Sblocca la tua crescita Heading Image …" at bounding box center [694, 166] width 890 height 765
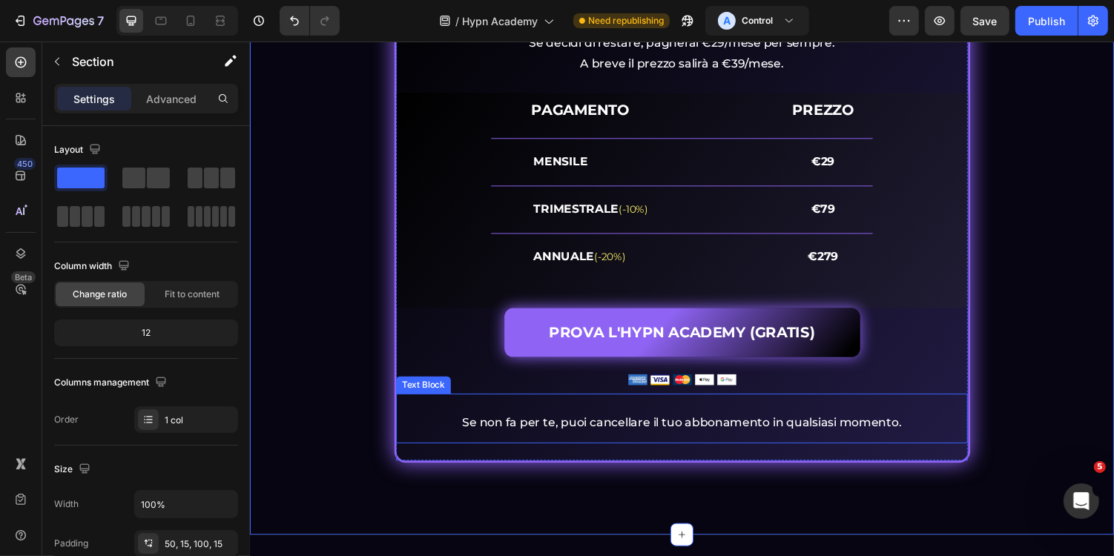
click at [741, 441] on p "Se non fa per te, puoi cancellare il tuo abbonamento in qualsiasi momento." at bounding box center [694, 434] width 586 height 22
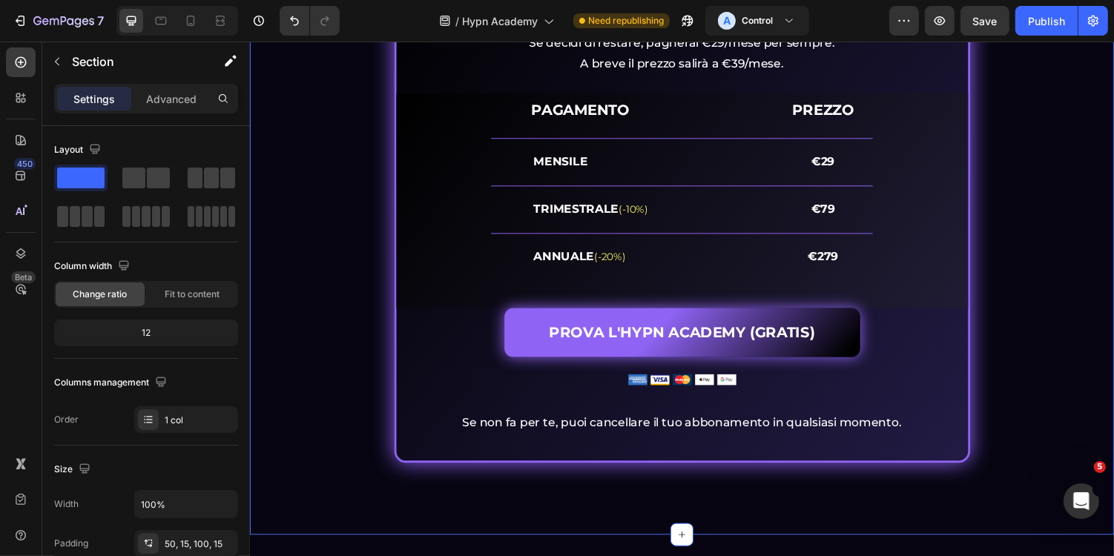
click at [717, 506] on div "PROVALA GRATIS PER 7 GIORNI E... Heading Sblocca la tua crescita Heading Image …" at bounding box center [694, 166] width 890 height 765
click at [975, 23] on span "Save" at bounding box center [985, 21] width 24 height 13
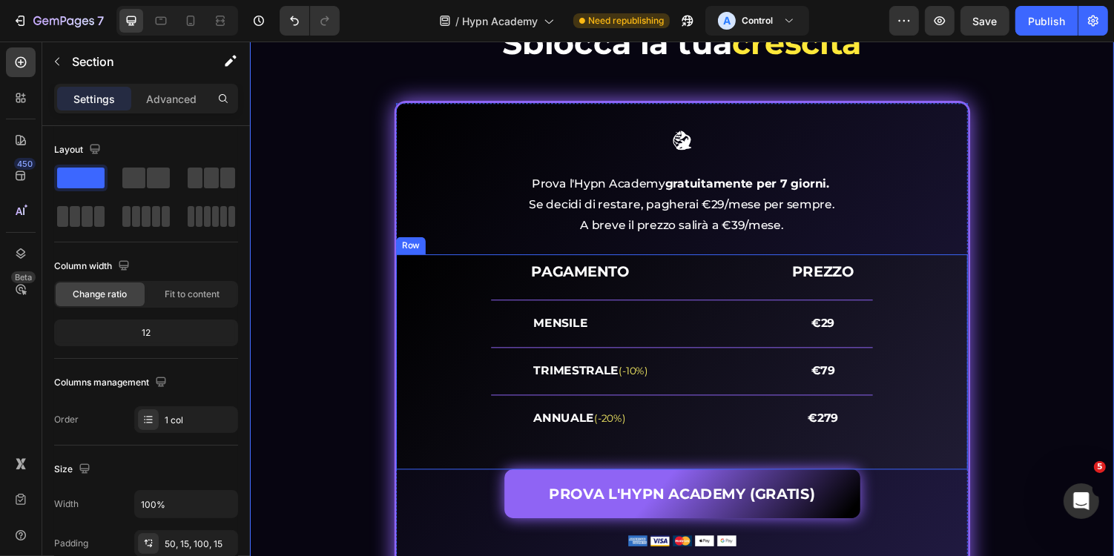
scroll to position [6042, 0]
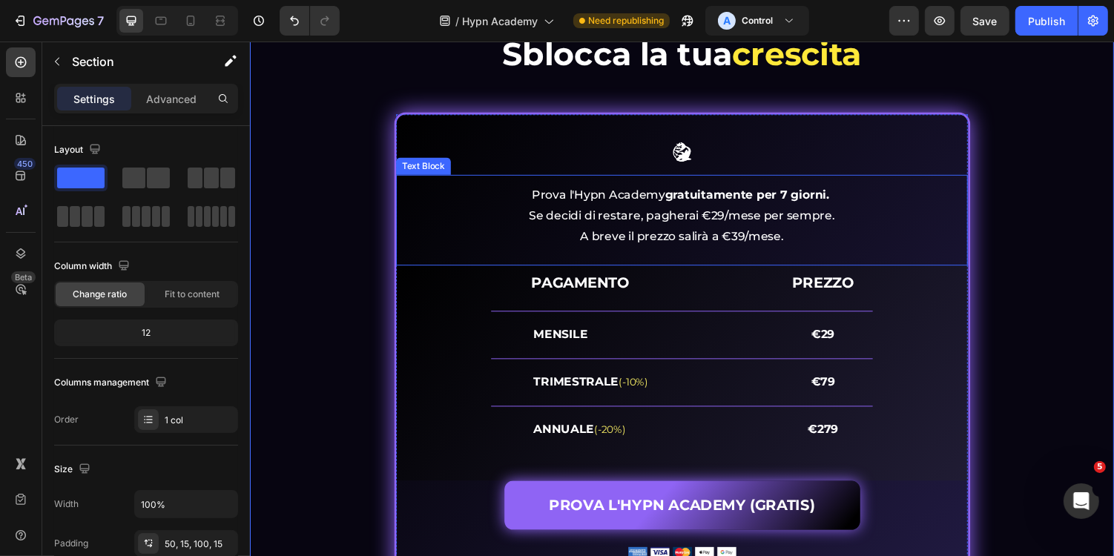
click at [803, 231] on p "Prova l'Hypn Academy gratuitamente per 7 giorni. Se decidi di restare, pagherai…" at bounding box center [694, 220] width 586 height 64
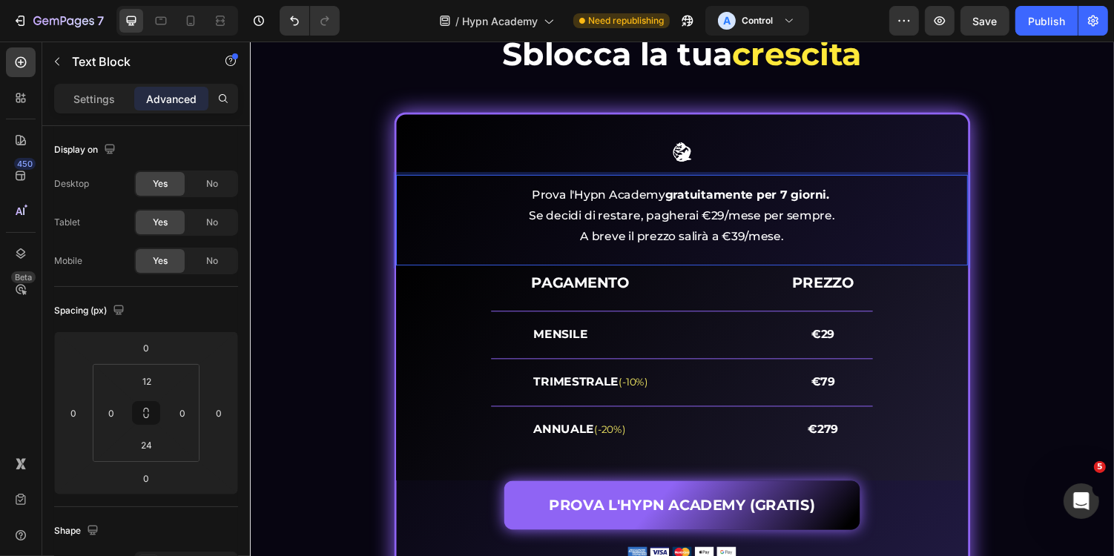
click at [716, 245] on p "Prova l'Hypn Academy gratuitamente per 7 giorni. Se decidi di restare, pagherai…" at bounding box center [694, 220] width 586 height 64
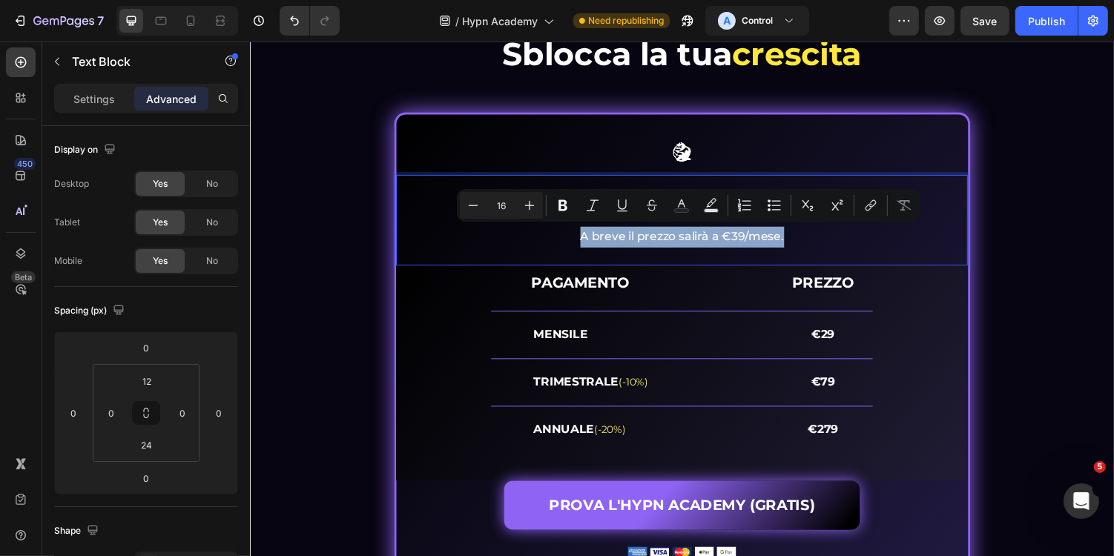
click at [817, 244] on p "Prova l'Hypn Academy gratuitamente per 7 giorni. Se decidi di restare, pagherai…" at bounding box center [694, 220] width 586 height 64
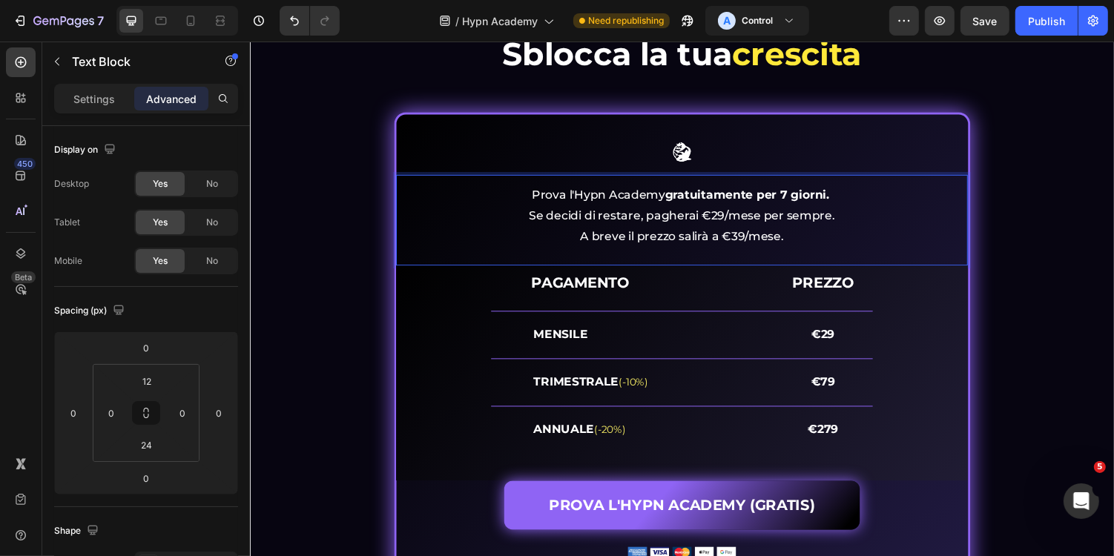
click at [760, 240] on p "Prova l'Hypn Academy gratuitamente per 7 giorni. Se decidi di restare, pagherai…" at bounding box center [694, 220] width 586 height 64
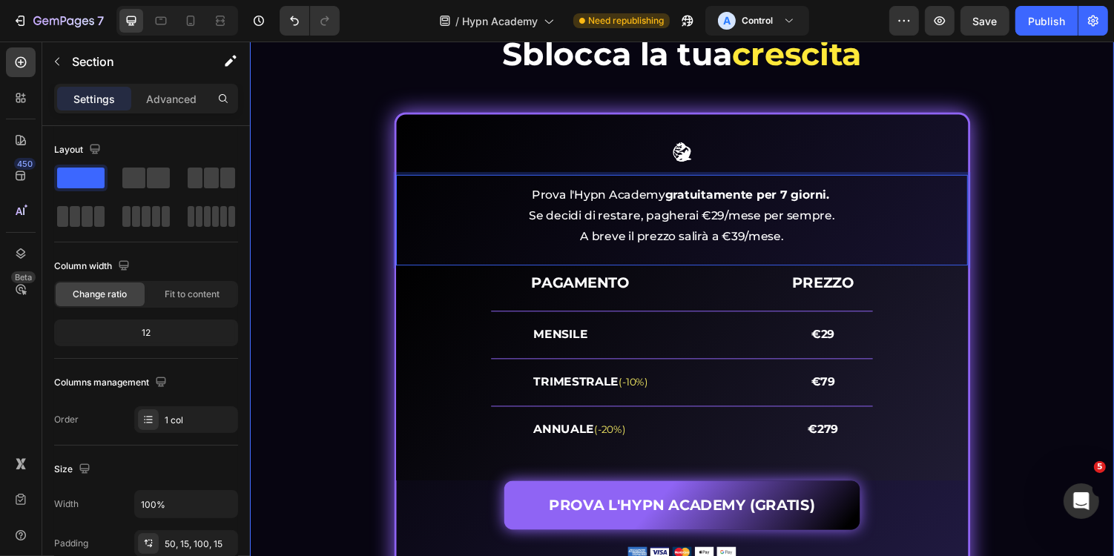
click at [1058, 251] on div "PROVALA GRATIS PER 7 GIORNI E... Heading Sblocca la tua crescita Heading Image …" at bounding box center [694, 326] width 868 height 654
click at [930, 229] on p "Prova l'Hypn Academy gratuitamente per 7 giorni. Se decidi di restare, pagherai…" at bounding box center [694, 220] width 586 height 64
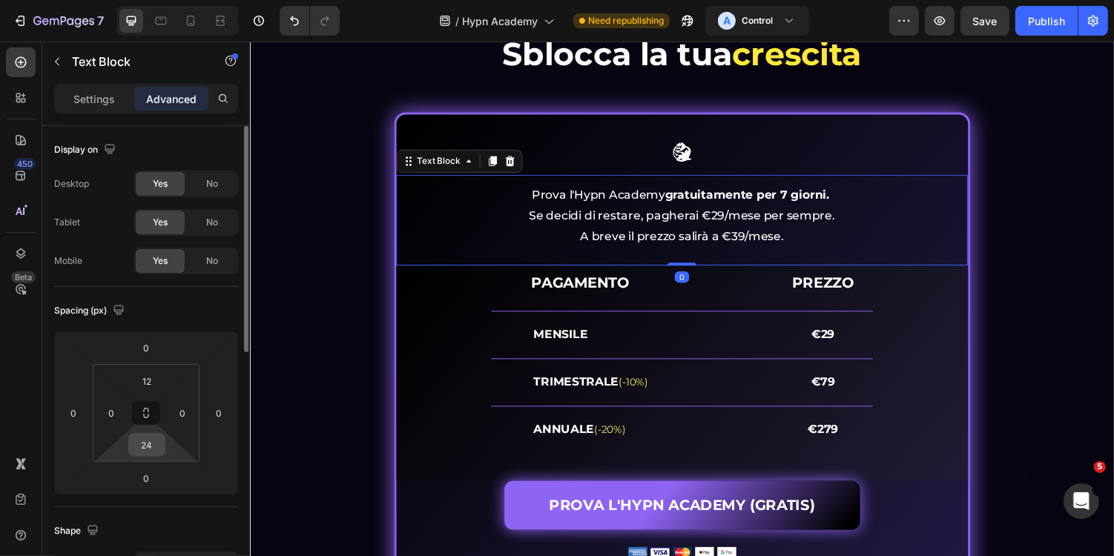
click at [154, 450] on input "24" at bounding box center [147, 445] width 30 height 22
type input "36"
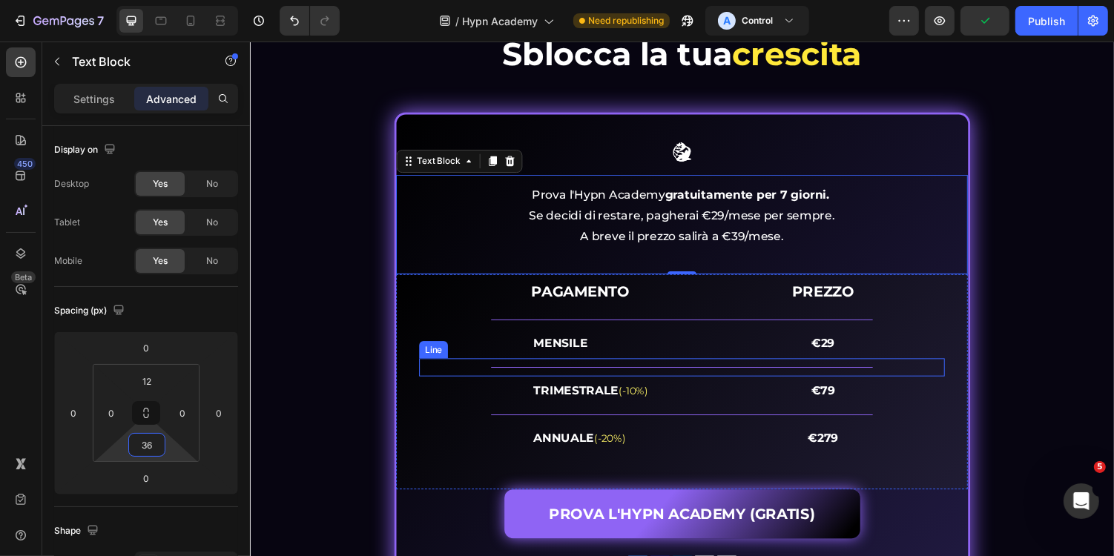
click at [942, 367] on div "Title Line" at bounding box center [694, 376] width 541 height 19
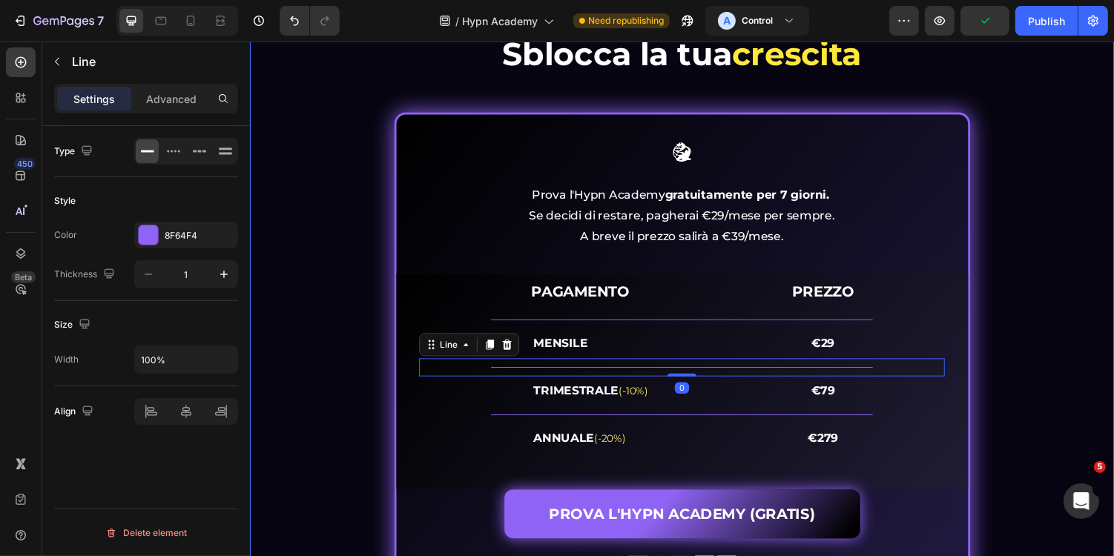
click at [1081, 347] on div "PROVALA GRATIS PER 7 GIORNI E... Heading Sblocca la tua crescita Heading Image …" at bounding box center [694, 330] width 868 height 662
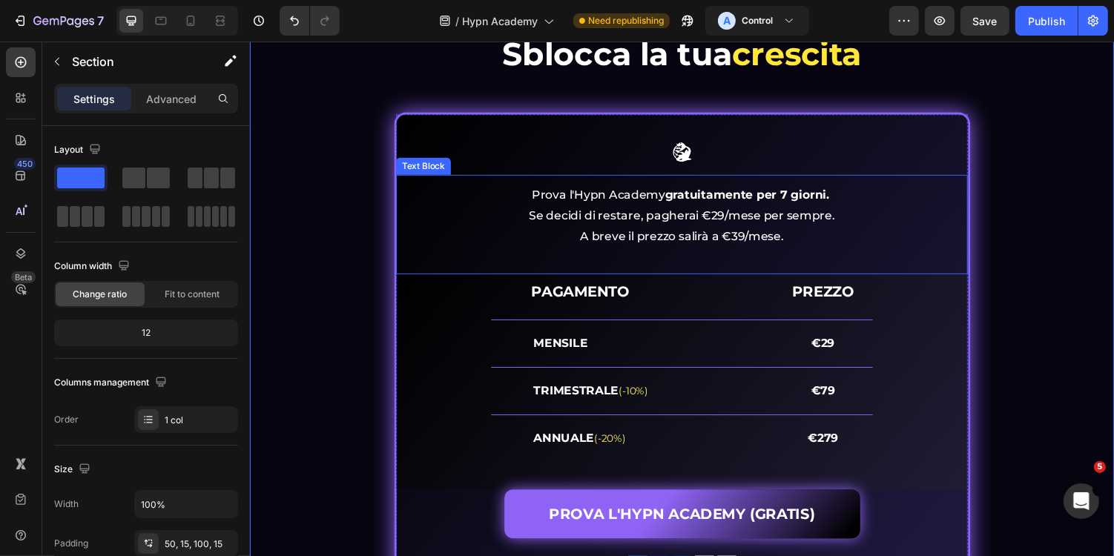
click at [862, 206] on p "Prova l'Hypn Academy gratuitamente per 7 giorni. Se decidi di restare, pagherai…" at bounding box center [694, 220] width 586 height 64
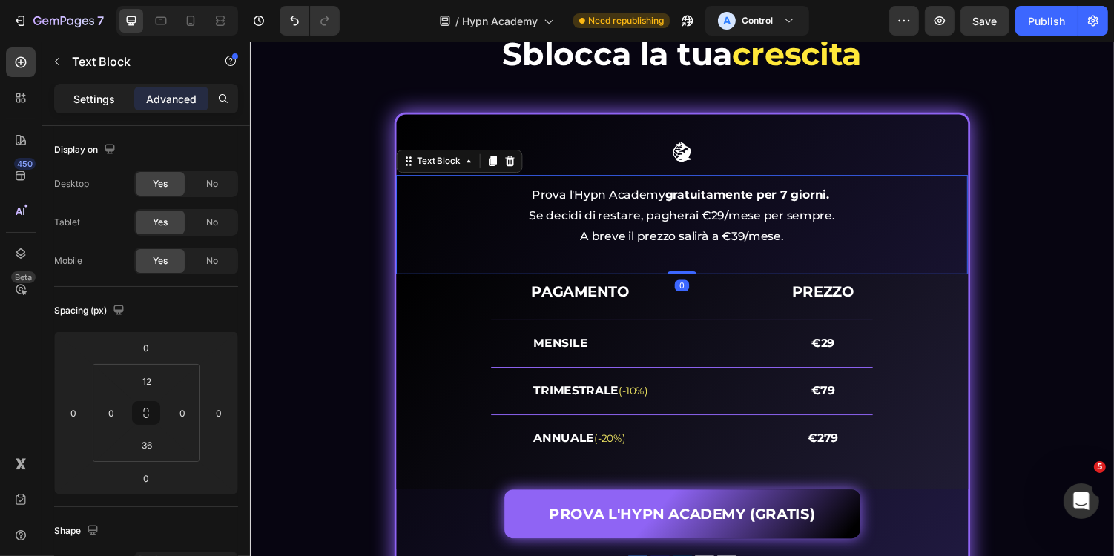
click at [111, 103] on p "Settings" at bounding box center [94, 99] width 42 height 16
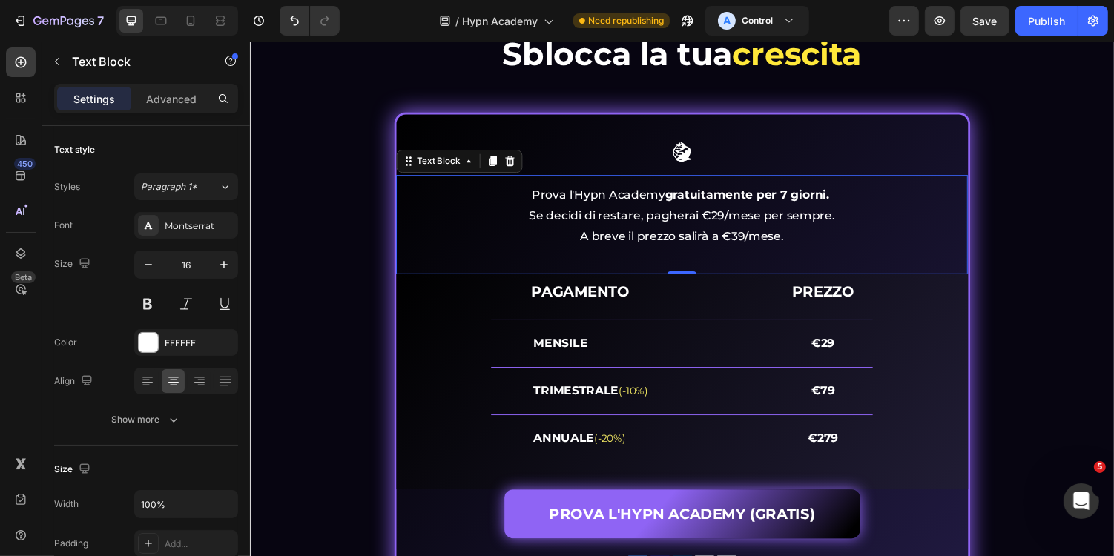
click at [992, 22] on span "Save" at bounding box center [985, 21] width 24 height 13
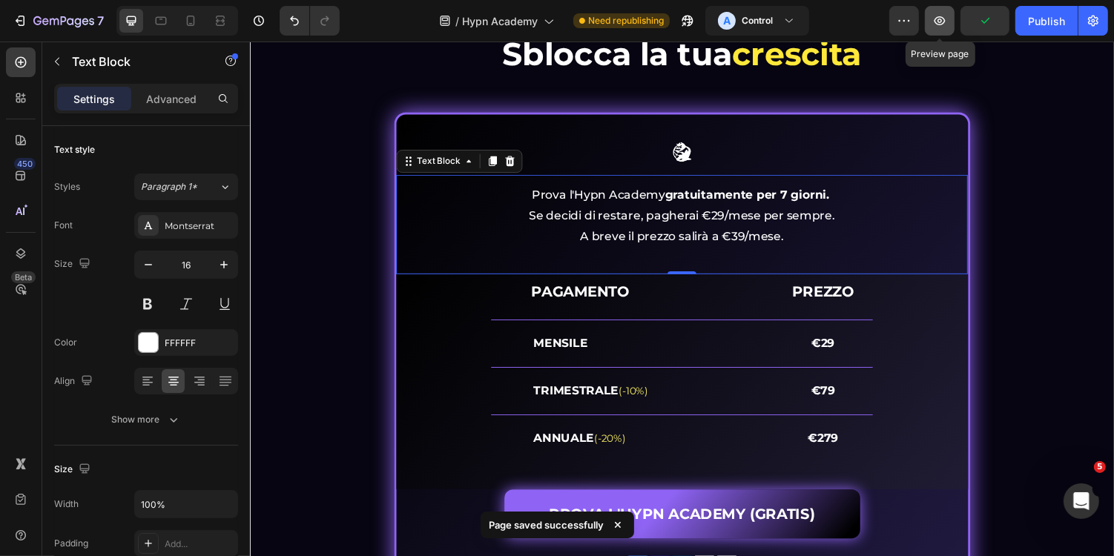
click at [944, 26] on icon "button" at bounding box center [939, 20] width 15 height 15
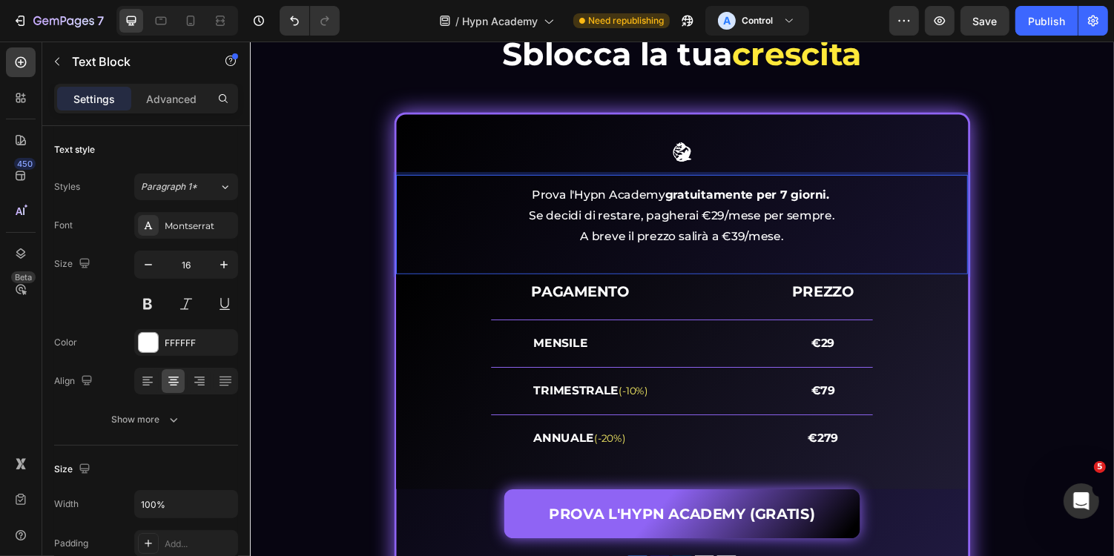
click at [643, 221] on p "Prova l'Hypn Academy gratuitamente per 7 giorni. Se decidi di restare, pagherai…" at bounding box center [694, 220] width 586 height 64
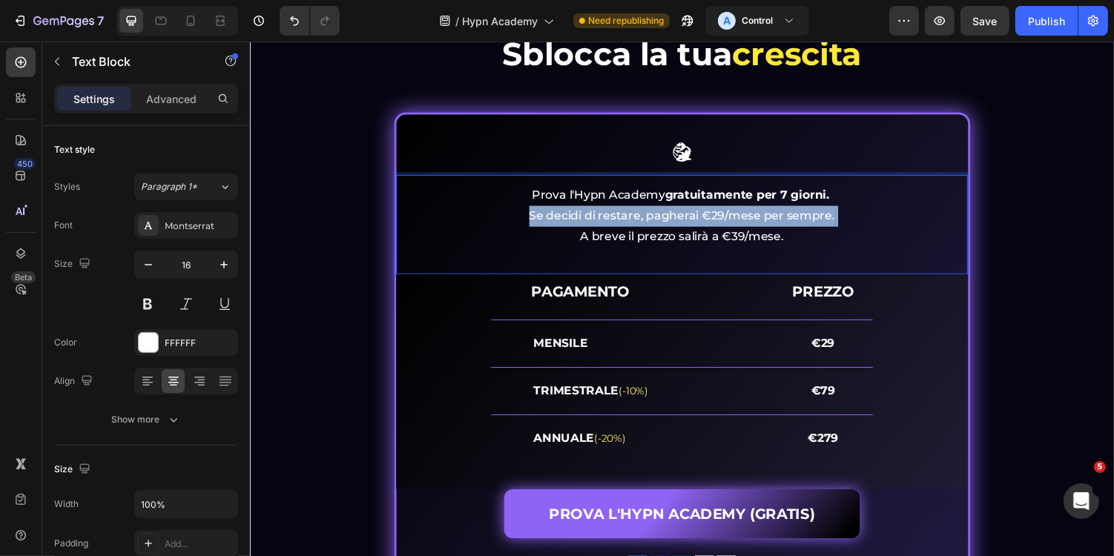
click at [643, 221] on p "Prova l'Hypn Academy gratuitamente per 7 giorni. Se decidi di restare, pagherai…" at bounding box center [694, 220] width 586 height 64
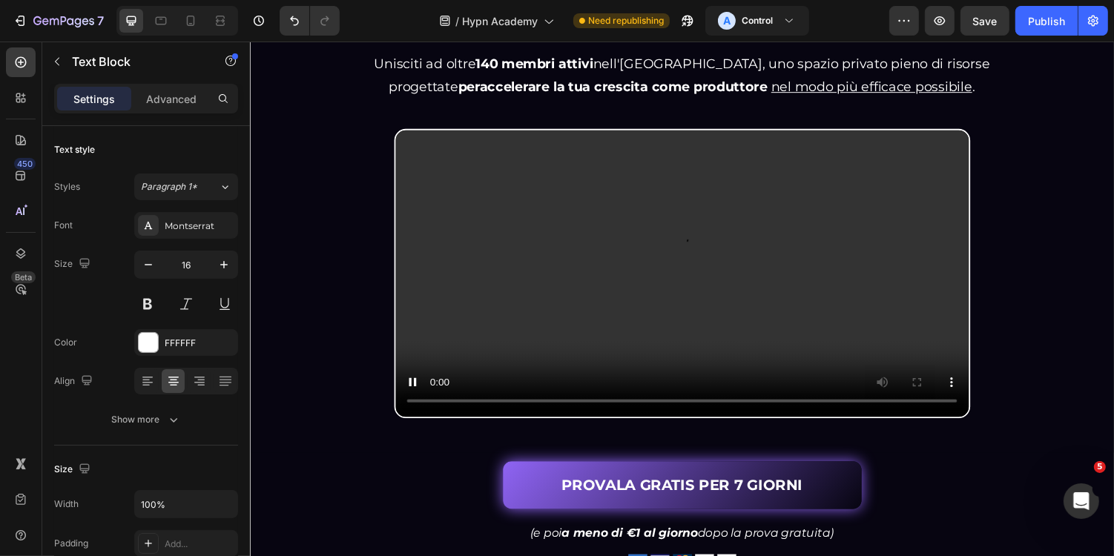
scroll to position [223, 0]
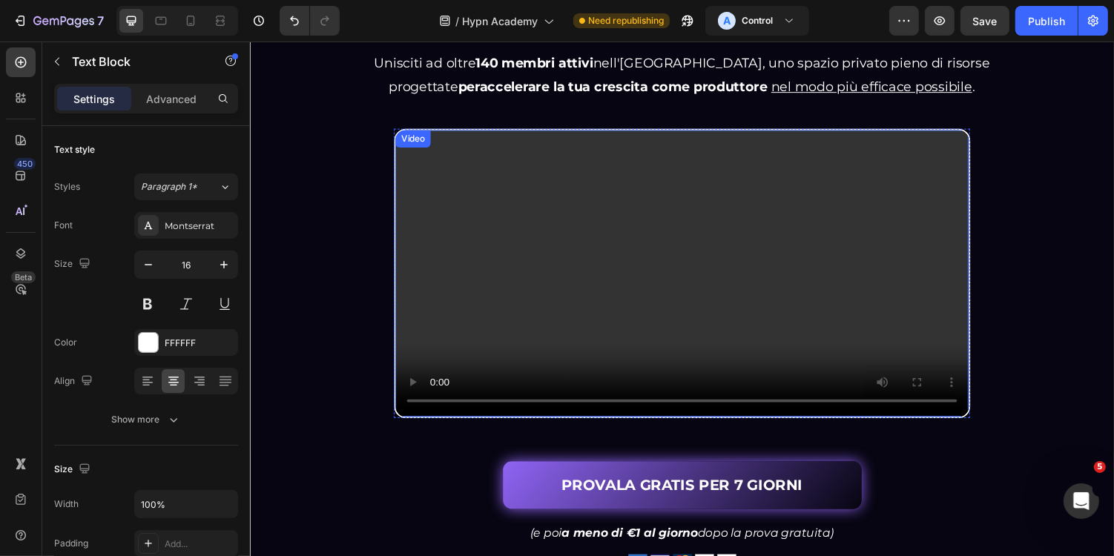
click at [625, 194] on video at bounding box center [694, 279] width 590 height 295
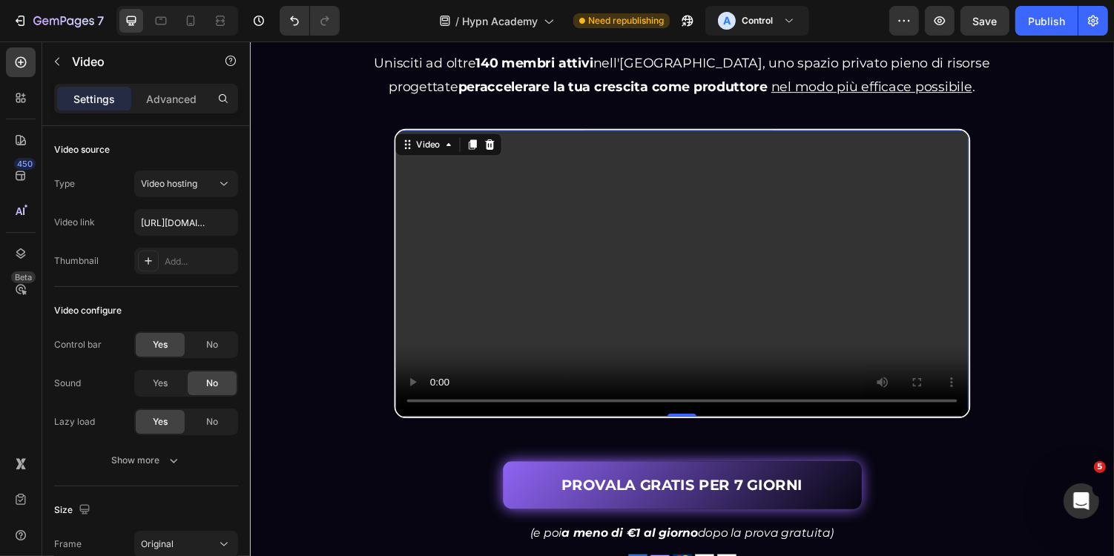
click at [182, 85] on div "Settings Advanced" at bounding box center [146, 99] width 184 height 30
click at [182, 93] on p "Advanced" at bounding box center [171, 99] width 50 height 16
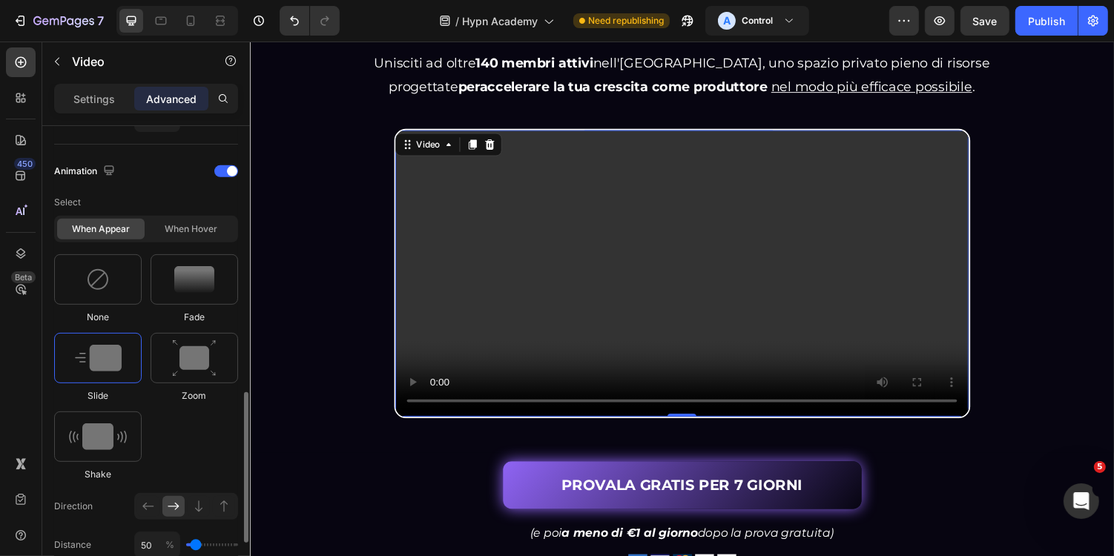
scroll to position [603, 0]
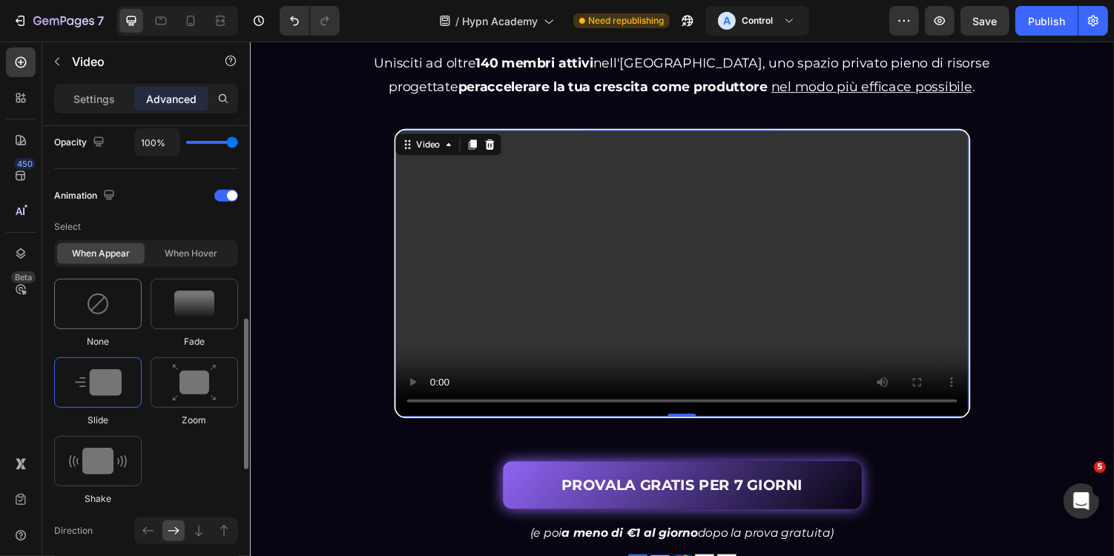
click at [102, 299] on img at bounding box center [98, 304] width 24 height 24
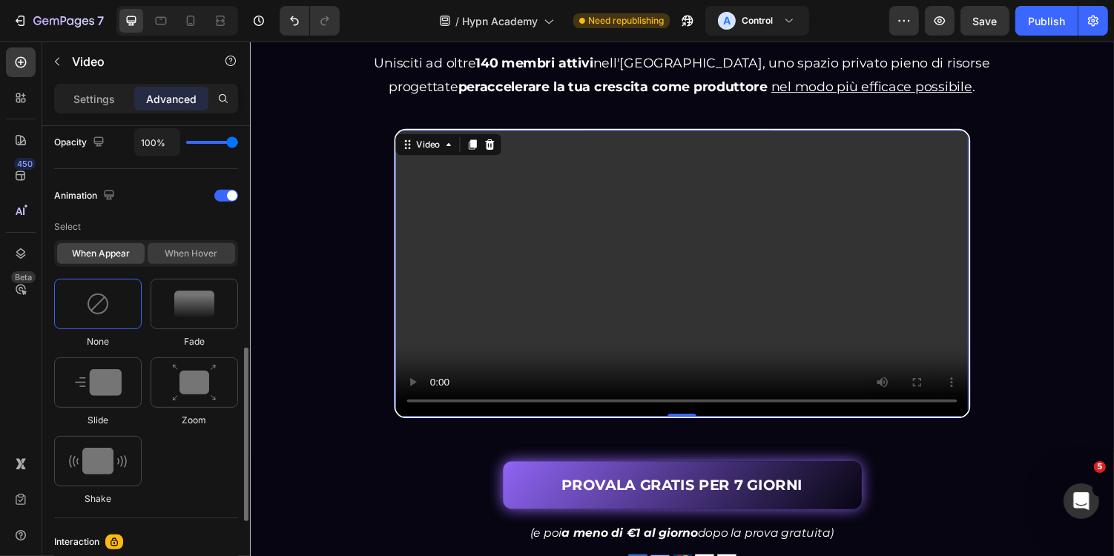
click at [182, 251] on div "When hover" at bounding box center [192, 253] width 88 height 21
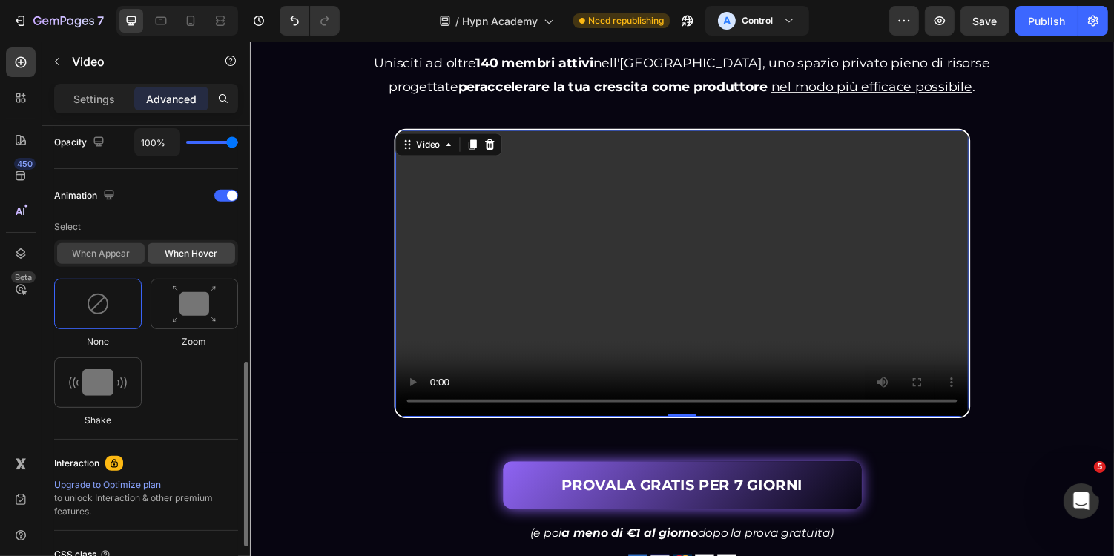
click at [108, 254] on div "When appear" at bounding box center [101, 253] width 88 height 21
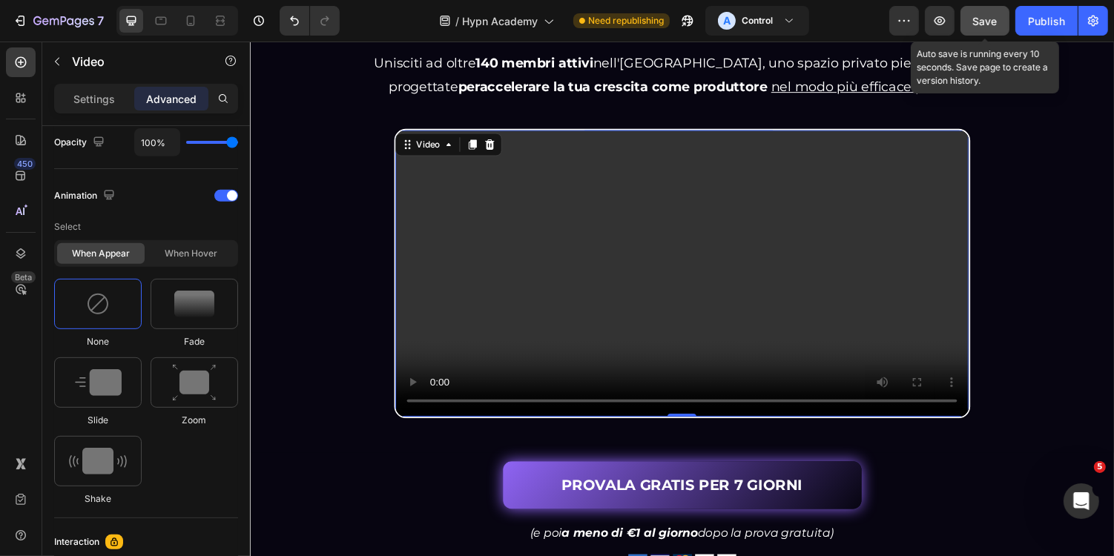
click at [1000, 16] on button "Save" at bounding box center [985, 21] width 49 height 30
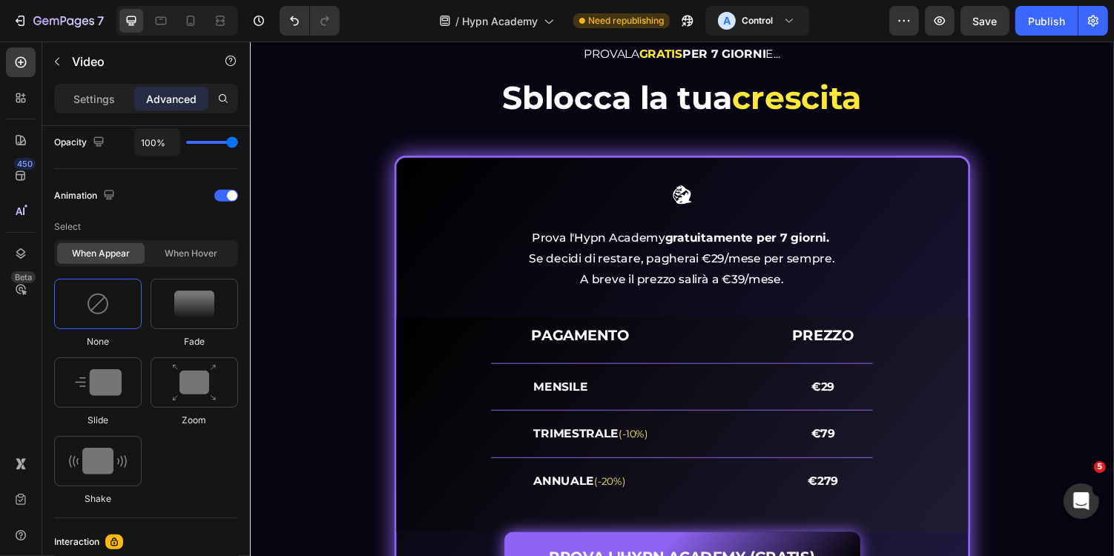
scroll to position [5958, 0]
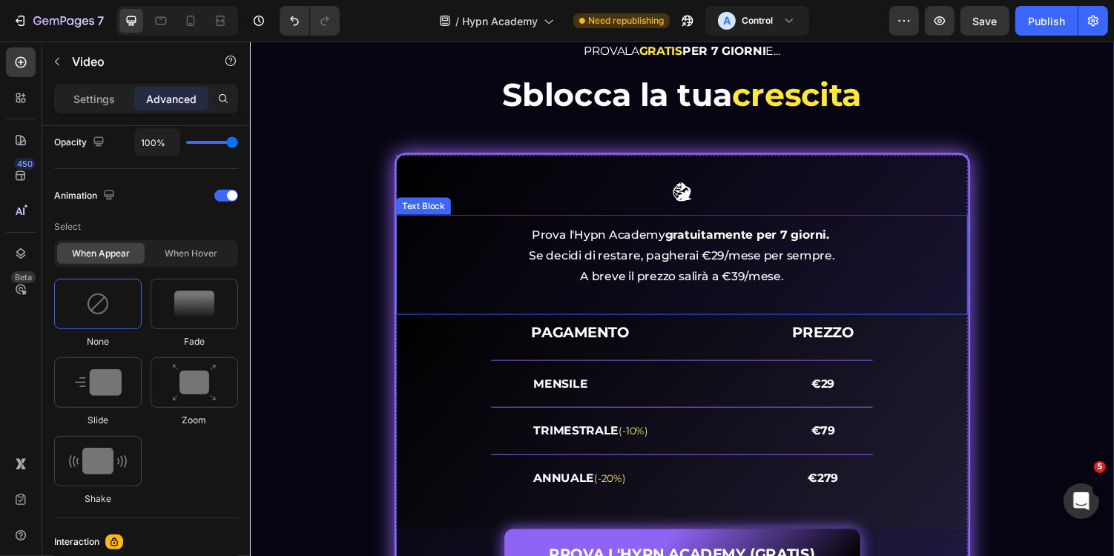
click at [642, 248] on p "Prova l'Hypn Academy gratuitamente per 7 giorni. Se decidi di restare, pagherai…" at bounding box center [694, 261] width 586 height 64
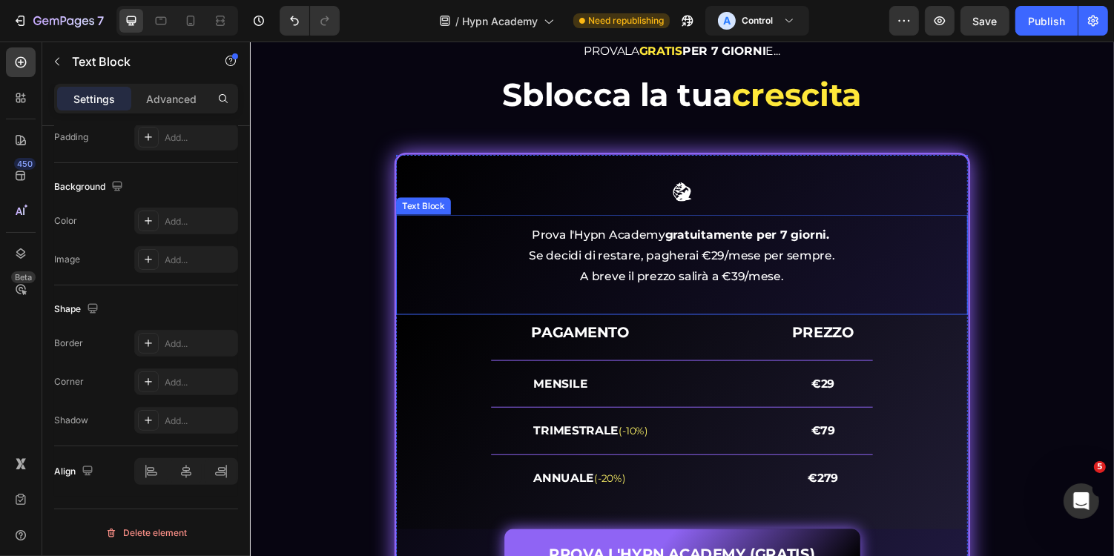
scroll to position [0, 0]
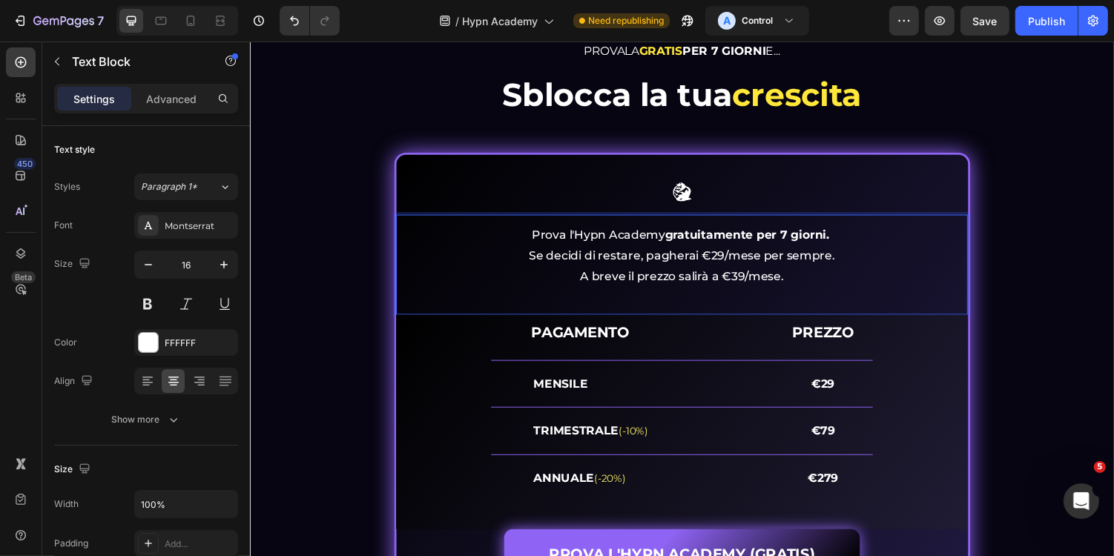
click at [640, 278] on p "Prova l'Hypn Academy gratuitamente per 7 giorni. Se decidi di restare, pagherai…" at bounding box center [694, 261] width 586 height 64
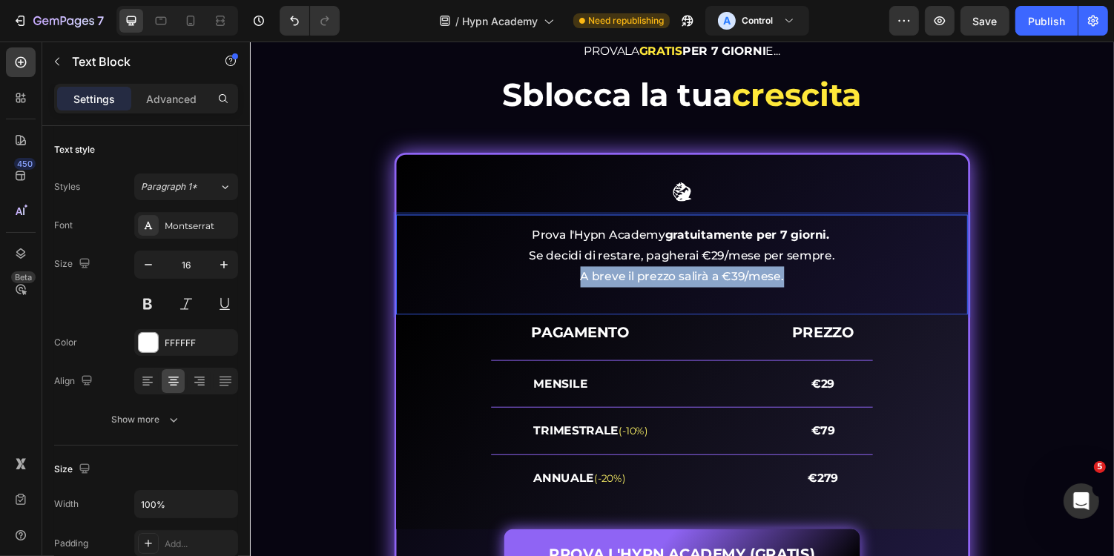
click at [640, 278] on p "Prova l'Hypn Academy gratuitamente per 7 giorni. Se decidi di restare, pagherai…" at bounding box center [694, 261] width 586 height 64
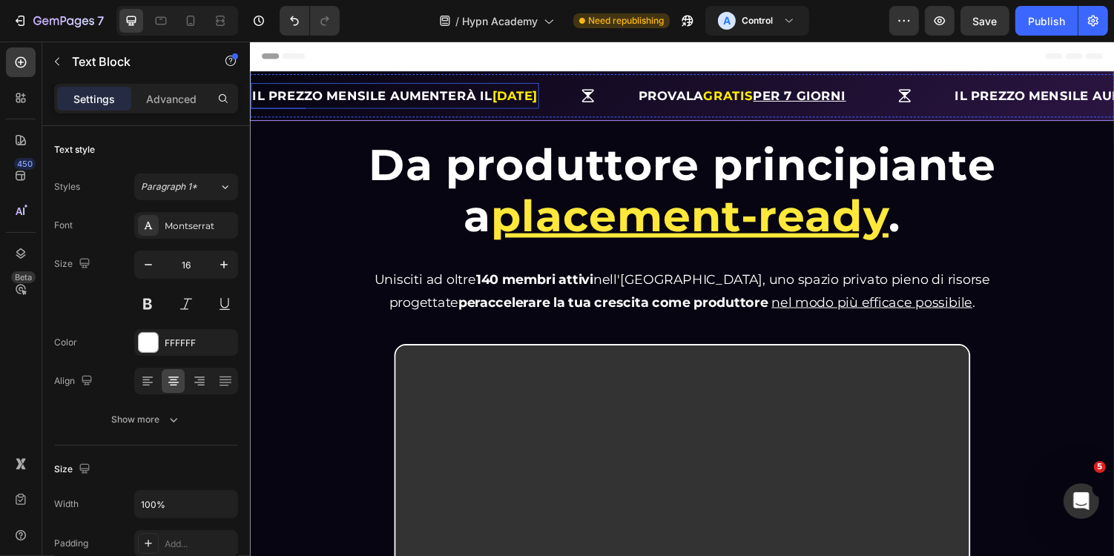
click at [381, 99] on strong "IL PREZZO MENSILE AUMENTERÀ IL" at bounding box center [374, 96] width 247 height 15
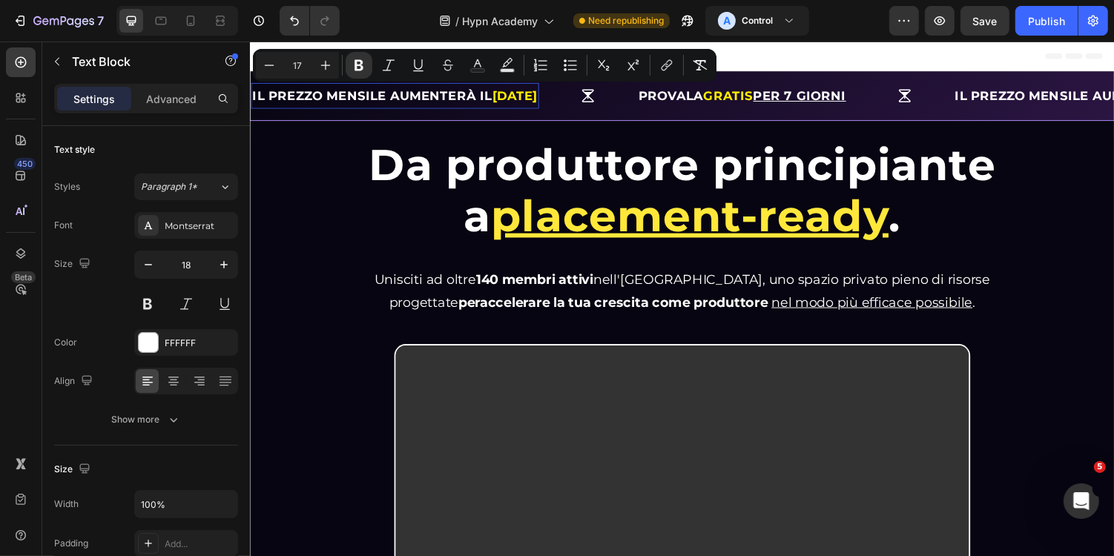
click at [356, 99] on strong "IL PREZZO MENSILE AUMENTERÀ IL" at bounding box center [374, 96] width 247 height 15
click at [380, 99] on strong "IL PREZZO MENSILE AUMENTERÀ IL" at bounding box center [374, 96] width 247 height 15
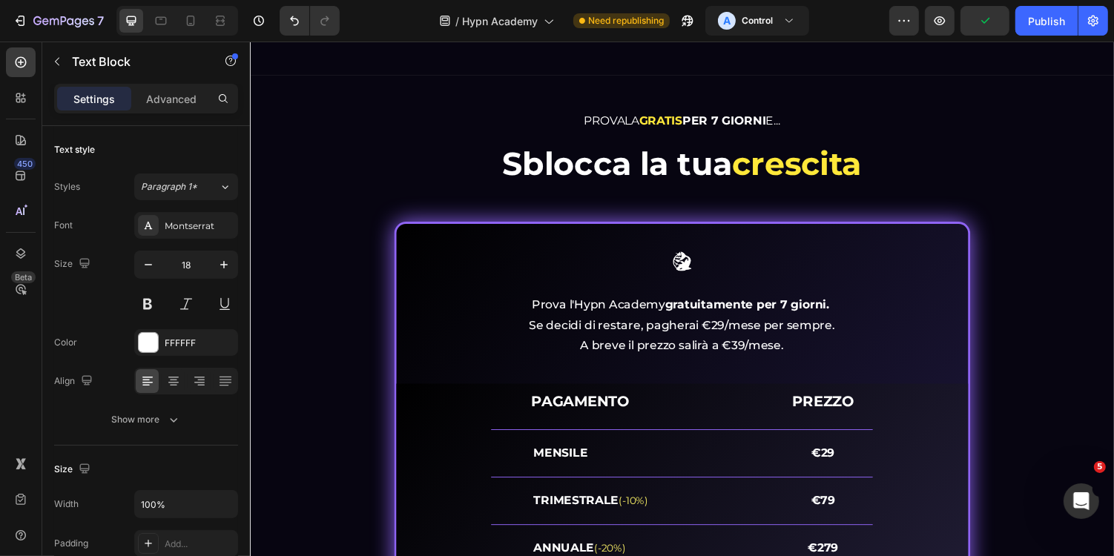
scroll to position [5547, 0]
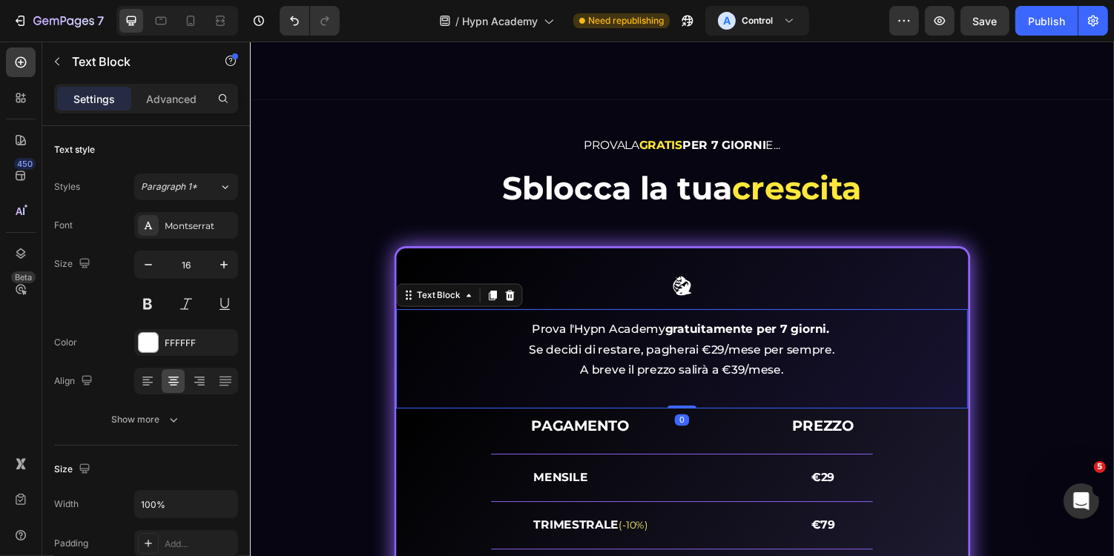
click at [717, 340] on strong "gratuitamente per 7 giorni." at bounding box center [761, 336] width 169 height 14
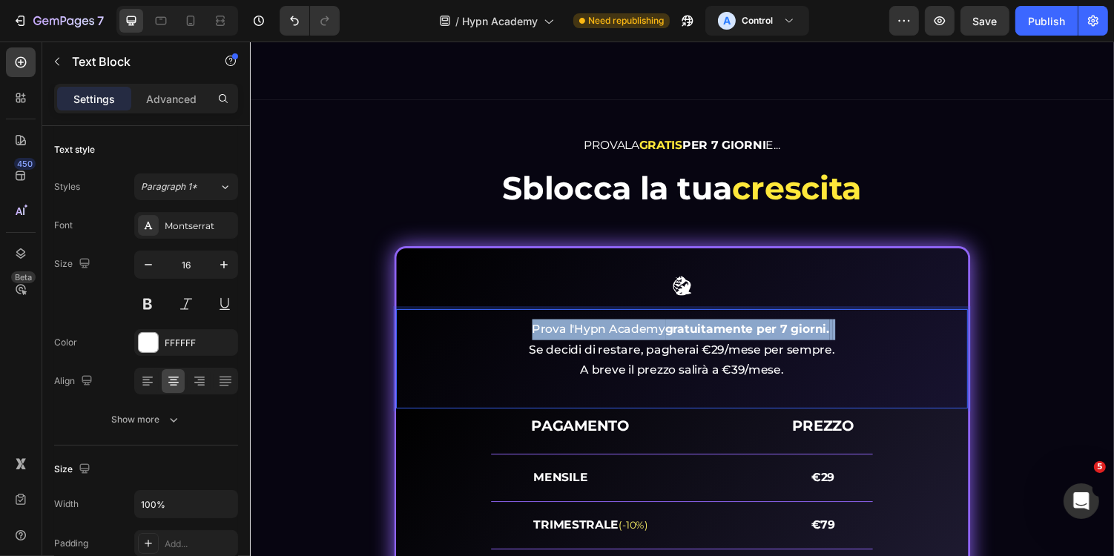
click at [717, 340] on strong "gratuitamente per 7 giorni." at bounding box center [761, 336] width 169 height 14
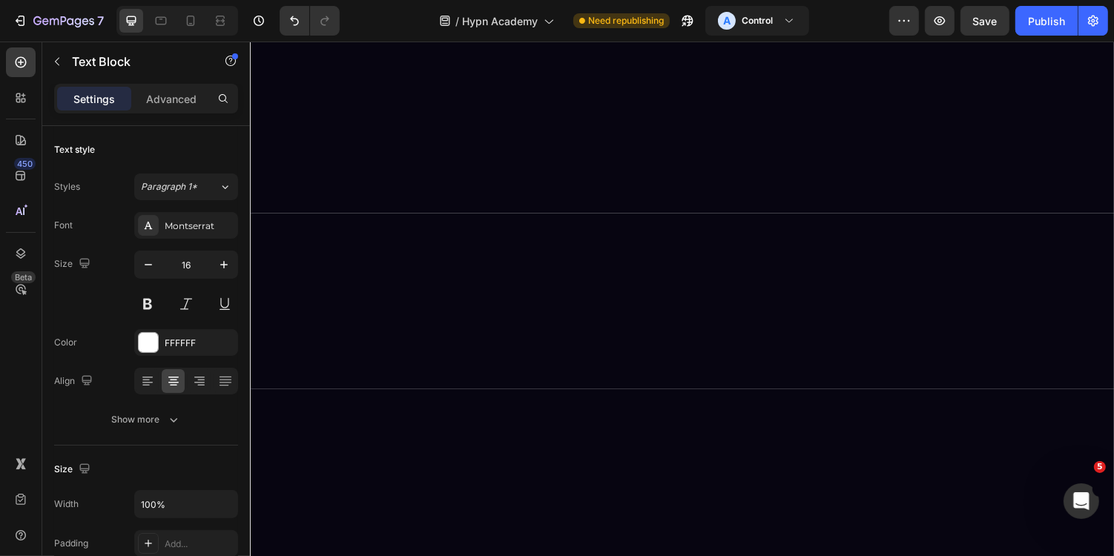
scroll to position [0, 0]
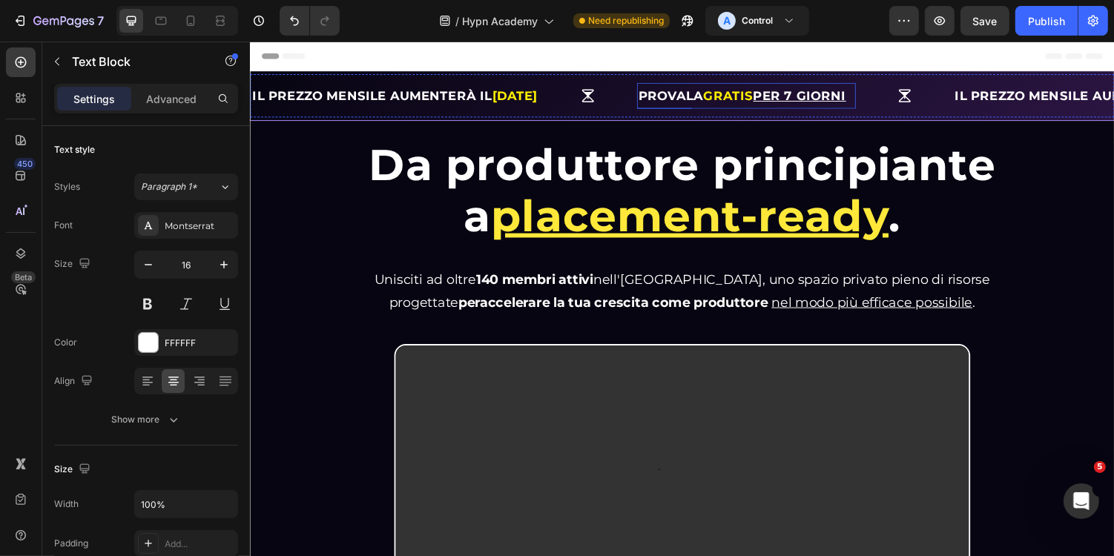
click at [717, 93] on strong "PROVALA" at bounding box center [683, 96] width 68 height 15
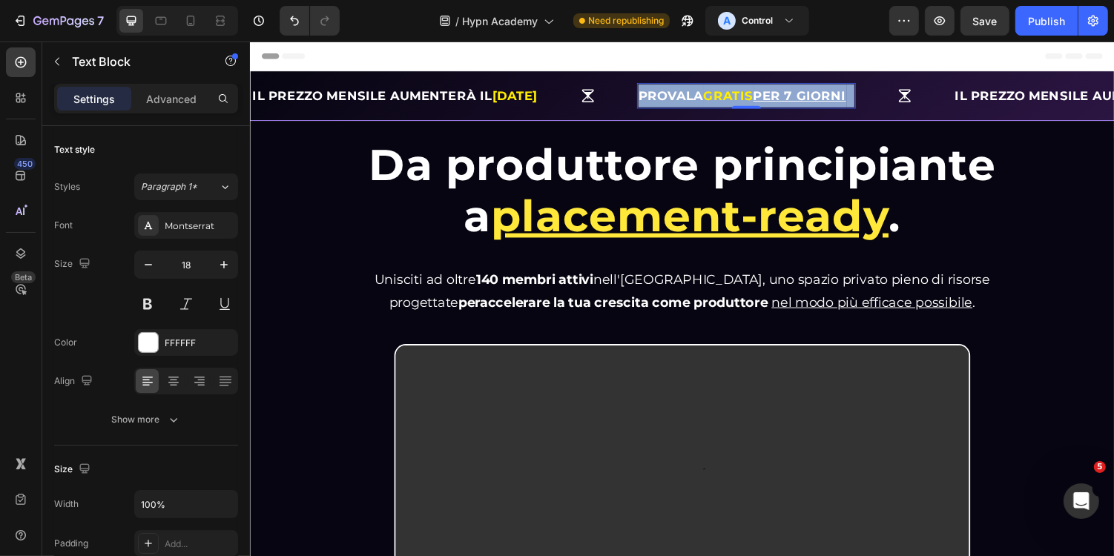
click at [717, 93] on strong "PROVALA" at bounding box center [683, 96] width 68 height 15
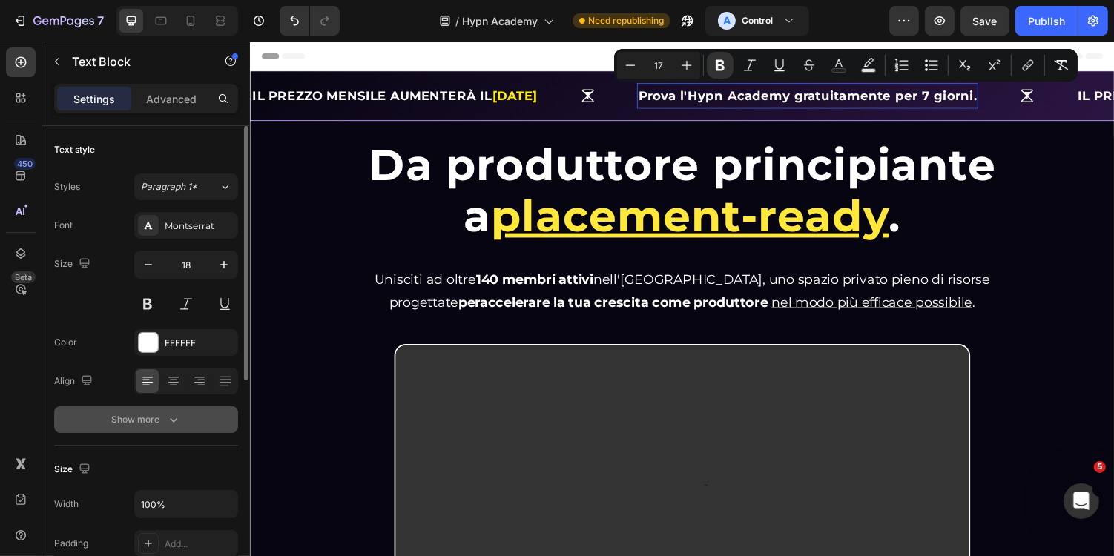
click at [169, 409] on button "Show more" at bounding box center [146, 419] width 184 height 27
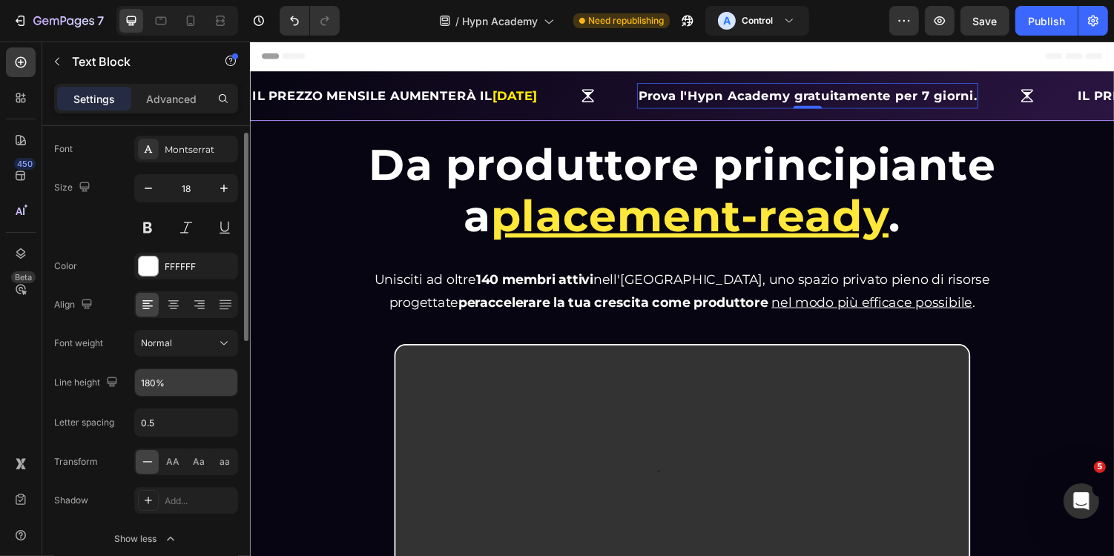
scroll to position [99, 0]
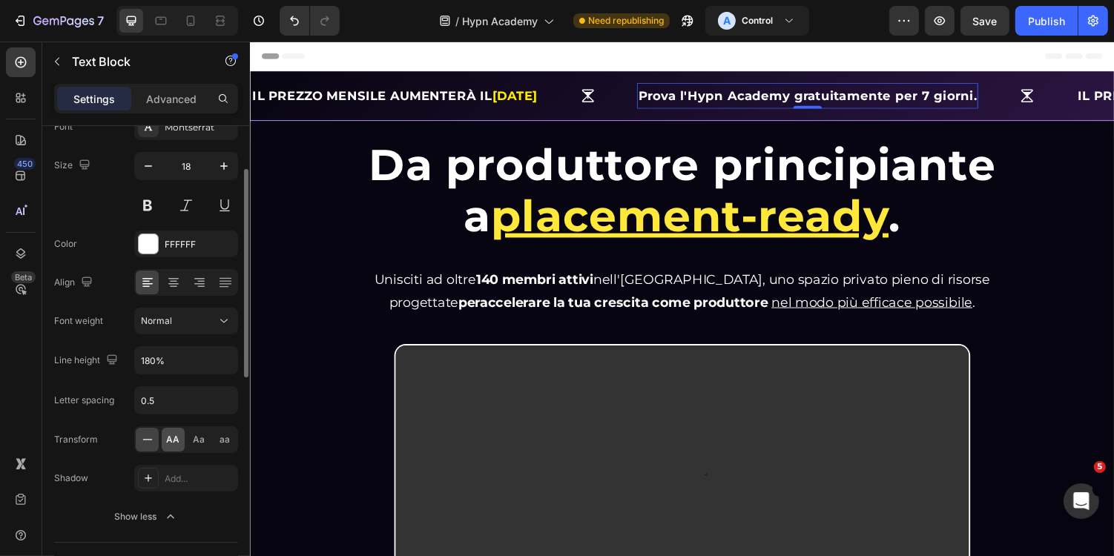
click at [177, 443] on span "AA" at bounding box center [173, 439] width 13 height 13
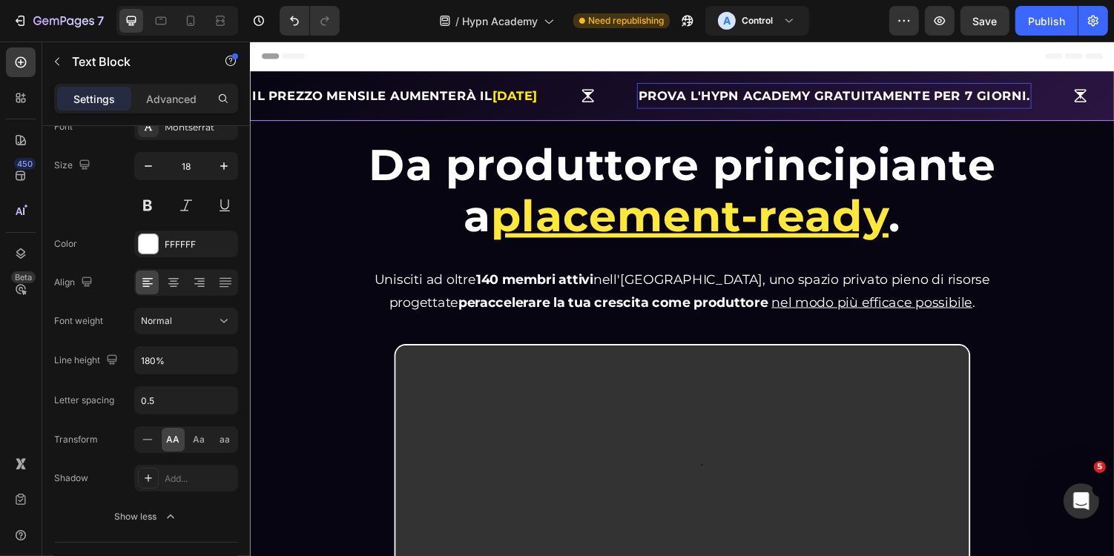
click at [955, 97] on strong "Prova l'Hypn Academy gratuitamente per 7 giorni." at bounding box center [851, 96] width 404 height 15
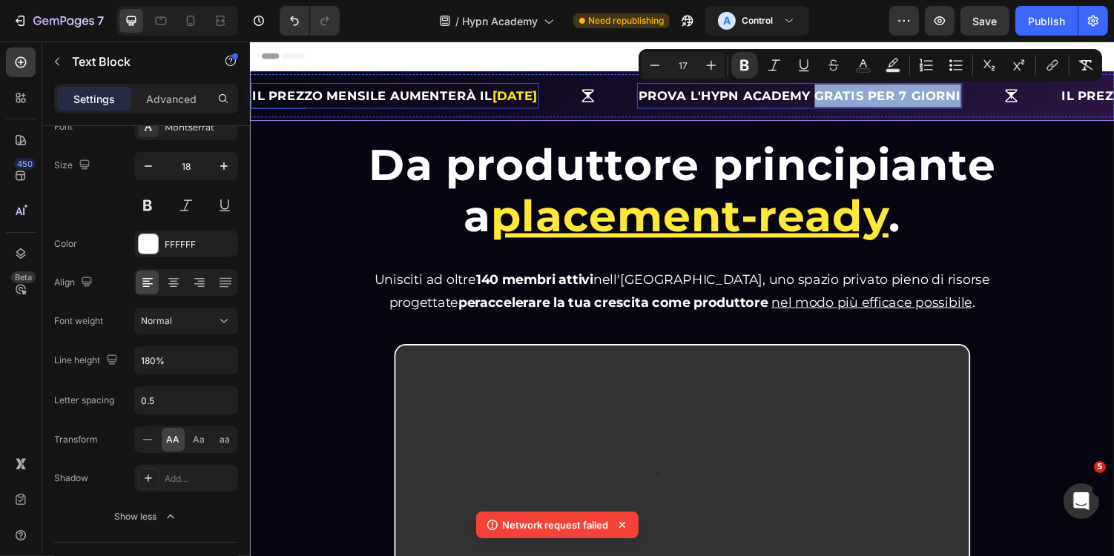
click at [534, 96] on strong "01/09/2025" at bounding box center [521, 96] width 47 height 15
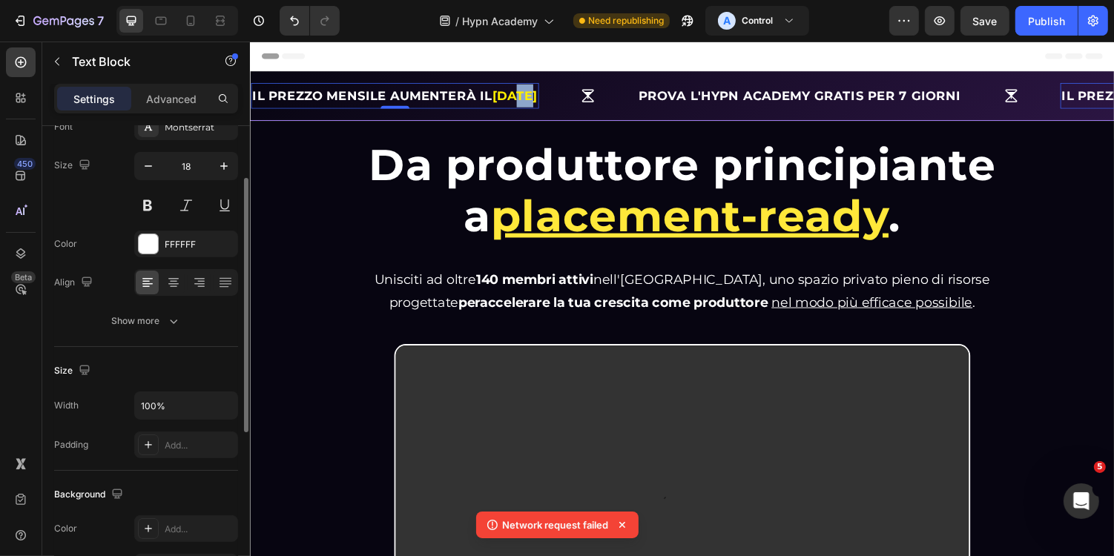
scroll to position [98, 0]
click at [534, 96] on strong "01/09/2025" at bounding box center [521, 96] width 47 height 15
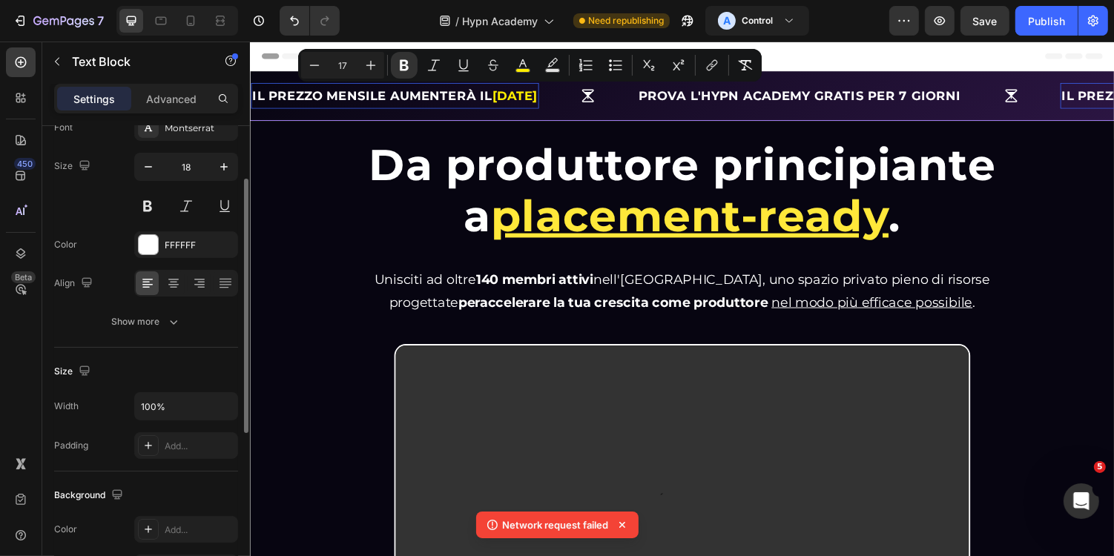
click at [545, 96] on strong "01/09/2025" at bounding box center [521, 96] width 47 height 15
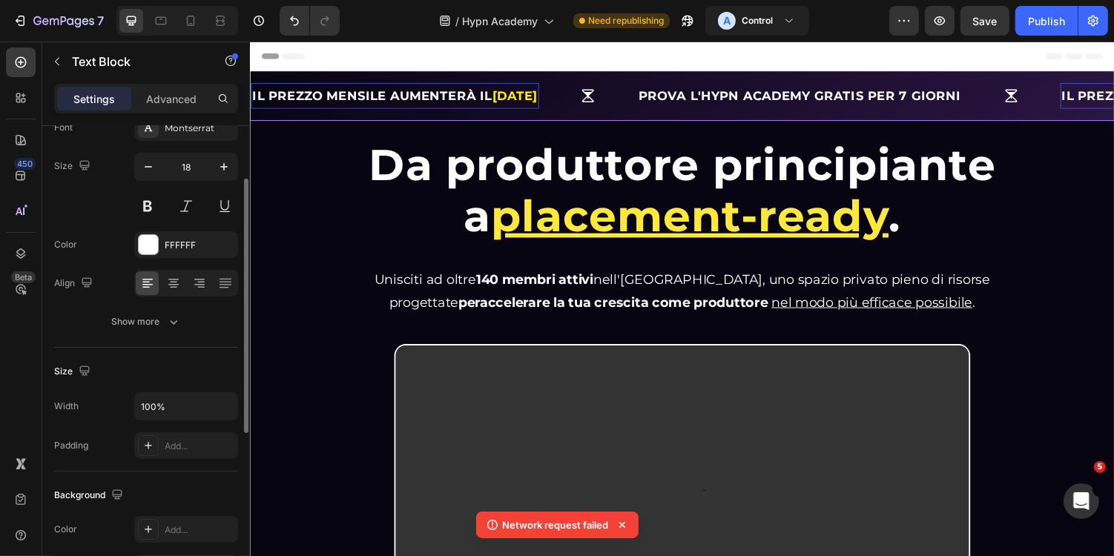
click at [545, 96] on strong "01/09/2025" at bounding box center [521, 96] width 47 height 15
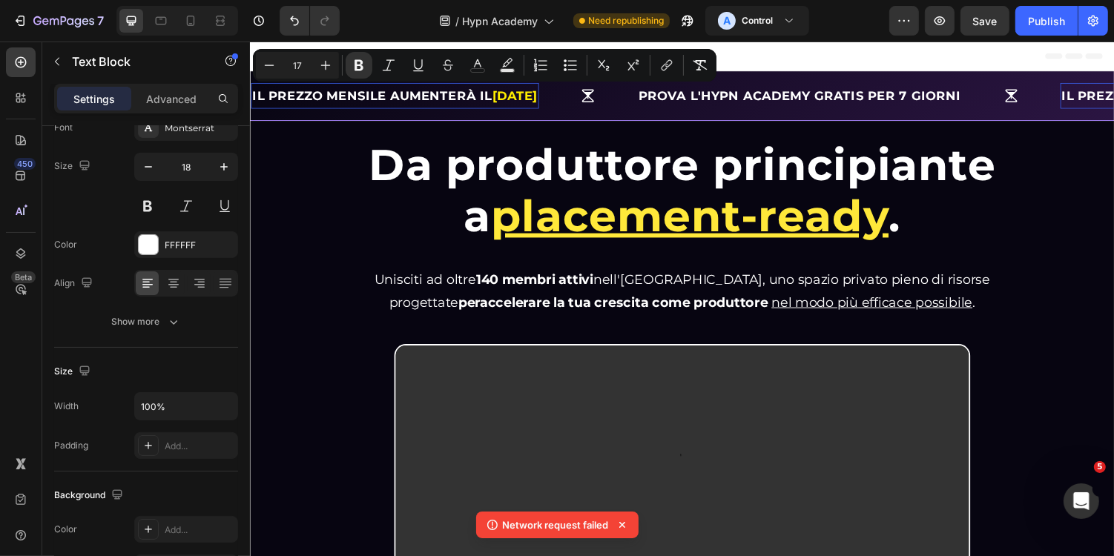
click at [523, 99] on strong "01/09/2025" at bounding box center [521, 96] width 47 height 15
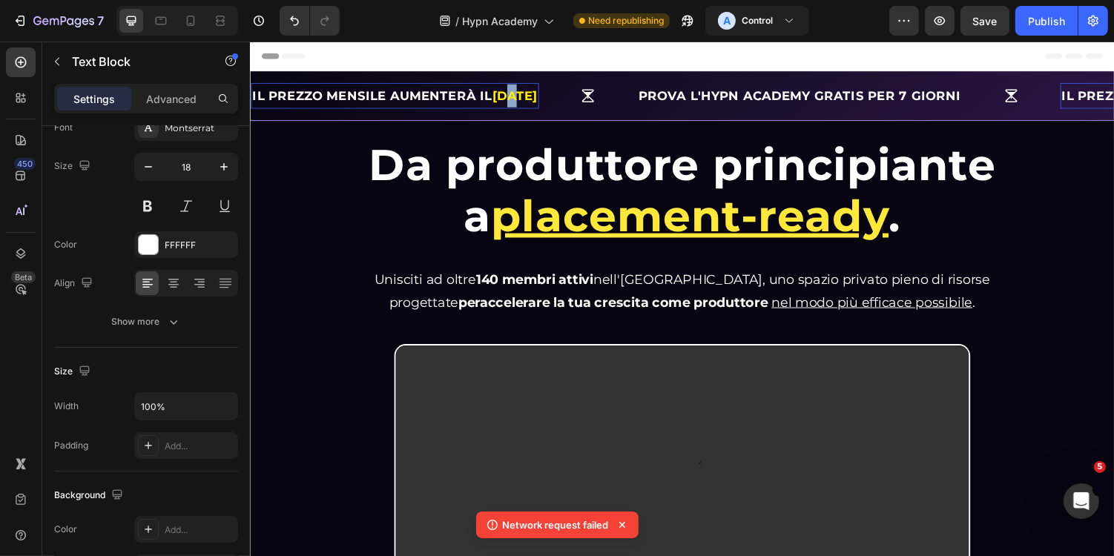
click at [523, 99] on strong "01/09/2025" at bounding box center [521, 96] width 47 height 15
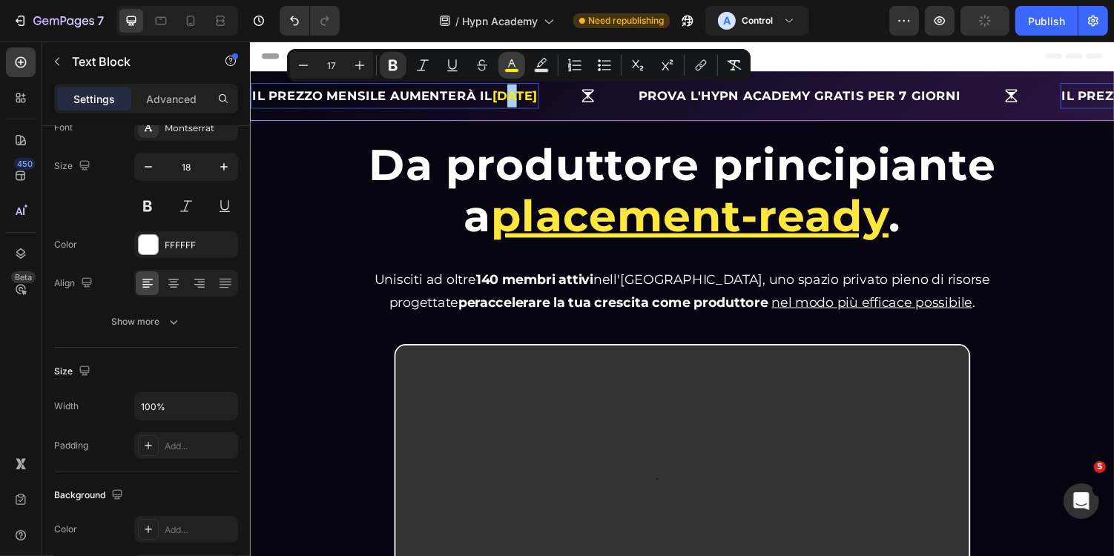
click at [516, 63] on icon "Editor contextual toolbar" at bounding box center [511, 65] width 15 height 15
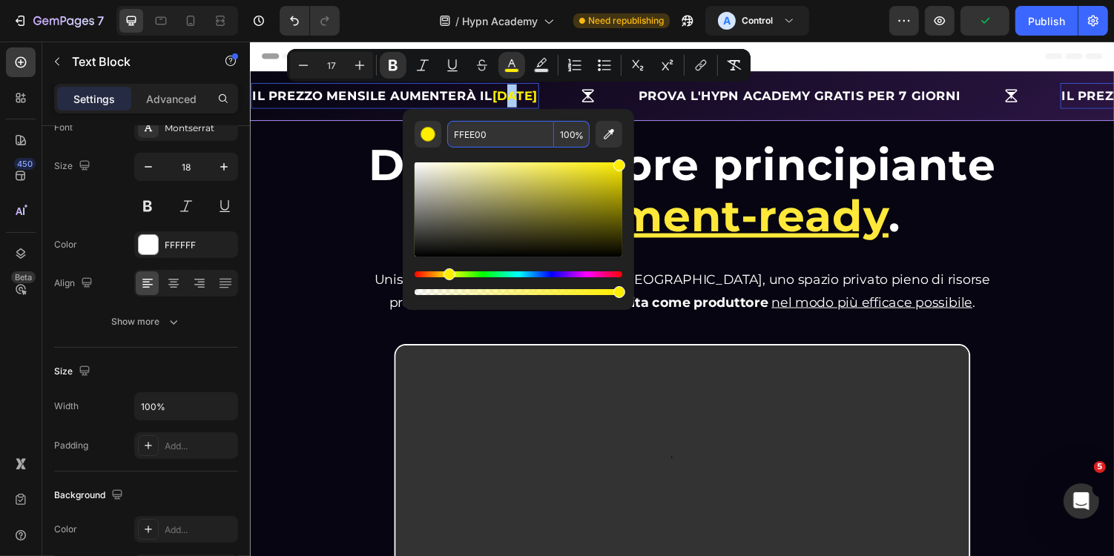
click at [527, 128] on input "FFEE00" at bounding box center [500, 134] width 107 height 27
click at [518, 136] on input "FFEE00" at bounding box center [500, 134] width 107 height 27
click at [883, 89] on strong "Prova l'Hypn Academy GRATIS per 7 giorni" at bounding box center [815, 96] width 332 height 15
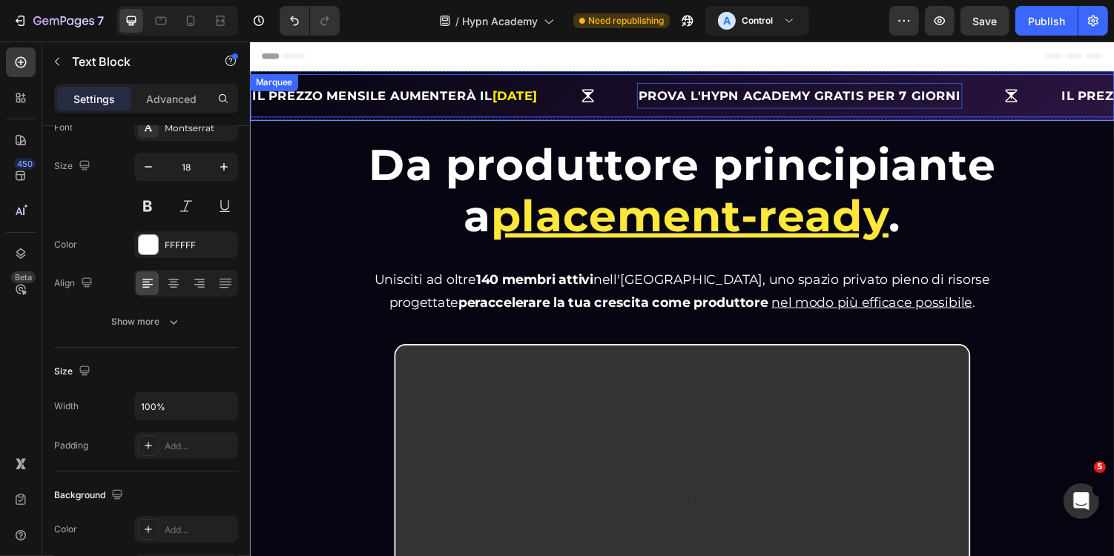
drag, startPoint x: 864, startPoint y: 99, endPoint x: 1029, endPoint y: 85, distance: 165.3
click at [1029, 85] on div "Prova l'Hypn Academy GRATIS per 7 giorni Text Block 0" at bounding box center [866, 96] width 436 height 27
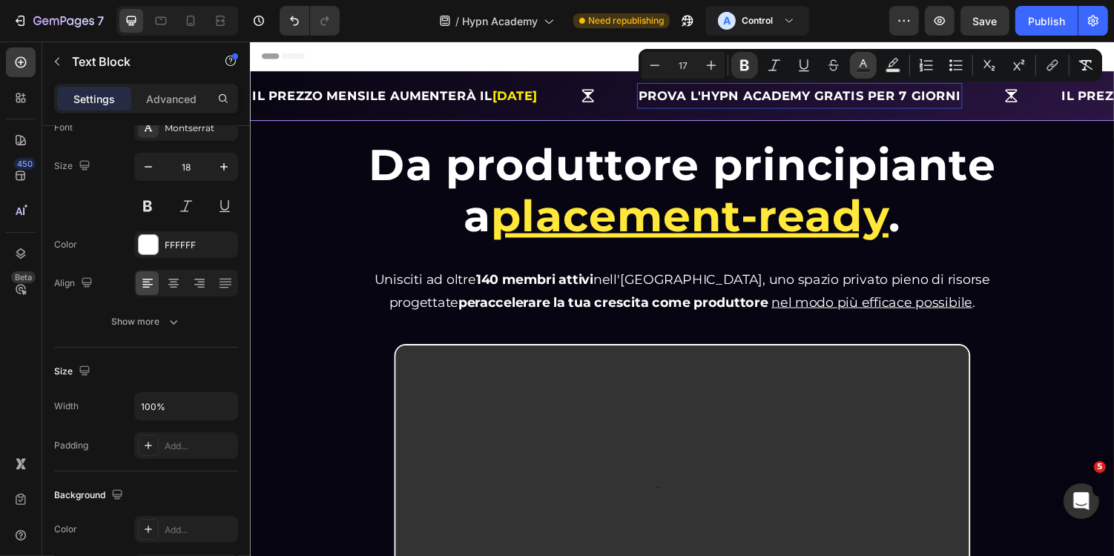
click at [869, 65] on icon "Editor contextual toolbar" at bounding box center [863, 65] width 15 height 15
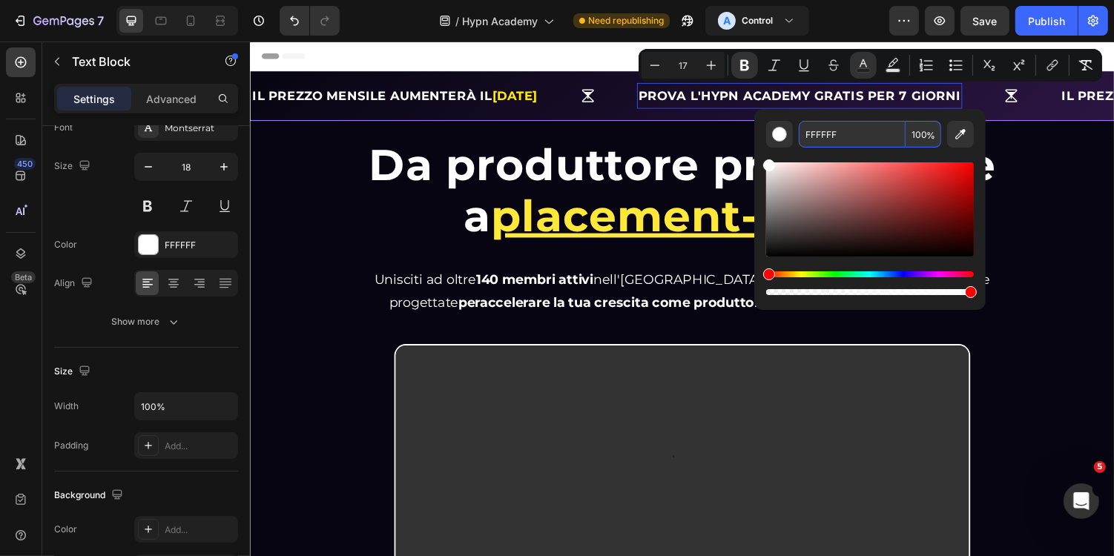
click at [852, 133] on input "FFFFFF" at bounding box center [852, 134] width 107 height 27
paste input "EE00"
type input "FFEE00"
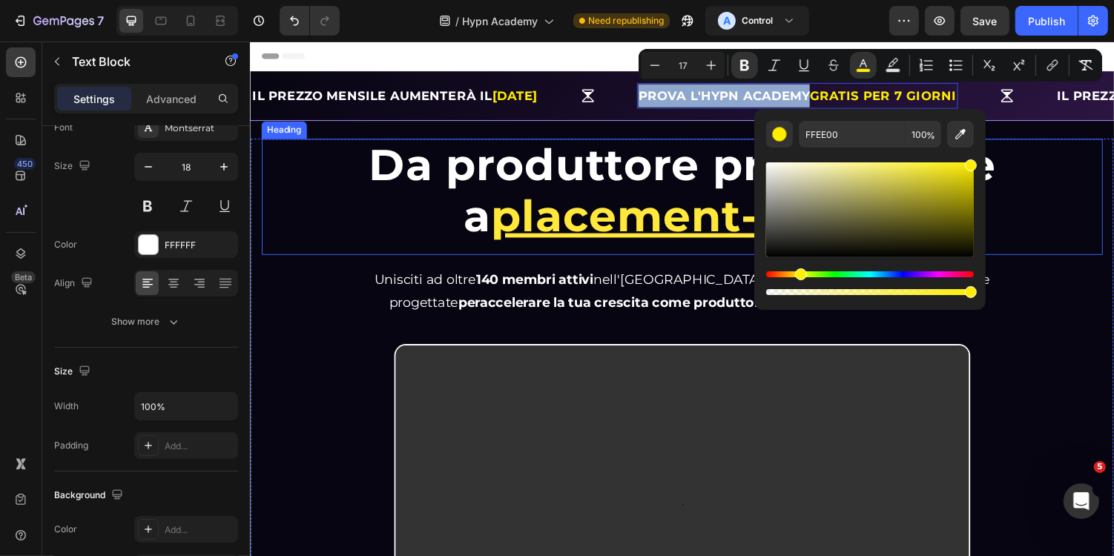
click at [1047, 191] on h1 "Da produttore principiante a placement-ready ." at bounding box center [694, 195] width 755 height 108
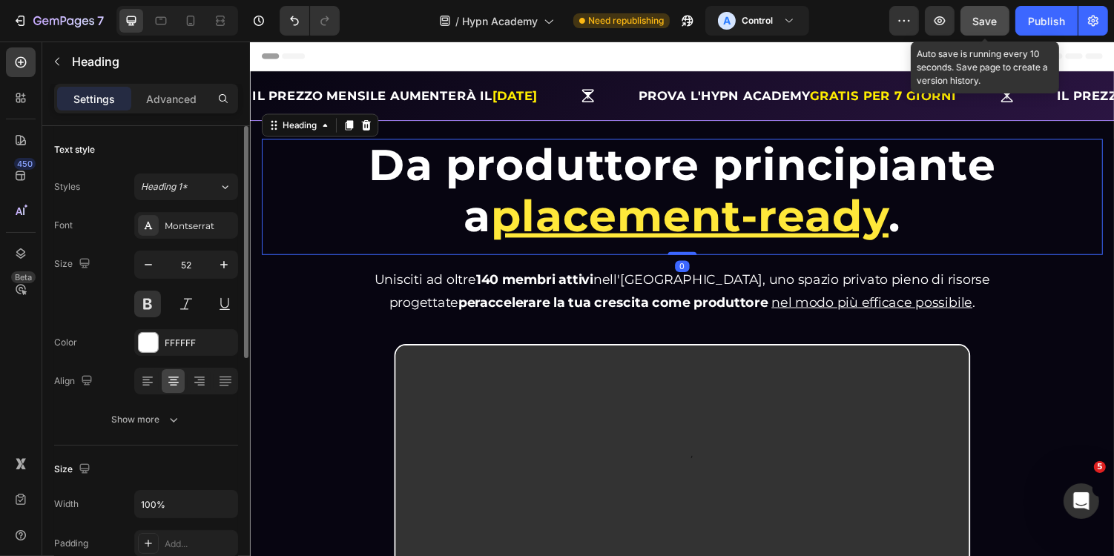
click at [1004, 30] on button "Save" at bounding box center [985, 21] width 49 height 30
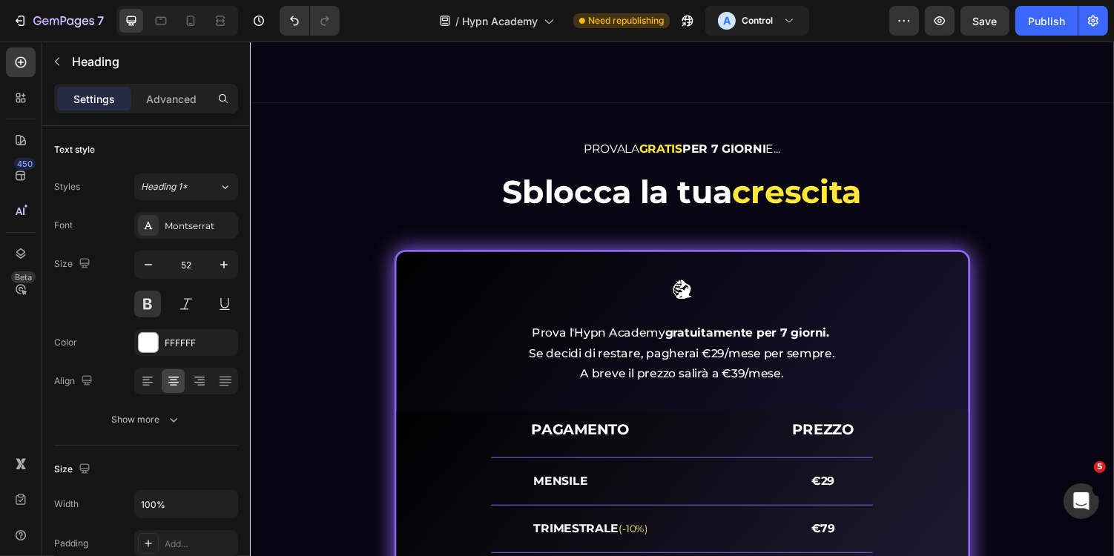
scroll to position [5838, 0]
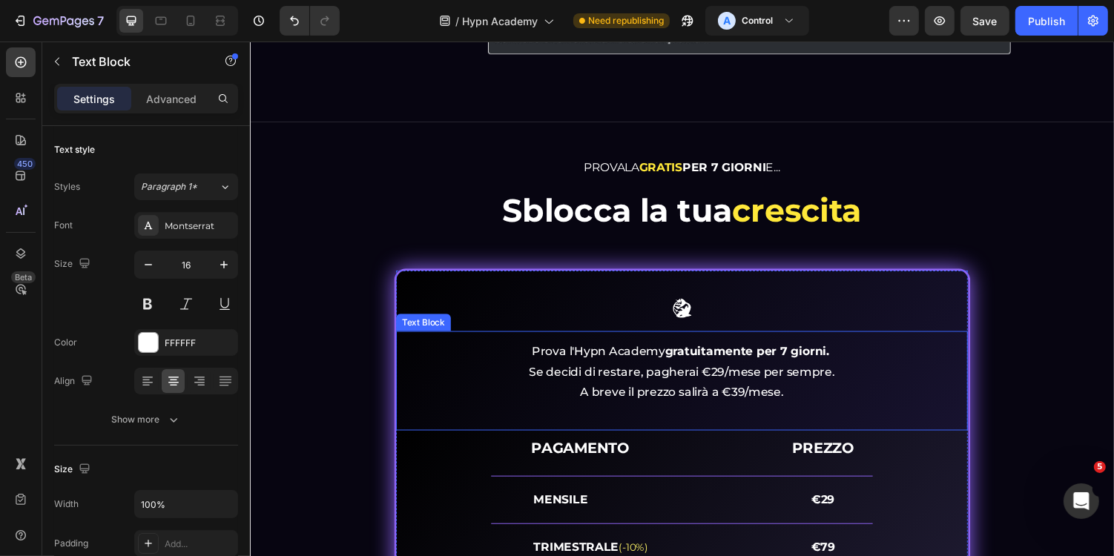
click at [731, 366] on p "Prova l'Hypn Academy gratuitamente per 7 giorni. Se decidi di restare, pagherai…" at bounding box center [694, 381] width 586 height 64
click at [720, 361] on strong "gratuitamente per 7 giorni." at bounding box center [761, 359] width 169 height 14
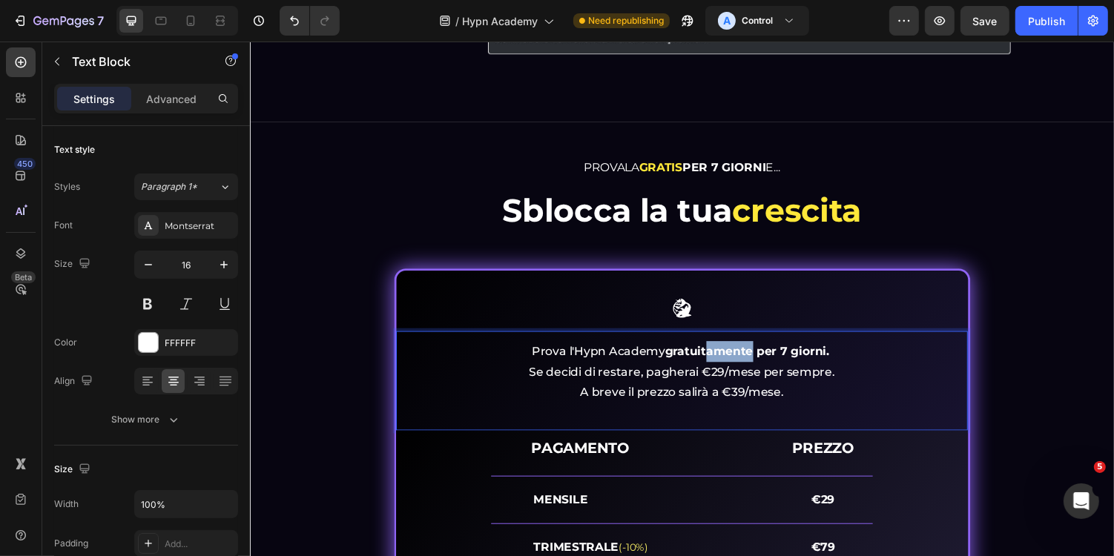
click at [768, 362] on strong "gratuitamente per 7 giorni." at bounding box center [761, 359] width 169 height 14
